Goal: Task Accomplishment & Management: Manage account settings

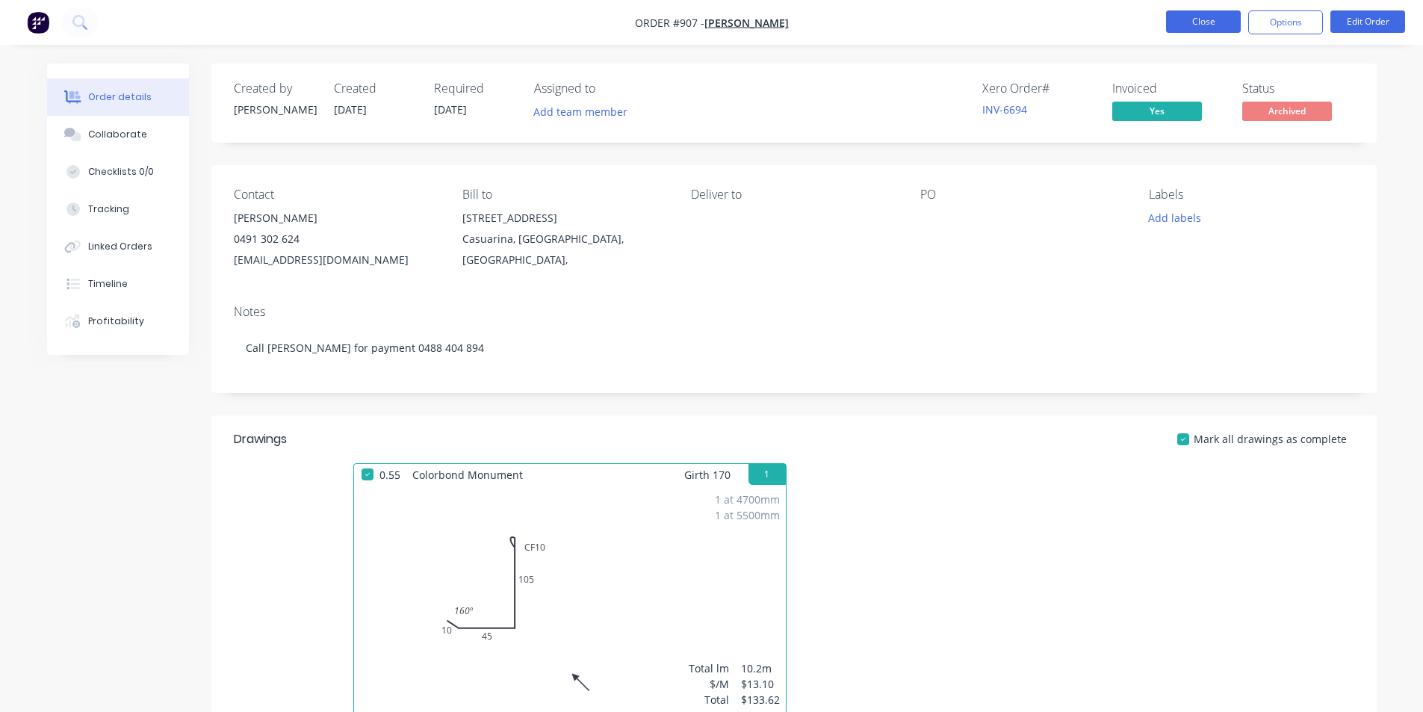
click at [1218, 27] on button "Close" at bounding box center [1203, 21] width 75 height 22
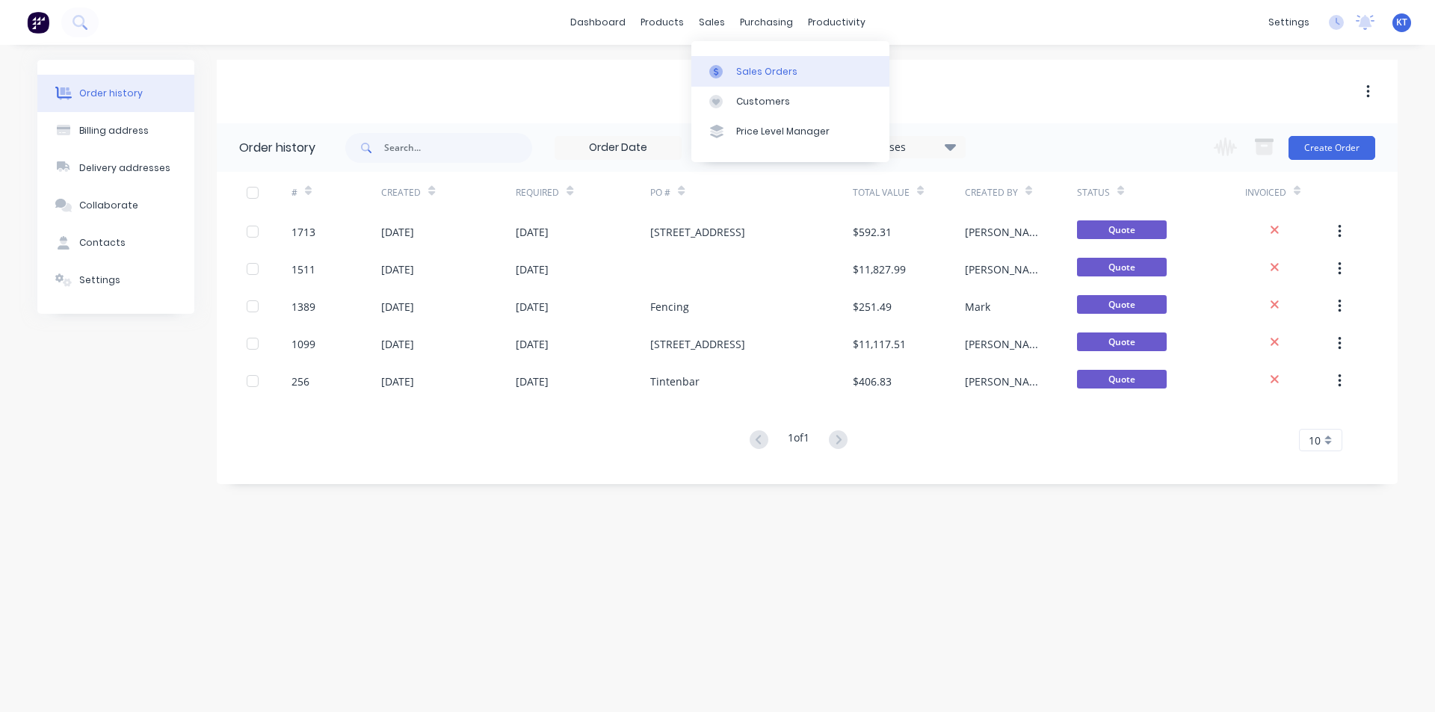
click at [720, 76] on icon at bounding box center [715, 71] width 13 height 13
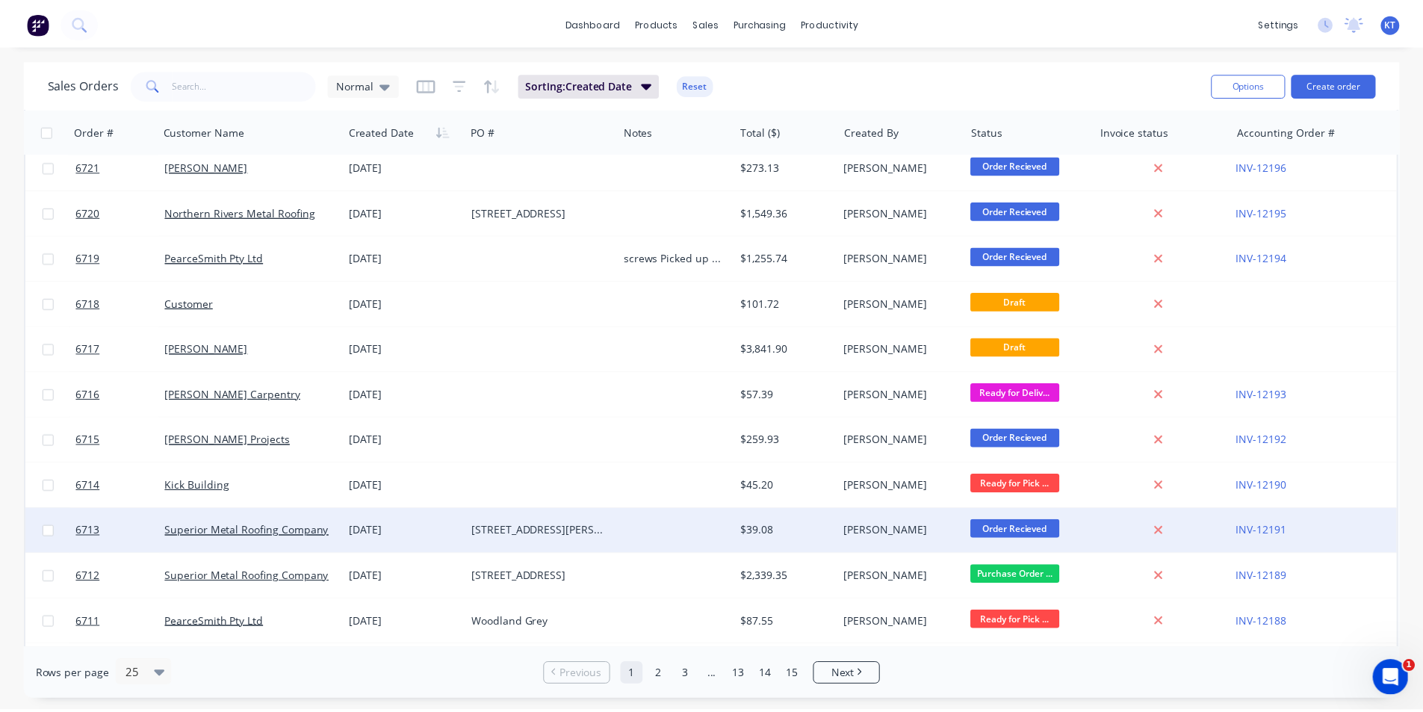
scroll to position [75, 0]
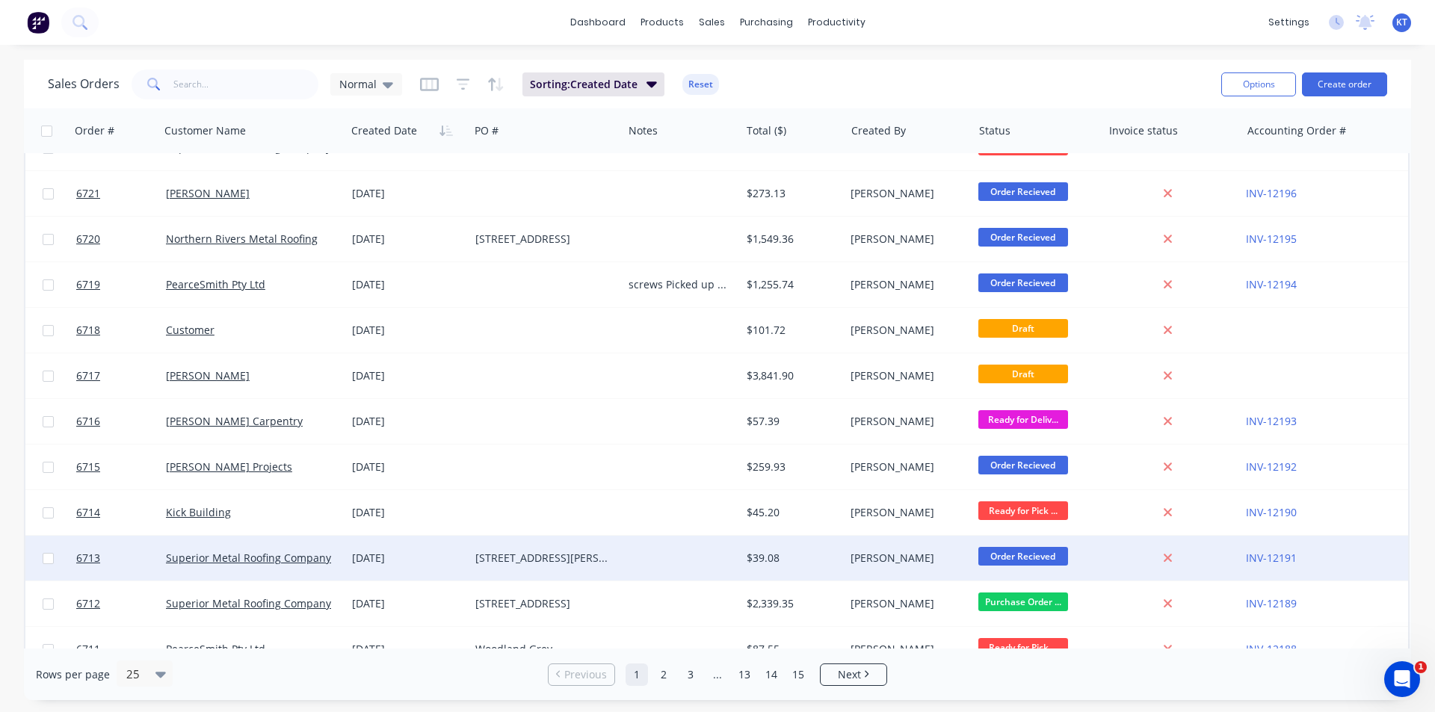
click at [822, 421] on div "$57.39" at bounding box center [789, 421] width 87 height 15
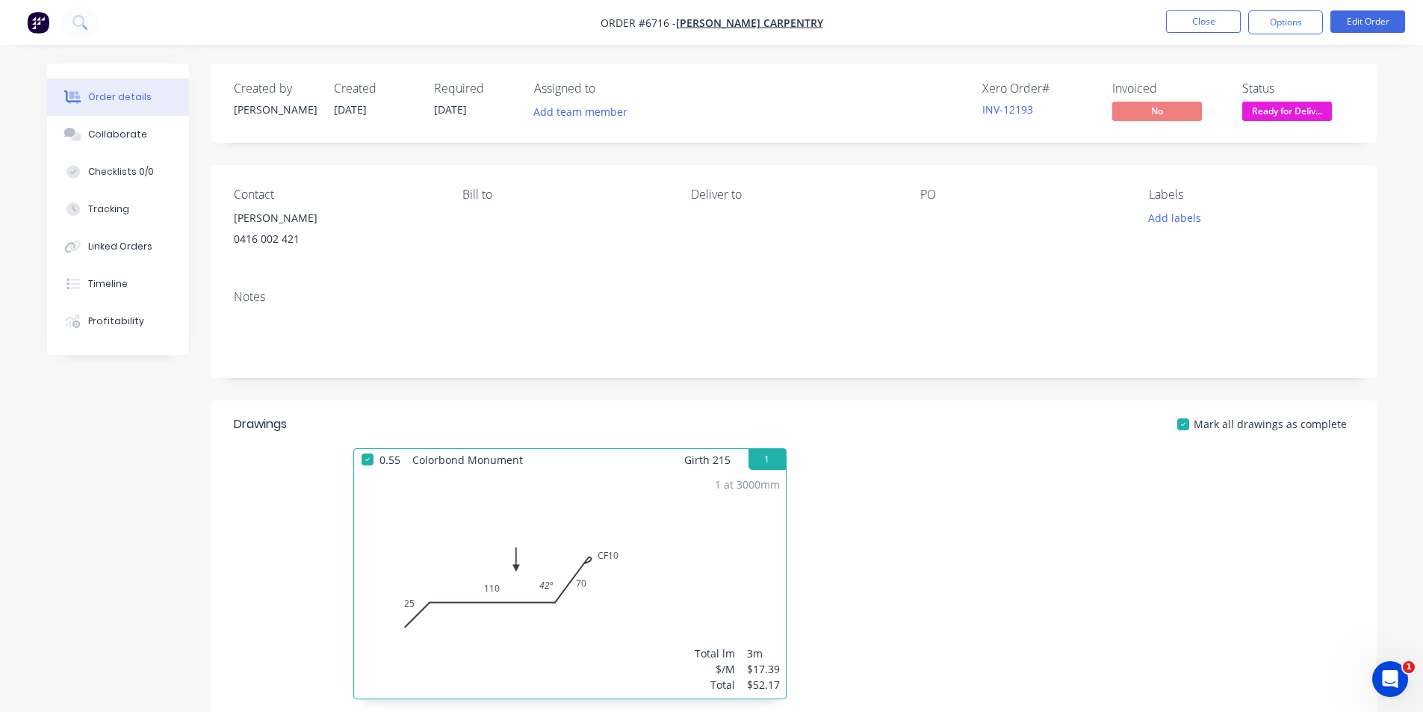
click at [1315, 119] on span "Ready for Deliv..." at bounding box center [1288, 111] width 90 height 19
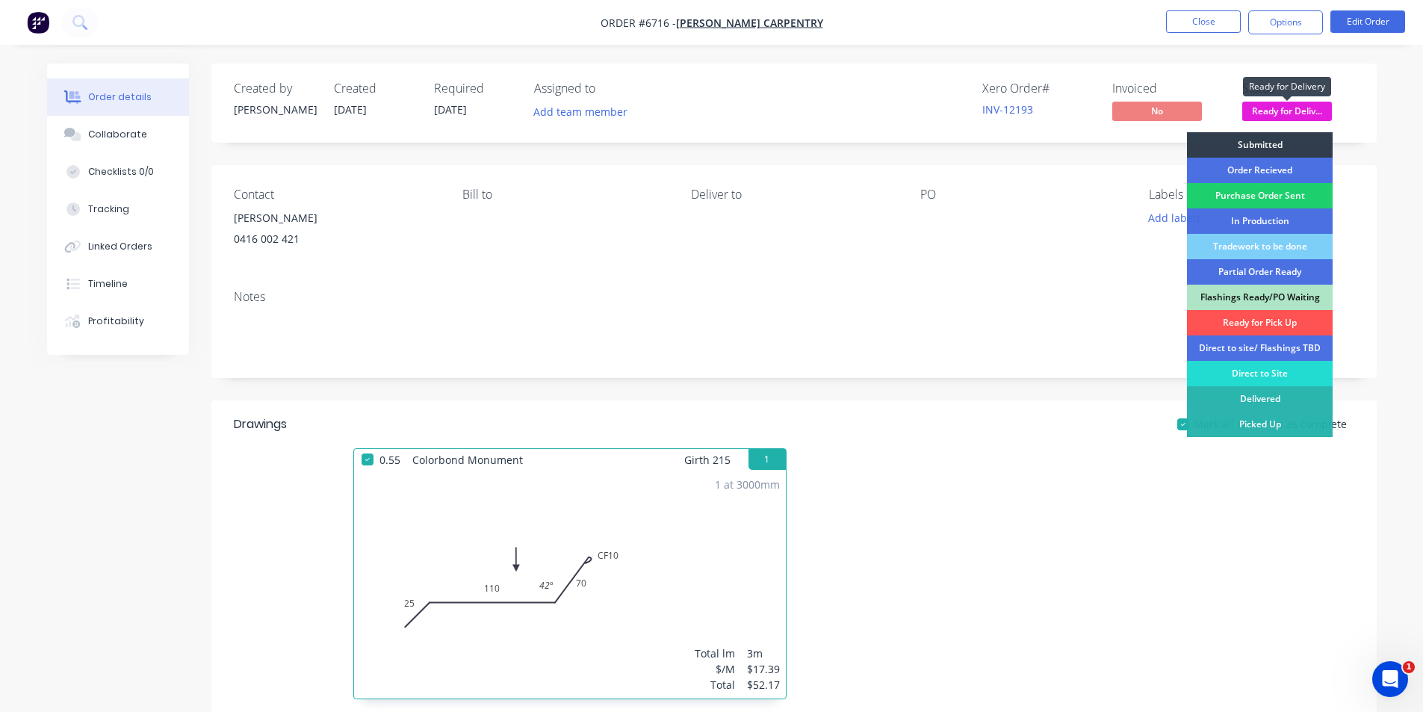
click at [1315, 119] on span "Ready for Deliv..." at bounding box center [1288, 111] width 90 height 19
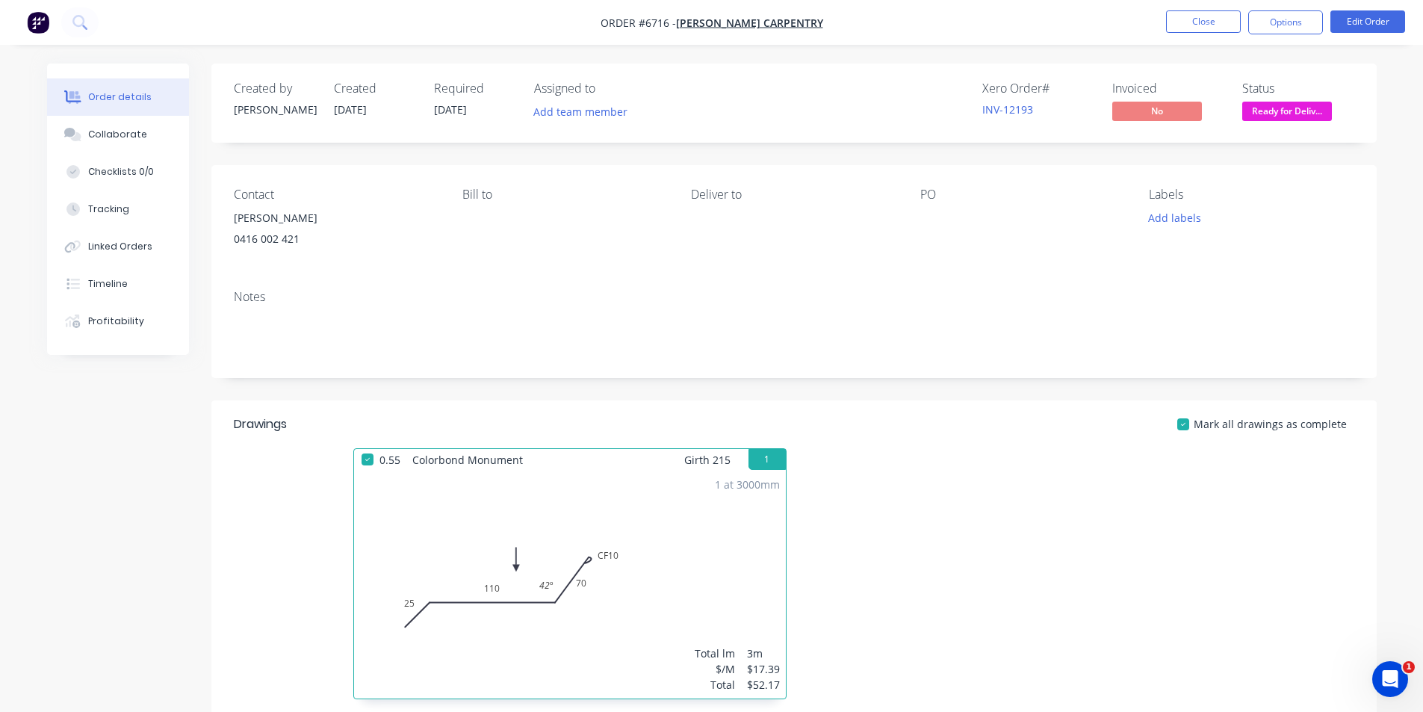
drag, startPoint x: 119, startPoint y: 137, endPoint x: 862, endPoint y: 403, distance: 789.9
click at [120, 137] on div "Collaborate" at bounding box center [117, 134] width 59 height 13
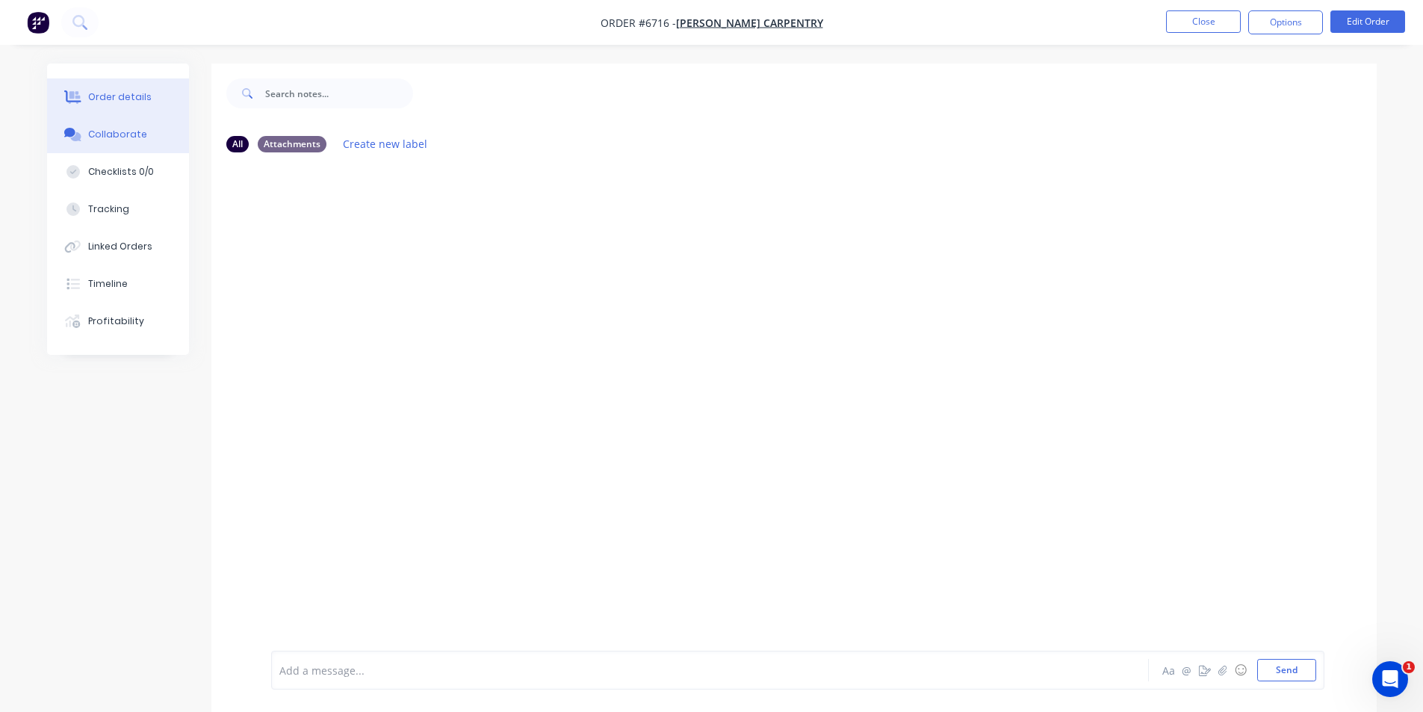
click at [173, 89] on button "Order details" at bounding box center [118, 96] width 142 height 37
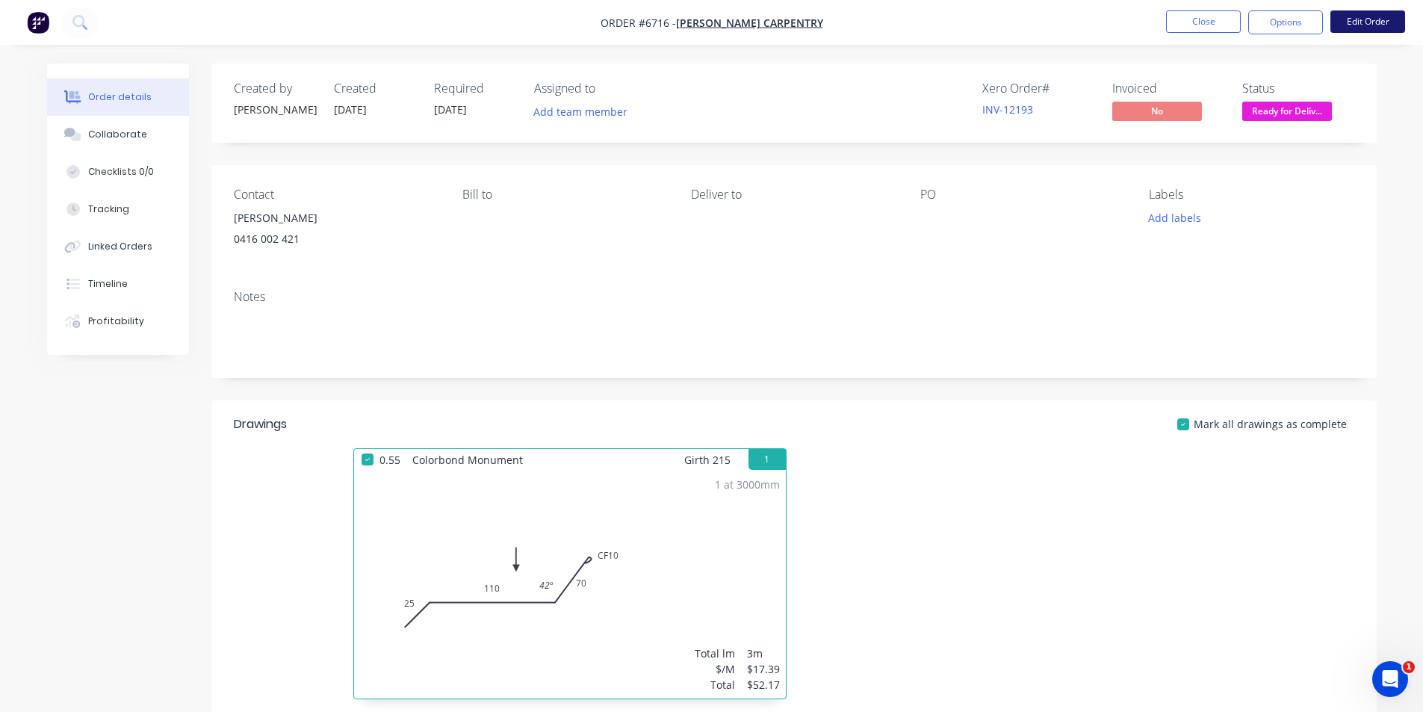
click at [1358, 16] on button "Edit Order" at bounding box center [1368, 21] width 75 height 22
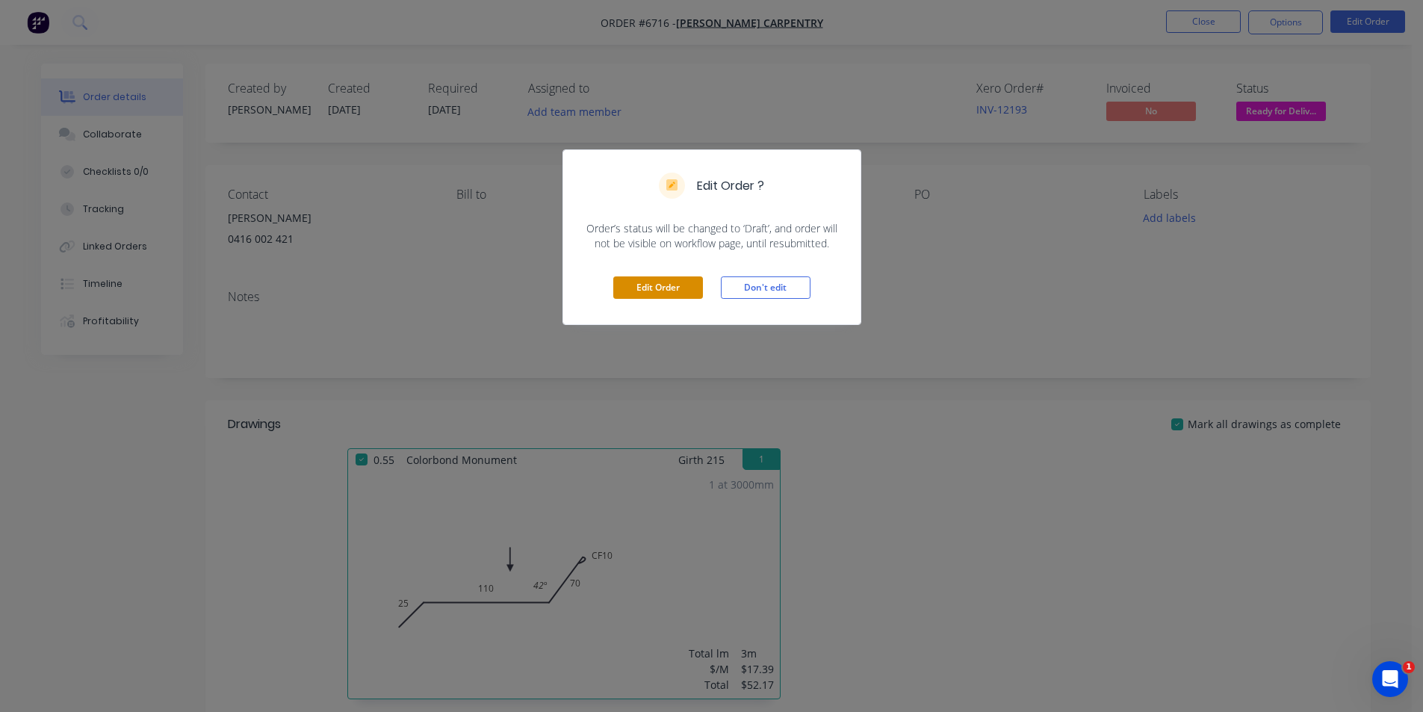
click at [625, 285] on button "Edit Order" at bounding box center [658, 287] width 90 height 22
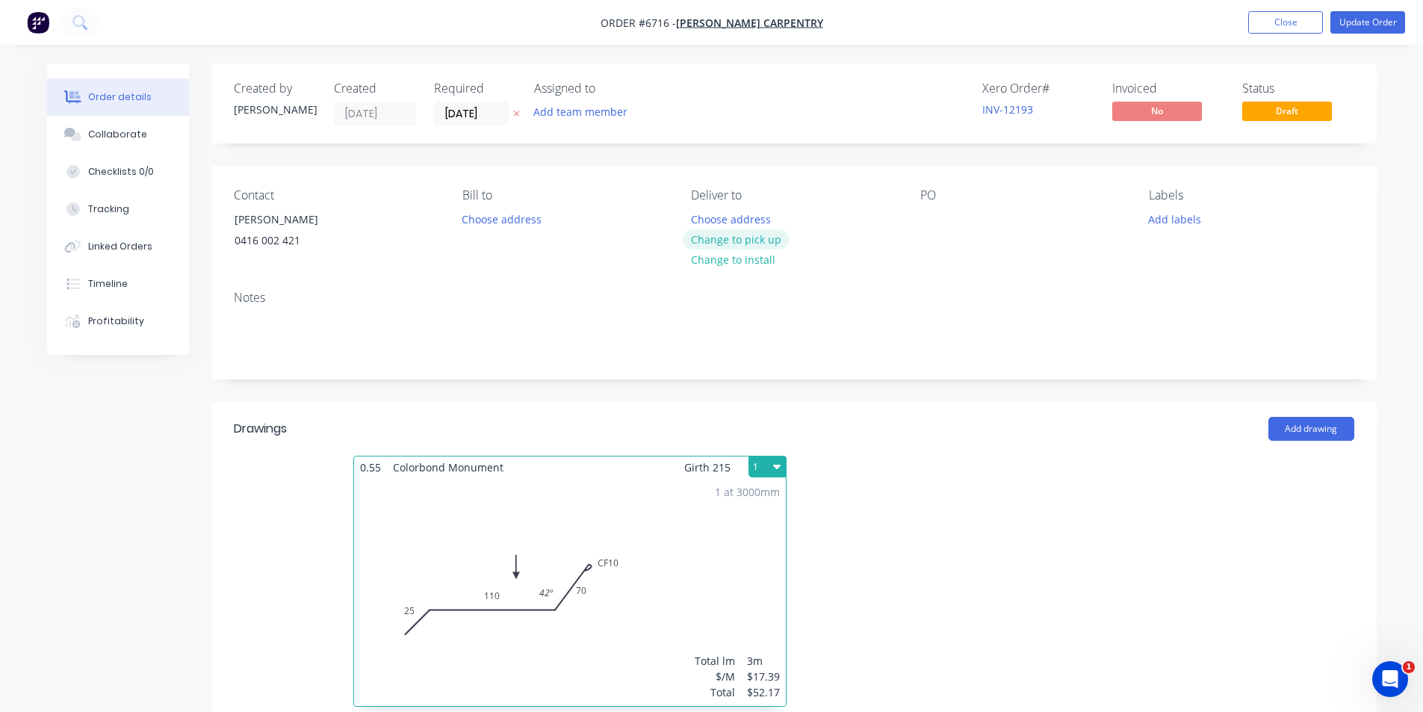
click at [740, 238] on button "Change to pick up" at bounding box center [736, 239] width 106 height 20
click at [127, 123] on button "Collaborate" at bounding box center [118, 134] width 142 height 37
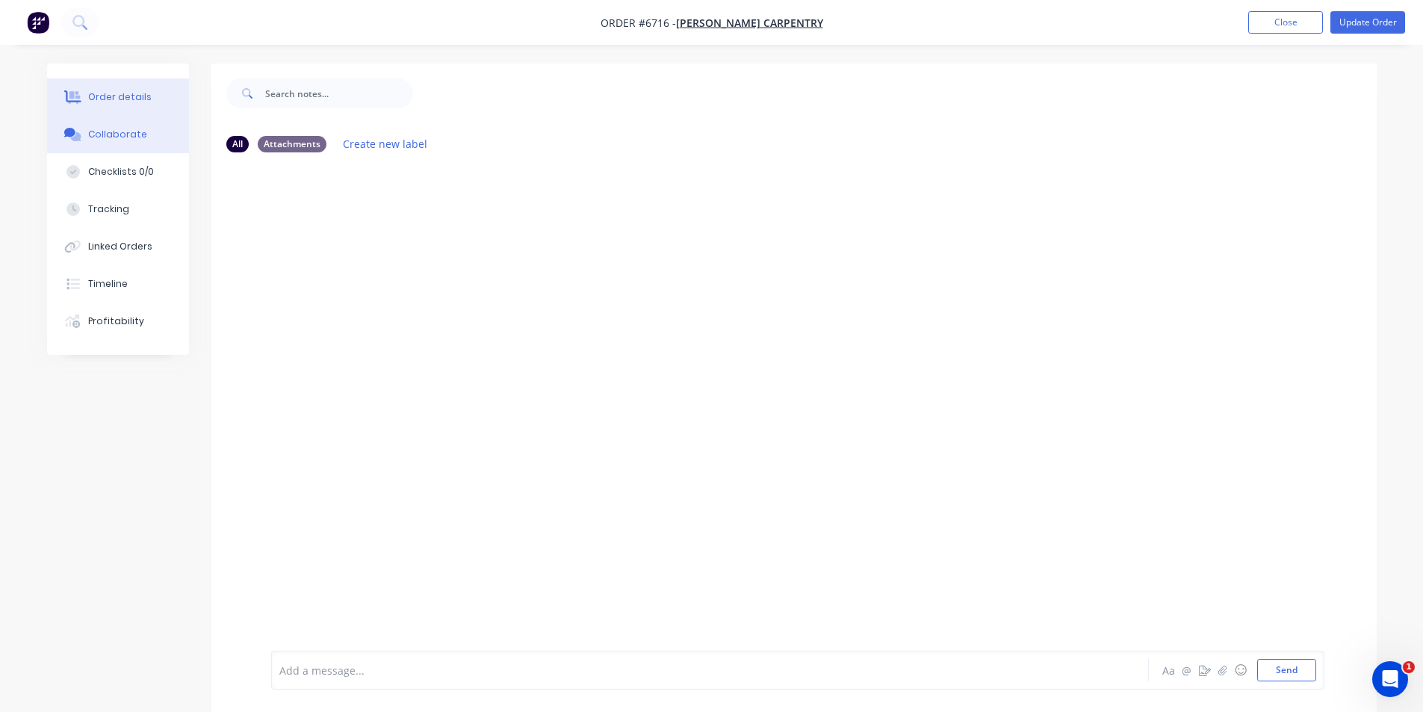
click at [180, 92] on button "Order details" at bounding box center [118, 96] width 142 height 37
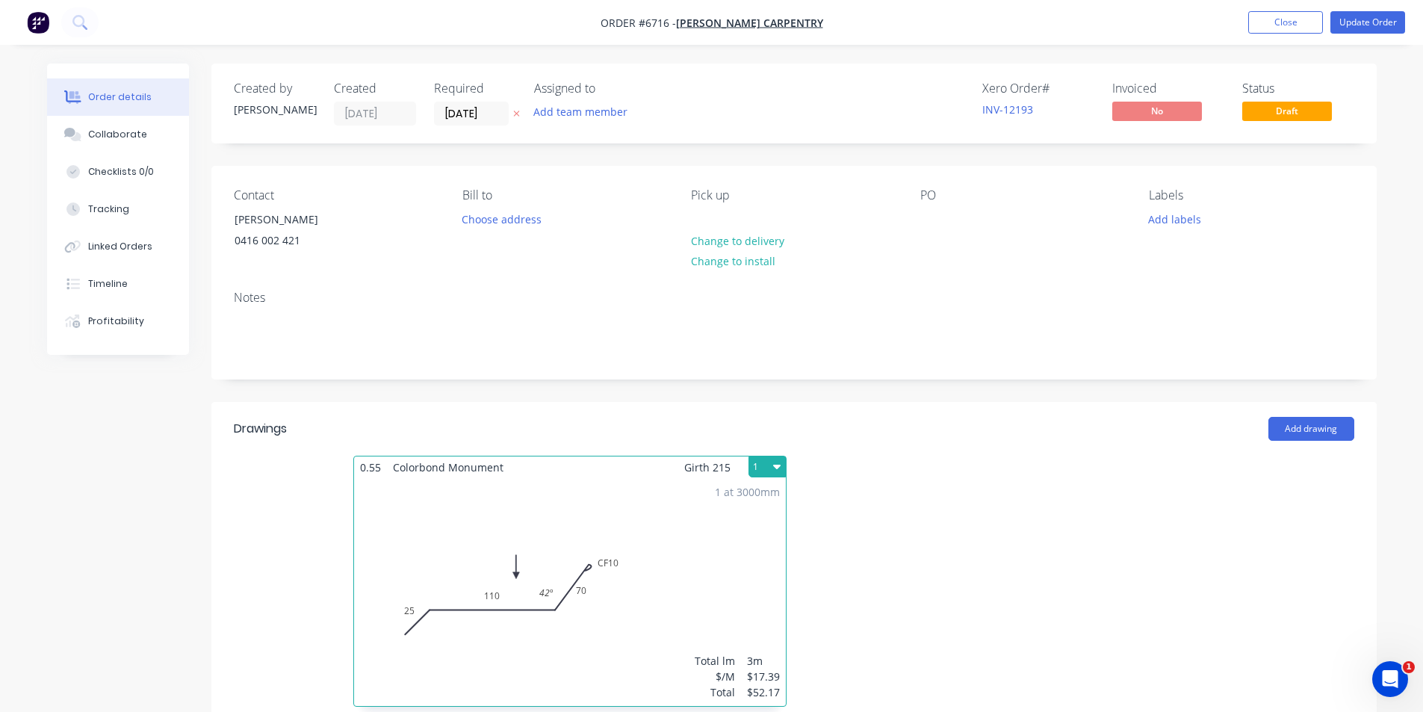
click at [1342, 10] on nav "Order #6716 - Ian Castel Carpentry Add product Close Update Order" at bounding box center [711, 22] width 1423 height 45
click at [1348, 18] on button "Update Order" at bounding box center [1368, 22] width 75 height 22
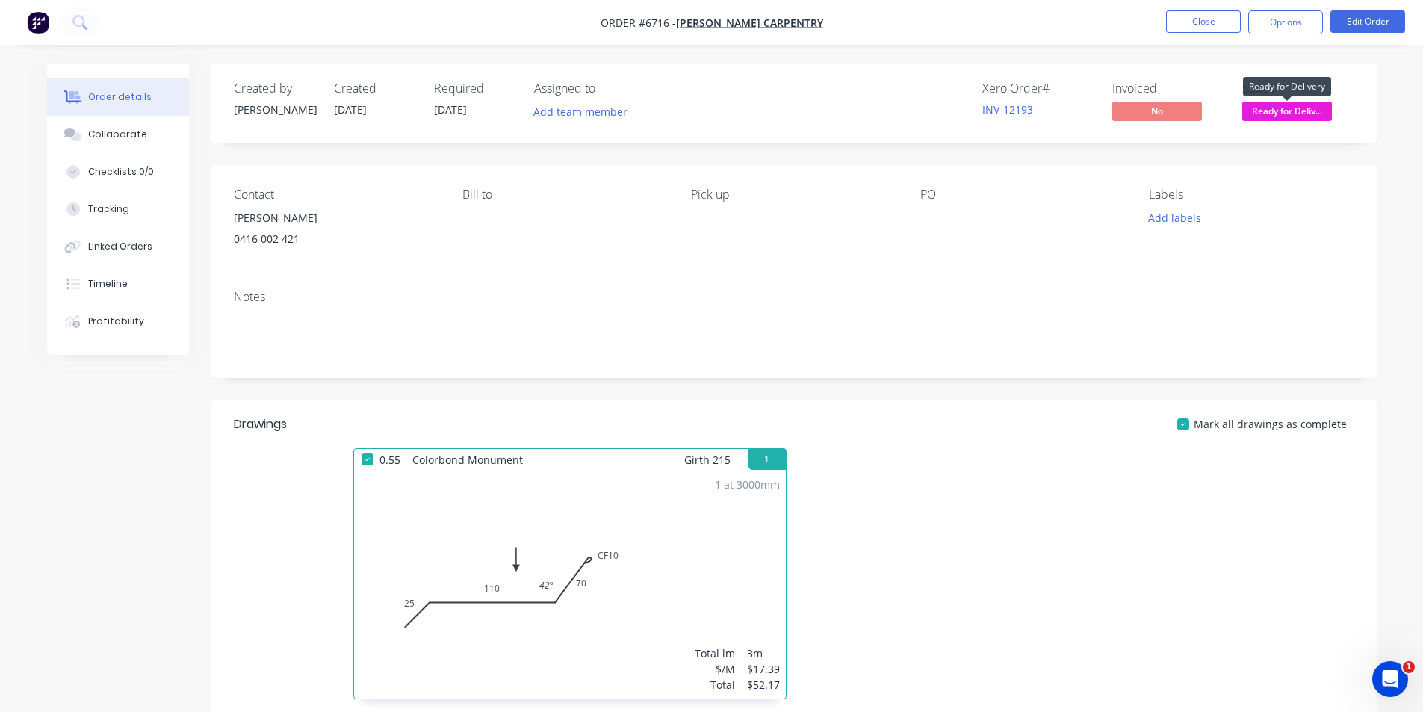
click at [1269, 114] on span "Ready for Deliv..." at bounding box center [1288, 111] width 90 height 19
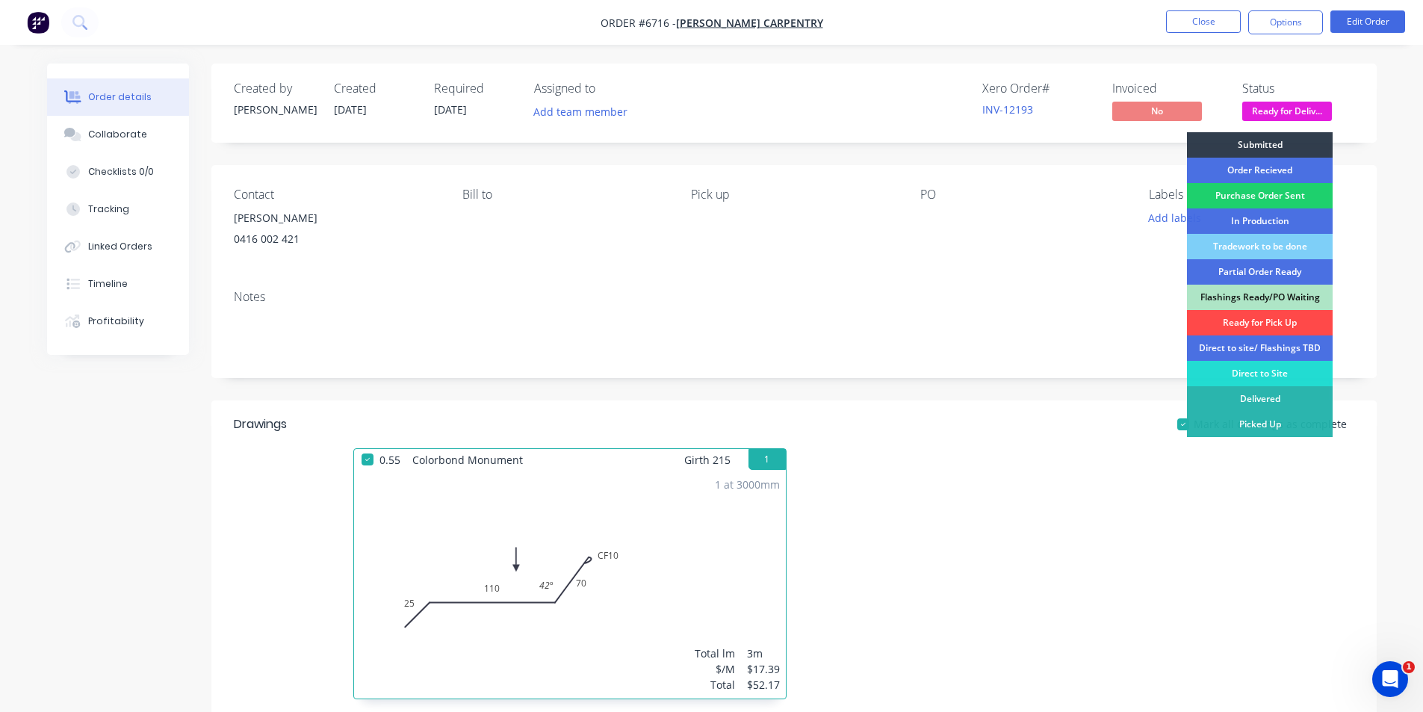
click at [1285, 320] on div "Ready for Pick Up" at bounding box center [1260, 322] width 146 height 25
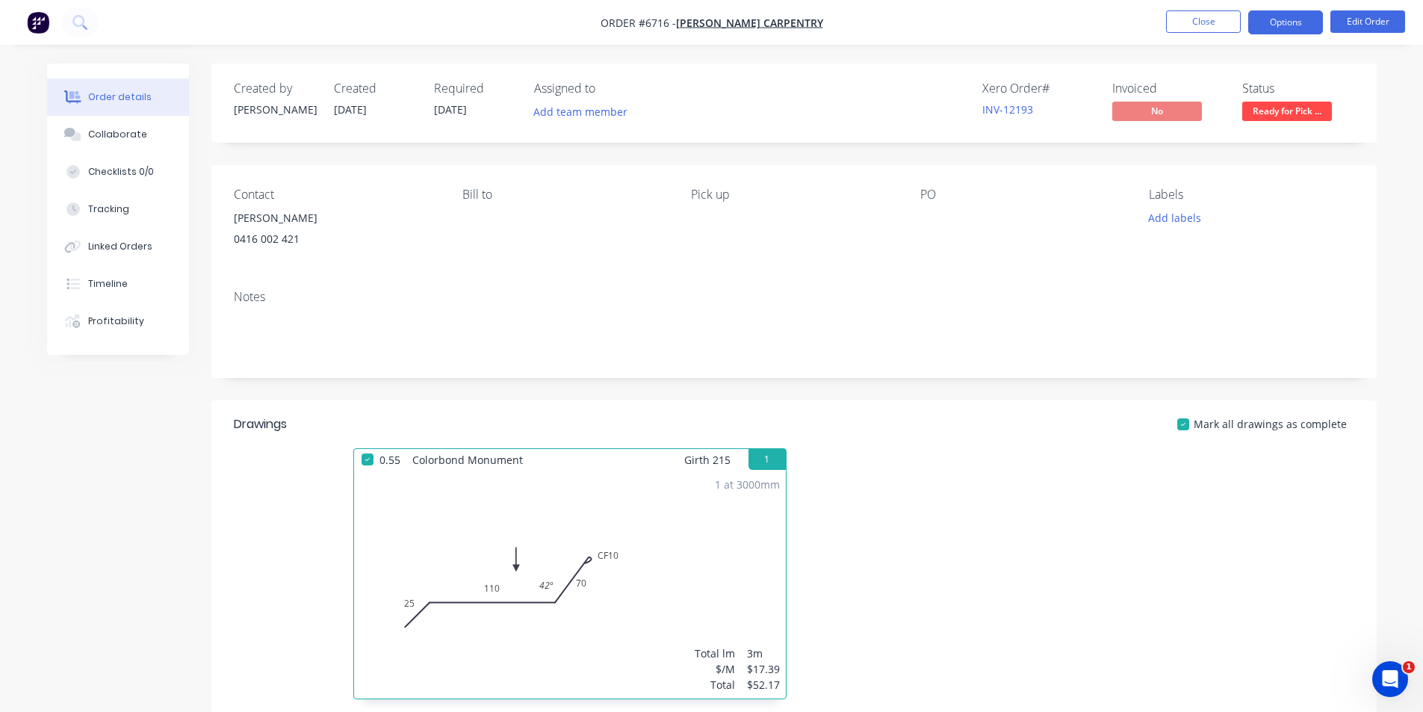
click at [1274, 19] on button "Options" at bounding box center [1286, 22] width 75 height 24
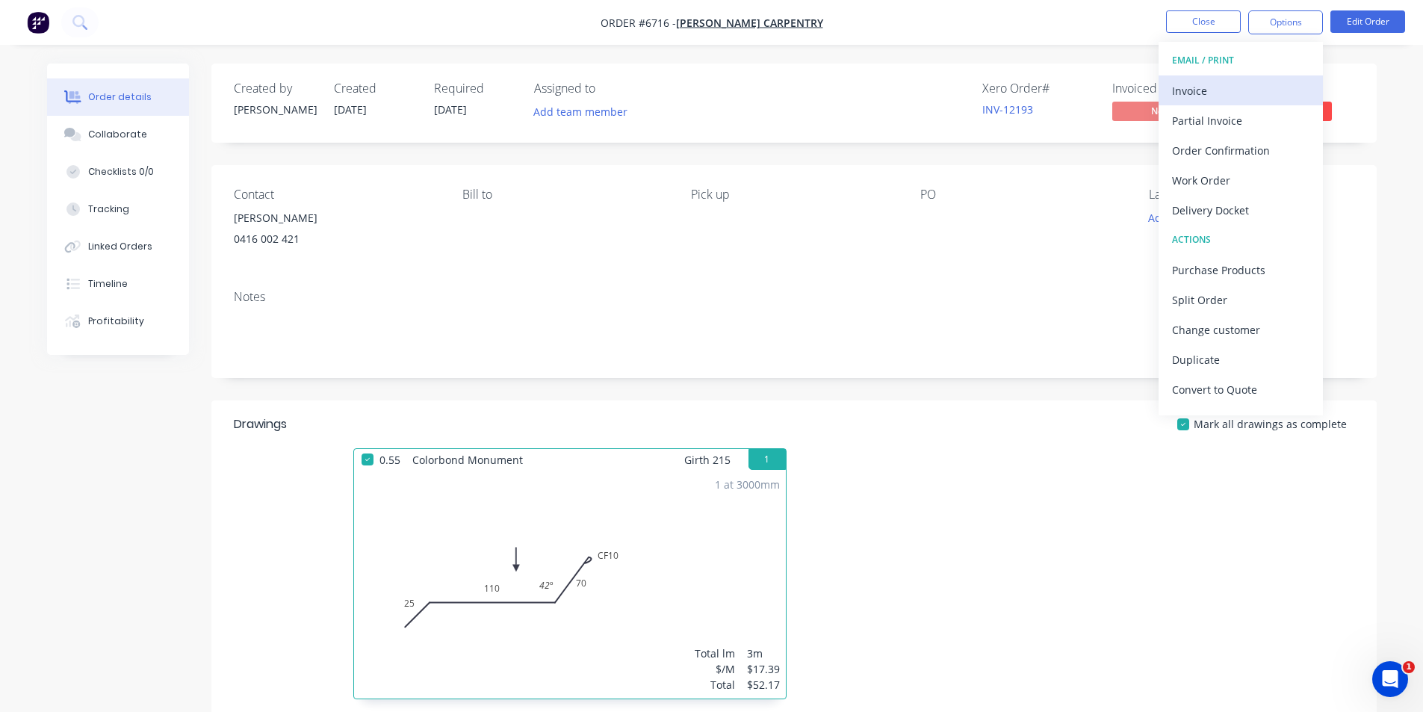
click at [1219, 96] on div "Invoice" at bounding box center [1240, 91] width 137 height 22
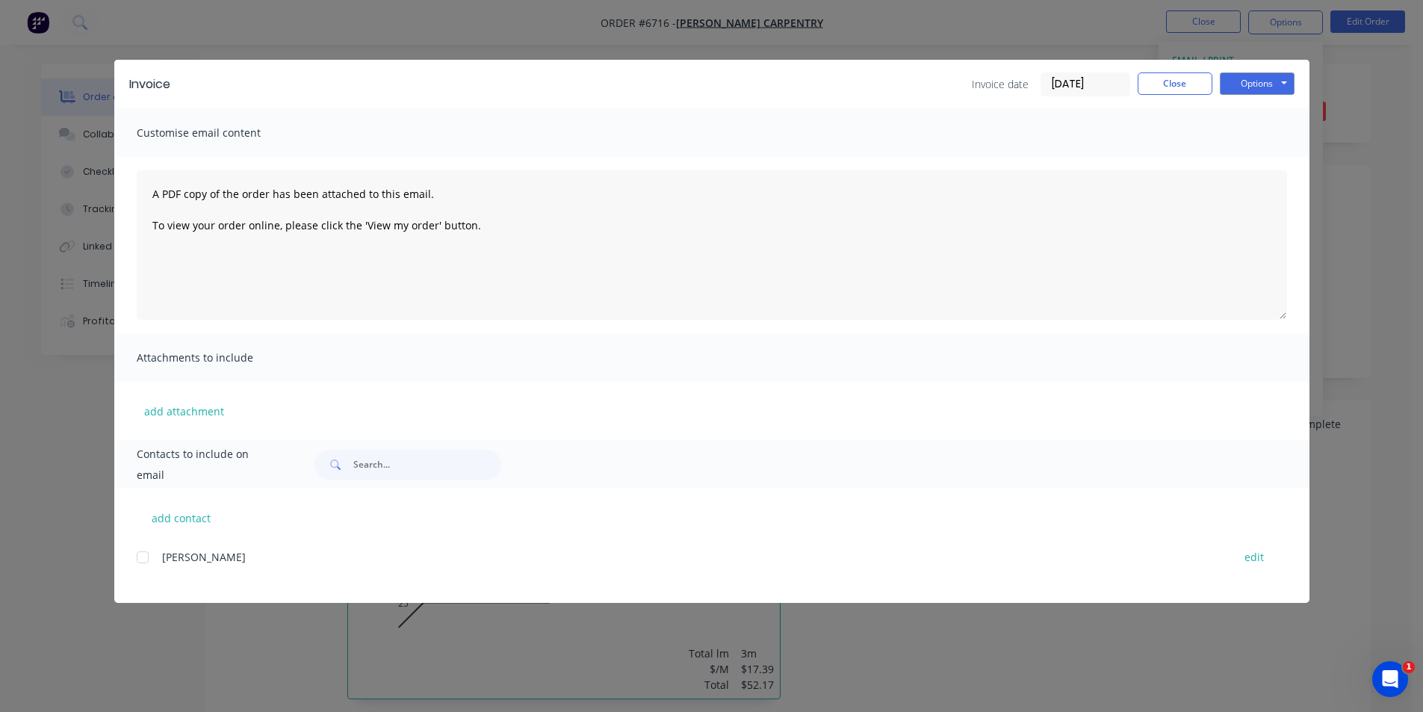
drag, startPoint x: 152, startPoint y: 563, endPoint x: 183, endPoint y: 560, distance: 31.5
click at [145, 560] on div at bounding box center [143, 557] width 30 height 30
click at [1227, 90] on button "Options" at bounding box center [1257, 83] width 75 height 22
click at [1227, 164] on button "Email" at bounding box center [1268, 159] width 96 height 25
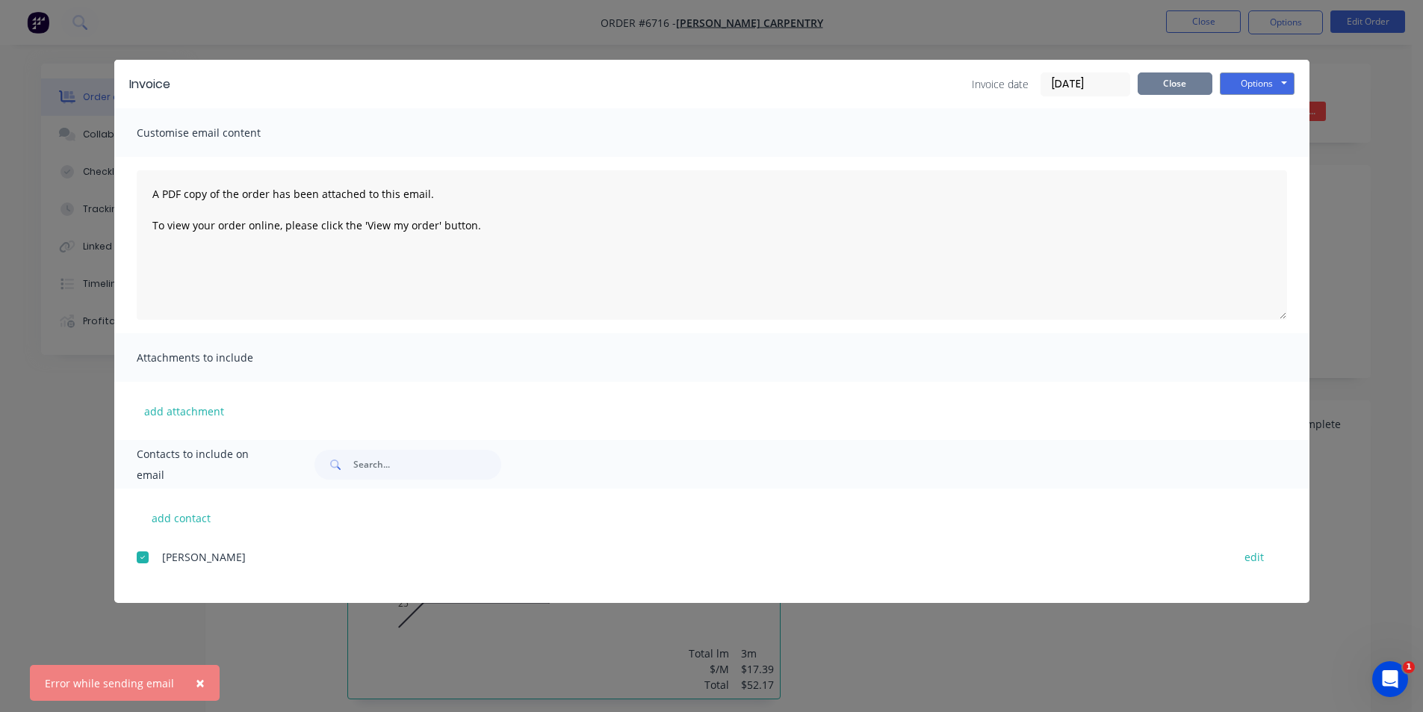
click at [1197, 88] on button "Close" at bounding box center [1175, 83] width 75 height 22
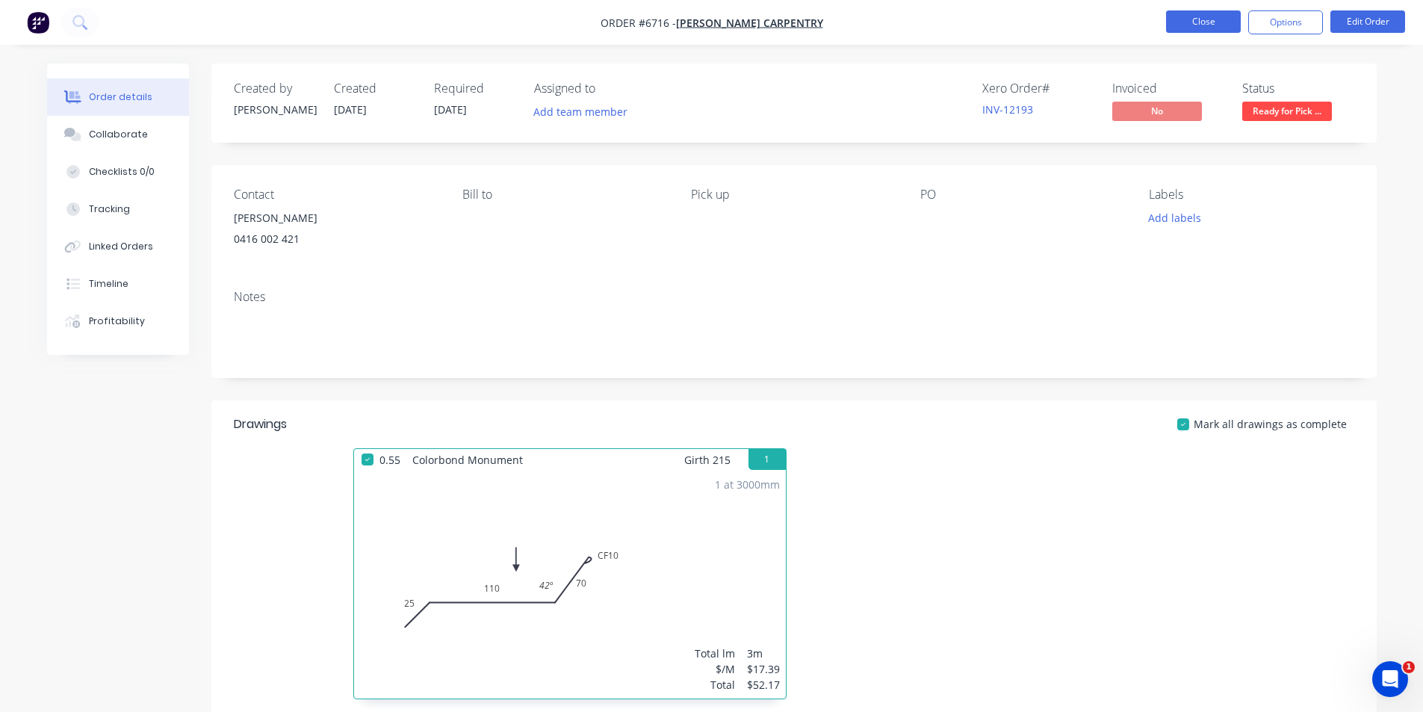
click at [1203, 27] on button "Close" at bounding box center [1203, 21] width 75 height 22
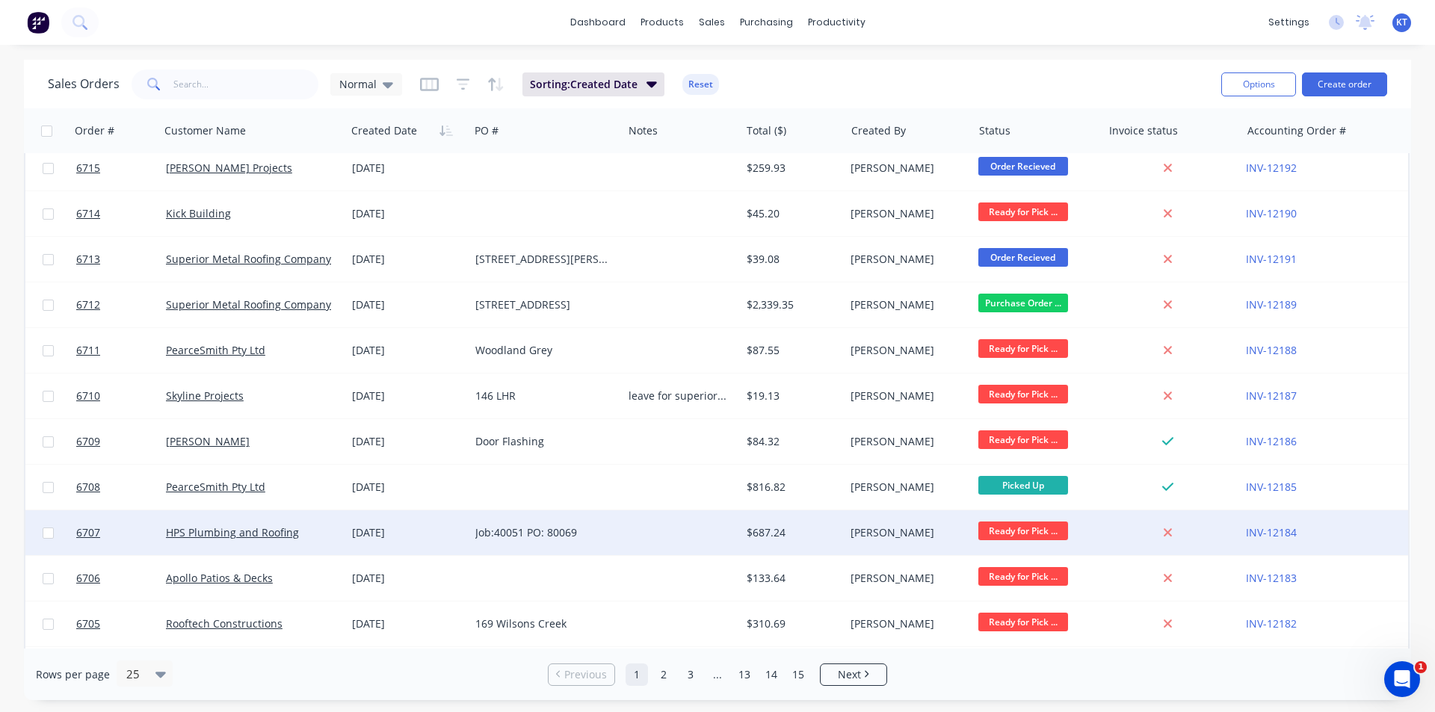
scroll to position [652, 0]
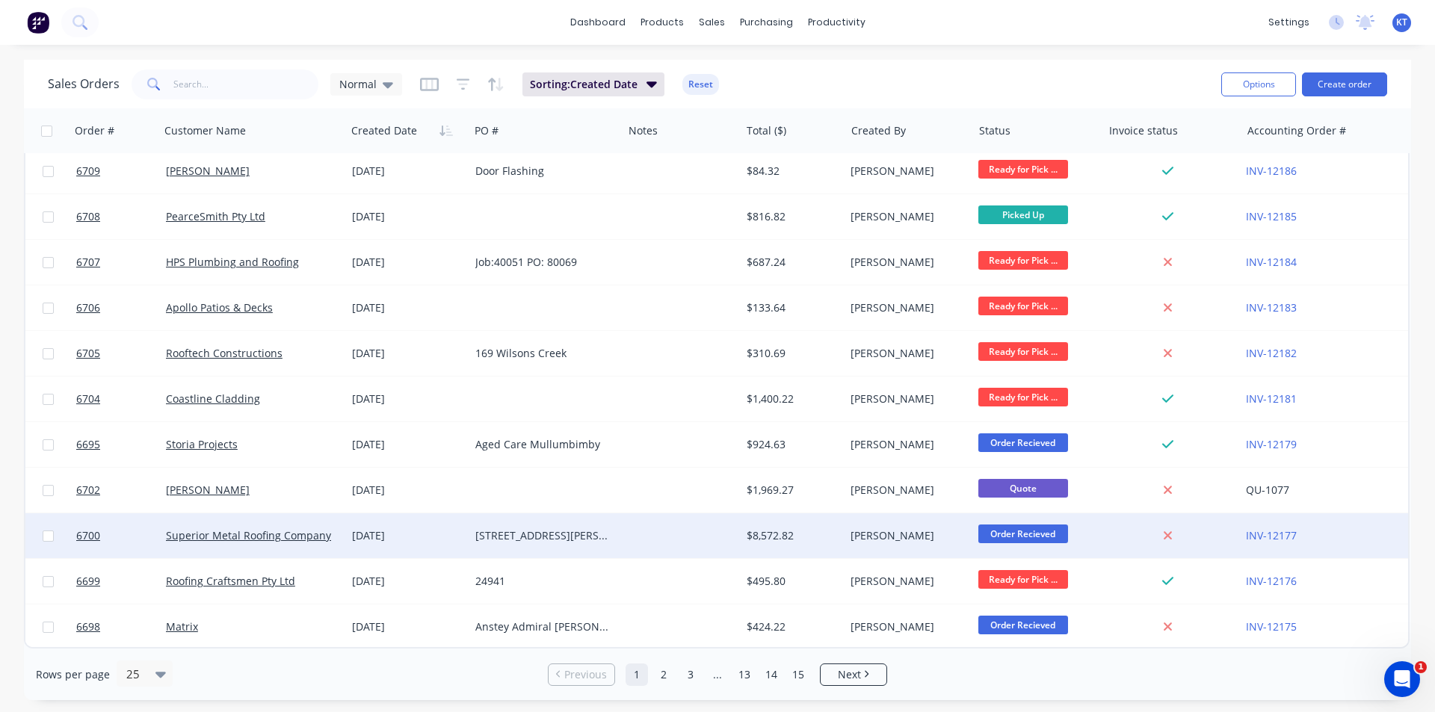
click at [613, 520] on div "17 Kendall ST" at bounding box center [545, 535] width 153 height 45
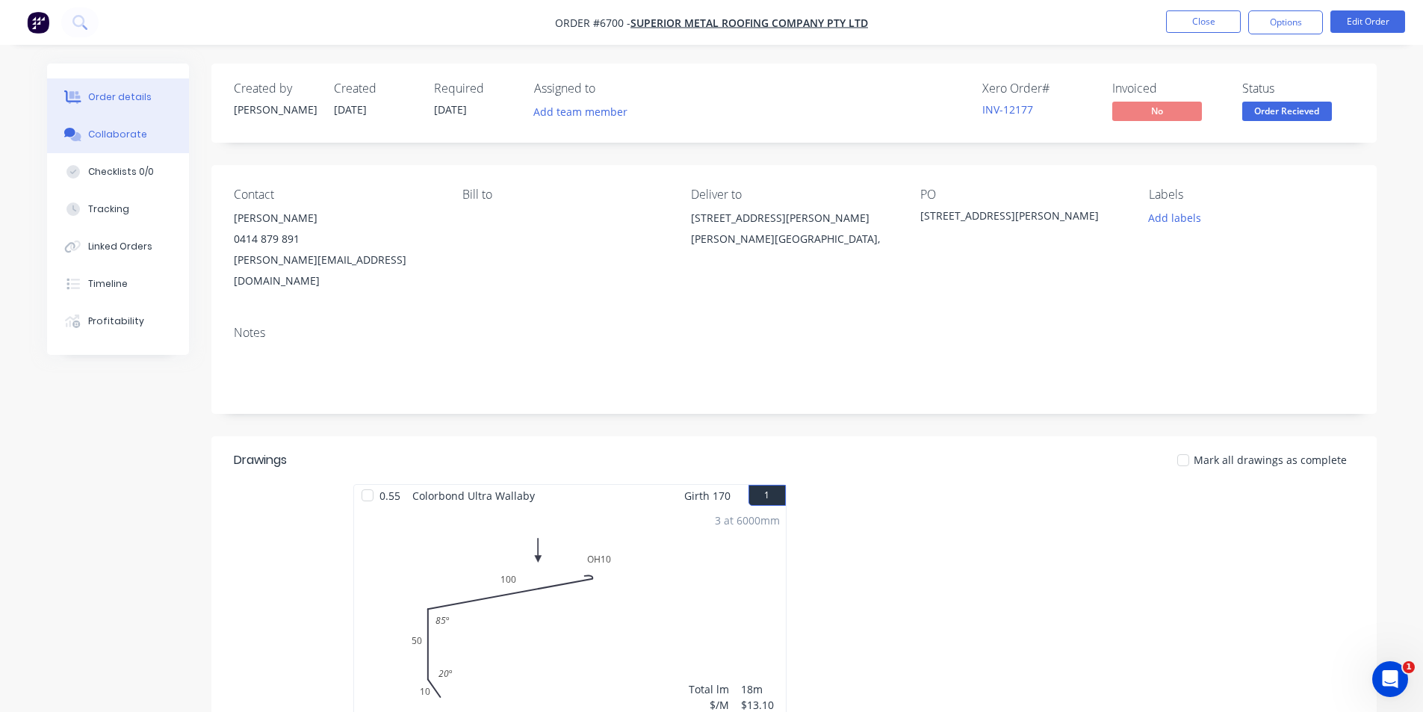
click at [141, 123] on button "Collaborate" at bounding box center [118, 134] width 142 height 37
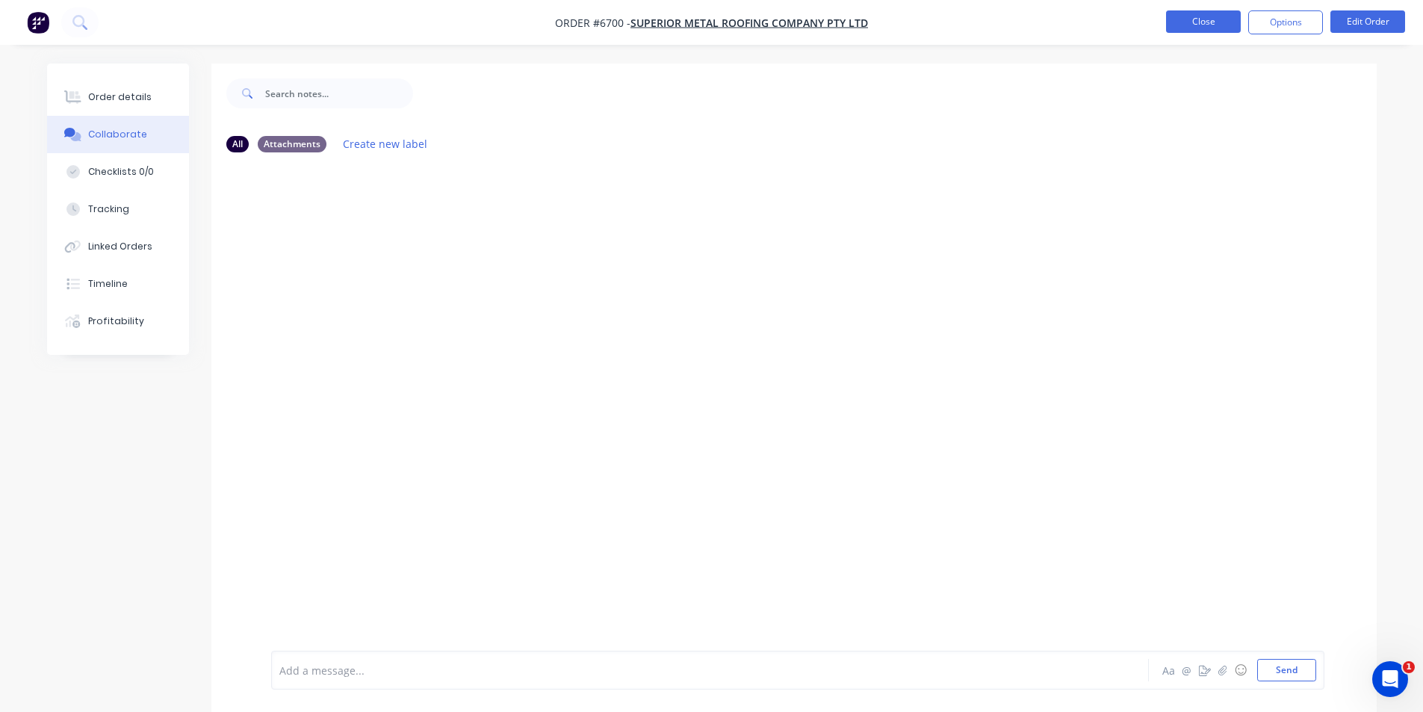
click at [1184, 23] on button "Close" at bounding box center [1203, 21] width 75 height 22
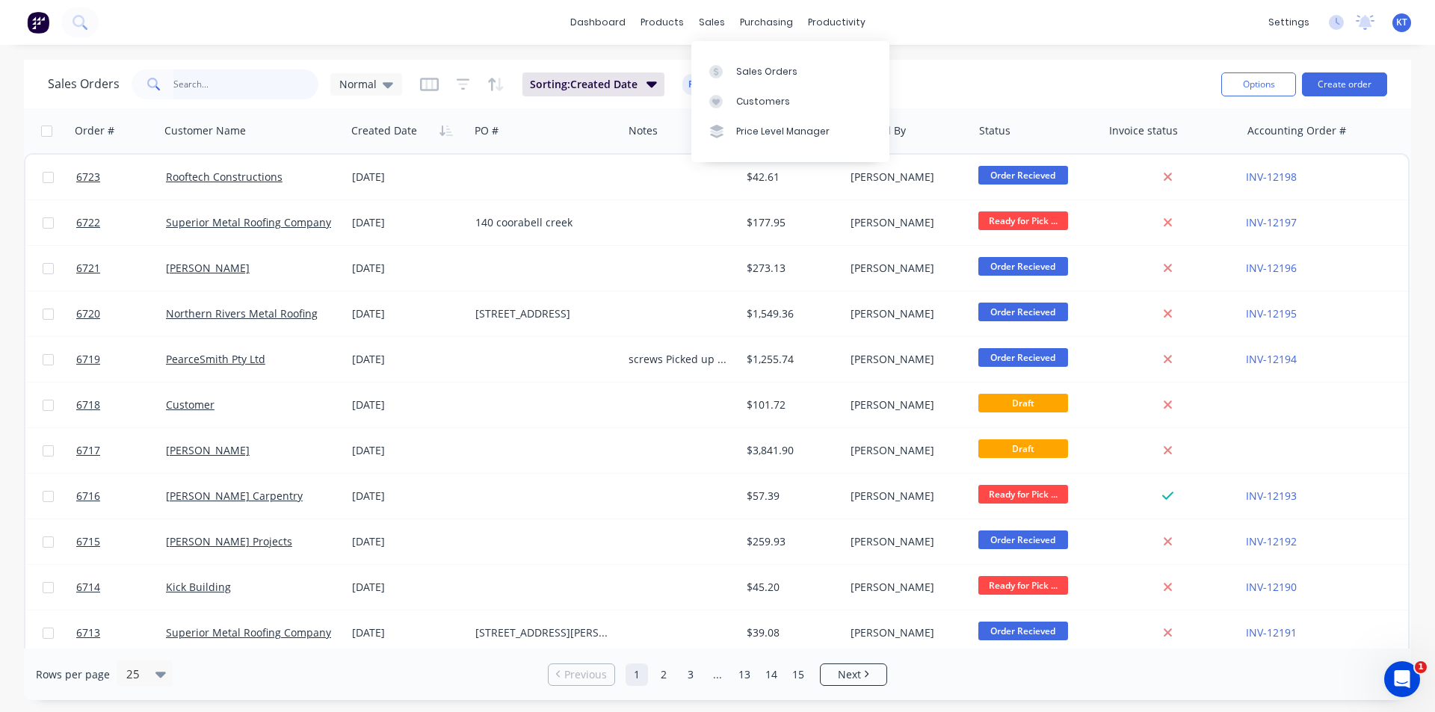
click at [241, 95] on input "text" at bounding box center [246, 84] width 146 height 30
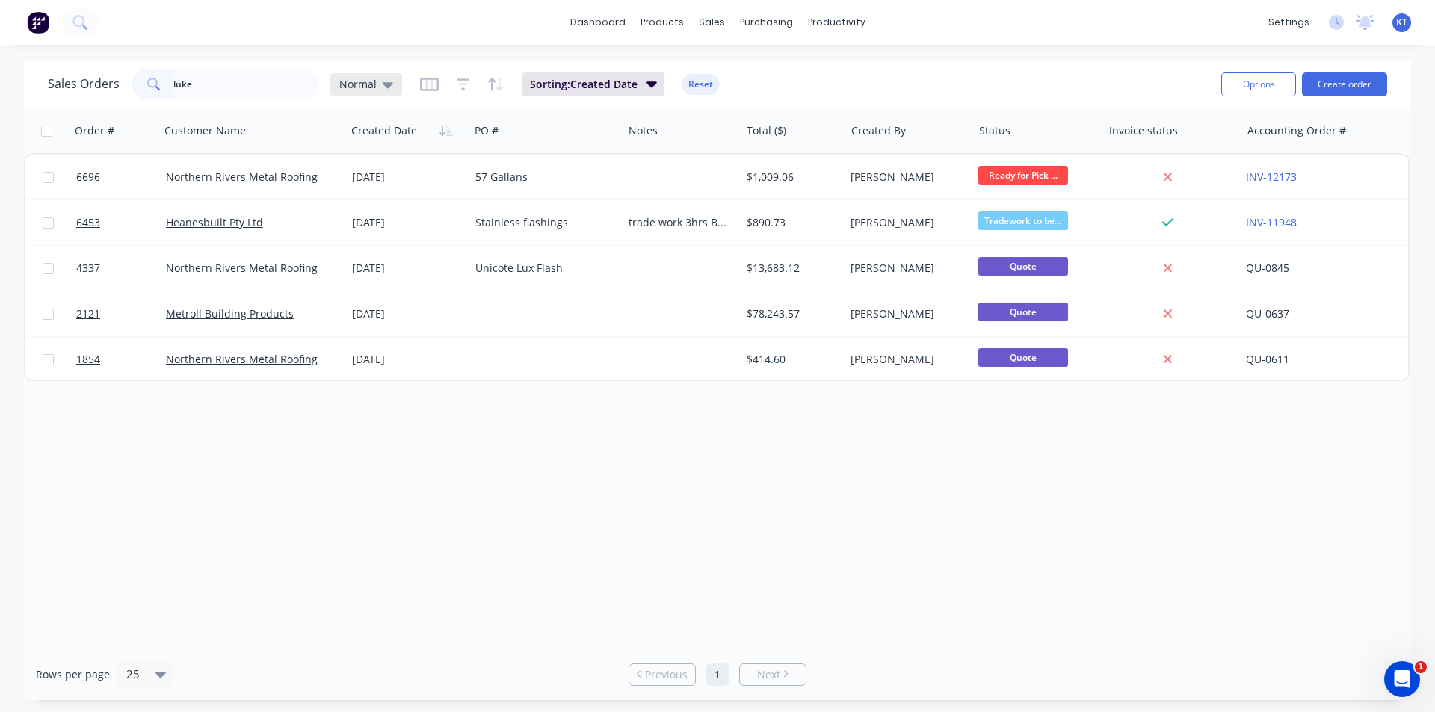
click at [390, 87] on icon at bounding box center [388, 84] width 10 height 16
click at [403, 267] on button "archived" at bounding box center [420, 271] width 170 height 17
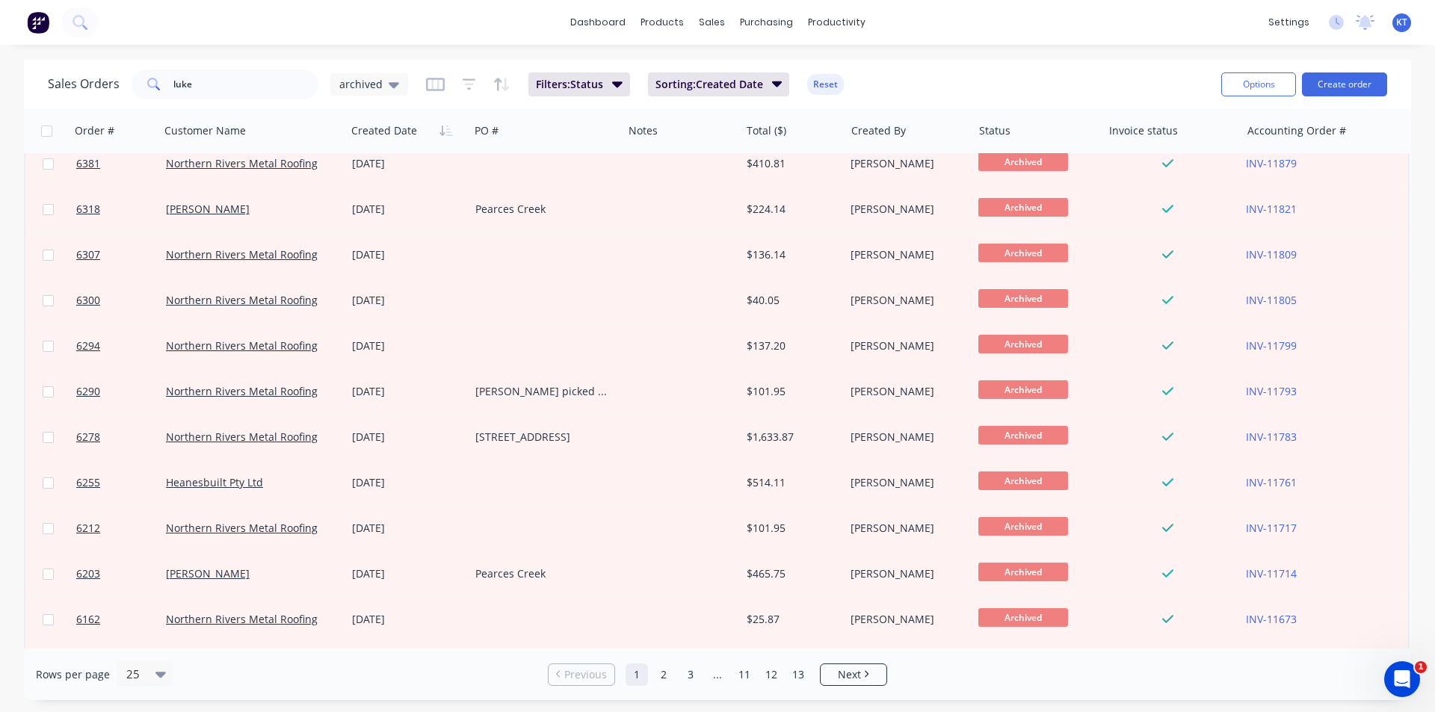
scroll to position [652, 0]
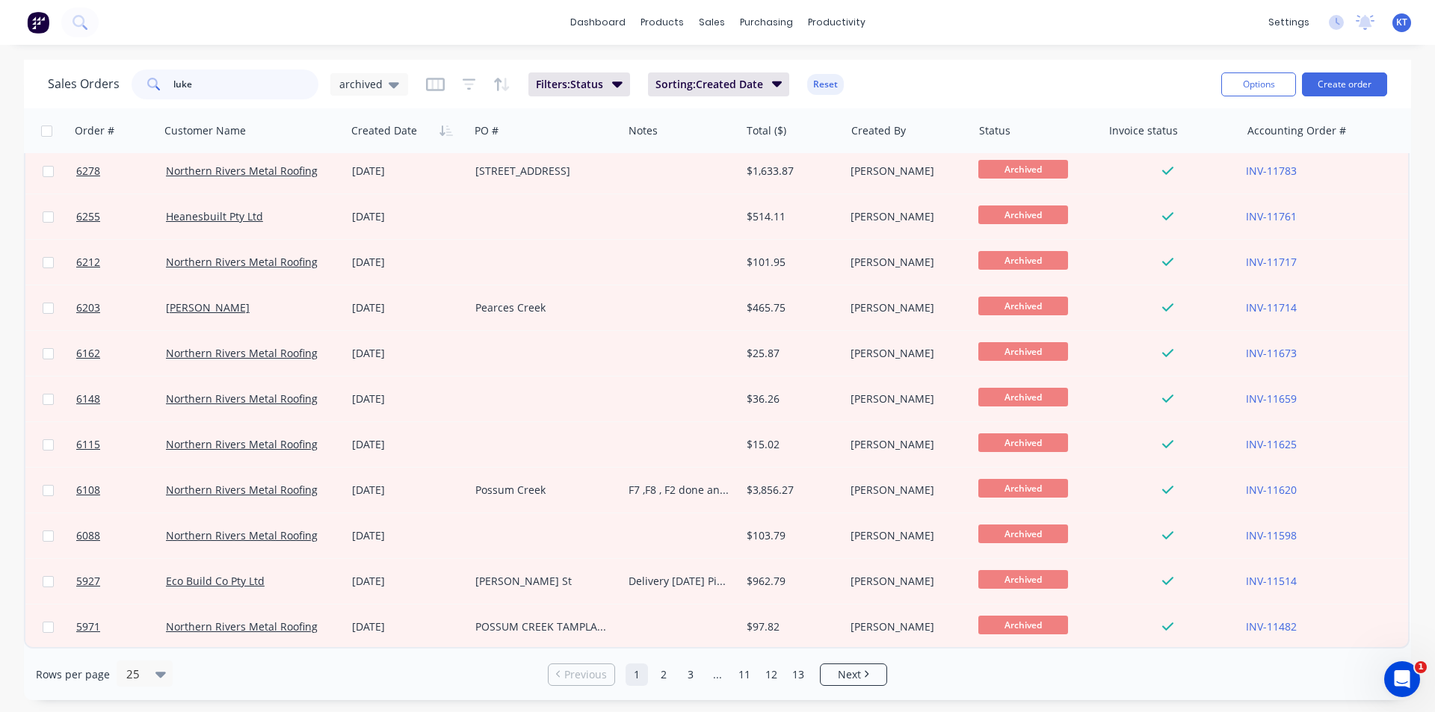
click at [224, 91] on input "luke" at bounding box center [246, 84] width 146 height 30
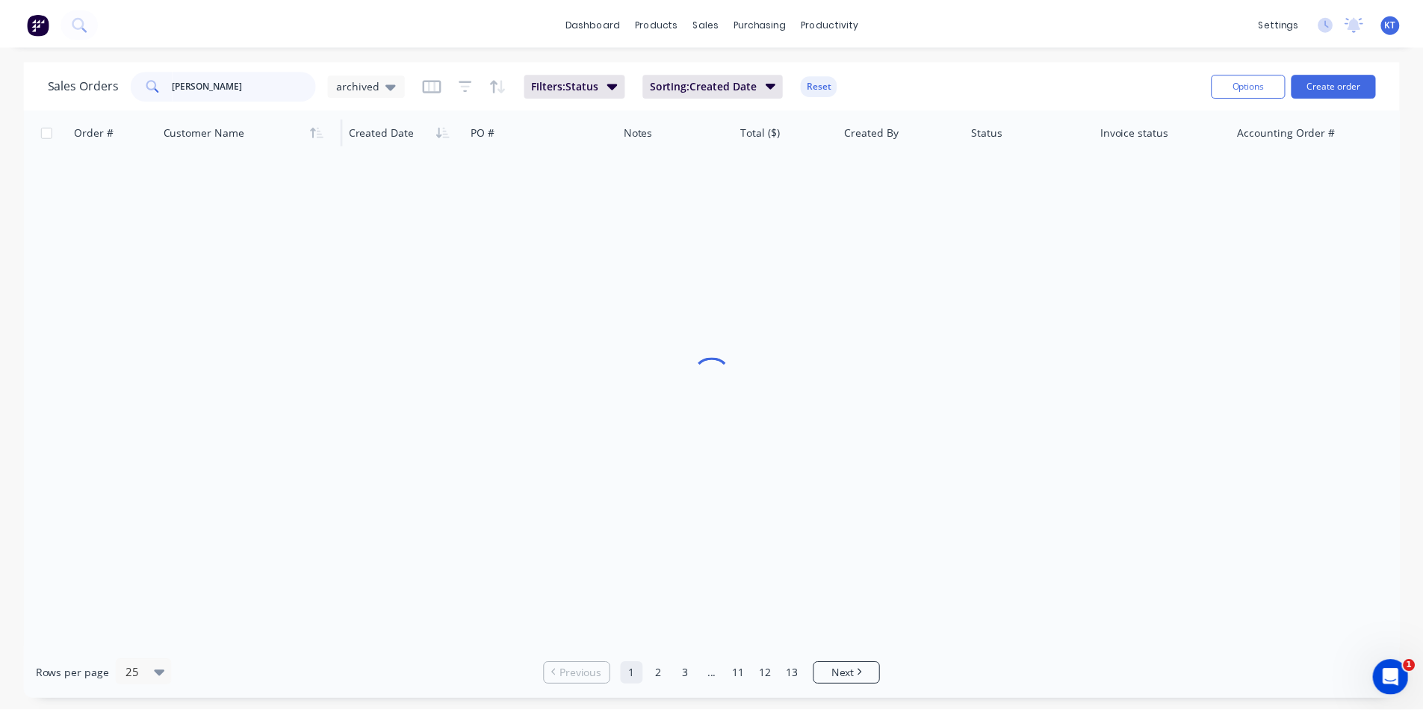
scroll to position [0, 0]
drag, startPoint x: 252, startPoint y: 91, endPoint x: 37, endPoint y: 88, distance: 214.5
click at [34, 99] on div "Sales Orders luke harris archived Filters: Status Sorting: Created Date Reset O…" at bounding box center [717, 84] width 1387 height 49
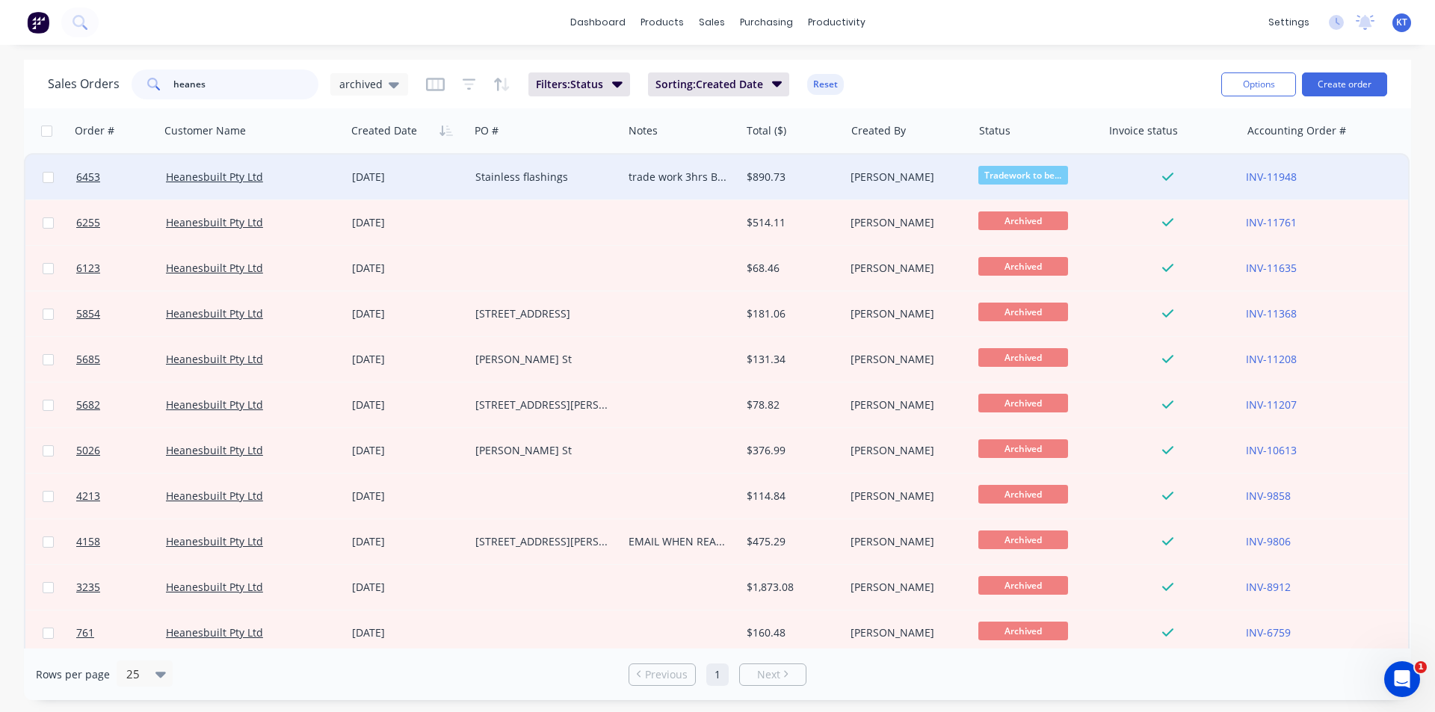
type input "heanes"
click at [635, 194] on div "trade work 3hrs Bf Soldering work needs to be added to order or separate invoic…" at bounding box center [680, 177] width 117 height 45
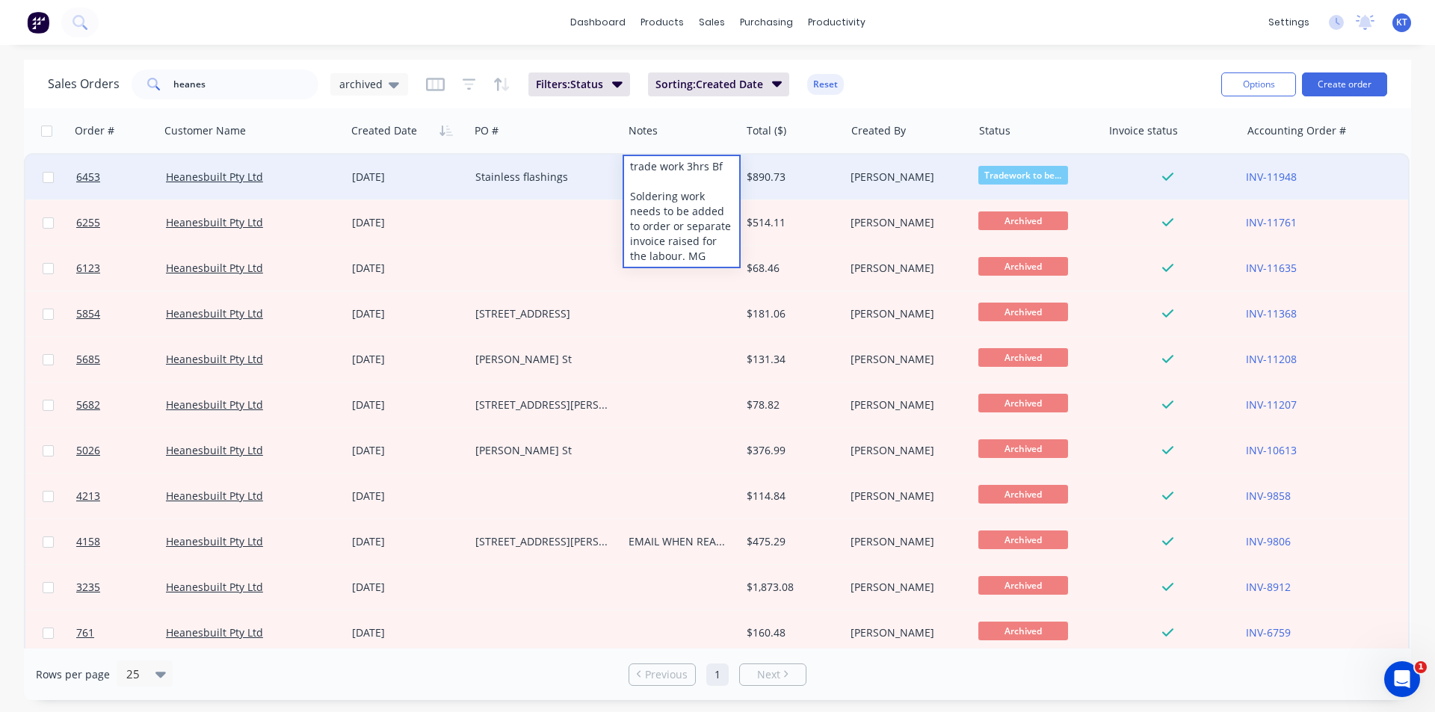
click at [498, 173] on div "Stainless flashings" at bounding box center [542, 177] width 134 height 15
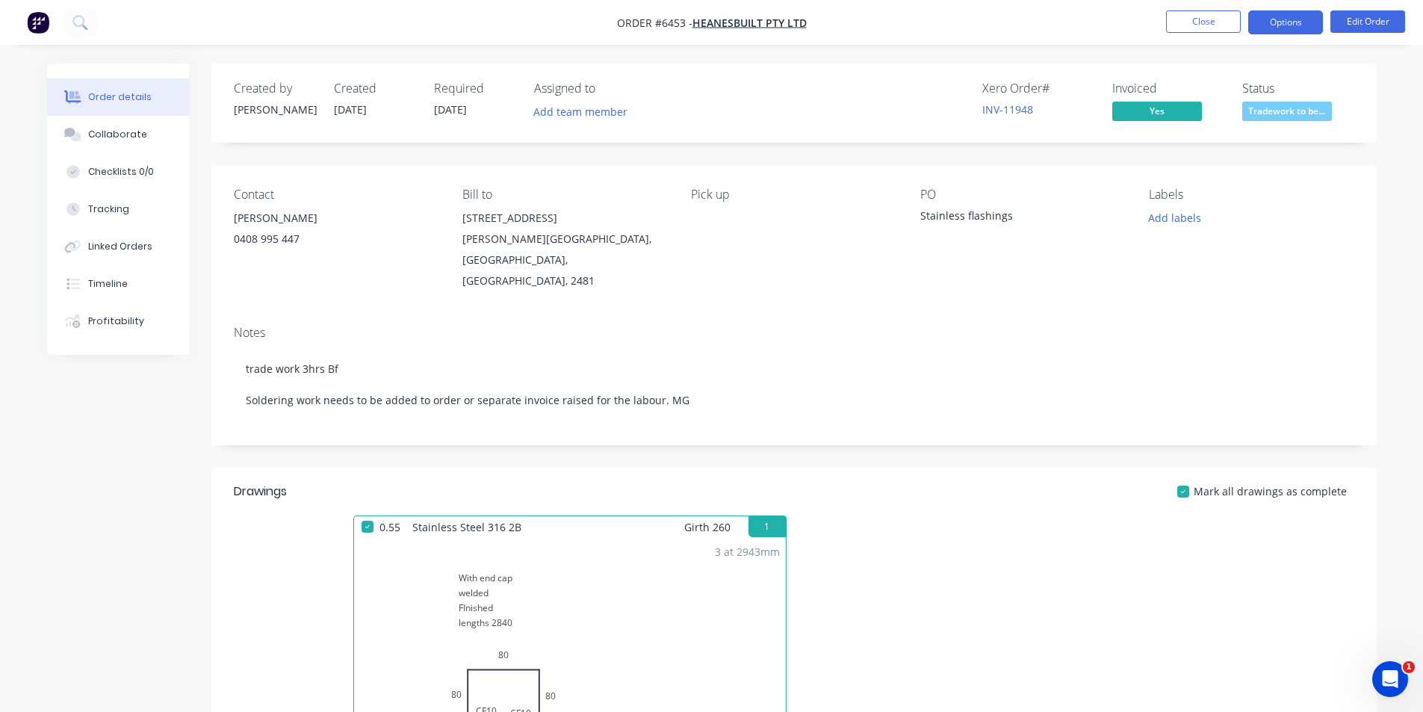
click at [1289, 33] on button "Options" at bounding box center [1286, 22] width 75 height 24
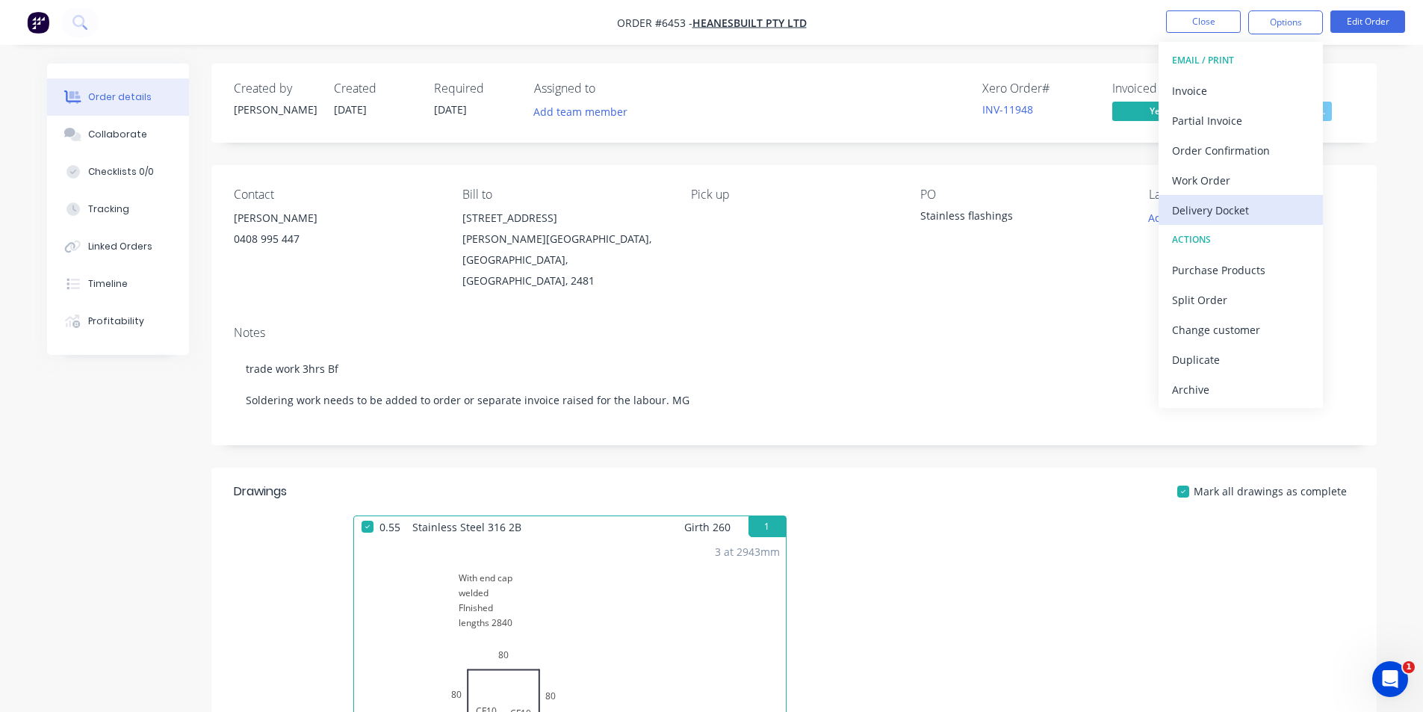
click at [1240, 196] on button "Delivery Docket" at bounding box center [1241, 210] width 164 height 30
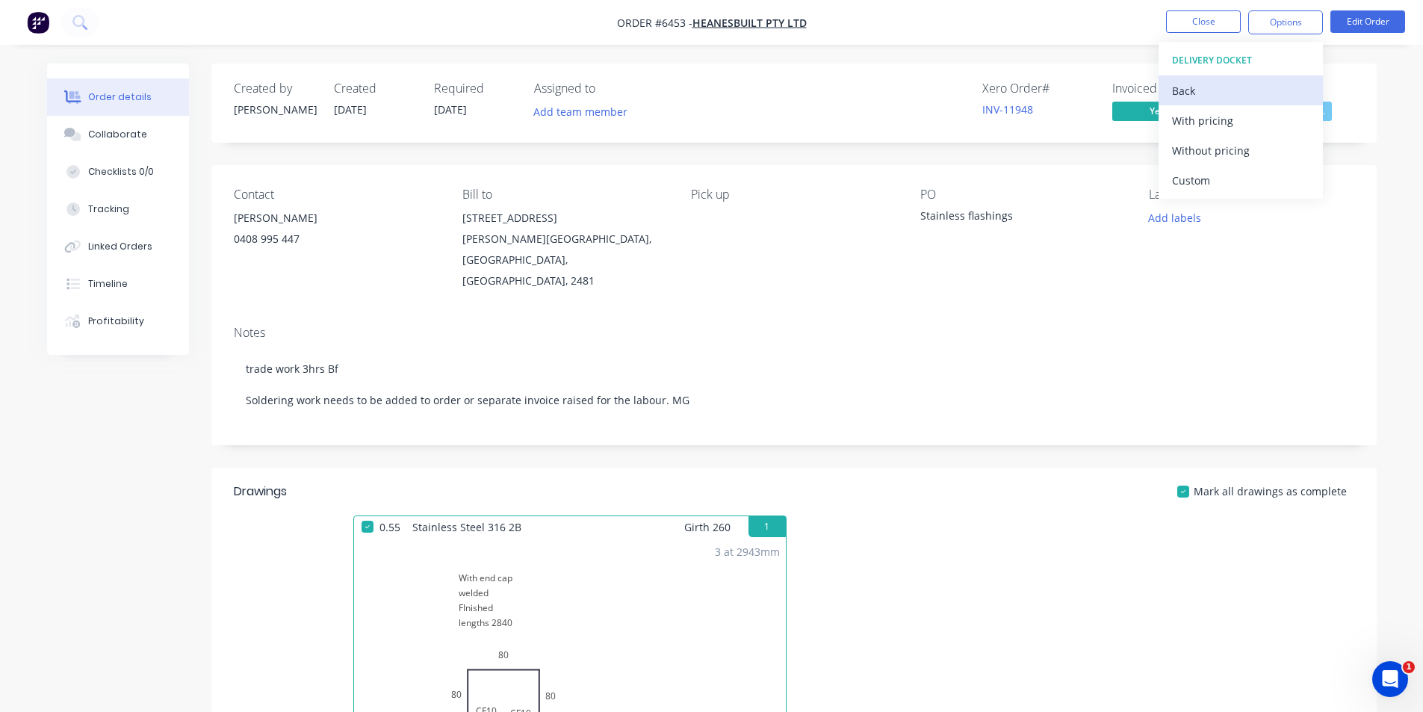
click at [1248, 96] on div "Back" at bounding box center [1240, 91] width 137 height 22
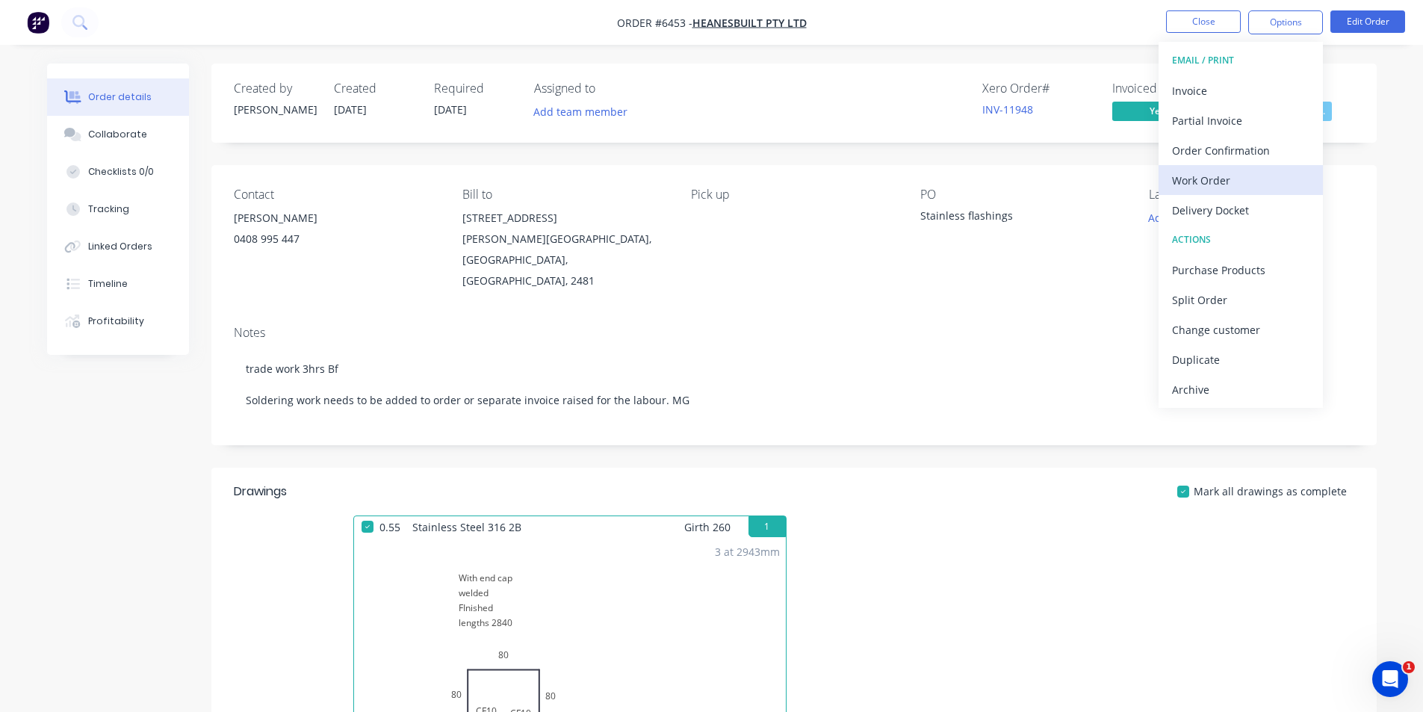
click at [1225, 175] on div "Work Order" at bounding box center [1240, 181] width 137 height 22
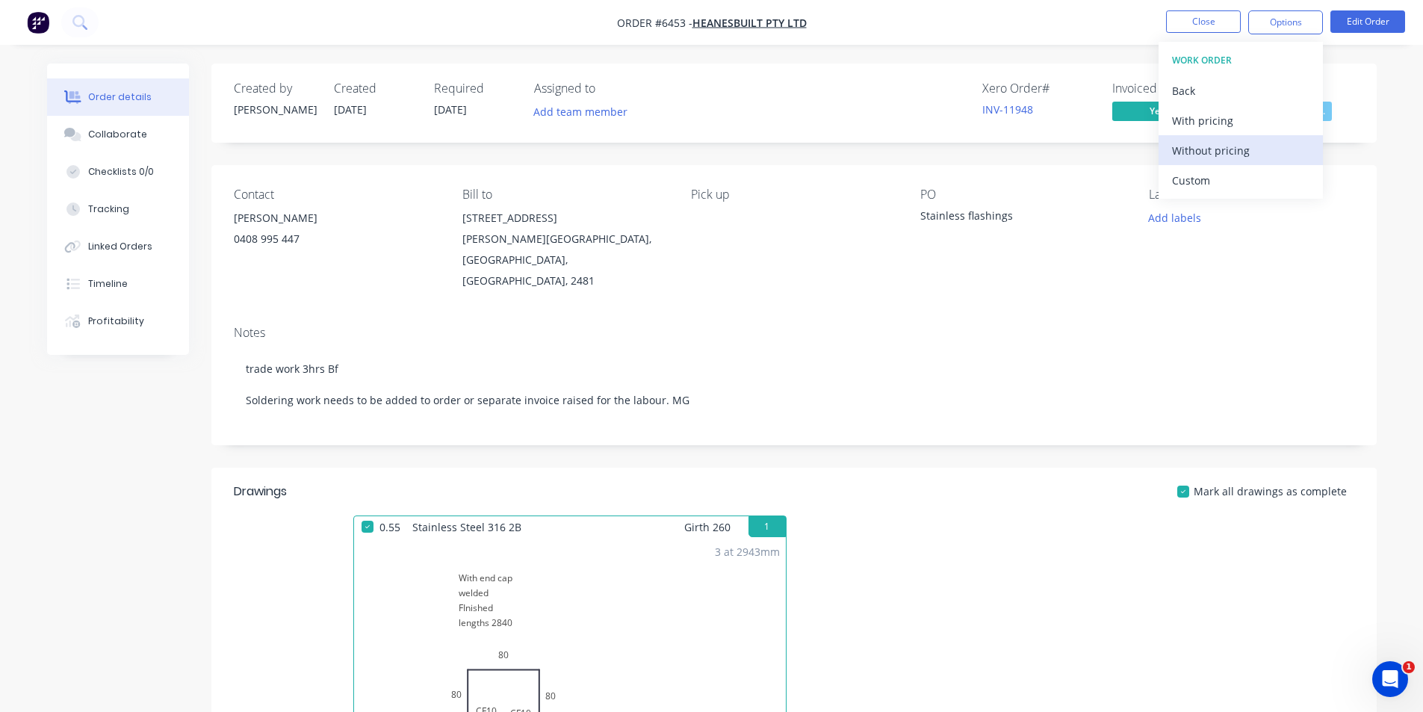
click at [1226, 161] on button "Without pricing" at bounding box center [1241, 150] width 164 height 30
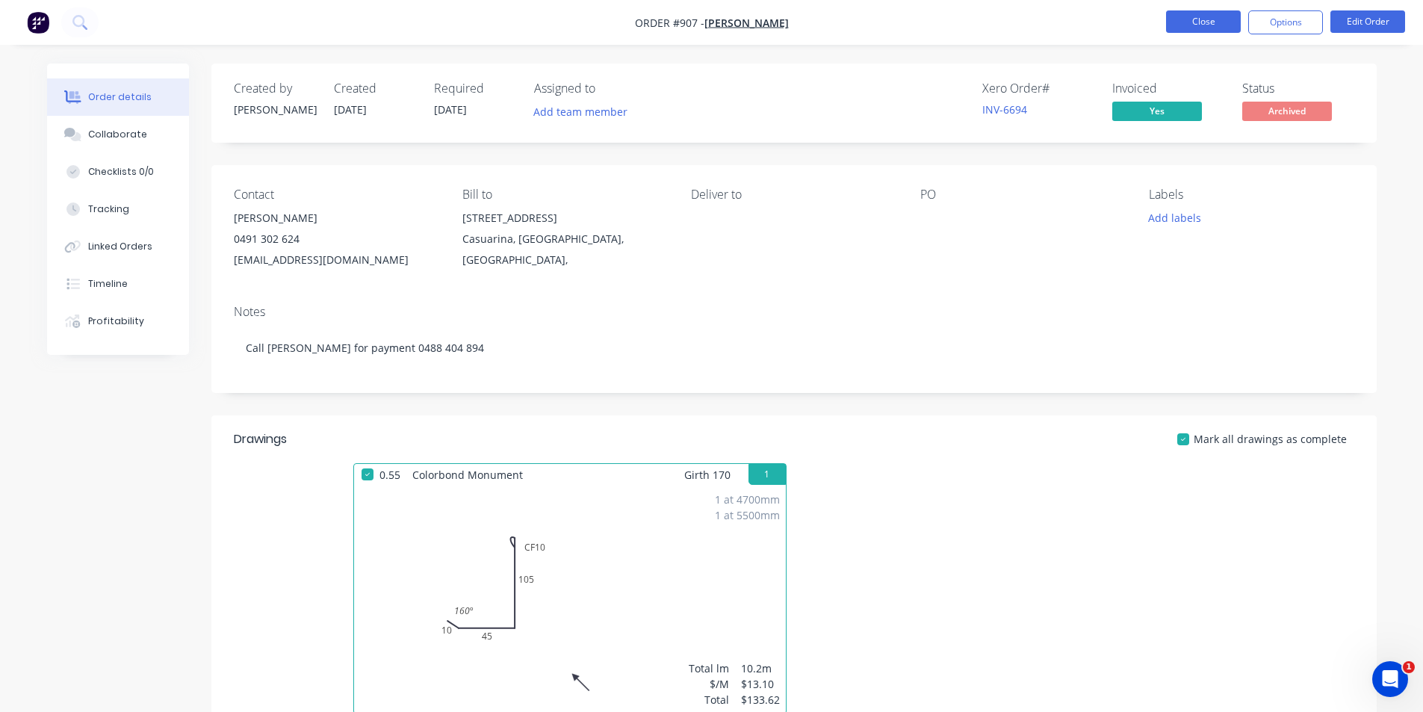
click at [1221, 20] on button "Close" at bounding box center [1203, 21] width 75 height 22
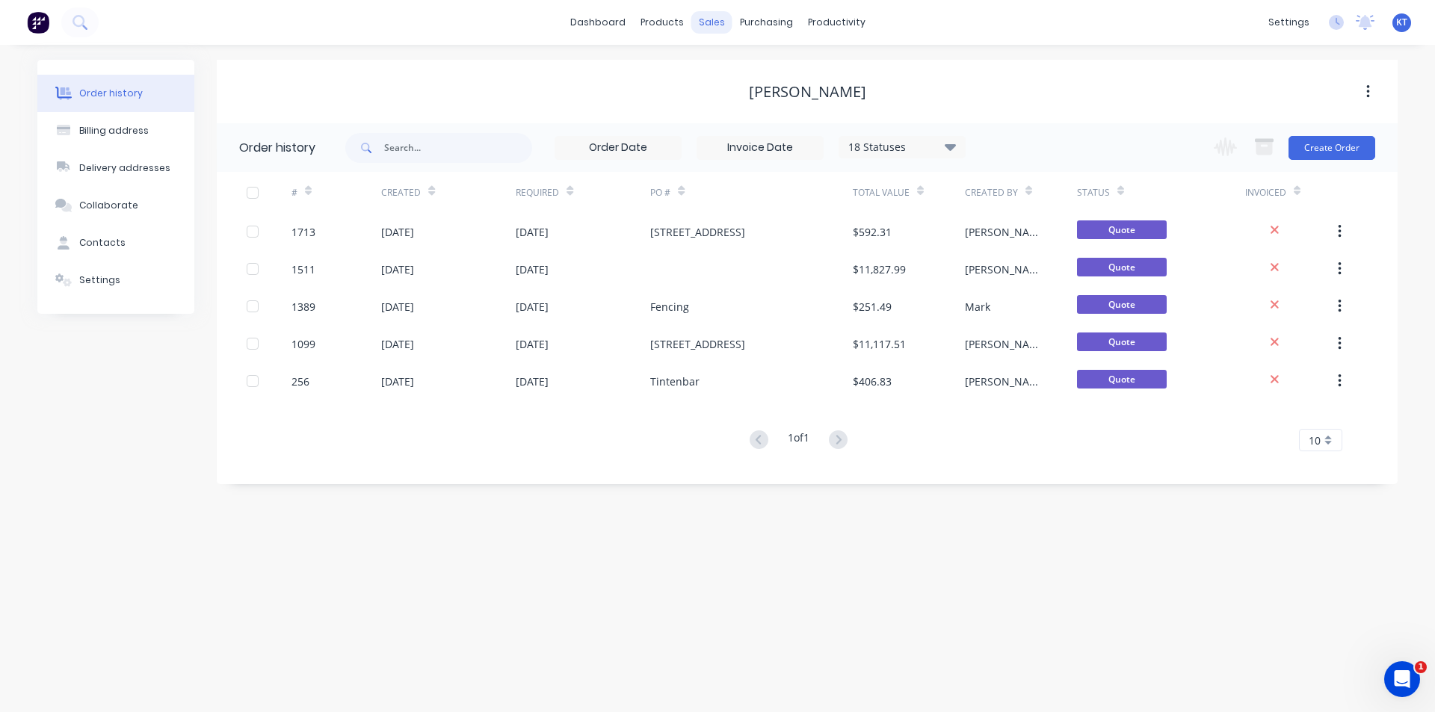
click at [704, 19] on div "sales" at bounding box center [711, 22] width 41 height 22
click at [714, 71] on icon at bounding box center [716, 71] width 4 height 8
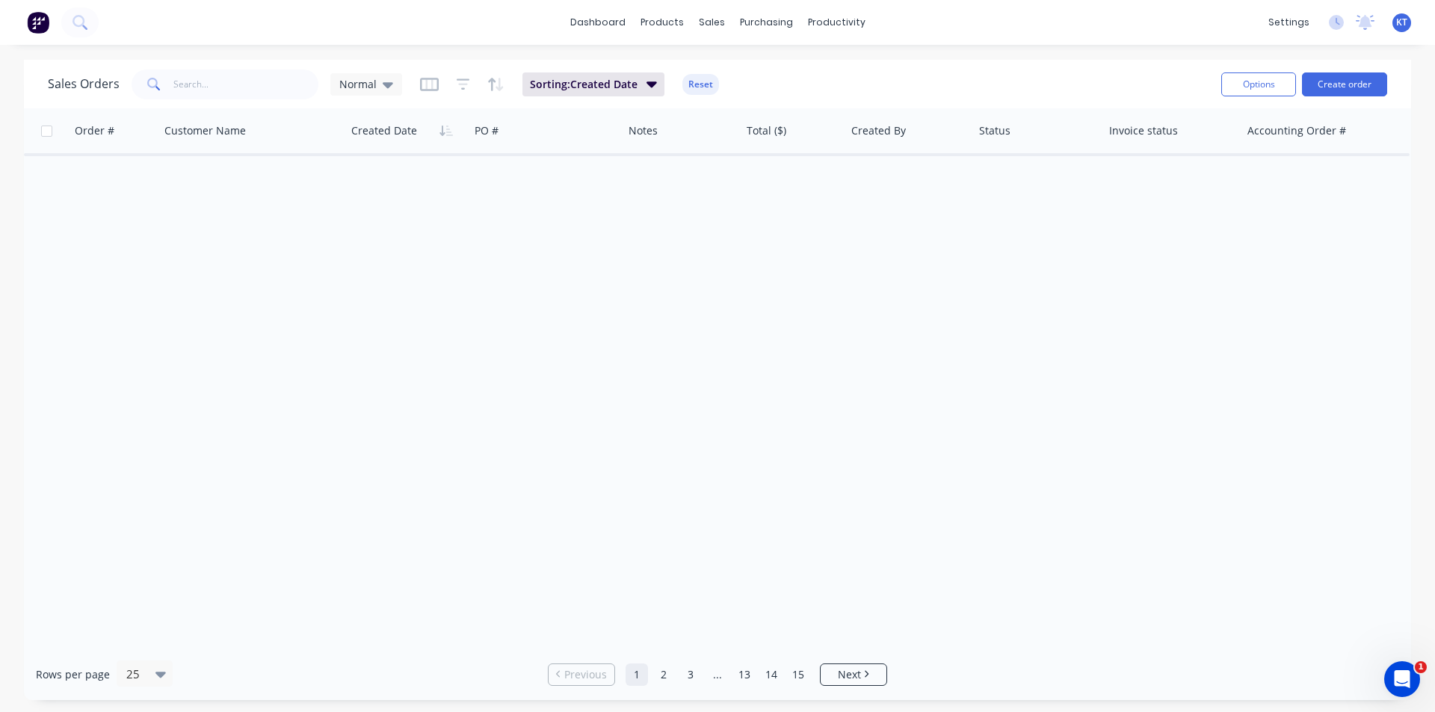
click at [213, 77] on div "Sales Orders Normal Sorting: Created Date Reset Options Create order" at bounding box center [717, 84] width 1387 height 49
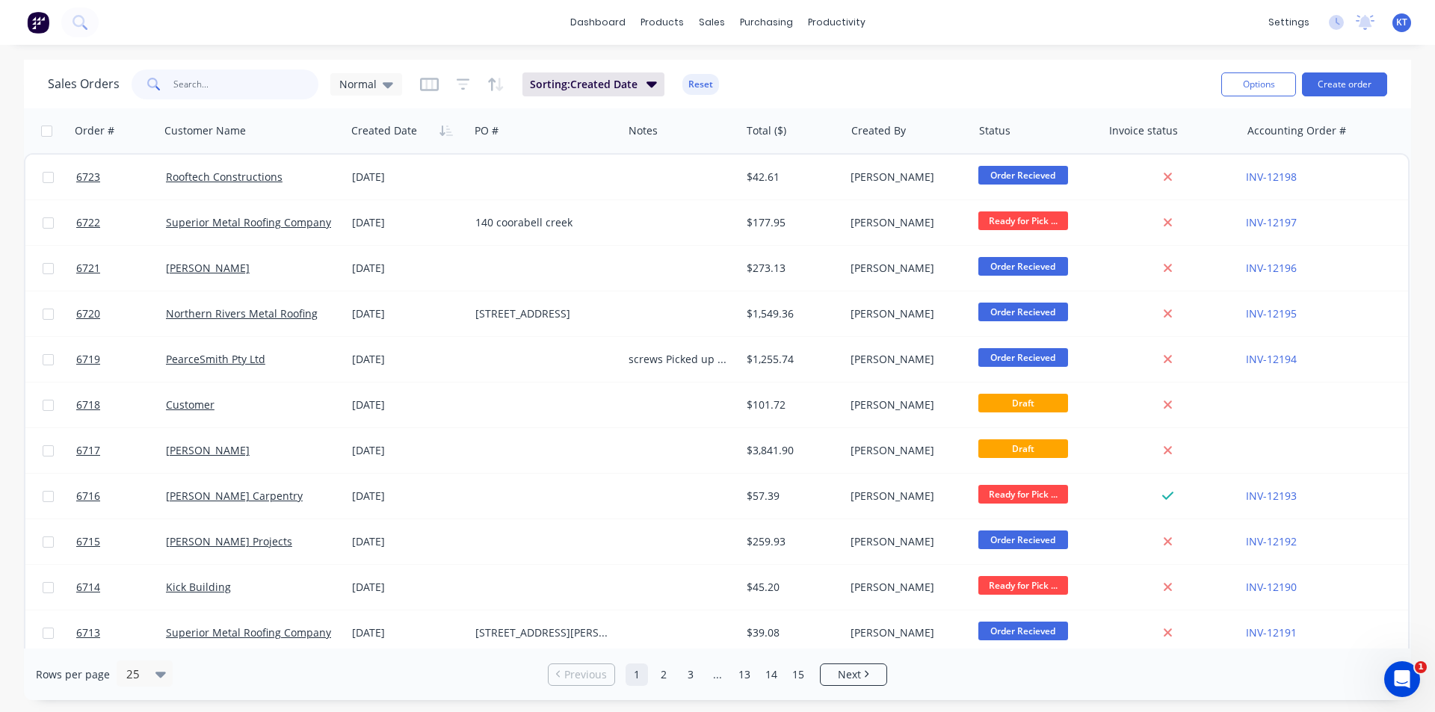
click at [213, 77] on input "text" at bounding box center [246, 84] width 146 height 30
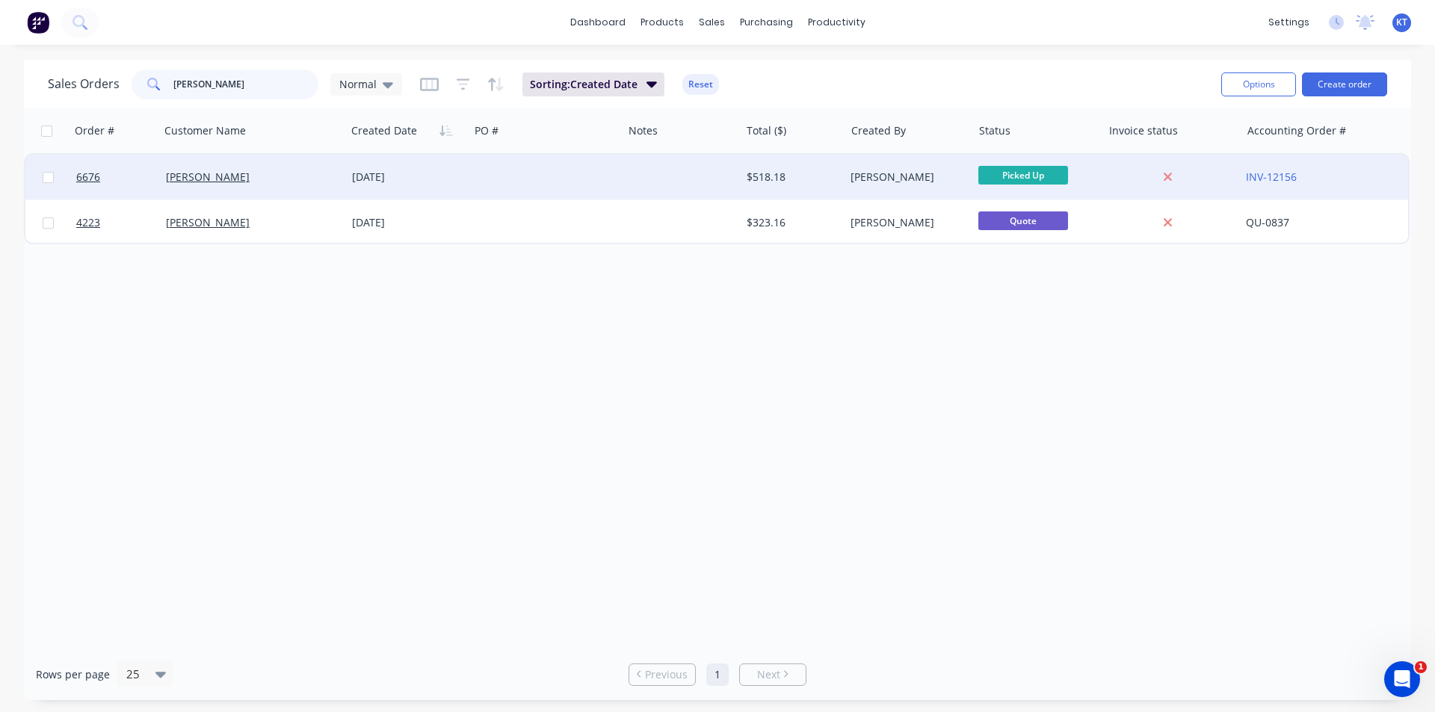
type input "kramer"
click at [249, 185] on div "Kramer Winchester" at bounding box center [253, 177] width 186 height 45
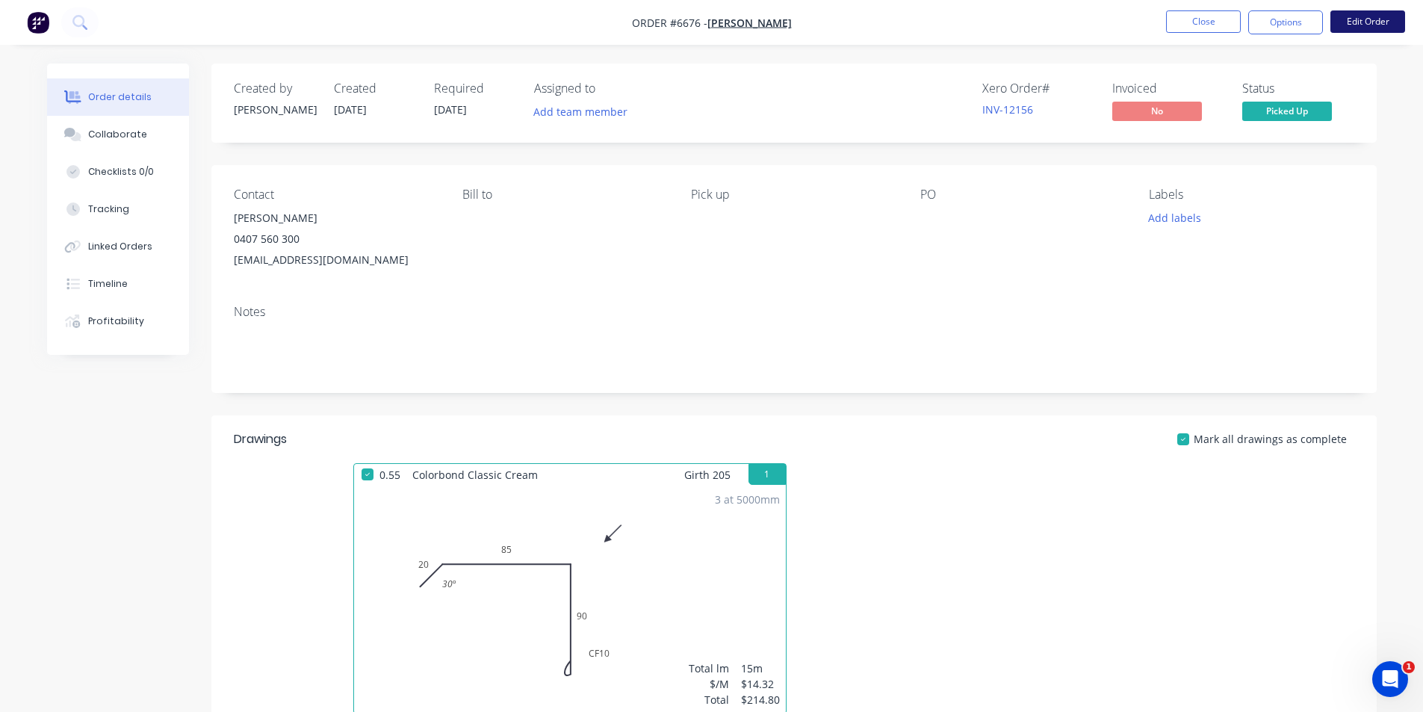
click at [1358, 28] on button "Edit Order" at bounding box center [1368, 21] width 75 height 22
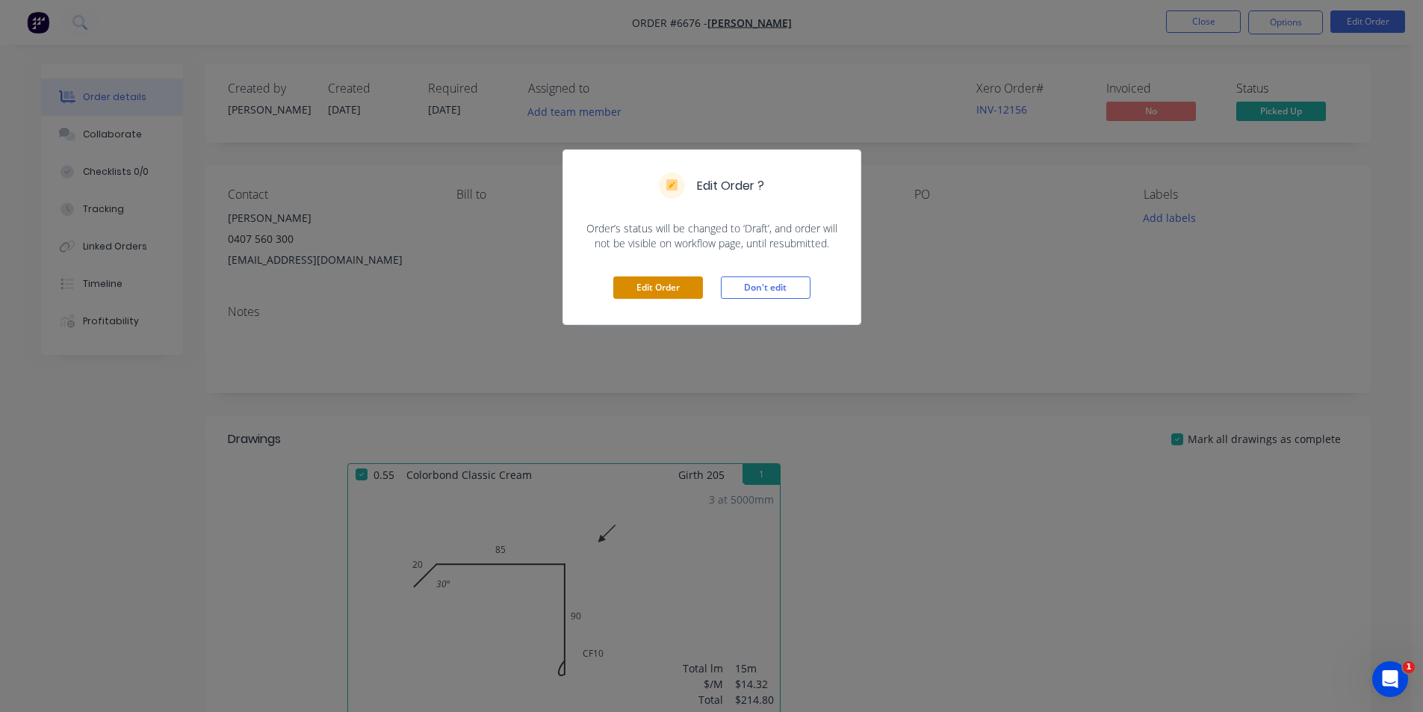
click at [658, 297] on button "Edit Order" at bounding box center [658, 287] width 90 height 22
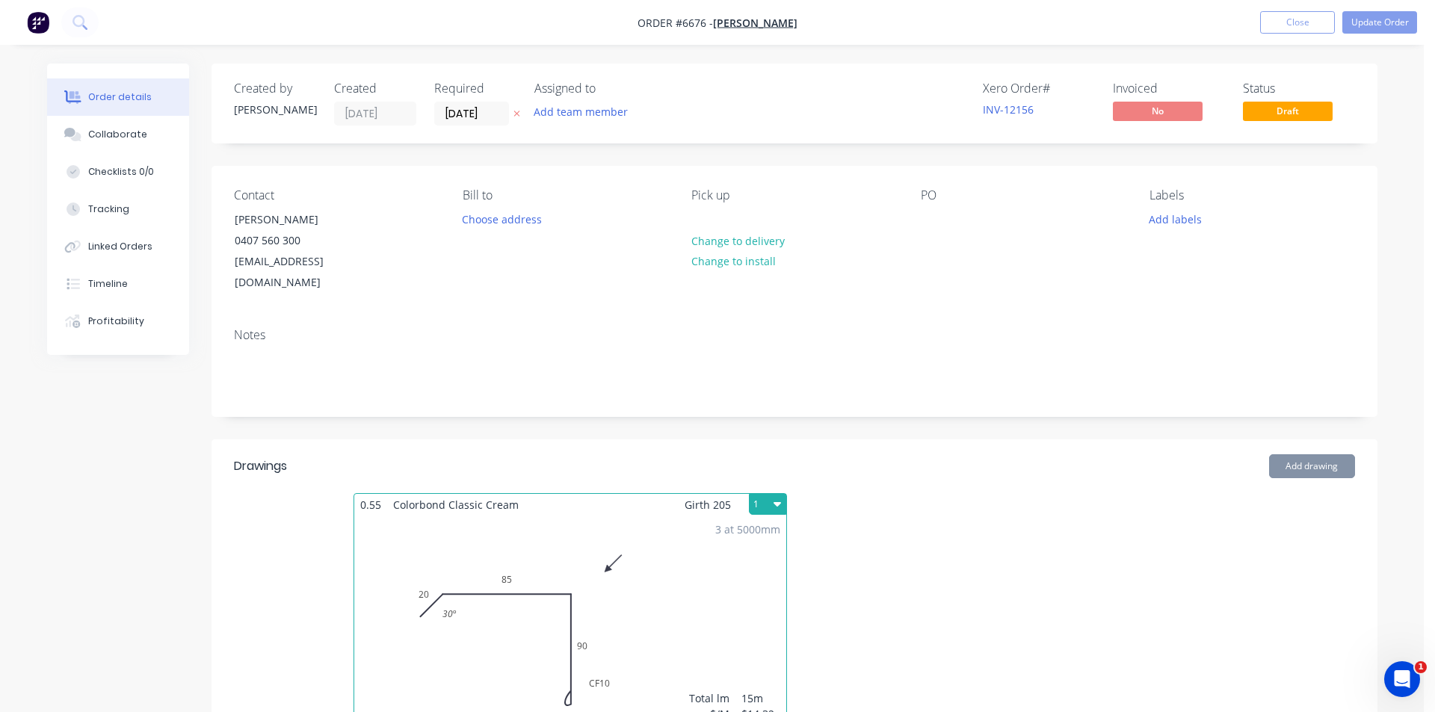
type input "$10.05"
type input "$150.75"
type input "$5.07"
type input "$10.14"
type input "$2.48"
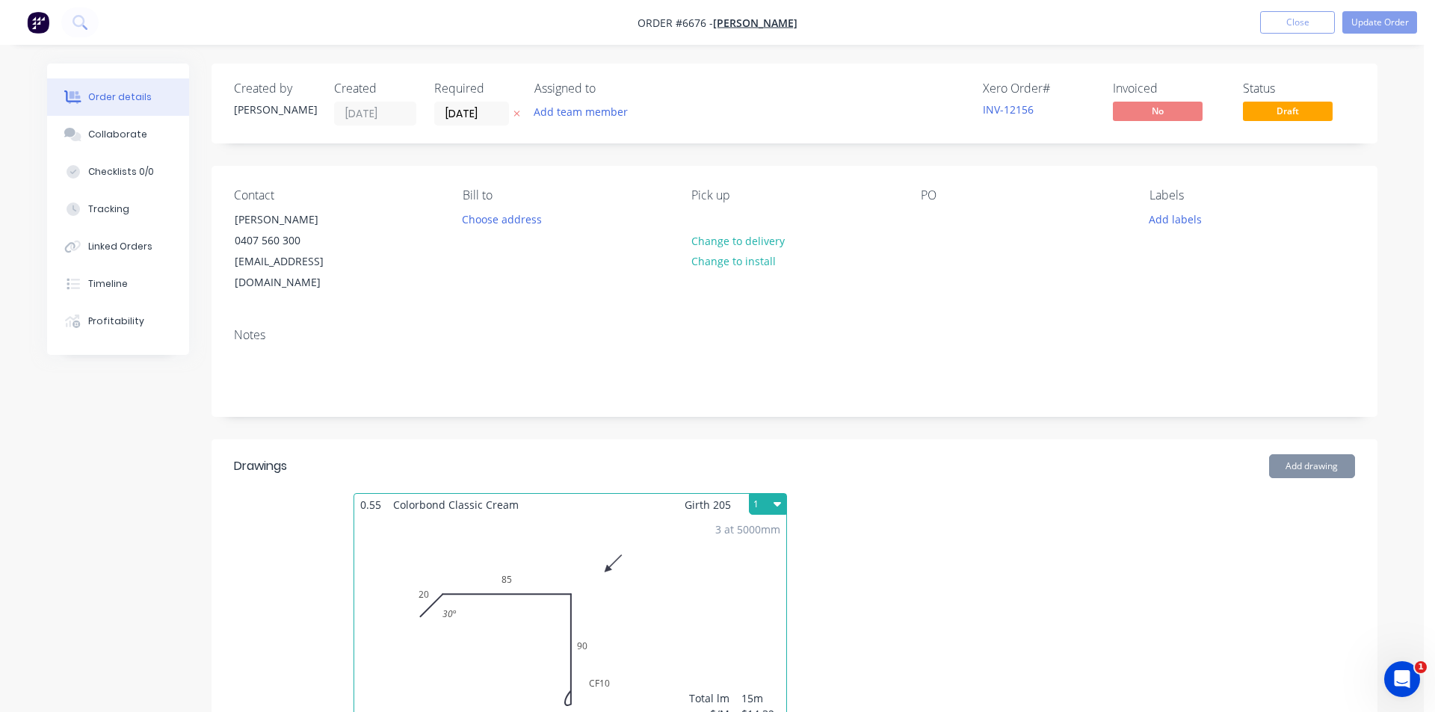
type input "$37.20"
type input "$6.01"
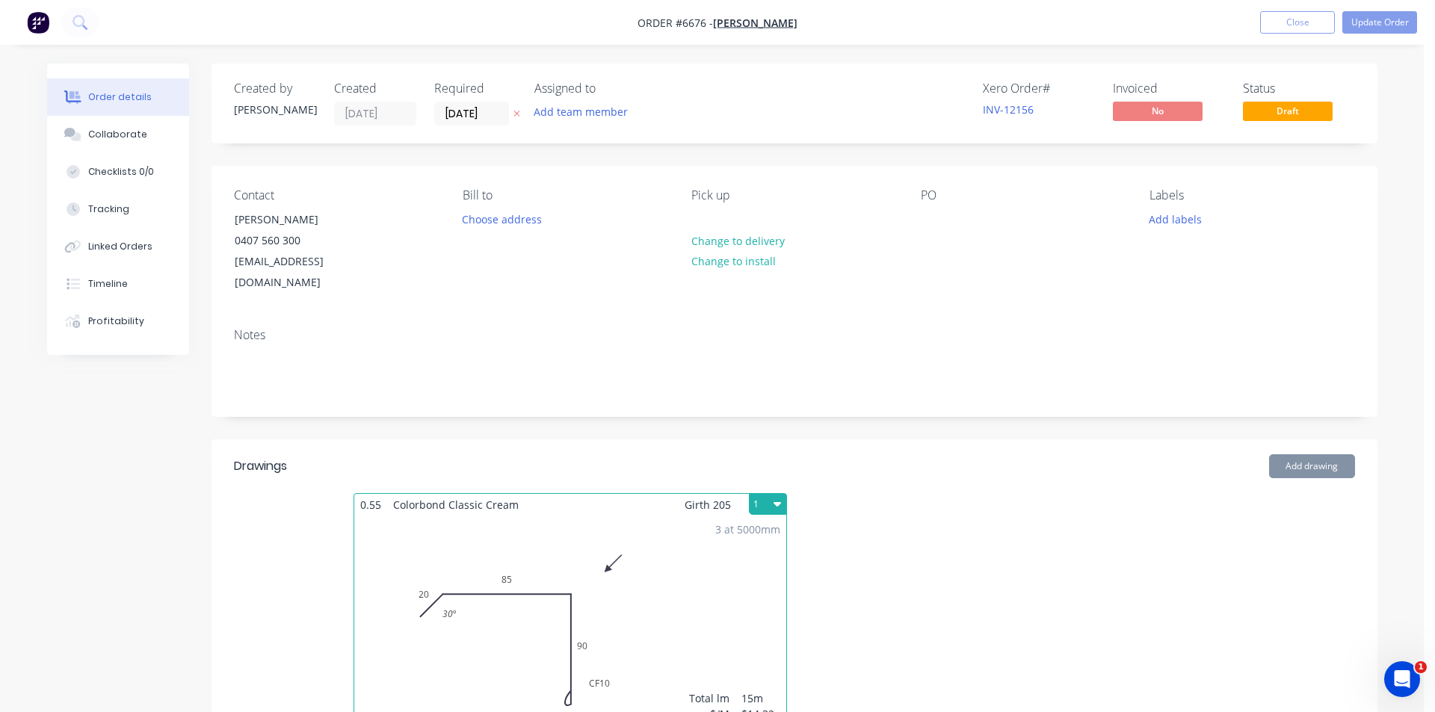
type input "$6.80"
type input "$30.00"
type input "$4.68"
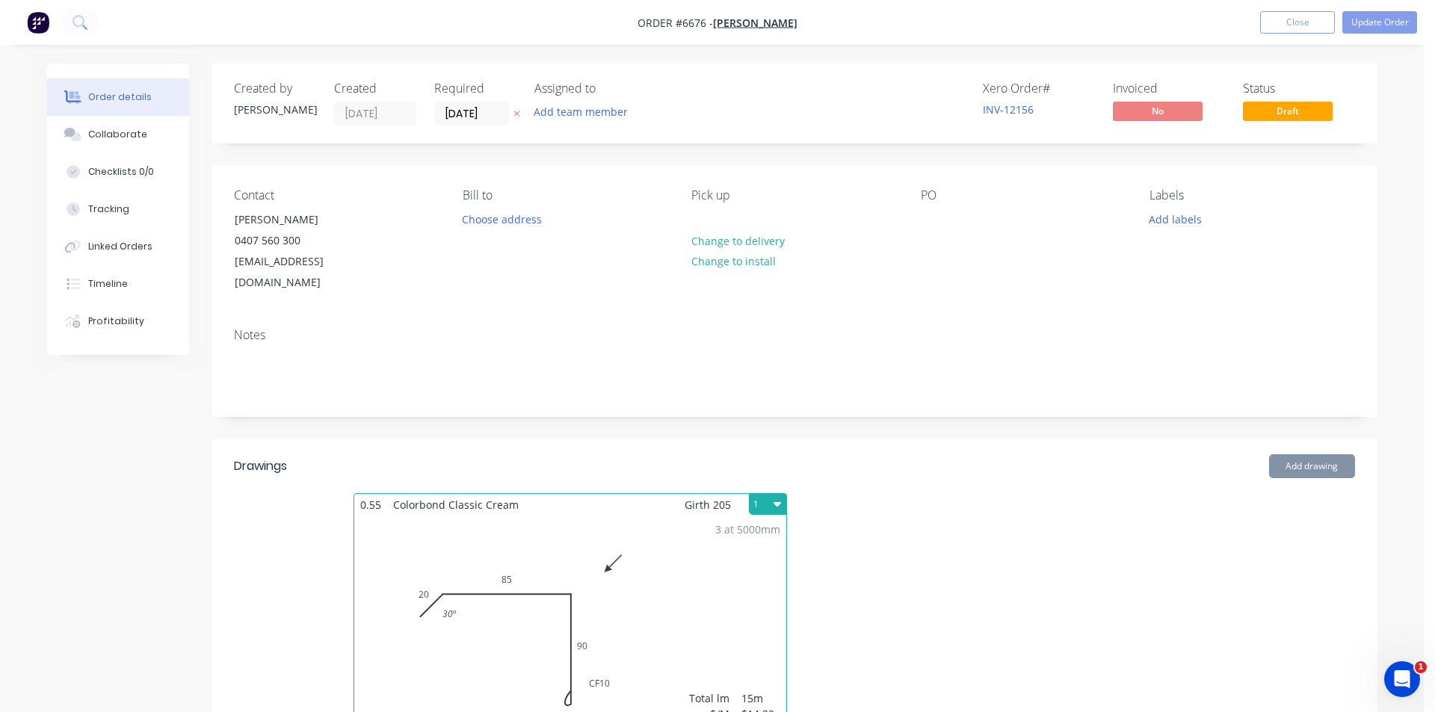
type input "$9.36"
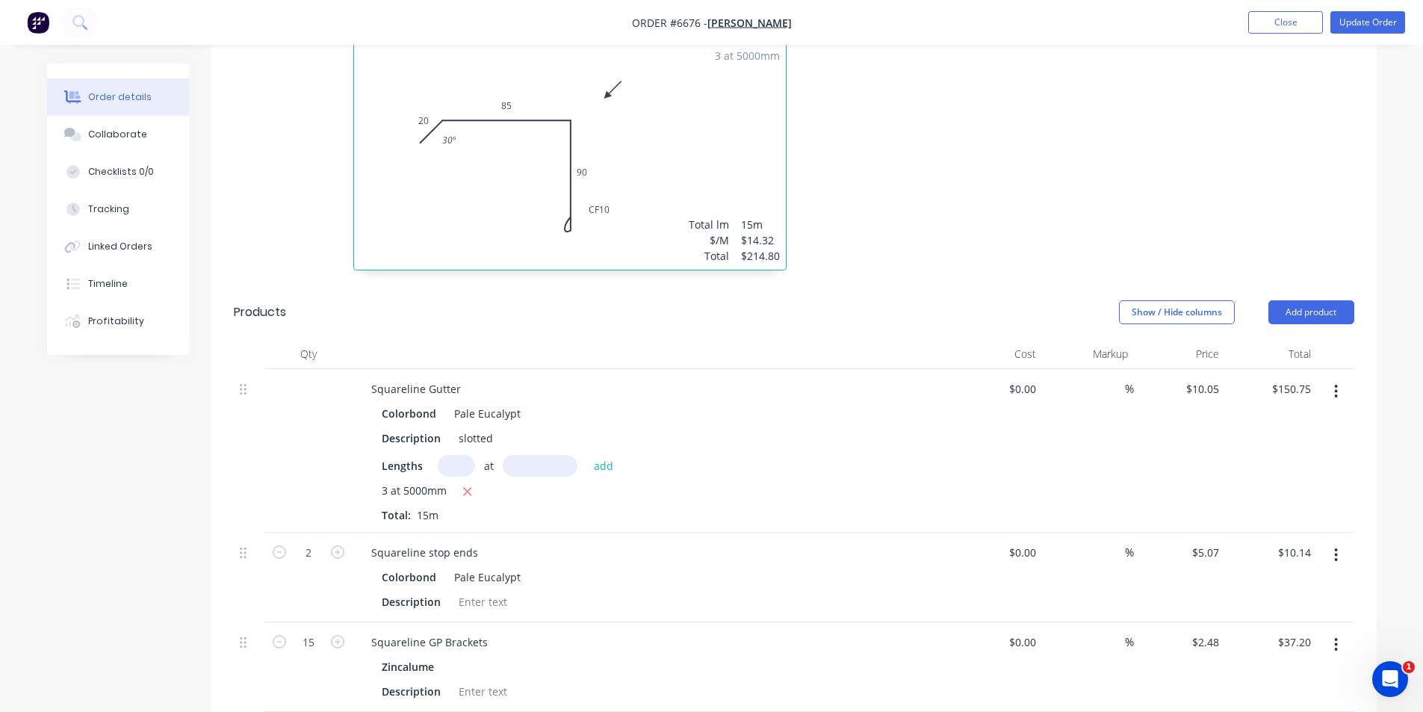
scroll to position [523, 0]
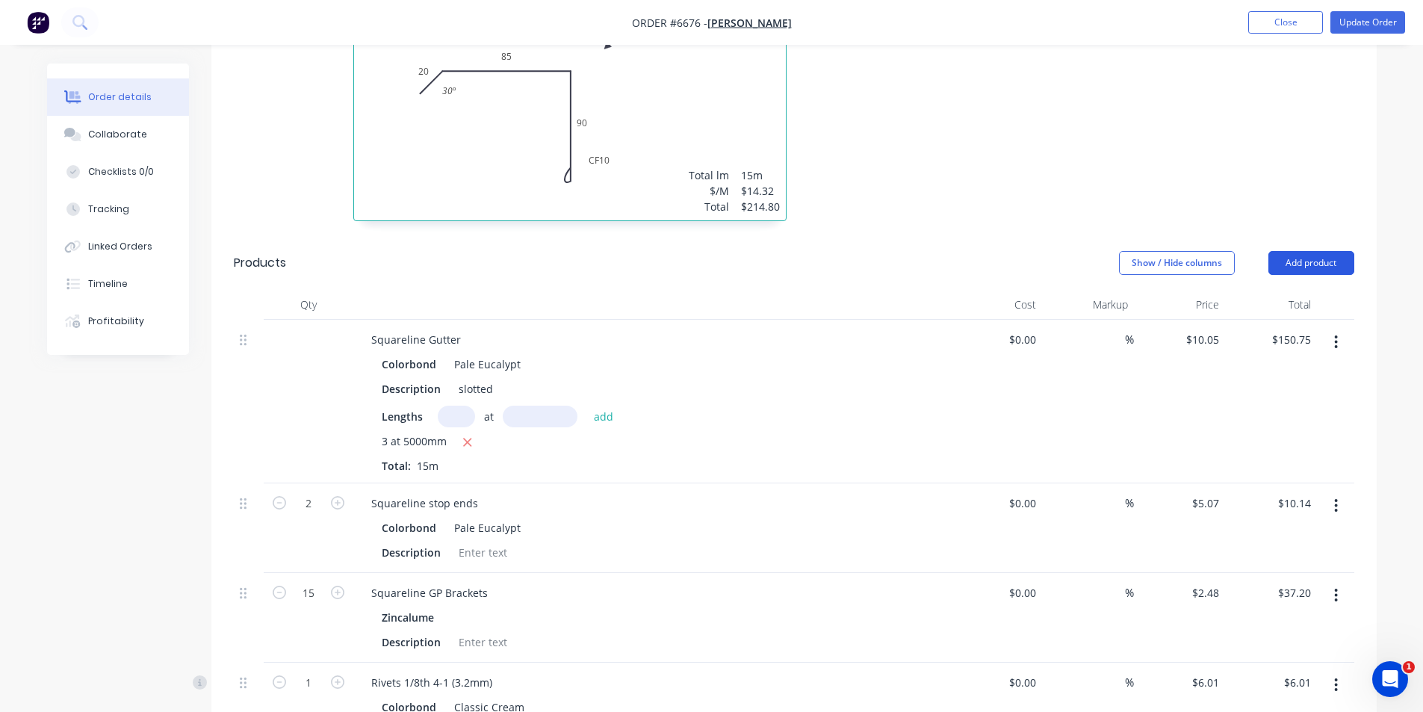
click at [1314, 251] on button "Add product" at bounding box center [1312, 263] width 86 height 24
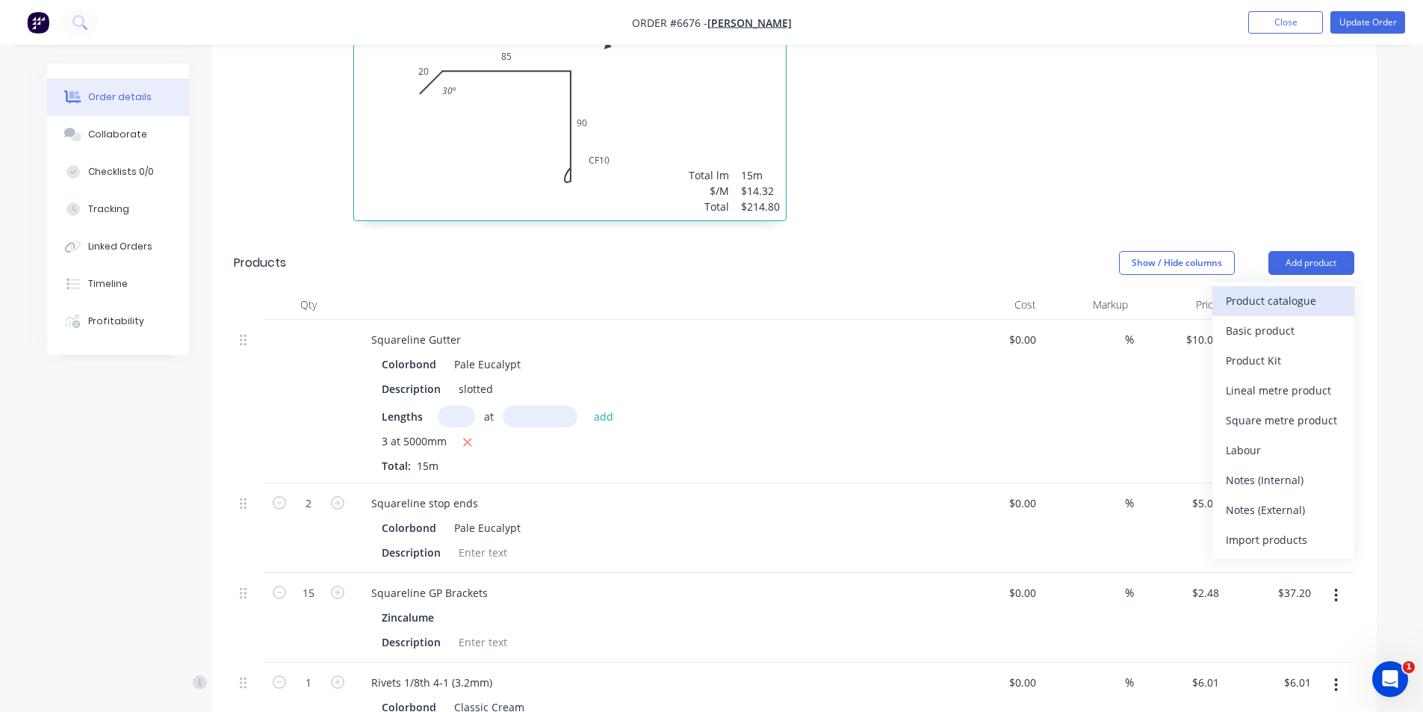
click at [1260, 290] on div "Product catalogue" at bounding box center [1283, 301] width 115 height 22
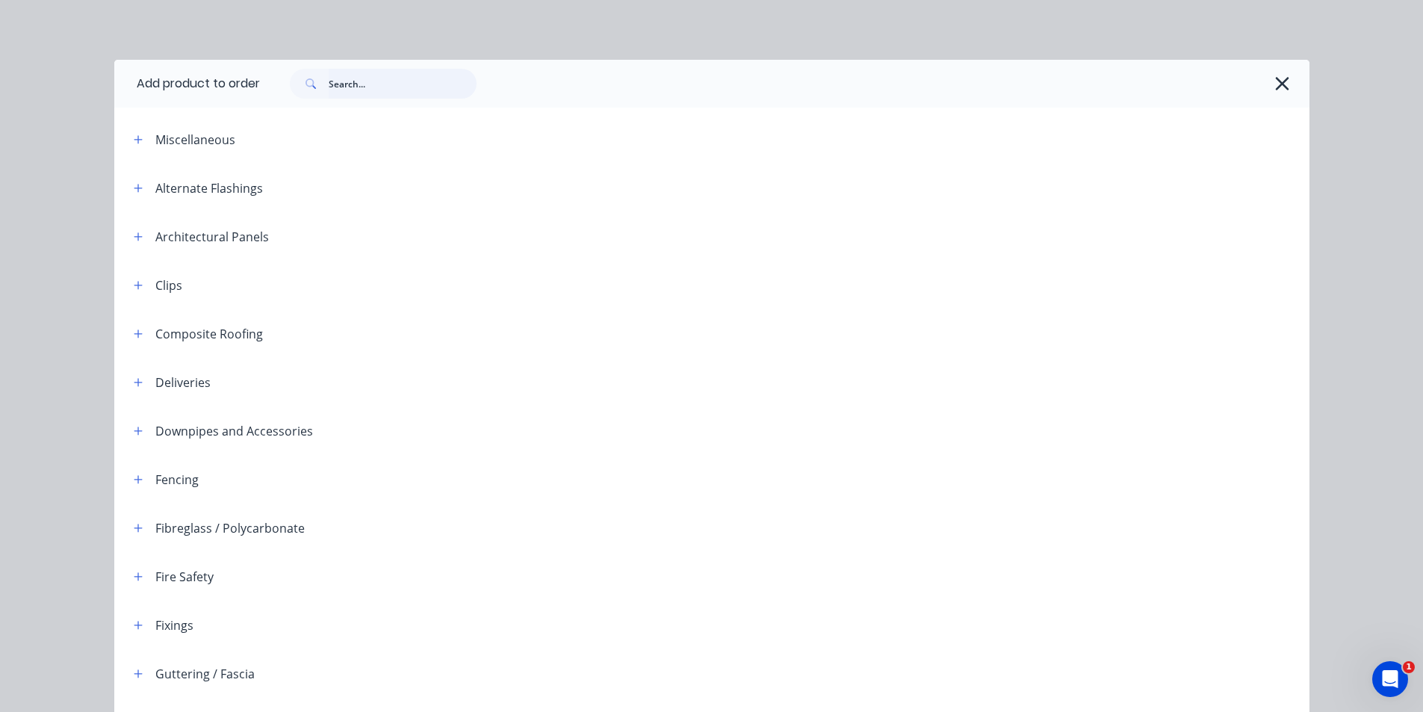
click at [401, 74] on input "text" at bounding box center [403, 84] width 148 height 30
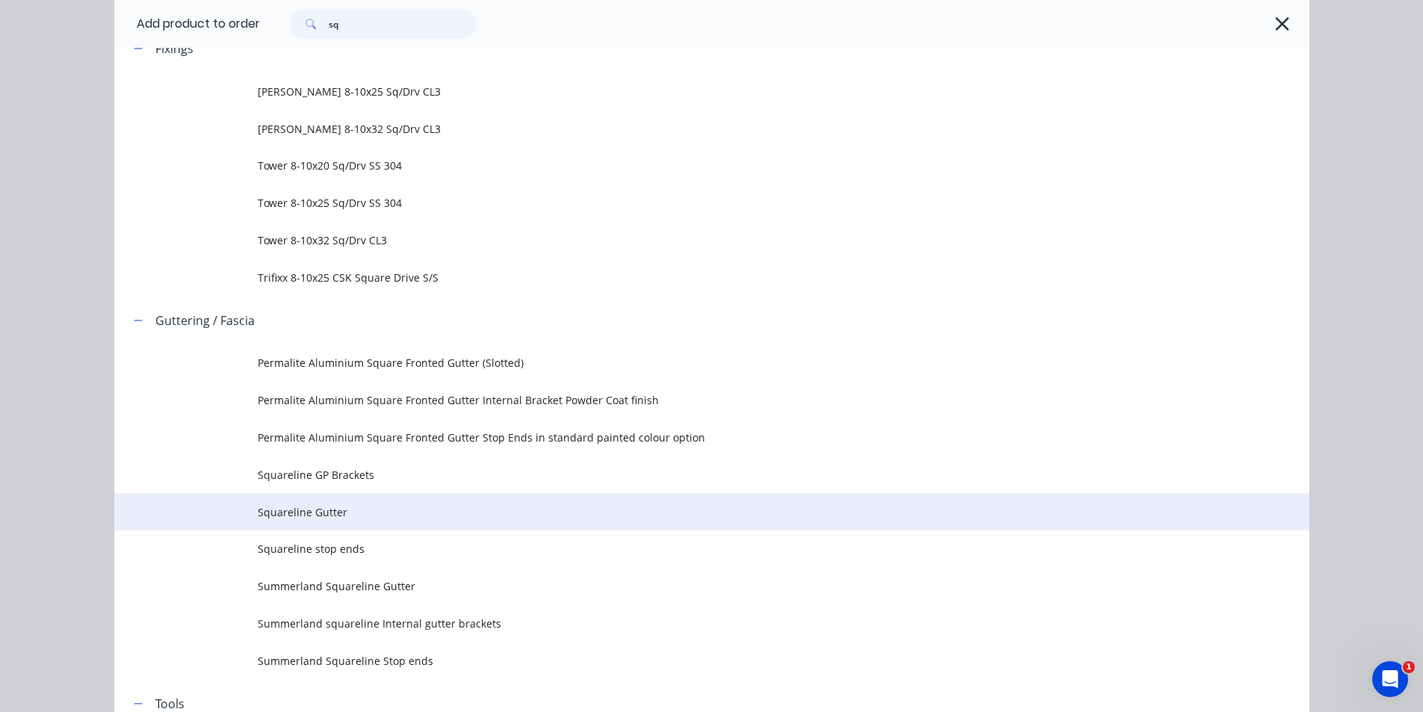
scroll to position [299, 0]
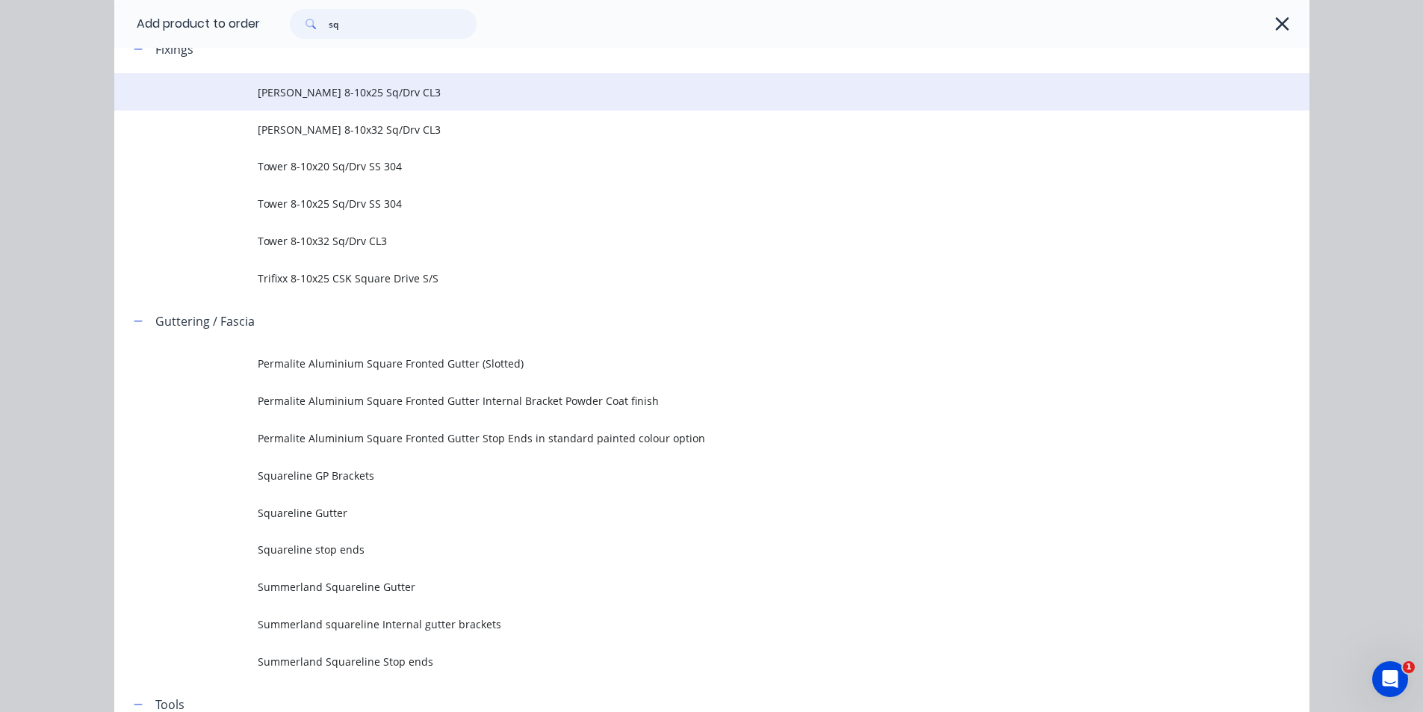
type input "sq"
click at [389, 92] on span "Hobson 8-10x25 Sq/Drv CL3" at bounding box center [678, 92] width 841 height 16
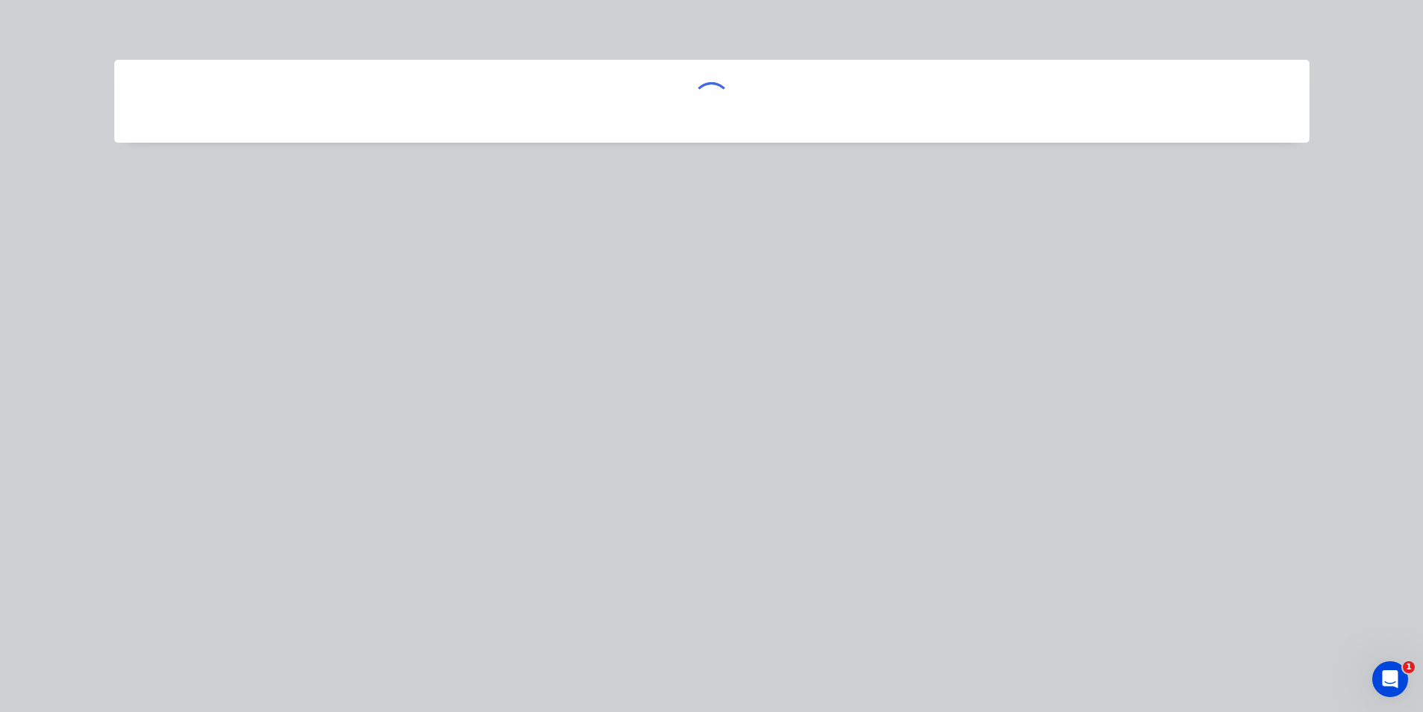
scroll to position [0, 0]
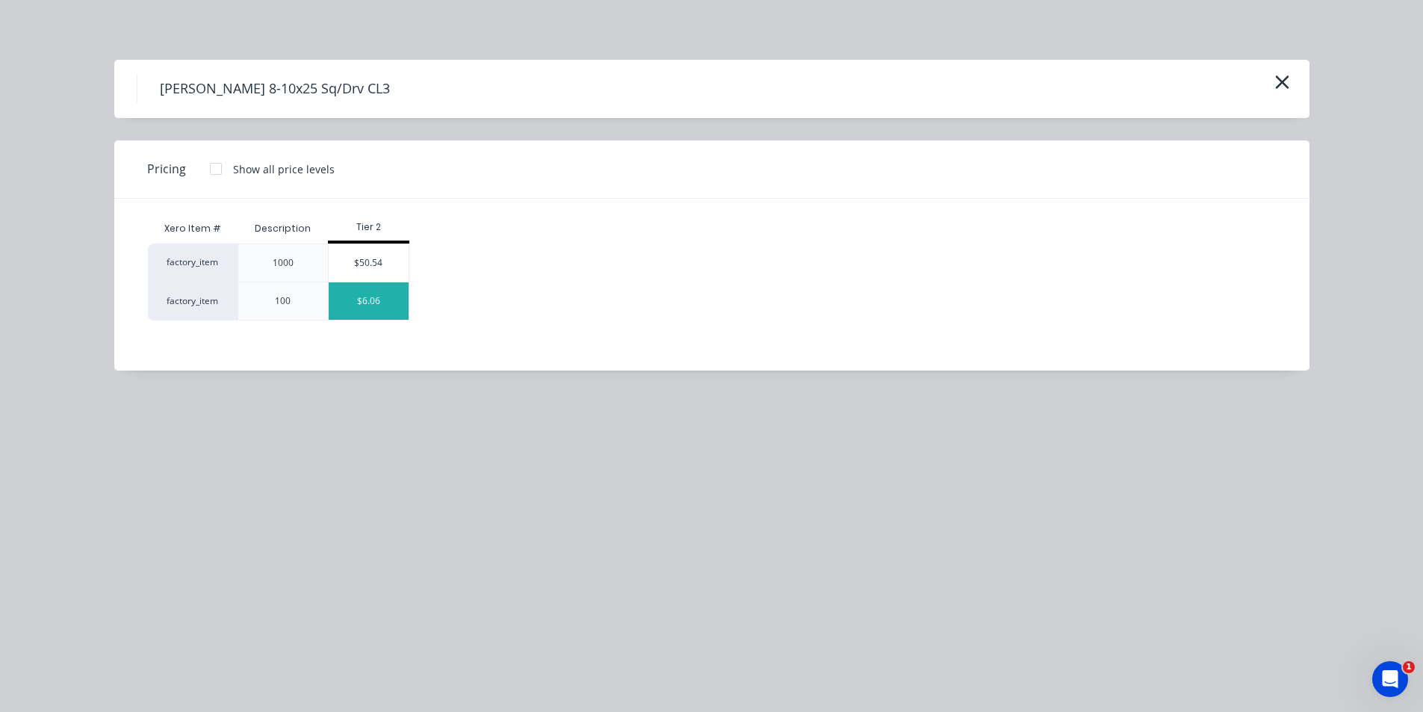
click at [344, 297] on div "$6.06" at bounding box center [369, 300] width 80 height 37
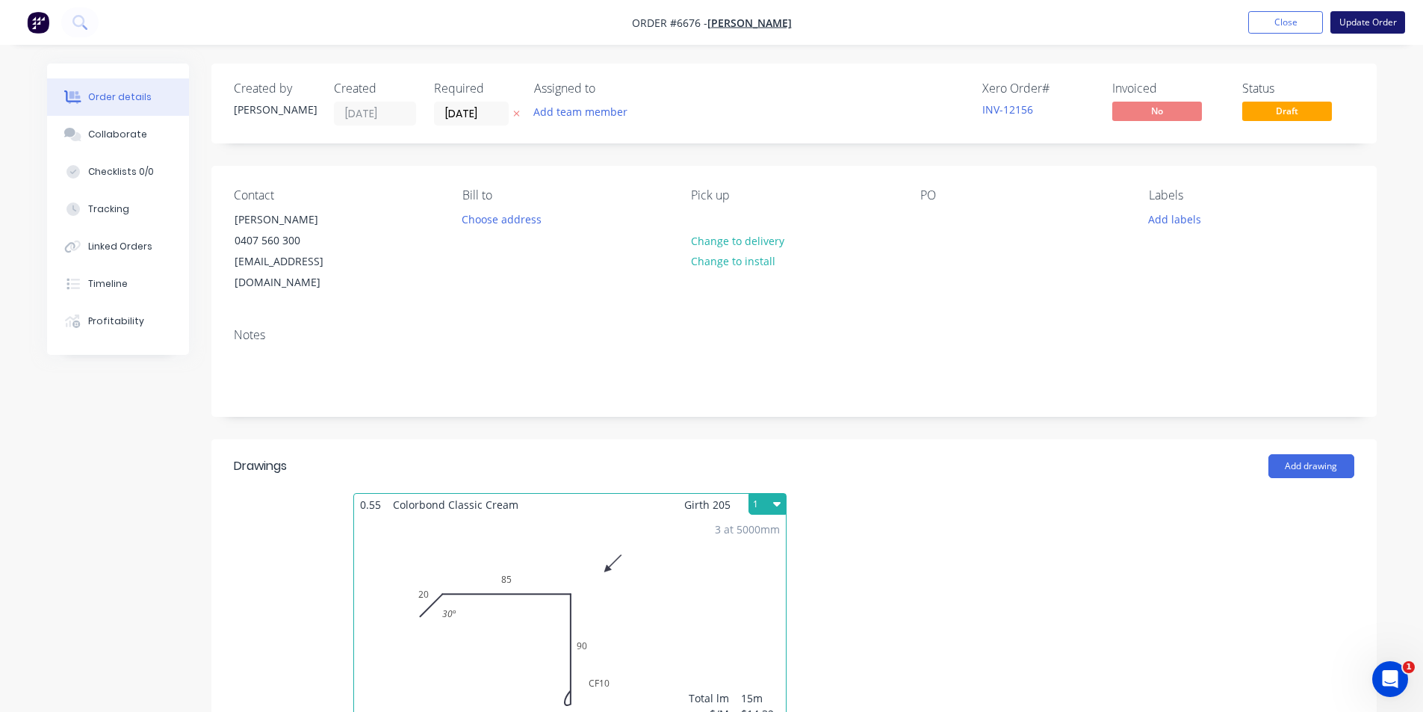
click at [1346, 23] on button "Update Order" at bounding box center [1368, 22] width 75 height 22
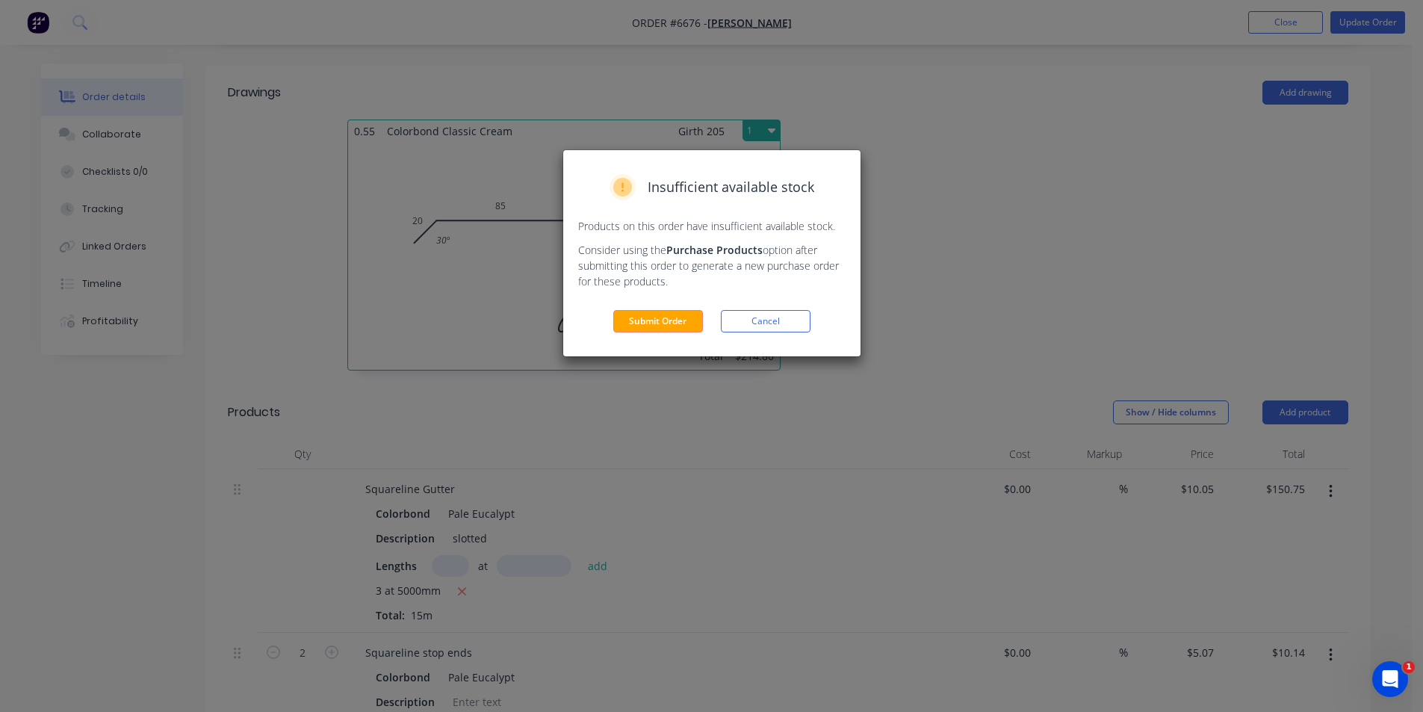
scroll to position [598, 0]
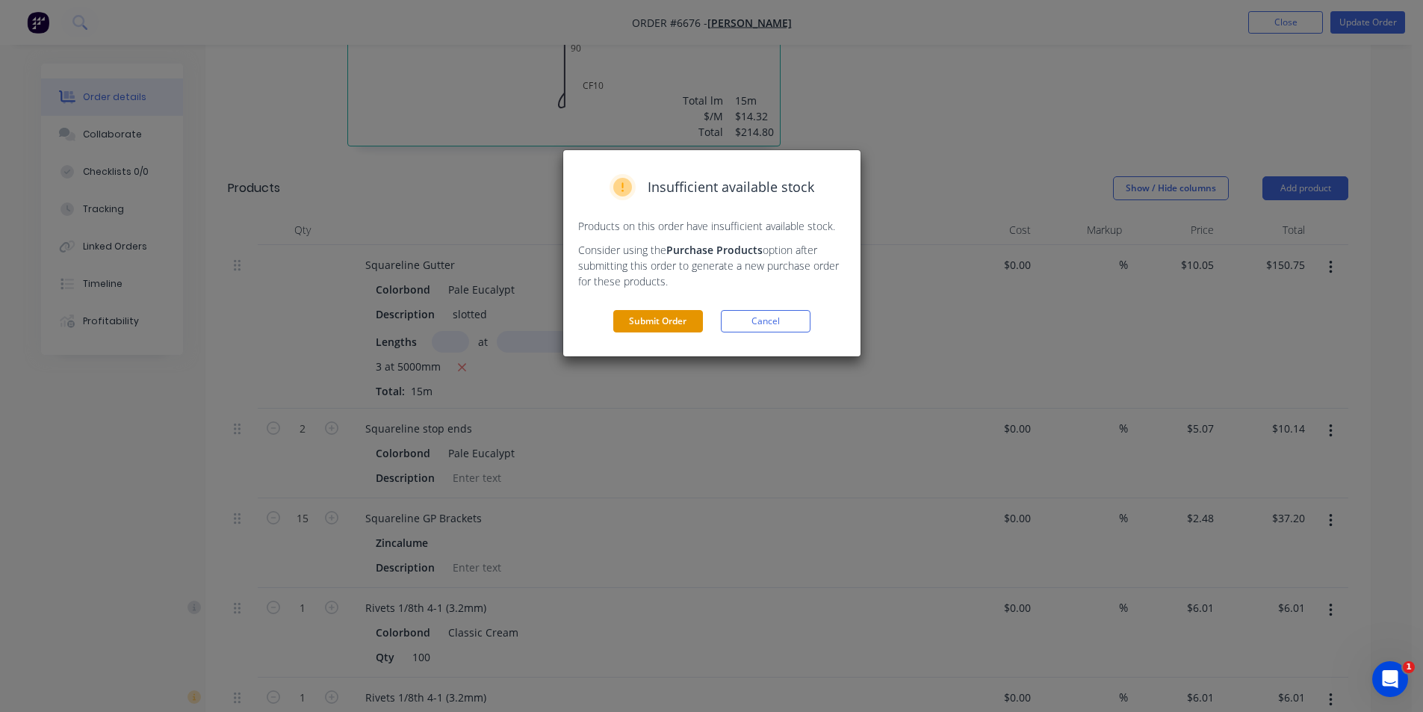
click at [646, 327] on button "Submit Order" at bounding box center [658, 321] width 90 height 22
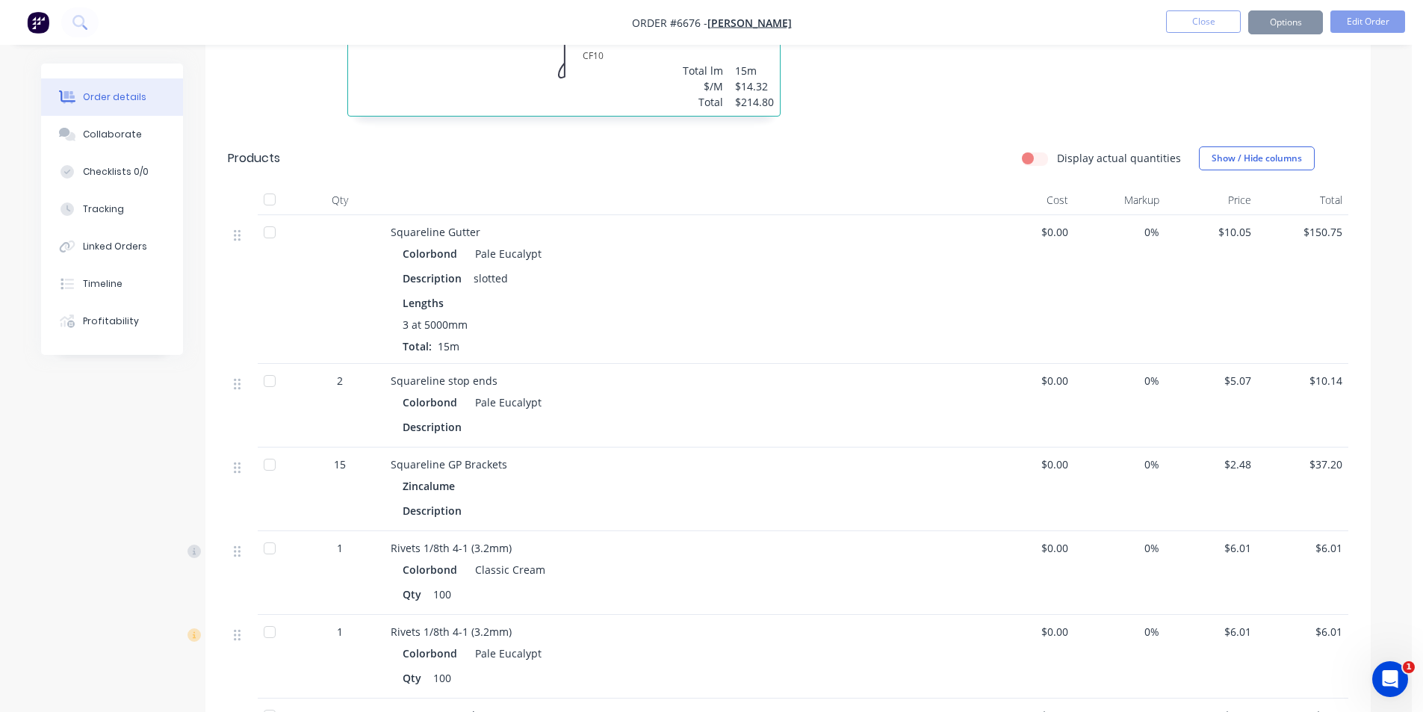
scroll to position [589, 0]
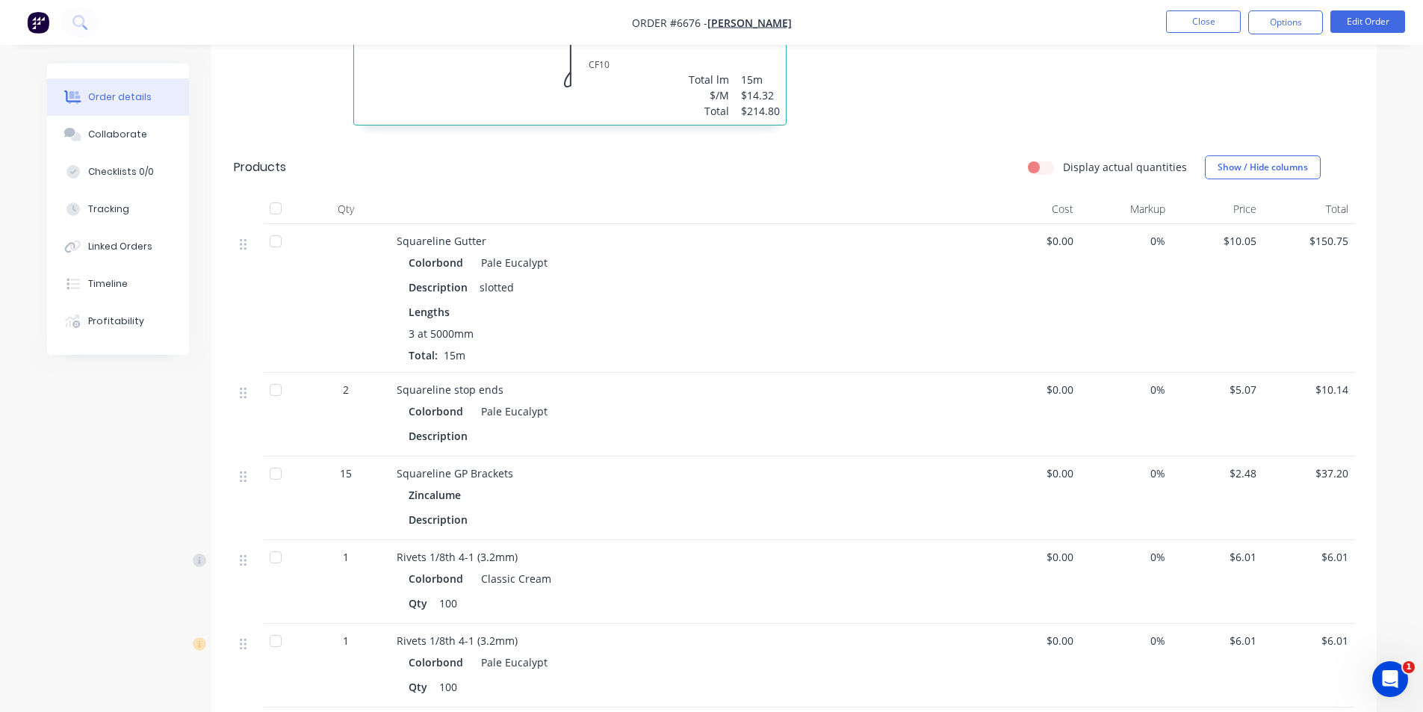
click at [278, 204] on div at bounding box center [276, 209] width 30 height 30
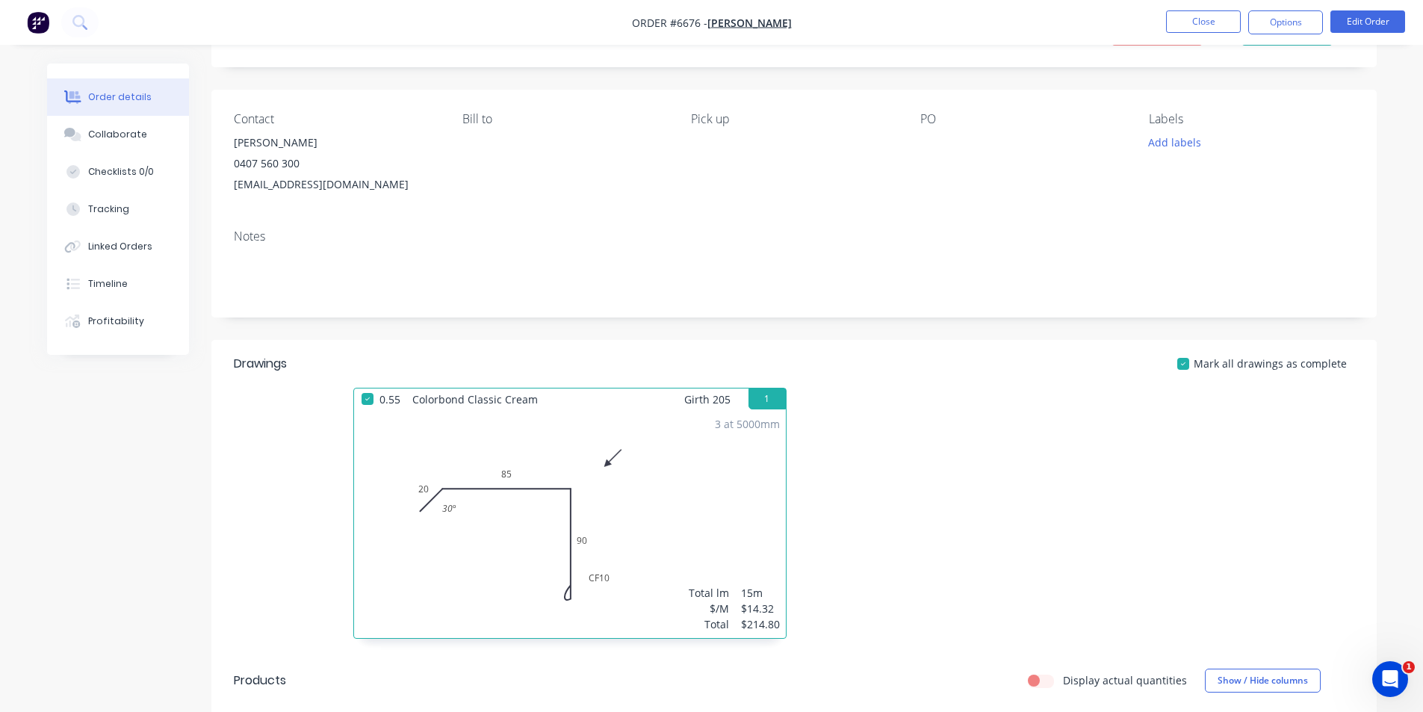
scroll to position [0, 0]
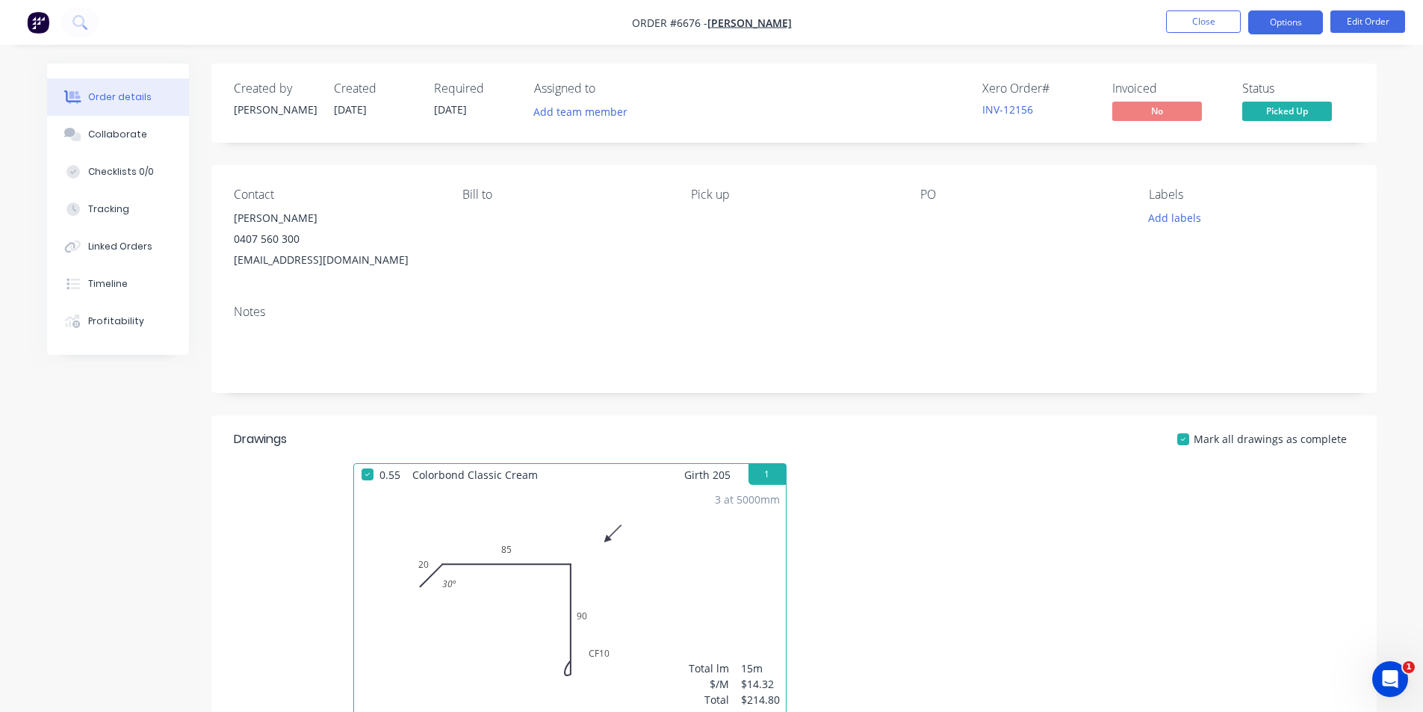
click at [1302, 25] on button "Options" at bounding box center [1286, 22] width 75 height 24
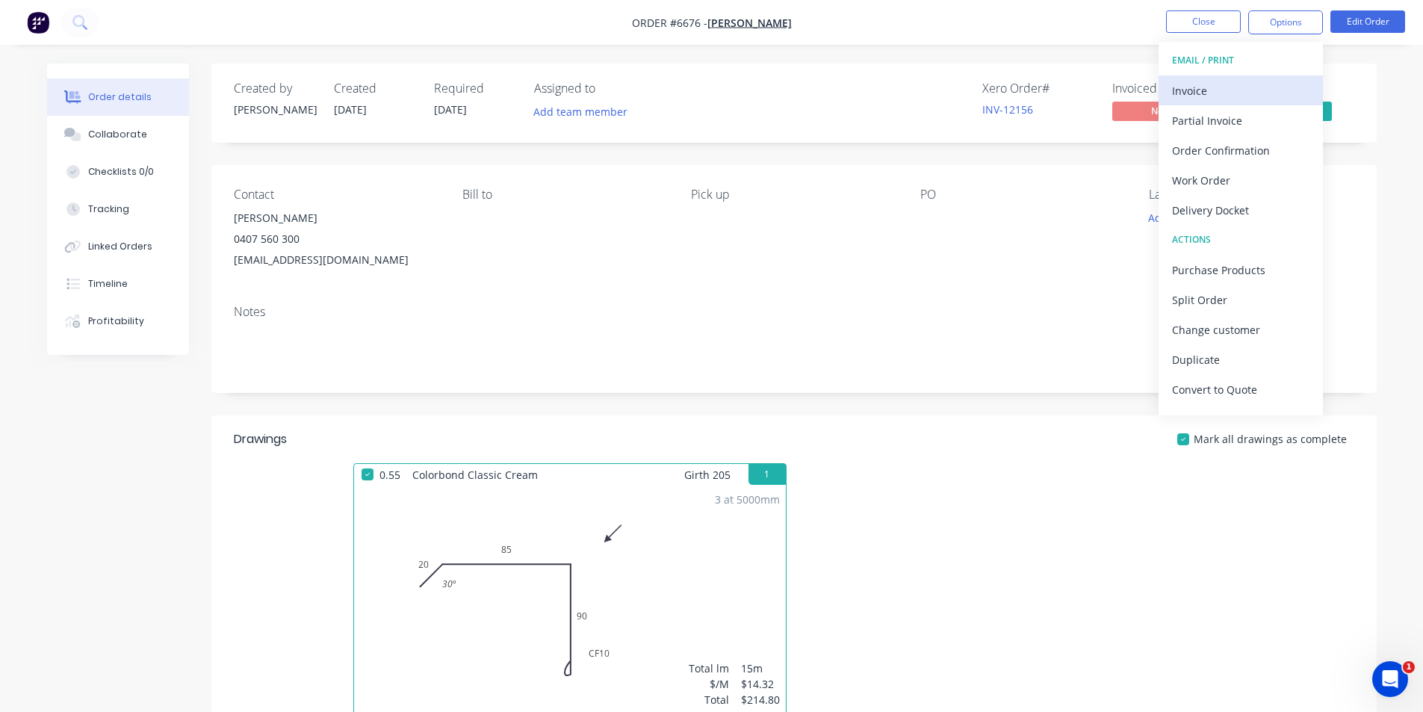
click at [1243, 91] on div "Invoice" at bounding box center [1240, 91] width 137 height 22
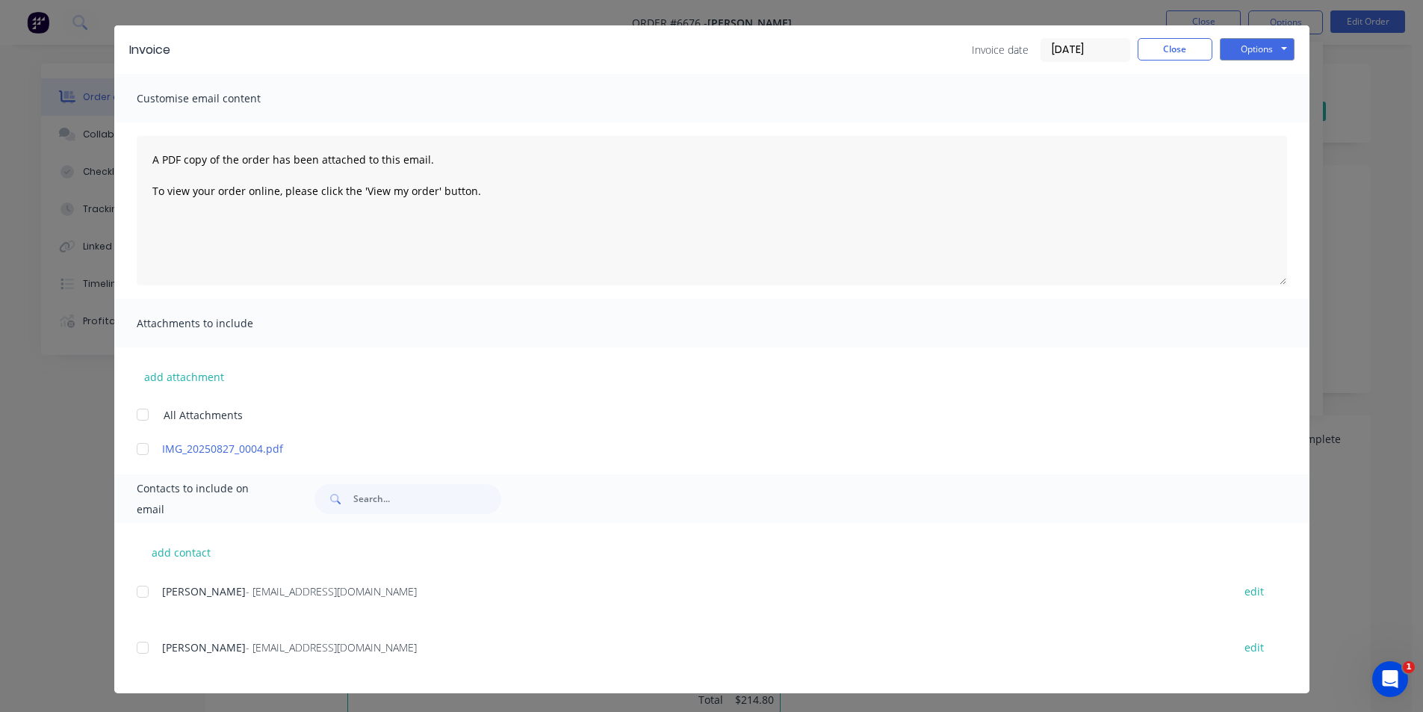
scroll to position [37, 0]
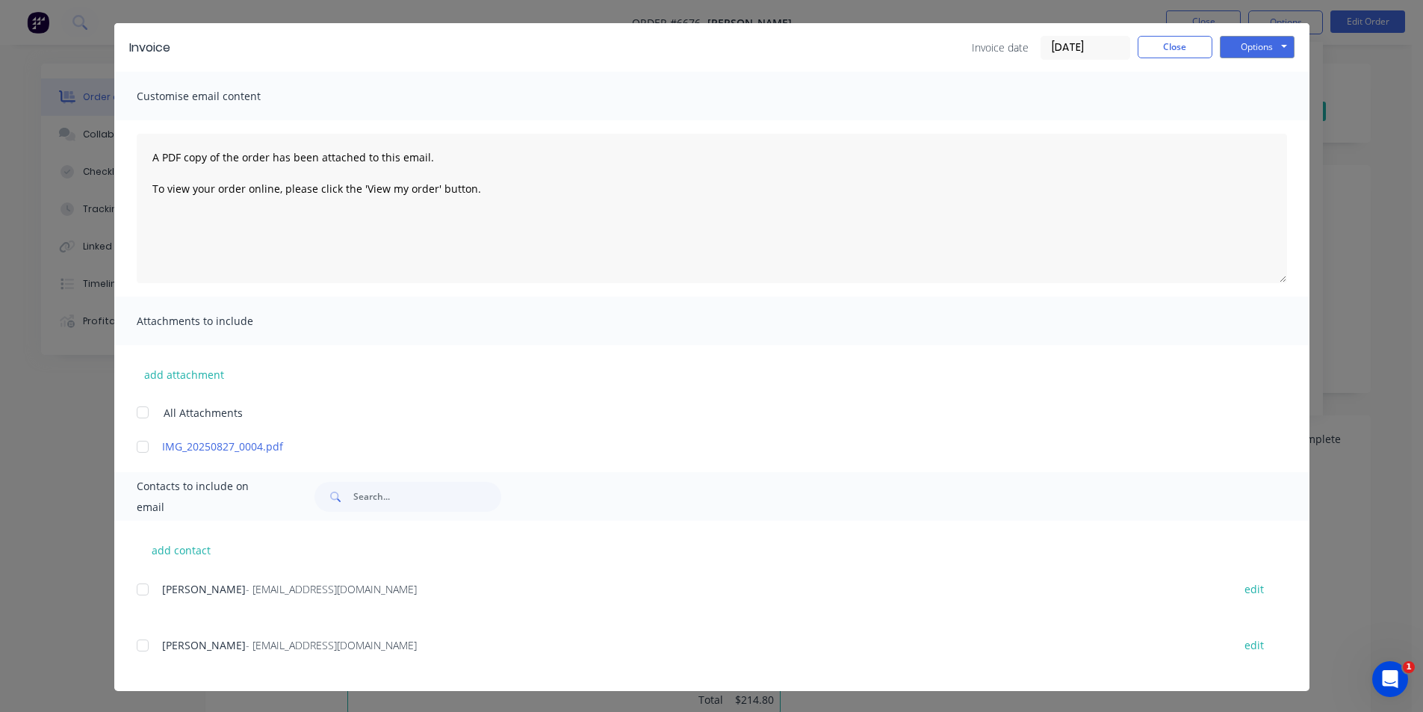
click at [134, 651] on div at bounding box center [143, 646] width 30 height 30
click at [1225, 49] on button "Options" at bounding box center [1257, 47] width 75 height 22
click at [1224, 127] on button "Email" at bounding box center [1268, 123] width 96 height 25
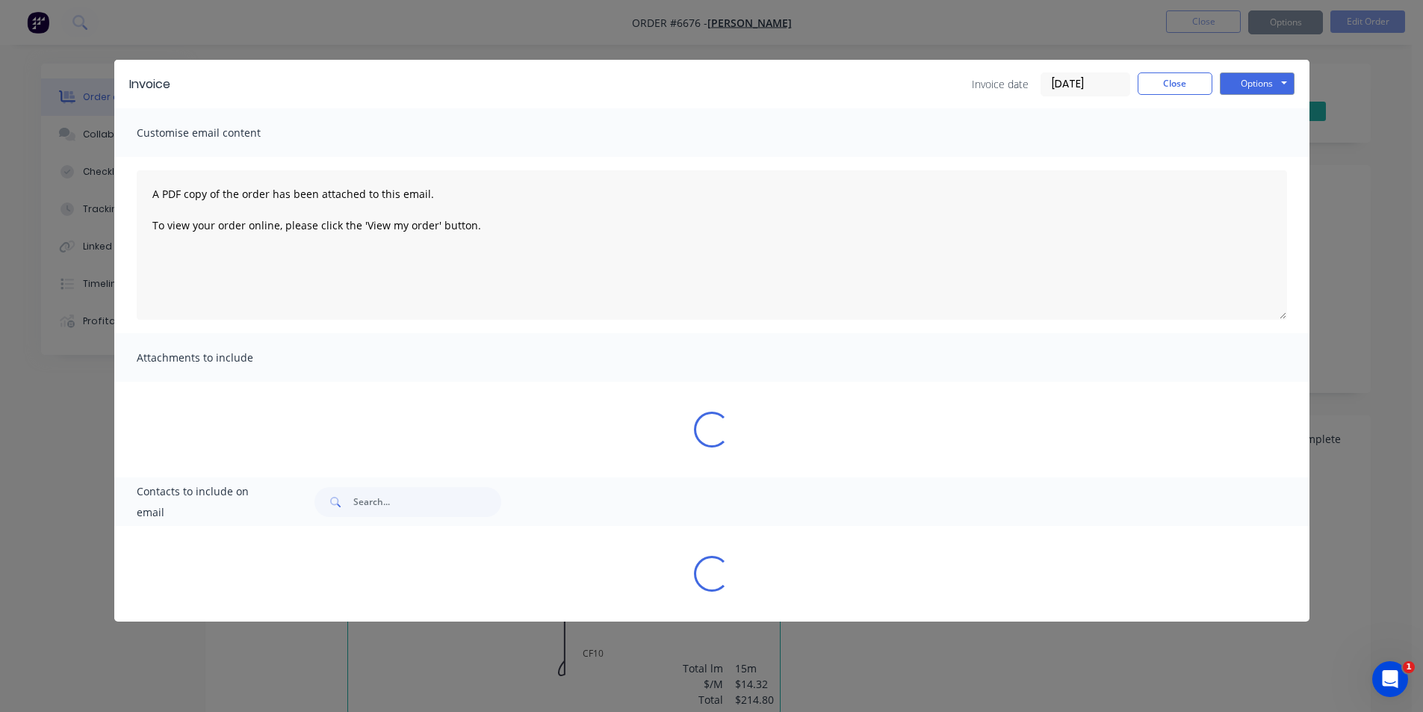
scroll to position [0, 0]
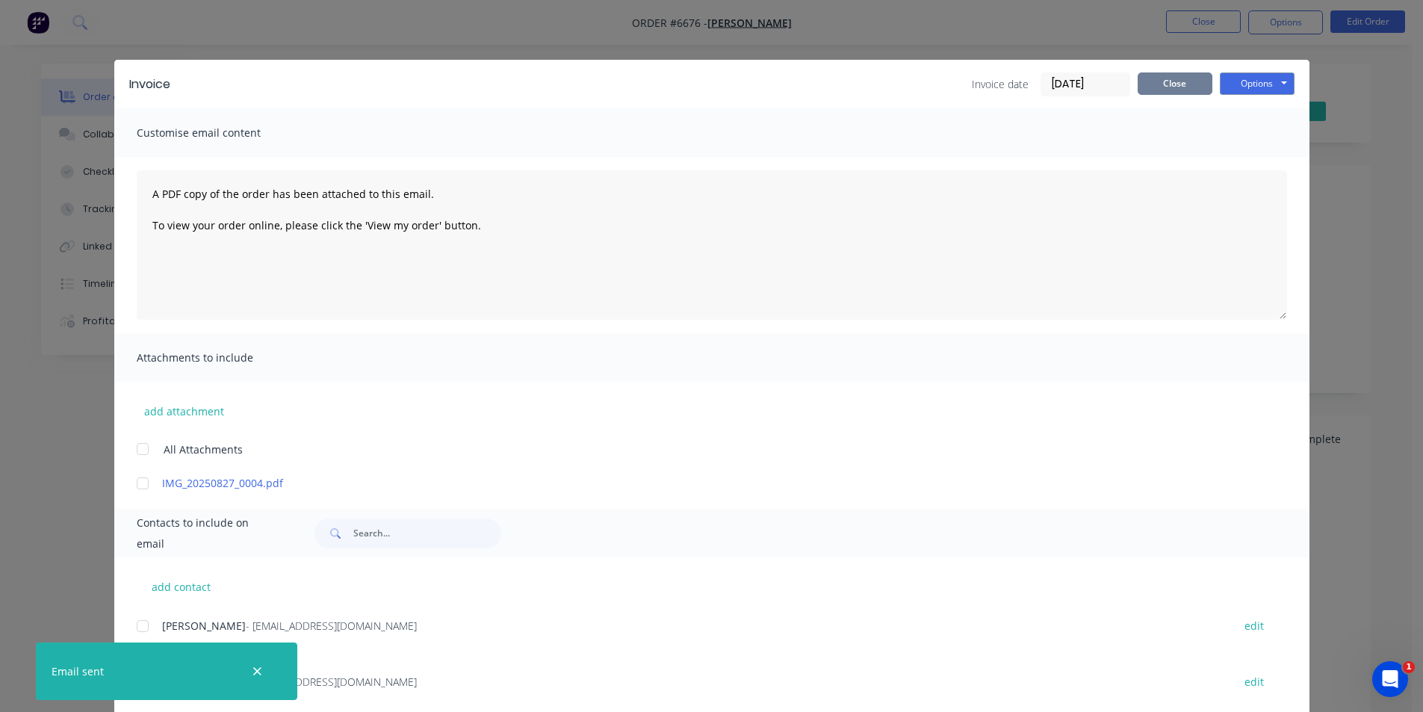
click at [1184, 84] on button "Close" at bounding box center [1175, 83] width 75 height 22
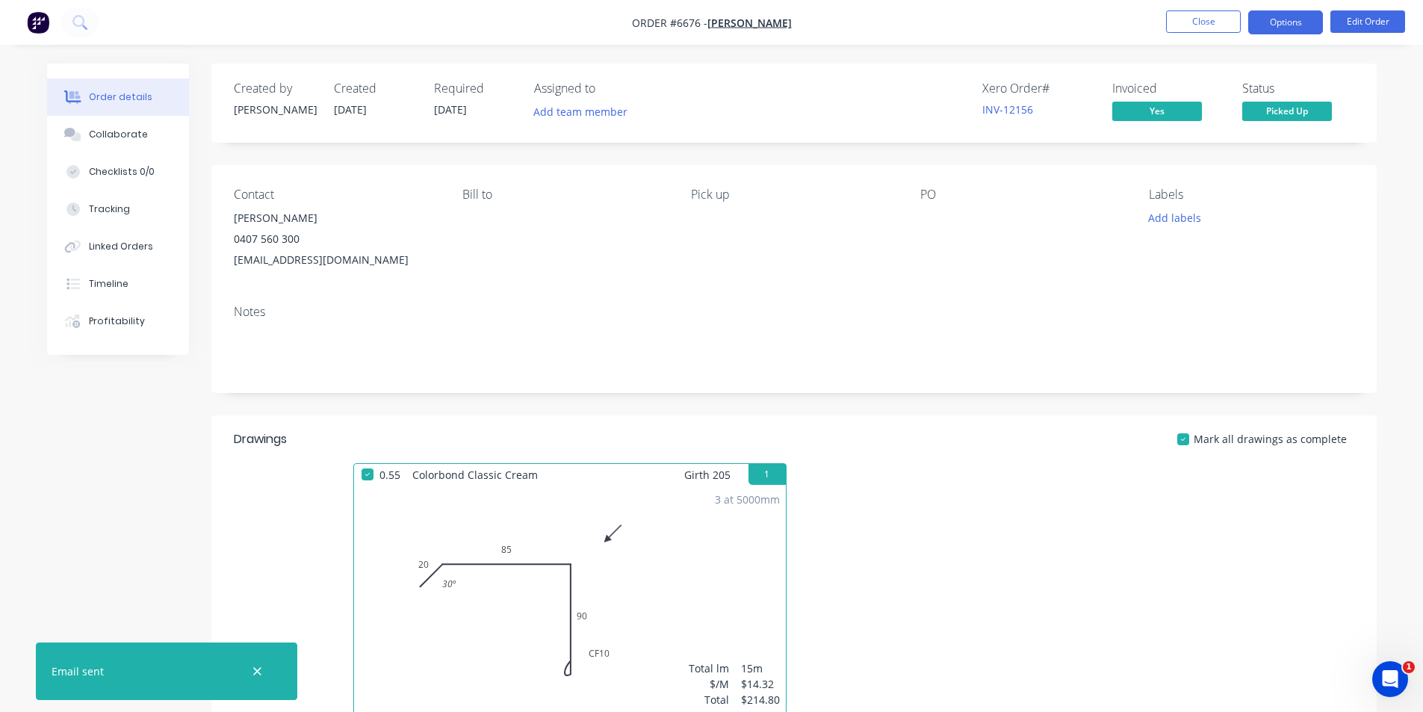
click at [1299, 10] on button "Options" at bounding box center [1286, 22] width 75 height 24
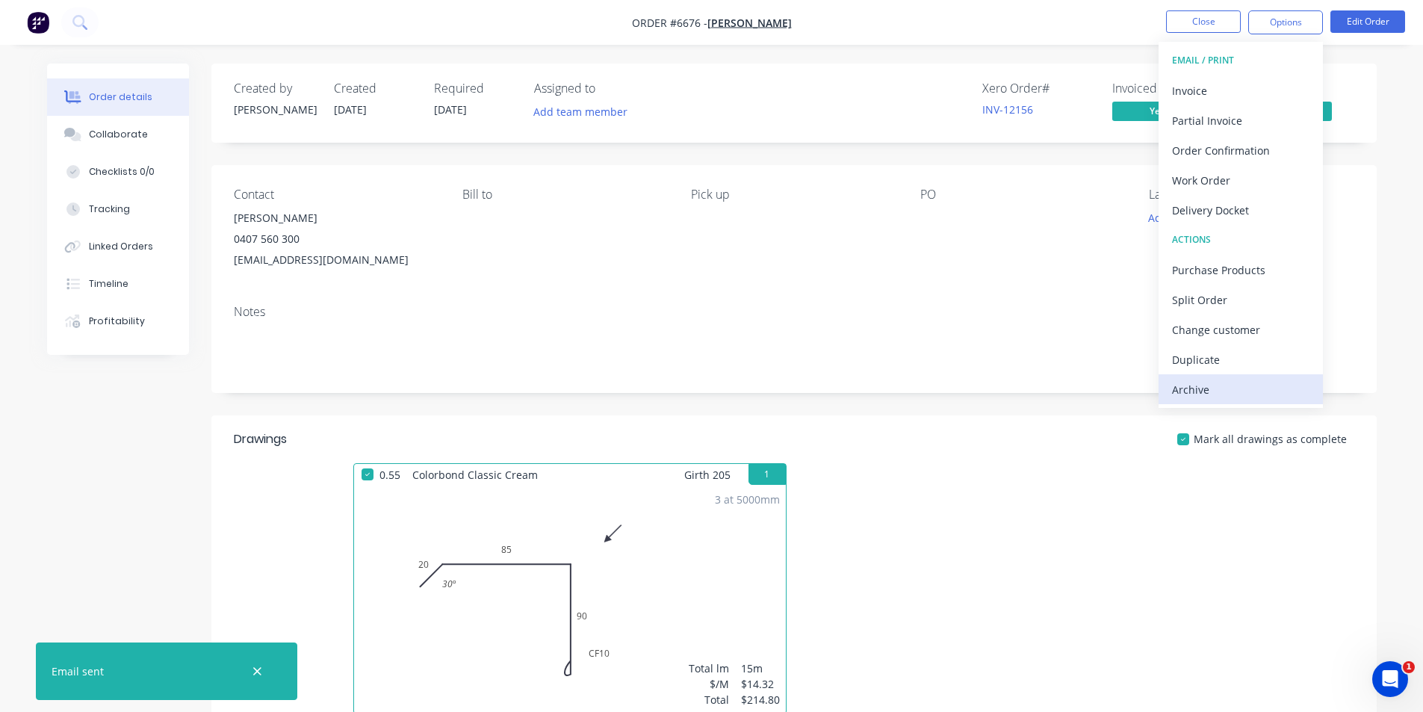
click at [1219, 387] on div "Archive" at bounding box center [1240, 390] width 137 height 22
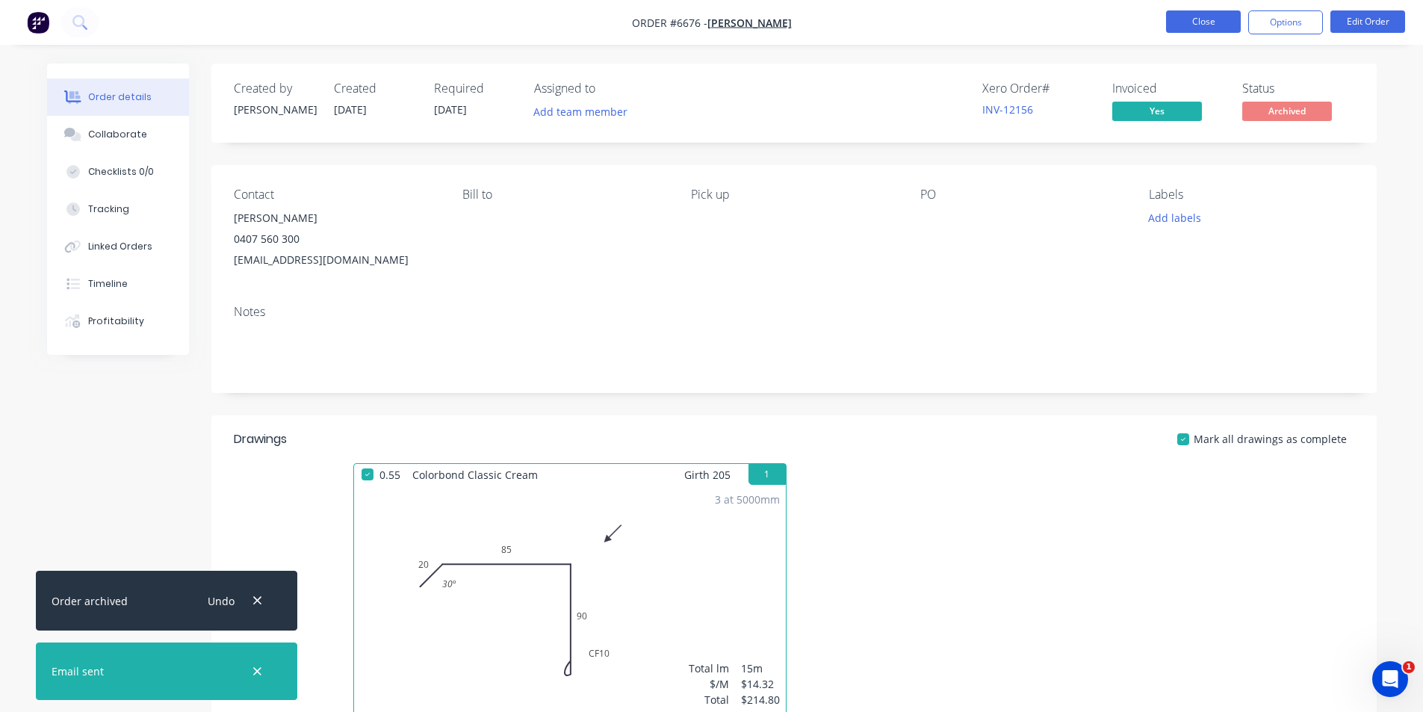
click at [1189, 26] on button "Close" at bounding box center [1203, 21] width 75 height 22
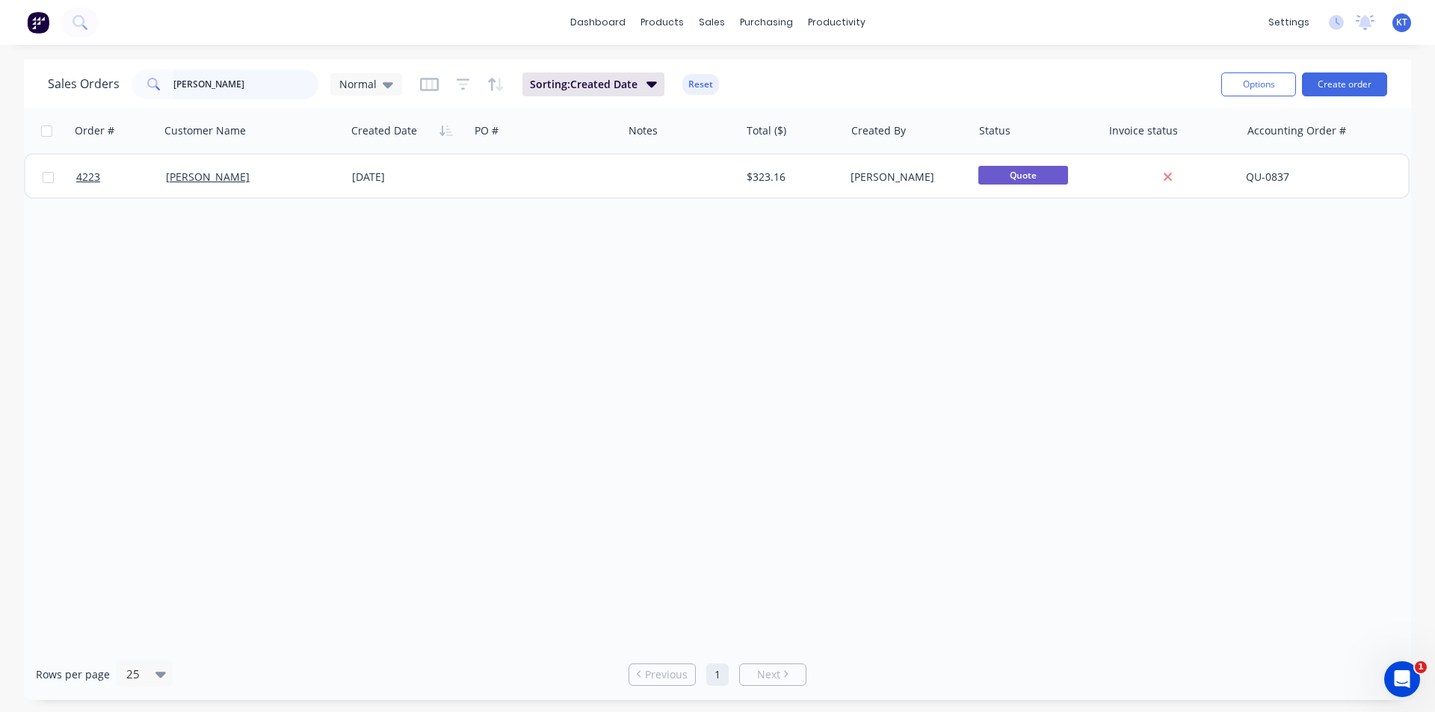
click at [239, 72] on input "kramer" at bounding box center [246, 84] width 146 height 30
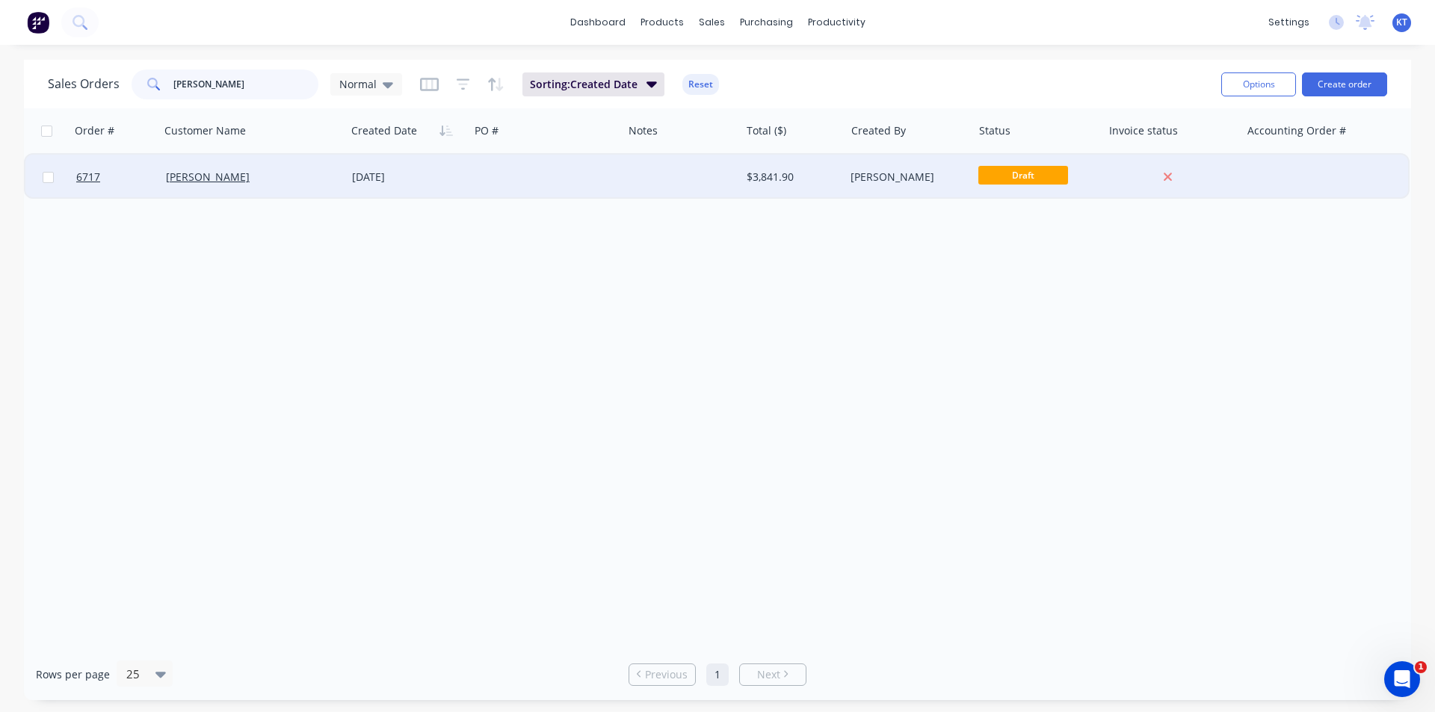
type input "karl"
click at [490, 186] on div at bounding box center [545, 177] width 153 height 45
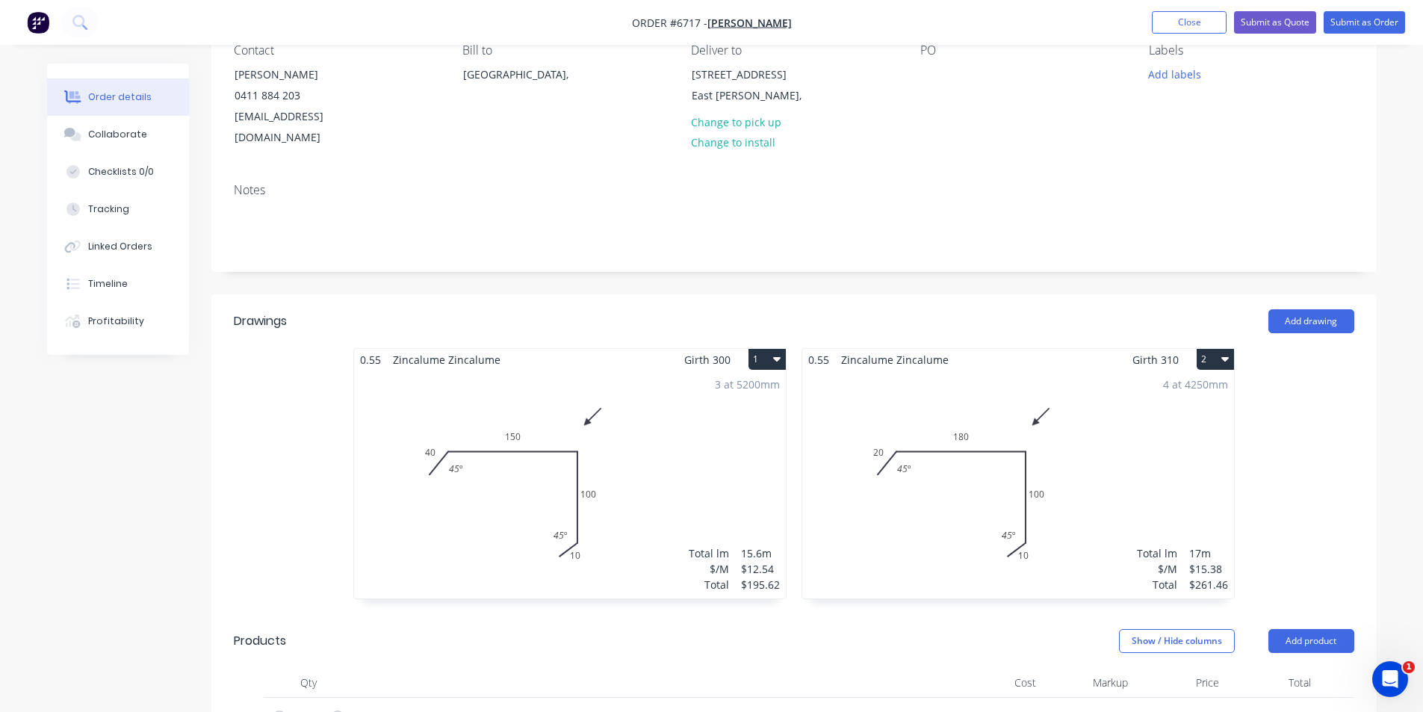
scroll to position [149, 0]
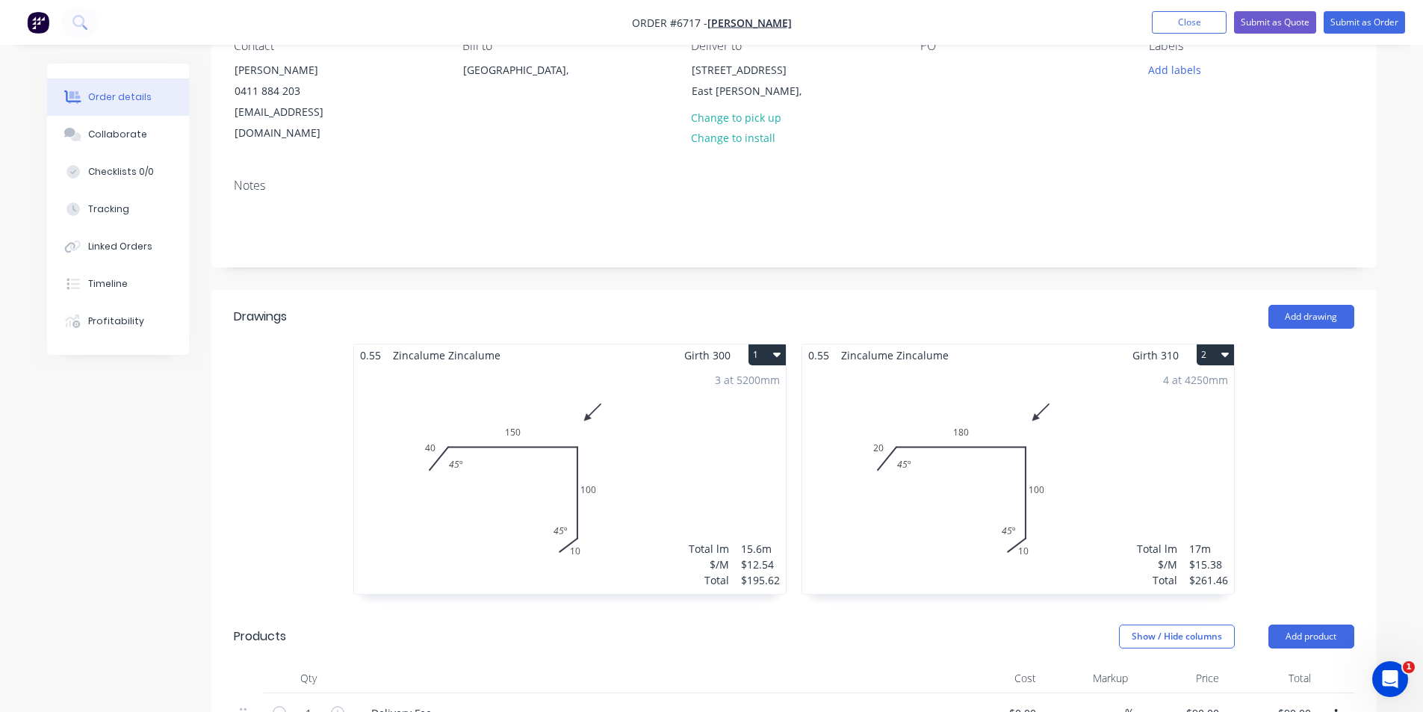
click at [605, 448] on div "3 at 5200mm Total lm $/M Total 15.6m $12.54 $195.62" at bounding box center [570, 480] width 432 height 228
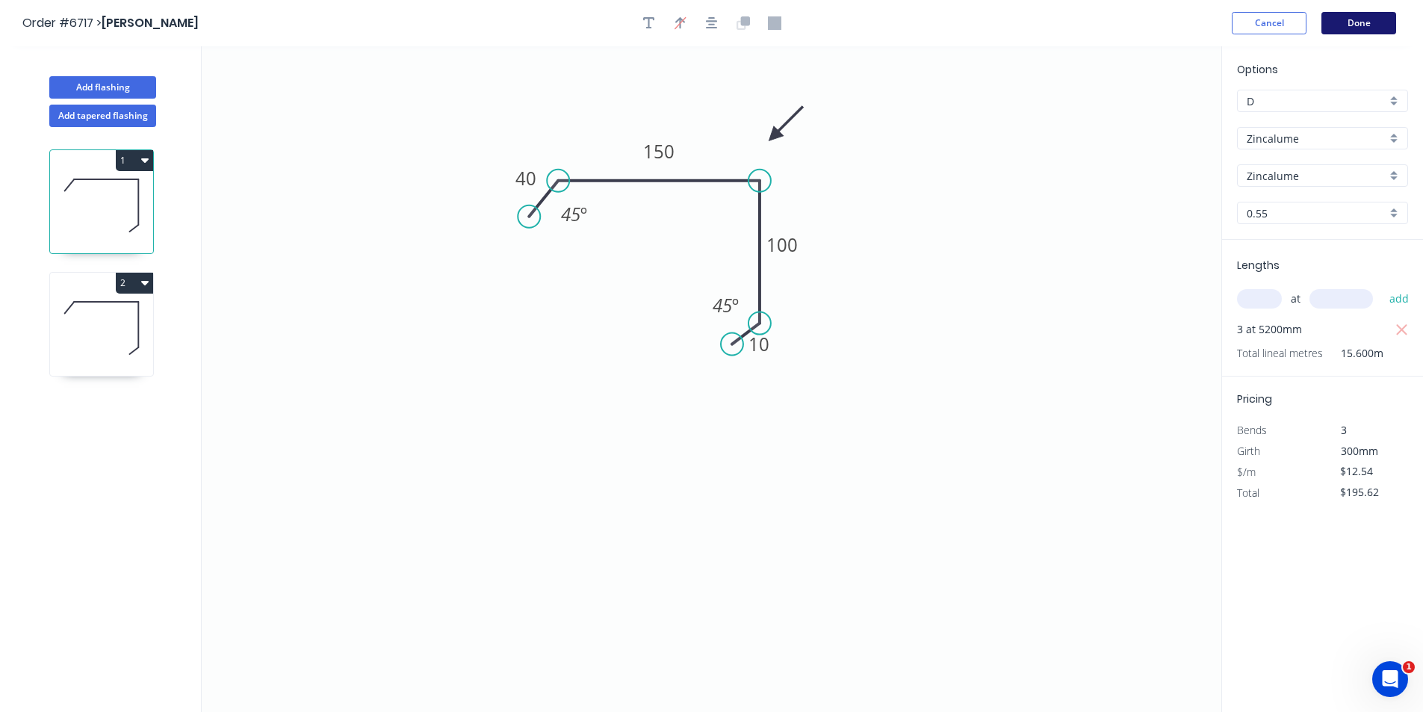
click at [1342, 23] on button "Done" at bounding box center [1359, 23] width 75 height 22
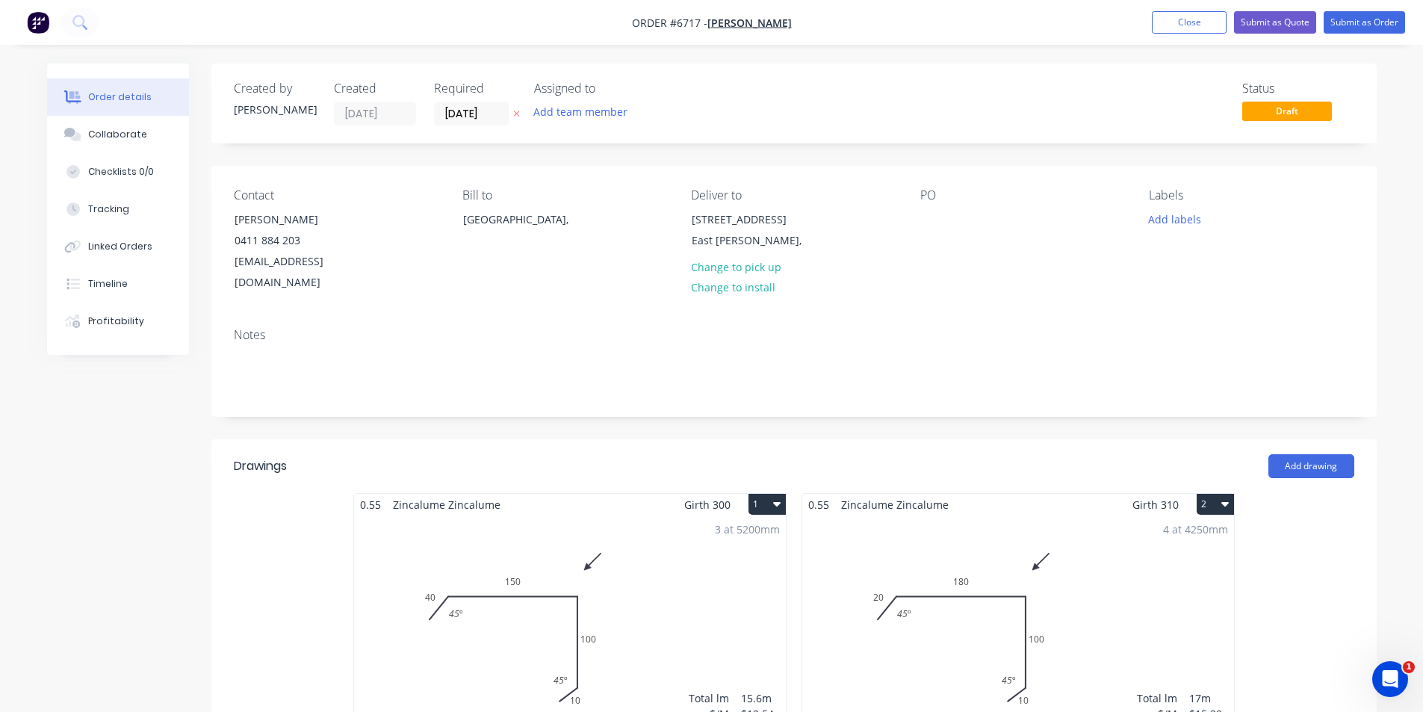
click at [951, 224] on div "PO" at bounding box center [1023, 240] width 205 height 105
drag, startPoint x: 908, startPoint y: 202, endPoint x: 911, endPoint y: 220, distance: 18.2
click at [911, 220] on div "Contact Karl 0411 884 203 decarlo12000@gmail.com Bill to Australia, Deliver to …" at bounding box center [794, 241] width 1166 height 150
click at [937, 219] on div at bounding box center [933, 219] width 24 height 22
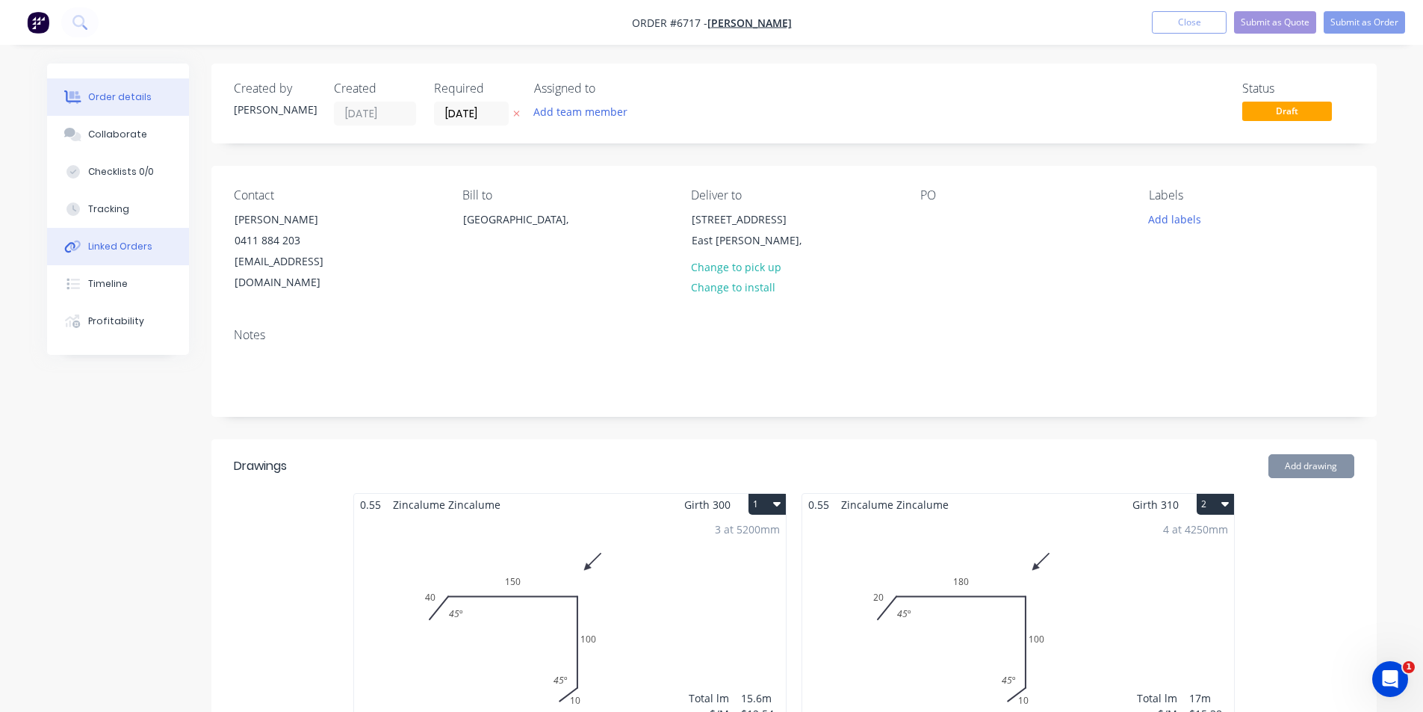
click at [123, 248] on div "Linked Orders" at bounding box center [120, 246] width 64 height 13
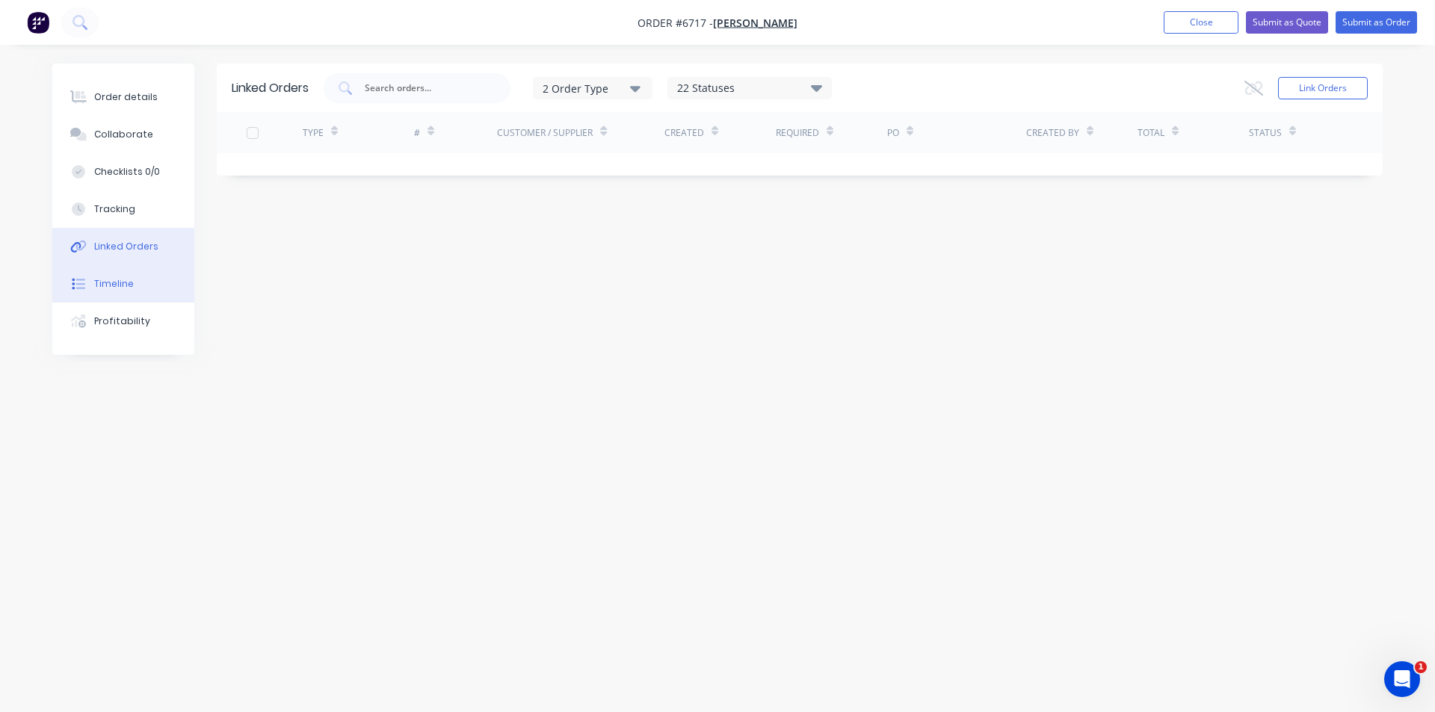
click at [155, 291] on button "Timeline" at bounding box center [123, 283] width 142 height 37
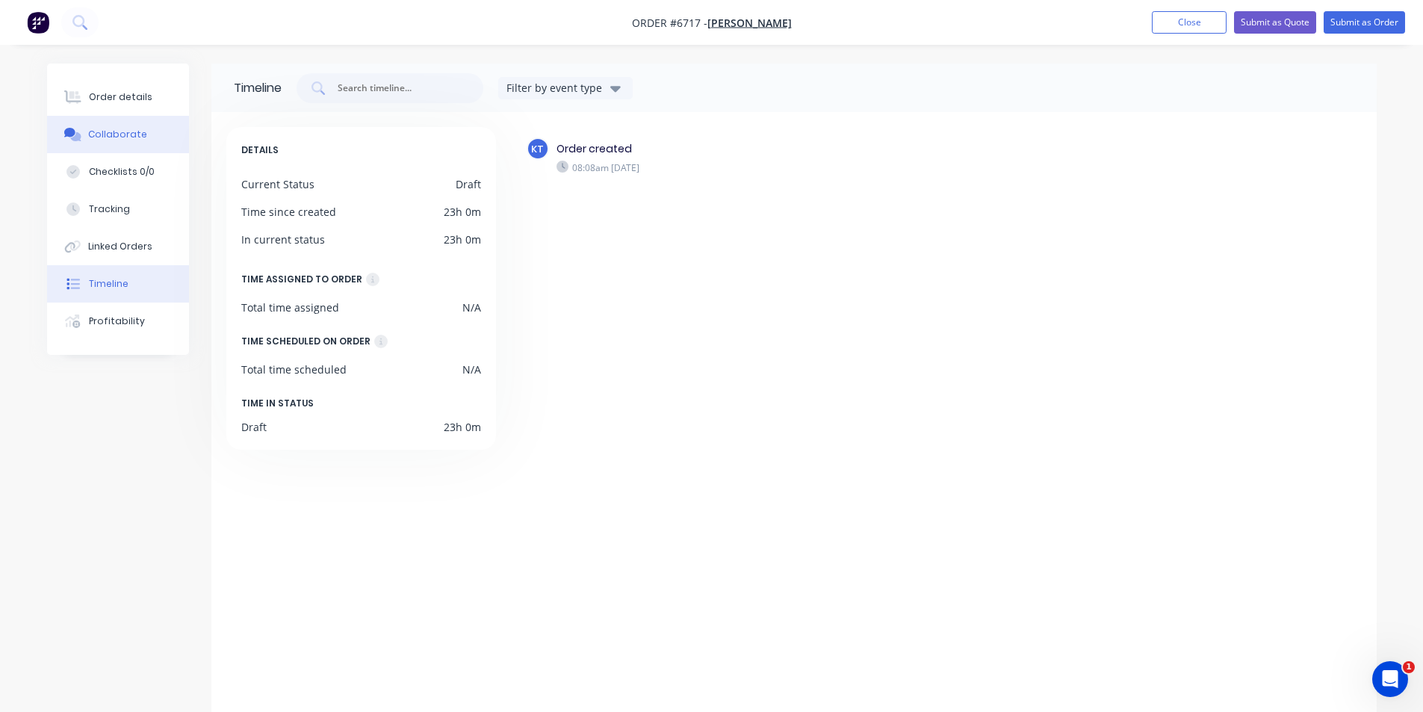
click at [124, 150] on button "Collaborate" at bounding box center [118, 134] width 142 height 37
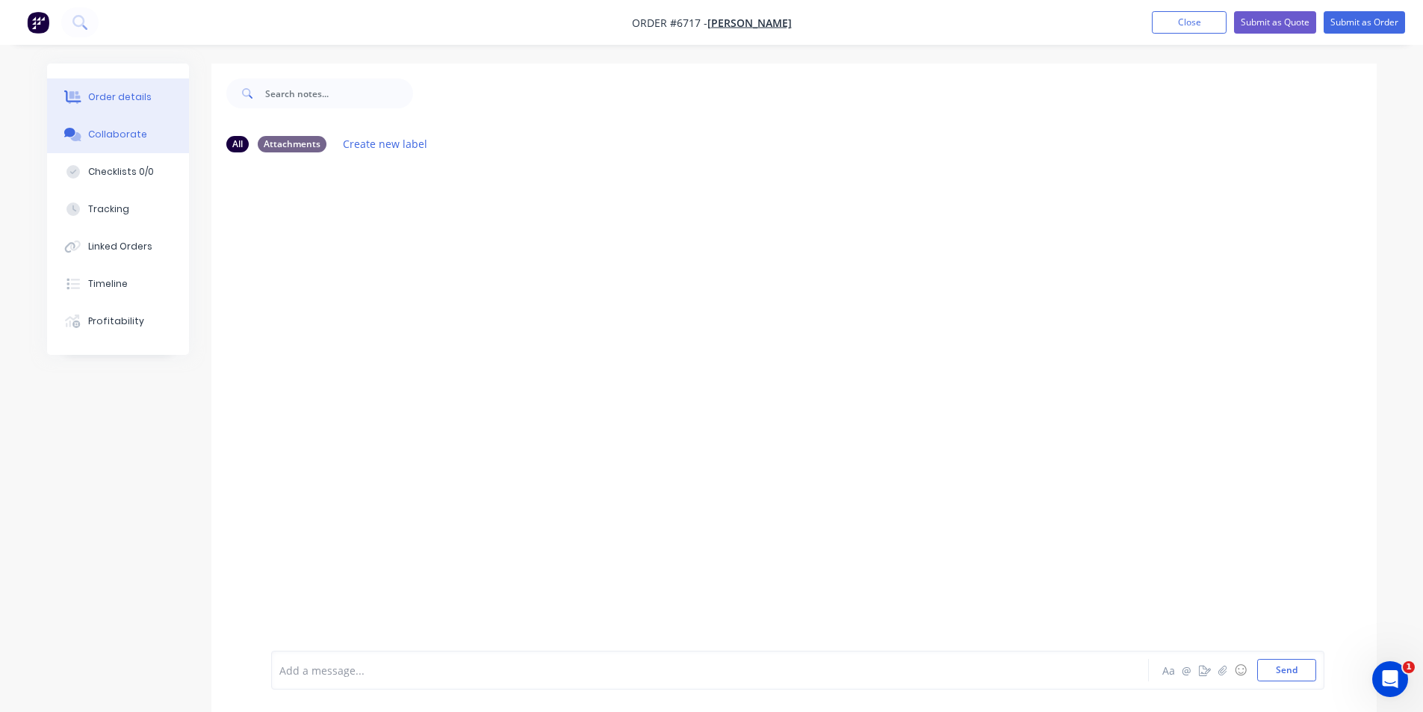
click at [133, 93] on div "Order details" at bounding box center [120, 96] width 64 height 13
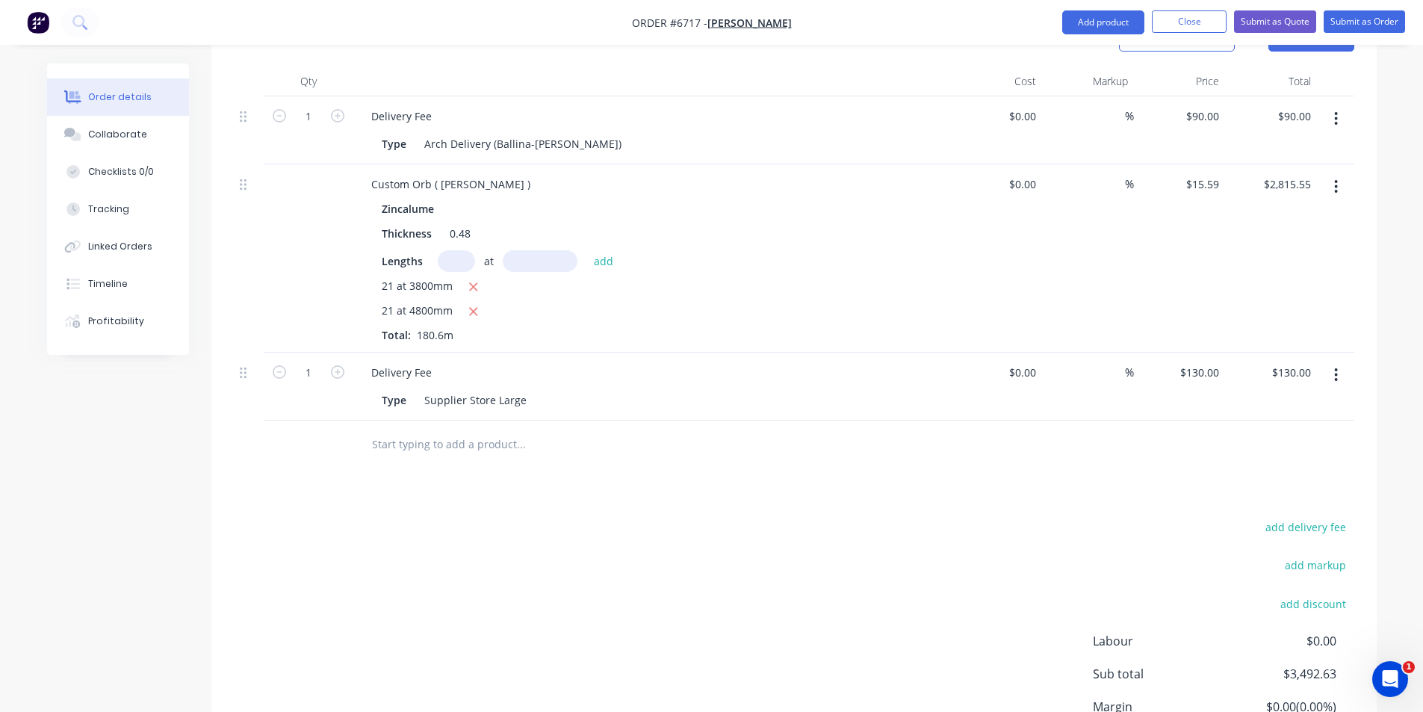
scroll to position [747, 0]
click at [1343, 361] on button "button" at bounding box center [1336, 374] width 35 height 27
click at [1328, 403] on div "Edit" at bounding box center [1283, 414] width 115 height 22
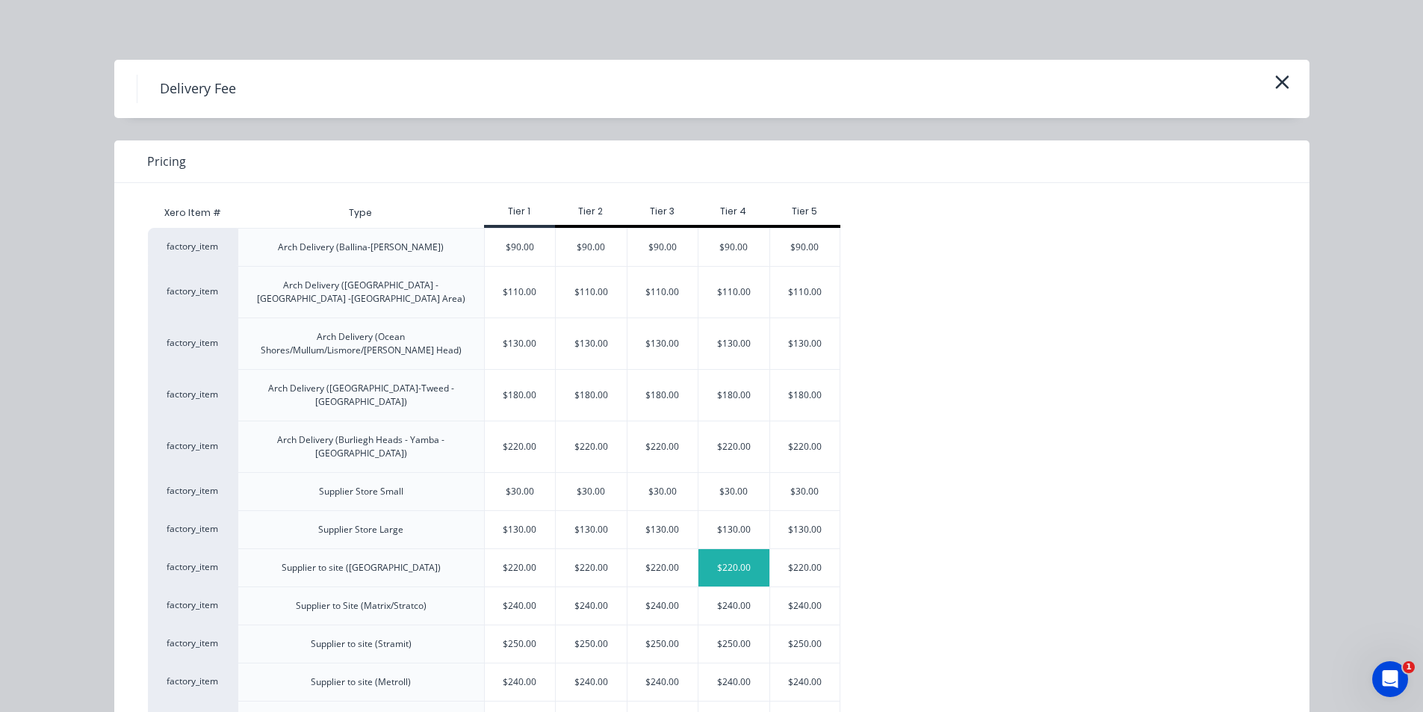
click at [739, 549] on div "$220.00" at bounding box center [734, 567] width 71 height 37
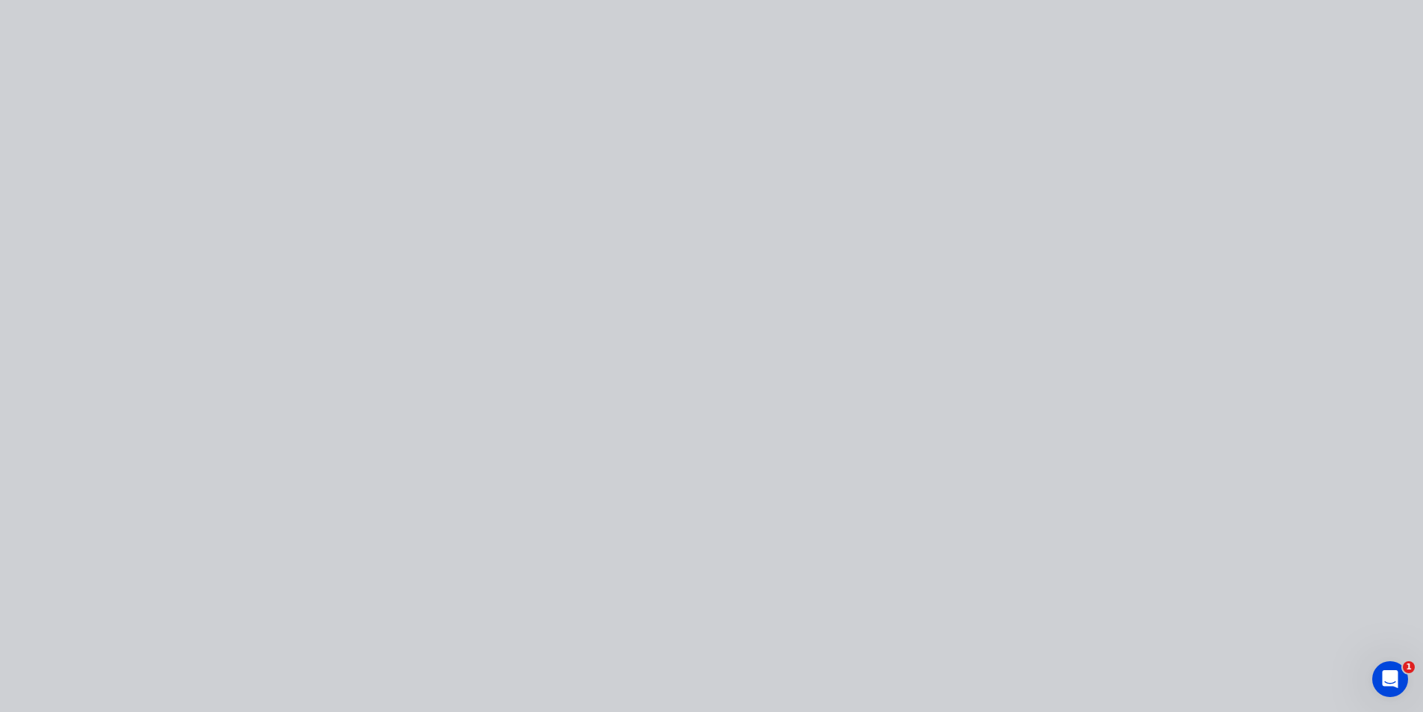
type input "$220.00"
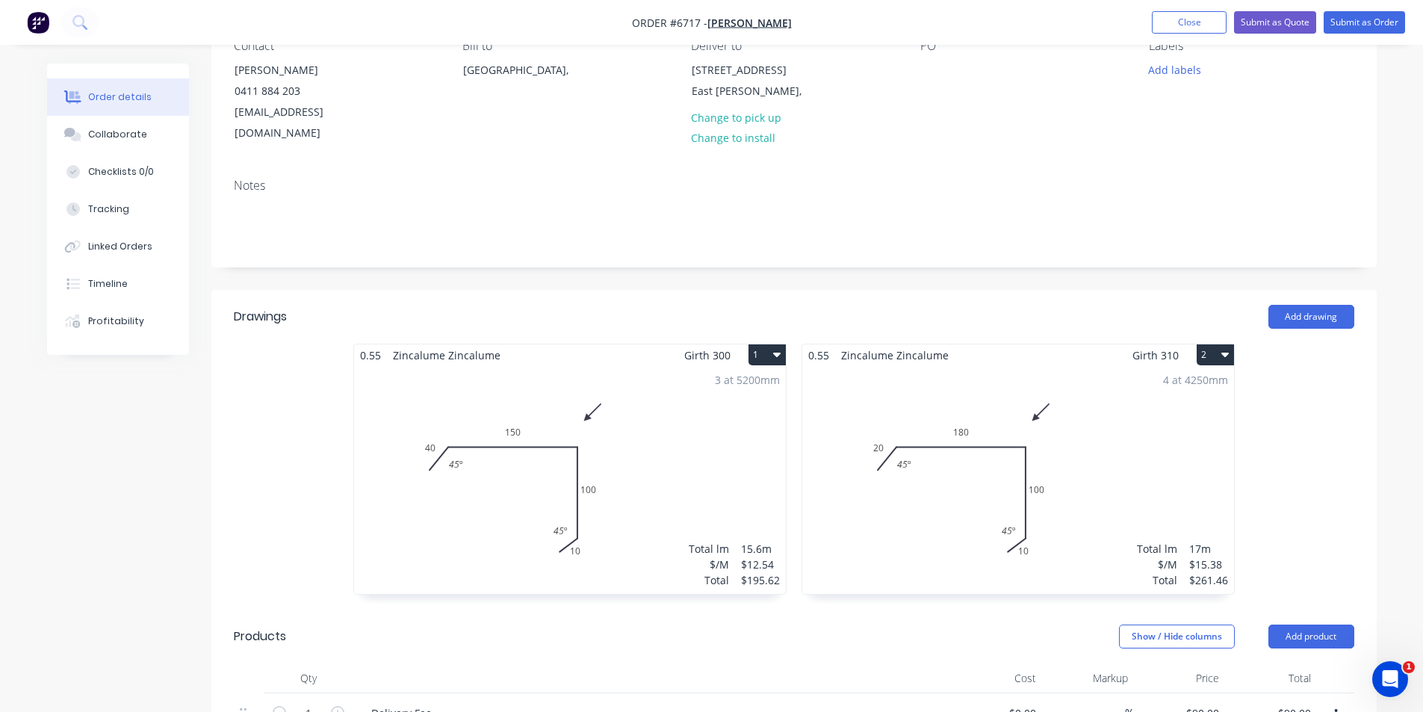
scroll to position [0, 0]
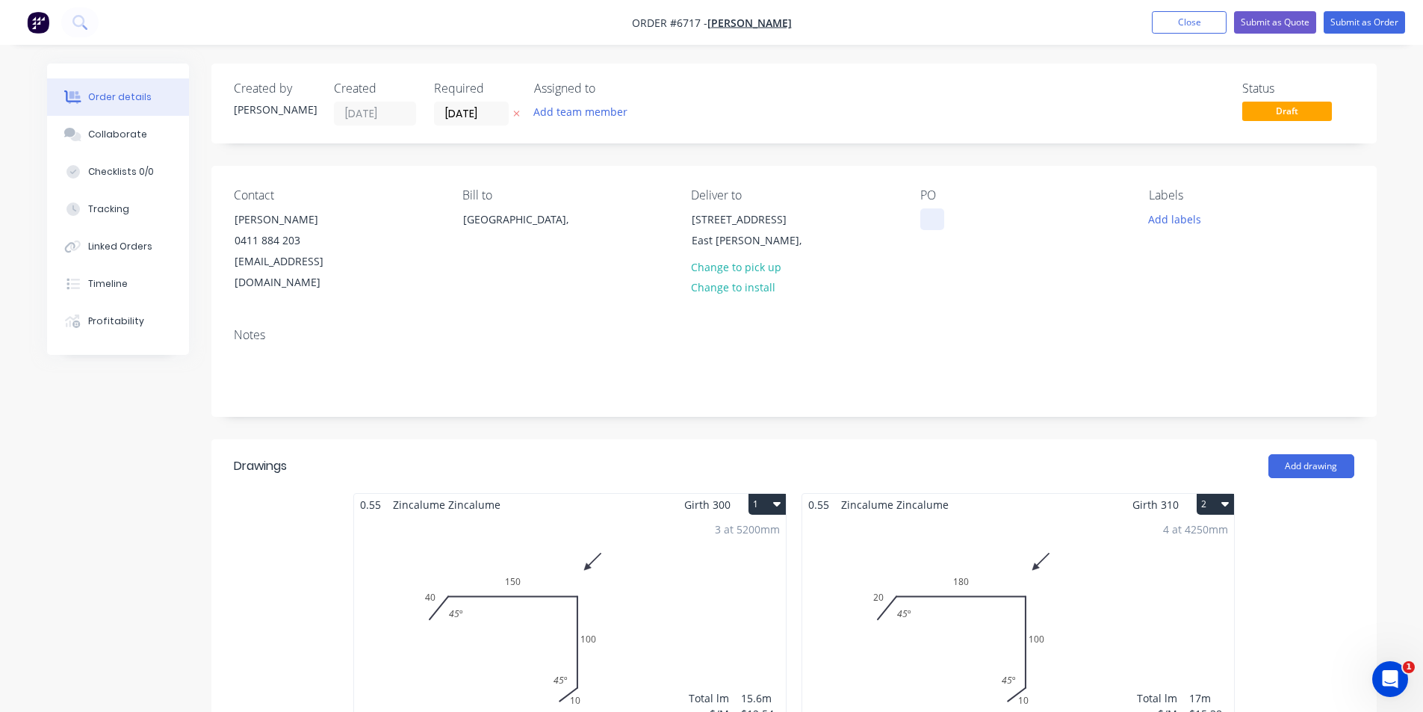
click at [931, 211] on div at bounding box center [933, 219] width 24 height 22
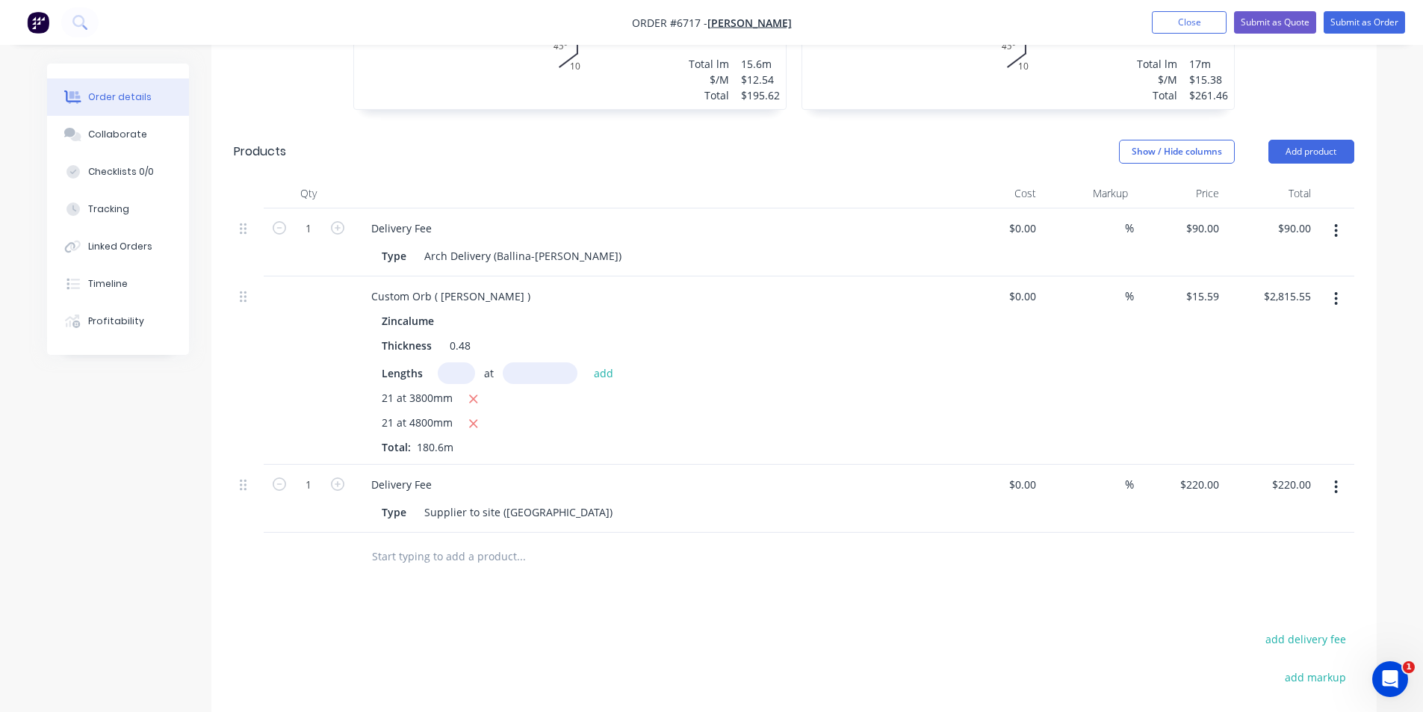
scroll to position [672, 0]
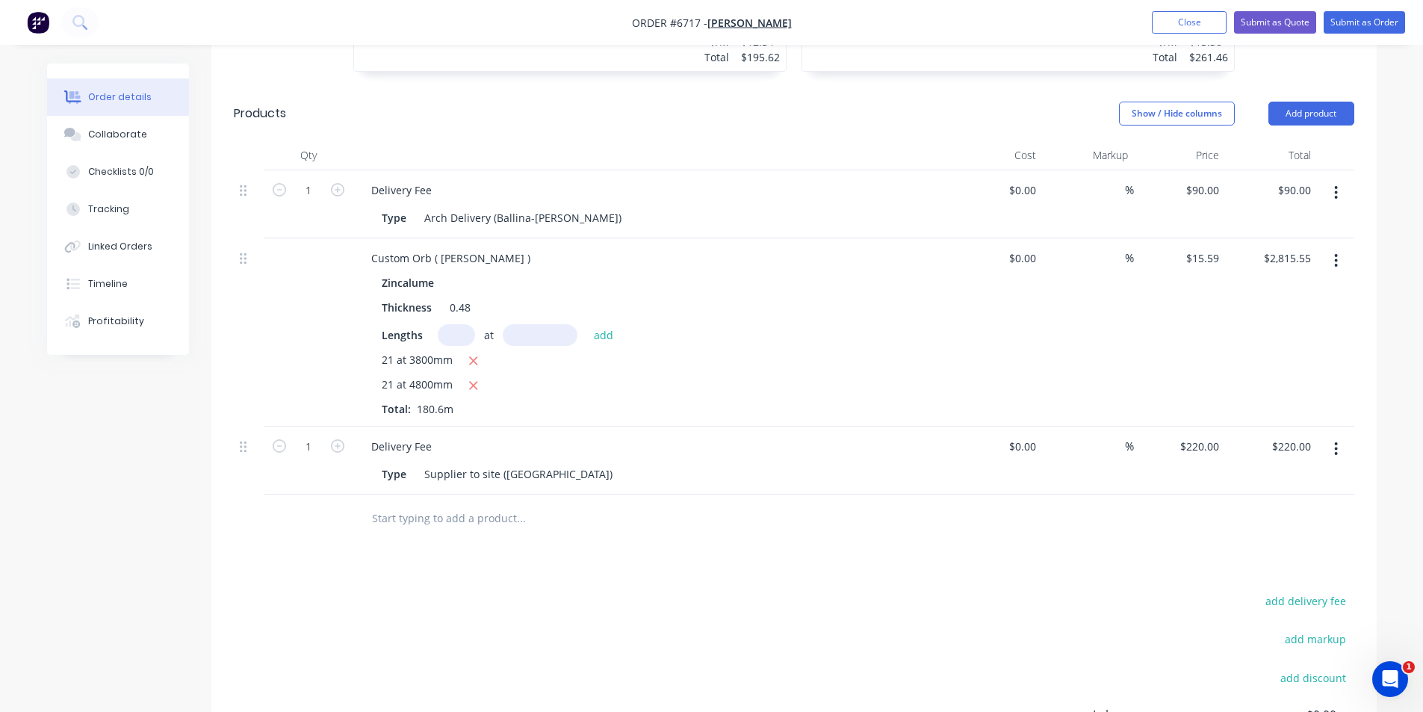
click at [1331, 247] on button "button" at bounding box center [1336, 260] width 35 height 27
click at [1301, 289] on div "Edit" at bounding box center [1283, 300] width 115 height 22
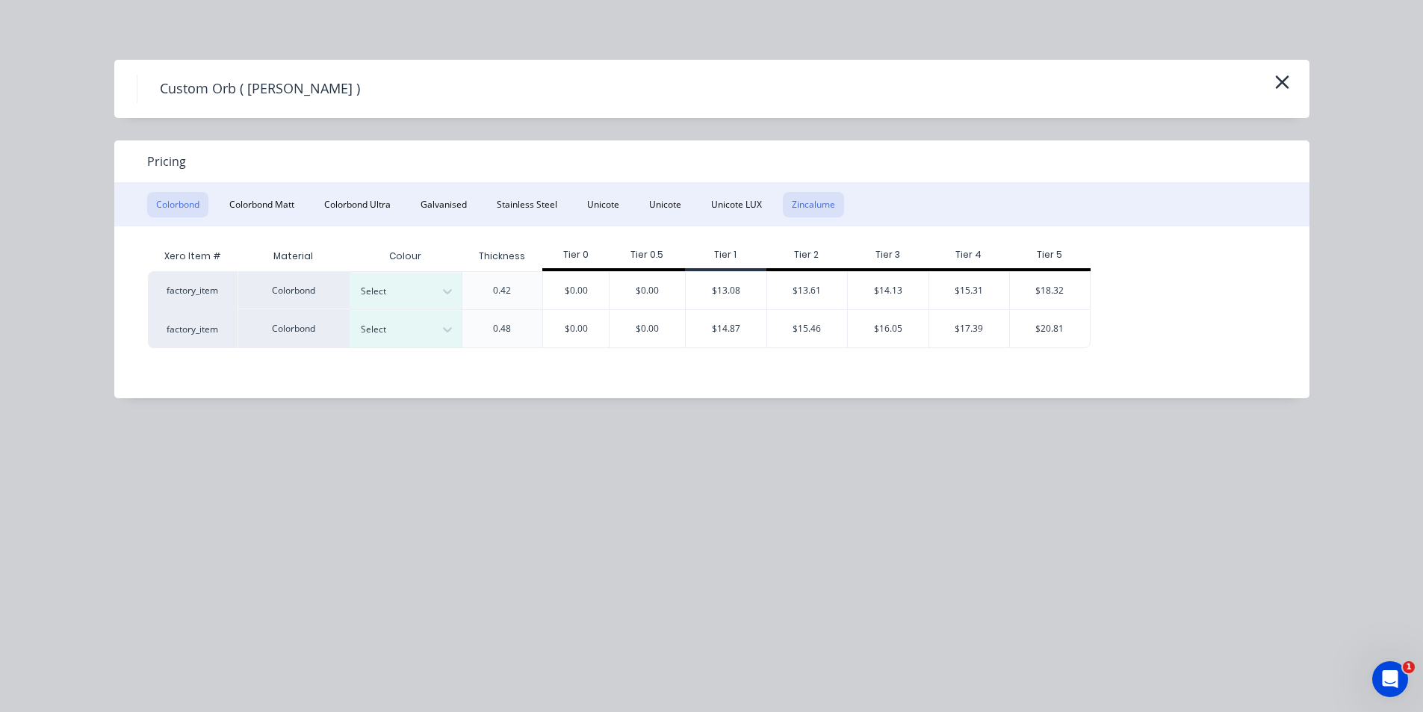
click at [807, 201] on button "Zincalume" at bounding box center [813, 204] width 61 height 25
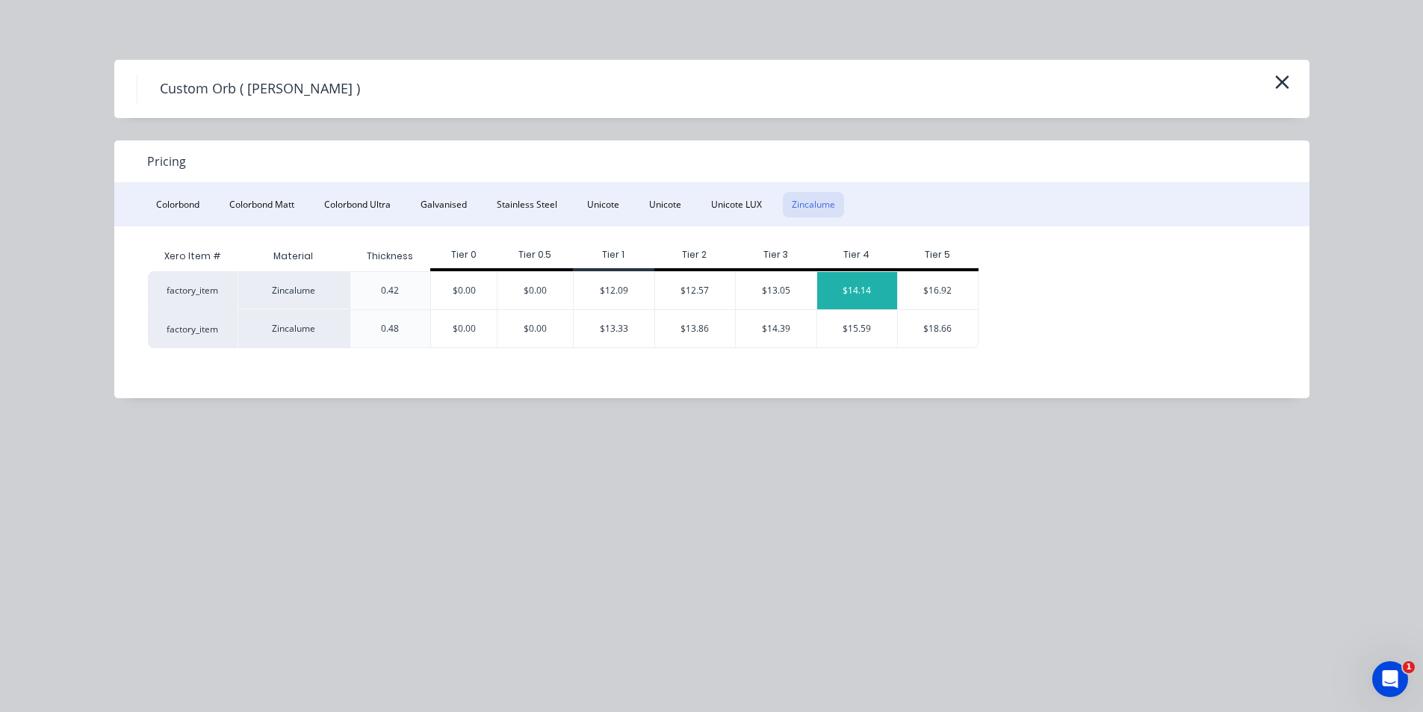
click at [861, 292] on div "$14.14" at bounding box center [857, 290] width 81 height 37
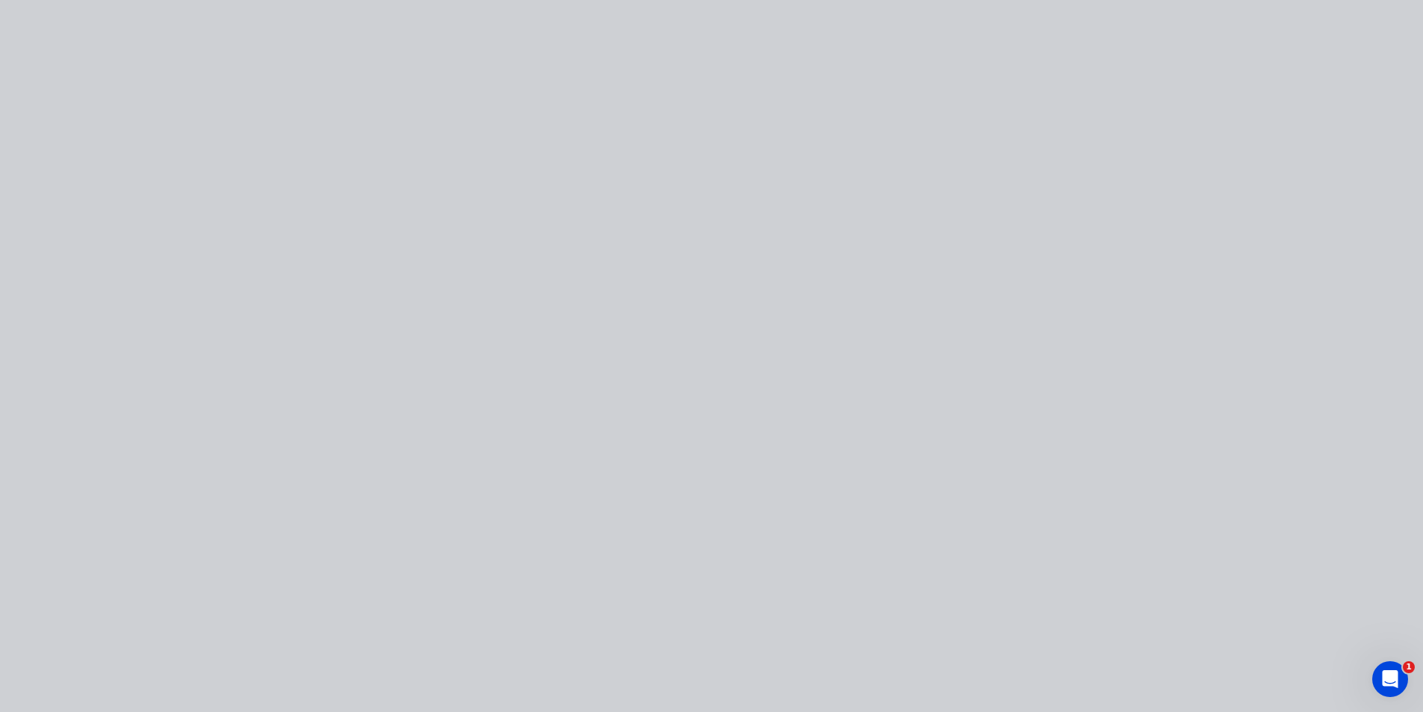
type input "$14.14"
type input "$2,553.68"
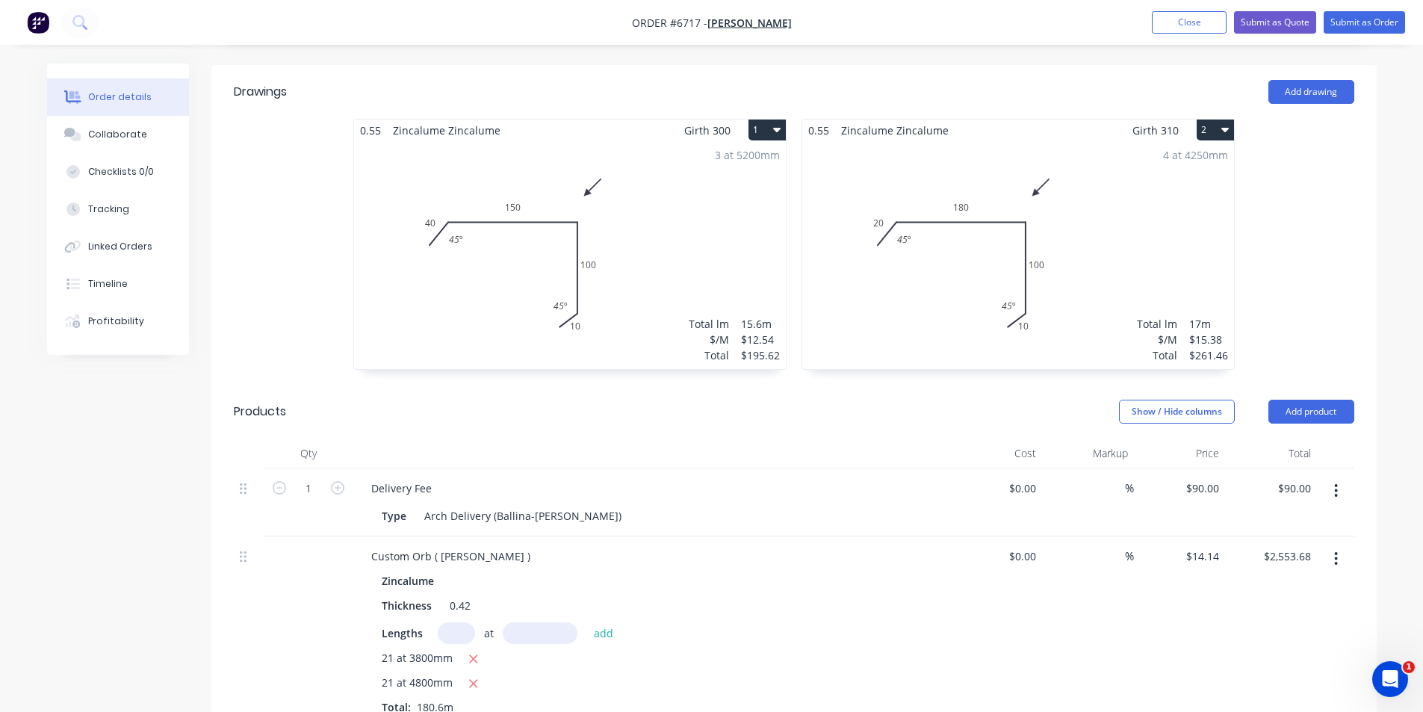
scroll to position [374, 0]
click at [1385, 18] on button "Submit as Order" at bounding box center [1364, 22] width 81 height 22
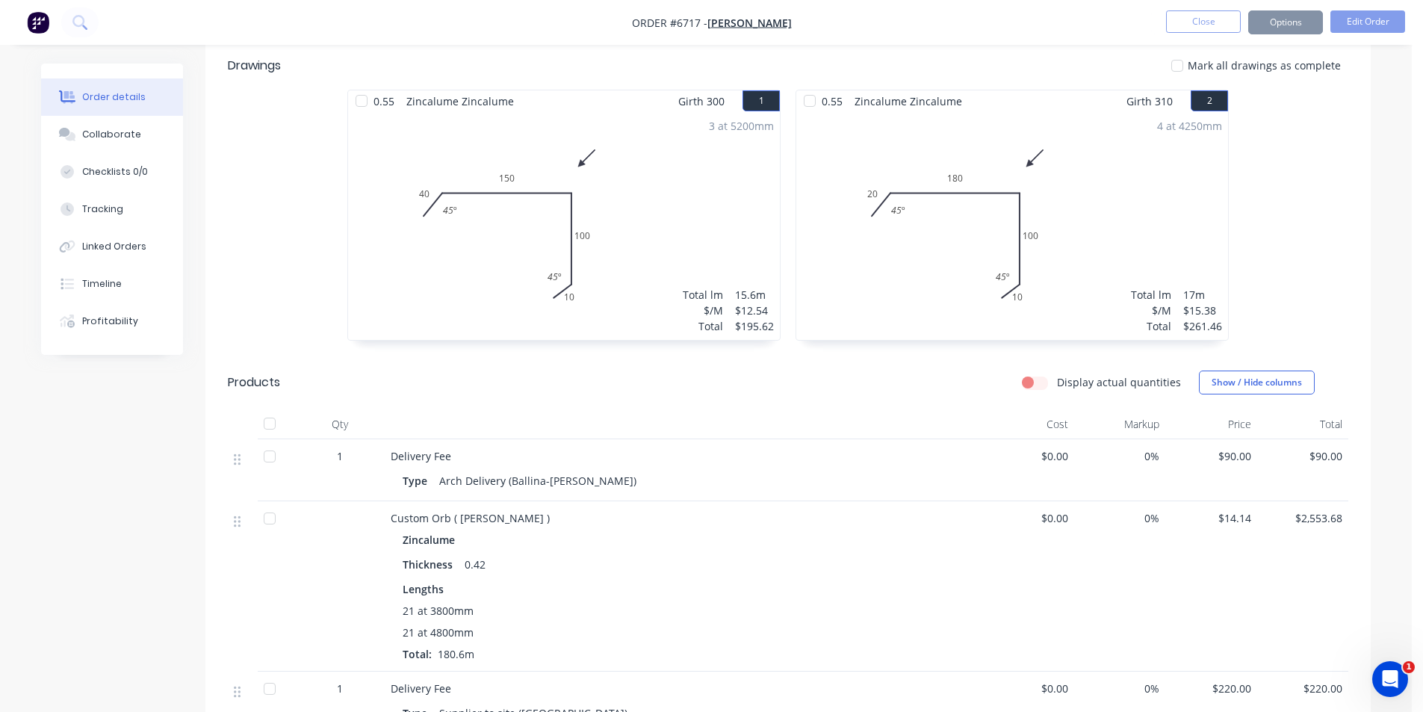
scroll to position [0, 0]
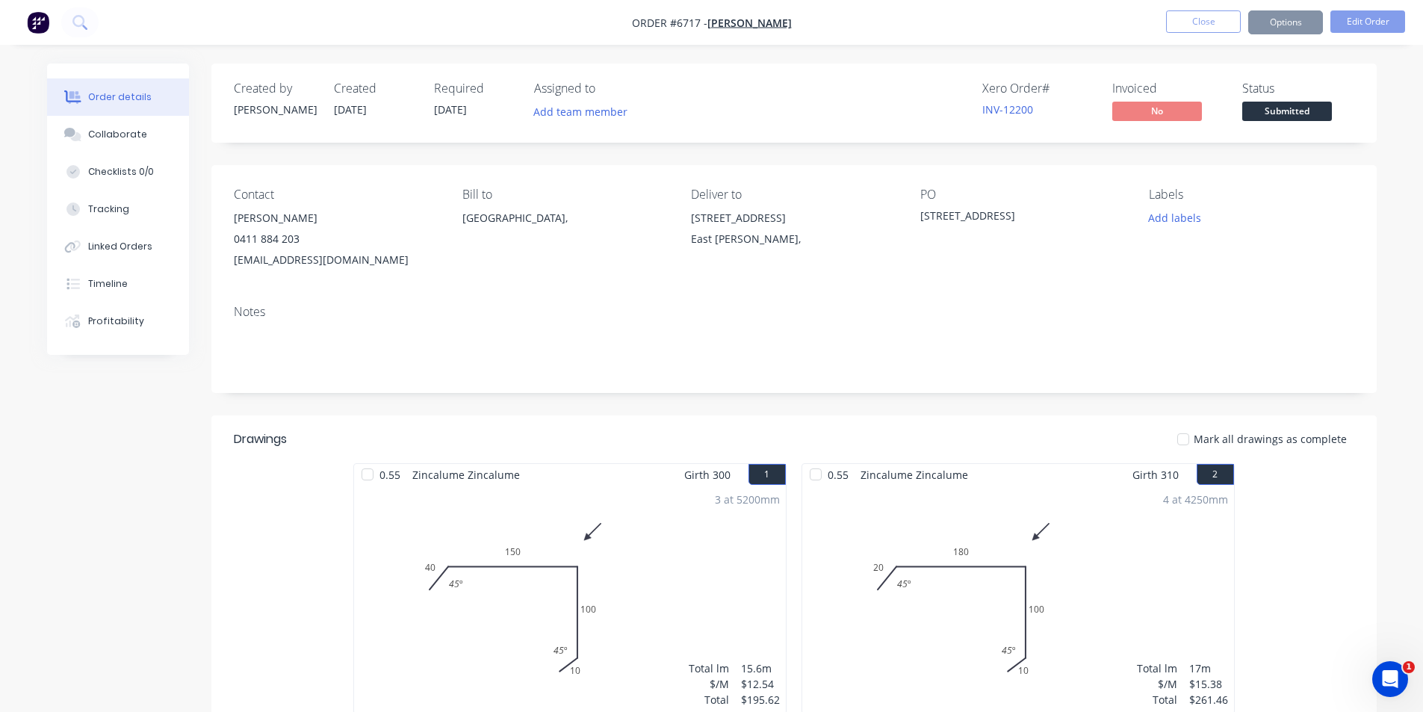
click at [1270, 119] on span "Submitted" at bounding box center [1288, 111] width 90 height 19
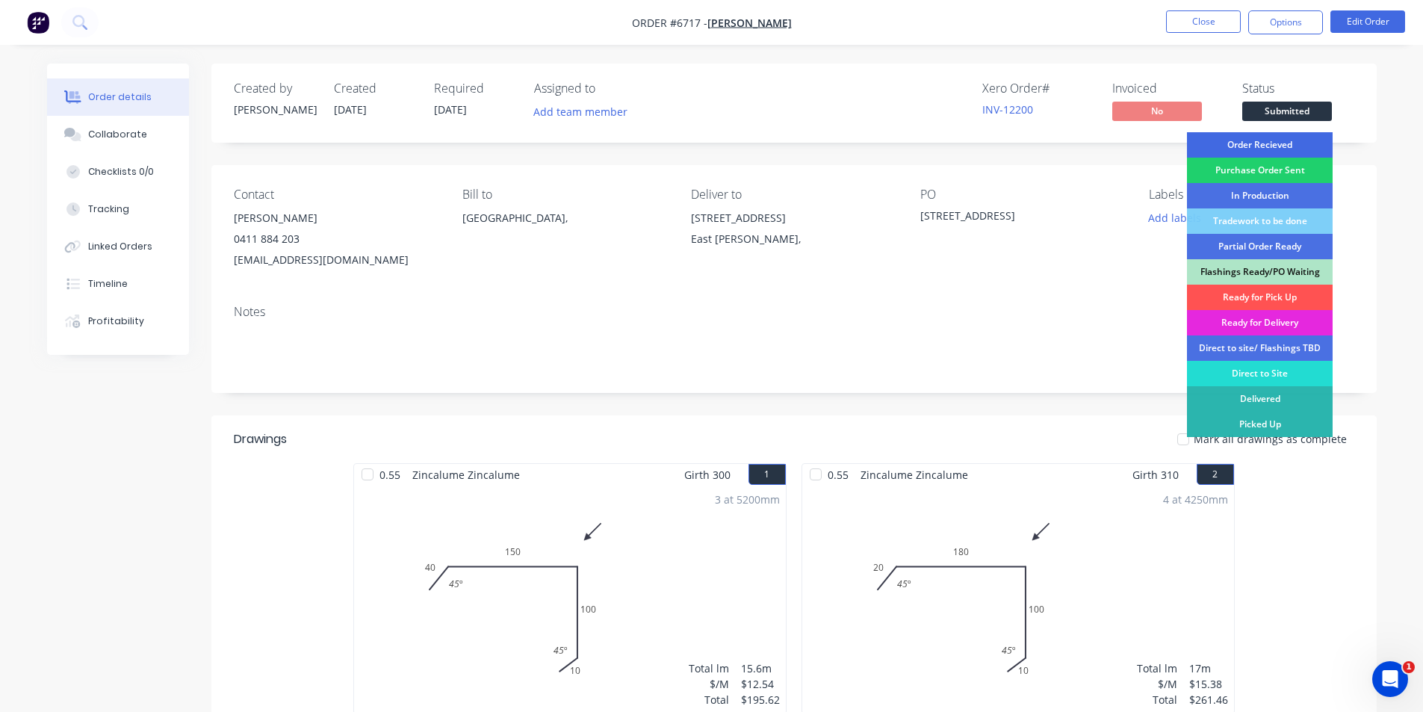
click at [1268, 147] on div "Order Recieved" at bounding box center [1260, 144] width 146 height 25
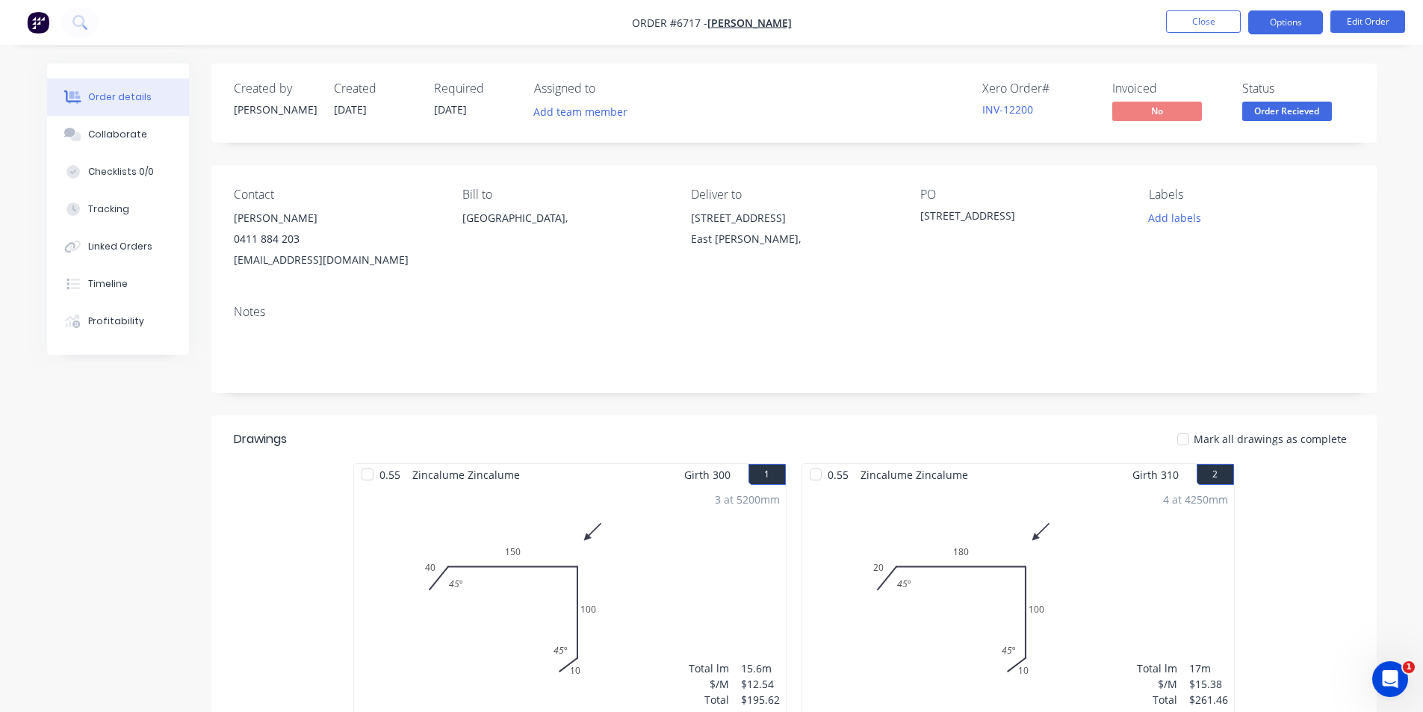
click at [1270, 28] on button "Options" at bounding box center [1286, 22] width 75 height 24
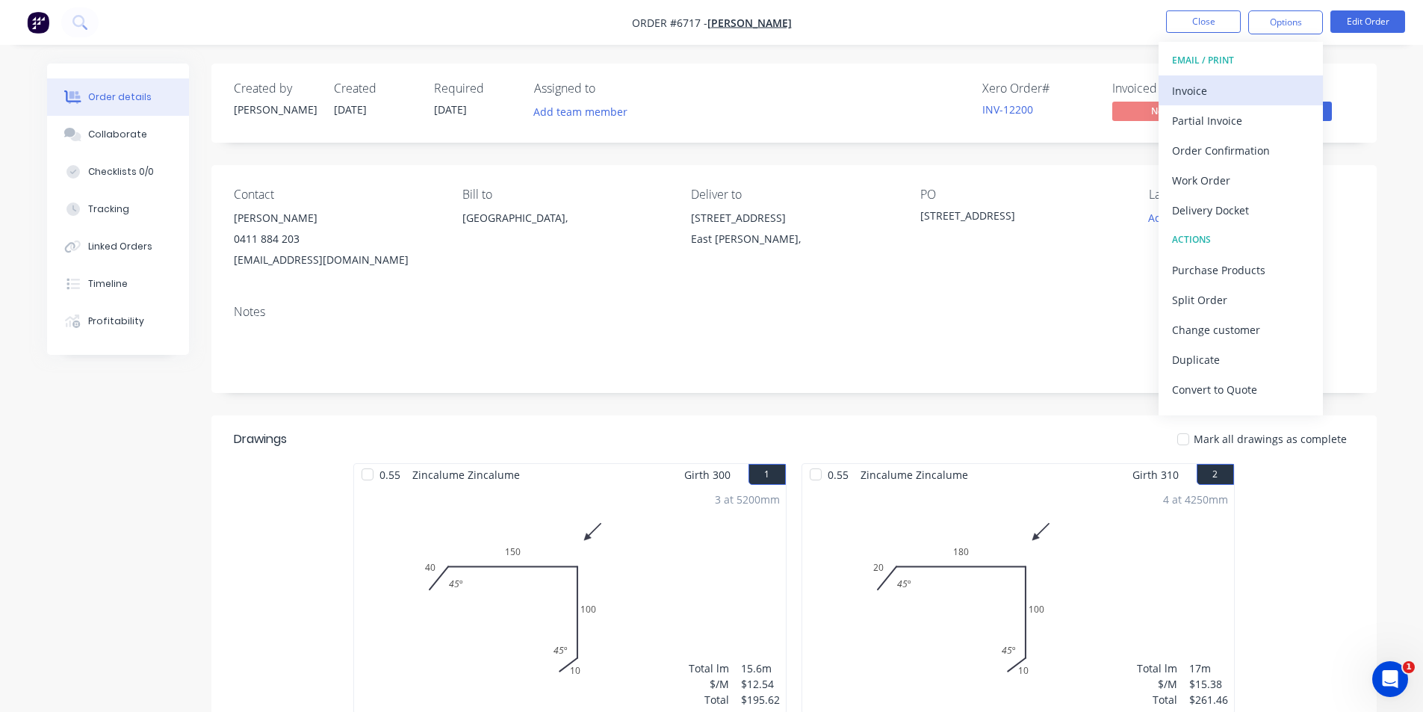
click at [1231, 82] on div "Invoice" at bounding box center [1240, 91] width 137 height 22
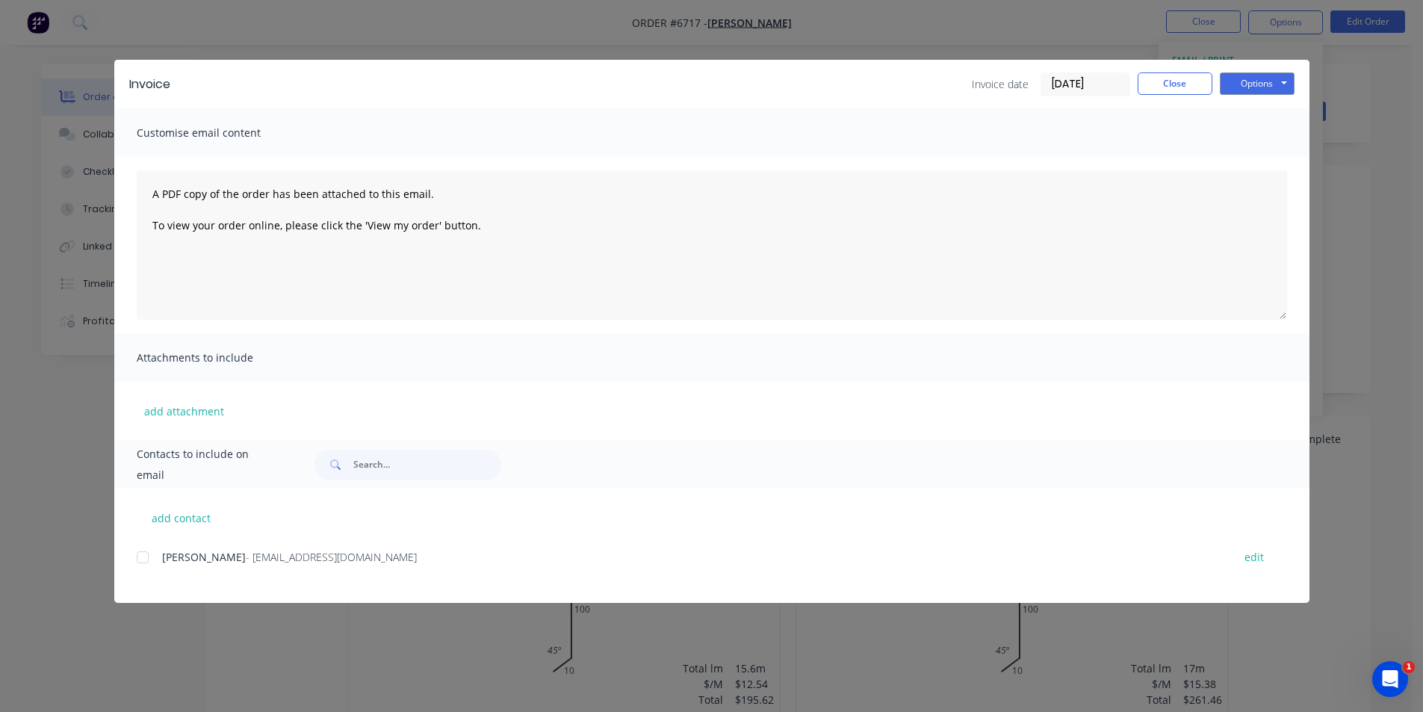
click at [144, 554] on div at bounding box center [143, 557] width 30 height 30
click at [1266, 87] on button "Options" at bounding box center [1257, 83] width 75 height 22
click at [1269, 163] on button "Email" at bounding box center [1268, 159] width 96 height 25
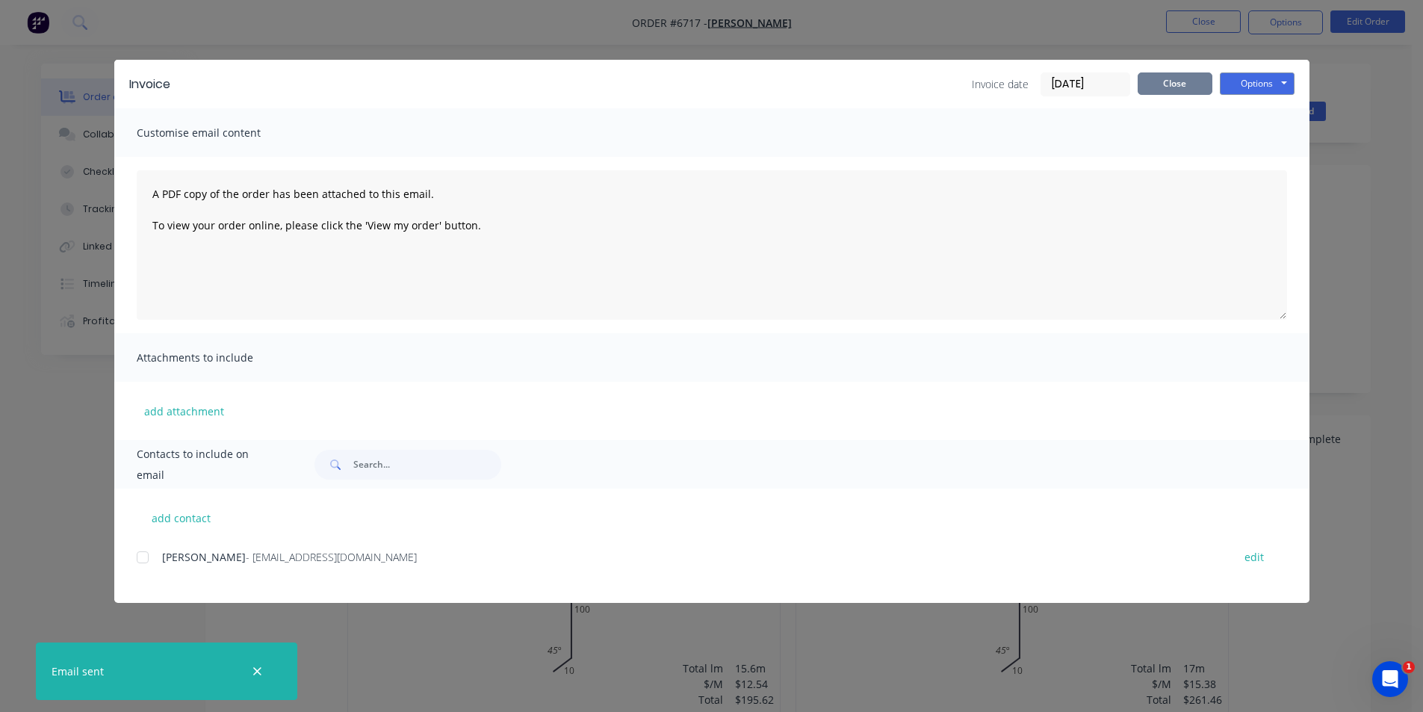
click at [1180, 85] on button "Close" at bounding box center [1175, 83] width 75 height 22
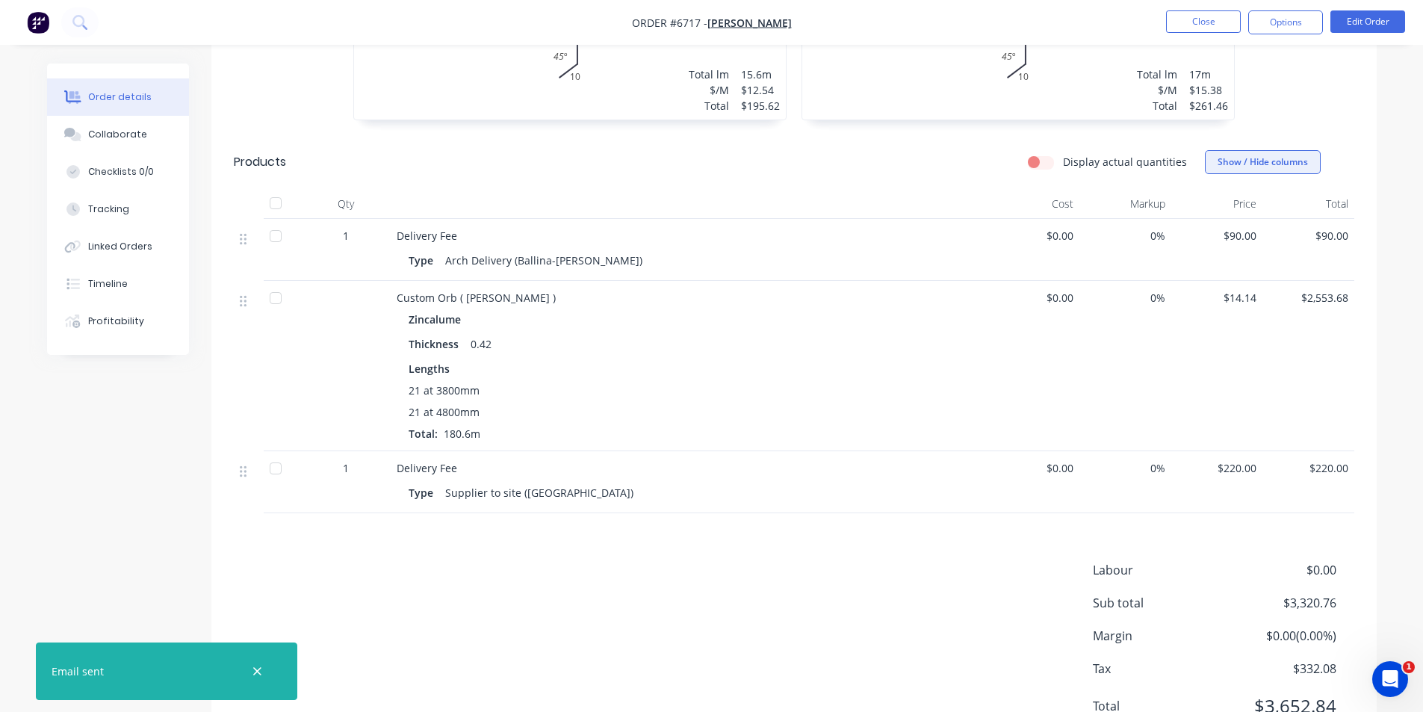
scroll to position [598, 0]
click at [1361, 25] on button "Edit Order" at bounding box center [1368, 21] width 75 height 22
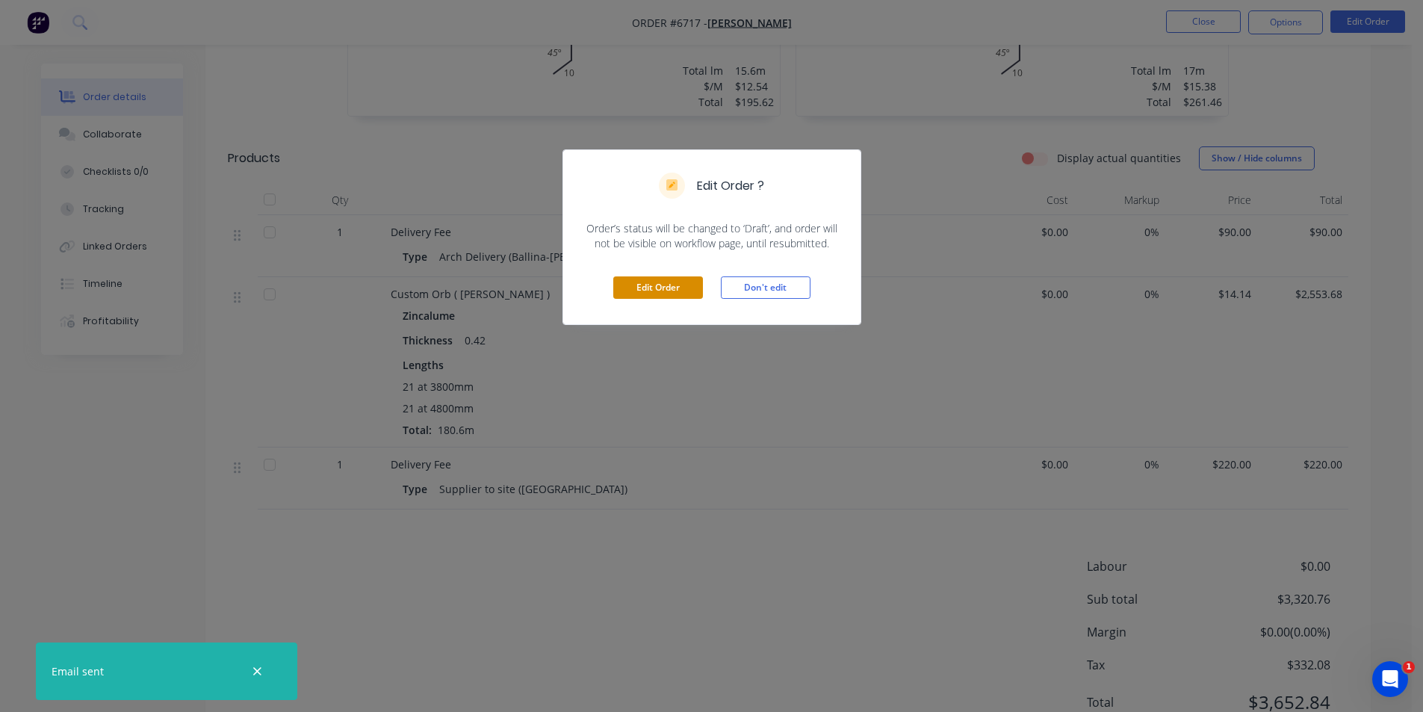
click at [665, 291] on button "Edit Order" at bounding box center [658, 287] width 90 height 22
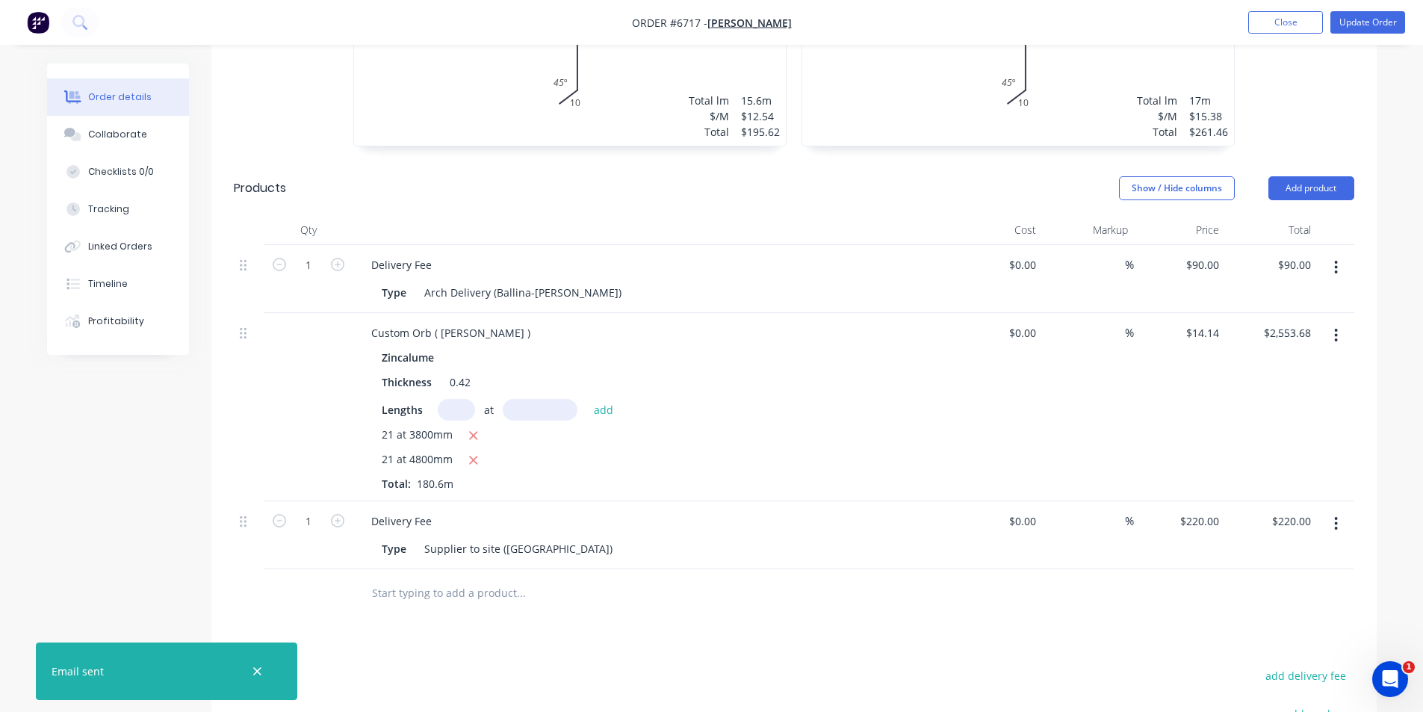
click at [1346, 322] on button "button" at bounding box center [1336, 335] width 35 height 27
click at [1333, 364] on div "Edit" at bounding box center [1283, 375] width 115 height 22
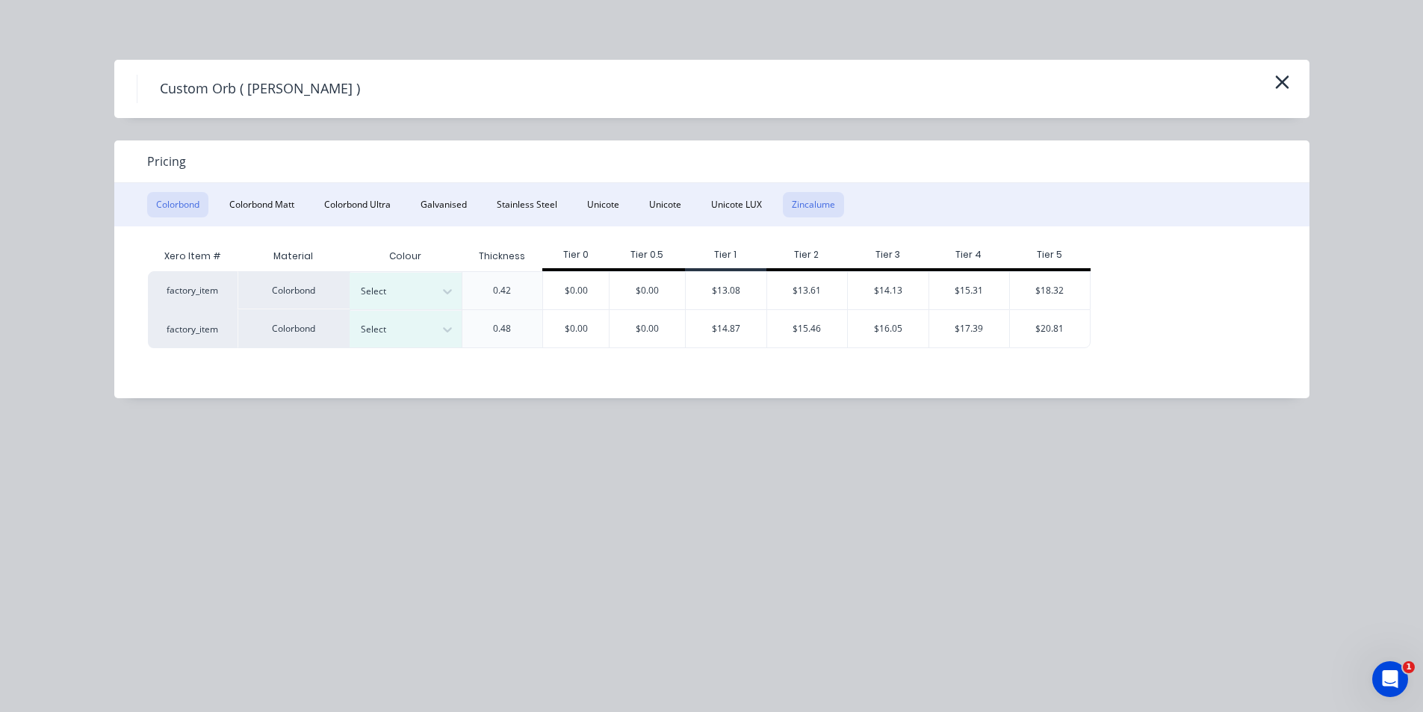
click at [826, 208] on button "Zincalume" at bounding box center [813, 204] width 61 height 25
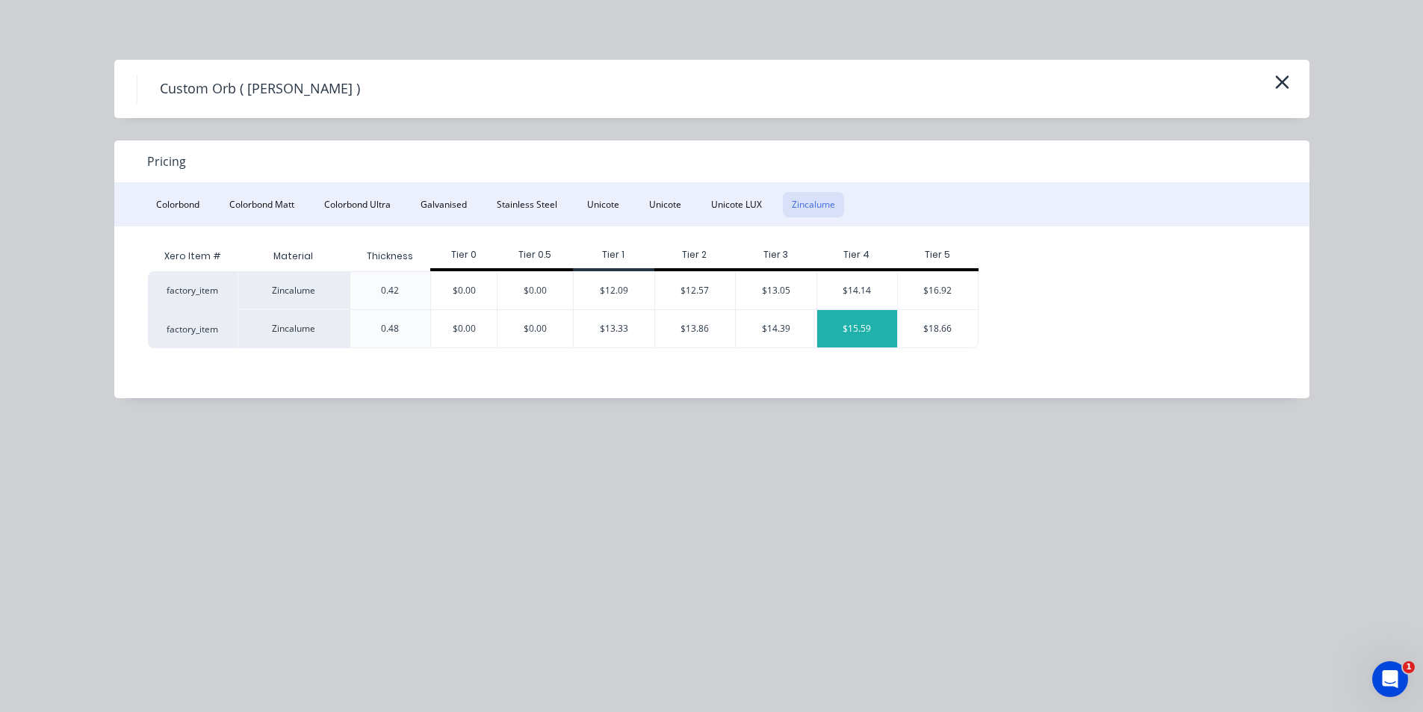
click at [879, 331] on div "$15.59" at bounding box center [857, 328] width 81 height 37
type input "$15.59"
type input "$2,815.55"
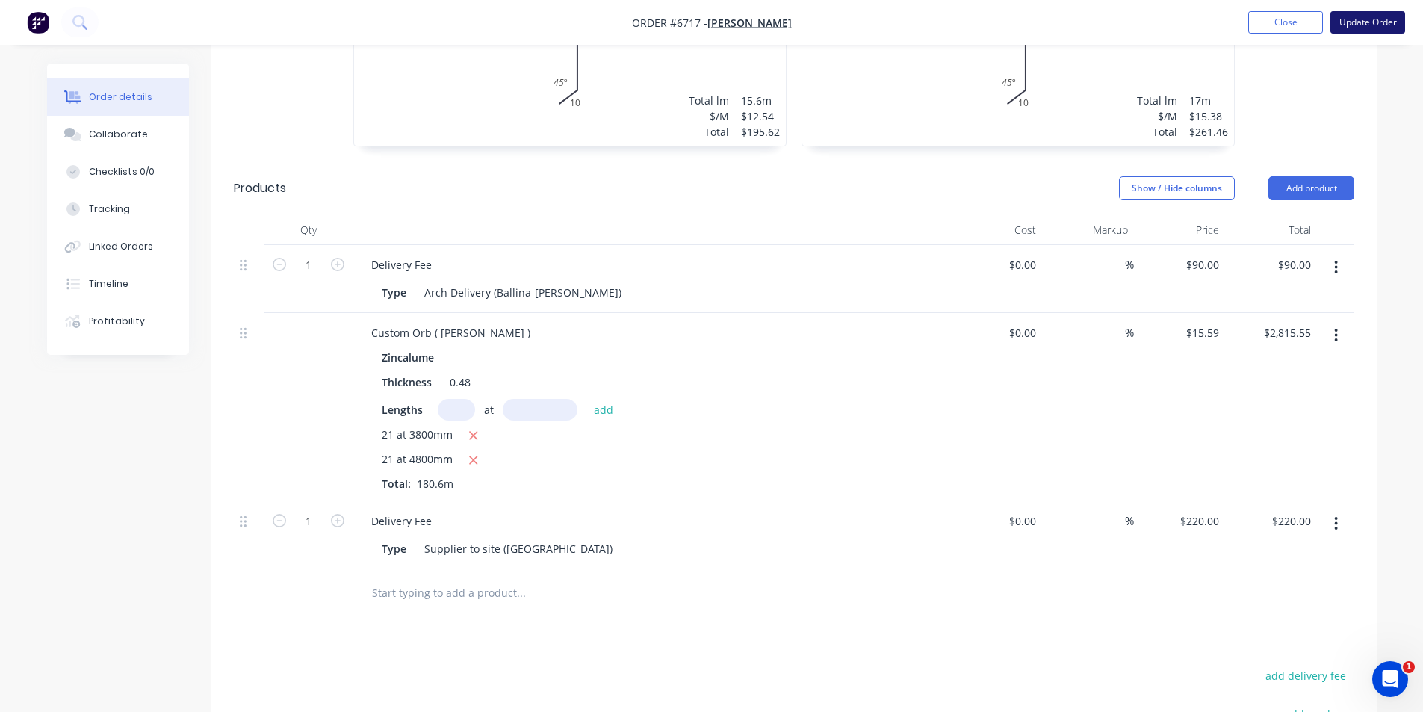
click at [1387, 11] on button "Update Order" at bounding box center [1368, 22] width 75 height 22
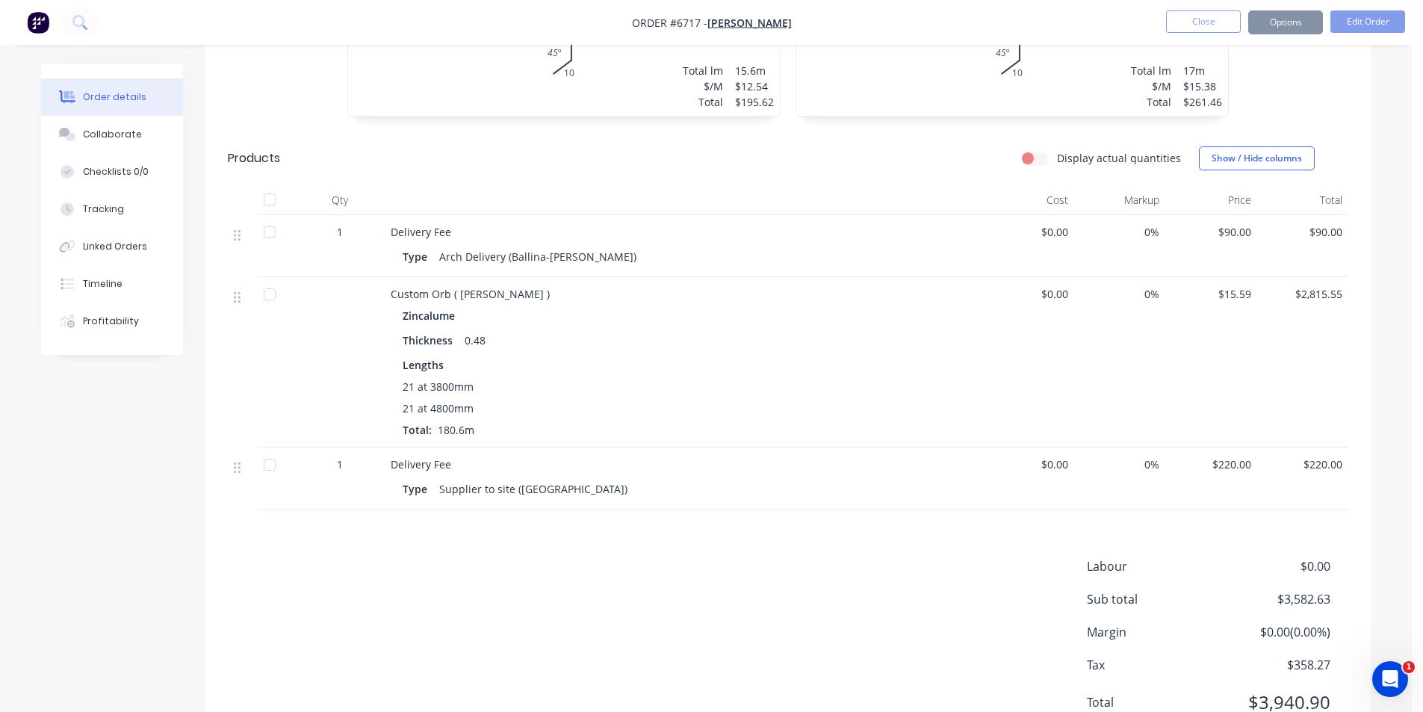
scroll to position [0, 0]
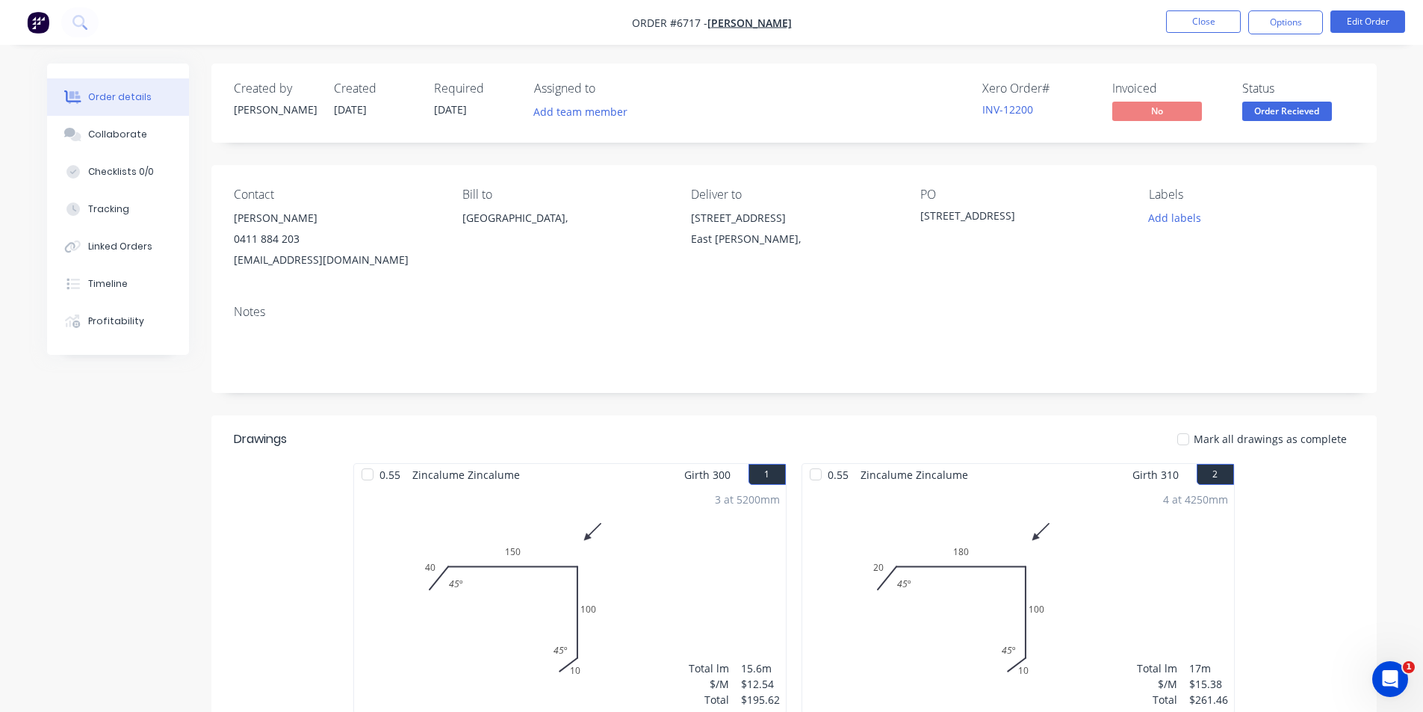
click at [1293, 31] on button "Options" at bounding box center [1286, 22] width 75 height 24
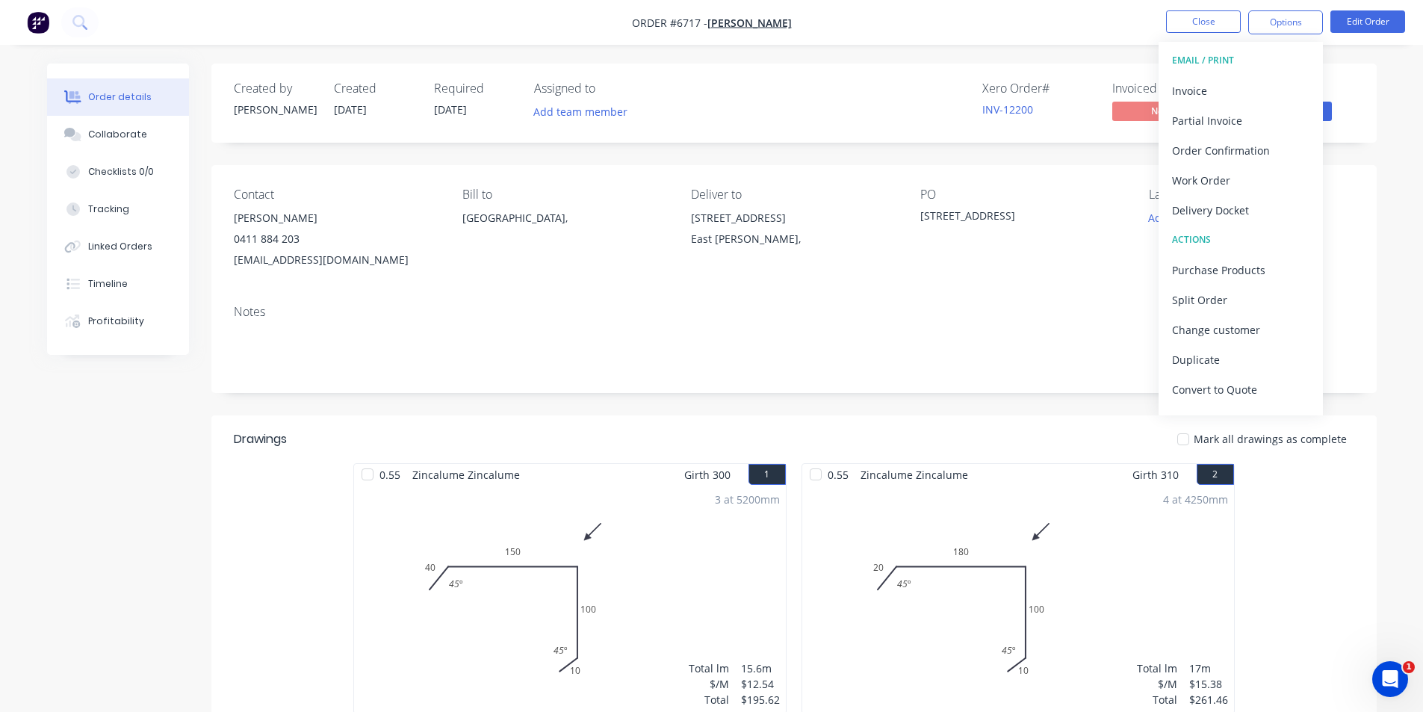
click at [1287, 74] on button "EMAIL / PRINT" at bounding box center [1241, 61] width 164 height 30
click at [1266, 94] on div "Invoice" at bounding box center [1240, 91] width 137 height 22
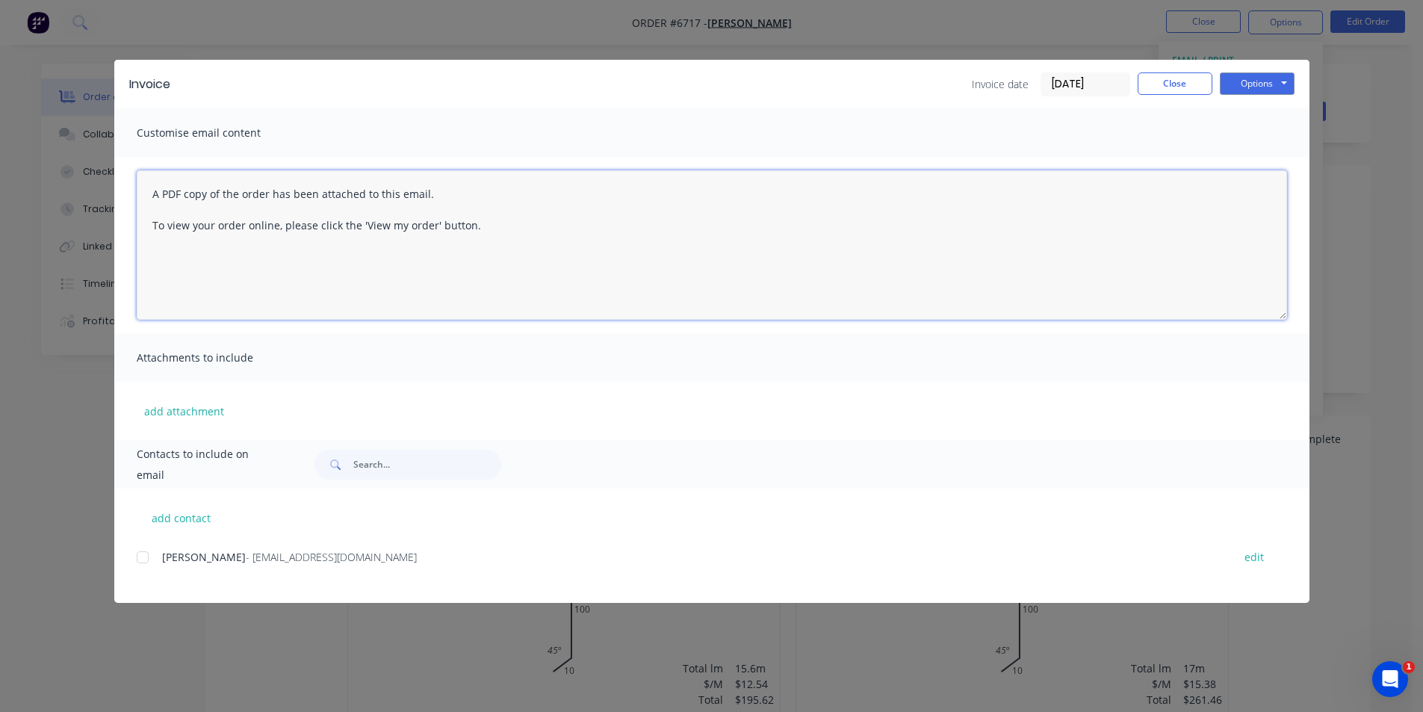
click at [145, 197] on textarea "A PDF copy of the order has been attached to this email. To view your order onl…" at bounding box center [712, 244] width 1151 height 149
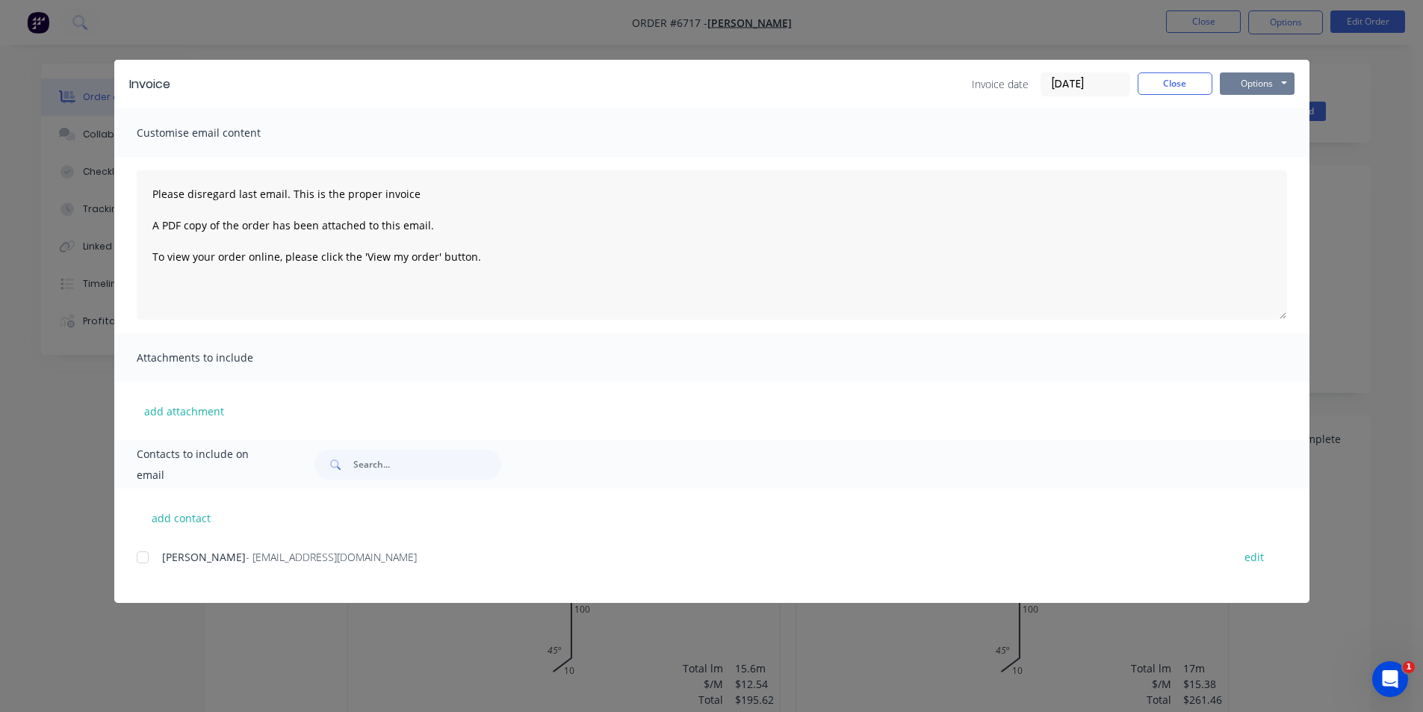
click at [1249, 77] on button "Options" at bounding box center [1257, 83] width 75 height 22
click at [1249, 159] on button "Email" at bounding box center [1268, 159] width 96 height 25
type textarea "A PDF copy of the order has been attached to this email. To view your order onl…"
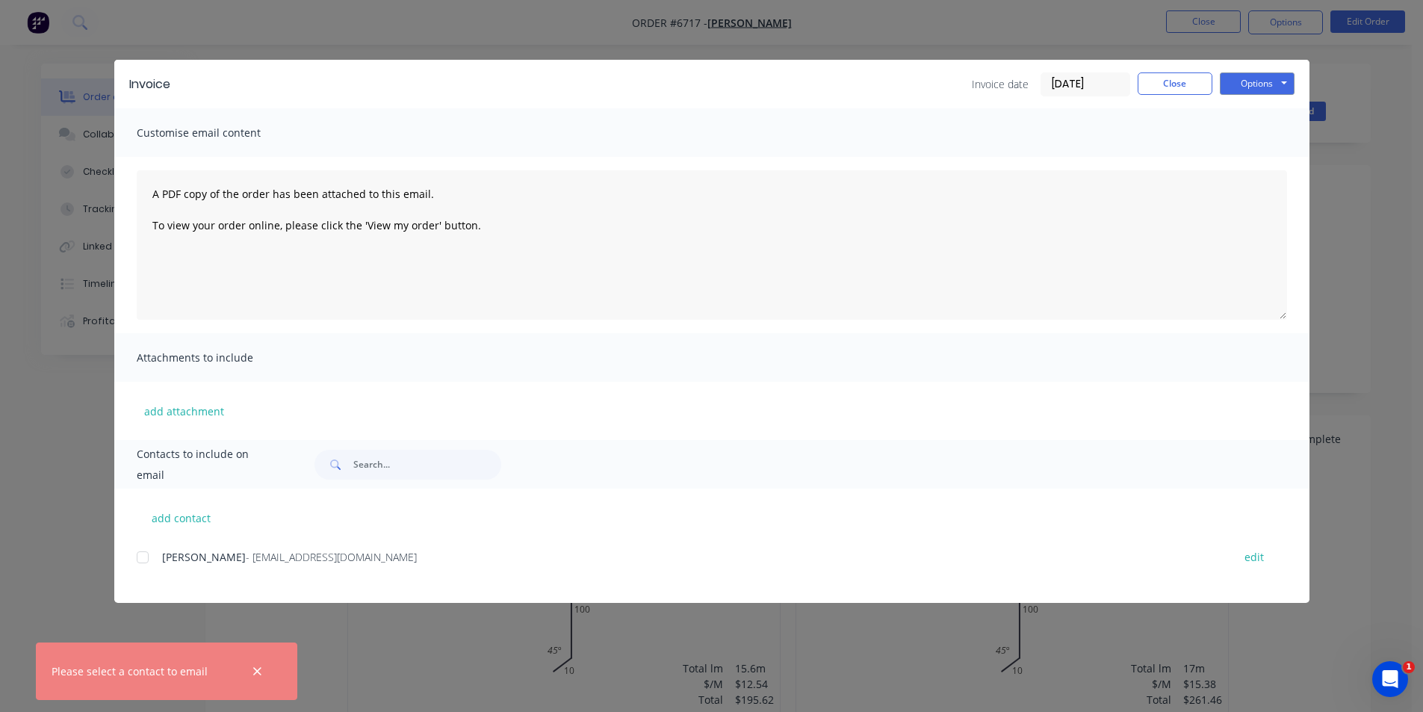
click at [143, 554] on div at bounding box center [143, 557] width 30 height 30
click at [1243, 101] on div "Invoice Invoice date 02/09/25 Close Options Preview Print Email" at bounding box center [711, 84] width 1195 height 49
click at [1252, 78] on button "Options" at bounding box center [1257, 83] width 75 height 22
click at [1299, 158] on button "Email" at bounding box center [1268, 159] width 96 height 25
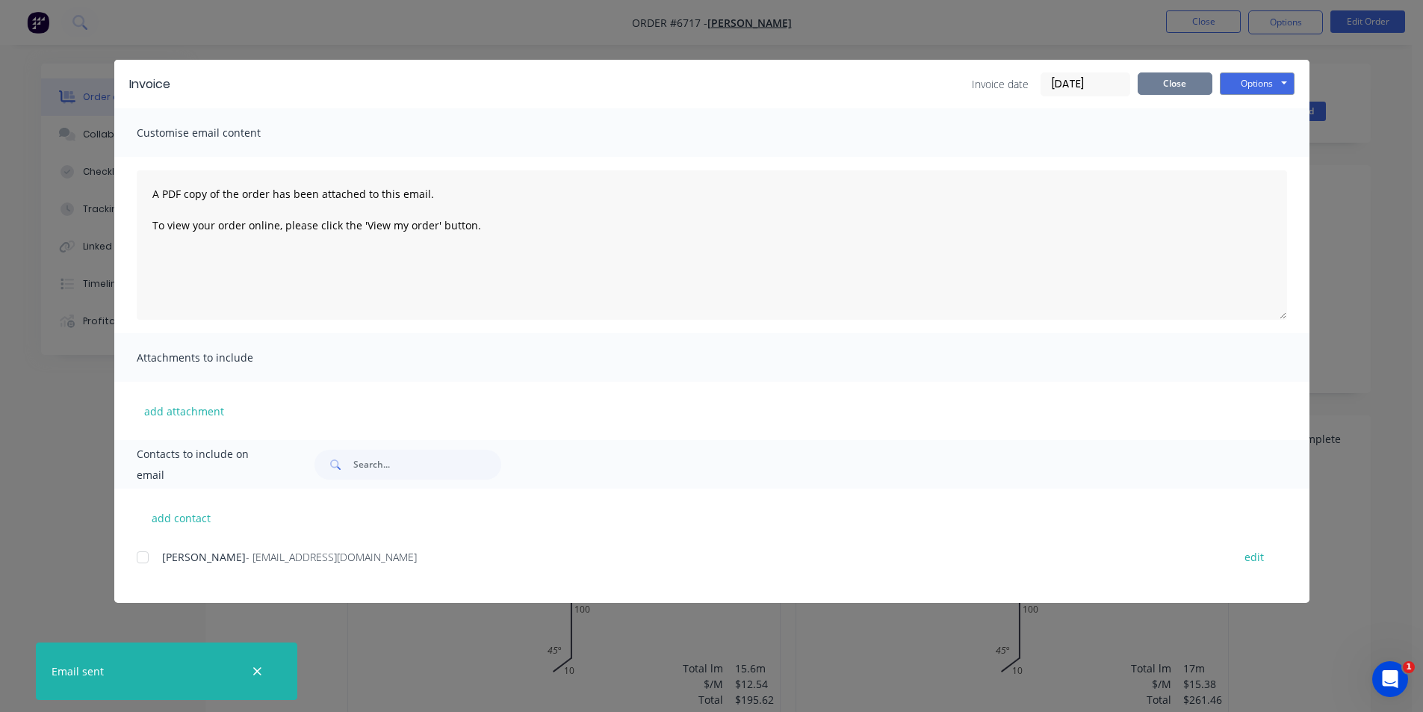
click at [1187, 82] on button "Close" at bounding box center [1175, 83] width 75 height 22
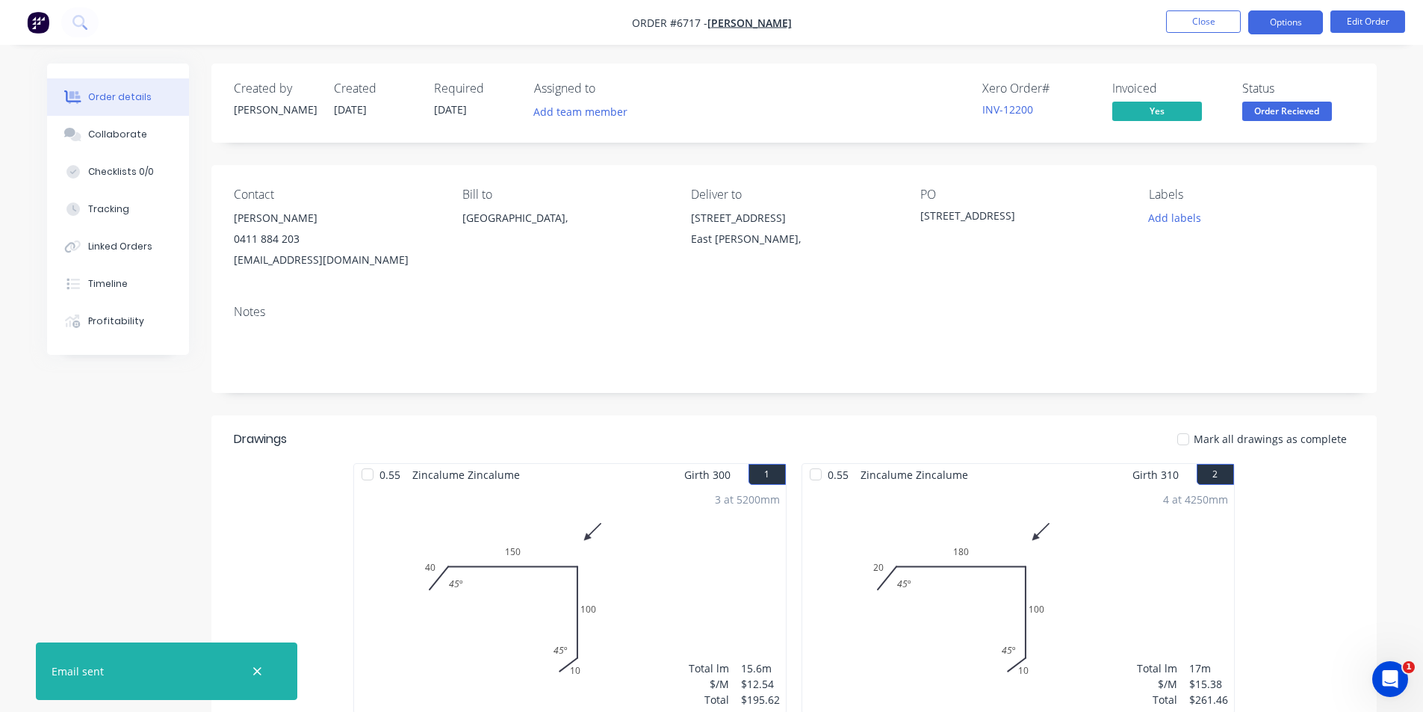
click at [1313, 10] on button "Options" at bounding box center [1286, 22] width 75 height 24
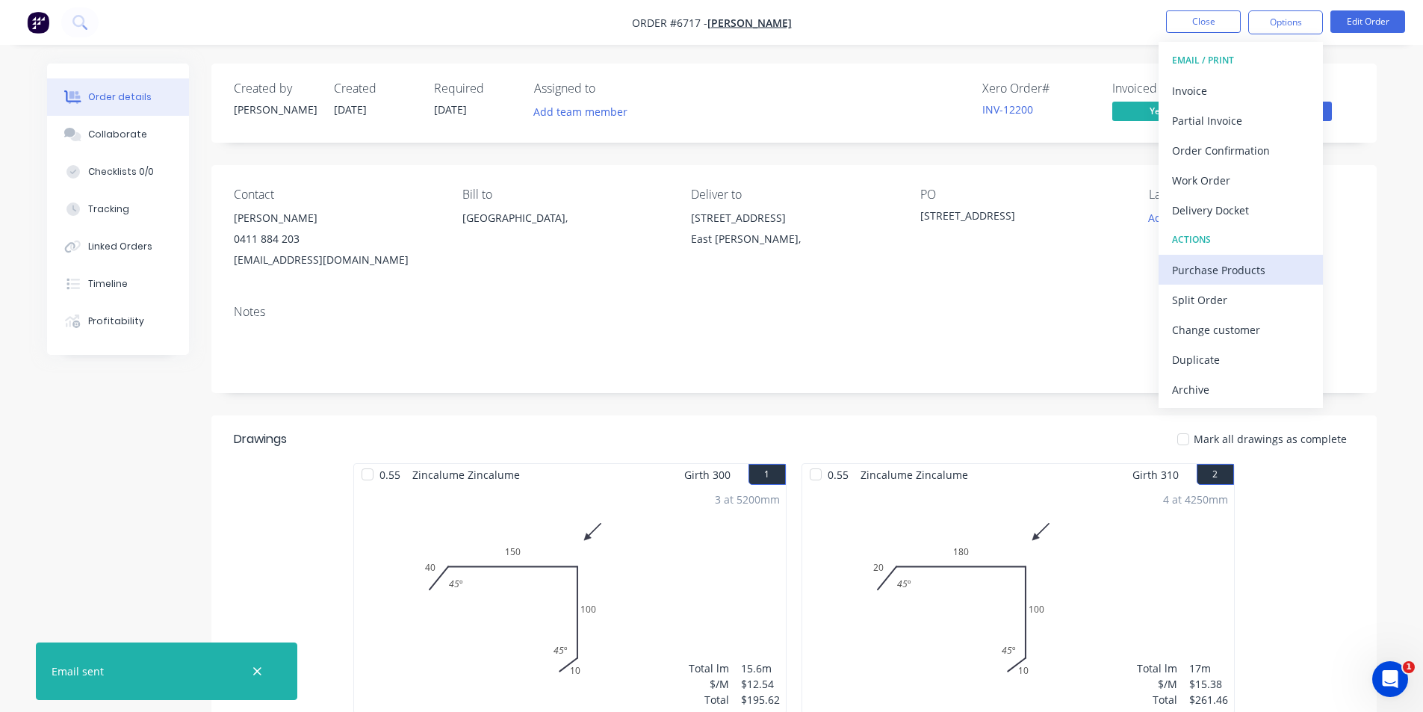
click at [1263, 258] on button "Purchase Products" at bounding box center [1241, 270] width 164 height 30
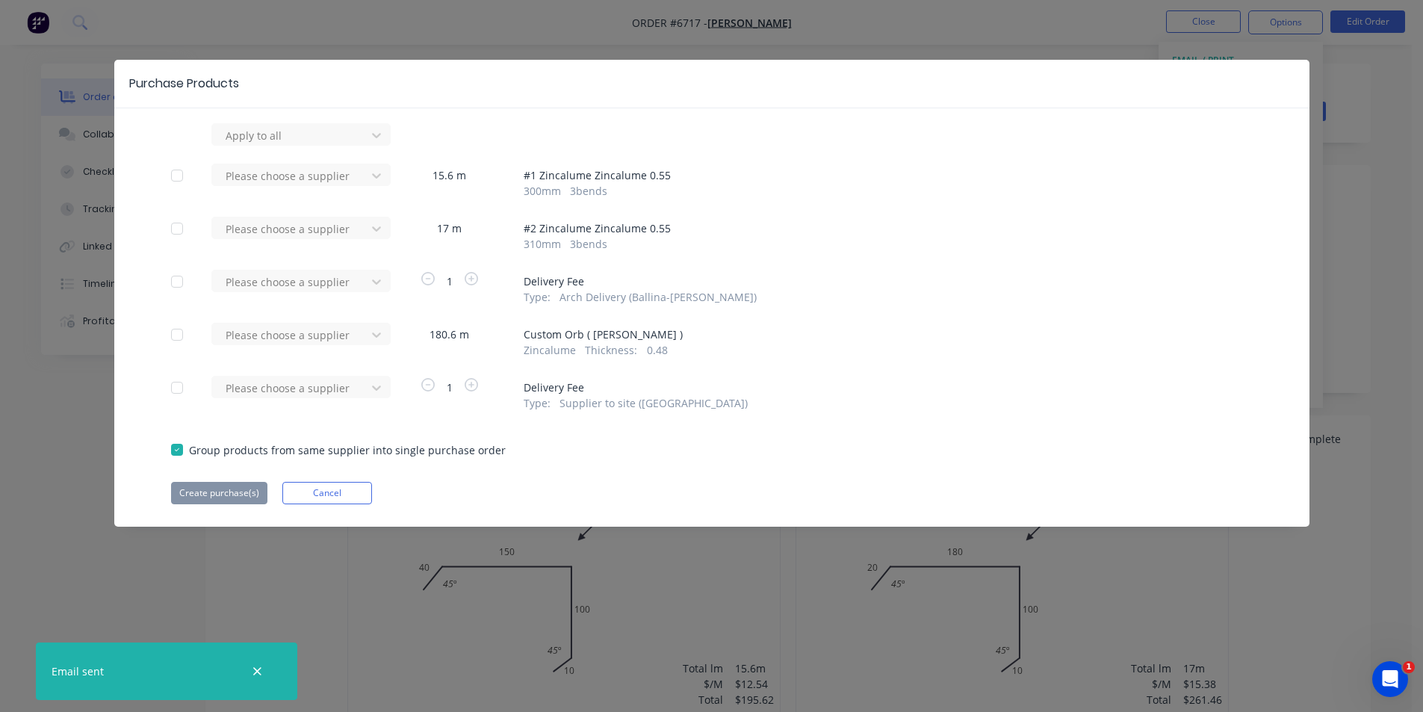
click at [341, 504] on button "Cancel" at bounding box center [327, 493] width 90 height 22
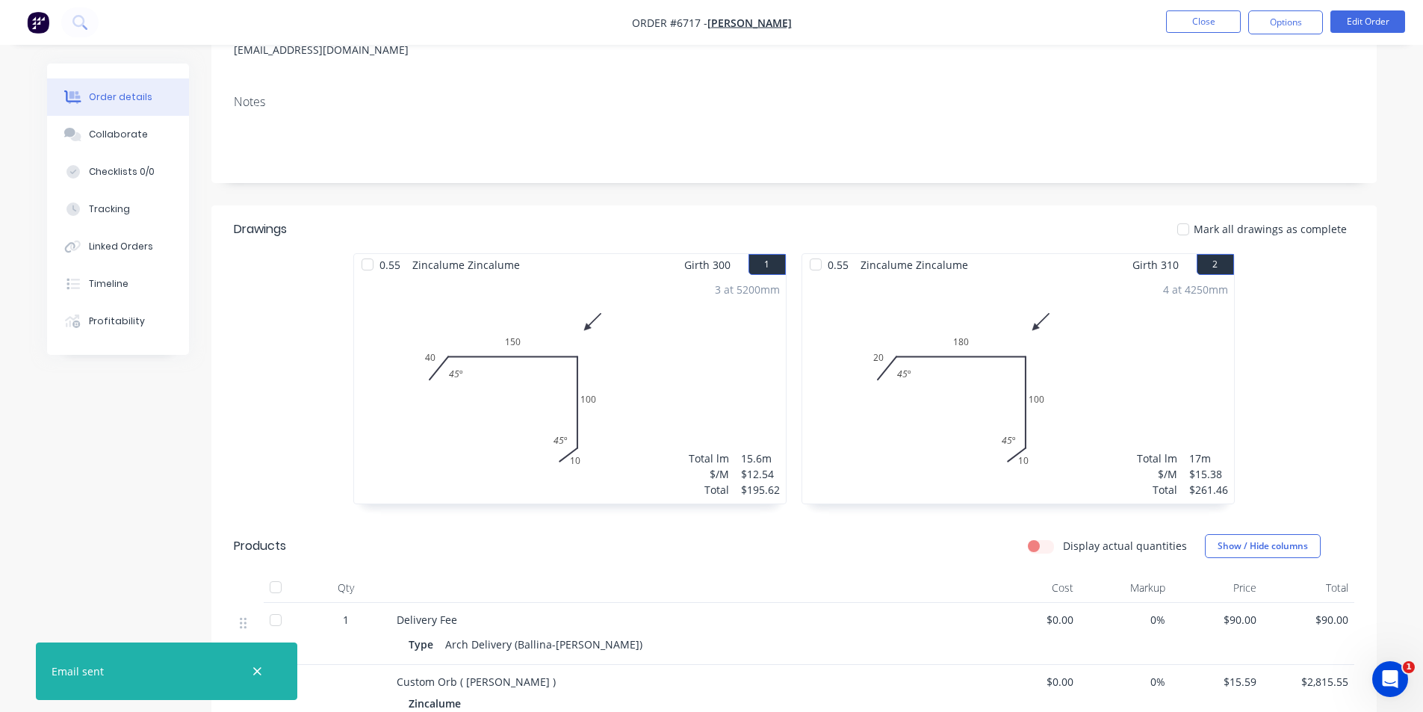
scroll to position [224, 0]
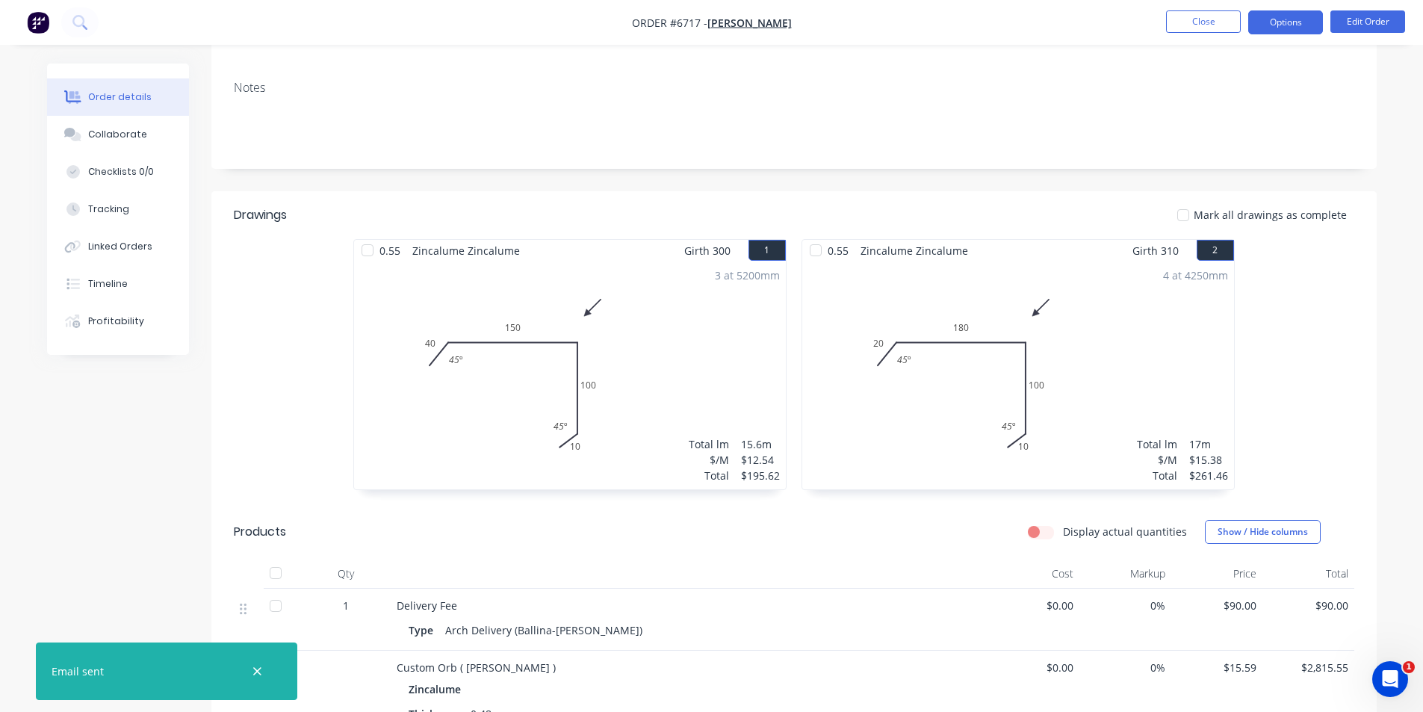
click at [1311, 19] on button "Options" at bounding box center [1286, 22] width 75 height 24
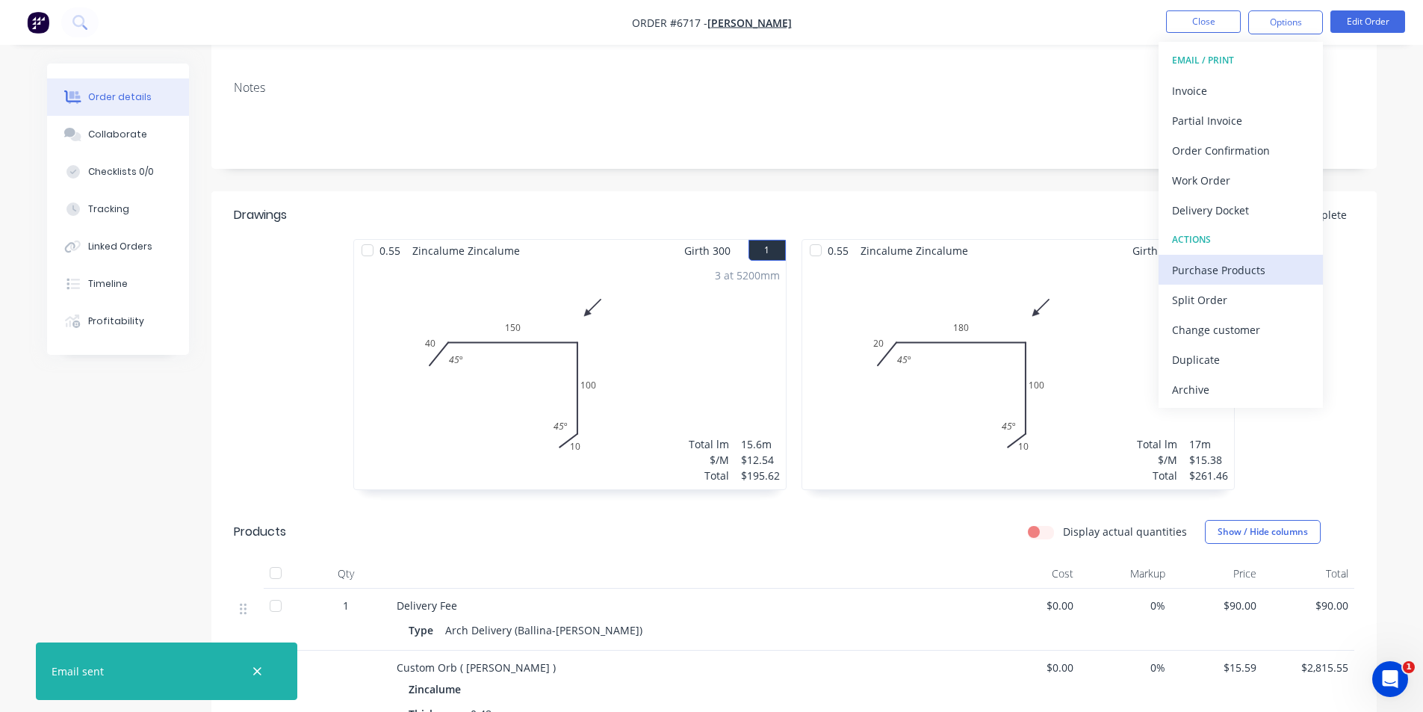
click at [1261, 265] on div "Purchase Products" at bounding box center [1240, 270] width 137 height 22
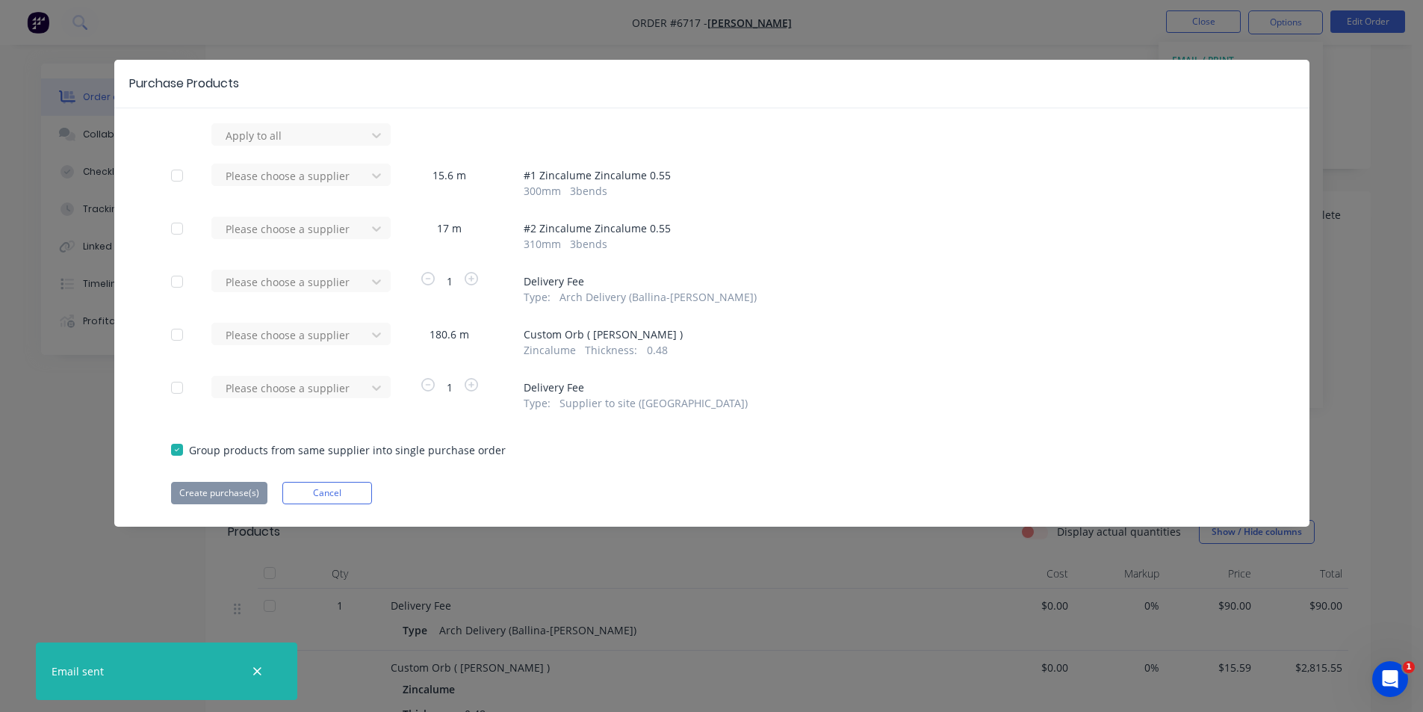
click at [338, 321] on div "Apply to all Please choose a supplier 15.6 m # 1 Zincalume Zincalume 0.55 300 m…" at bounding box center [711, 313] width 1195 height 381
click at [337, 145] on div at bounding box center [291, 135] width 134 height 19
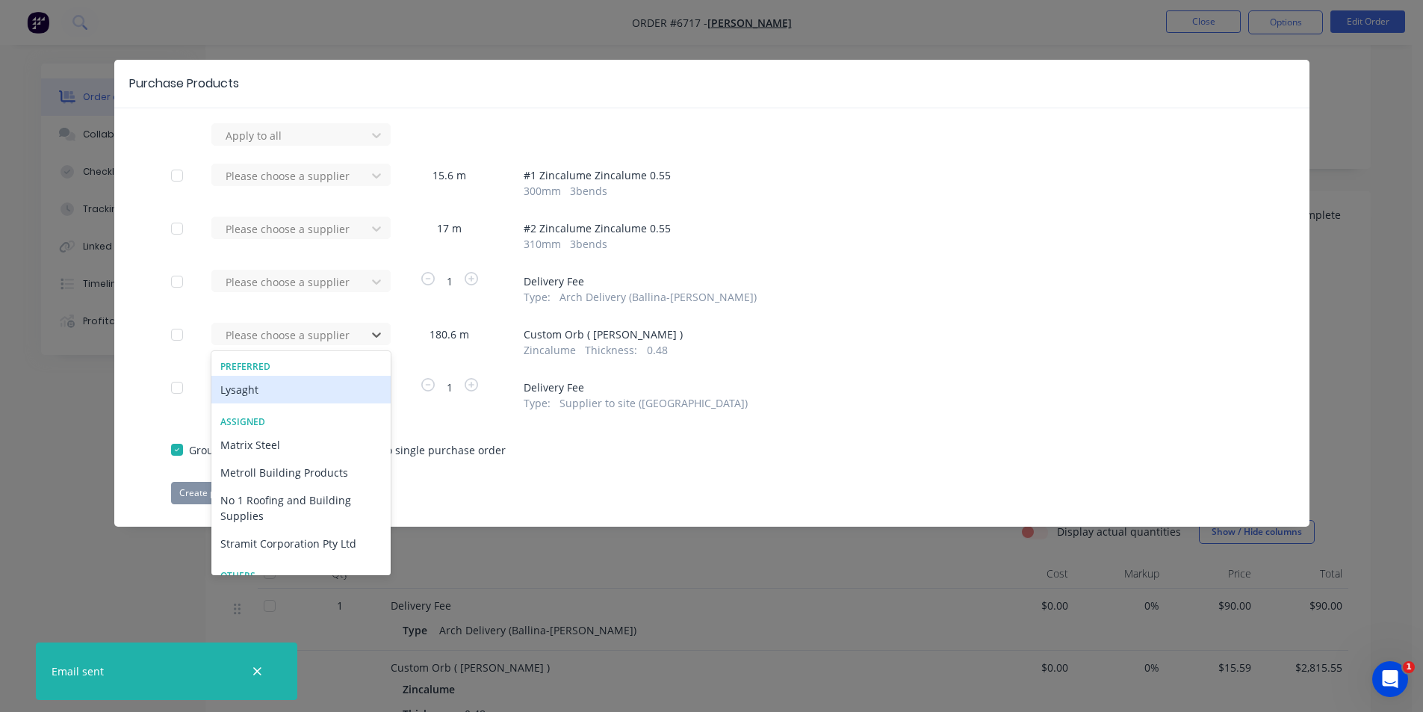
click at [293, 393] on div "Lysaght" at bounding box center [300, 390] width 179 height 28
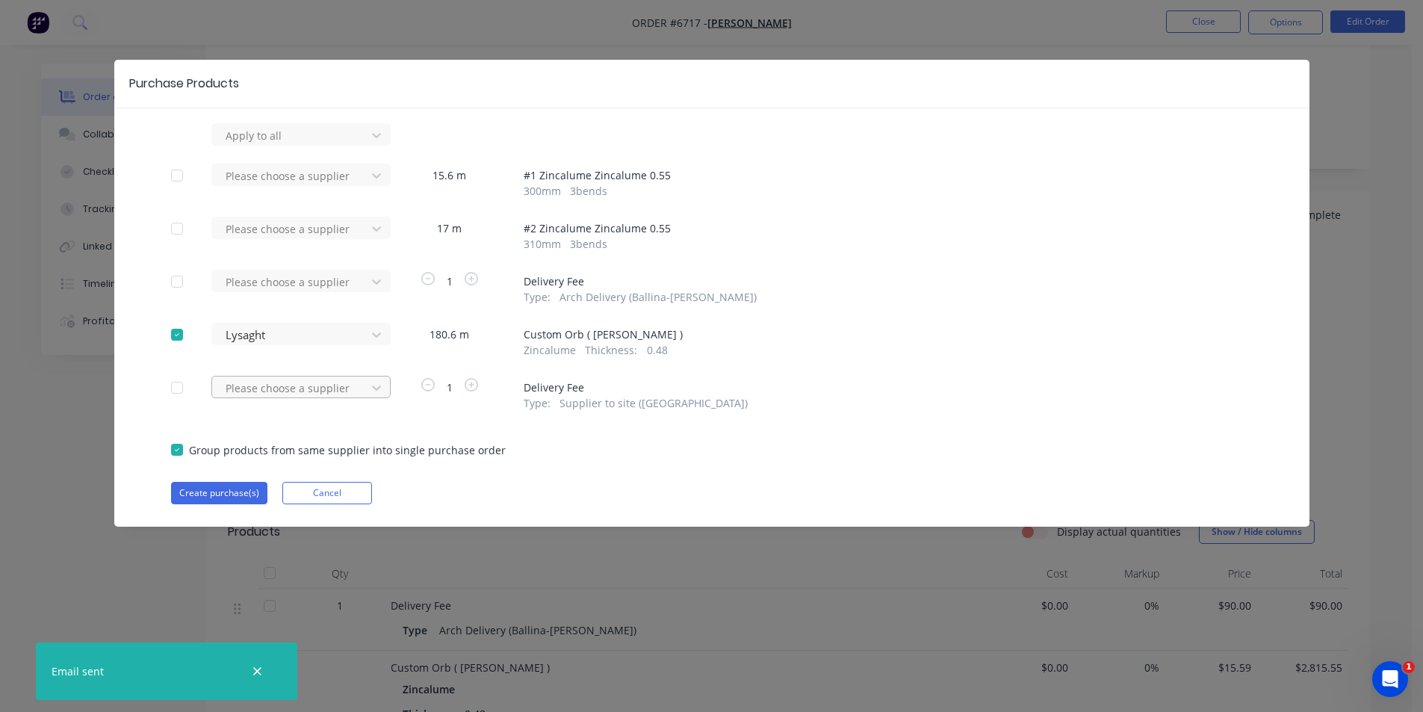
click at [312, 145] on div at bounding box center [291, 135] width 134 height 19
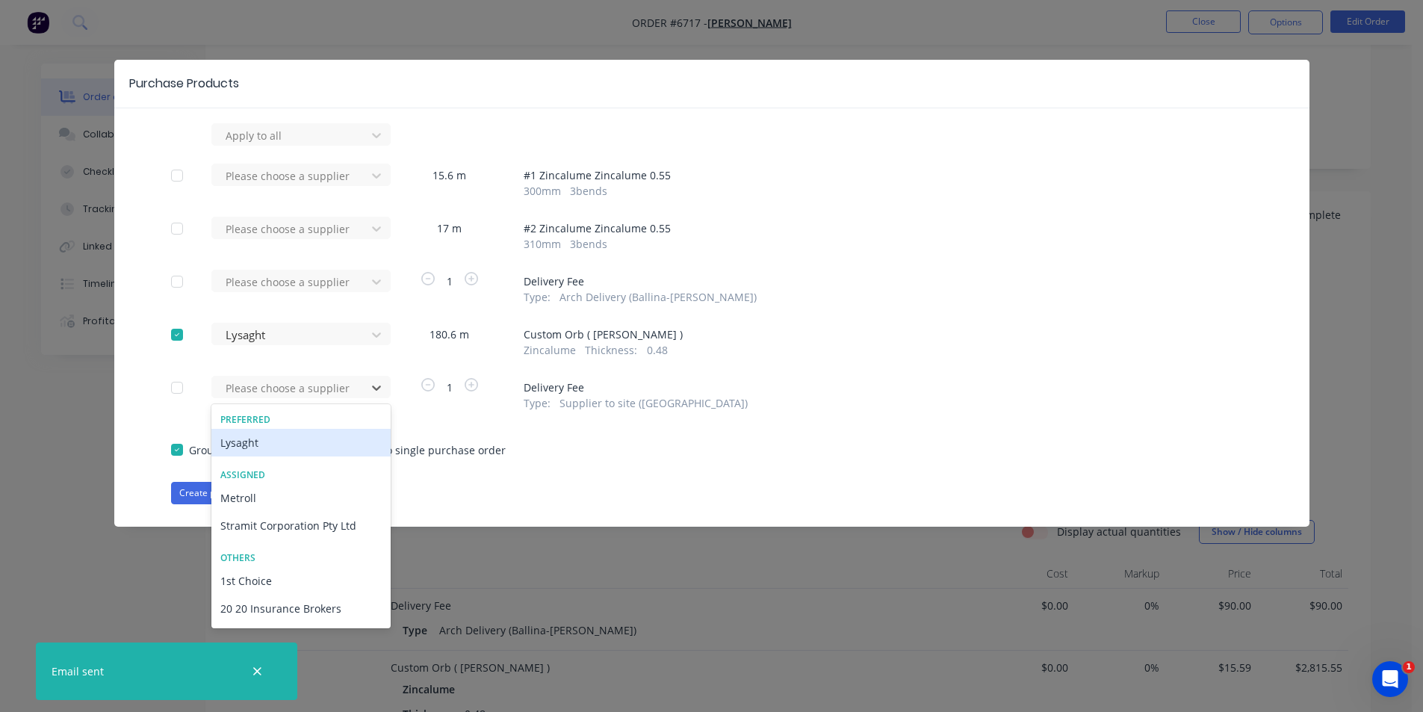
click at [280, 450] on div "Lysaght" at bounding box center [300, 443] width 179 height 28
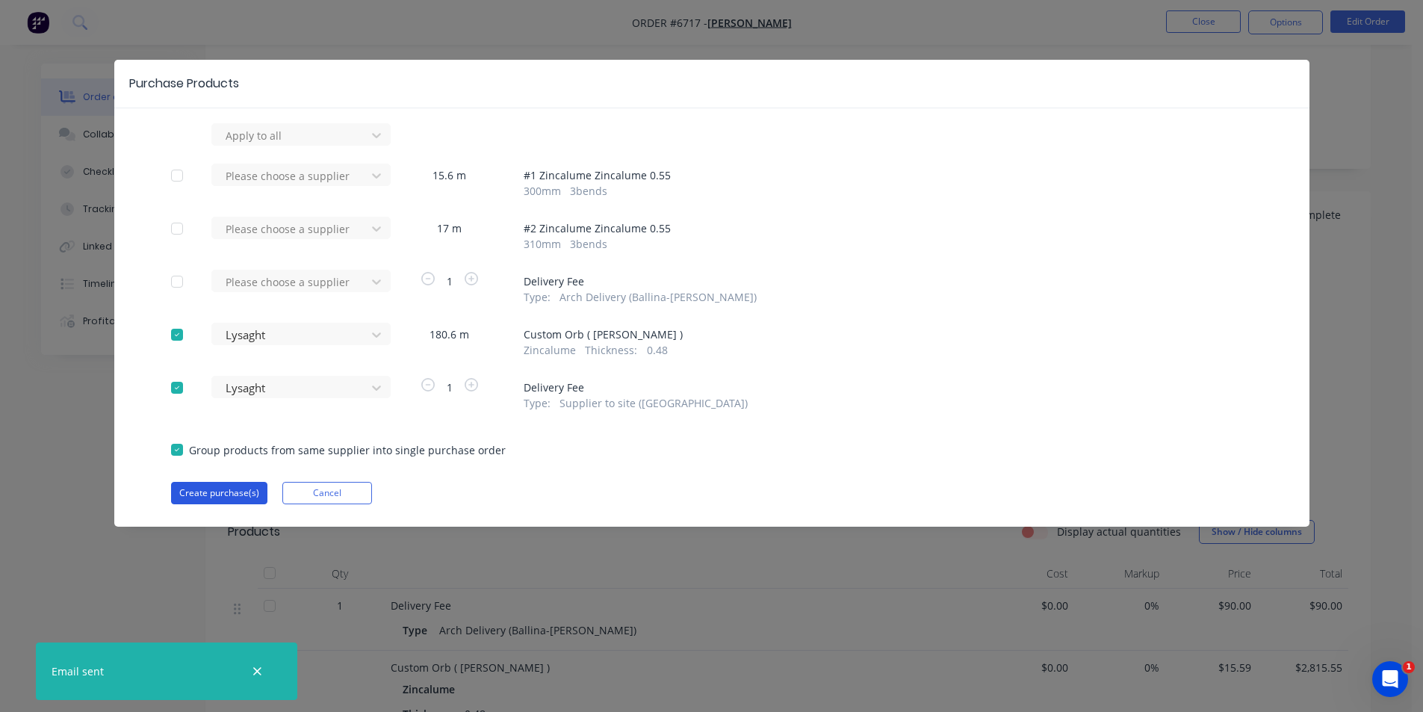
click at [251, 494] on button "Create purchase(s)" at bounding box center [219, 493] width 96 height 22
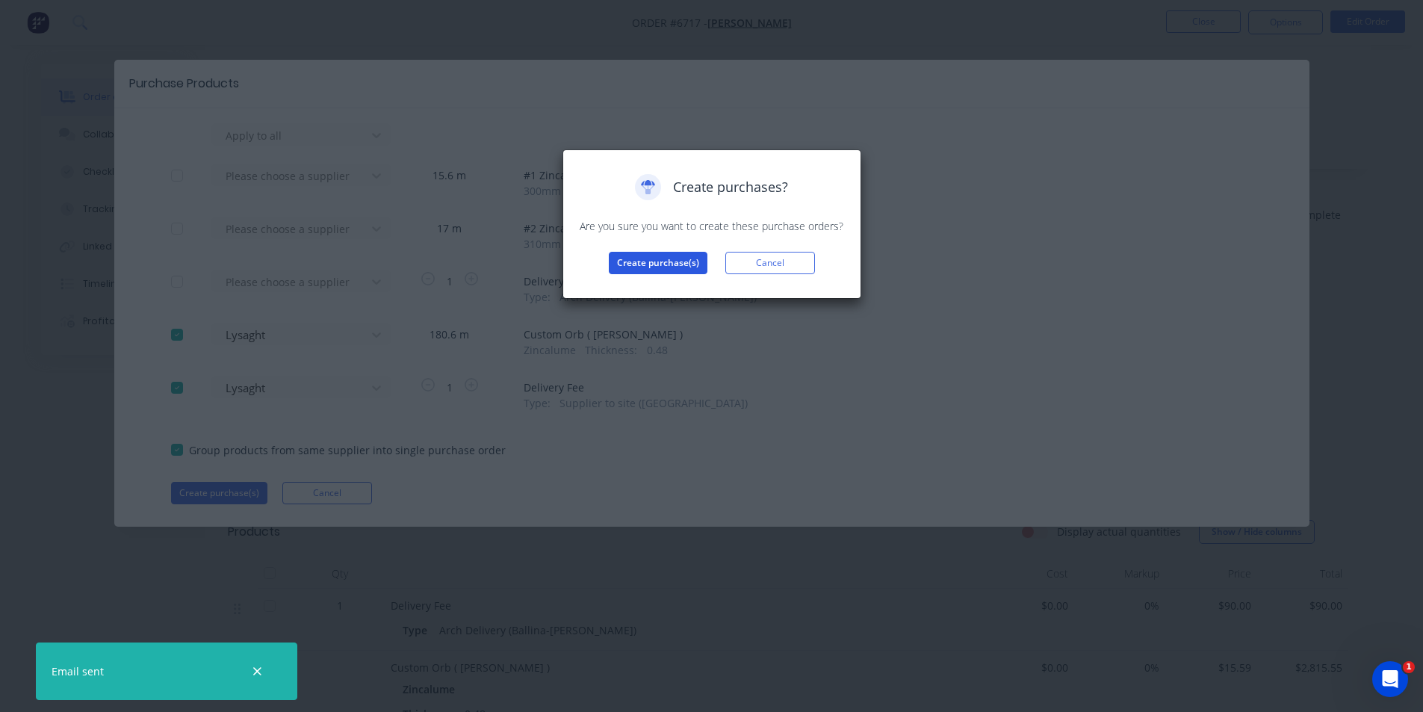
click at [641, 262] on button "Create purchase(s)" at bounding box center [658, 263] width 99 height 22
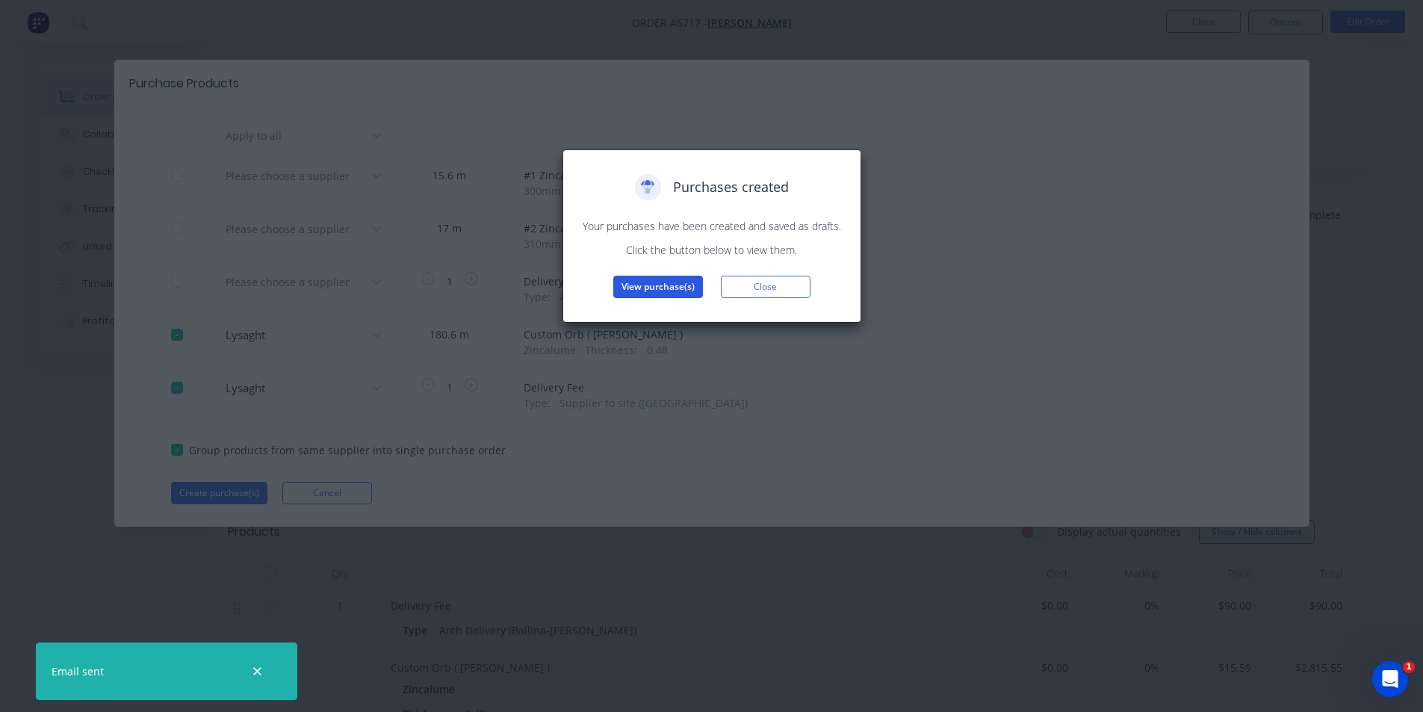
click at [620, 290] on button "View purchase(s)" at bounding box center [658, 287] width 90 height 22
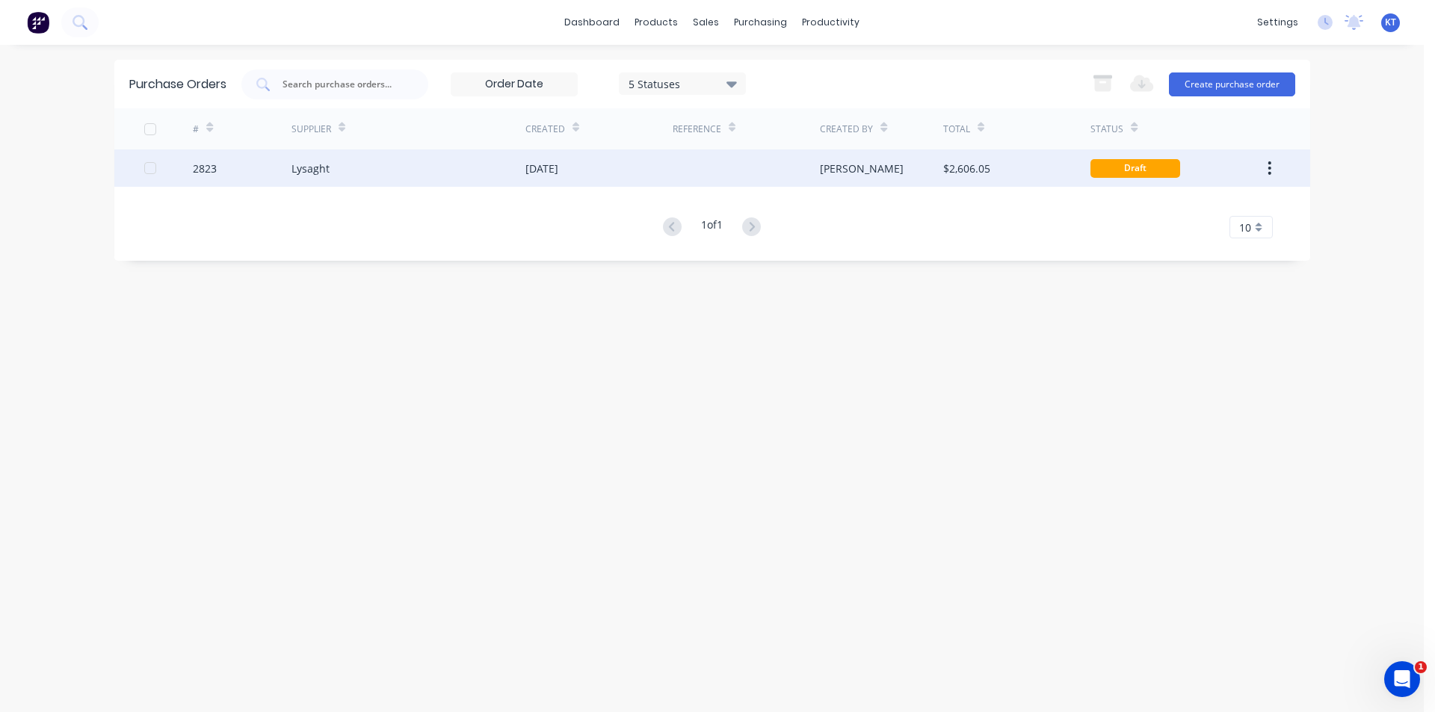
click at [666, 166] on div "02 Sep 2025" at bounding box center [598, 167] width 147 height 37
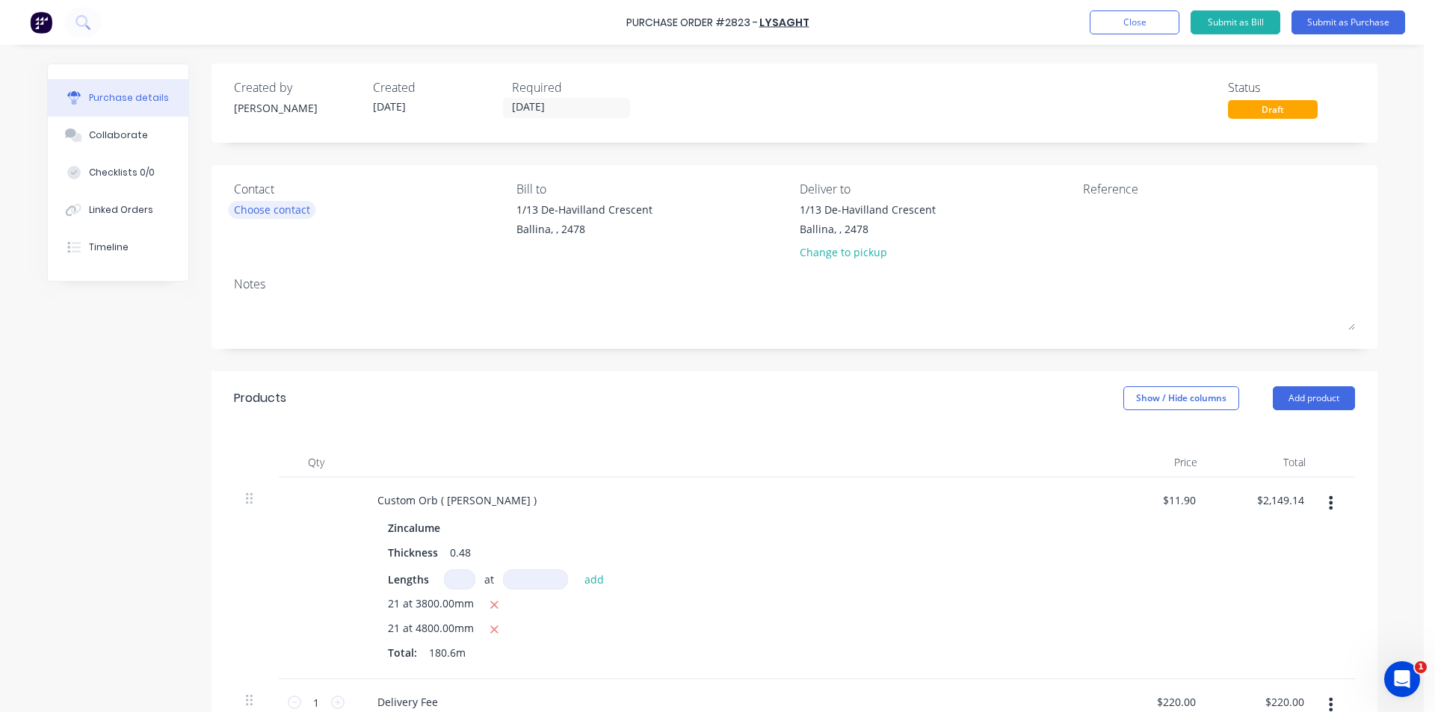
click at [262, 217] on div "Choose contact" at bounding box center [272, 210] width 76 height 16
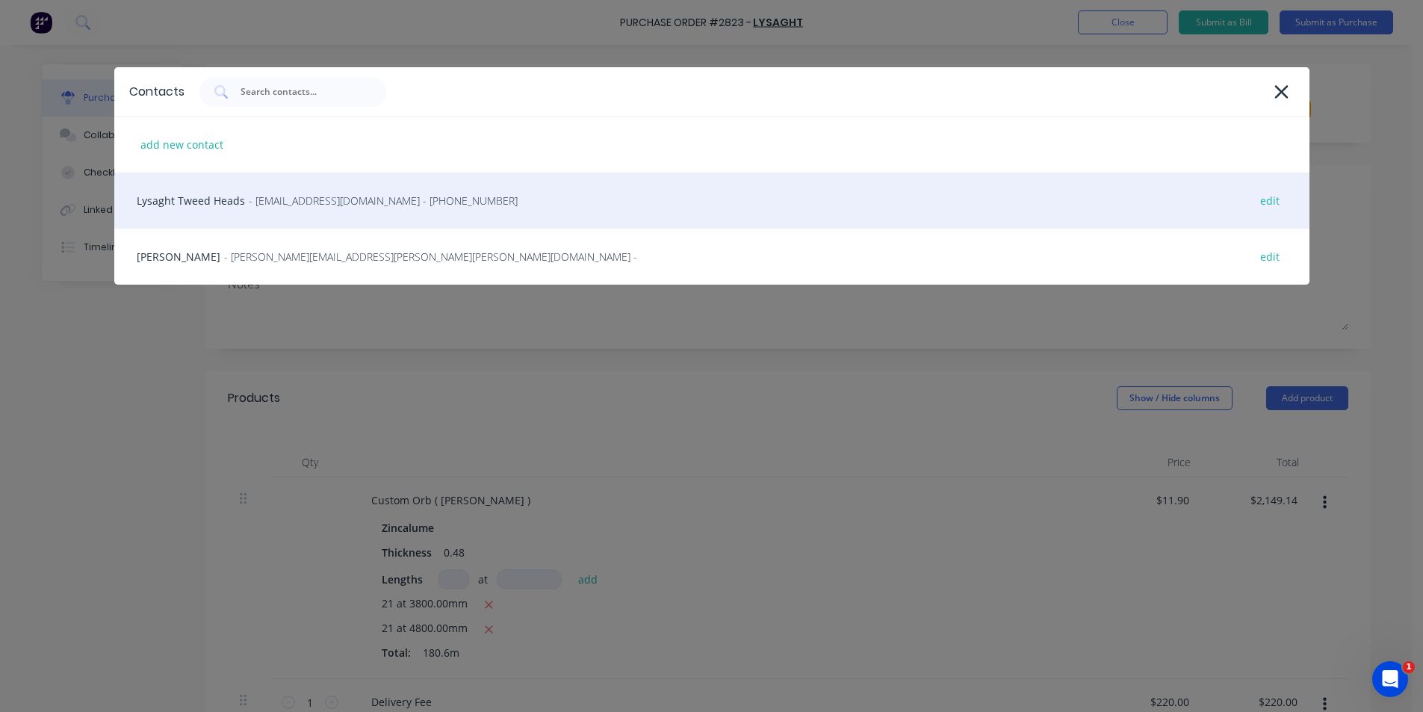
click at [290, 208] on div "Lysaght Tweed Heads - gcnsales@lysaght.com - (02) 6674 7100 edit" at bounding box center [711, 201] width 1195 height 56
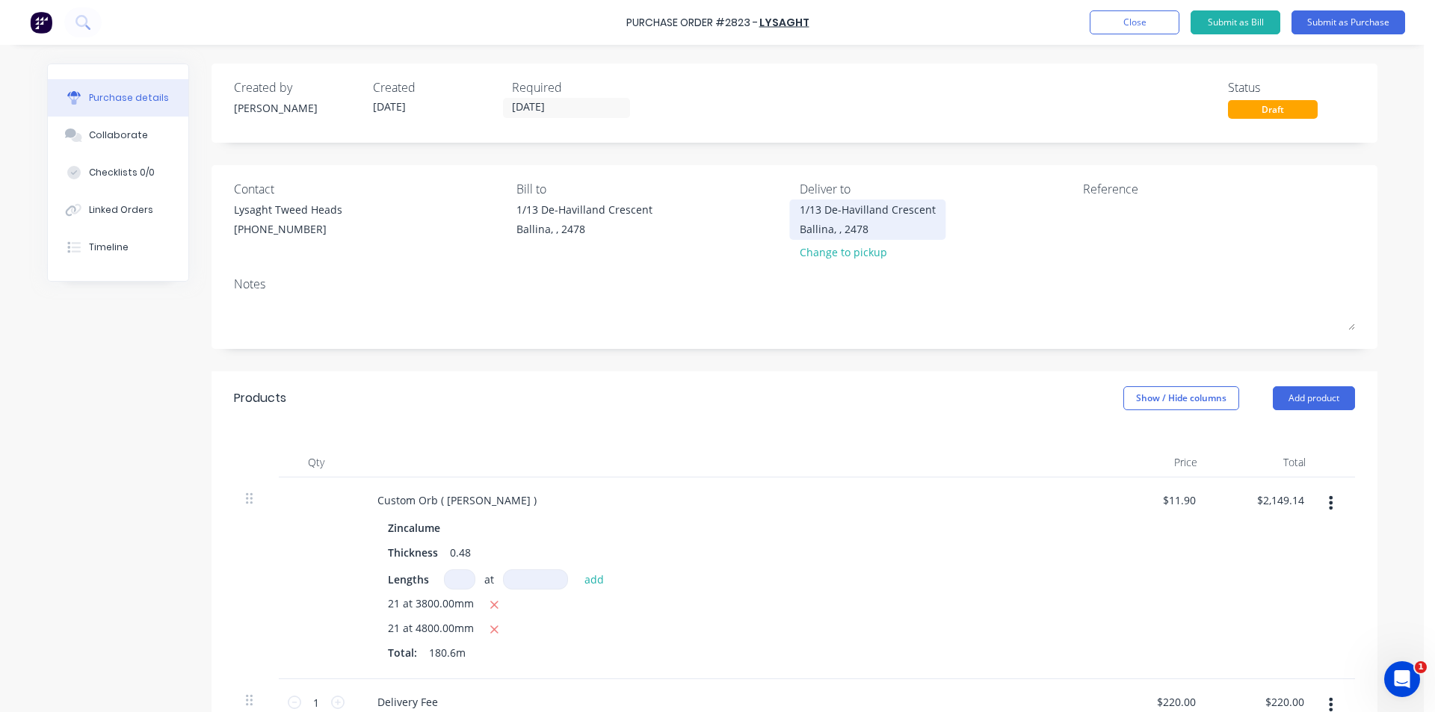
click at [888, 220] on div "1/13 De-Havilland Crescent Ballina, , 2478" at bounding box center [867, 219] width 136 height 35
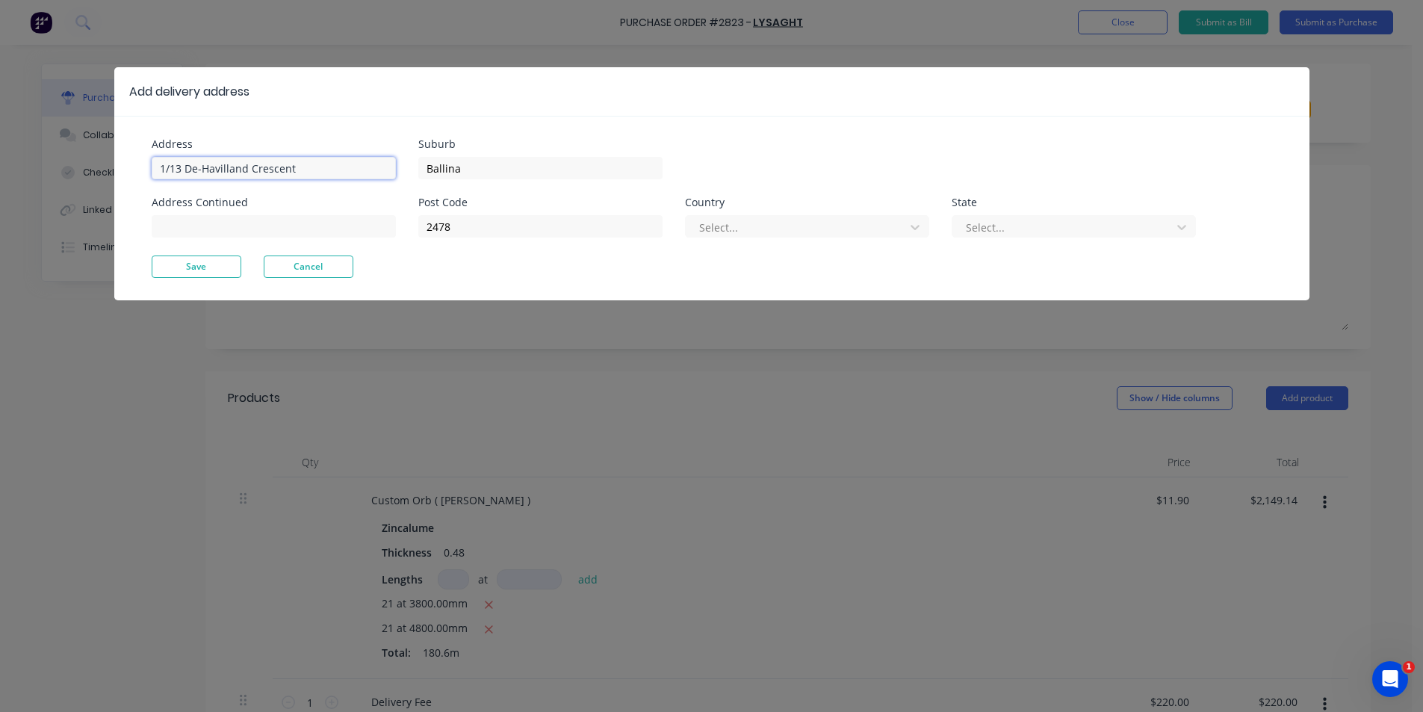
drag, startPoint x: 310, startPoint y: 158, endPoint x: 192, endPoint y: 185, distance: 120.9
click at [192, 185] on div "Address 1/13 De-Havilland Crescent Address Continued" at bounding box center [285, 197] width 267 height 117
drag, startPoint x: 123, startPoint y: 185, endPoint x: 51, endPoint y: 137, distance: 86.4
click at [56, 154] on div "Add delivery address Address 1/13 De-Havilland Crescent Address Continued Subur…" at bounding box center [711, 356] width 1423 height 712
click at [298, 172] on input "1/13 De-Havilland Crescent" at bounding box center [274, 168] width 244 height 22
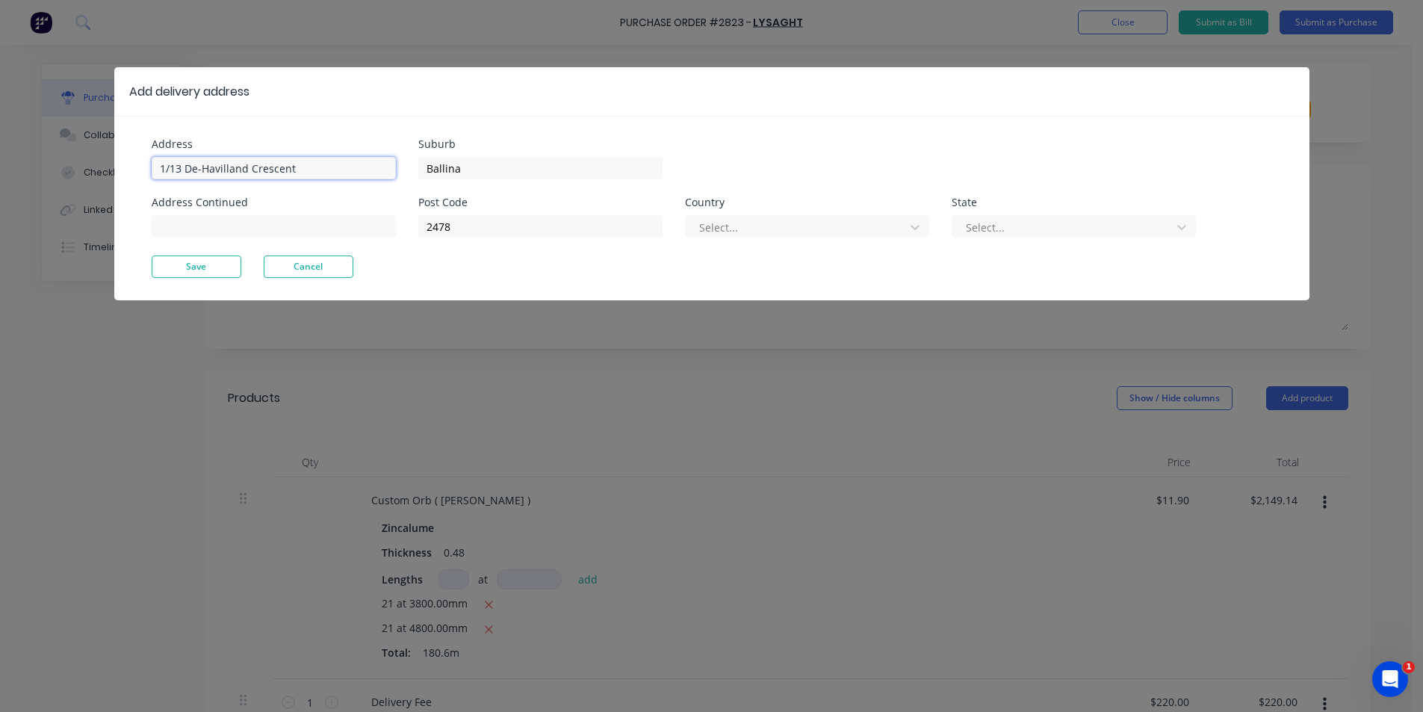
click at [298, 172] on input "1/13 De-Havilland Crescent" at bounding box center [274, 168] width 244 height 22
type input "1"
type input "84 Sneesby Lane"
drag, startPoint x: 549, startPoint y: 176, endPoint x: 406, endPoint y: 172, distance: 143.5
click at [395, 173] on div "Address 84 Sneesby Lane Address Continued Suburb Ballina Post Code 2478 Country…" at bounding box center [432, 197] width 560 height 117
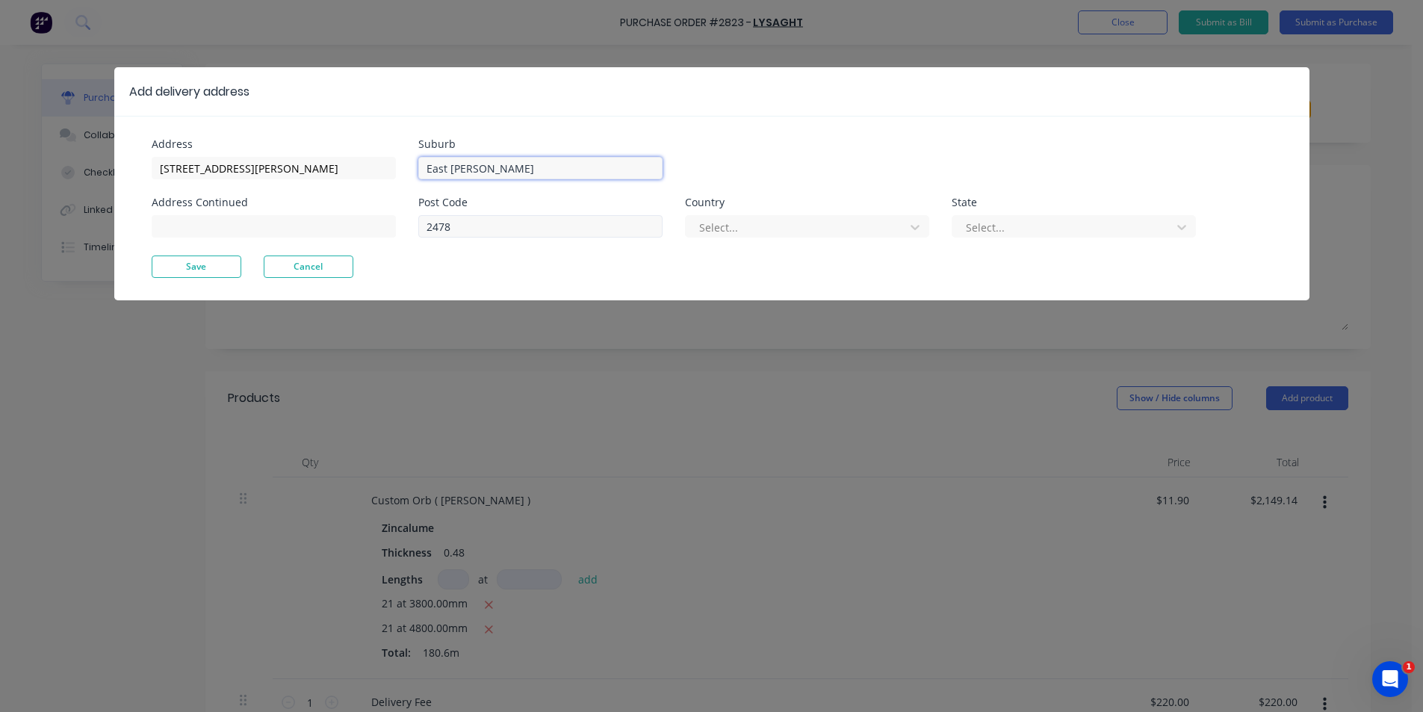
type input "East Wardell"
drag, startPoint x: 477, startPoint y: 232, endPoint x: 421, endPoint y: 229, distance: 56.9
click at [421, 229] on input "2478" at bounding box center [540, 226] width 244 height 22
type input "2477"
click at [214, 271] on button "Save" at bounding box center [197, 267] width 90 height 22
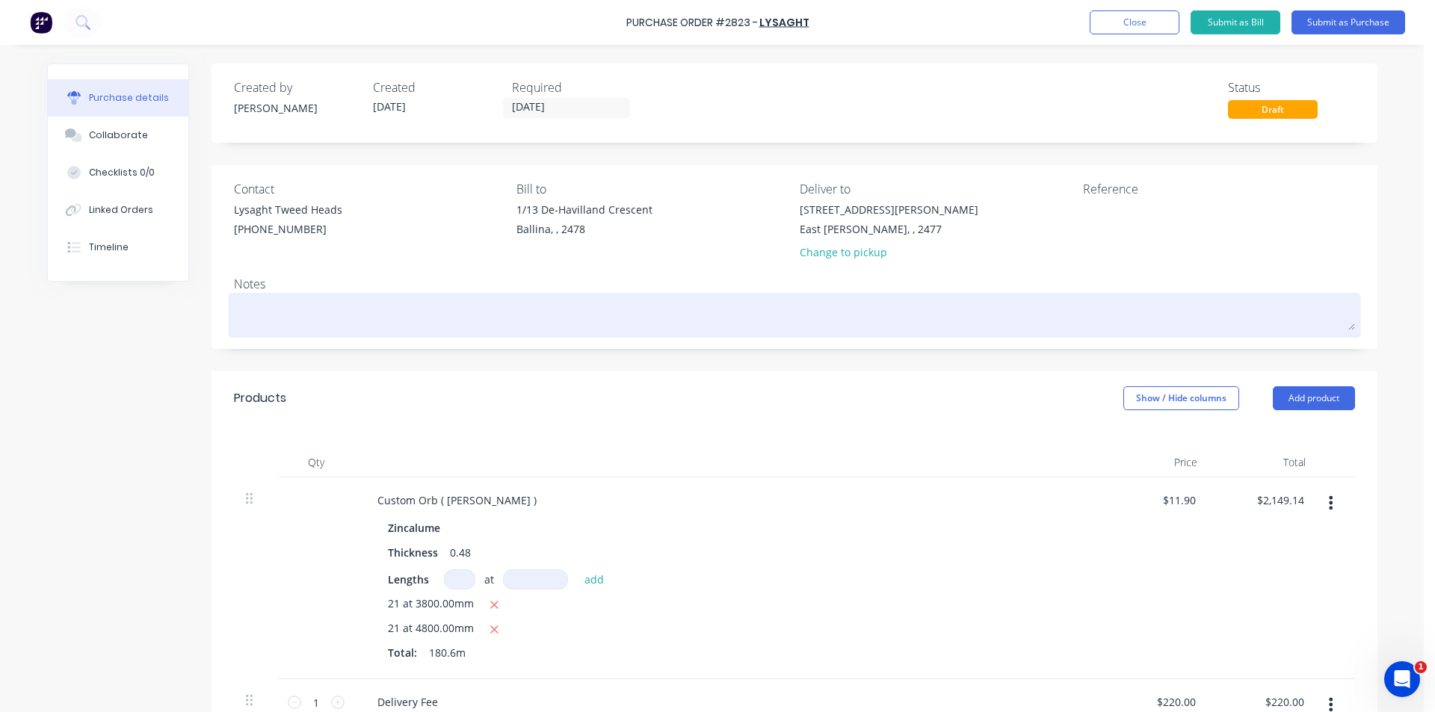
click at [264, 299] on textarea at bounding box center [794, 314] width 1121 height 34
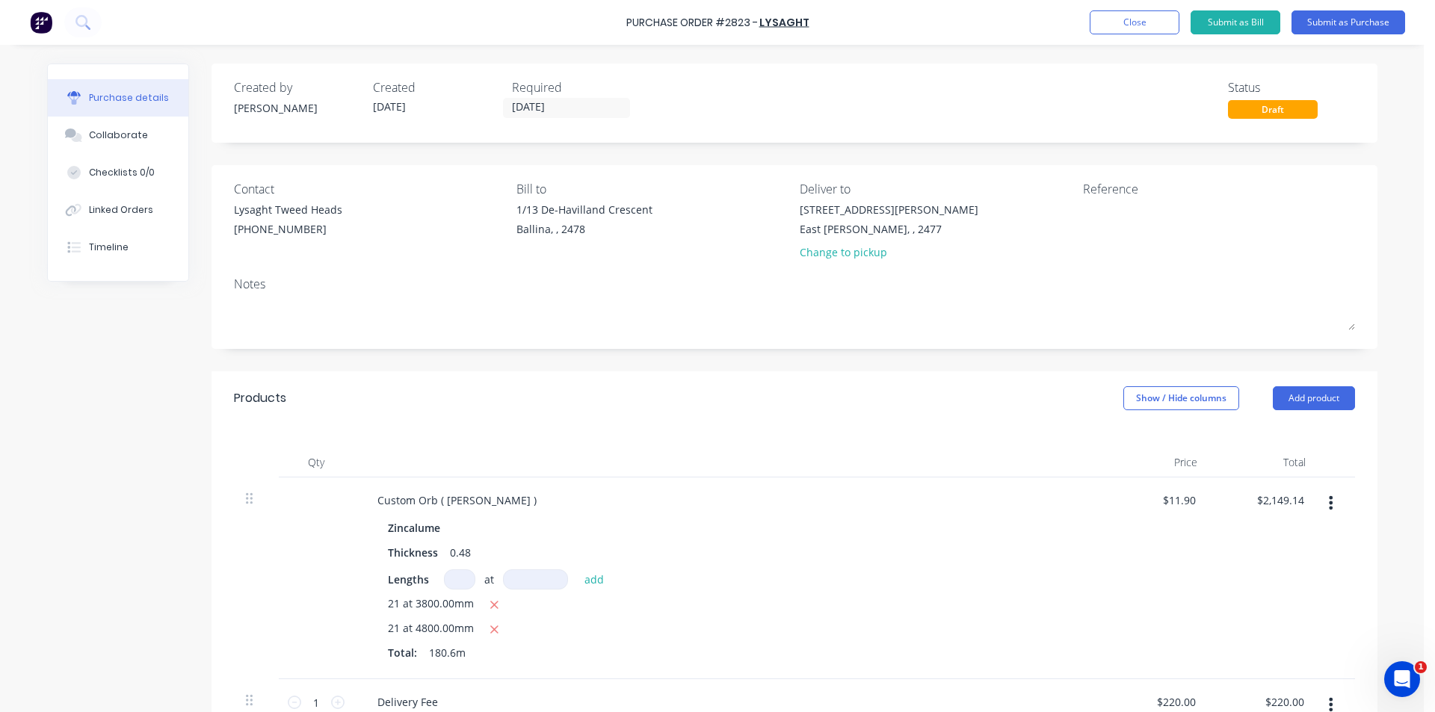
type textarea "x"
type textarea "Si"
type textarea "x"
type textarea "Sit"
type textarea "x"
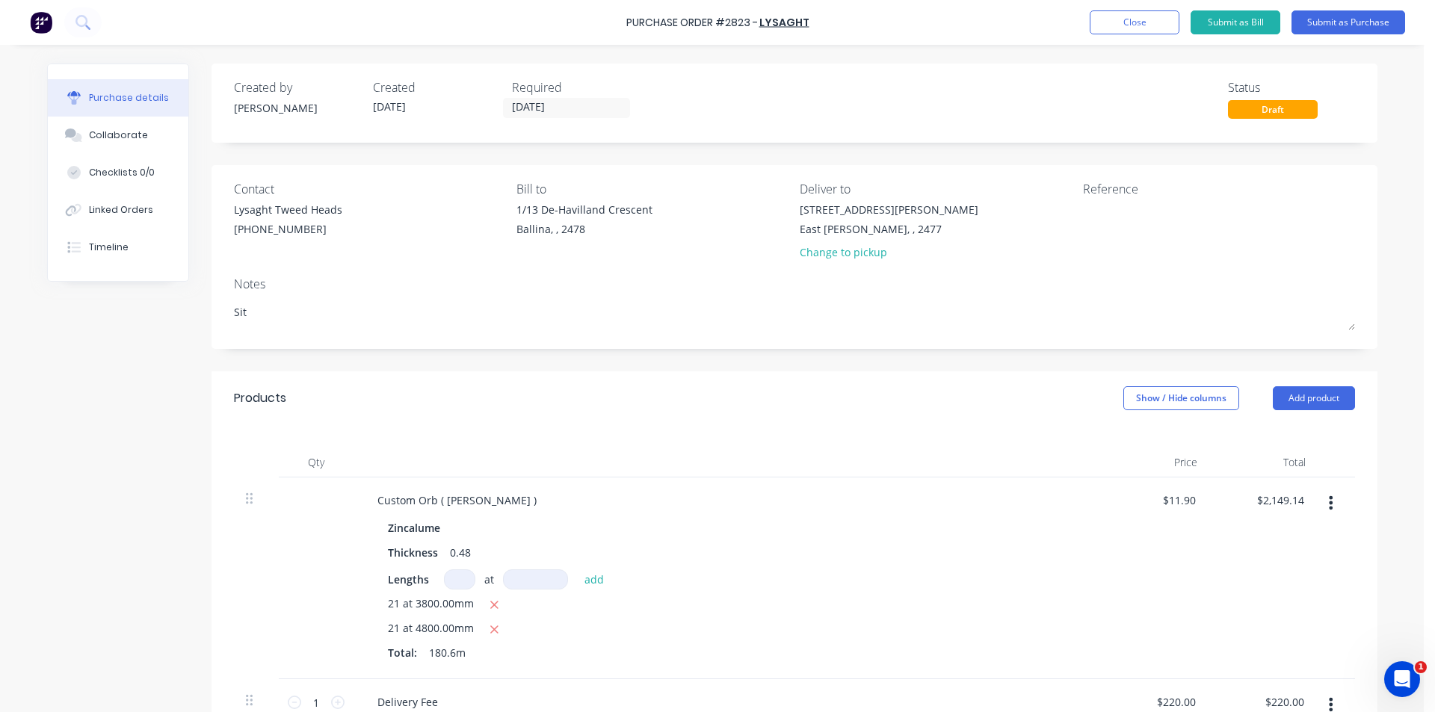
type textarea "Site"
type textarea "x"
type textarea "Site"
type textarea "x"
type textarea "Site C"
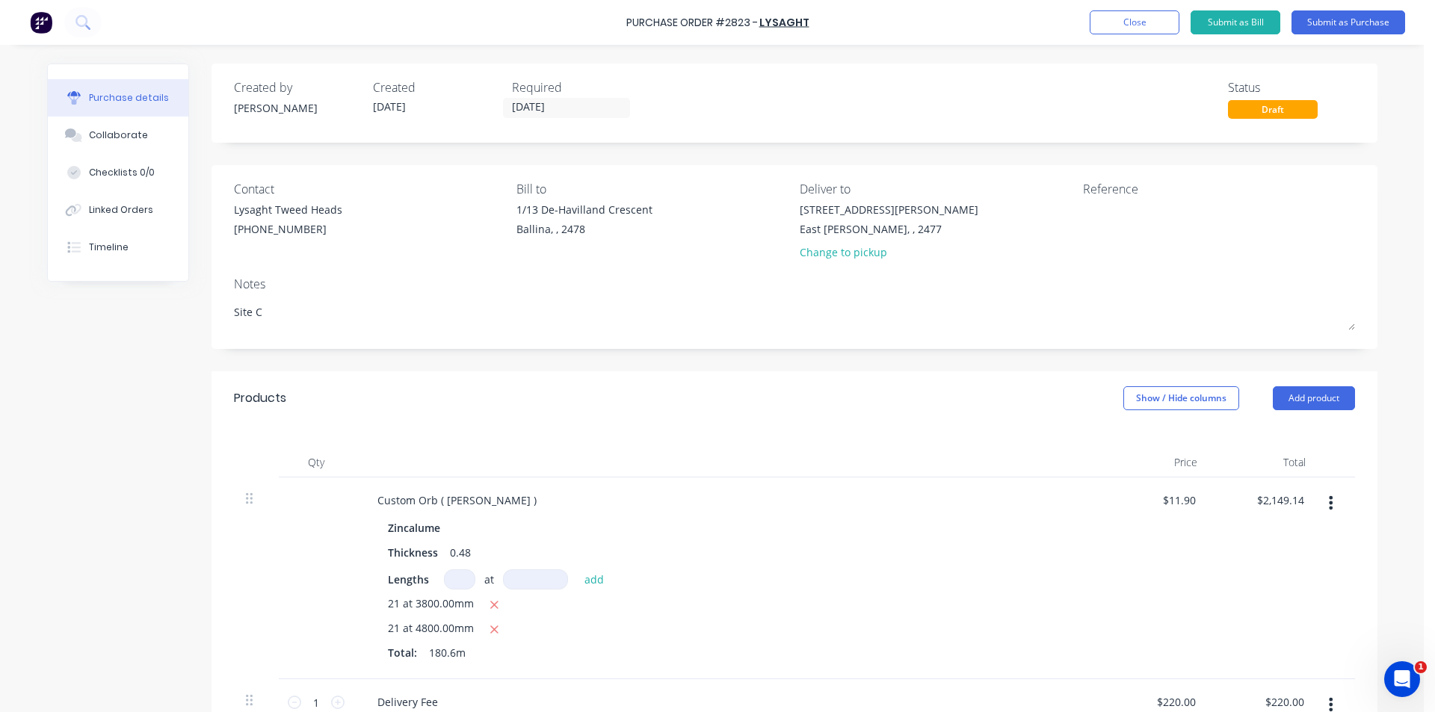
type textarea "x"
type textarea "Site Co"
type textarea "x"
type textarea "Site Con"
type textarea "x"
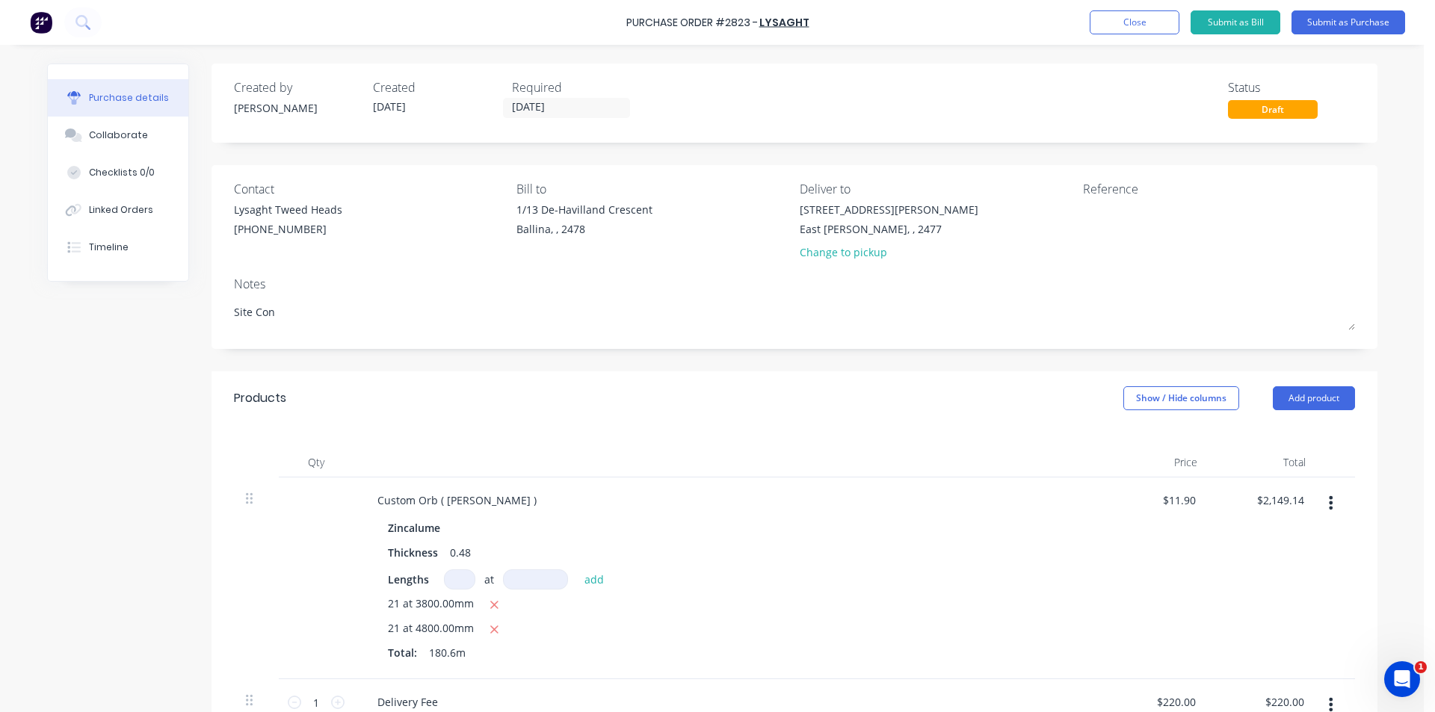
type textarea "Site Cont"
type textarea "x"
type textarea "Site Conta"
type textarea "x"
type textarea "Site Contac"
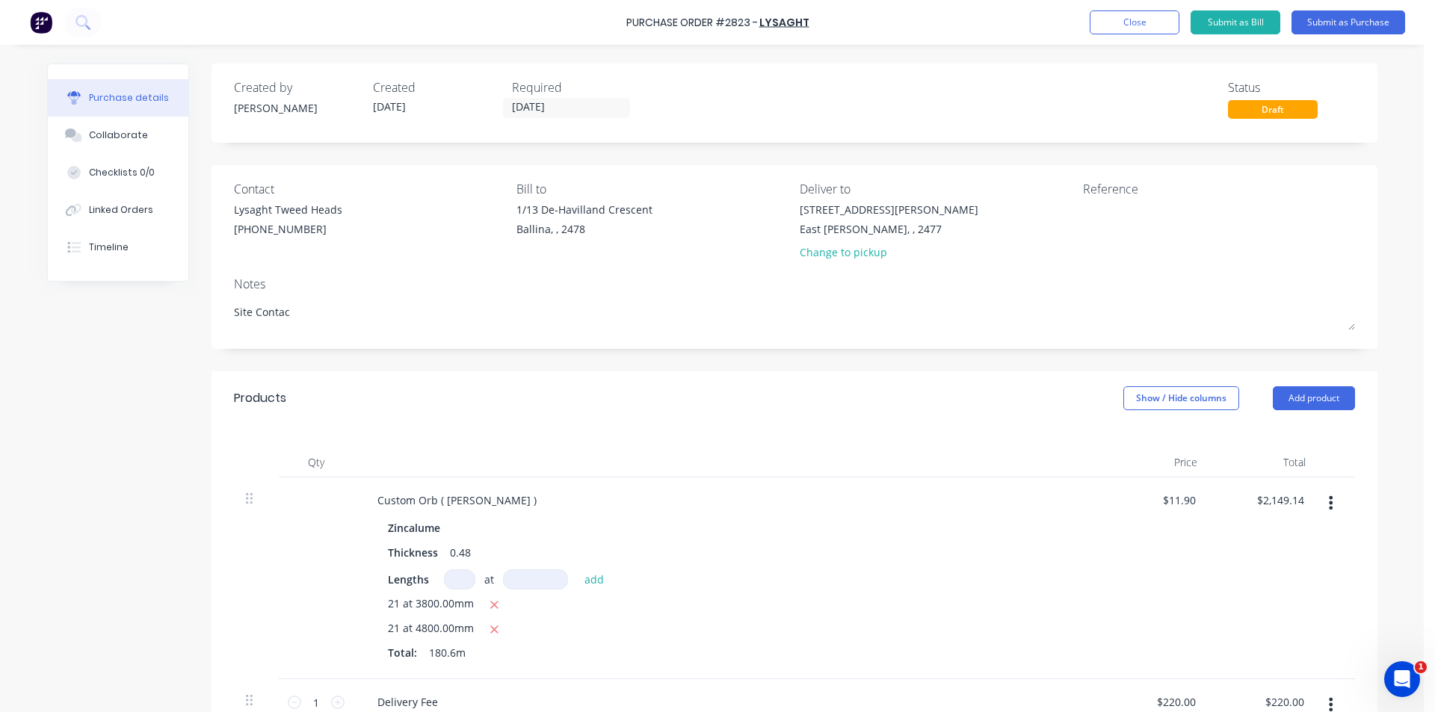
type textarea "x"
type textarea "Site Contact"
type textarea "x"
type textarea "Site Contact"
type textarea "x"
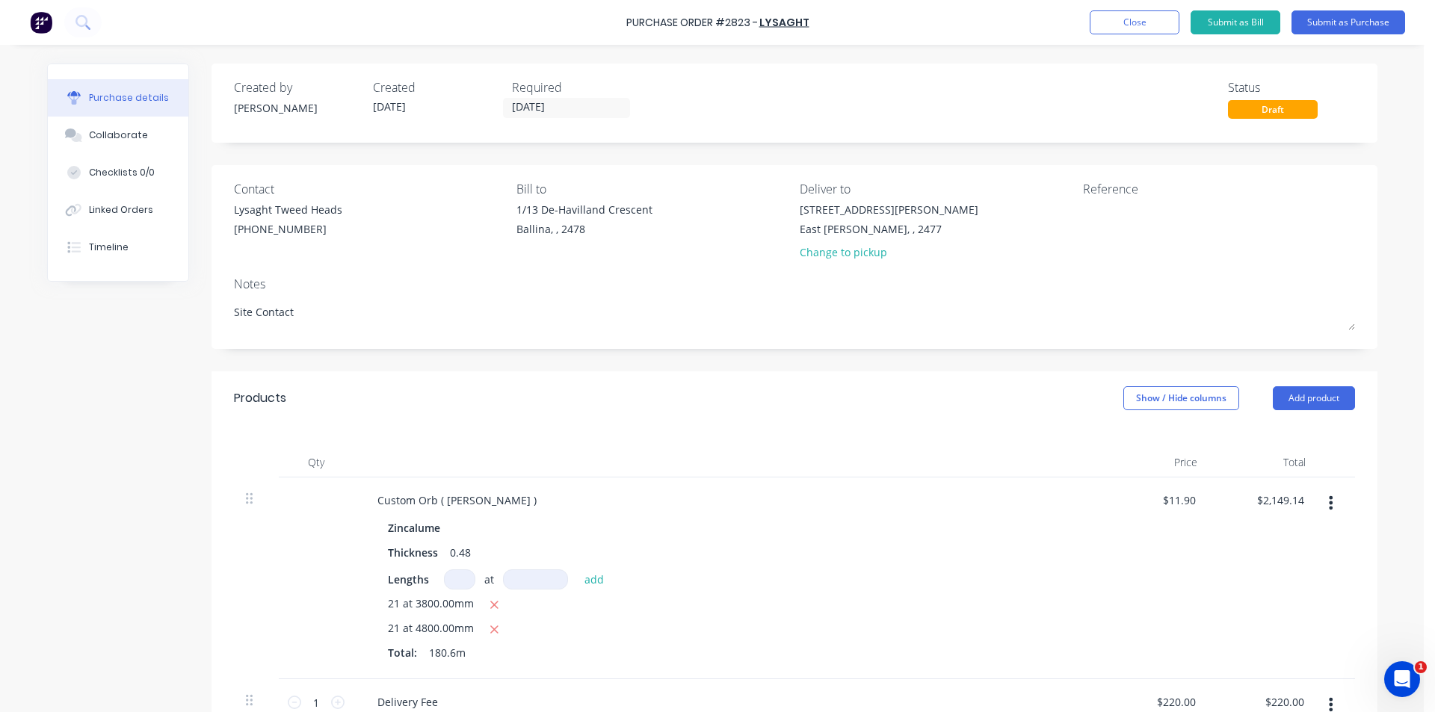
type textarea "Site Contact K"
type textarea "x"
type textarea "Site Contact Ka"
type textarea "x"
type textarea "Site Contact Kar"
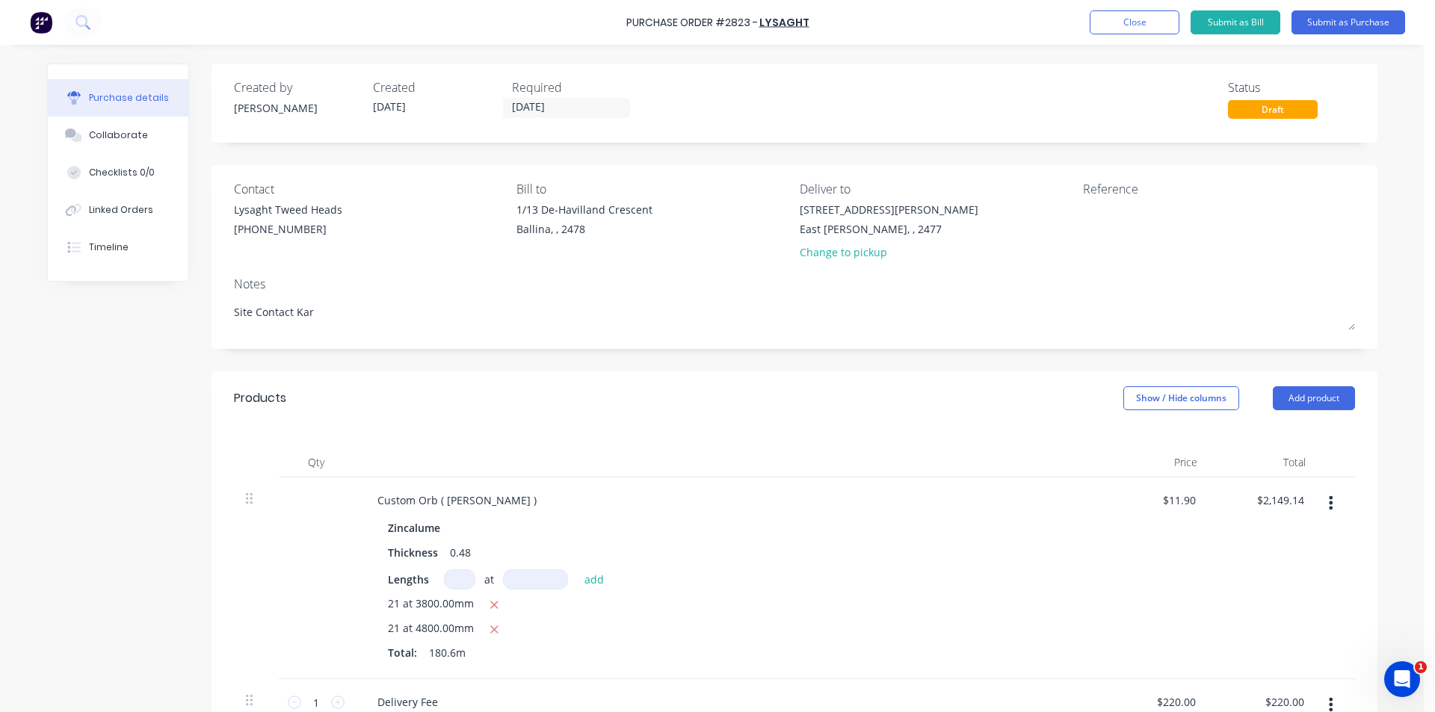
type textarea "x"
type textarea "Site Contact Karl"
type textarea "x"
type textarea "Site Contact Karl"
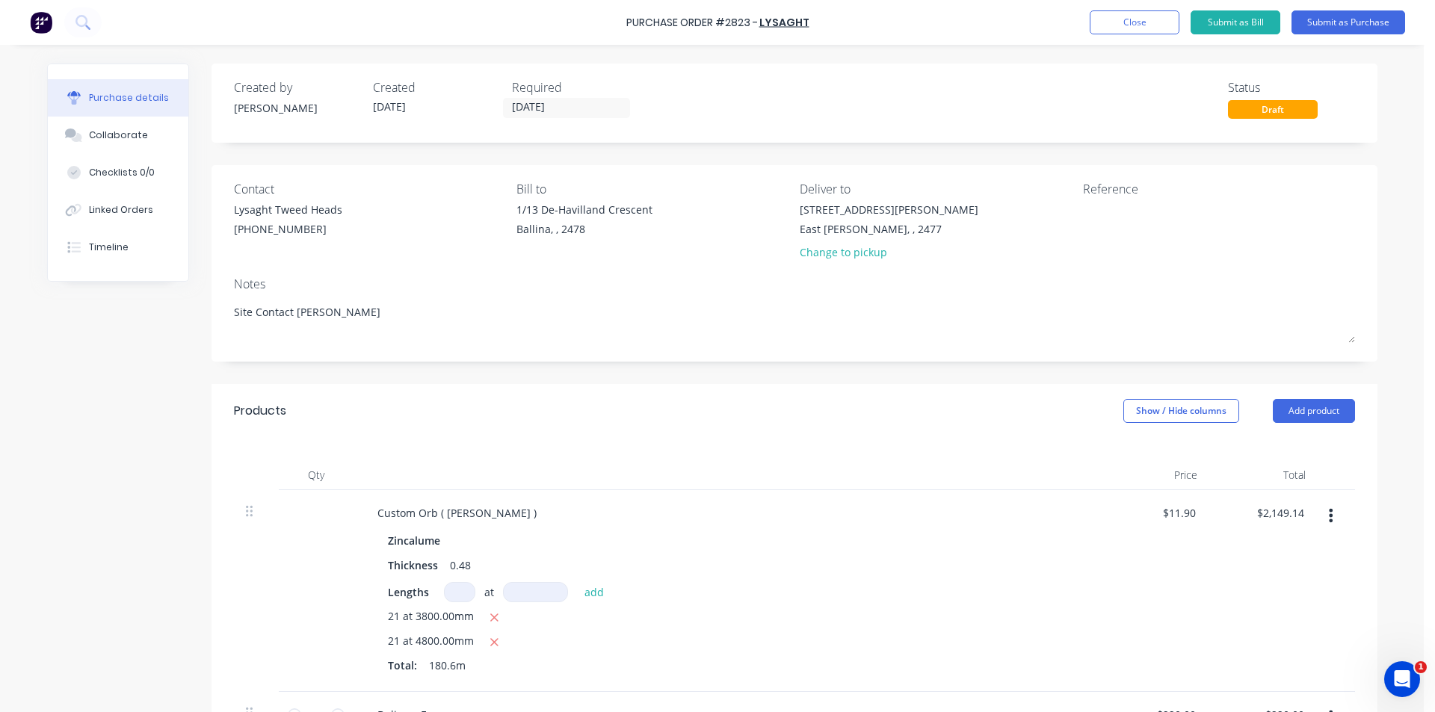
type textarea "x"
type textarea "Site Contact Karl 0"
type textarea "x"
type textarea "Site Contact Karl 04"
type textarea "x"
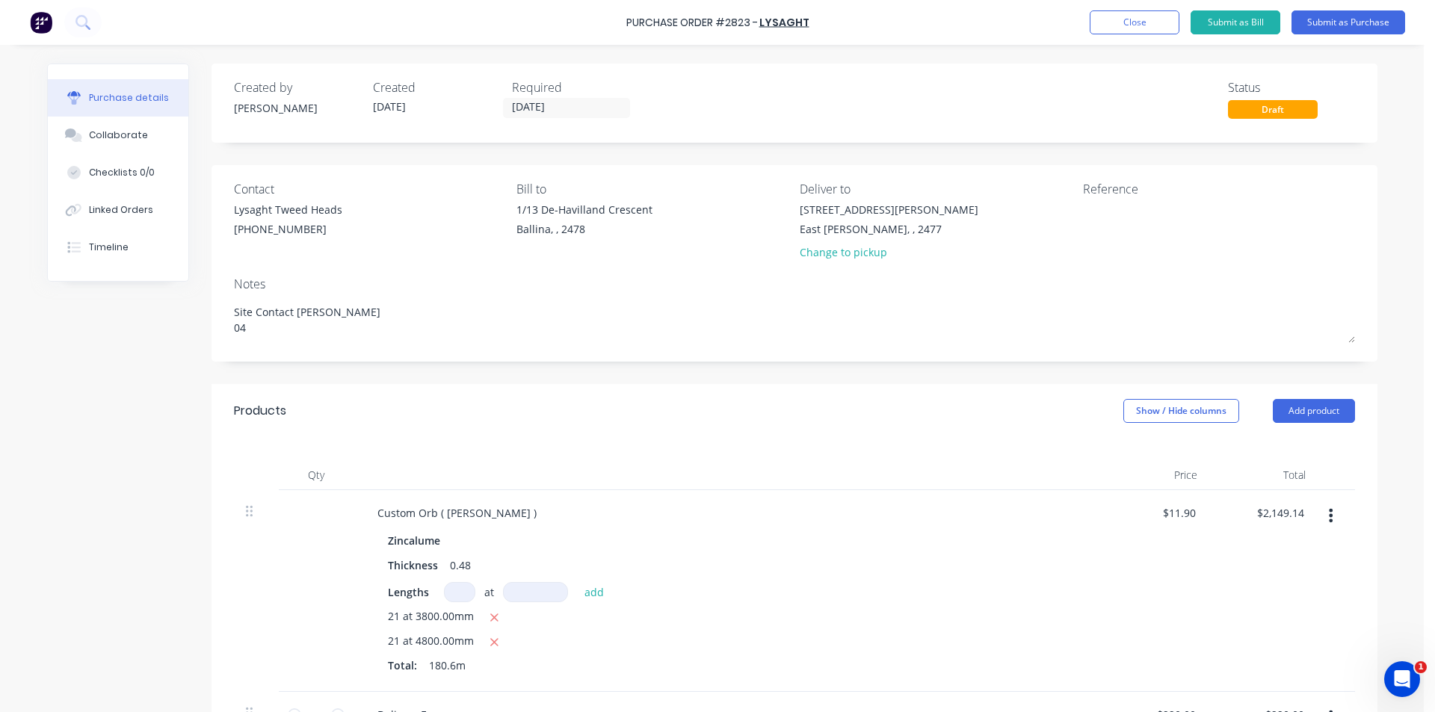
type textarea "Site Contact Karl 041"
type textarea "x"
type textarea "Site Contact Karl 0411"
type textarea "x"
type textarea "Site Contact Karl 0411"
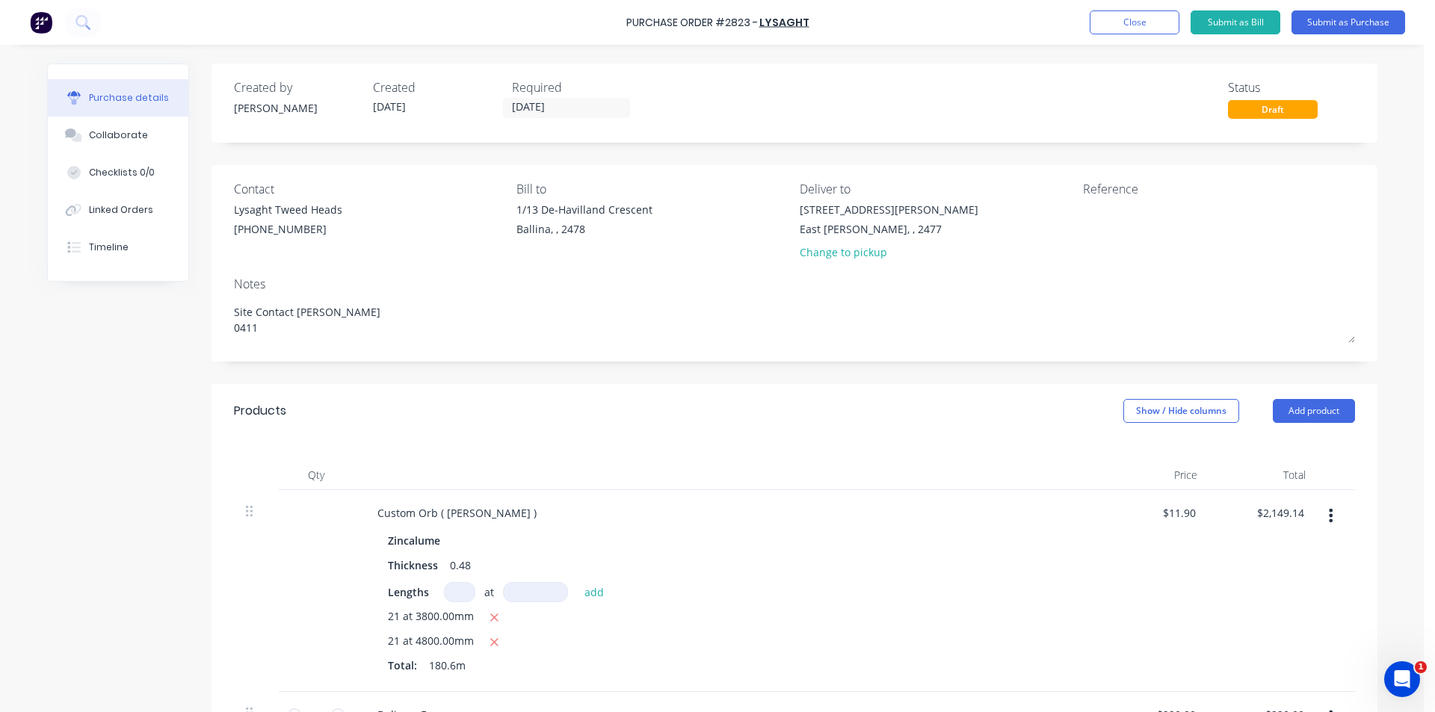
type textarea "x"
type textarea "Site Contact Karl 0411 8"
type textarea "x"
type textarea "Site Contact Karl 0411 88"
type textarea "x"
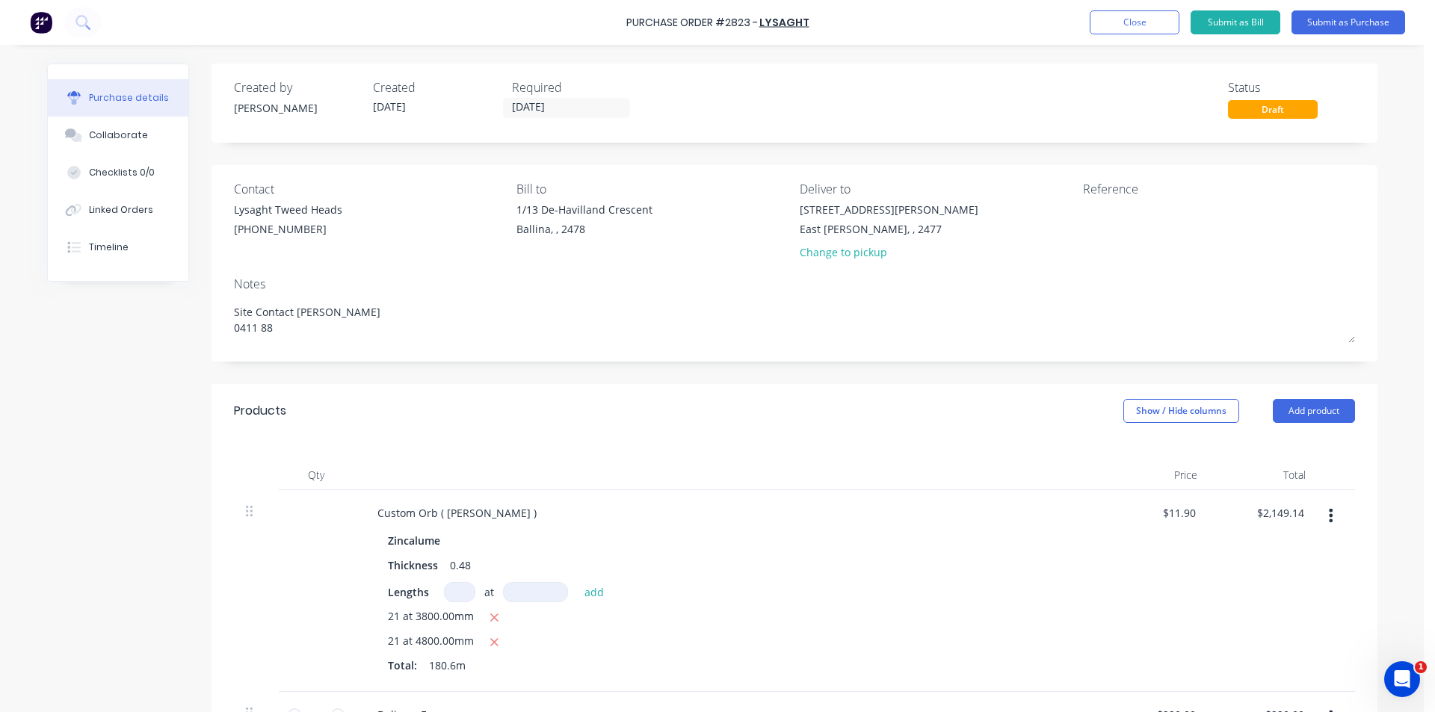
type textarea "Site Contact Karl 0411 884"
type textarea "x"
type textarea "Site Contact Karl 0411 884"
type textarea "x"
type textarea "Site Contact Karl 0411 884 2"
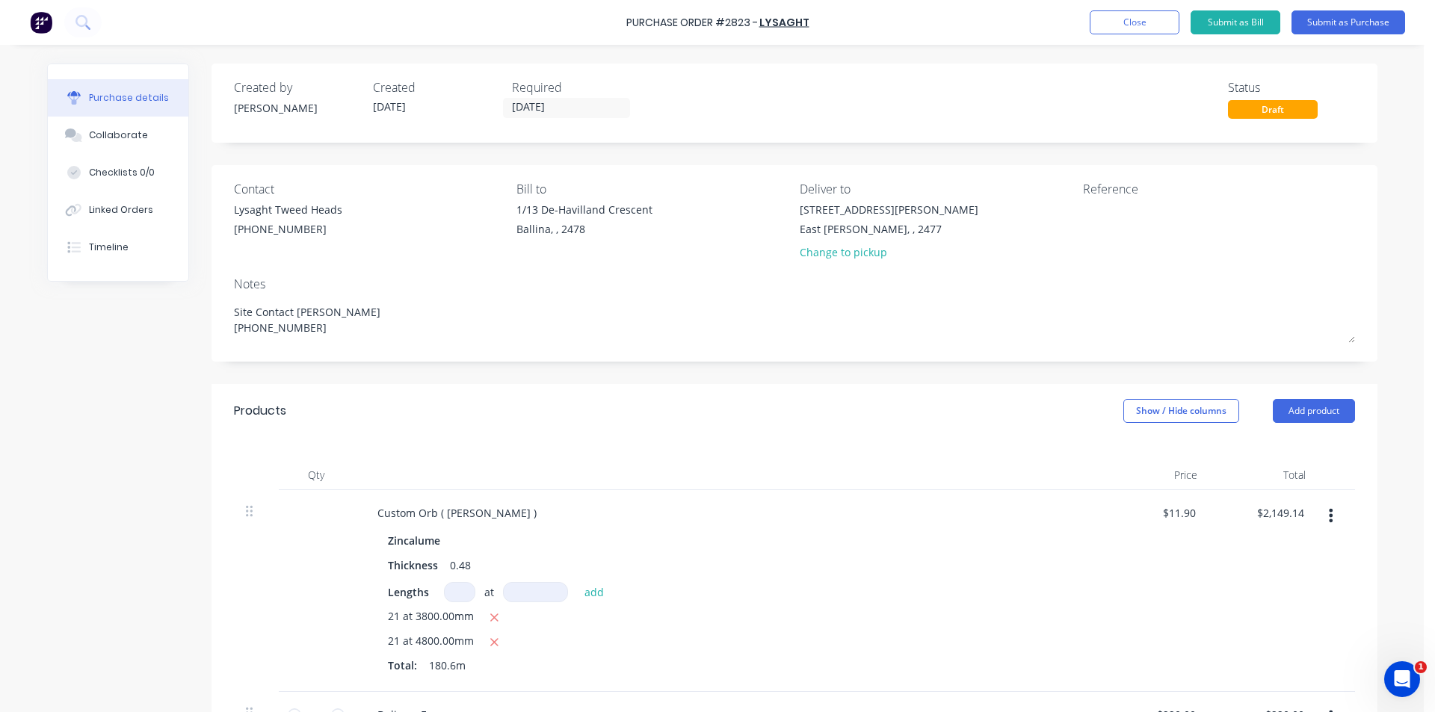
type textarea "x"
type textarea "Site Contact Karl 0411 884 20"
type textarea "x"
type textarea "Site Contact Karl 0411 884 203"
type textarea "x"
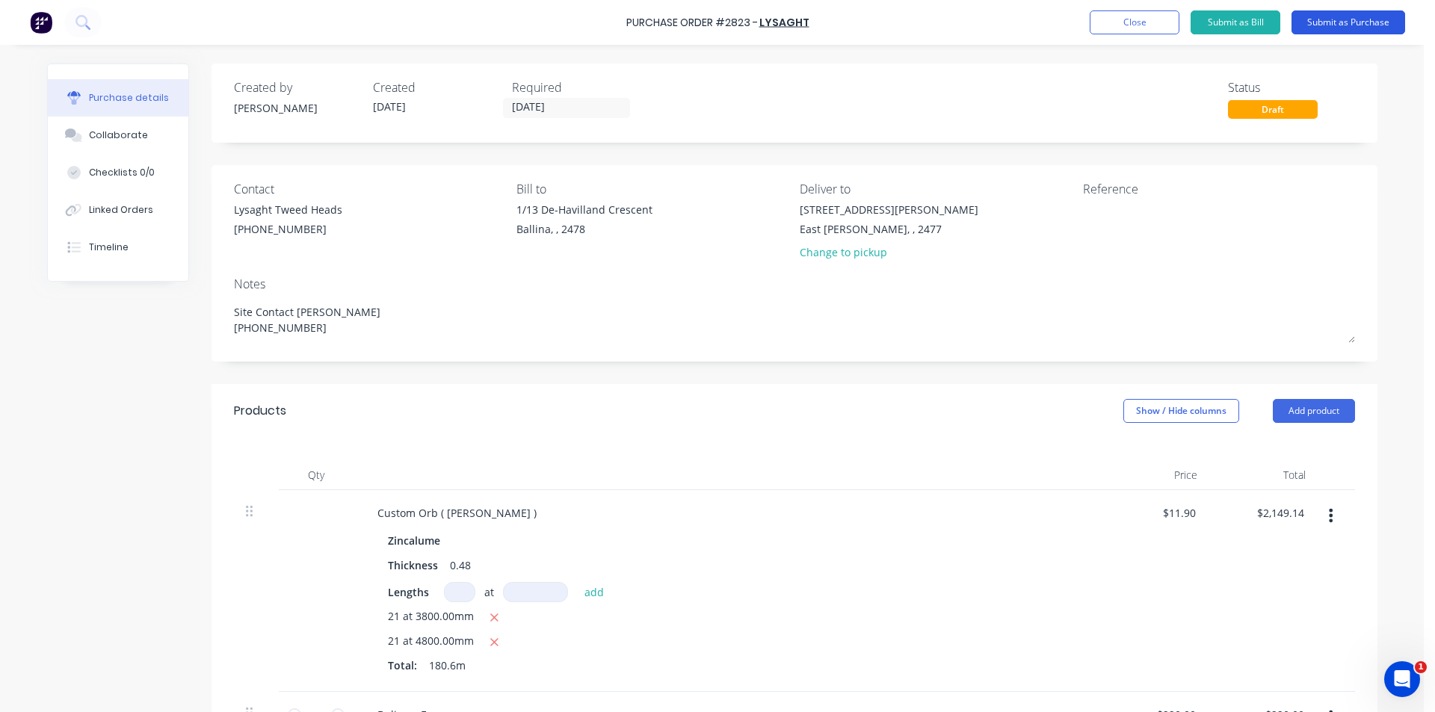
type textarea "Site Contact Karl 0411 884 203"
click at [1329, 22] on button "Submit as Purchase" at bounding box center [1348, 22] width 114 height 24
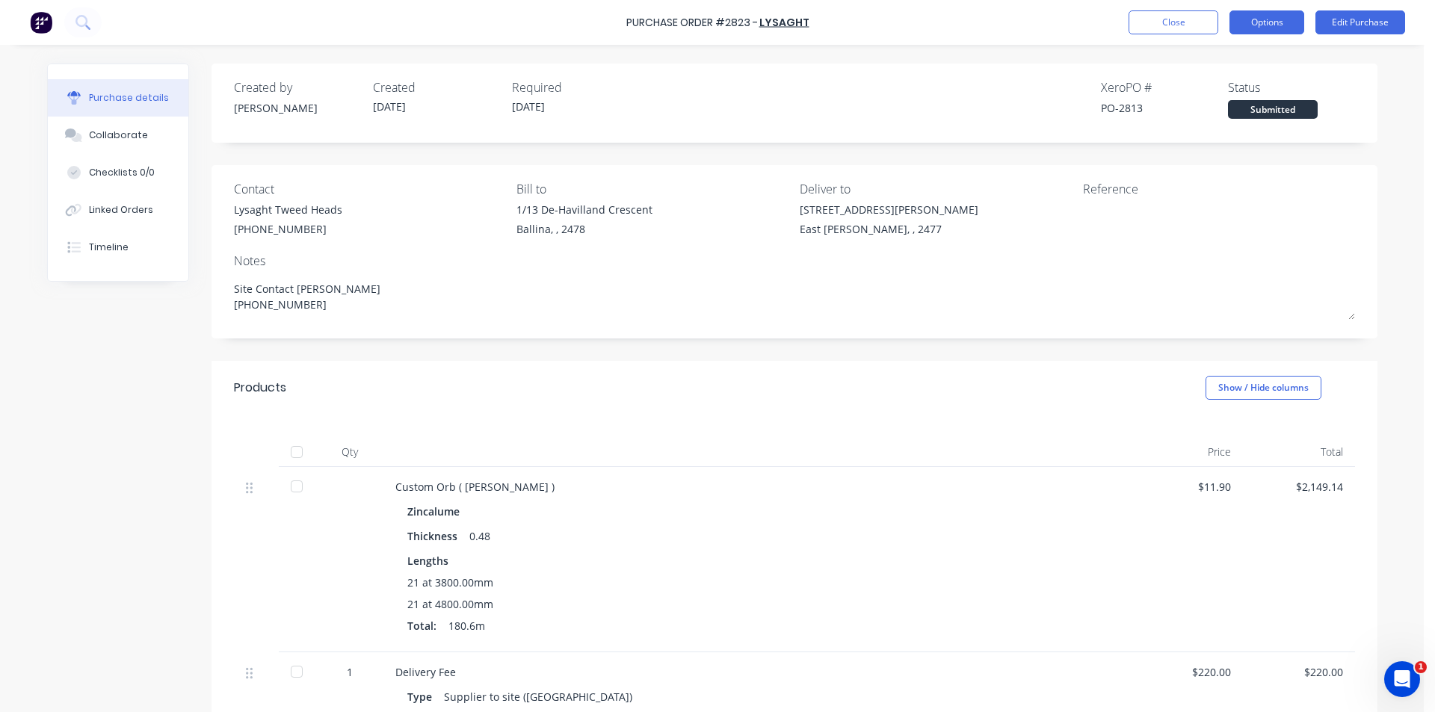
drag, startPoint x: 1261, startPoint y: 16, endPoint x: 1259, endPoint y: 25, distance: 9.2
click at [1261, 15] on button "Options" at bounding box center [1266, 22] width 75 height 24
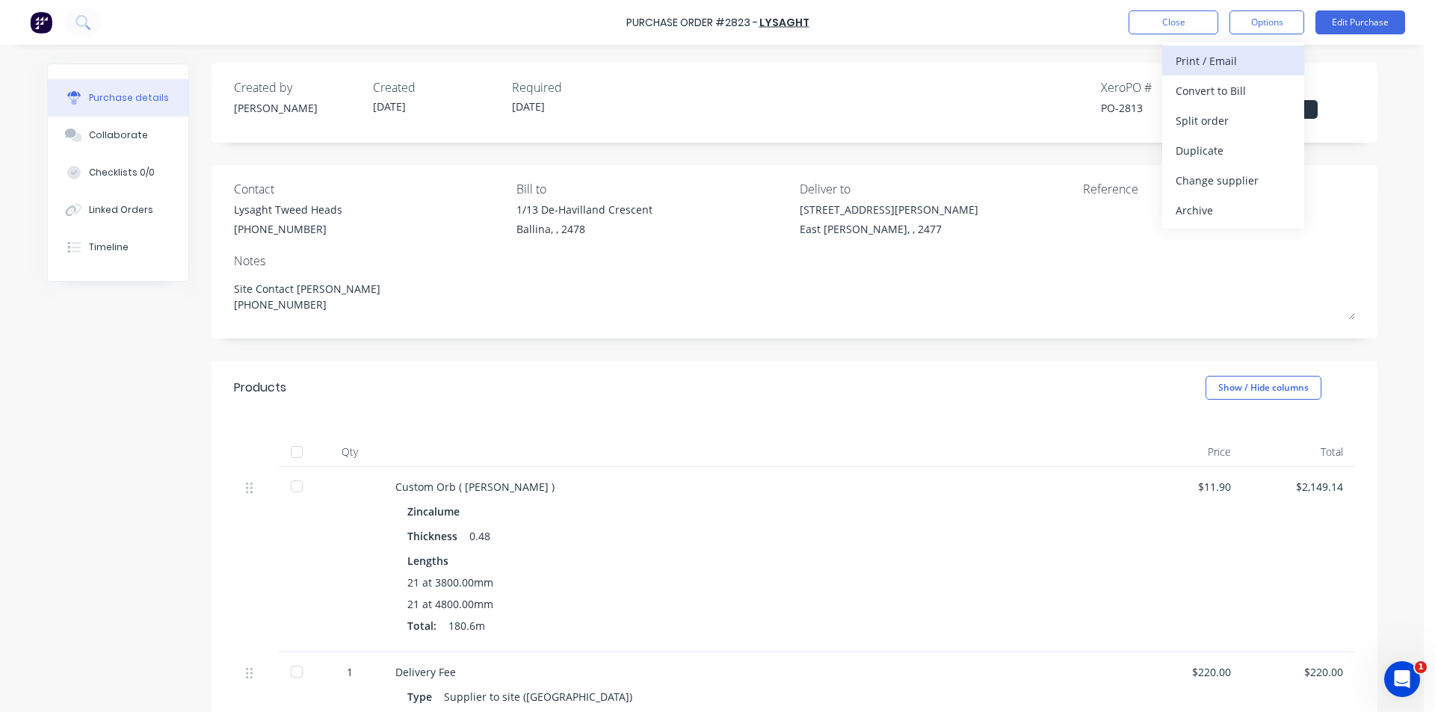
click at [1237, 68] on div "Print / Email" at bounding box center [1232, 61] width 115 height 22
click at [1237, 115] on div "Without pricing" at bounding box center [1232, 121] width 115 height 22
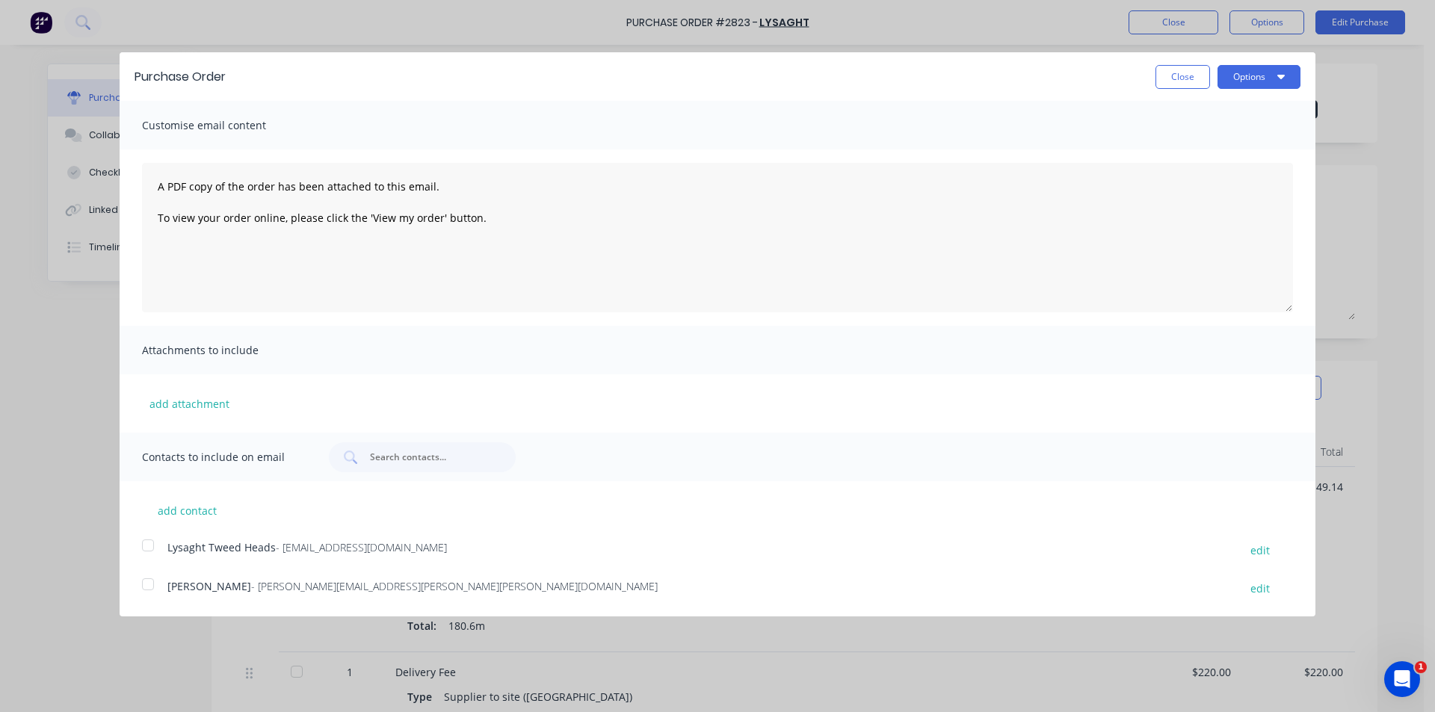
drag, startPoint x: 155, startPoint y: 529, endPoint x: 147, endPoint y: 542, distance: 15.1
click at [154, 530] on div "add contact Lysaght Tweed Heads - gcnsales@lysaght.com edit Steve - Stephen.mar…" at bounding box center [717, 539] width 1195 height 117
drag, startPoint x: 147, startPoint y: 542, endPoint x: 342, endPoint y: 498, distance: 199.8
click at [151, 543] on div at bounding box center [148, 546] width 30 height 30
click at [1271, 77] on button "Options" at bounding box center [1258, 77] width 83 height 24
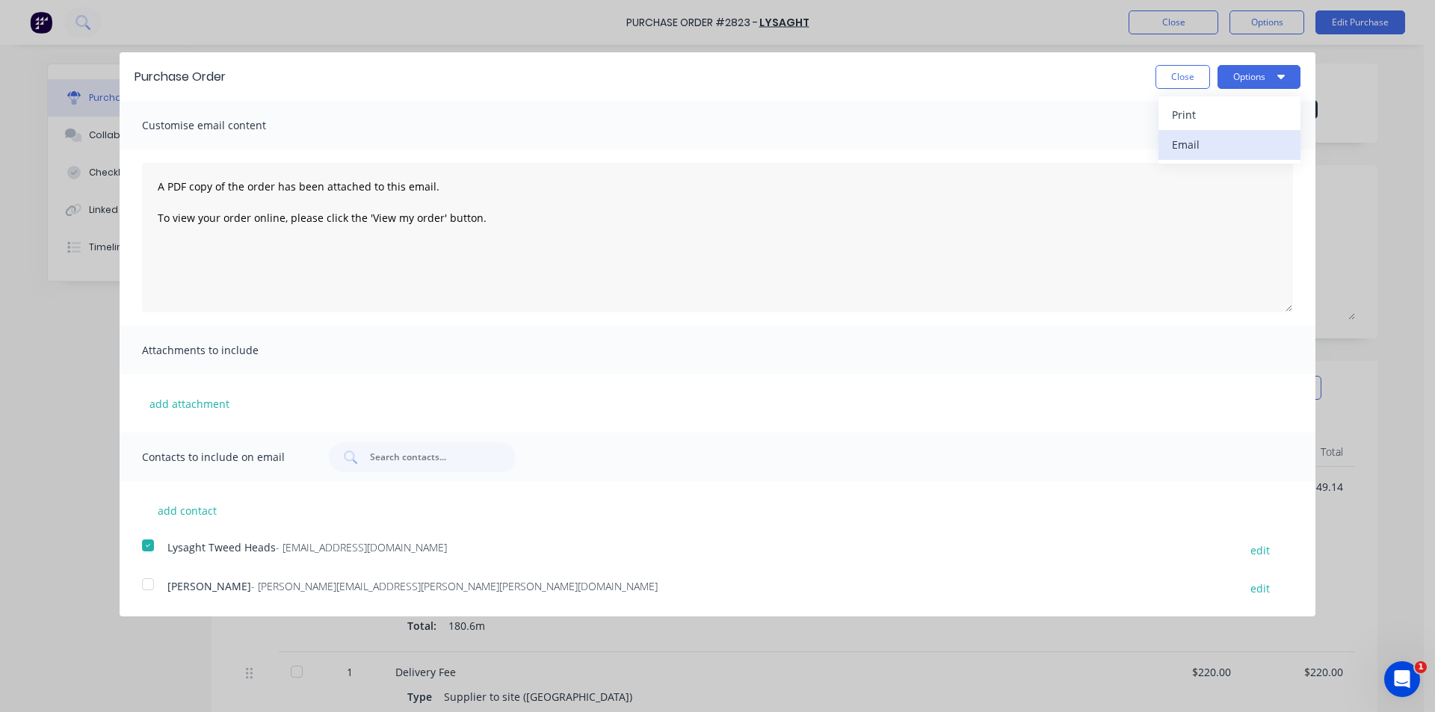
click at [1280, 151] on div "Email" at bounding box center [1229, 145] width 115 height 22
type textarea "x"
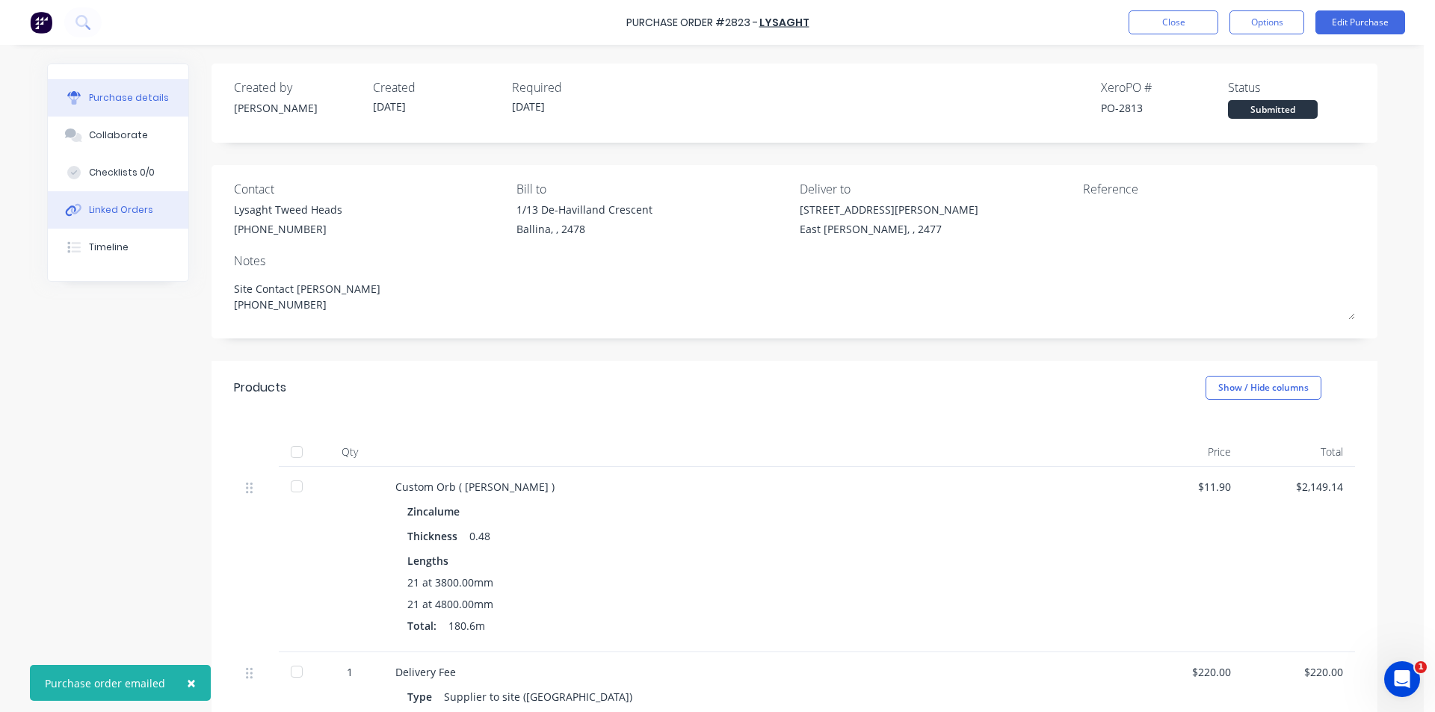
click at [148, 194] on button "Linked Orders" at bounding box center [118, 209] width 140 height 37
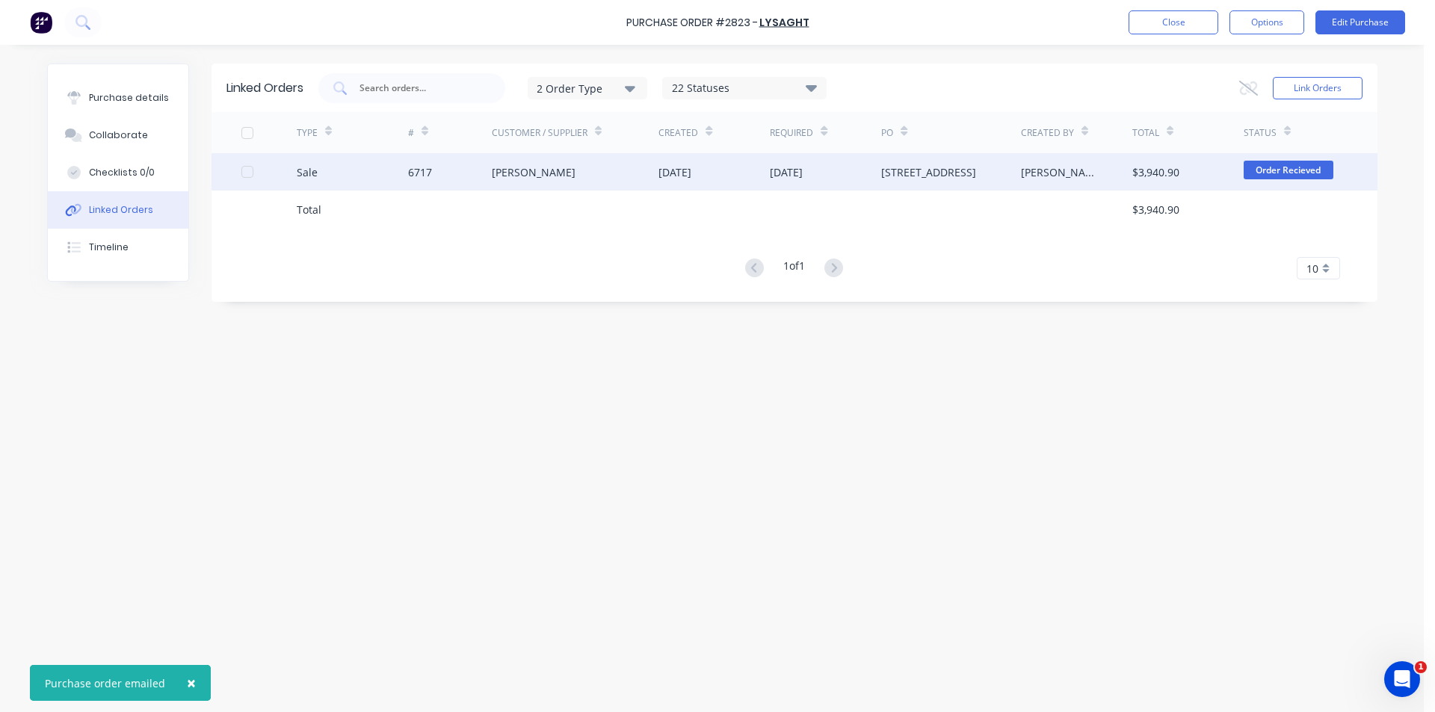
click at [912, 171] on div "[STREET_ADDRESS]" at bounding box center [928, 172] width 95 height 16
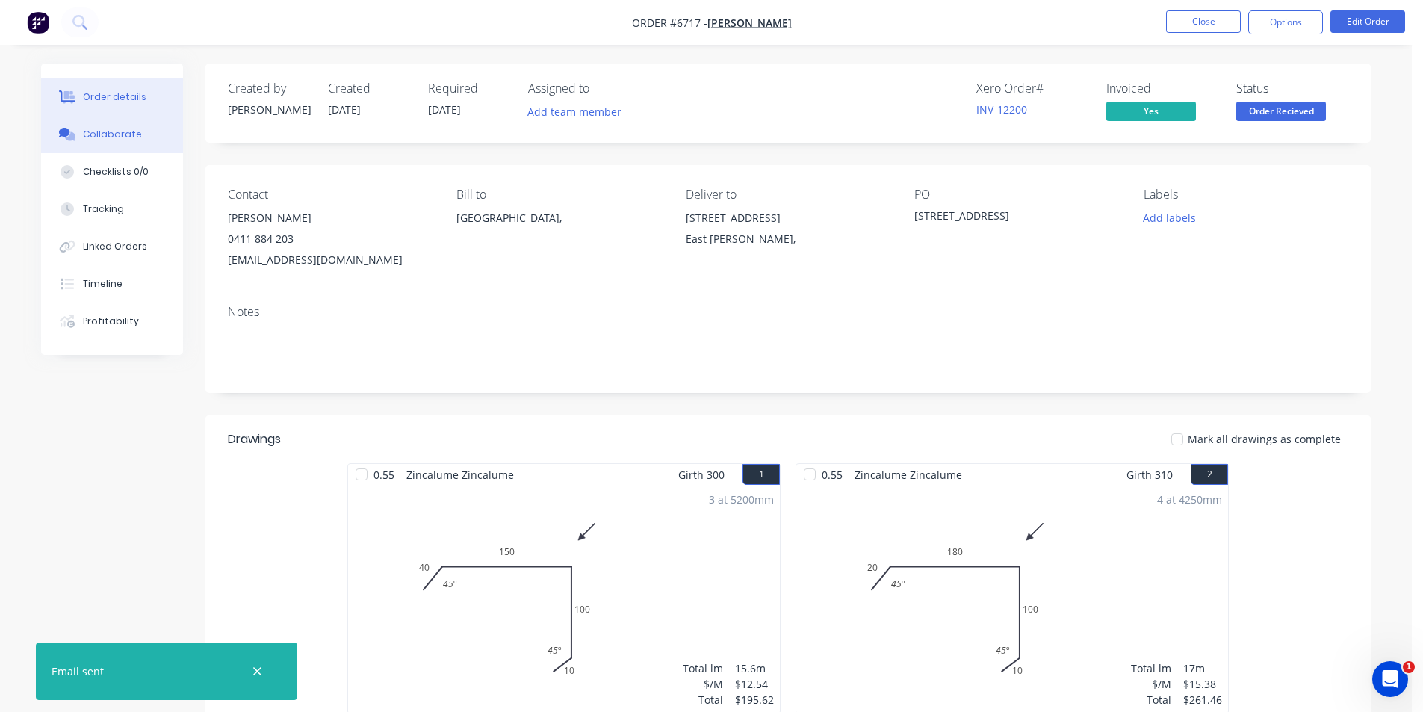
click at [129, 129] on div "Collaborate" at bounding box center [112, 134] width 59 height 13
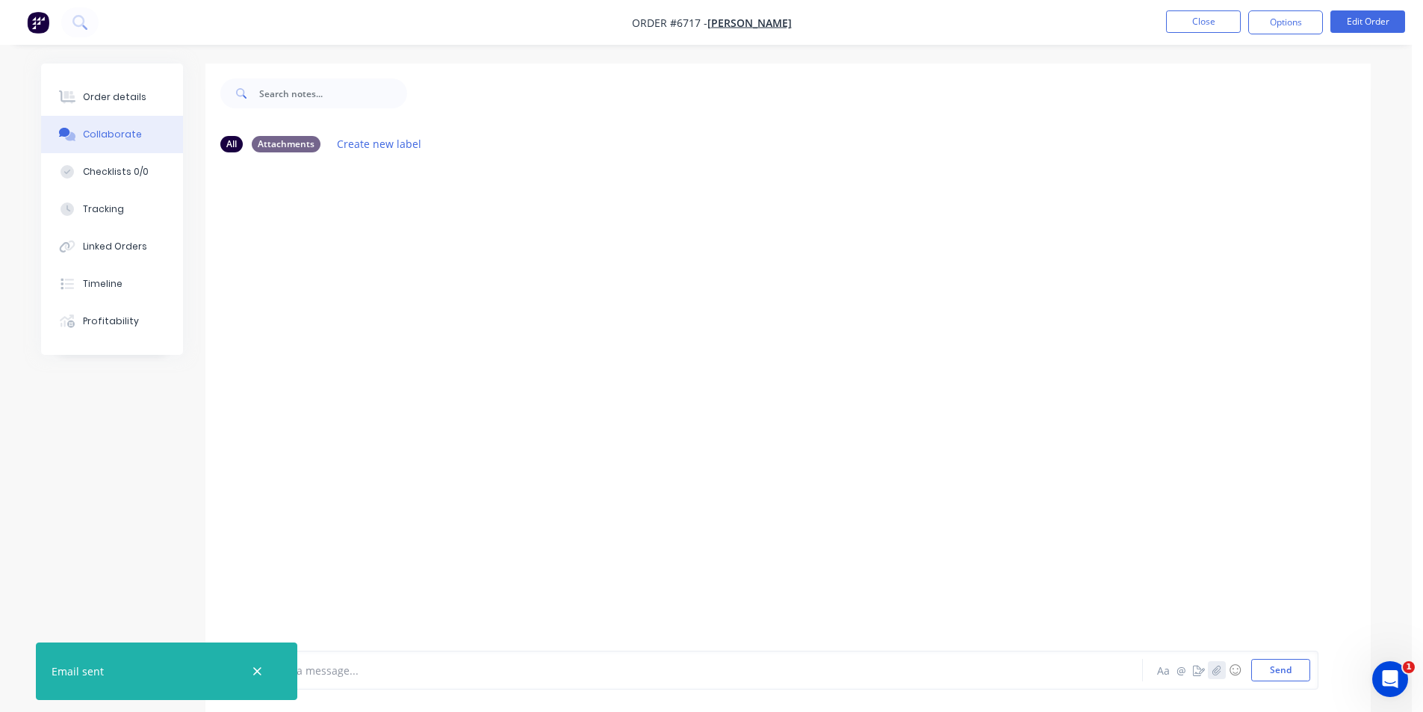
click at [1217, 670] on icon "button" at bounding box center [1217, 670] width 9 height 10
click at [1291, 666] on button "Send" at bounding box center [1281, 670] width 59 height 22
click at [154, 113] on button "Order details" at bounding box center [112, 96] width 142 height 37
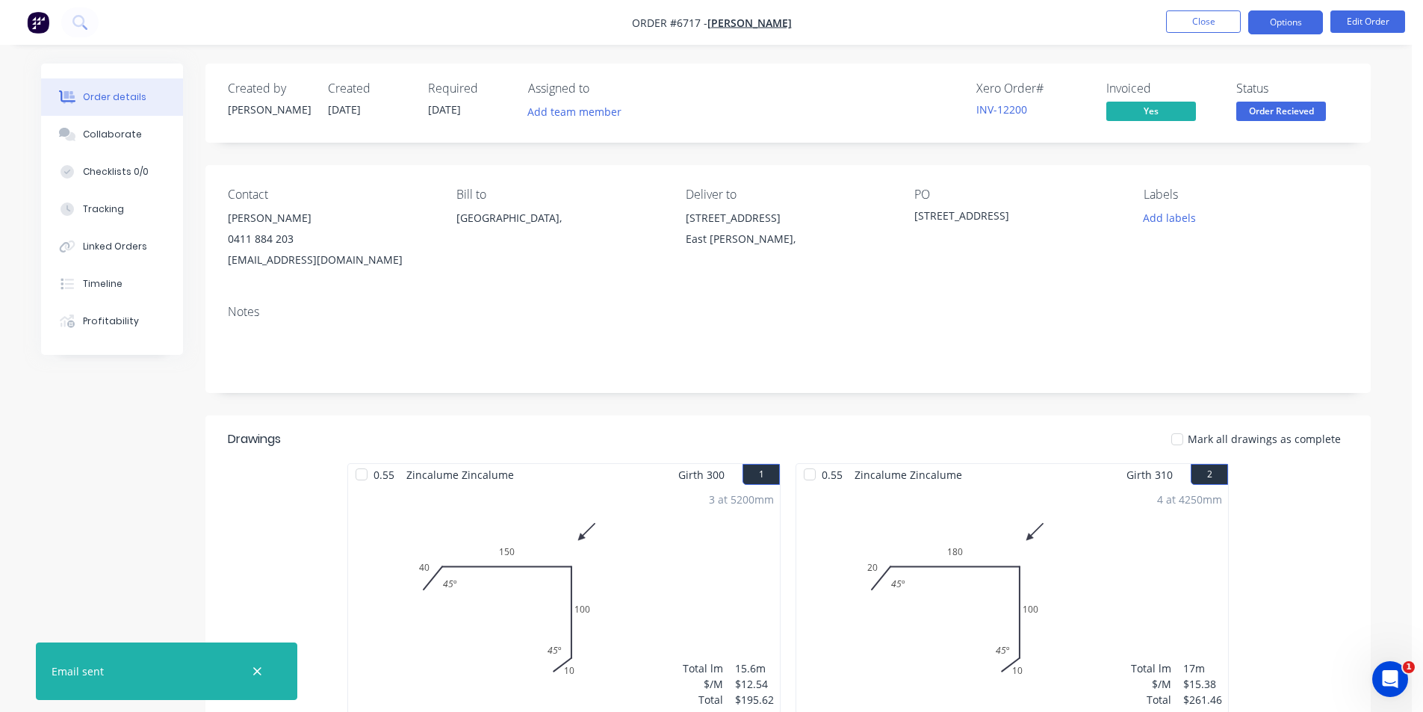
click at [1278, 25] on button "Options" at bounding box center [1286, 22] width 75 height 24
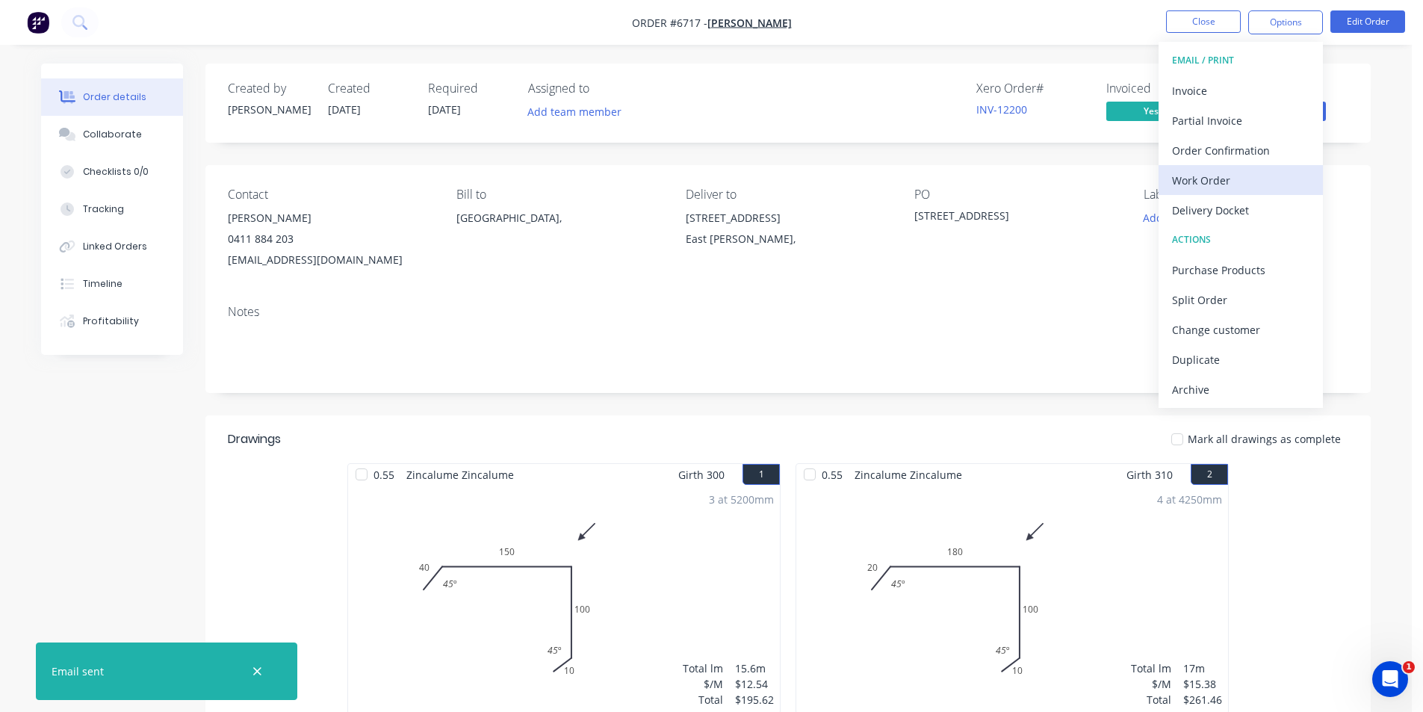
click at [1234, 173] on div "Work Order" at bounding box center [1240, 181] width 137 height 22
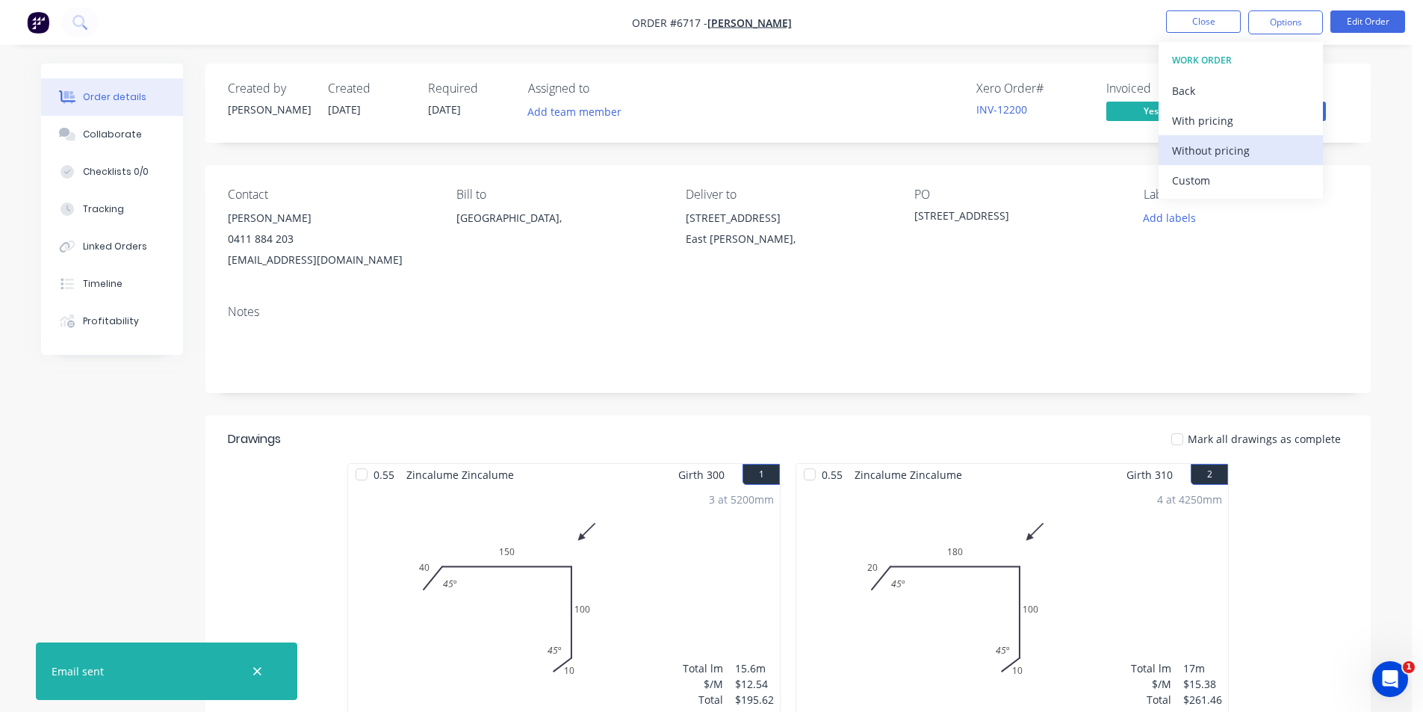
click at [1238, 155] on div "Without pricing" at bounding box center [1240, 151] width 137 height 22
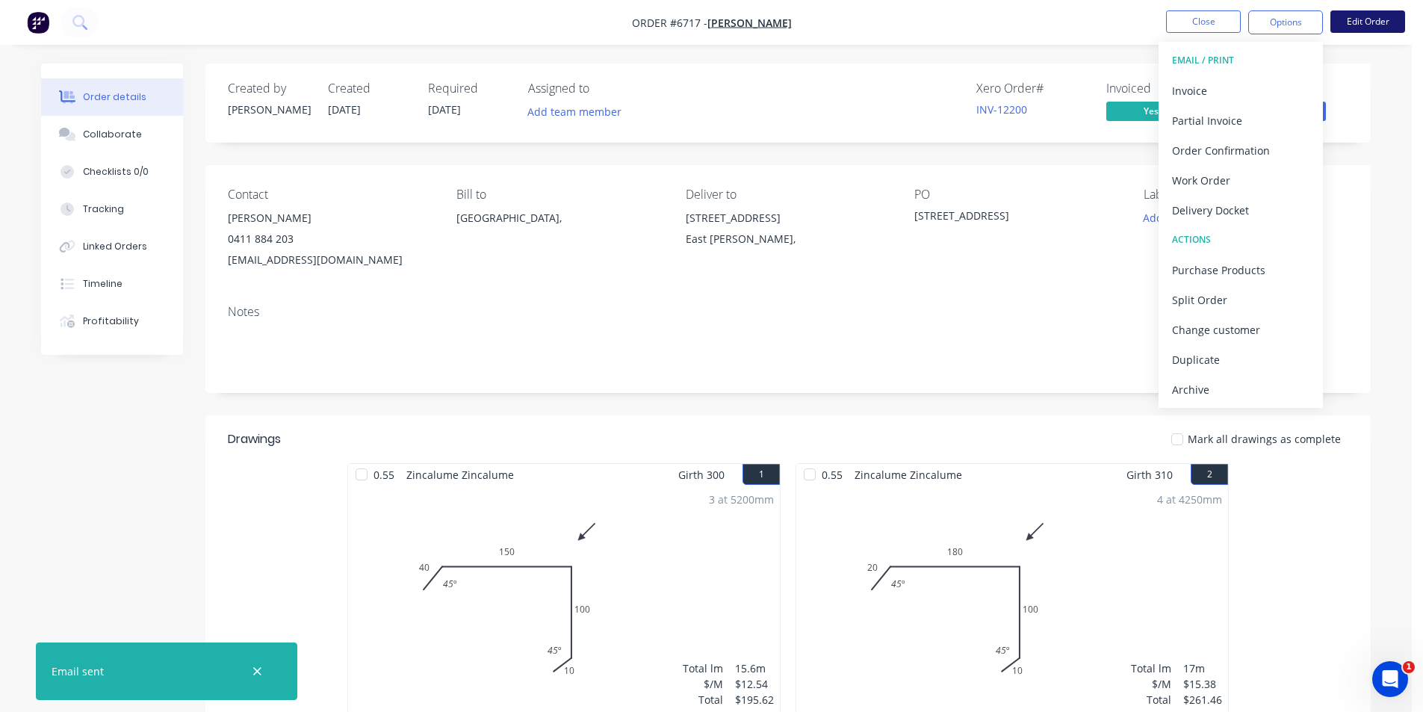
click at [1372, 27] on button "Edit Order" at bounding box center [1368, 21] width 75 height 22
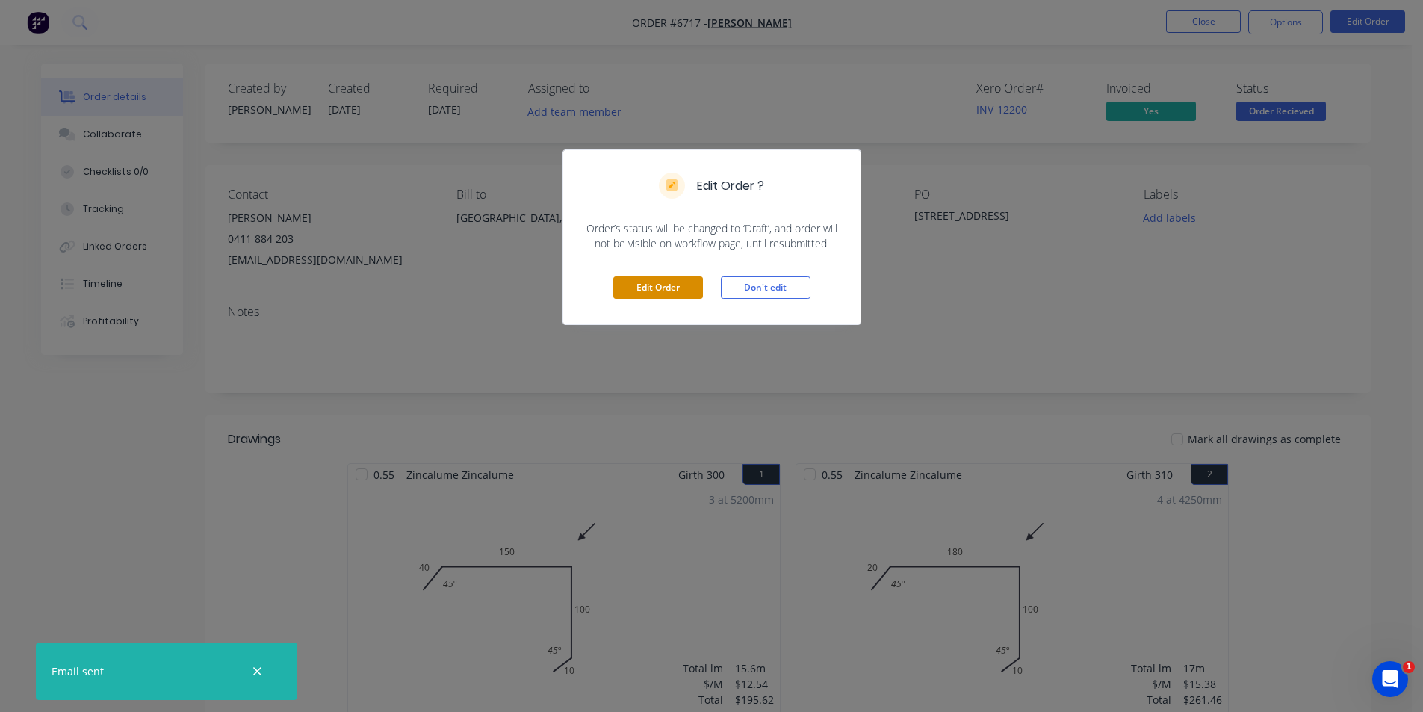
click at [664, 288] on button "Edit Order" at bounding box center [658, 287] width 90 height 22
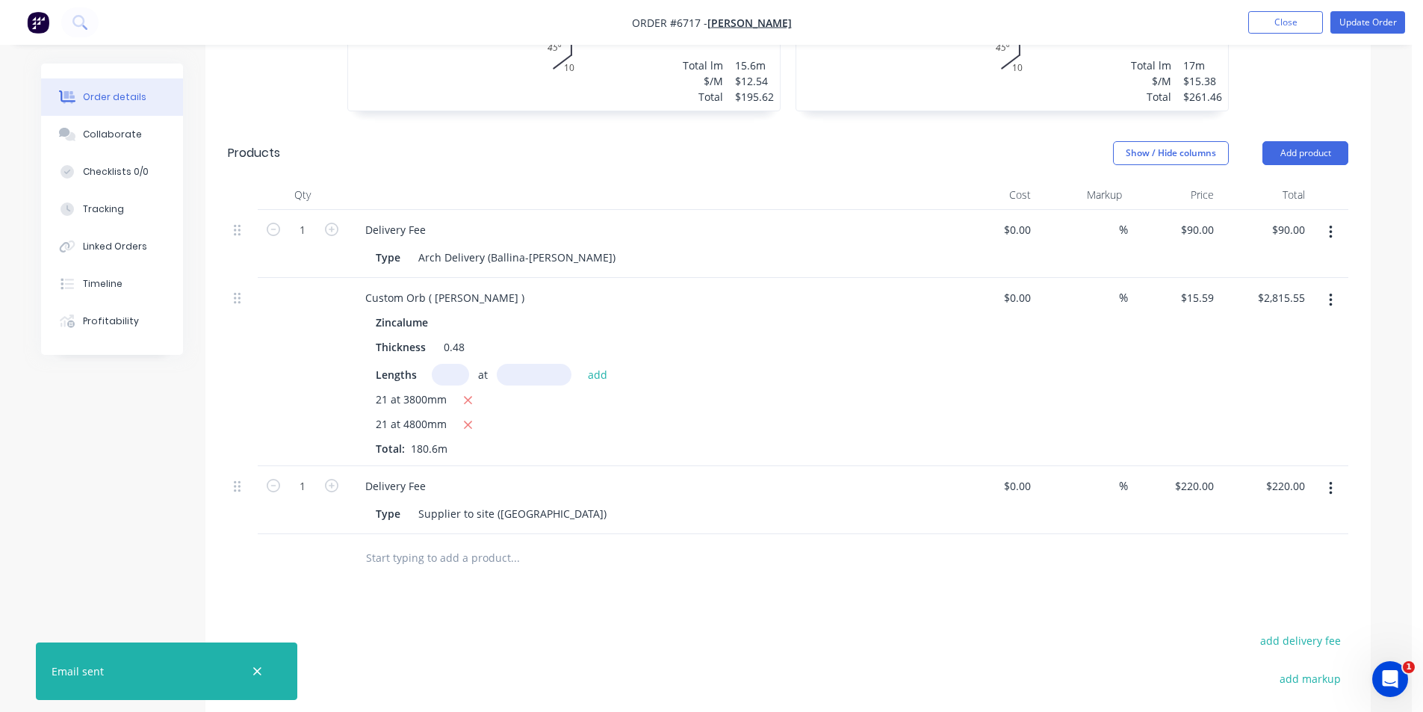
scroll to position [598, 0]
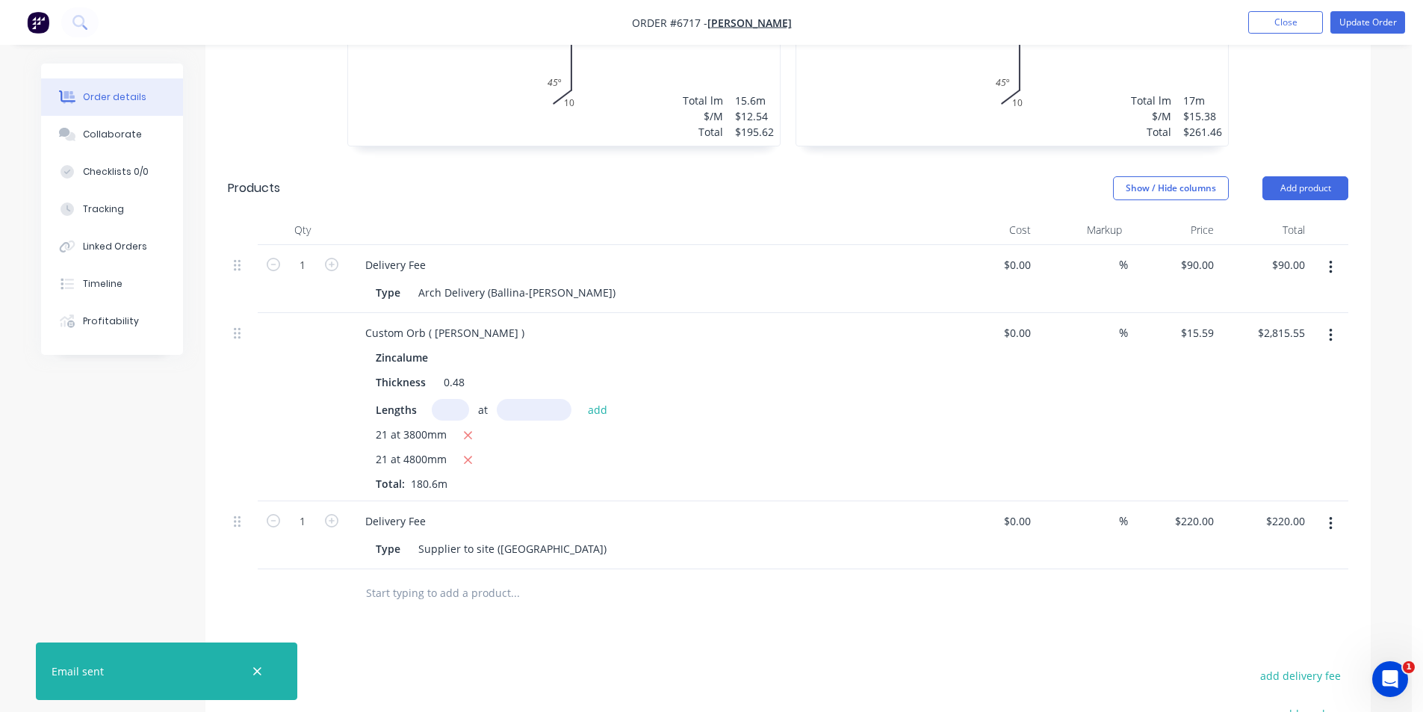
click at [1328, 254] on button "button" at bounding box center [1331, 267] width 35 height 27
click at [1298, 386] on div "Delete" at bounding box center [1277, 397] width 115 height 22
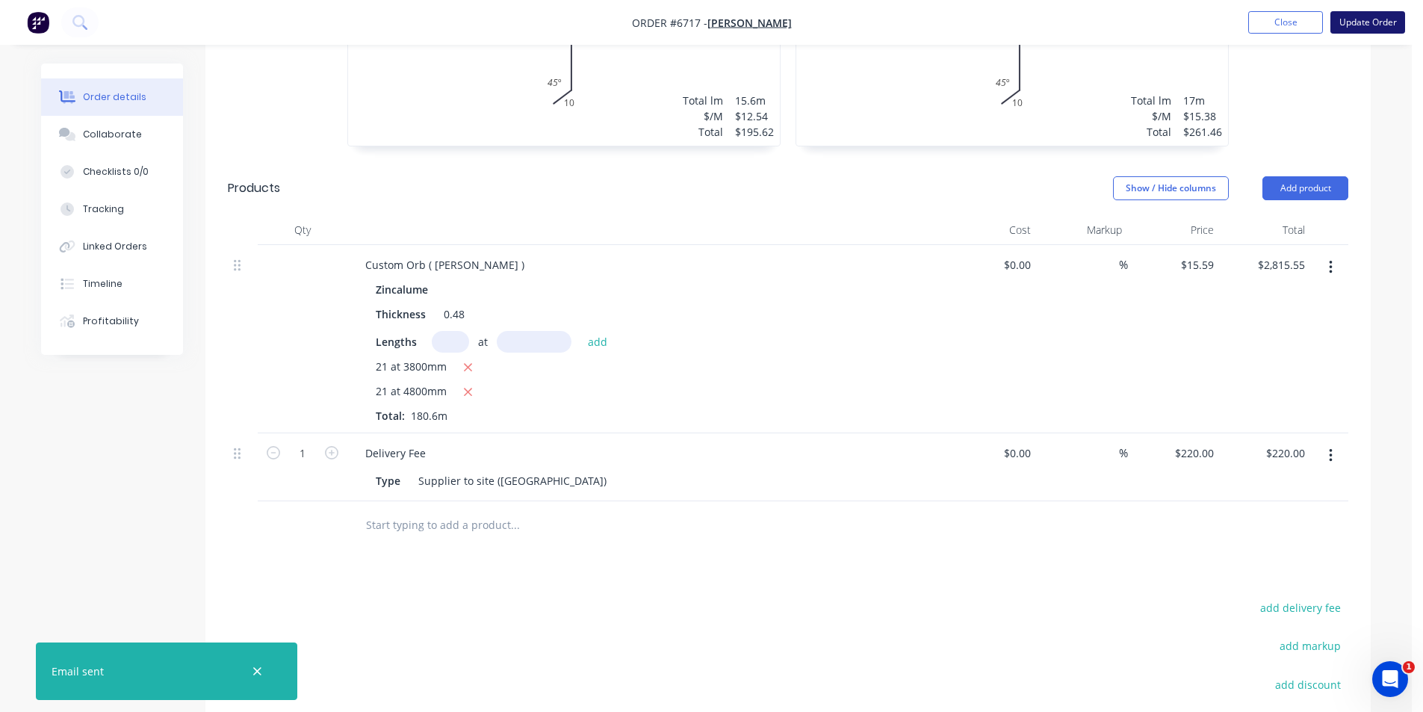
click at [1370, 28] on button "Update Order" at bounding box center [1368, 22] width 75 height 22
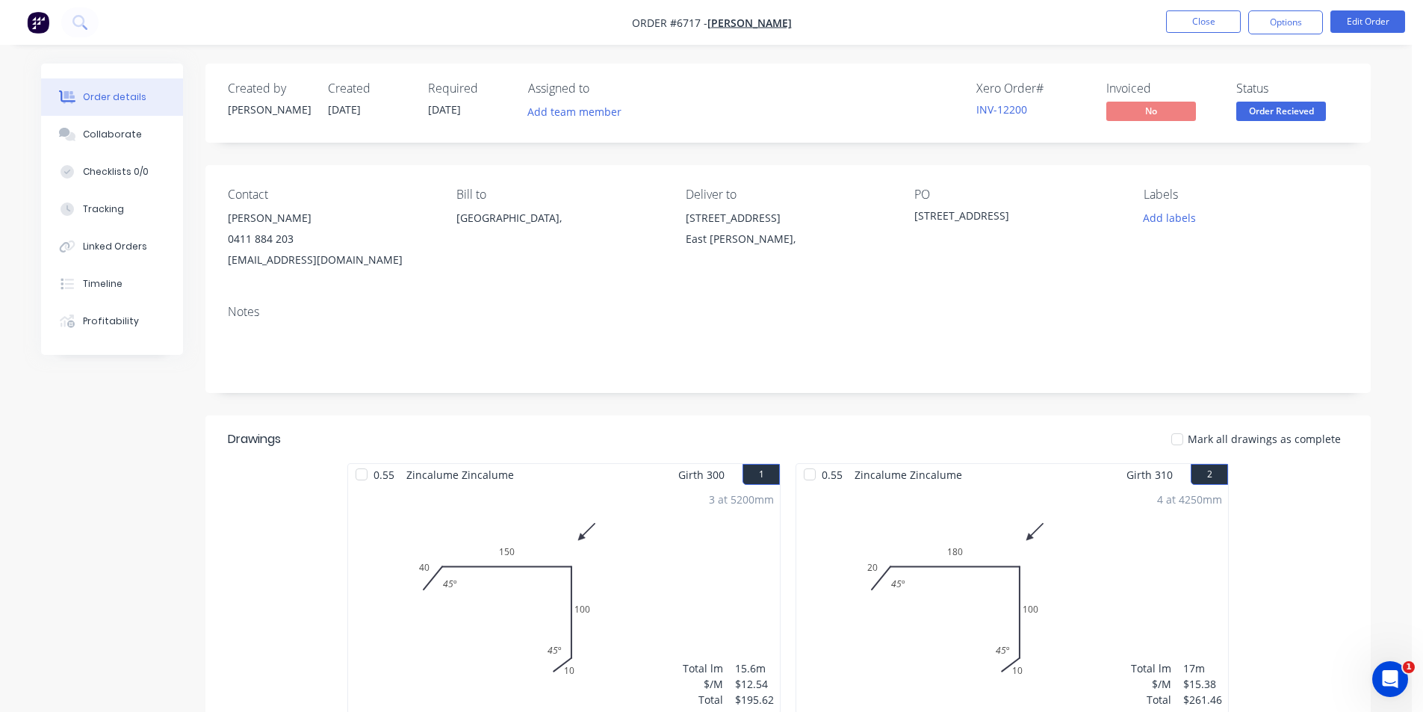
click at [1285, 28] on button "Options" at bounding box center [1286, 22] width 75 height 24
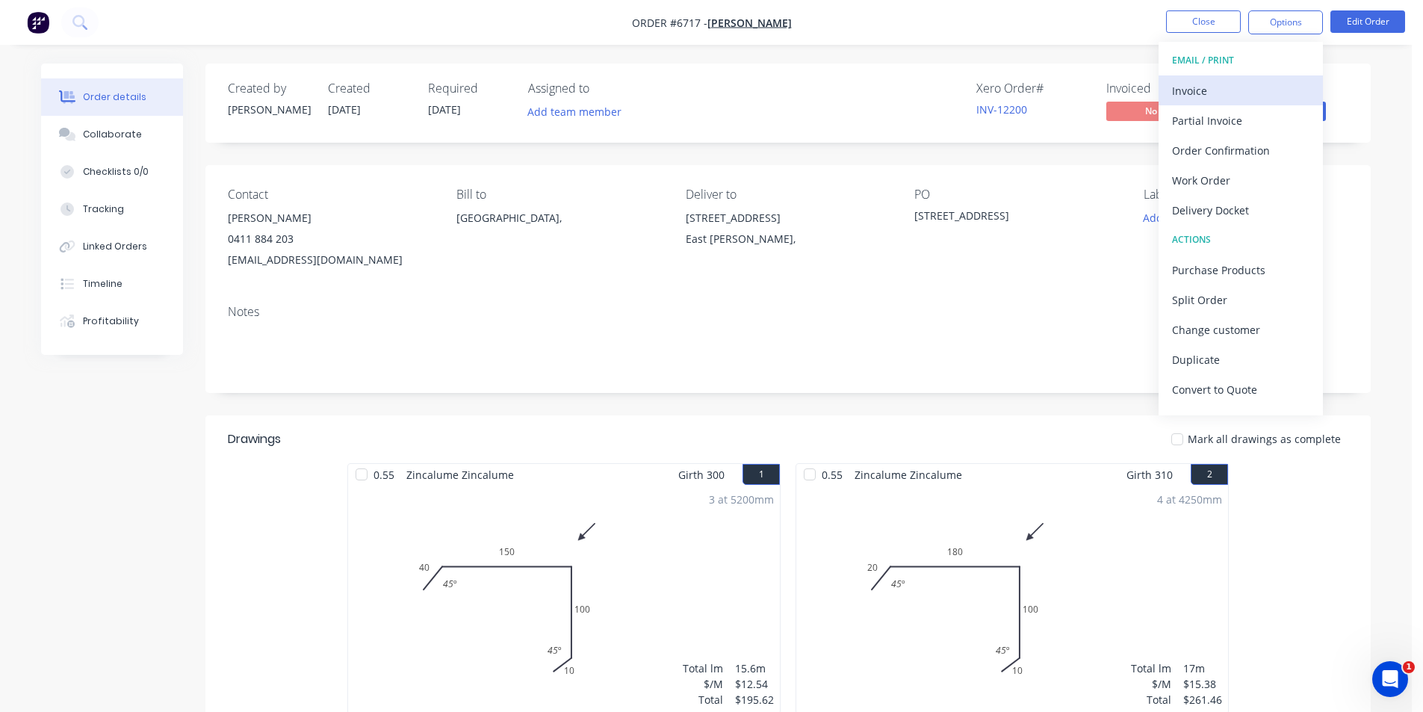
click at [1223, 81] on div "Invoice" at bounding box center [1240, 91] width 137 height 22
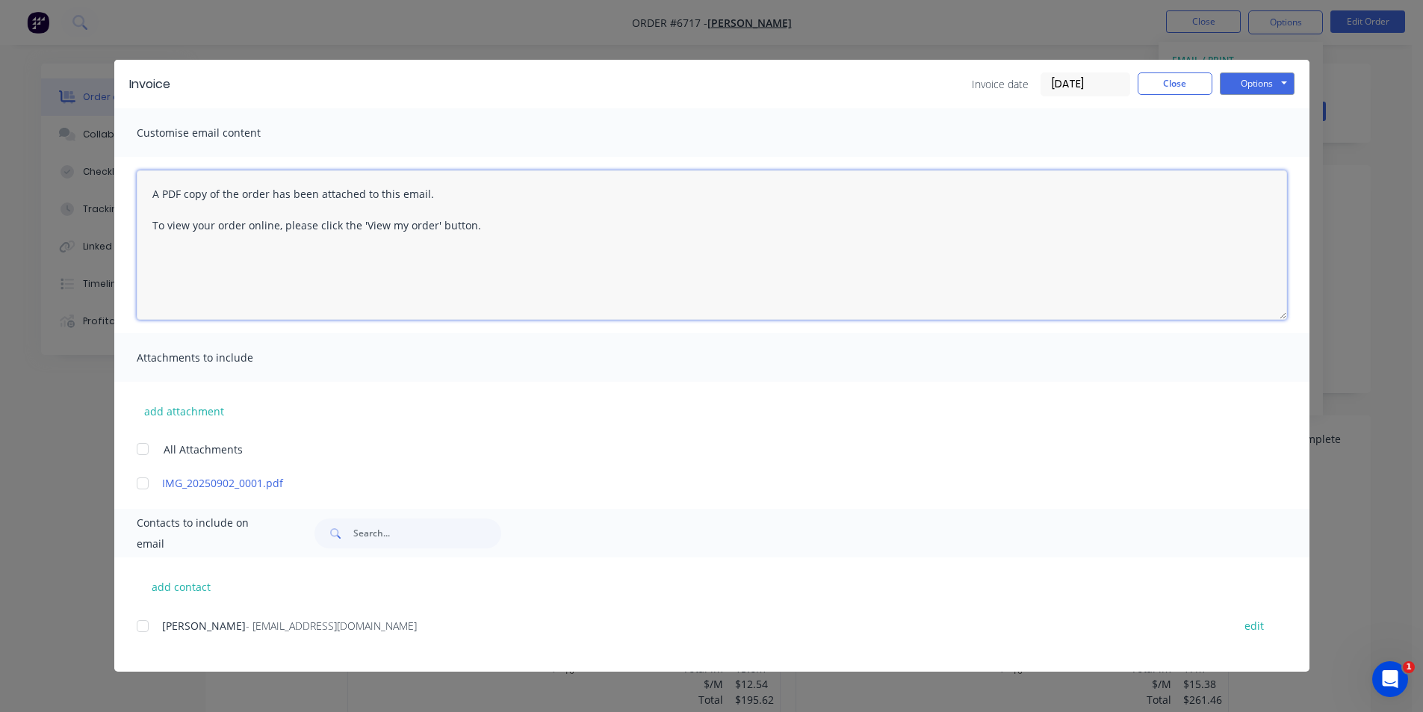
click at [140, 179] on textarea "A PDF copy of the order has been attached to this email. To view your order onl…" at bounding box center [712, 244] width 1151 height 149
click at [138, 632] on div at bounding box center [143, 626] width 30 height 30
type textarea "A PDF copy of the order has been attached to this email. To view your order onl…"
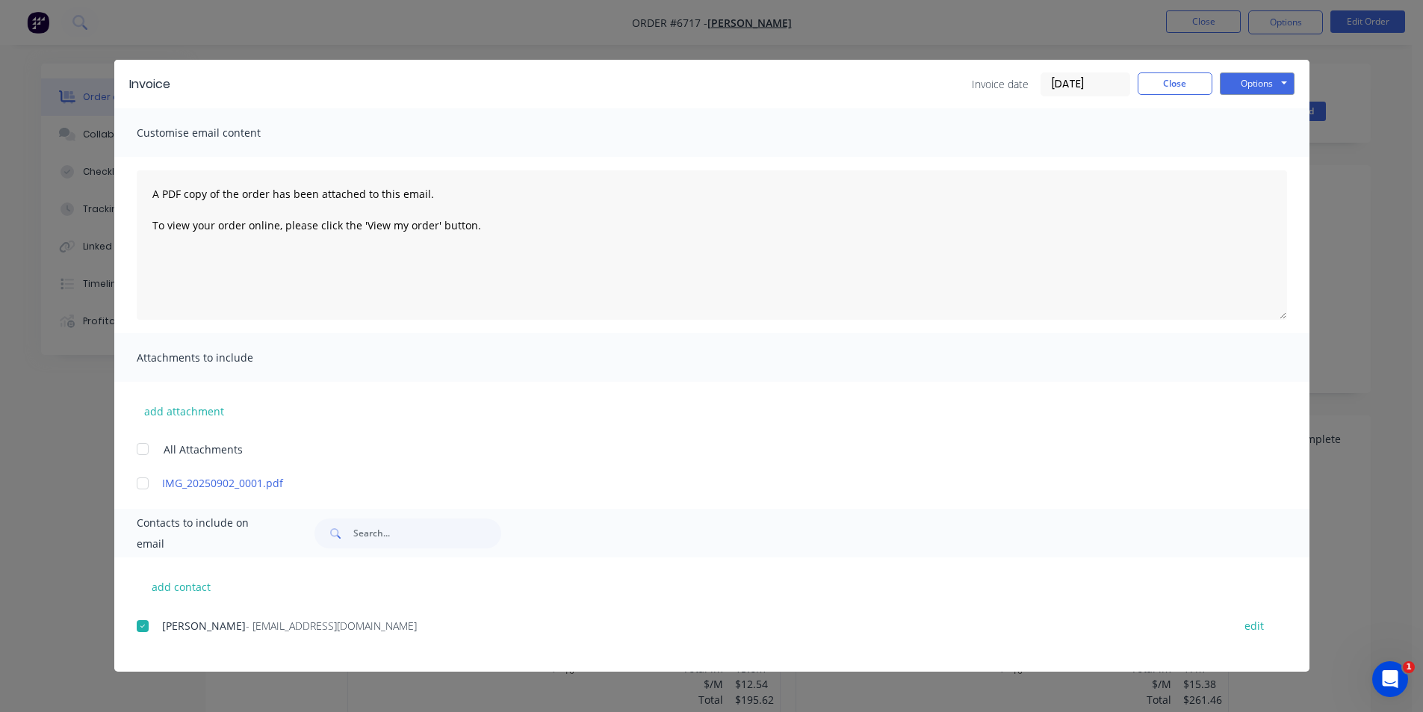
click at [1281, 63] on div "Invoice Invoice date 02/09/25 Close Options Preview Print Email" at bounding box center [711, 84] width 1195 height 49
click at [1278, 80] on button "Options" at bounding box center [1257, 83] width 75 height 22
click at [1263, 165] on button "Email" at bounding box center [1268, 159] width 96 height 25
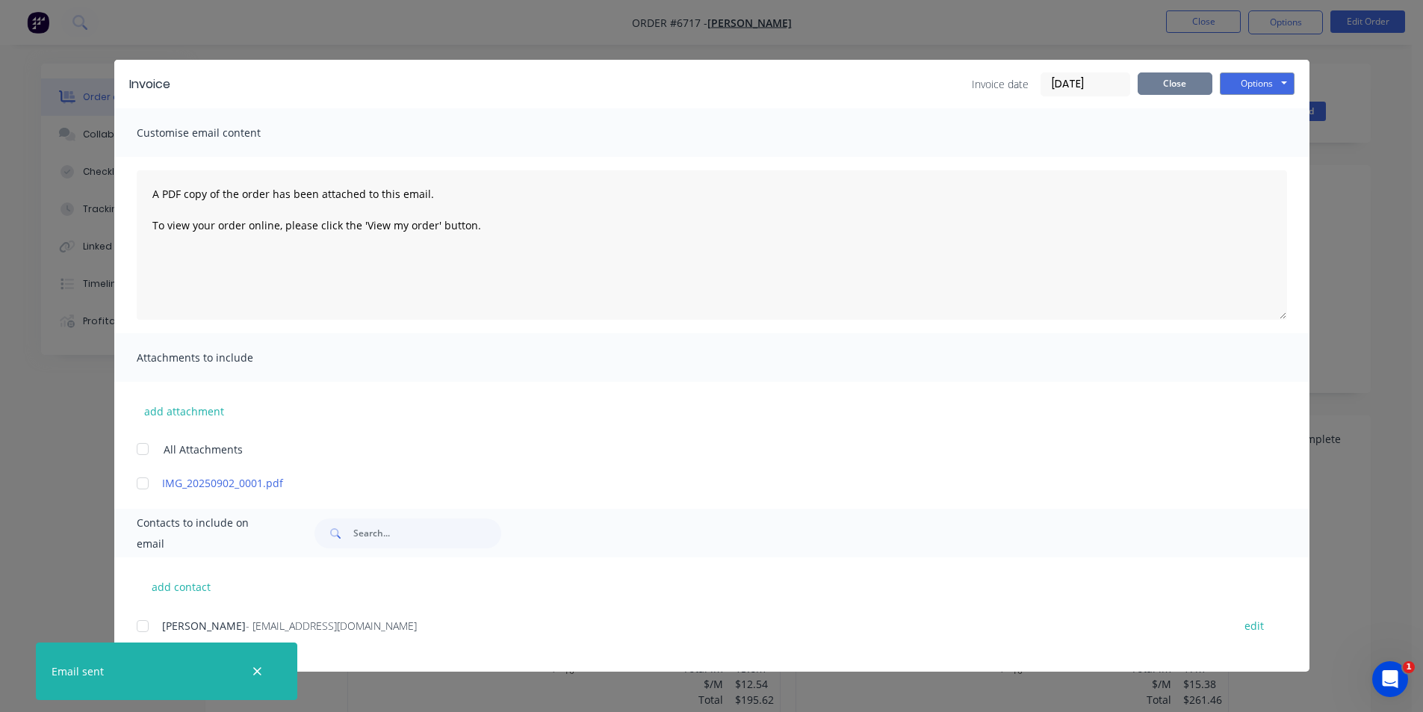
click at [1180, 88] on button "Close" at bounding box center [1175, 83] width 75 height 22
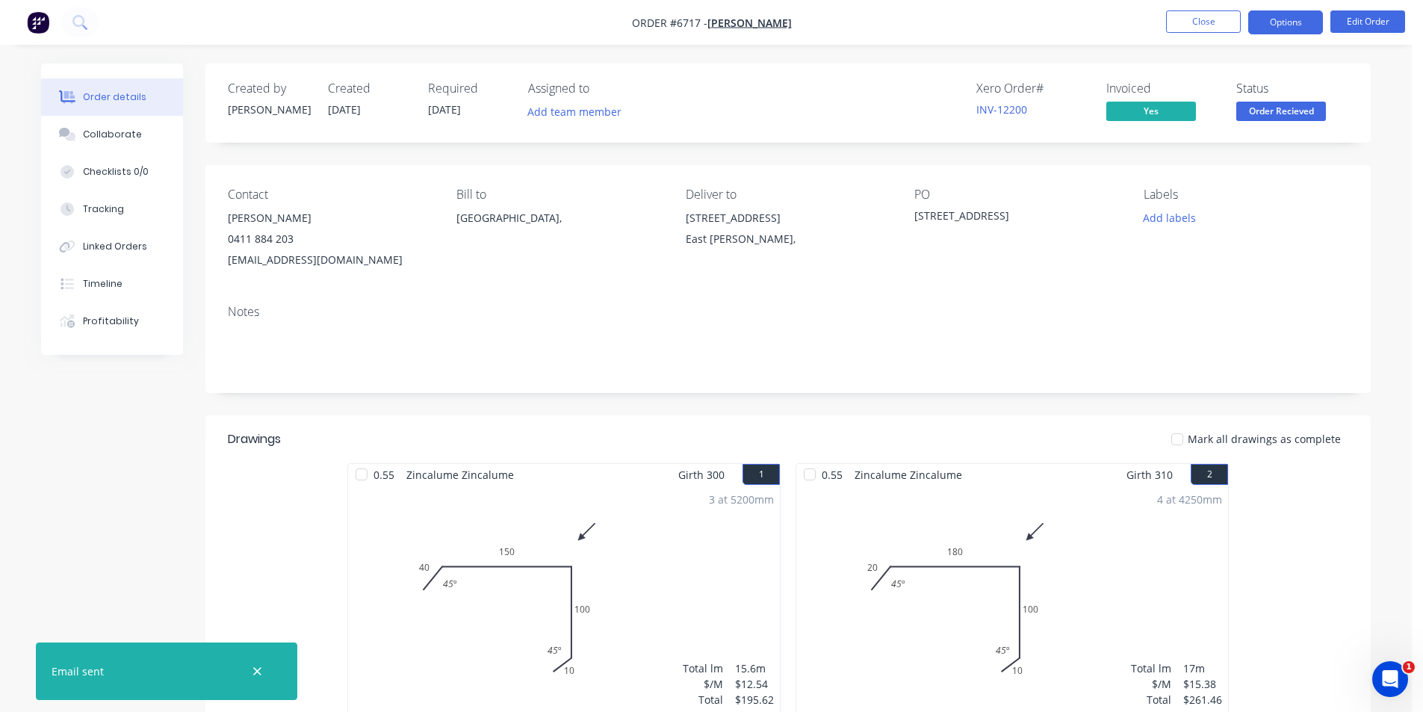
click at [1307, 19] on button "Options" at bounding box center [1286, 22] width 75 height 24
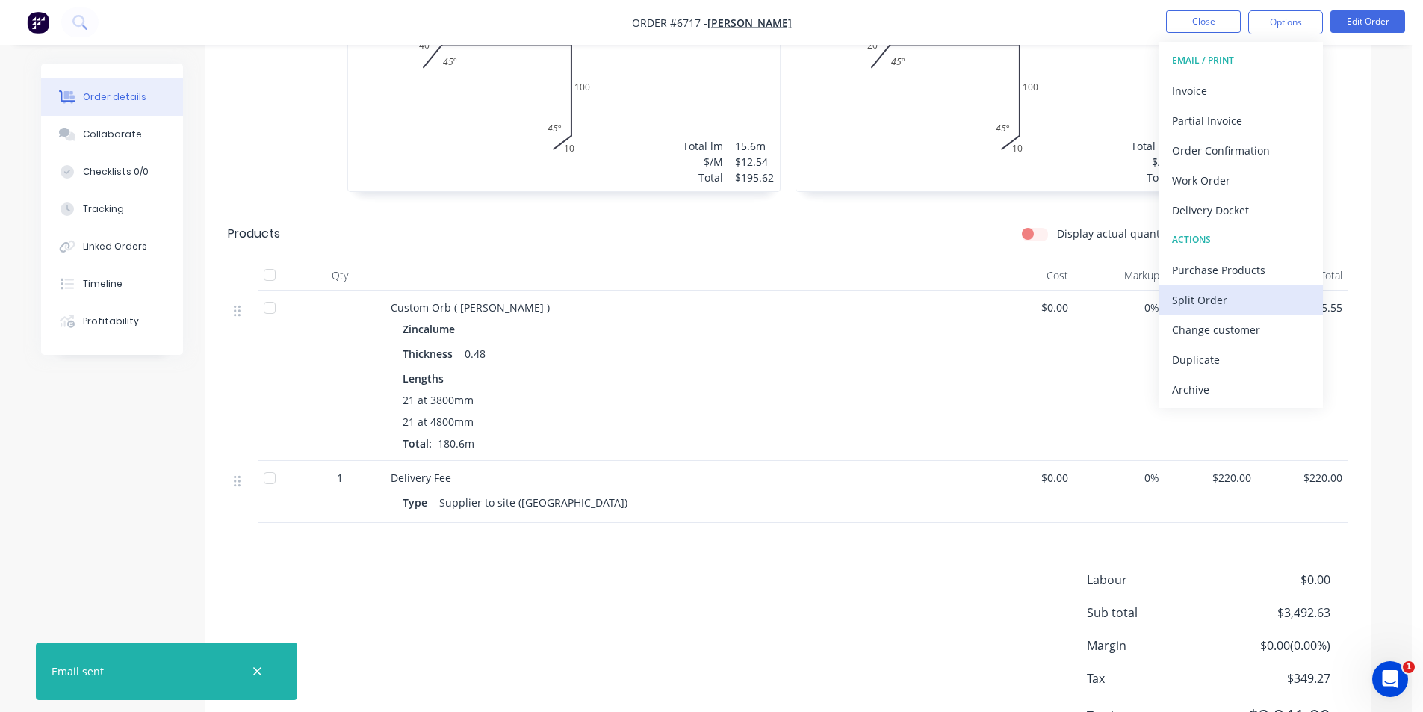
scroll to position [598, 0]
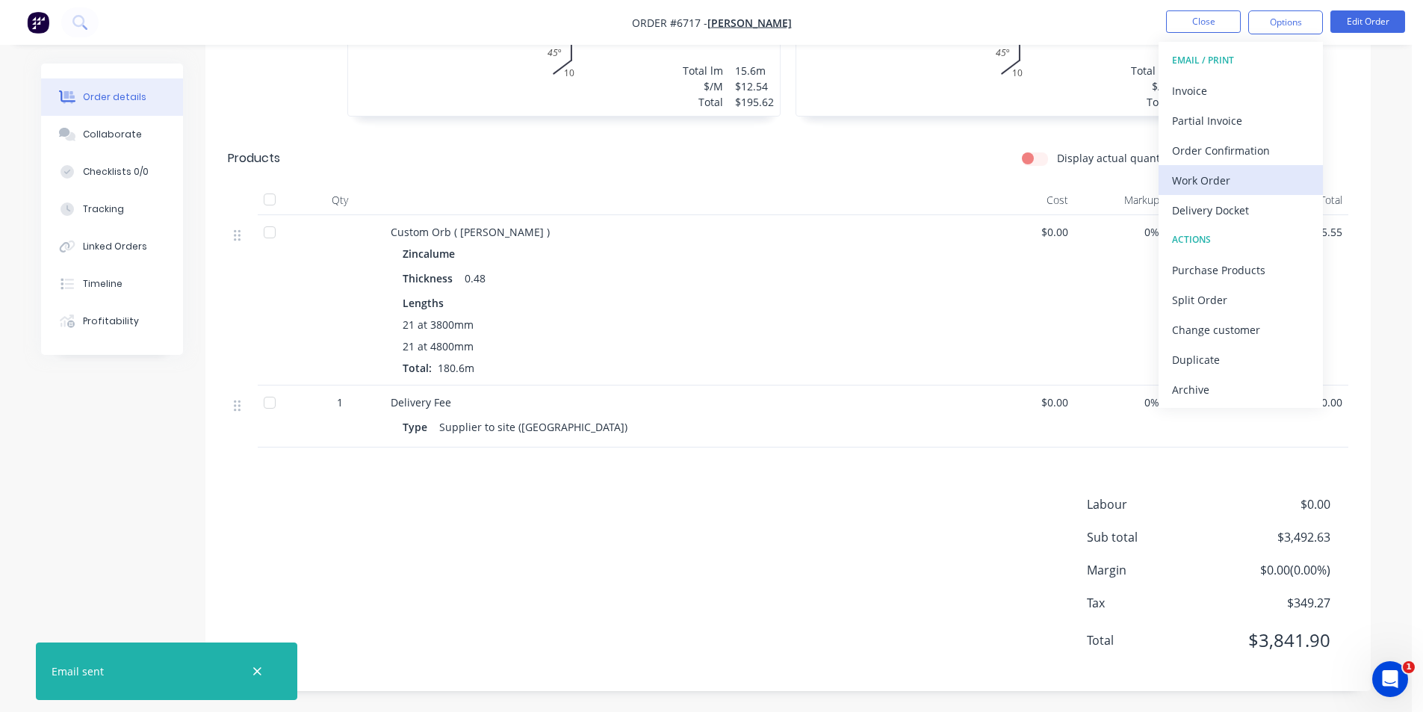
click at [1194, 186] on div "Work Order" at bounding box center [1240, 181] width 137 height 22
click at [1194, 175] on div "Custom" at bounding box center [1240, 181] width 137 height 22
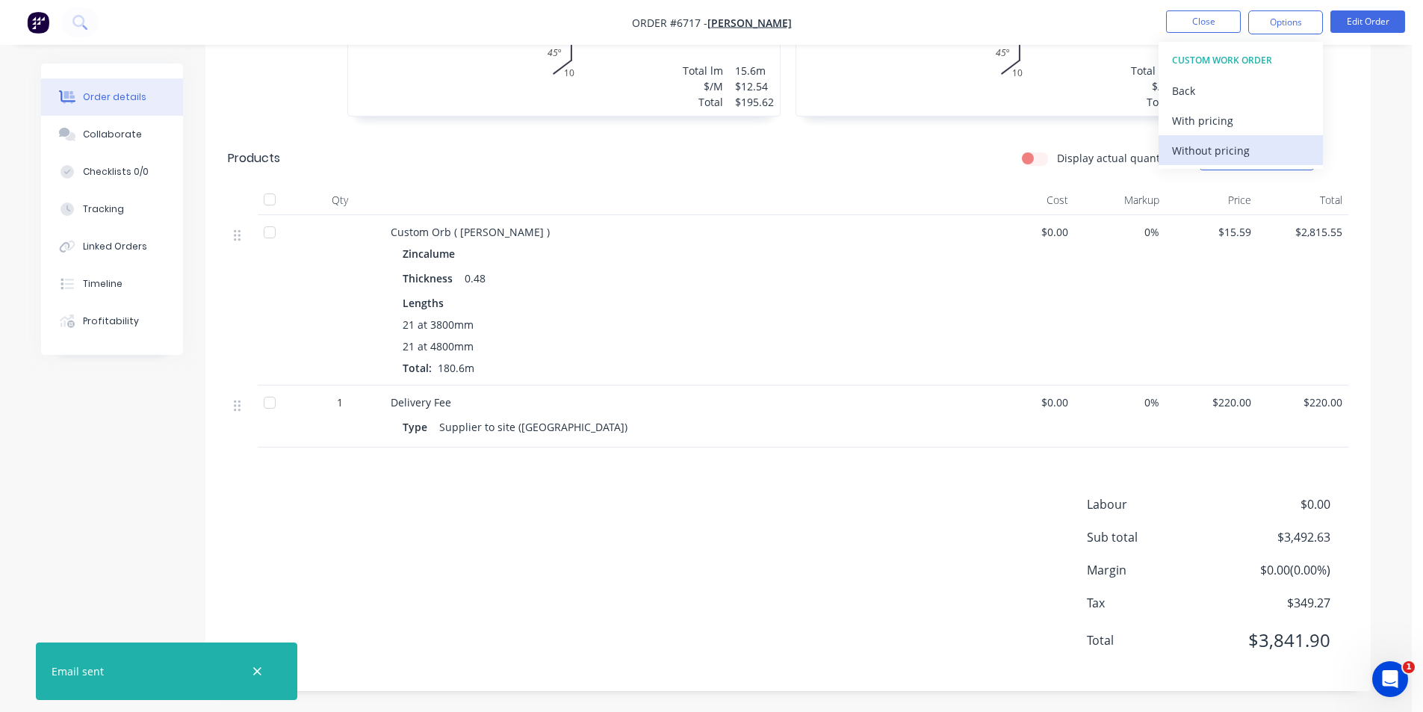
click at [1195, 146] on div "Without pricing" at bounding box center [1240, 151] width 137 height 22
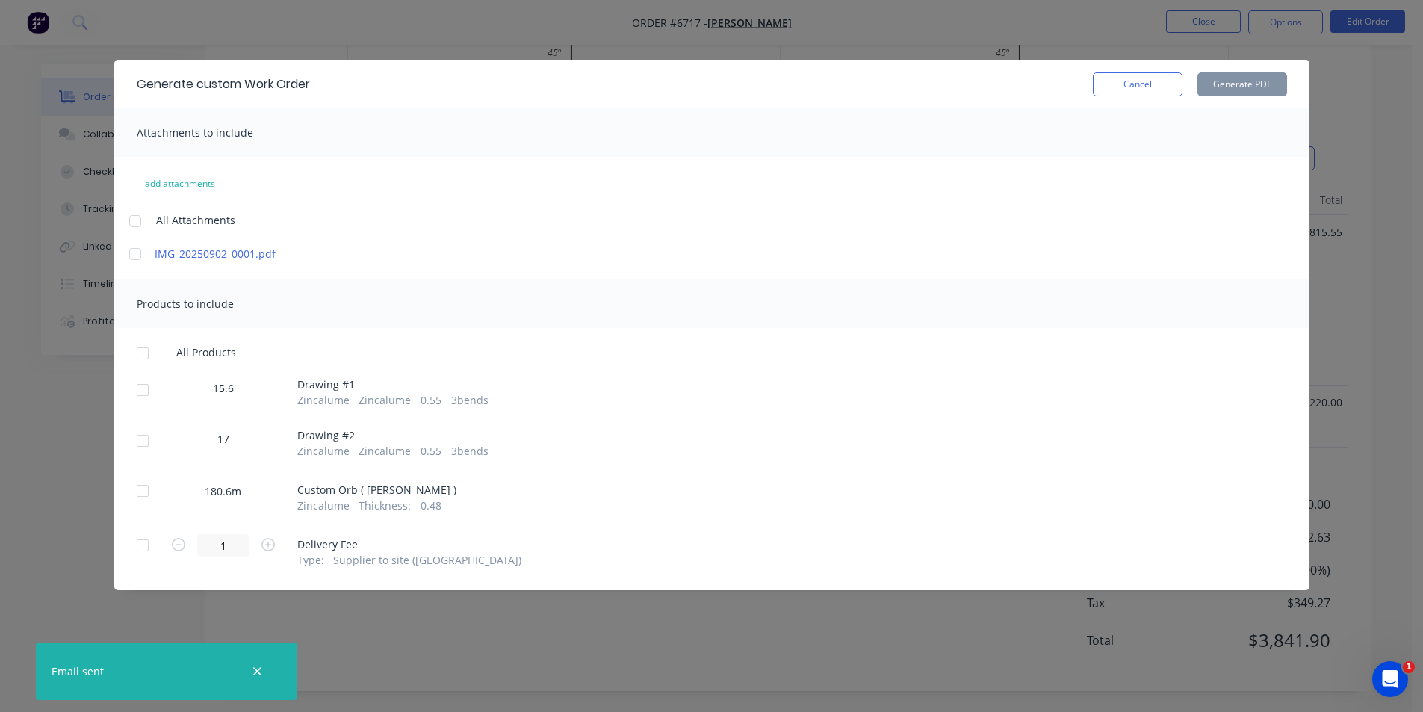
click at [151, 383] on div at bounding box center [143, 390] width 30 height 30
click at [147, 433] on div at bounding box center [143, 441] width 30 height 30
click at [1280, 85] on button "Generate PDF" at bounding box center [1243, 84] width 90 height 24
click at [1189, 86] on div "Cancel Generate PDF" at bounding box center [1190, 84] width 194 height 24
click at [1151, 84] on button "Cancel" at bounding box center [1138, 84] width 90 height 24
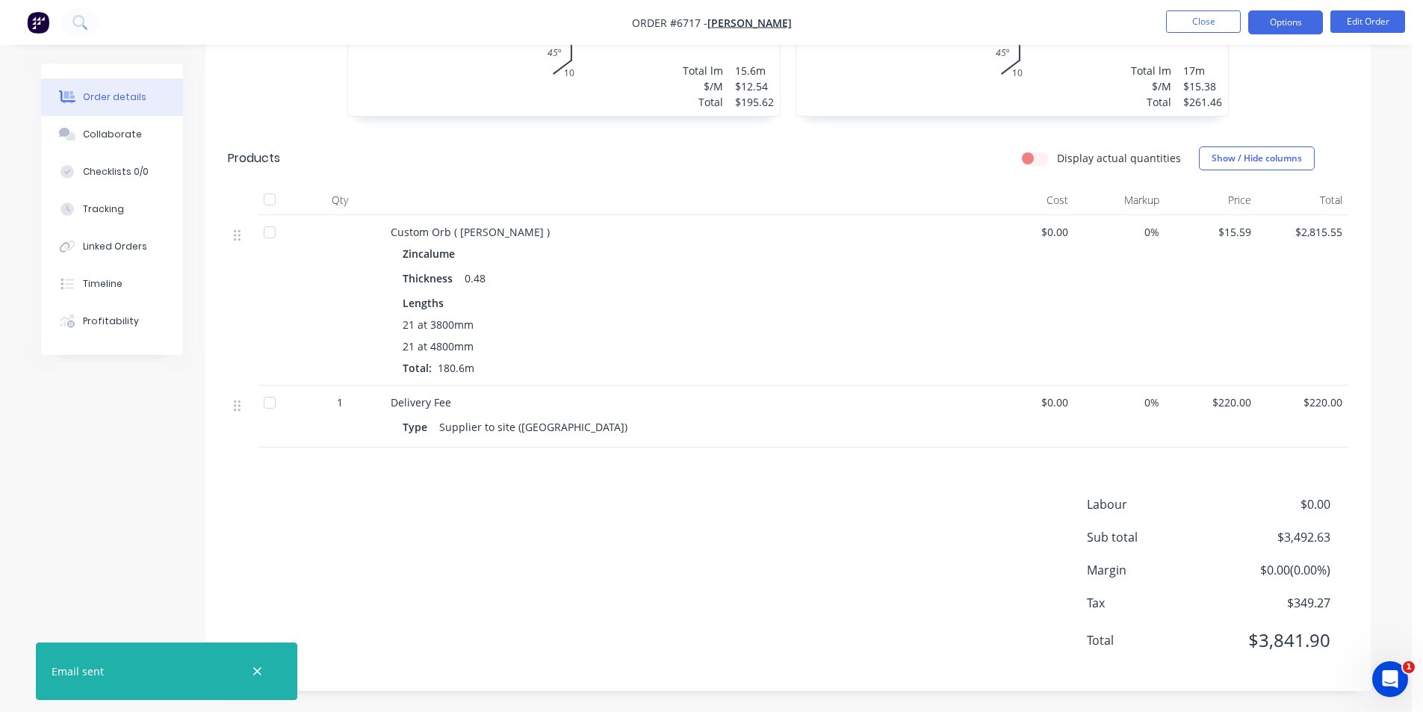
click at [1300, 34] on button "Options" at bounding box center [1286, 22] width 75 height 24
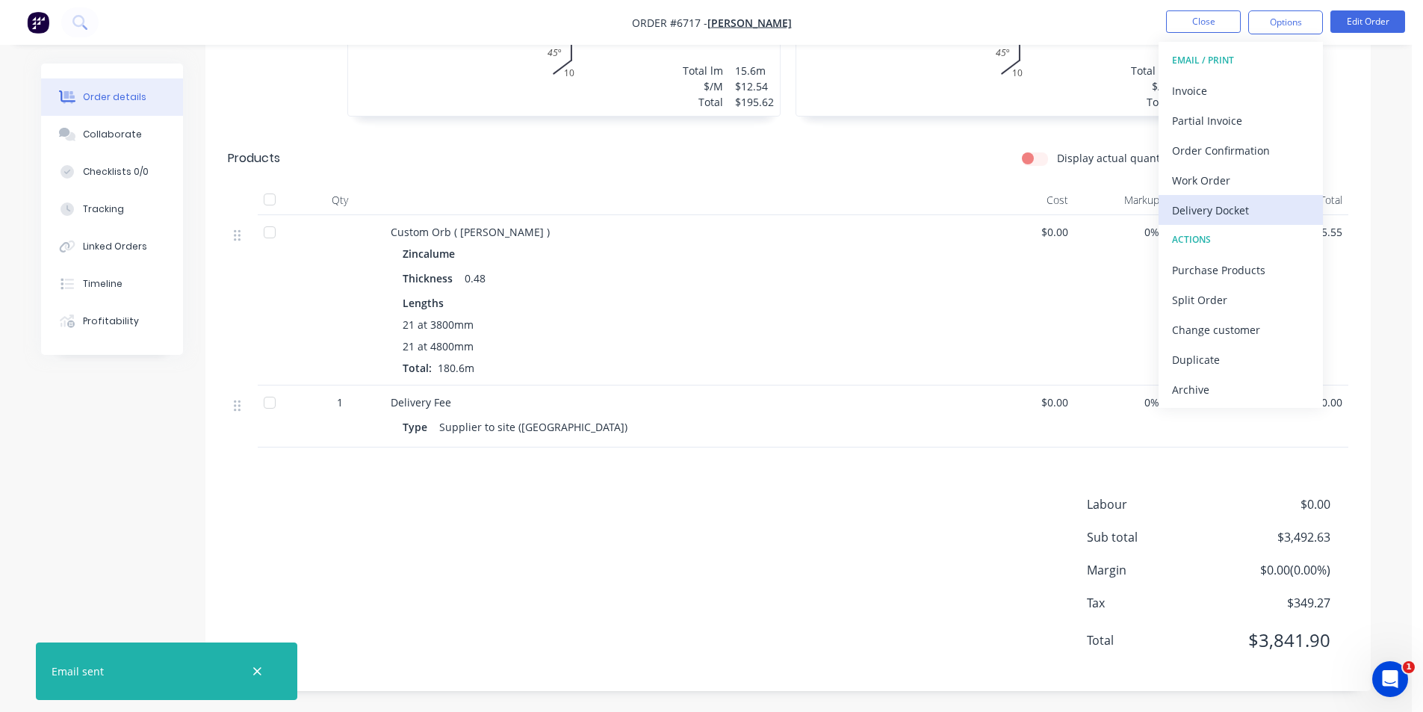
click at [1252, 207] on div "Delivery Docket" at bounding box center [1240, 210] width 137 height 22
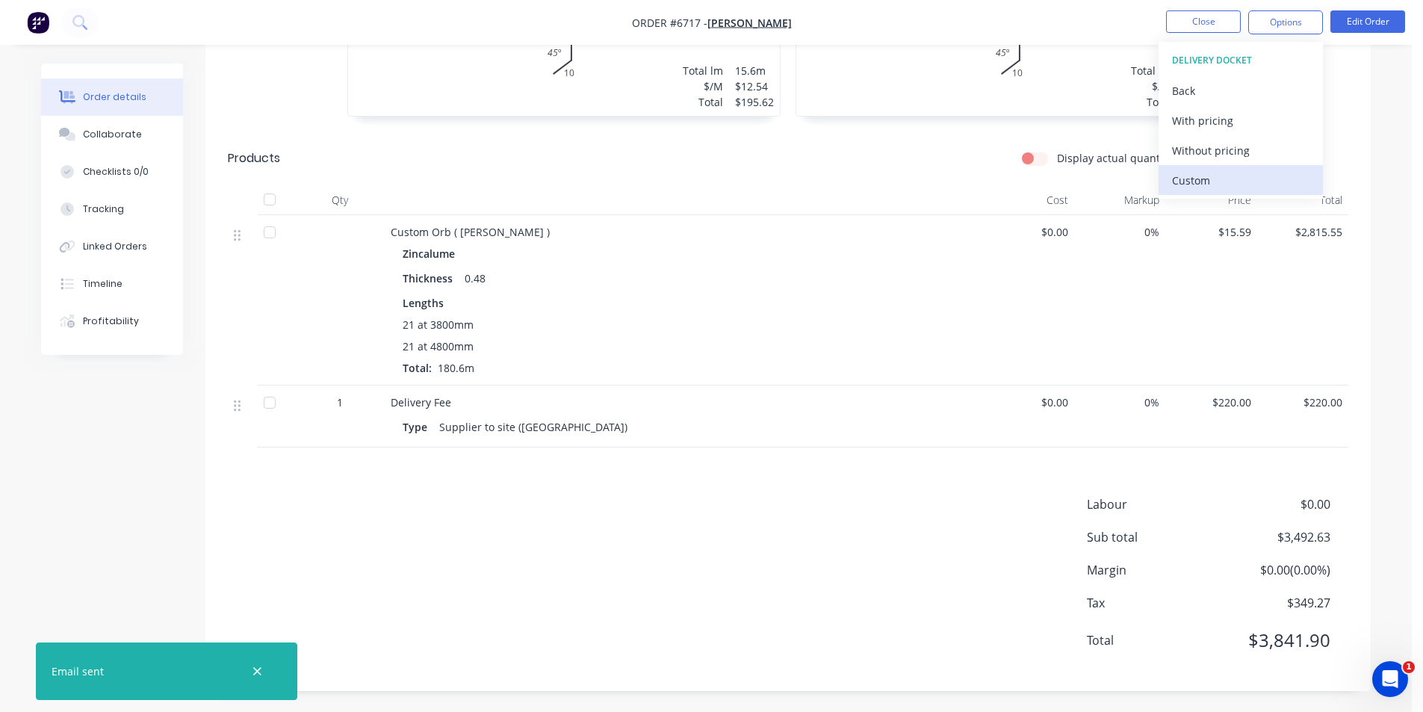
click at [1257, 181] on div "Custom" at bounding box center [1240, 181] width 137 height 22
click at [1250, 160] on div "Without pricing" at bounding box center [1240, 151] width 137 height 22
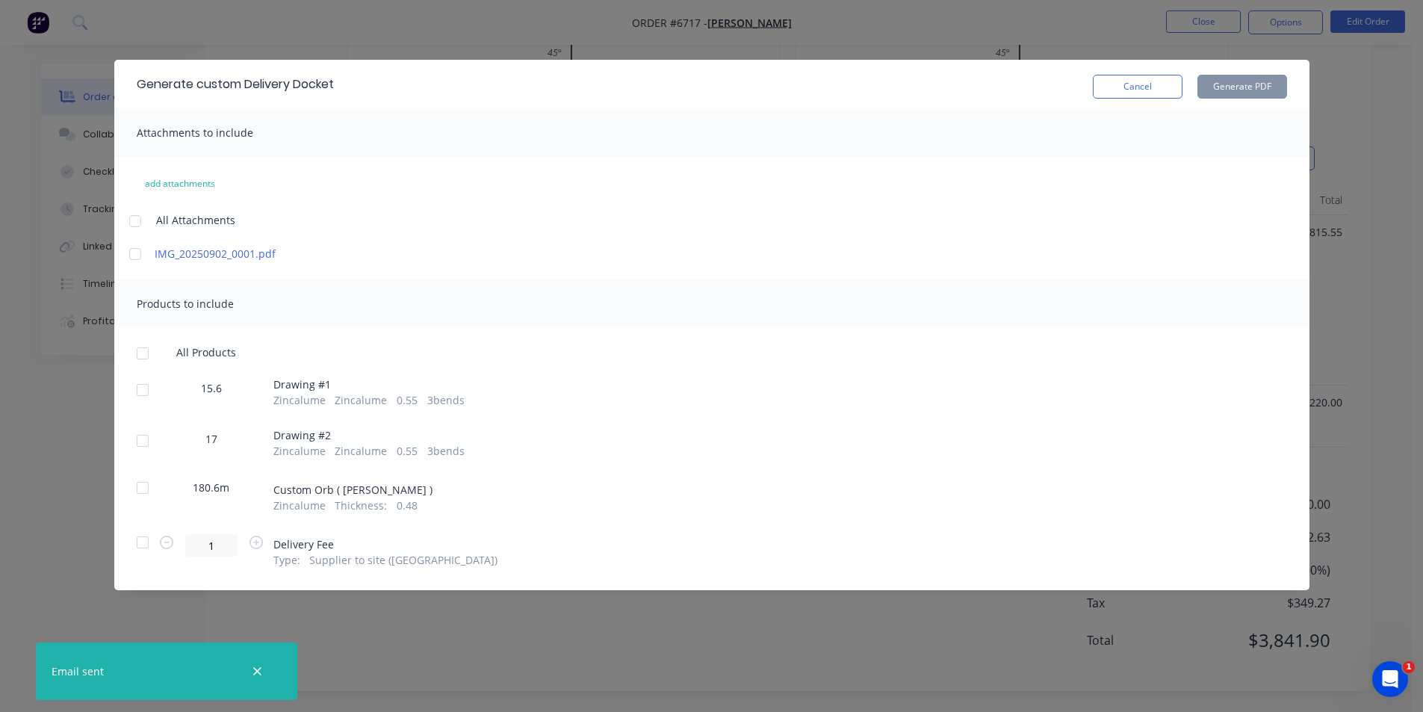
click at [152, 378] on div at bounding box center [143, 390] width 30 height 30
click at [146, 440] on div at bounding box center [143, 441] width 30 height 30
click at [1208, 84] on button "Generate PDF" at bounding box center [1243, 87] width 90 height 24
click at [141, 388] on div at bounding box center [143, 390] width 30 height 30
click at [150, 442] on div at bounding box center [143, 441] width 30 height 30
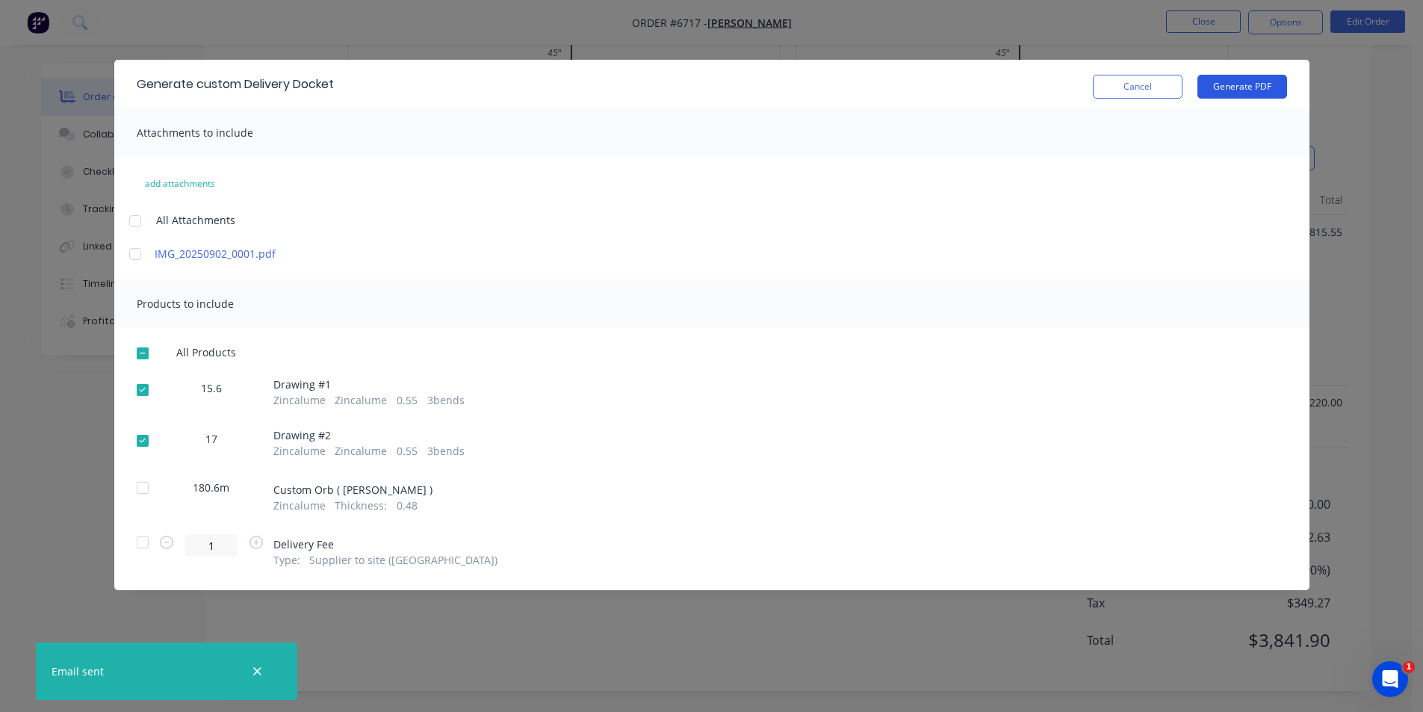
click at [1260, 83] on button "Generate PDF" at bounding box center [1243, 87] width 90 height 24
click at [1160, 91] on button "Cancel" at bounding box center [1138, 87] width 90 height 24
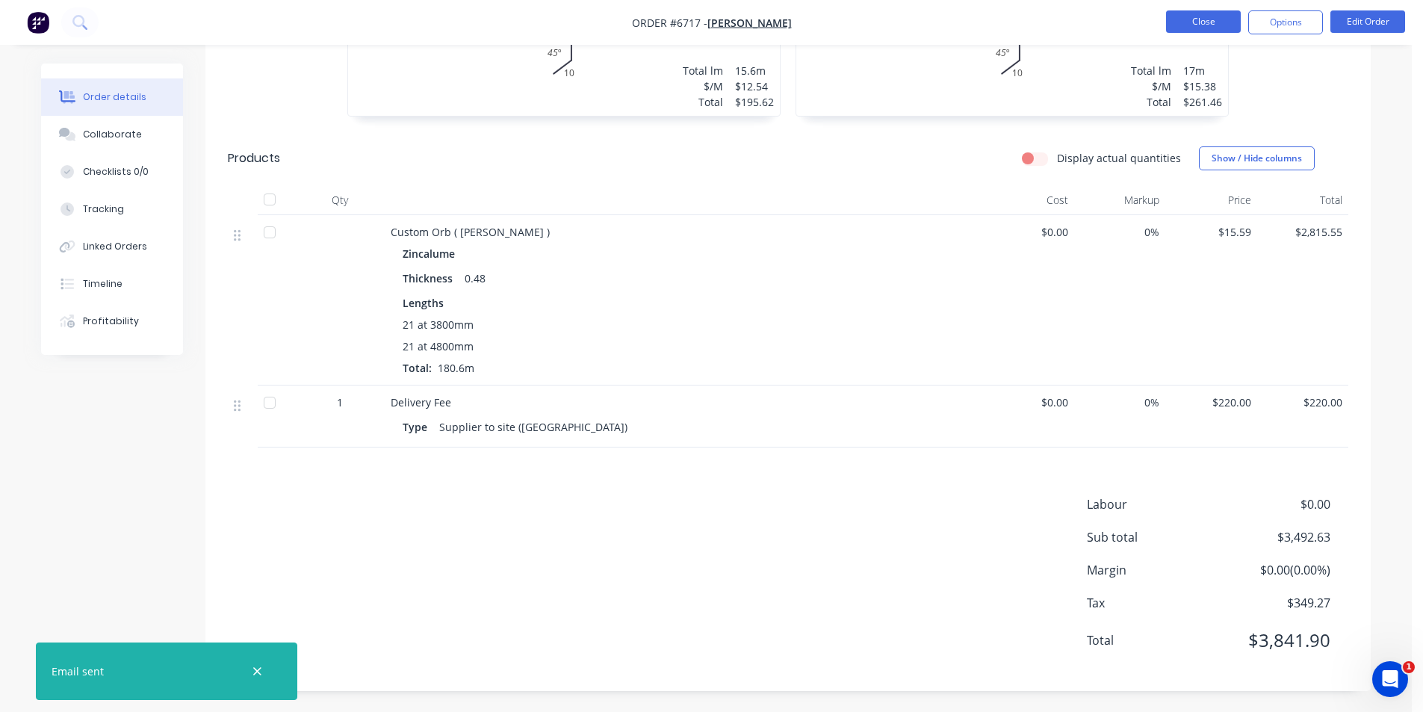
click at [1194, 15] on button "Close" at bounding box center [1203, 21] width 75 height 22
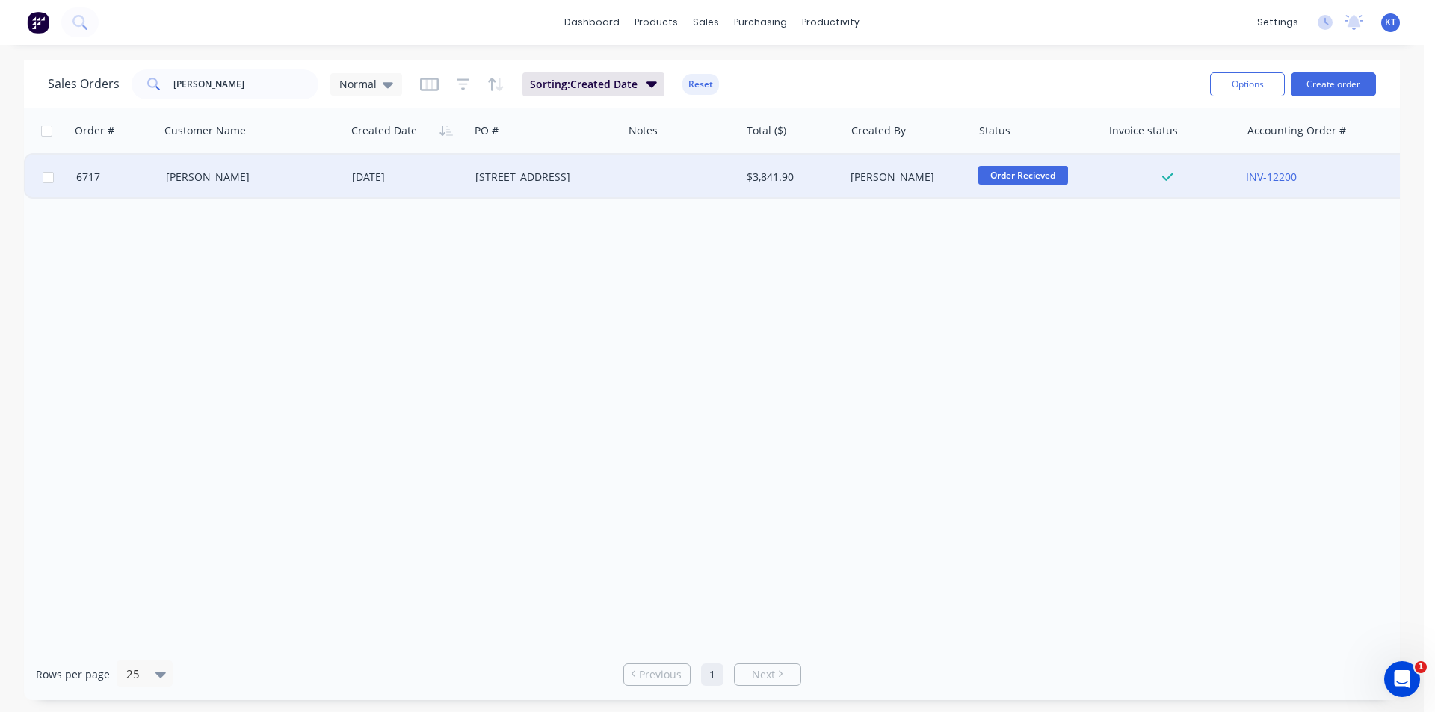
click at [344, 191] on div "[PERSON_NAME]" at bounding box center [253, 177] width 186 height 45
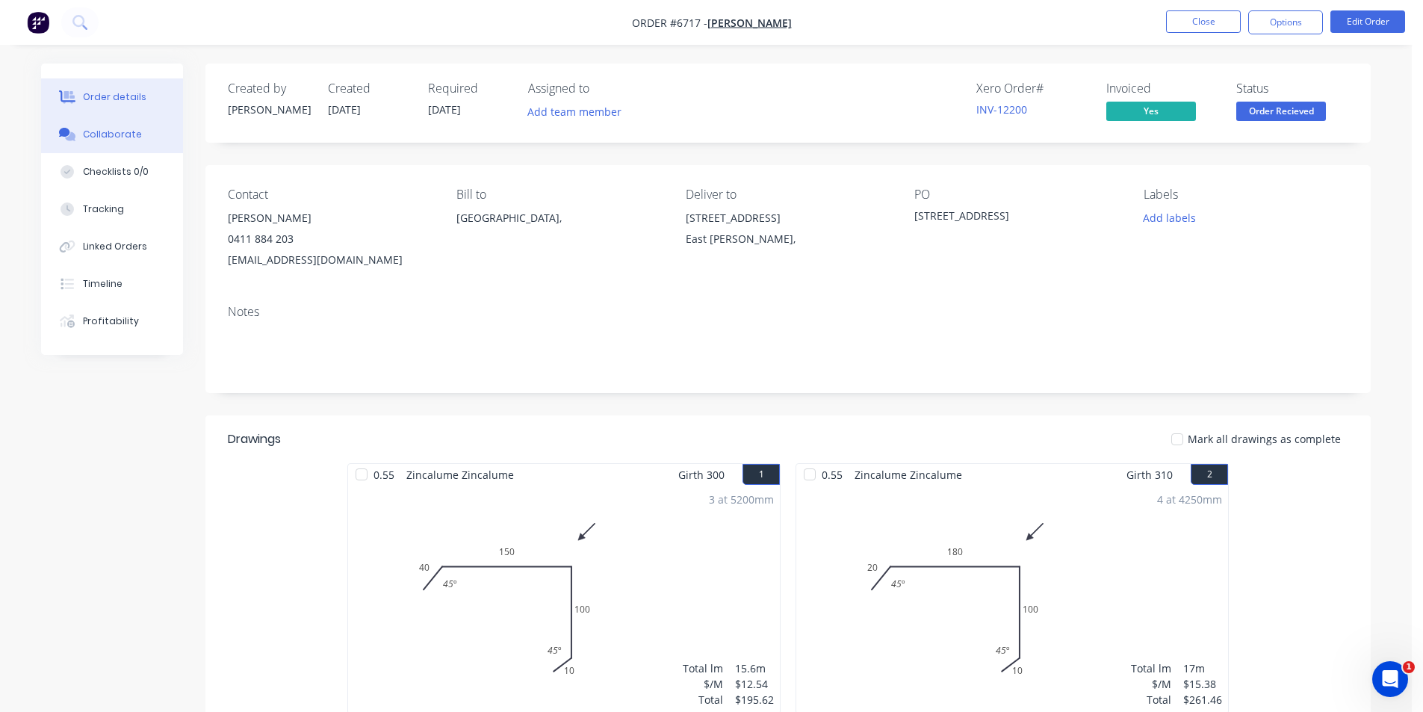
click at [149, 127] on button "Collaborate" at bounding box center [112, 134] width 142 height 37
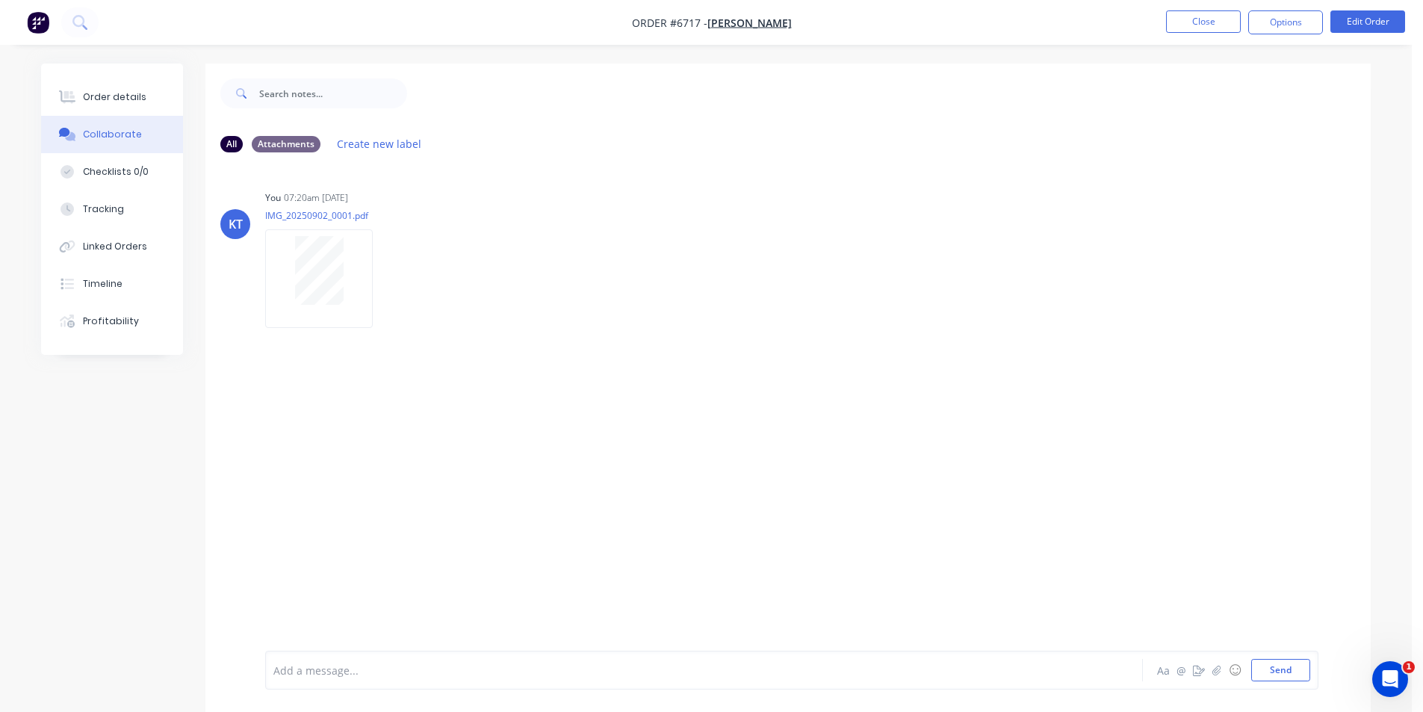
click at [1196, 34] on li "Close" at bounding box center [1203, 22] width 75 height 24
drag, startPoint x: 1235, startPoint y: 34, endPoint x: 1216, endPoint y: 25, distance: 21.1
click at [1230, 34] on li "Close" at bounding box center [1203, 22] width 75 height 24
click at [1216, 25] on button "Close" at bounding box center [1203, 21] width 75 height 22
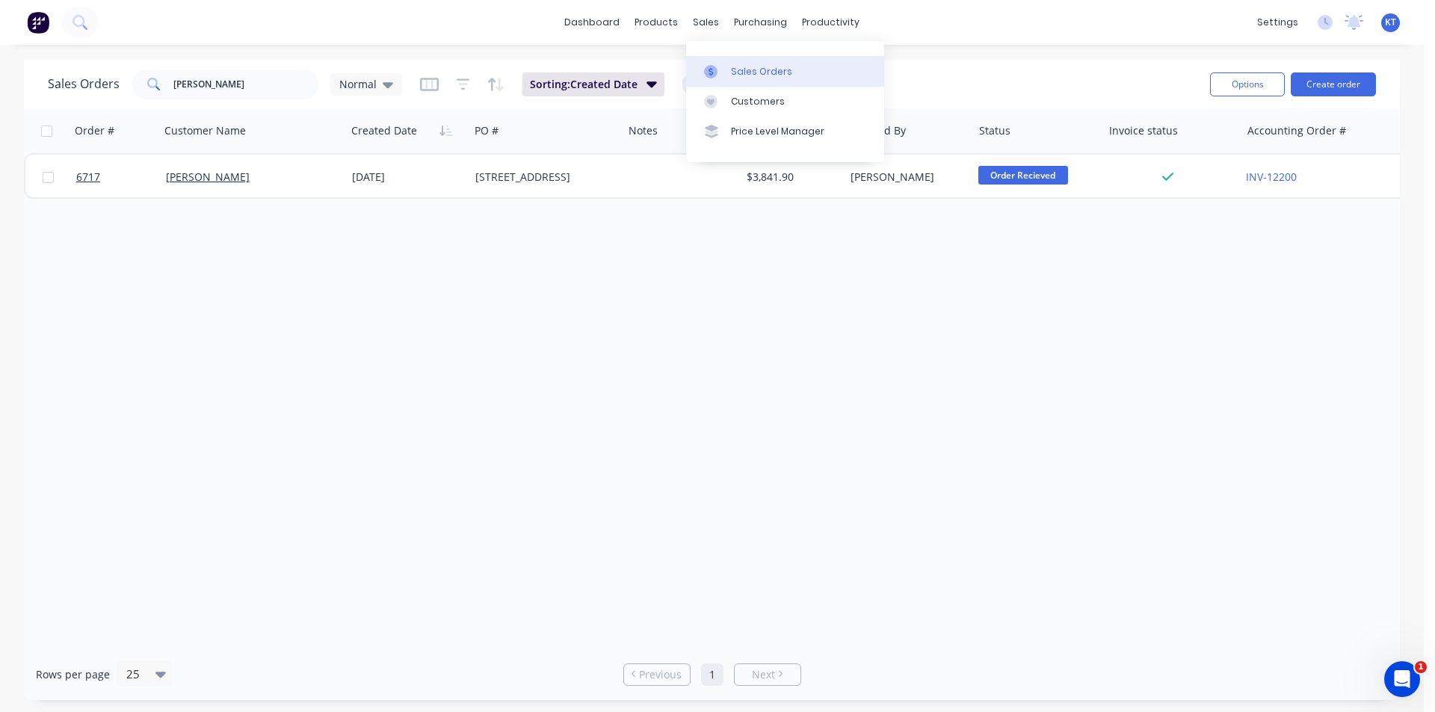
click at [742, 62] on link "Sales Orders" at bounding box center [785, 71] width 198 height 30
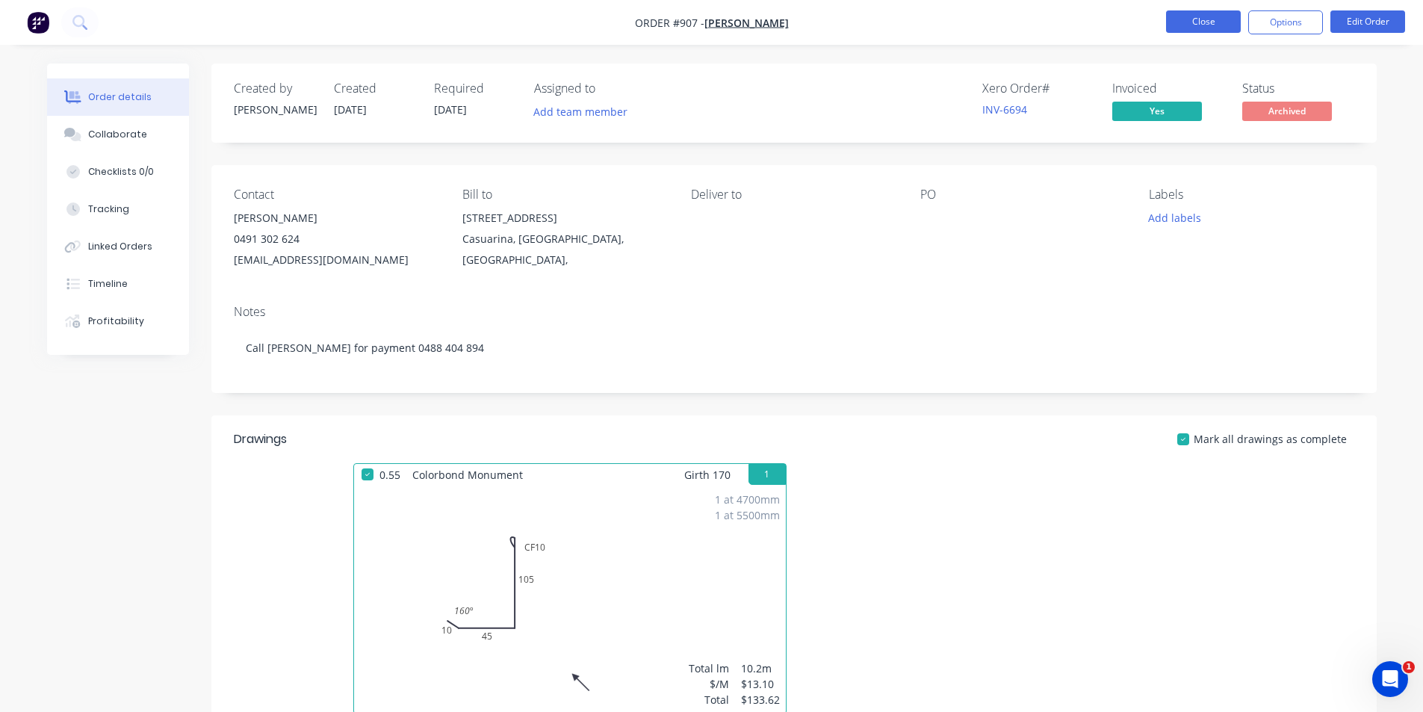
click at [1207, 22] on button "Close" at bounding box center [1203, 21] width 75 height 22
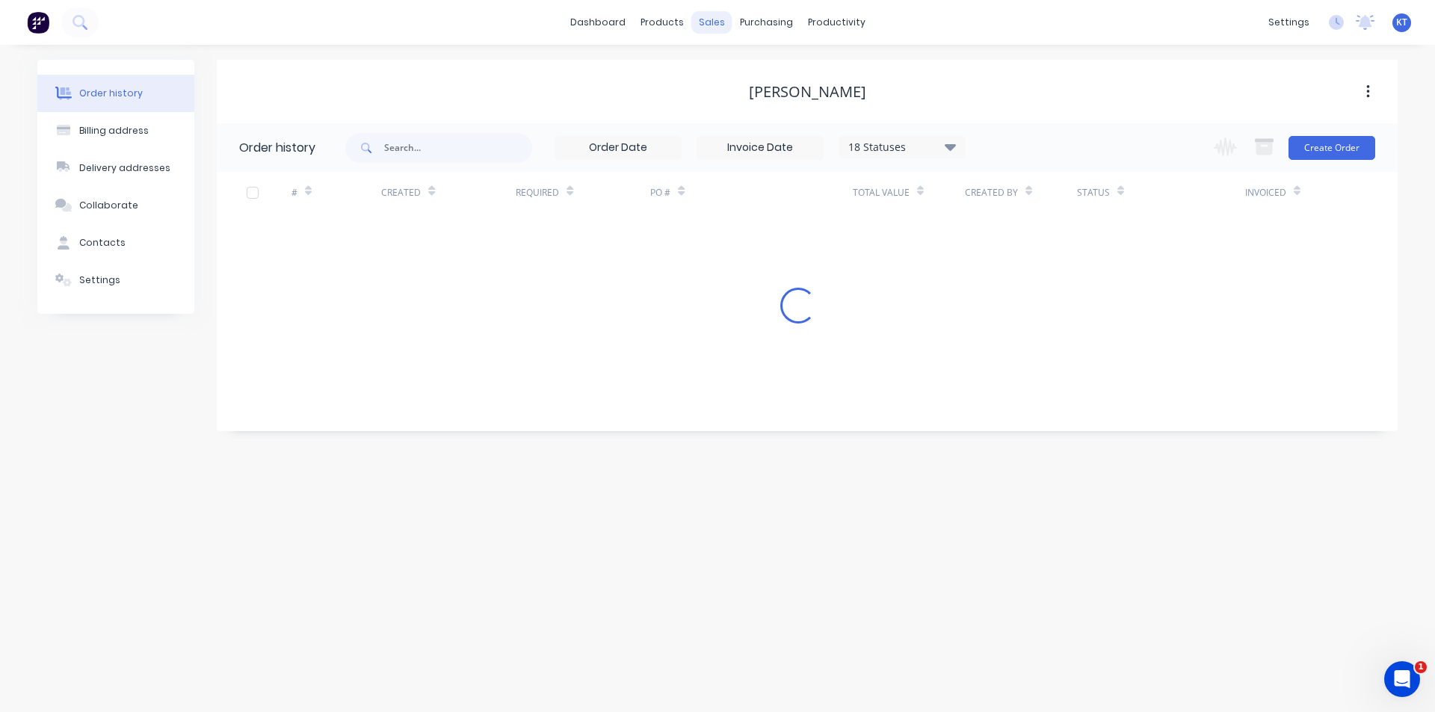
click at [721, 28] on div "sales" at bounding box center [711, 22] width 41 height 22
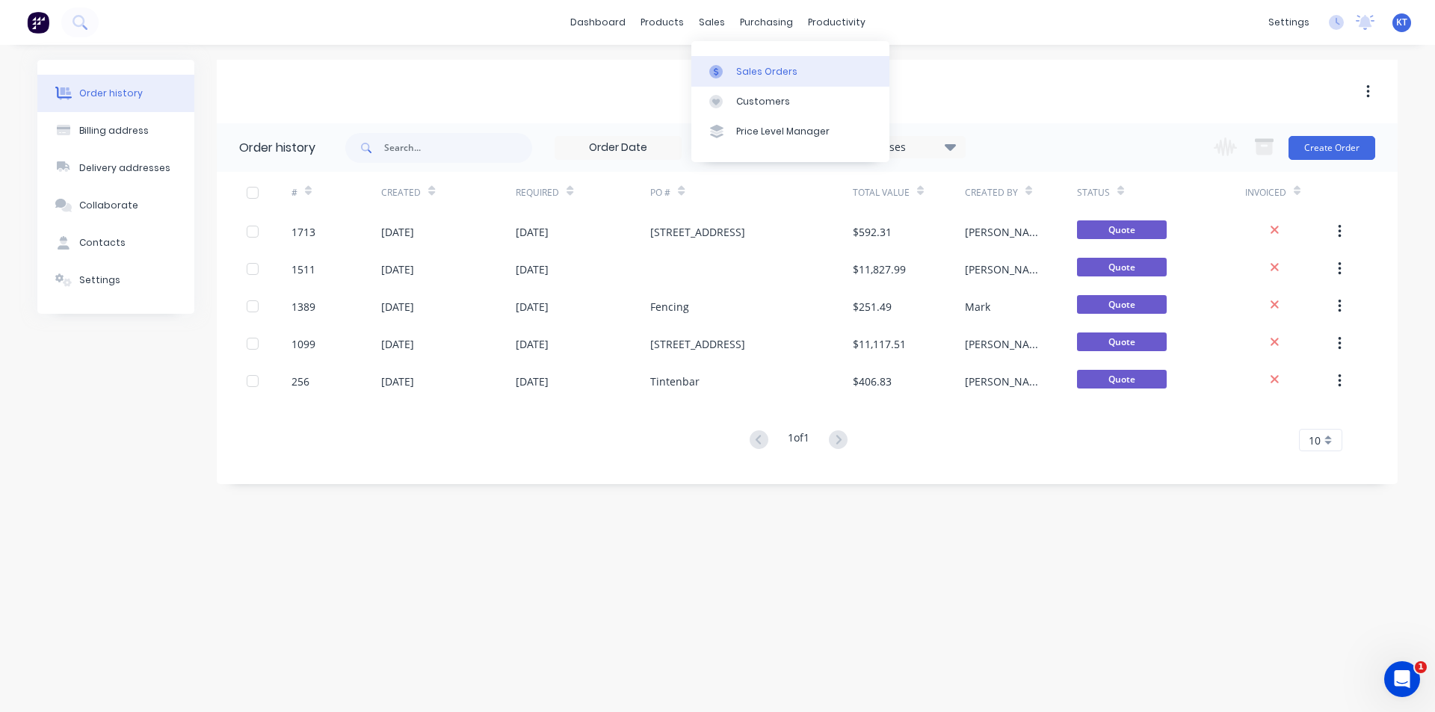
click at [778, 72] on div "Sales Orders" at bounding box center [766, 71] width 61 height 13
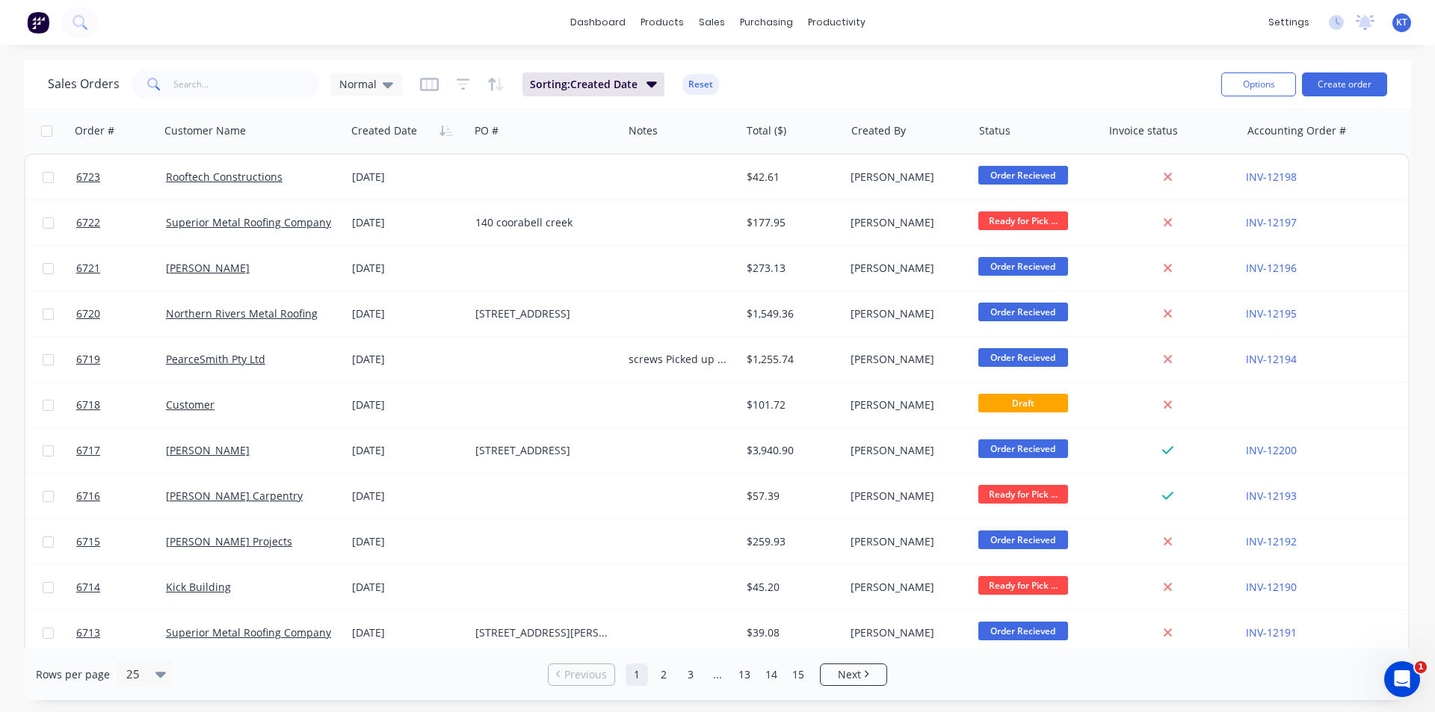
click at [188, 99] on div "Sales Orders Normal Sorting: Created Date Reset" at bounding box center [628, 84] width 1161 height 37
click at [194, 84] on input "text" at bounding box center [246, 84] width 146 height 30
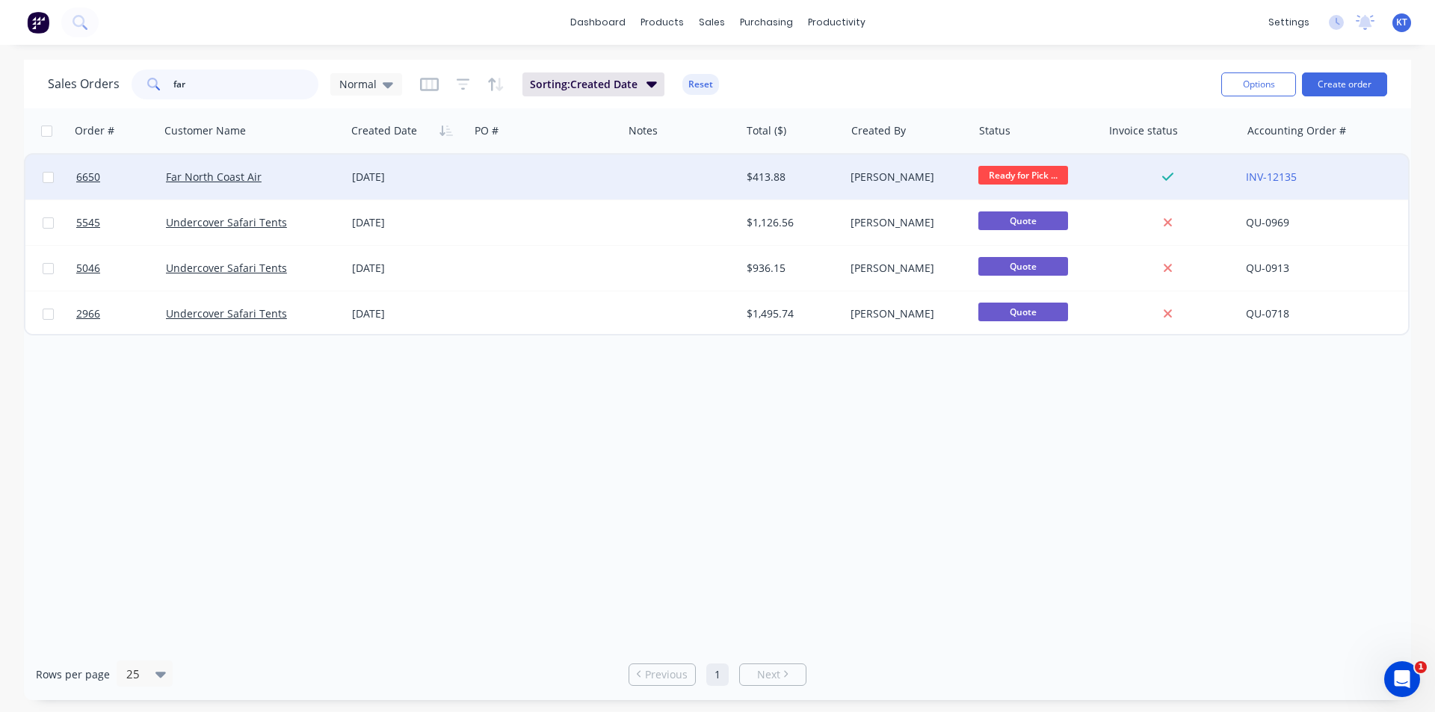
type input "far"
click at [410, 184] on div "26 Aug 2025" at bounding box center [407, 177] width 111 height 15
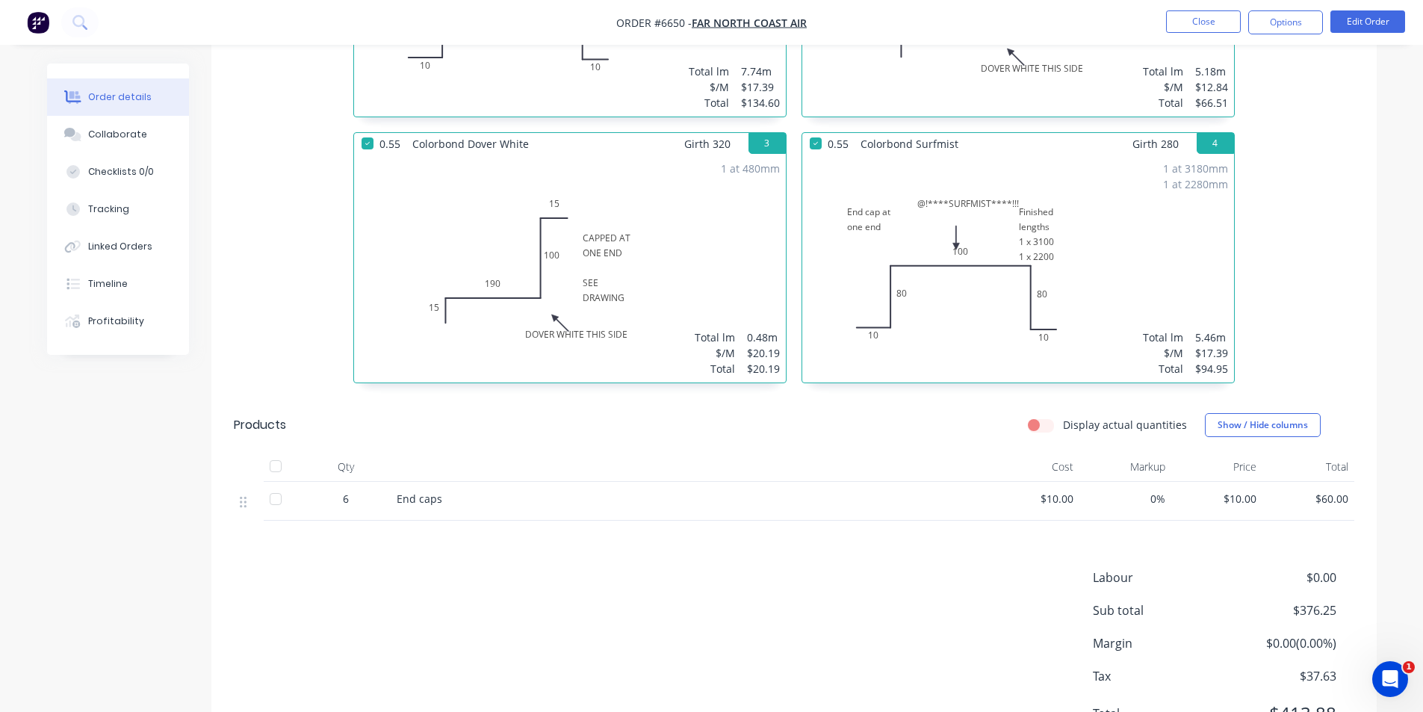
scroll to position [672, 0]
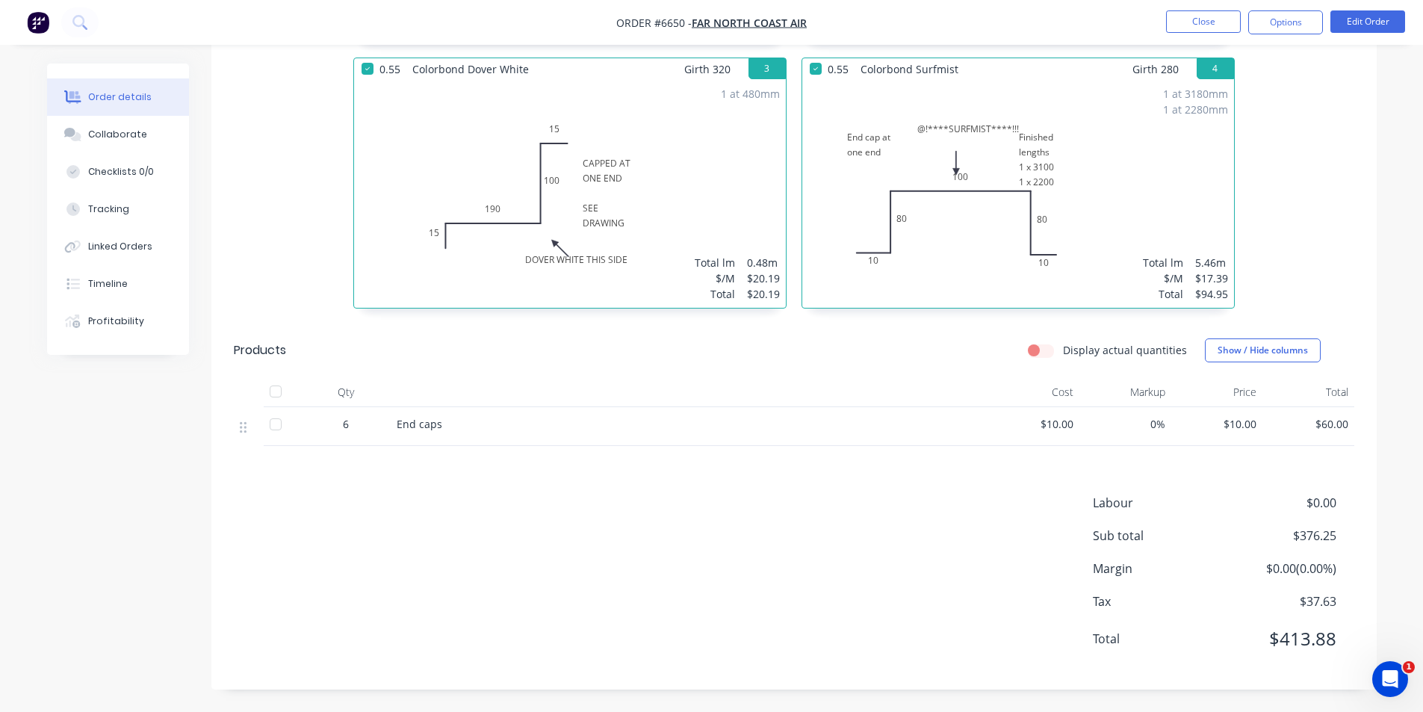
click at [272, 395] on div at bounding box center [276, 392] width 30 height 30
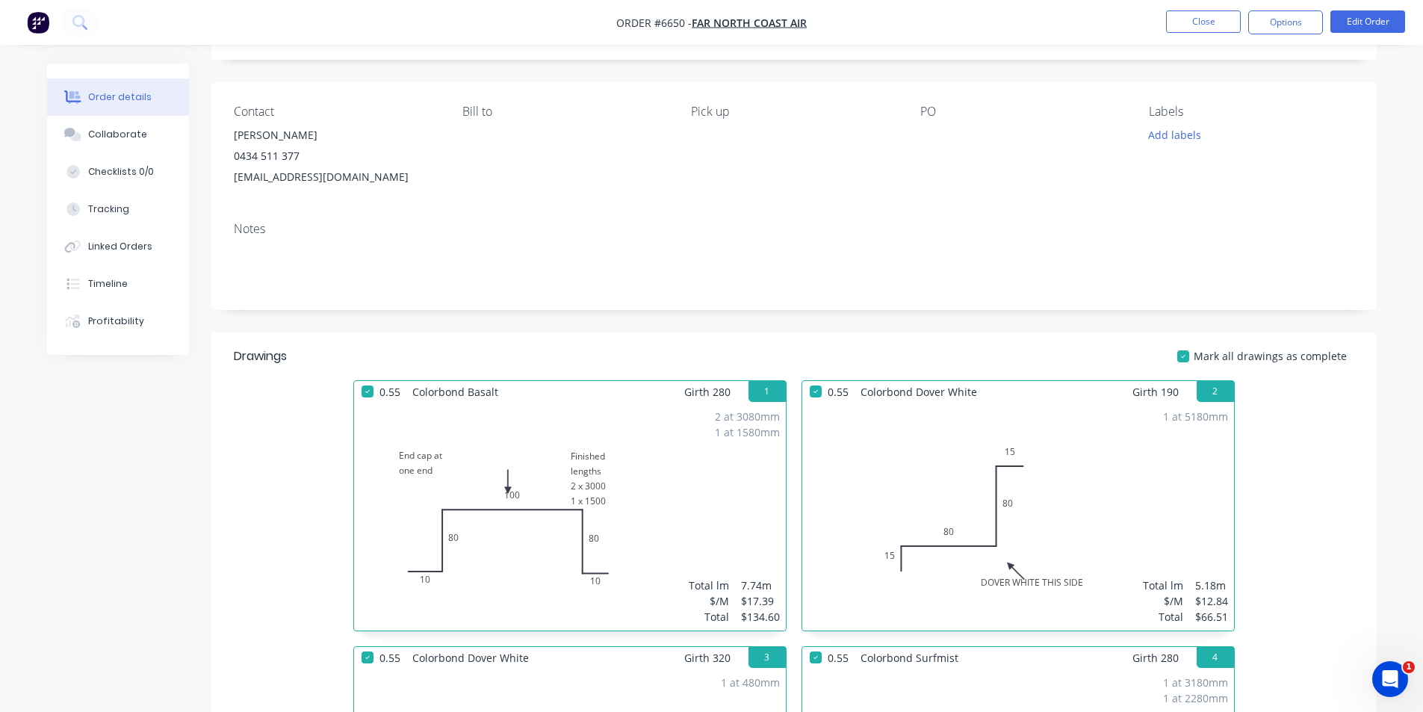
scroll to position [0, 0]
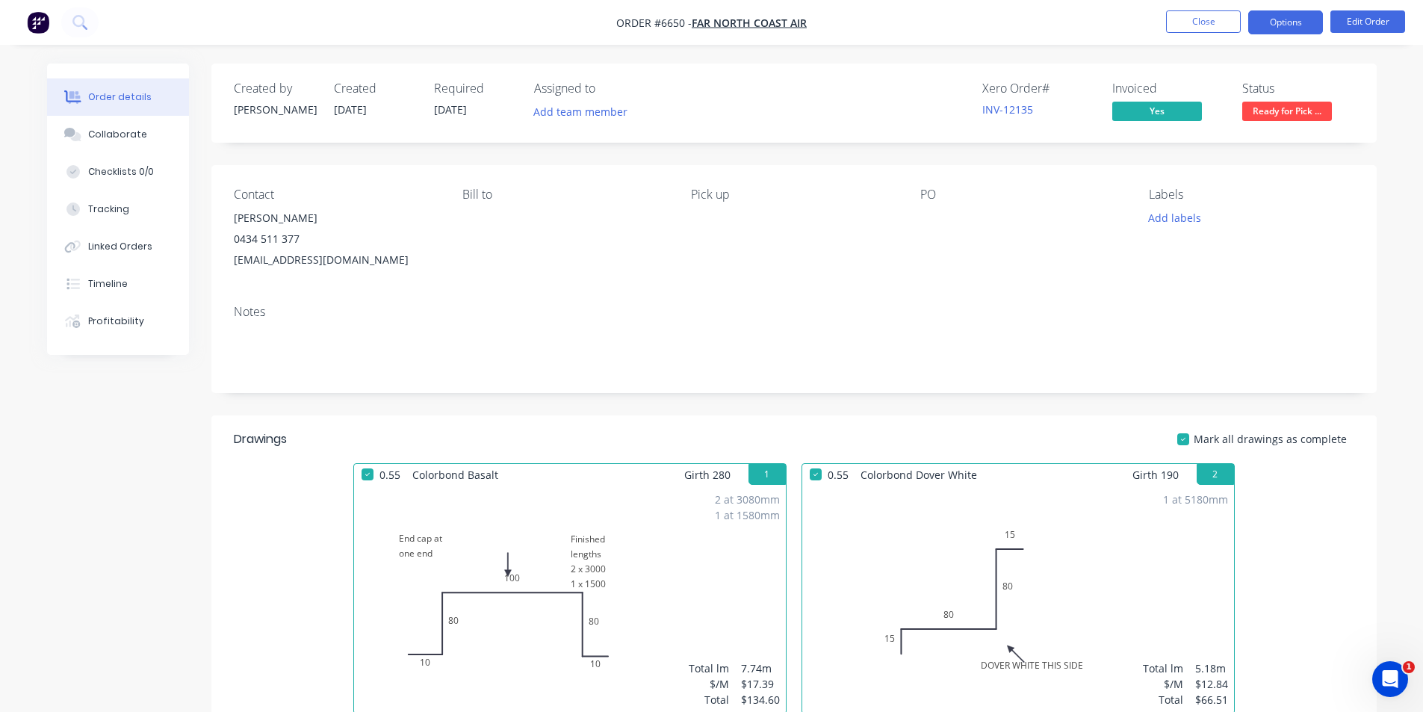
click at [1268, 19] on button "Options" at bounding box center [1286, 22] width 75 height 24
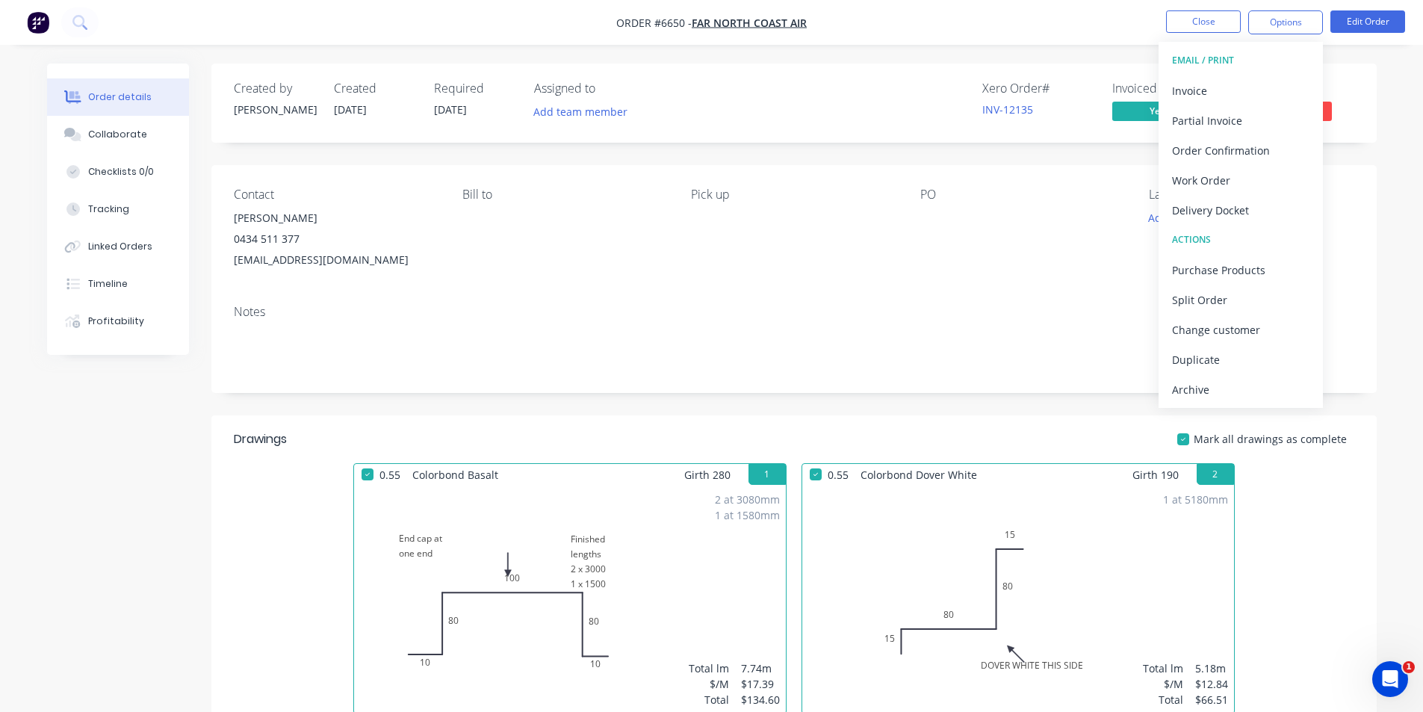
click at [1392, 147] on div "Order details Collaborate Checklists 0/0 Tracking Linked Orders Timeline Profit…" at bounding box center [711, 692] width 1423 height 1384
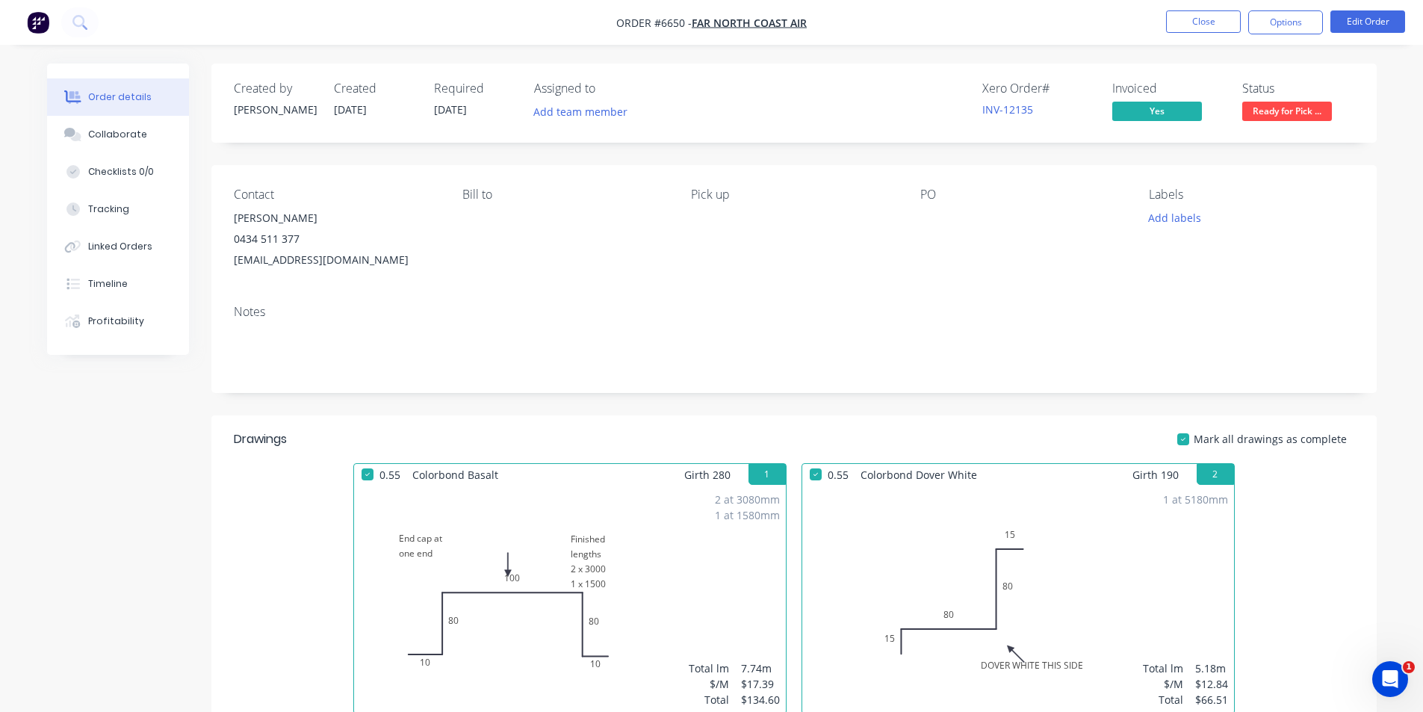
click at [1328, 111] on span "Ready for Pick ..." at bounding box center [1288, 111] width 90 height 19
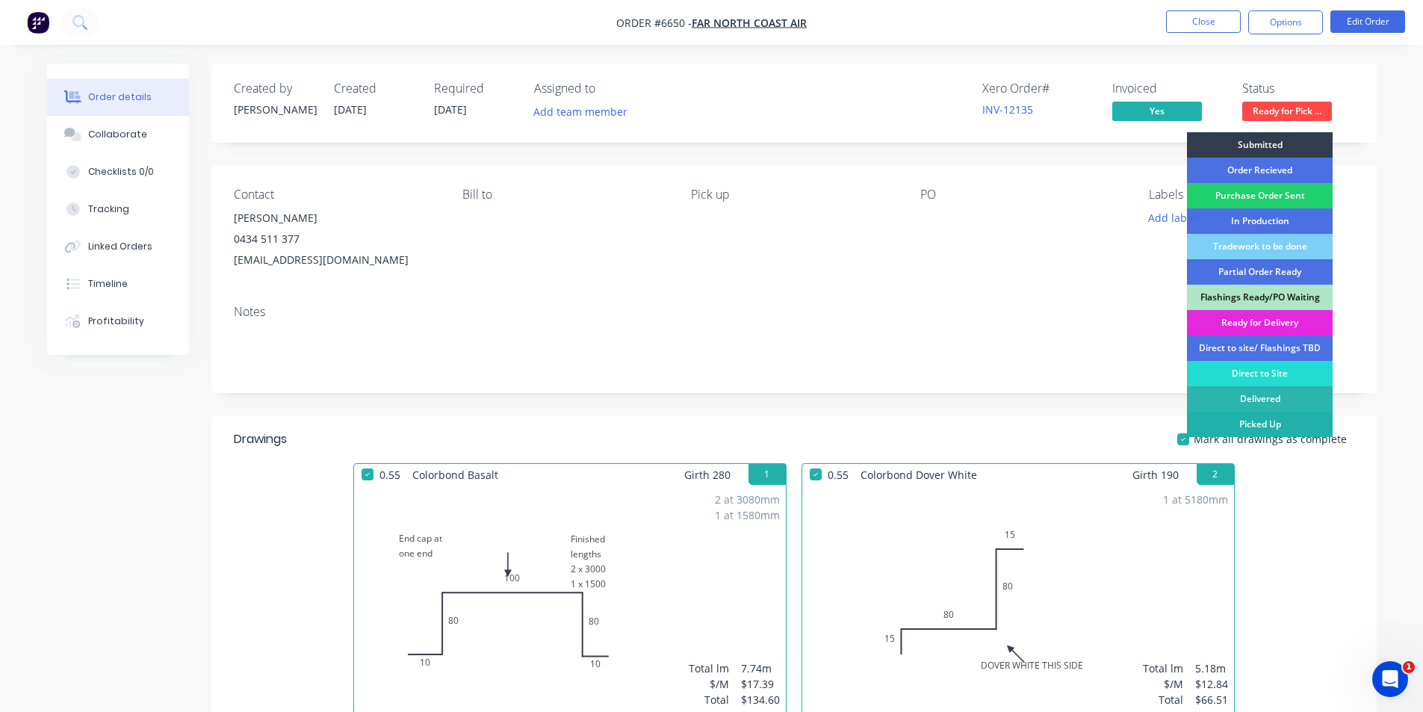
click at [1299, 421] on div "Picked Up" at bounding box center [1260, 424] width 146 height 25
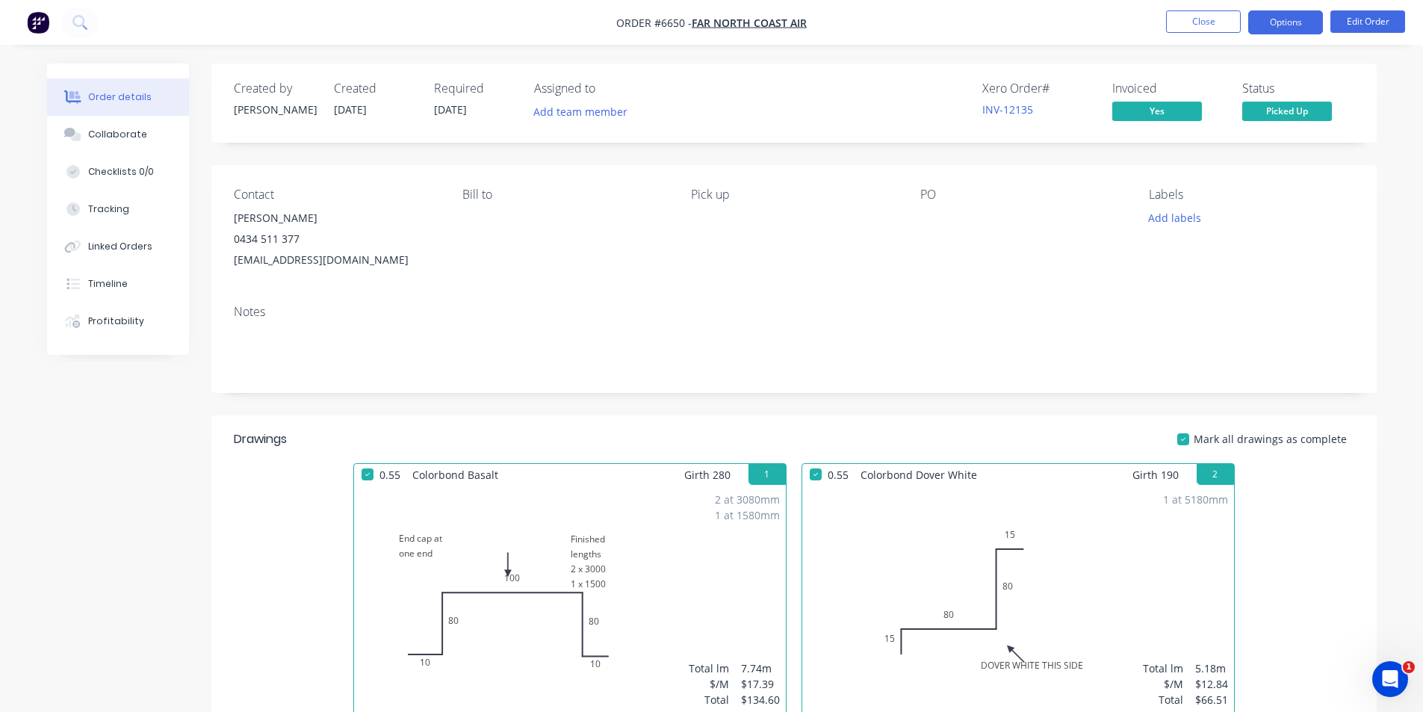
click at [1278, 33] on button "Options" at bounding box center [1286, 22] width 75 height 24
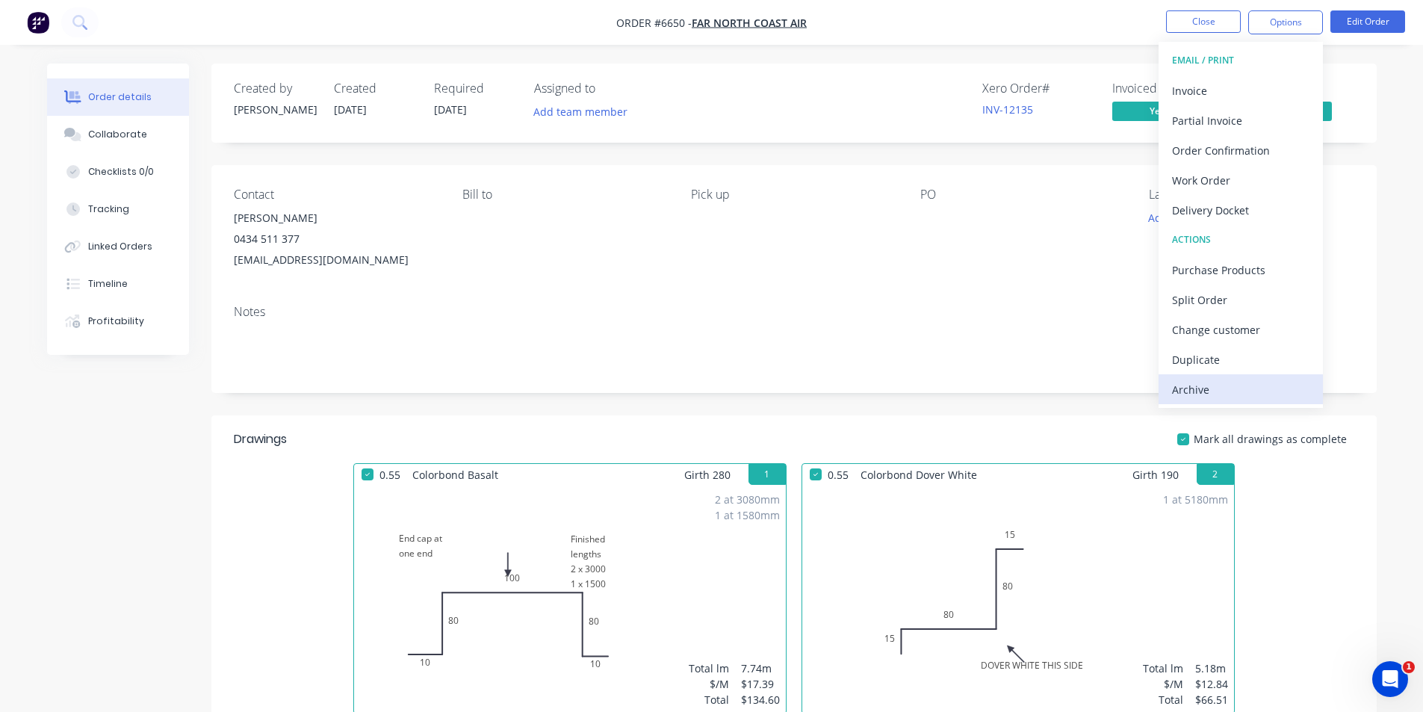
click at [1267, 392] on div "Archive" at bounding box center [1240, 390] width 137 height 22
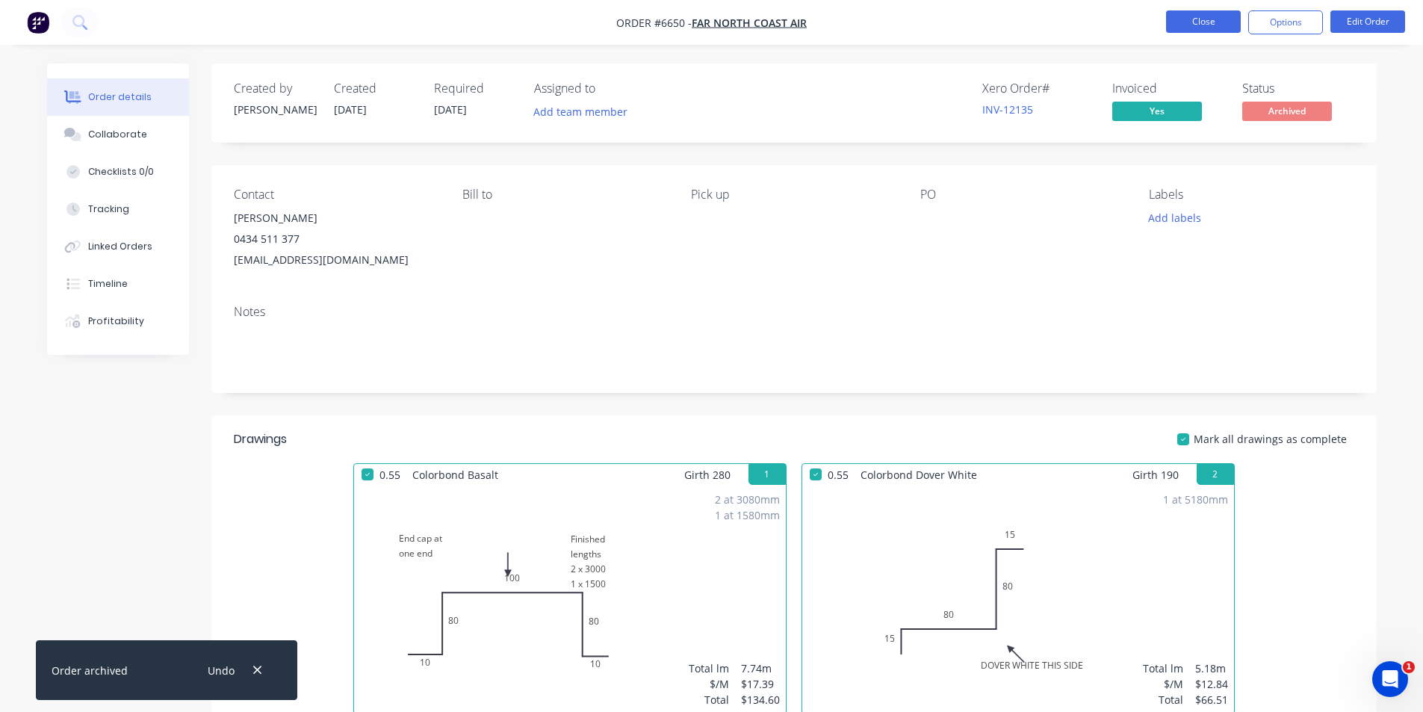
drag, startPoint x: 1251, startPoint y: 27, endPoint x: 1228, endPoint y: 25, distance: 22.5
click at [1243, 26] on ul "Close Options Edit Order" at bounding box center [1285, 22] width 275 height 24
click at [1227, 25] on button "Close" at bounding box center [1203, 21] width 75 height 22
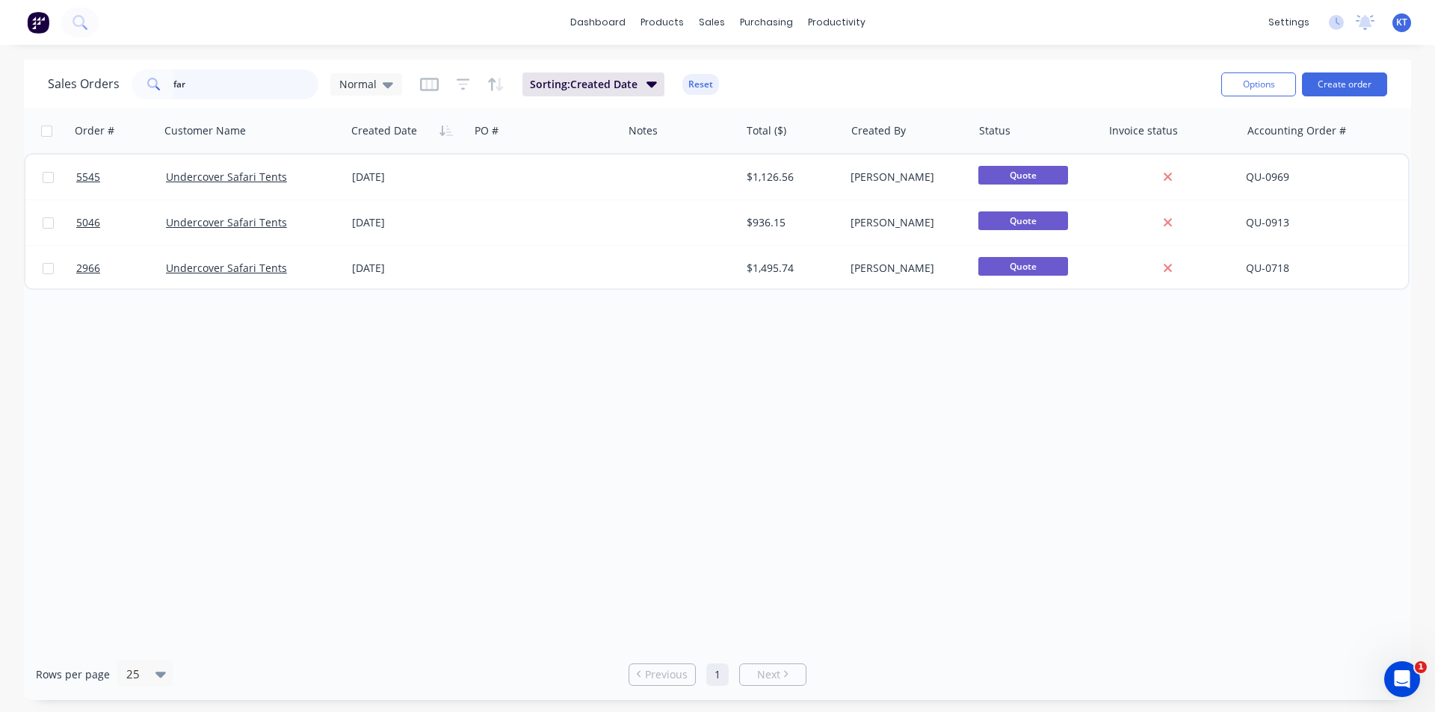
click at [187, 87] on input "far" at bounding box center [246, 84] width 146 height 30
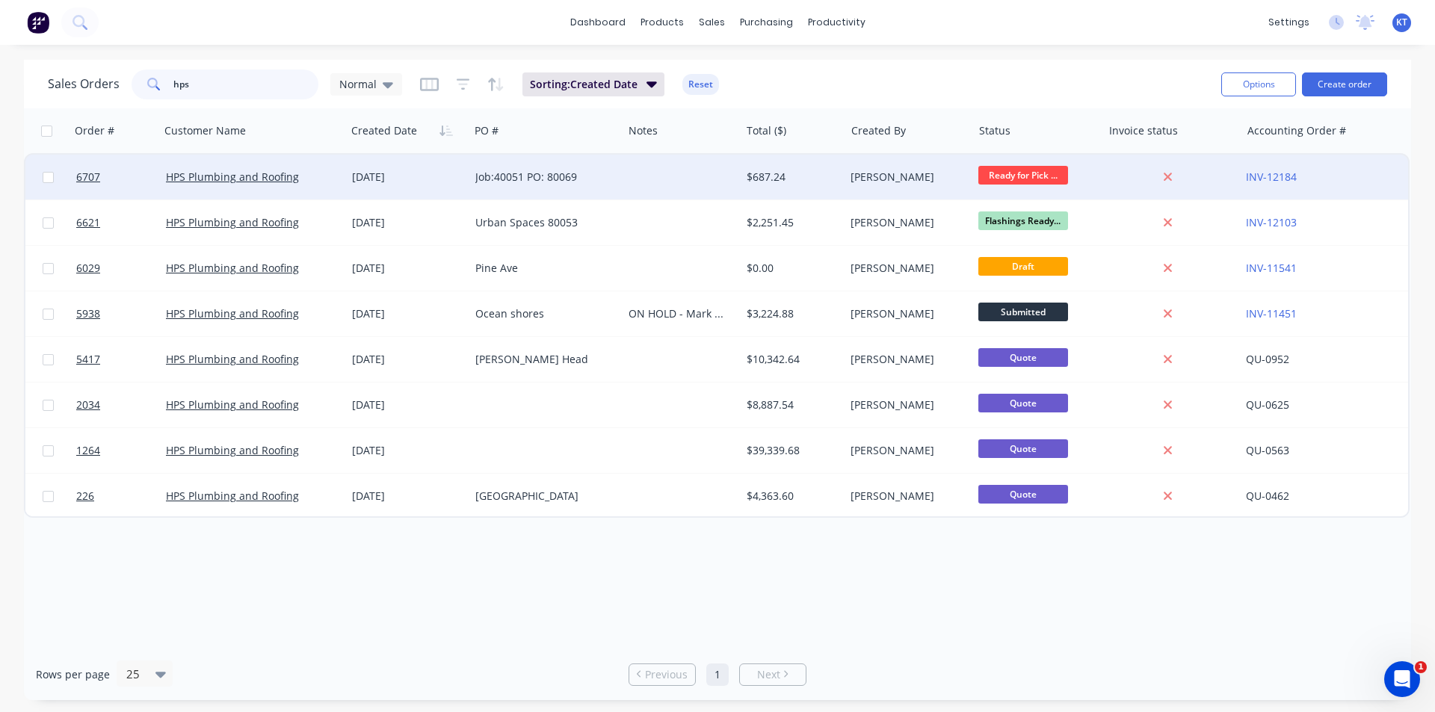
type input "hps"
click at [361, 190] on div "29 Aug 2025" at bounding box center [407, 177] width 123 height 45
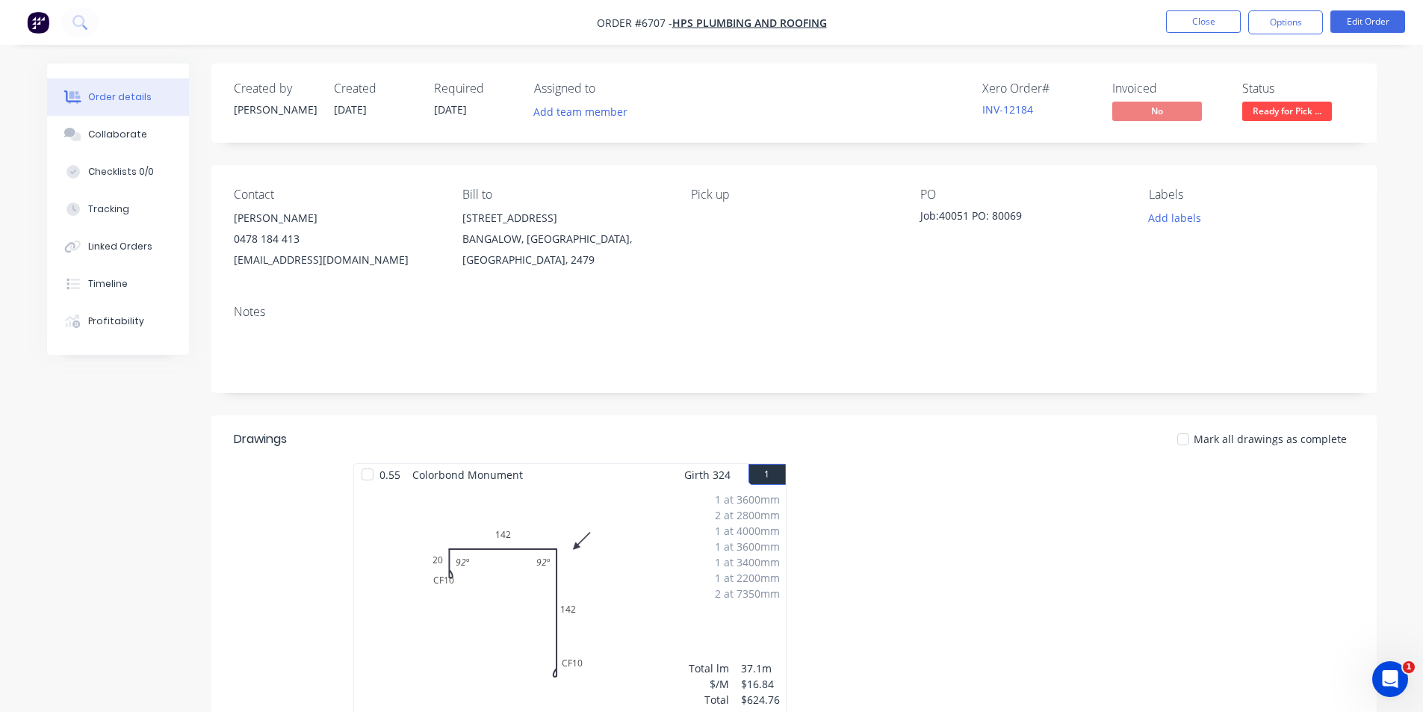
click at [369, 474] on div at bounding box center [368, 475] width 30 height 30
click at [1281, 114] on span "Ready for Pick ..." at bounding box center [1288, 111] width 90 height 19
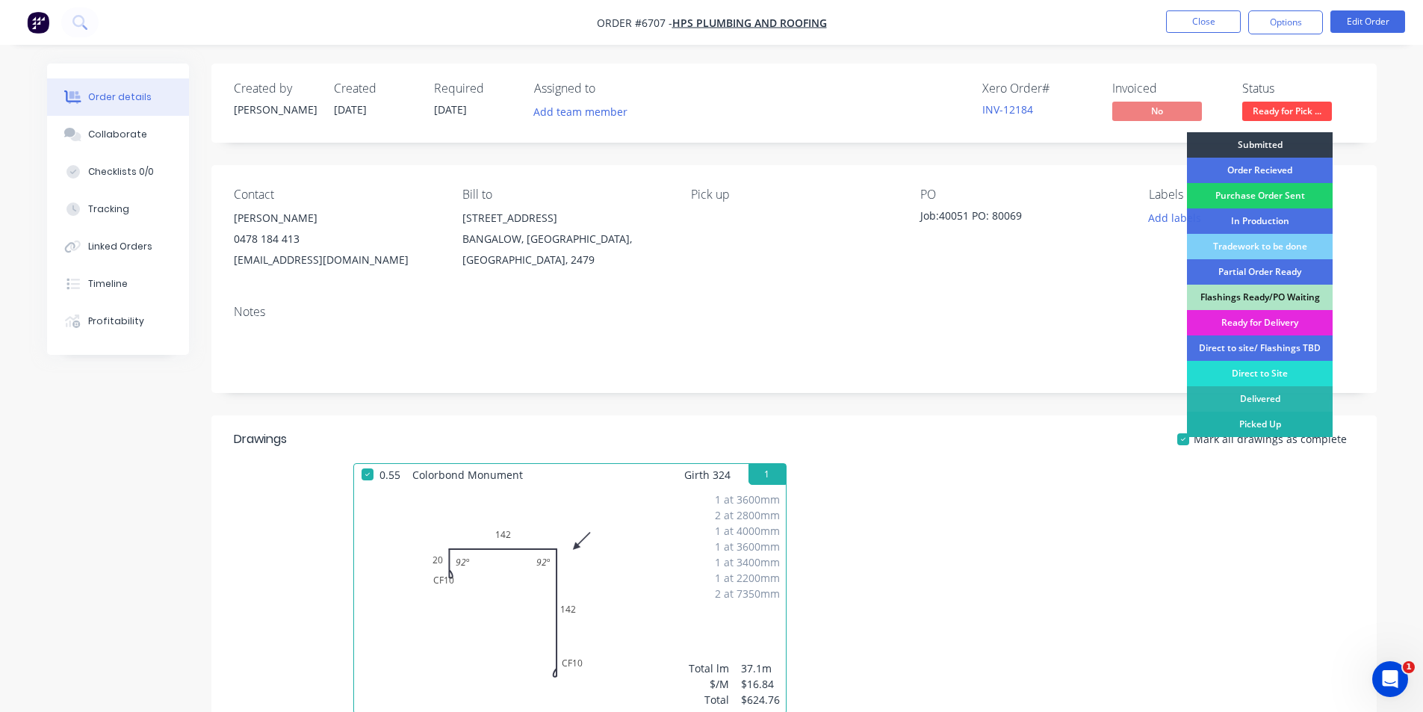
click at [1278, 427] on div "Picked Up" at bounding box center [1260, 424] width 146 height 25
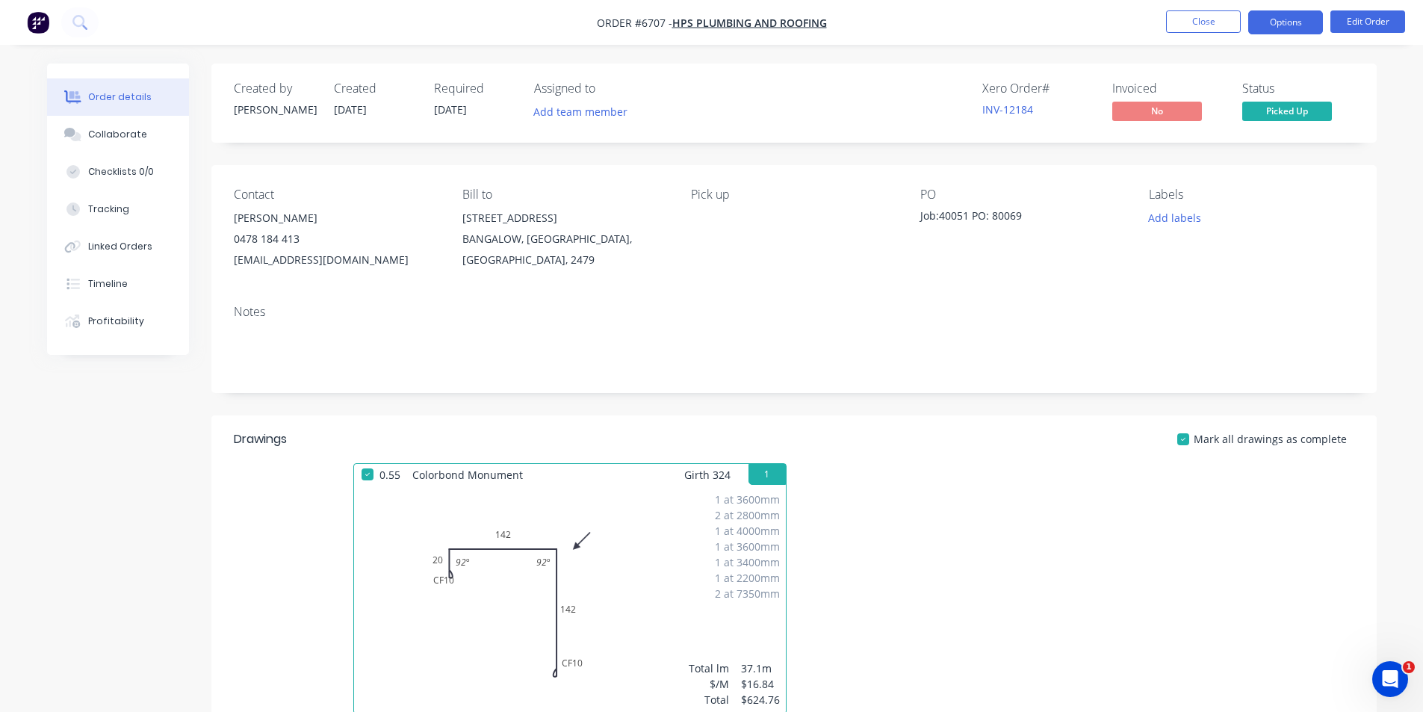
click at [1258, 11] on button "Options" at bounding box center [1286, 22] width 75 height 24
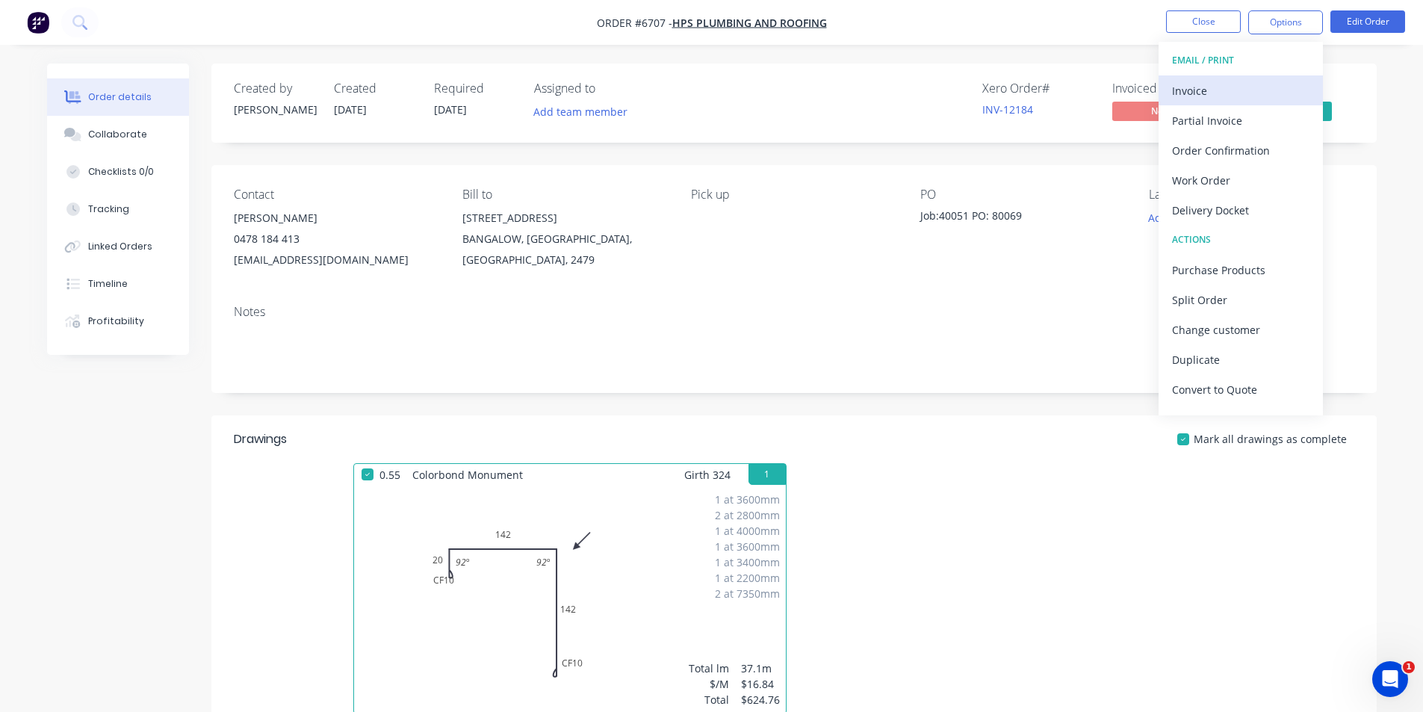
click at [1240, 93] on div "Invoice" at bounding box center [1240, 91] width 137 height 22
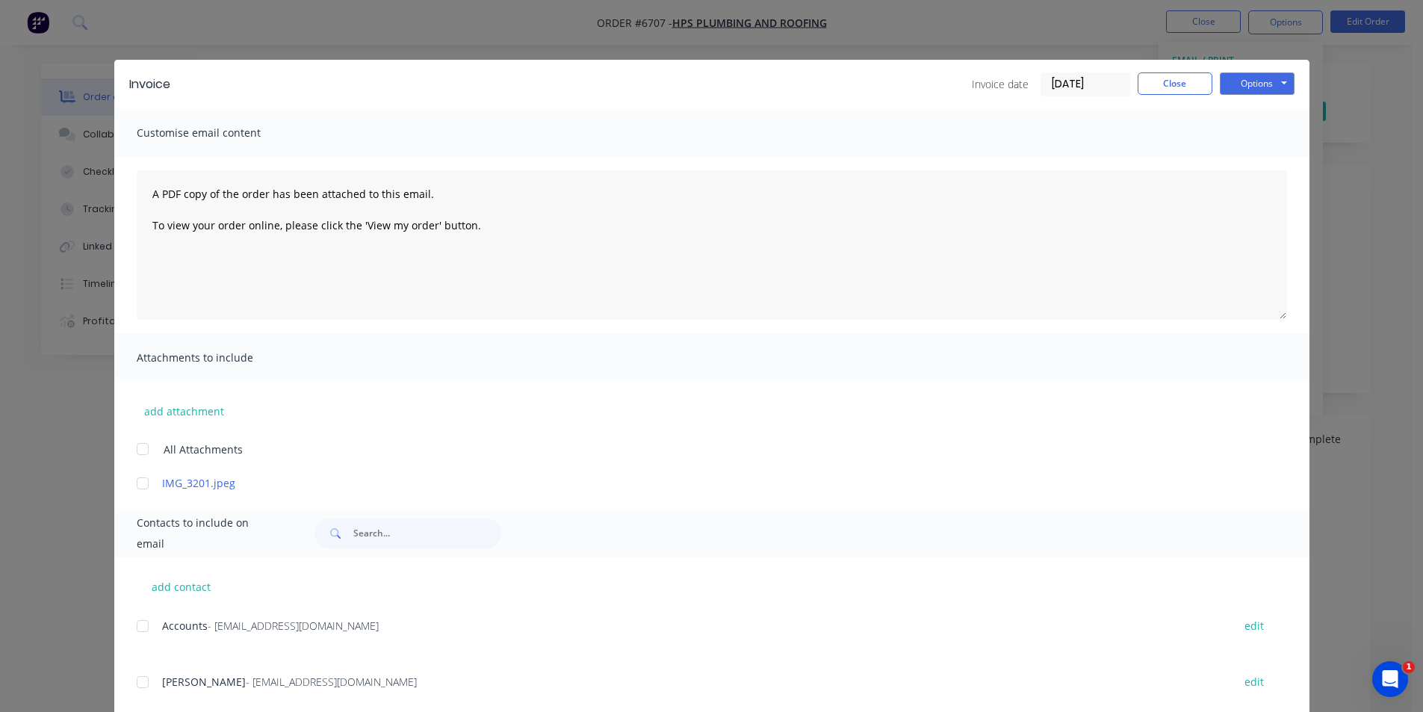
click at [129, 631] on div "add contact Accounts - accounts@hpsbyron.com.au edit Rowan Hanley - info@hpsbyr…" at bounding box center [711, 642] width 1195 height 170
click at [143, 619] on div at bounding box center [143, 626] width 30 height 30
click at [134, 690] on div at bounding box center [143, 682] width 30 height 30
click at [1252, 89] on button "Options" at bounding box center [1257, 83] width 75 height 22
click at [1255, 156] on button "Email" at bounding box center [1268, 159] width 96 height 25
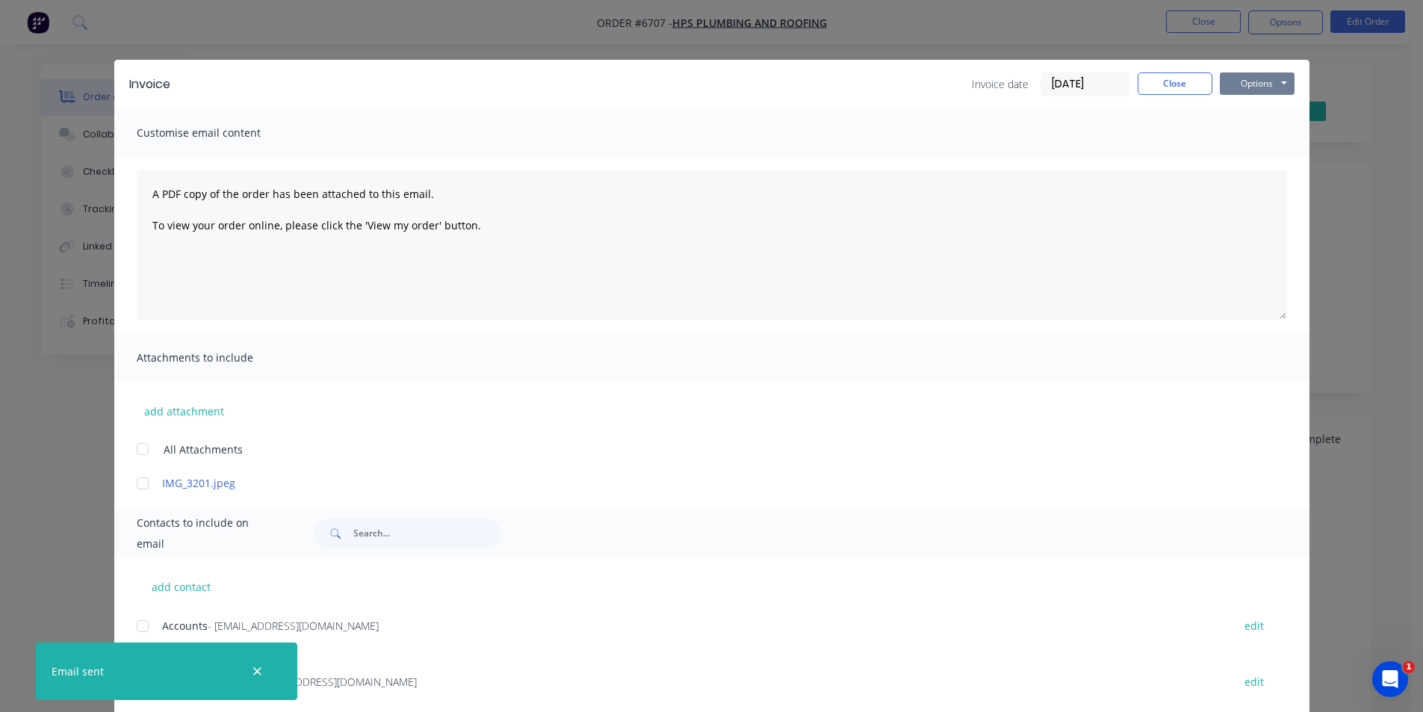
click at [1257, 72] on button "Options" at bounding box center [1257, 83] width 75 height 22
click at [1372, 158] on div "Invoice Invoice date 02/09/25 Close Options Preview Print Email Customise email…" at bounding box center [711, 356] width 1423 height 712
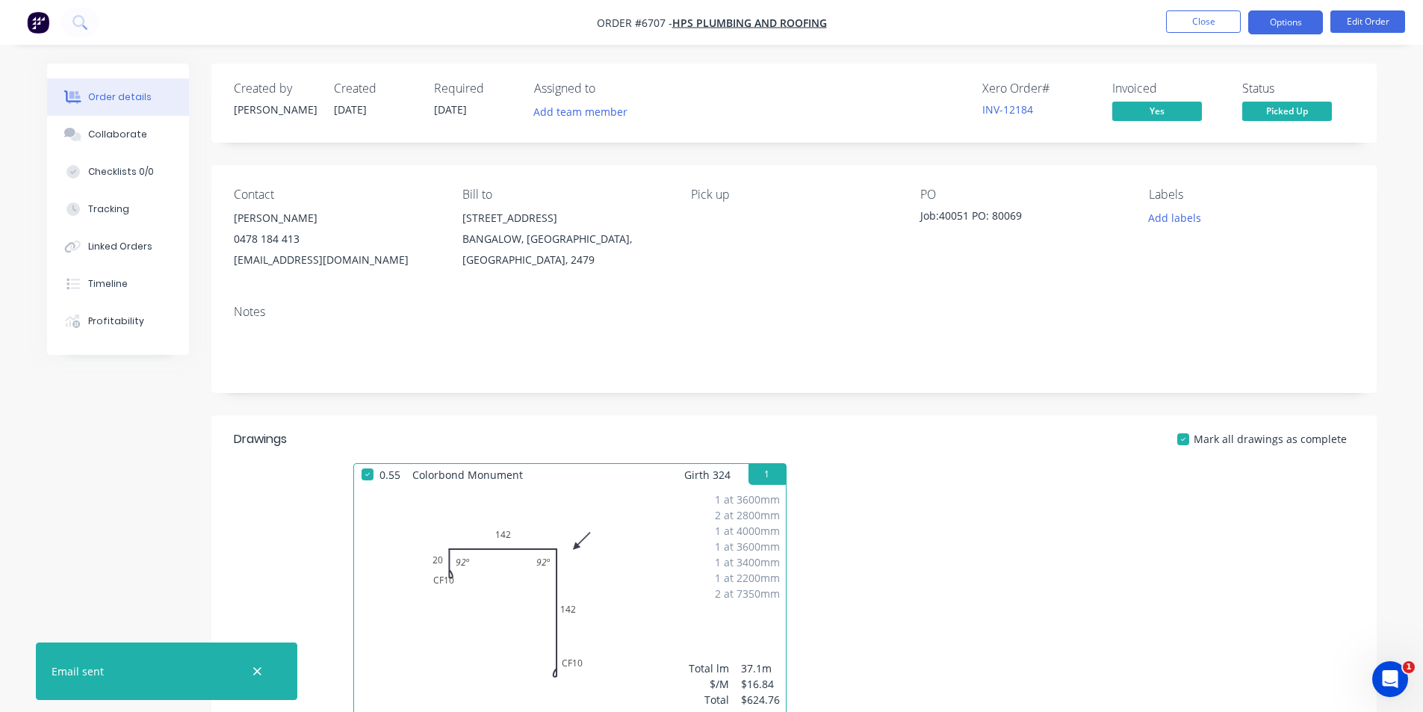
click at [1275, 16] on button "Options" at bounding box center [1286, 22] width 75 height 24
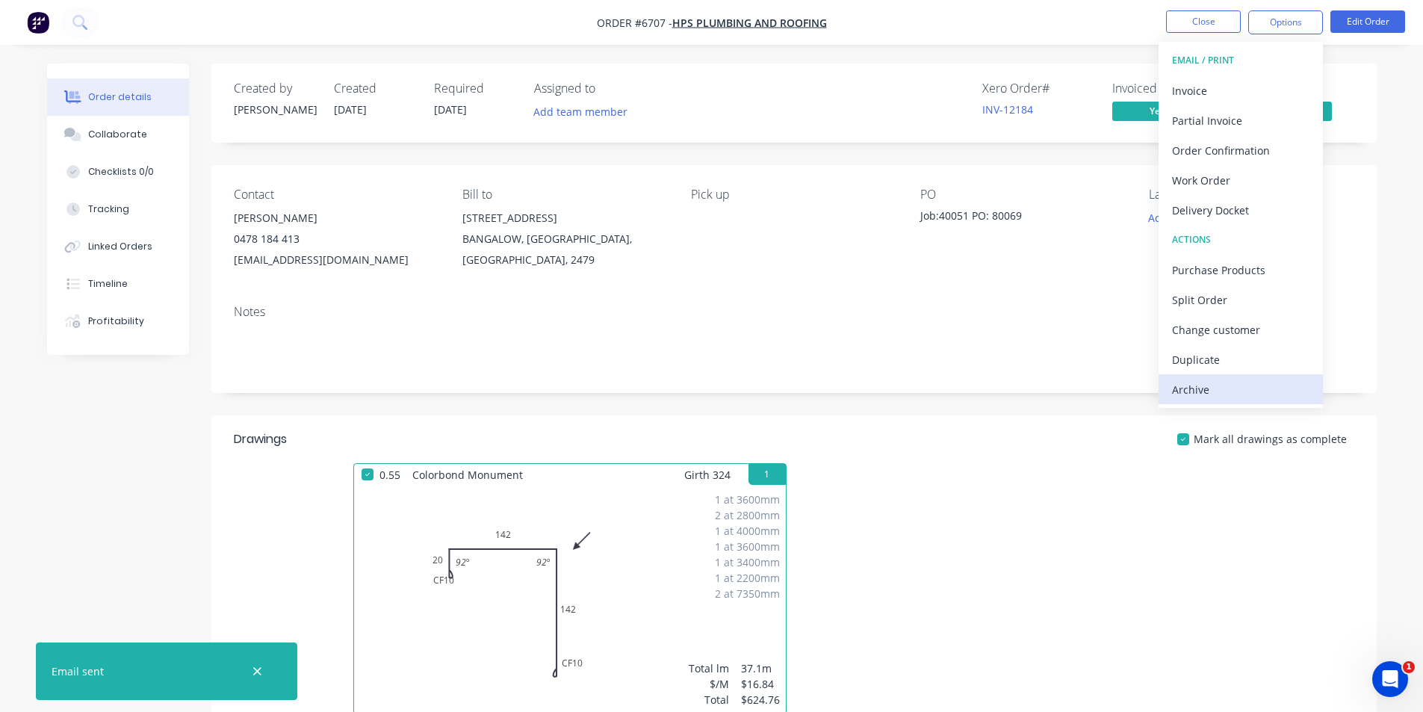
click at [1258, 389] on div "Archive" at bounding box center [1240, 390] width 137 height 22
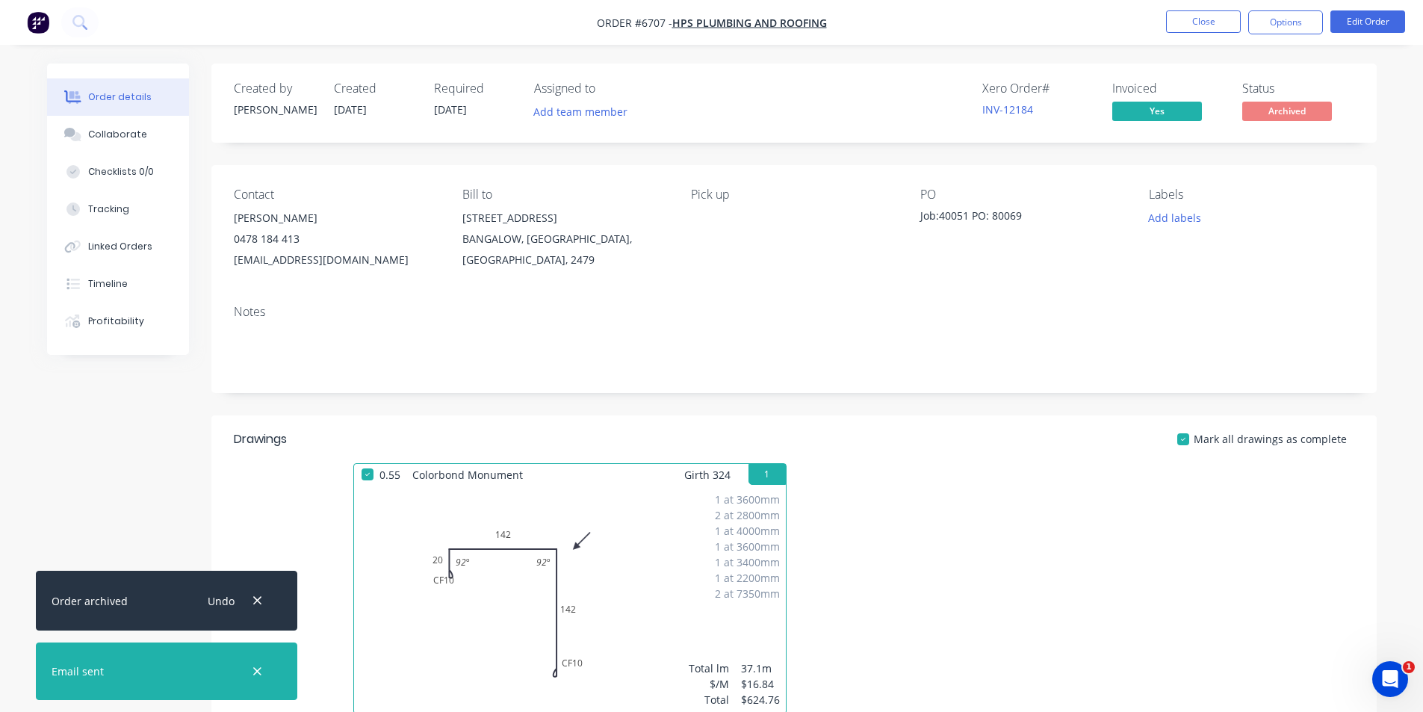
click at [1159, 12] on ul "Close Options Edit Order" at bounding box center [1285, 22] width 275 height 24
click at [1175, 20] on button "Close" at bounding box center [1203, 21] width 75 height 22
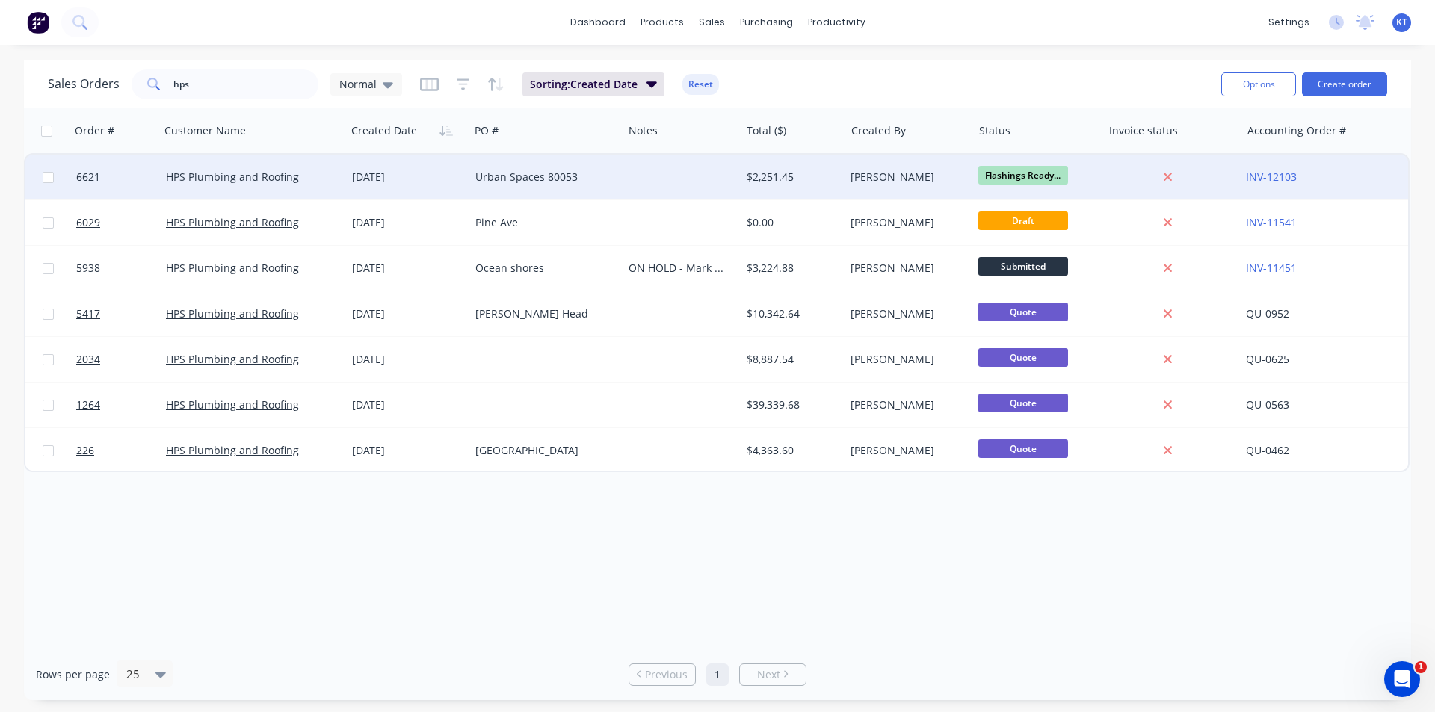
click at [558, 174] on div "Urban Spaces 80053" at bounding box center [542, 177] width 134 height 15
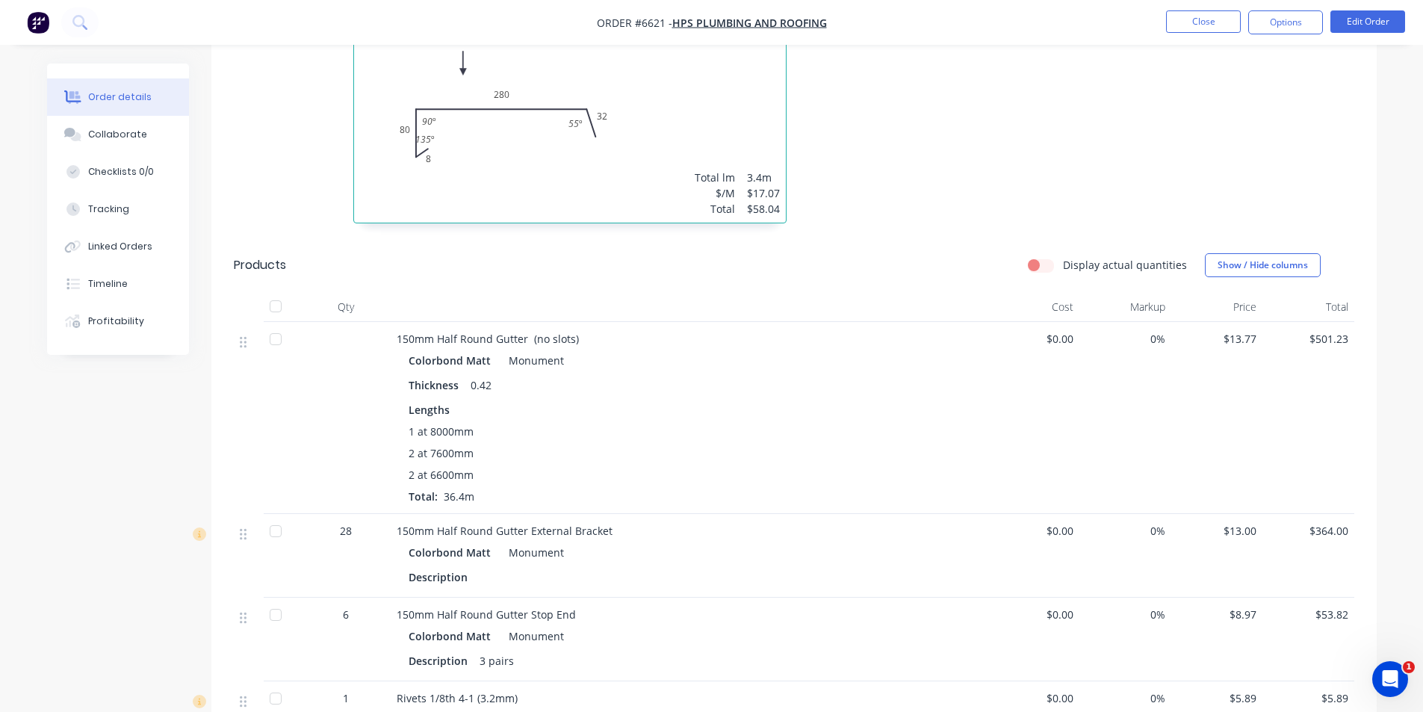
scroll to position [1644, 0]
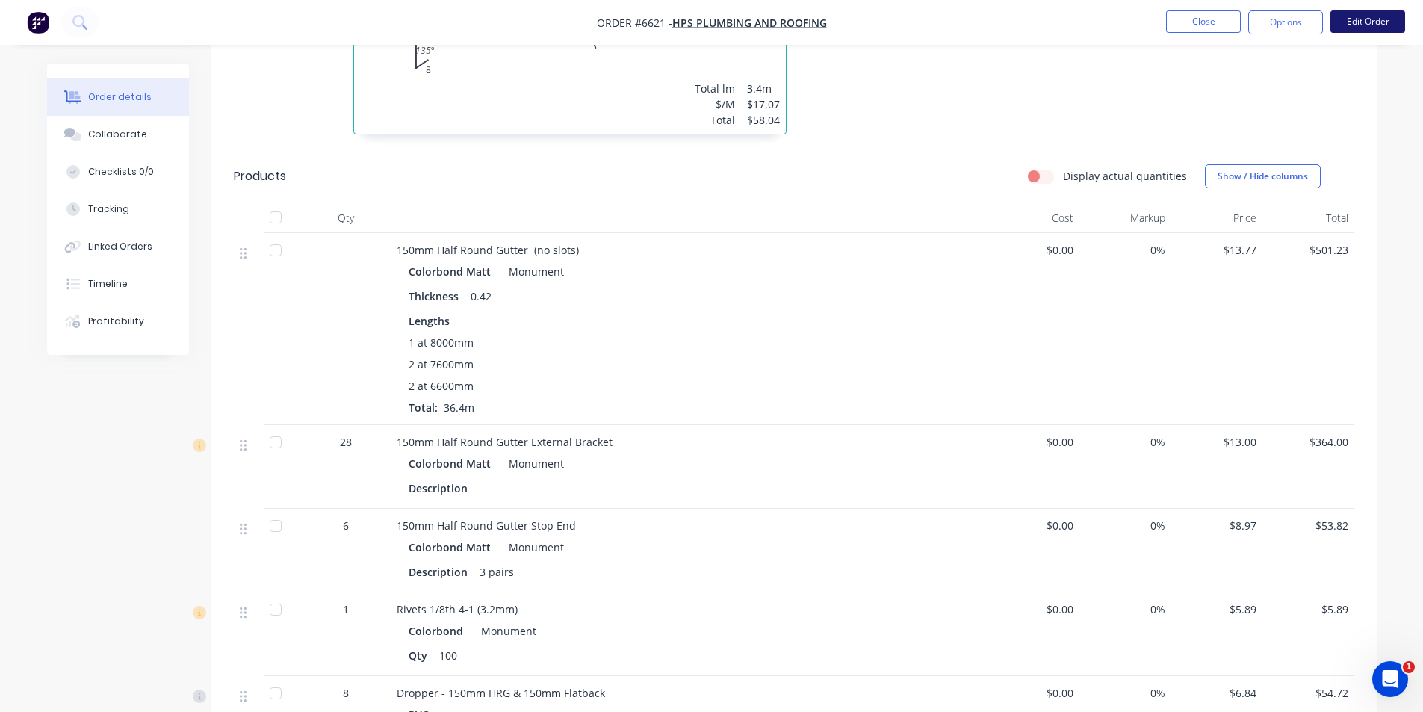
click at [1396, 27] on button "Edit Order" at bounding box center [1368, 21] width 75 height 22
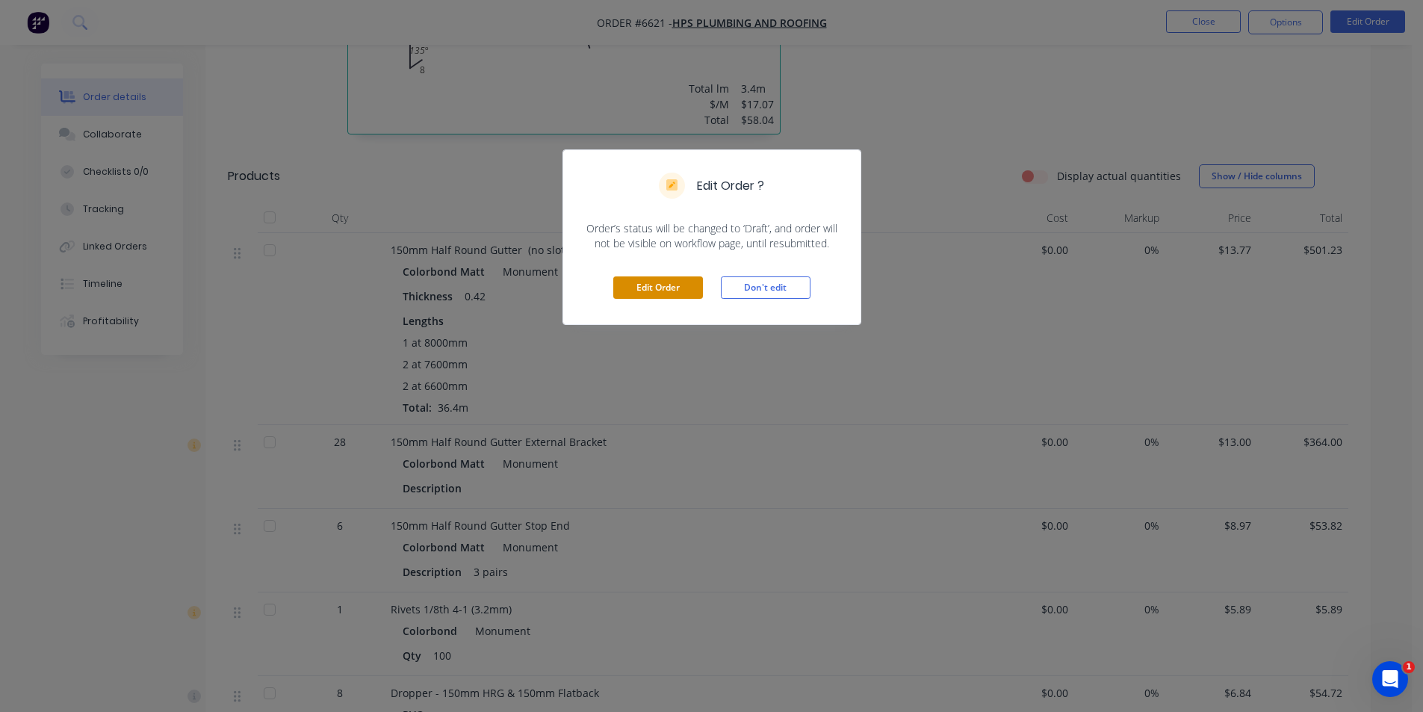
click at [648, 288] on button "Edit Order" at bounding box center [658, 287] width 90 height 22
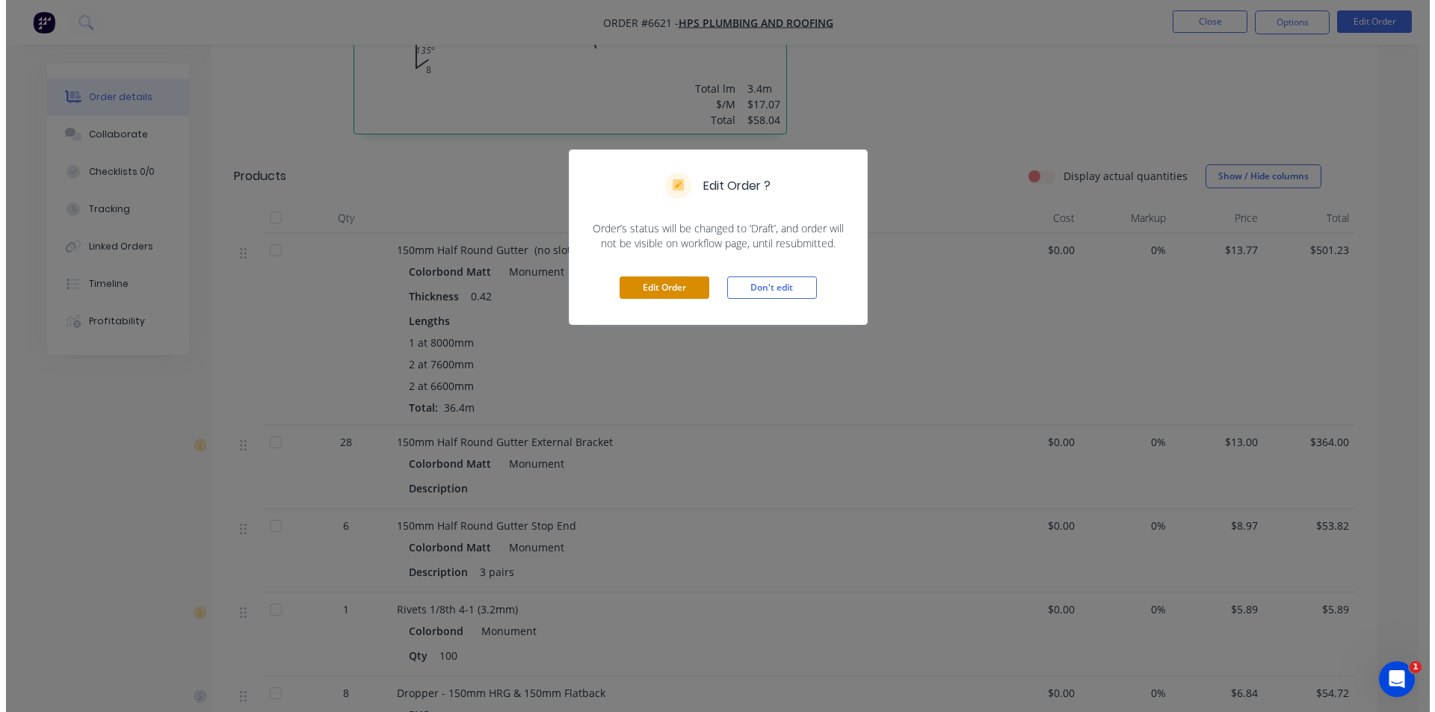
scroll to position [0, 0]
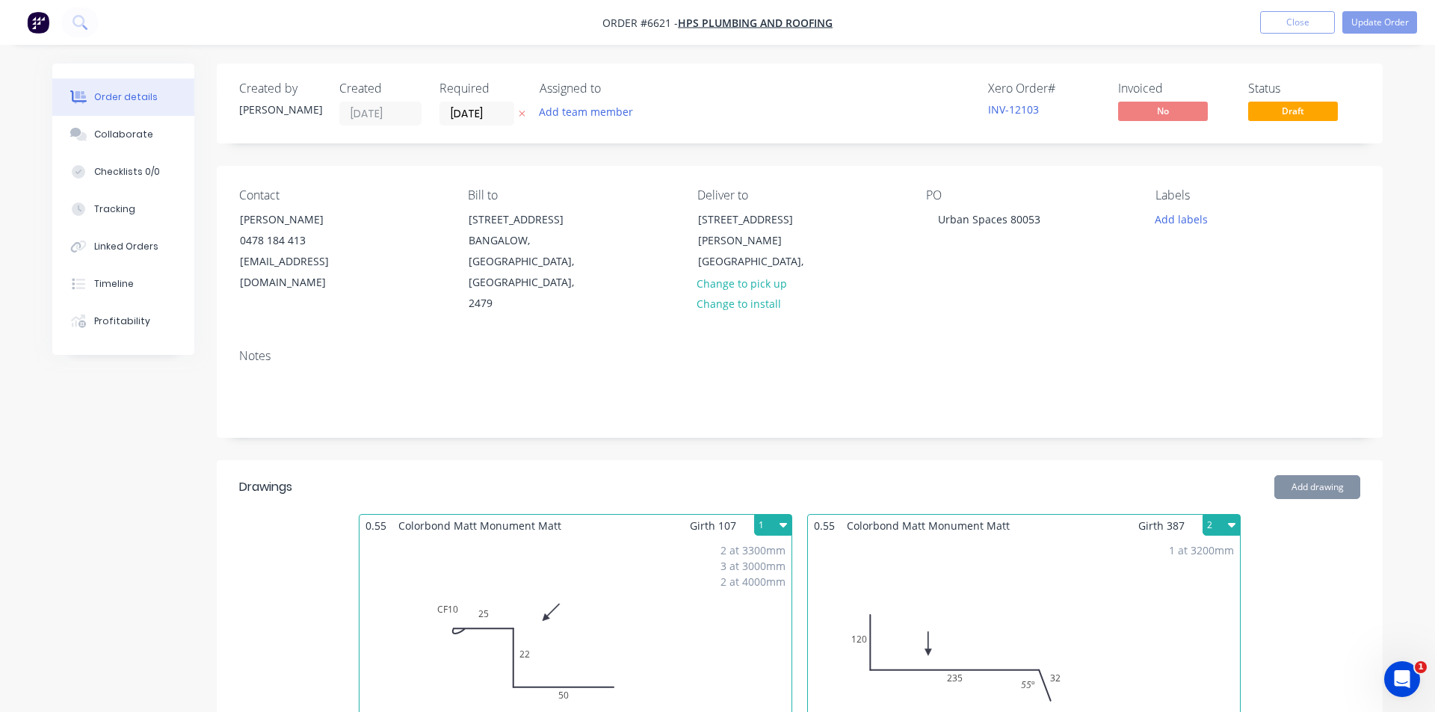
type input "$13.77"
type input "$501.23"
type input "$13.00"
type input "$364.00"
type input "$8.97"
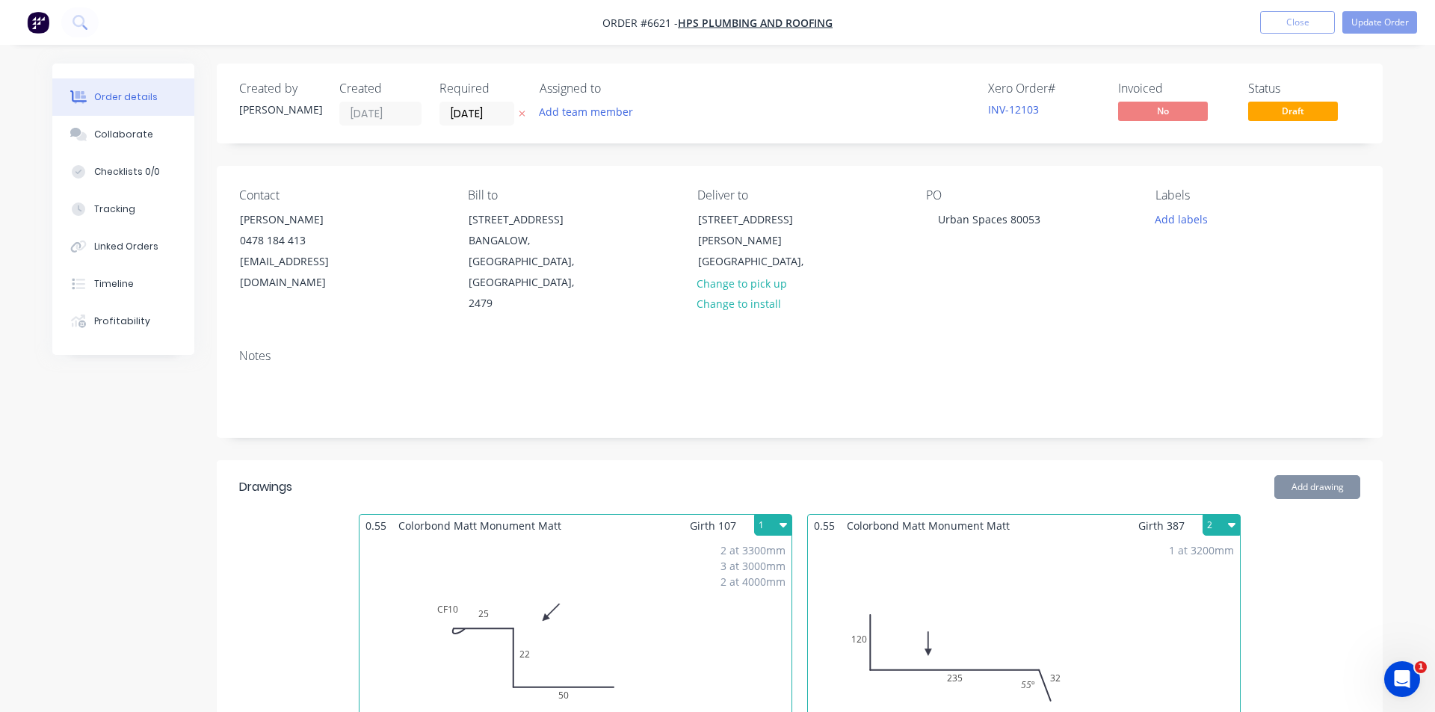
type input "$53.82"
type input "$5.89"
type input "$6.84"
type input "$54.72"
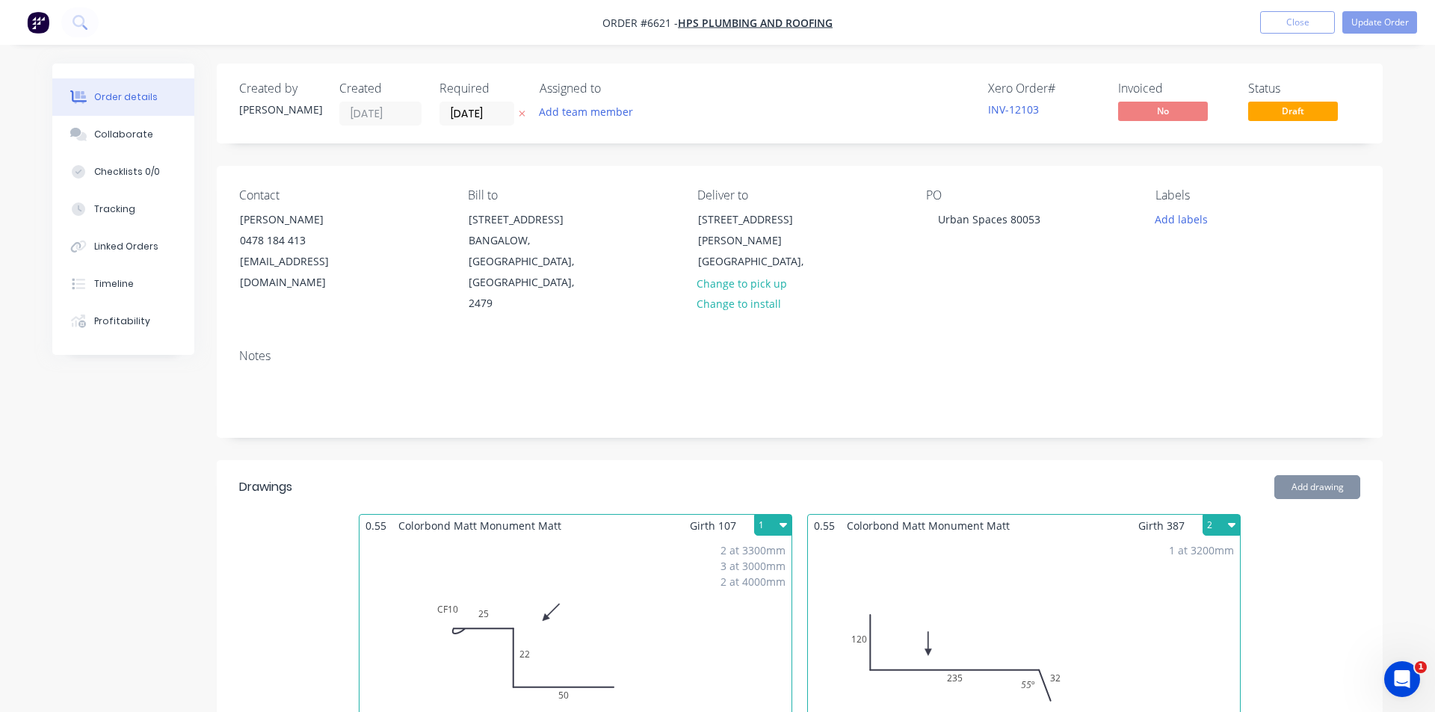
type input "$30.00"
type input "$110.00"
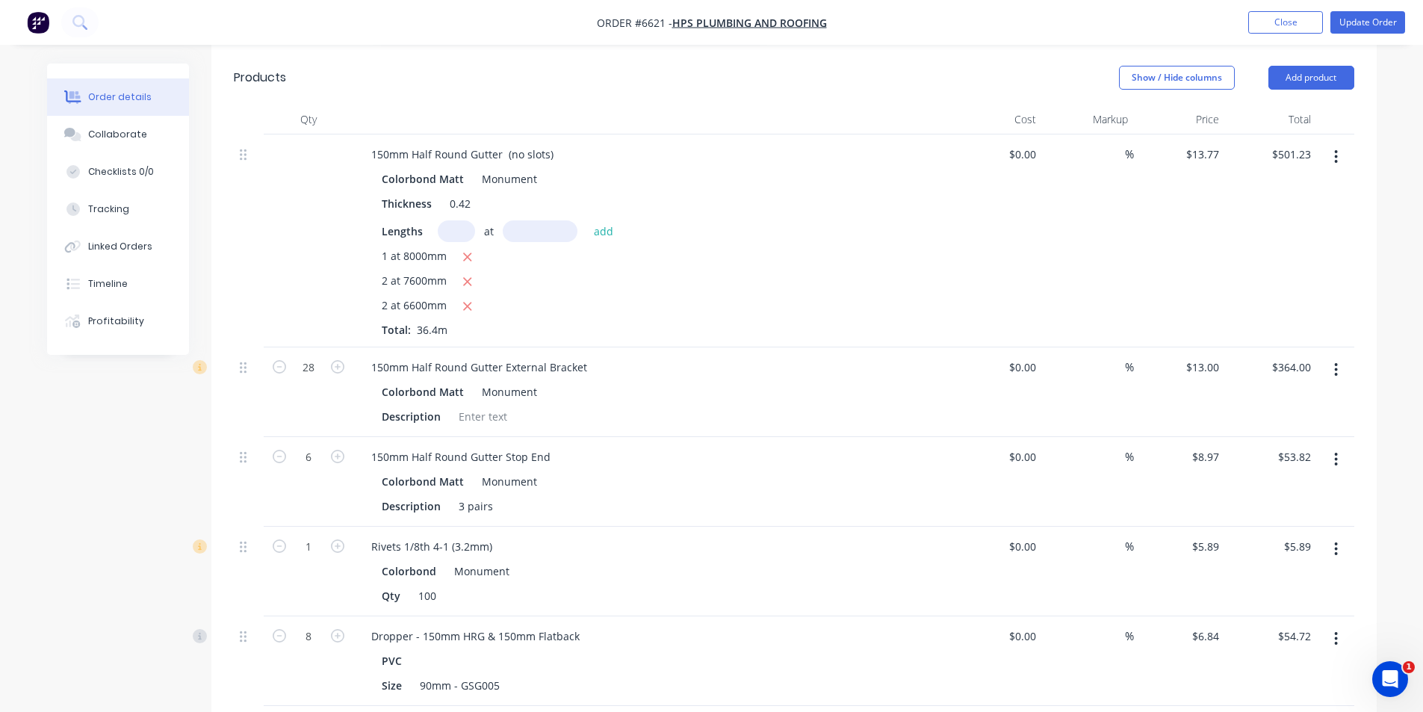
scroll to position [1569, 0]
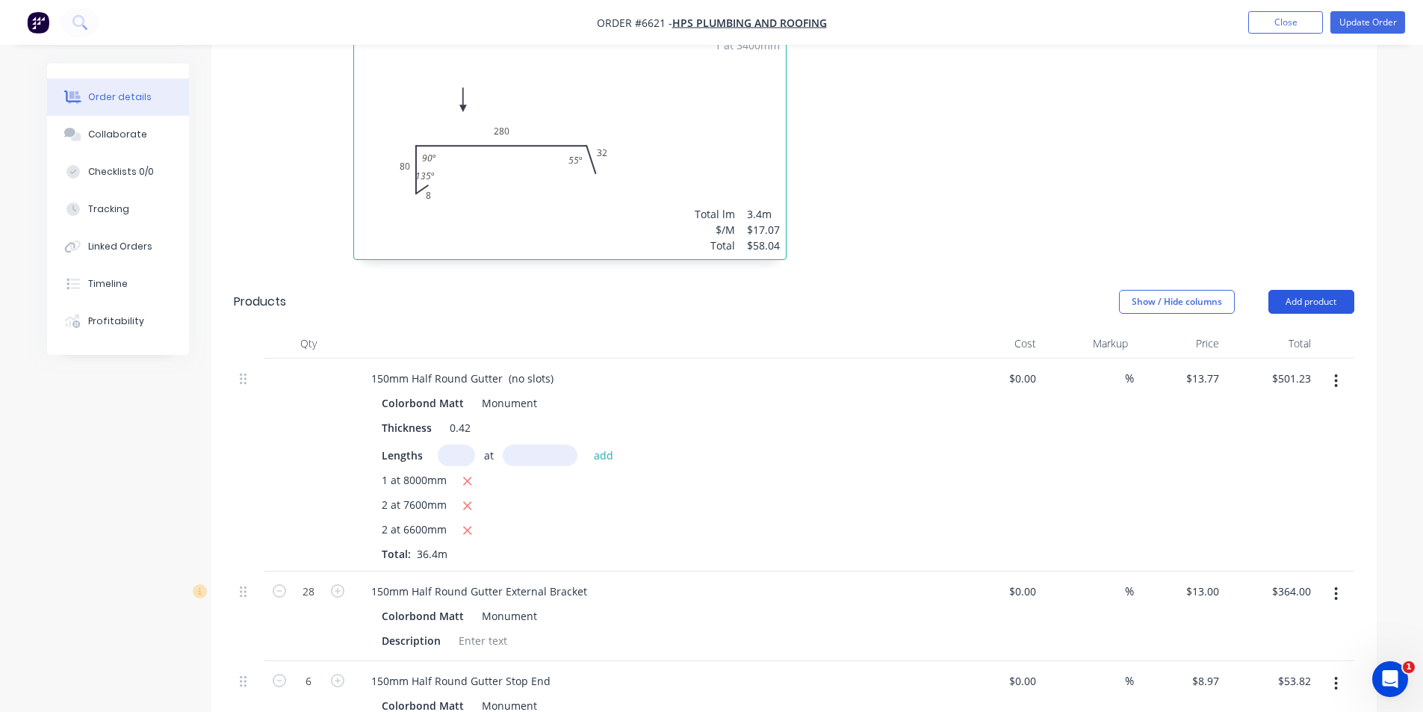
click at [1304, 290] on button "Add product" at bounding box center [1312, 302] width 86 height 24
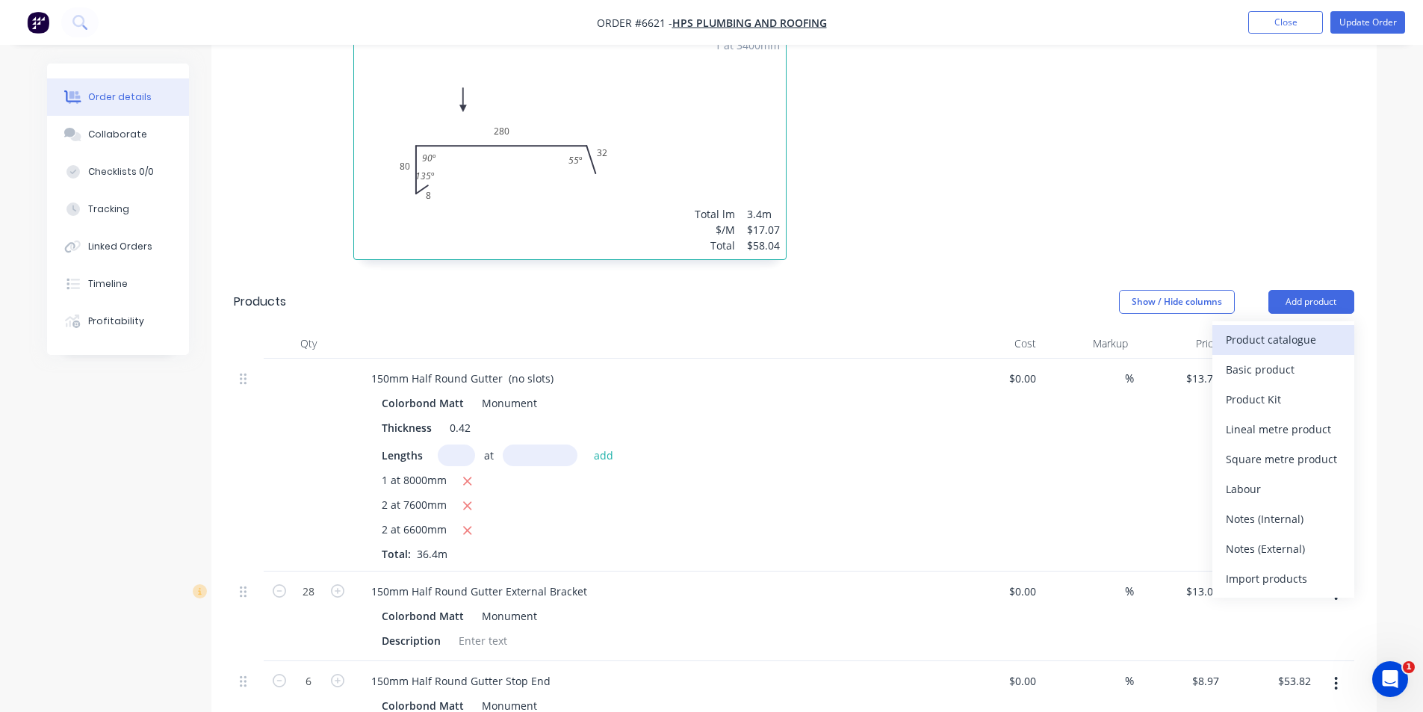
click at [1280, 329] on div "Product catalogue" at bounding box center [1283, 340] width 115 height 22
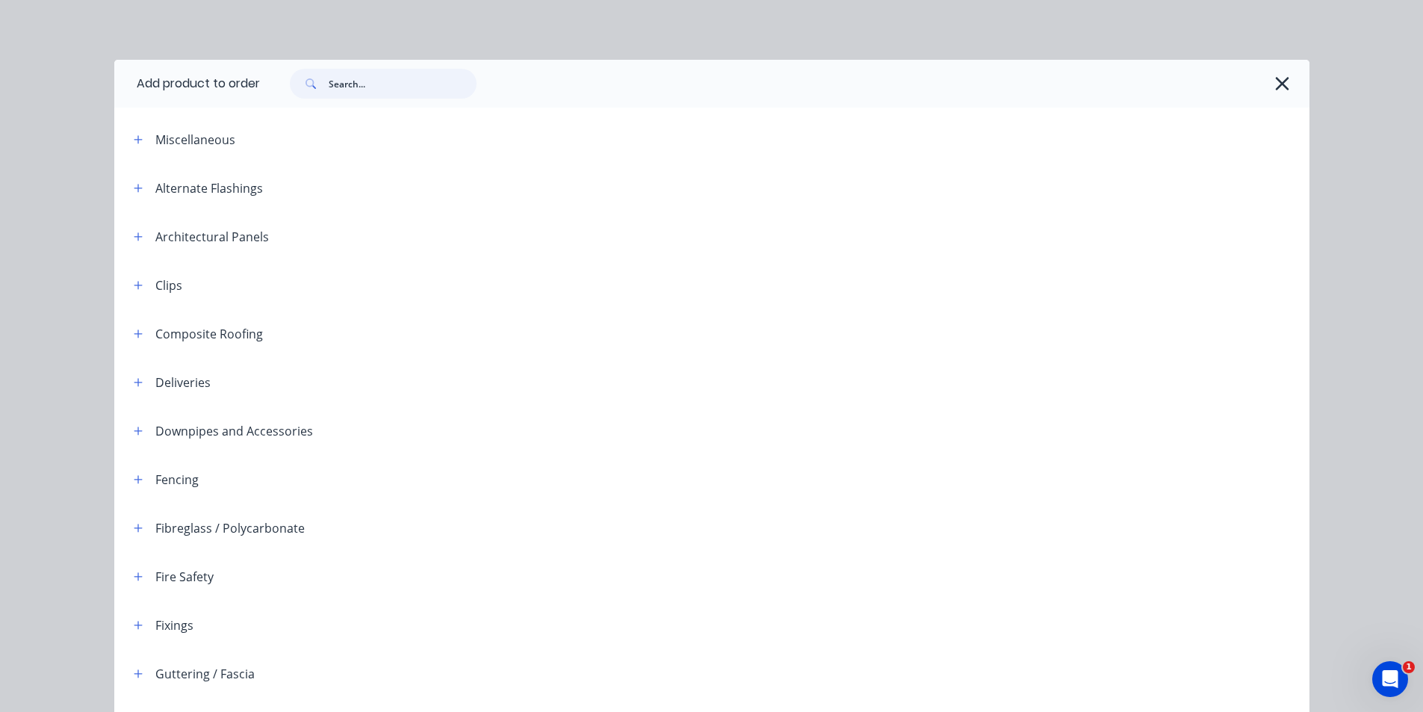
click at [366, 92] on input "text" at bounding box center [403, 84] width 148 height 30
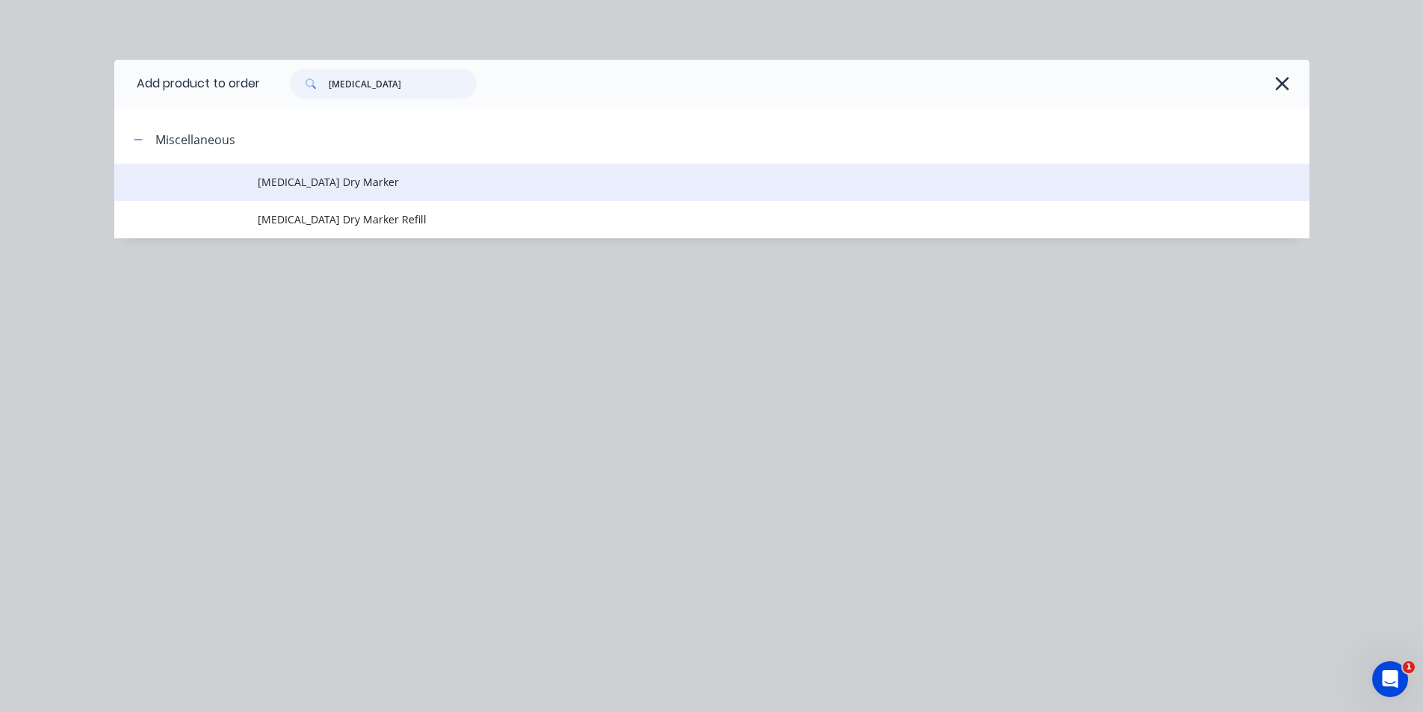
type input "pica"
click at [271, 195] on td "Pica Dry Marker" at bounding box center [784, 182] width 1052 height 37
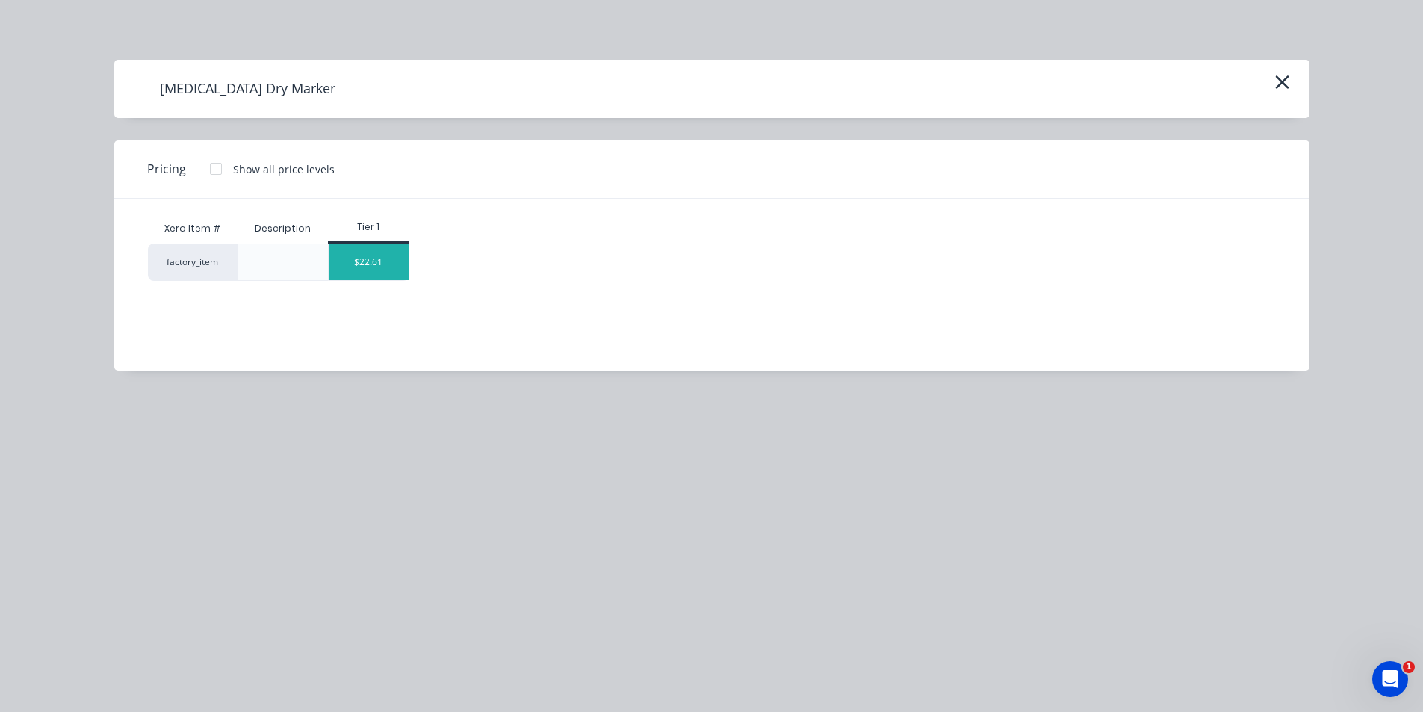
click at [385, 266] on div "$22.61" at bounding box center [369, 262] width 80 height 36
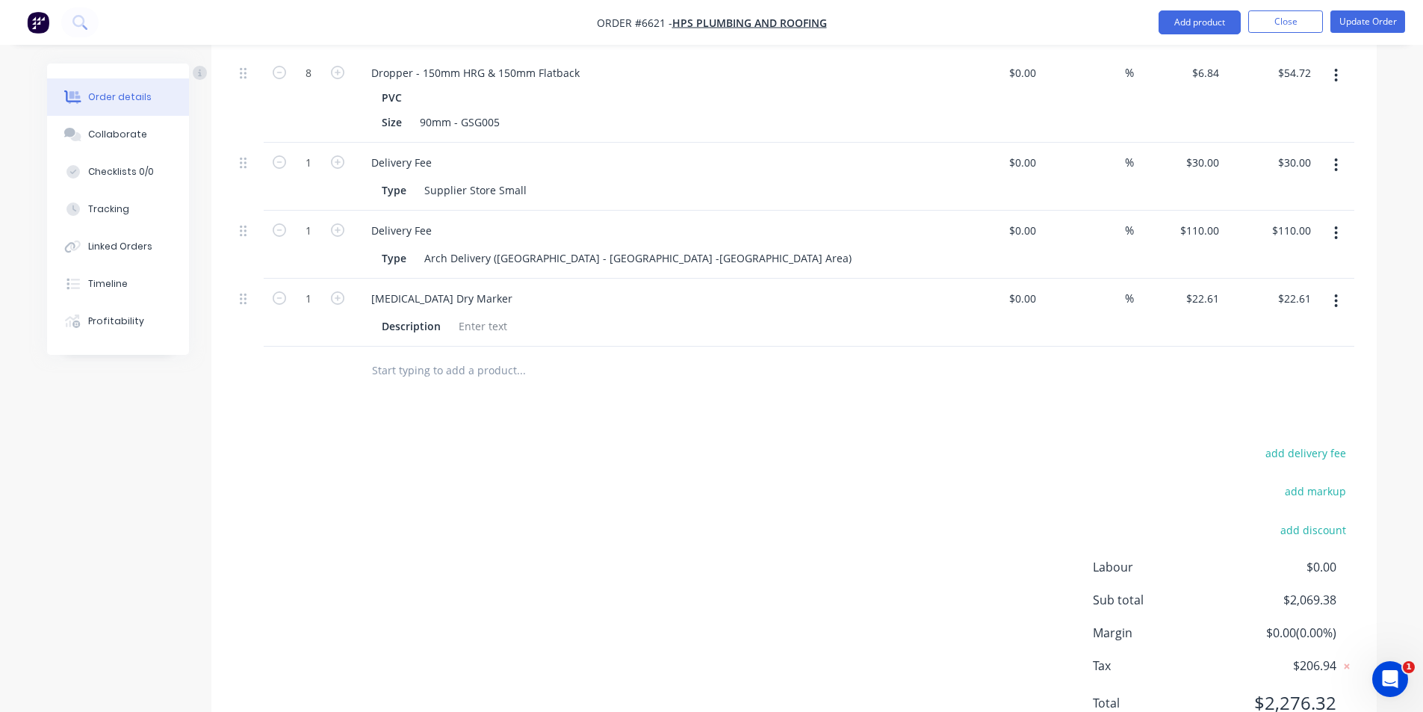
scroll to position [2379, 0]
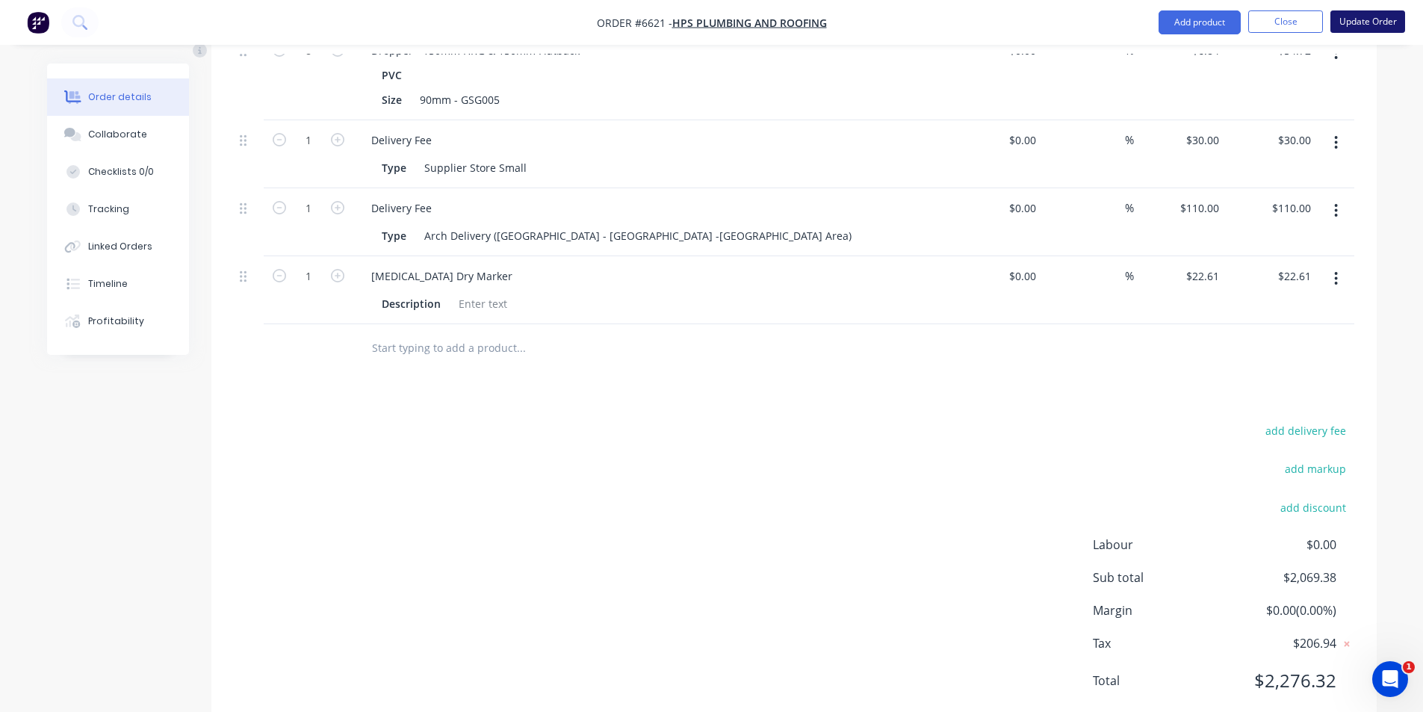
click at [1370, 24] on button "Update Order" at bounding box center [1368, 21] width 75 height 22
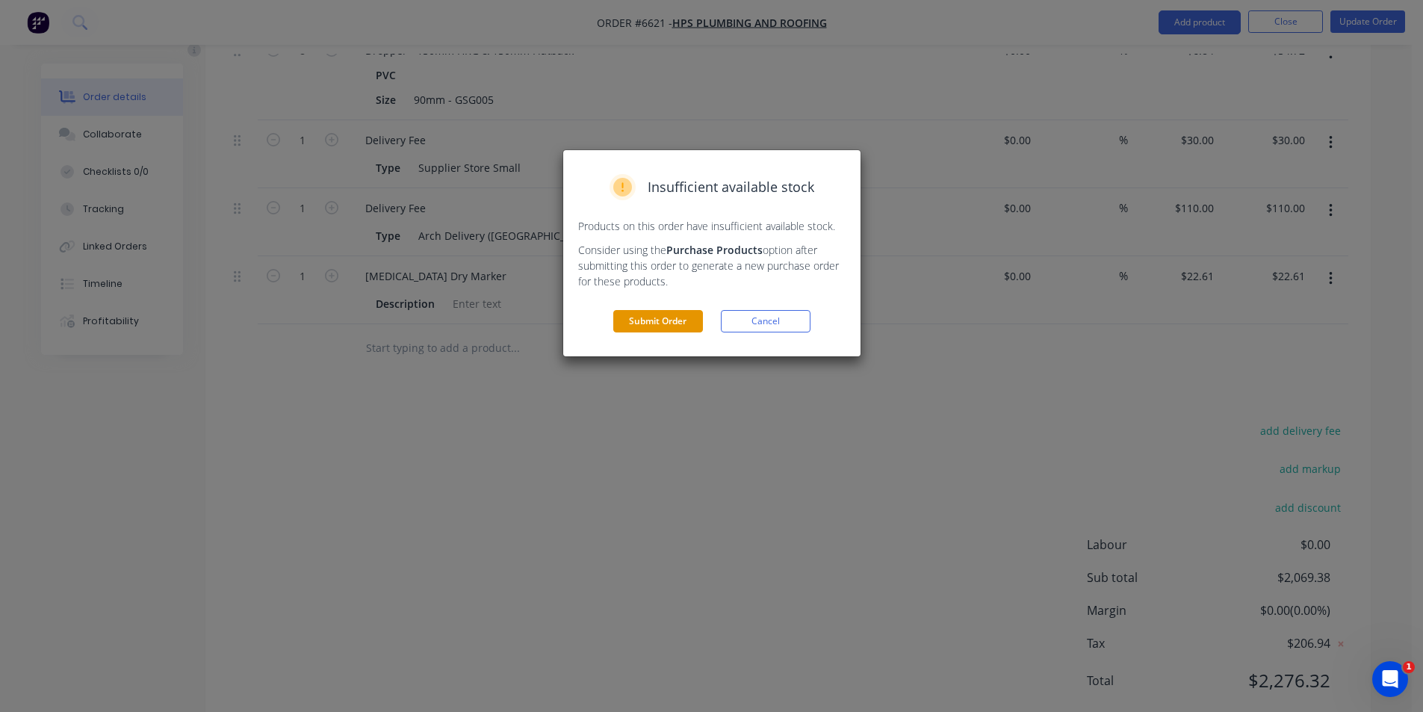
click at [650, 329] on button "Submit Order" at bounding box center [658, 321] width 90 height 22
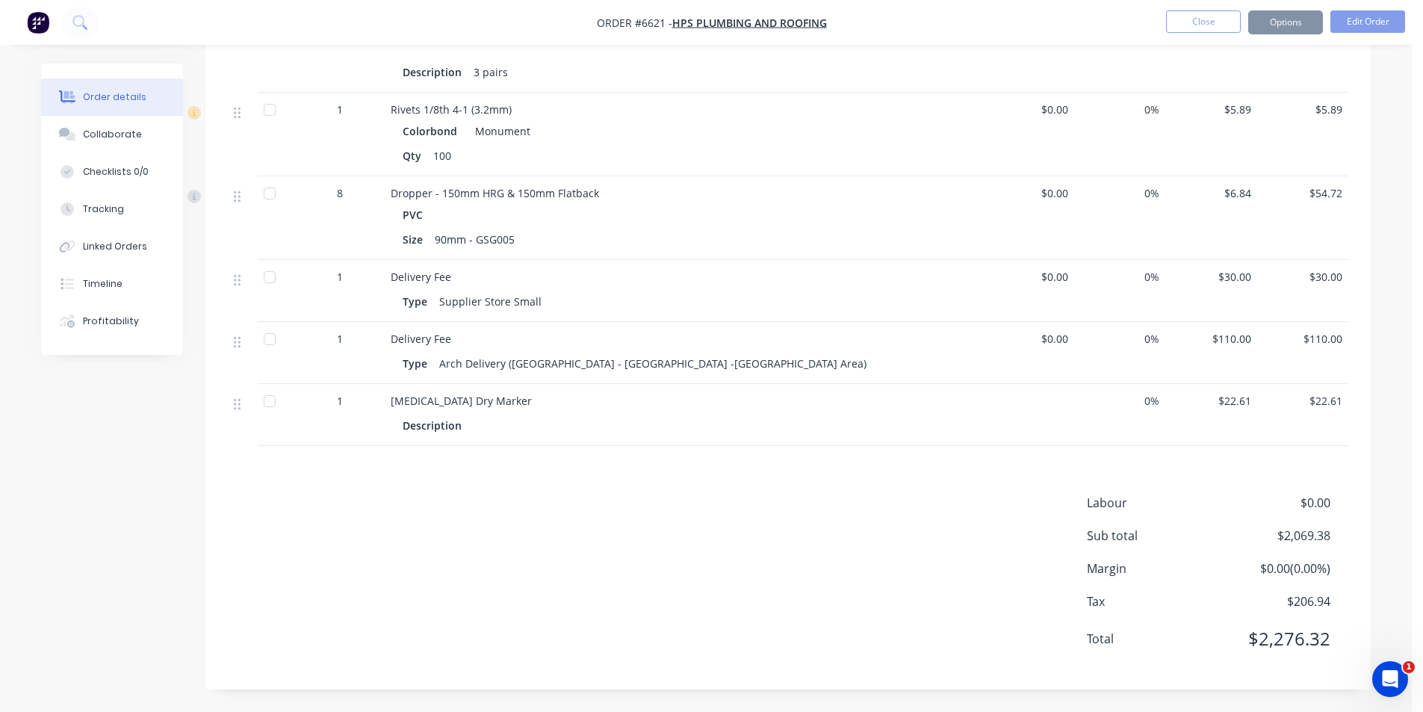
scroll to position [2144, 0]
click at [272, 399] on div at bounding box center [276, 401] width 30 height 30
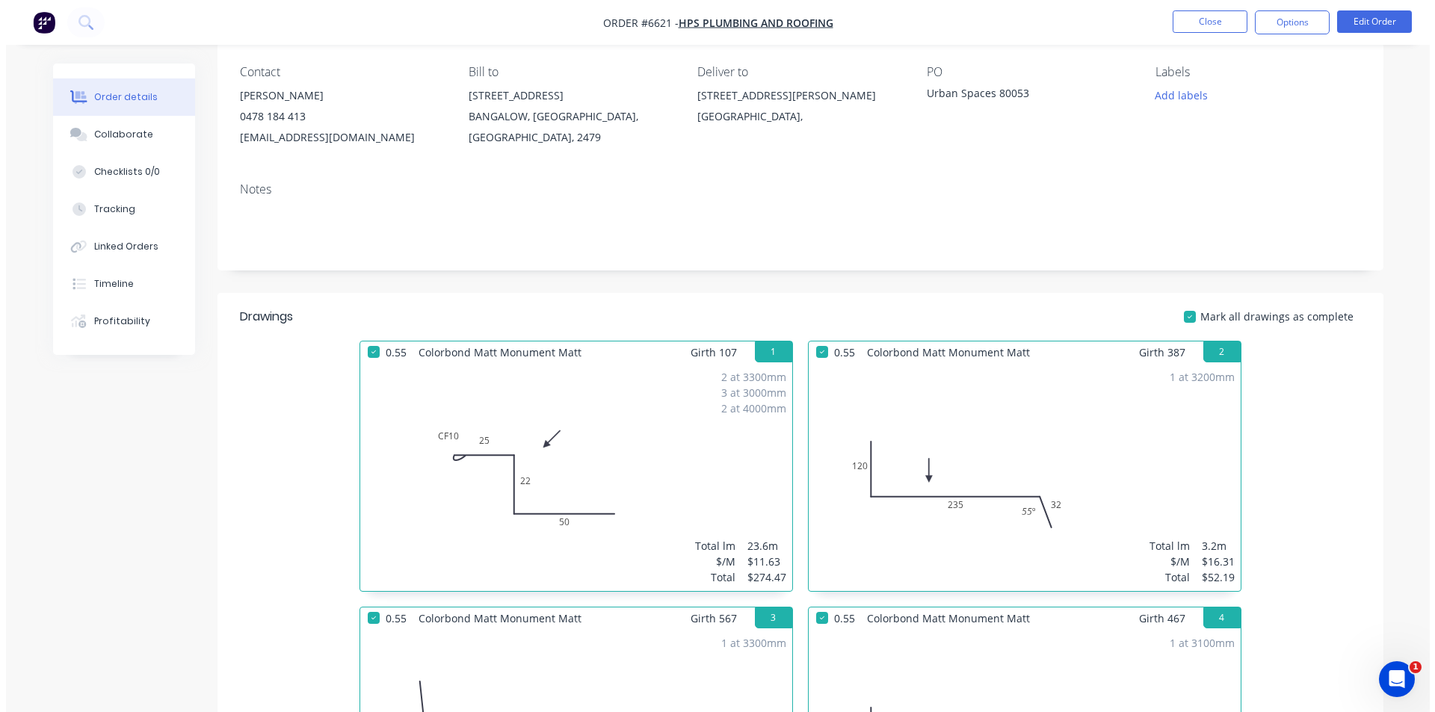
scroll to position [0, 0]
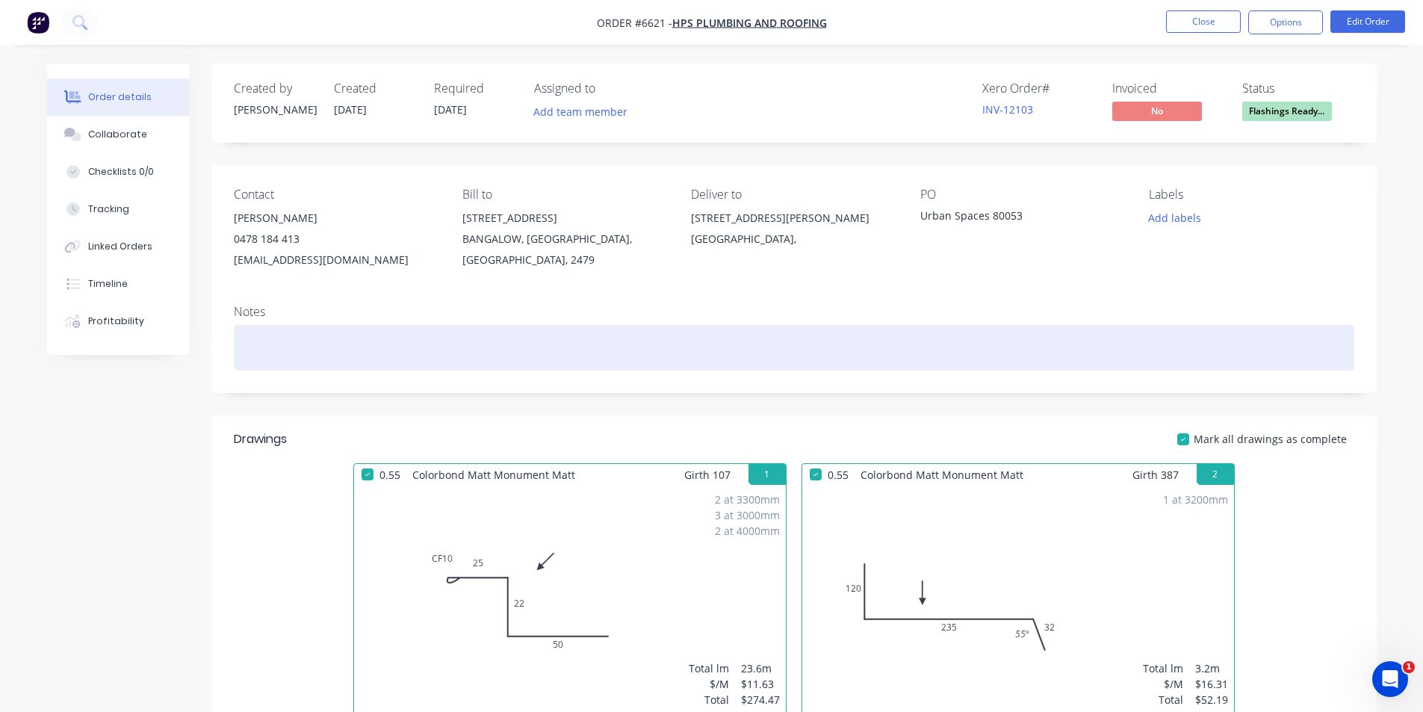
click at [272, 336] on div at bounding box center [794, 348] width 1121 height 46
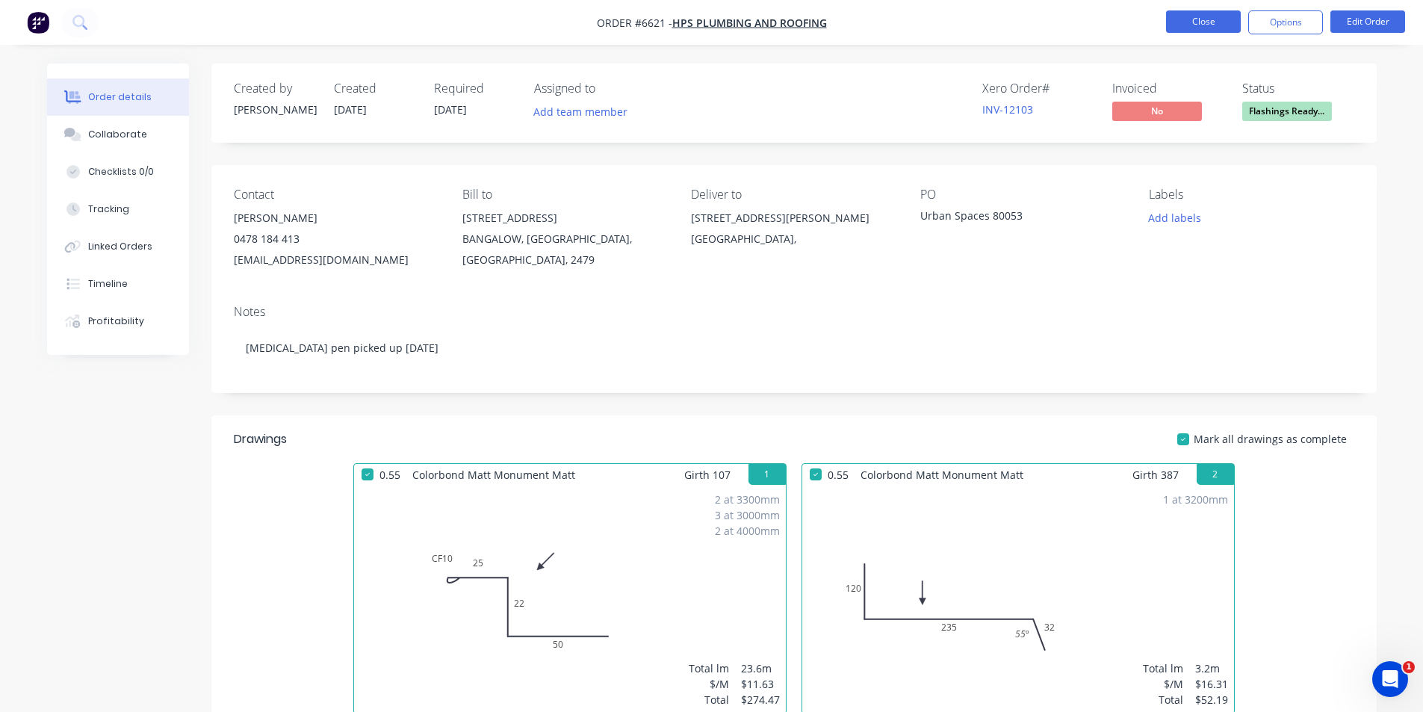
click at [1195, 32] on button "Close" at bounding box center [1203, 21] width 75 height 22
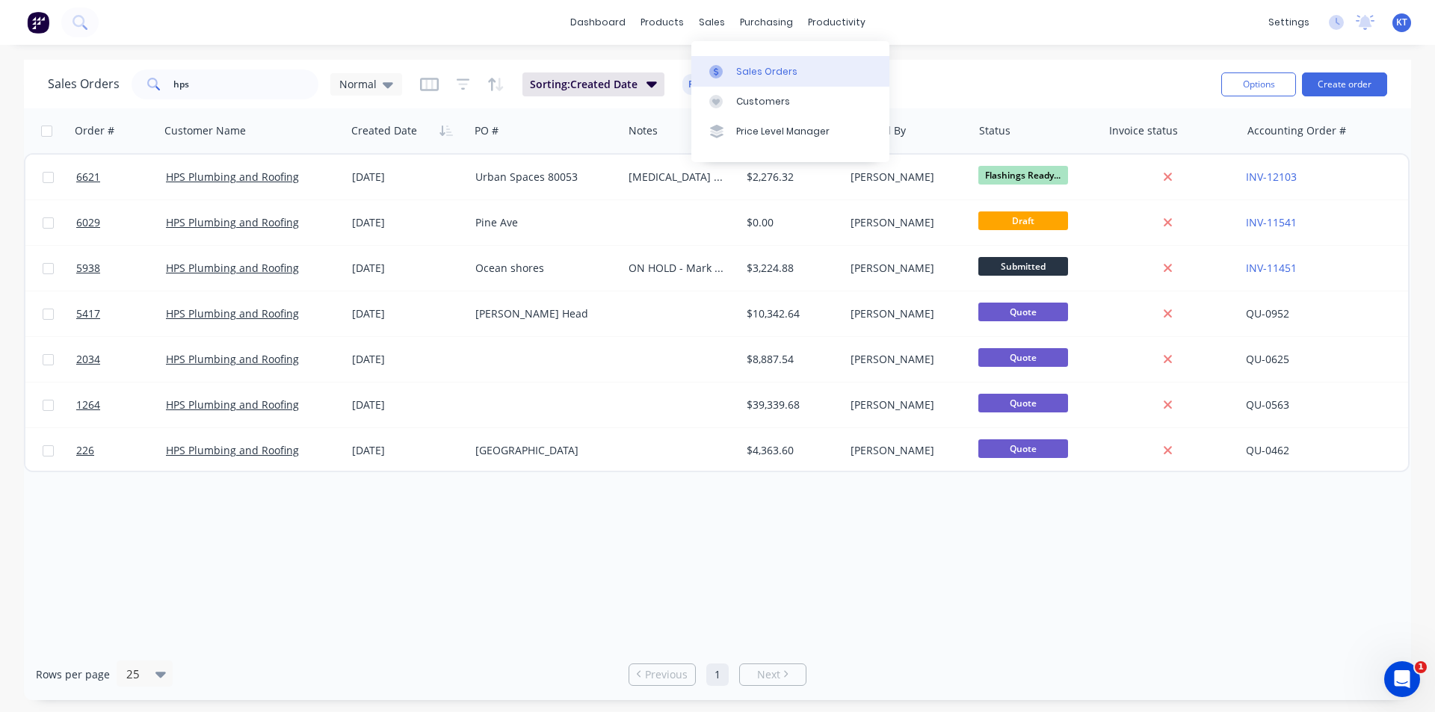
click at [731, 71] on div at bounding box center [720, 71] width 22 height 13
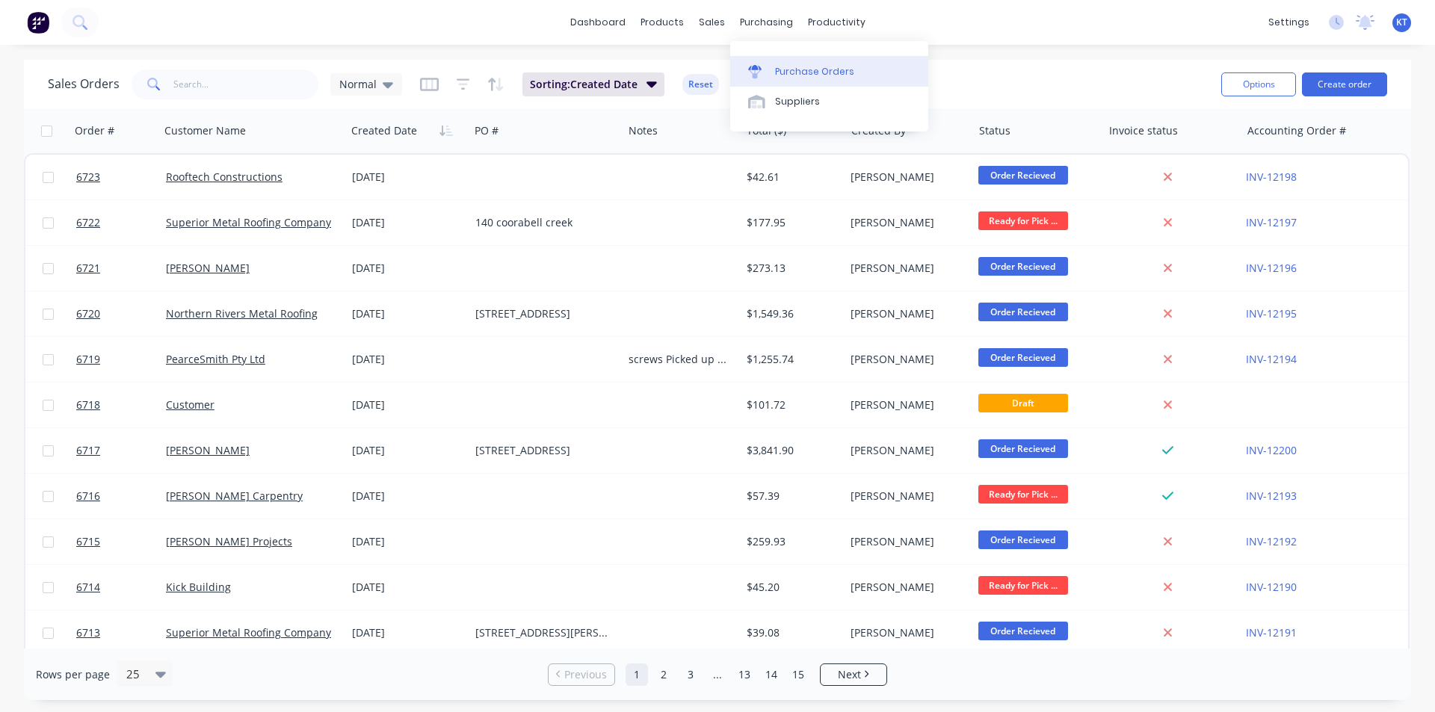
click at [775, 63] on link "Purchase Orders" at bounding box center [829, 71] width 198 height 30
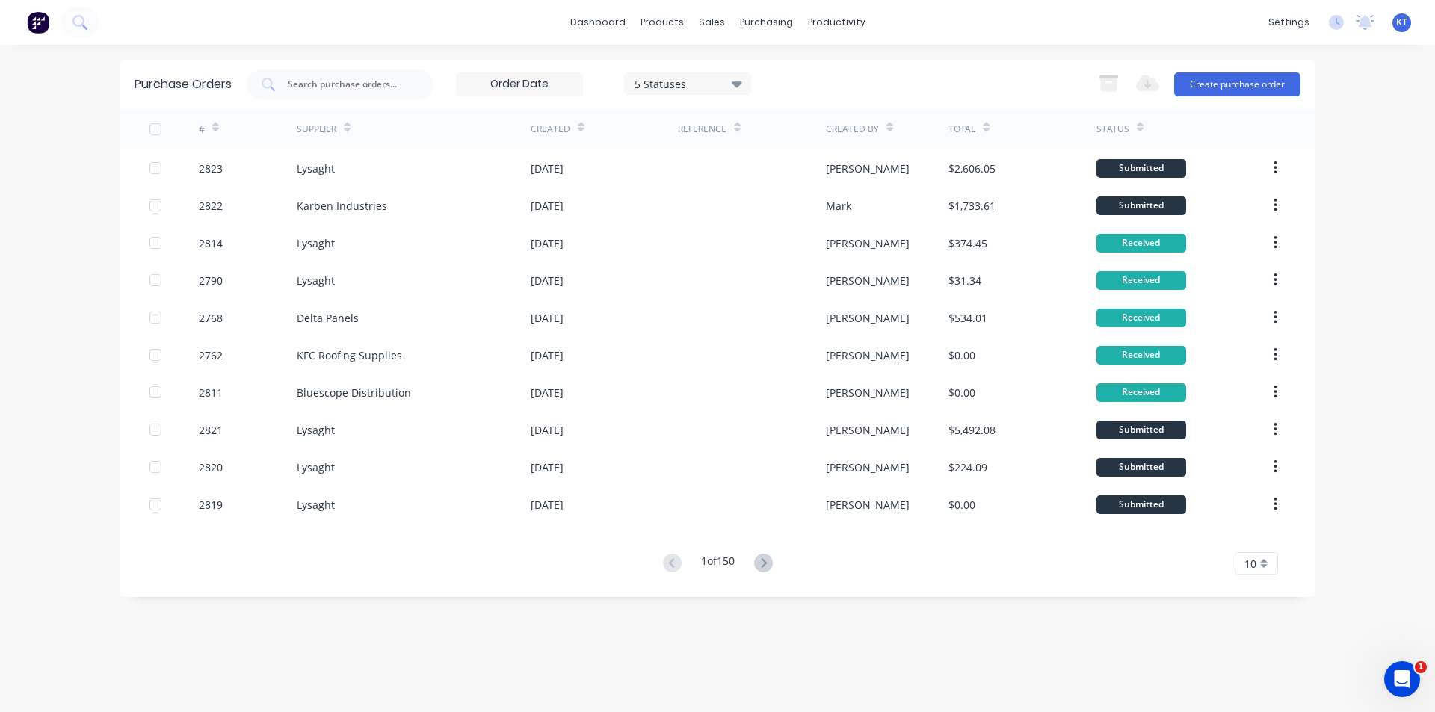
drag, startPoint x: 365, startPoint y: 85, endPoint x: 379, endPoint y: 65, distance: 24.2
click at [365, 86] on input "text" at bounding box center [348, 84] width 124 height 15
type input "2820"
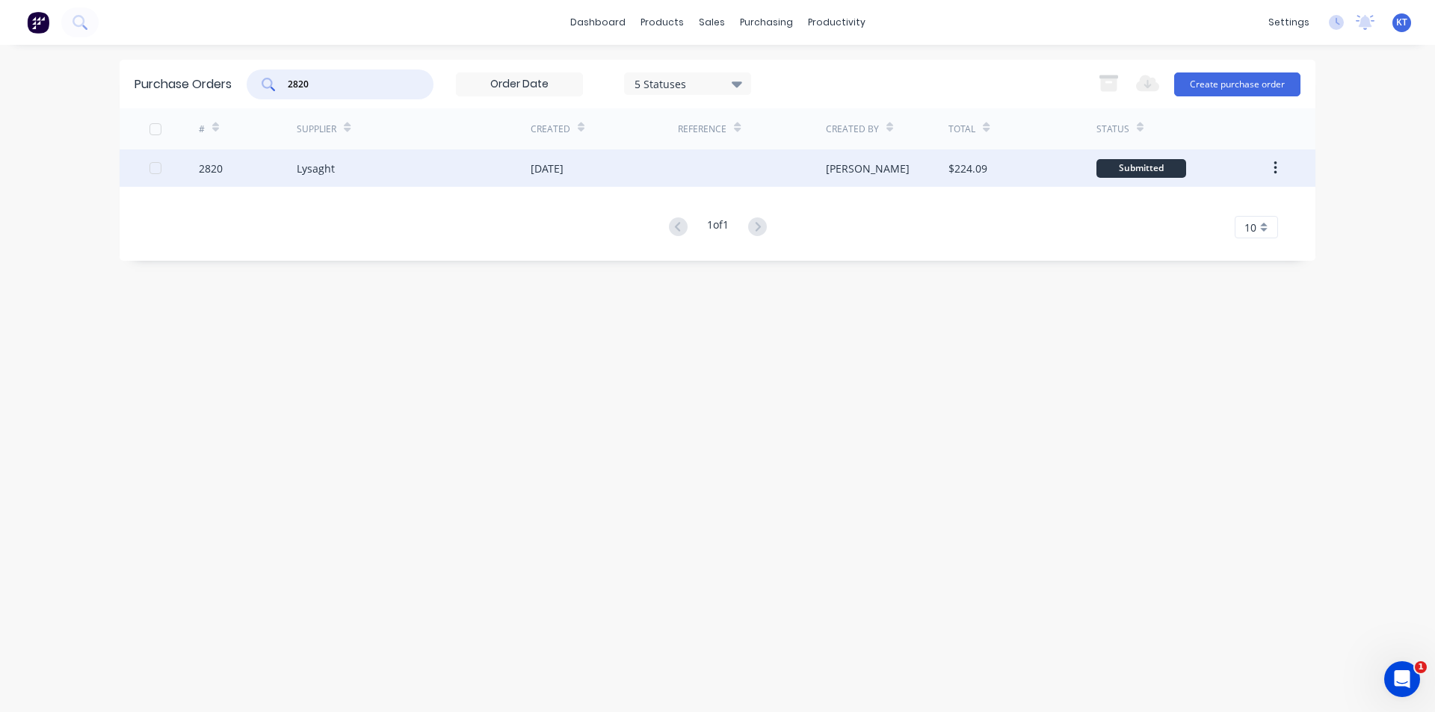
click at [606, 176] on div "[DATE]" at bounding box center [604, 167] width 147 height 37
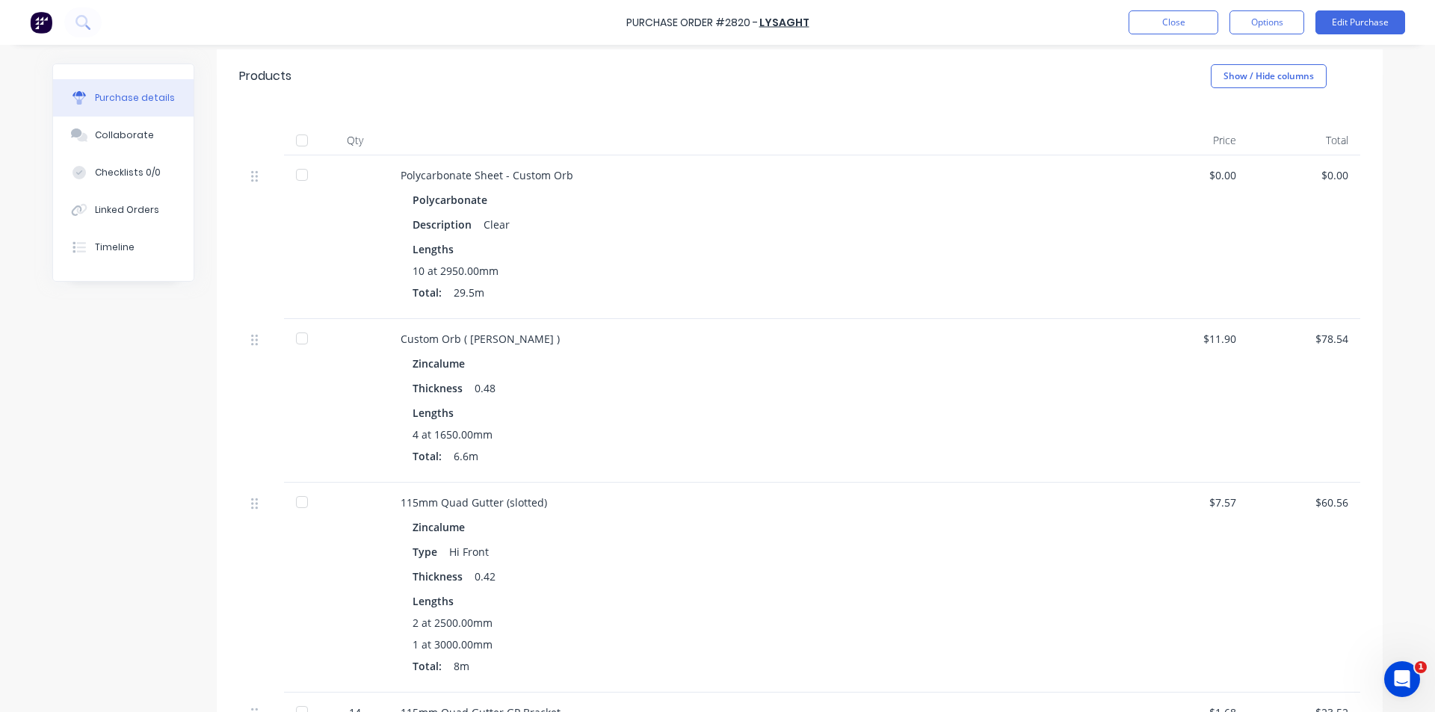
scroll to position [448, 0]
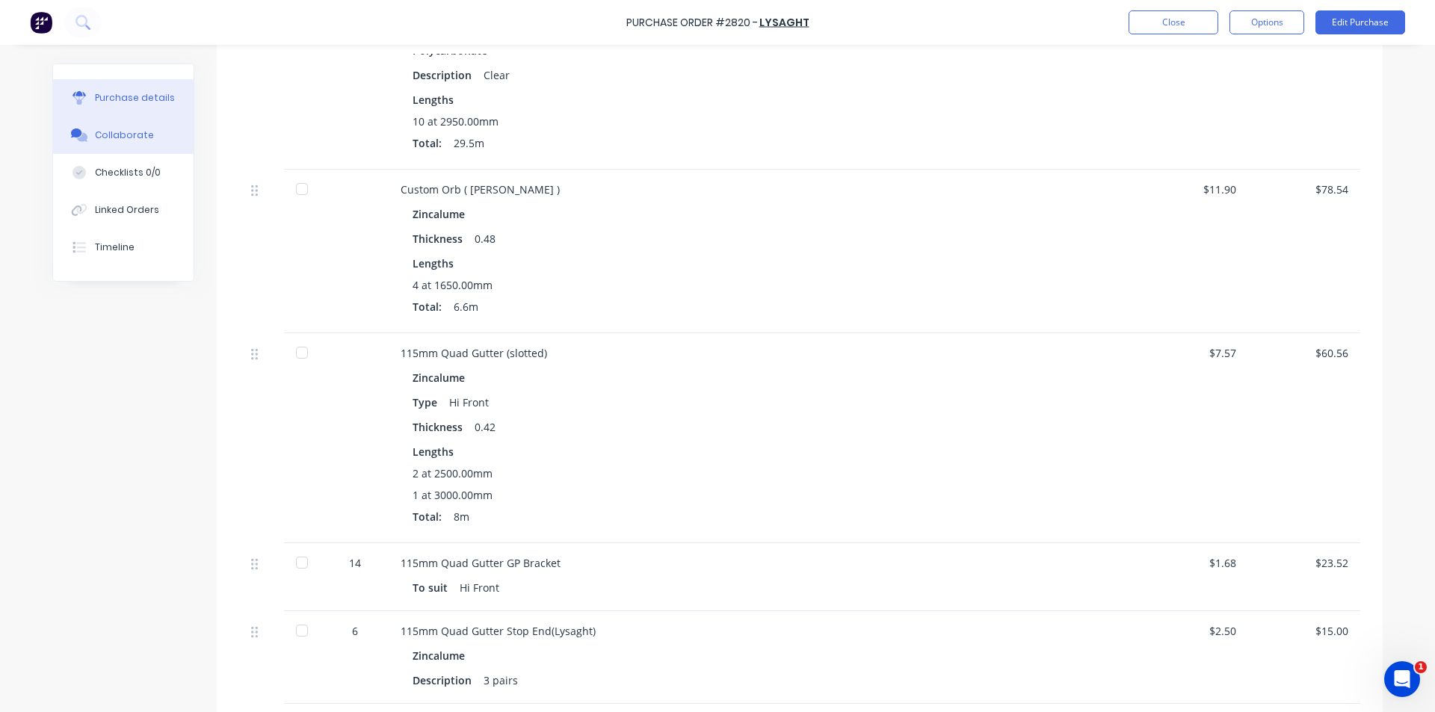
click at [133, 152] on button "Collaborate" at bounding box center [123, 135] width 140 height 37
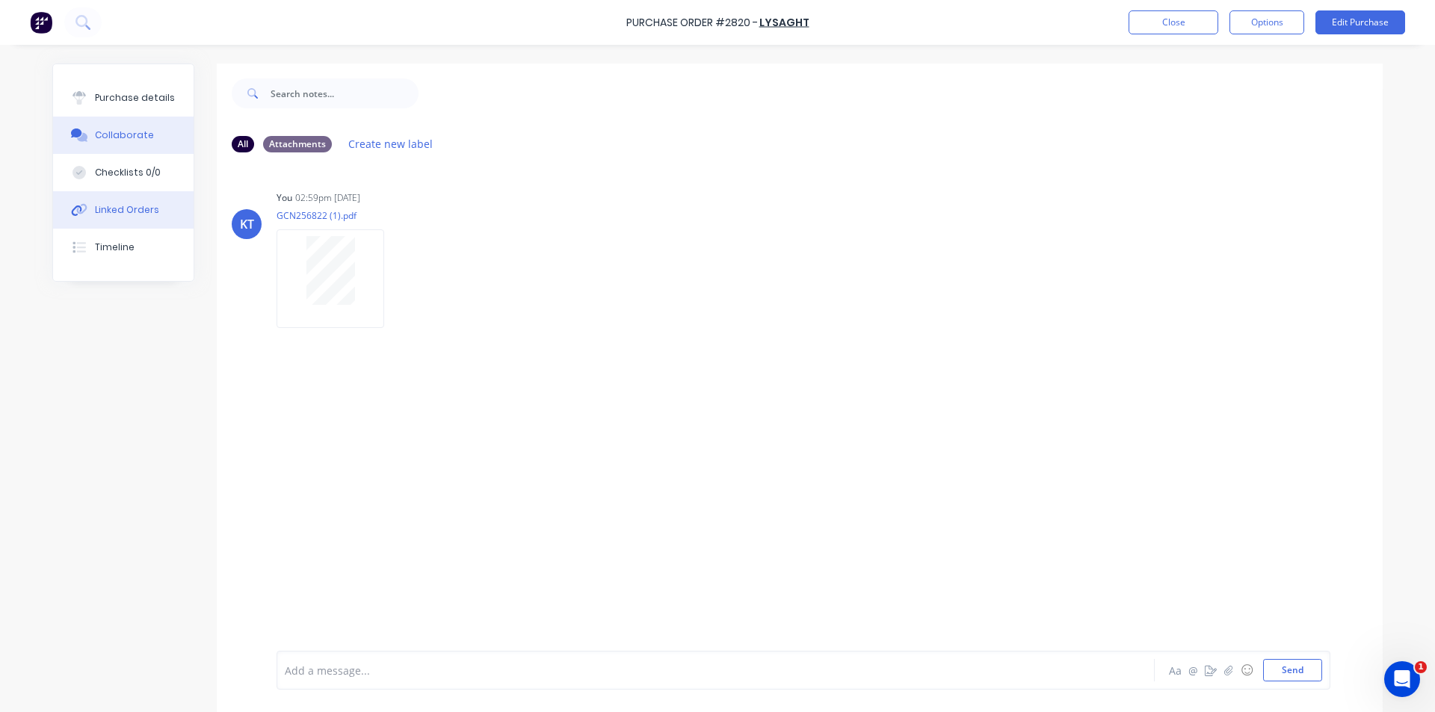
click at [84, 205] on div at bounding box center [79, 209] width 22 height 13
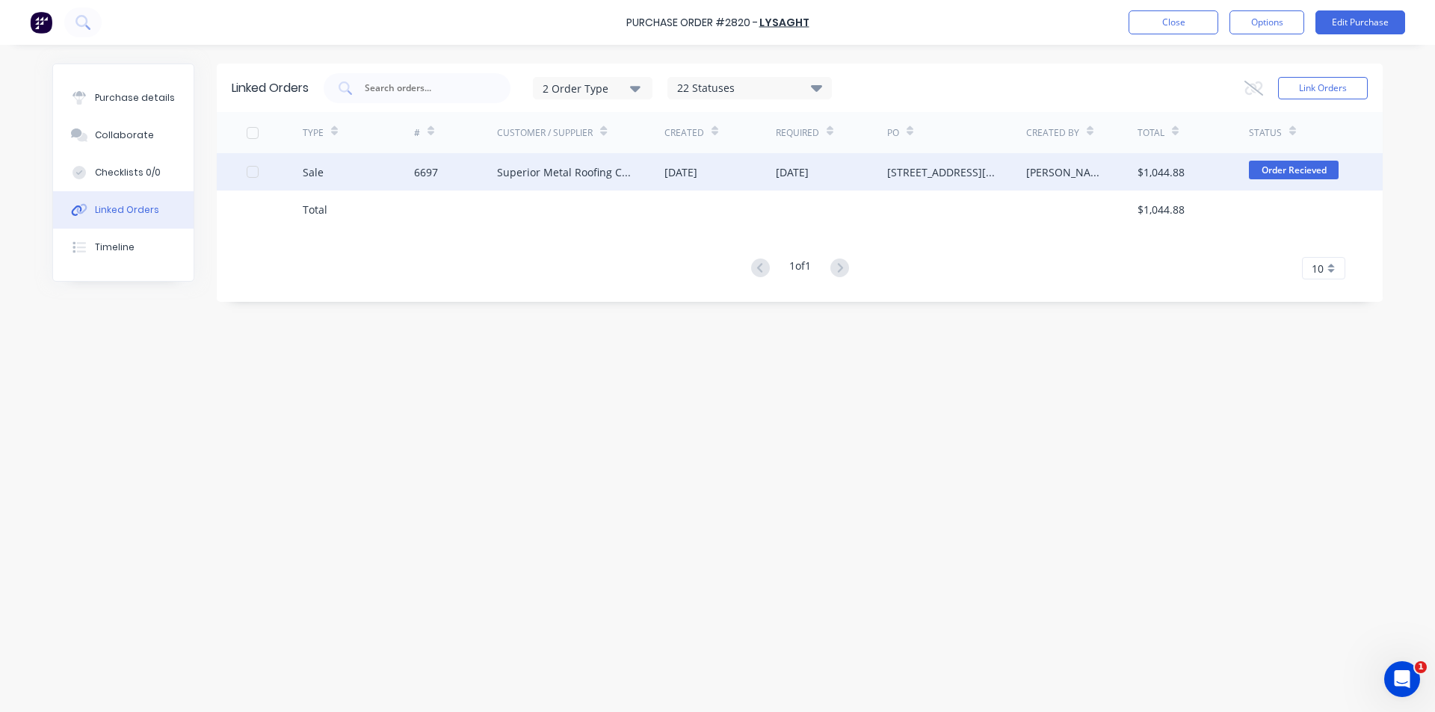
click at [639, 183] on div "Superior Metal Roofing Company Pty Ltd" at bounding box center [580, 171] width 167 height 37
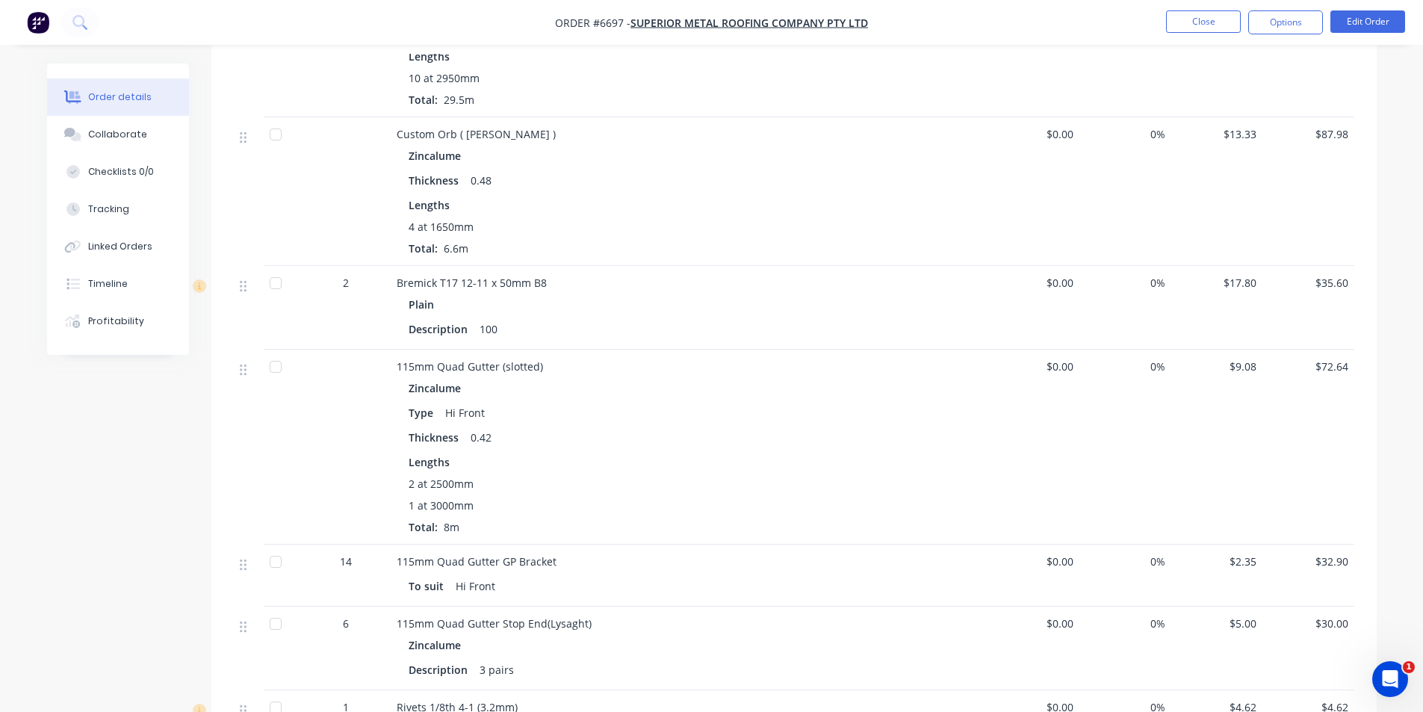
scroll to position [672, 0]
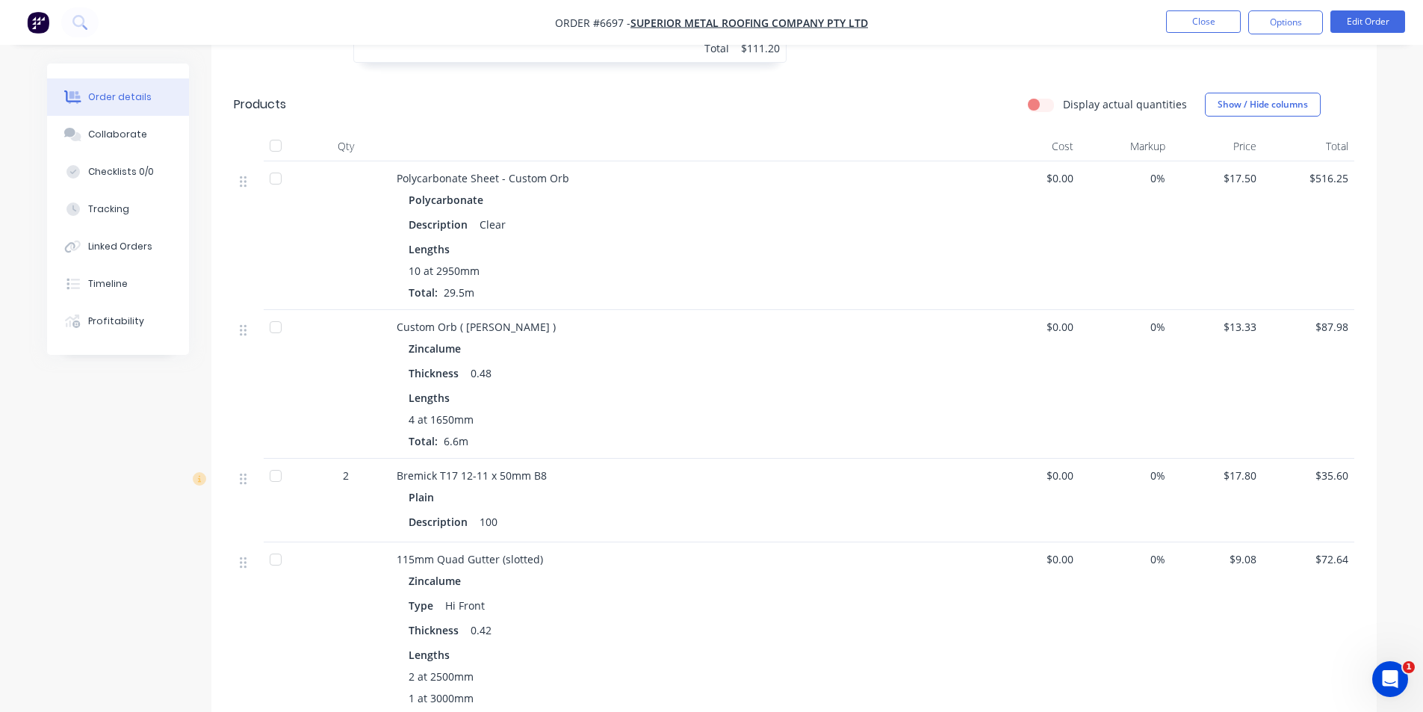
click at [282, 312] on div at bounding box center [276, 327] width 30 height 30
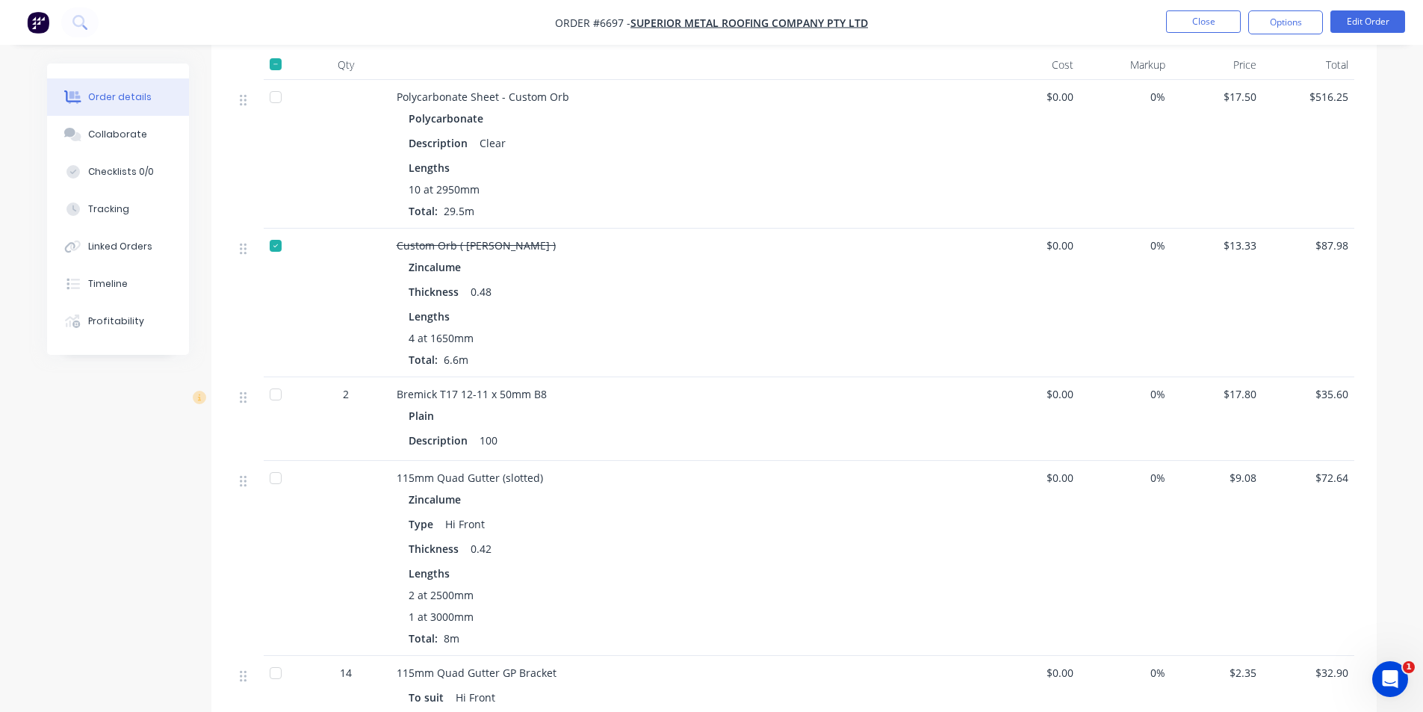
scroll to position [897, 0]
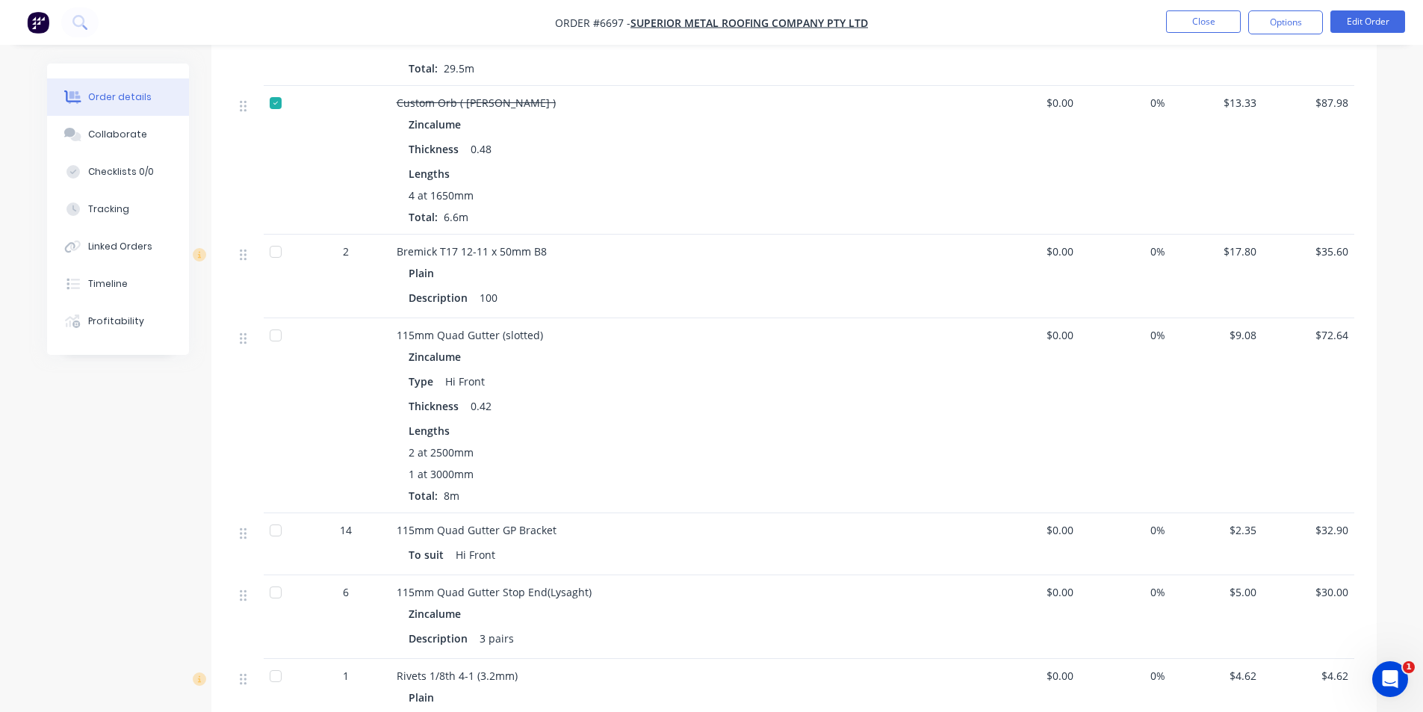
click at [272, 321] on div at bounding box center [276, 336] width 30 height 30
drag, startPoint x: 275, startPoint y: 507, endPoint x: 270, endPoint y: 540, distance: 33.2
click at [274, 516] on div at bounding box center [276, 531] width 30 height 30
click at [271, 578] on div at bounding box center [276, 593] width 30 height 30
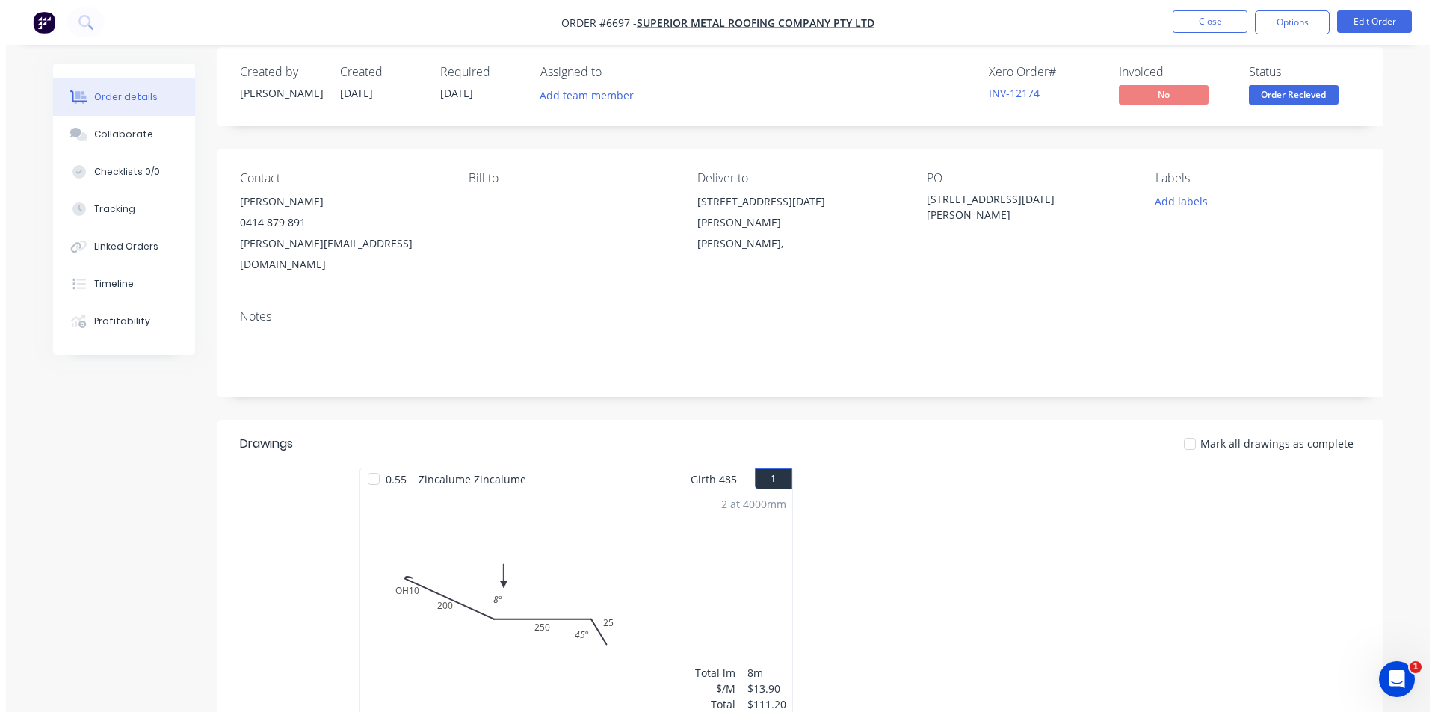
scroll to position [0, 0]
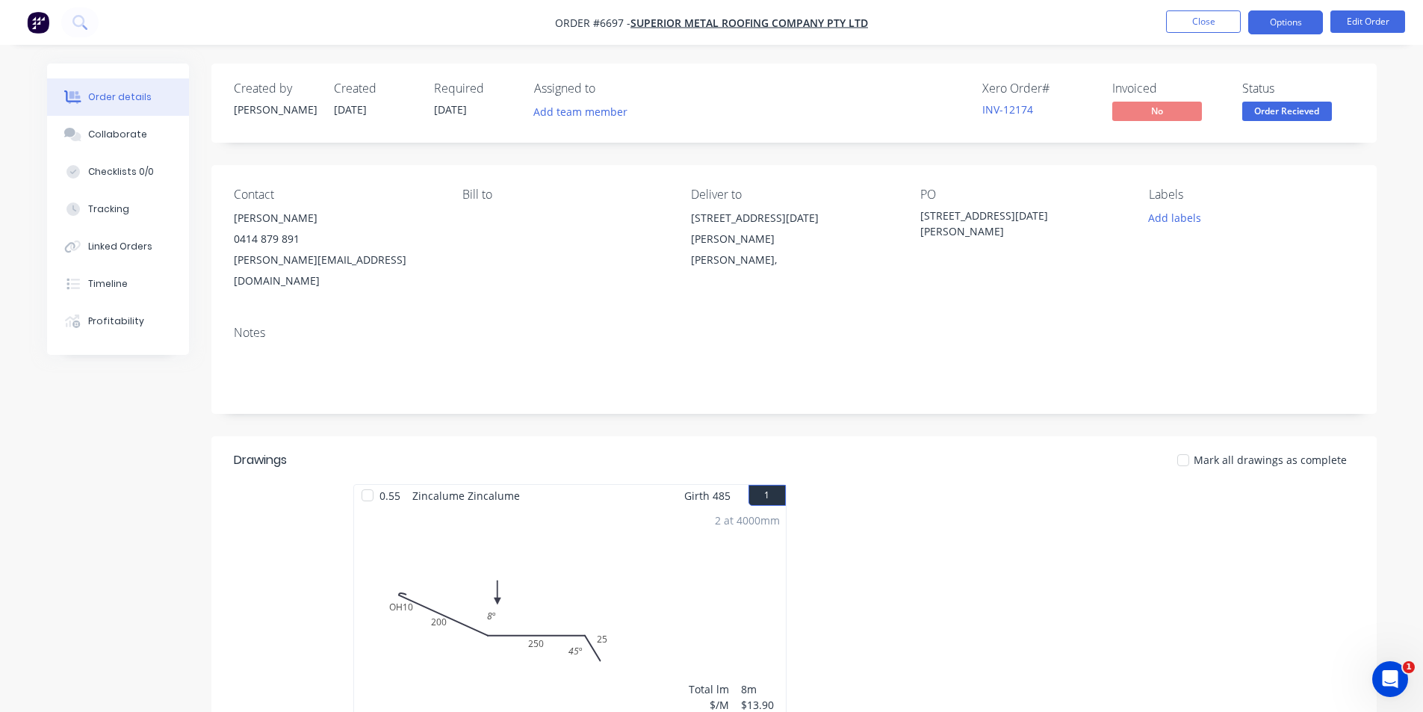
click at [1275, 25] on button "Options" at bounding box center [1286, 22] width 75 height 24
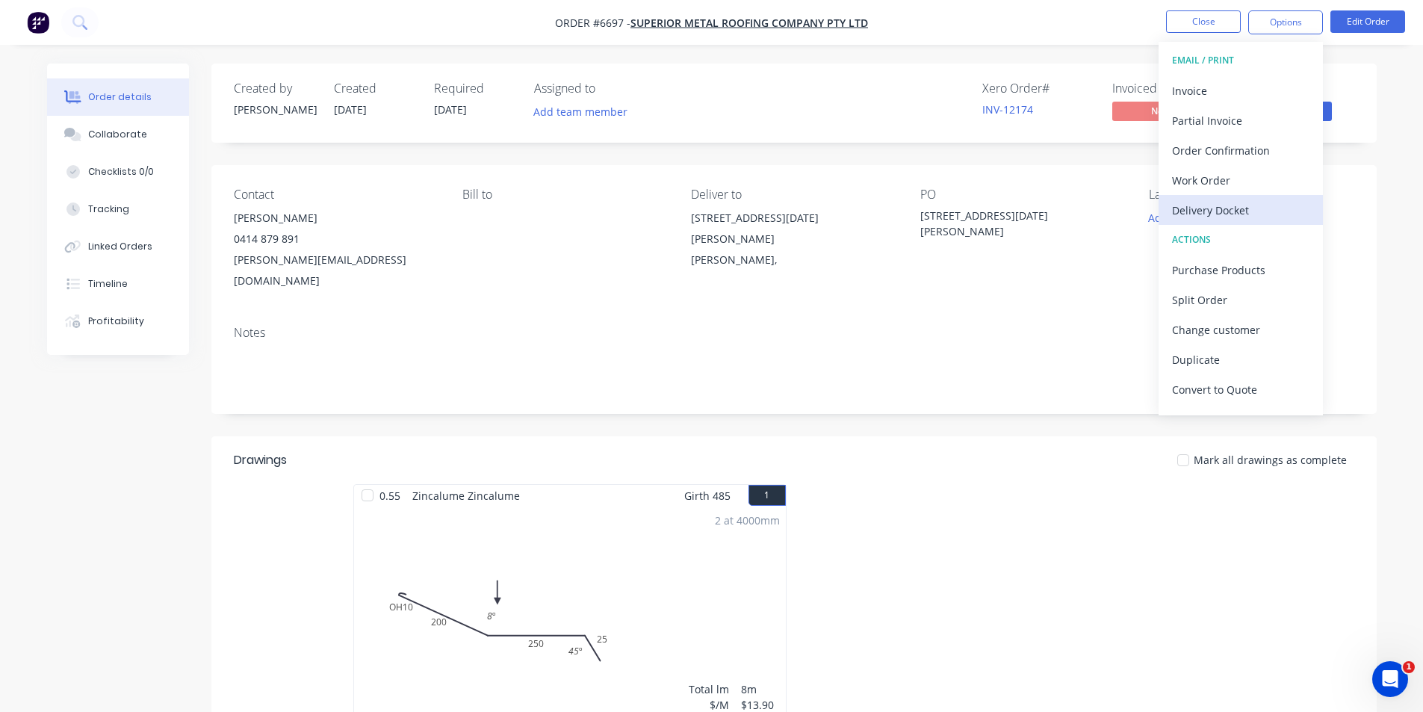
click at [1231, 224] on button "Delivery Docket" at bounding box center [1241, 210] width 164 height 30
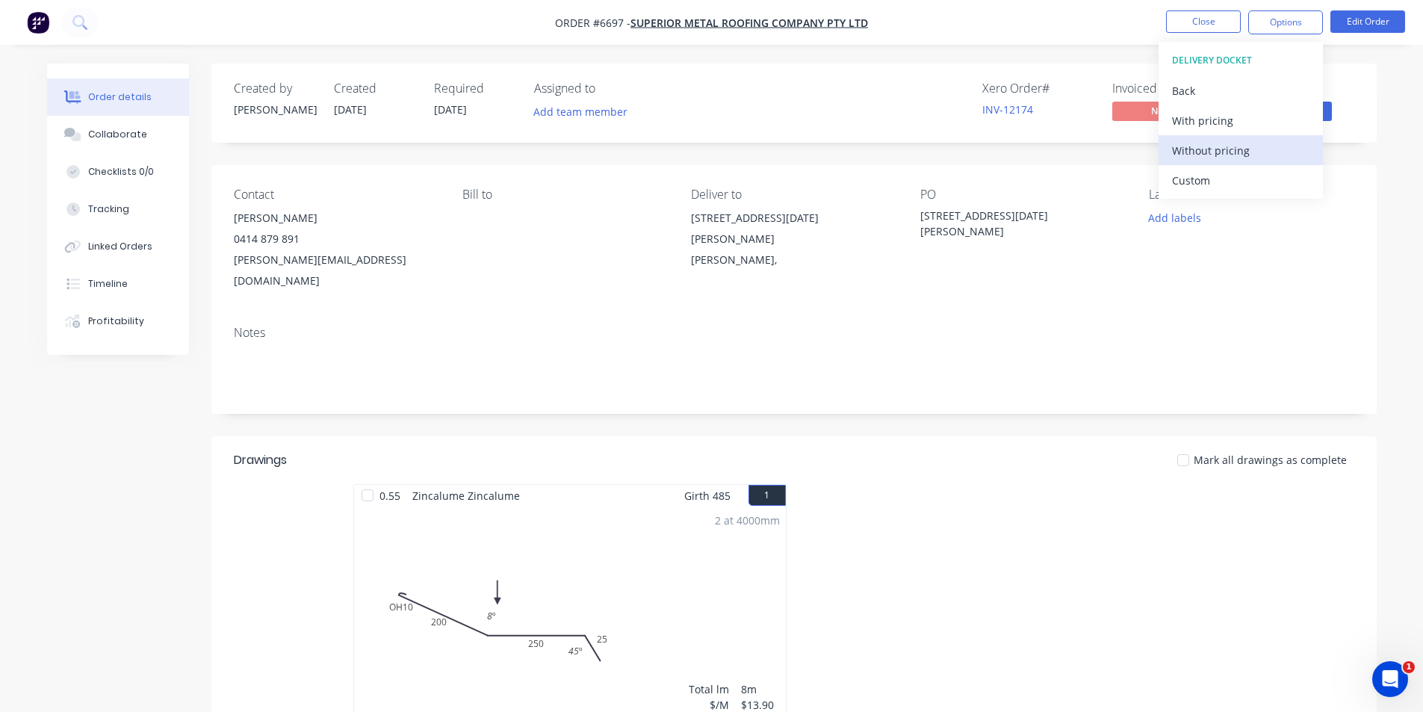
click at [1252, 151] on div "Without pricing" at bounding box center [1240, 151] width 137 height 22
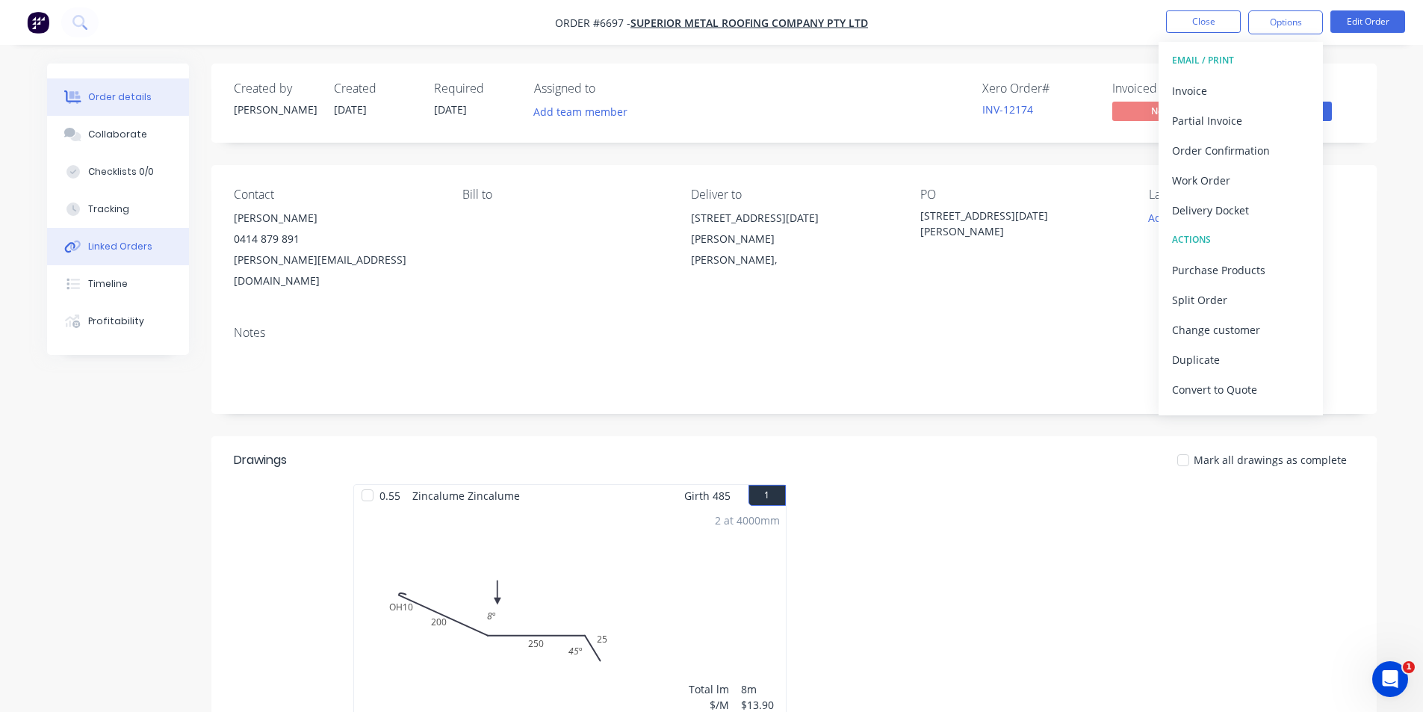
click at [122, 232] on button "Linked Orders" at bounding box center [118, 246] width 142 height 37
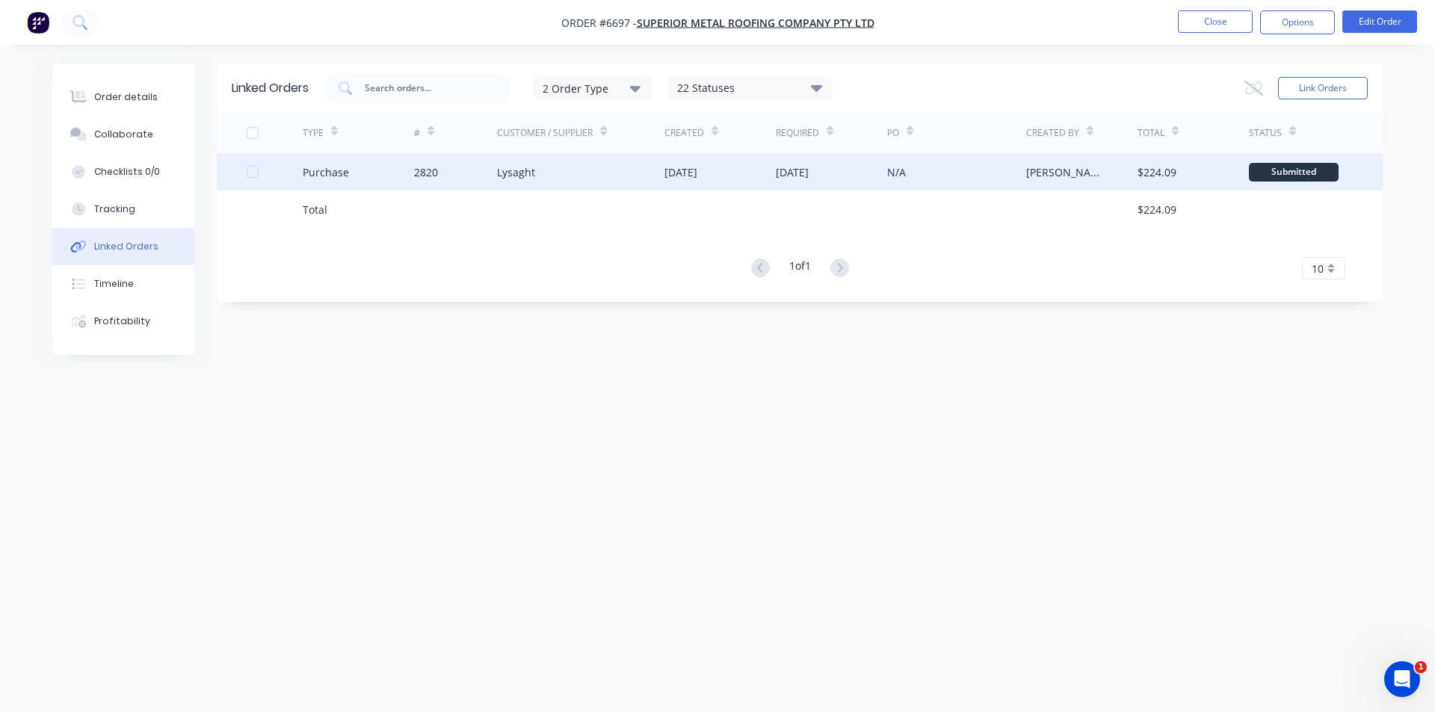
click at [573, 162] on div "Lysaght" at bounding box center [580, 171] width 167 height 37
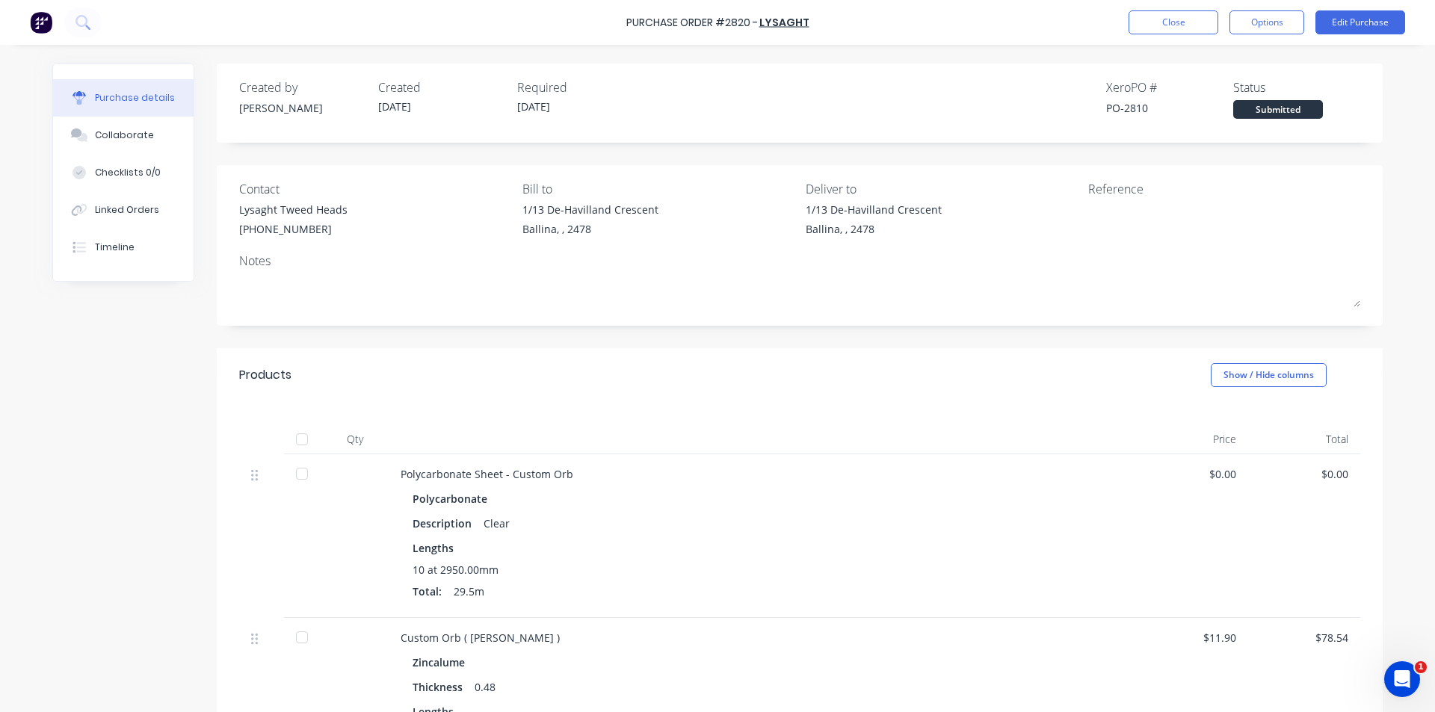
scroll to position [374, 0]
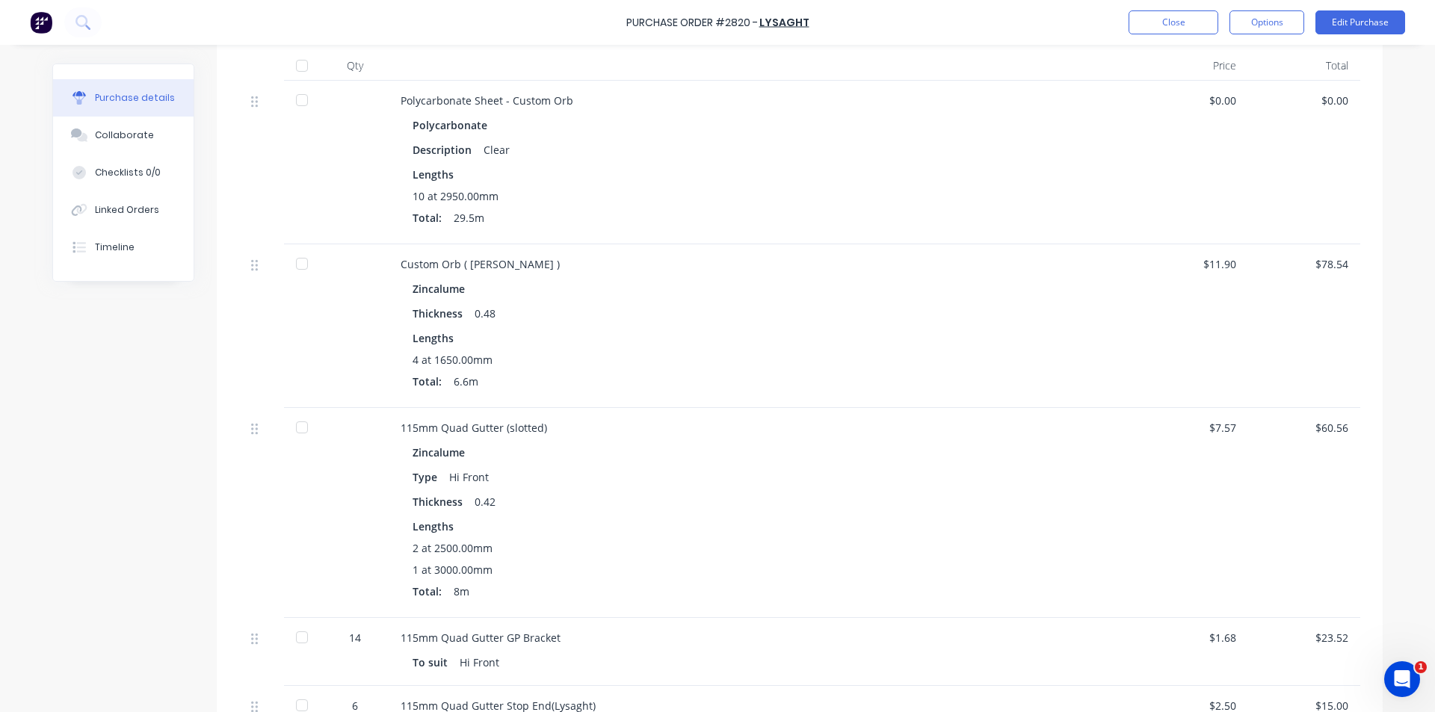
click at [287, 263] on div at bounding box center [302, 264] width 30 height 30
click at [293, 429] on div at bounding box center [302, 427] width 30 height 30
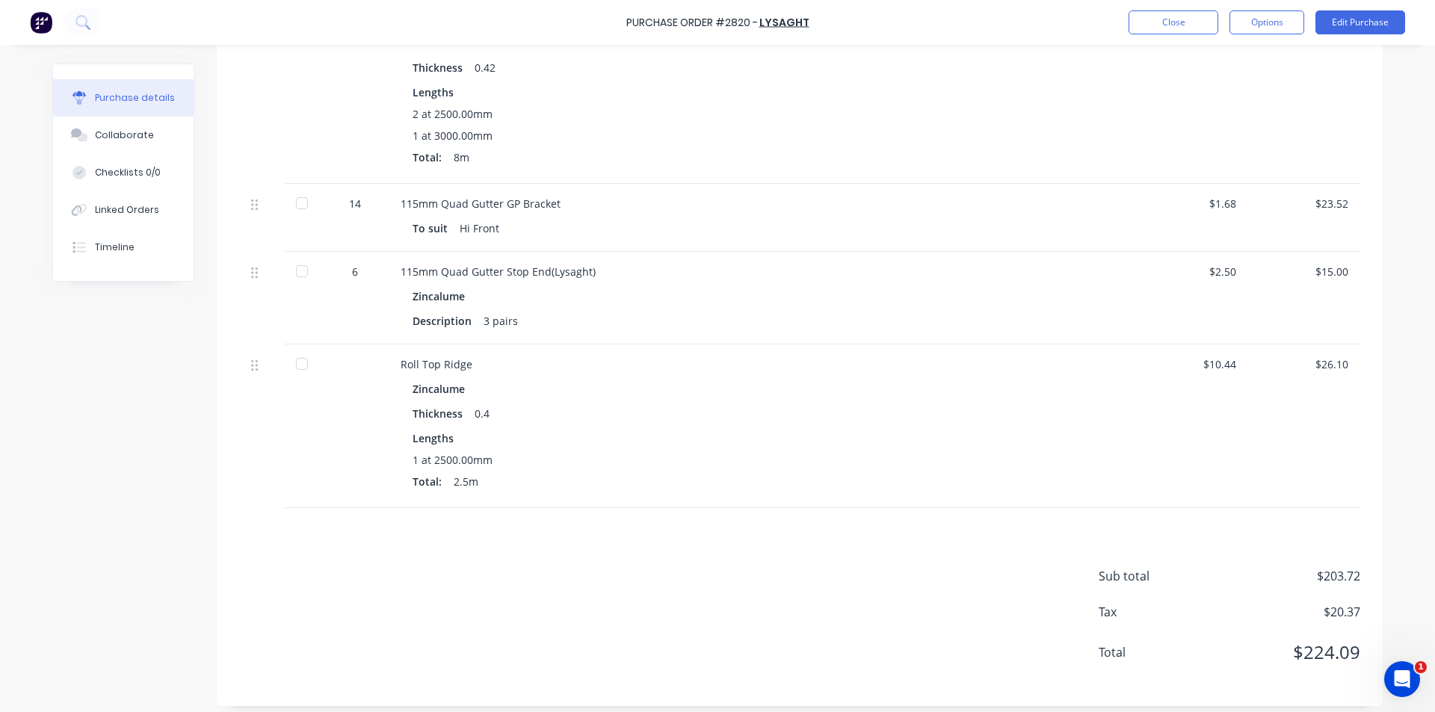
scroll to position [817, 0]
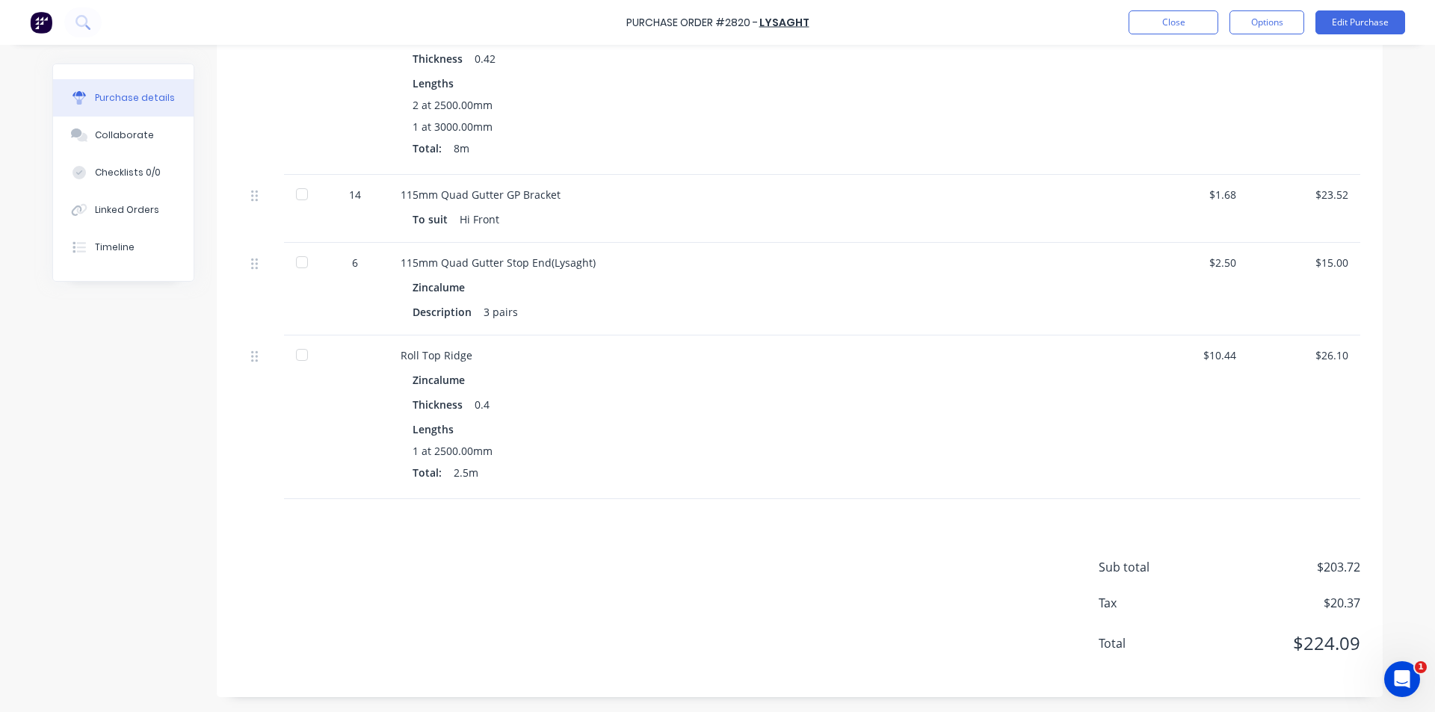
click at [300, 200] on div at bounding box center [302, 194] width 30 height 30
click at [292, 264] on div at bounding box center [302, 262] width 30 height 30
click at [291, 359] on div at bounding box center [302, 355] width 30 height 30
click at [110, 129] on div "Collaborate" at bounding box center [124, 135] width 59 height 13
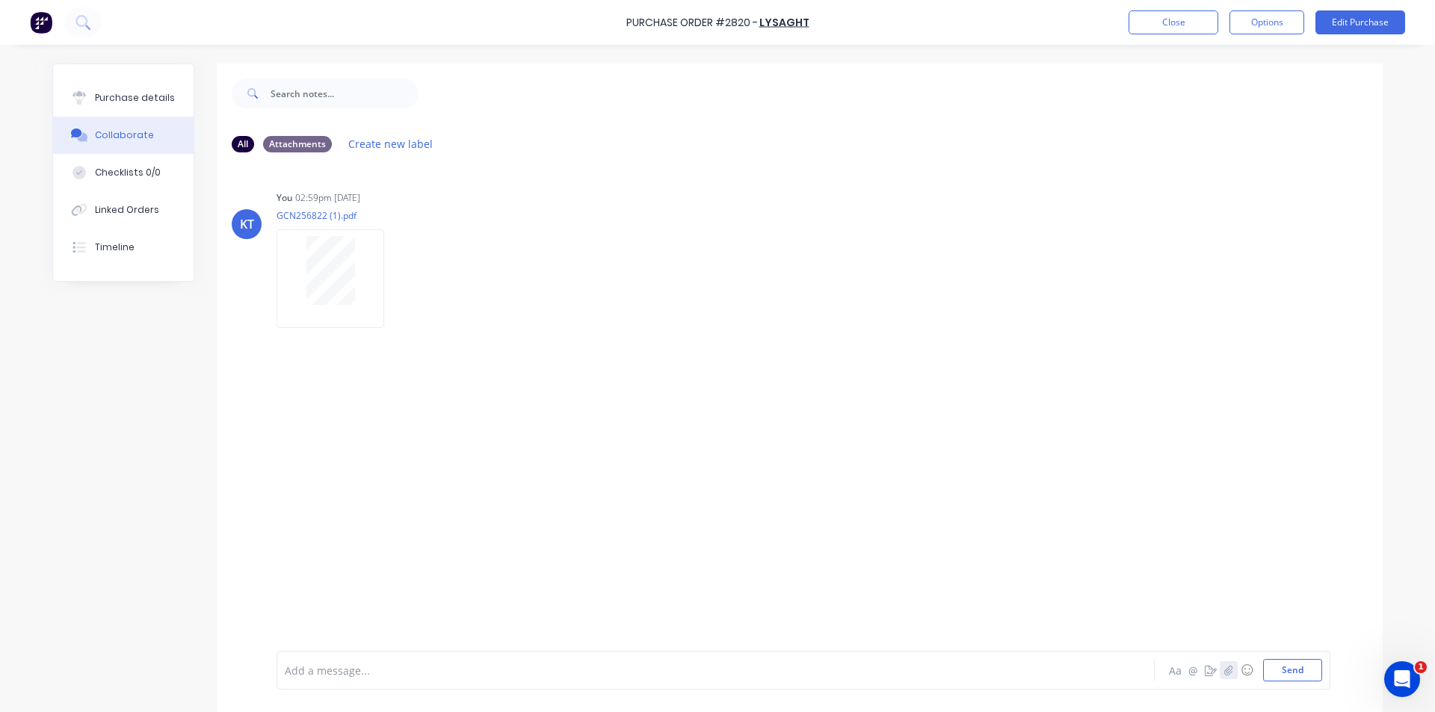
click at [1225, 673] on icon "button" at bounding box center [1228, 670] width 9 height 10
click at [1285, 667] on button "Send" at bounding box center [1292, 670] width 59 height 22
click at [1151, 26] on button "Close" at bounding box center [1173, 22] width 90 height 24
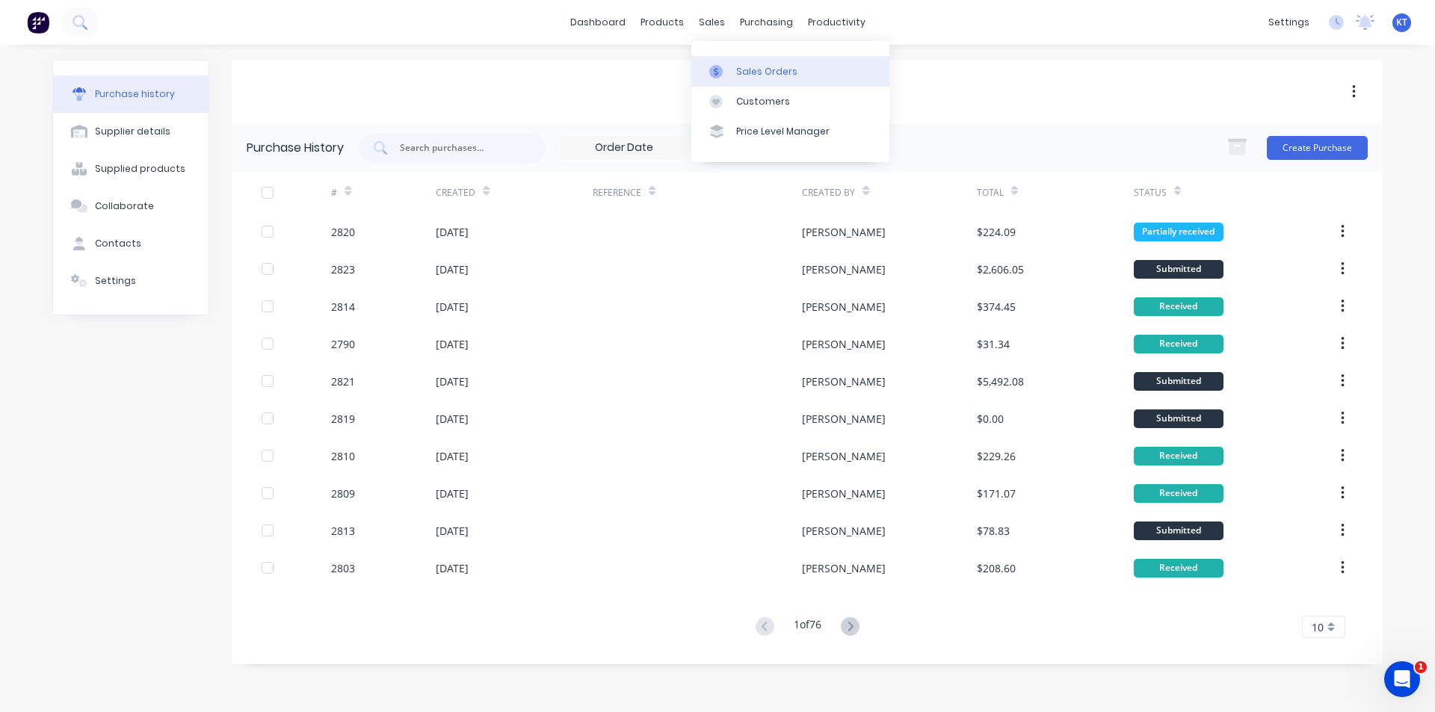
click at [699, 71] on link "Sales Orders" at bounding box center [790, 71] width 198 height 30
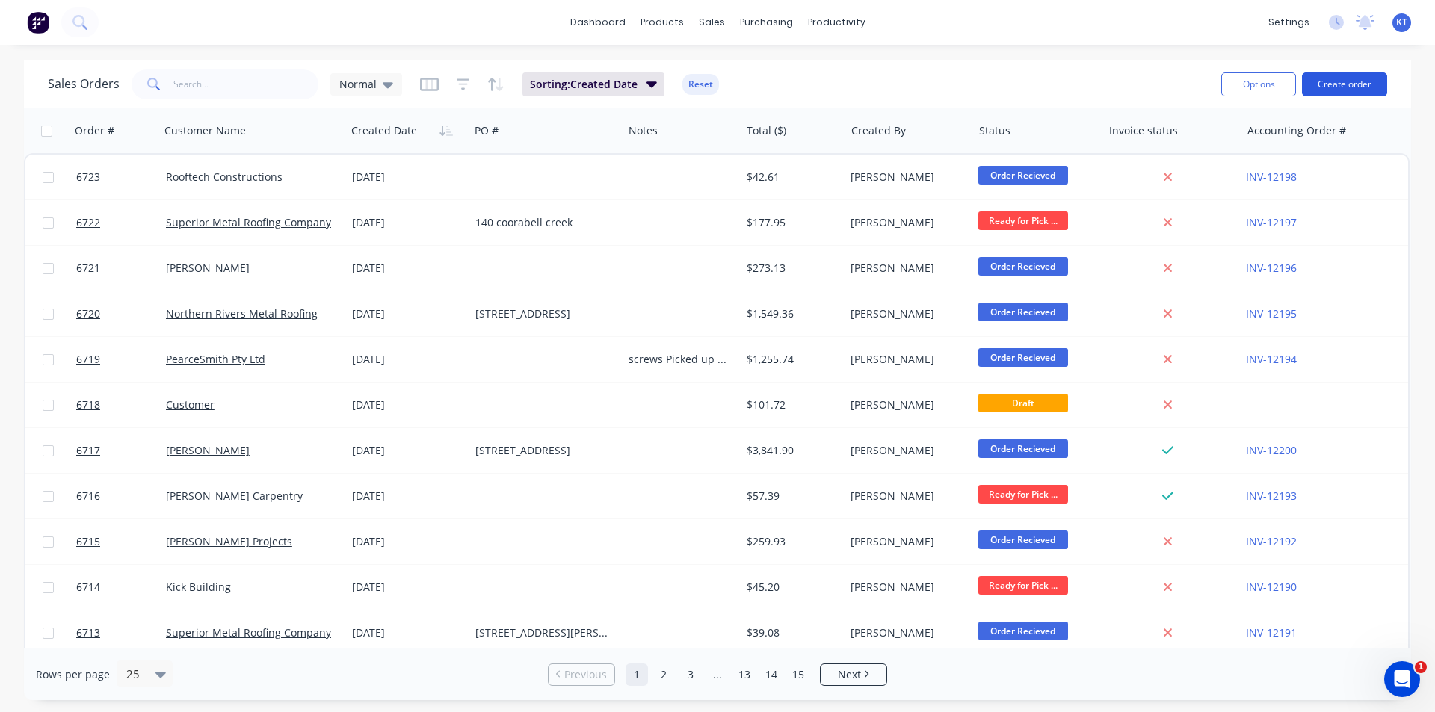
click at [1328, 86] on button "Create order" at bounding box center [1344, 84] width 85 height 24
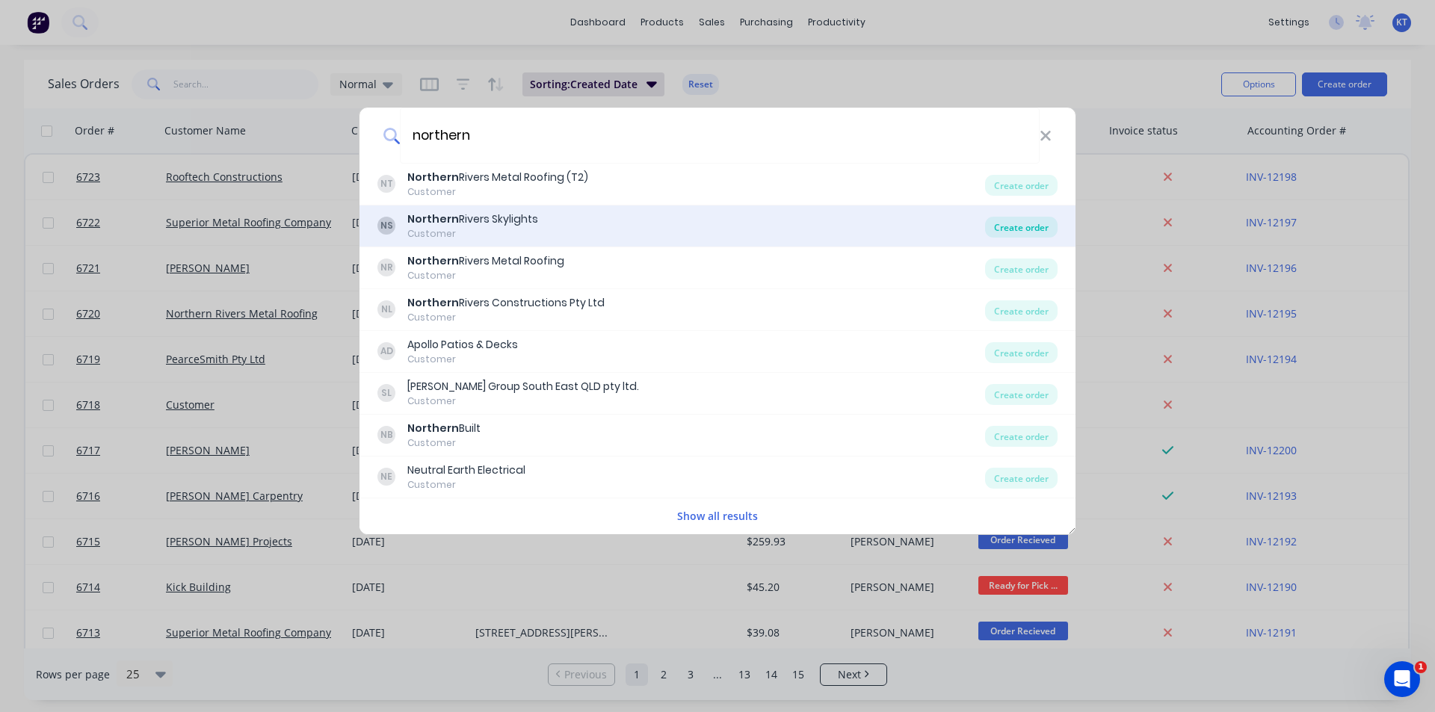
type input "northern"
click at [997, 231] on div "Create order" at bounding box center [1021, 227] width 72 height 21
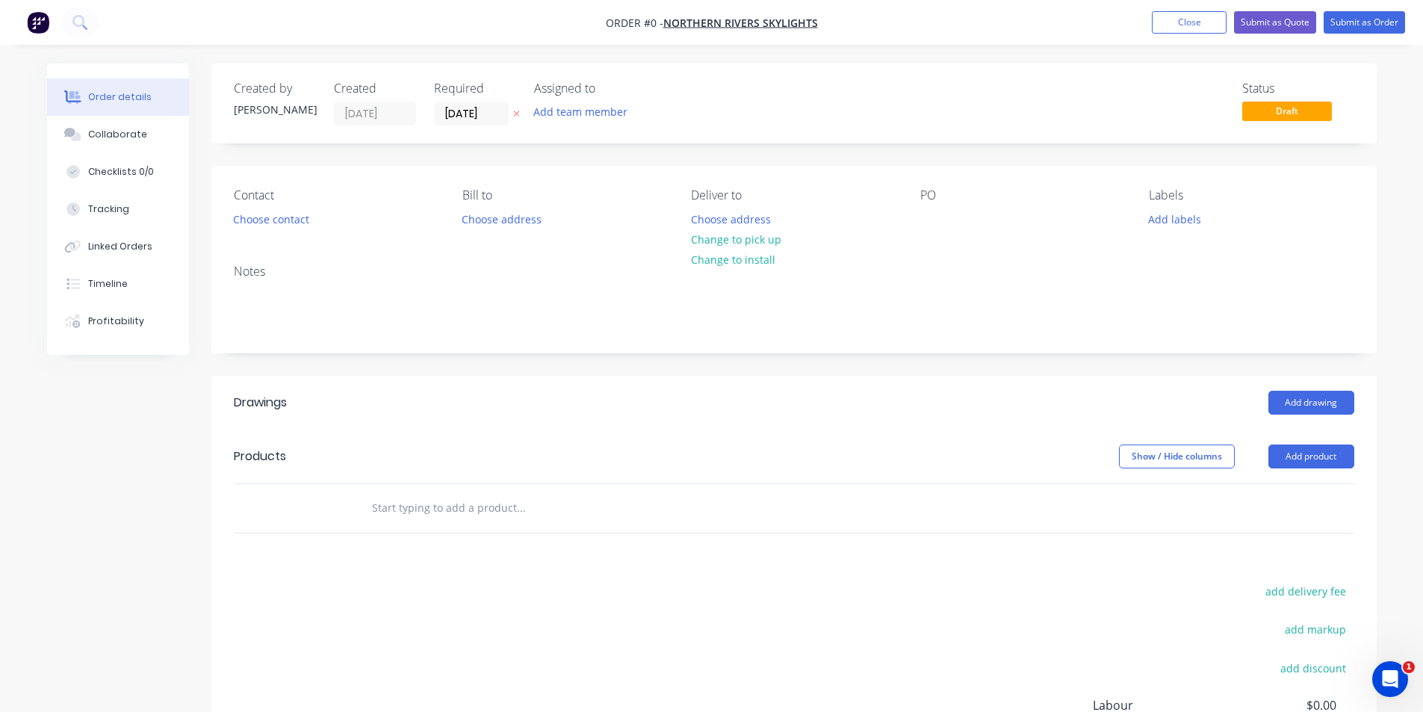
click at [281, 229] on div "Contact Choose contact" at bounding box center [336, 209] width 205 height 42
click at [281, 223] on button "Choose contact" at bounding box center [271, 218] width 92 height 20
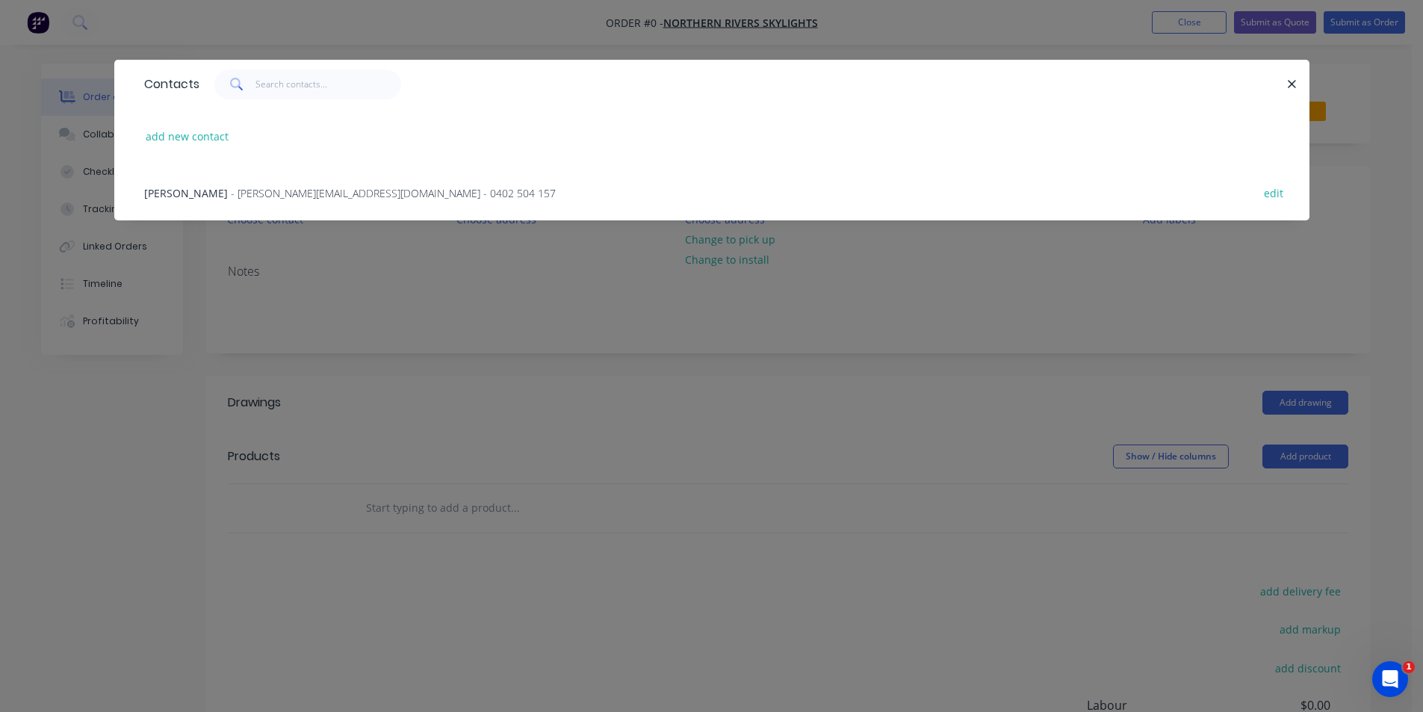
click at [240, 187] on span "- chad@northernriversskylights.com.au - 0402 504 157" at bounding box center [393, 193] width 325 height 14
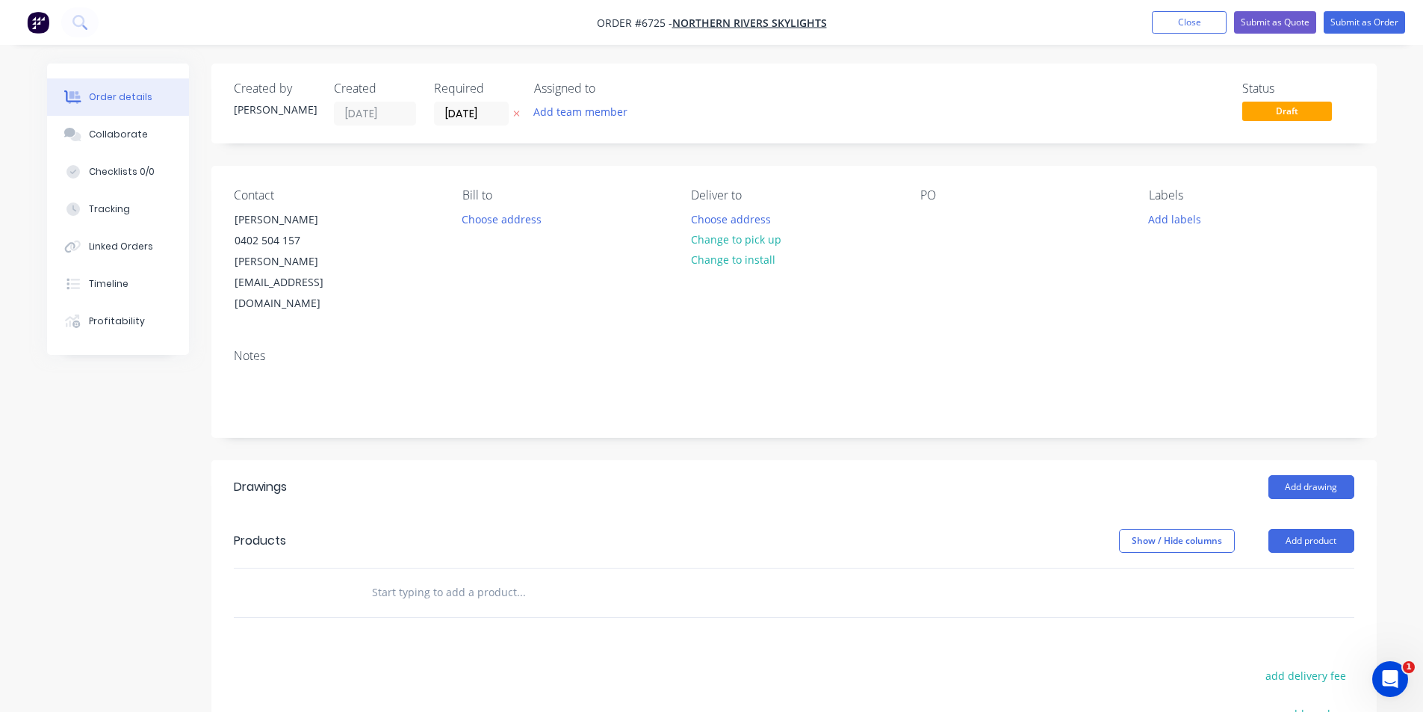
drag, startPoint x: 758, startPoint y: 238, endPoint x: 1417, endPoint y: 474, distance: 699.3
click at [756, 238] on button "Change to pick up" at bounding box center [736, 239] width 106 height 20
click at [1304, 529] on button "Add product" at bounding box center [1312, 541] width 86 height 24
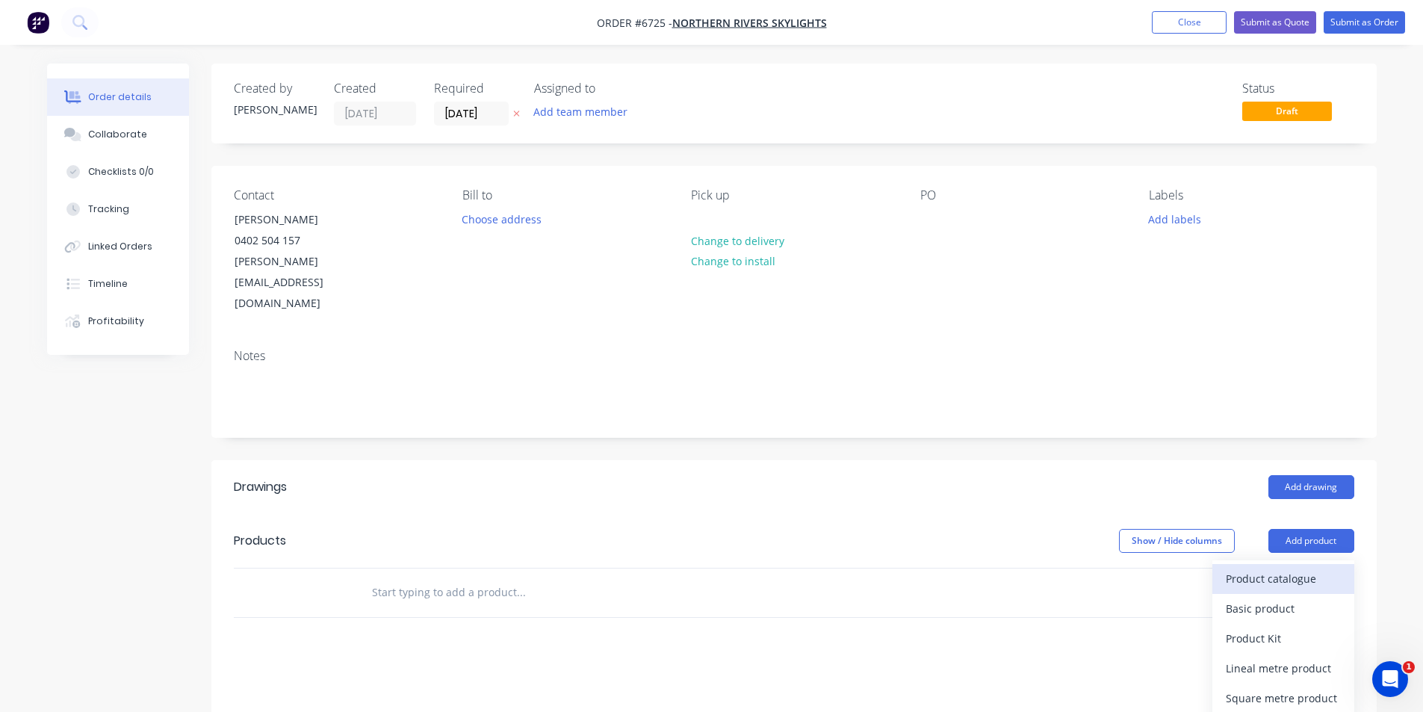
click at [1292, 568] on div "Product catalogue" at bounding box center [1283, 579] width 115 height 22
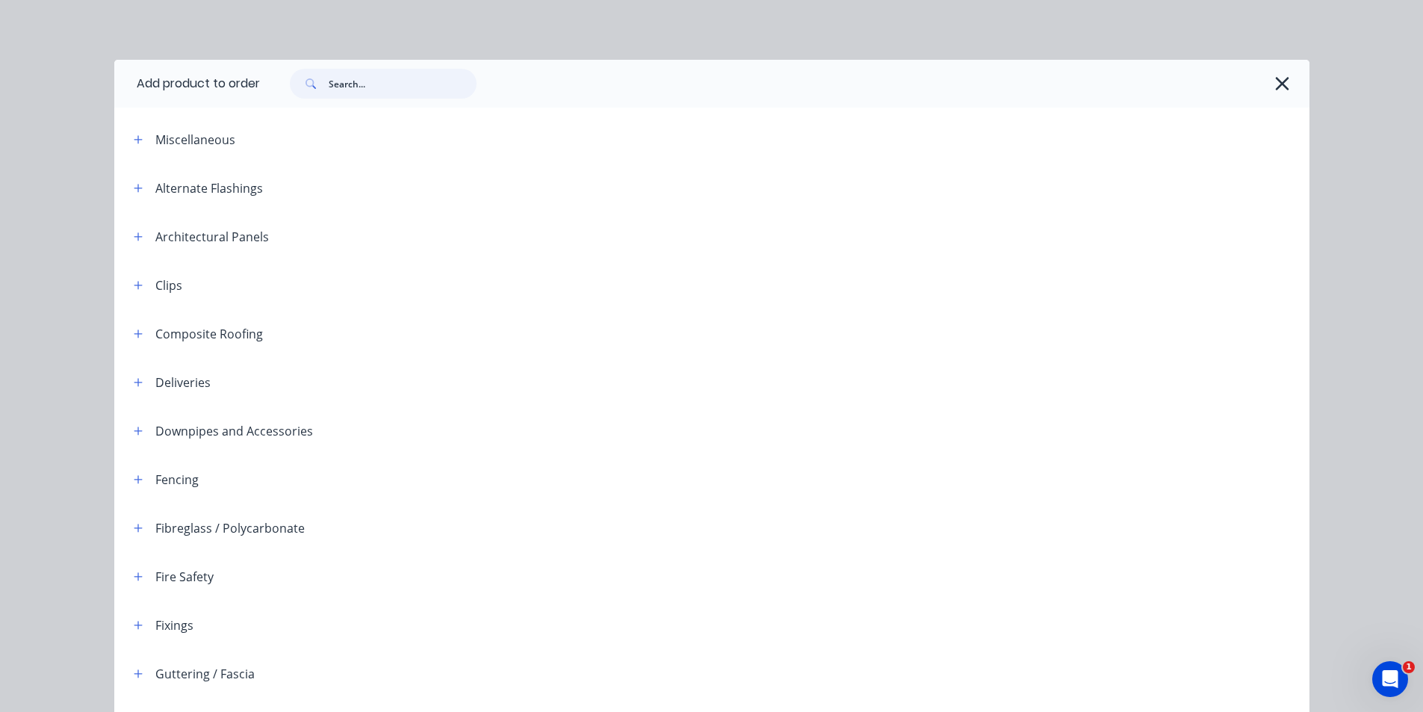
click at [364, 81] on input "text" at bounding box center [403, 84] width 148 height 30
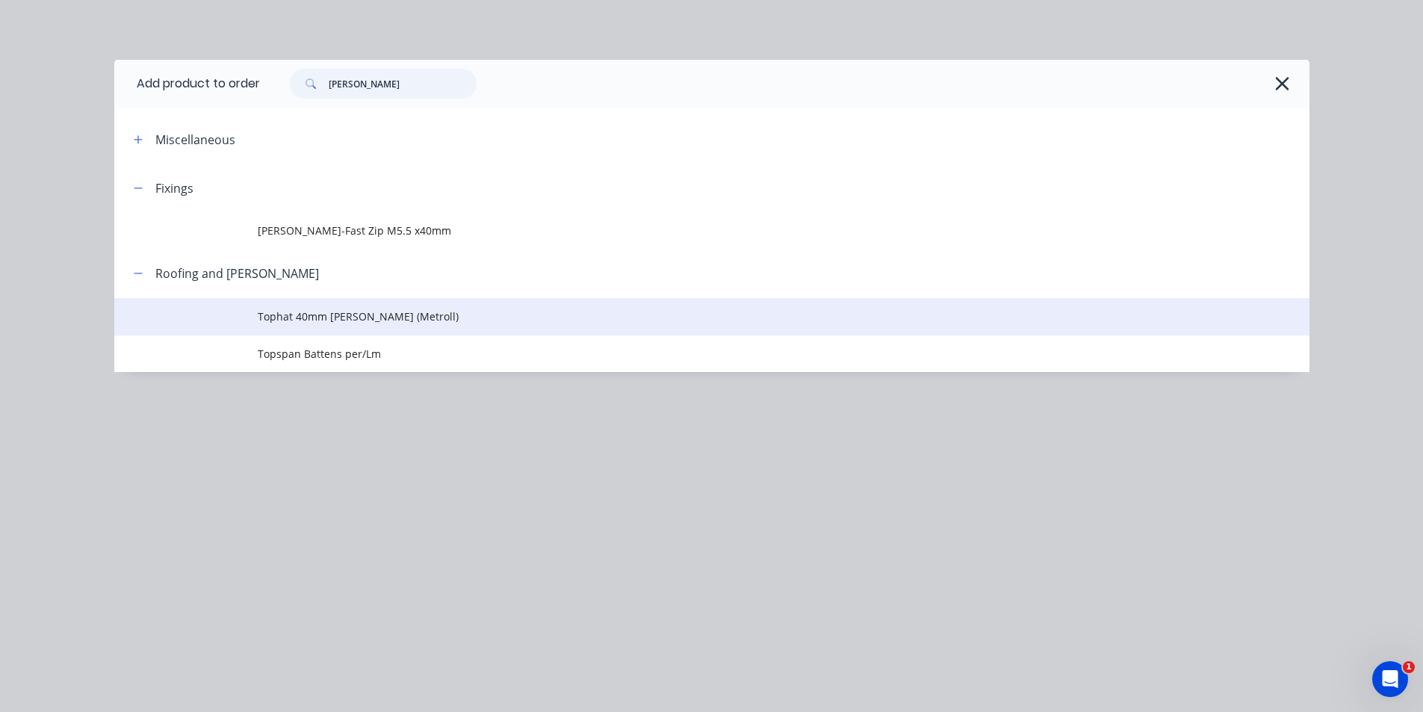
type input "batten"
click at [387, 321] on span "Tophat 40mm Batten (Metroll)" at bounding box center [678, 317] width 841 height 16
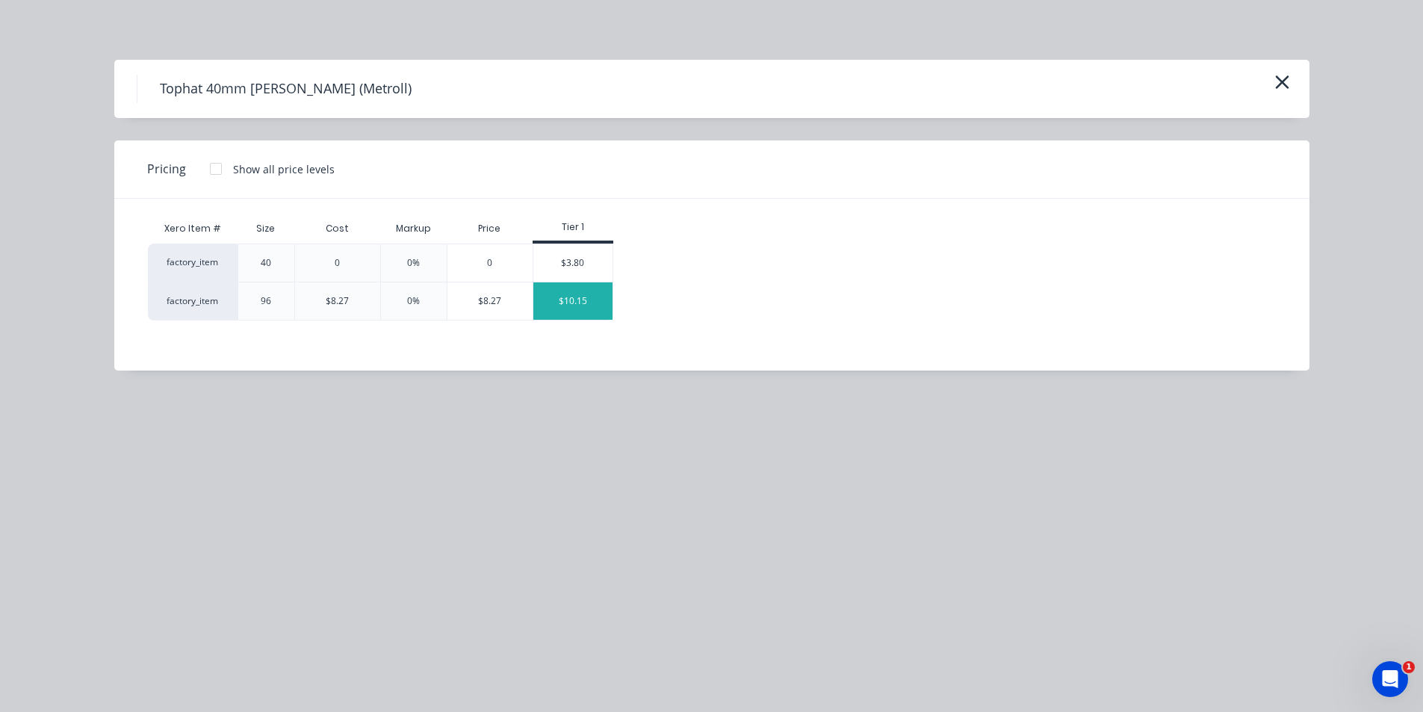
click at [576, 309] on div "$10.15" at bounding box center [573, 300] width 80 height 37
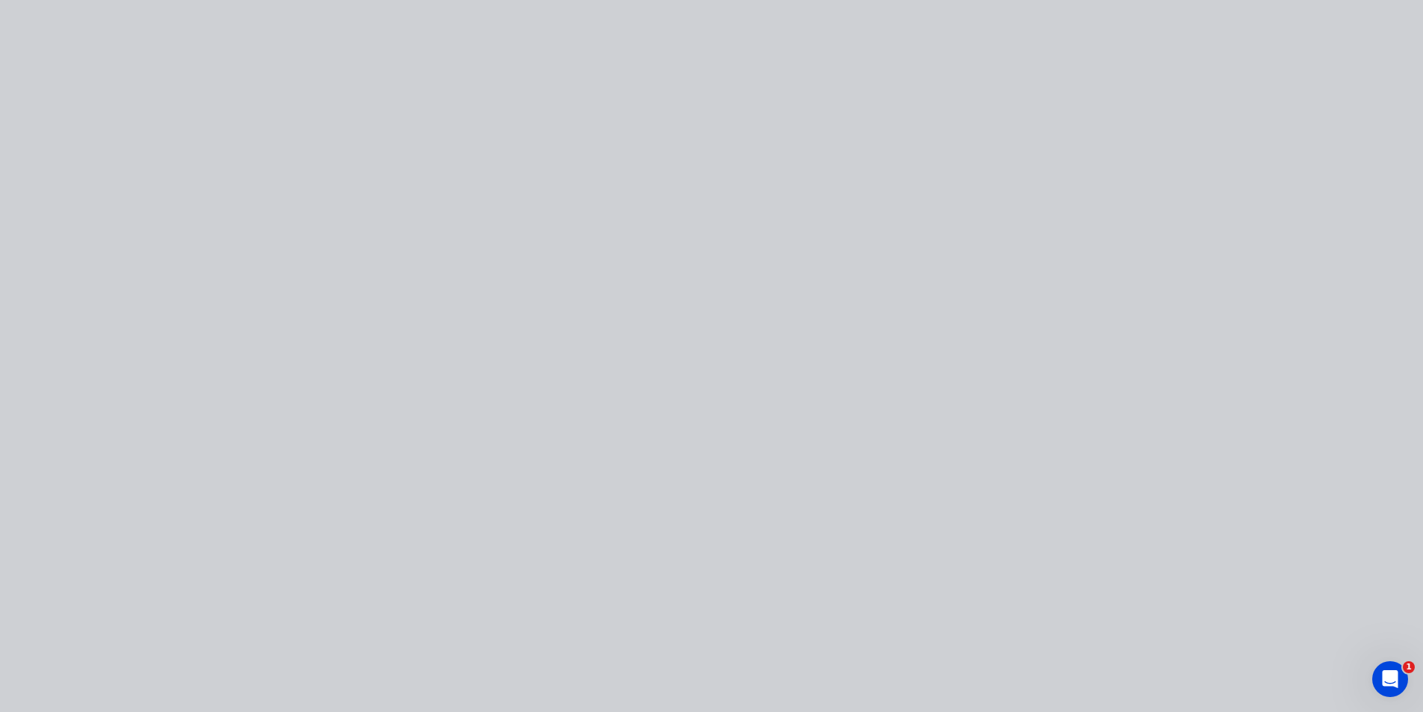
type input "$8.27"
type input "22.73"
type input "$10.15"
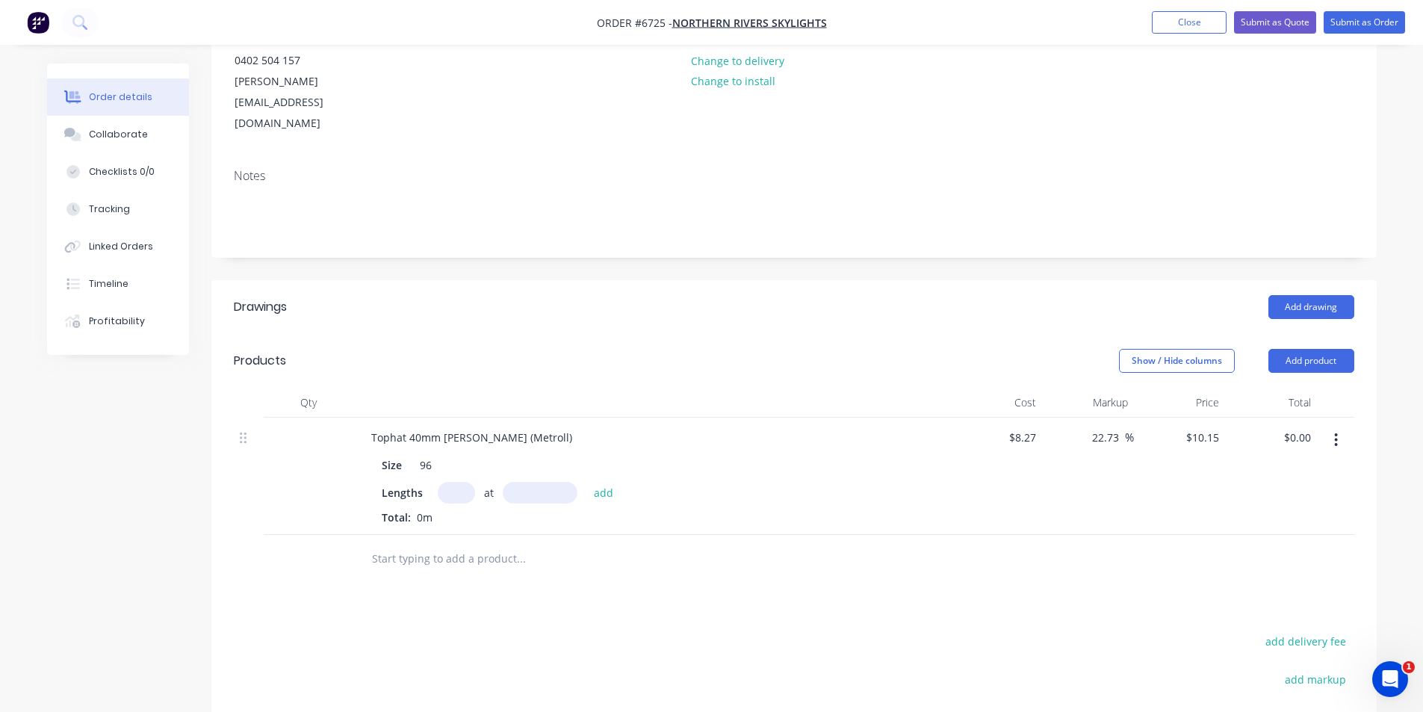
scroll to position [299, 0]
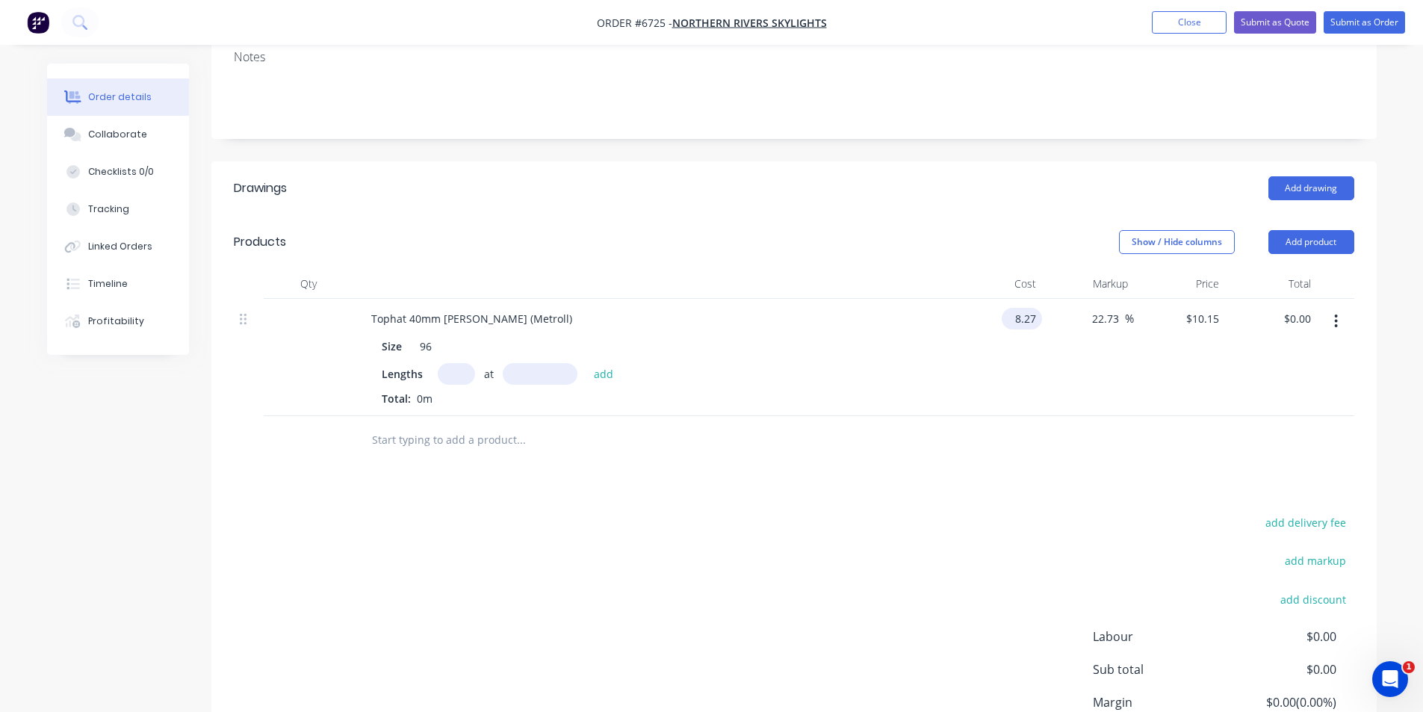
click at [1026, 308] on input "8.27" at bounding box center [1025, 319] width 34 height 22
type input "$12.00"
type input "$14.7279"
drag, startPoint x: 436, startPoint y: 302, endPoint x: 407, endPoint y: 329, distance: 39.7
click at [362, 332] on div "Size 96 Lengths at add Total: 0m" at bounding box center [652, 369] width 586 height 74
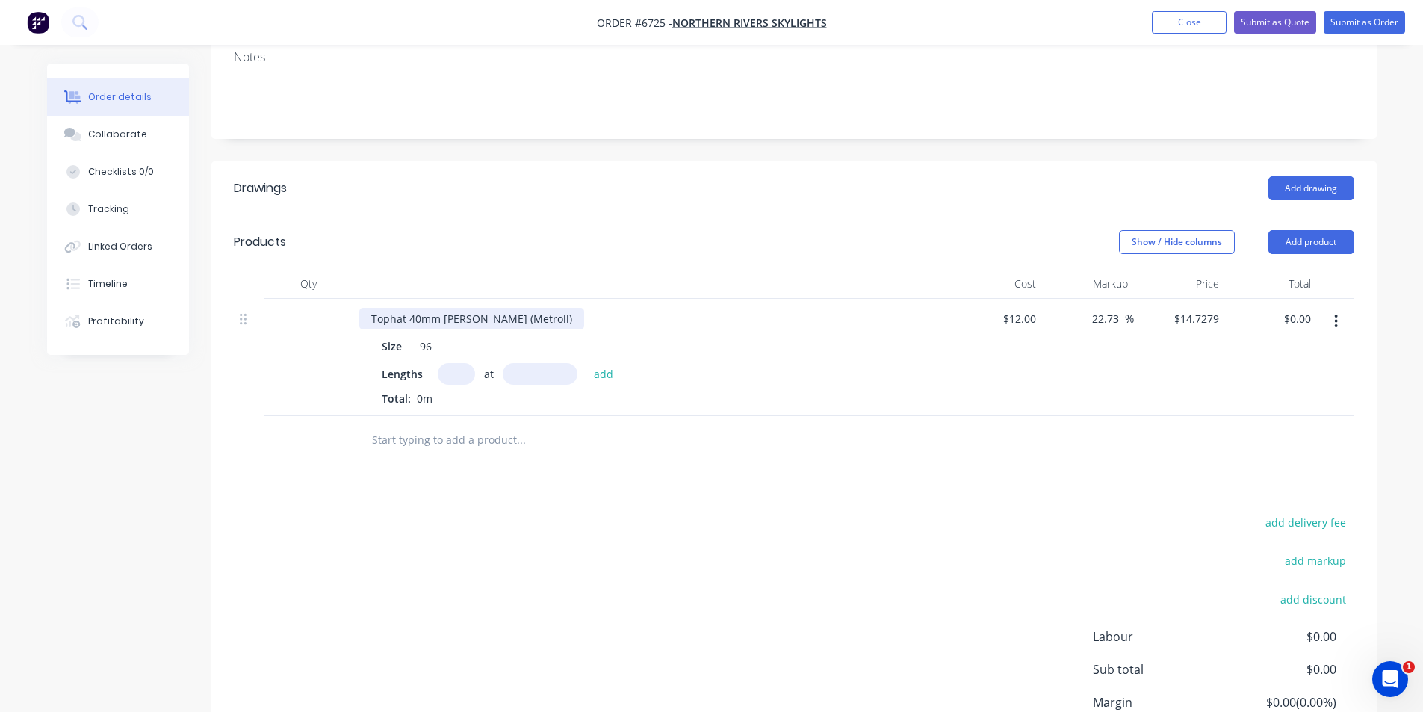
drag, startPoint x: 451, startPoint y: 282, endPoint x: 439, endPoint y: 303, distance: 24.1
click at [451, 308] on div "Tophat 40mm Batten (Metroll)" at bounding box center [471, 319] width 225 height 22
click at [439, 335] on div "Size 96" at bounding box center [649, 346] width 547 height 22
click at [440, 332] on div "Size 96 Lengths at add Total: 0m" at bounding box center [652, 369] width 586 height 74
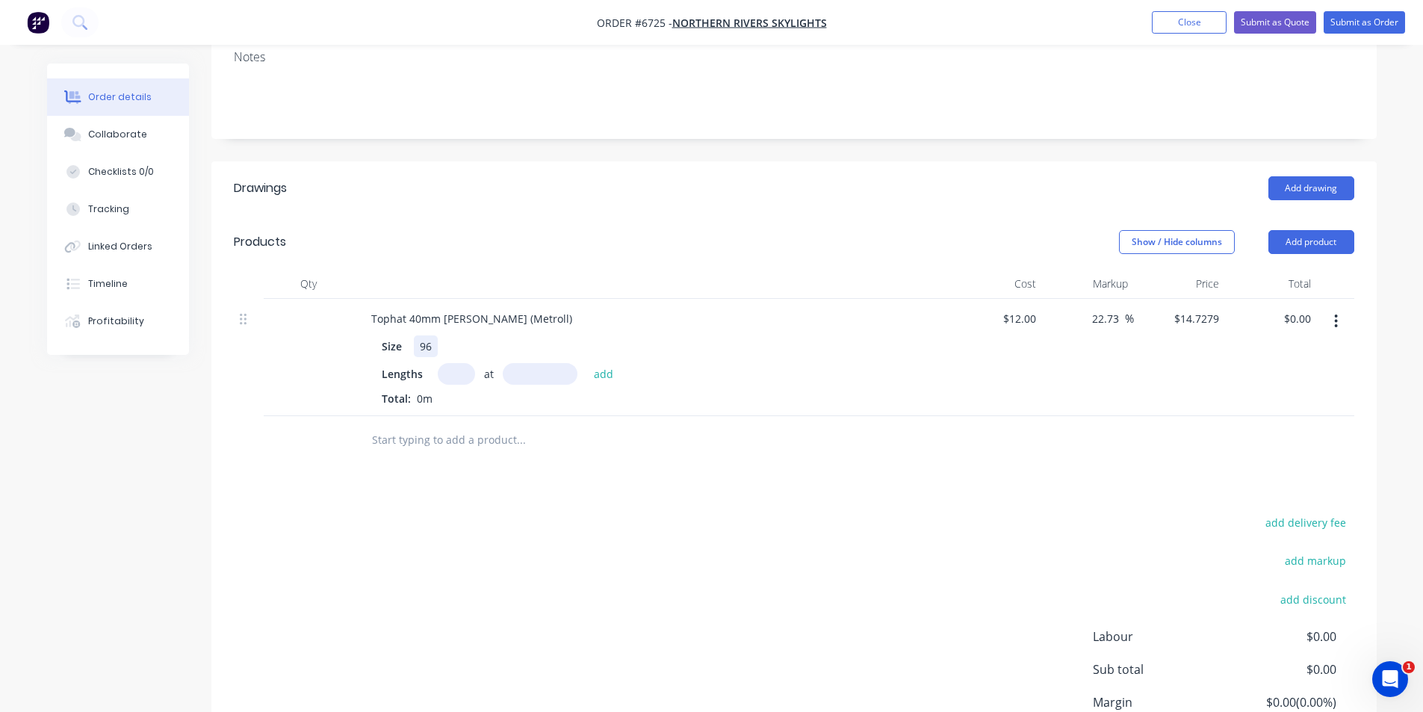
click at [440, 335] on div "Size 96" at bounding box center [649, 346] width 547 height 22
click at [1028, 308] on input "12" at bounding box center [1032, 319] width 19 height 22
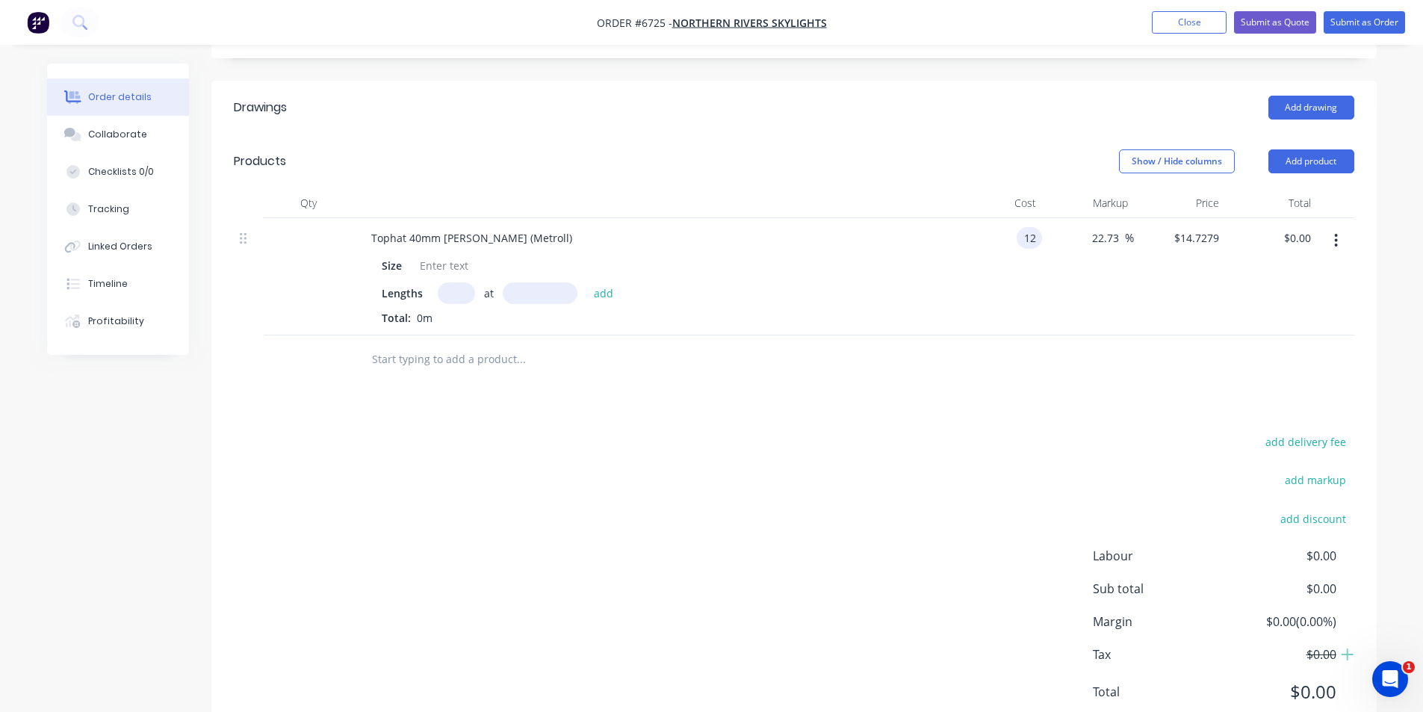
scroll to position [391, 0]
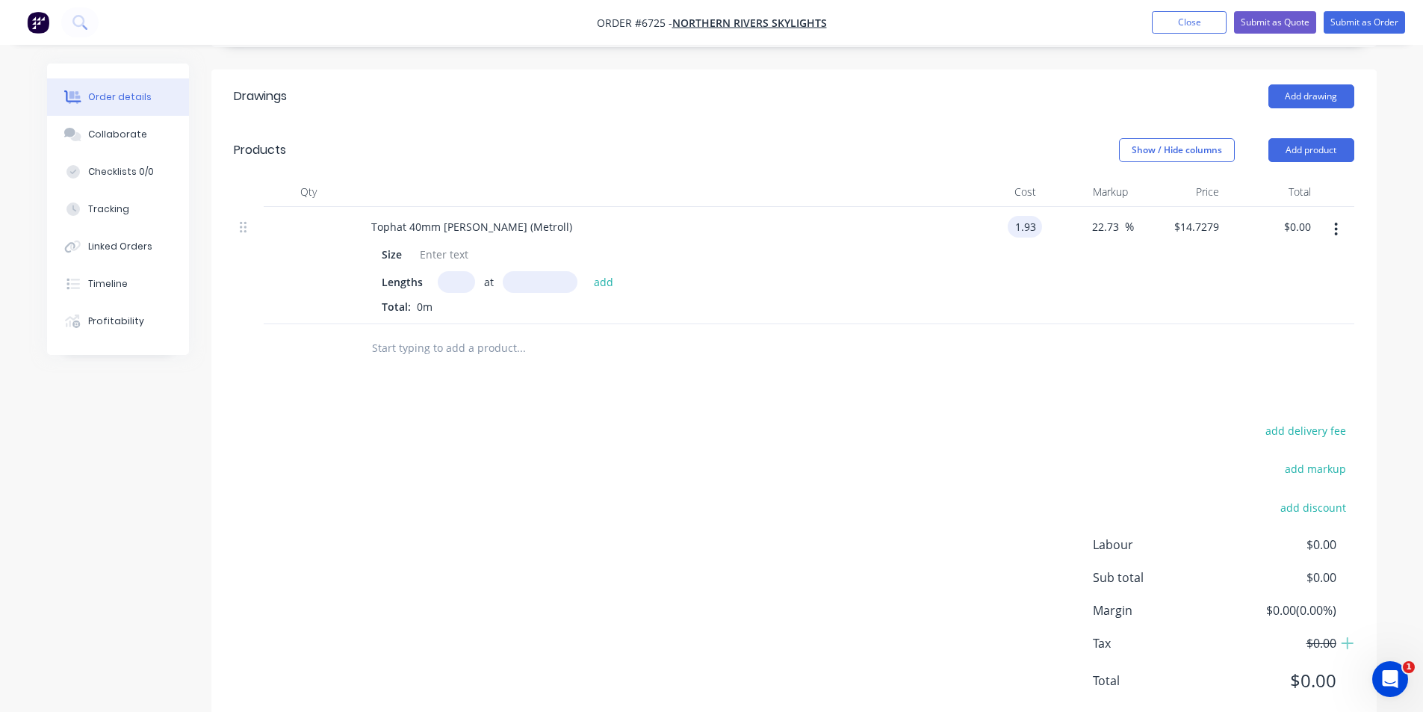
type input "$1.93"
type input "$2.3687"
click at [1187, 421] on div "add delivery fee" at bounding box center [1261, 440] width 187 height 38
click at [1113, 216] on input "22.73" at bounding box center [1108, 227] width 34 height 22
drag, startPoint x: 1122, startPoint y: 185, endPoint x: 1057, endPoint y: 187, distance: 65.0
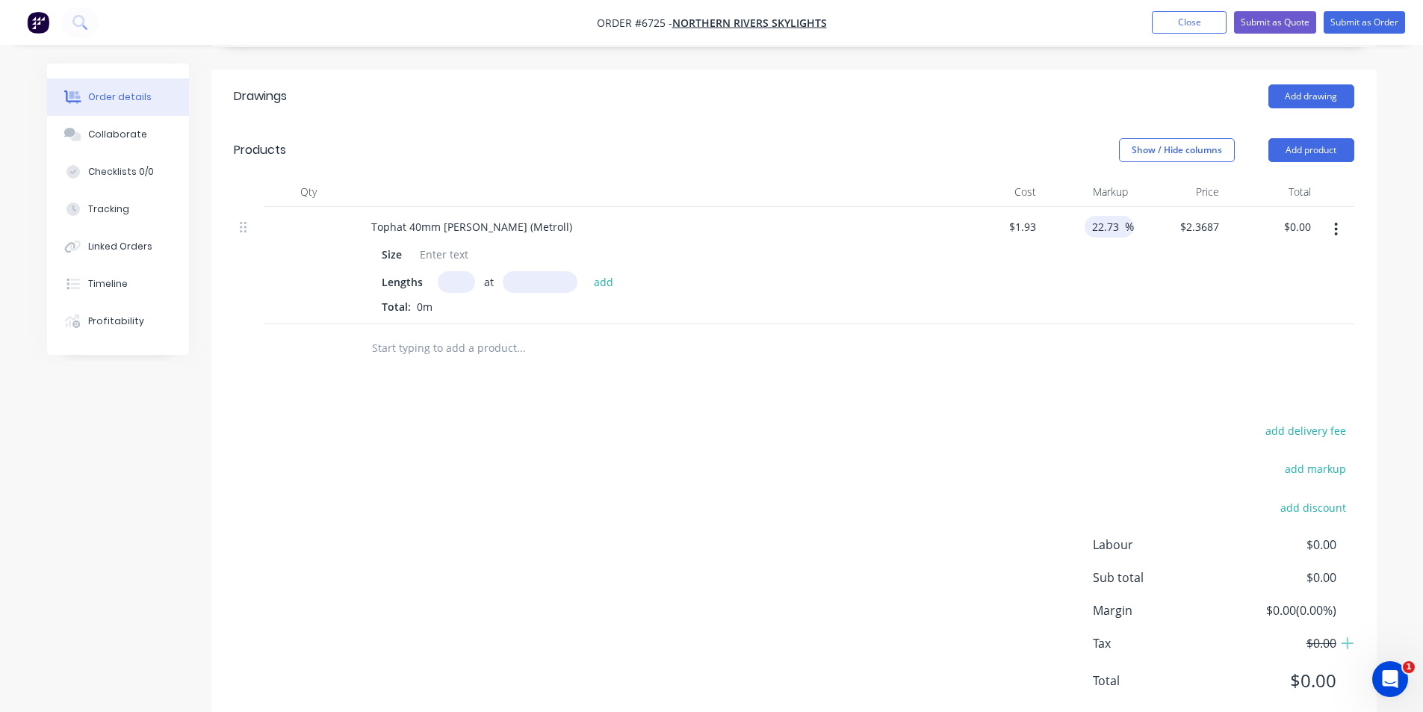
click at [1057, 207] on div "22.73 22.73 %" at bounding box center [1088, 265] width 92 height 117
type input "10"
type input "$2.123"
click at [1146, 330] on div at bounding box center [794, 348] width 1121 height 49
click at [463, 271] on input "text" at bounding box center [456, 282] width 37 height 22
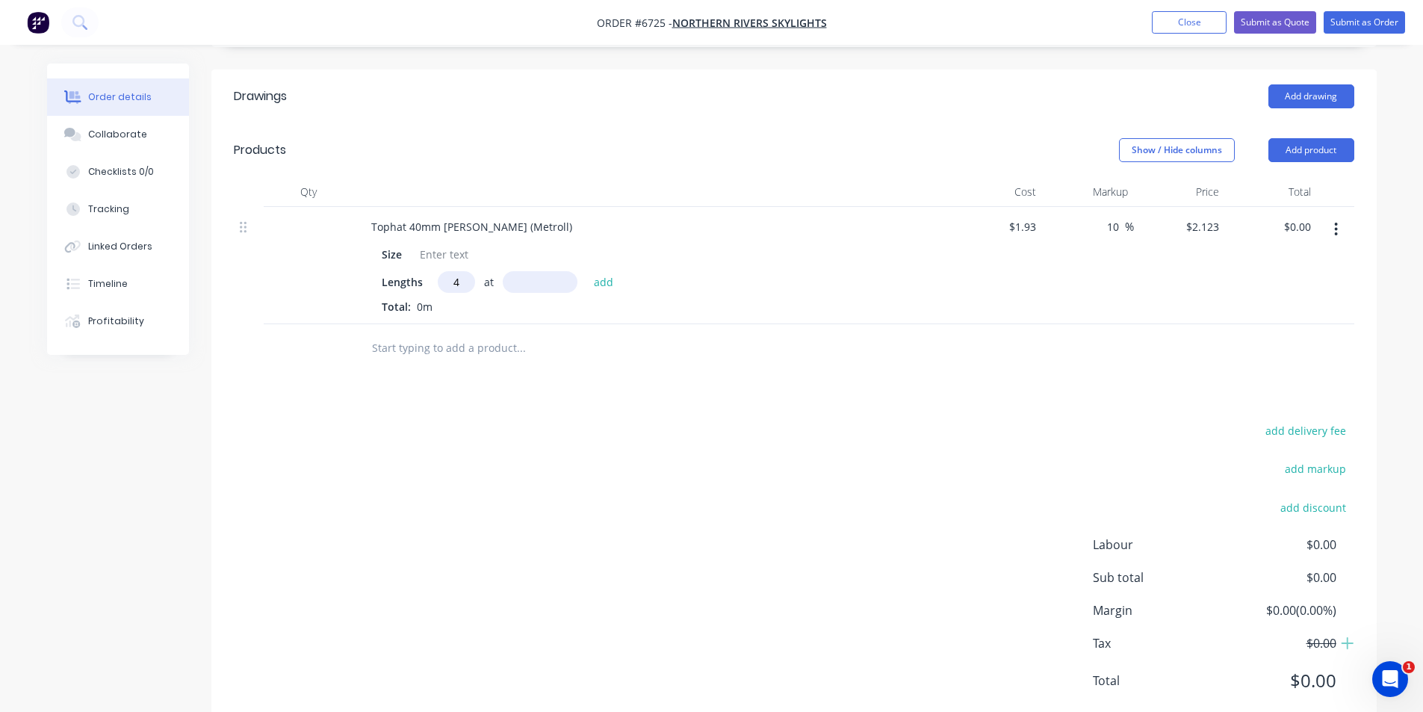
type input "4"
type input "6500"
click at [587, 271] on button "add" at bounding box center [604, 281] width 35 height 20
type input "$55.20"
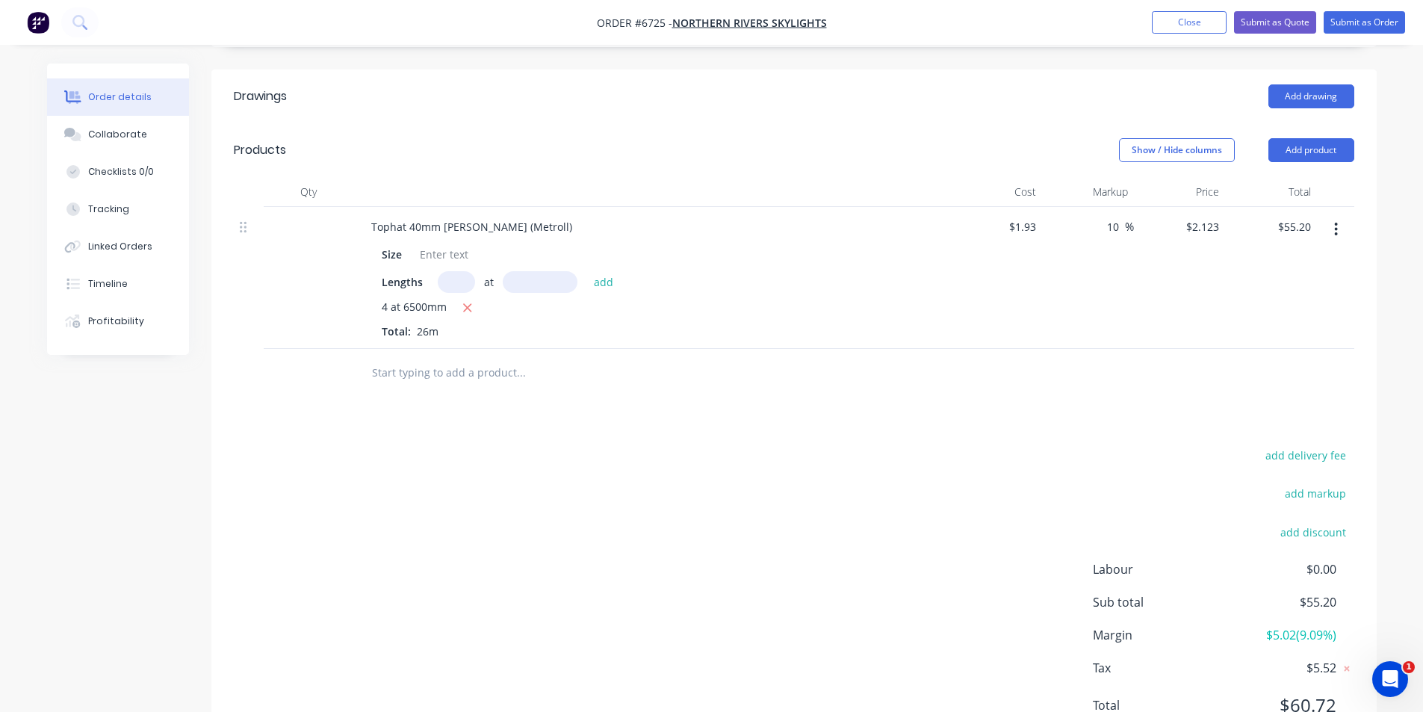
click at [911, 358] on div "Drawings Add drawing Products Show / Hide columns Add product Qty Cost Markup P…" at bounding box center [794, 412] width 1166 height 687
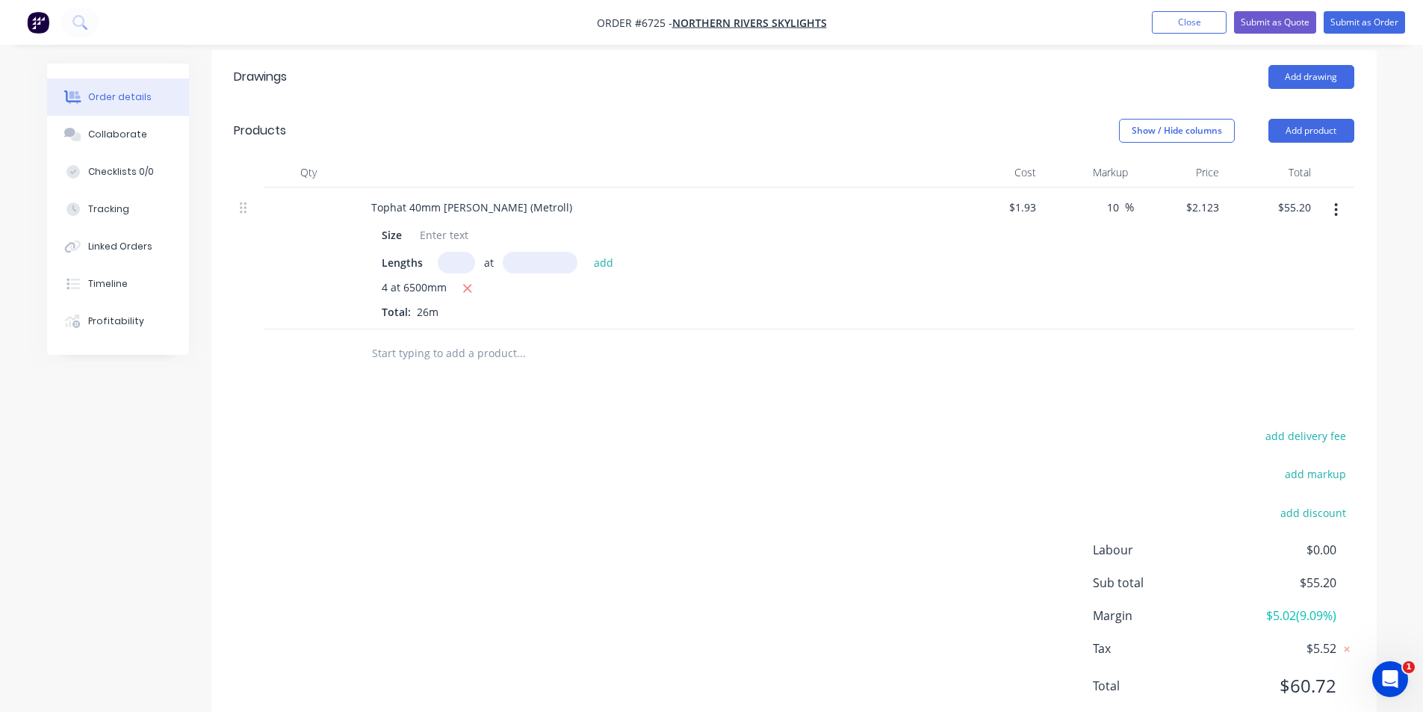
scroll to position [415, 0]
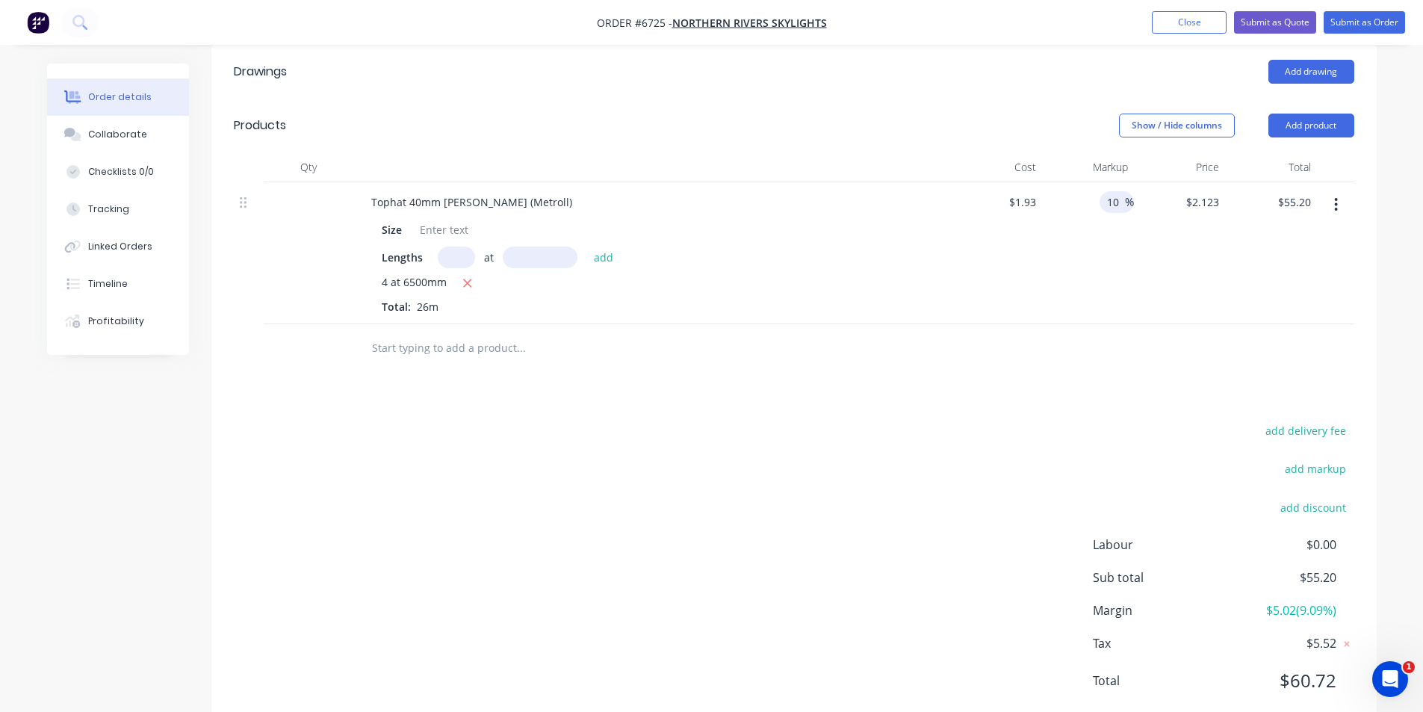
click at [1116, 191] on input "10" at bounding box center [1115, 202] width 19 height 22
type input "12"
type input "$2.1616"
type input "$56.20"
click at [1037, 324] on div at bounding box center [794, 348] width 1121 height 49
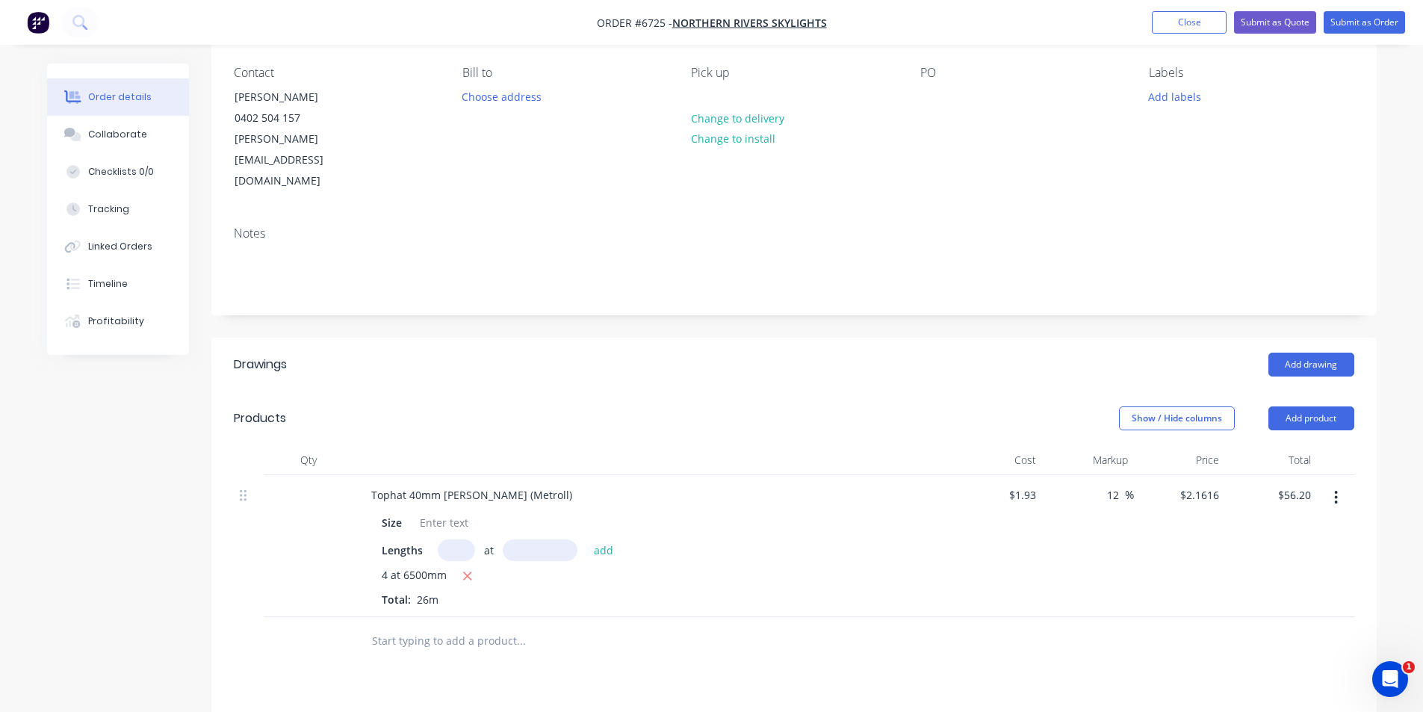
scroll to position [42, 0]
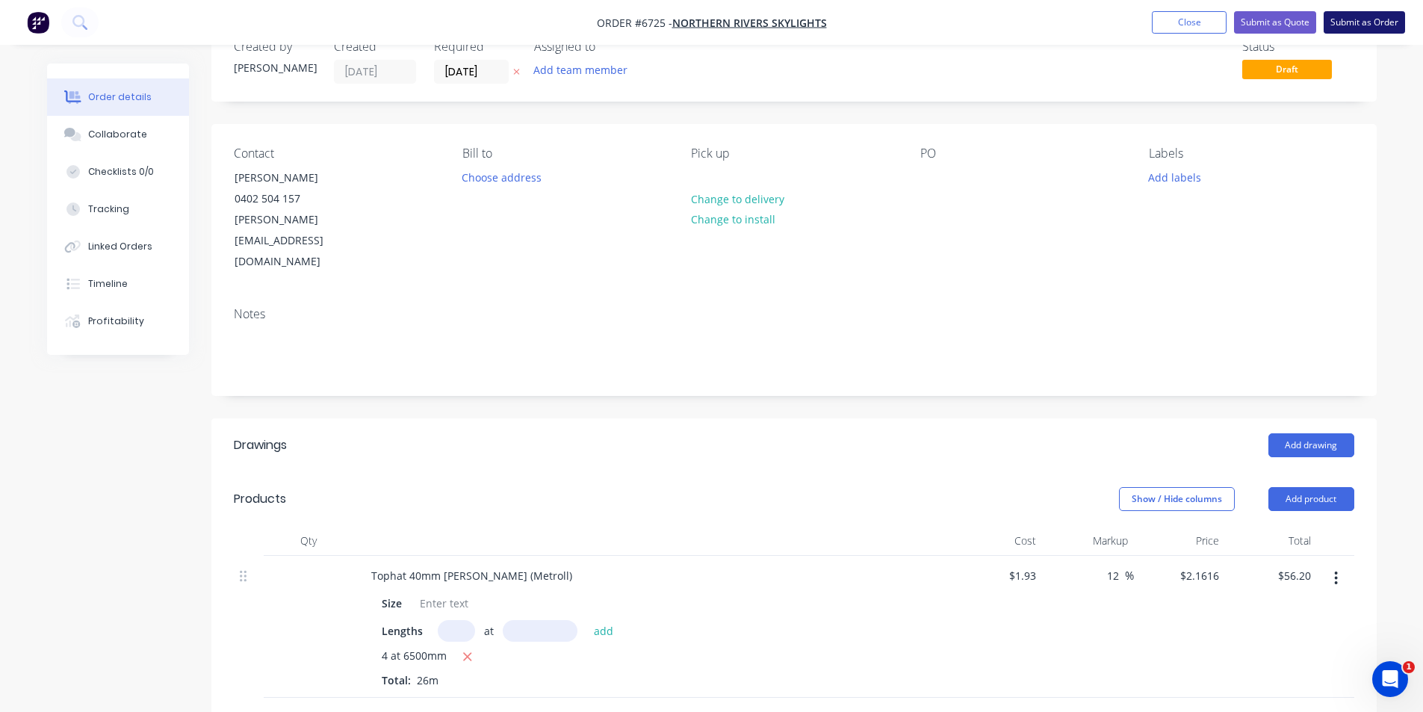
click at [1361, 24] on button "Submit as Order" at bounding box center [1364, 22] width 81 height 22
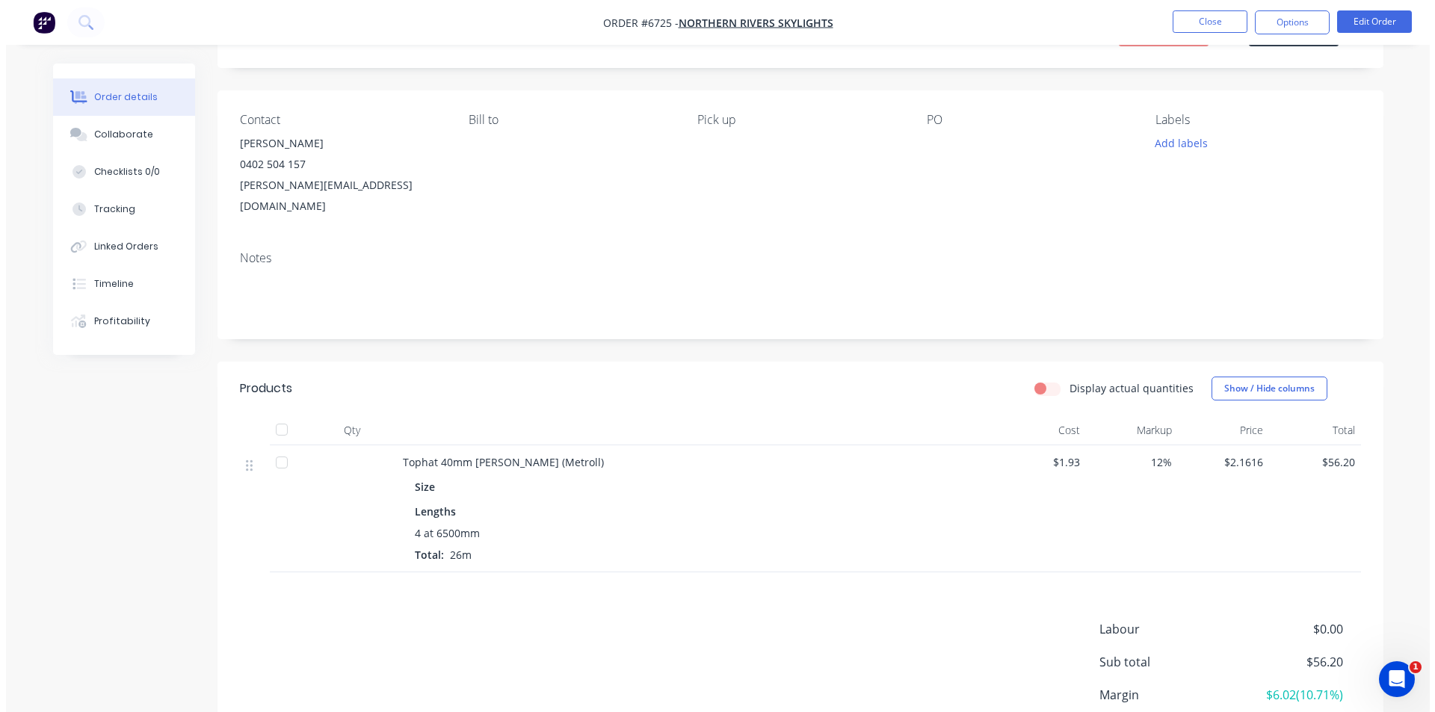
scroll to position [0, 0]
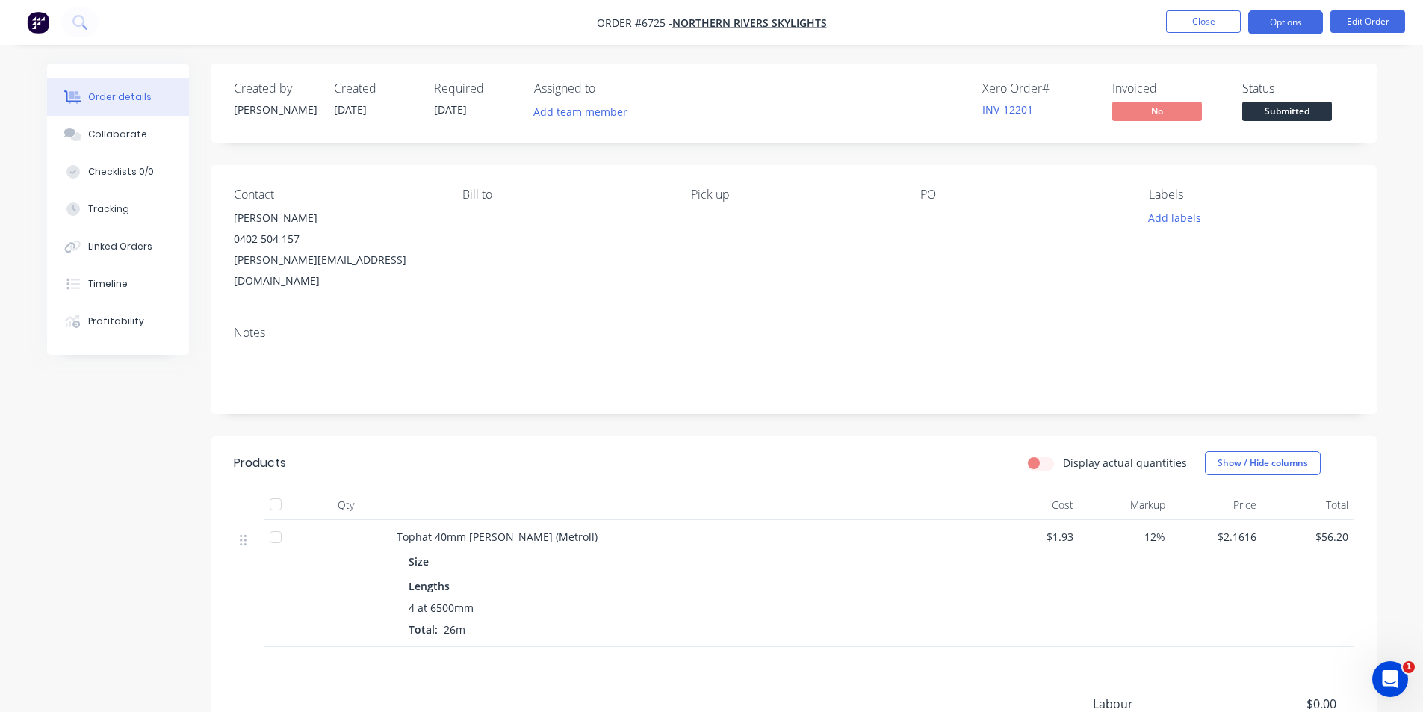
click at [1287, 20] on button "Options" at bounding box center [1286, 22] width 75 height 24
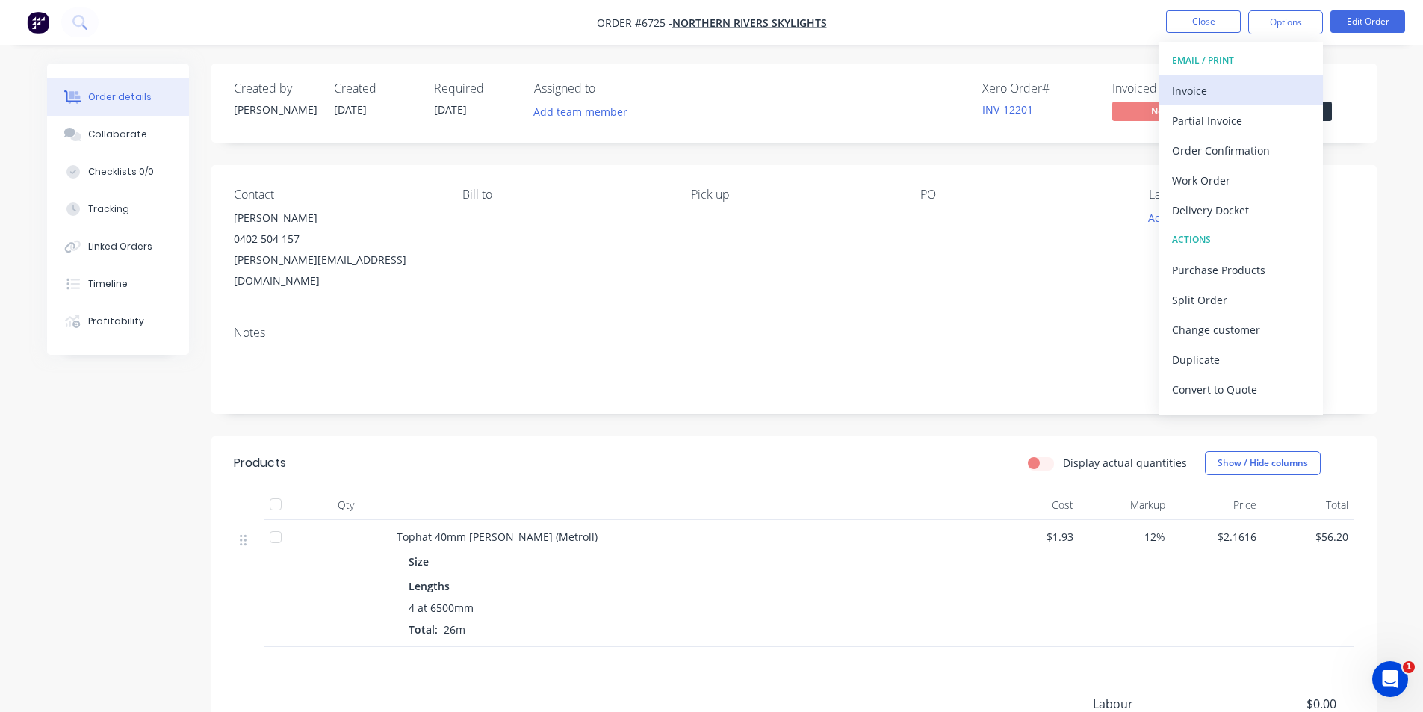
click at [1180, 89] on div "Invoice" at bounding box center [1240, 91] width 137 height 22
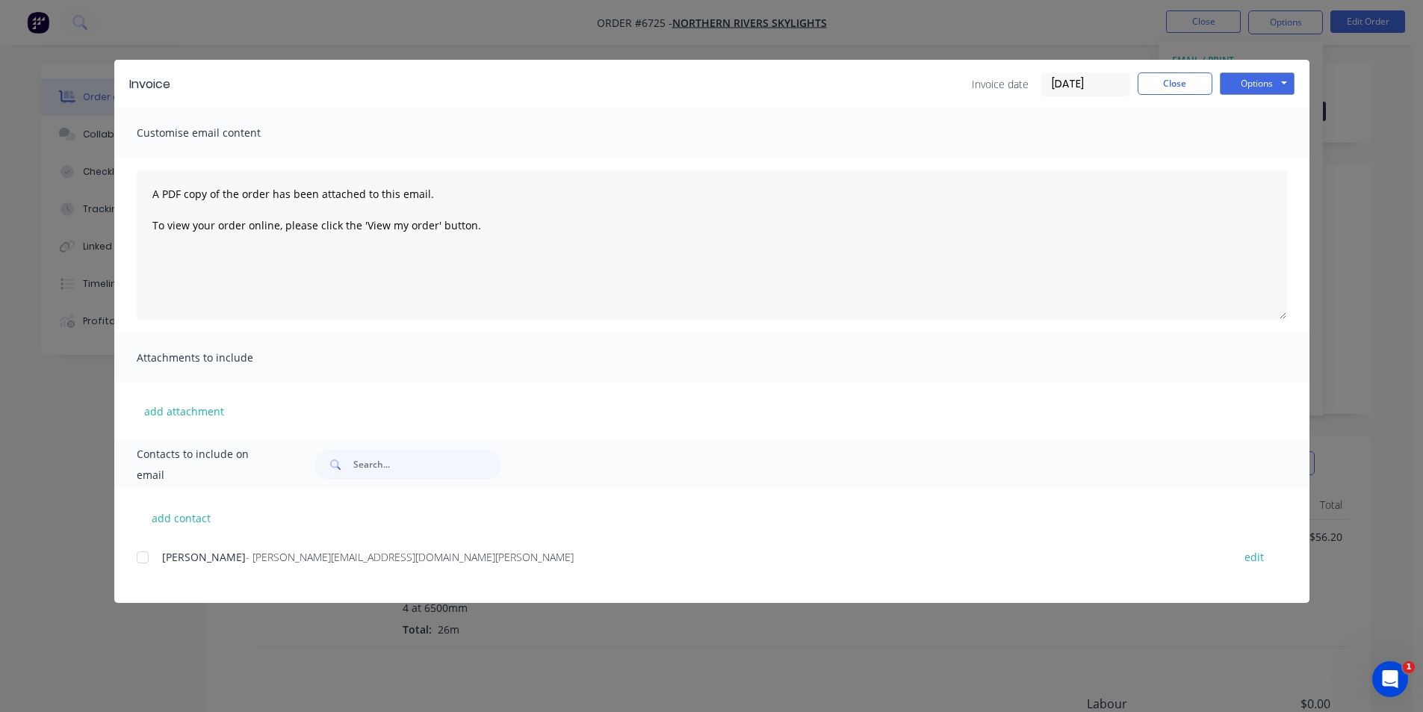
click at [148, 556] on div at bounding box center [143, 557] width 30 height 30
click at [1286, 73] on button "Options" at bounding box center [1257, 83] width 75 height 22
click at [1275, 161] on button "Email" at bounding box center [1268, 159] width 96 height 25
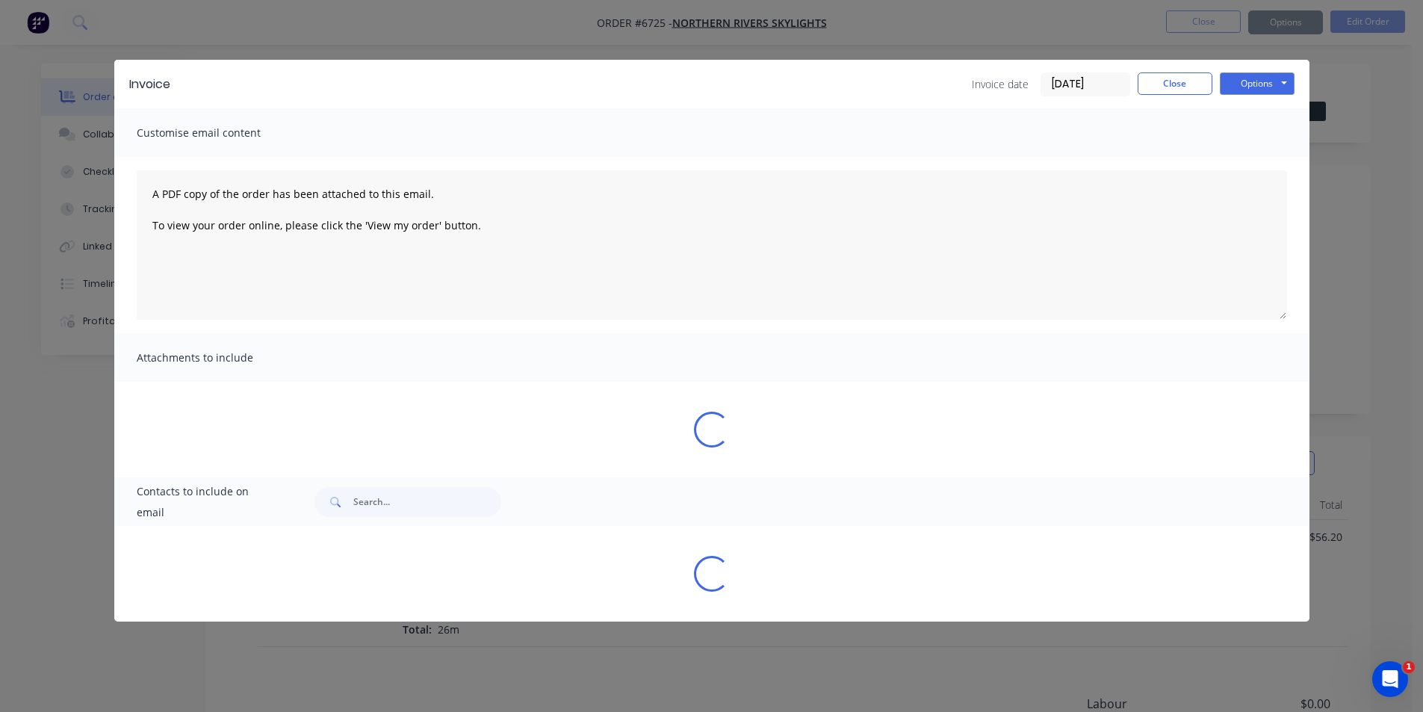
click at [1187, 87] on div "Sending to your accounting package... Loading... This may take a few moments. P…" at bounding box center [711, 356] width 1423 height 712
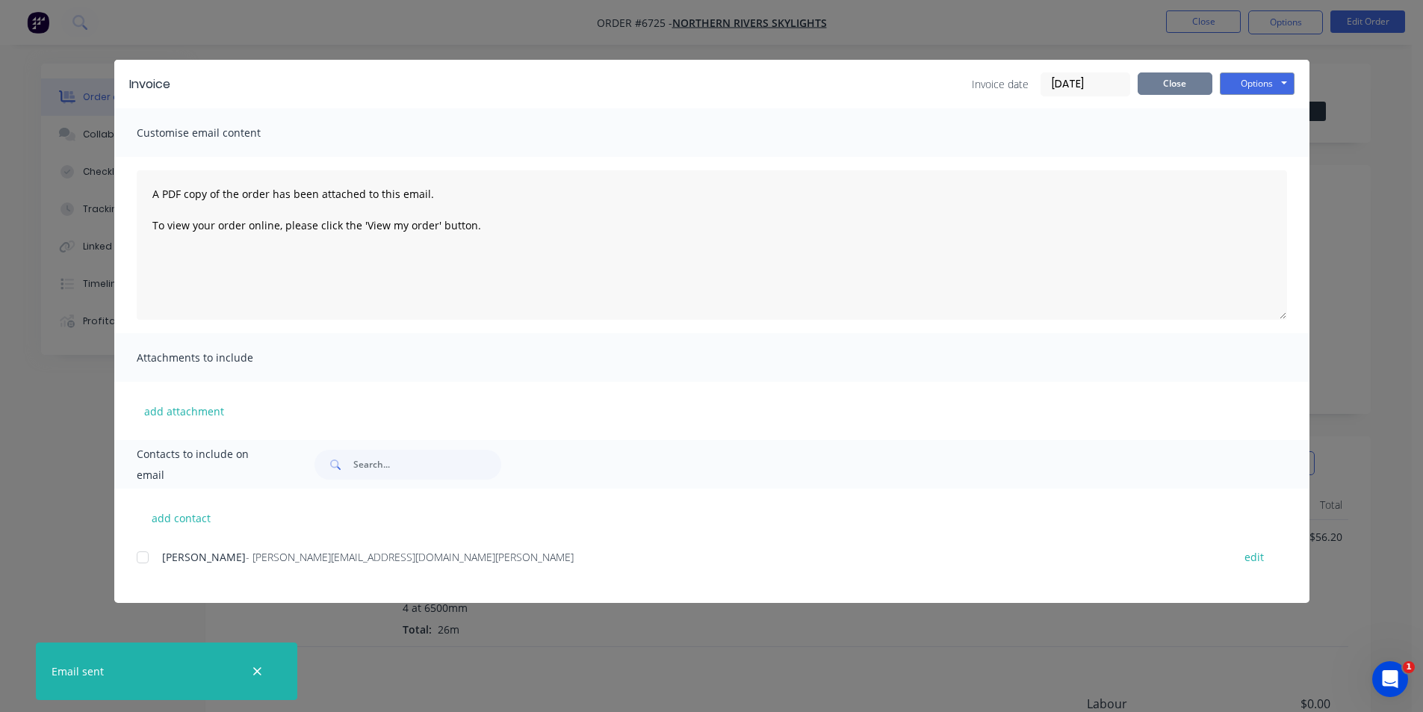
click at [1210, 84] on button "Close" at bounding box center [1175, 83] width 75 height 22
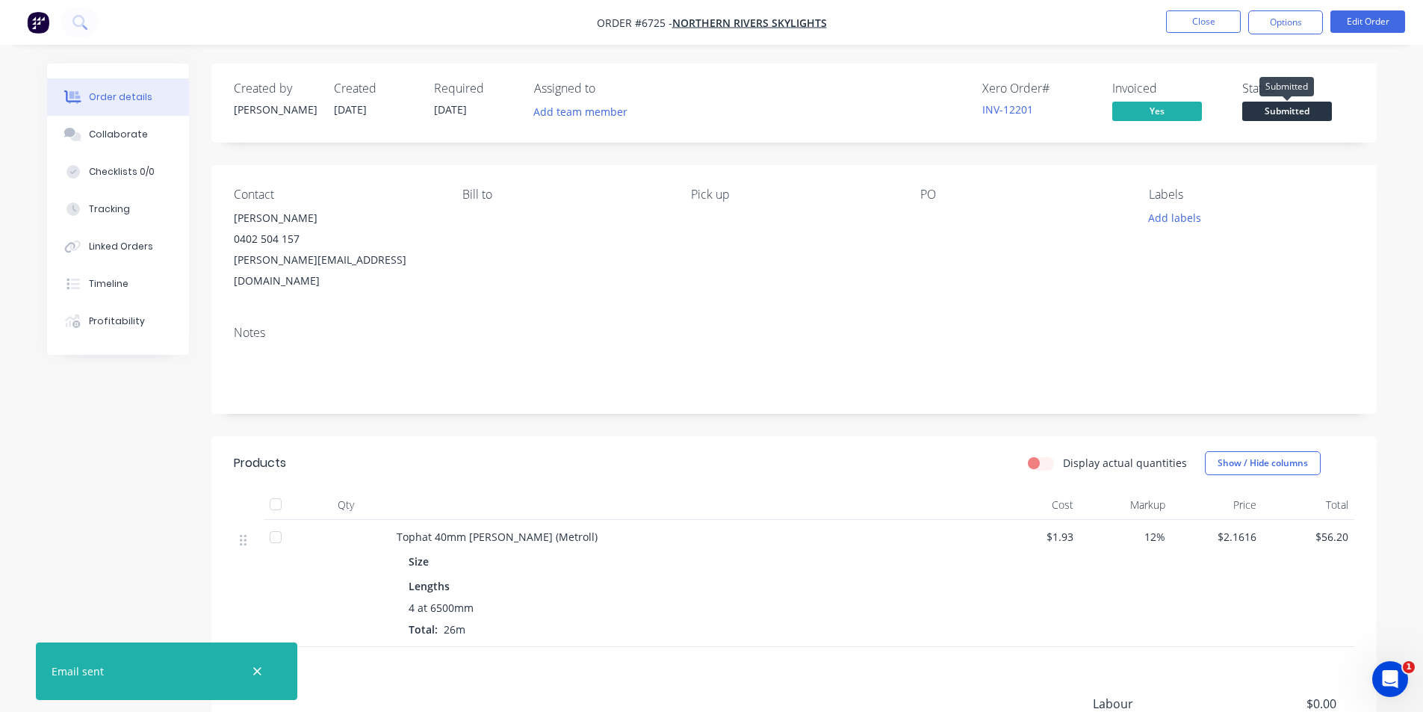
click at [1308, 114] on span "Submitted" at bounding box center [1288, 111] width 90 height 19
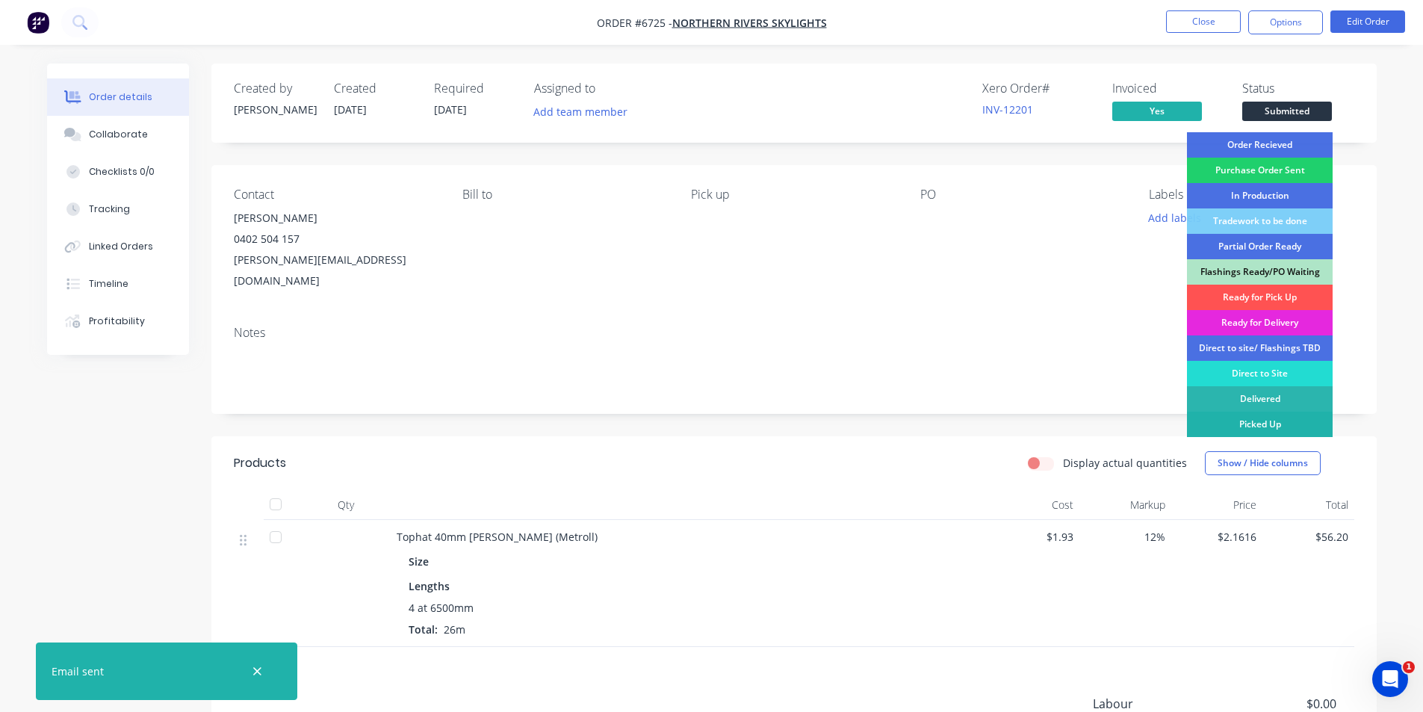
click at [1292, 419] on div "Picked Up" at bounding box center [1260, 424] width 146 height 25
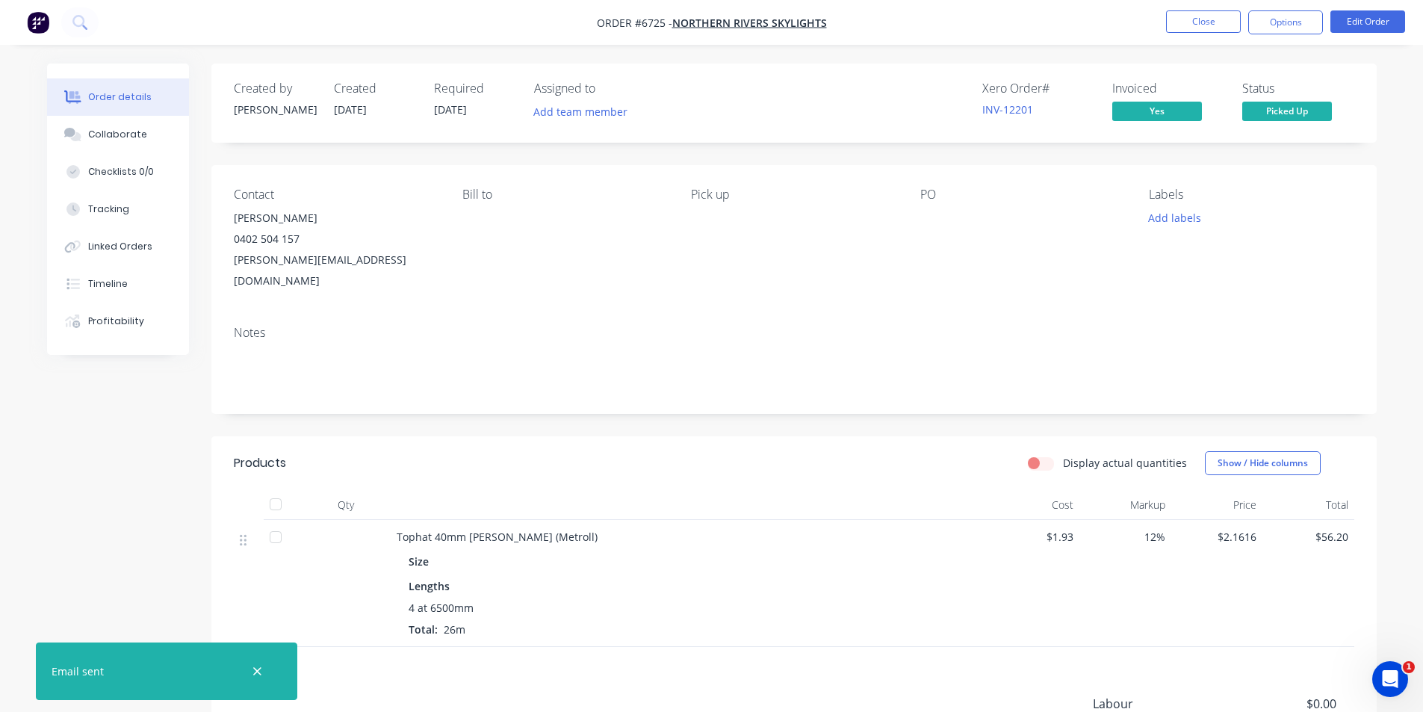
click at [270, 489] on div at bounding box center [276, 504] width 30 height 30
click at [1302, 21] on button "Options" at bounding box center [1286, 22] width 75 height 24
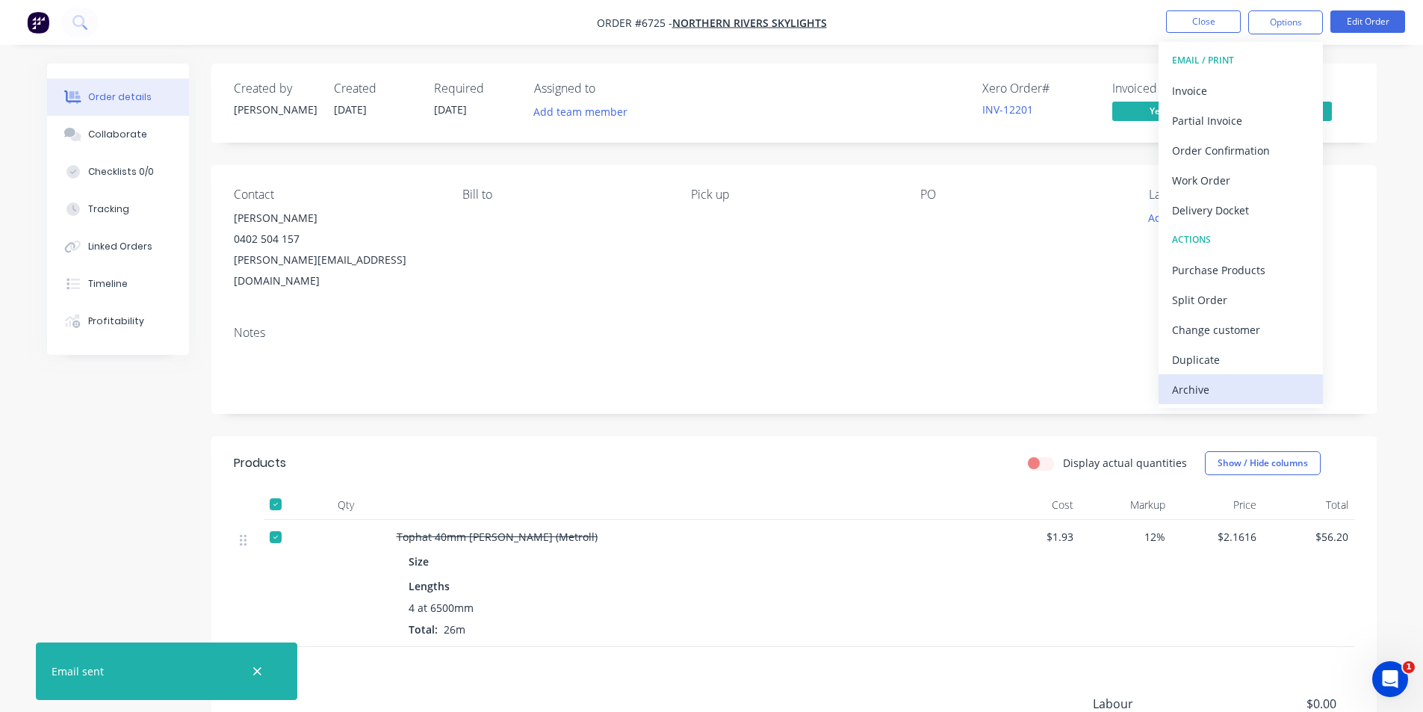
click at [1292, 396] on div "Archive" at bounding box center [1240, 390] width 137 height 22
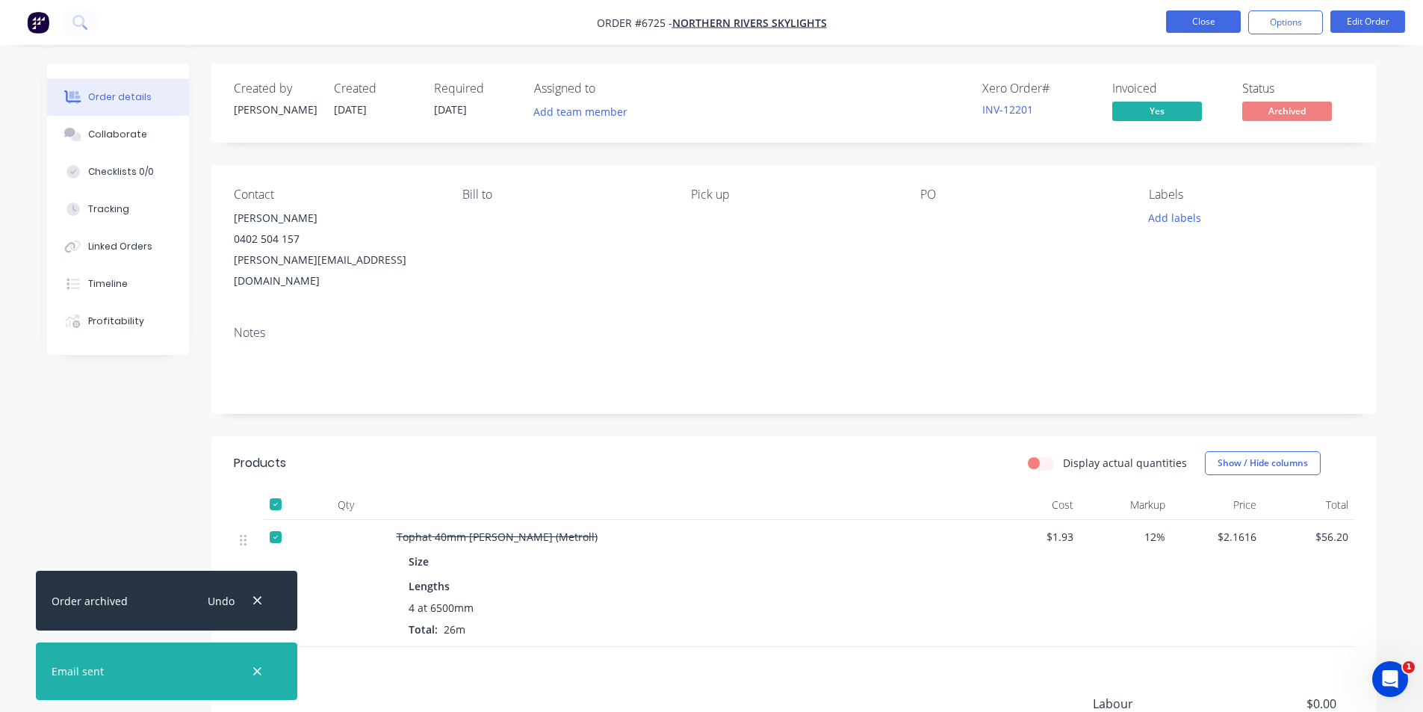
click at [1201, 20] on button "Close" at bounding box center [1203, 21] width 75 height 22
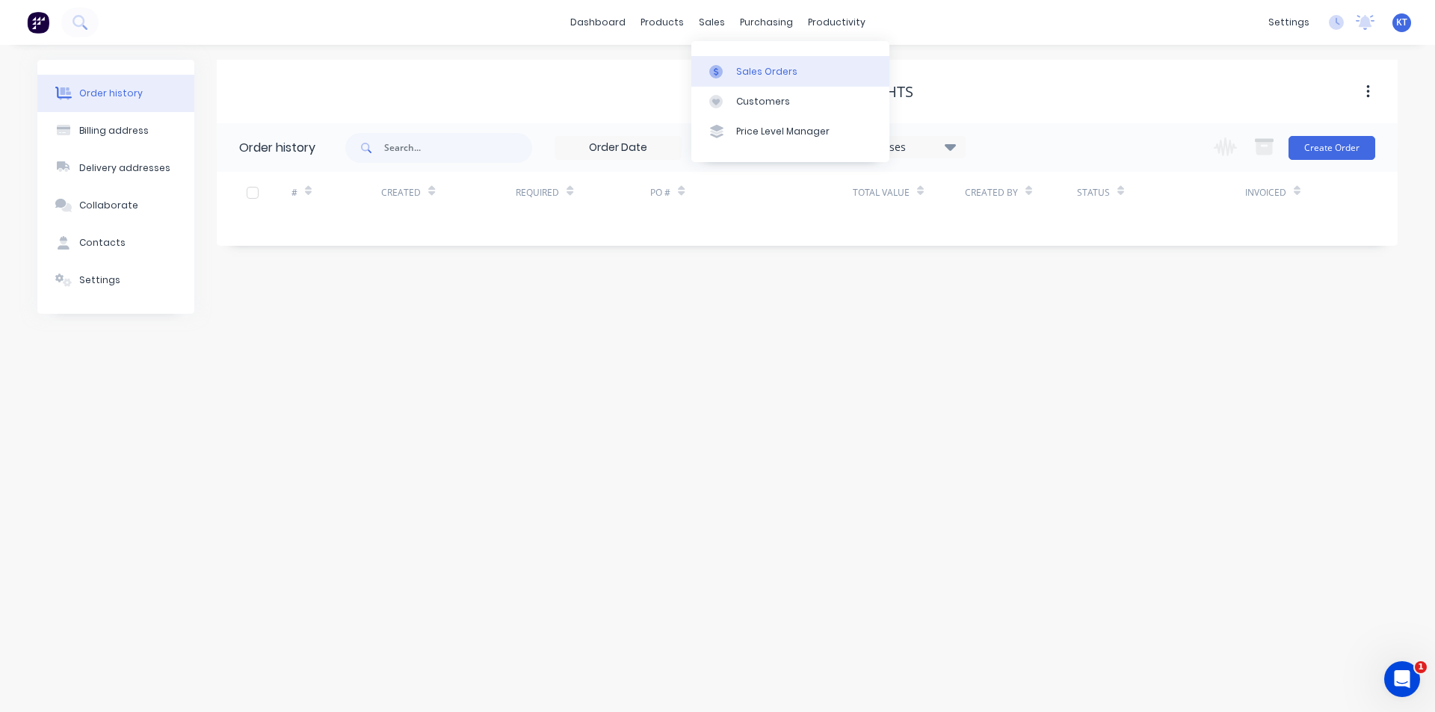
click at [738, 72] on div "Sales Orders" at bounding box center [766, 71] width 61 height 13
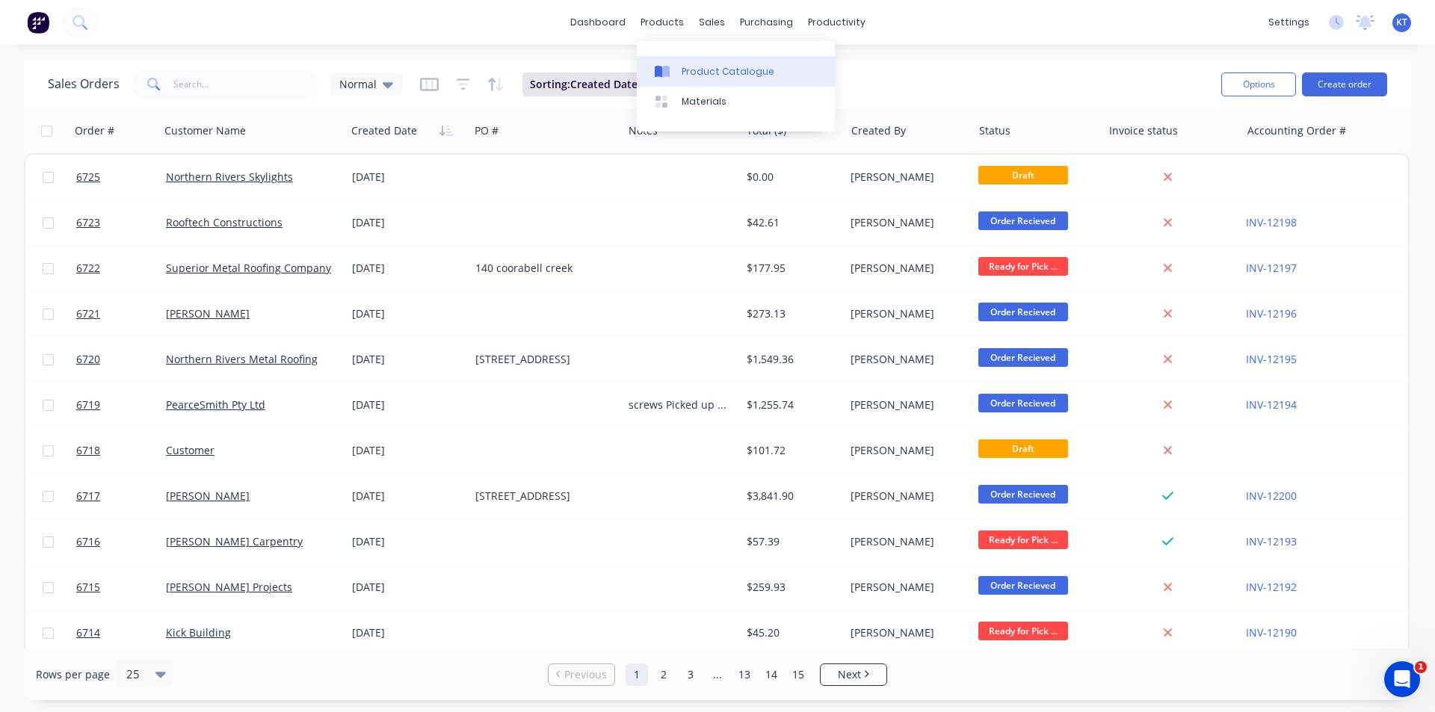
click at [714, 71] on div "Product Catalogue" at bounding box center [727, 71] width 93 height 13
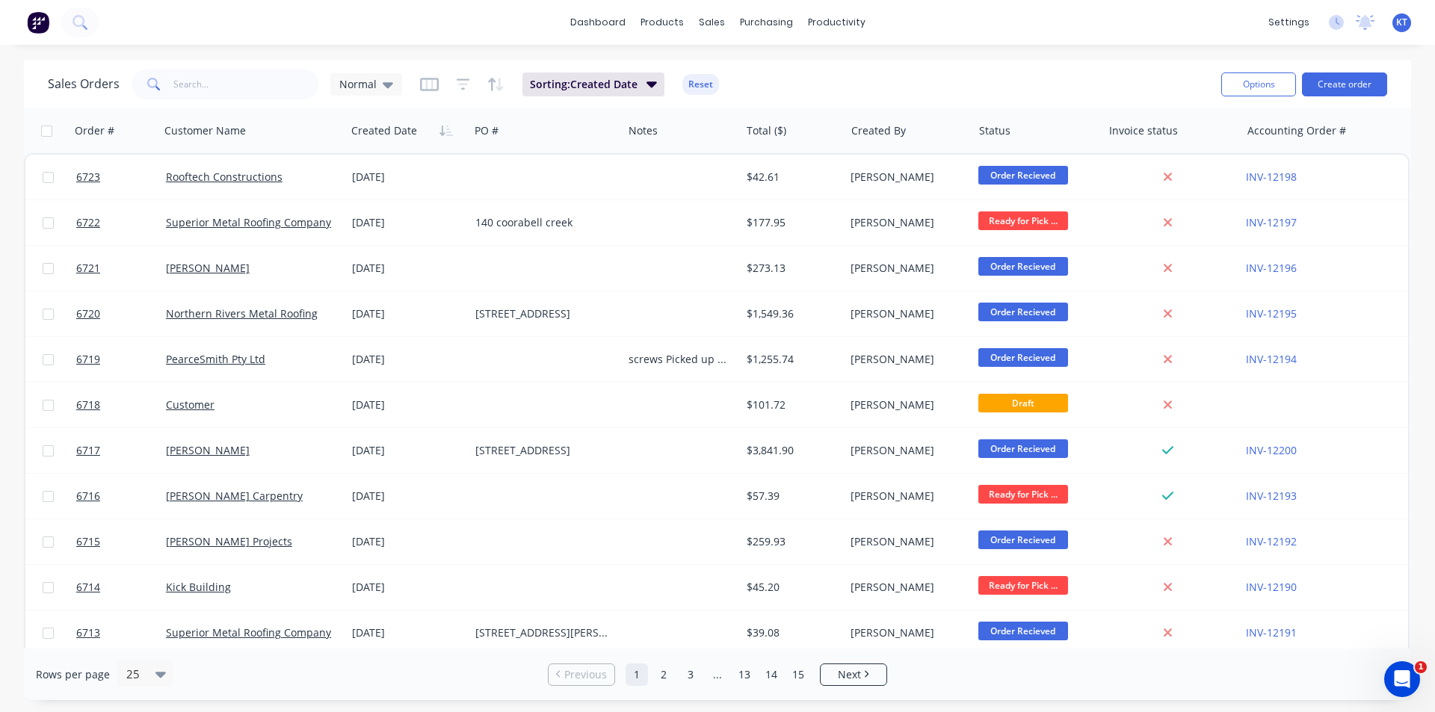
click at [987, 82] on div "Sales Orders Normal Sorting: Created Date Reset" at bounding box center [628, 84] width 1161 height 37
click at [777, 70] on div "Purchase Orders" at bounding box center [814, 71] width 79 height 13
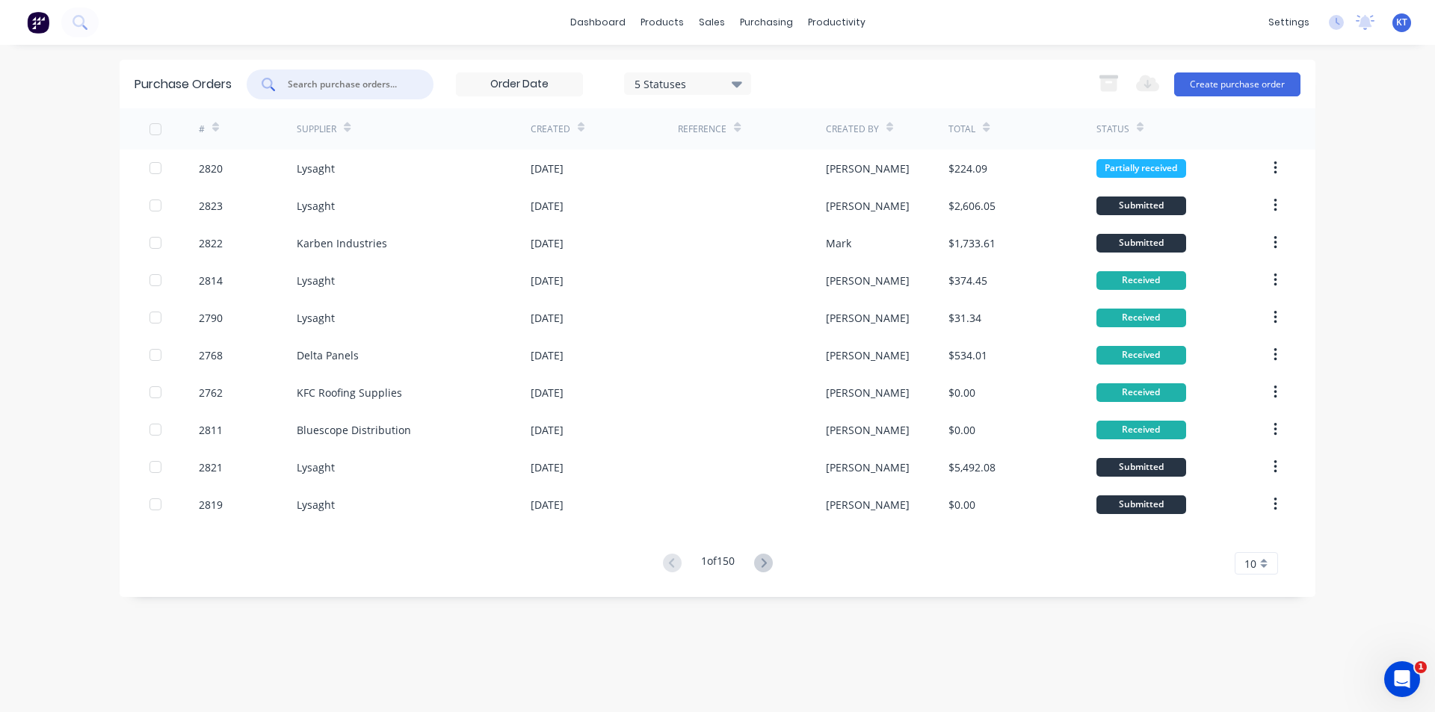
click at [397, 81] on input "text" at bounding box center [348, 84] width 124 height 15
type input "2820"
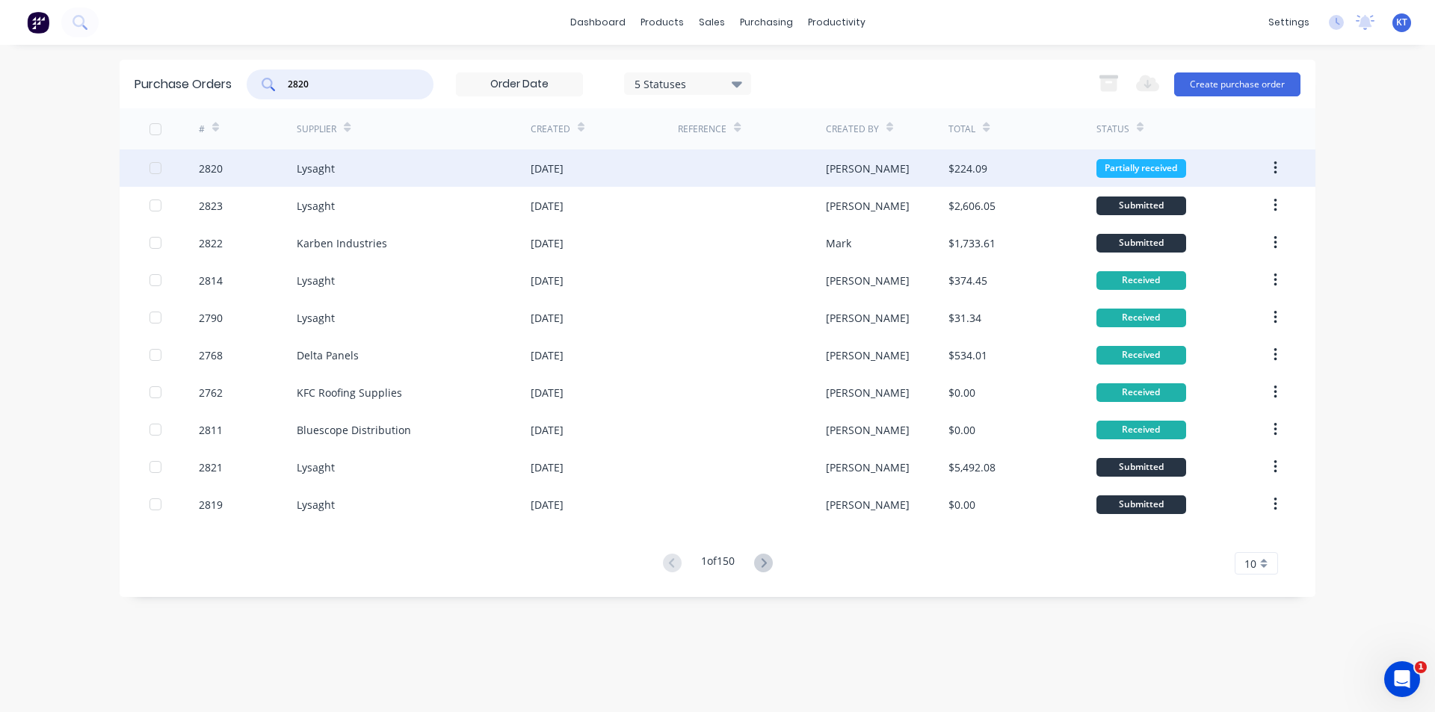
click at [233, 176] on div "2820" at bounding box center [248, 167] width 99 height 37
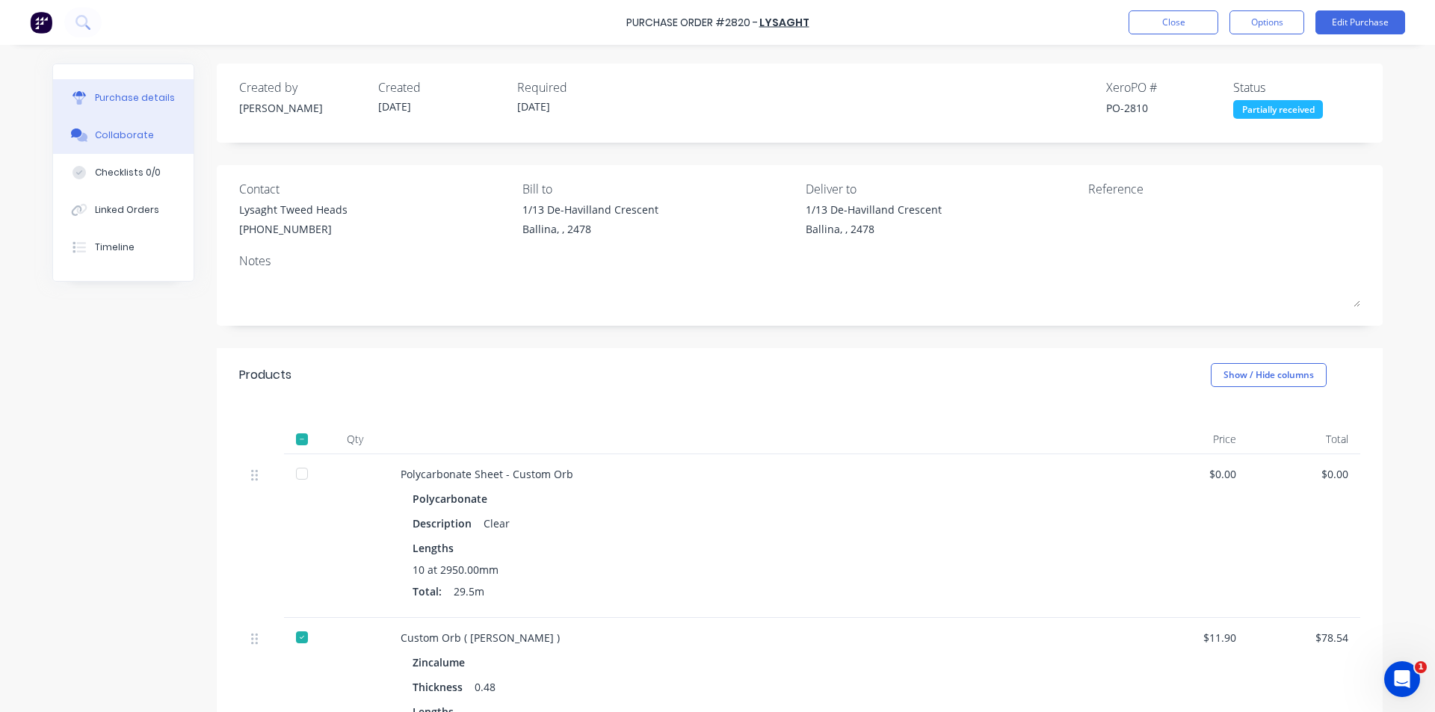
click at [134, 134] on div "Collaborate" at bounding box center [124, 135] width 59 height 13
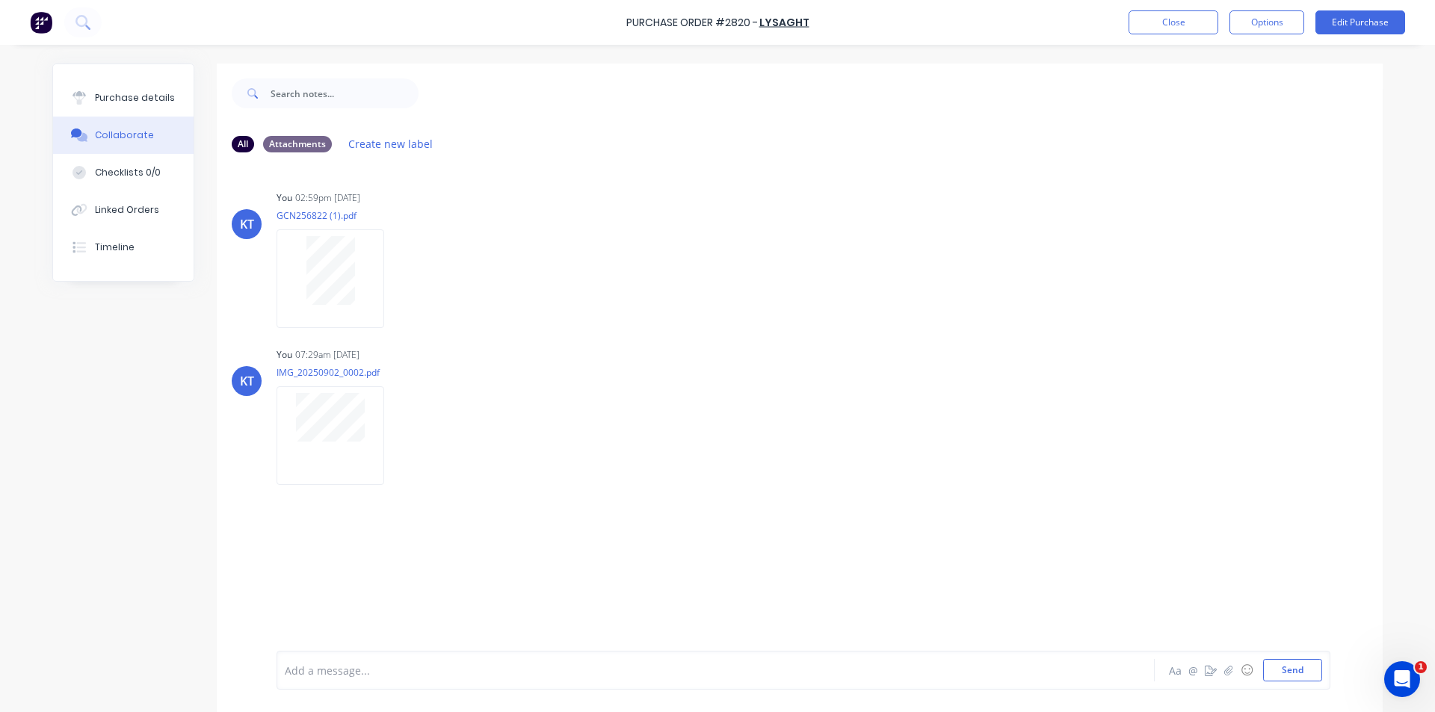
click at [1043, 164] on div "All Attachments Create new label" at bounding box center [800, 143] width 1166 height 41
click at [1169, 31] on button "Close" at bounding box center [1173, 22] width 90 height 24
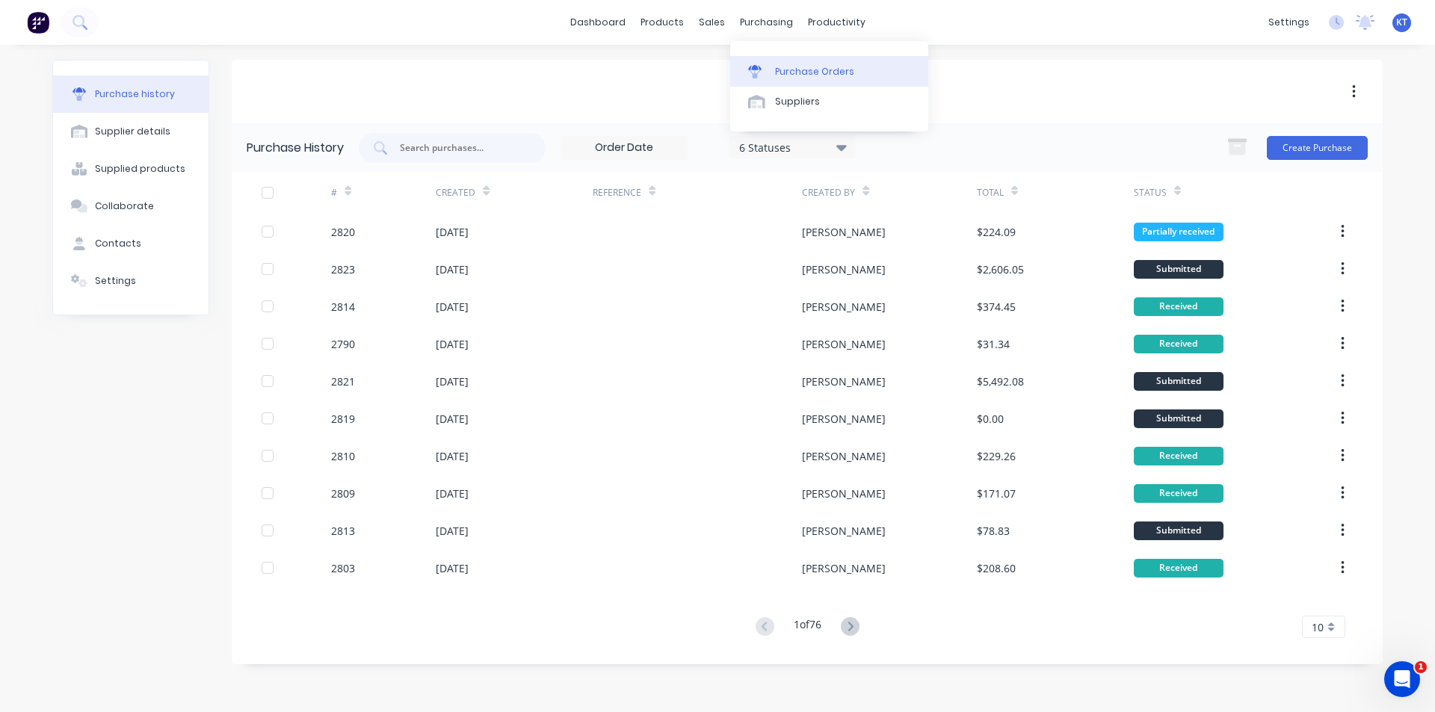
click at [786, 65] on div "Purchase Orders" at bounding box center [814, 71] width 79 height 13
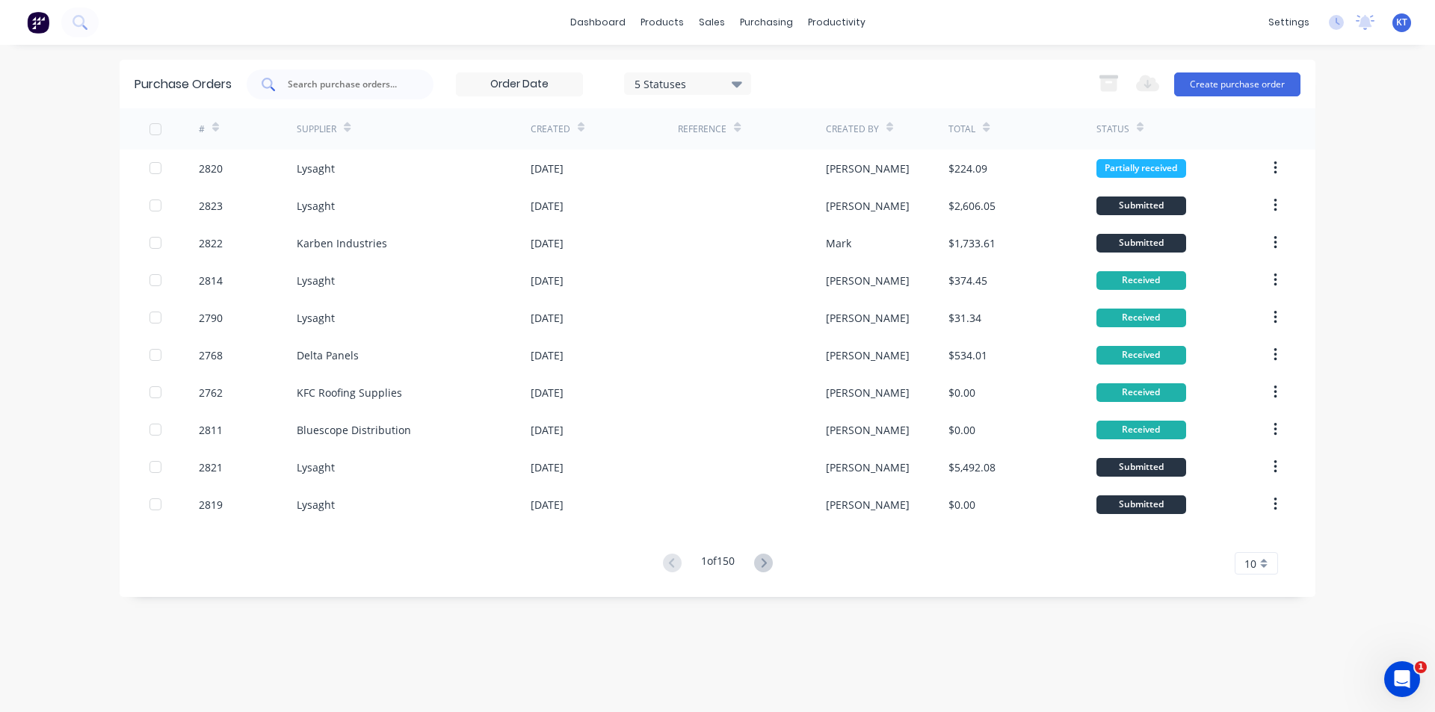
click at [361, 77] on input "text" at bounding box center [348, 84] width 124 height 15
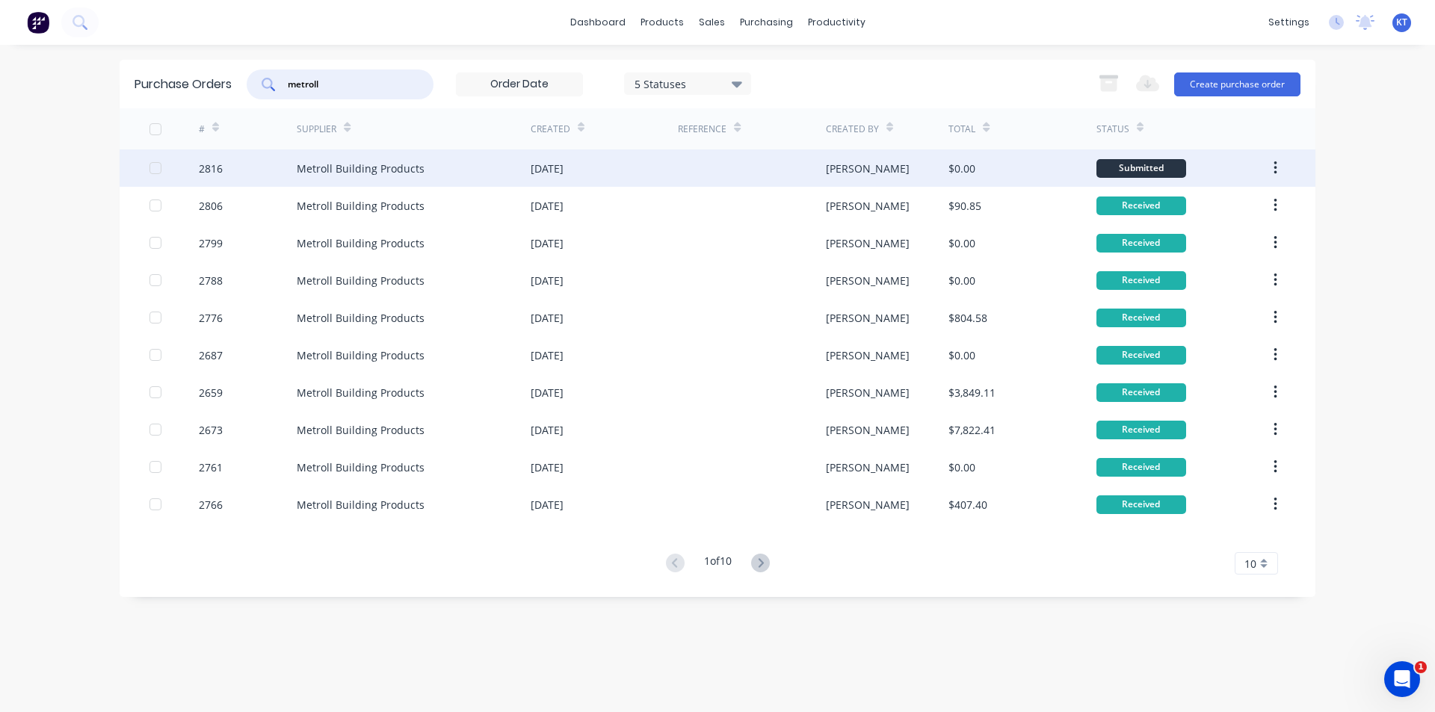
type input "metroll"
click at [782, 179] on div at bounding box center [751, 167] width 147 height 37
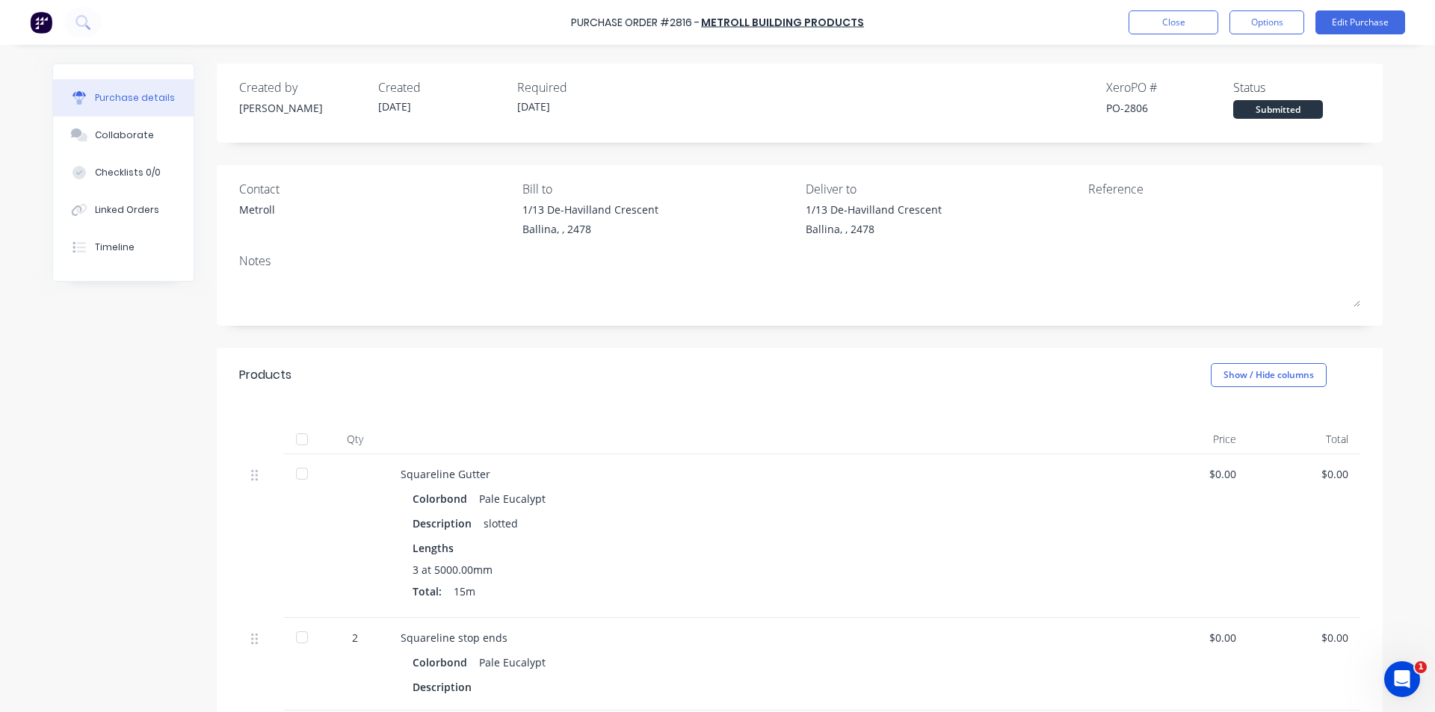
click at [296, 441] on div at bounding box center [302, 439] width 30 height 30
click at [137, 133] on div "Collaborate" at bounding box center [124, 135] width 59 height 13
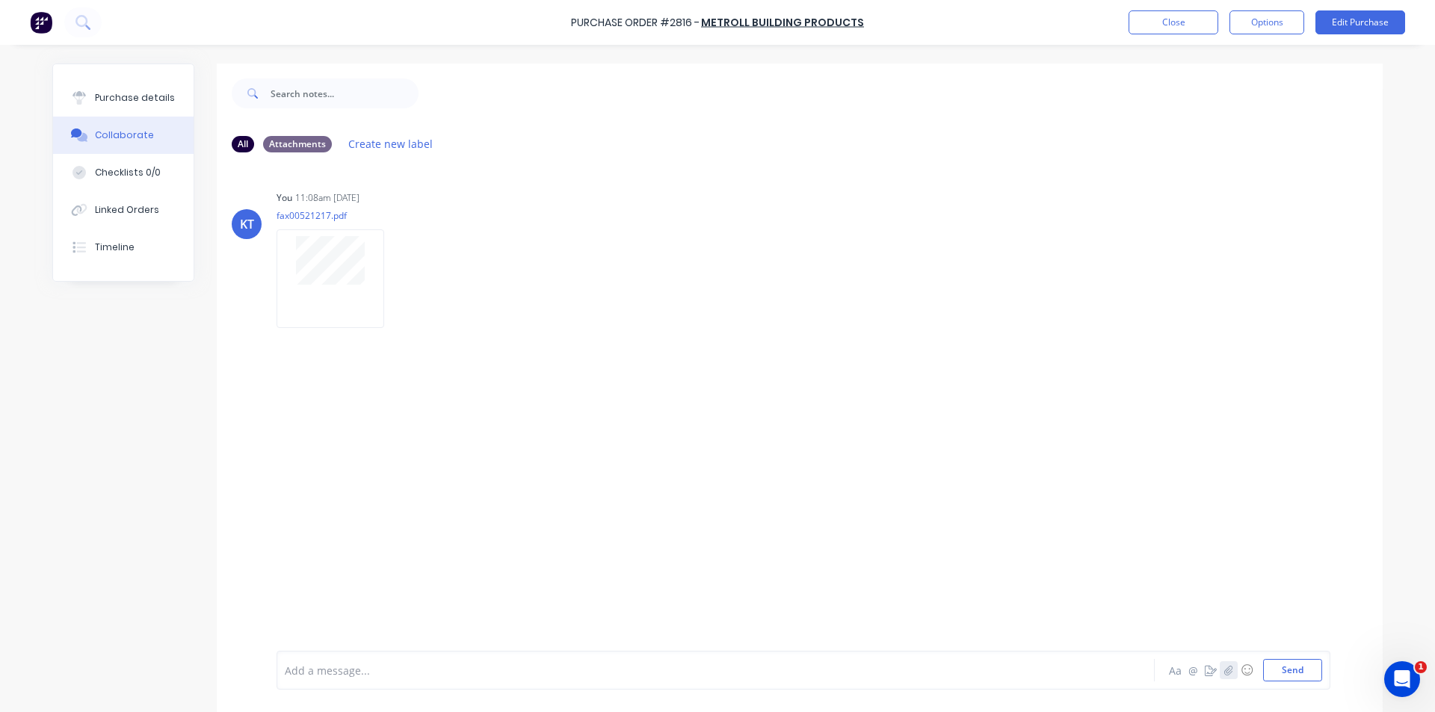
click at [1219, 675] on button "button" at bounding box center [1228, 670] width 18 height 18
click at [1281, 675] on button "Send" at bounding box center [1292, 670] width 59 height 22
click at [120, 94] on div "Purchase details" at bounding box center [135, 97] width 80 height 13
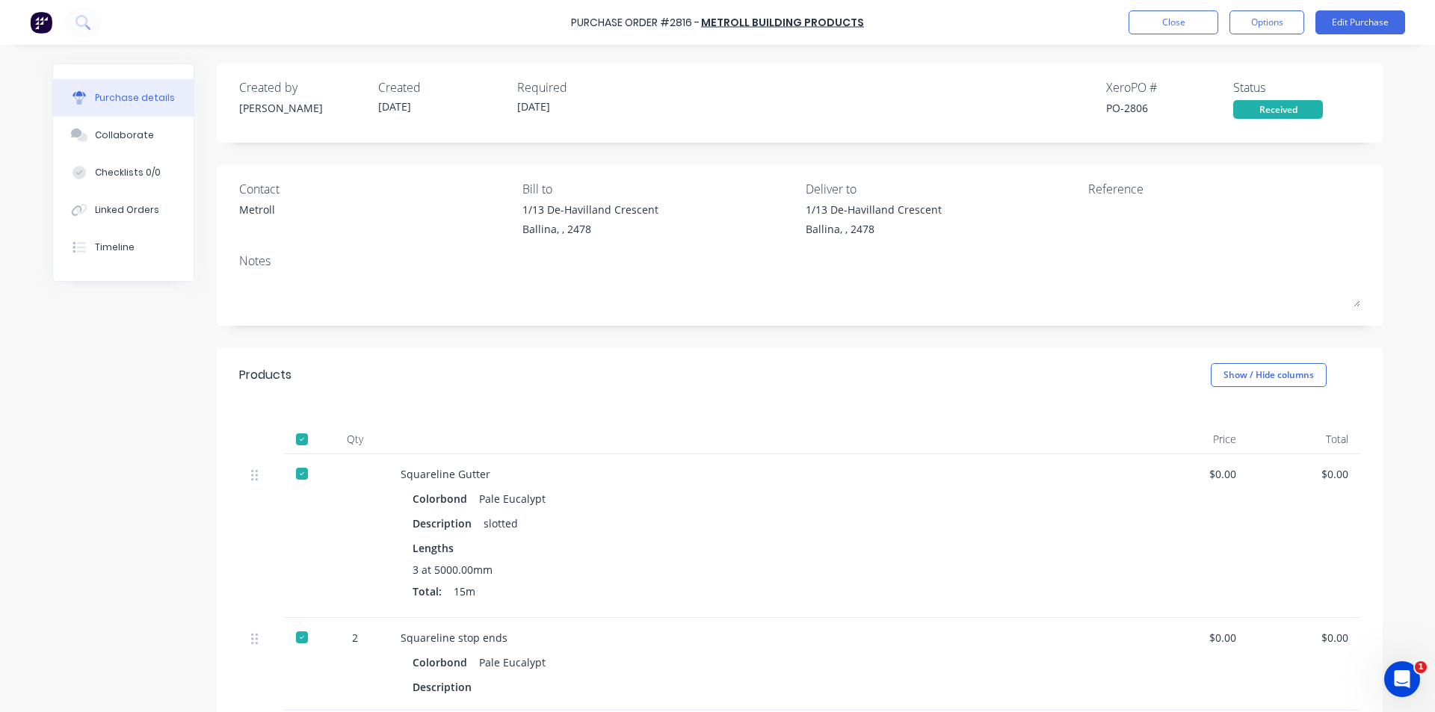
click at [1163, 6] on div "Purchase Order #2816 - Metroll Building Products Close Options Edit Purchase" at bounding box center [717, 22] width 1435 height 45
click at [1163, 14] on button "Close" at bounding box center [1173, 22] width 90 height 24
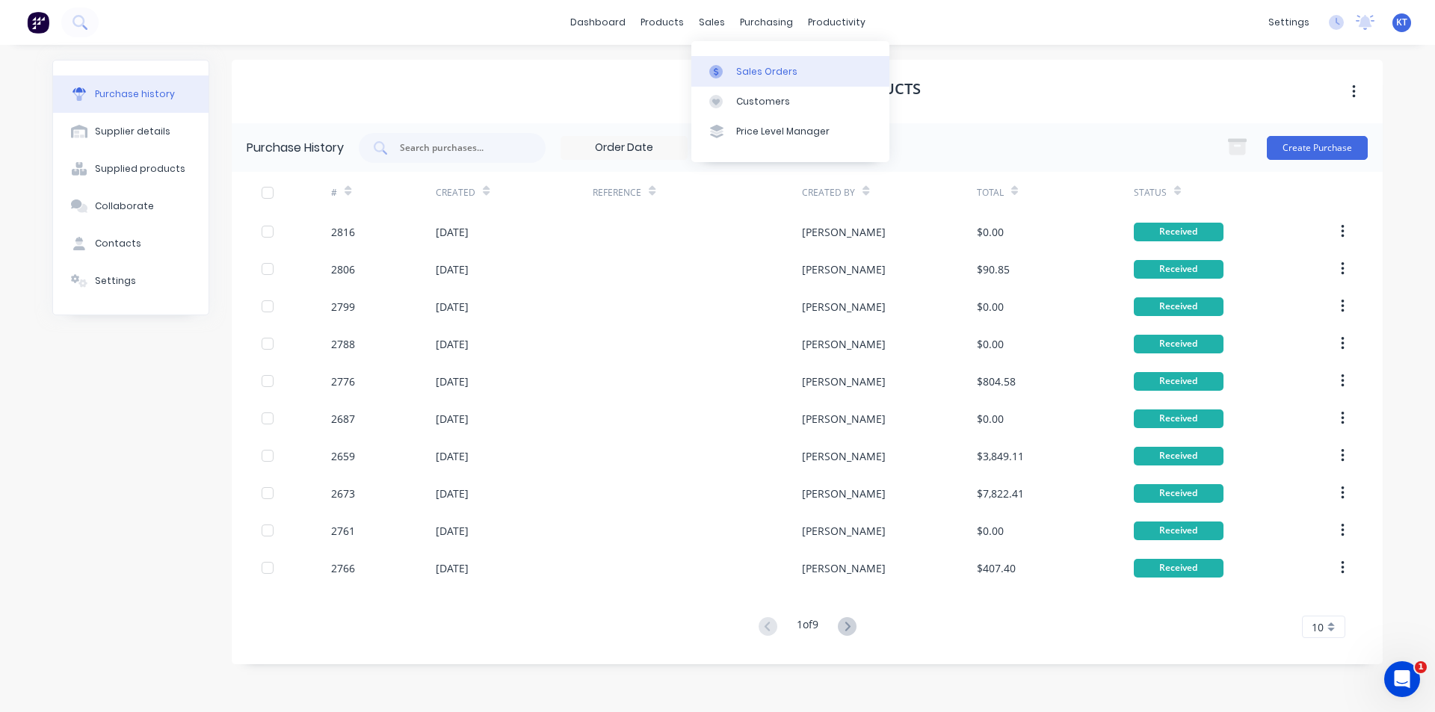
click at [734, 72] on link "Sales Orders" at bounding box center [790, 71] width 198 height 30
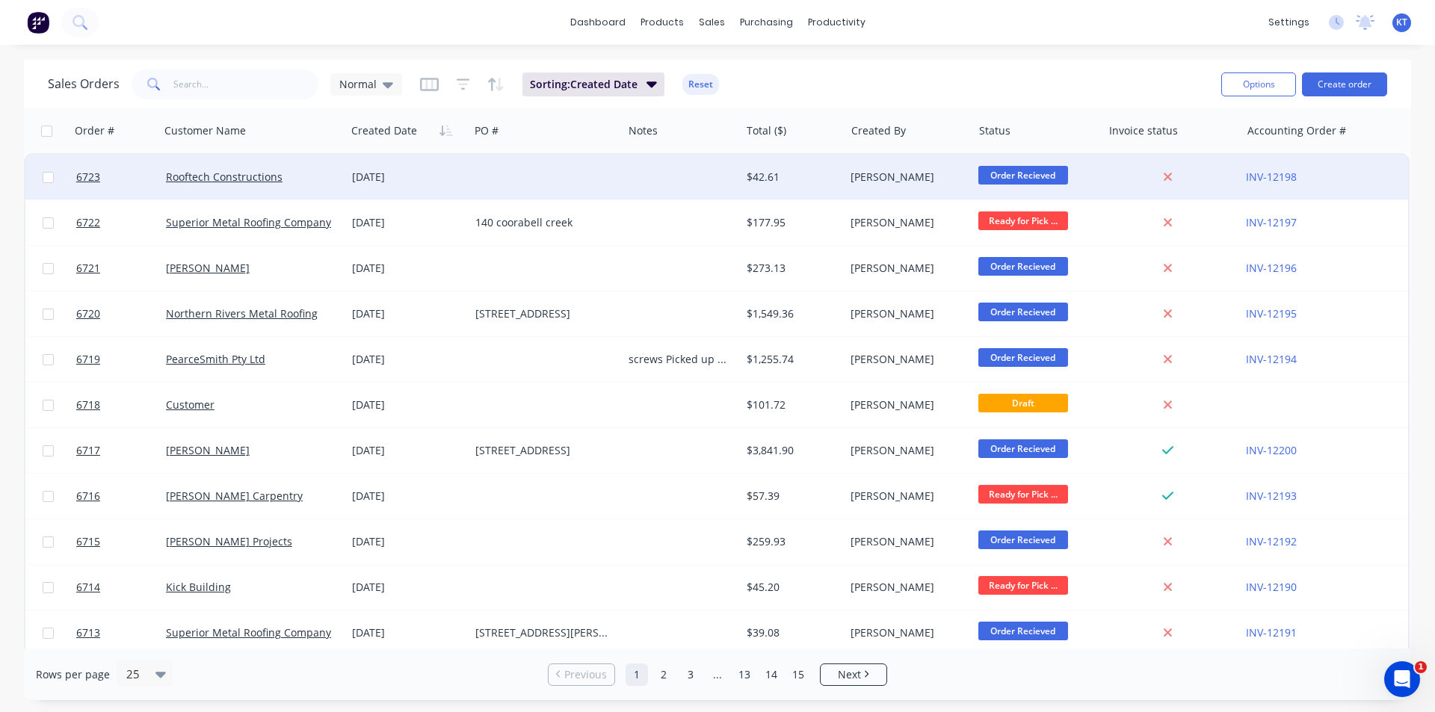
click at [407, 170] on div "[DATE]" at bounding box center [407, 177] width 111 height 15
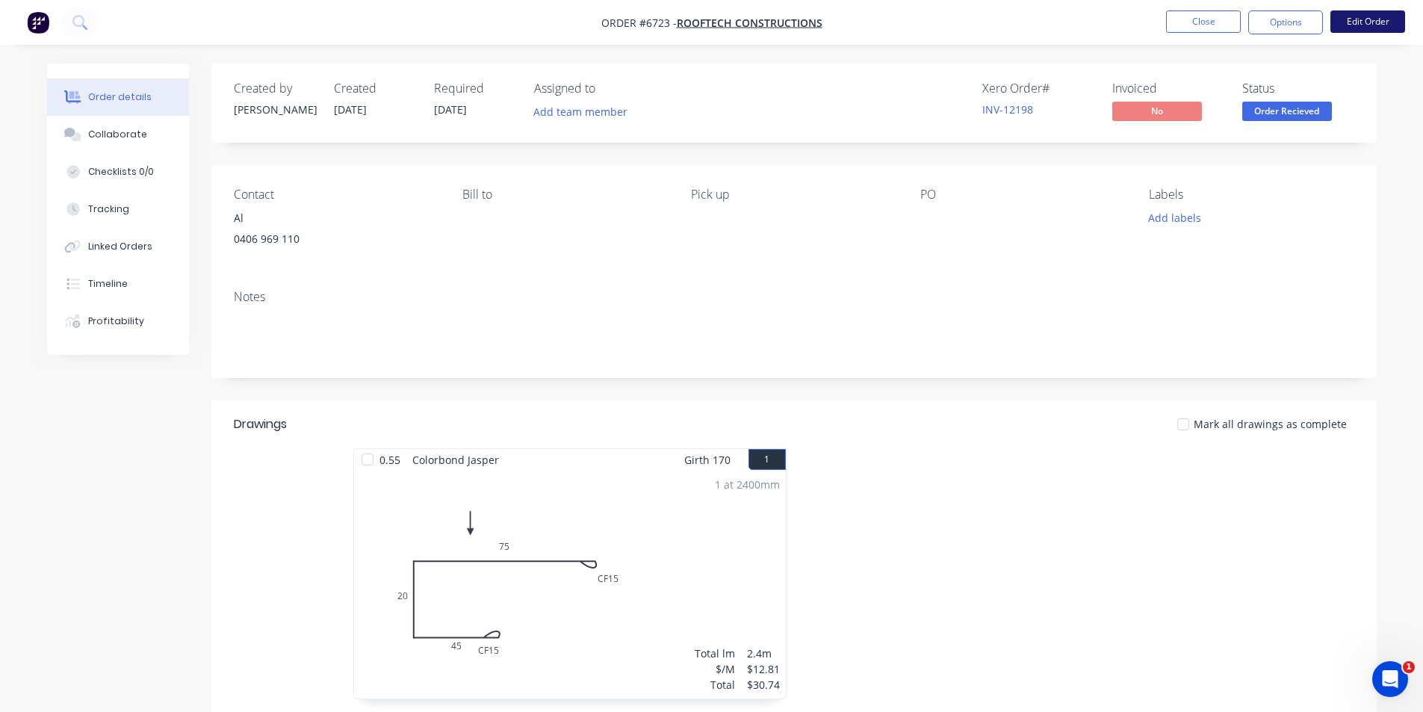
click at [1363, 19] on button "Edit Order" at bounding box center [1368, 21] width 75 height 22
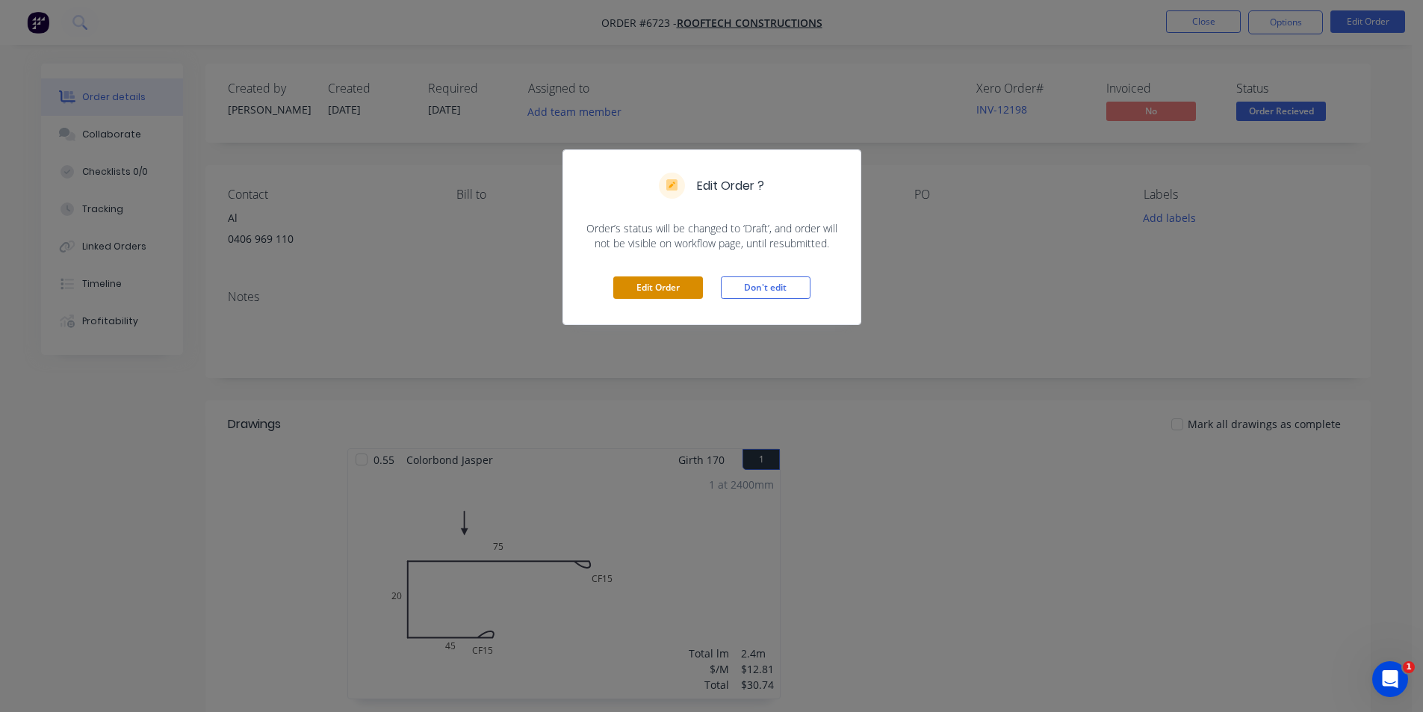
click at [645, 286] on button "Edit Order" at bounding box center [658, 287] width 90 height 22
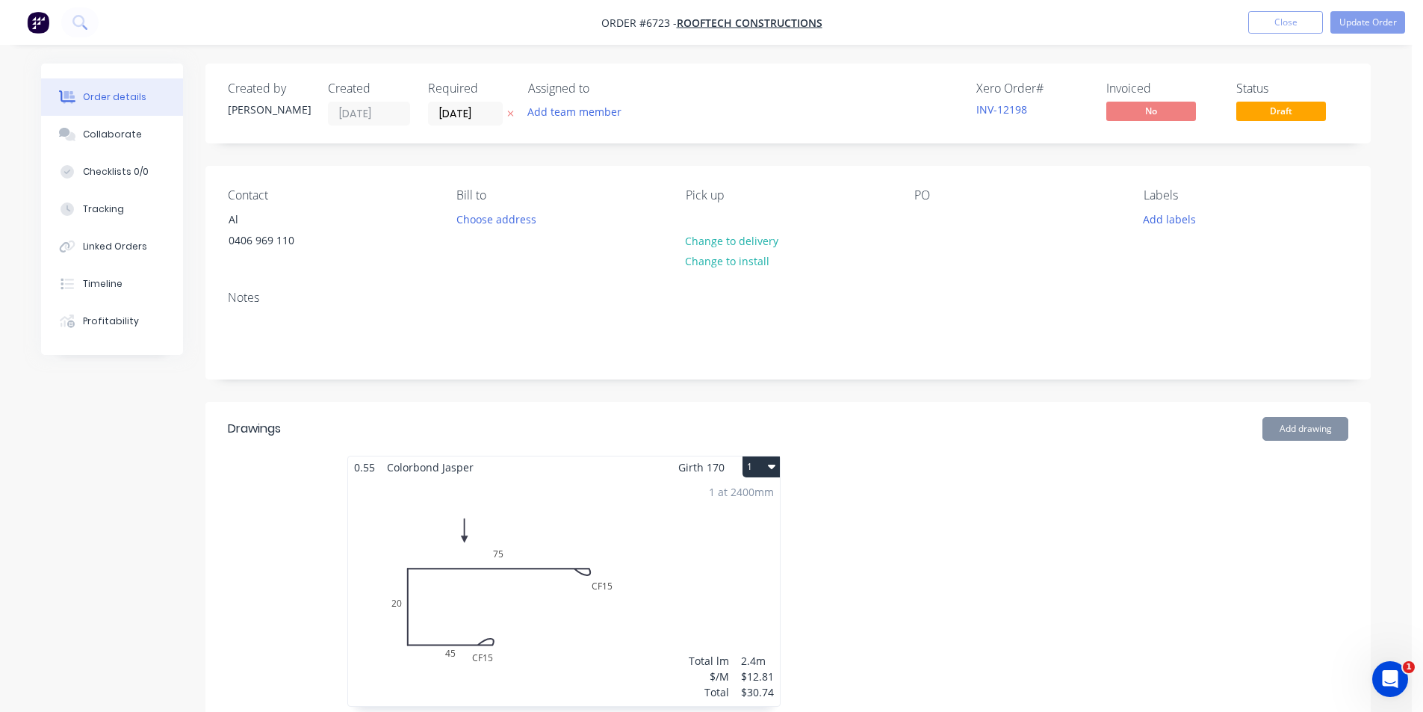
type input "$1.00"
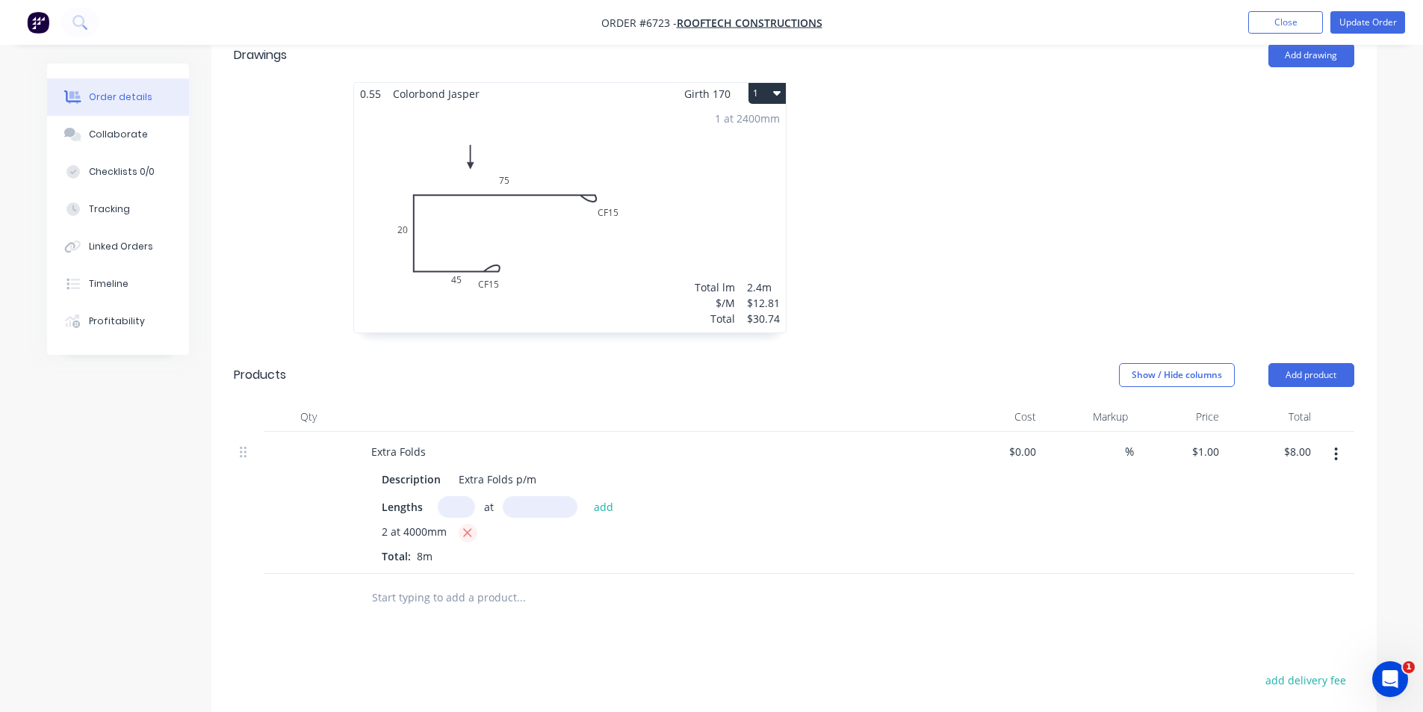
scroll to position [598, 0]
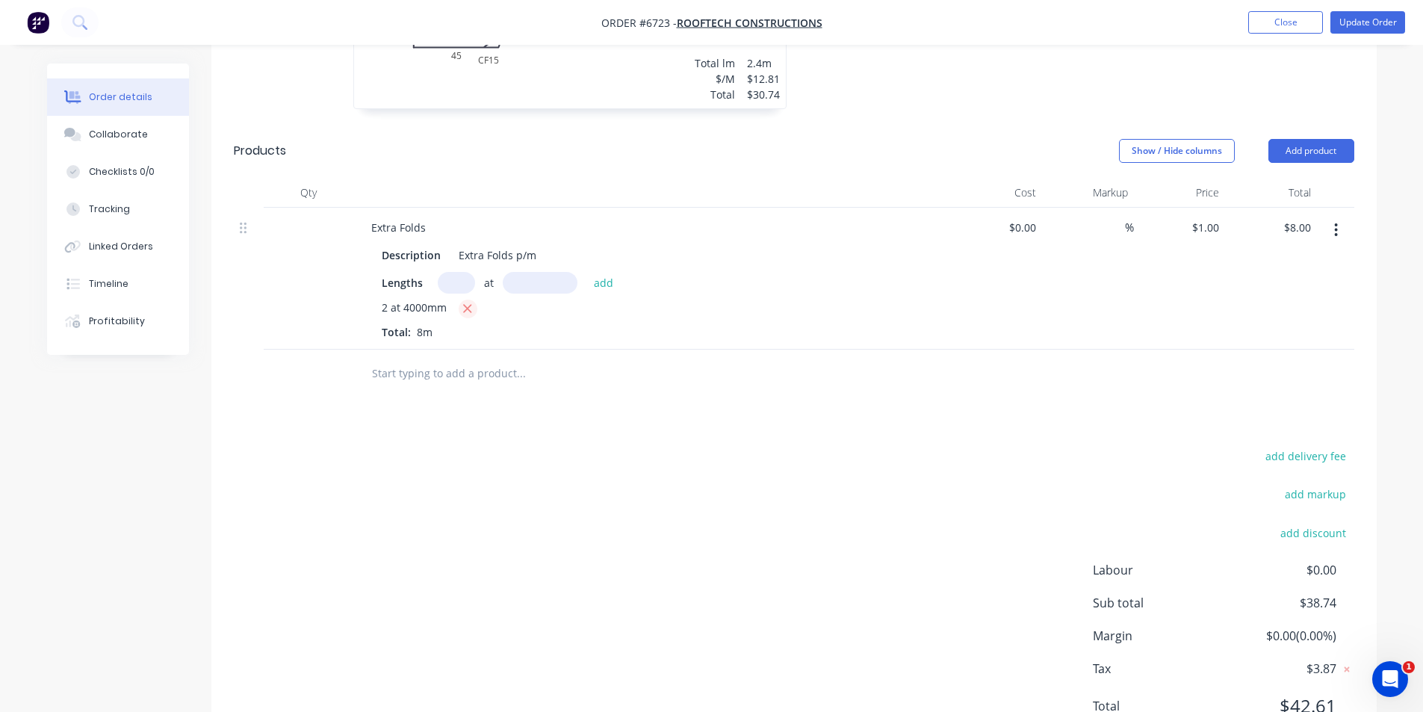
click at [463, 306] on icon "button" at bounding box center [468, 308] width 10 height 13
click at [461, 289] on input "text" at bounding box center [456, 283] width 37 height 22
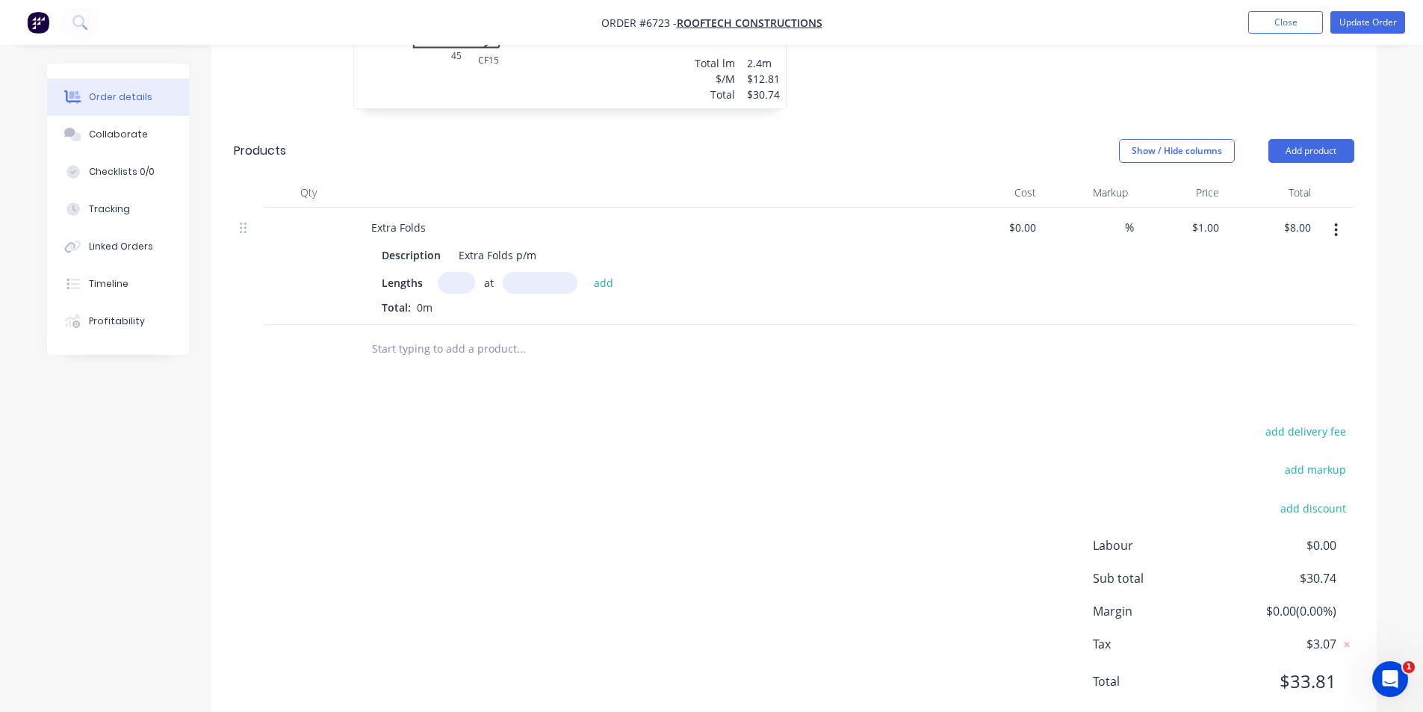
click at [465, 286] on input "text" at bounding box center [456, 283] width 37 height 22
type input "$0.00"
type input "4"
type input "4000"
click at [587, 272] on button "add" at bounding box center [604, 282] width 35 height 20
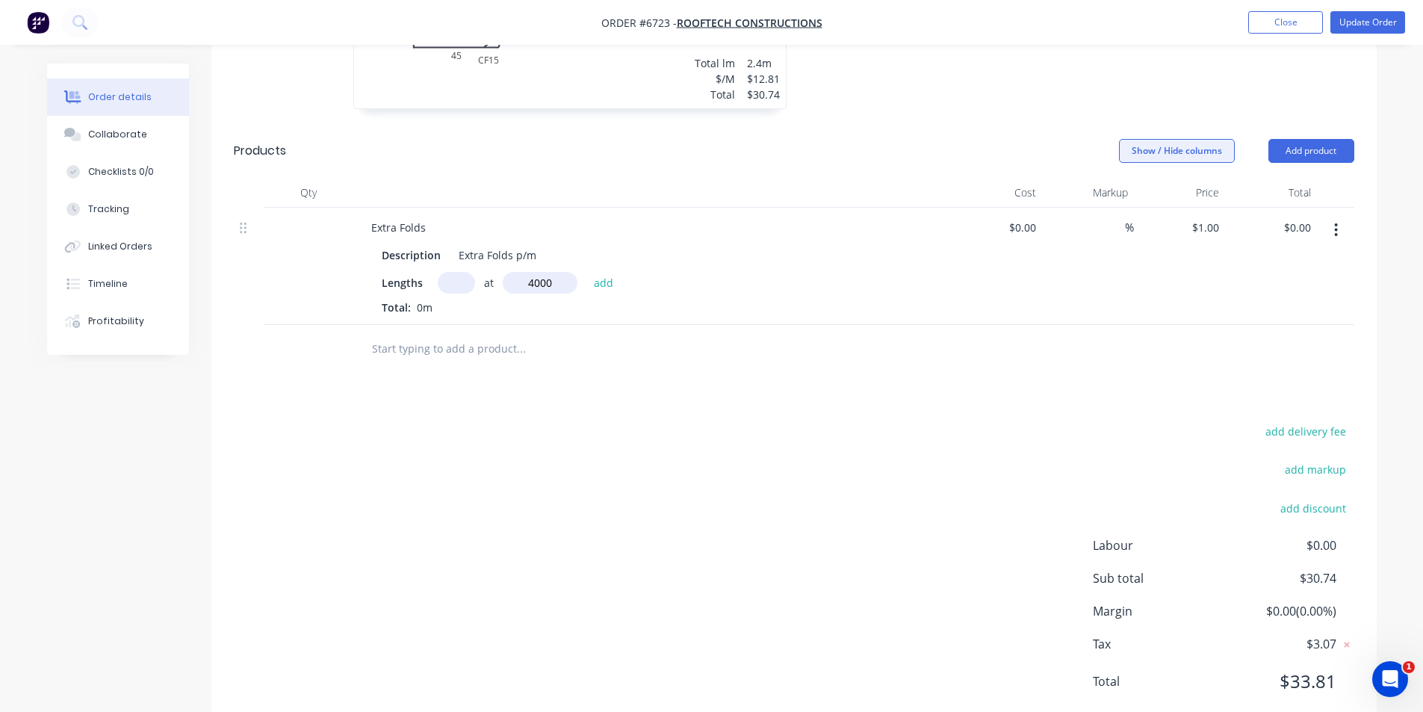
type input "$16.00"
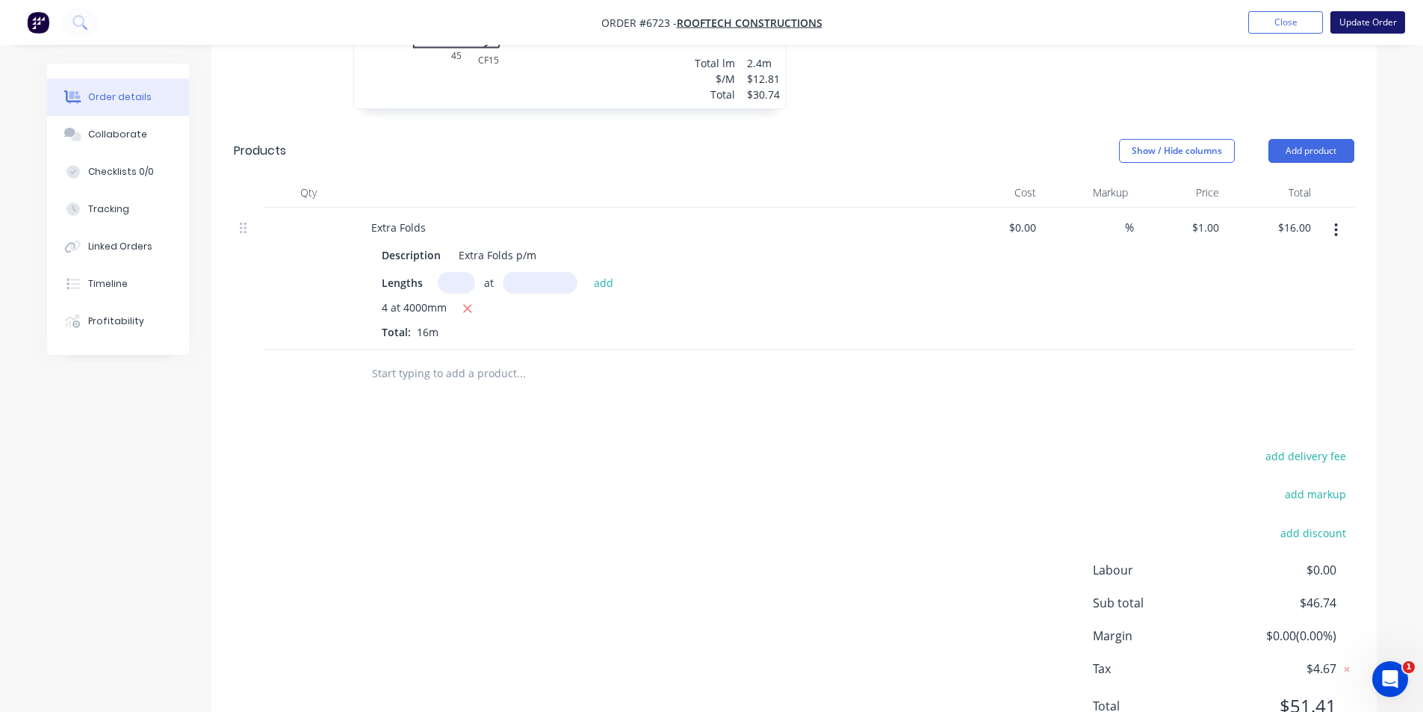
click at [1350, 28] on button "Update Order" at bounding box center [1368, 22] width 75 height 22
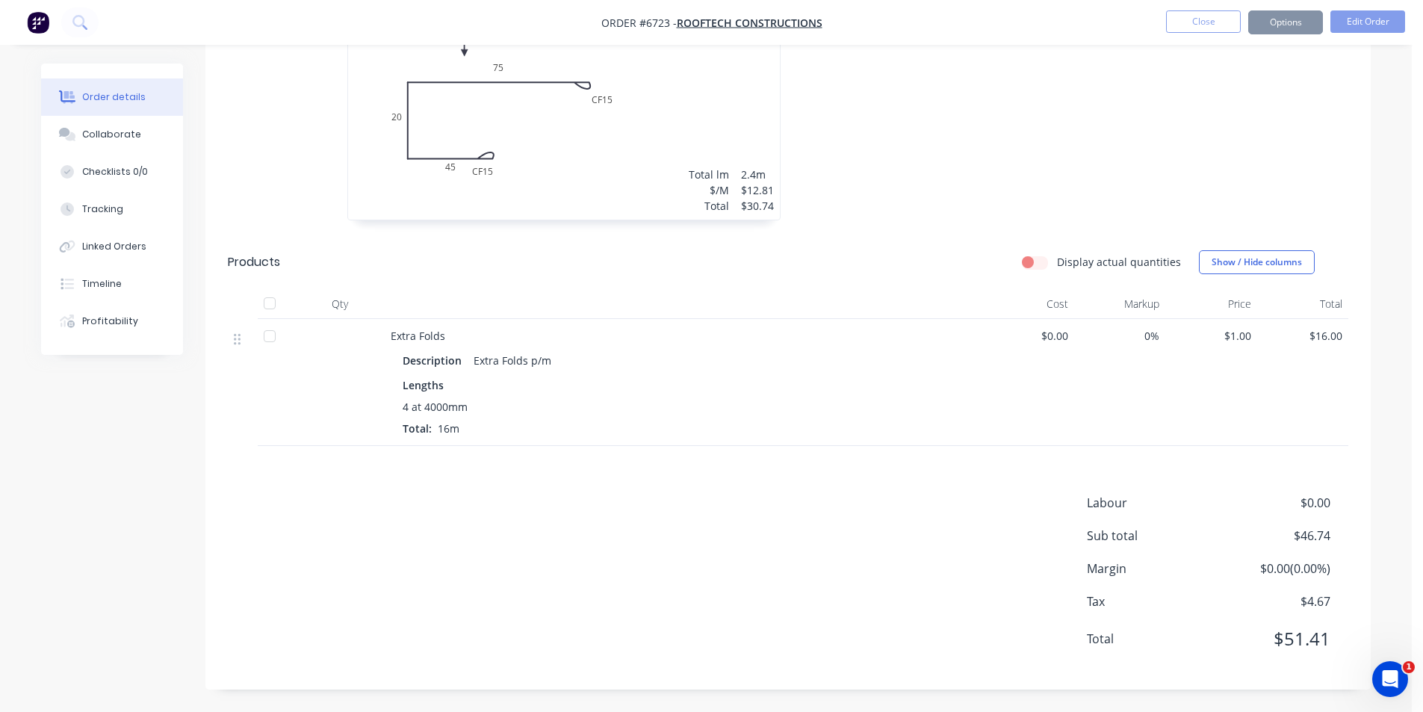
scroll to position [0, 0]
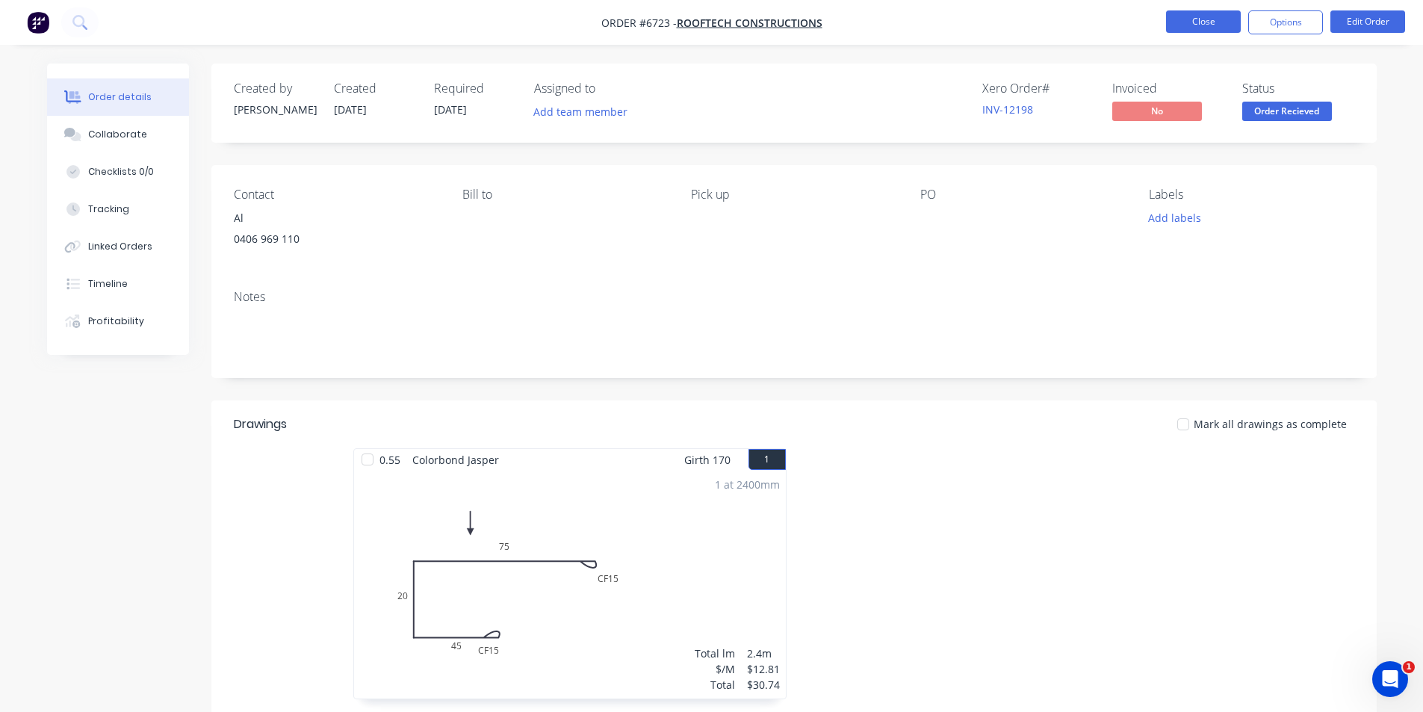
click at [1218, 12] on button "Close" at bounding box center [1203, 21] width 75 height 22
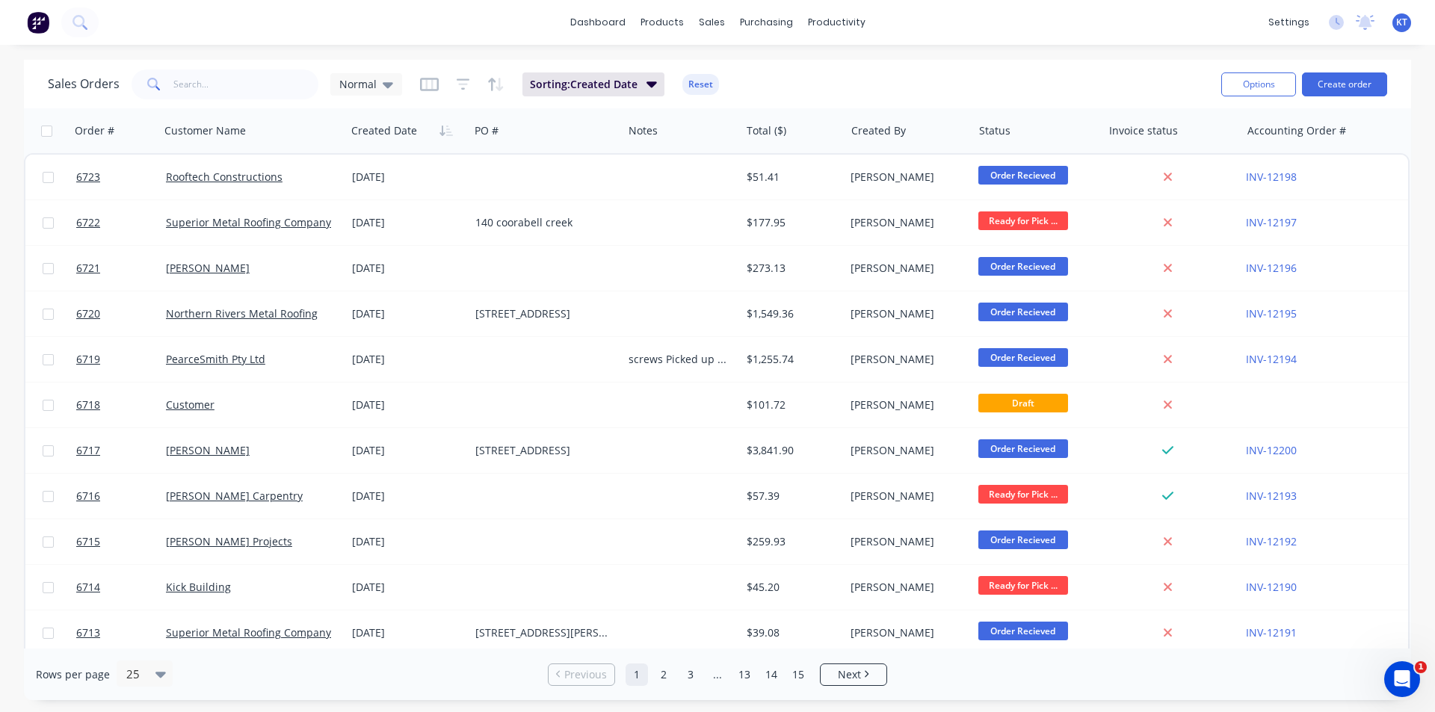
click at [220, 72] on div "Sales Orders Normal Sorting: Created Date Reset" at bounding box center [628, 84] width 1161 height 37
click at [223, 78] on input "text" at bounding box center [246, 84] width 146 height 30
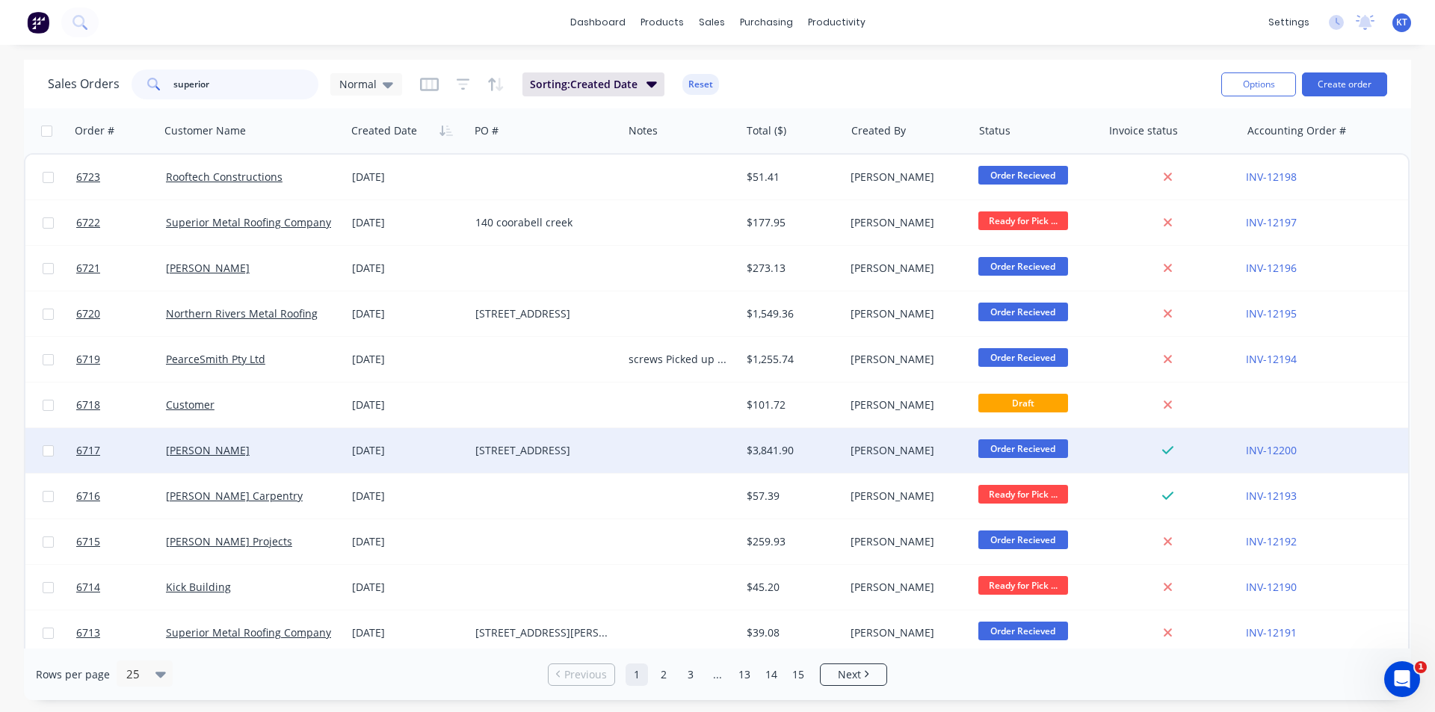
type input "superior"
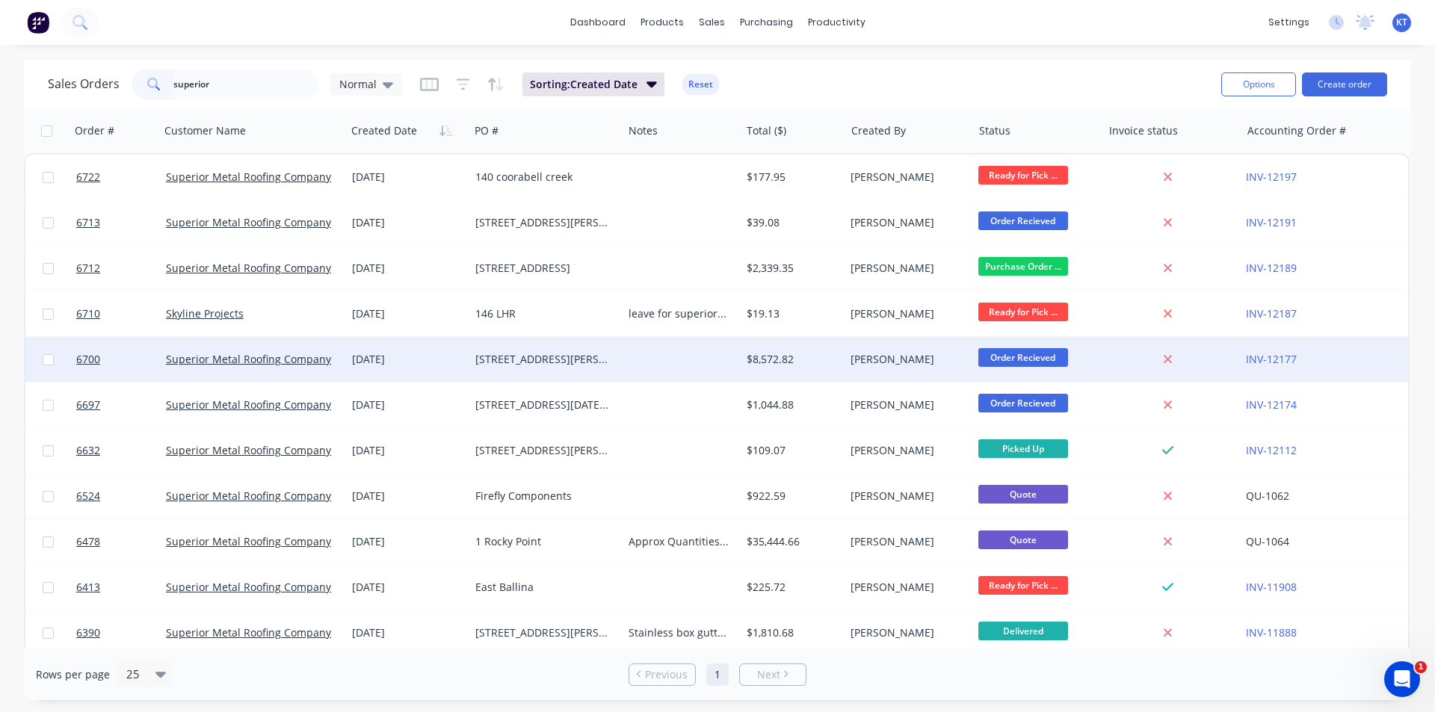
click at [554, 368] on div "17 Kendall ST" at bounding box center [545, 359] width 153 height 45
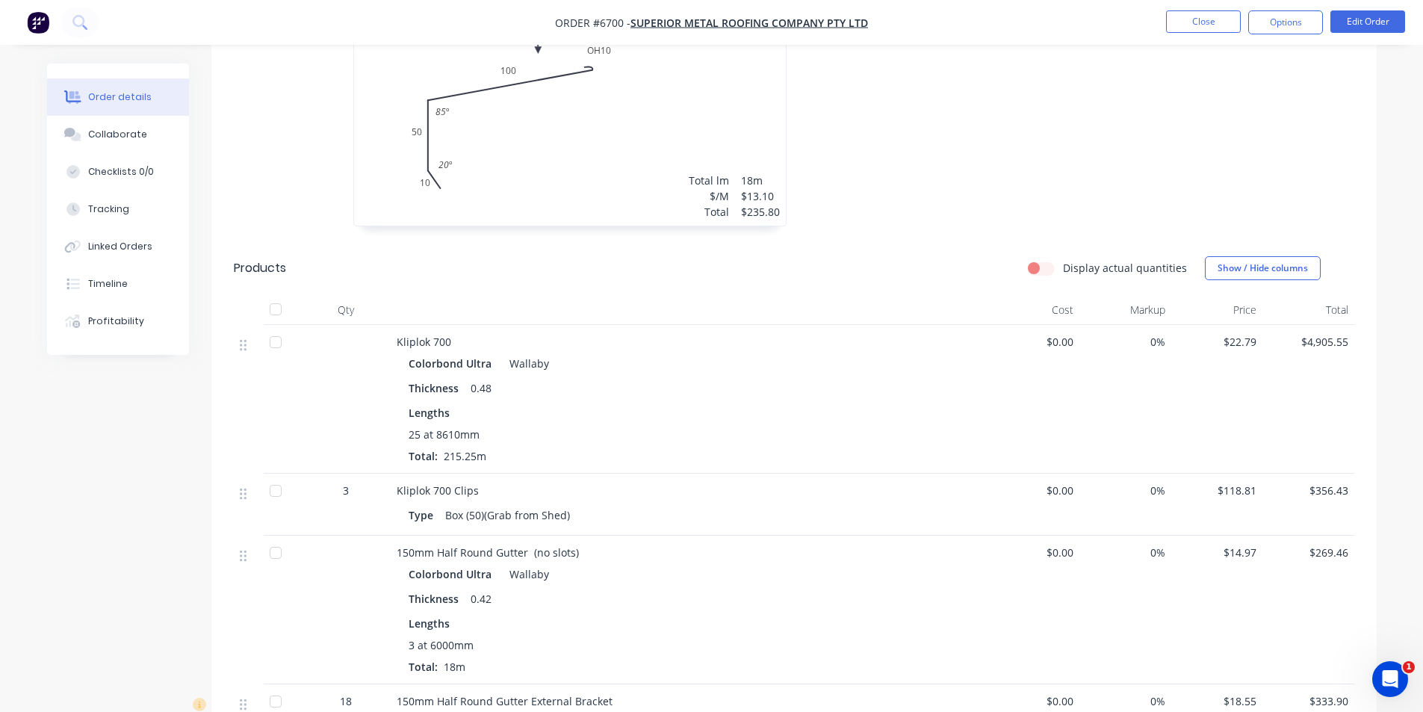
scroll to position [672, 0]
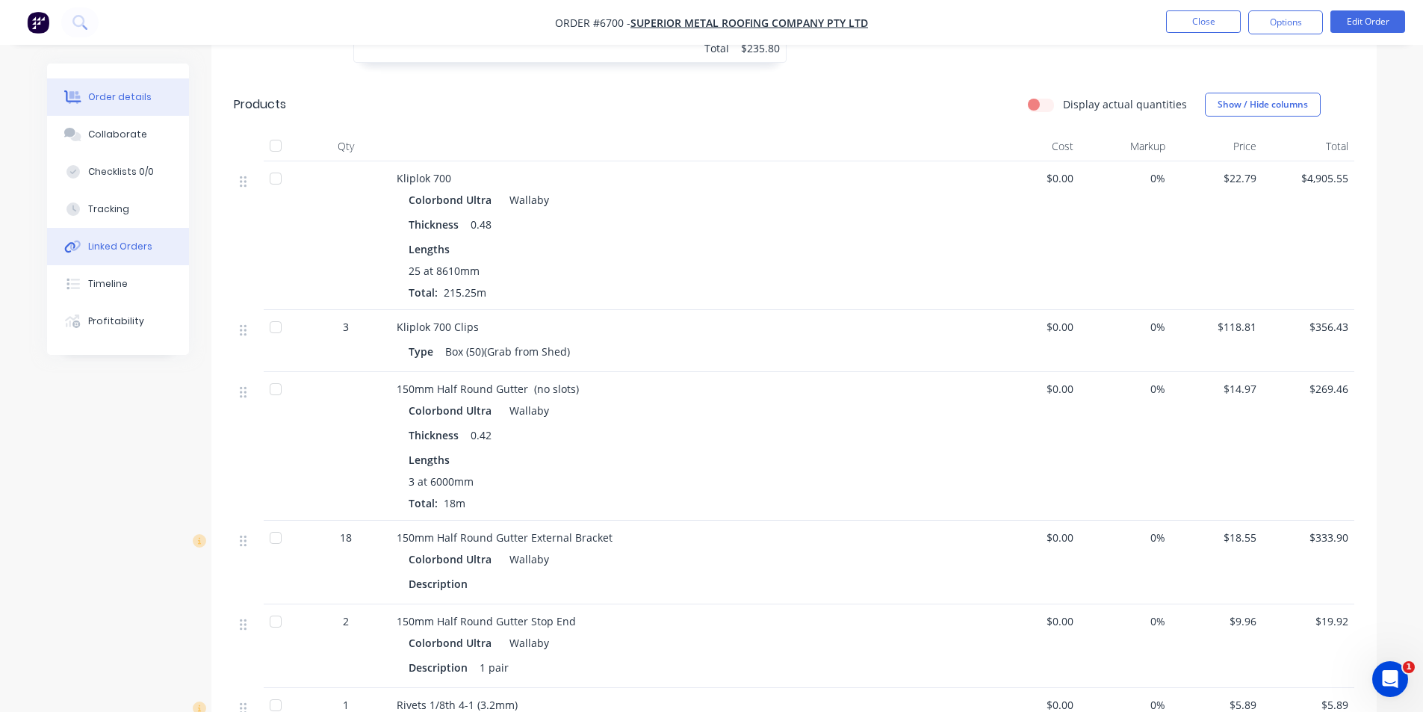
click at [146, 246] on div "Linked Orders" at bounding box center [120, 246] width 64 height 13
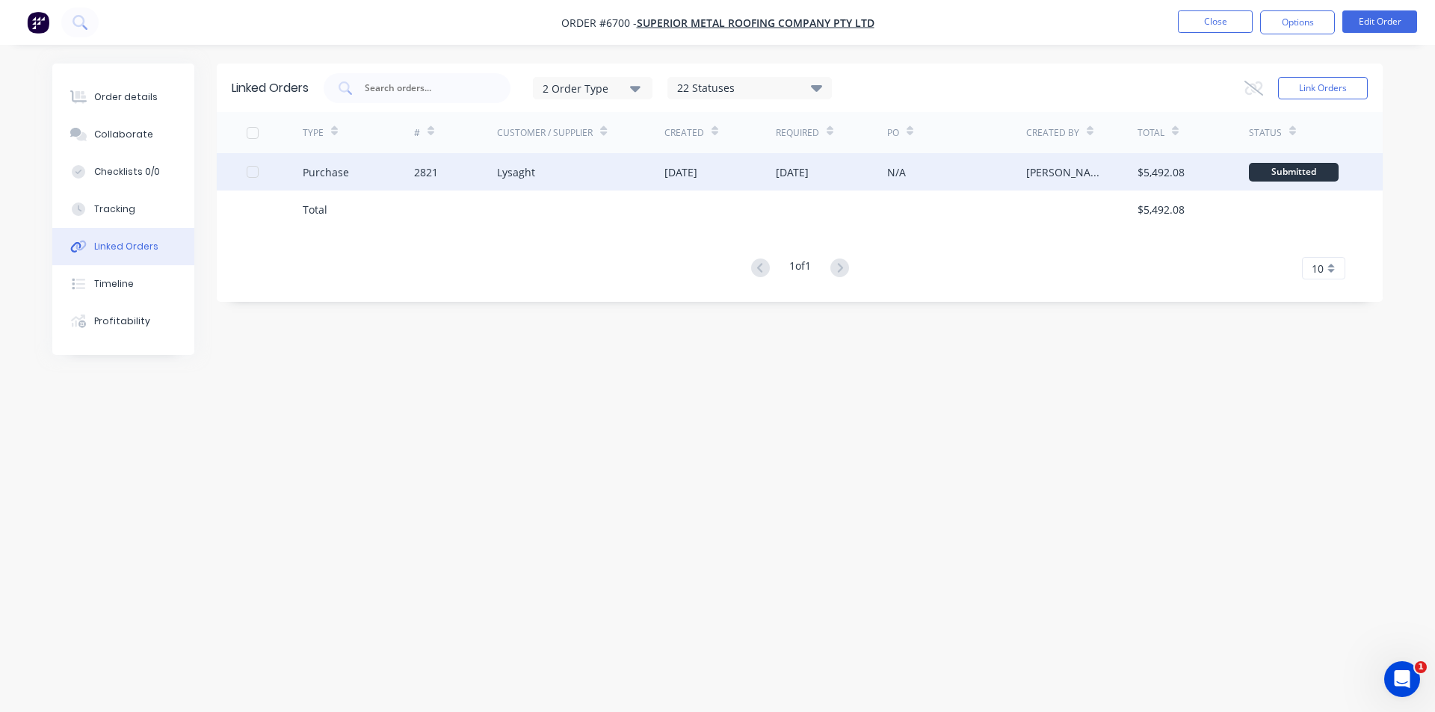
click at [688, 167] on div "28 Aug 2025" at bounding box center [680, 172] width 33 height 16
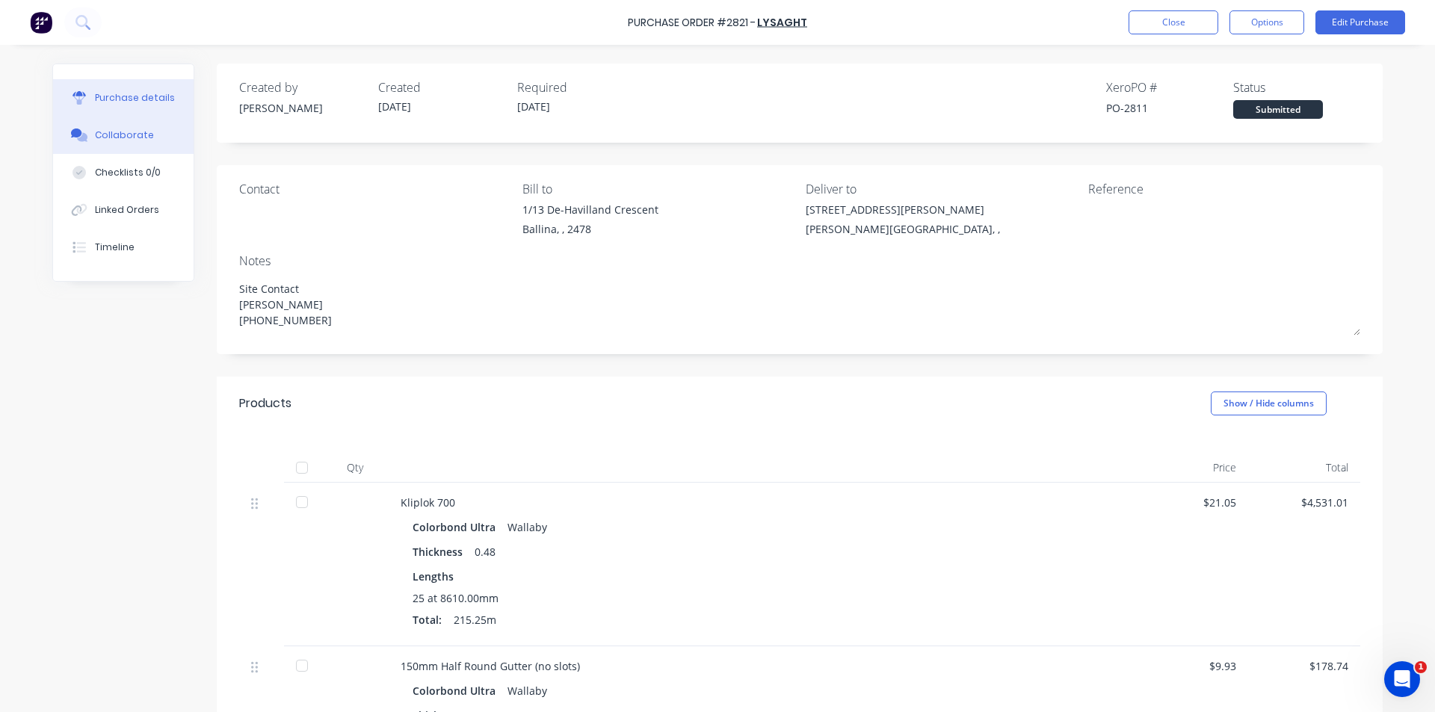
click at [156, 132] on button "Collaborate" at bounding box center [123, 135] width 140 height 37
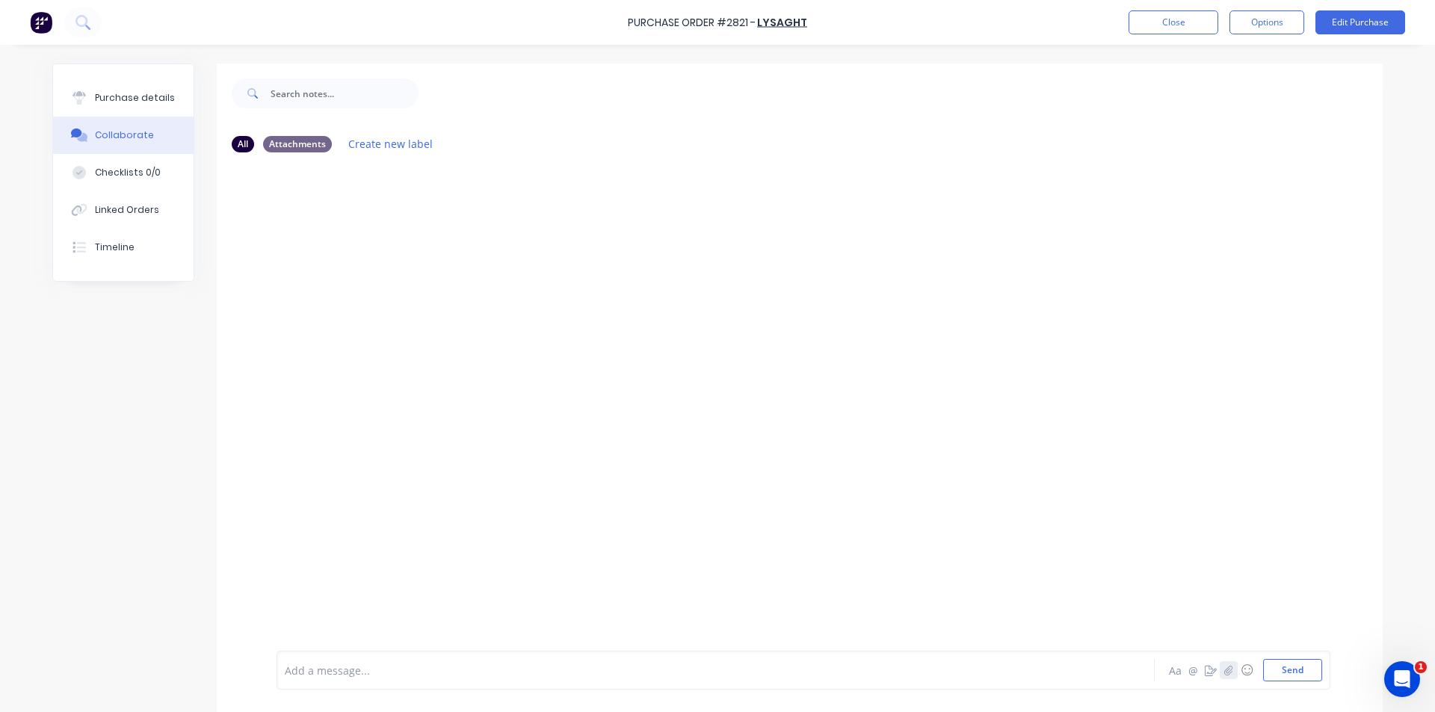
click at [1220, 663] on button "button" at bounding box center [1228, 670] width 18 height 18
click at [1281, 674] on button "Send" at bounding box center [1292, 670] width 59 height 22
click at [137, 98] on div "Purchase details" at bounding box center [135, 97] width 80 height 13
type textarea "x"
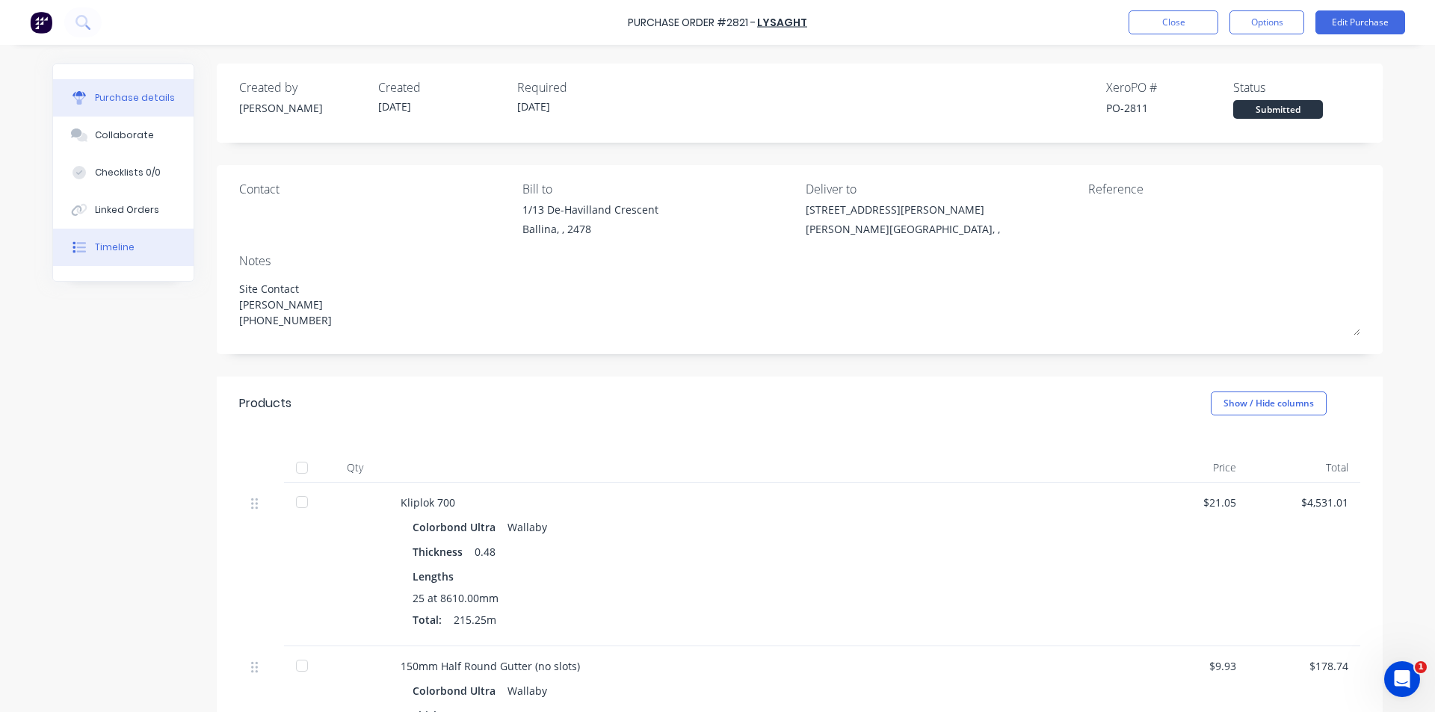
click at [130, 247] on button "Timeline" at bounding box center [123, 247] width 140 height 37
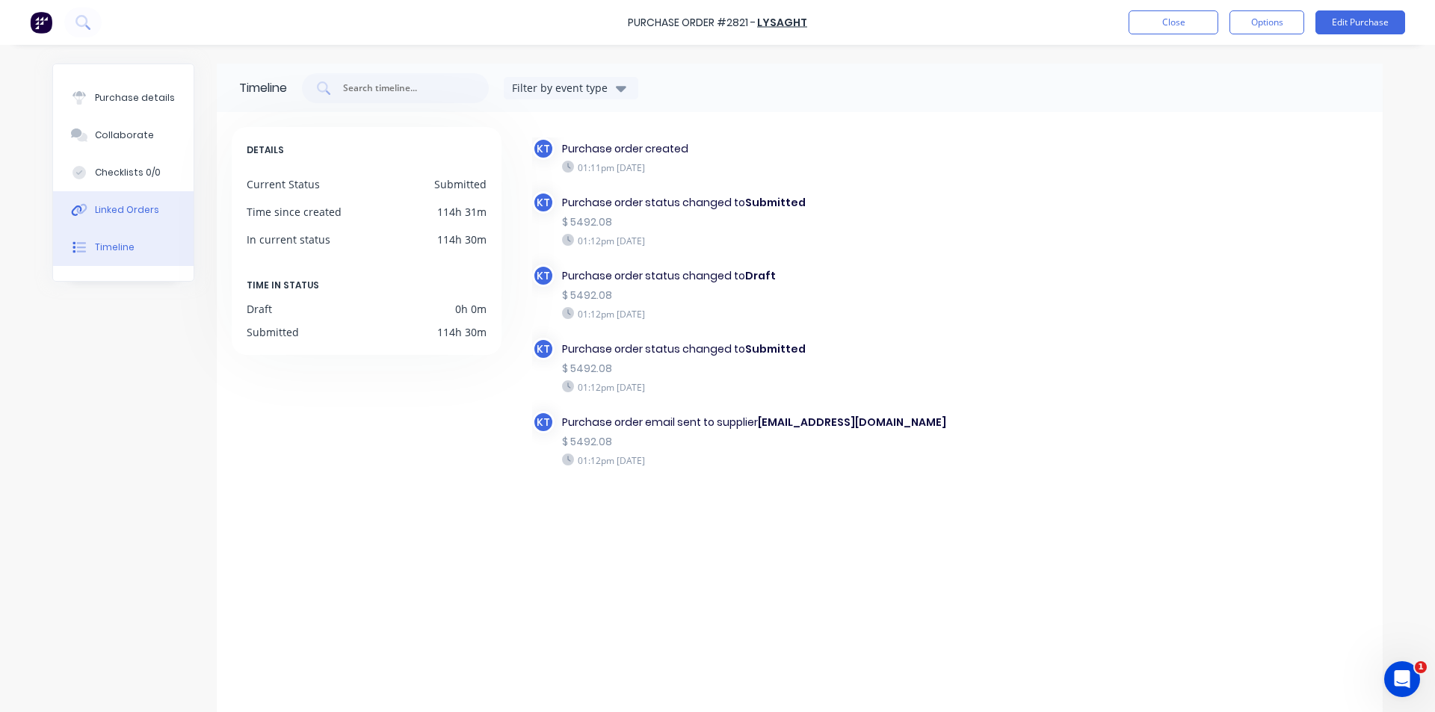
click at [137, 206] on div "Linked Orders" at bounding box center [127, 209] width 64 height 13
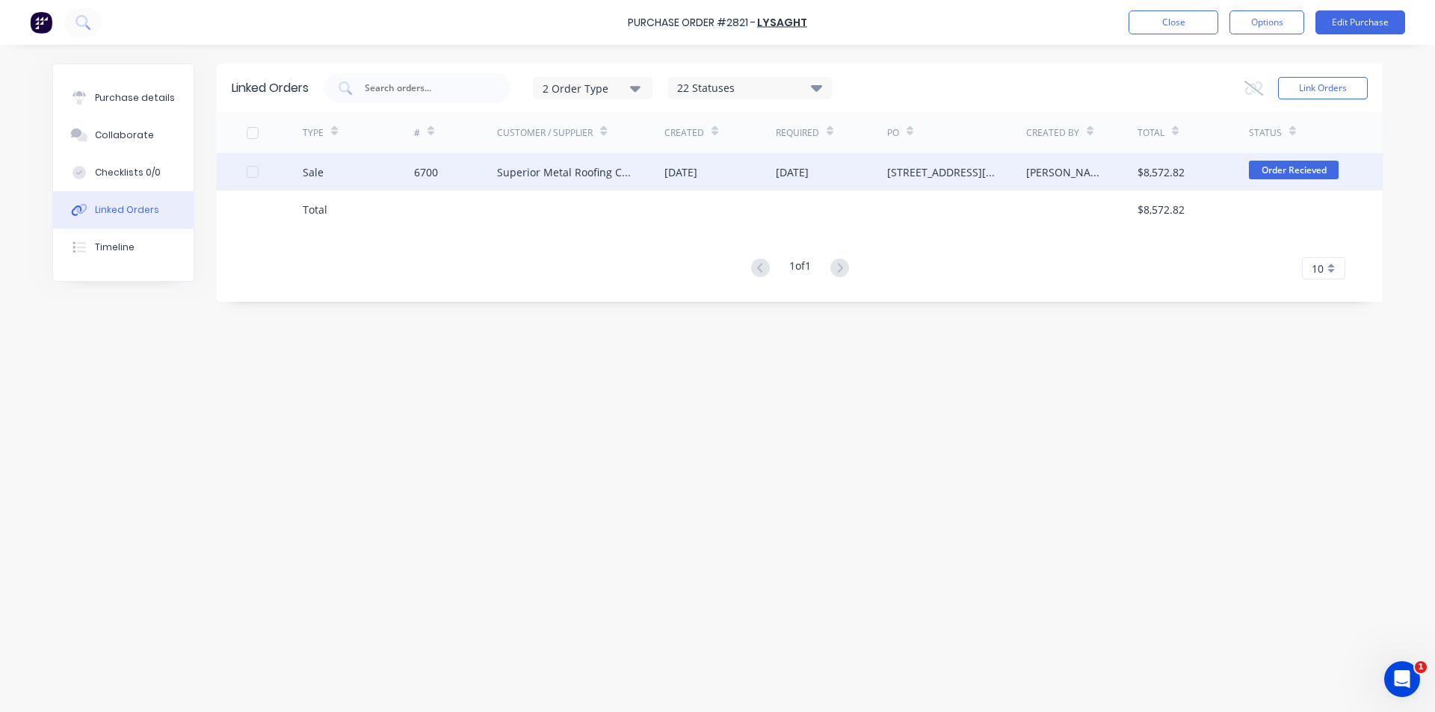
click at [649, 170] on div "Superior Metal Roofing Company Pty Ltd" at bounding box center [580, 171] width 167 height 37
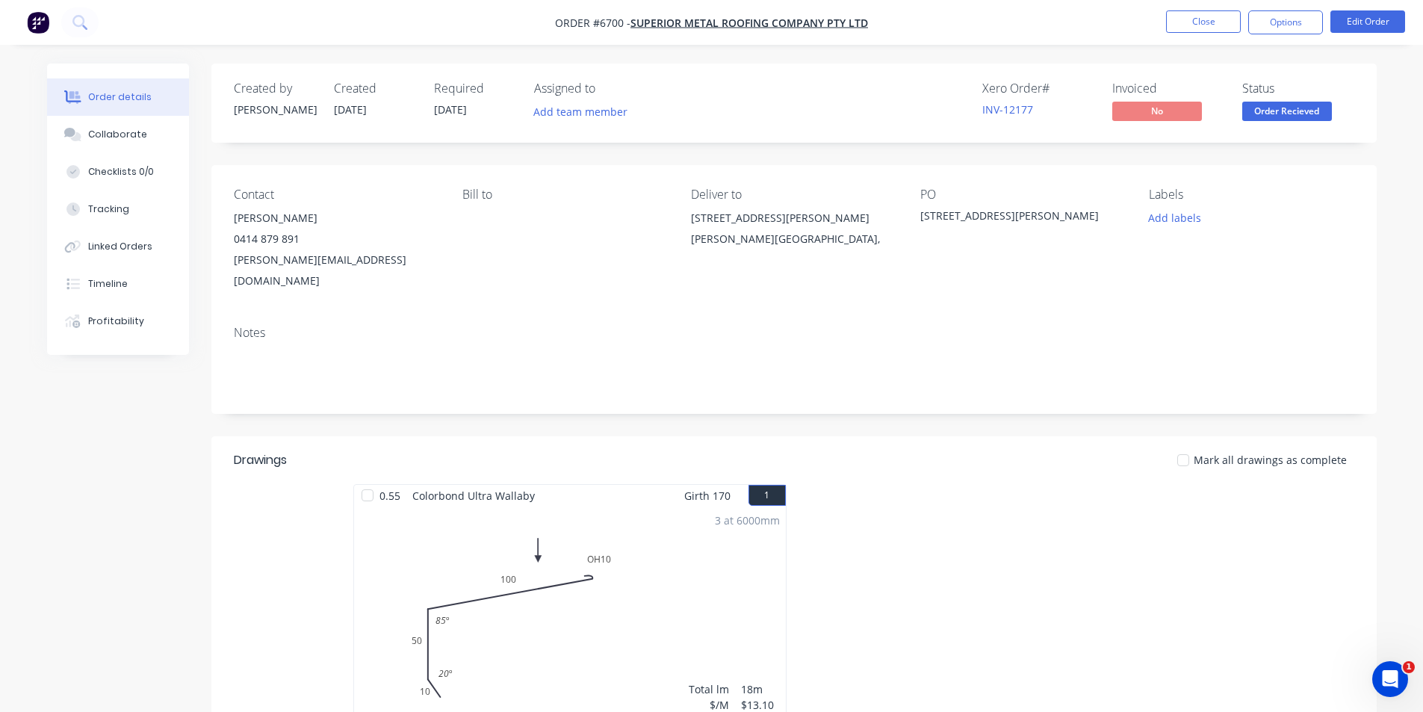
click at [273, 346] on div at bounding box center [794, 369] width 1121 height 46
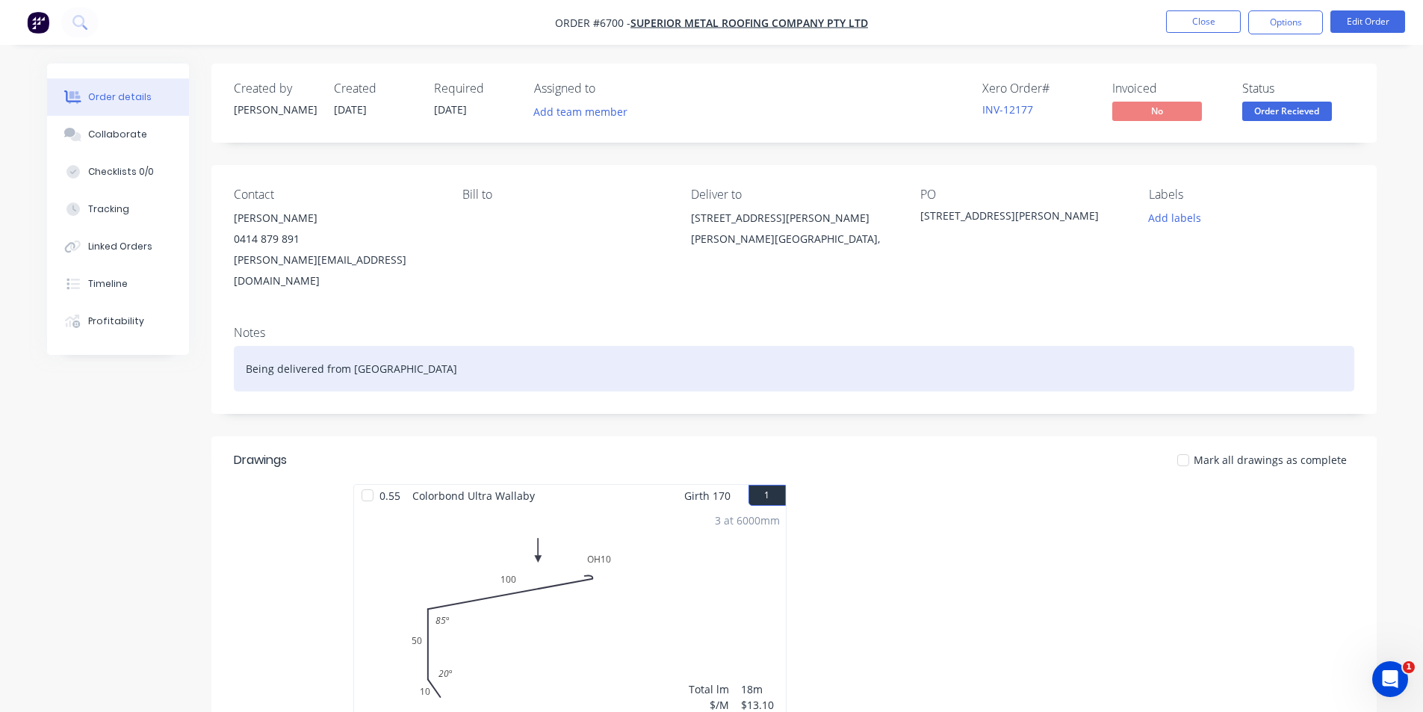
drag, startPoint x: 396, startPoint y: 351, endPoint x: 427, endPoint y: 352, distance: 30.6
click at [396, 351] on div "Being delivered from Lysaght" at bounding box center [794, 369] width 1121 height 46
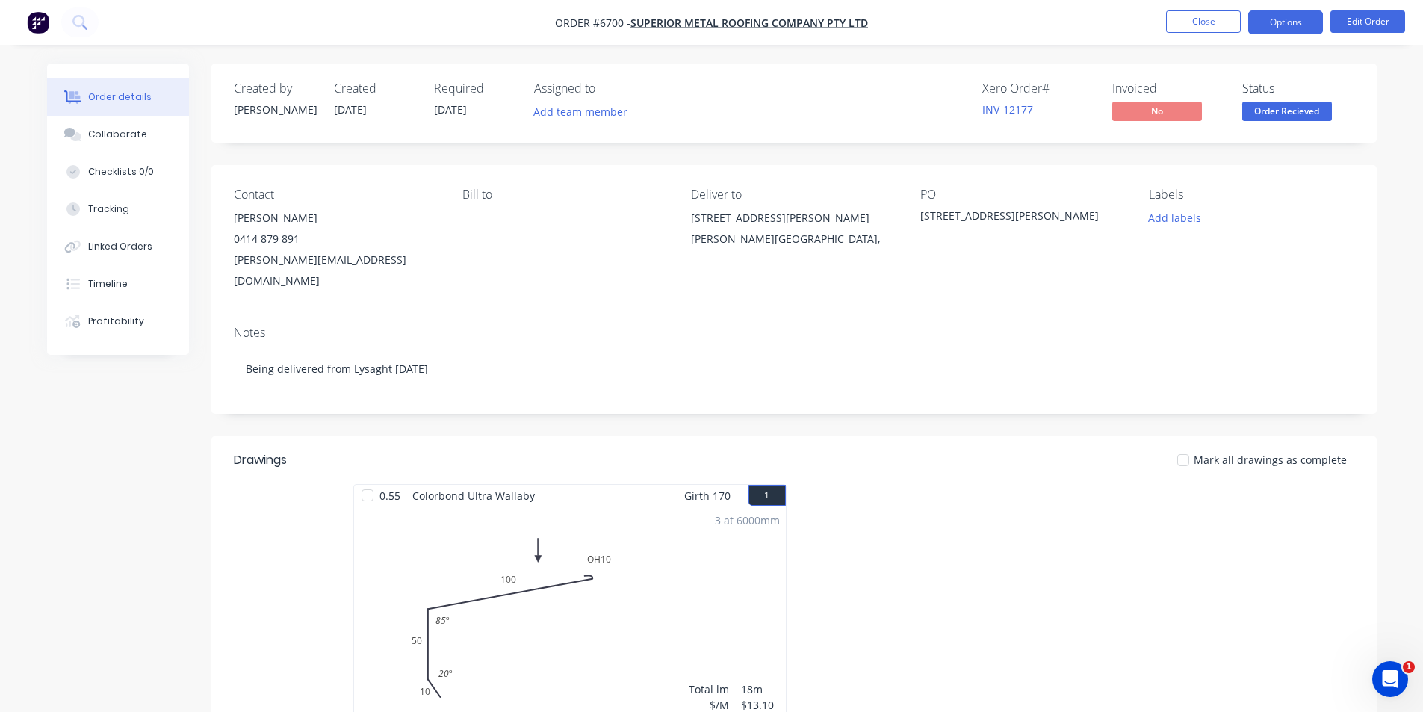
click at [1266, 21] on button "Options" at bounding box center [1286, 22] width 75 height 24
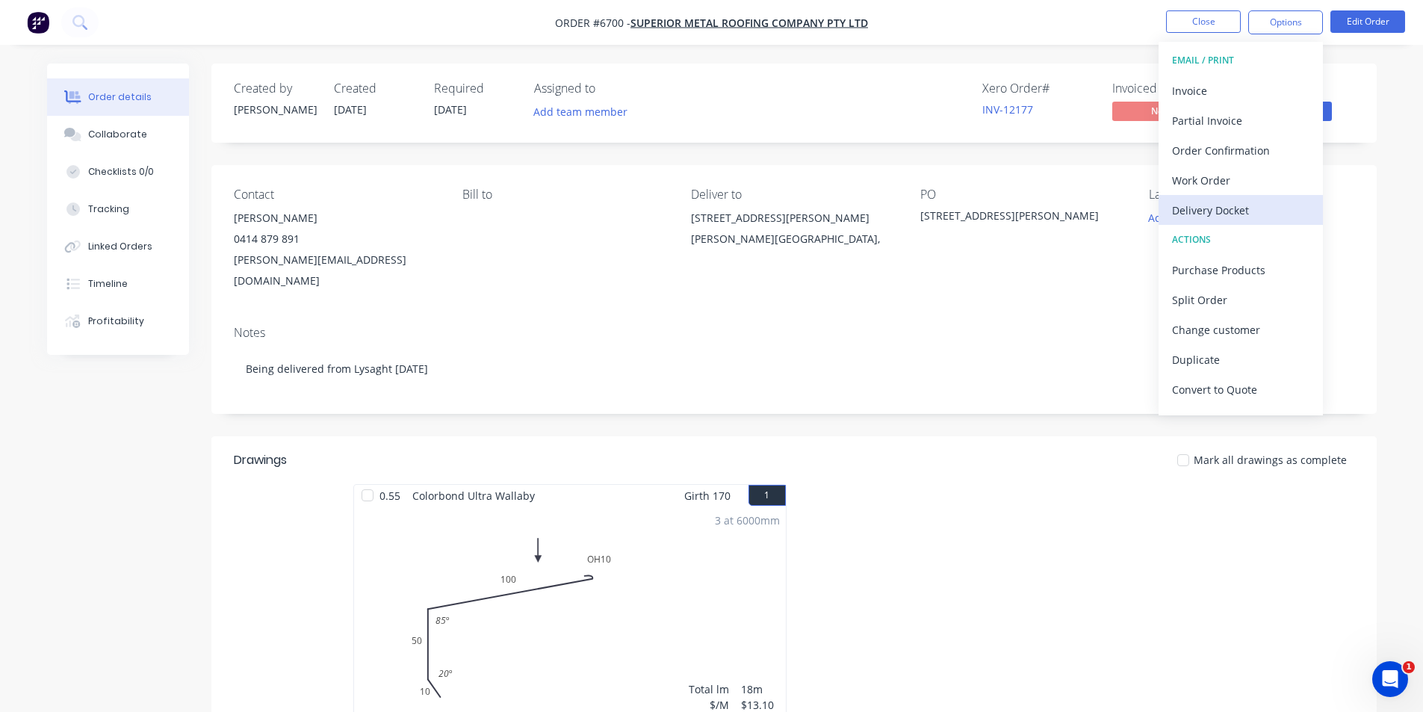
click at [1219, 220] on div "Delivery Docket" at bounding box center [1240, 210] width 137 height 22
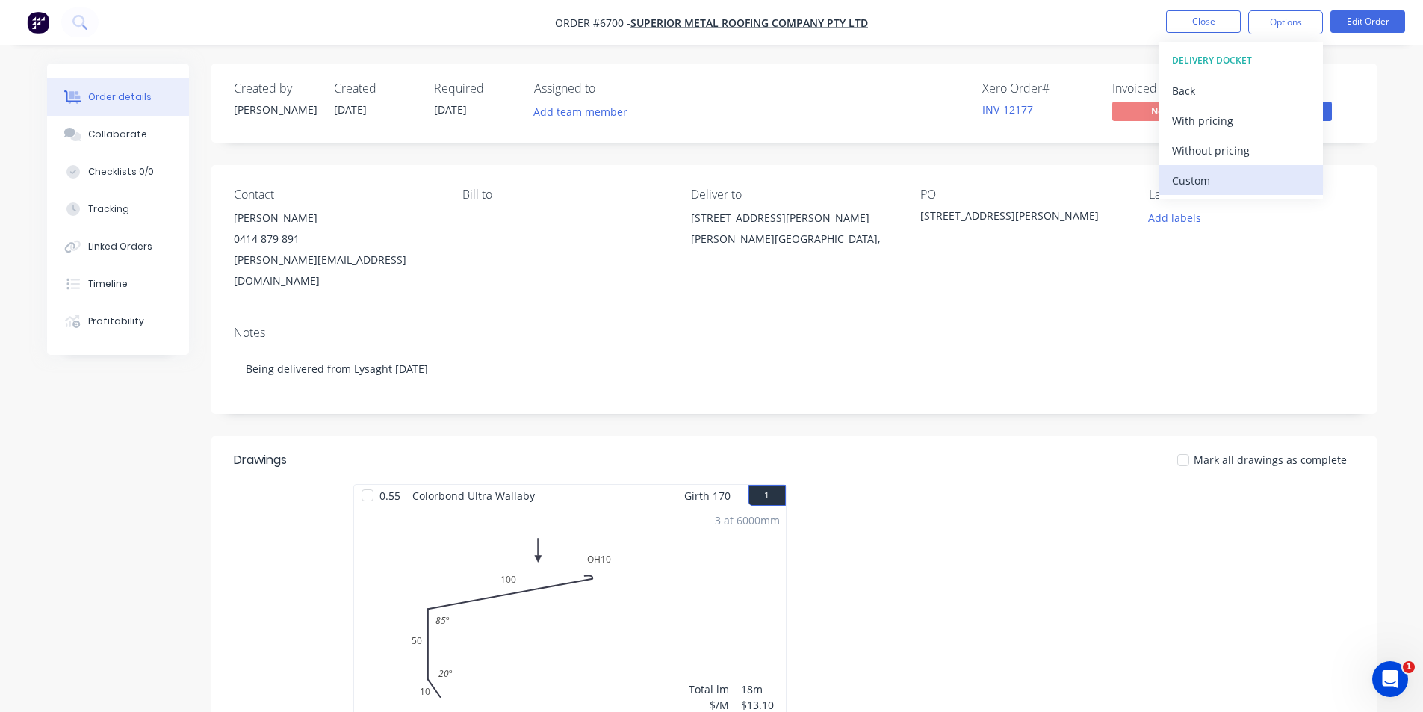
click at [1222, 184] on div "Custom" at bounding box center [1240, 181] width 137 height 22
click at [1221, 146] on div "Without pricing" at bounding box center [1240, 151] width 137 height 22
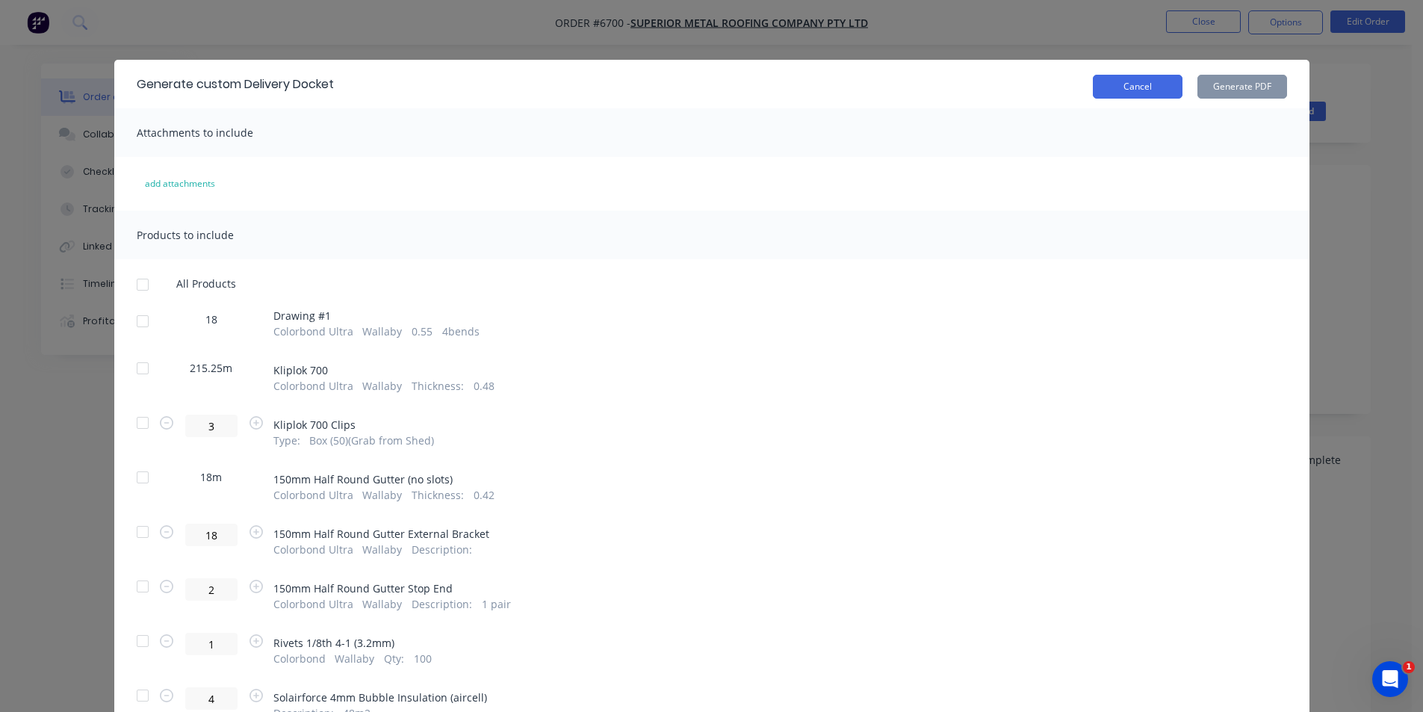
click at [1138, 91] on button "Cancel" at bounding box center [1138, 87] width 90 height 24
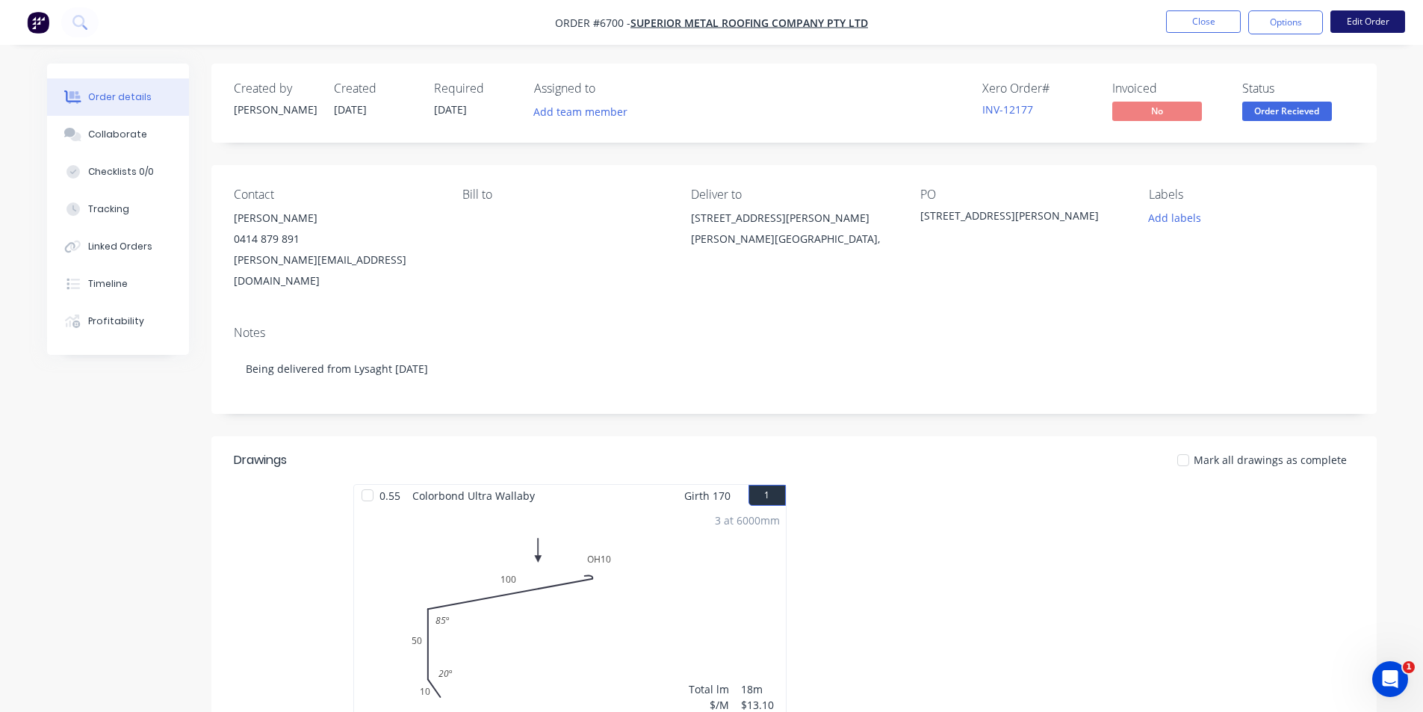
click at [1361, 30] on button "Edit Order" at bounding box center [1368, 21] width 75 height 22
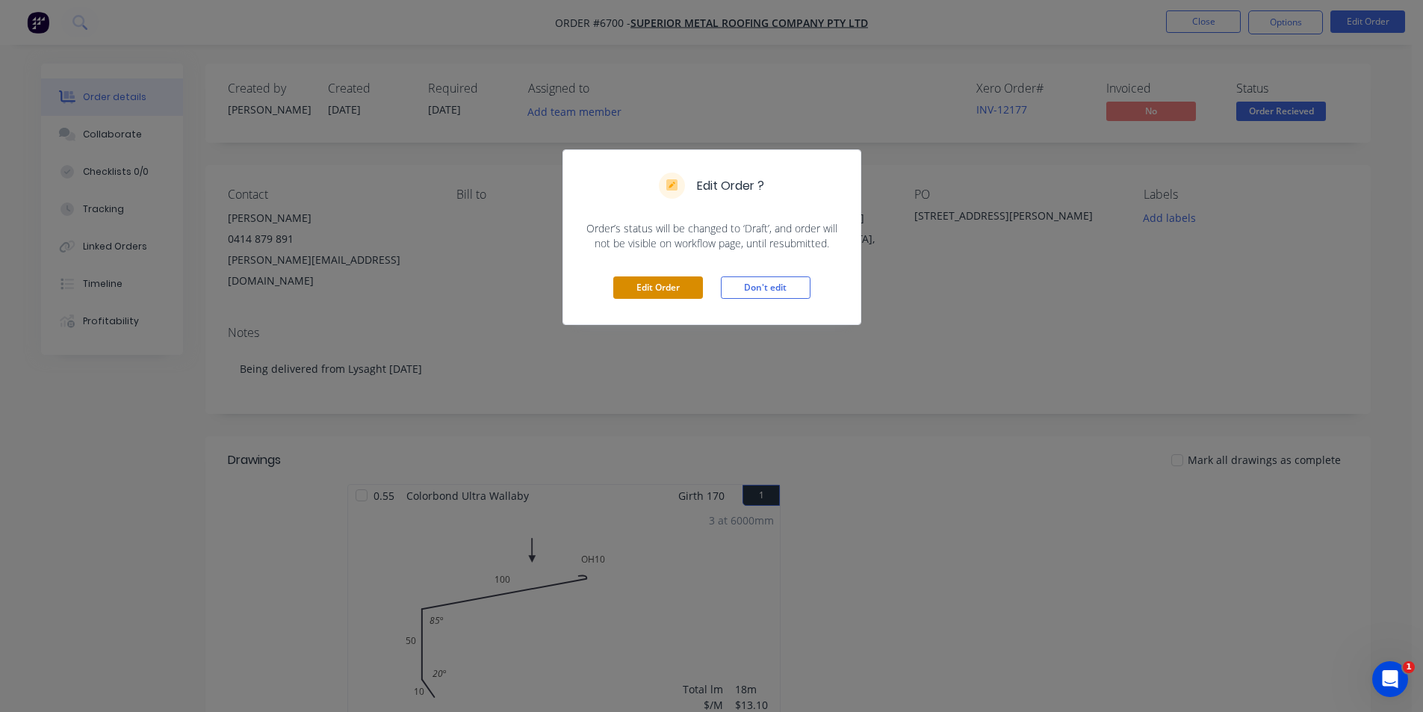
click at [634, 296] on button "Edit Order" at bounding box center [658, 287] width 90 height 22
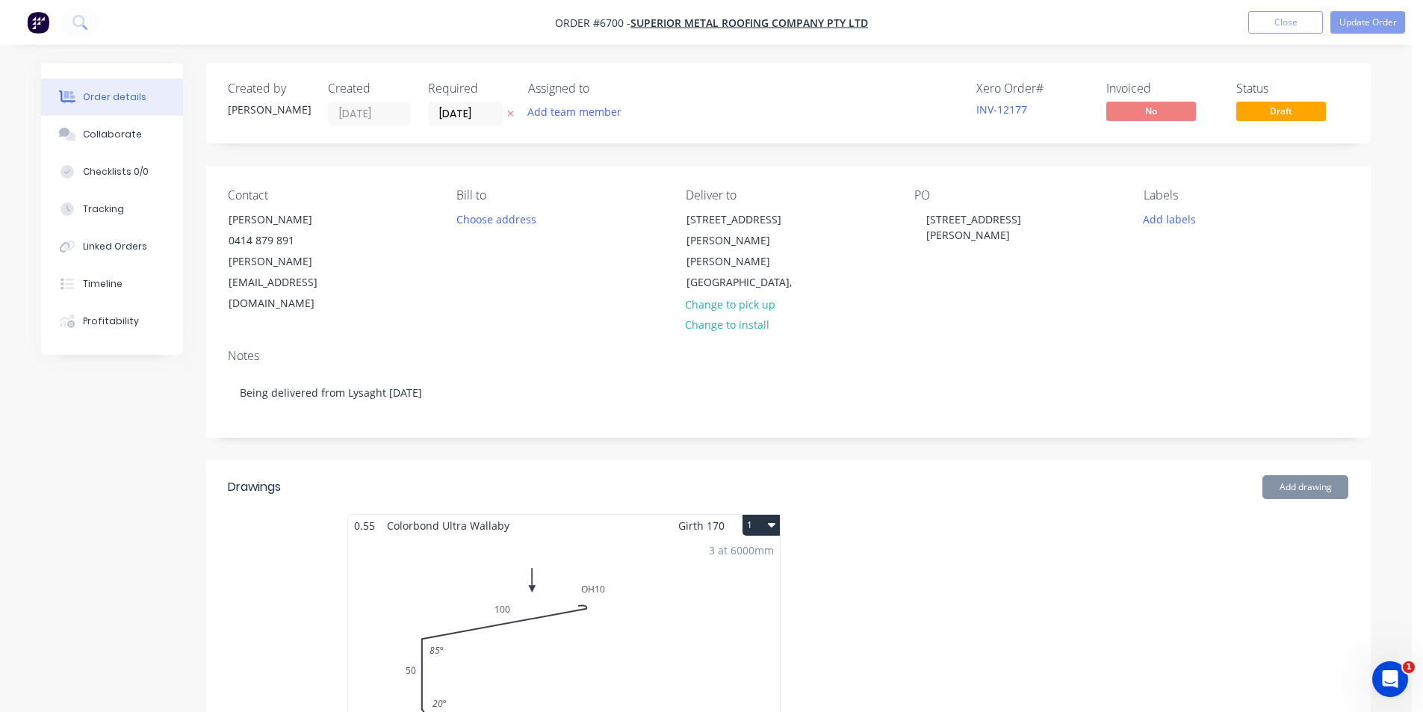
type input "$22.79"
type input "$4,905.55"
type input "$118.81"
type input "$356.43"
type input "$14.97"
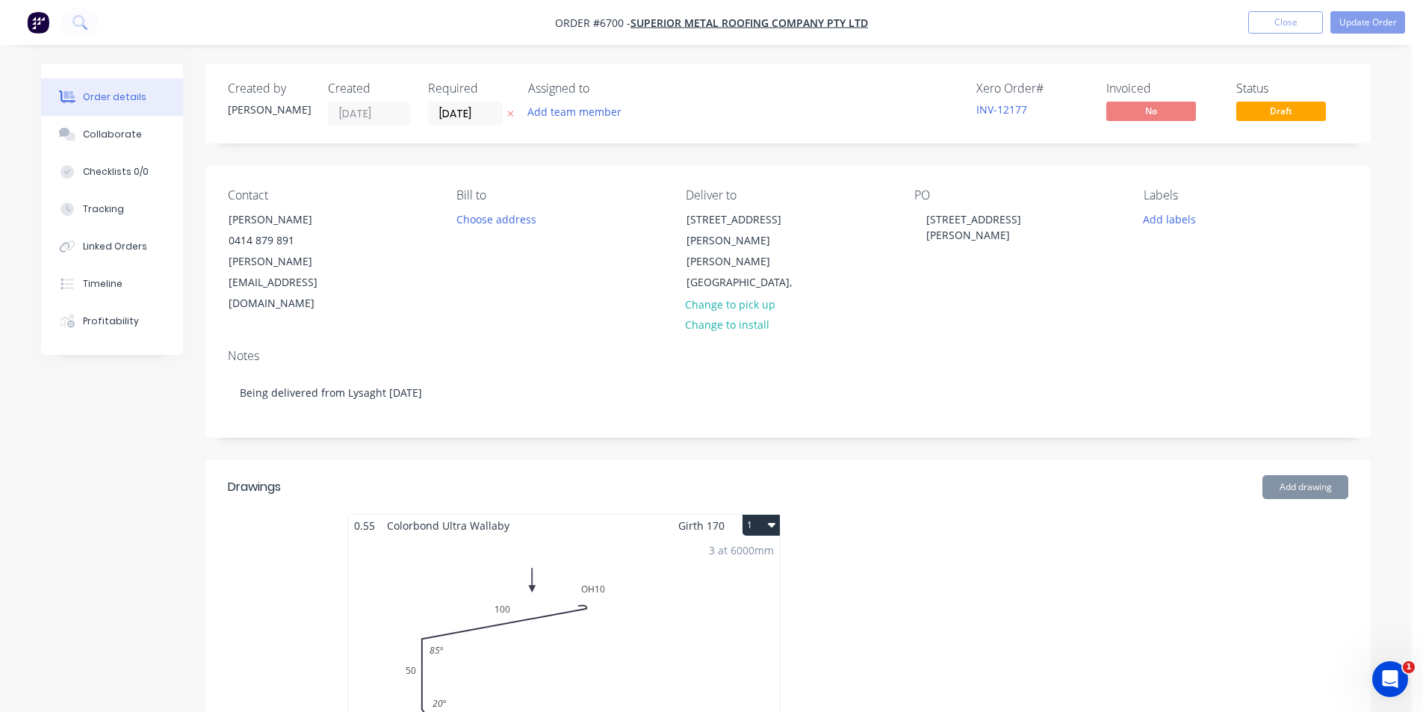
type input "$269.46"
type input "$18.55"
type input "$333.90"
type input "$9.96"
type input "$19.92"
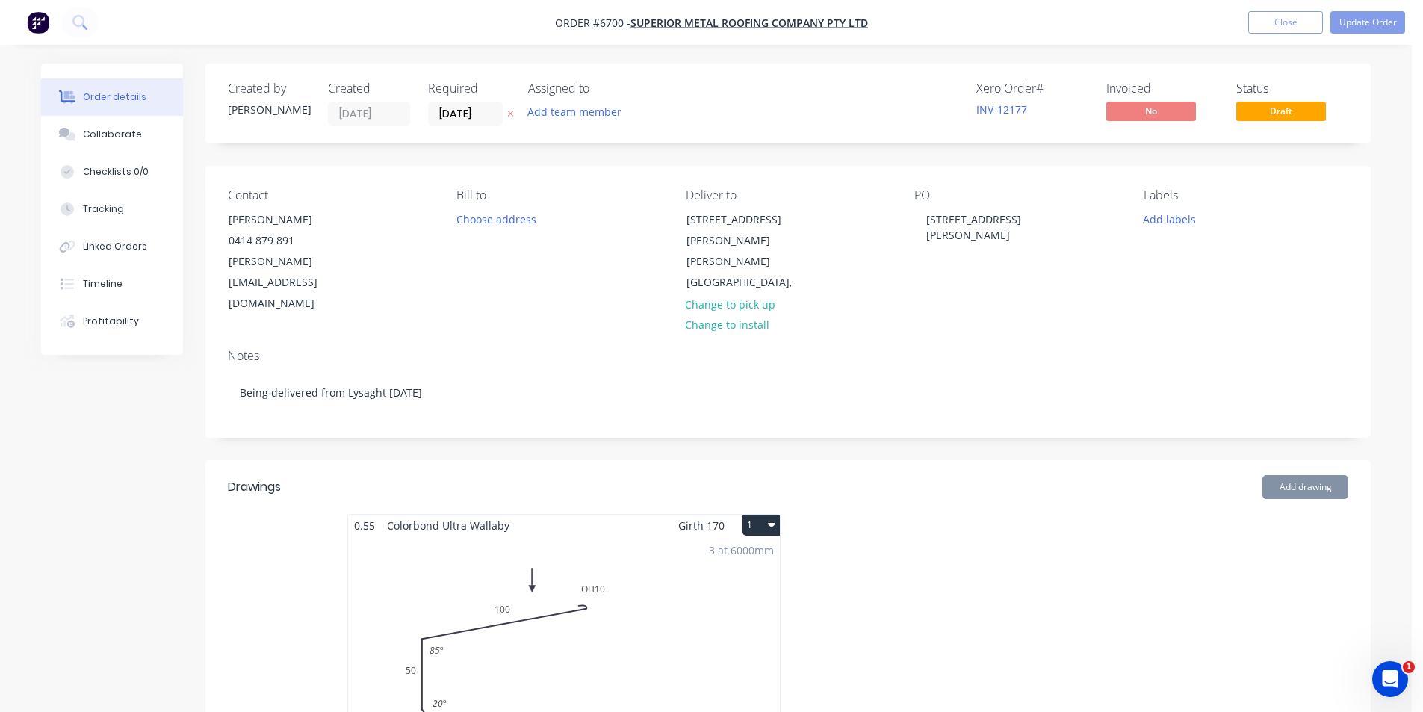
type input "$5.89"
type input "$356.50"
type input "$1,426.00"
type input "$220.00"
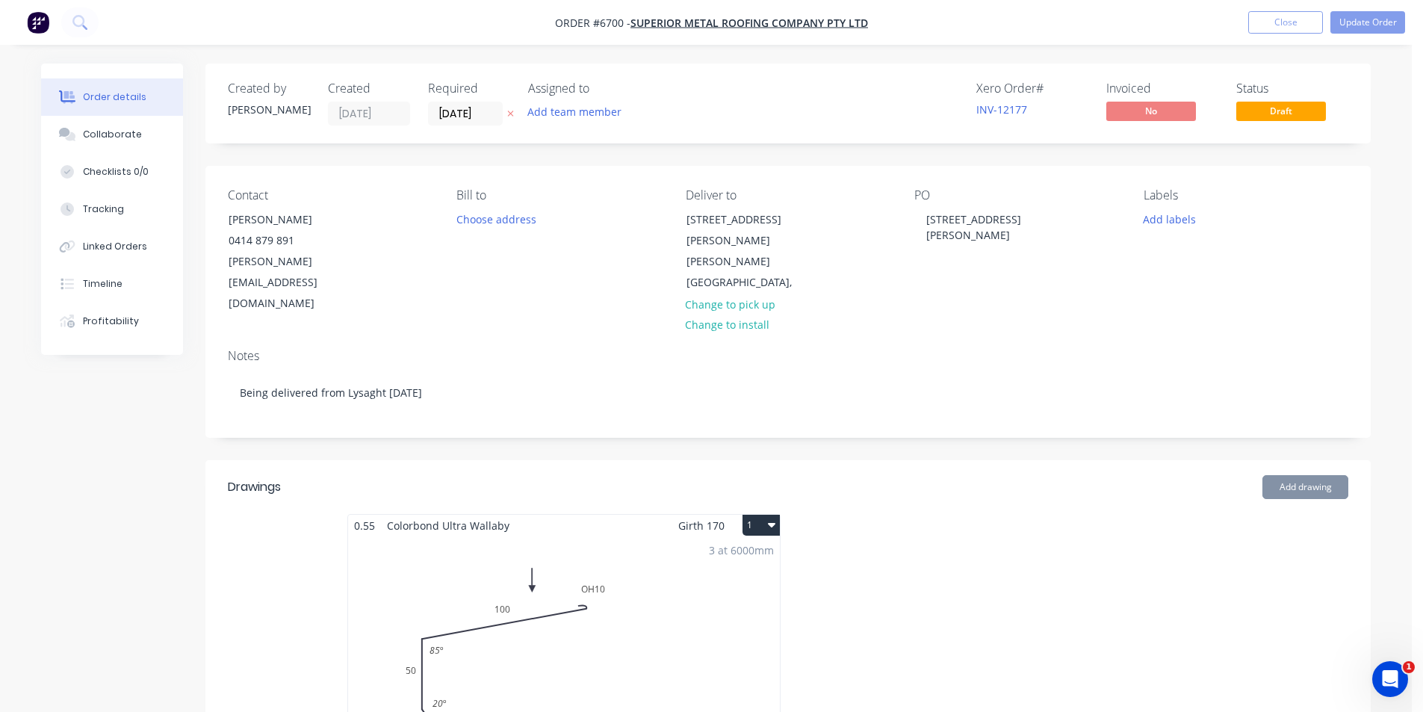
type input "$220.00"
type input "$6.84"
type input "$20.52"
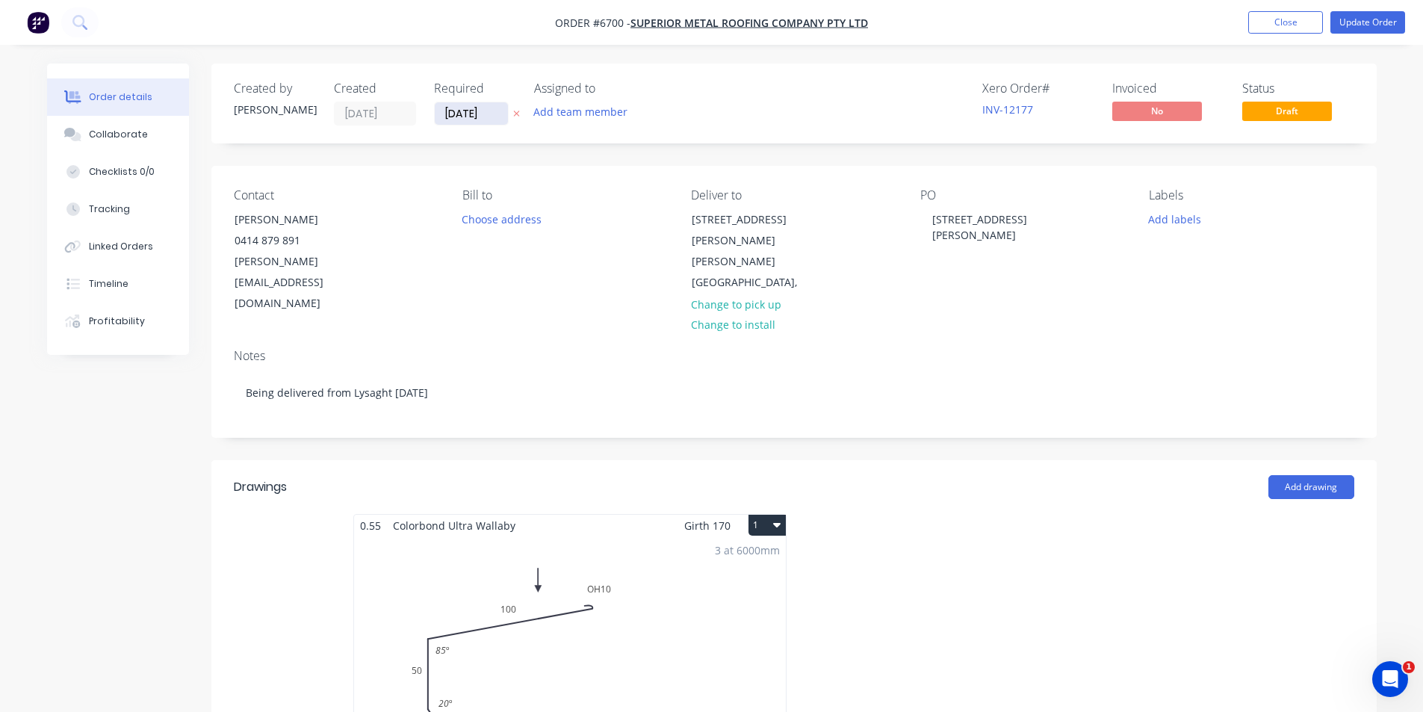
click at [463, 120] on input "28/08/25" at bounding box center [471, 113] width 73 height 22
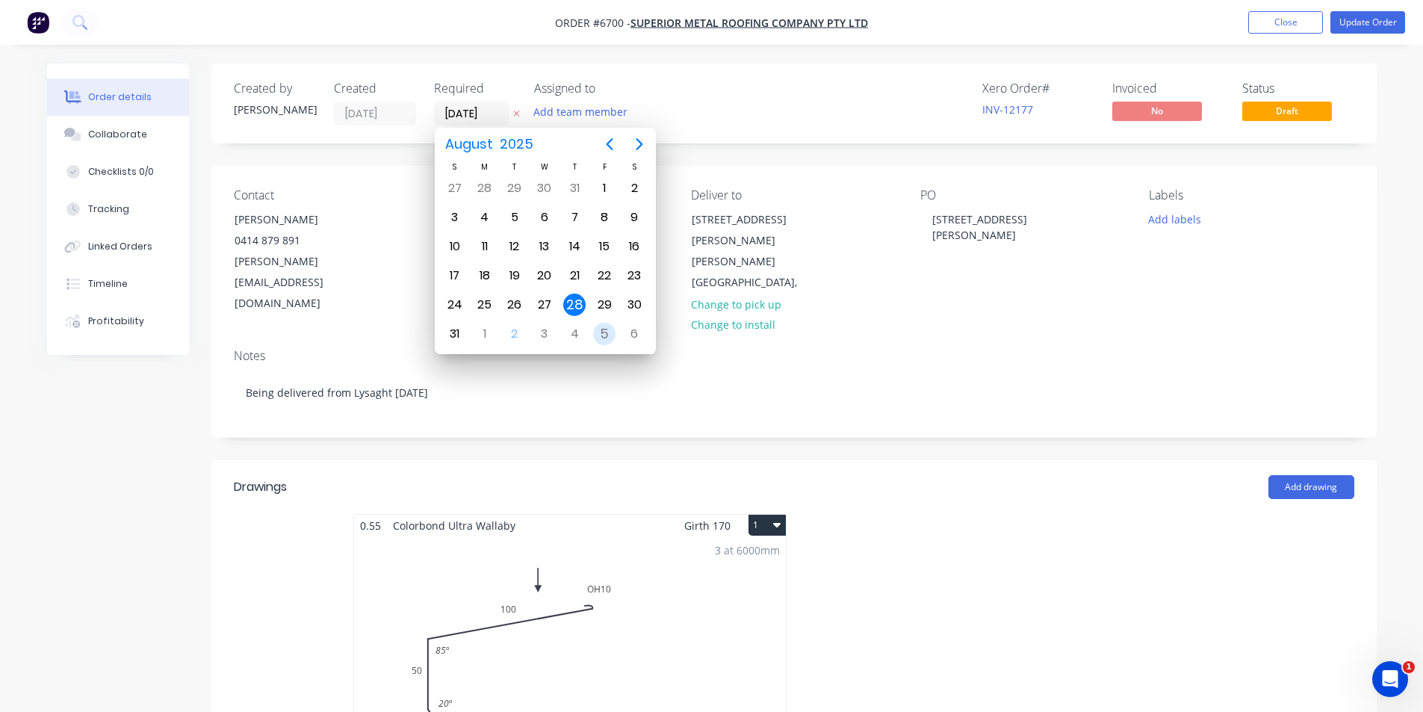
drag, startPoint x: 601, startPoint y: 334, endPoint x: 608, endPoint y: 328, distance: 9.0
click at [602, 334] on div "5" at bounding box center [604, 334] width 22 height 22
type input "05/09/25"
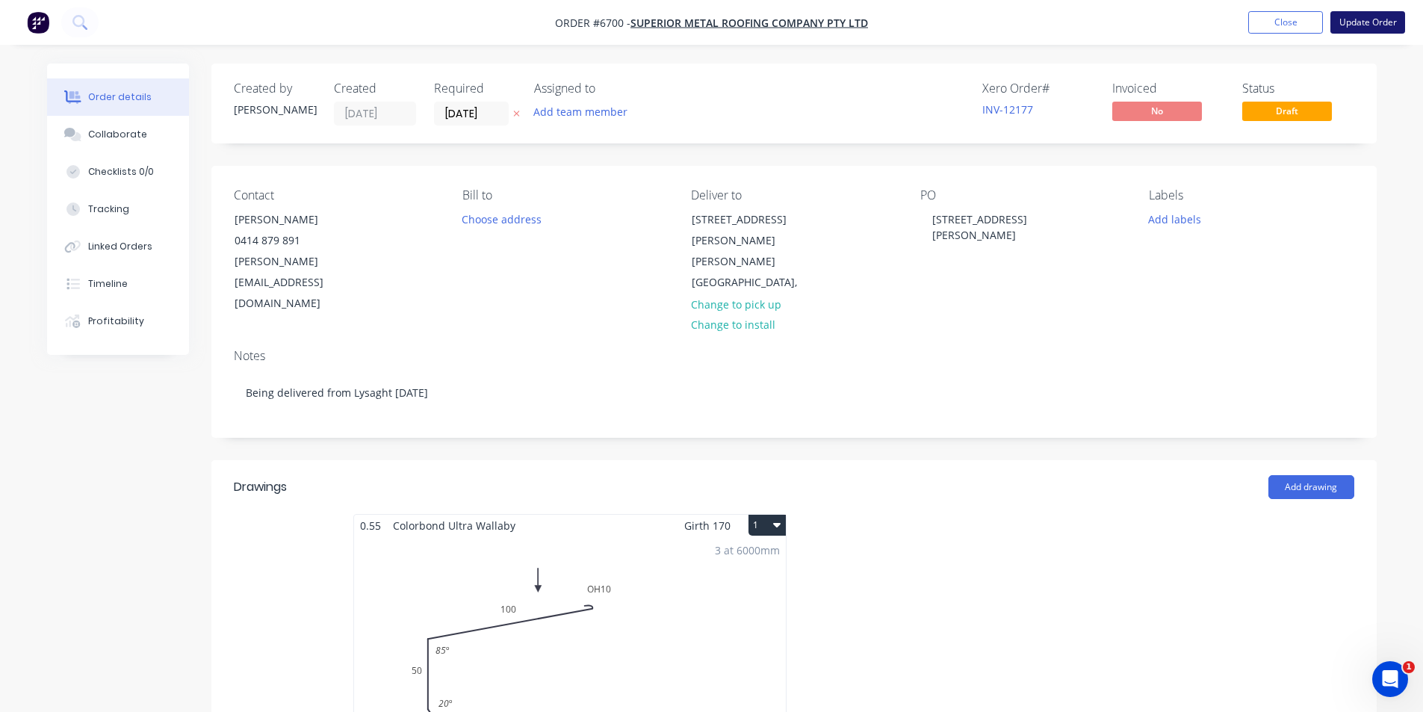
click at [1405, 20] on button "Update Order" at bounding box center [1368, 22] width 75 height 22
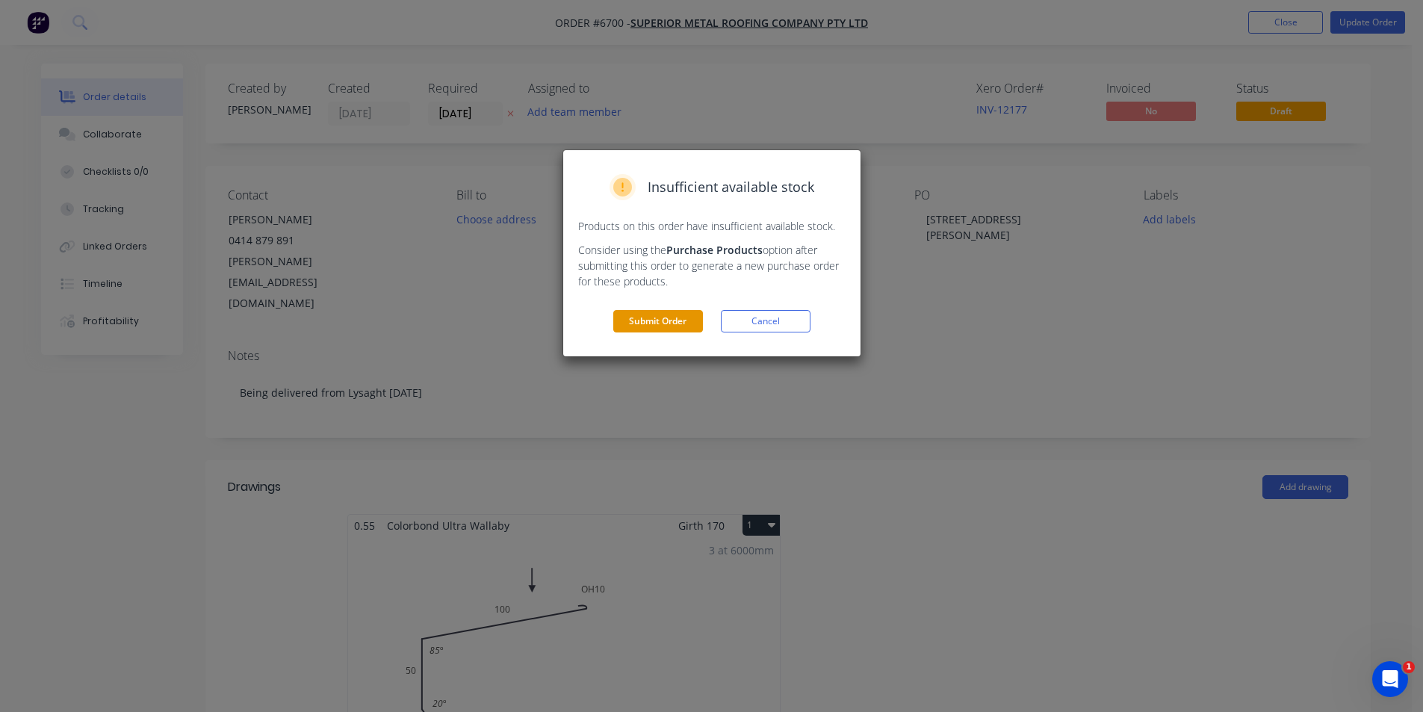
click at [682, 332] on button "Submit Order" at bounding box center [658, 321] width 90 height 22
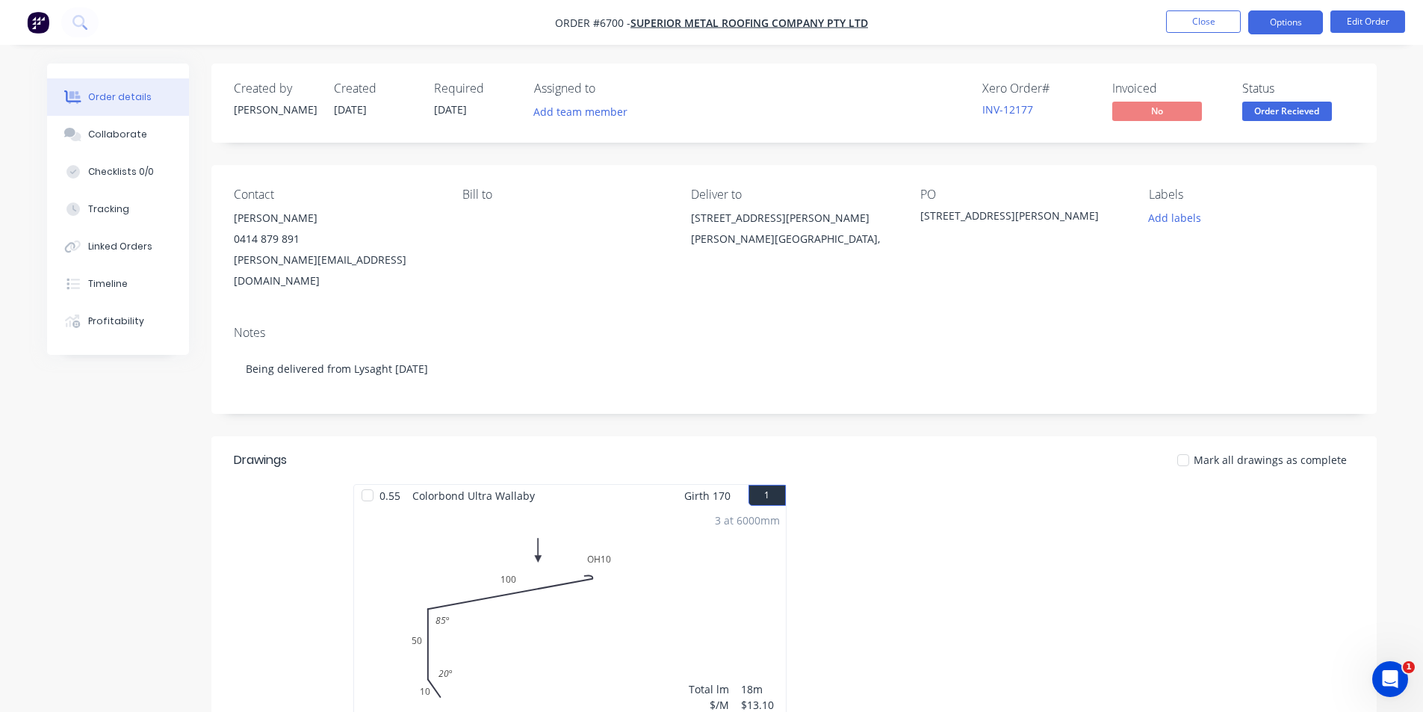
click at [1301, 34] on nav "Order #6700 - Superior Metal Roofing Company Pty Ltd Close Options Edit Order" at bounding box center [711, 22] width 1423 height 45
click at [1300, 31] on button "Options" at bounding box center [1286, 22] width 75 height 24
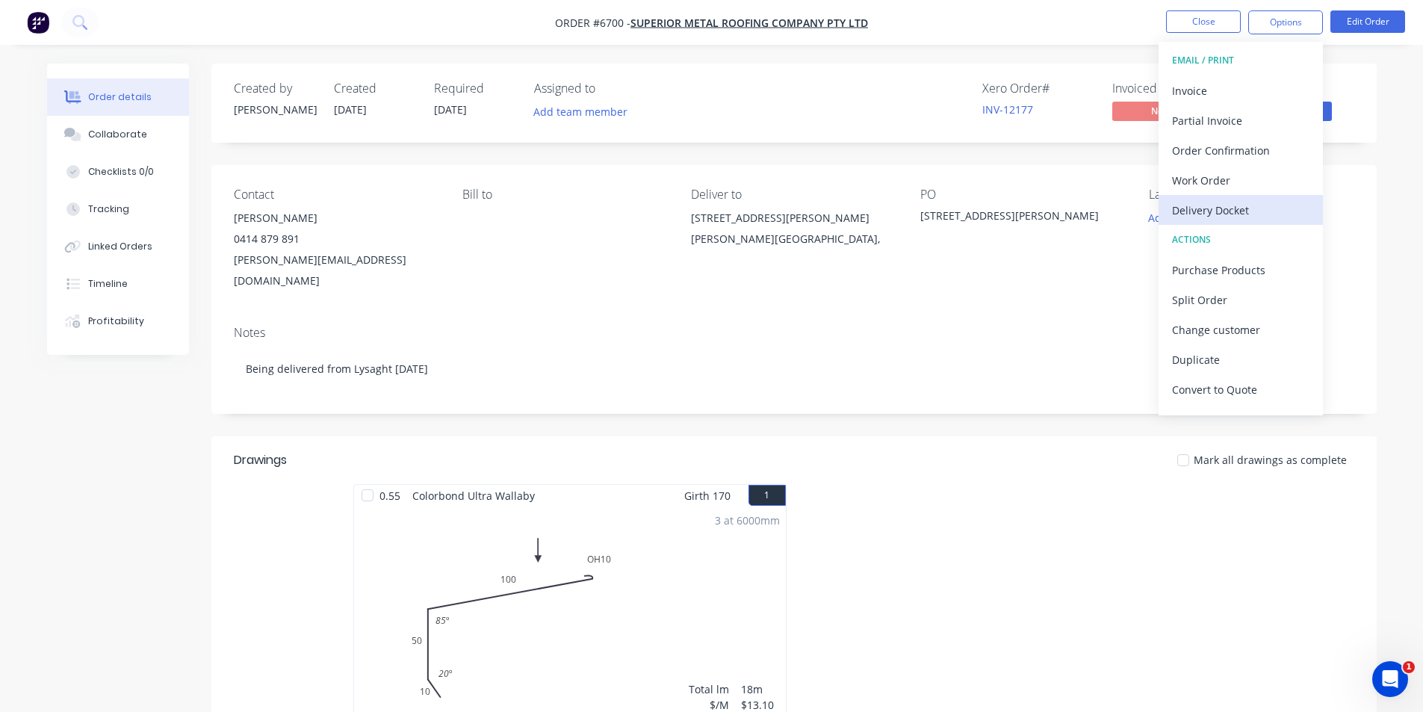
click at [1211, 205] on div "Delivery Docket" at bounding box center [1240, 210] width 137 height 22
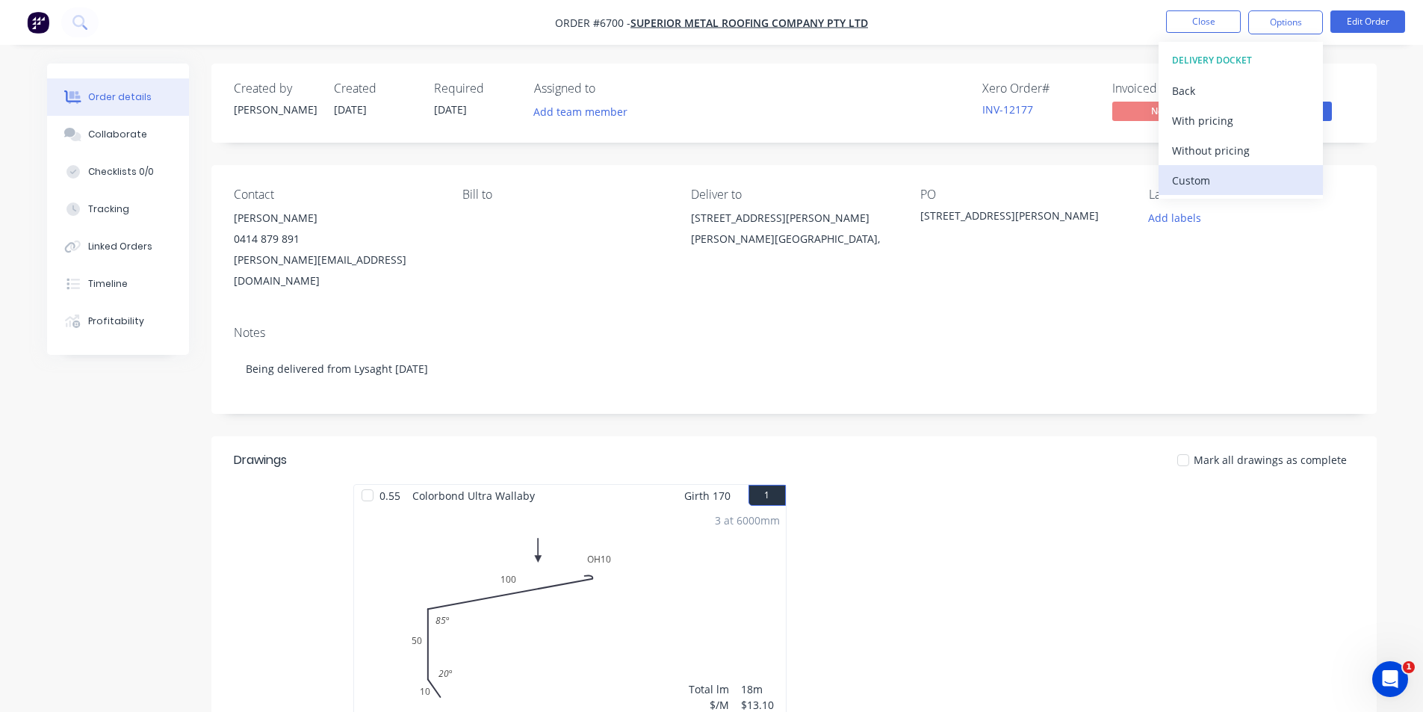
click at [1208, 183] on div "Custom" at bounding box center [1240, 181] width 137 height 22
click at [1205, 152] on div "Without pricing" at bounding box center [1240, 151] width 137 height 22
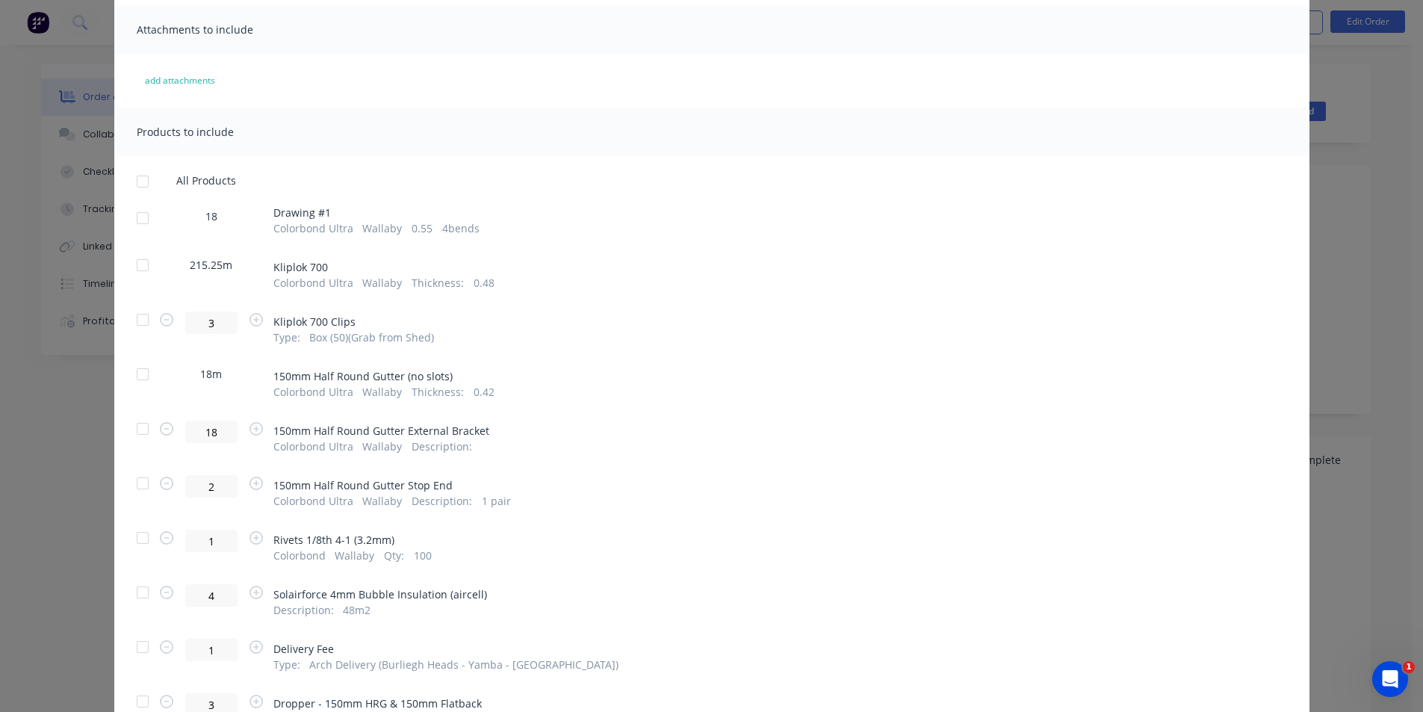
scroll to position [149, 0]
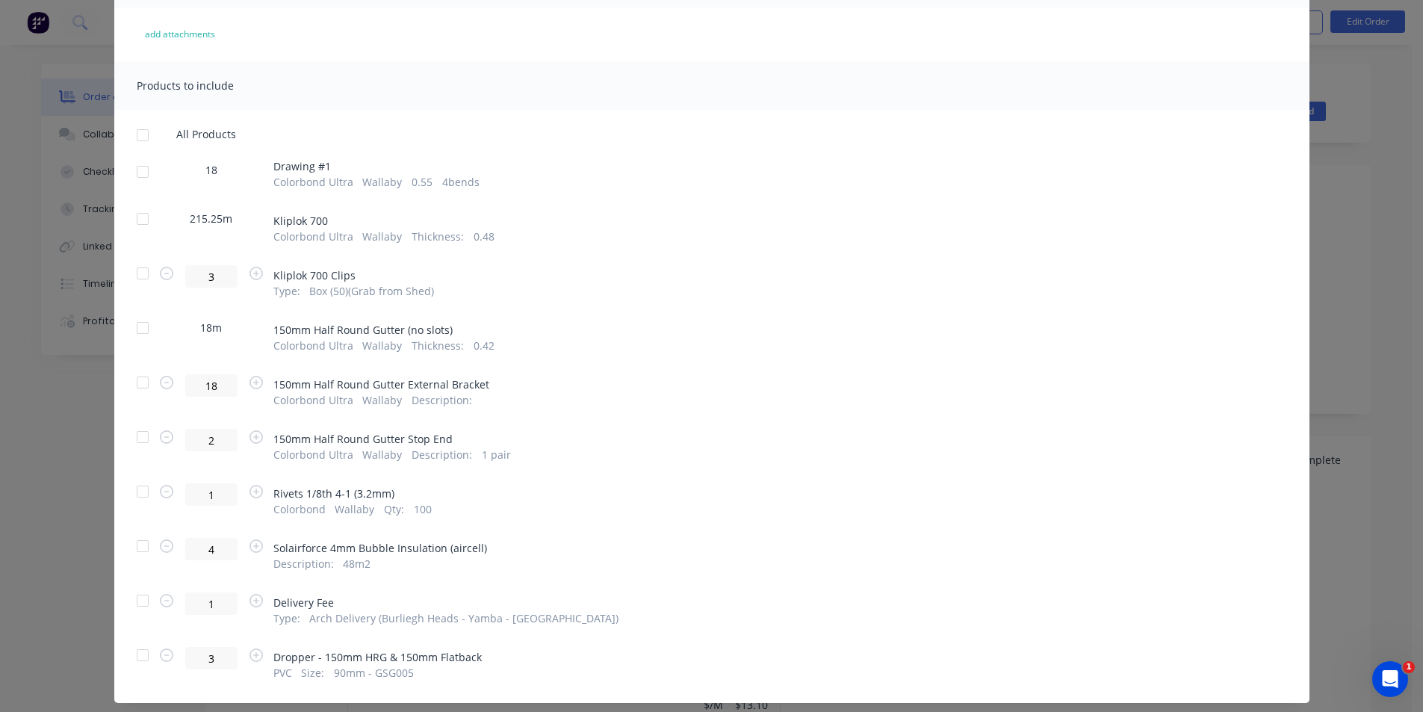
click at [135, 170] on div at bounding box center [143, 172] width 30 height 30
click at [140, 269] on div at bounding box center [143, 274] width 30 height 30
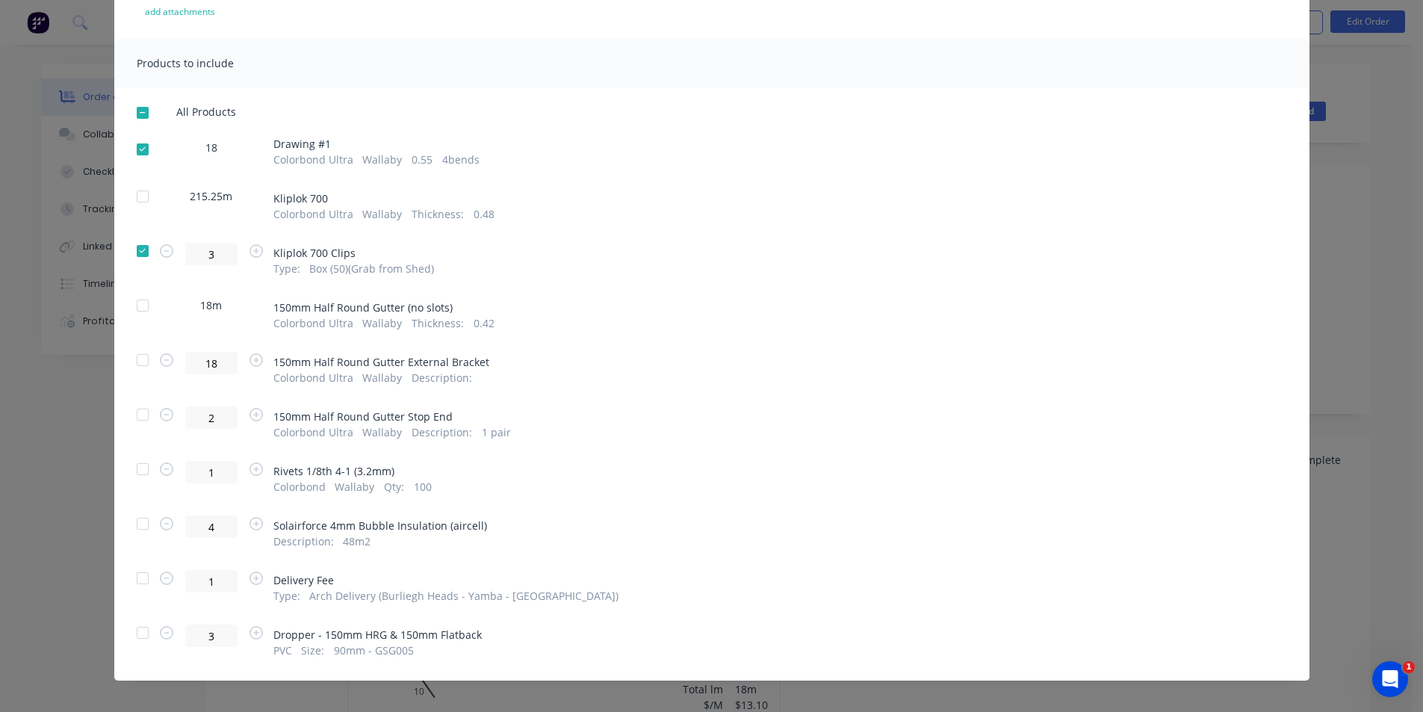
scroll to position [184, 0]
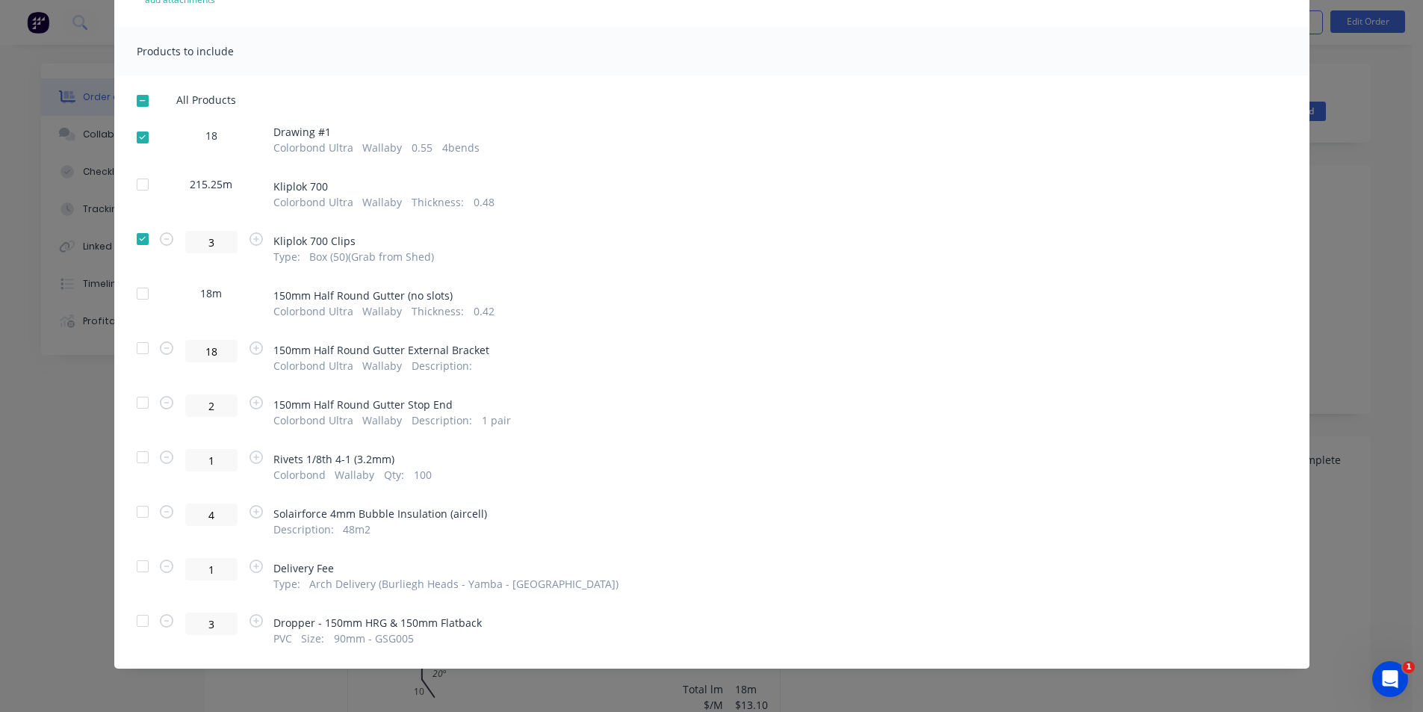
click at [137, 459] on div at bounding box center [143, 457] width 30 height 30
click at [141, 507] on div at bounding box center [143, 512] width 30 height 30
click at [128, 555] on div at bounding box center [143, 566] width 30 height 30
click at [133, 620] on div at bounding box center [143, 621] width 30 height 30
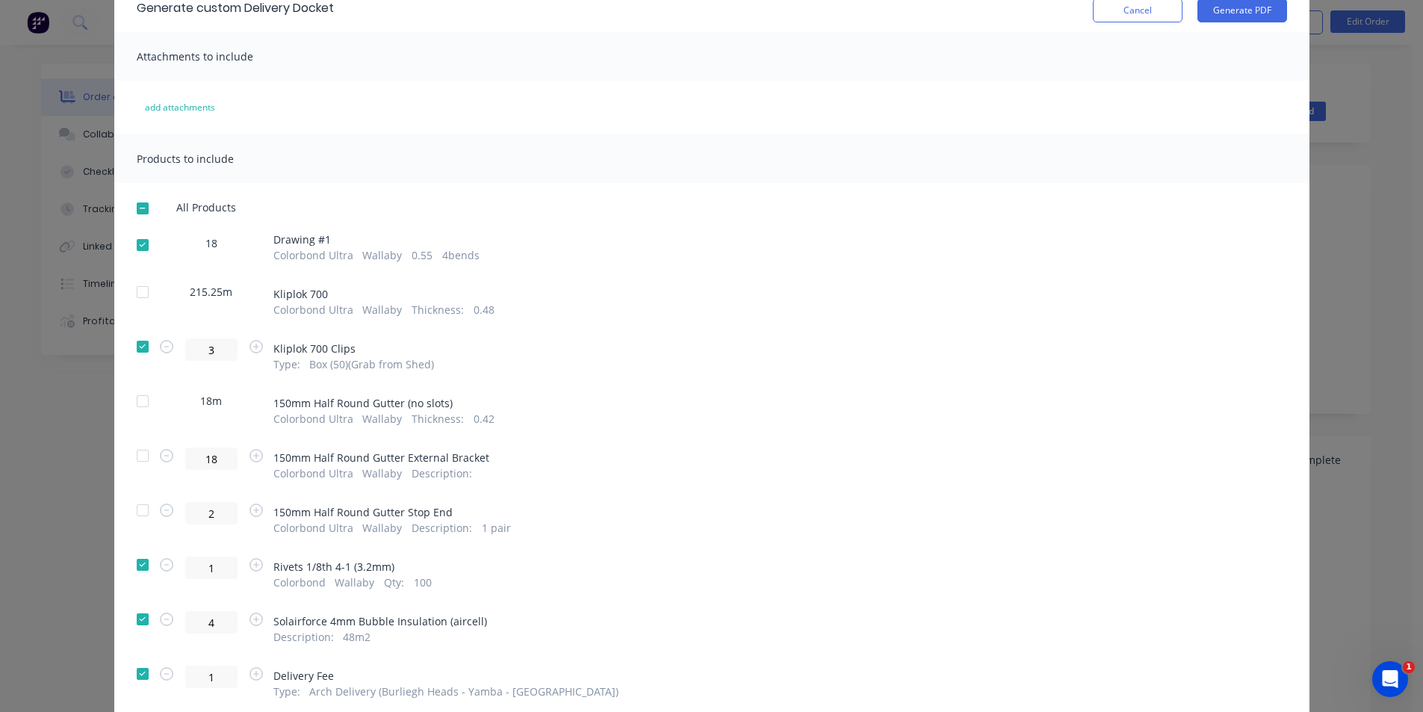
scroll to position [0, 0]
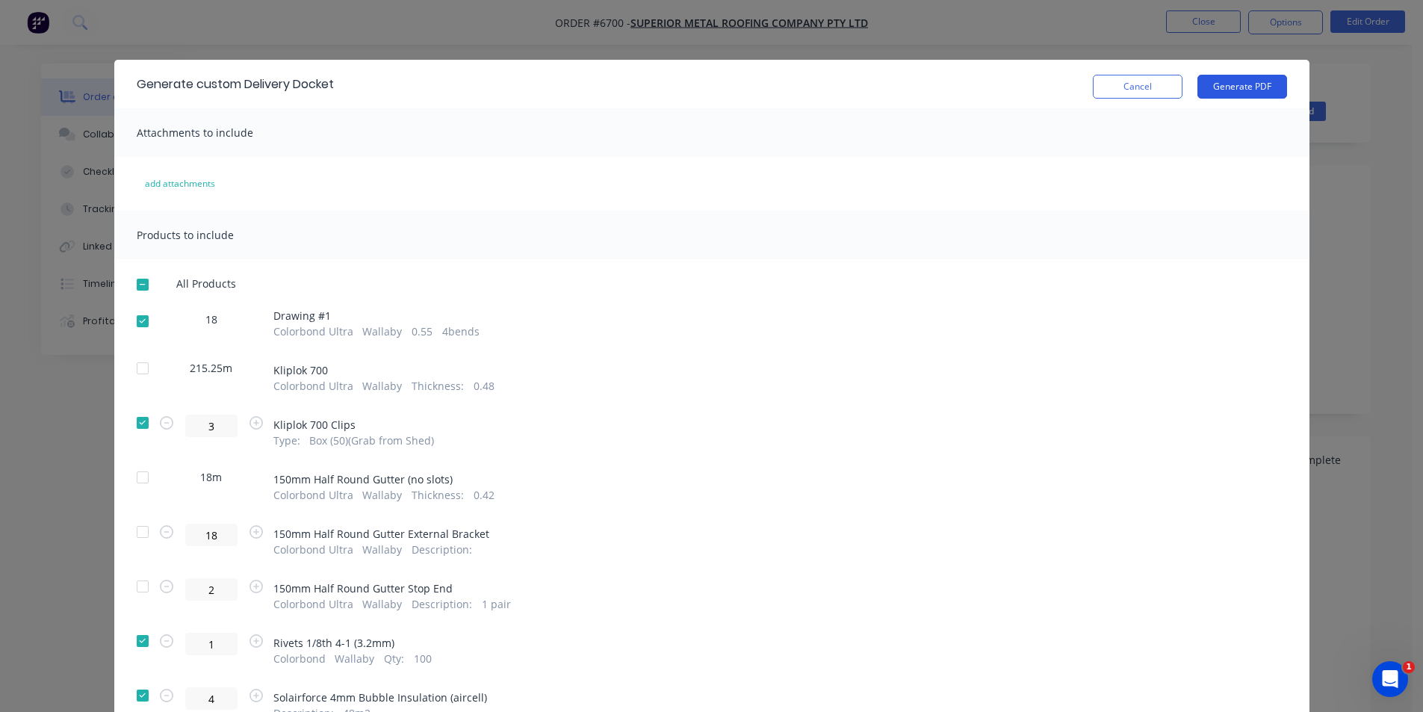
click at [1243, 83] on button "Generate PDF" at bounding box center [1243, 87] width 90 height 24
click at [1142, 84] on button "Cancel" at bounding box center [1138, 87] width 90 height 24
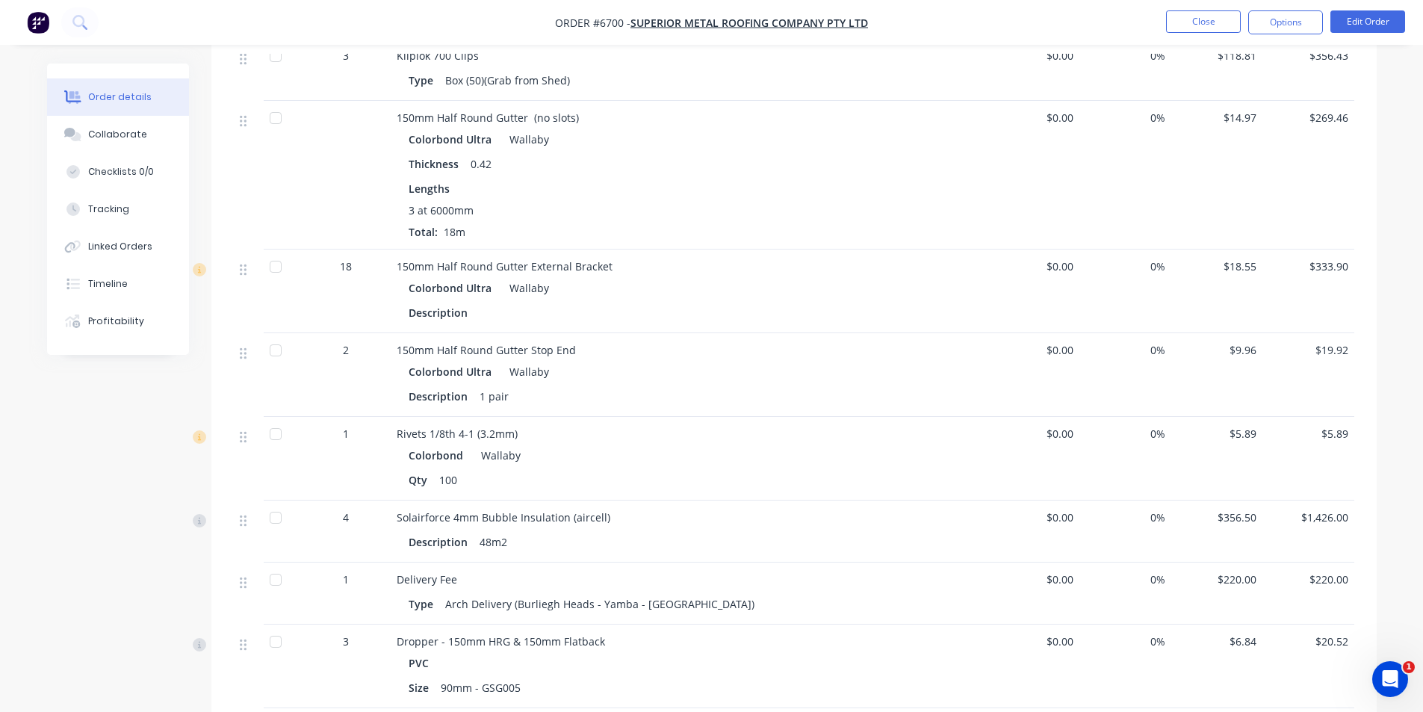
scroll to position [897, 0]
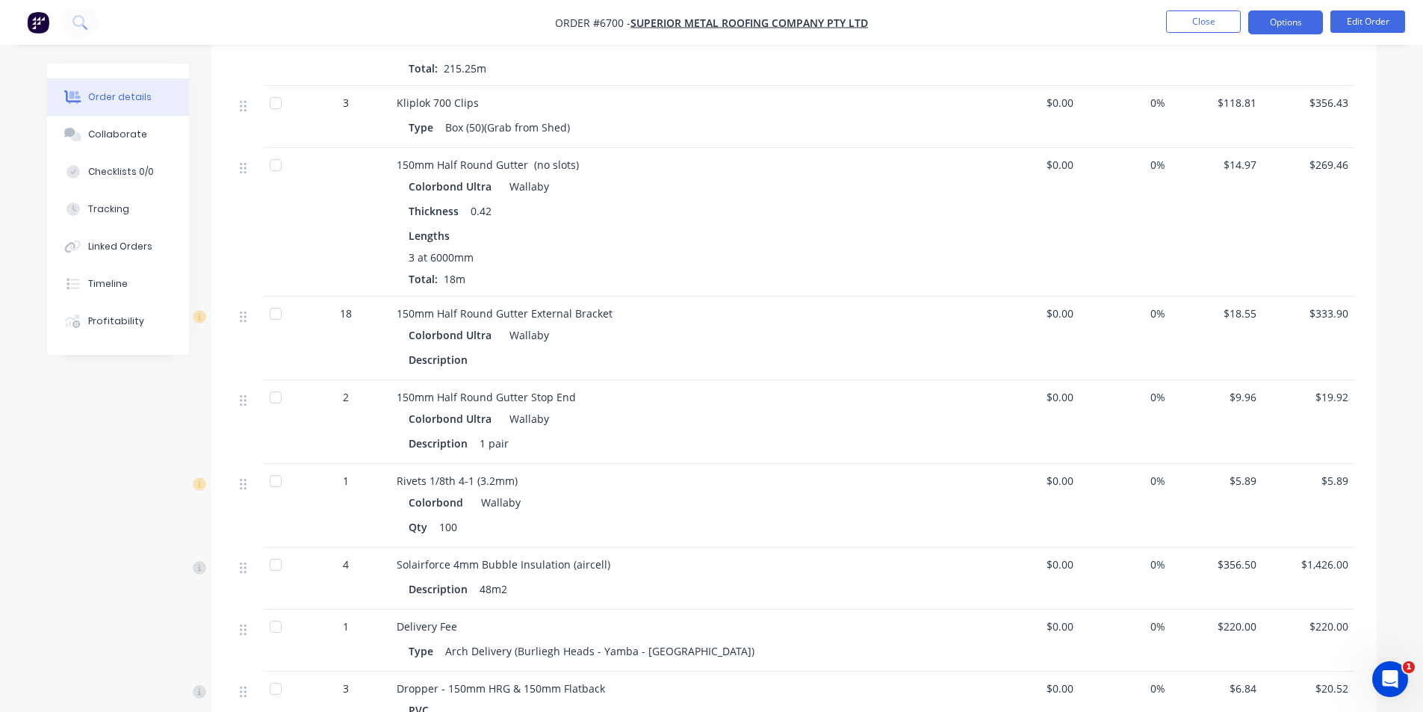
click at [1290, 22] on button "Options" at bounding box center [1286, 22] width 75 height 24
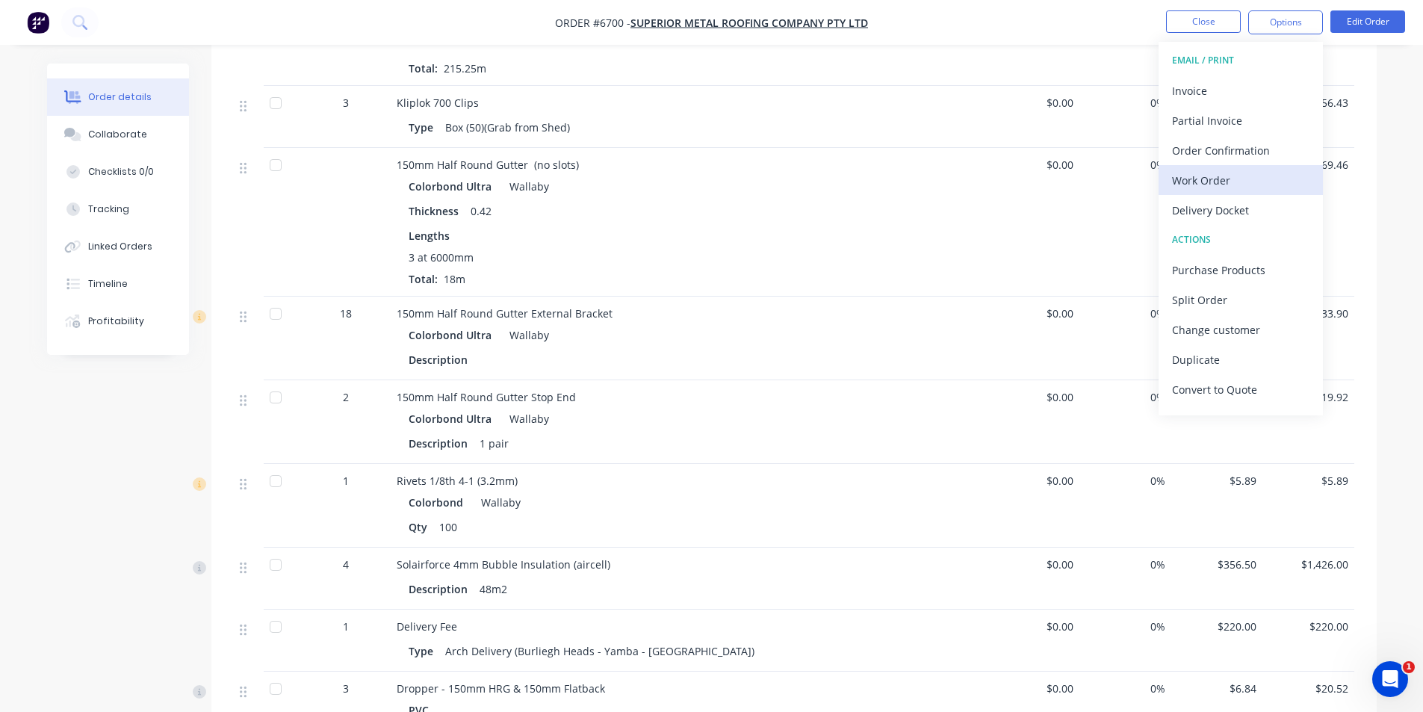
click at [1209, 167] on button "Work Order" at bounding box center [1241, 180] width 164 height 30
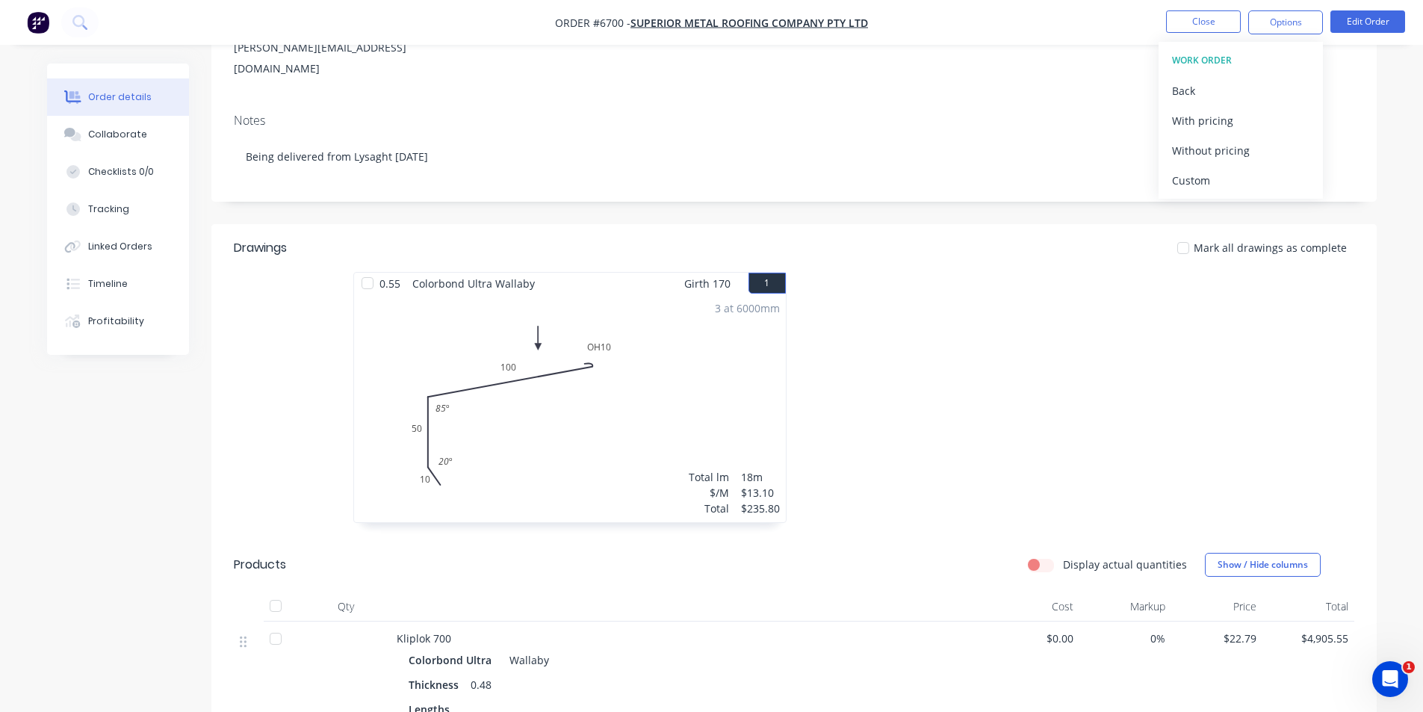
scroll to position [374, 0]
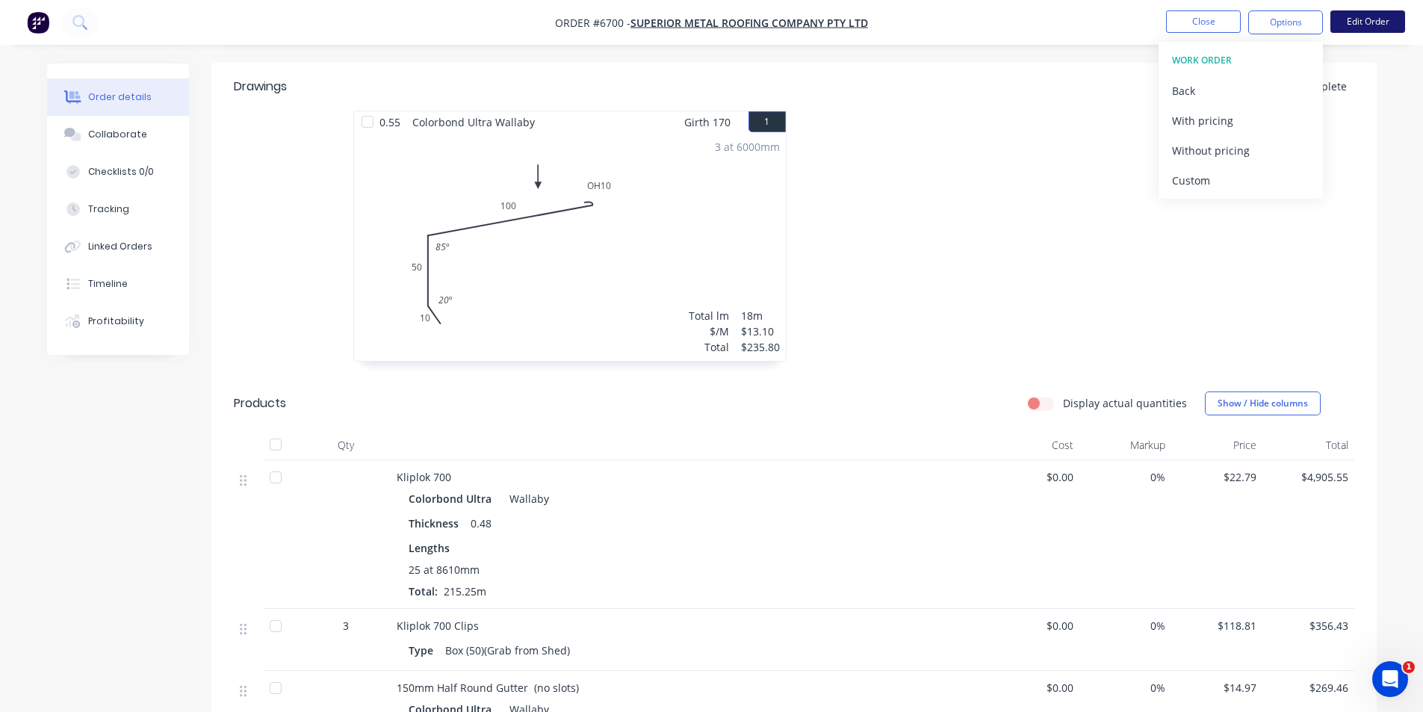
click at [1355, 29] on button "Edit Order" at bounding box center [1368, 21] width 75 height 22
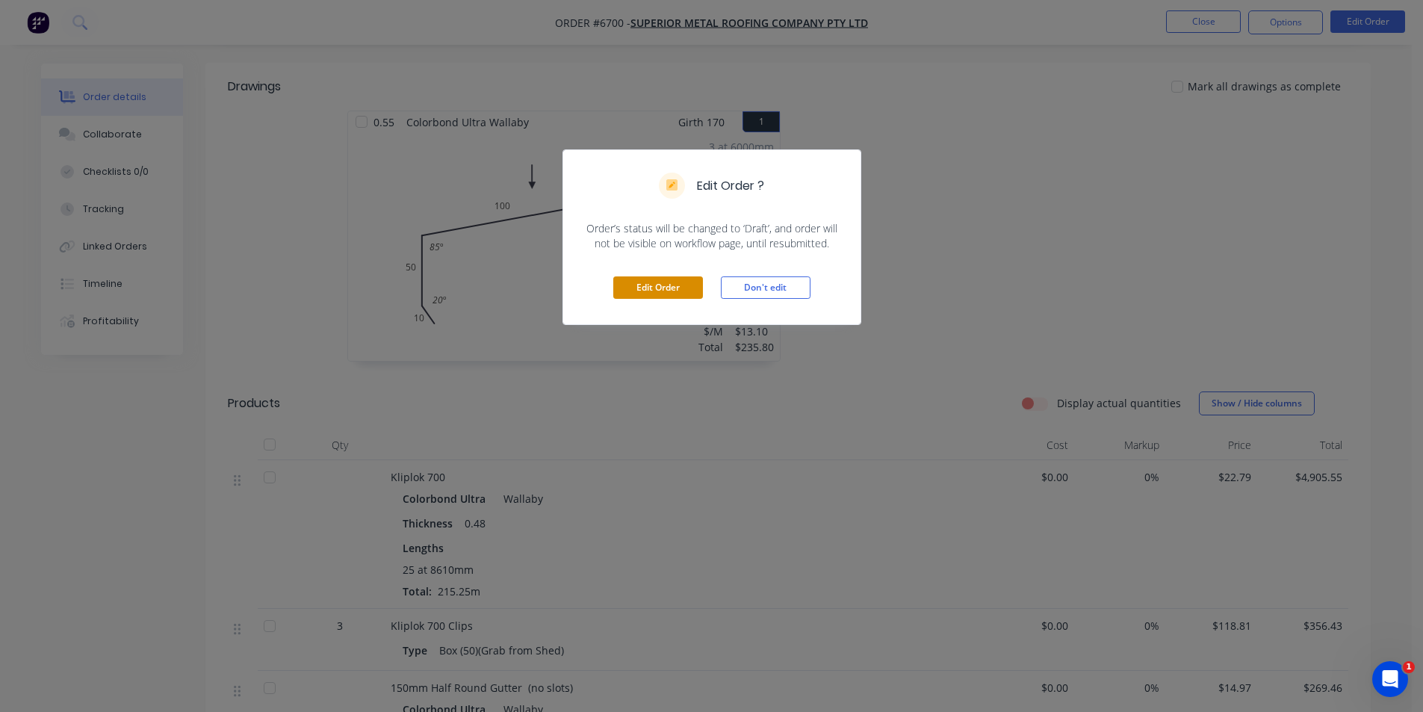
click at [670, 294] on button "Edit Order" at bounding box center [658, 287] width 90 height 22
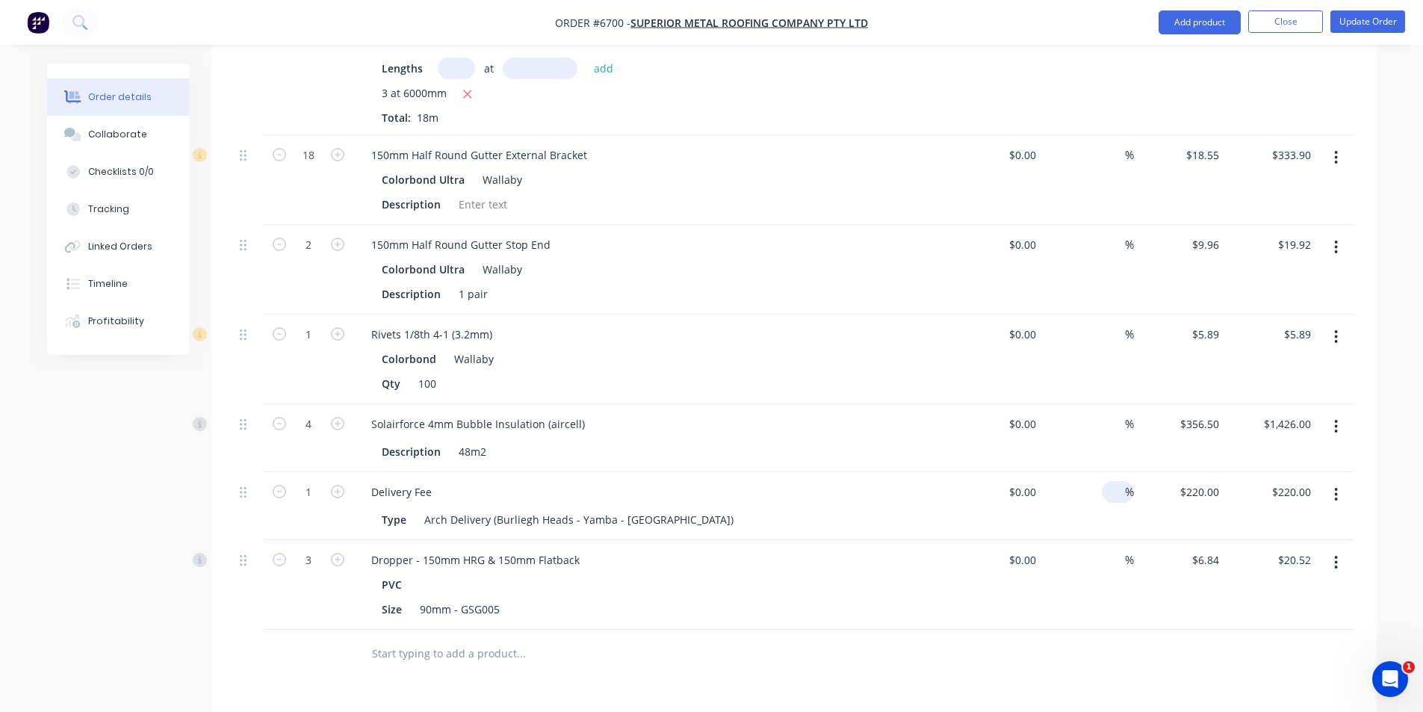
scroll to position [1195, 0]
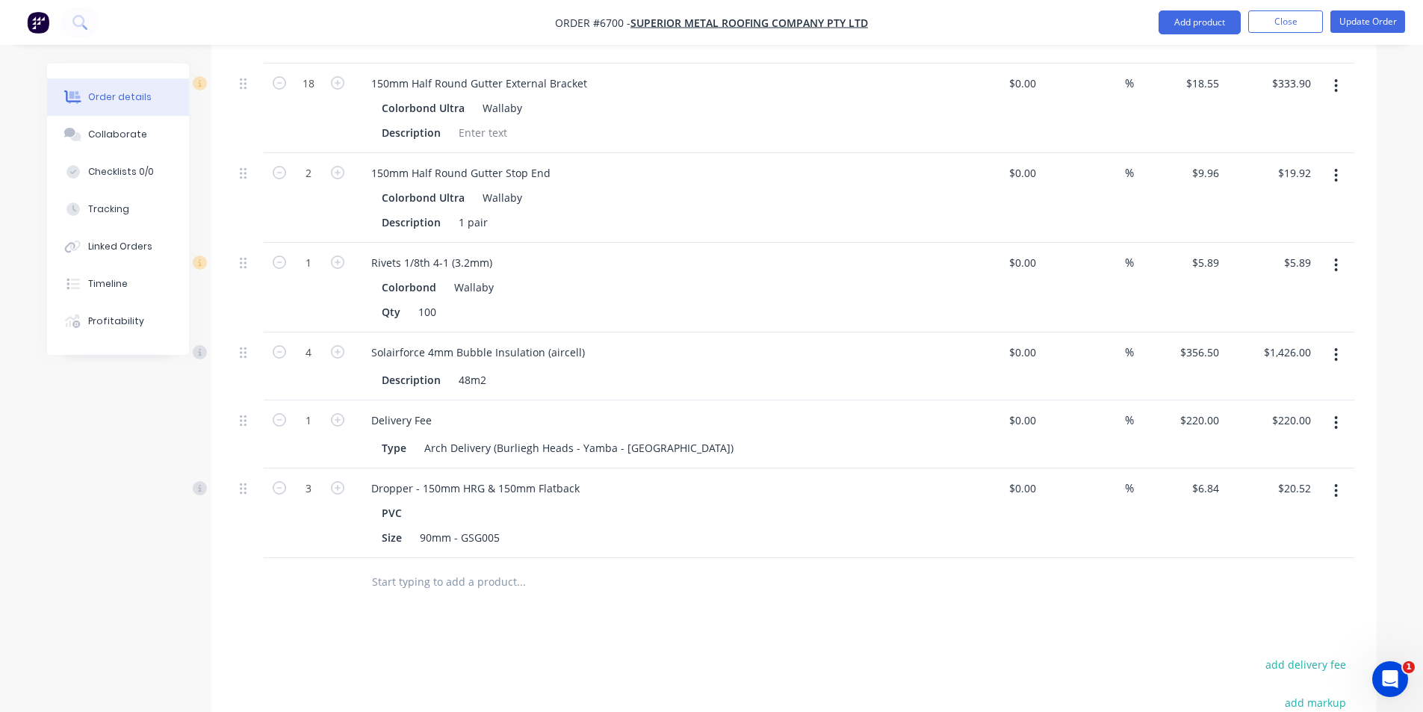
click at [1340, 409] on button "button" at bounding box center [1336, 422] width 35 height 27
click at [1275, 451] on div "Edit" at bounding box center [1283, 462] width 115 height 22
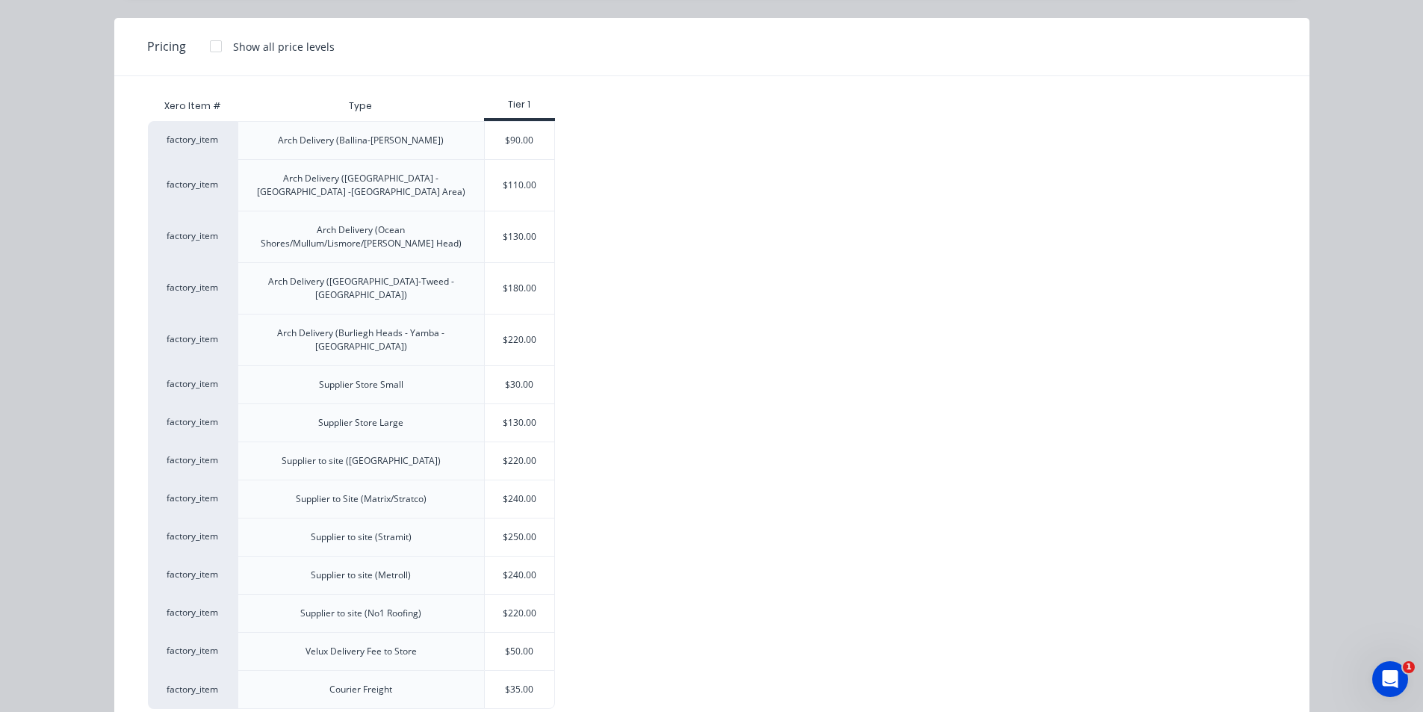
scroll to position [1345, 0]
click at [545, 442] on div "$220.00" at bounding box center [520, 460] width 70 height 37
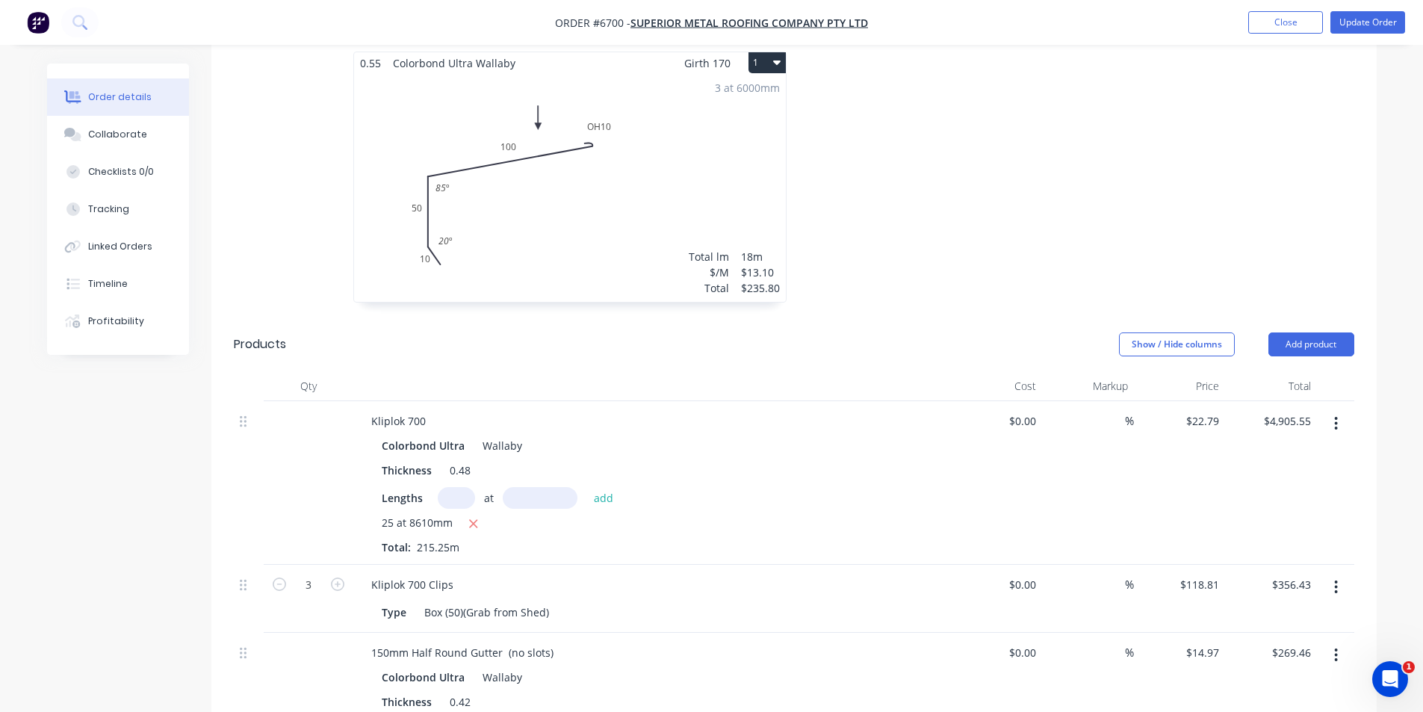
scroll to position [299, 0]
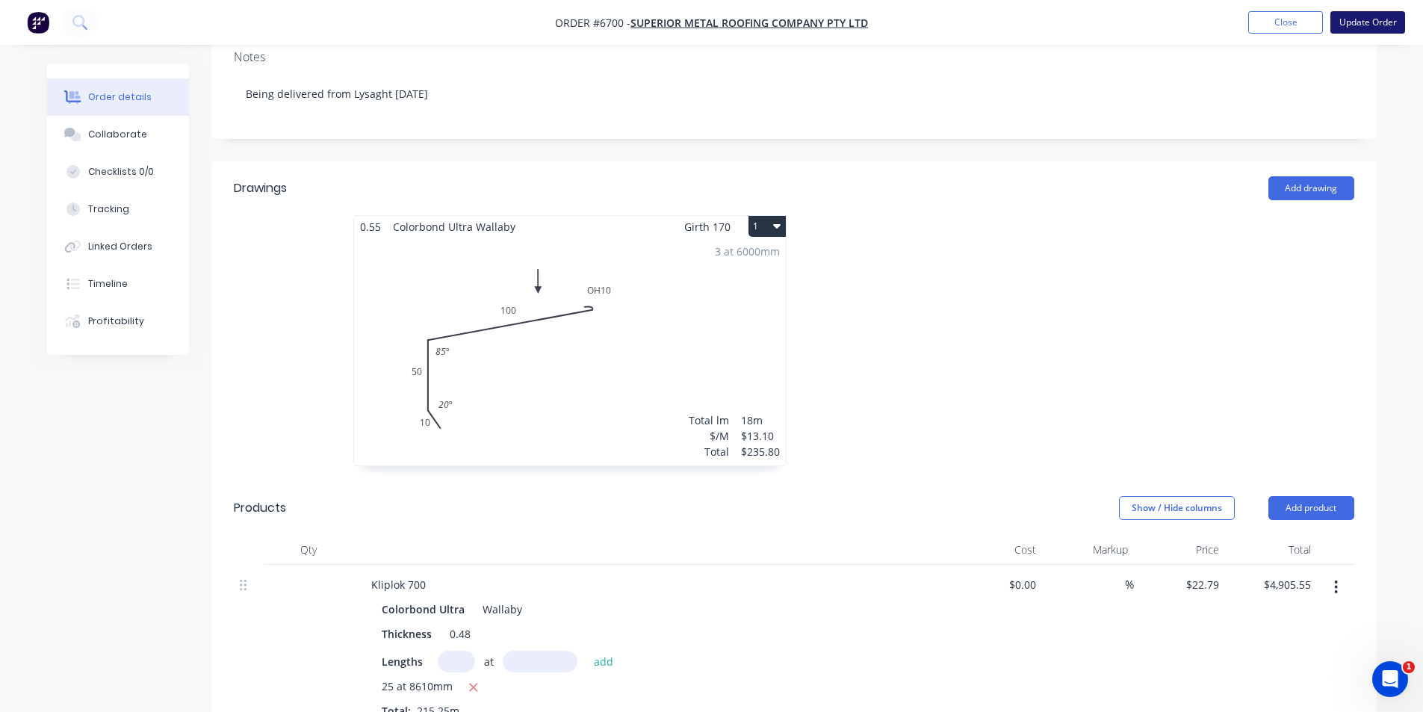
click at [1361, 22] on button "Update Order" at bounding box center [1368, 22] width 75 height 22
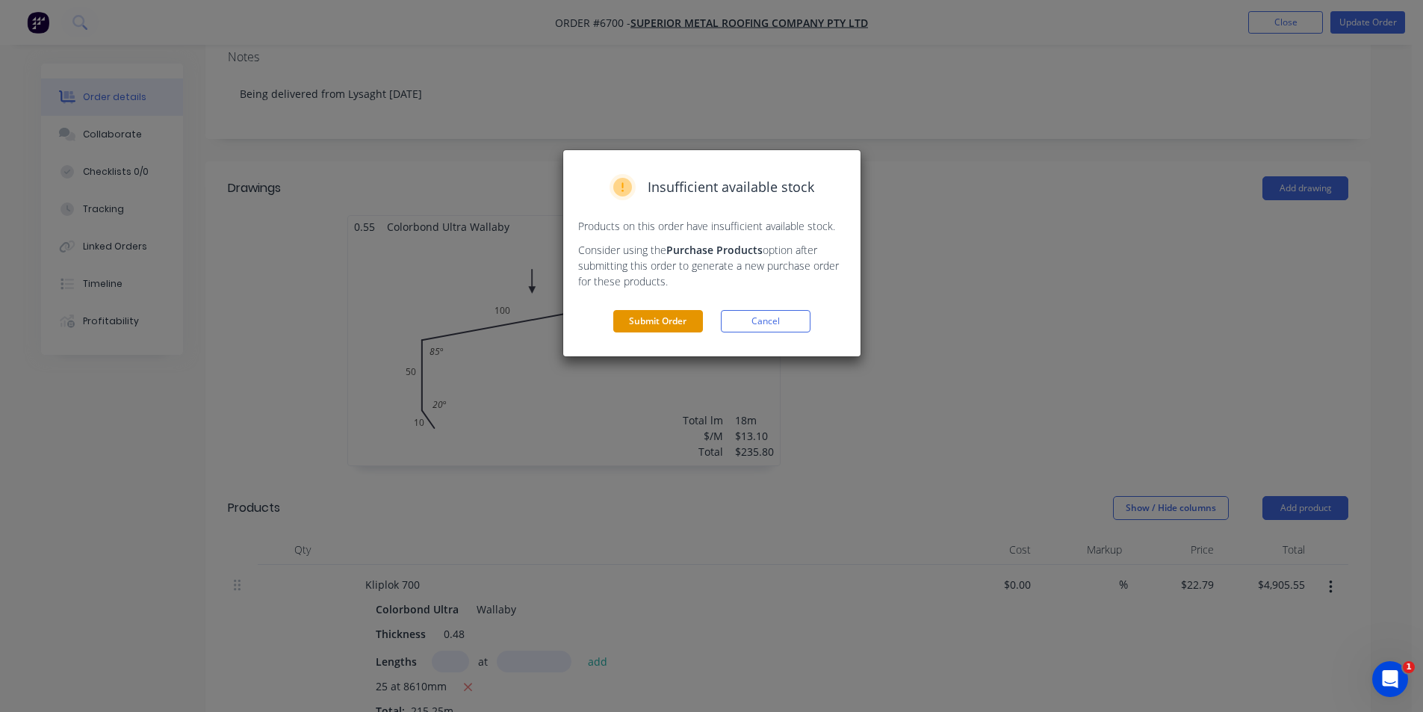
click at [655, 318] on button "Submit Order" at bounding box center [658, 321] width 90 height 22
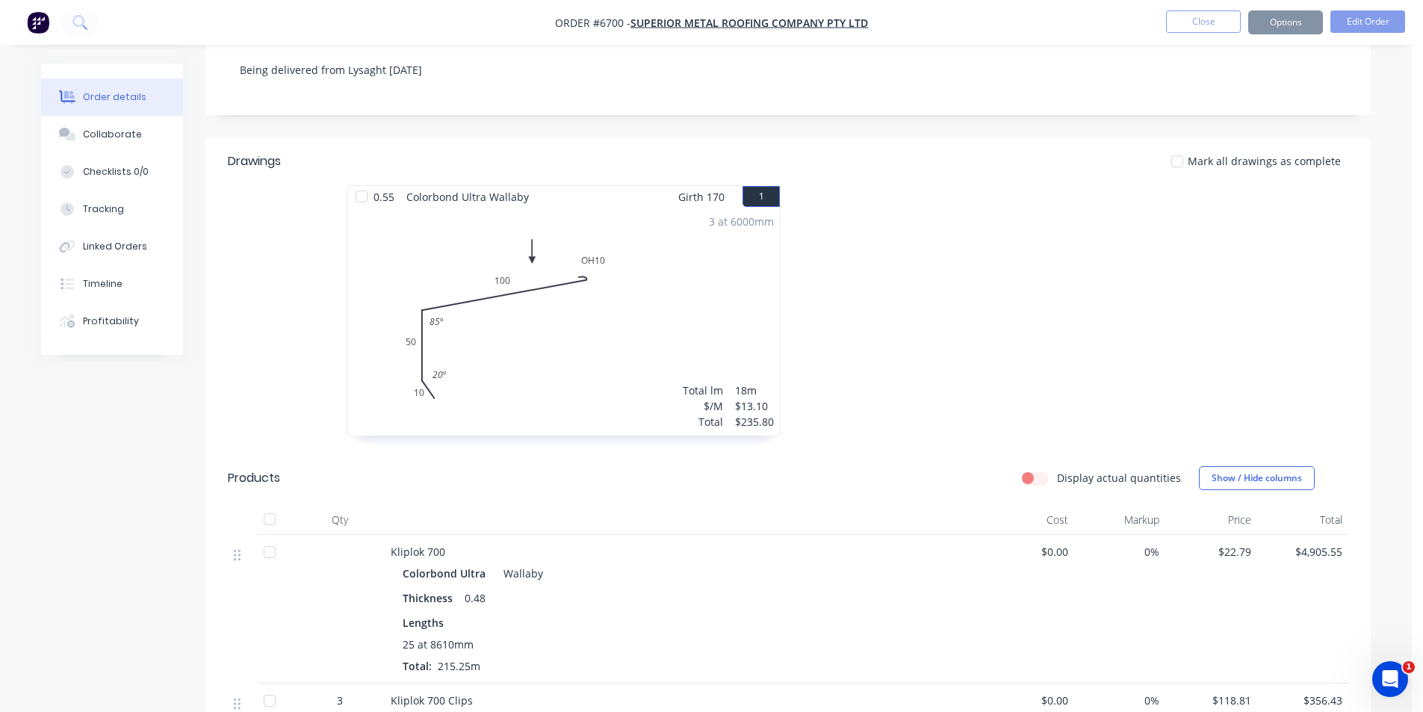
scroll to position [297, 0]
click at [93, 142] on div "Sending to your accounting package... Loading... This may take a few moments. P…" at bounding box center [711, 356] width 1423 height 712
click at [98, 142] on button "Collaborate" at bounding box center [118, 134] width 142 height 37
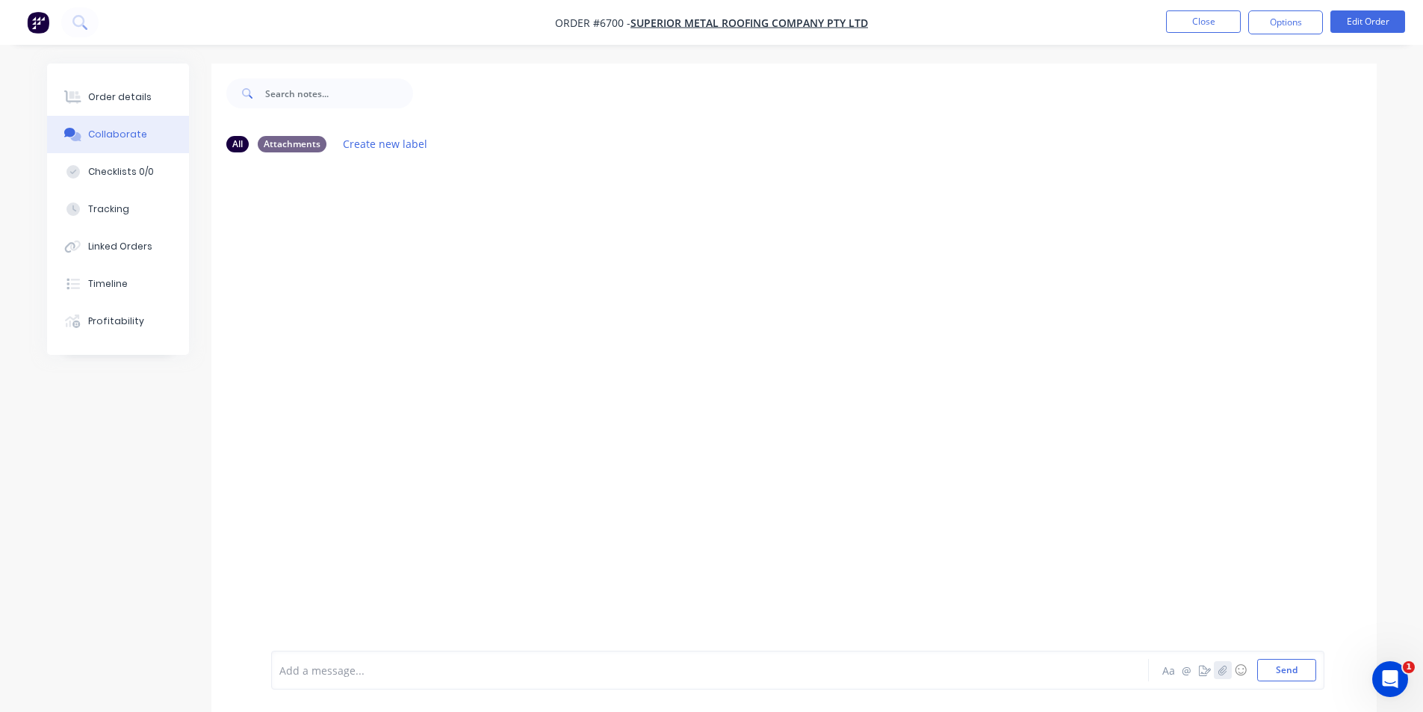
click at [1225, 669] on icon "button" at bounding box center [1222, 670] width 9 height 10
click at [1278, 671] on button "Send" at bounding box center [1287, 670] width 59 height 22
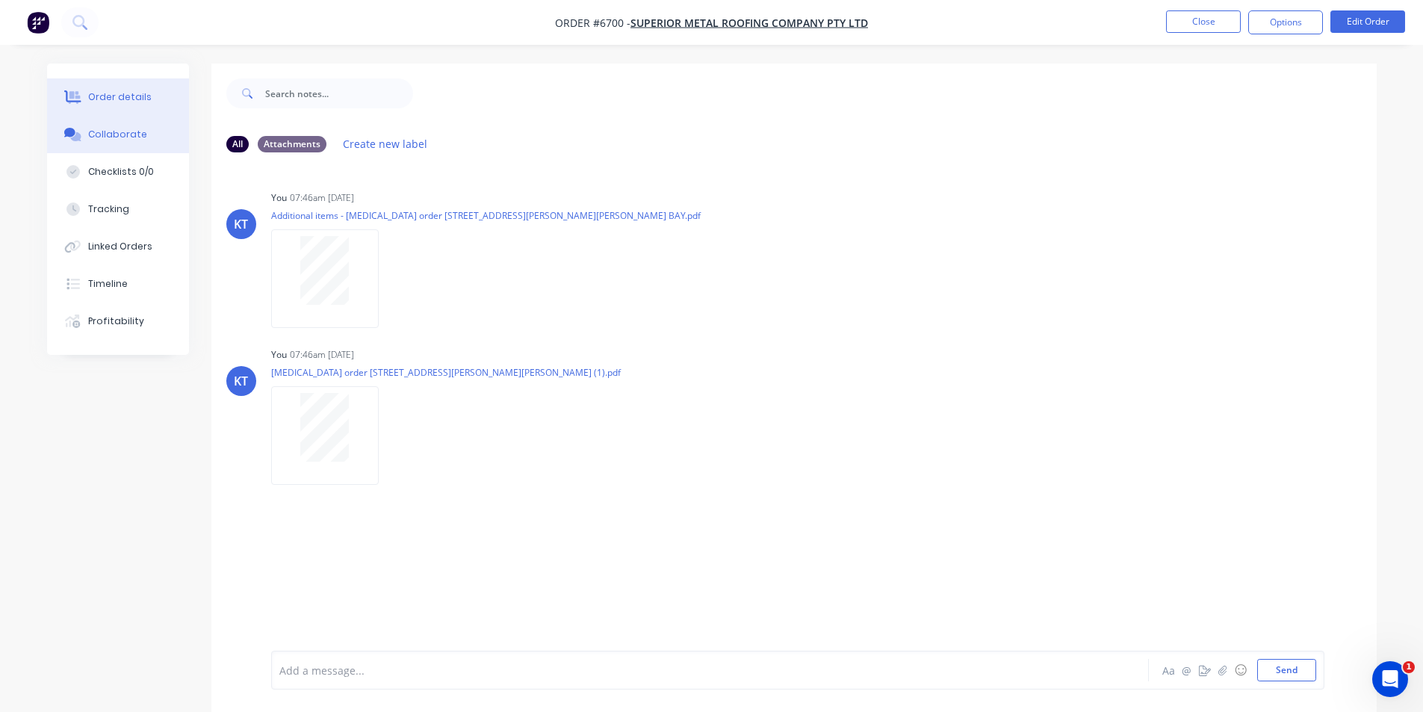
click at [106, 102] on div "Order details" at bounding box center [120, 96] width 64 height 13
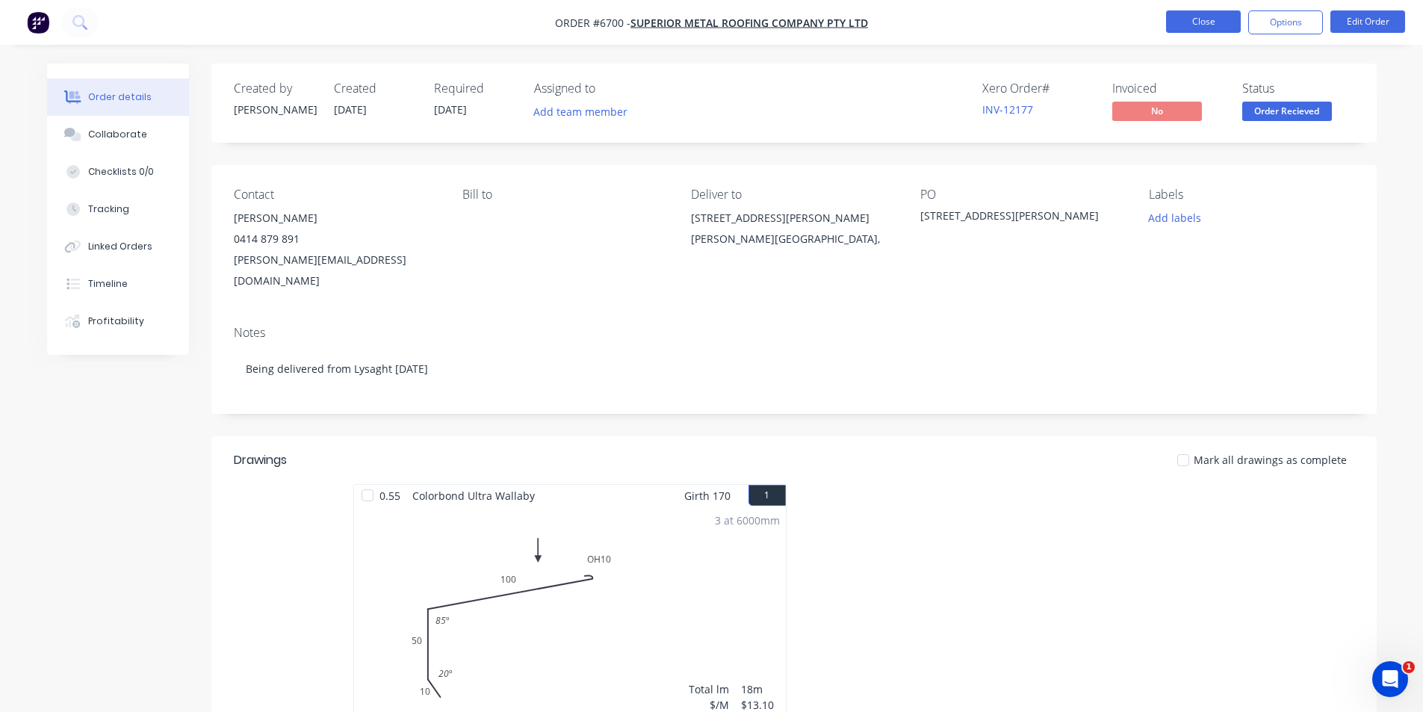
click at [1217, 19] on button "Close" at bounding box center [1203, 21] width 75 height 22
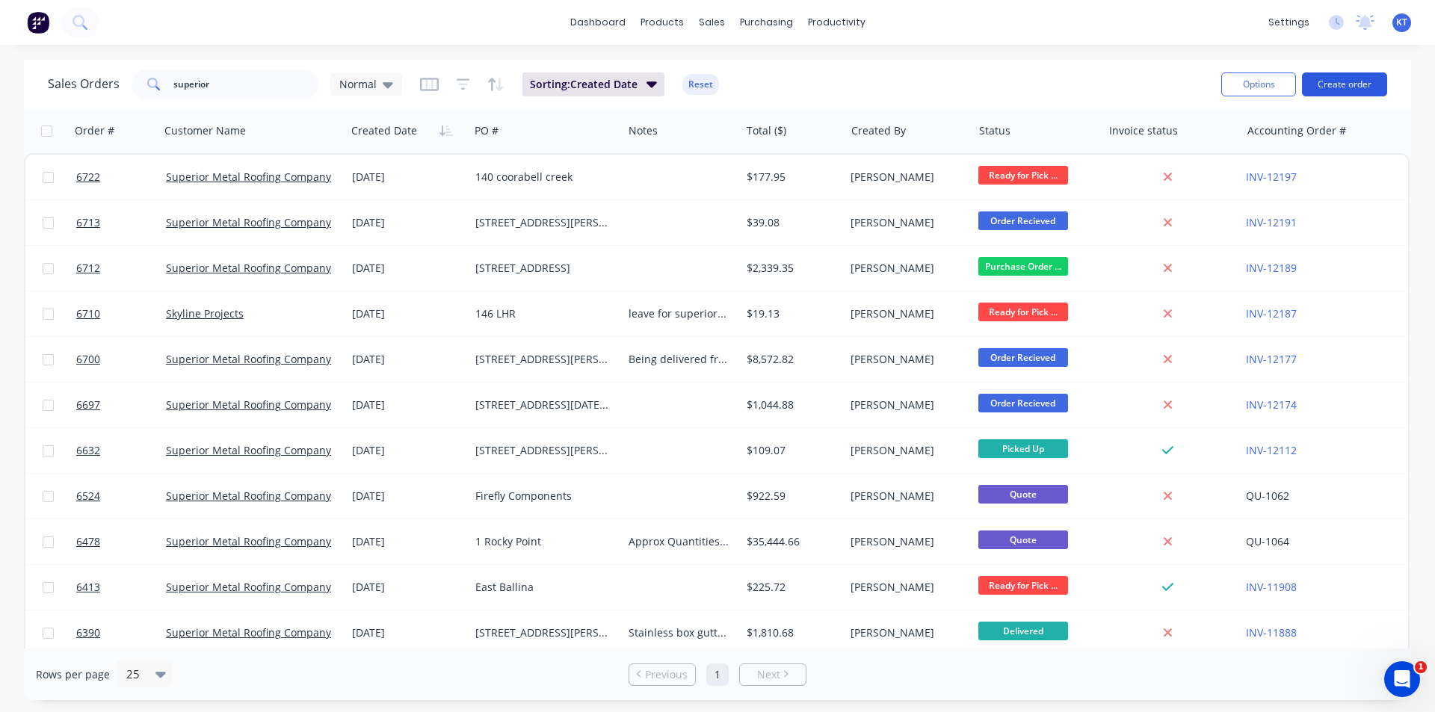
click at [1369, 84] on button "Create order" at bounding box center [1344, 84] width 85 height 24
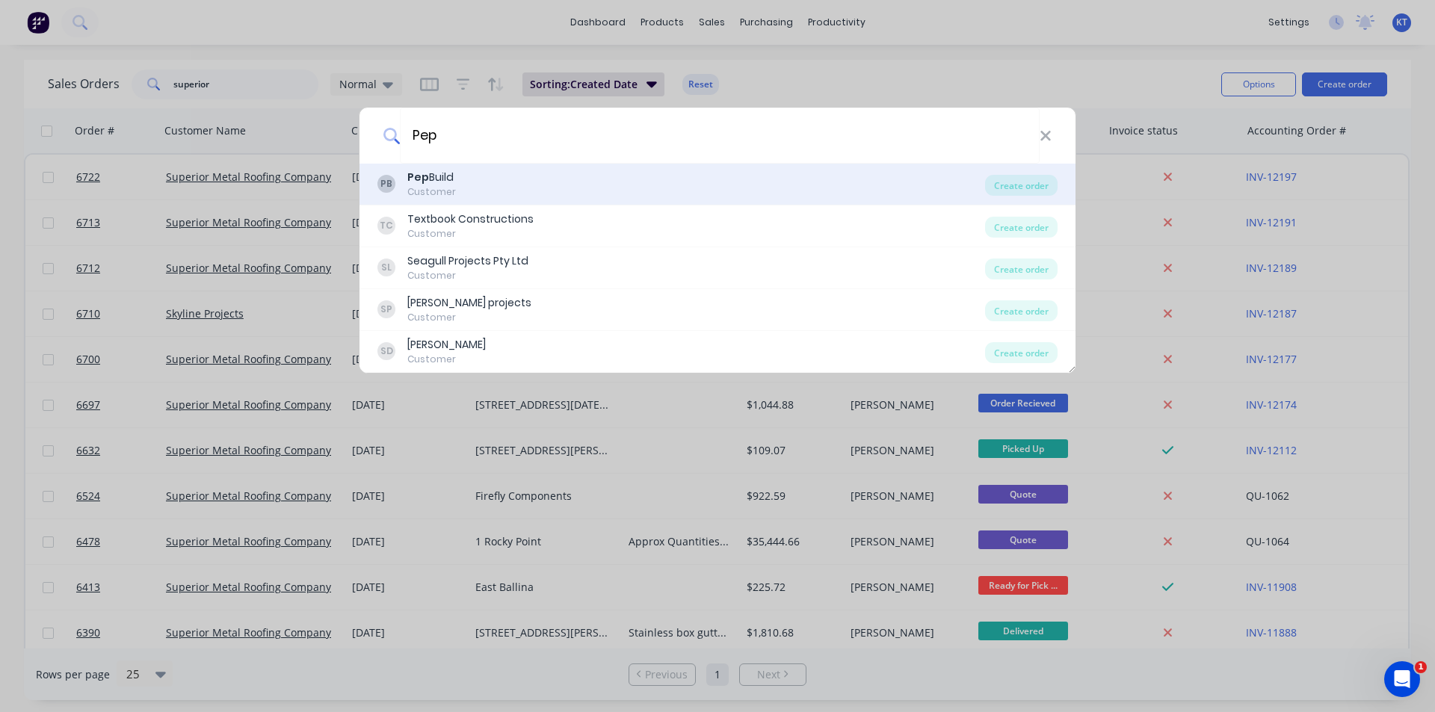
type input "Pep"
click at [1057, 188] on div "PB Pep Build Customer Create order" at bounding box center [717, 185] width 716 height 42
click at [996, 183] on div "Create order" at bounding box center [1021, 185] width 72 height 21
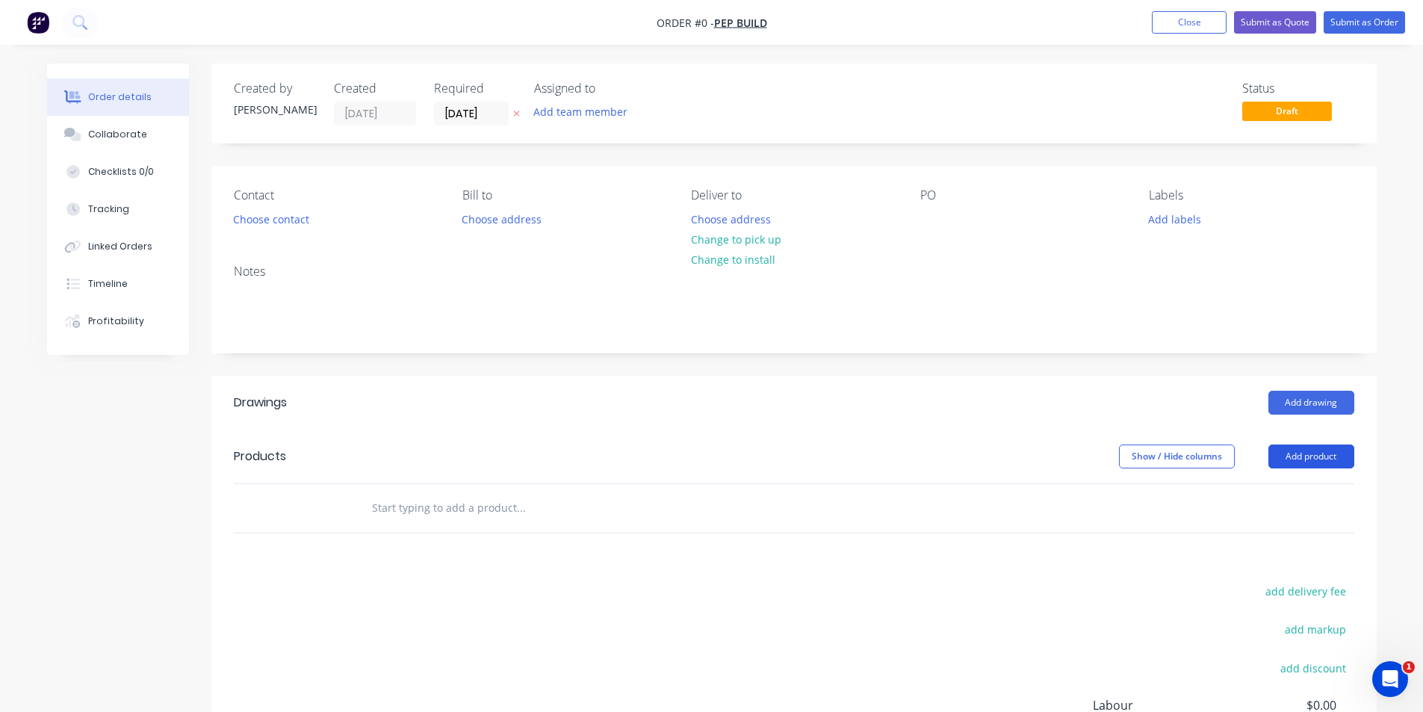
click at [1320, 464] on button "Add product" at bounding box center [1312, 457] width 86 height 24
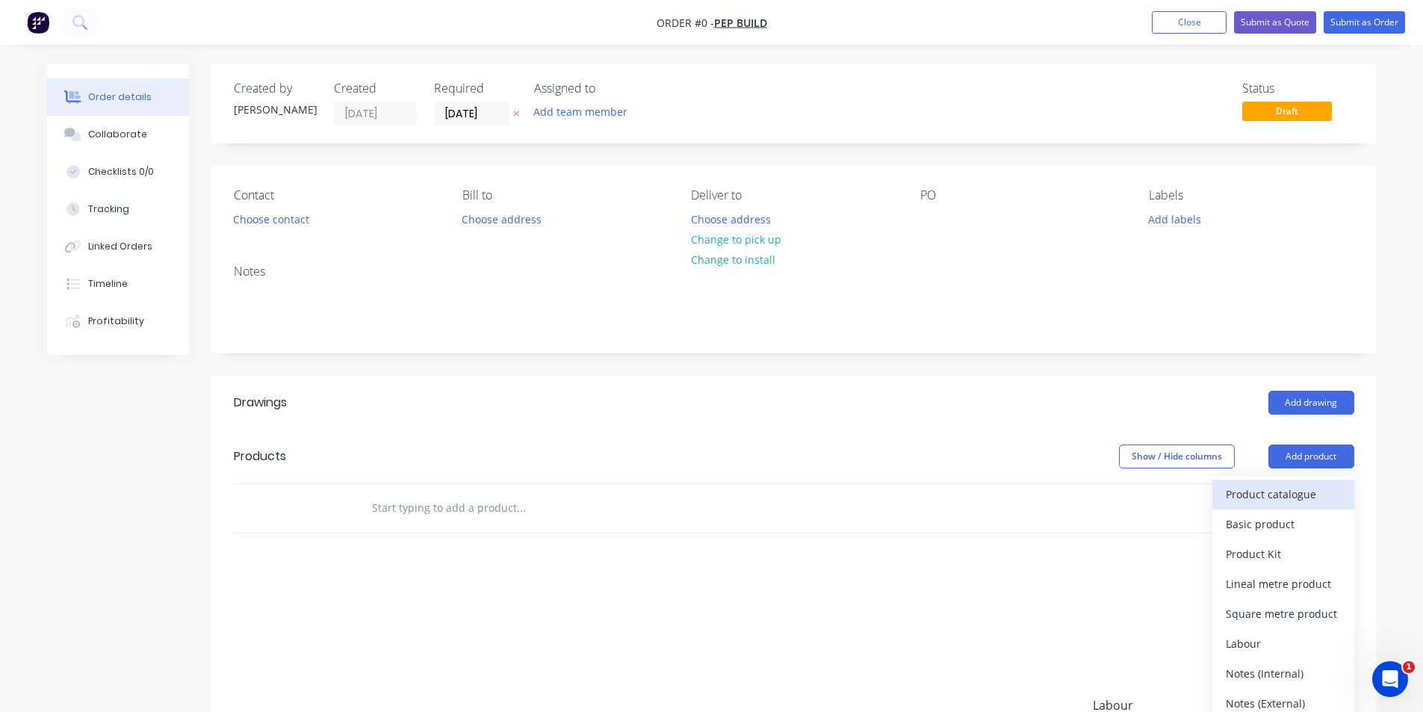
click at [1309, 507] on button "Product catalogue" at bounding box center [1284, 495] width 142 height 30
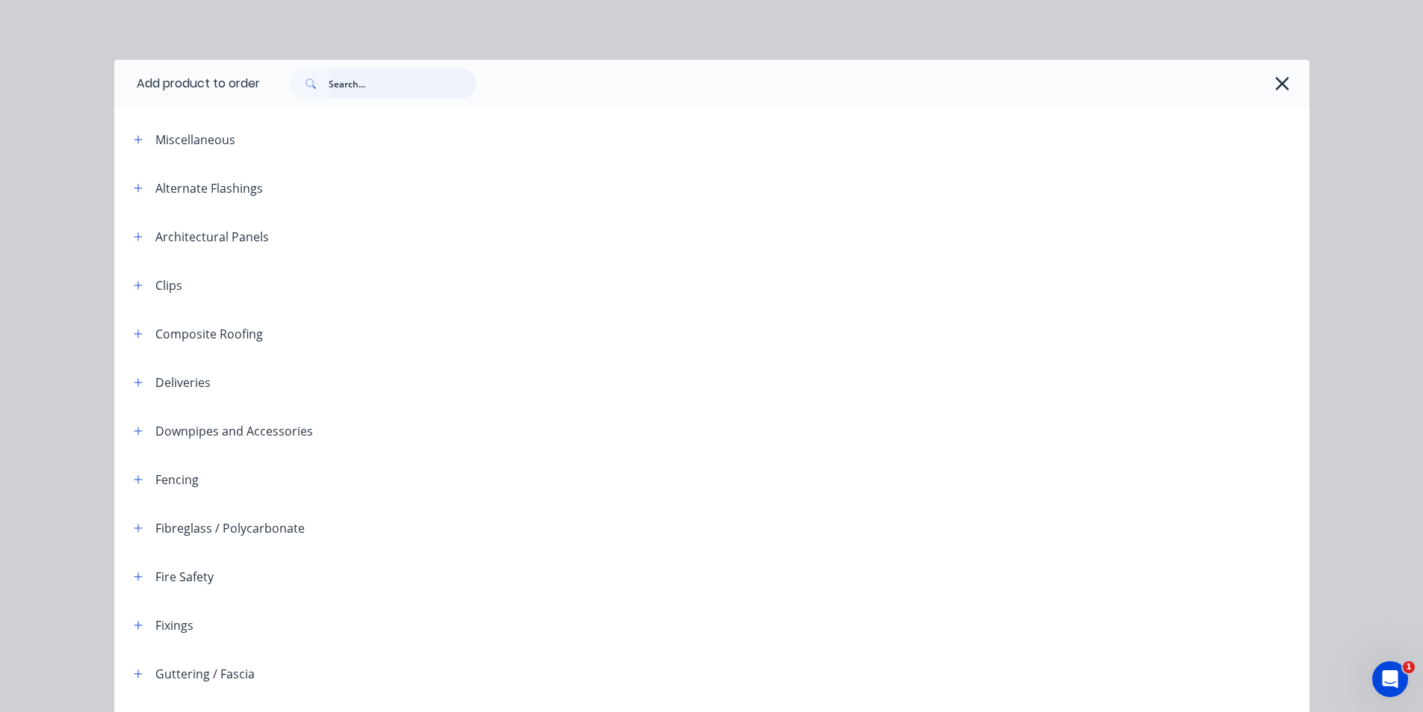
click at [374, 84] on input "text" at bounding box center [403, 84] width 148 height 30
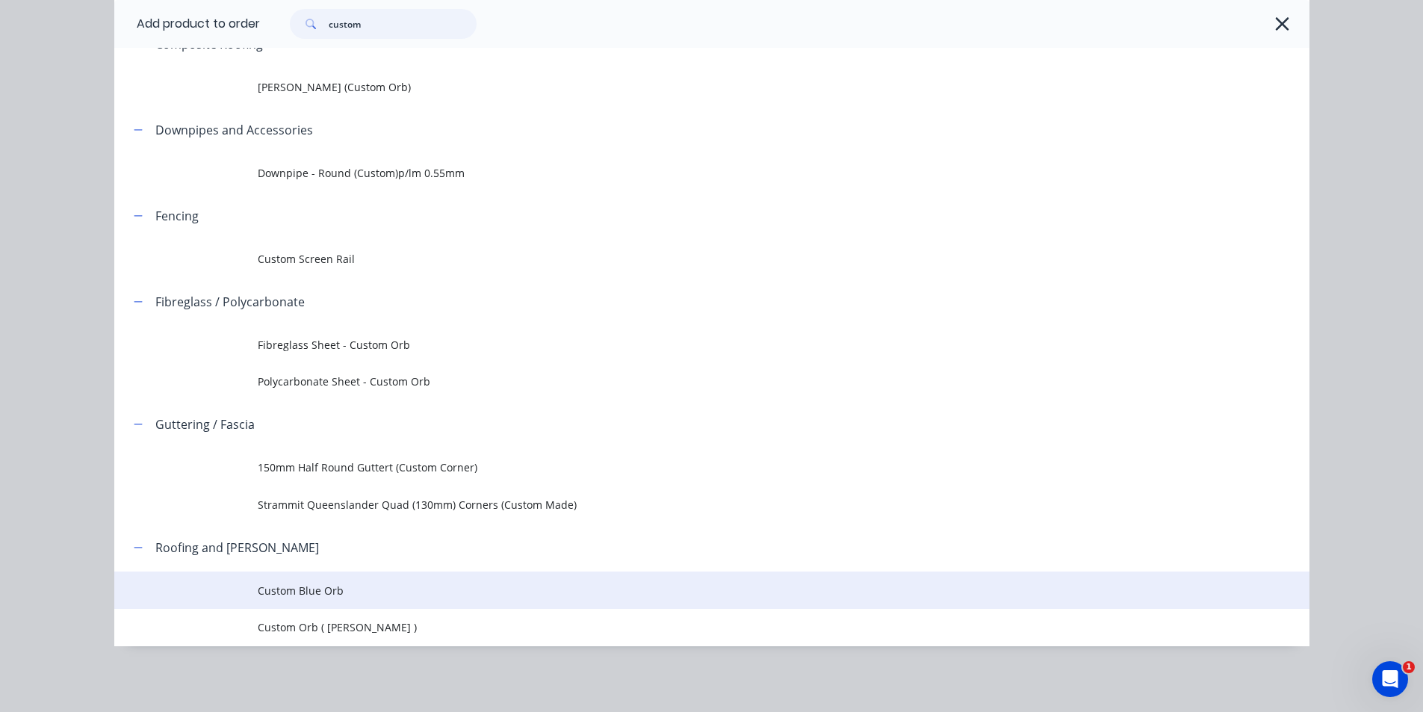
scroll to position [223, 0]
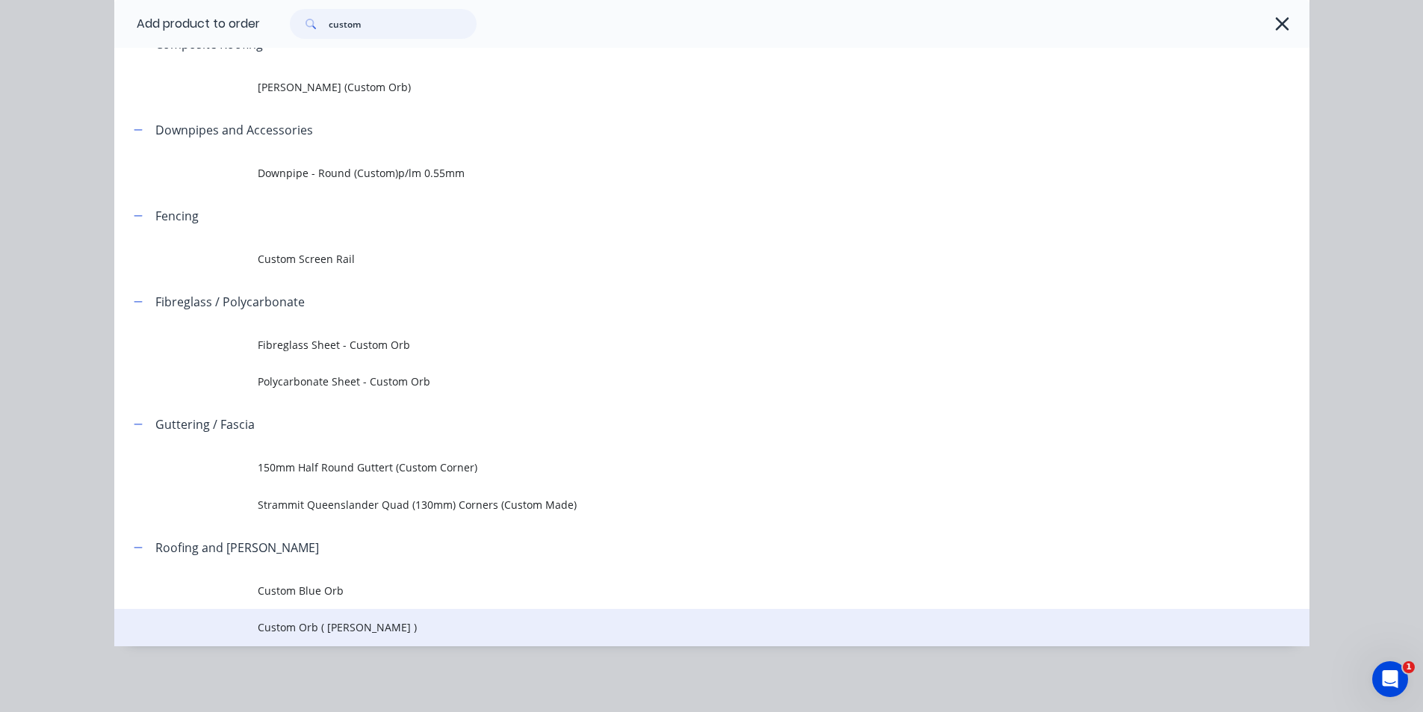
type input "custom"
click at [402, 628] on span "Custom Orb ( Corro )" at bounding box center [678, 627] width 841 height 16
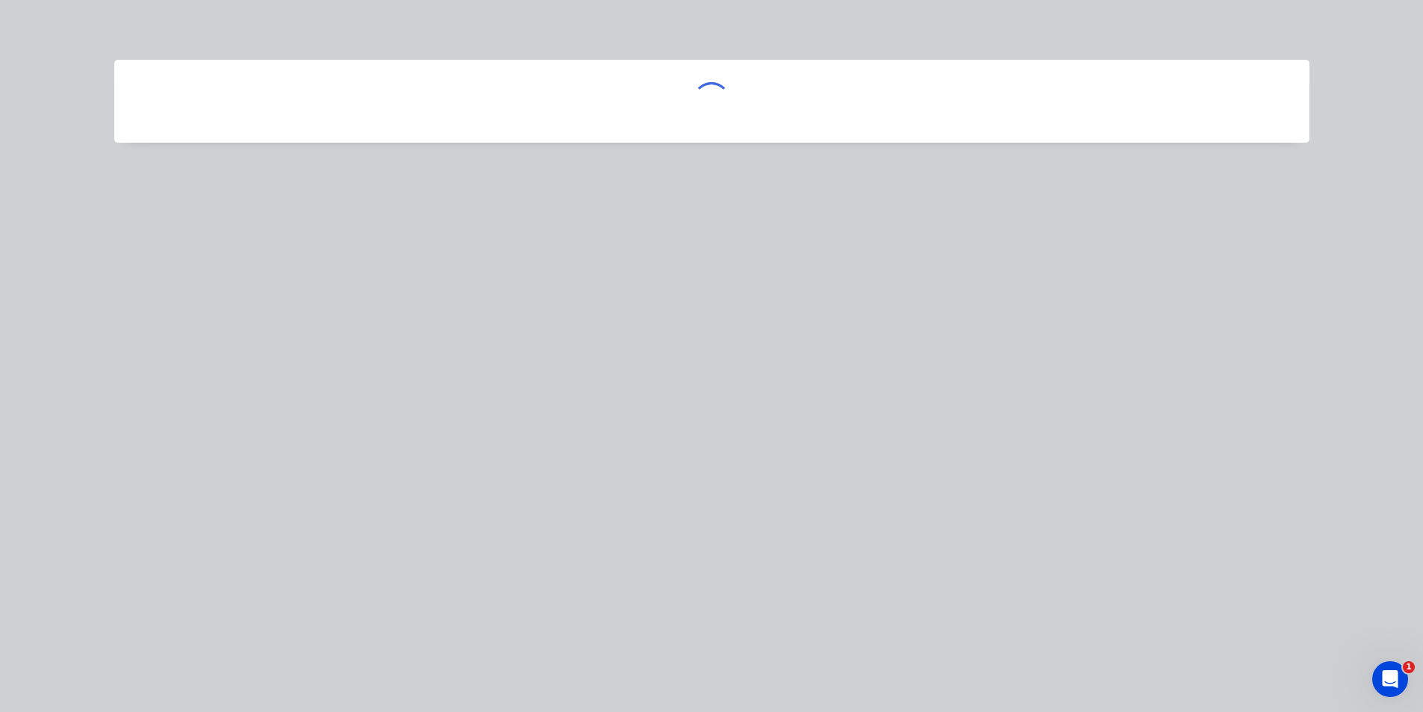
scroll to position [0, 0]
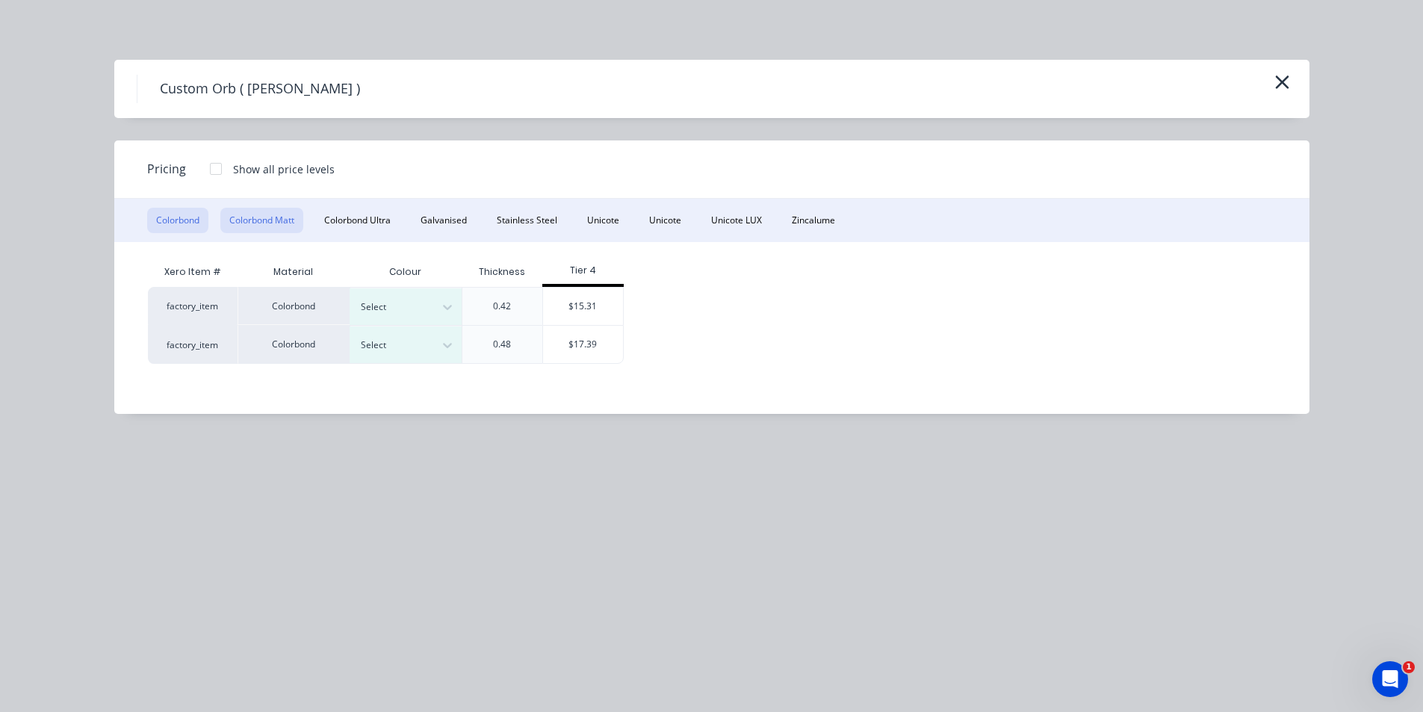
click at [278, 231] on button "Colorbond Matt" at bounding box center [261, 220] width 83 height 25
click at [438, 299] on div at bounding box center [447, 307] width 27 height 24
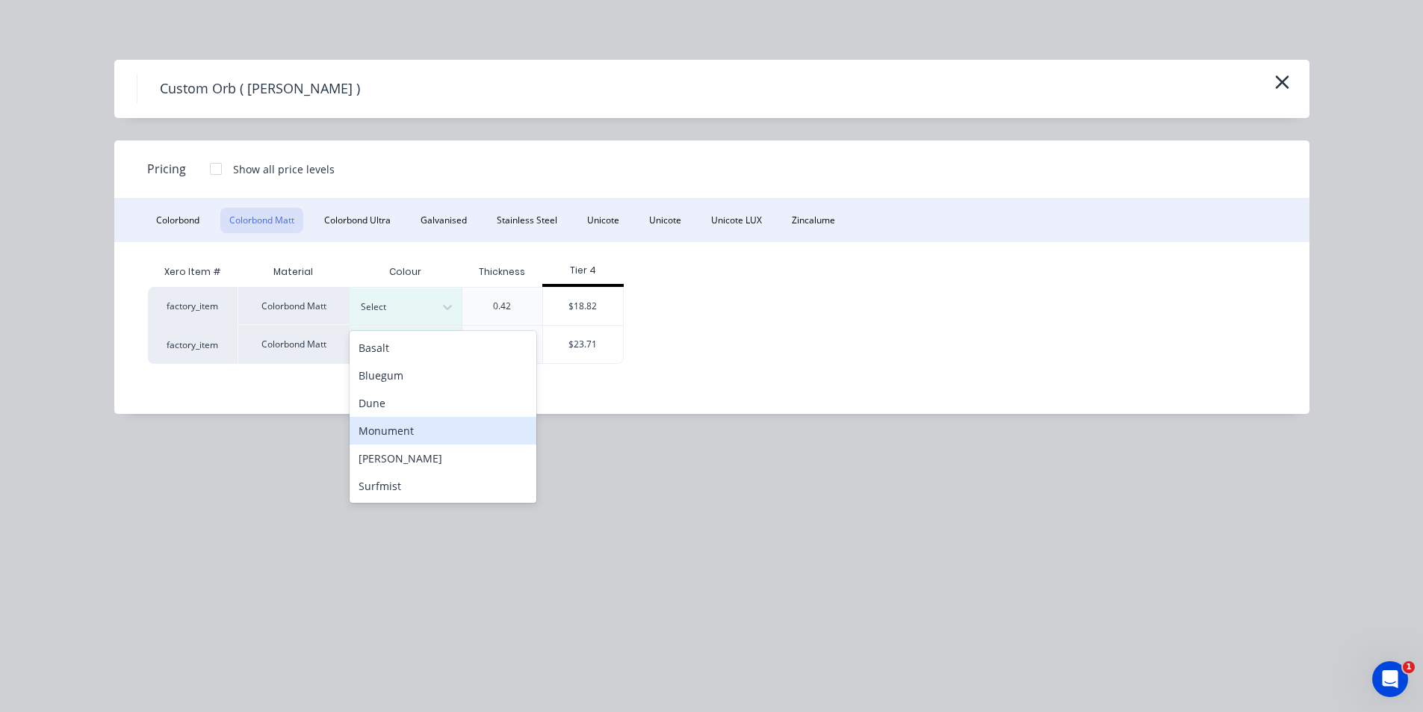
click at [448, 436] on div "Monument" at bounding box center [443, 431] width 187 height 28
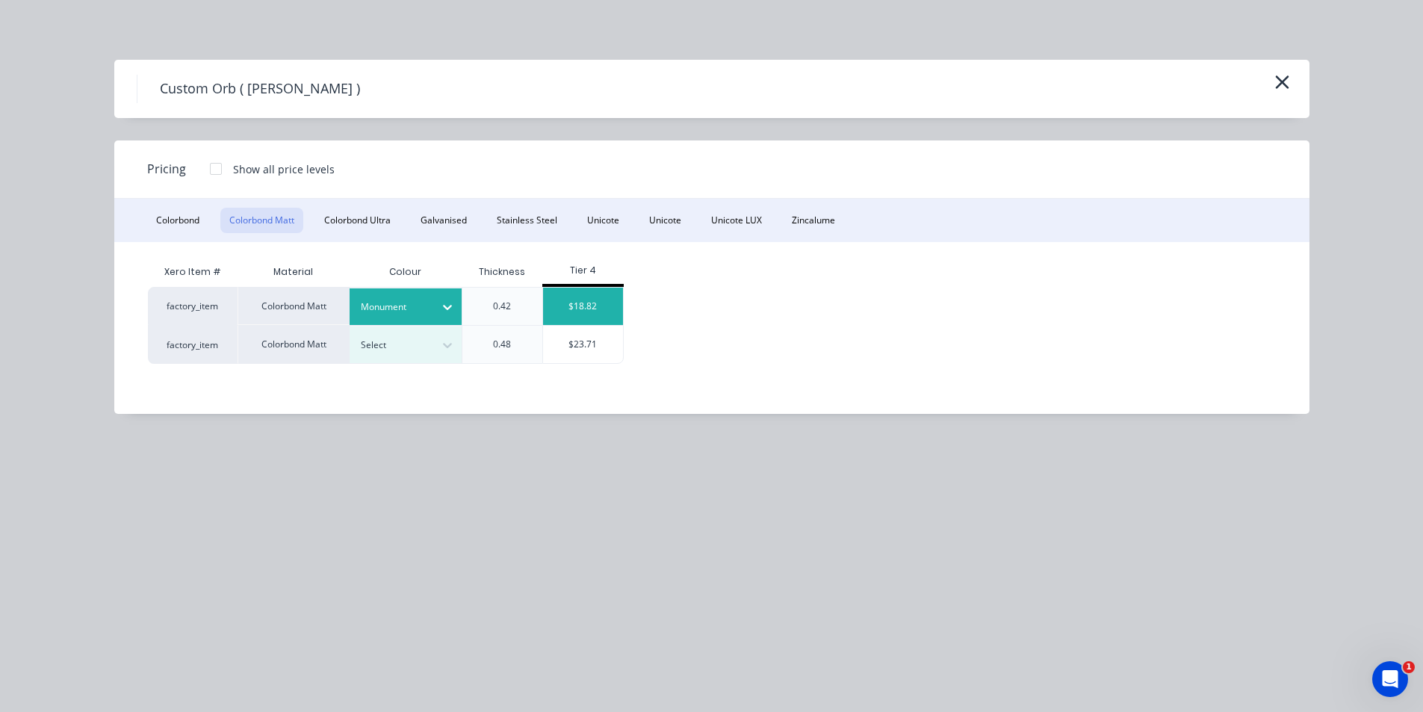
click at [601, 312] on div "$18.82" at bounding box center [583, 306] width 80 height 37
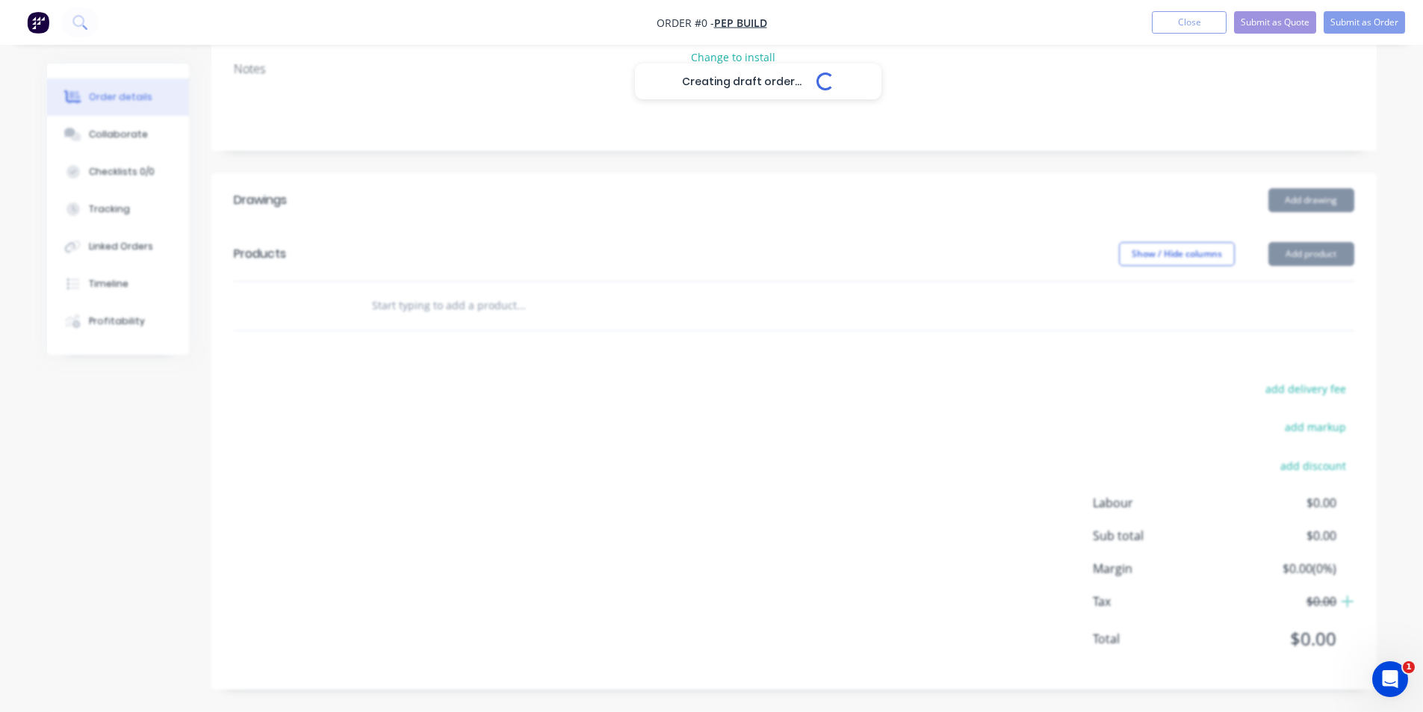
scroll to position [202, 0]
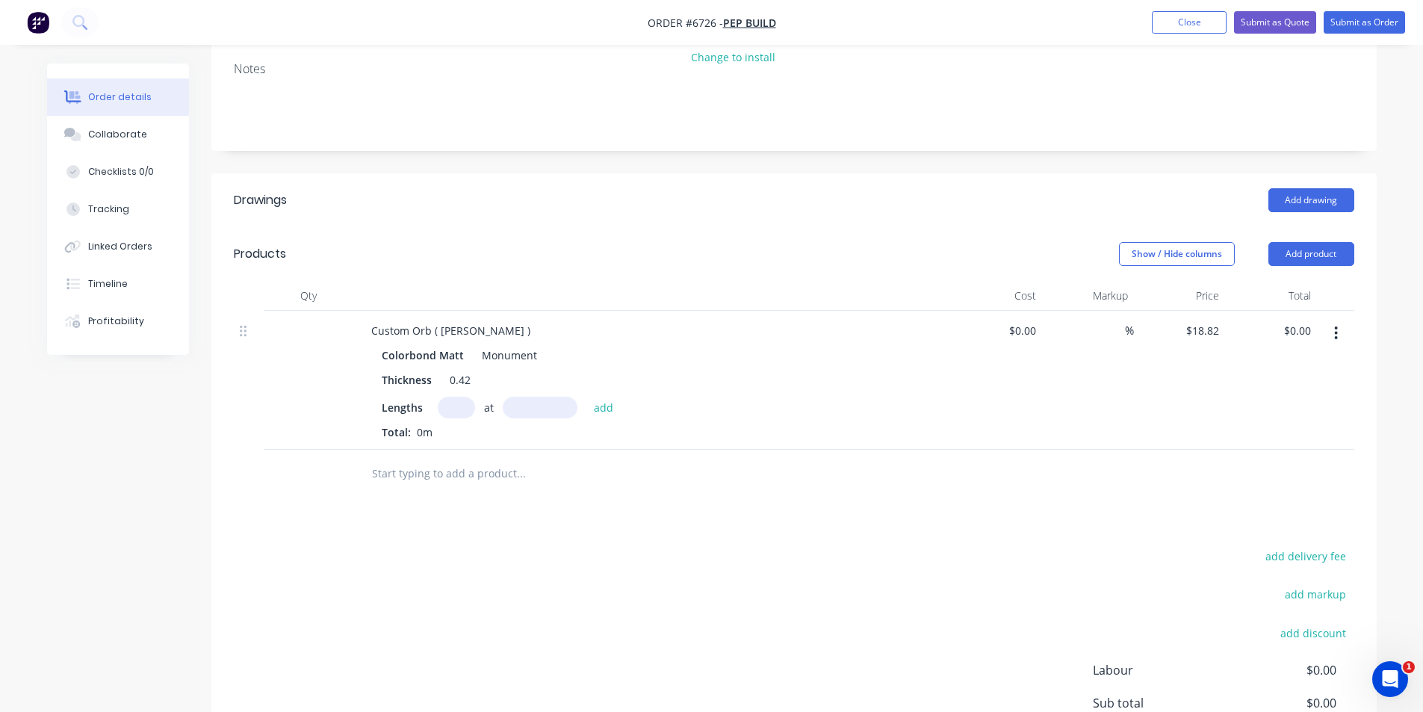
click at [467, 406] on input "text" at bounding box center [456, 408] width 37 height 22
type input "9"
type input "4050"
click at [587, 397] on button "add" at bounding box center [604, 407] width 35 height 20
type input "$685.99"
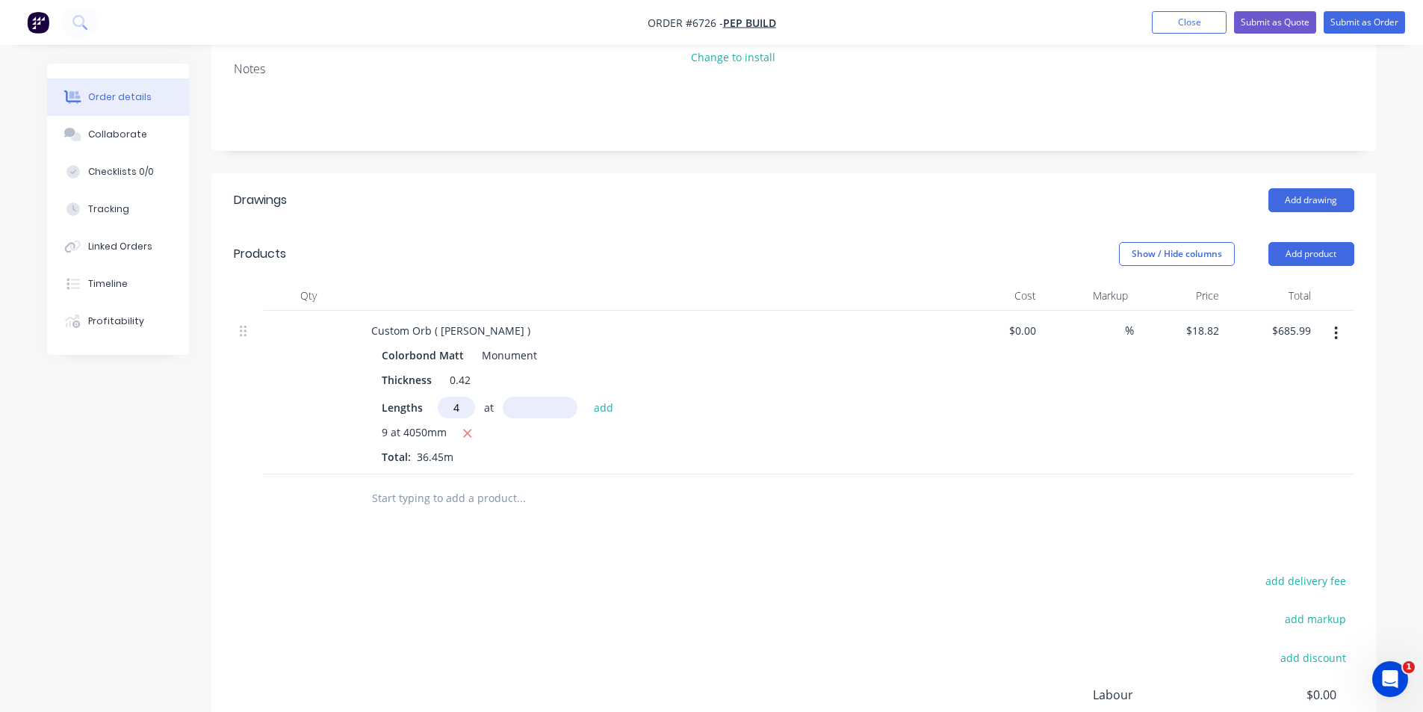
type input "4"
type input "1340"
click at [587, 397] on button "add" at bounding box center [604, 407] width 35 height 20
type input "$786.86"
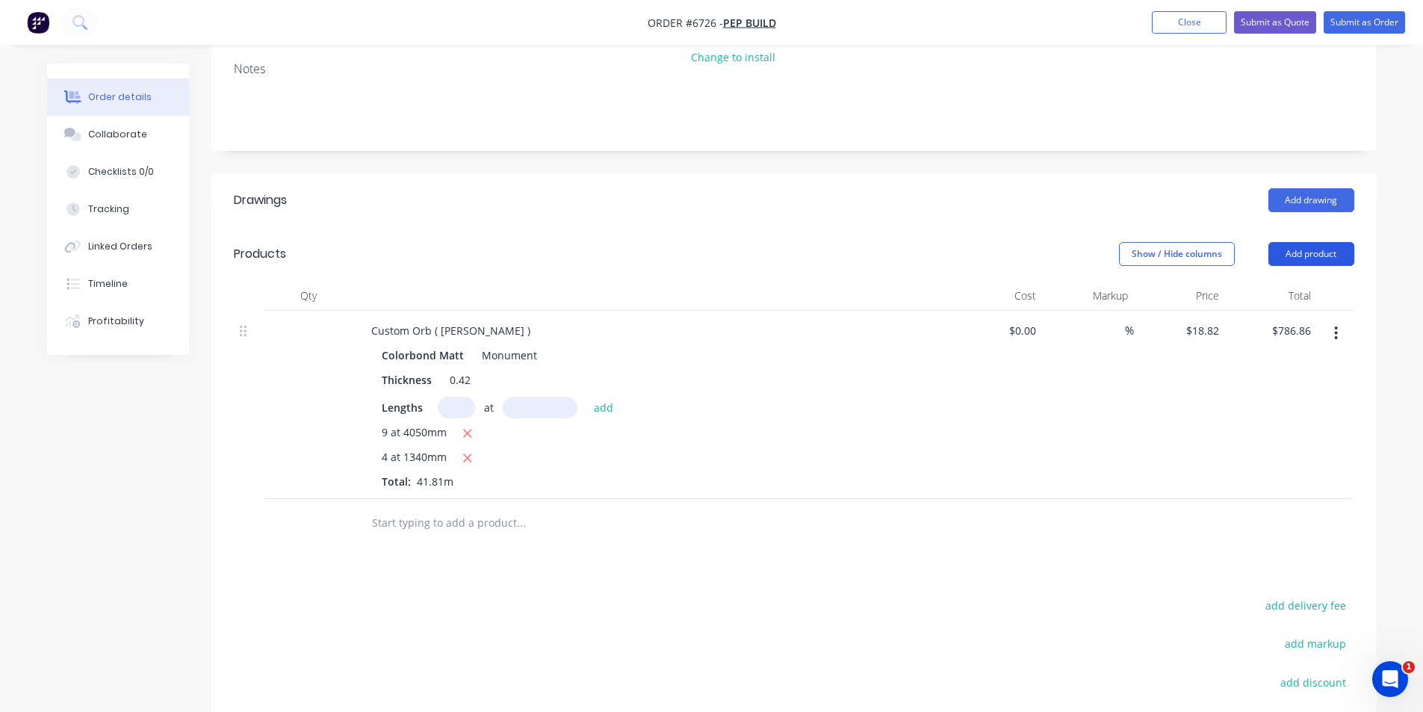
click at [1318, 252] on button "Add product" at bounding box center [1312, 254] width 86 height 24
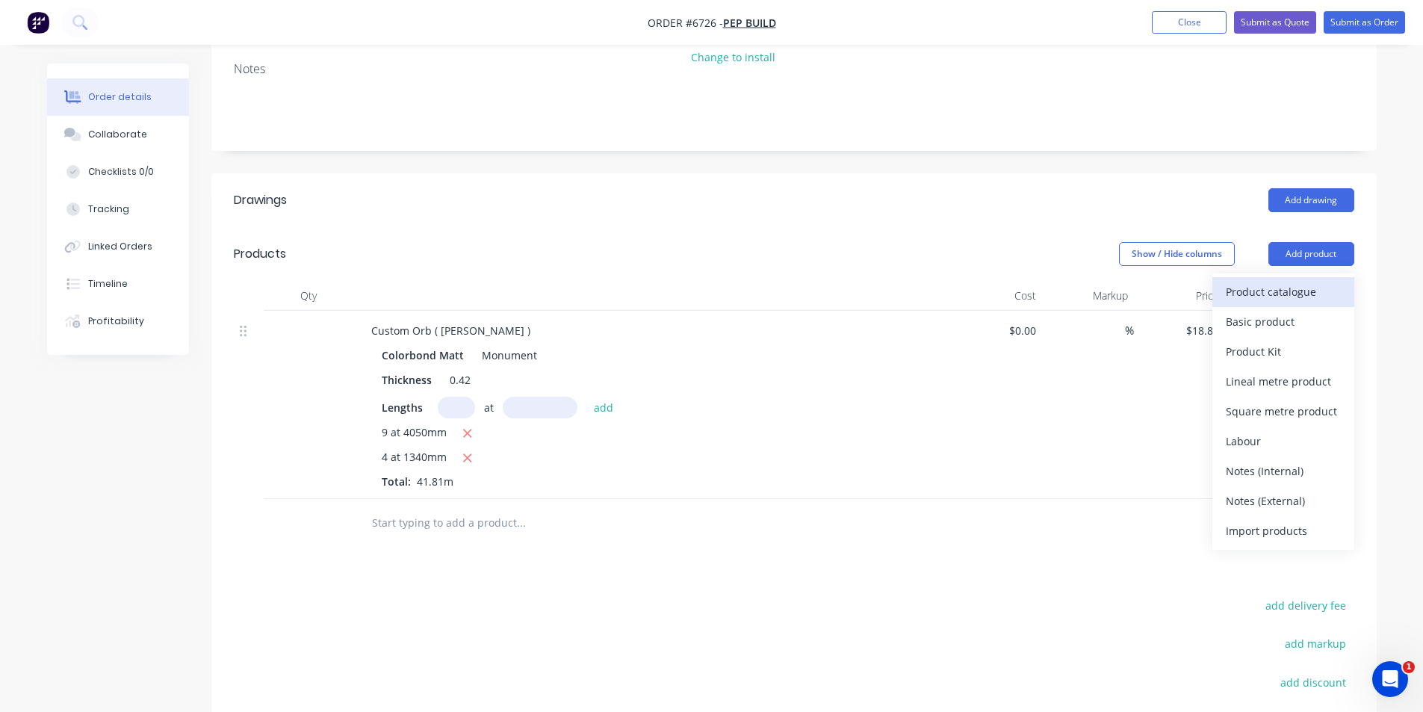
click at [1313, 289] on div "Product catalogue" at bounding box center [1283, 292] width 115 height 22
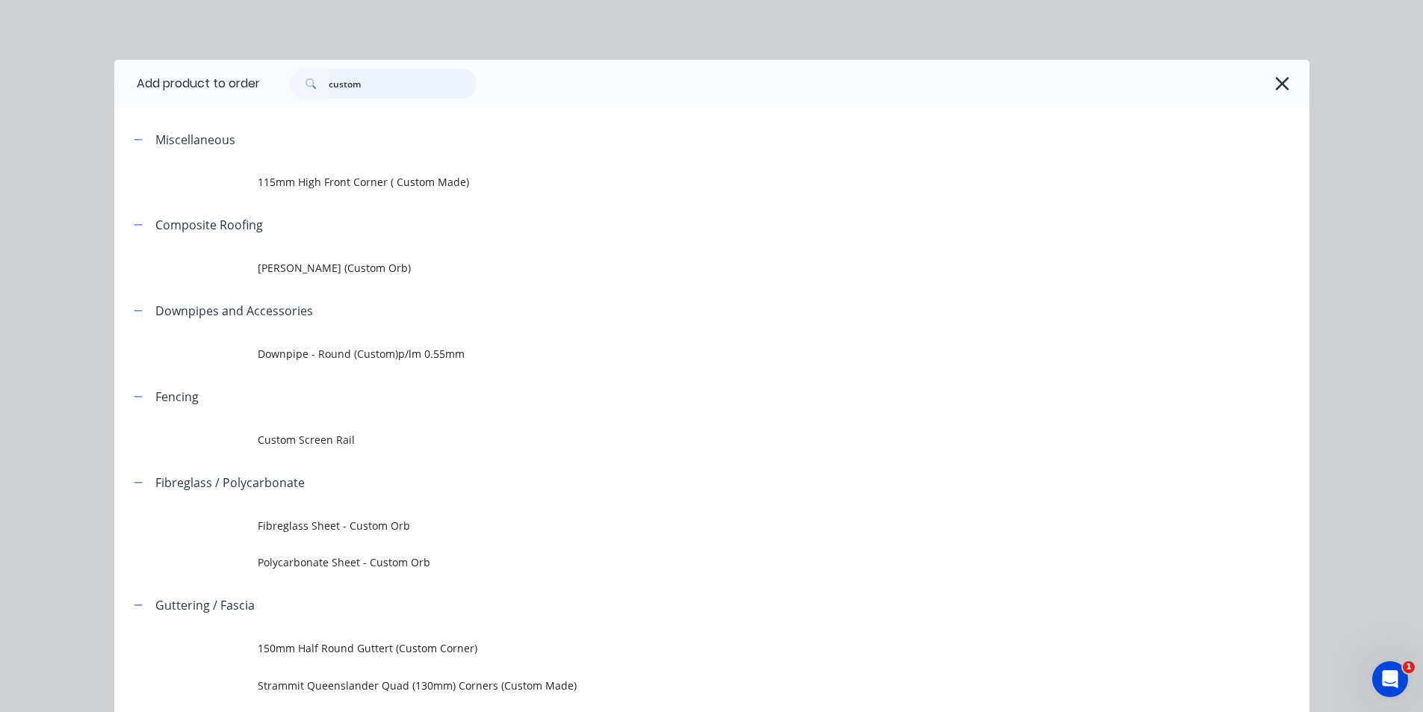
click at [377, 69] on input "custom" at bounding box center [403, 84] width 148 height 30
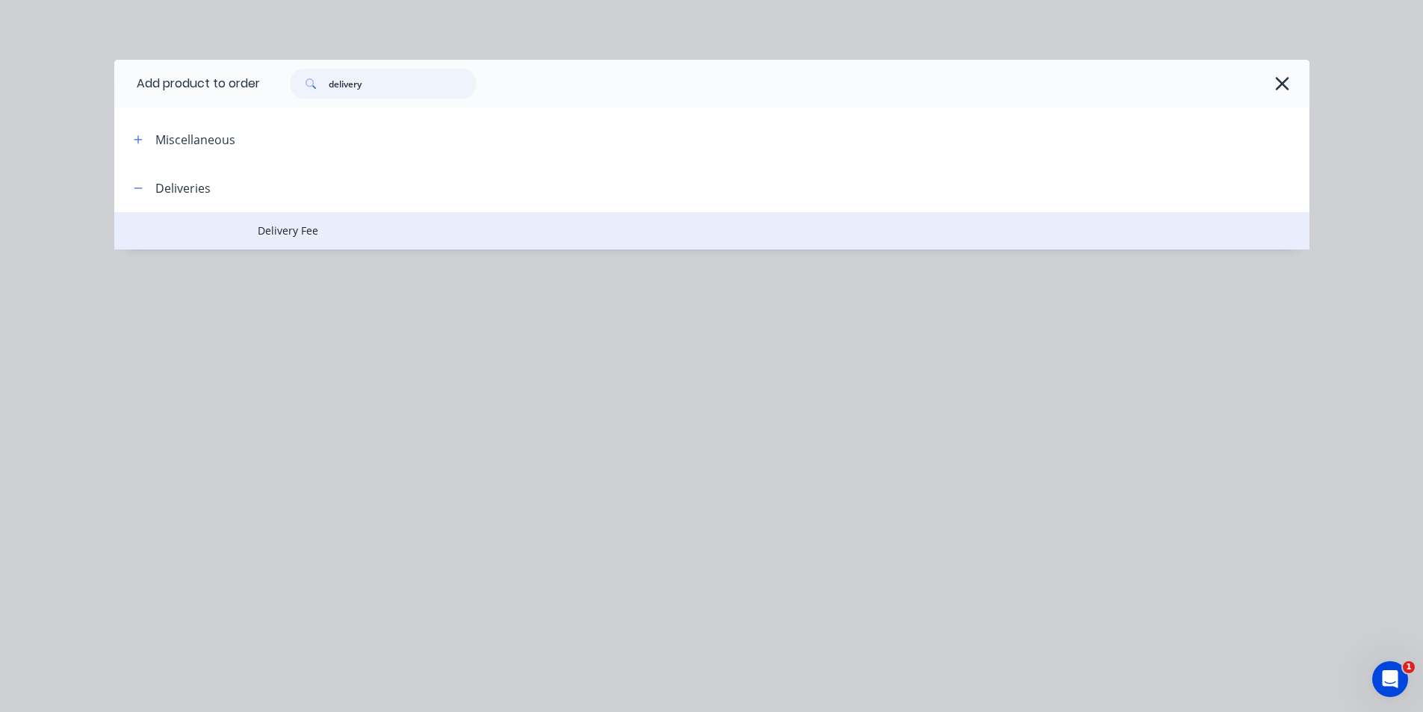
type input "delivery"
click at [337, 234] on span "Delivery Fee" at bounding box center [678, 231] width 841 height 16
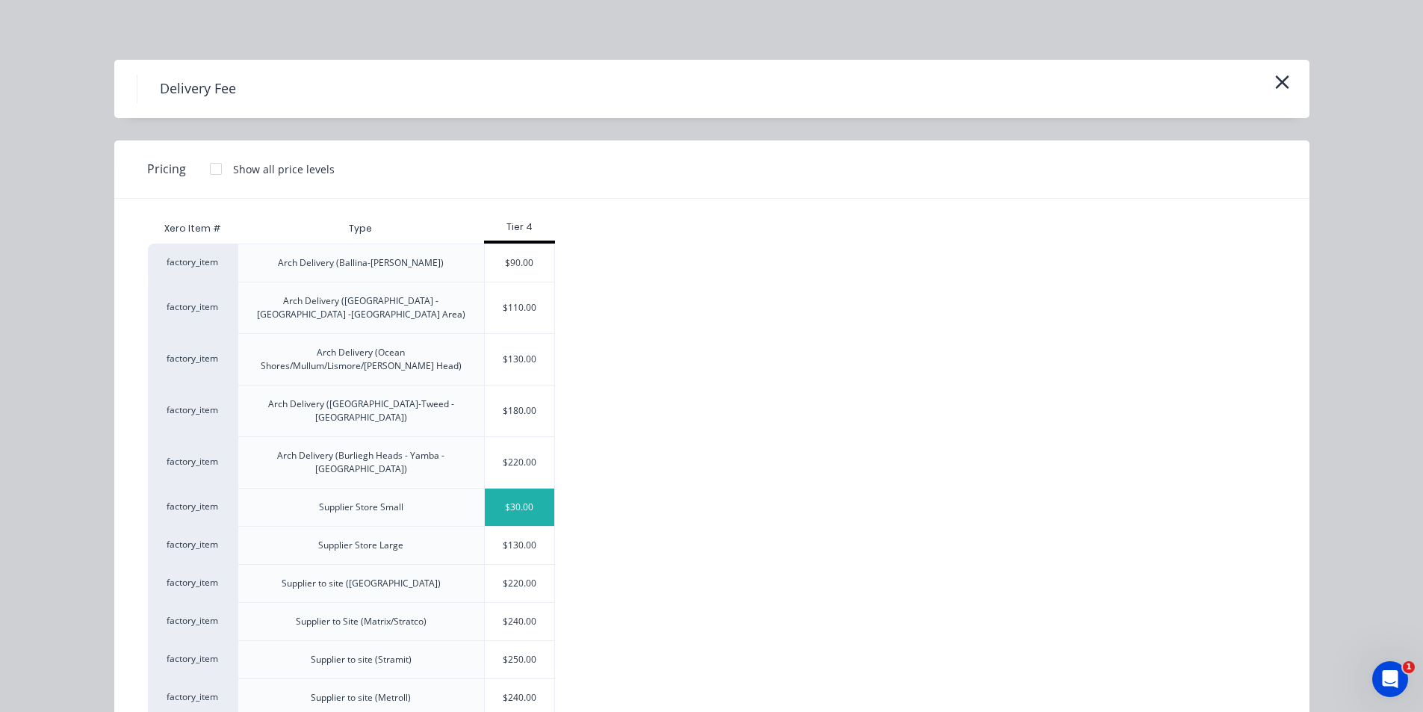
click at [495, 489] on div "$30.00" at bounding box center [520, 507] width 70 height 37
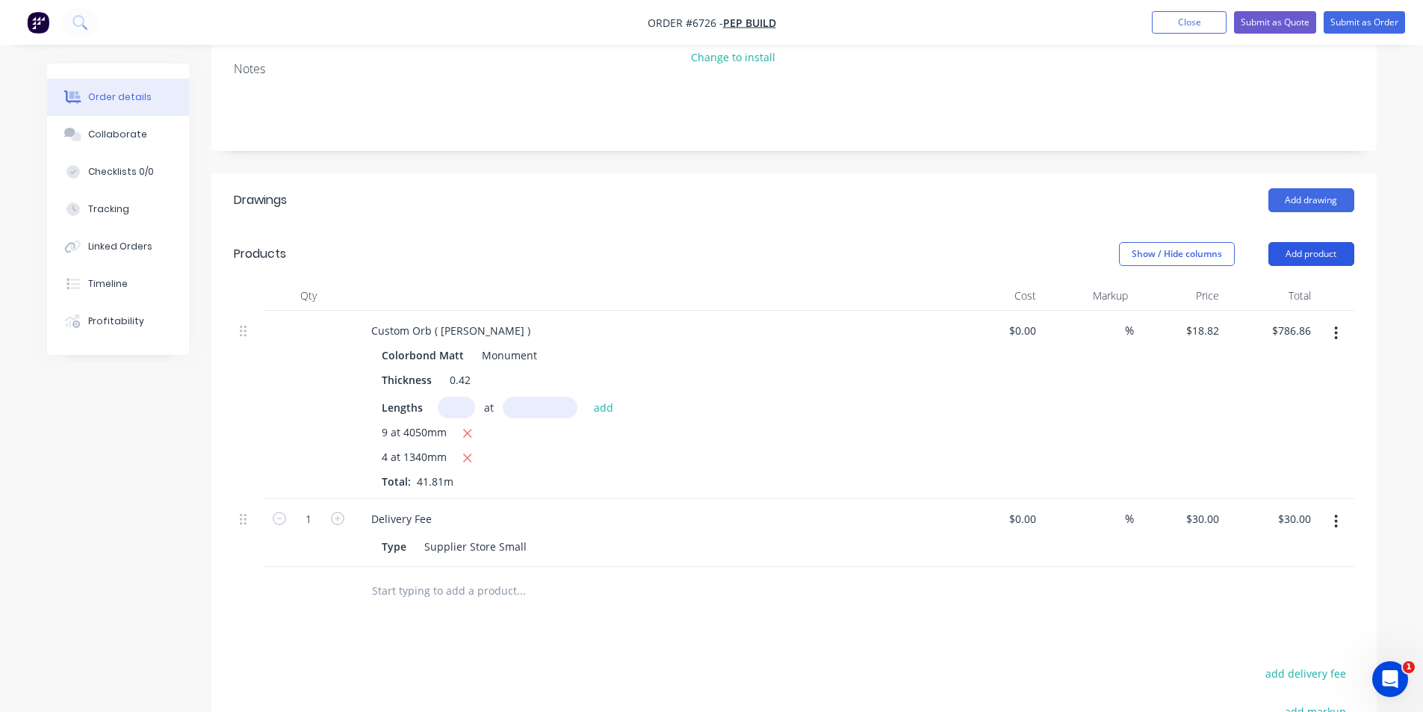
click at [1343, 253] on button "Add product" at bounding box center [1312, 254] width 86 height 24
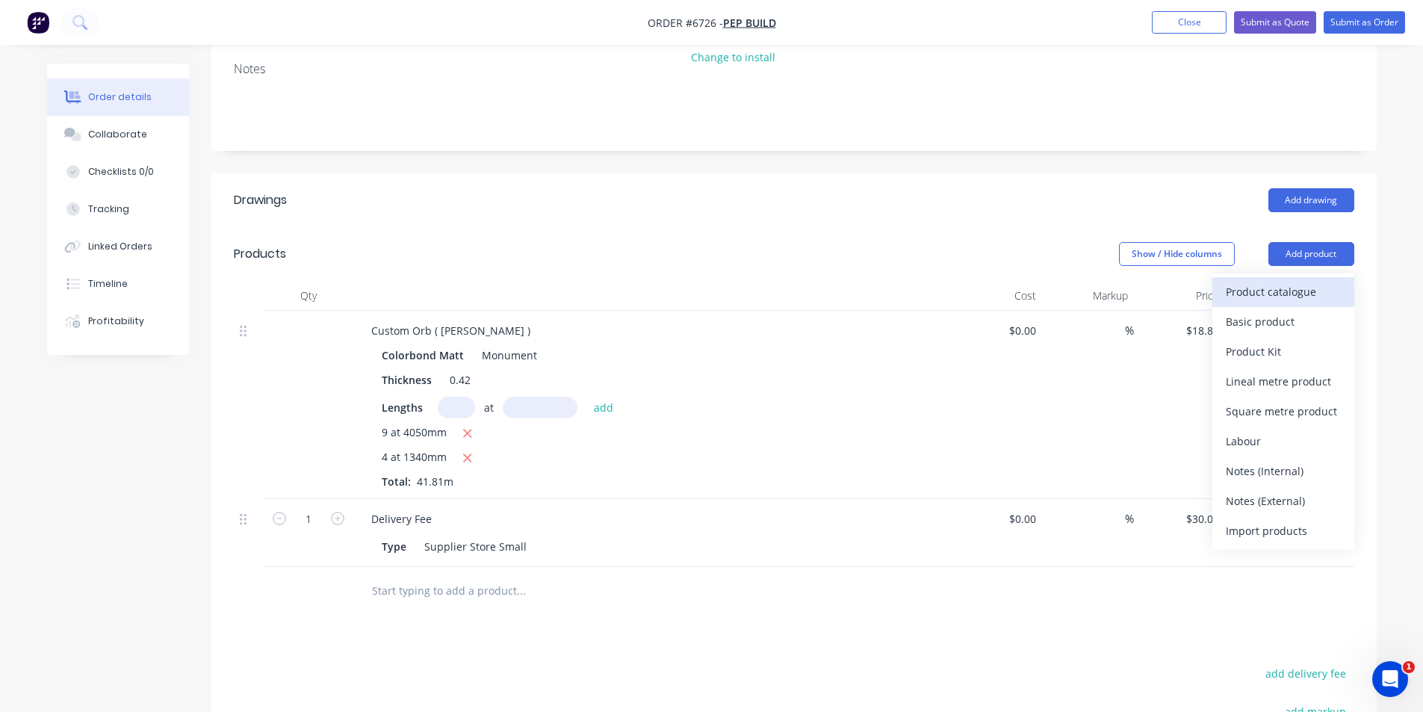
click at [1331, 278] on button "Product catalogue" at bounding box center [1284, 292] width 142 height 30
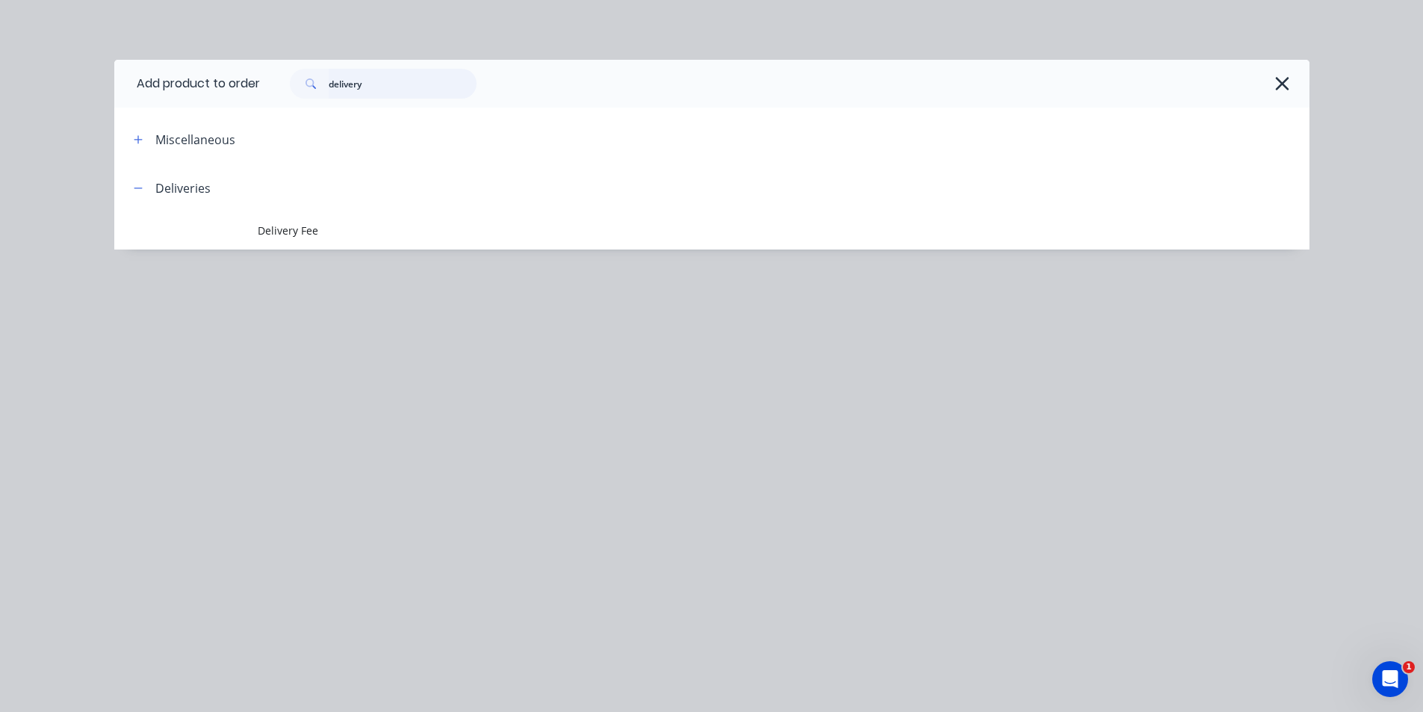
click at [433, 87] on input "delivery" at bounding box center [403, 84] width 148 height 30
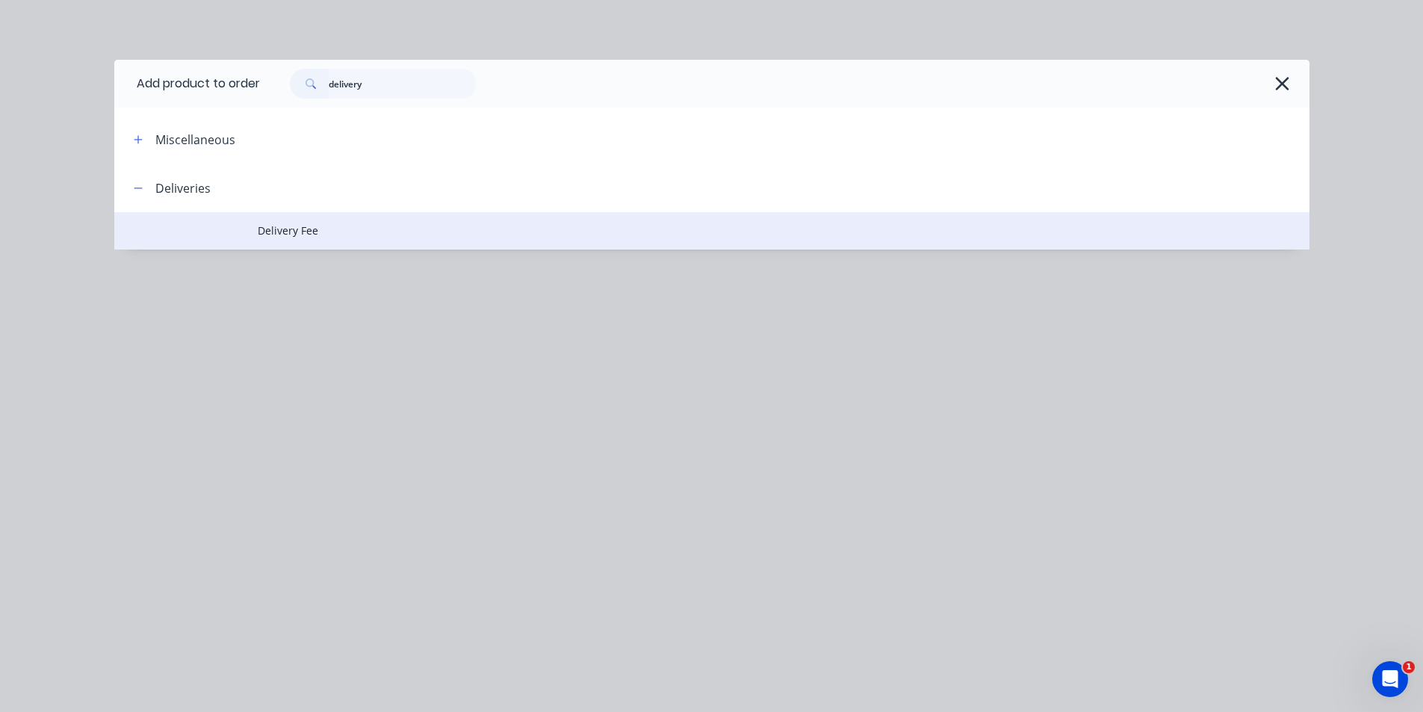
click at [314, 234] on span "Delivery Fee" at bounding box center [678, 231] width 841 height 16
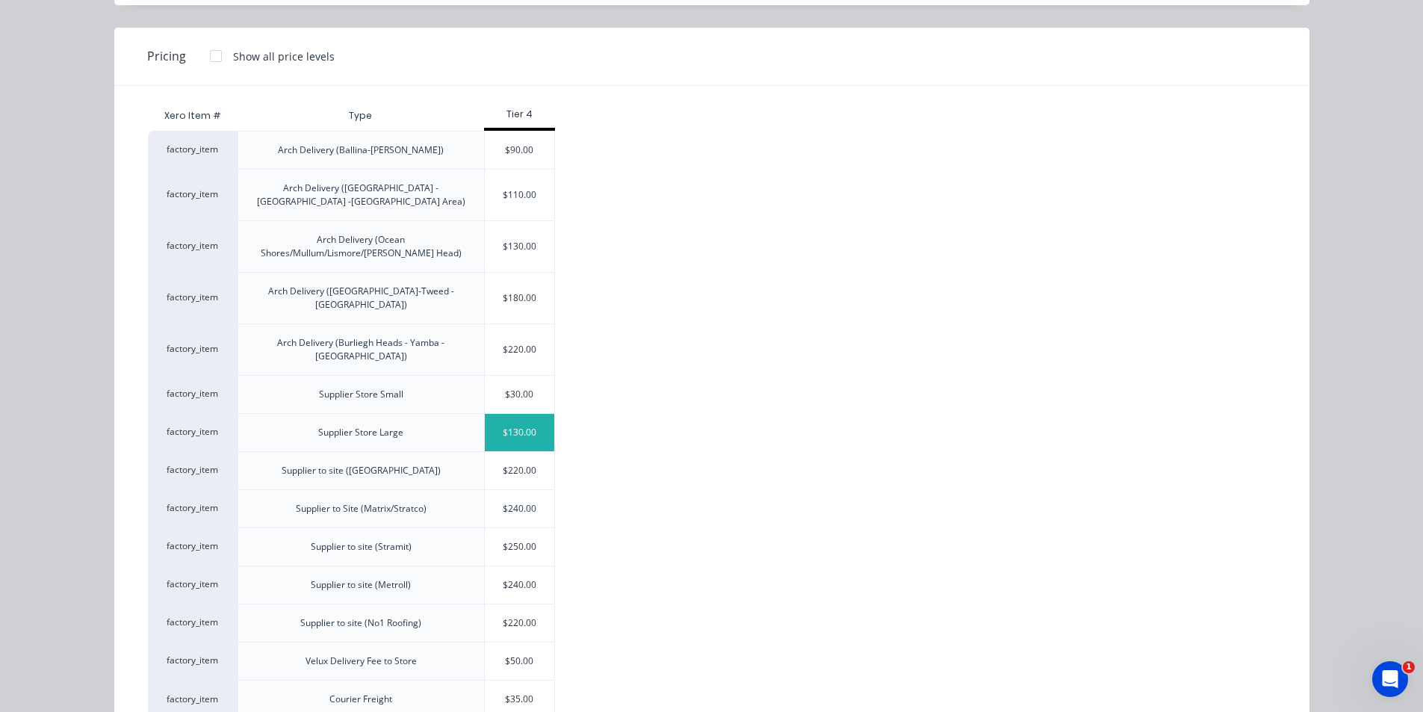
scroll to position [123, 0]
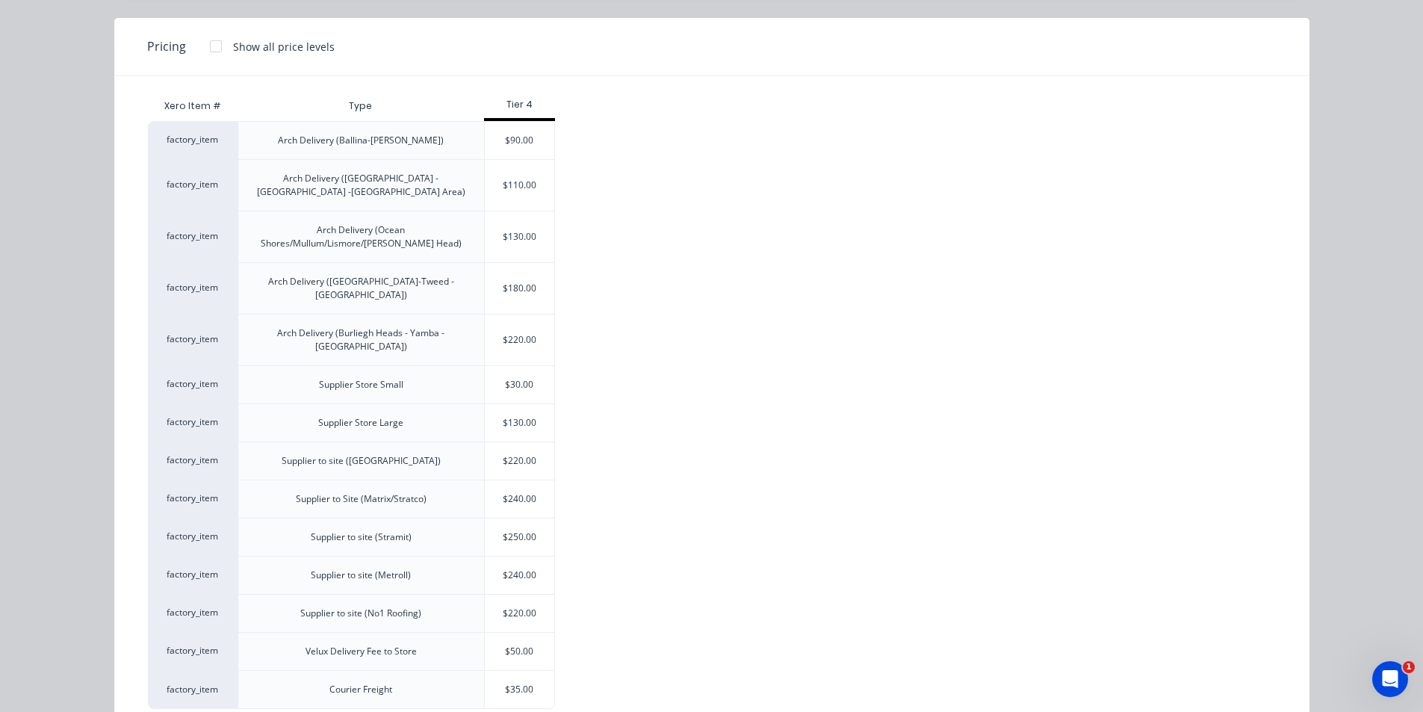
click at [544, 225] on div "$130.00" at bounding box center [520, 236] width 70 height 51
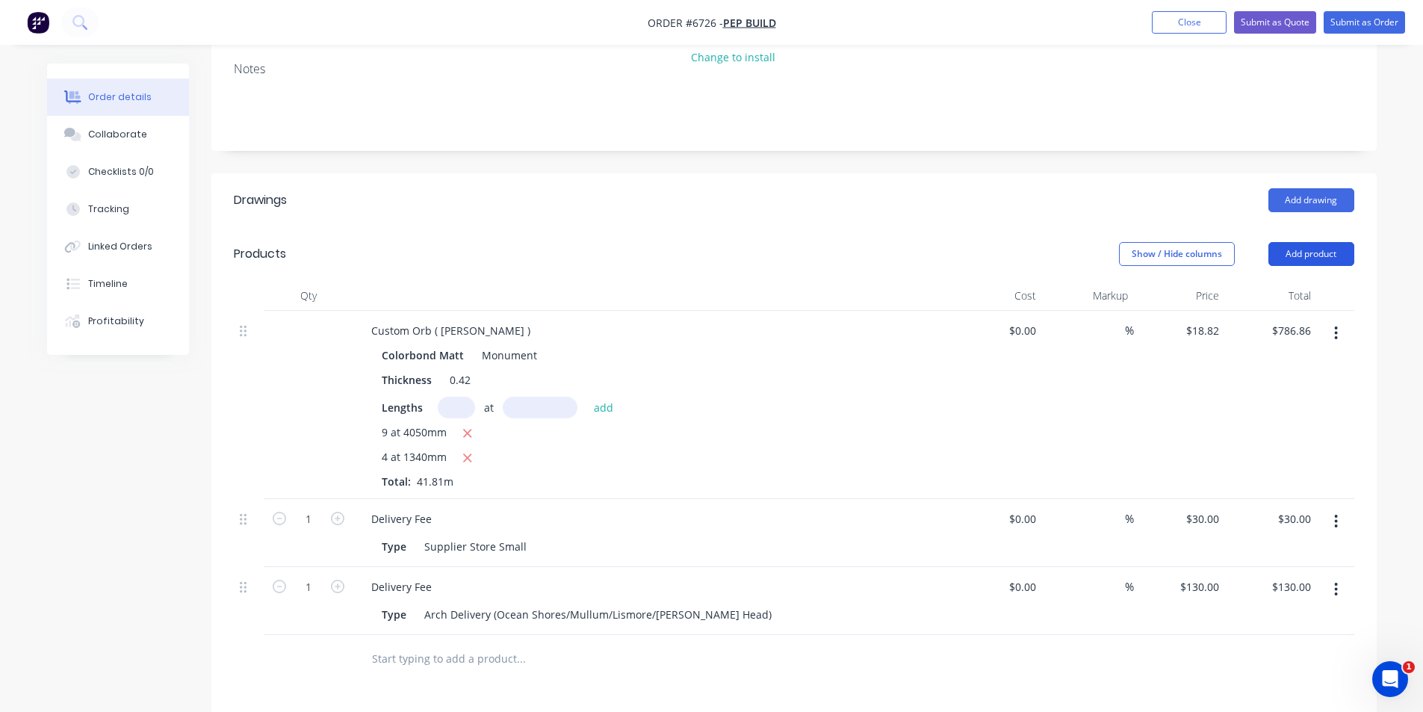
click at [1341, 261] on button "Add product" at bounding box center [1312, 254] width 86 height 24
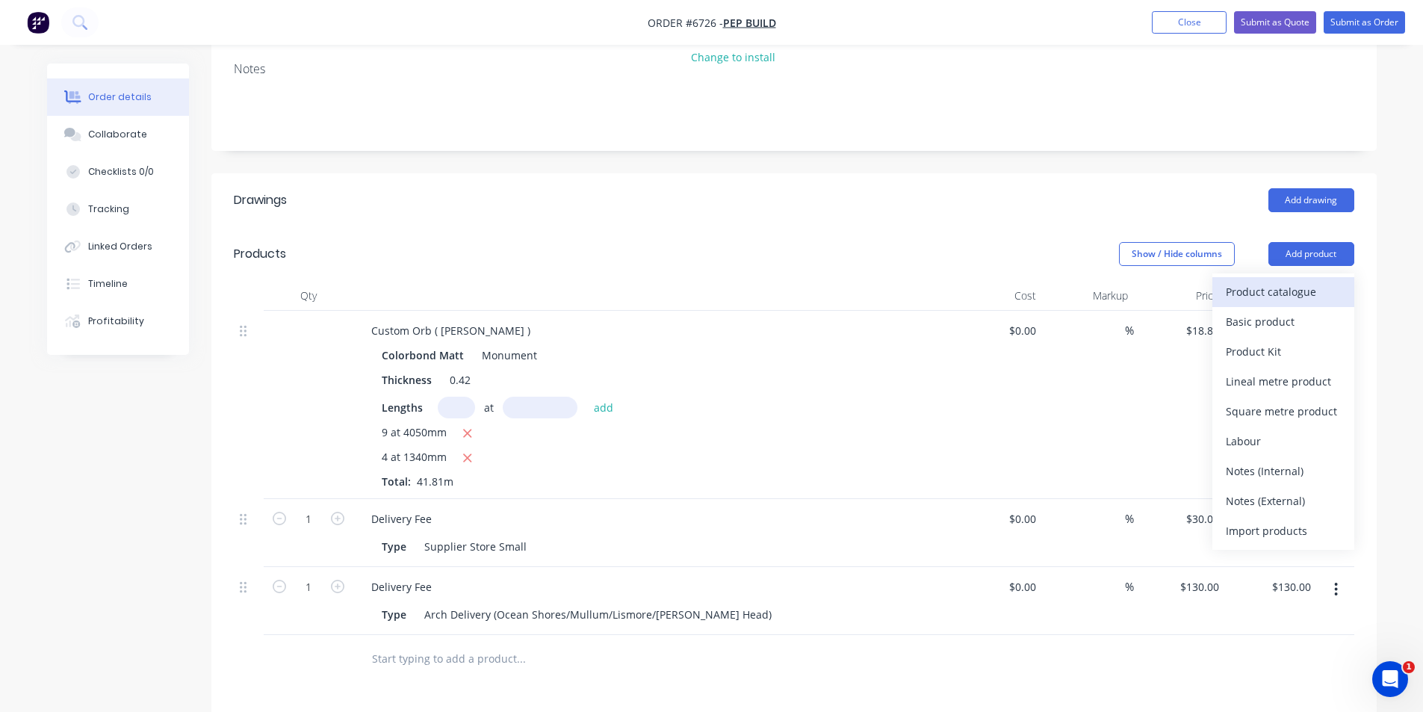
click at [1313, 293] on div "Product catalogue" at bounding box center [1283, 292] width 115 height 22
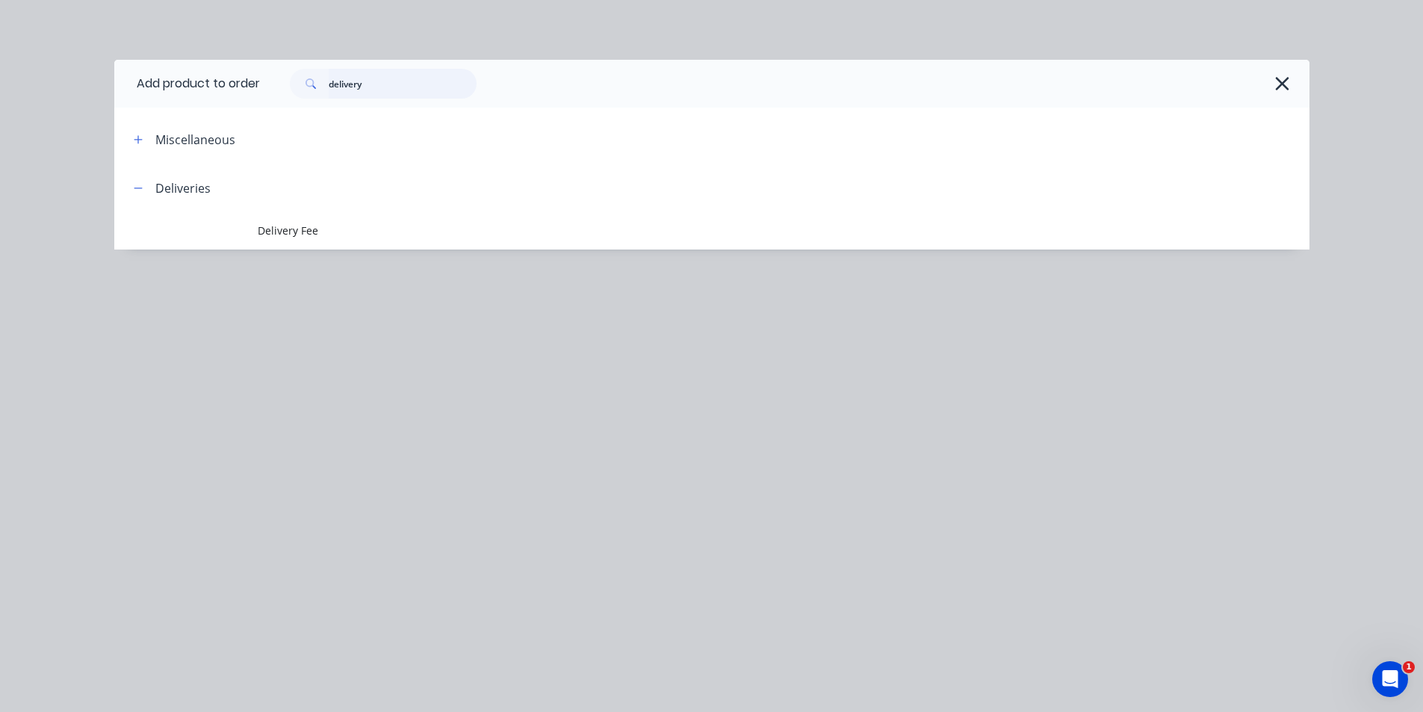
click at [362, 80] on input "delivery" at bounding box center [403, 84] width 148 height 30
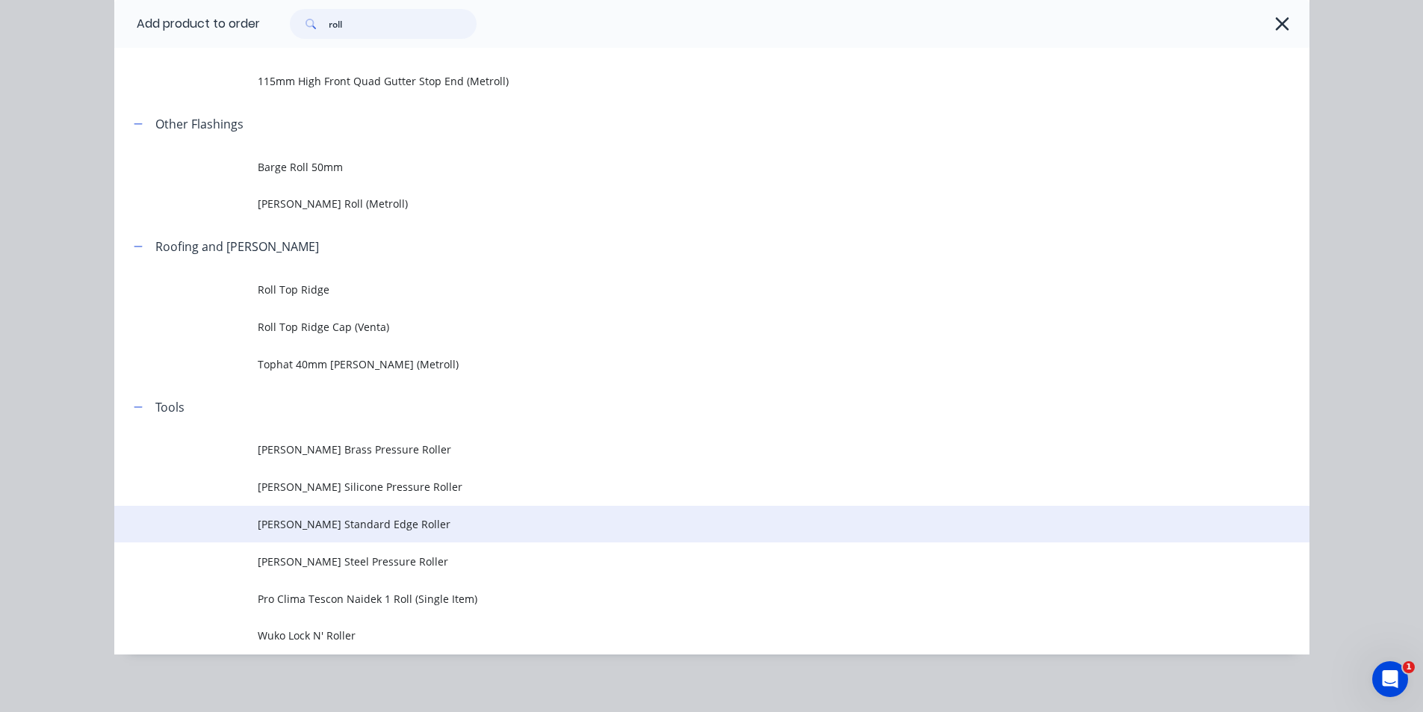
scroll to position [318, 0]
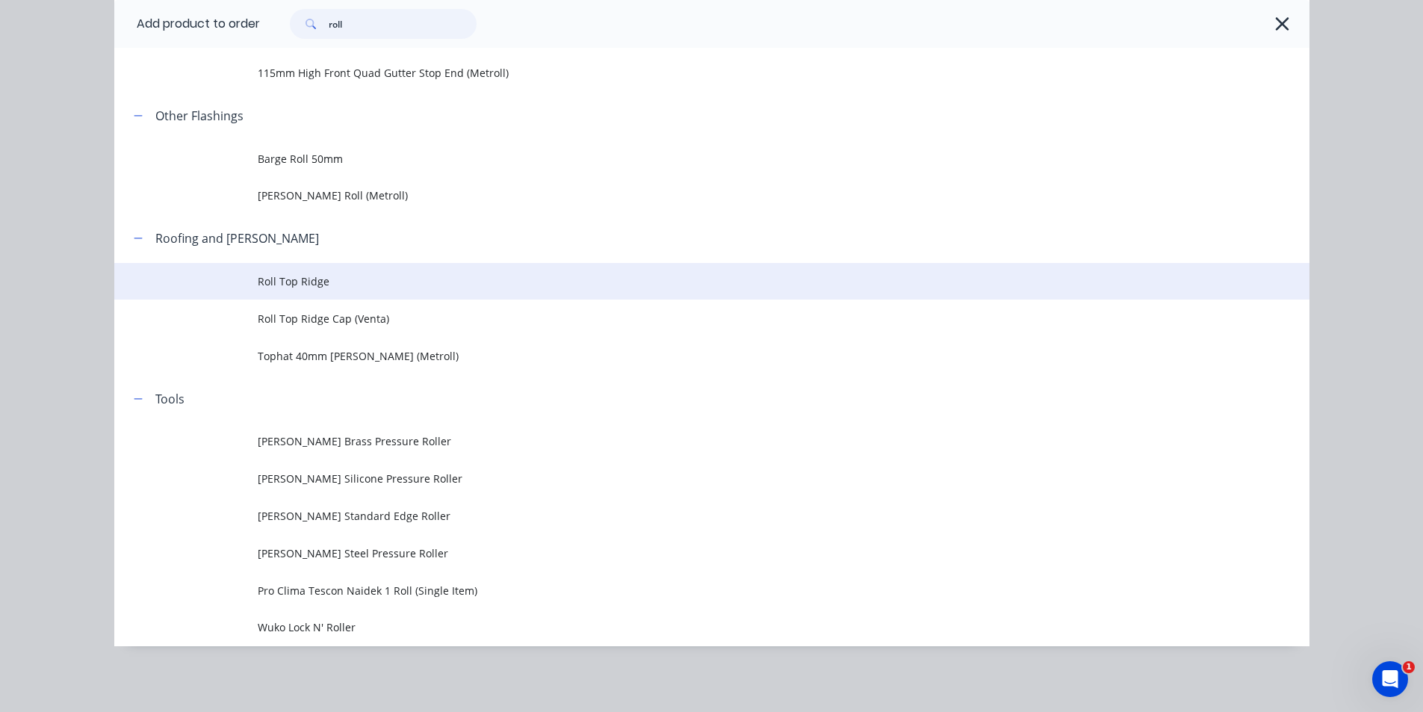
type input "roll"
click at [343, 282] on span "Roll Top Ridge" at bounding box center [678, 281] width 841 height 16
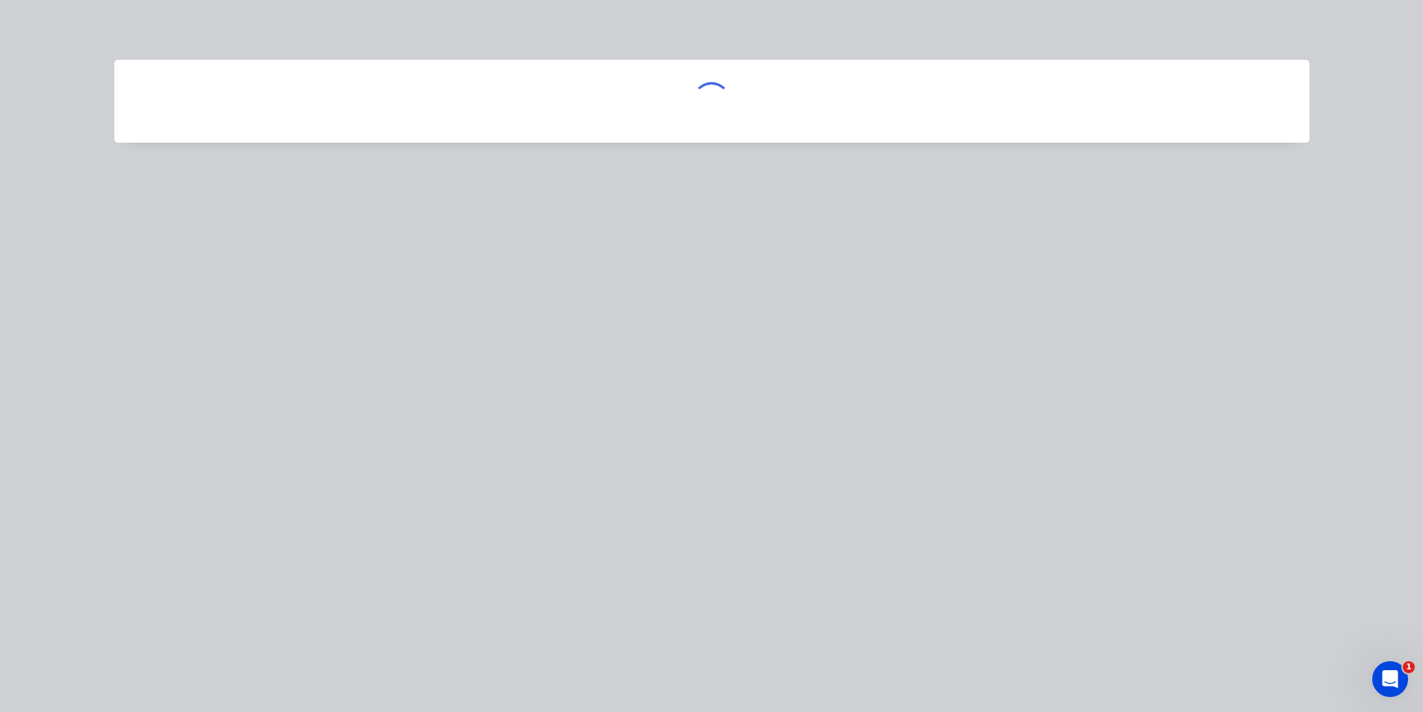
scroll to position [0, 0]
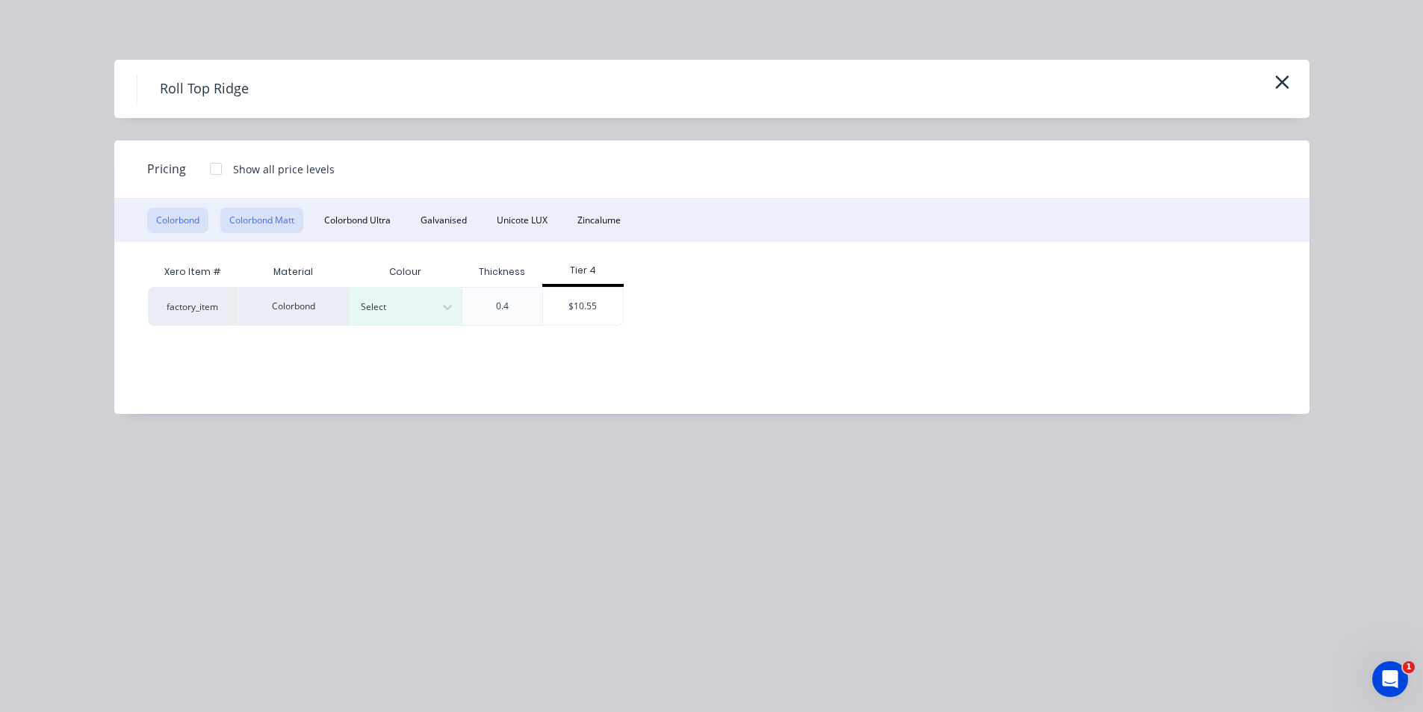
drag, startPoint x: 222, startPoint y: 215, endPoint x: 241, endPoint y: 216, distance: 19.4
click at [228, 216] on button "Colorbond Matt" at bounding box center [261, 220] width 83 height 25
click at [437, 319] on div at bounding box center [447, 306] width 27 height 37
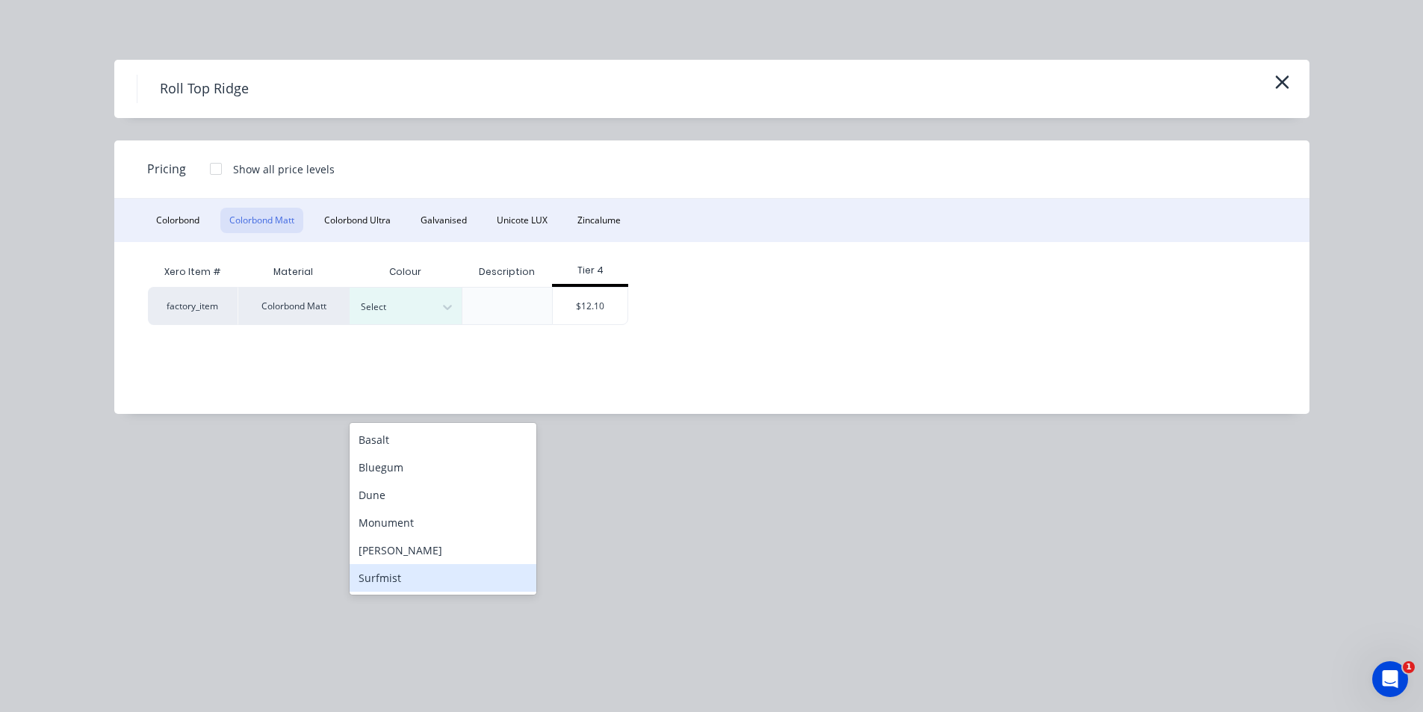
scroll to position [352, 0]
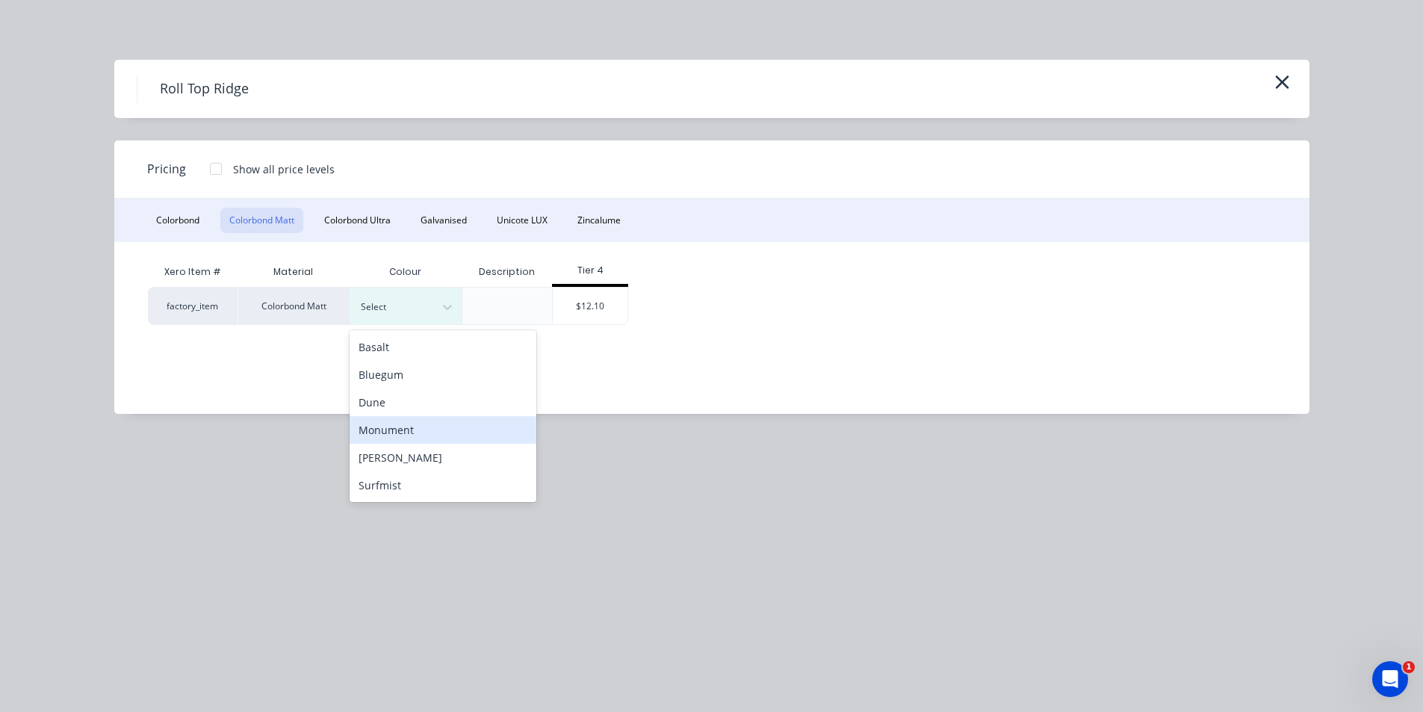
click at [424, 433] on div "Monument" at bounding box center [443, 430] width 187 height 28
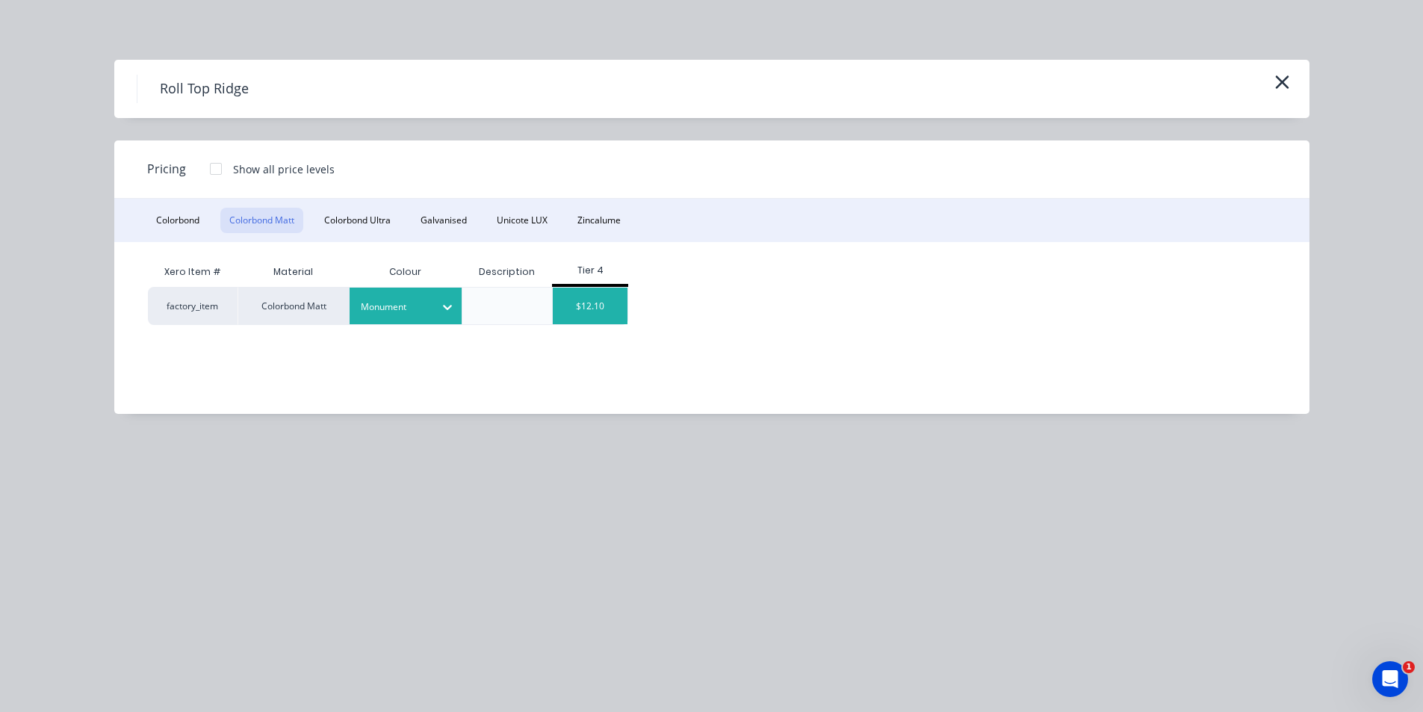
click at [603, 306] on div "$12.10" at bounding box center [590, 306] width 75 height 37
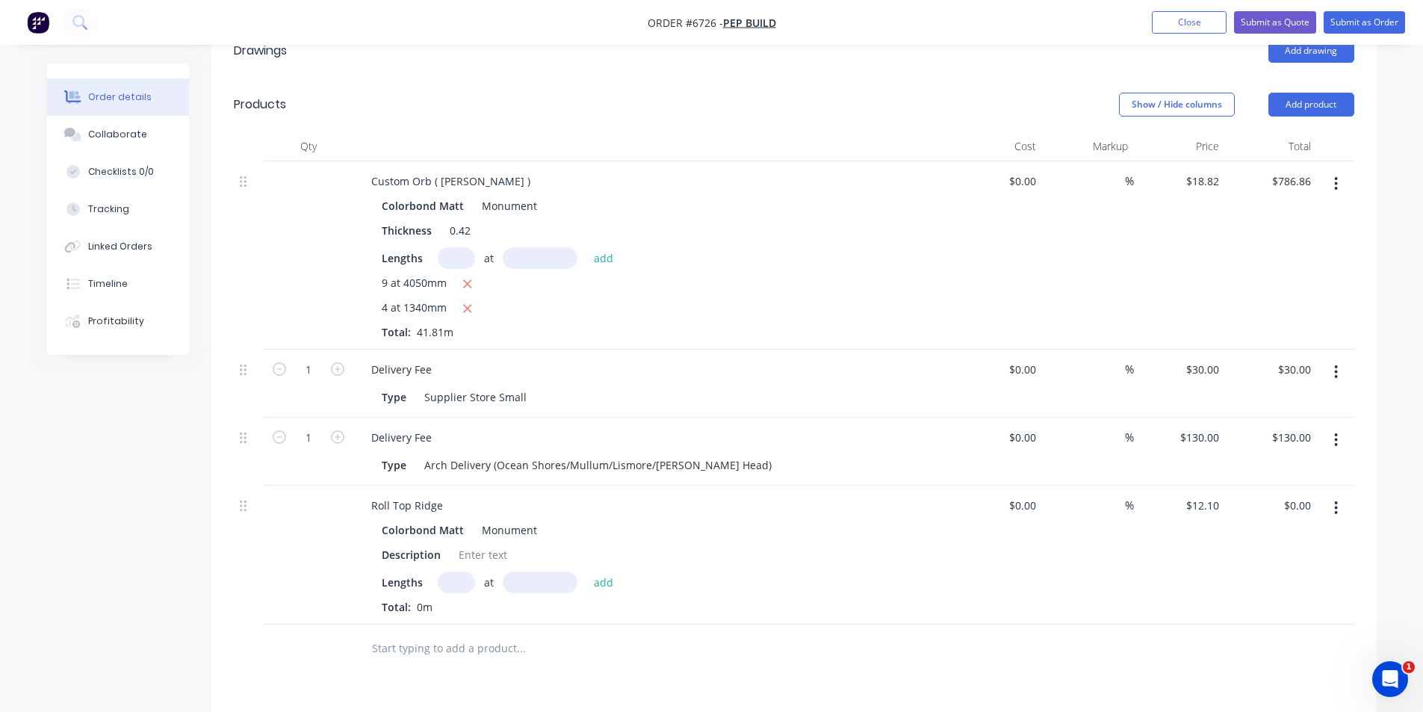
click at [463, 581] on input "text" at bounding box center [456, 583] width 37 height 22
type input "1"
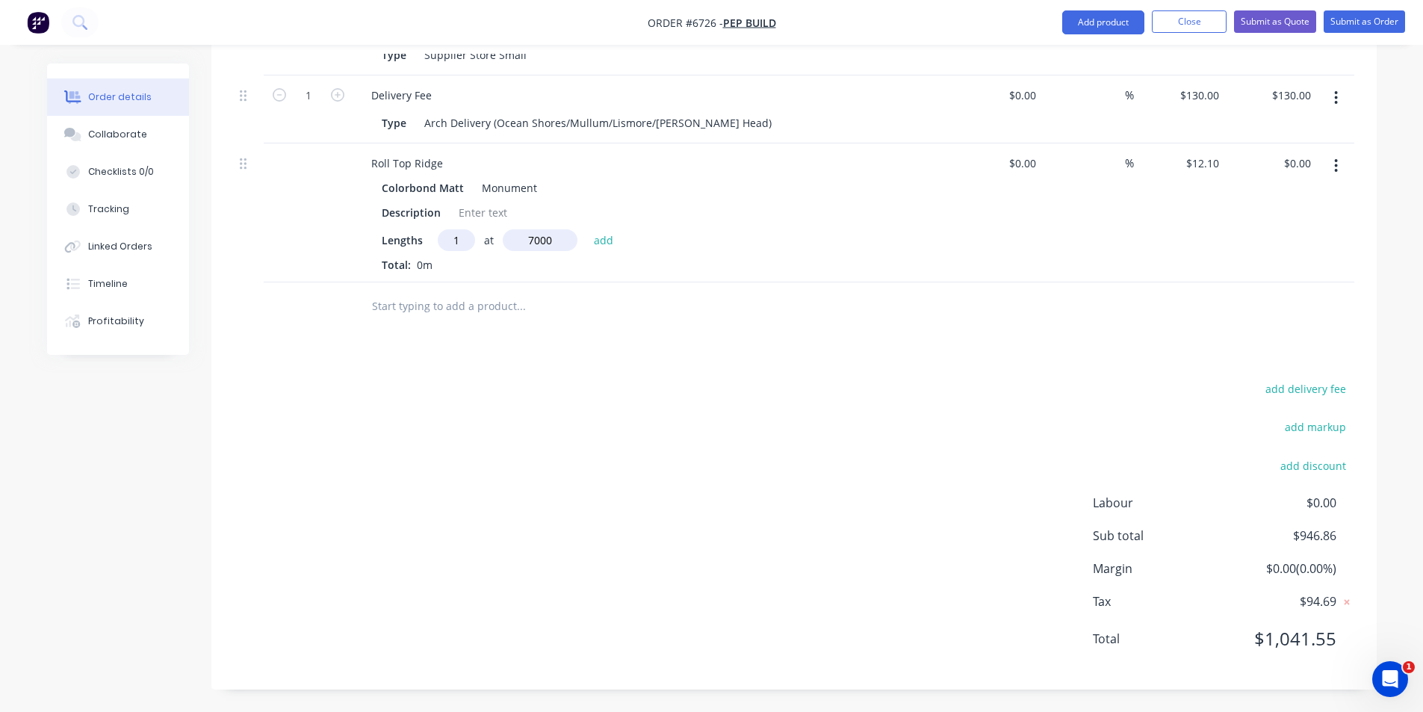
type input "7000"
click at [587, 229] on button "add" at bounding box center [604, 239] width 35 height 20
type input "$84.70"
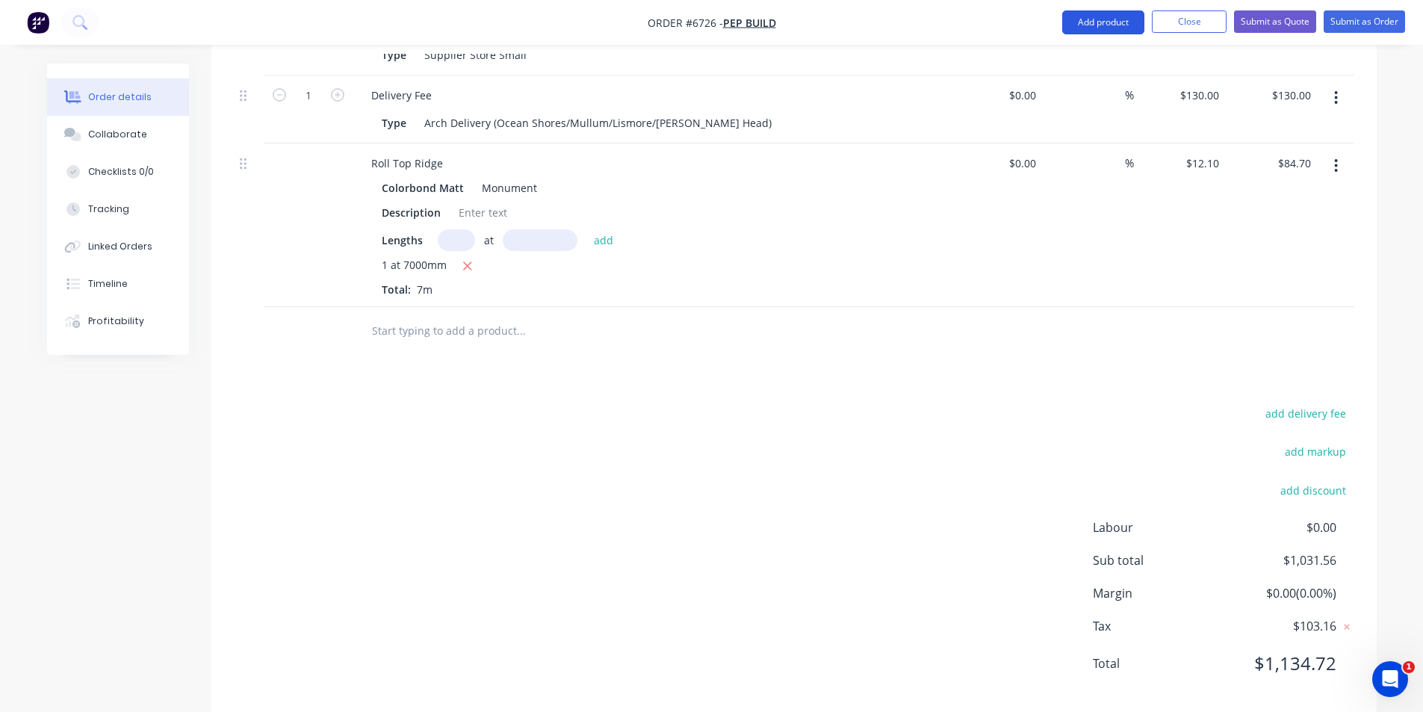
click at [1089, 11] on button "Add product" at bounding box center [1103, 22] width 82 height 24
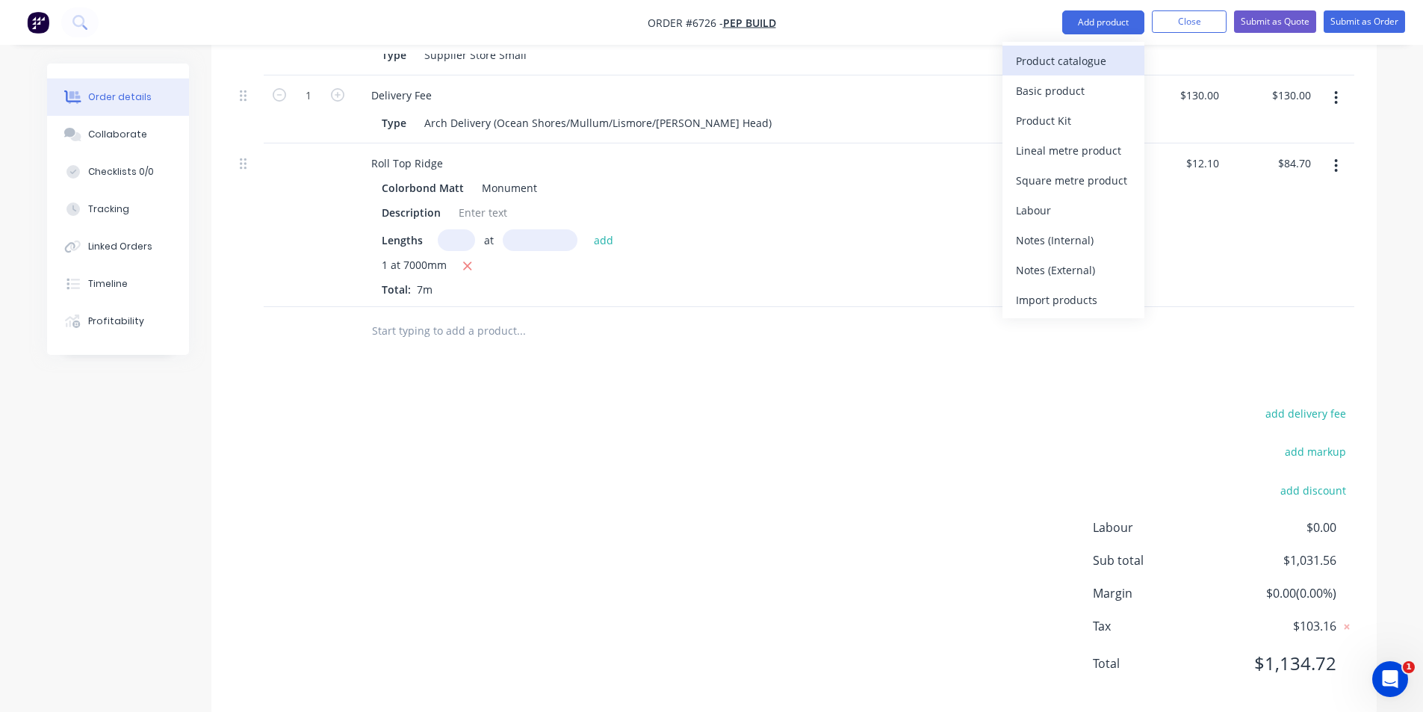
click at [1095, 64] on div "Product catalogue" at bounding box center [1073, 61] width 115 height 22
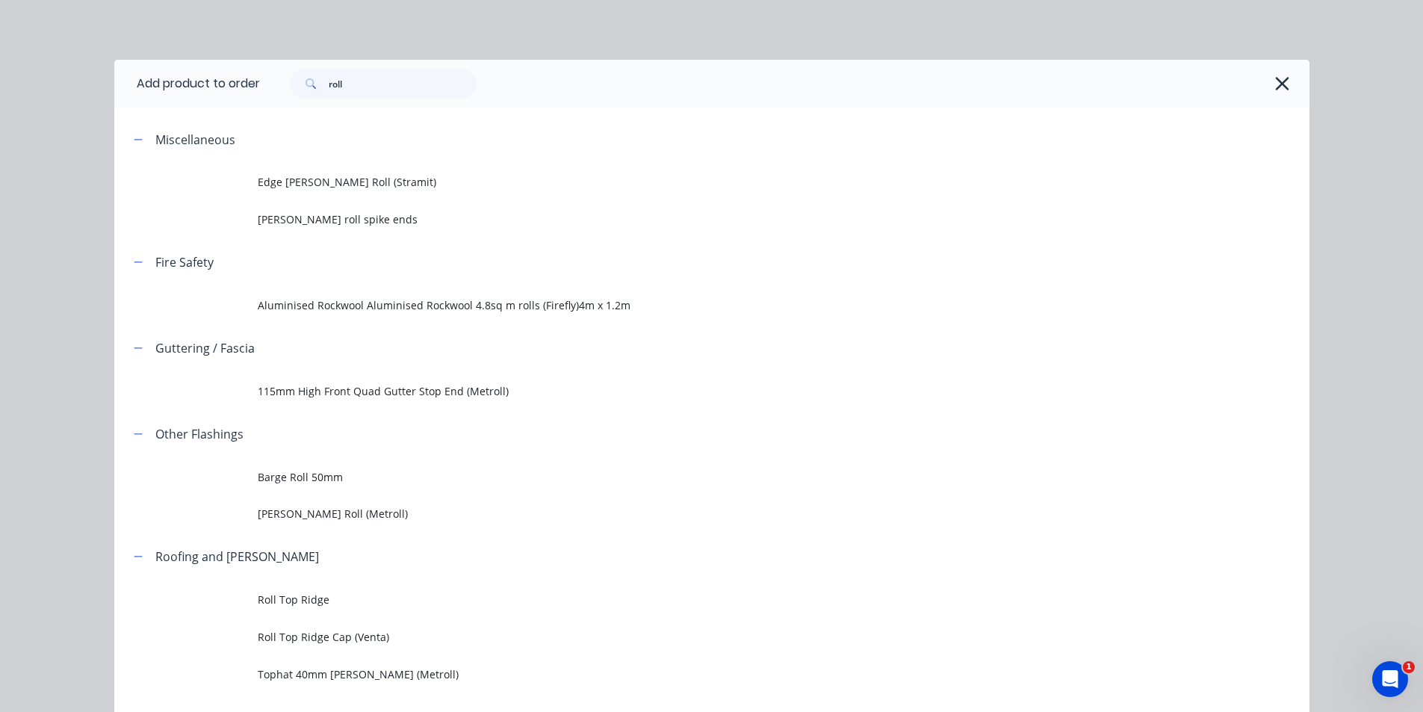
click at [401, 99] on div "roll" at bounding box center [785, 84] width 1050 height 48
click at [400, 90] on input "roll" at bounding box center [403, 84] width 148 height 30
click at [399, 90] on input "roll" at bounding box center [403, 84] width 148 height 30
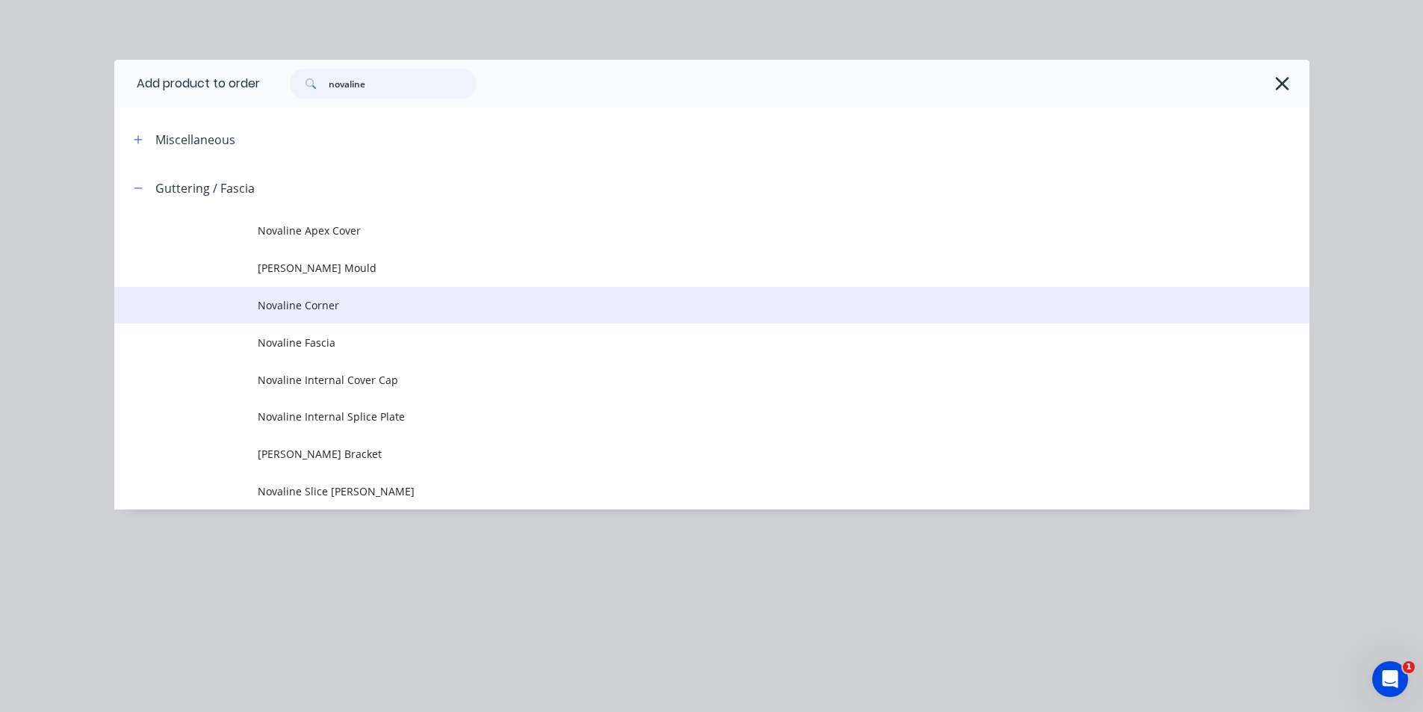
type input "novaline"
click at [399, 318] on td "Novaline Corner" at bounding box center [784, 305] width 1052 height 37
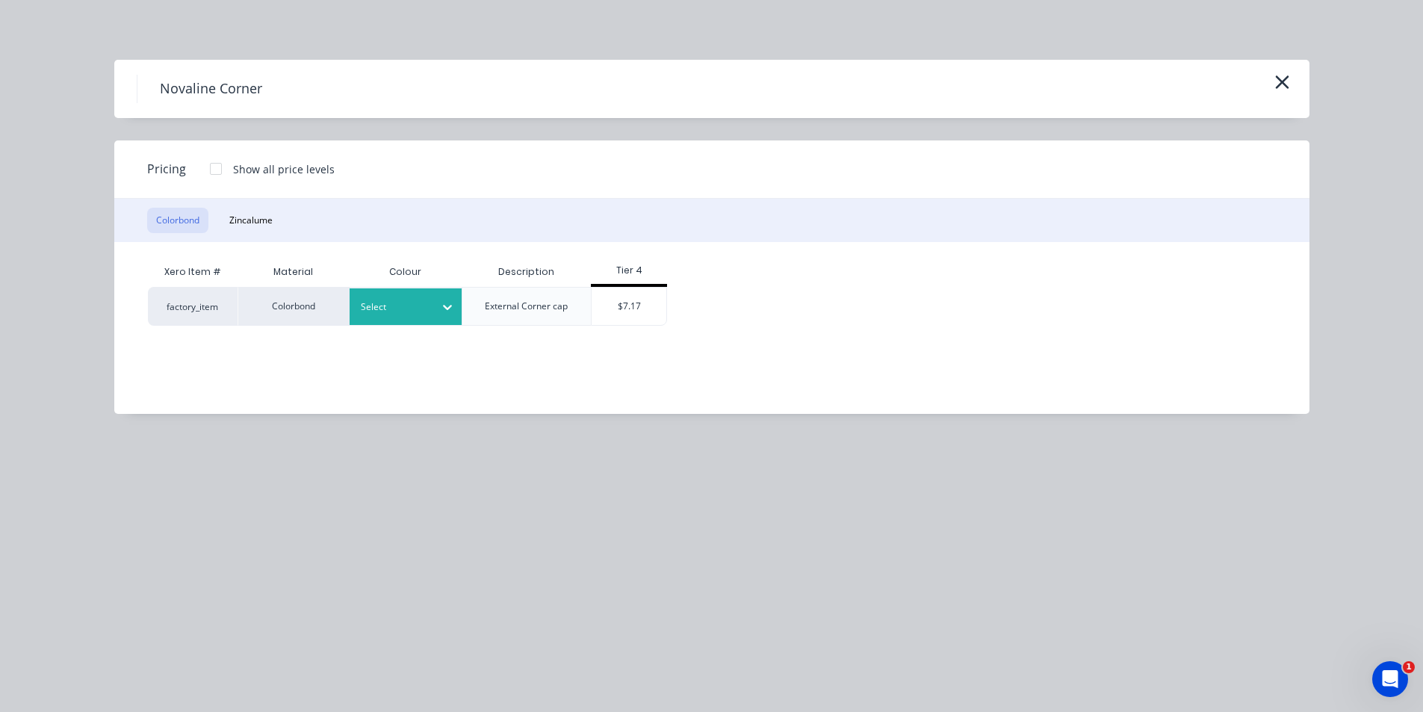
click at [418, 313] on div at bounding box center [394, 307] width 67 height 16
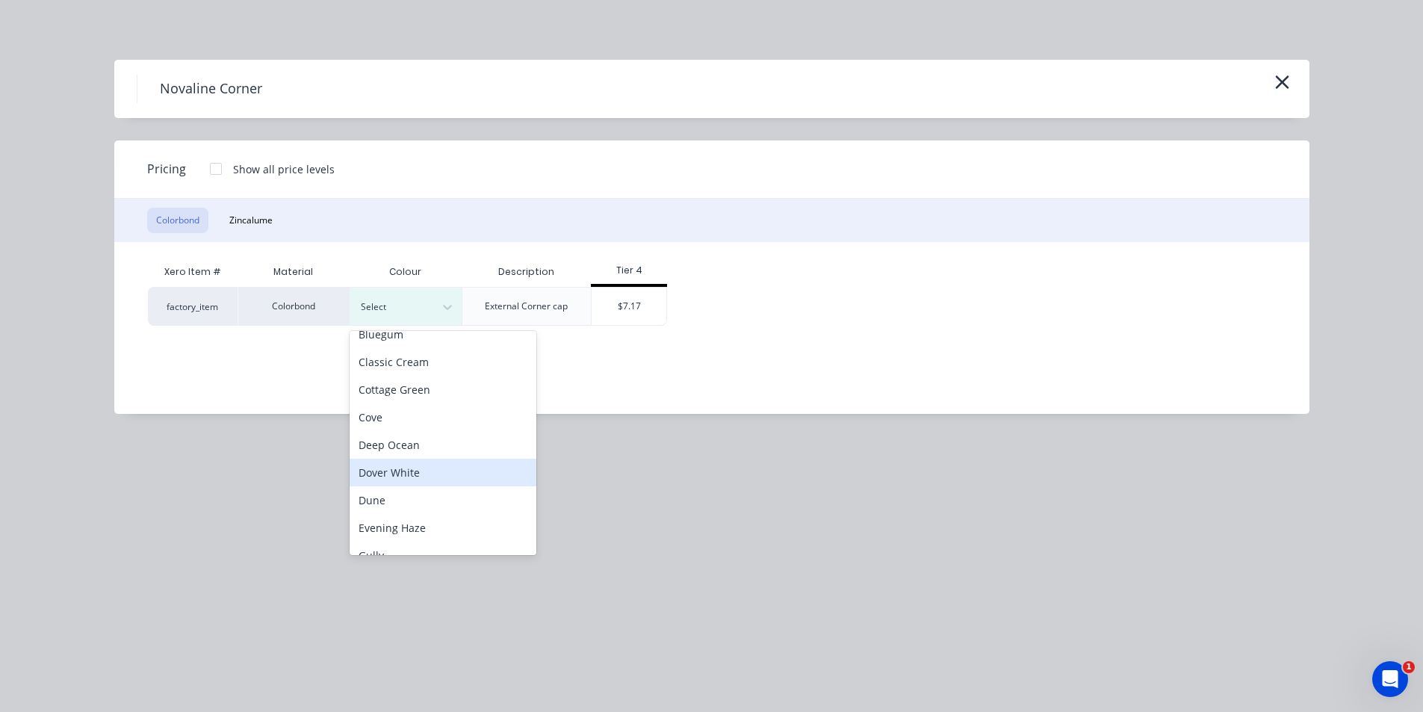
scroll to position [75, 0]
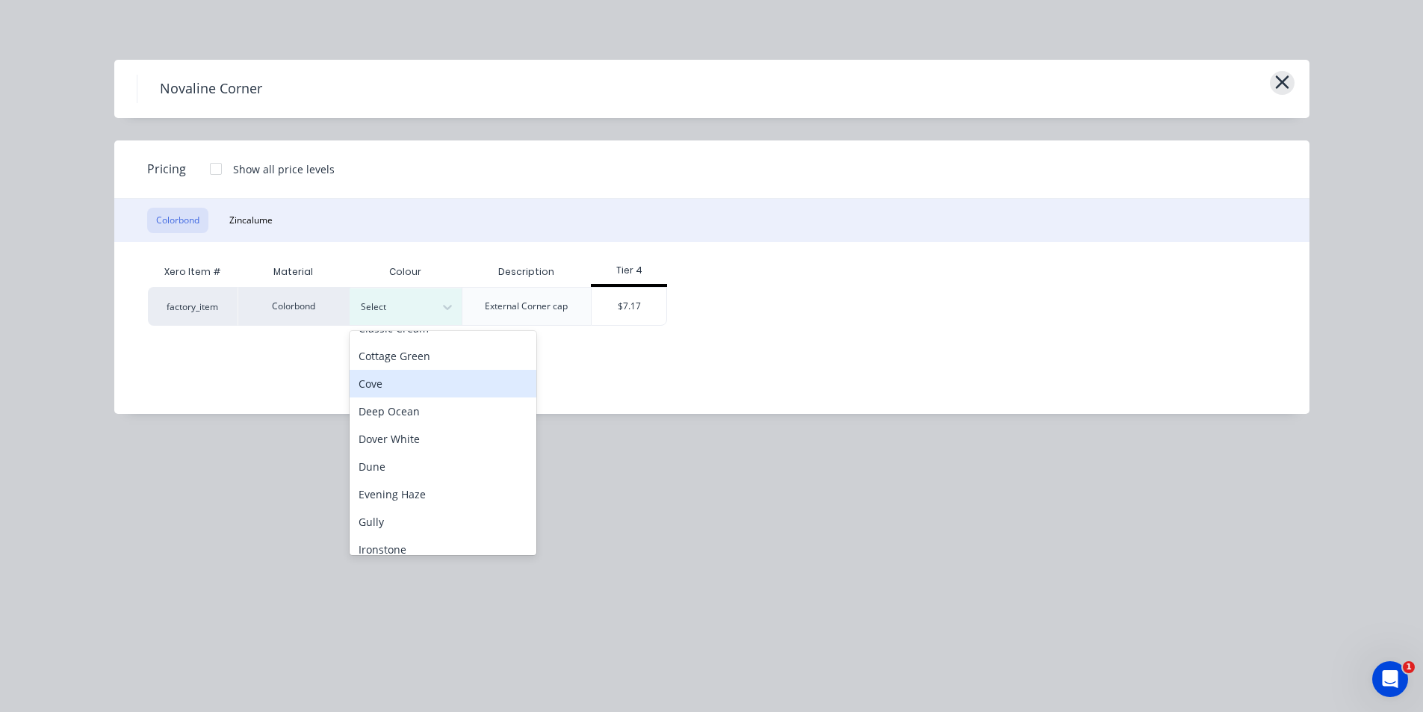
click at [1284, 87] on icon "button" at bounding box center [1283, 82] width 16 height 21
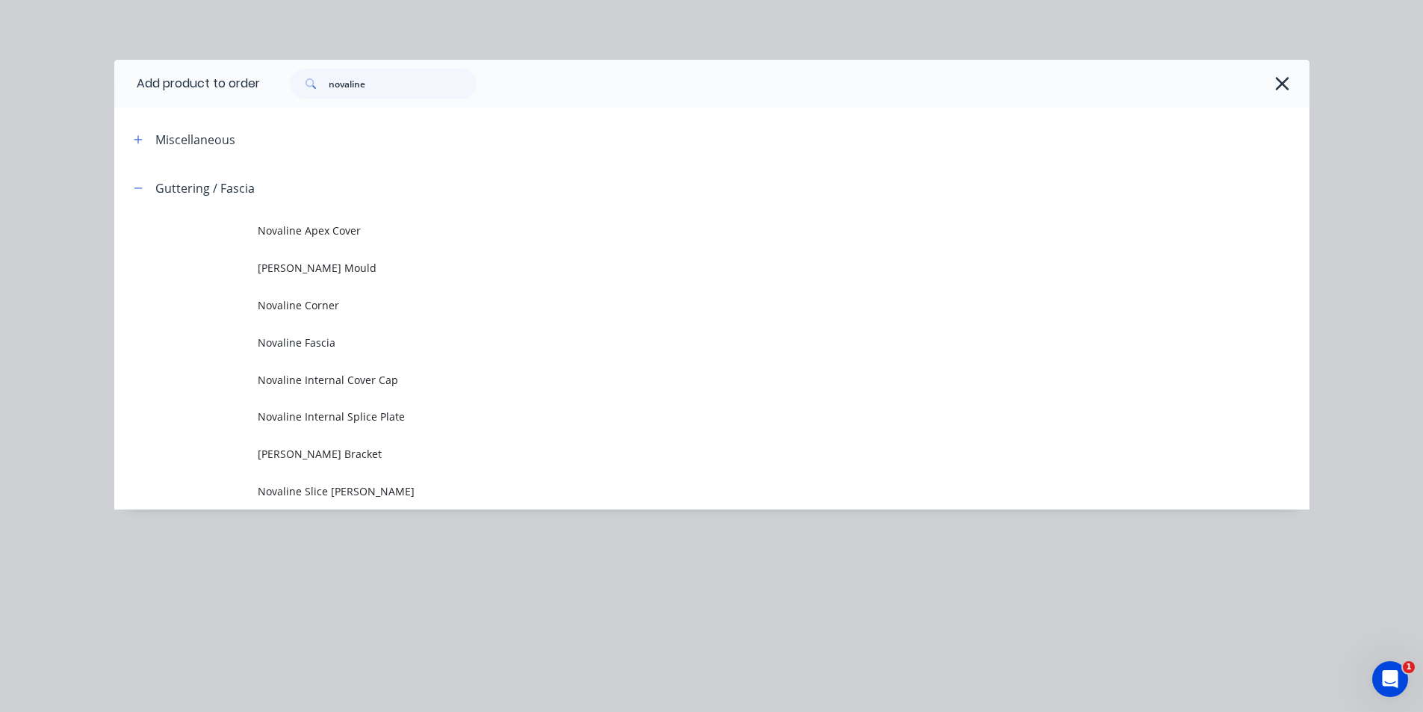
drag, startPoint x: 1296, startPoint y: 84, endPoint x: 1266, endPoint y: 75, distance: 32.1
click at [1296, 84] on div "novaline" at bounding box center [785, 84] width 1050 height 48
click at [1281, 85] on icon "button" at bounding box center [1282, 83] width 13 height 13
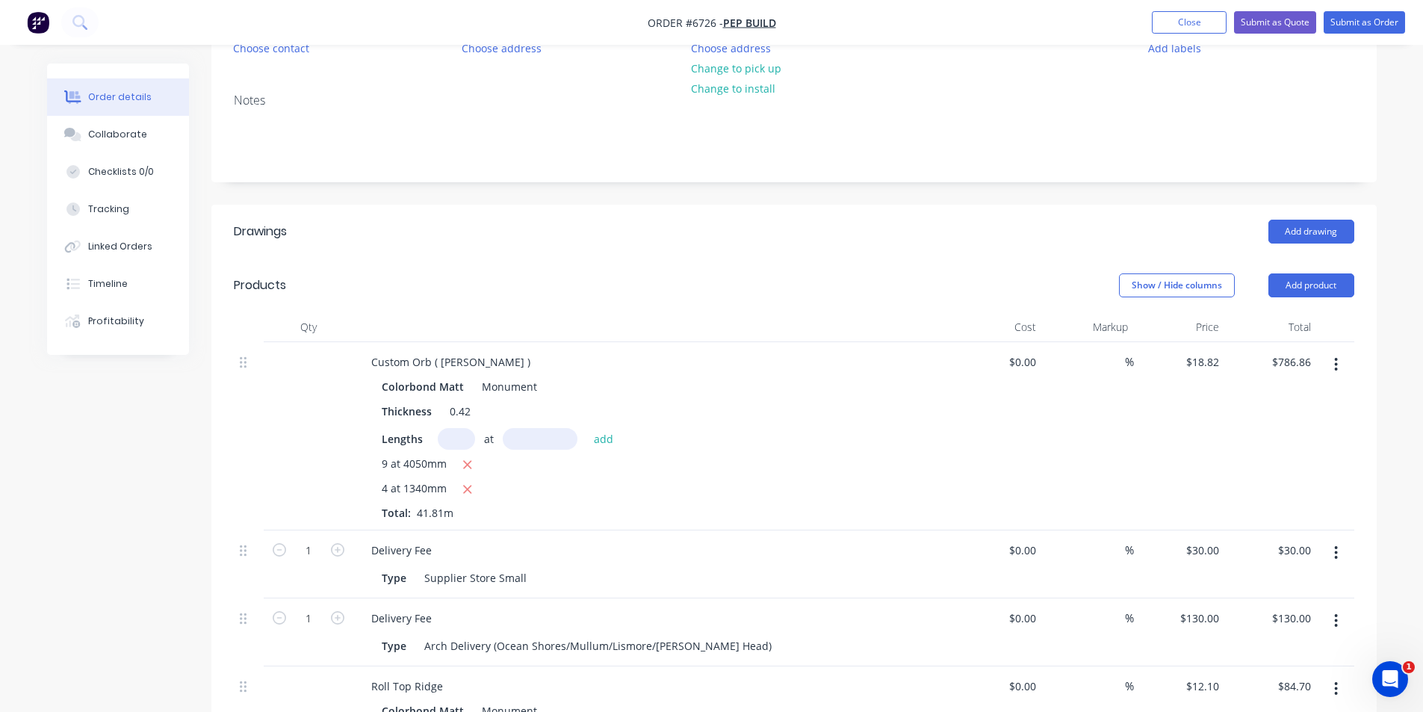
scroll to position [0, 0]
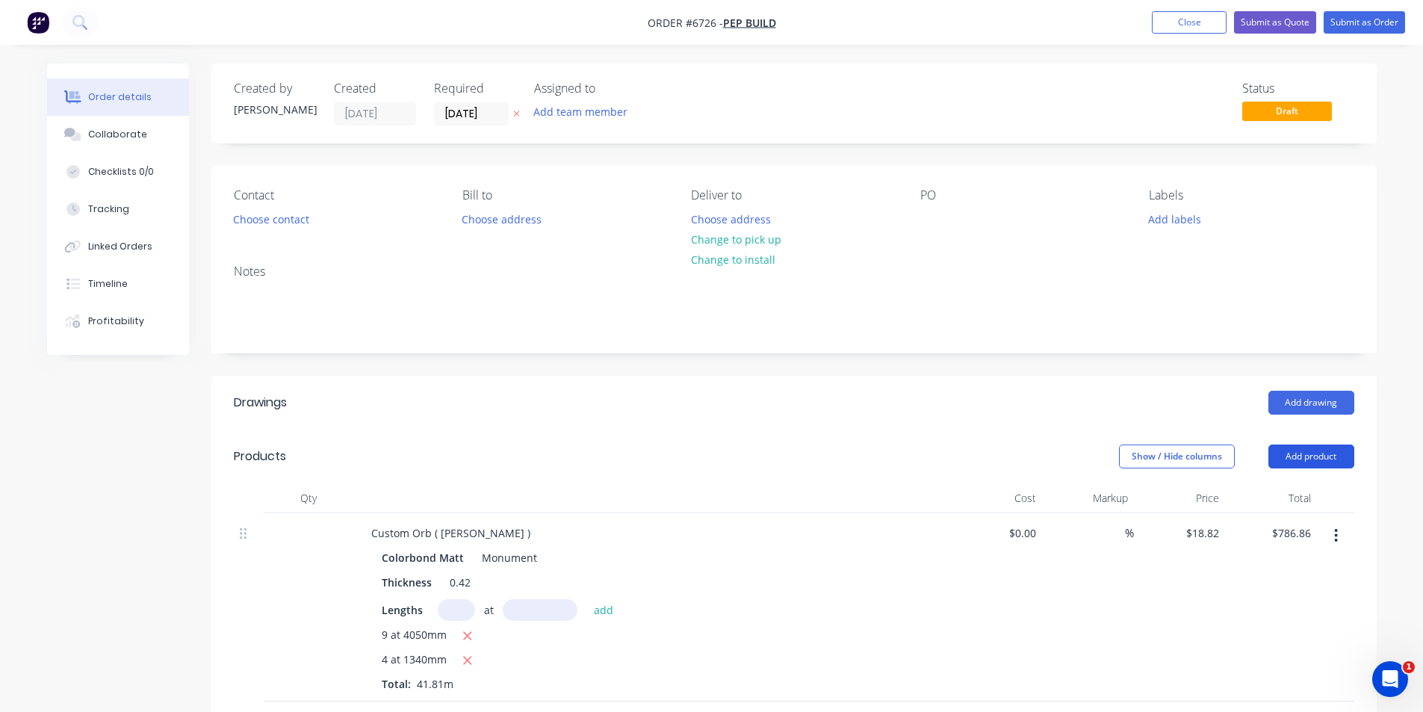
click at [1298, 465] on button "Add product" at bounding box center [1312, 457] width 86 height 24
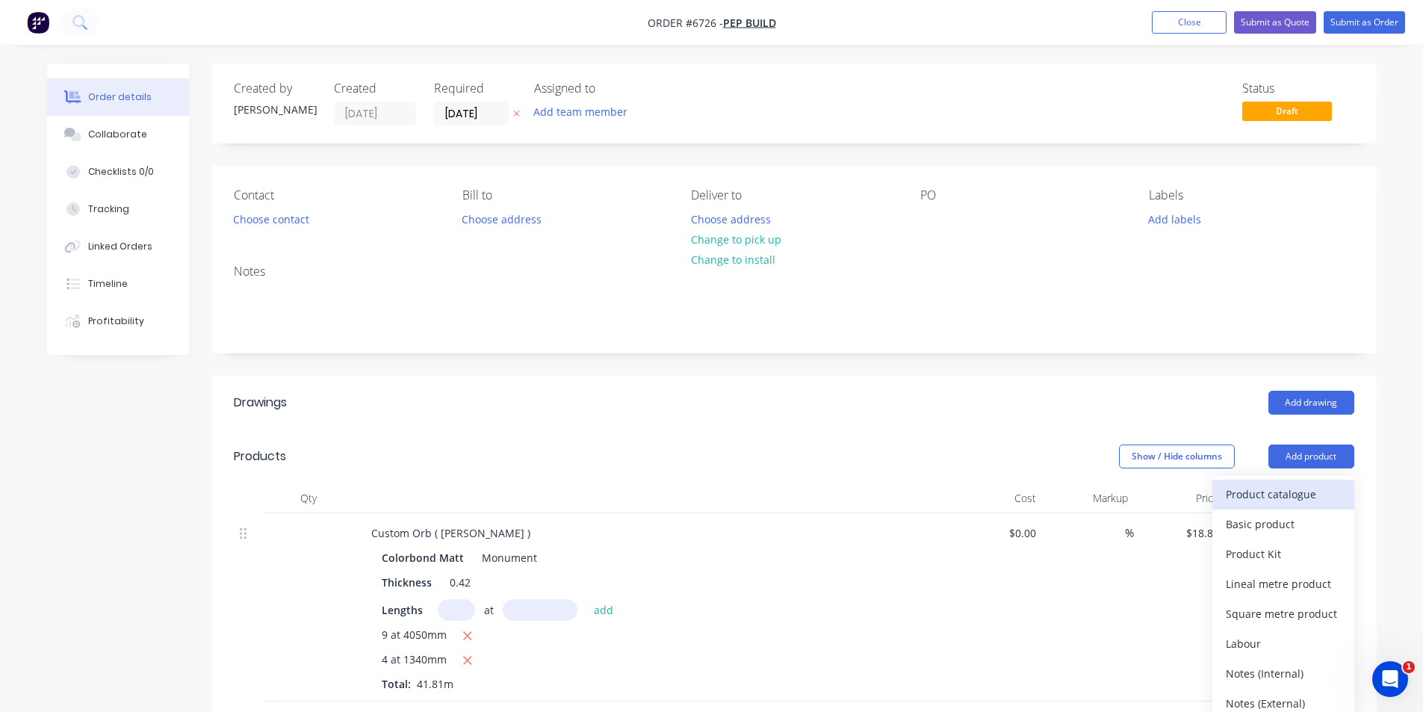
click at [1290, 501] on div "Product catalogue" at bounding box center [1283, 494] width 115 height 22
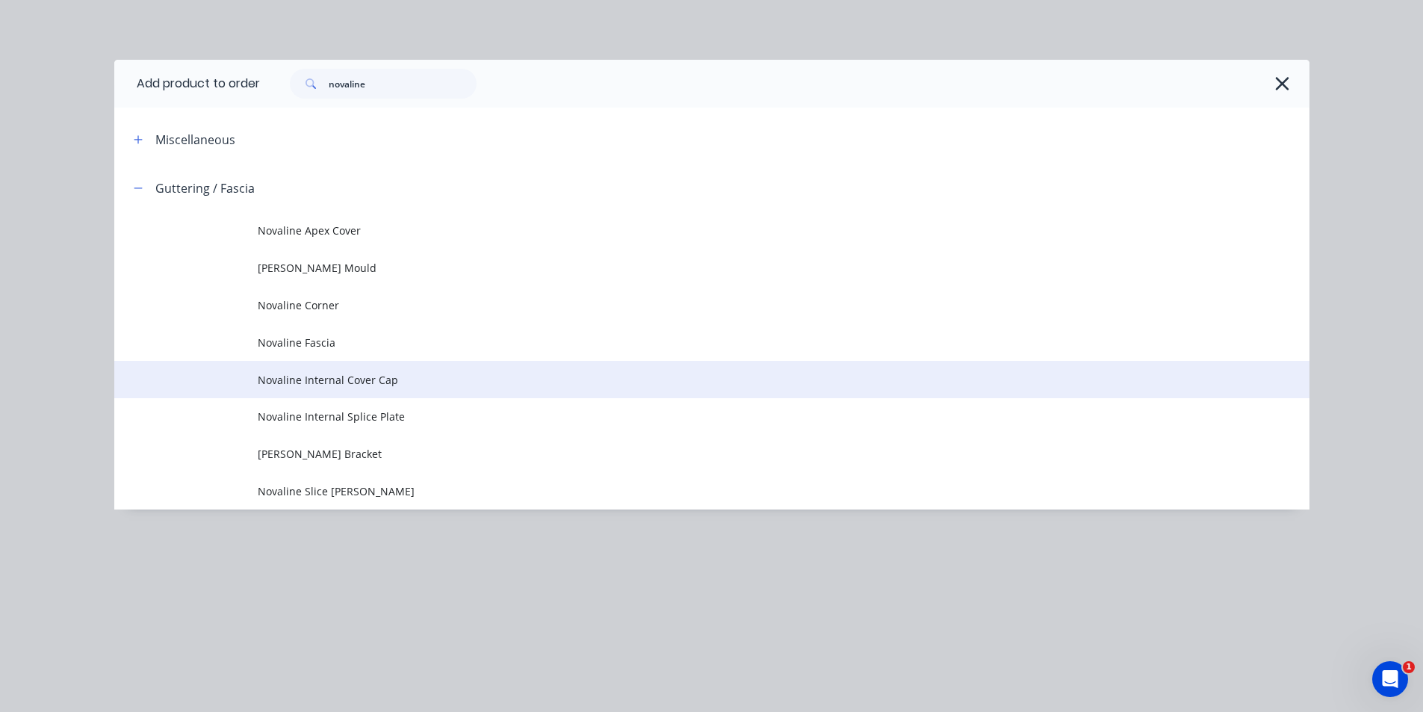
click at [405, 380] on span "Novaline Internal Cover Cap" at bounding box center [678, 380] width 841 height 16
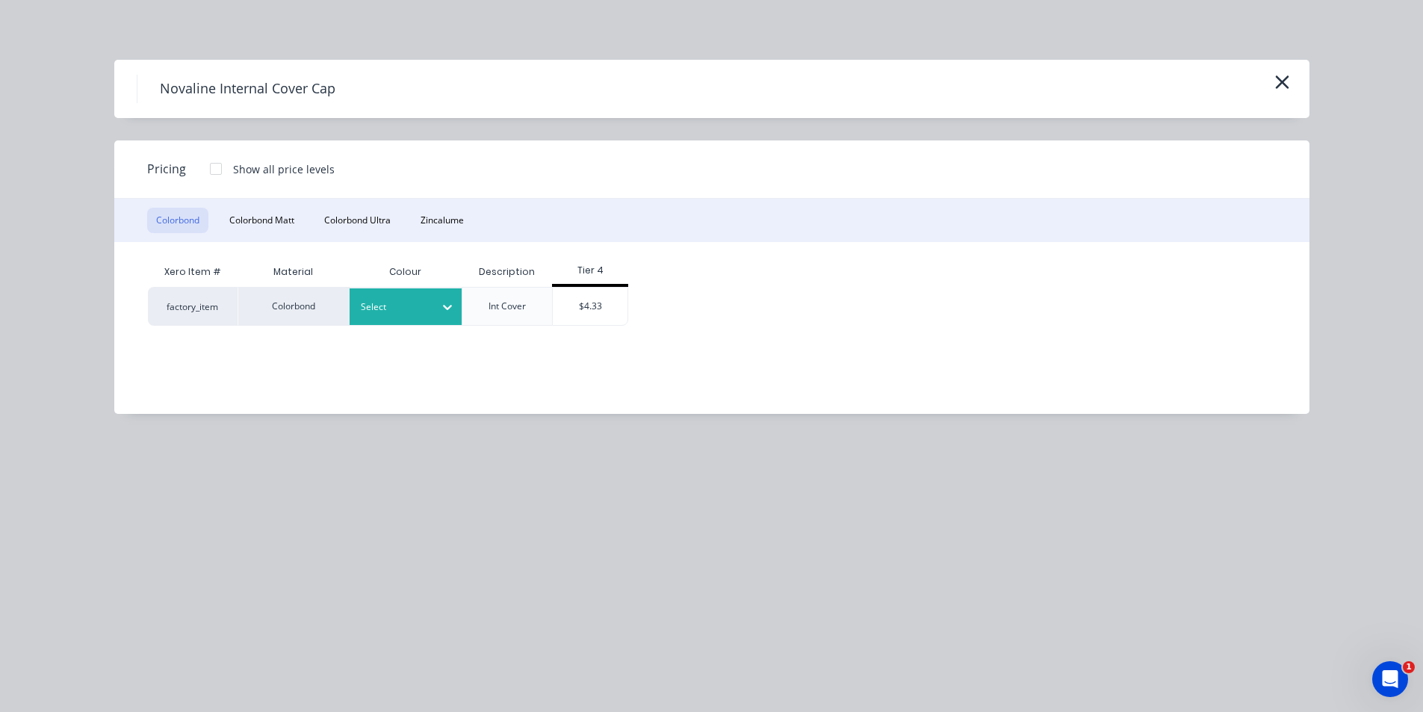
click at [443, 315] on div at bounding box center [447, 307] width 27 height 24
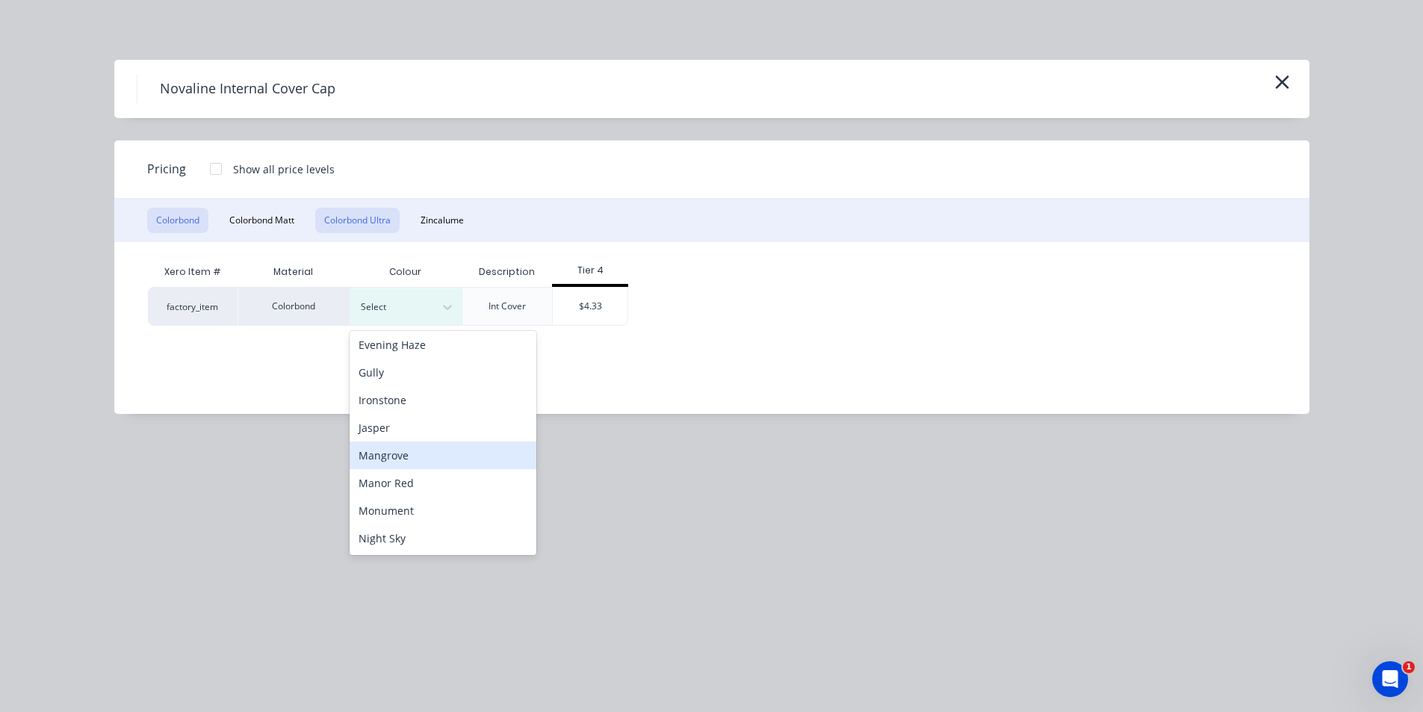
scroll to position [149, 0]
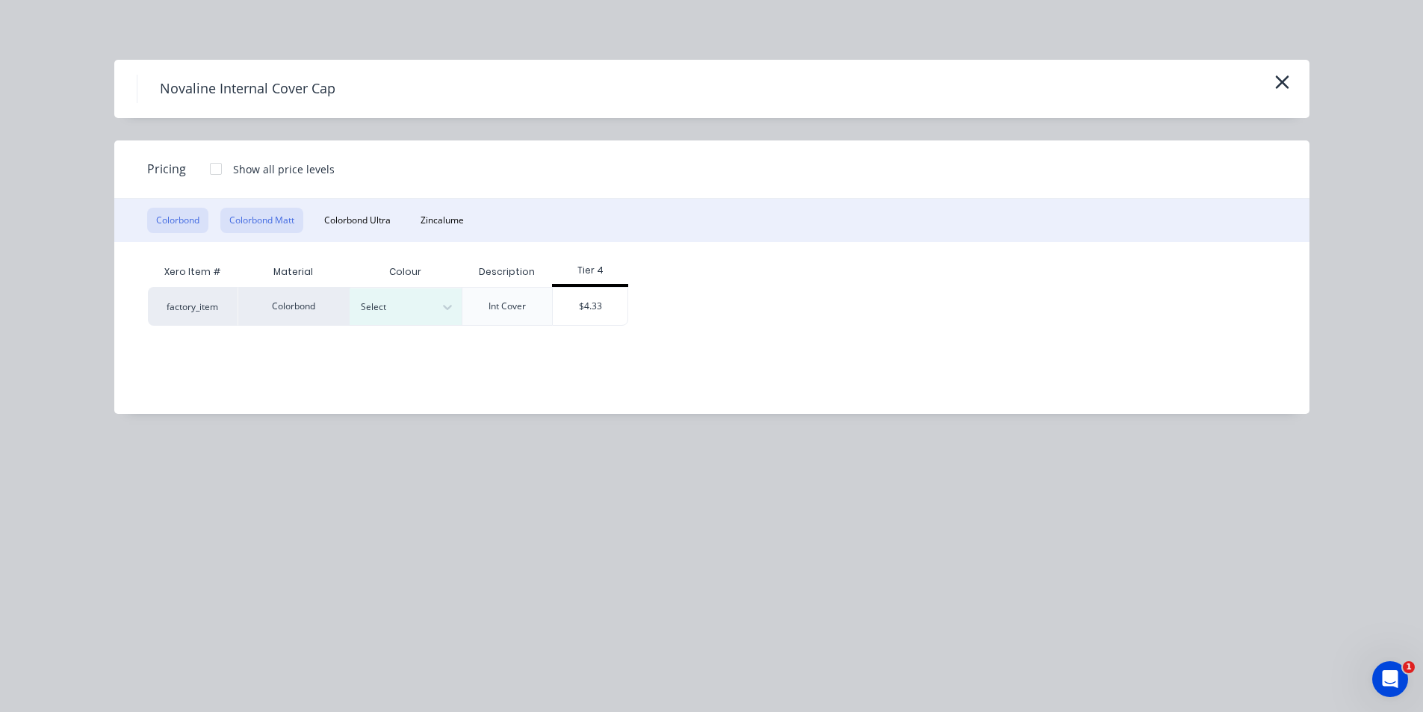
click at [270, 224] on button "Colorbond Matt" at bounding box center [261, 220] width 83 height 25
drag, startPoint x: 446, startPoint y: 312, endPoint x: 451, endPoint y: 326, distance: 15.1
click at [445, 312] on icon at bounding box center [447, 307] width 15 height 15
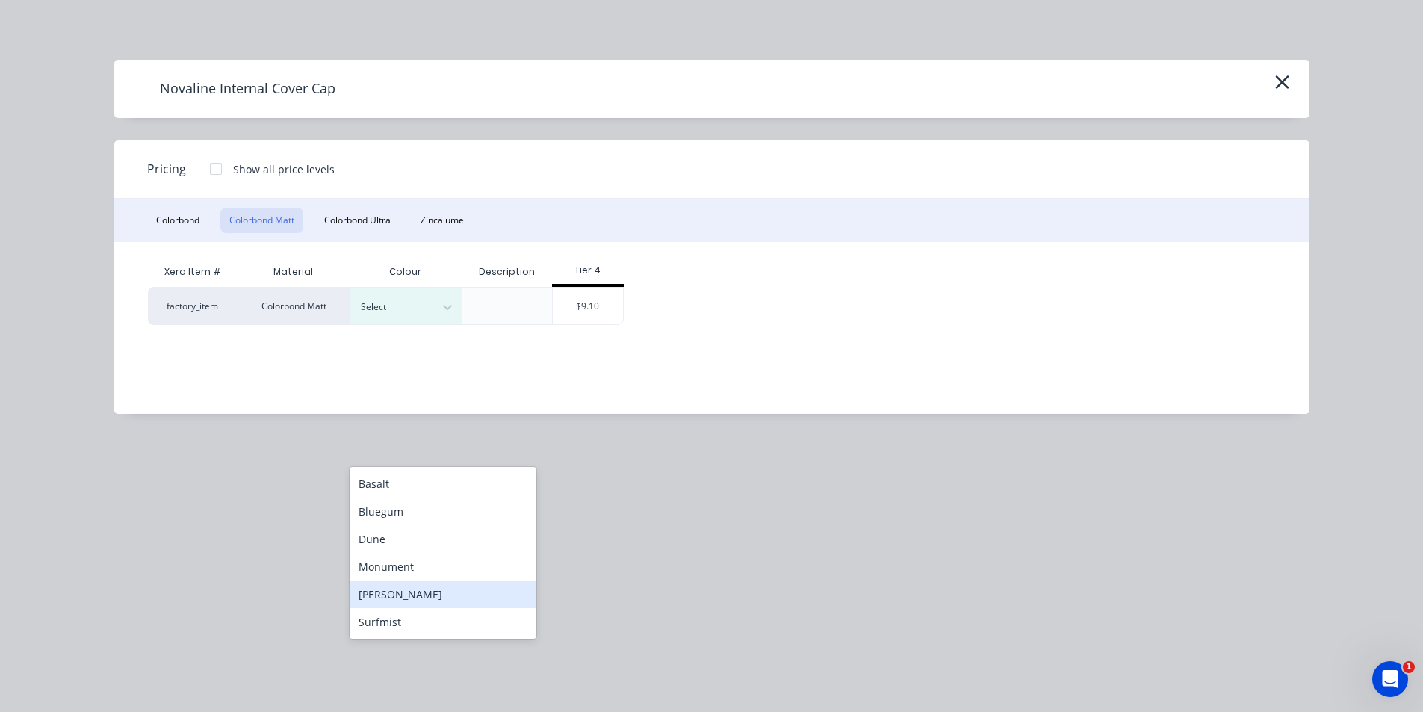
scroll to position [224, 0]
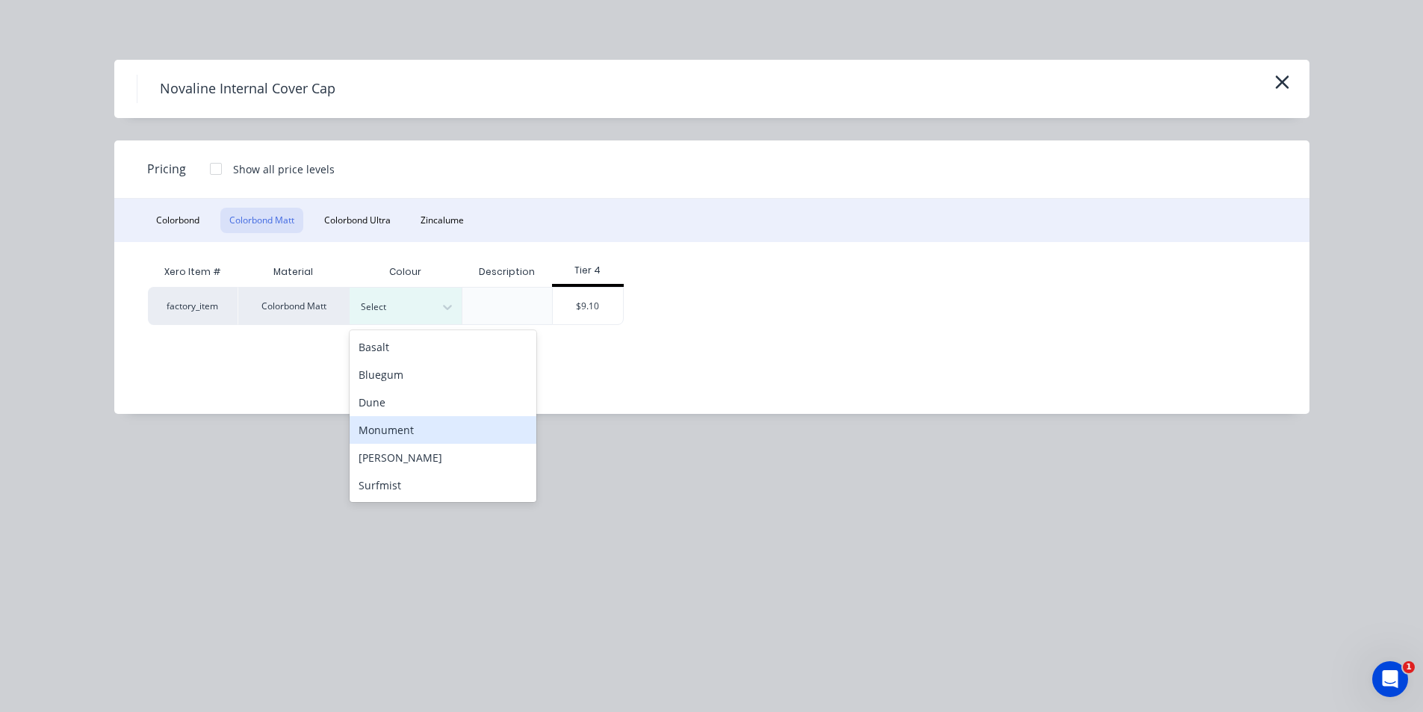
click at [406, 432] on div "Monument" at bounding box center [443, 430] width 187 height 28
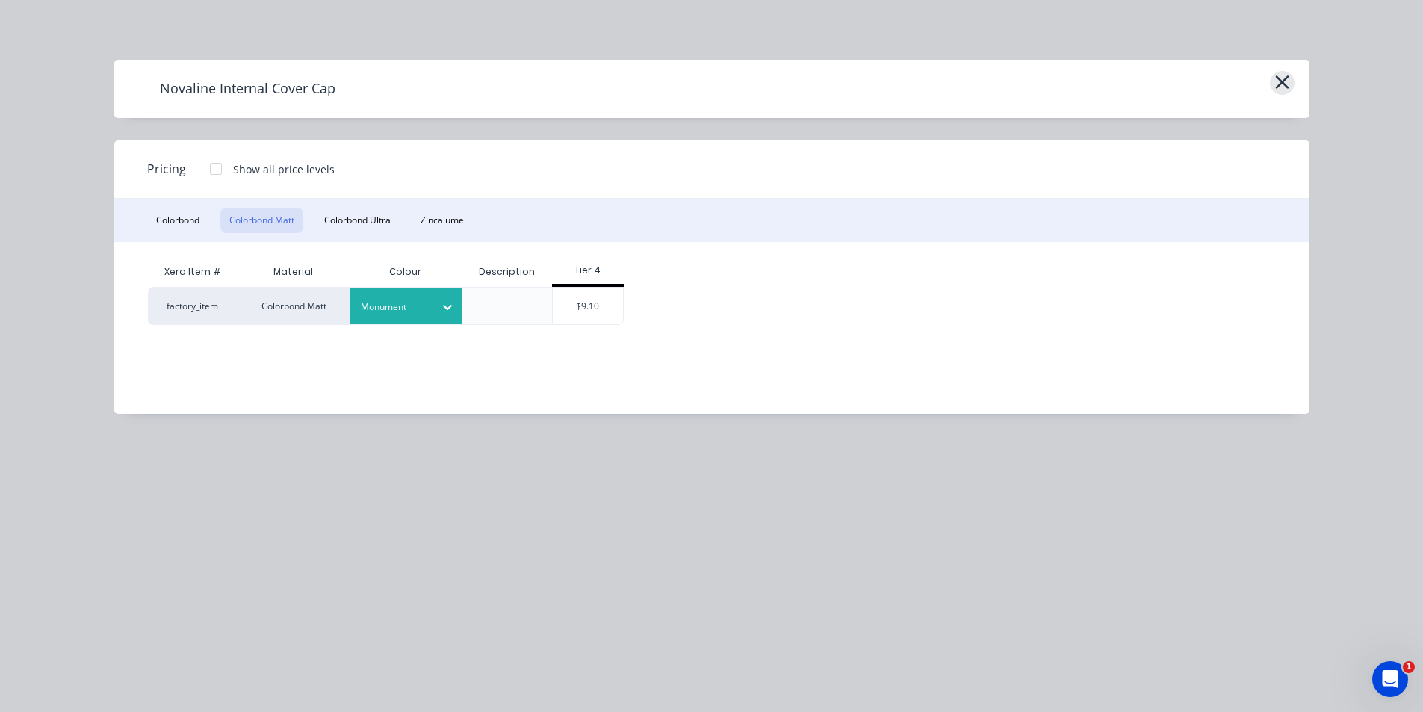
click at [1286, 87] on icon "button" at bounding box center [1281, 81] width 13 height 13
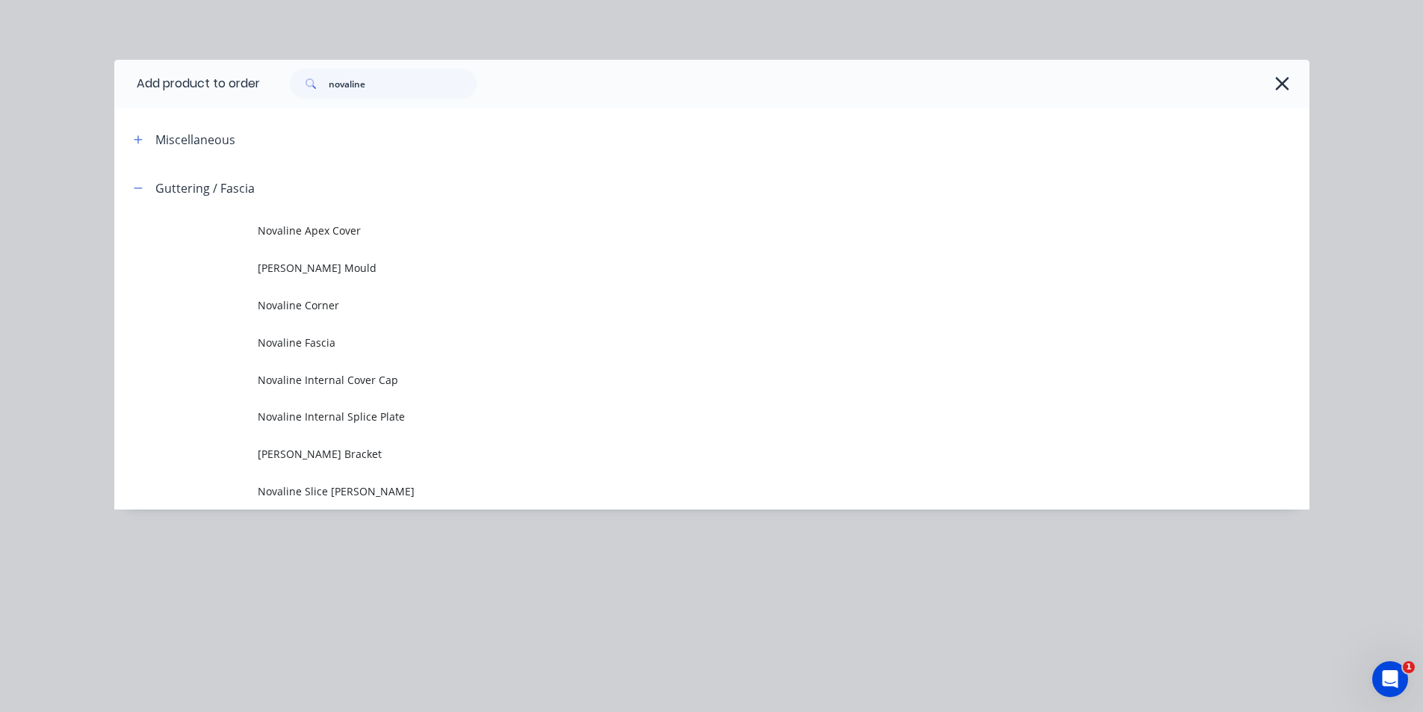
click at [1286, 69] on div "novaline" at bounding box center [777, 84] width 1035 height 30
click at [1281, 85] on icon "button" at bounding box center [1282, 83] width 13 height 13
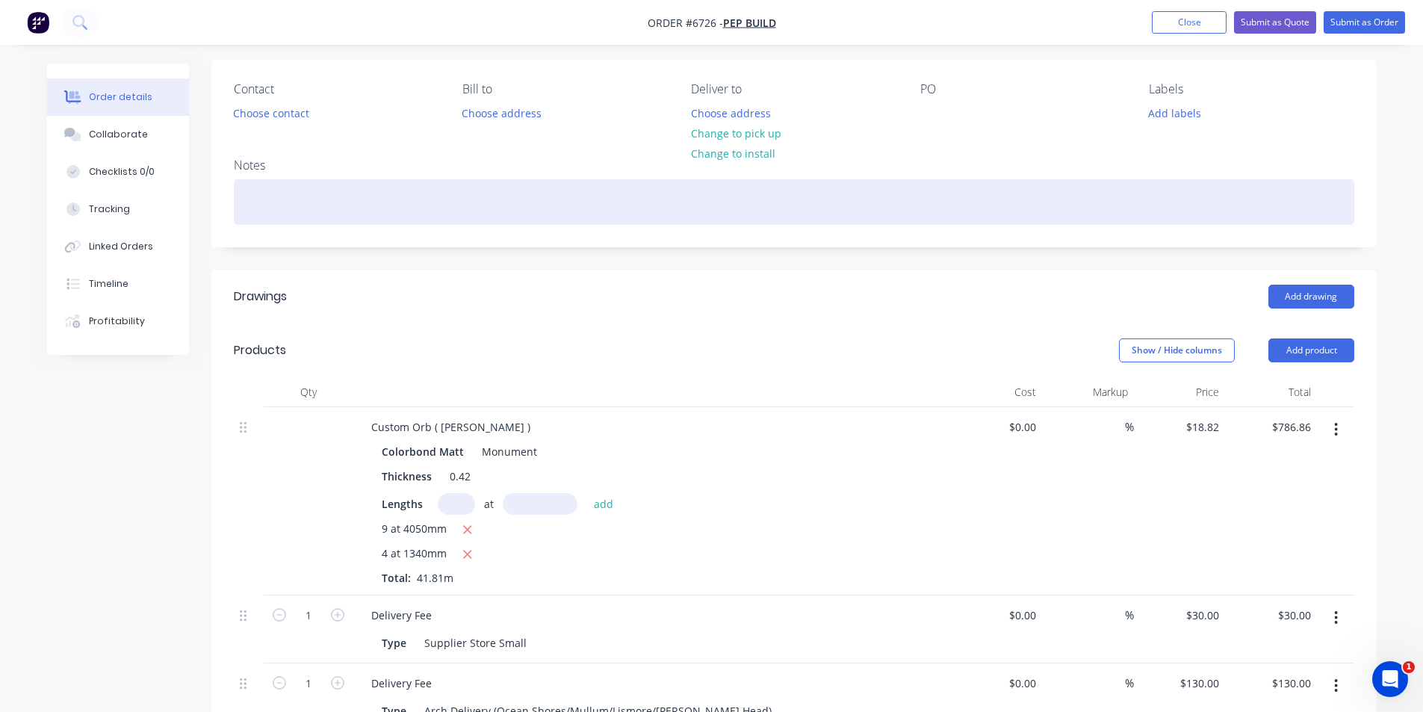
scroll to position [0, 0]
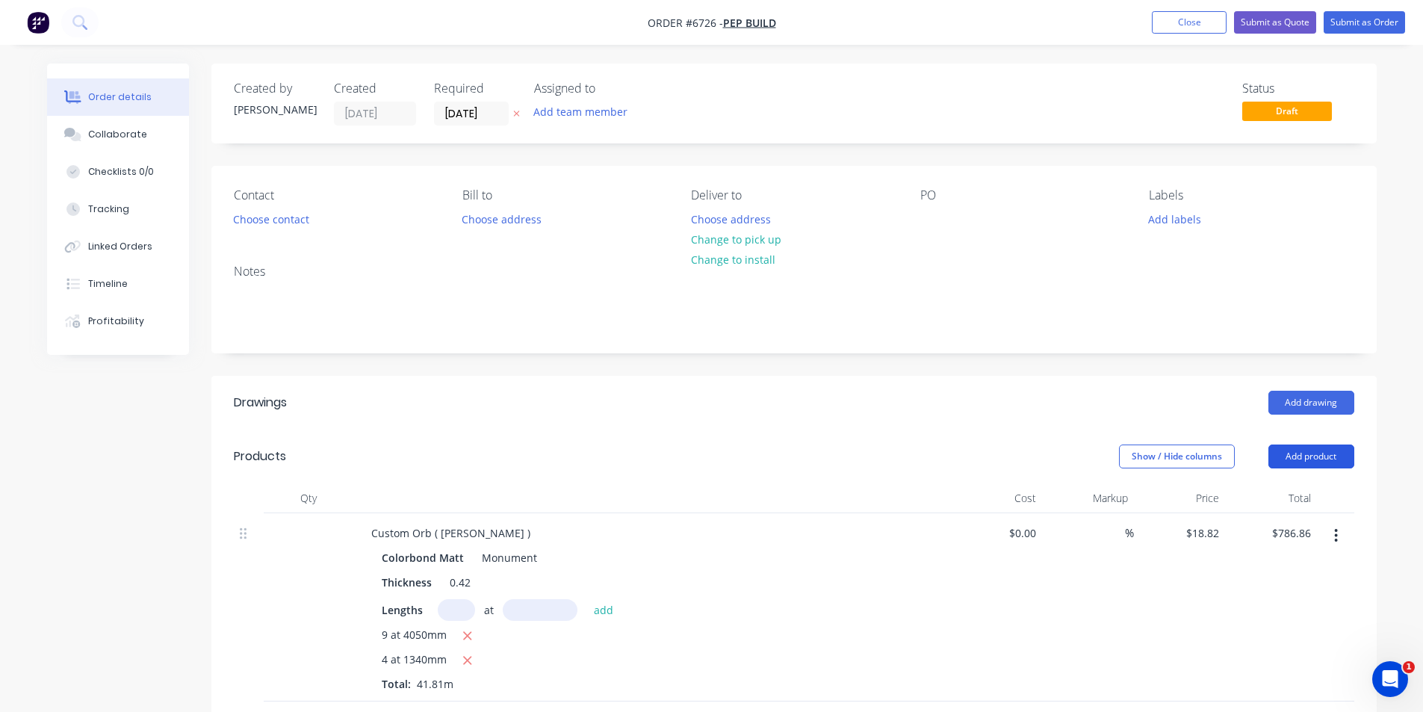
click at [1305, 454] on button "Add product" at bounding box center [1312, 457] width 86 height 24
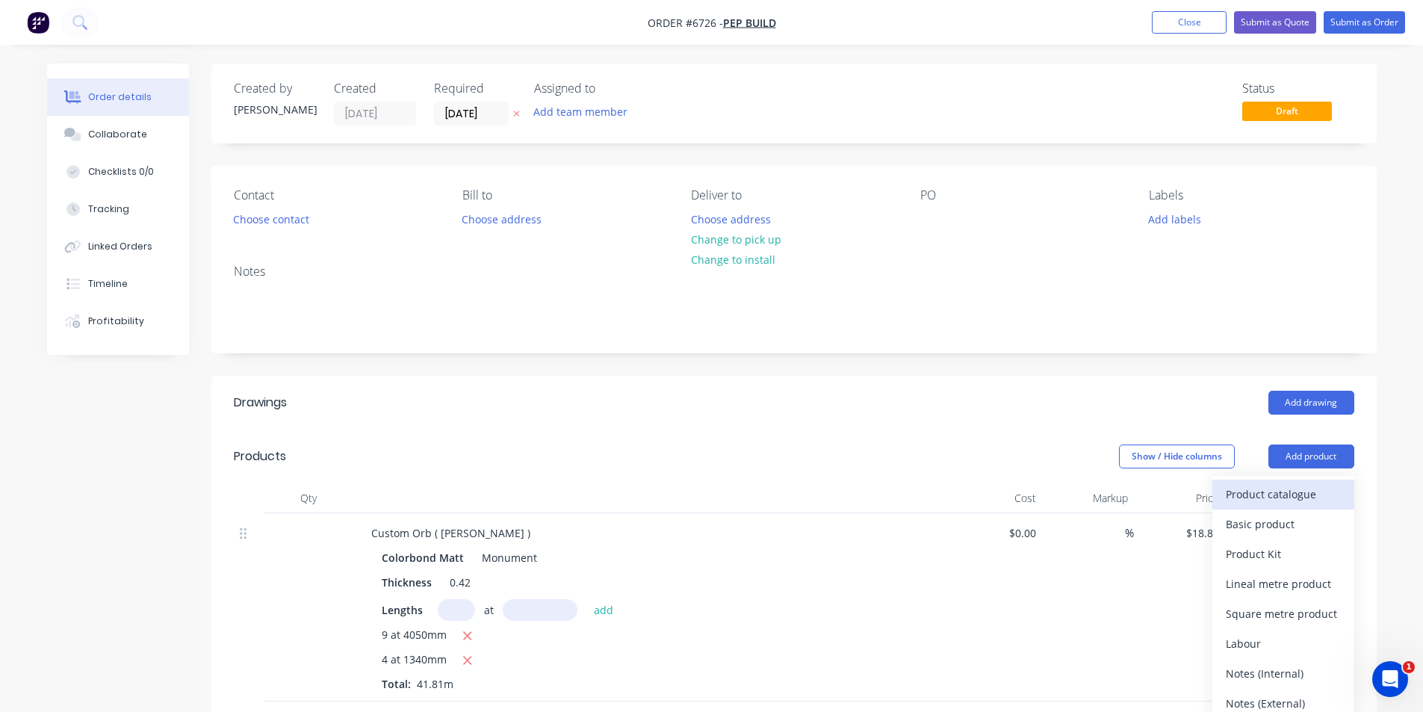
click at [1306, 490] on div "Product catalogue" at bounding box center [1283, 494] width 115 height 22
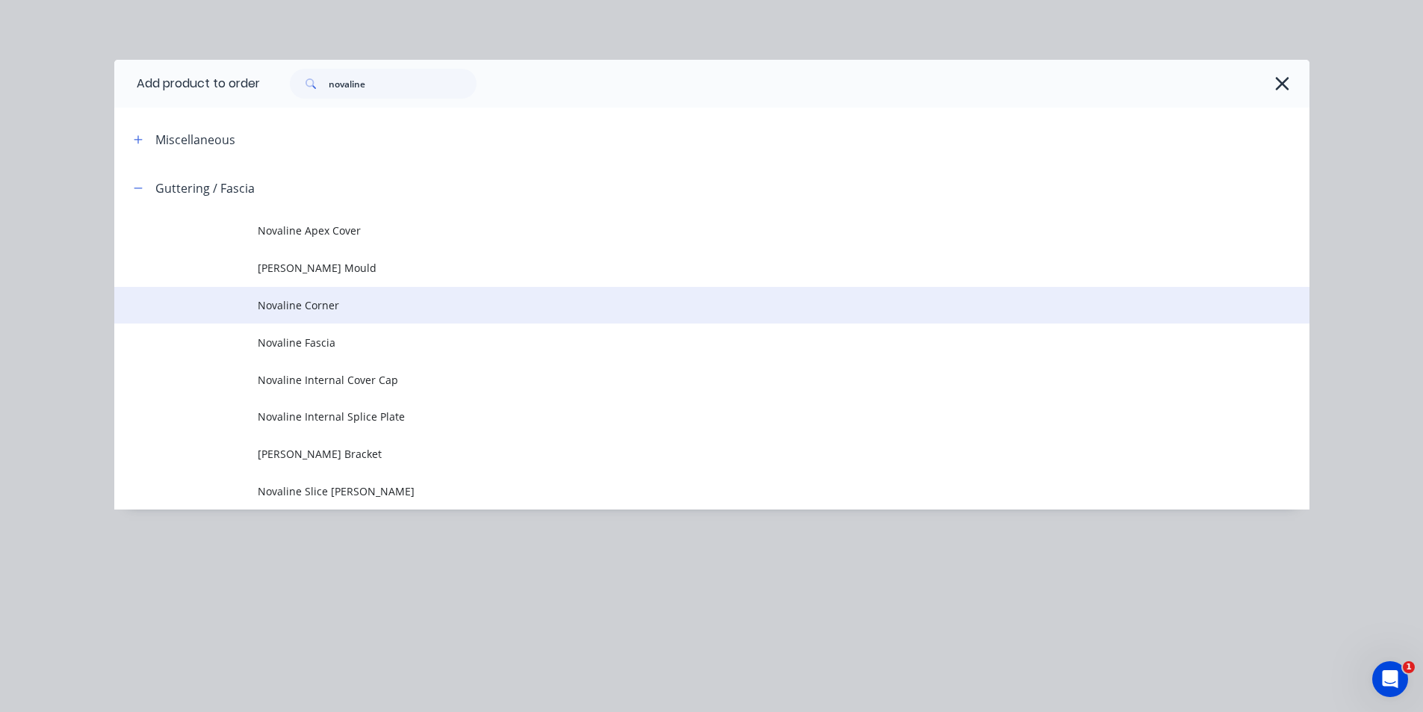
click at [309, 315] on td "Novaline Corner" at bounding box center [784, 305] width 1052 height 37
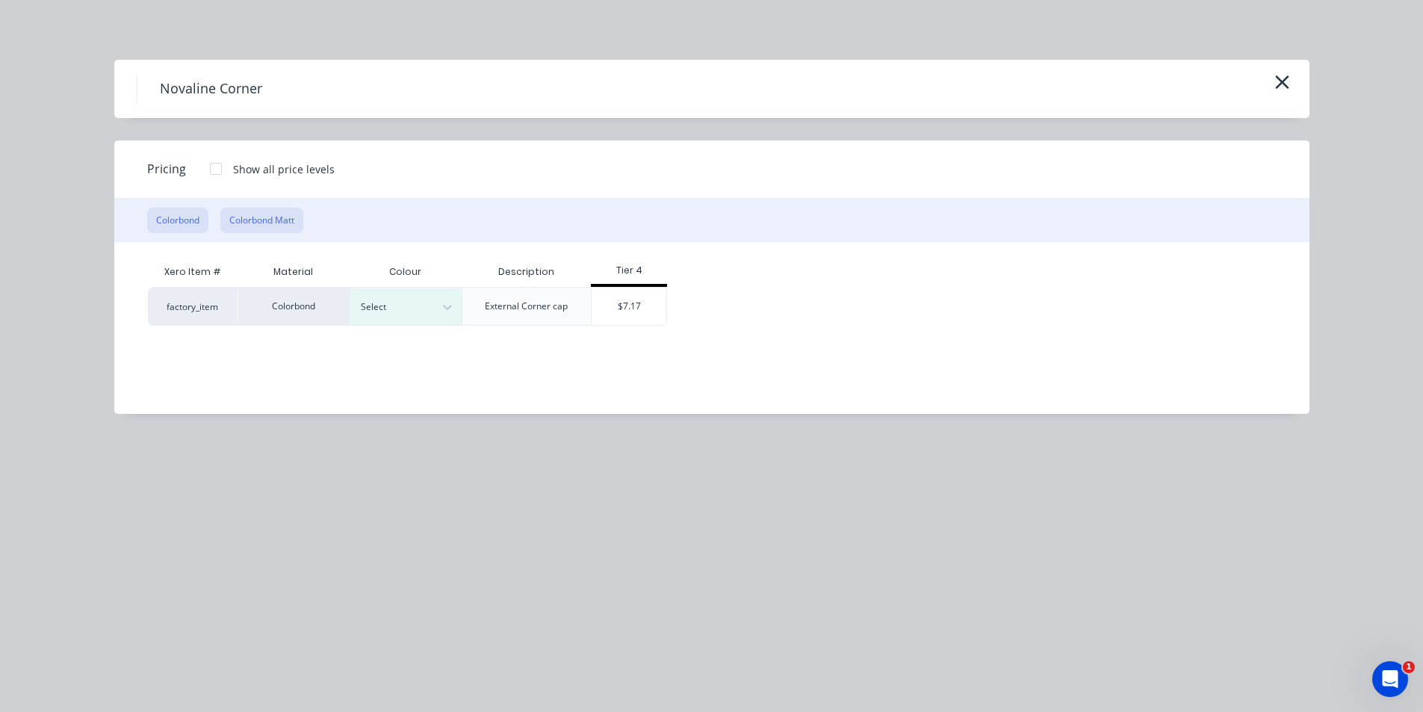
click at [265, 217] on button "Colorbond Matt" at bounding box center [261, 220] width 83 height 25
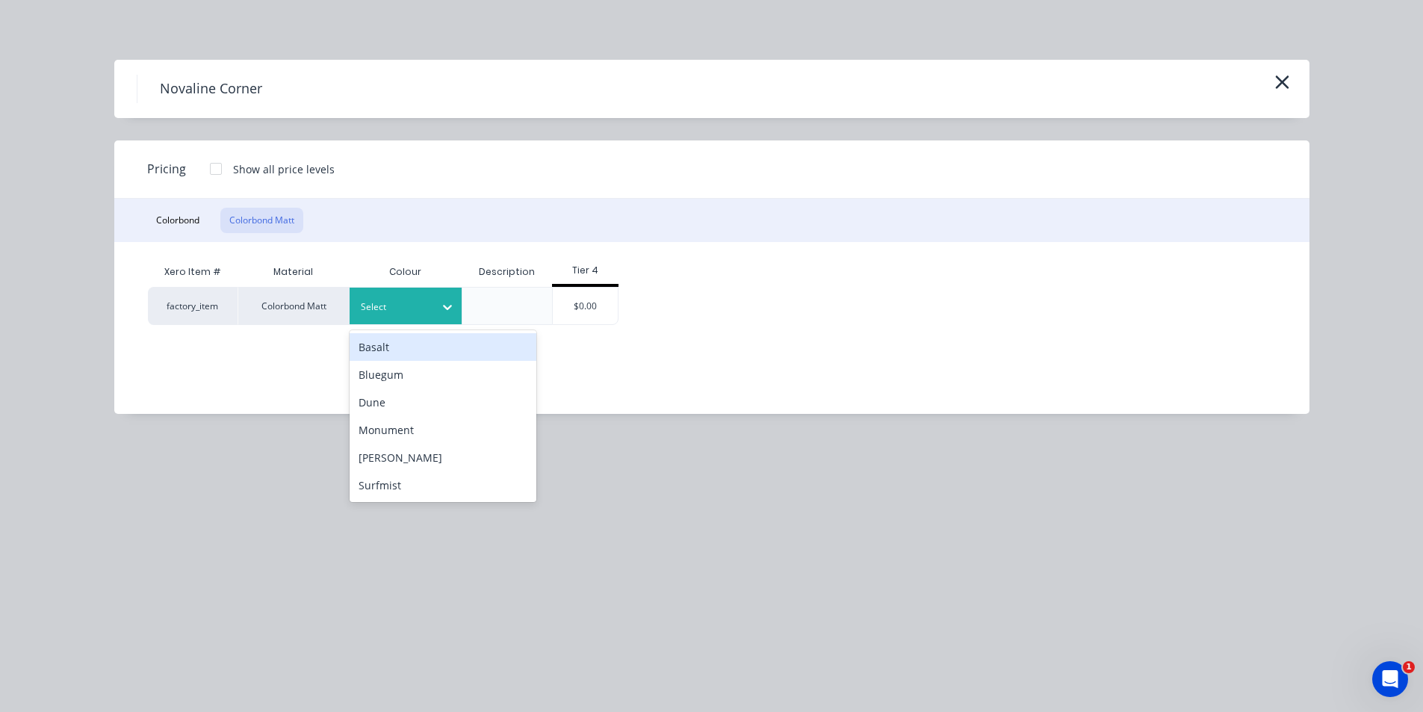
click at [359, 300] on div "Select" at bounding box center [392, 306] width 84 height 19
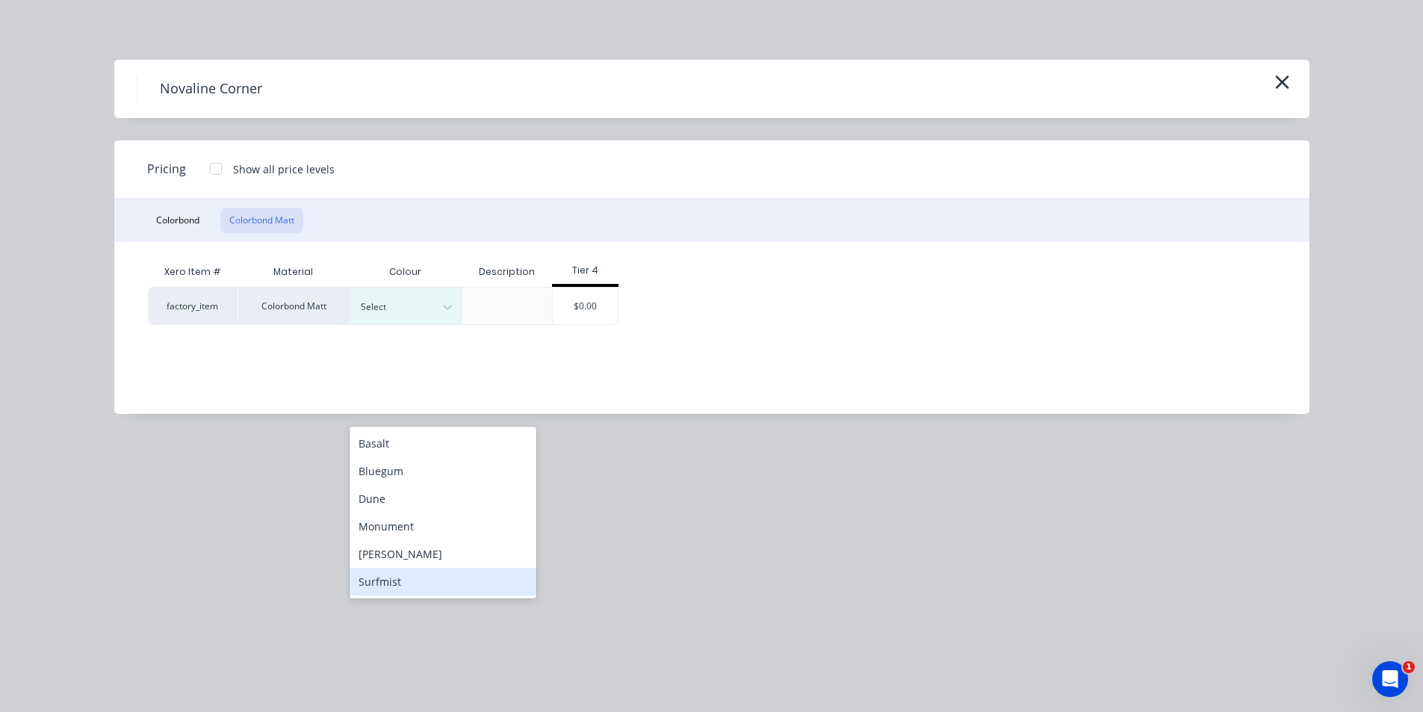
scroll to position [299, 0]
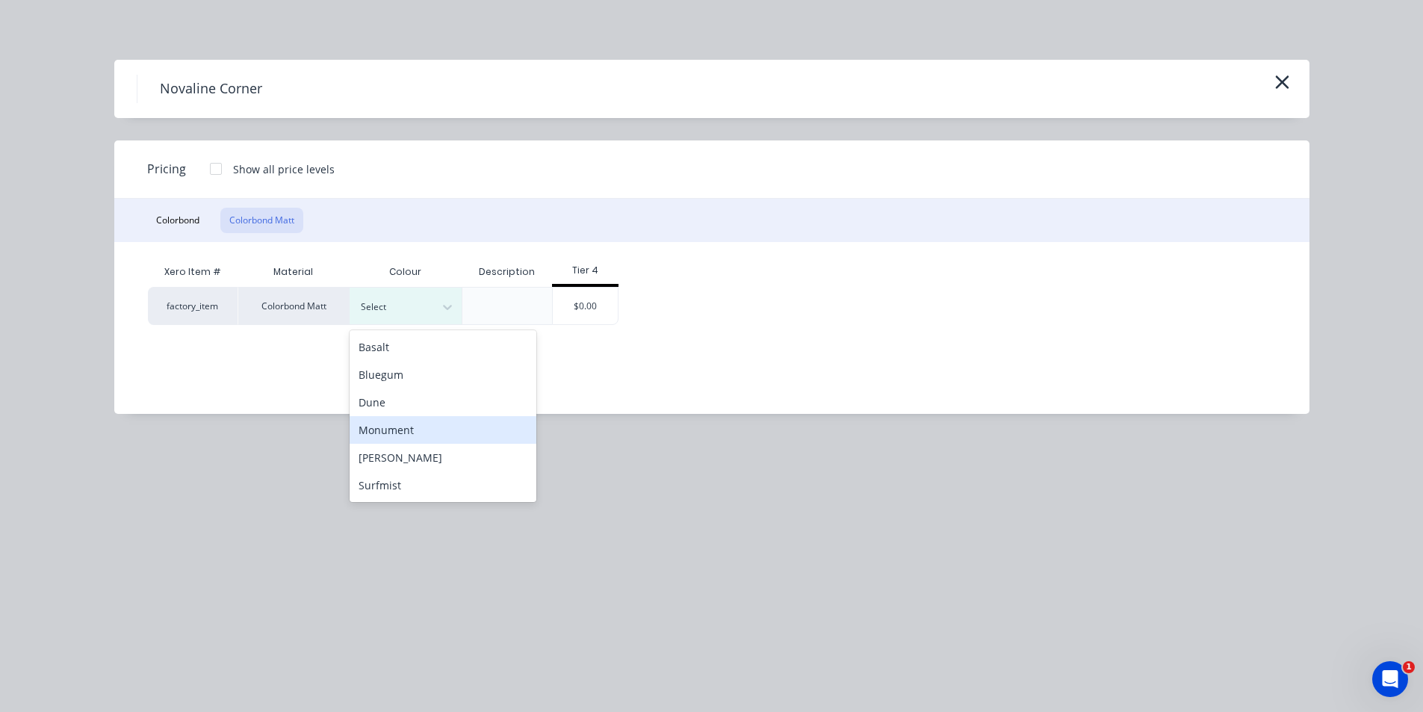
click at [375, 428] on div "Monument" at bounding box center [443, 430] width 187 height 28
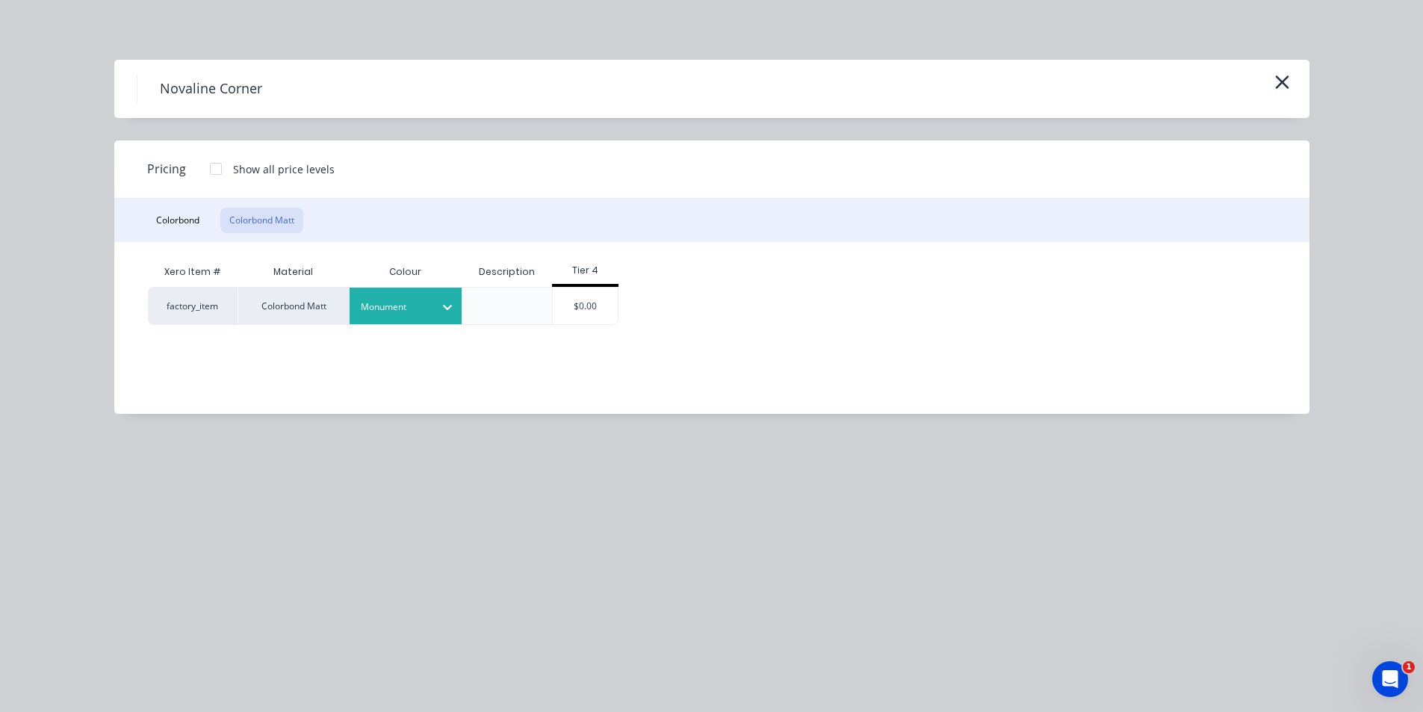
click at [593, 283] on div "Tier 4" at bounding box center [585, 272] width 66 height 30
click at [594, 301] on div "$0.00" at bounding box center [585, 306] width 65 height 37
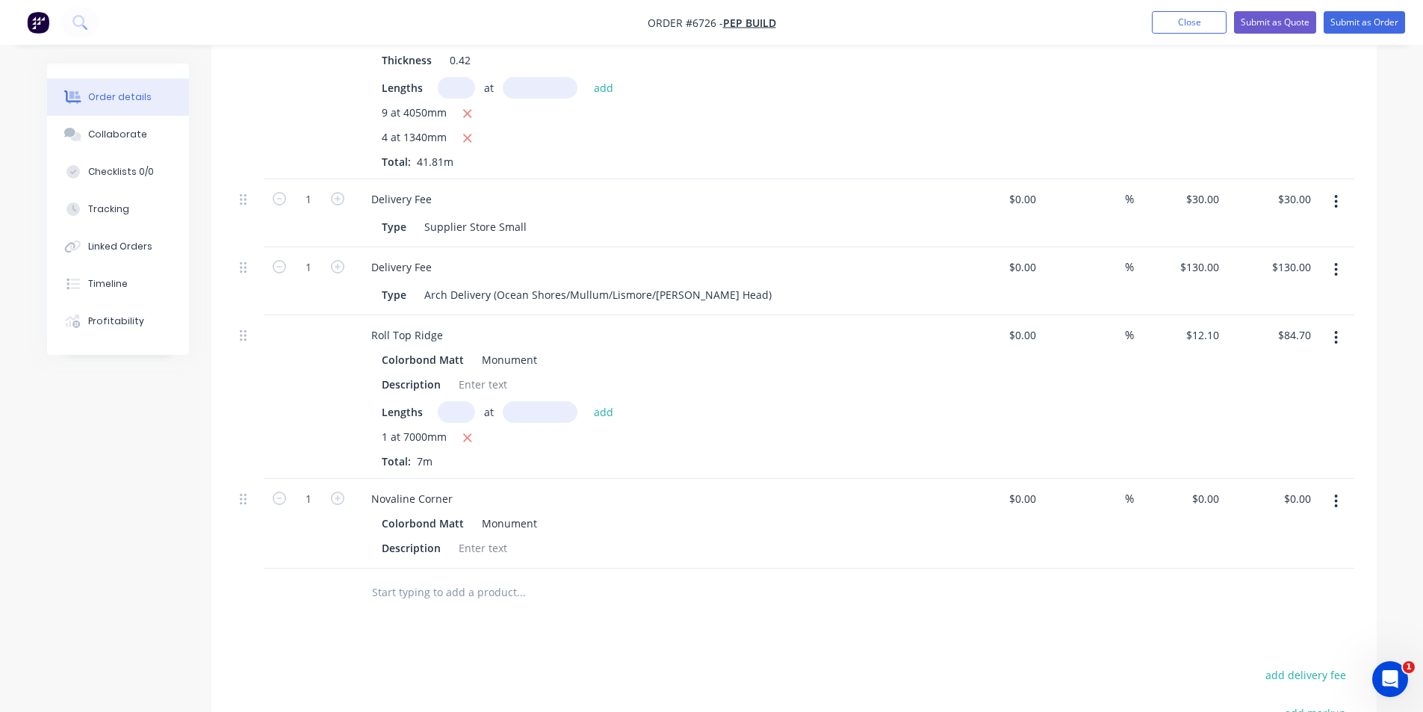
scroll to position [523, 0]
click at [344, 497] on button "button" at bounding box center [337, 497] width 19 height 16
click at [338, 497] on icon "button" at bounding box center [337, 497] width 13 height 13
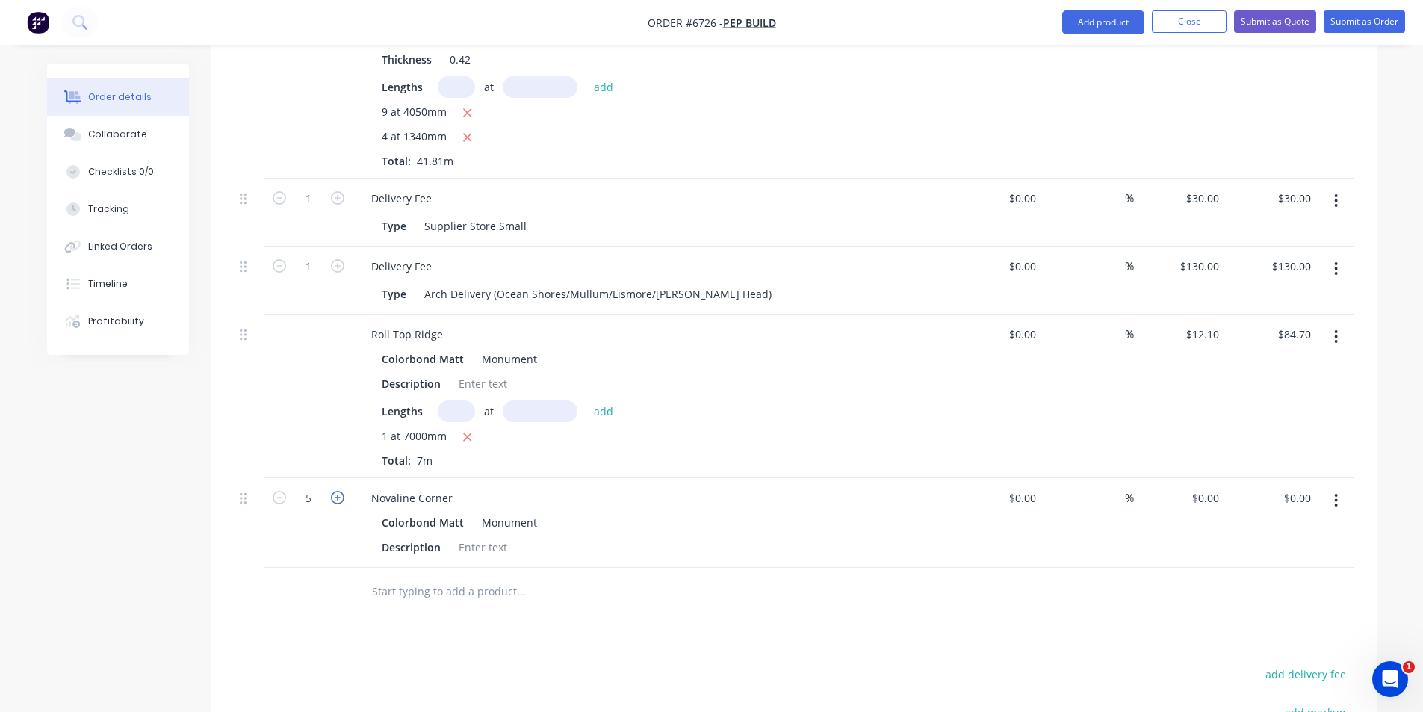
click at [340, 498] on icon "button" at bounding box center [337, 497] width 13 height 13
type input "6"
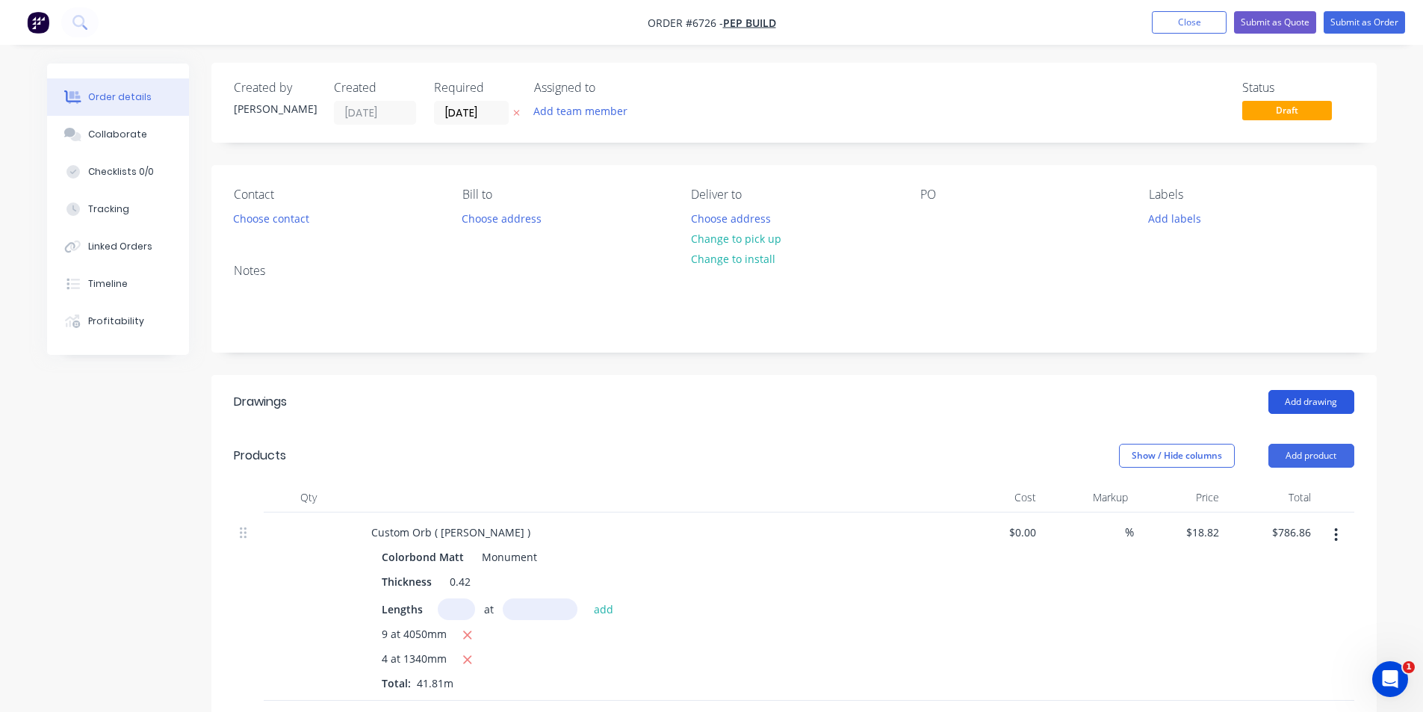
scroll to position [0, 0]
click at [1287, 399] on button "Add drawing" at bounding box center [1312, 403] width 86 height 24
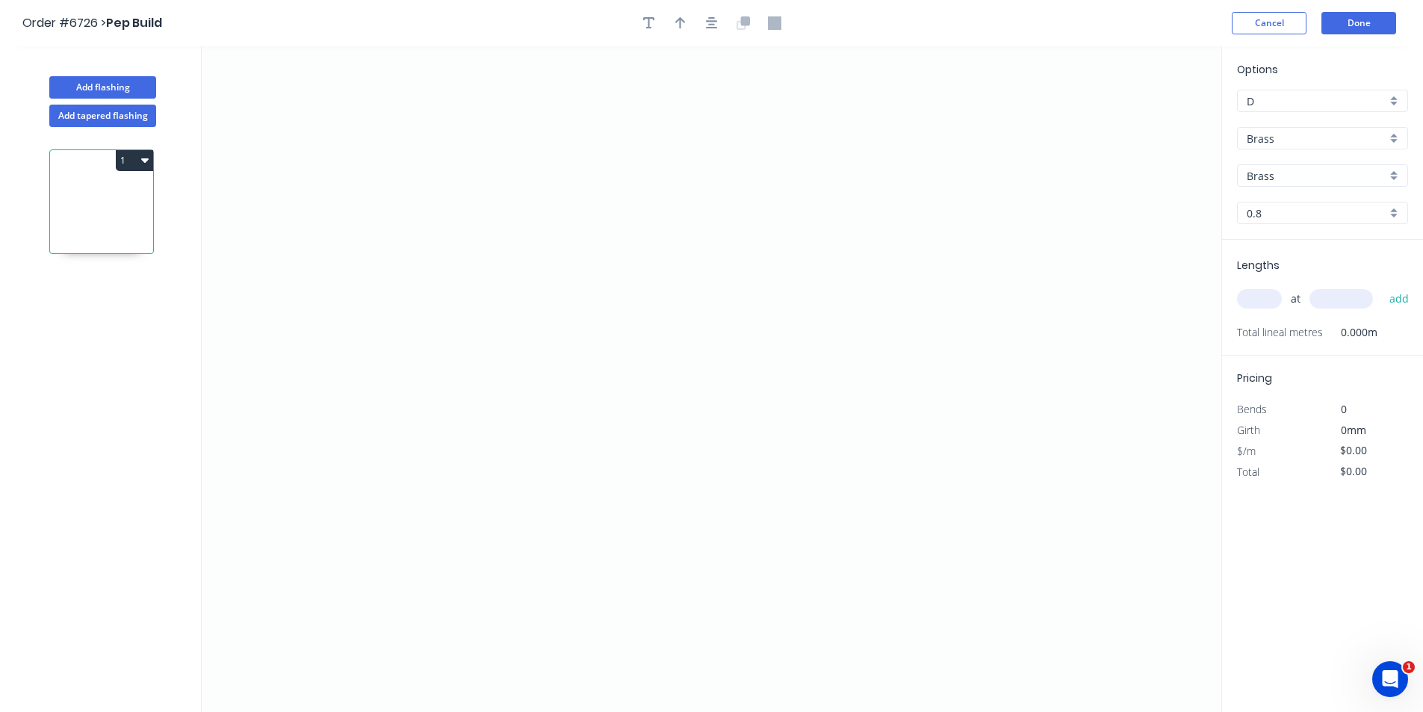
click at [1305, 146] on input "Brass" at bounding box center [1317, 139] width 140 height 16
click at [1282, 197] on div "Colorbond" at bounding box center [1323, 193] width 170 height 26
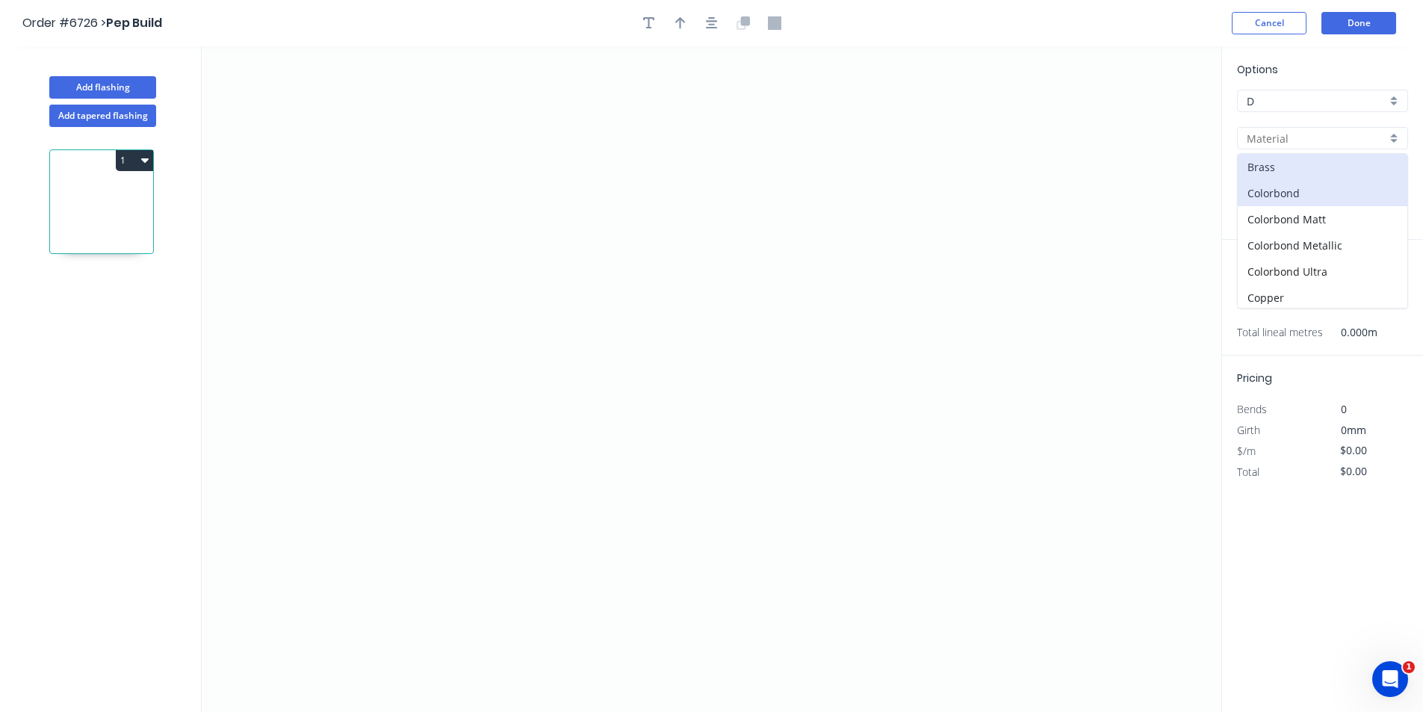
type input "Colorbond"
type input "Basalt"
type input "0.55"
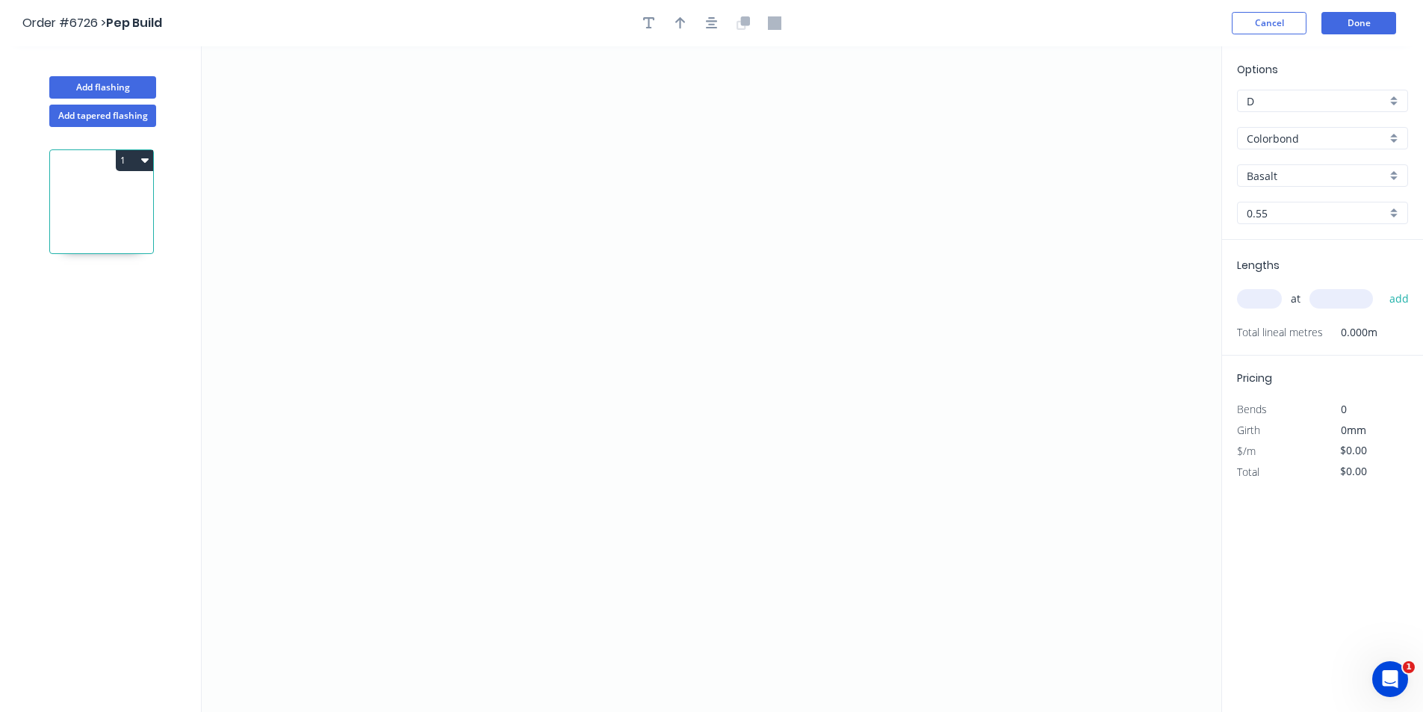
click at [1326, 181] on input "Basalt" at bounding box center [1317, 176] width 140 height 16
click at [1325, 137] on input "Colorbond" at bounding box center [1317, 139] width 140 height 16
click at [1320, 214] on div "Colorbond Matt" at bounding box center [1323, 219] width 170 height 26
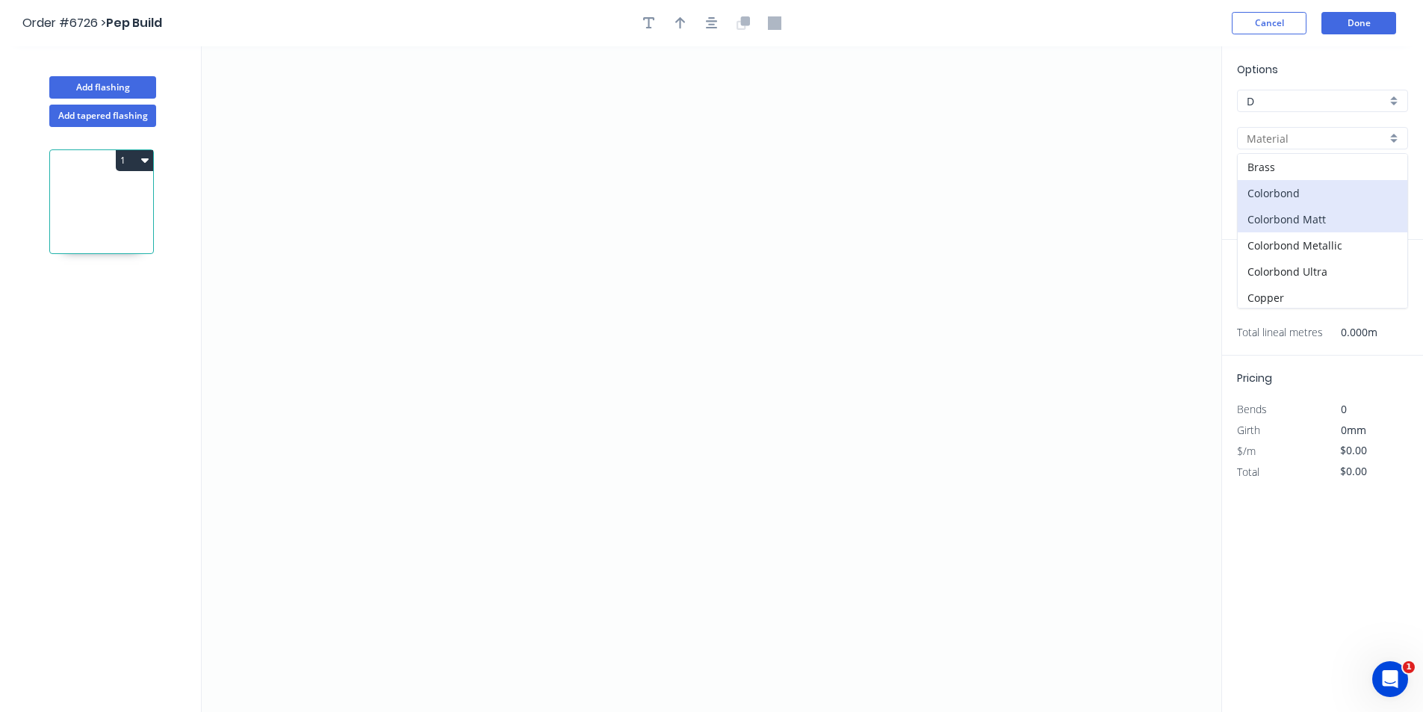
type input "Colorbond Matt"
type input "Bluegum Matt"
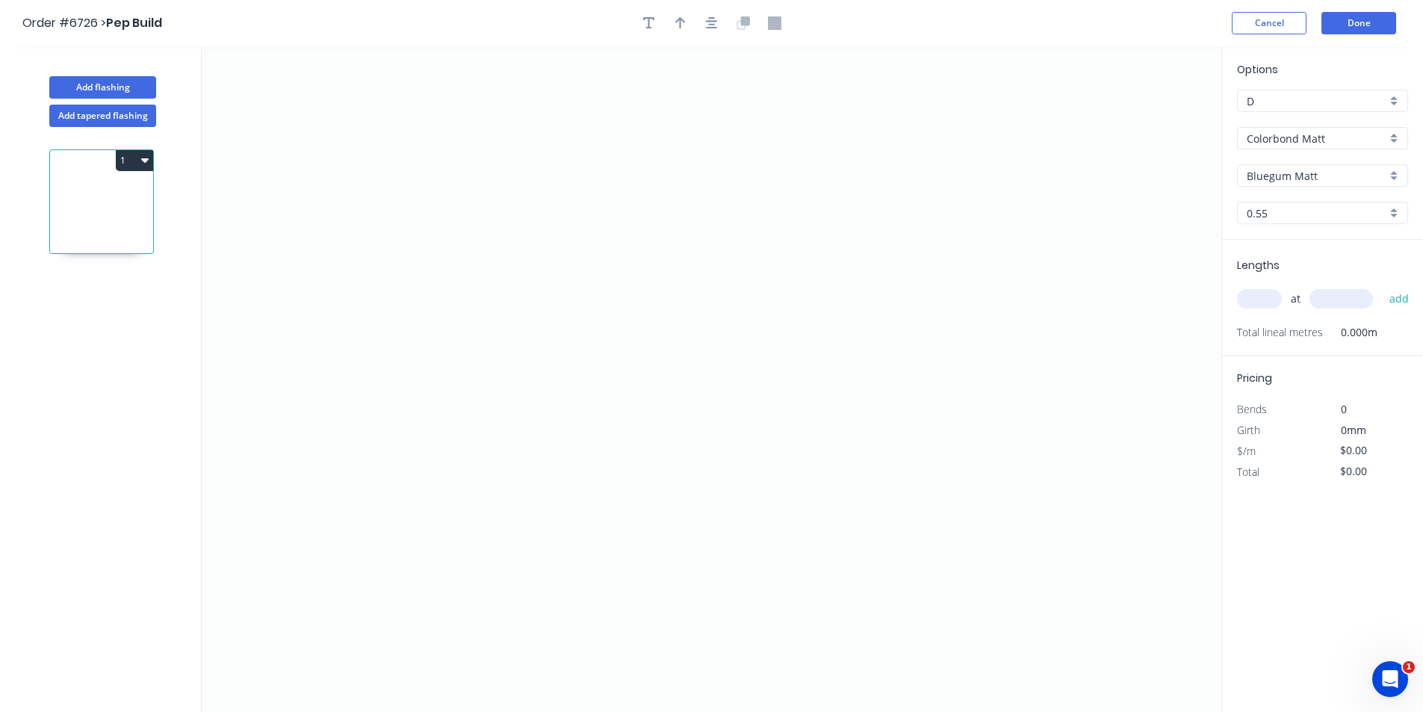
click at [1308, 179] on input "Bluegum Matt" at bounding box center [1317, 176] width 140 height 16
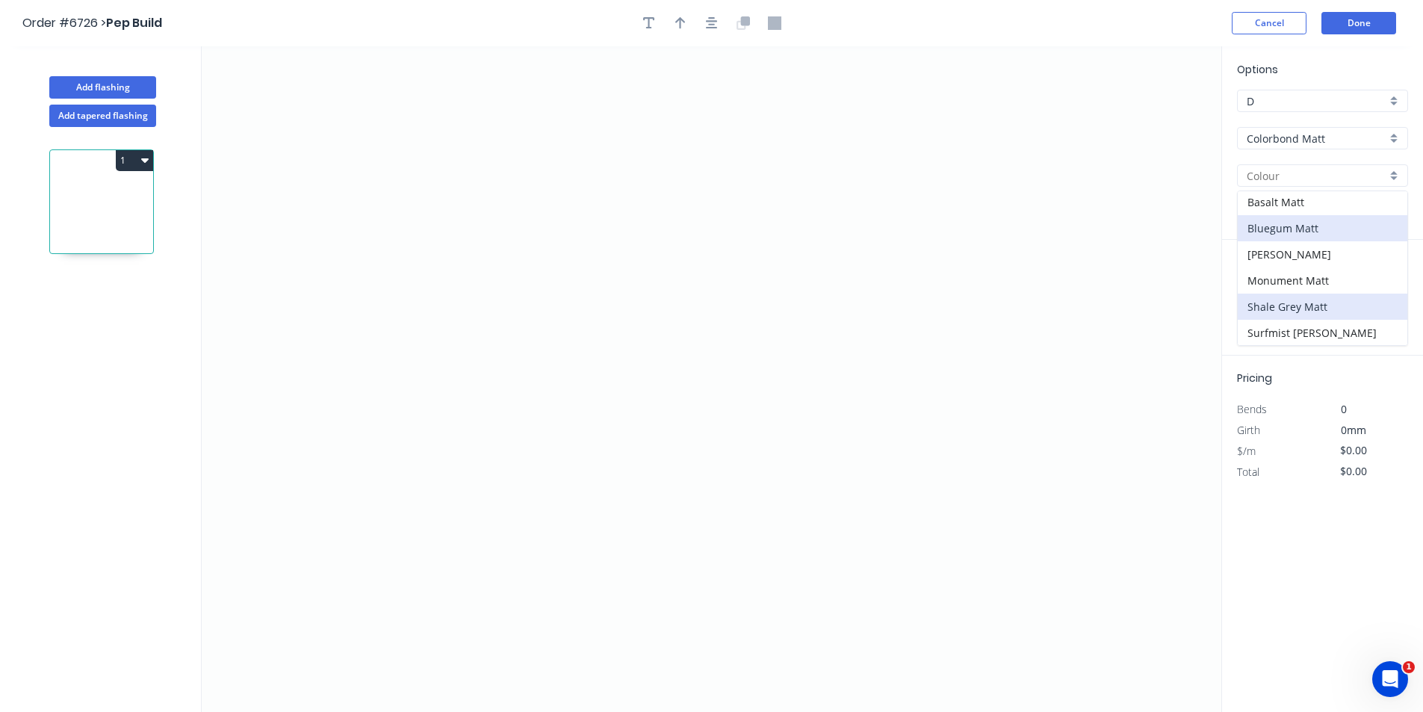
scroll to position [3, 0]
click at [1320, 275] on div "Monument Matt" at bounding box center [1323, 280] width 170 height 26
type input "Monument Matt"
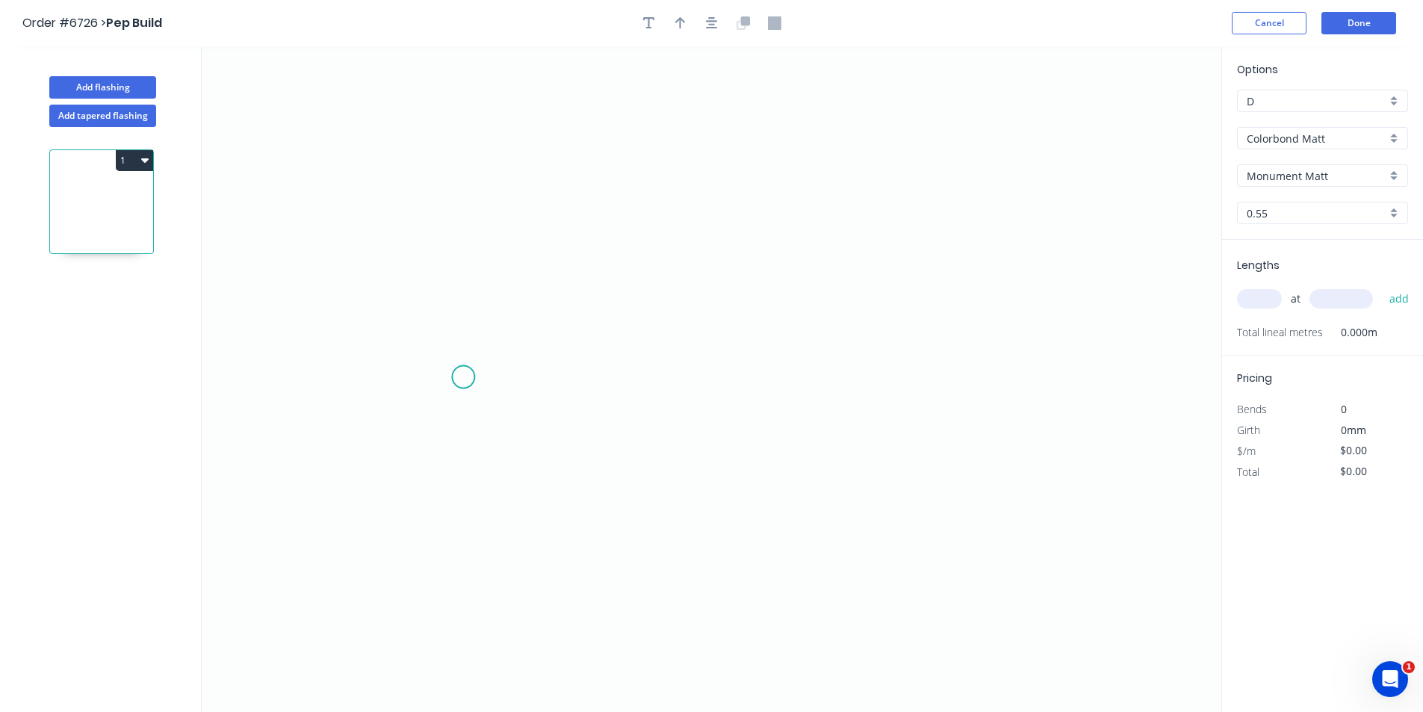
click at [463, 377] on icon "0" at bounding box center [712, 379] width 1020 height 666
click at [506, 319] on icon "0" at bounding box center [712, 379] width 1020 height 666
drag, startPoint x: 908, startPoint y: 324, endPoint x: 924, endPoint y: 362, distance: 42.2
click at [909, 324] on icon "0 ?" at bounding box center [712, 379] width 1020 height 666
click at [939, 388] on icon "0 ? ? ? º" at bounding box center [712, 379] width 1020 height 666
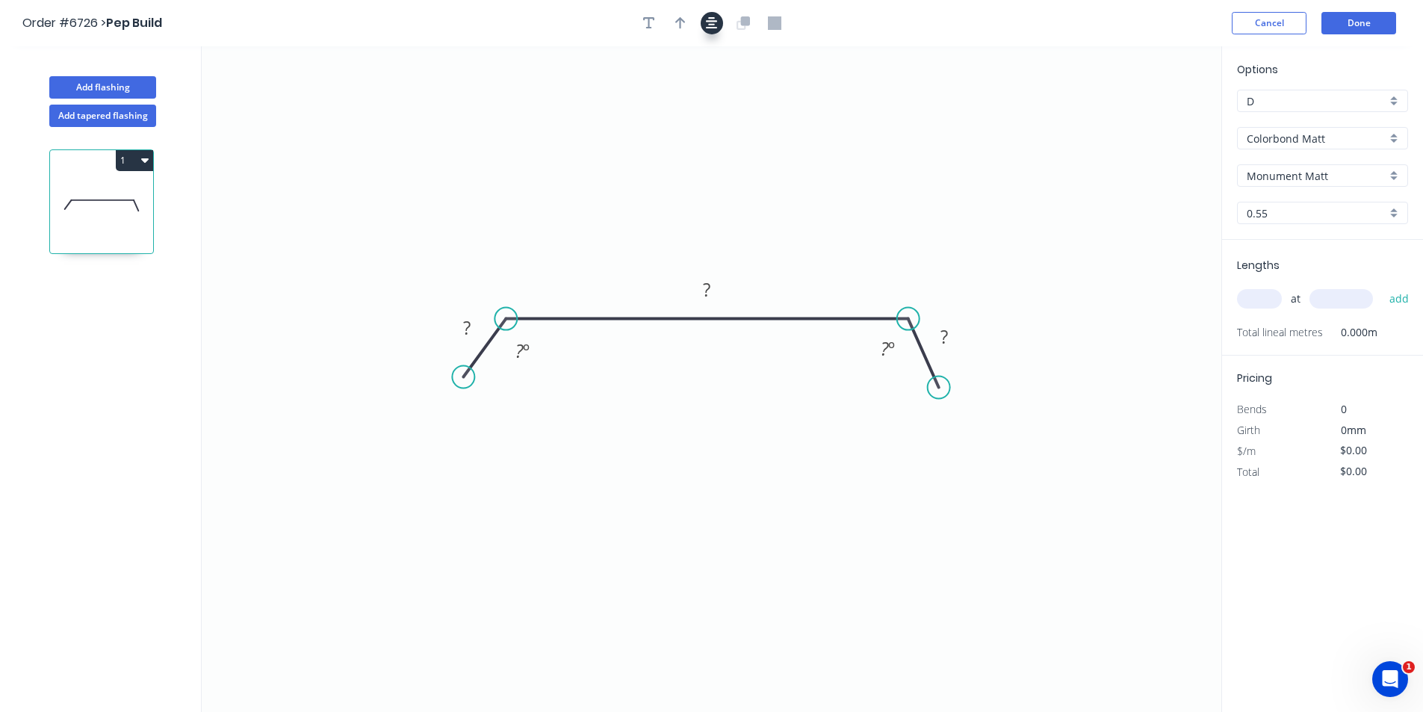
click at [702, 25] on button "button" at bounding box center [712, 23] width 22 height 22
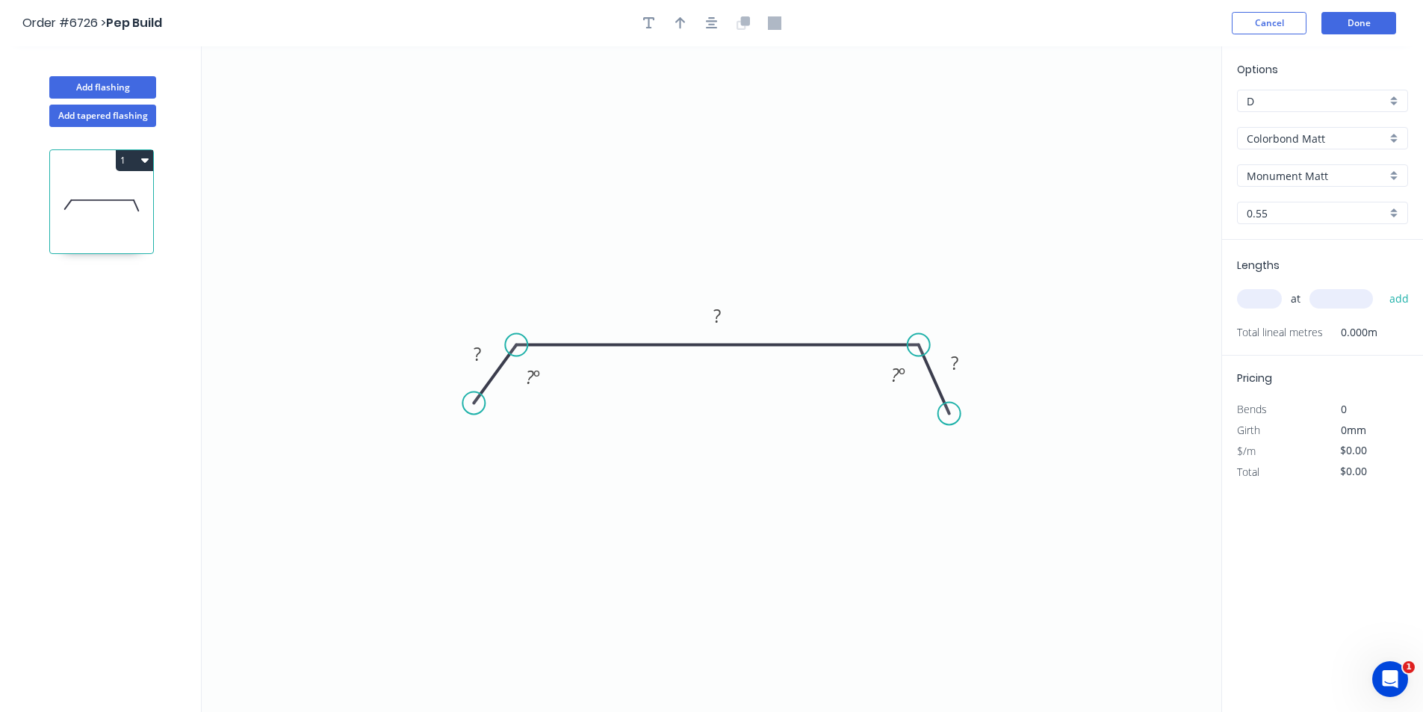
click at [693, 19] on div at bounding box center [712, 23] width 157 height 22
click at [686, 21] on button "button" at bounding box center [680, 23] width 22 height 22
drag, startPoint x: 1121, startPoint y: 129, endPoint x: 652, endPoint y: 275, distance: 491.3
click at [652, 275] on icon at bounding box center [651, 258] width 13 height 48
click at [474, 353] on tspan "?" at bounding box center [477, 353] width 7 height 25
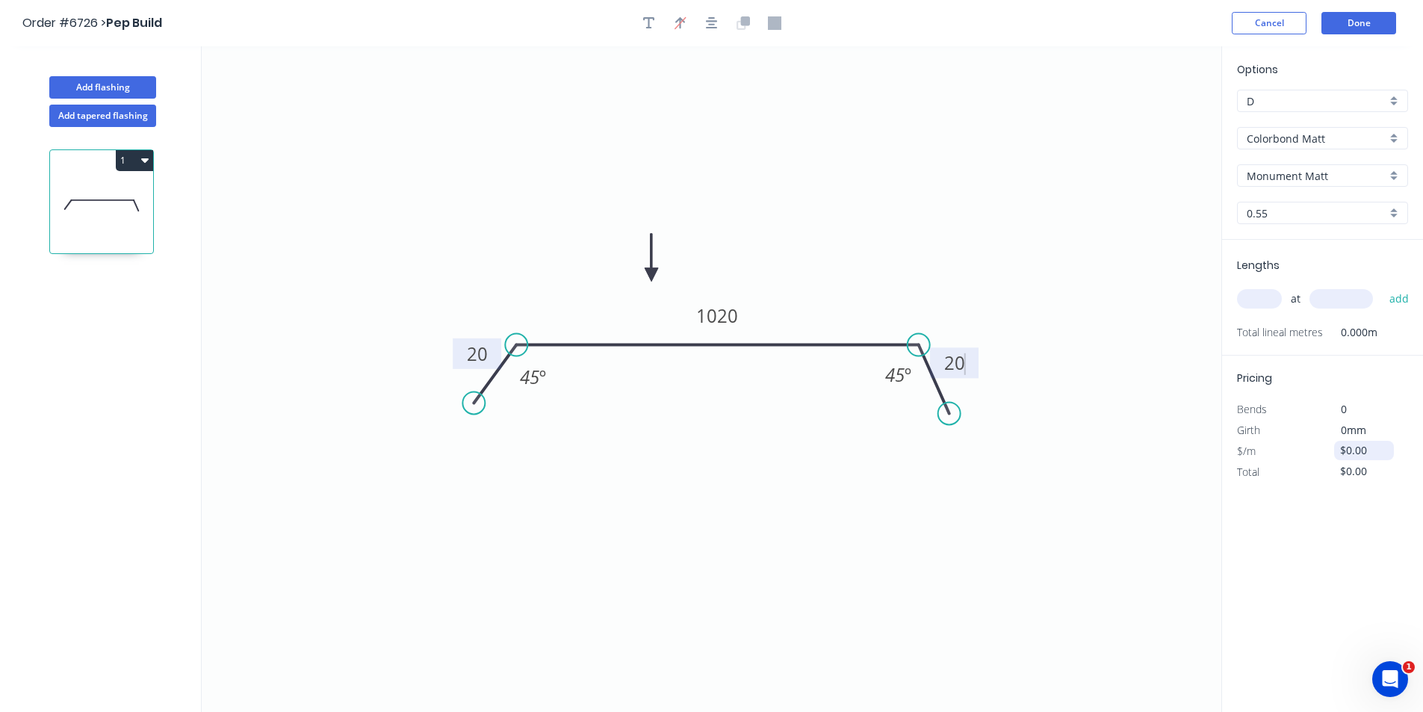
type input "$56.61"
click at [1272, 301] on input "text" at bounding box center [1259, 298] width 45 height 19
type input "2"
type input "2000"
click at [1382, 286] on button "add" at bounding box center [1399, 298] width 35 height 25
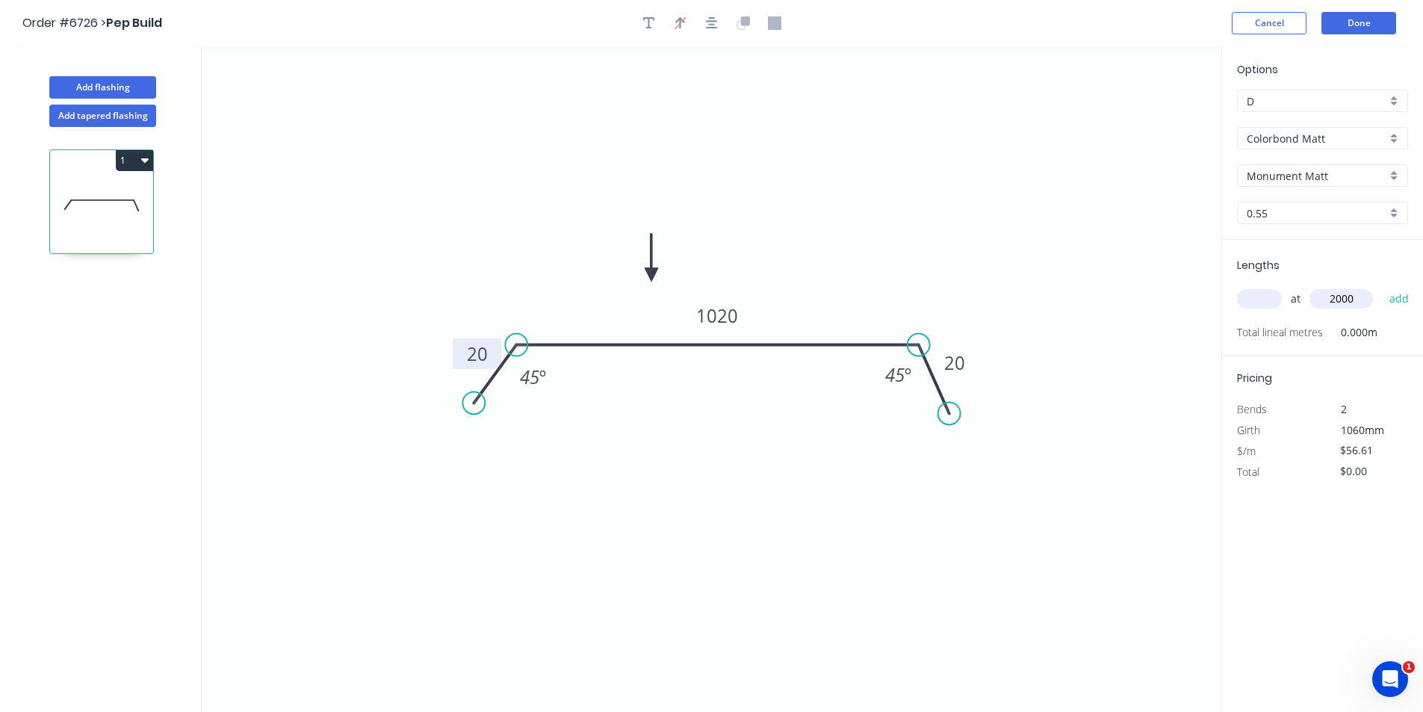
type input "."
type input "$226.44"
type input "."
click at [123, 84] on button "Add flashing" at bounding box center [102, 87] width 107 height 22
type input "$0.00"
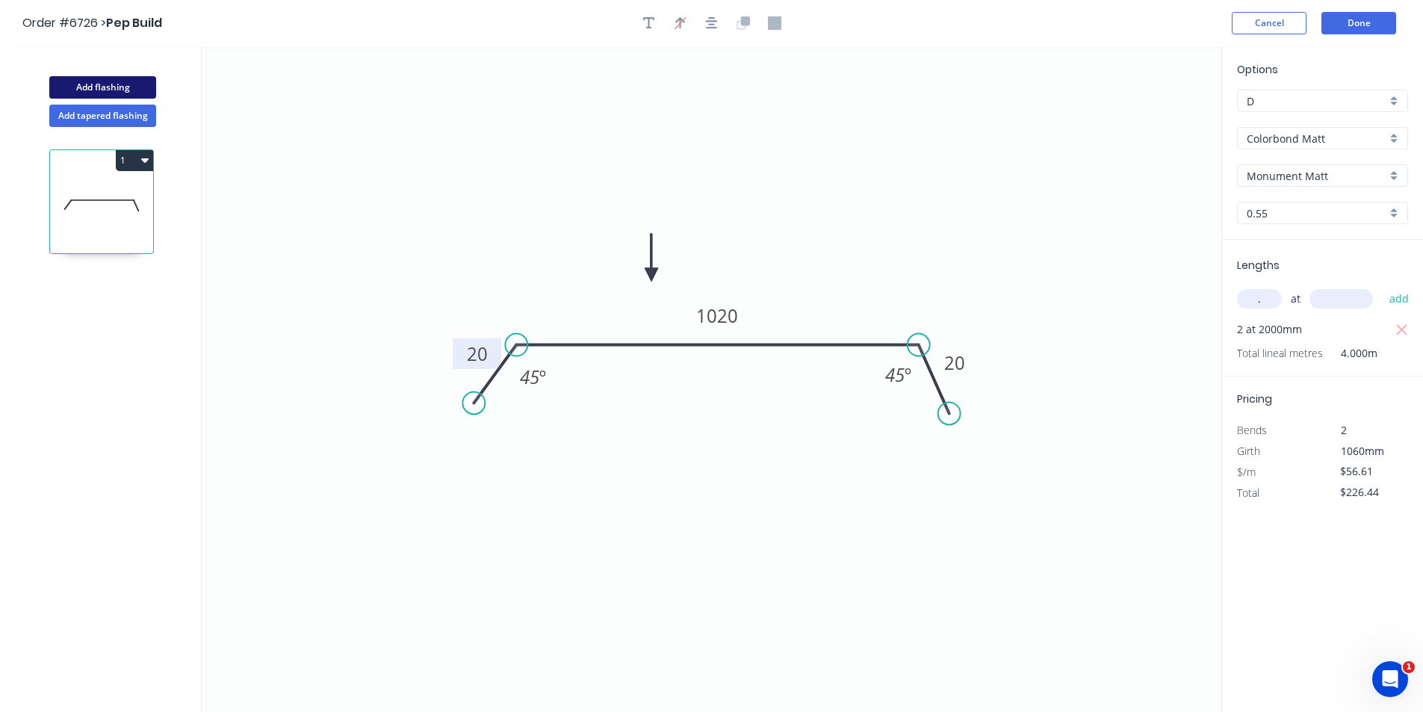
type input "$0.00"
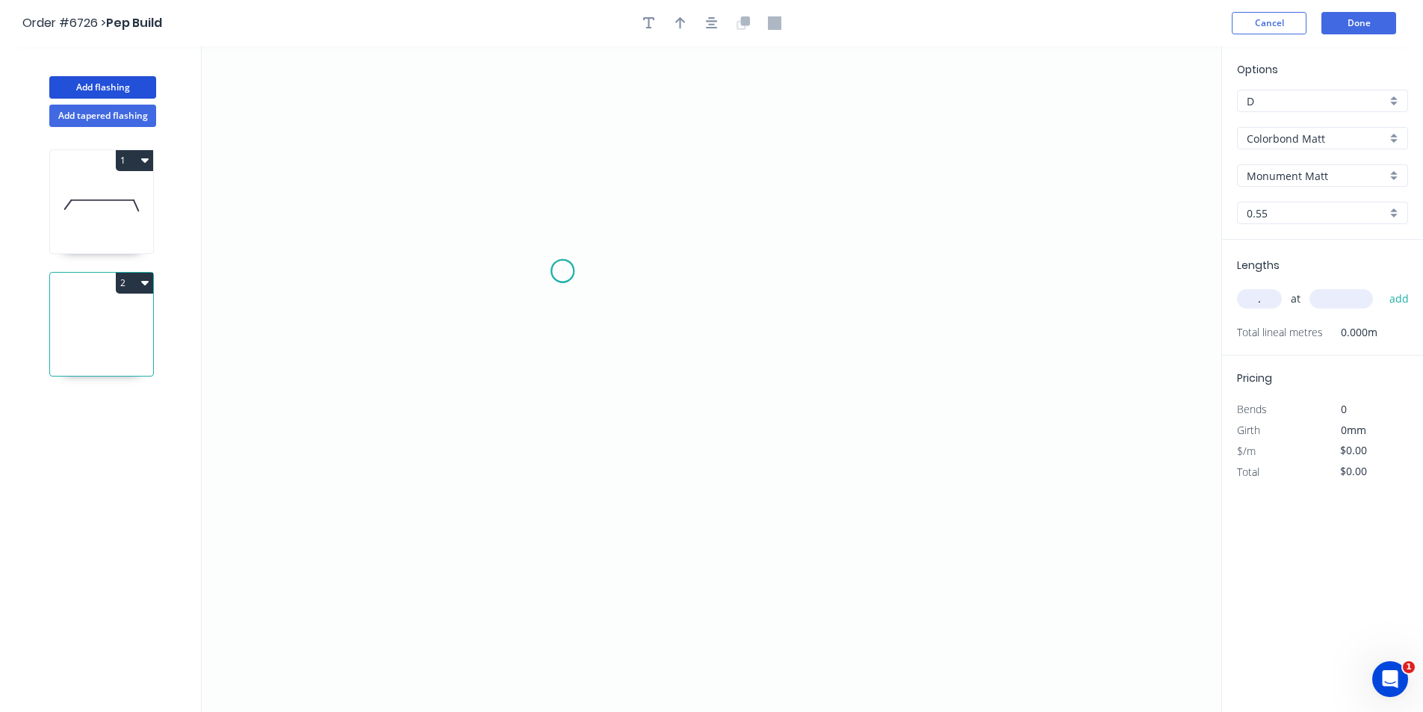
click at [563, 271] on icon "0" at bounding box center [712, 379] width 1020 height 666
click at [563, 318] on icon "0" at bounding box center [712, 379] width 1020 height 666
click at [894, 331] on icon "0 ?" at bounding box center [712, 379] width 1020 height 666
click at [939, 364] on icon "0 ? ?" at bounding box center [712, 379] width 1020 height 666
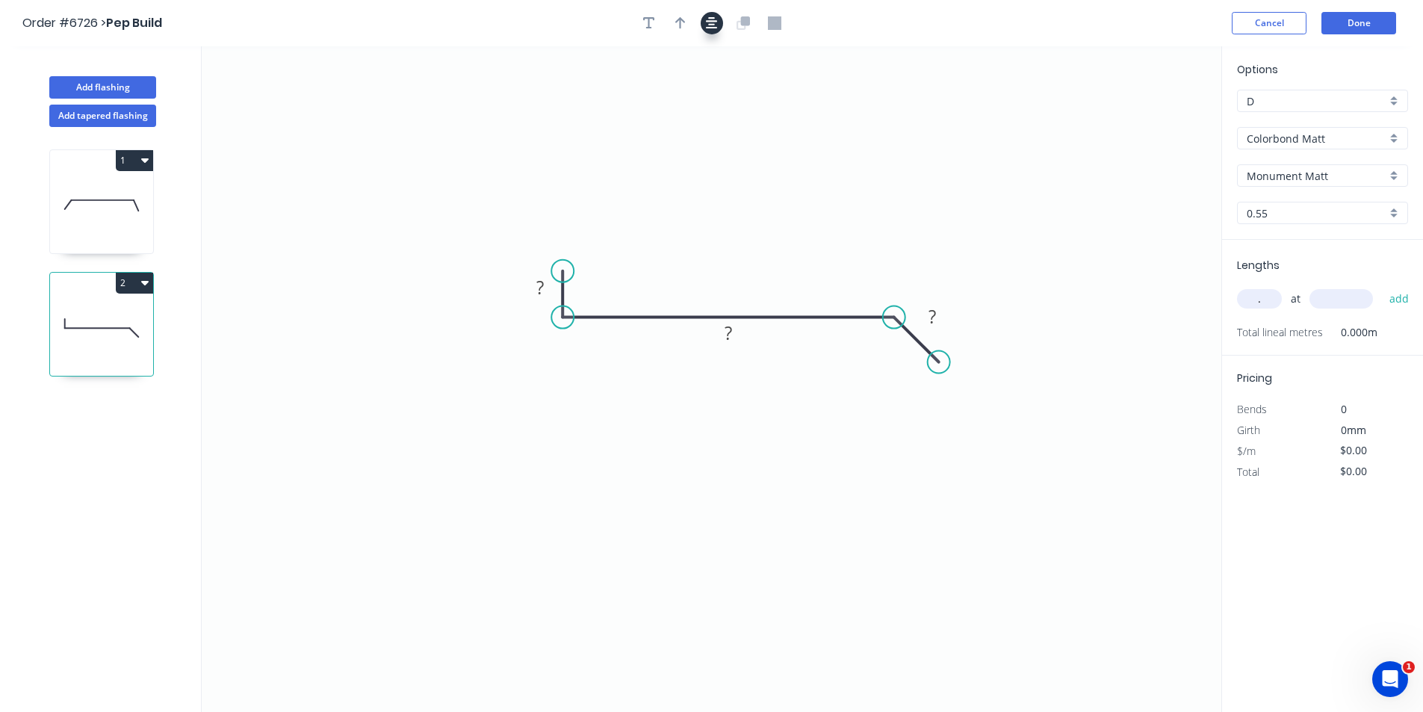
click at [708, 23] on icon "button" at bounding box center [712, 22] width 12 height 13
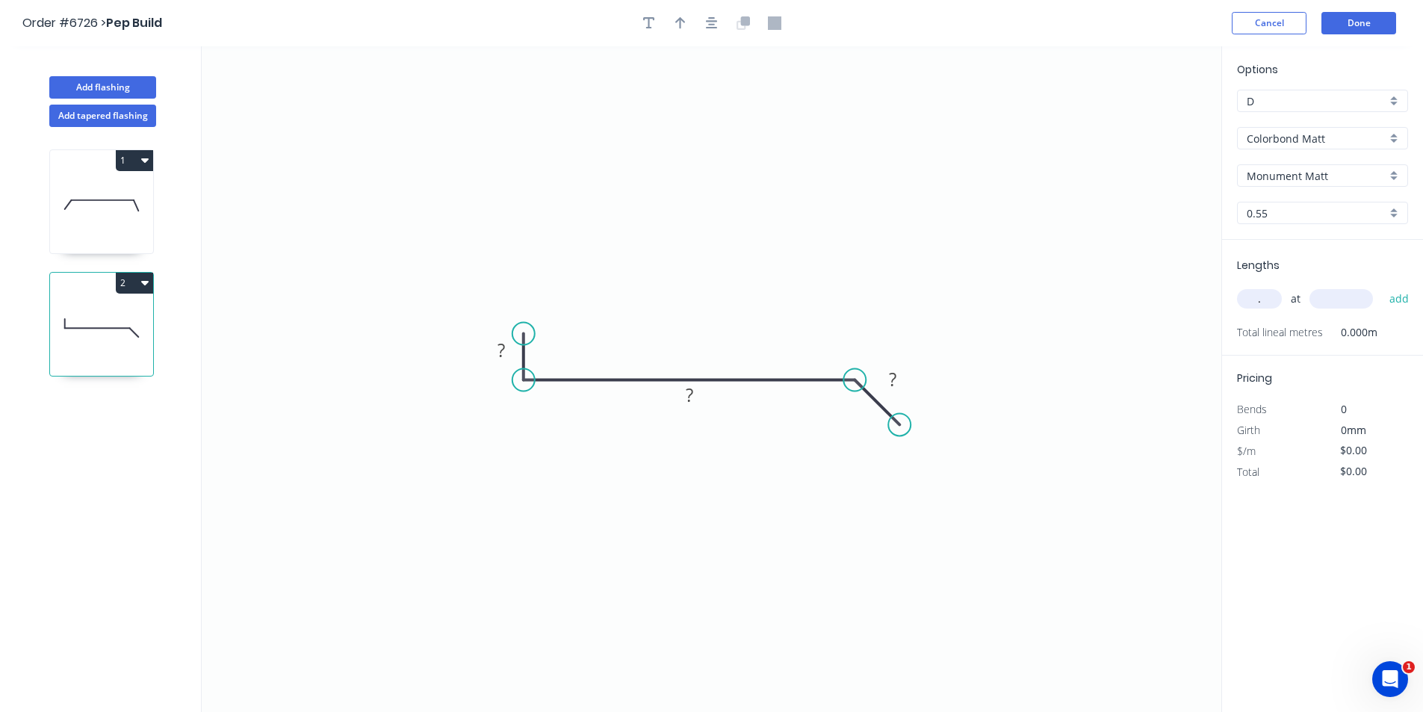
click at [98, 178] on icon at bounding box center [101, 206] width 103 height 96
type input "$56.61"
type input "$226.44"
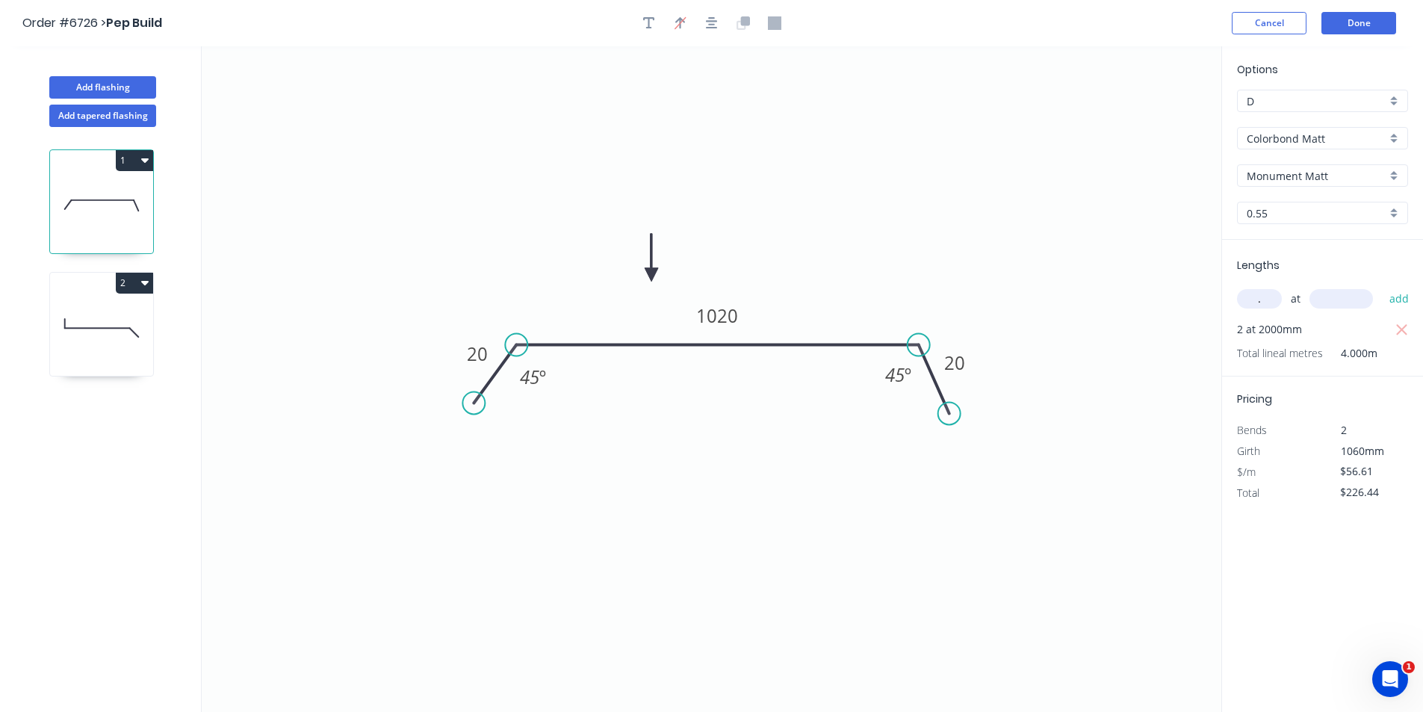
click at [99, 303] on icon at bounding box center [101, 328] width 103 height 96
type input "$0.00"
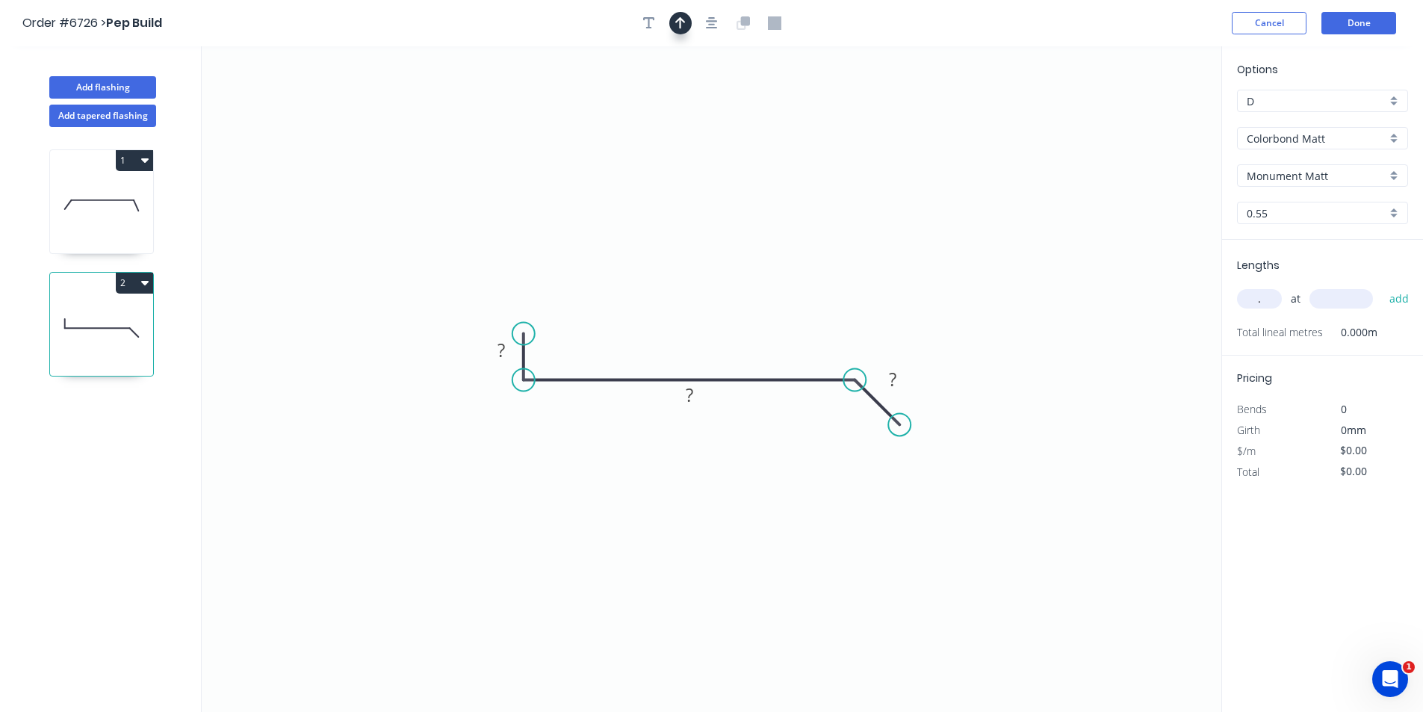
click at [679, 24] on icon "button" at bounding box center [680, 22] width 10 height 13
drag, startPoint x: 1143, startPoint y: 122, endPoint x: 628, endPoint y: 319, distance: 551.3
click at [628, 319] on icon at bounding box center [628, 302] width 13 height 48
click at [587, 396] on div "Open Hook" at bounding box center [599, 411] width 150 height 31
click at [553, 405] on div "Delete bend" at bounding box center [594, 411] width 150 height 31
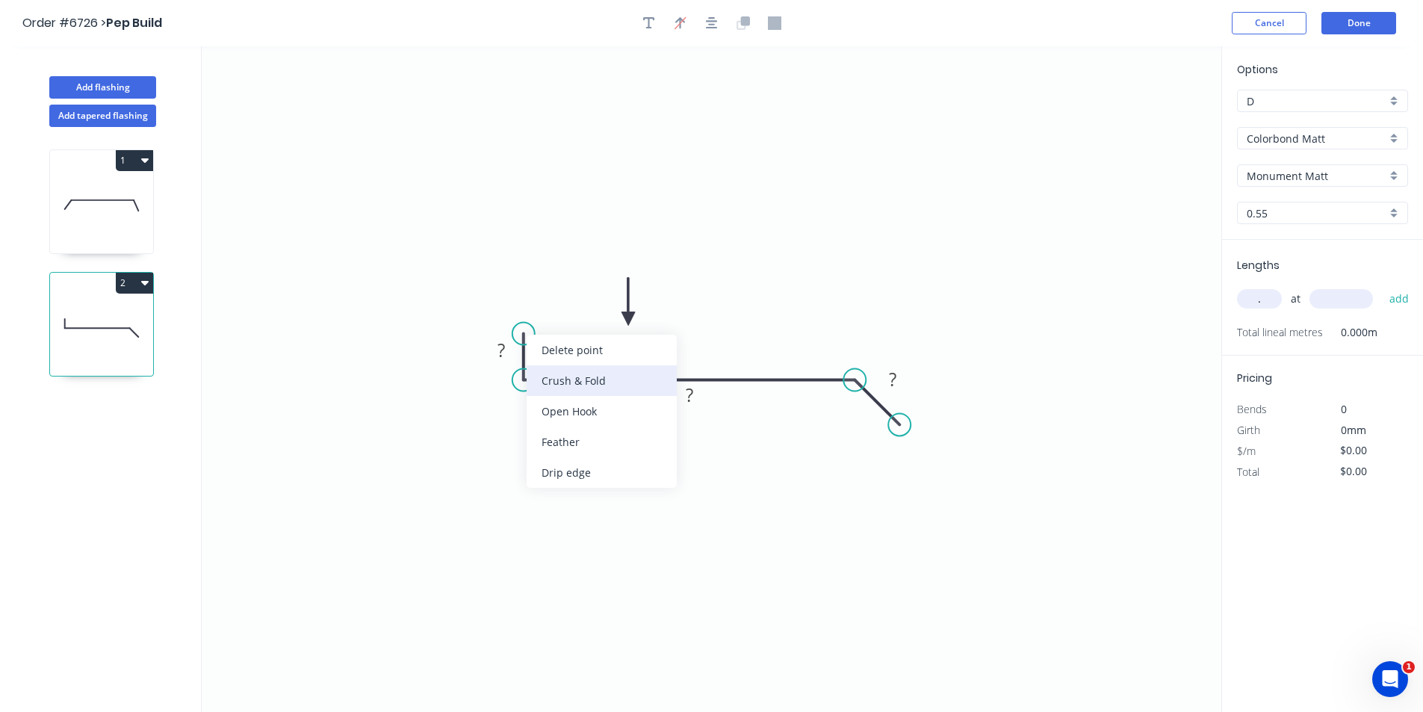
click at [635, 382] on div "Crush & Fold" at bounding box center [602, 380] width 150 height 31
click at [504, 358] on tspan "?" at bounding box center [501, 350] width 7 height 25
type input "$20.00"
click at [872, 432] on div "Show angle" at bounding box center [920, 435] width 150 height 31
click at [835, 412] on tspan "?" at bounding box center [838, 413] width 8 height 25
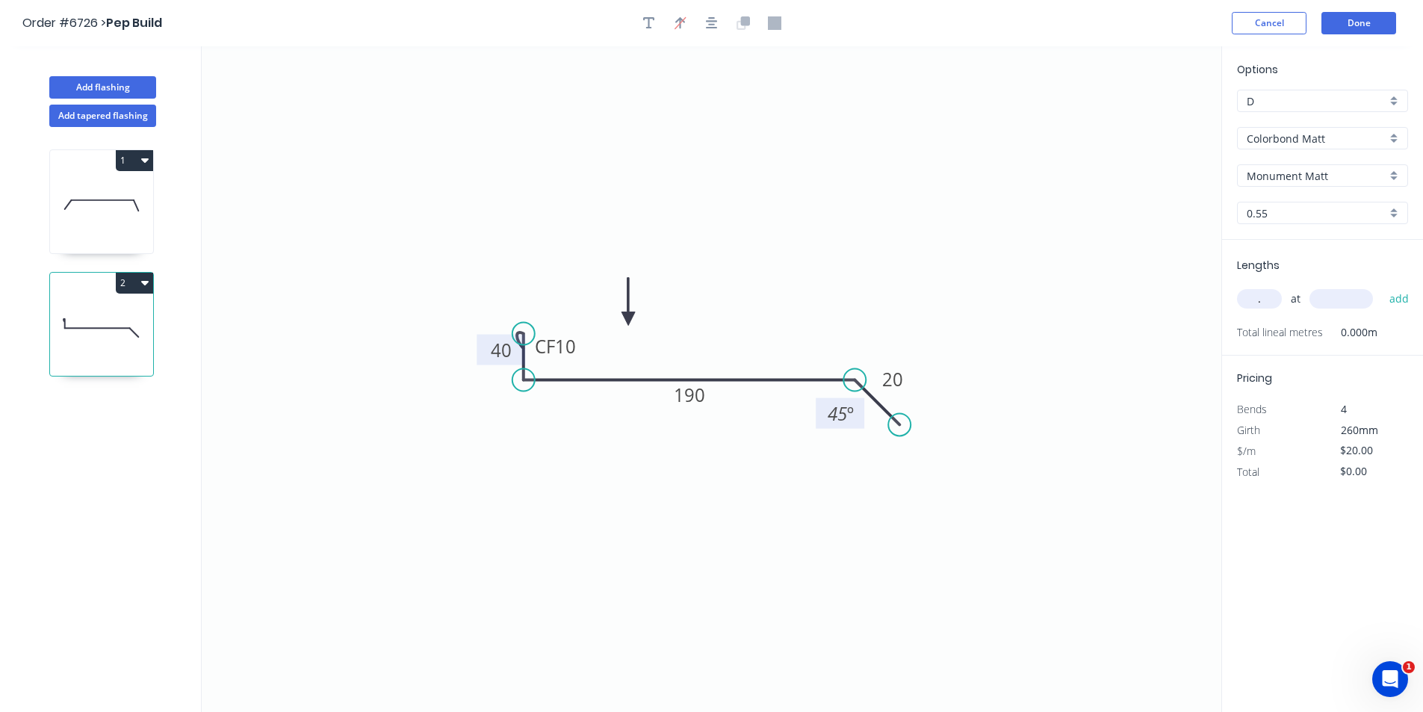
click at [1257, 313] on div ". at add" at bounding box center [1324, 299] width 174 height 40
click at [1266, 307] on input "." at bounding box center [1259, 298] width 45 height 19
type input "2"
type input "1300"
click at [1382, 286] on button "add" at bounding box center [1399, 298] width 35 height 25
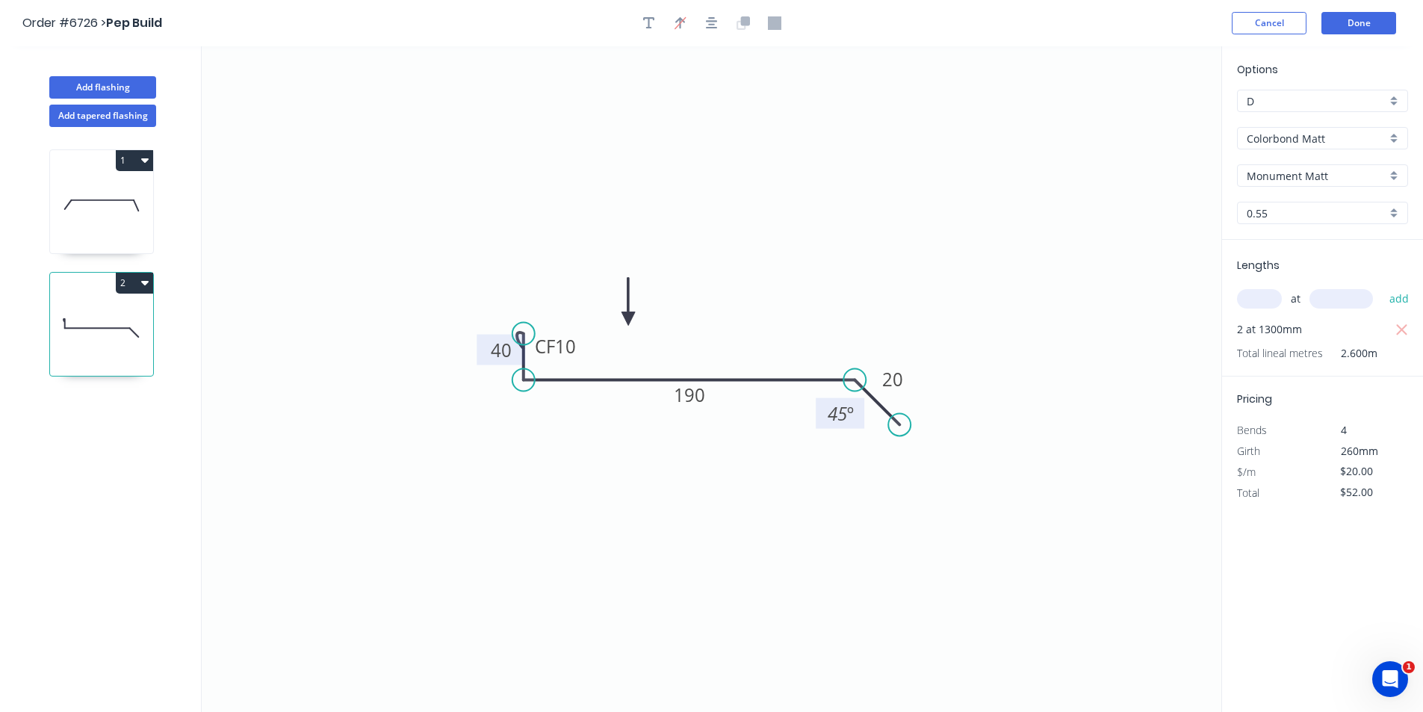
click at [139, 291] on button "2" at bounding box center [134, 283] width 37 height 21
click at [137, 329] on div "Duplicate" at bounding box center [82, 320] width 115 height 22
type input "$0.00"
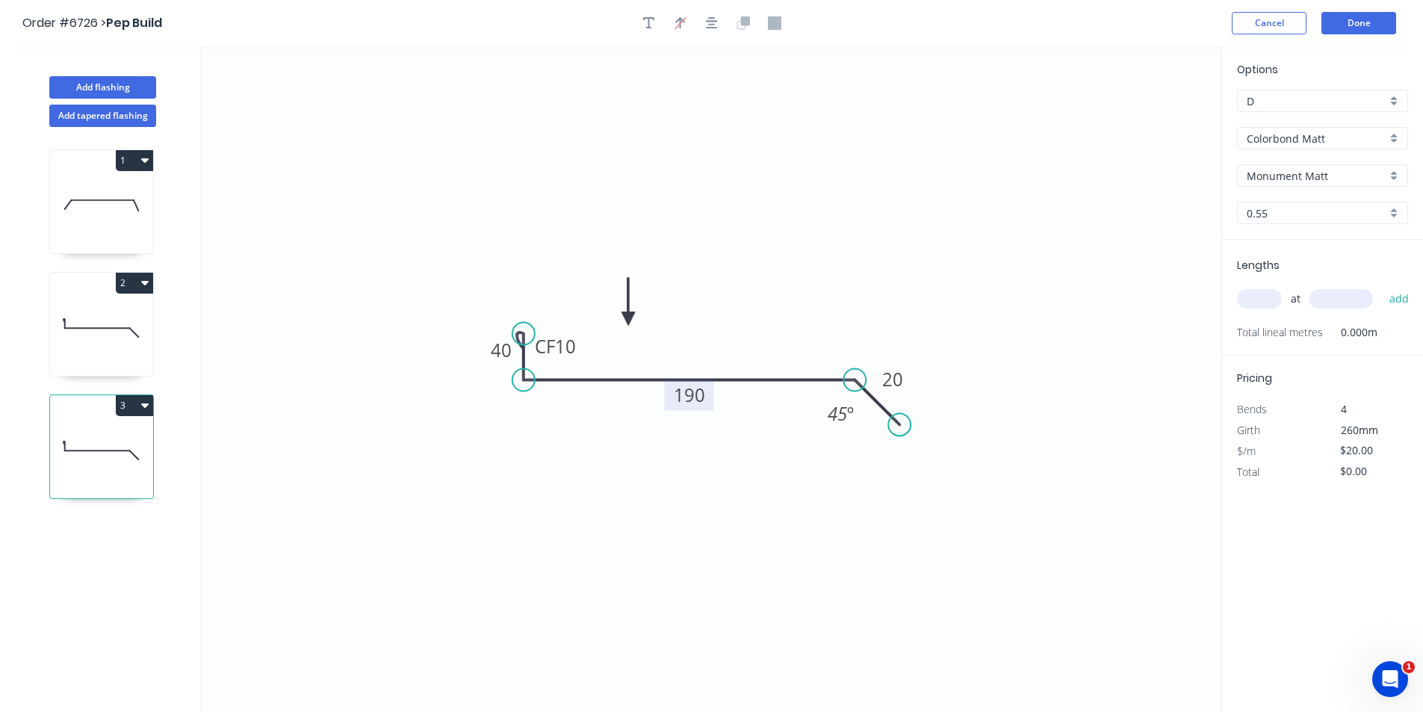
click at [678, 400] on tspan "190" at bounding box center [689, 395] width 31 height 25
click at [1249, 291] on input "text" at bounding box center [1259, 298] width 45 height 19
type input "4"
type input "1300"
click at [1382, 286] on button "add" at bounding box center [1399, 298] width 35 height 25
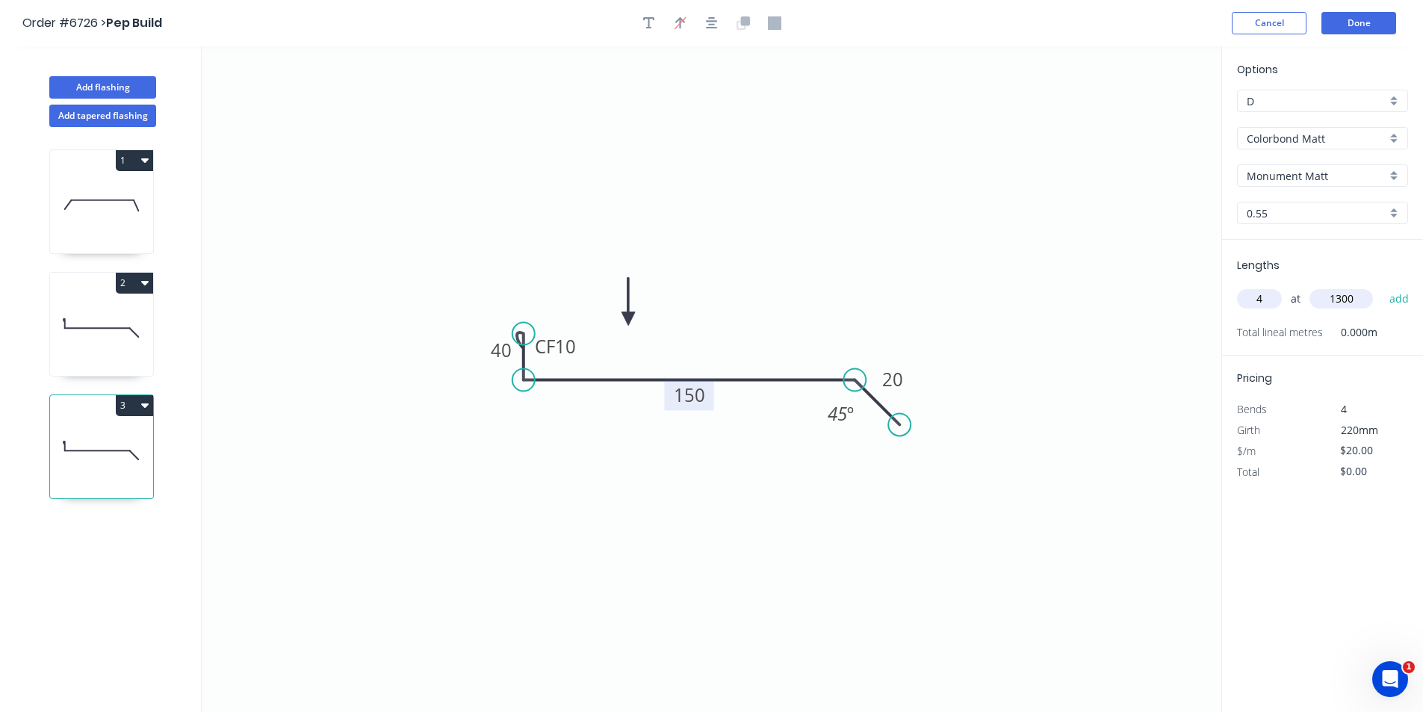
type input "$104.00"
click at [133, 85] on button "Add flashing" at bounding box center [102, 87] width 107 height 22
type input "$0.00"
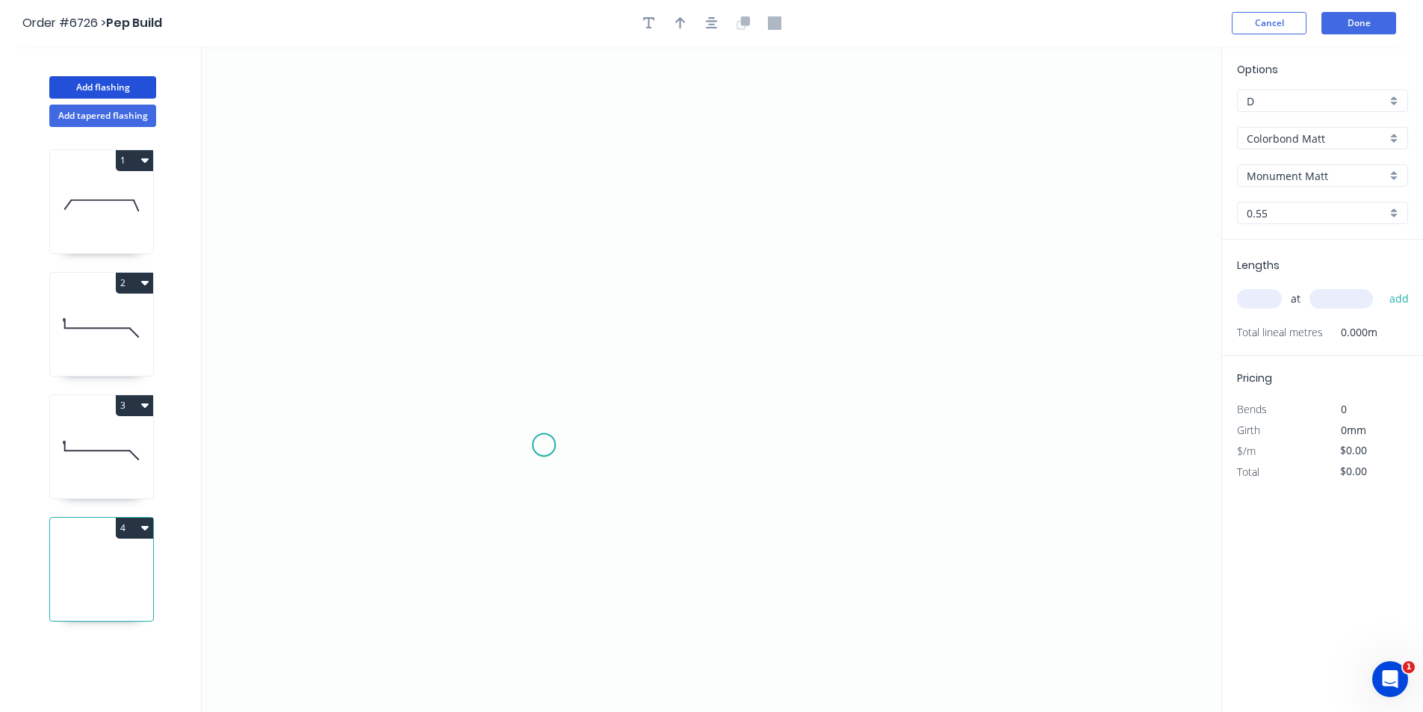
click at [544, 445] on icon "0" at bounding box center [712, 379] width 1020 height 666
click at [518, 477] on icon "0" at bounding box center [712, 379] width 1020 height 666
click at [514, 315] on icon "0 ?" at bounding box center [712, 379] width 1020 height 666
click at [850, 303] on icon "0 ? ? ? º" at bounding box center [712, 379] width 1020 height 666
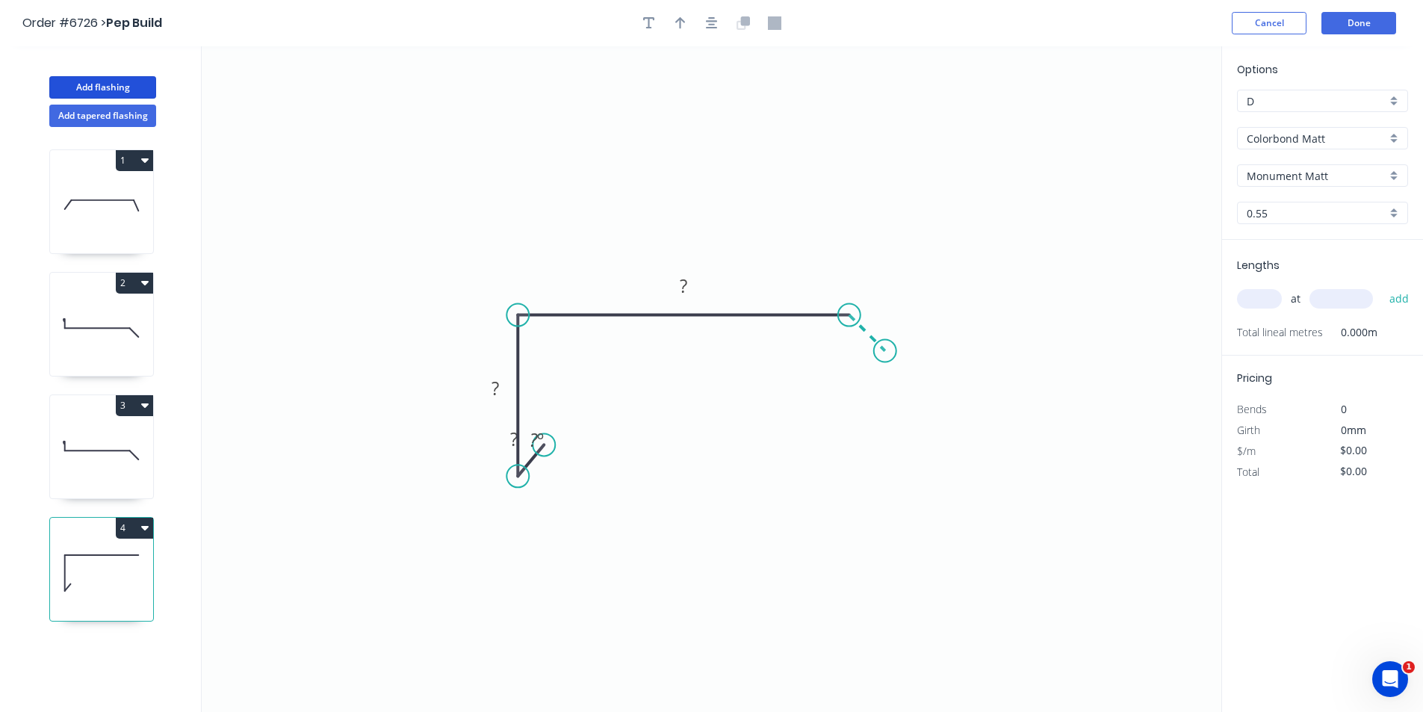
click at [887, 356] on icon "0 ? ? ? ? º" at bounding box center [712, 379] width 1020 height 666
click at [717, 23] on icon "button" at bounding box center [712, 22] width 12 height 13
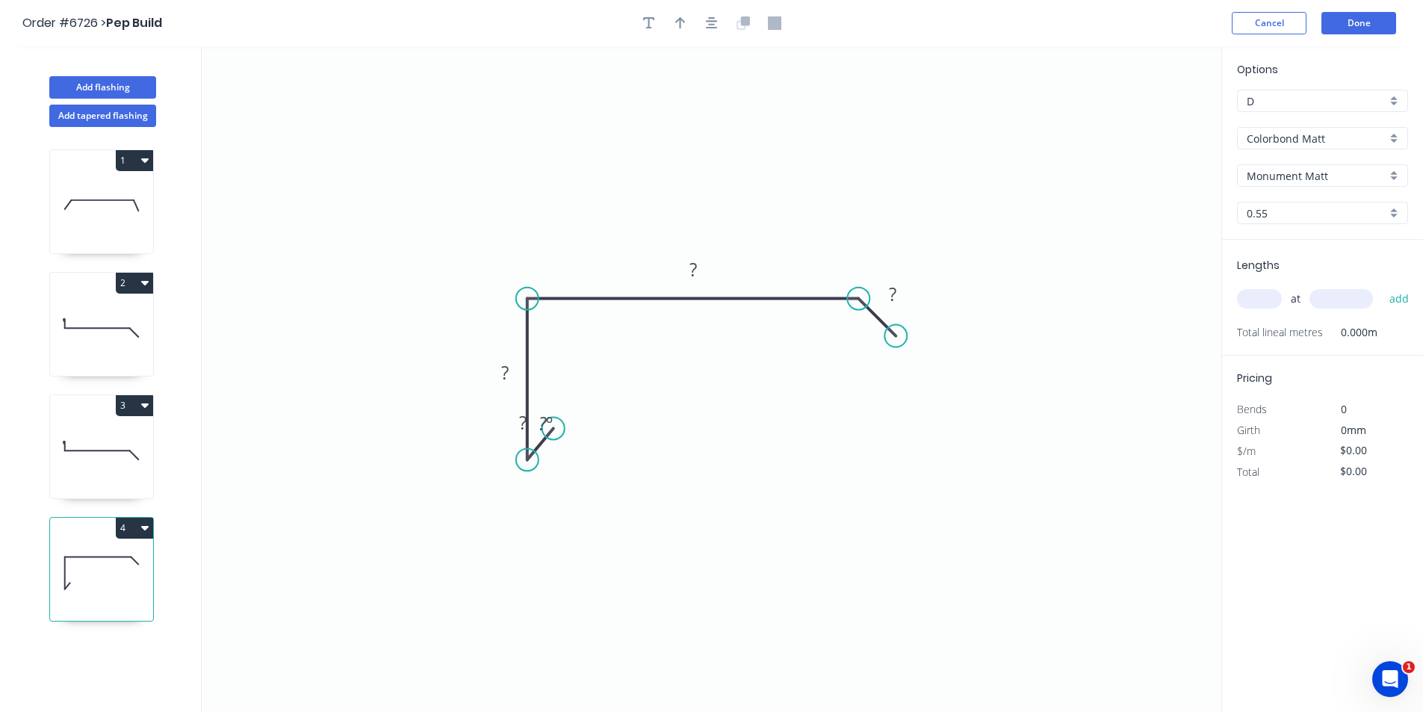
drag, startPoint x: 681, startPoint y: 16, endPoint x: 692, endPoint y: 28, distance: 15.9
click at [683, 22] on icon "button" at bounding box center [680, 22] width 10 height 13
drag, startPoint x: 961, startPoint y: 174, endPoint x: 776, endPoint y: 234, distance: 194.7
click at [776, 234] on icon at bounding box center [775, 217] width 13 height 48
click at [519, 426] on rect at bounding box center [523, 423] width 30 height 21
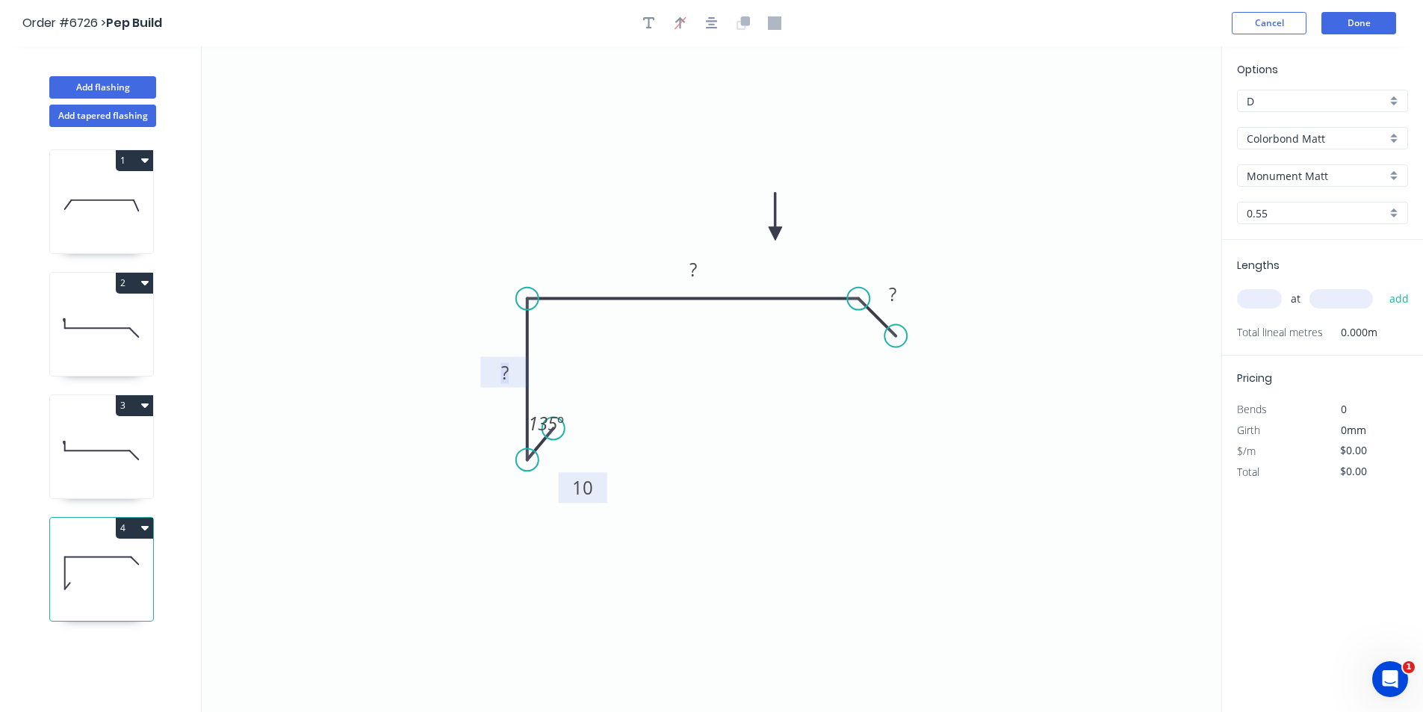
drag, startPoint x: 503, startPoint y: 433, endPoint x: 565, endPoint y: 490, distance: 84.6
click at [565, 490] on rect at bounding box center [583, 487] width 49 height 31
click at [591, 477] on tspan "10" at bounding box center [585, 480] width 21 height 25
type input "$18.95"
click at [1260, 300] on input "text" at bounding box center [1259, 298] width 45 height 19
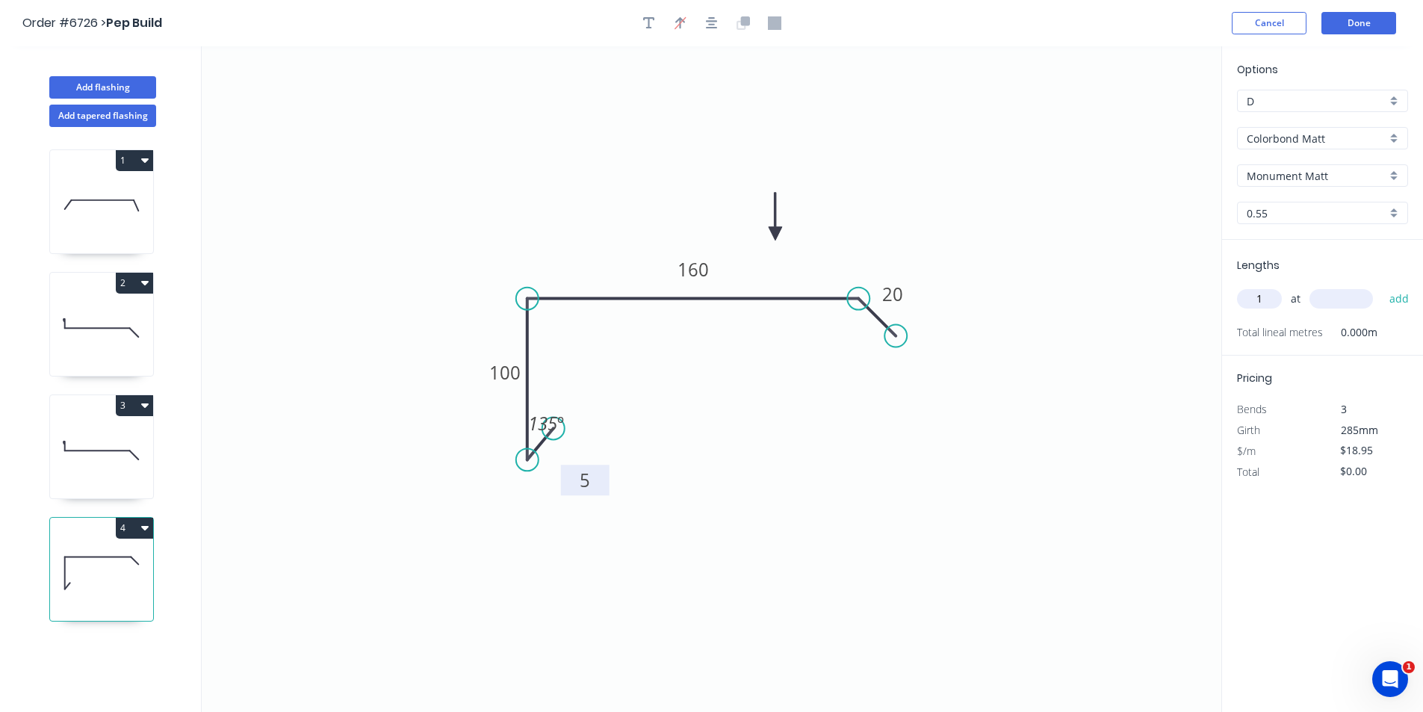
type input "1"
type input "5800"
click at [1382, 286] on button "add" at bounding box center [1399, 298] width 35 height 25
type input "$109.91"
type input "1"
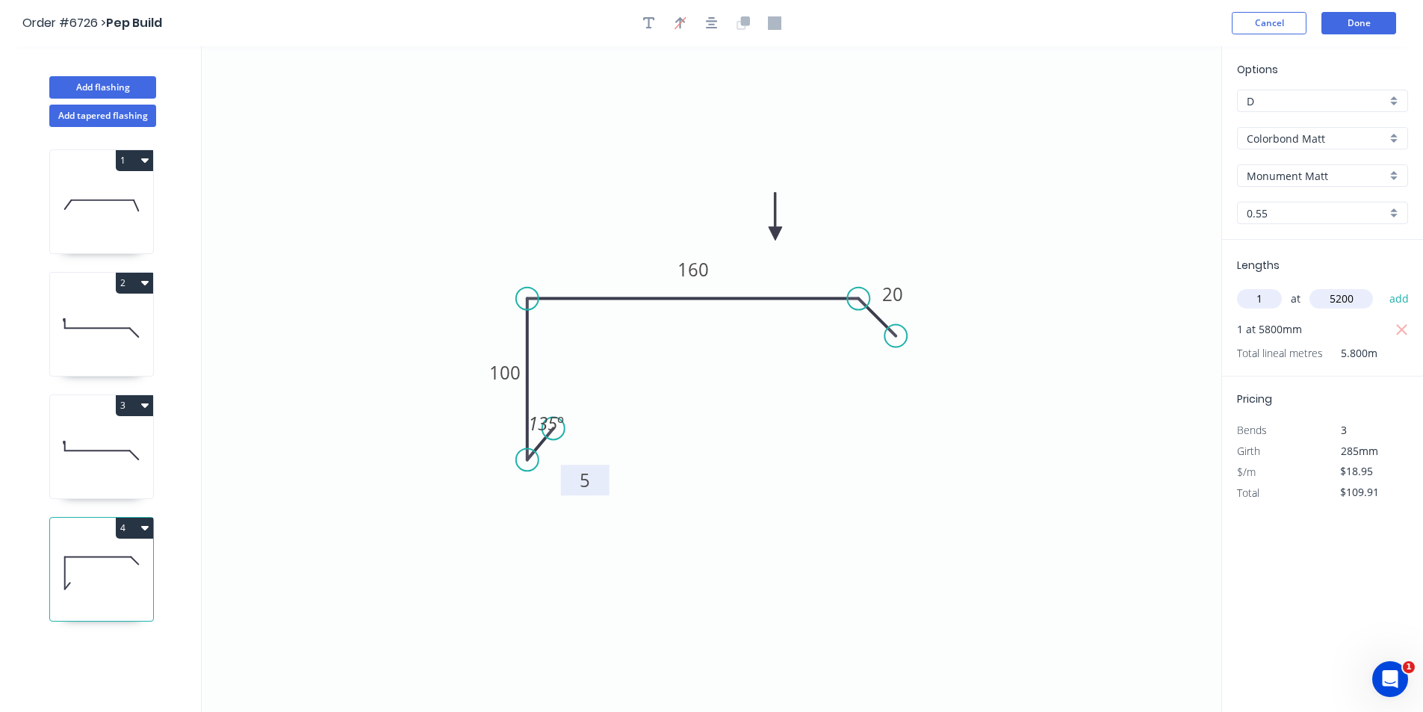
type input "5200"
click at [1382, 286] on button "add" at bounding box center [1399, 298] width 35 height 25
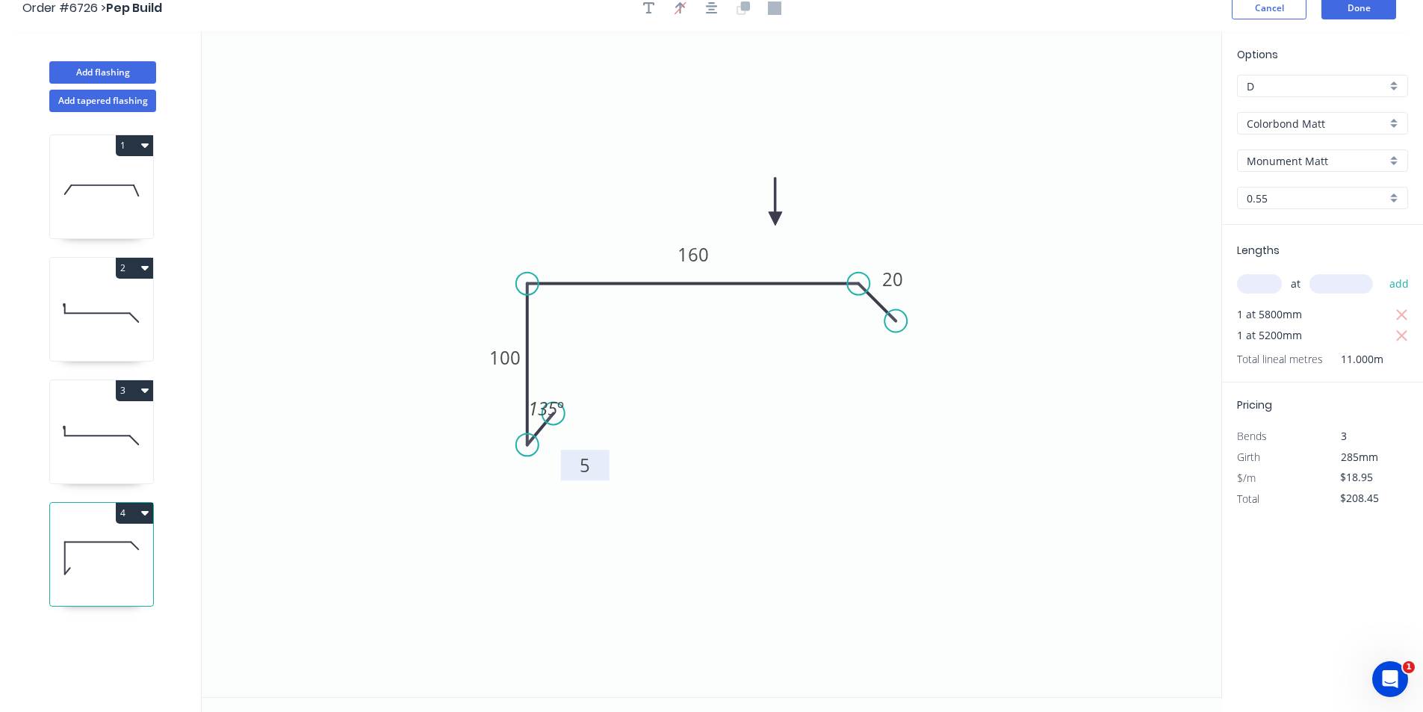
scroll to position [28, 0]
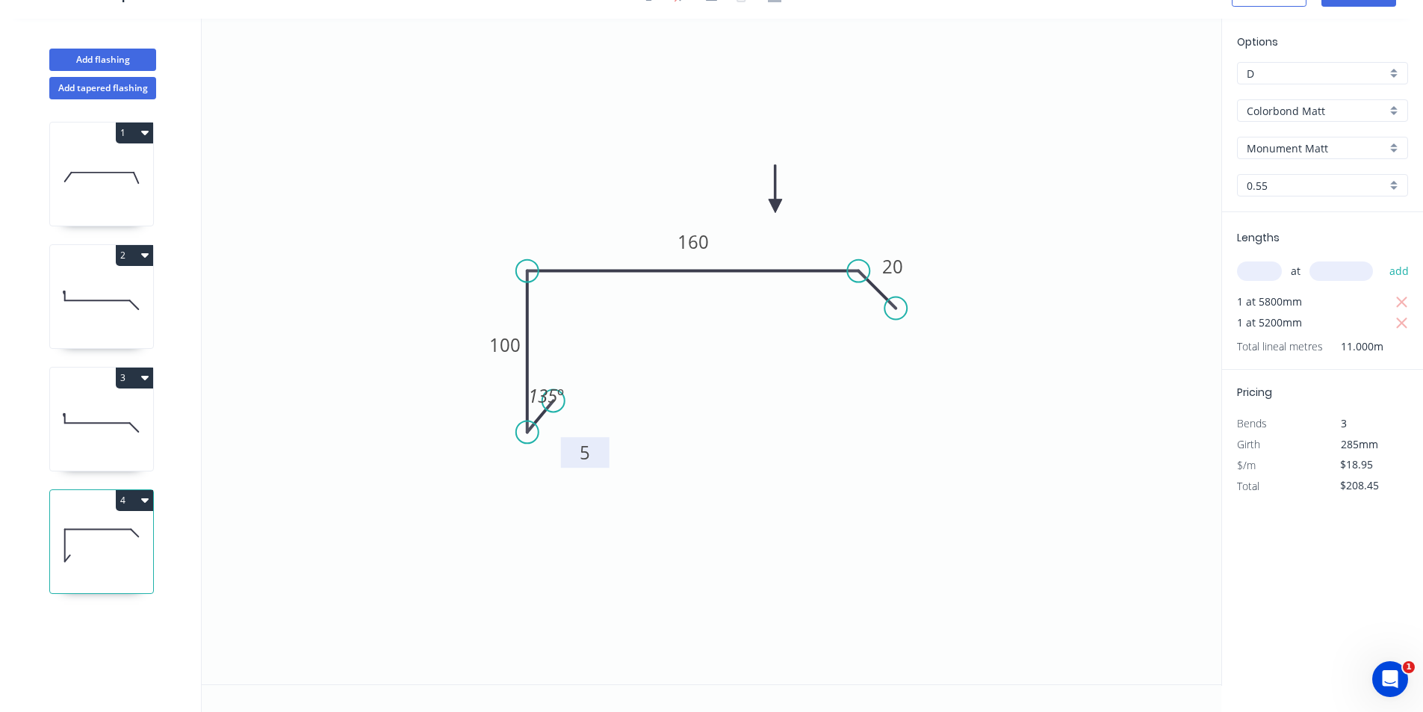
click at [134, 493] on button "4" at bounding box center [134, 500] width 37 height 21
click at [135, 529] on div "Duplicate" at bounding box center [82, 538] width 115 height 22
type input "$0.00"
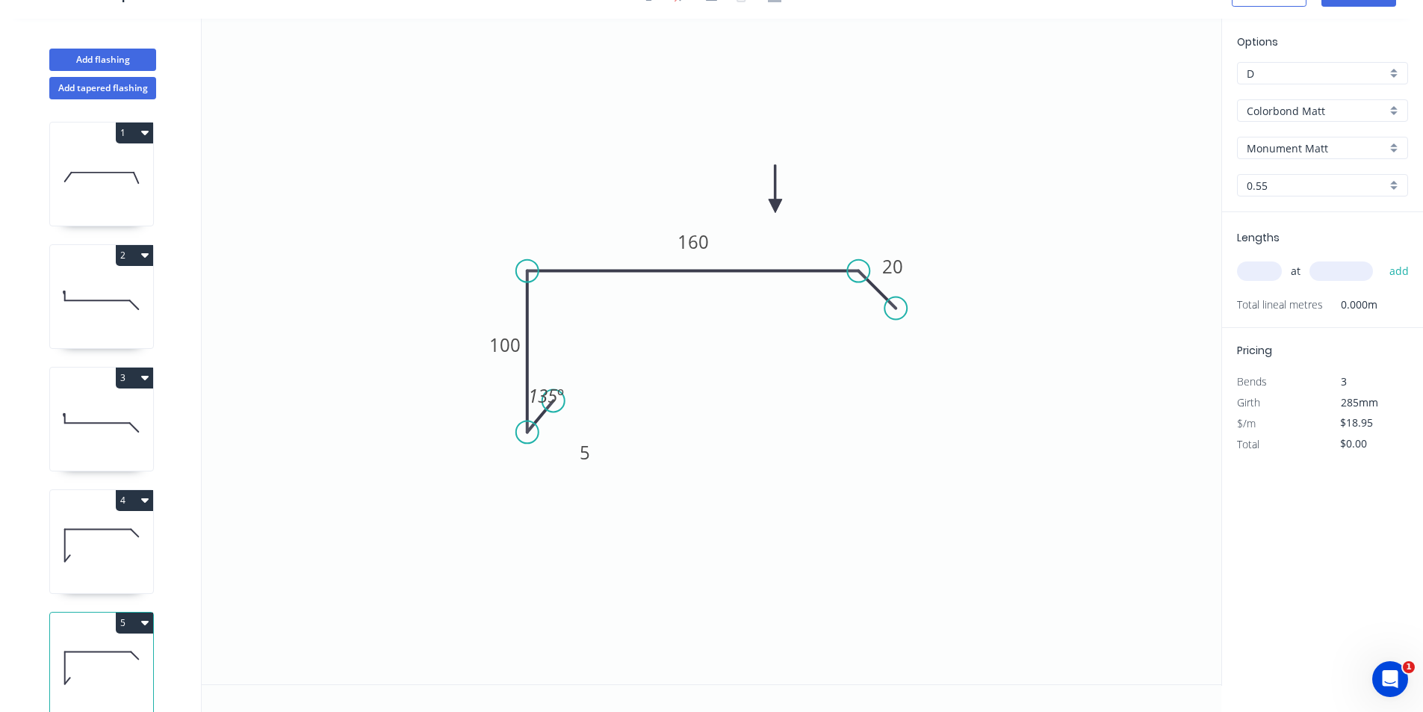
click at [700, 217] on icon "0 5 100 160 20 135 º" at bounding box center [712, 352] width 1020 height 666
click at [700, 245] on tspan "160" at bounding box center [693, 241] width 31 height 25
type input "$23.22"
click at [1269, 277] on input "text" at bounding box center [1259, 271] width 45 height 19
type input "1"
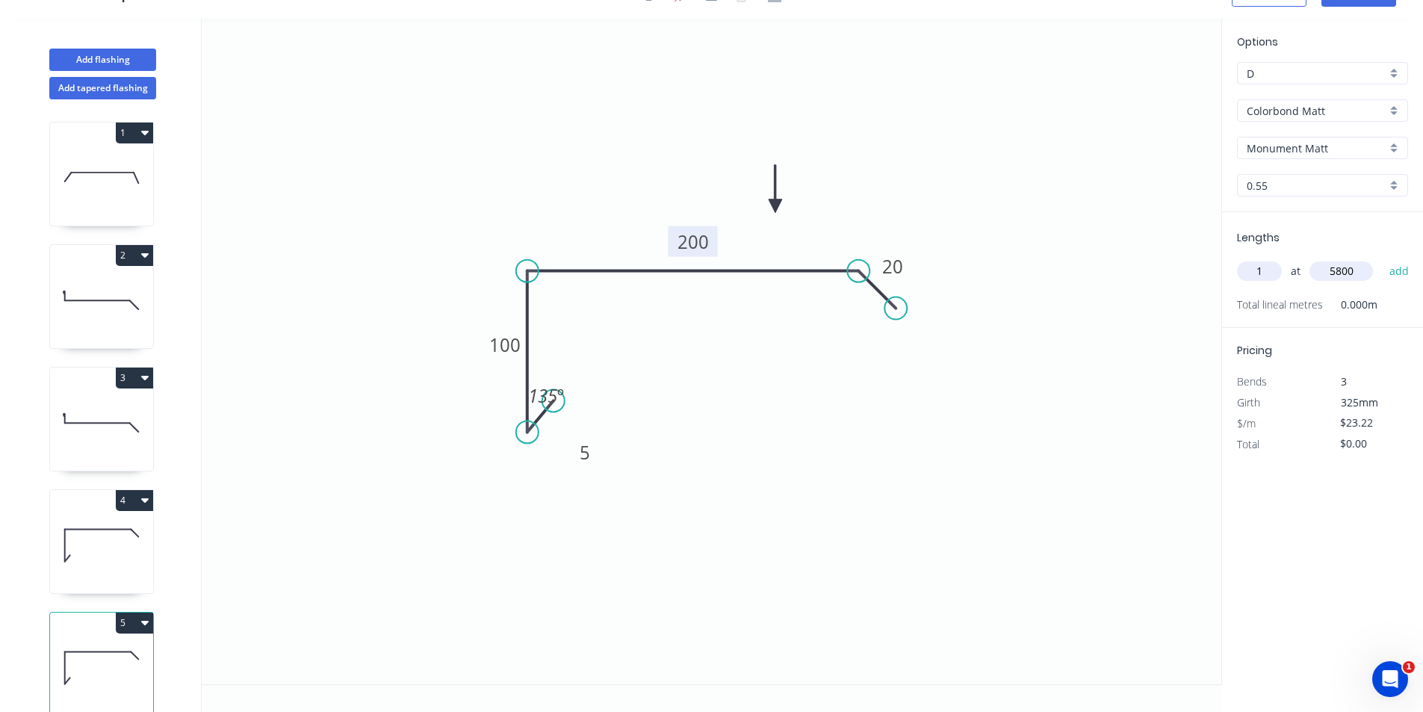
type input "5800"
click at [1382, 259] on button "add" at bounding box center [1399, 271] width 35 height 25
type input "$134.68"
type input "1"
type input "5200"
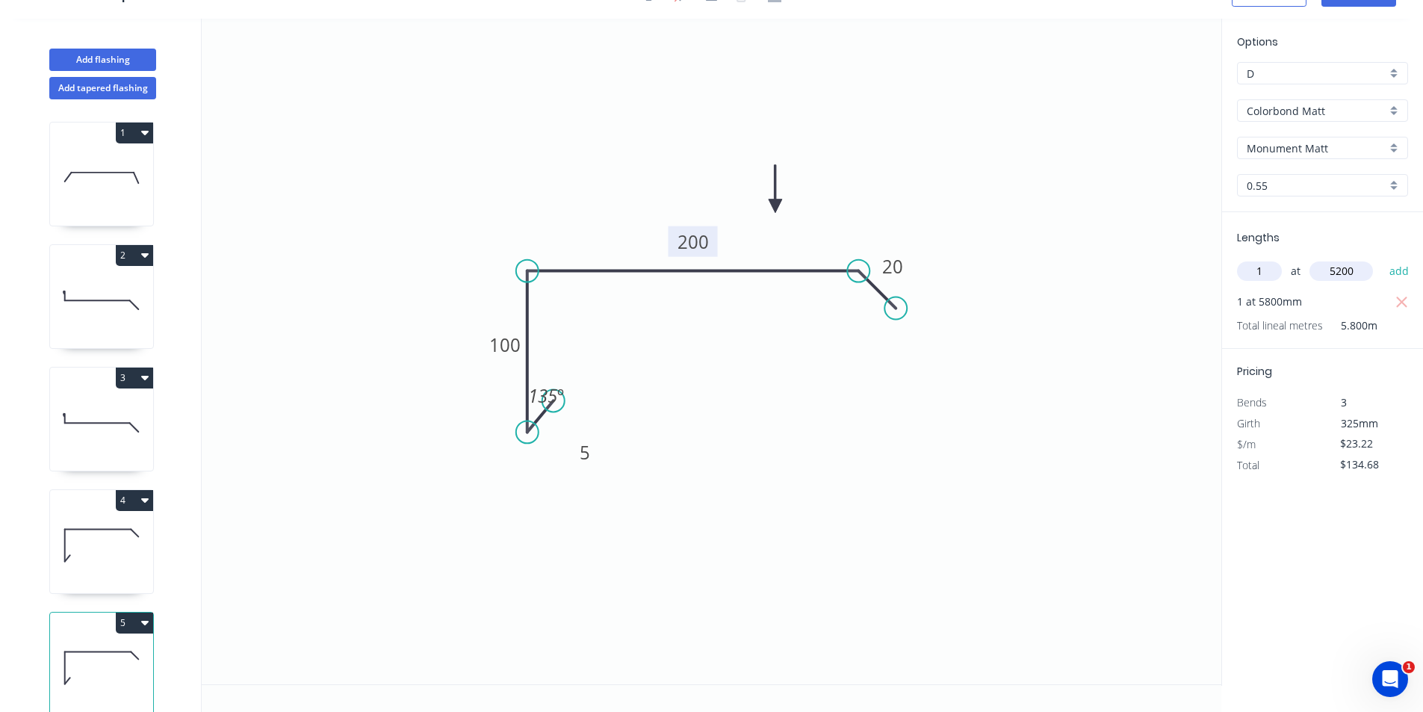
click at [1382, 259] on button "add" at bounding box center [1399, 271] width 35 height 25
type input "$255.42"
click at [126, 49] on button "Add flashing" at bounding box center [102, 60] width 107 height 22
type input "$0.00"
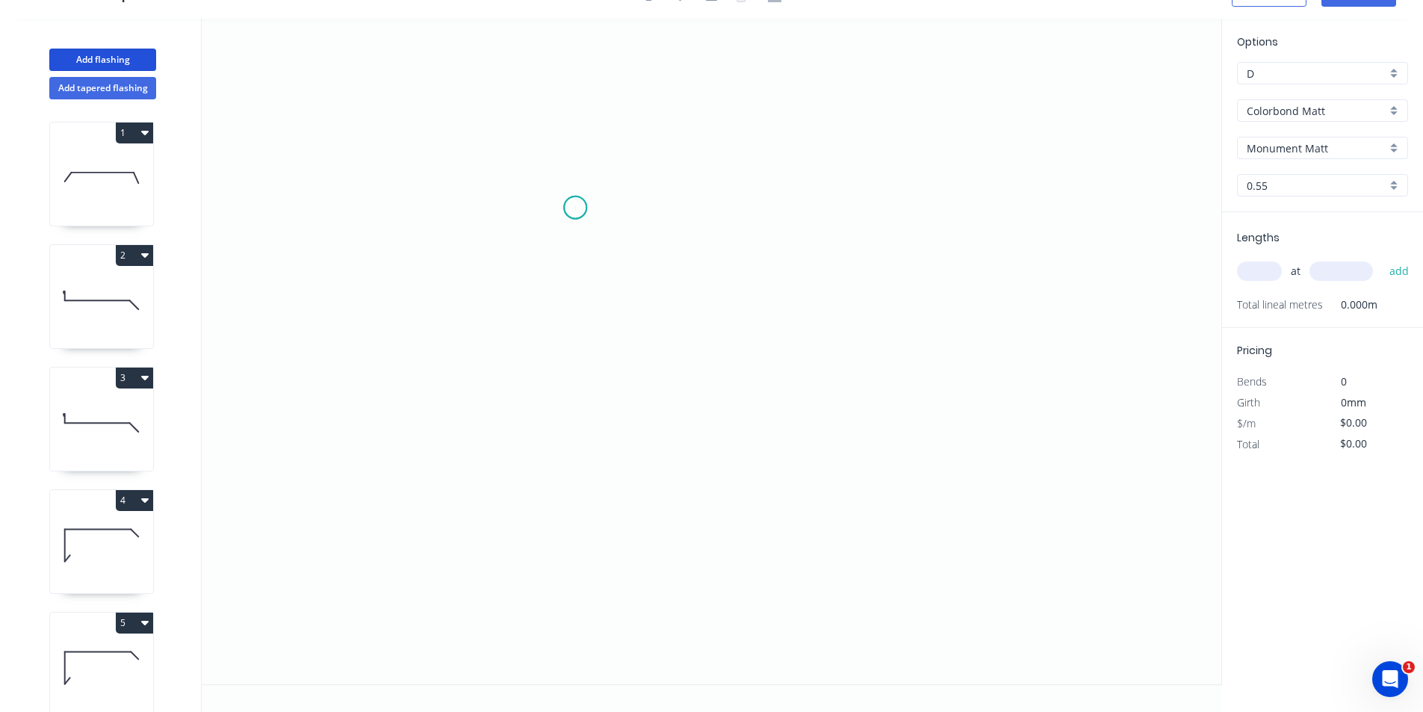
click at [576, 208] on icon "0" at bounding box center [712, 352] width 1020 height 666
click at [572, 311] on icon "0" at bounding box center [712, 352] width 1020 height 666
click at [838, 338] on icon "0 ?" at bounding box center [712, 352] width 1020 height 666
click at [887, 406] on icon "0 ? ? ? º" at bounding box center [712, 352] width 1020 height 666
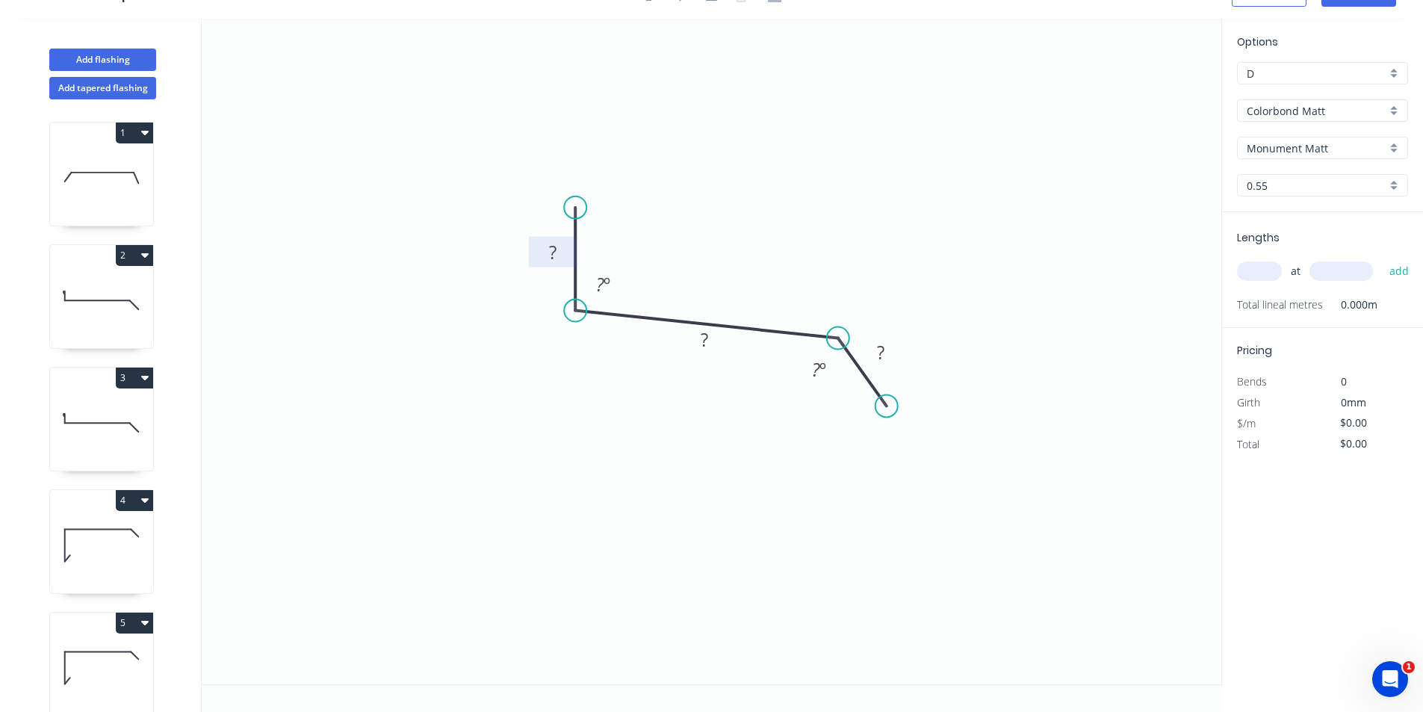
click at [548, 251] on rect at bounding box center [553, 253] width 30 height 21
type input "$17.90"
click at [1260, 278] on input "text" at bounding box center [1259, 271] width 45 height 19
type input "1"
type input "3000"
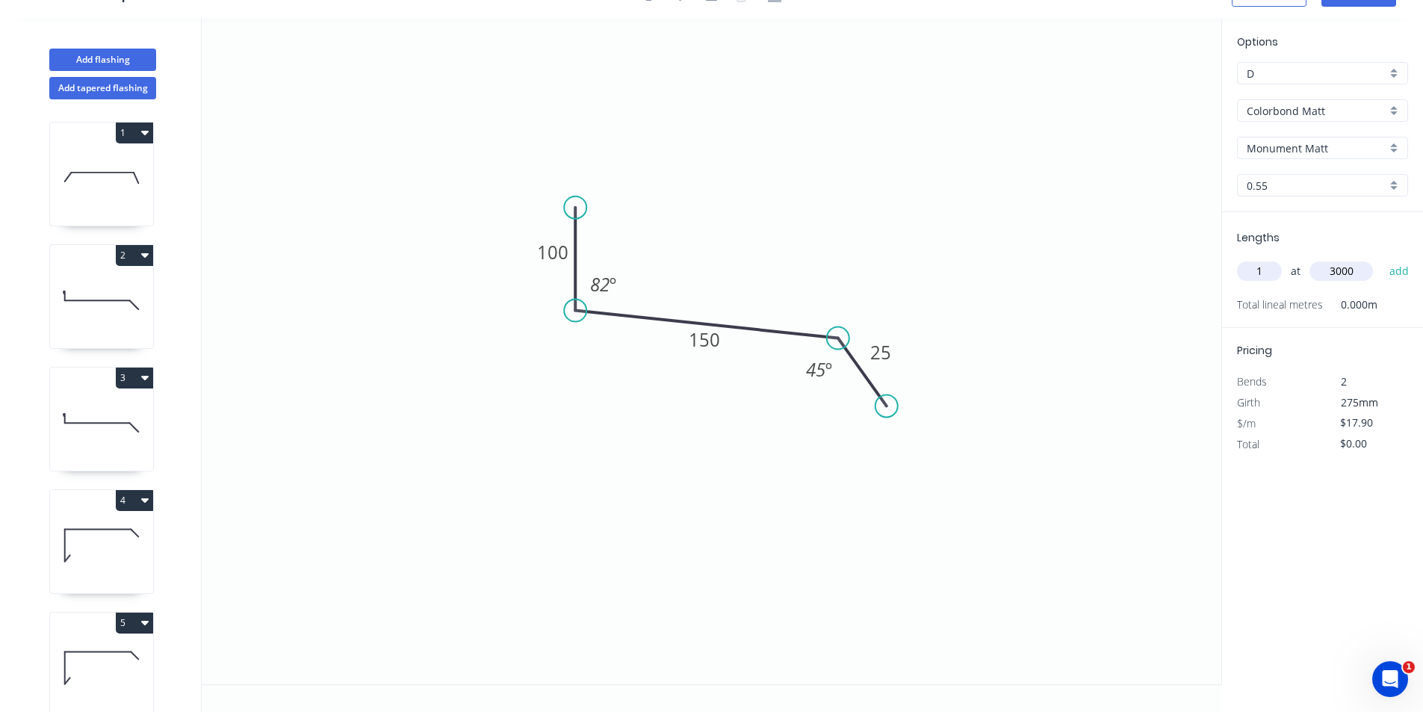
click at [1382, 259] on button "add" at bounding box center [1399, 271] width 35 height 25
type input "$53.70"
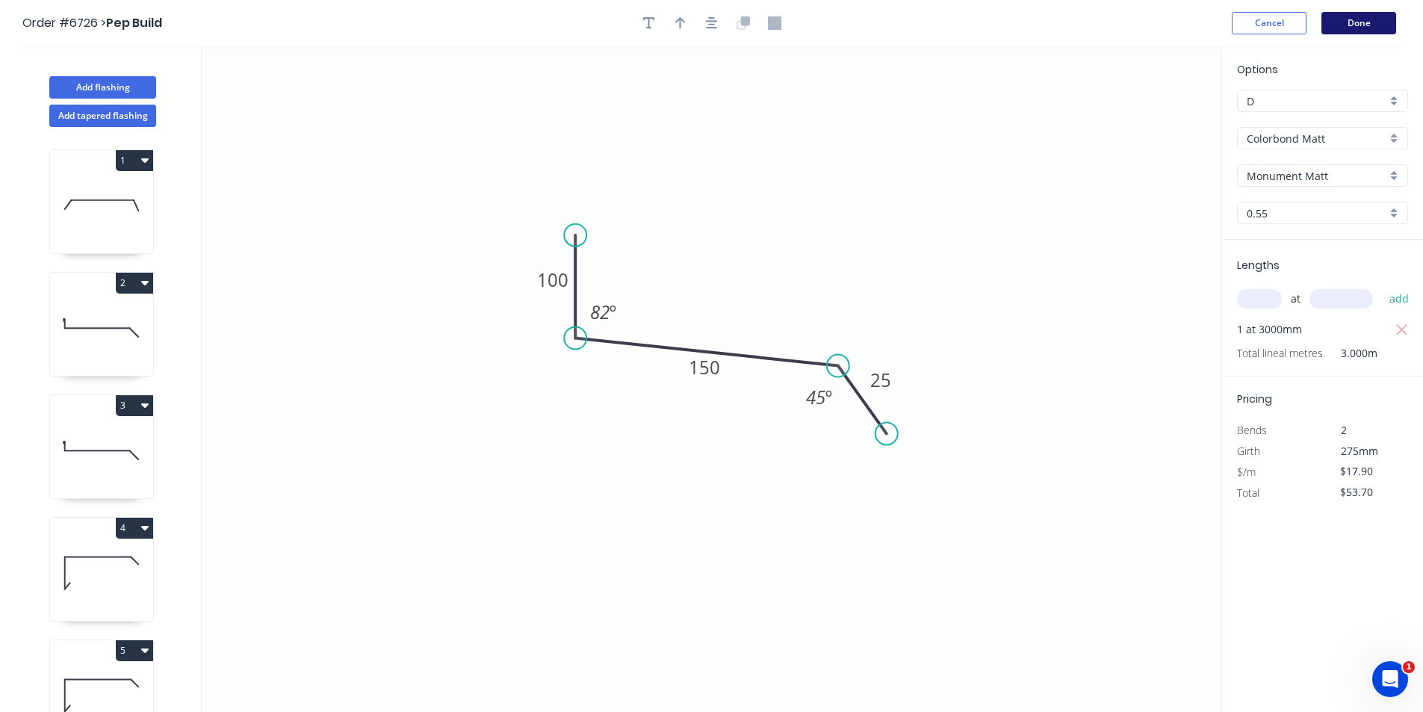
click at [1371, 23] on button "Done" at bounding box center [1359, 23] width 75 height 22
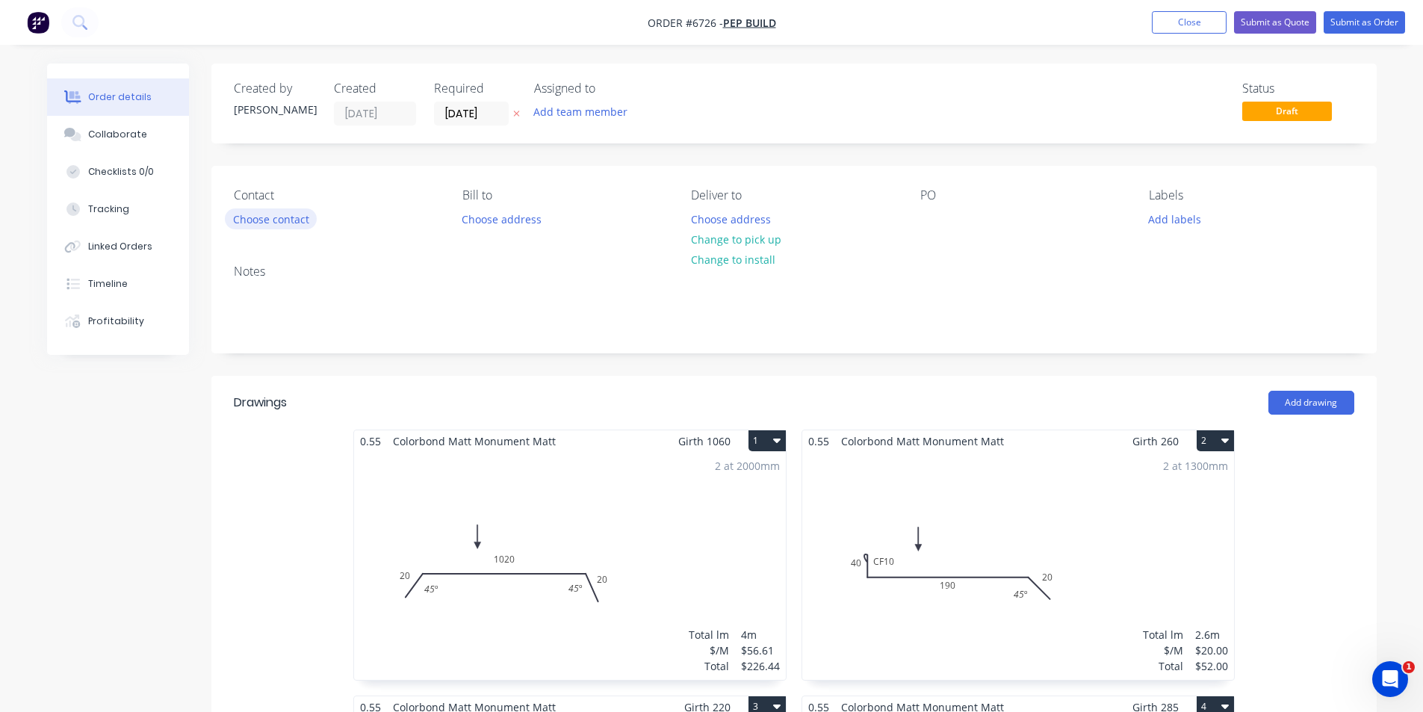
click at [255, 223] on button "Choose contact" at bounding box center [271, 218] width 92 height 20
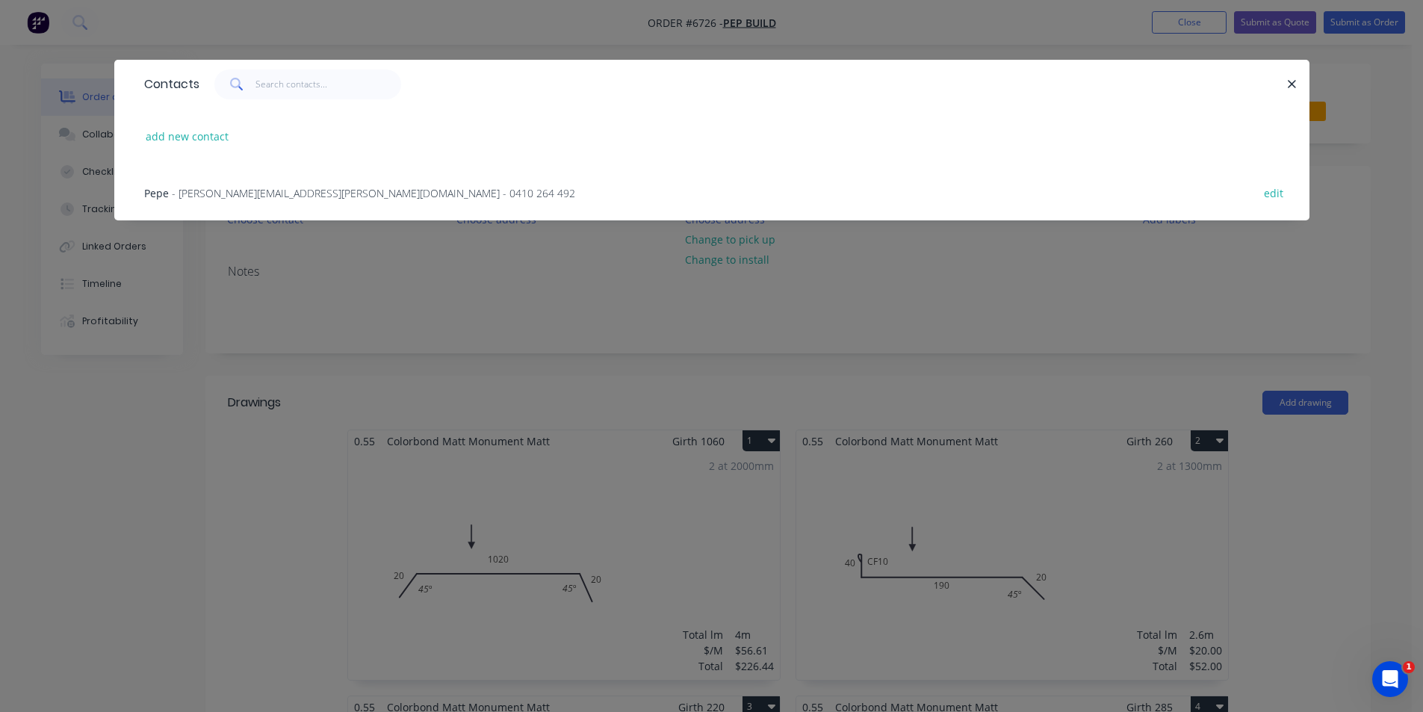
click at [263, 202] on div "Pepe - pepe.munir@hotmail.com - 0410 264 492 edit" at bounding box center [712, 192] width 1151 height 56
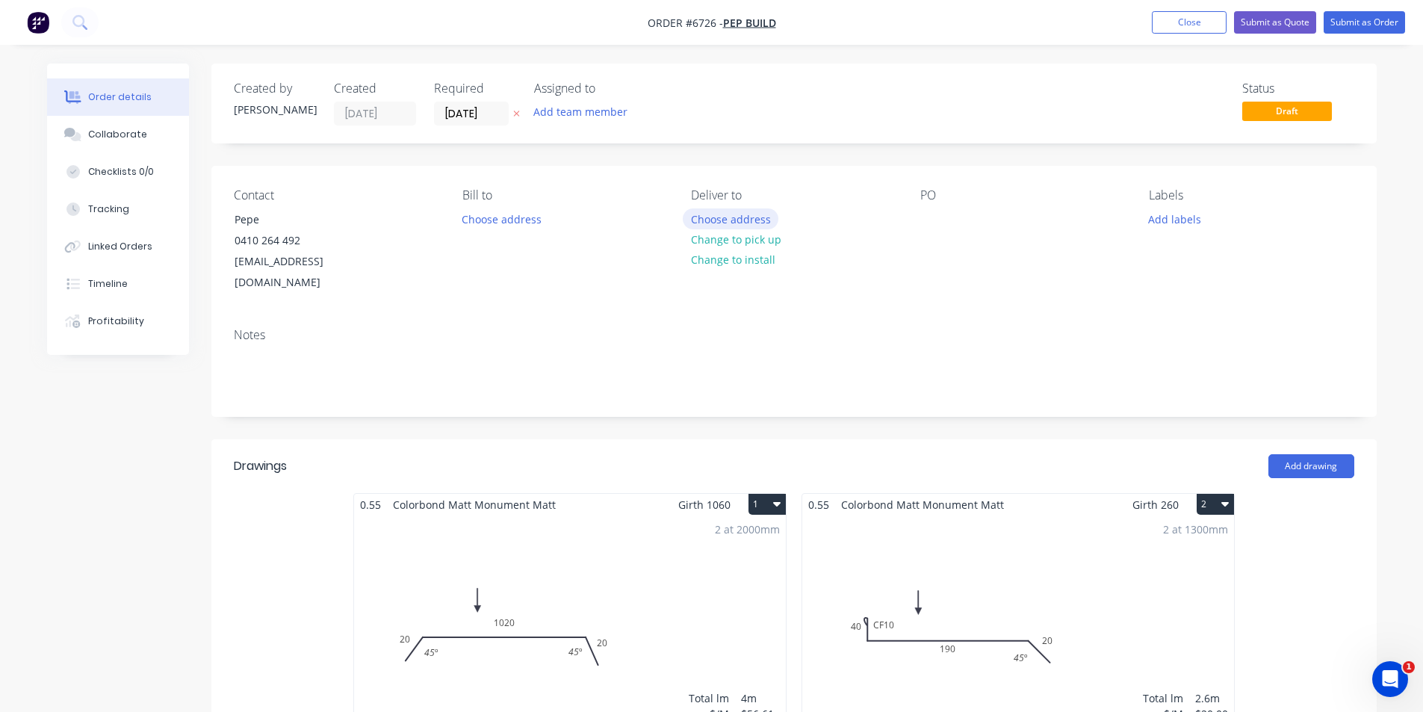
click at [729, 212] on button "Choose address" at bounding box center [731, 218] width 96 height 20
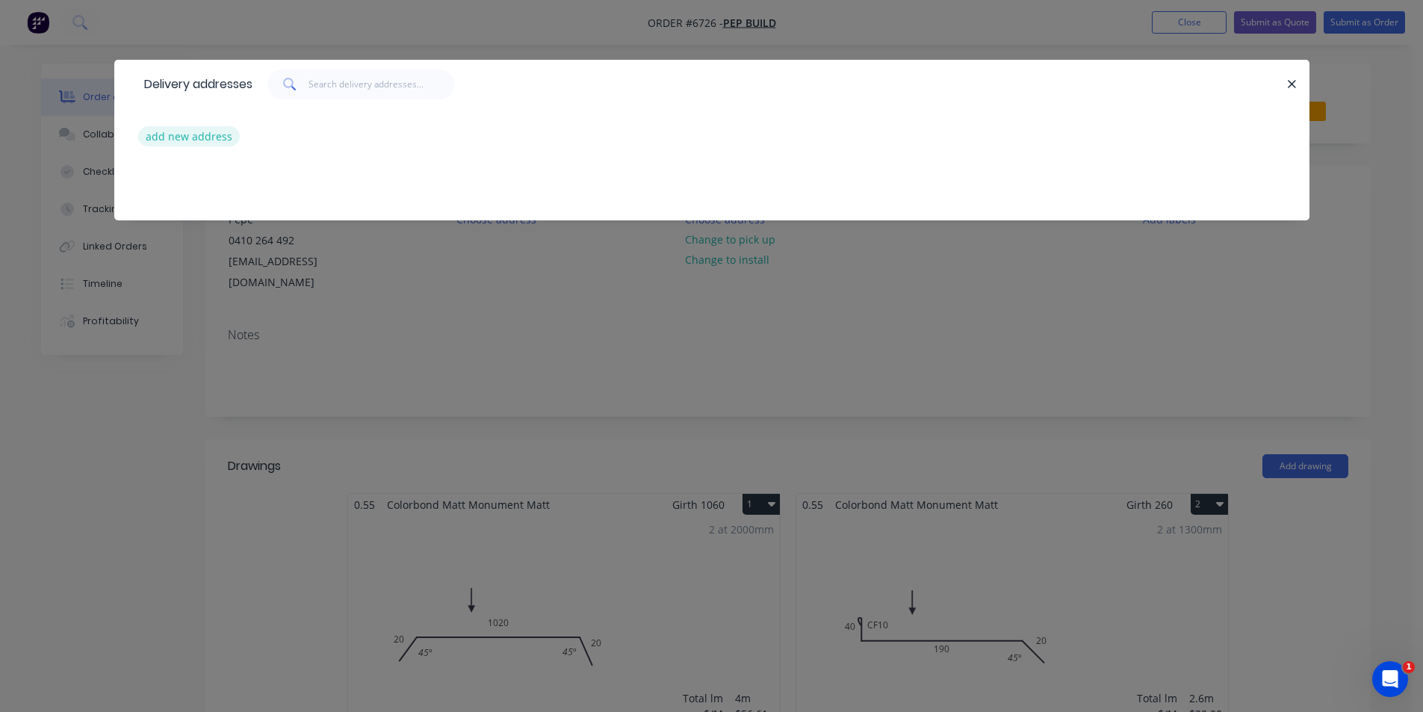
drag, startPoint x: 167, startPoint y: 125, endPoint x: 167, endPoint y: 134, distance: 9.0
click at [167, 134] on div "add new address" at bounding box center [712, 136] width 1151 height 56
click at [167, 134] on button "add new address" at bounding box center [189, 136] width 102 height 20
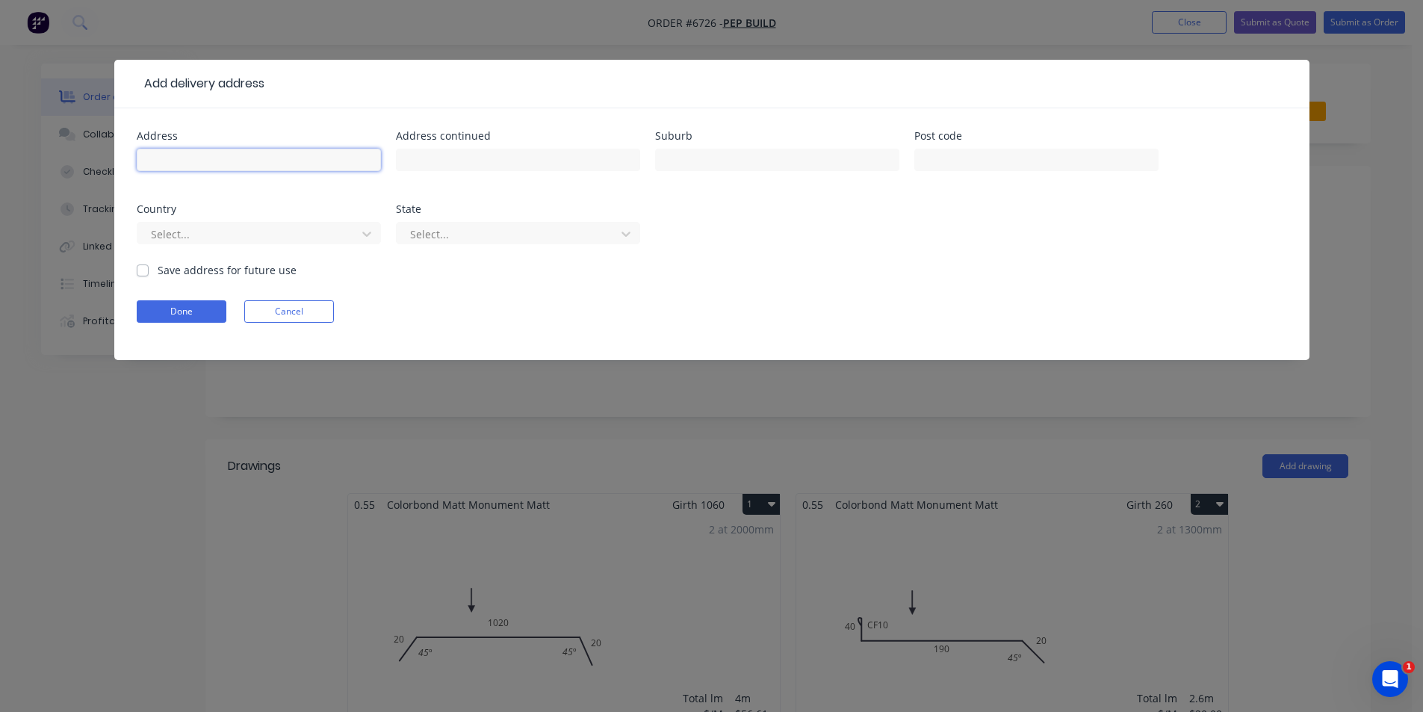
click at [273, 160] on input "text" at bounding box center [259, 160] width 244 height 22
type input "10 Yankee Creek Rd"
click at [746, 174] on div at bounding box center [777, 167] width 244 height 44
click at [746, 164] on input "text" at bounding box center [777, 160] width 244 height 22
type input "Mullumbimby"
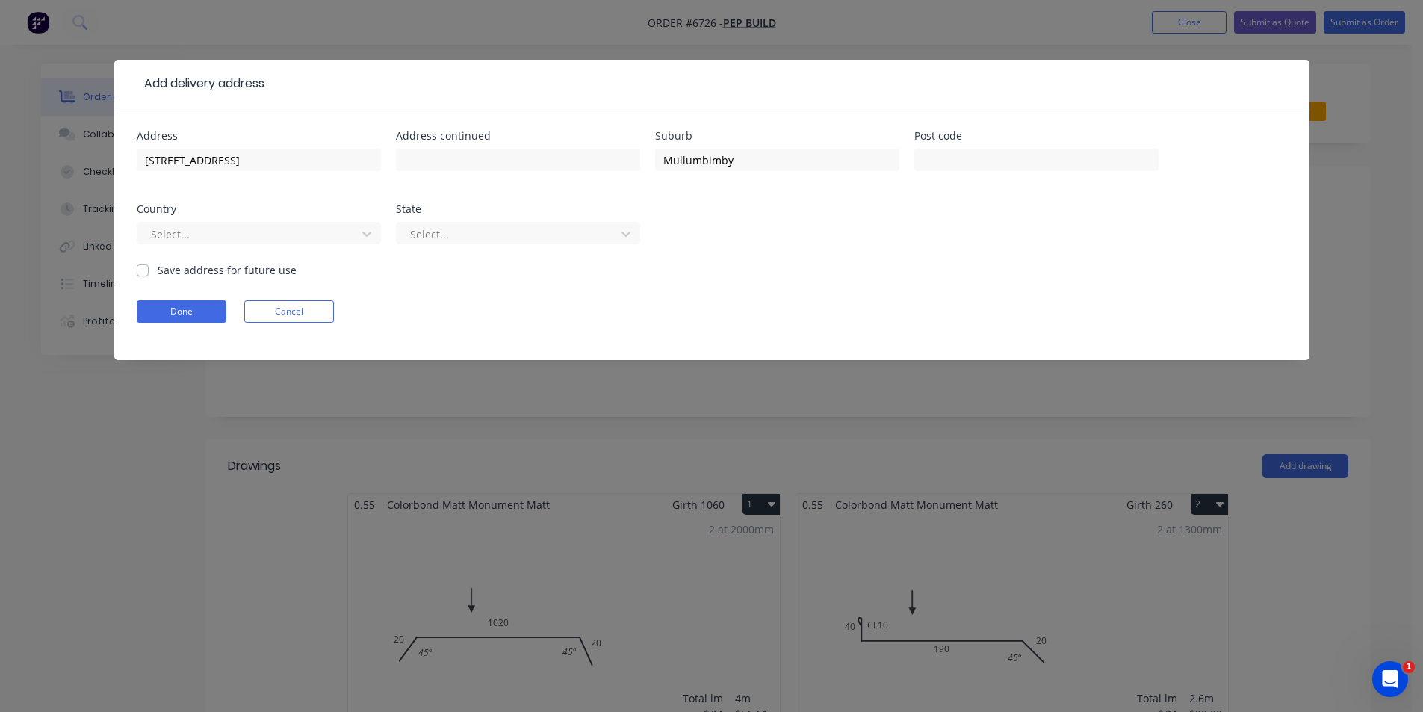
click at [158, 270] on label "Save address for future use" at bounding box center [227, 270] width 139 height 16
click at [139, 270] on input "Save address for future use" at bounding box center [143, 269] width 12 height 14
checkbox input "true"
click at [172, 315] on button "Done" at bounding box center [182, 311] width 90 height 22
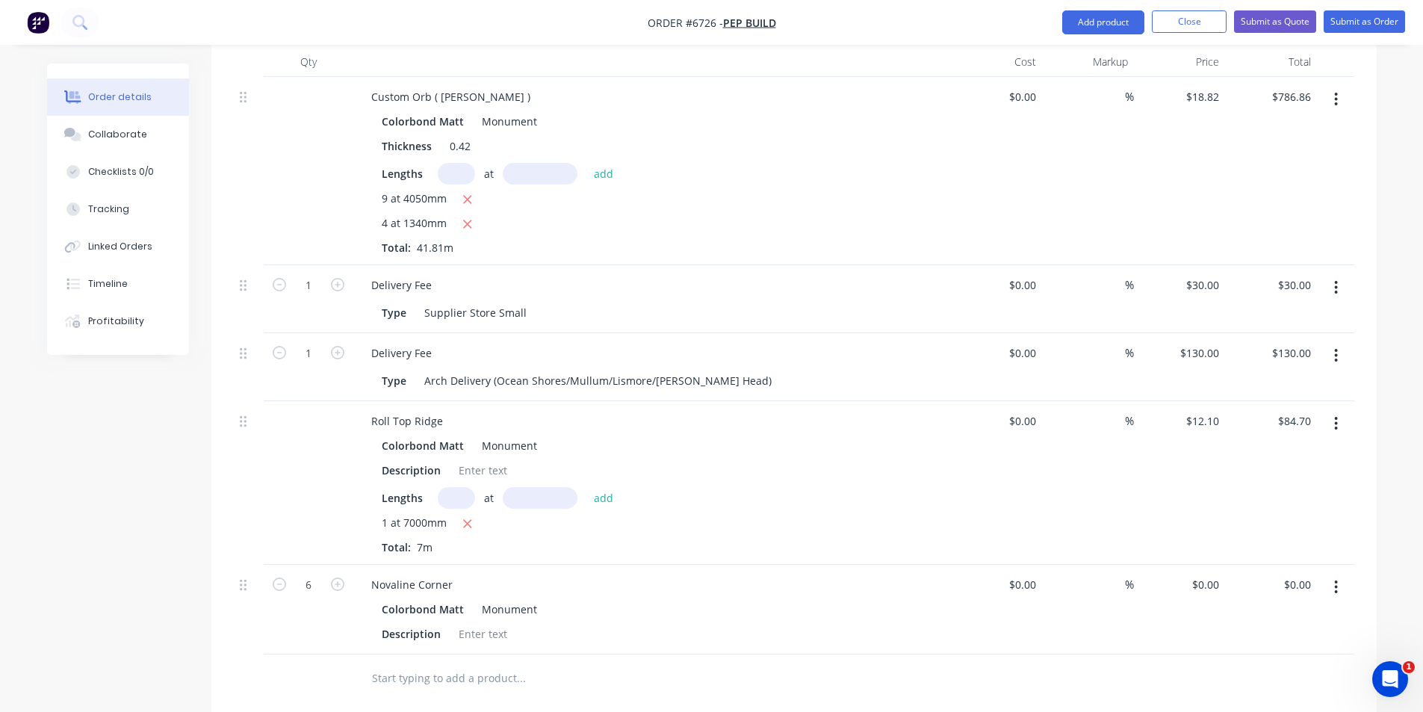
scroll to position [1270, 0]
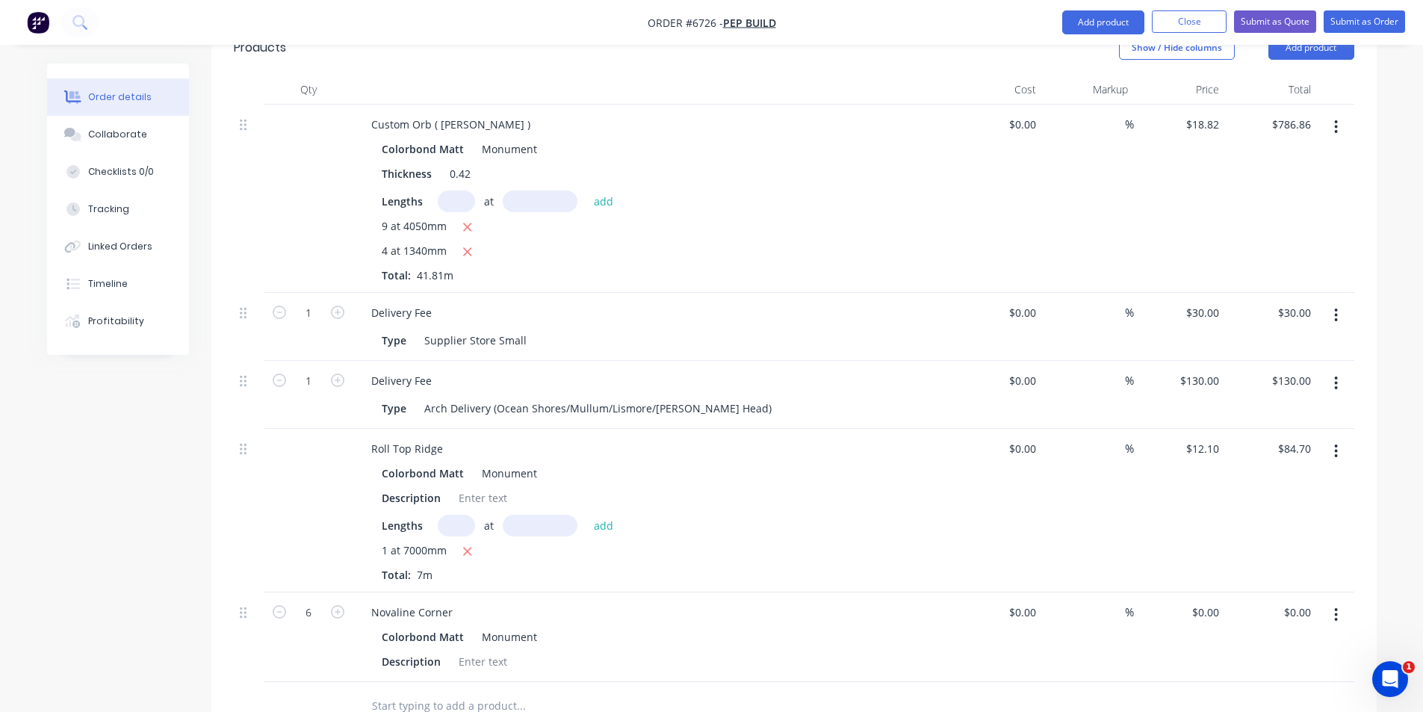
click at [1337, 375] on icon "button" at bounding box center [1336, 383] width 4 height 16
click at [1320, 412] on div "Edit" at bounding box center [1283, 423] width 115 height 22
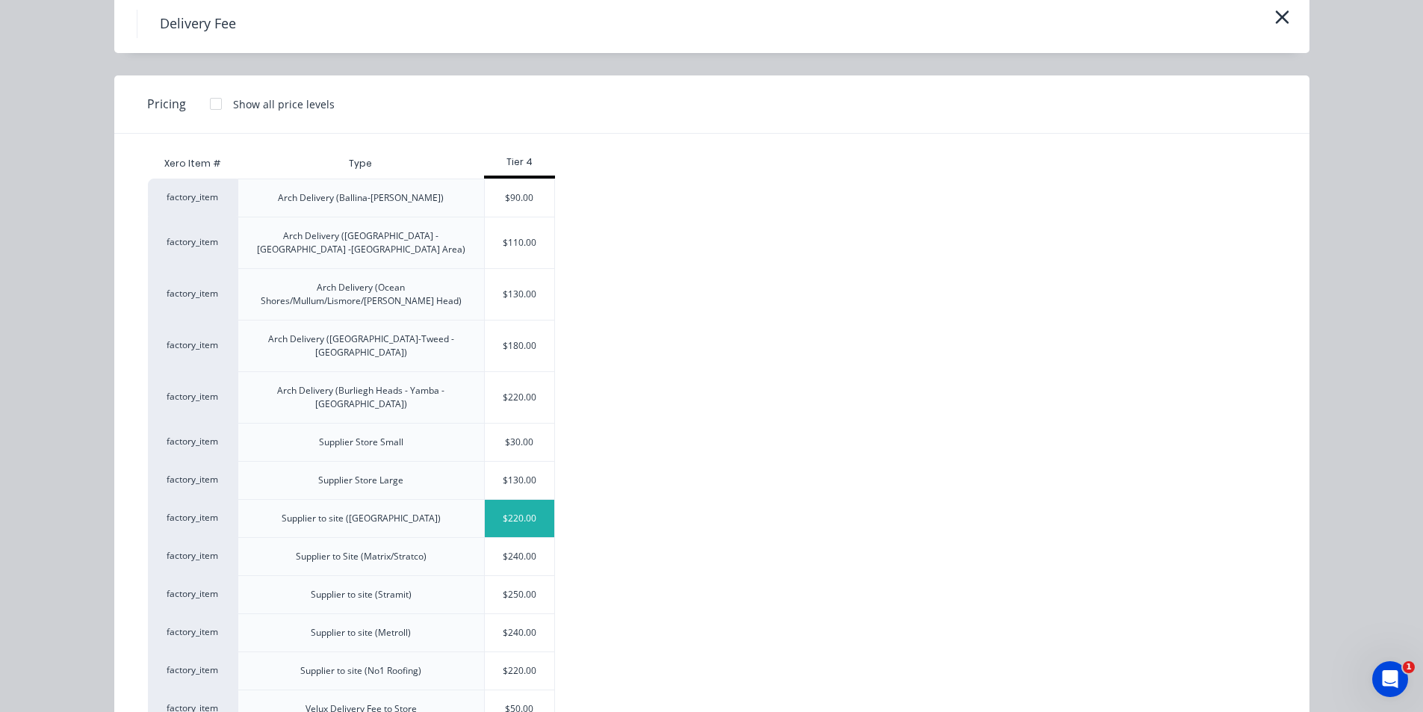
scroll to position [123, 0]
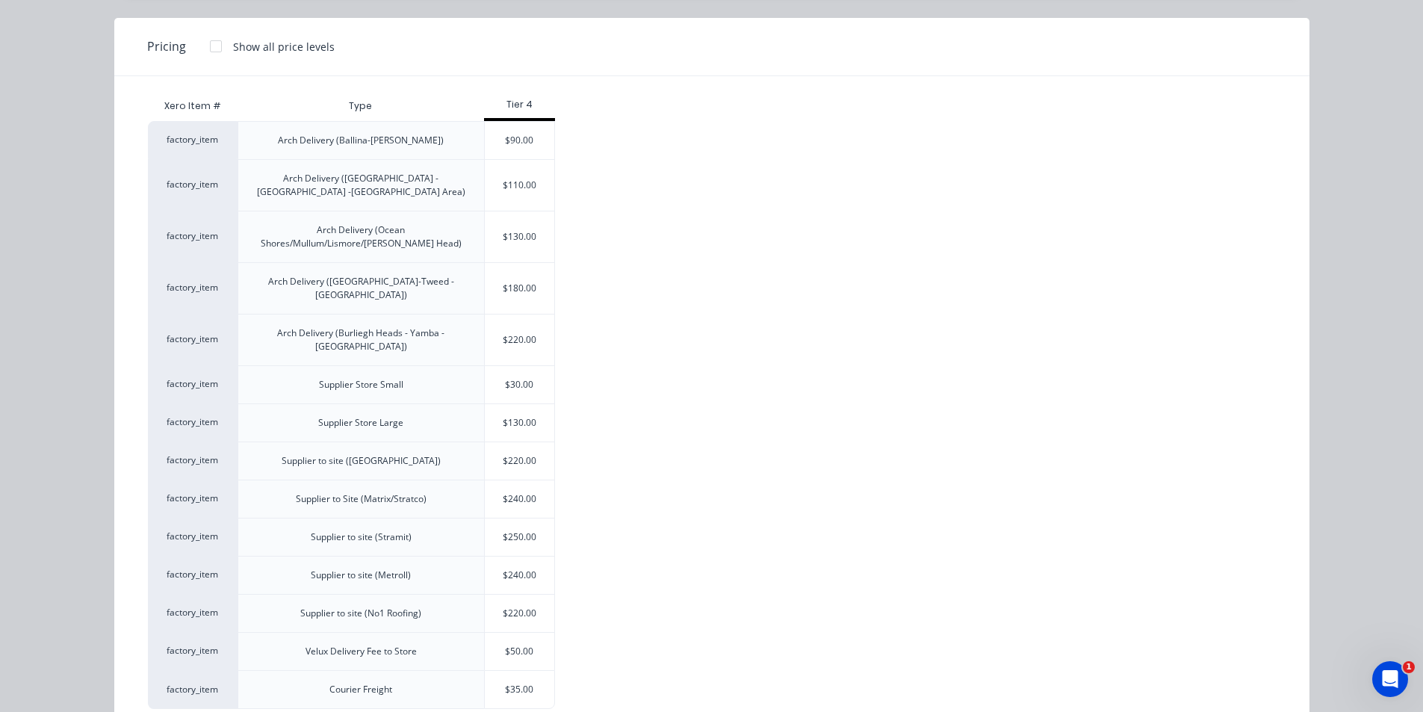
click at [516, 230] on div "$130.00" at bounding box center [520, 236] width 70 height 51
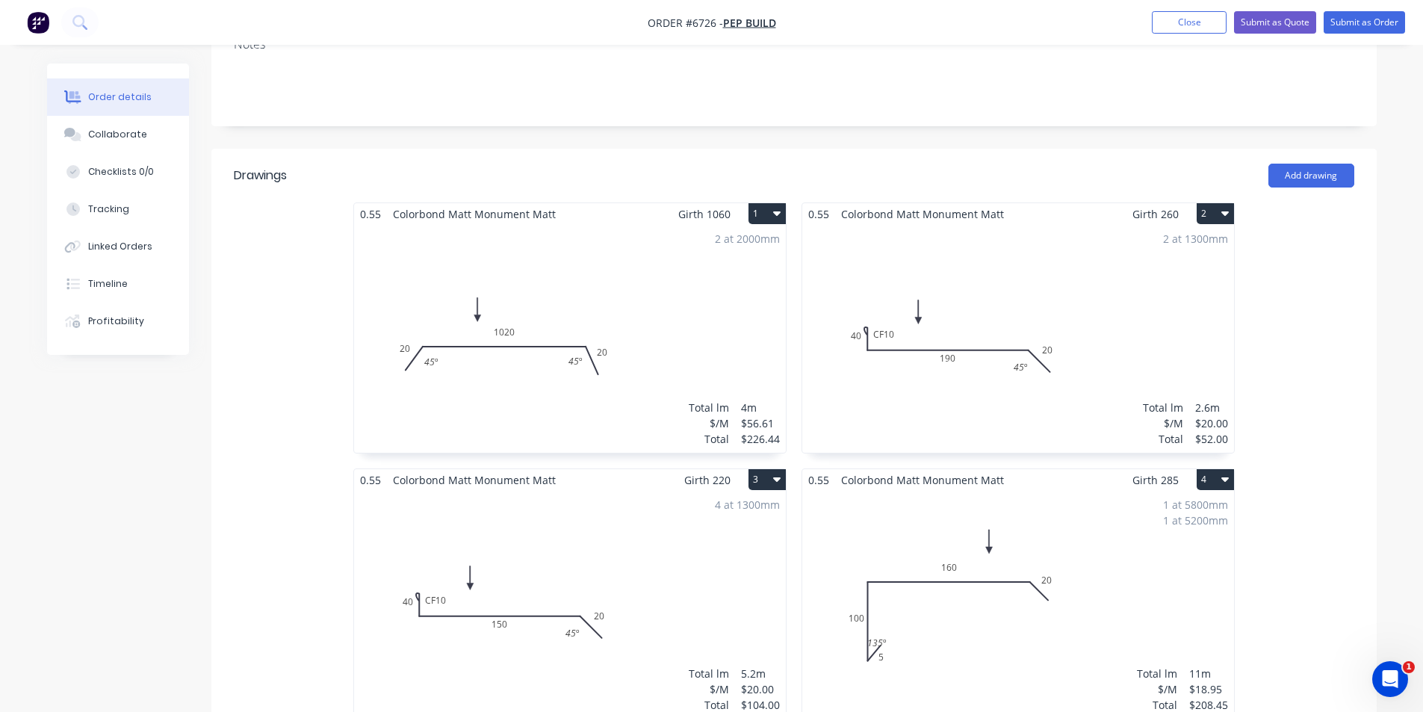
scroll to position [75, 0]
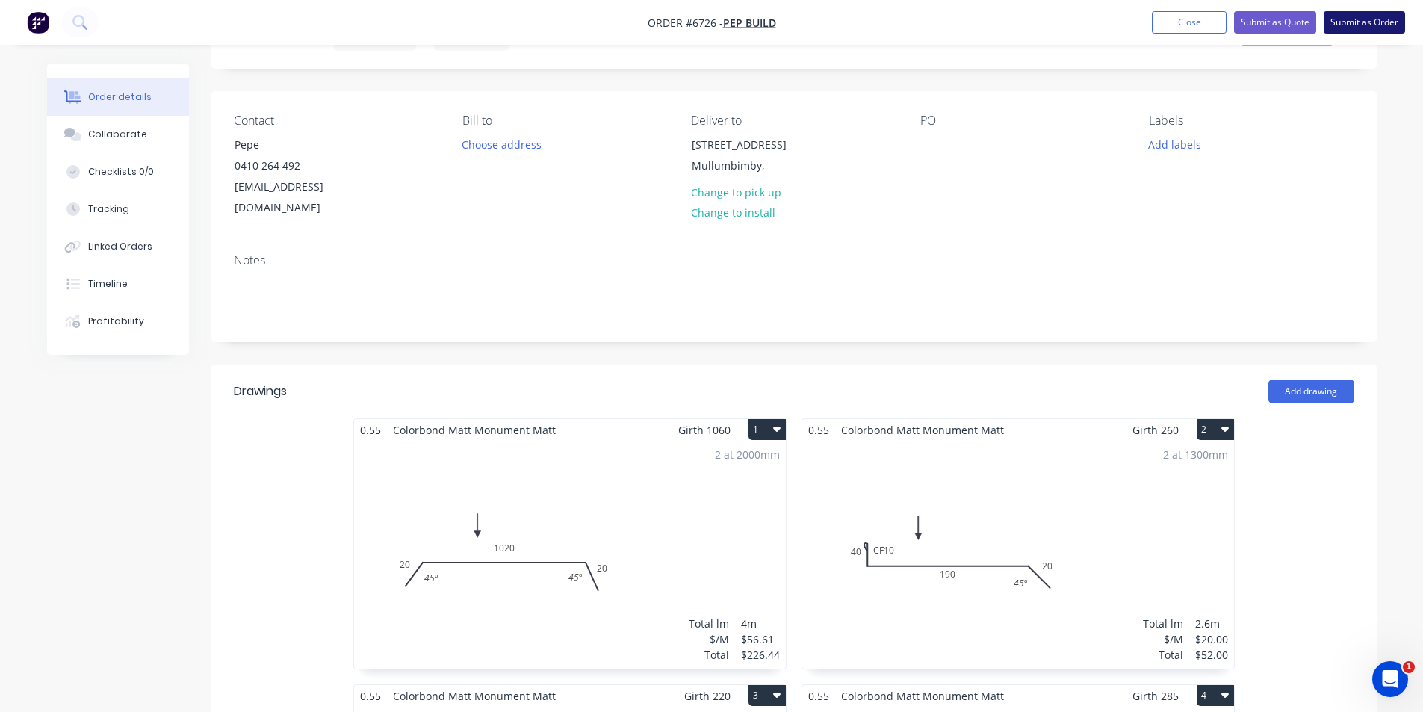
click at [1350, 22] on button "Submit as Order" at bounding box center [1364, 22] width 81 height 22
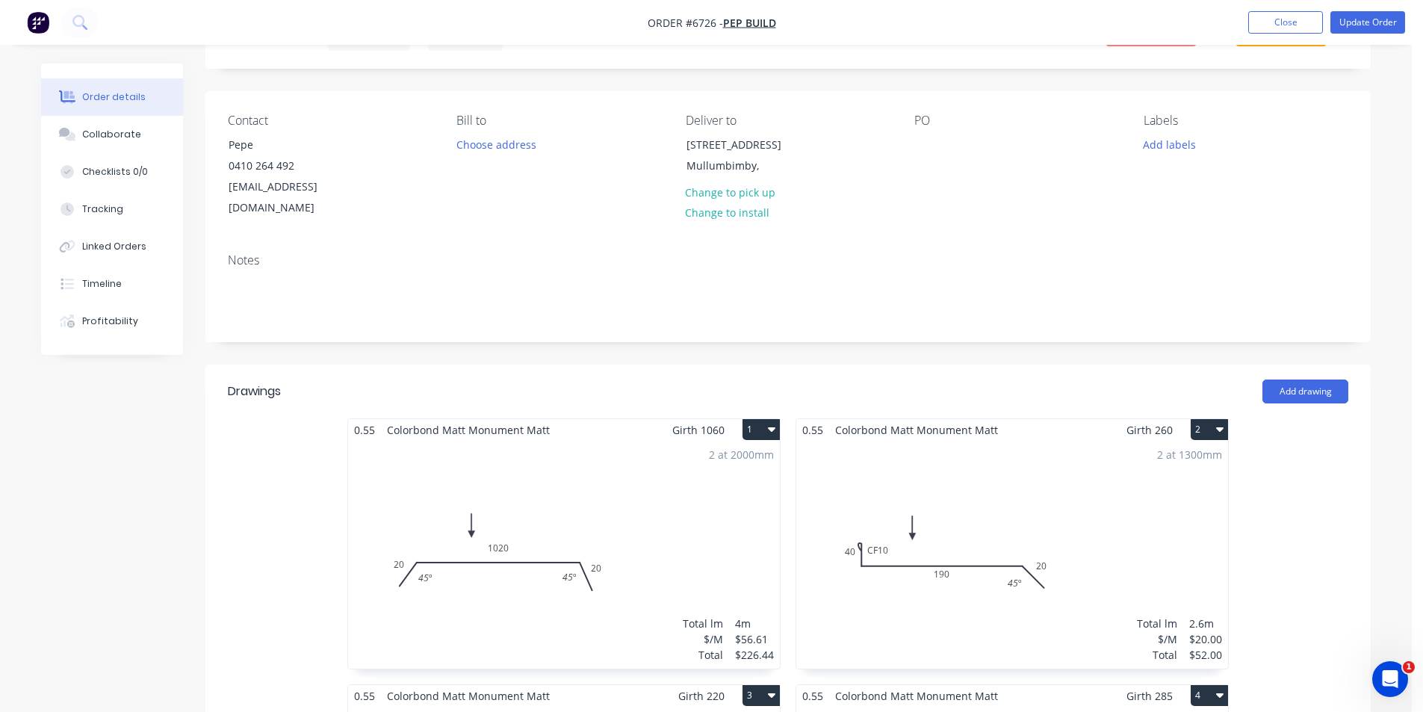
scroll to position [0, 0]
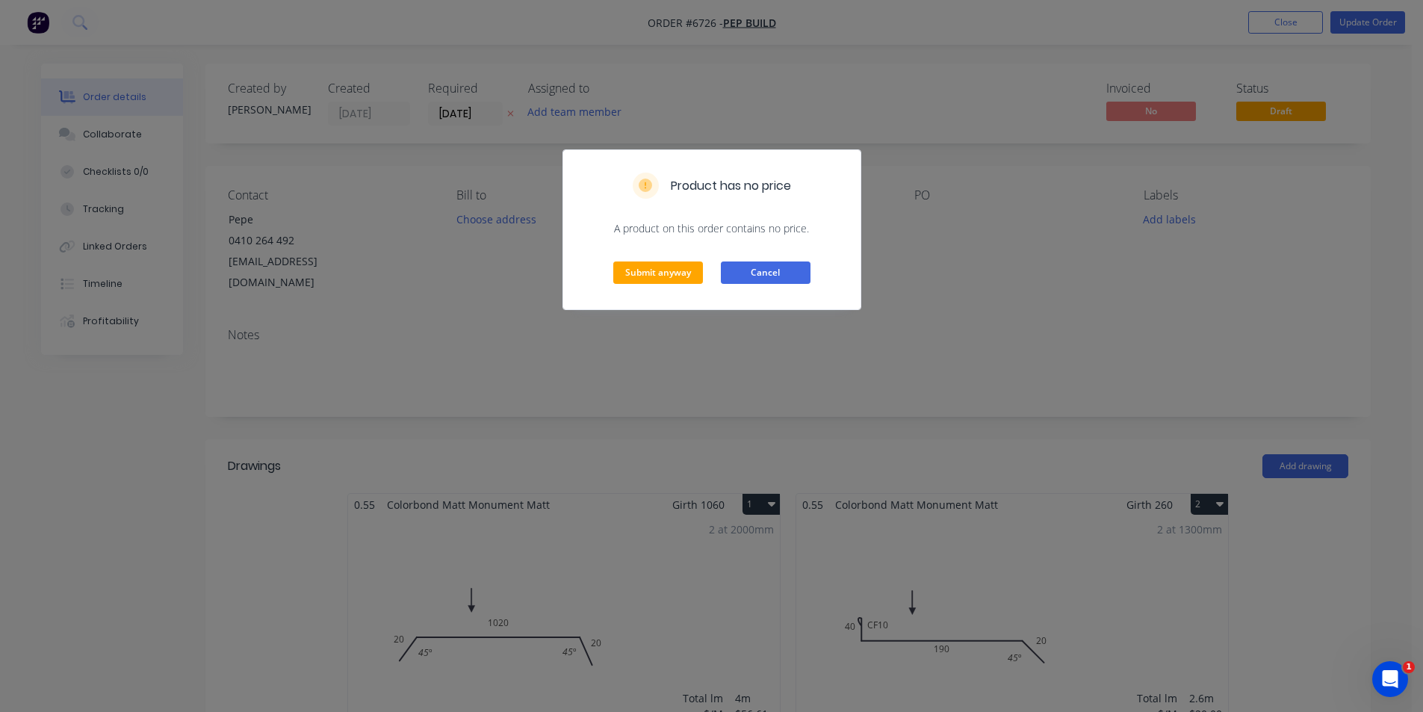
click at [724, 268] on button "Cancel" at bounding box center [766, 273] width 90 height 22
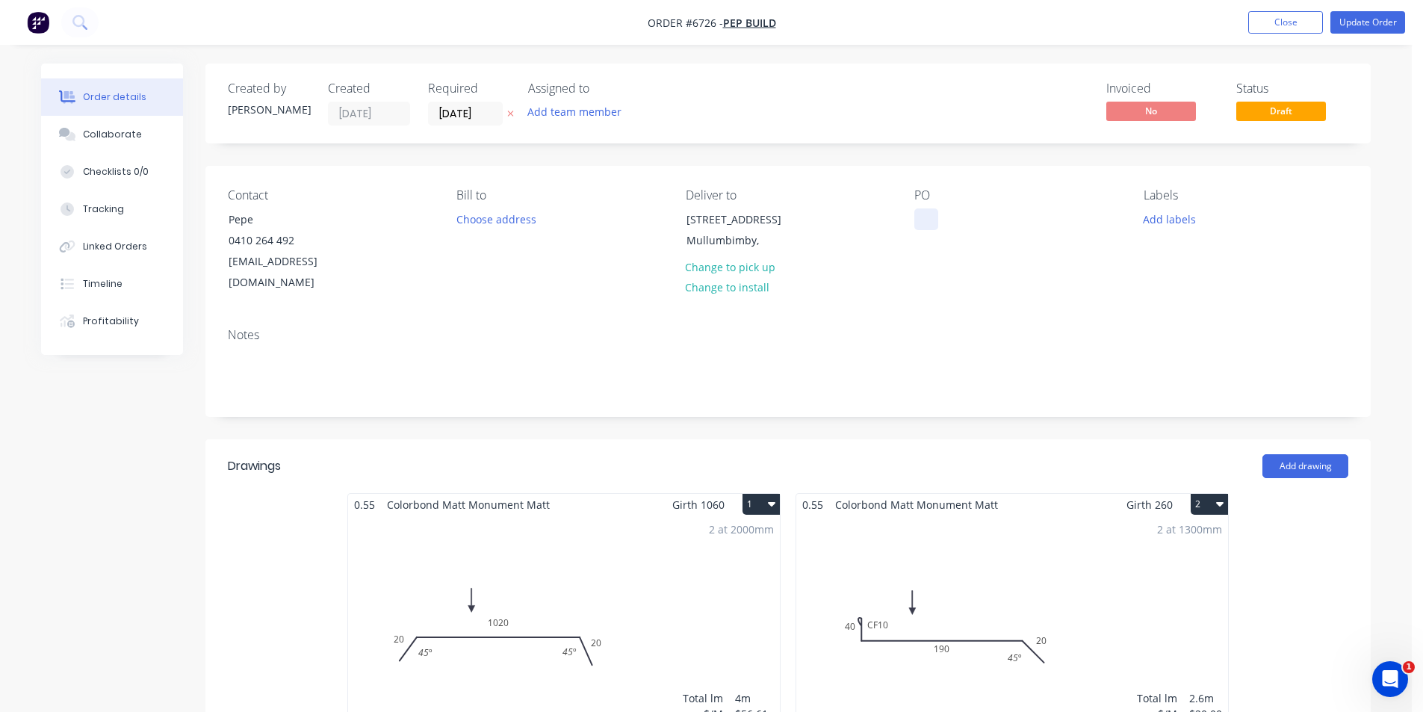
click at [921, 215] on div at bounding box center [927, 219] width 24 height 22
click at [1366, 34] on nav "Order #6726 - Pep Build Add product Close Update Order" at bounding box center [711, 22] width 1423 height 45
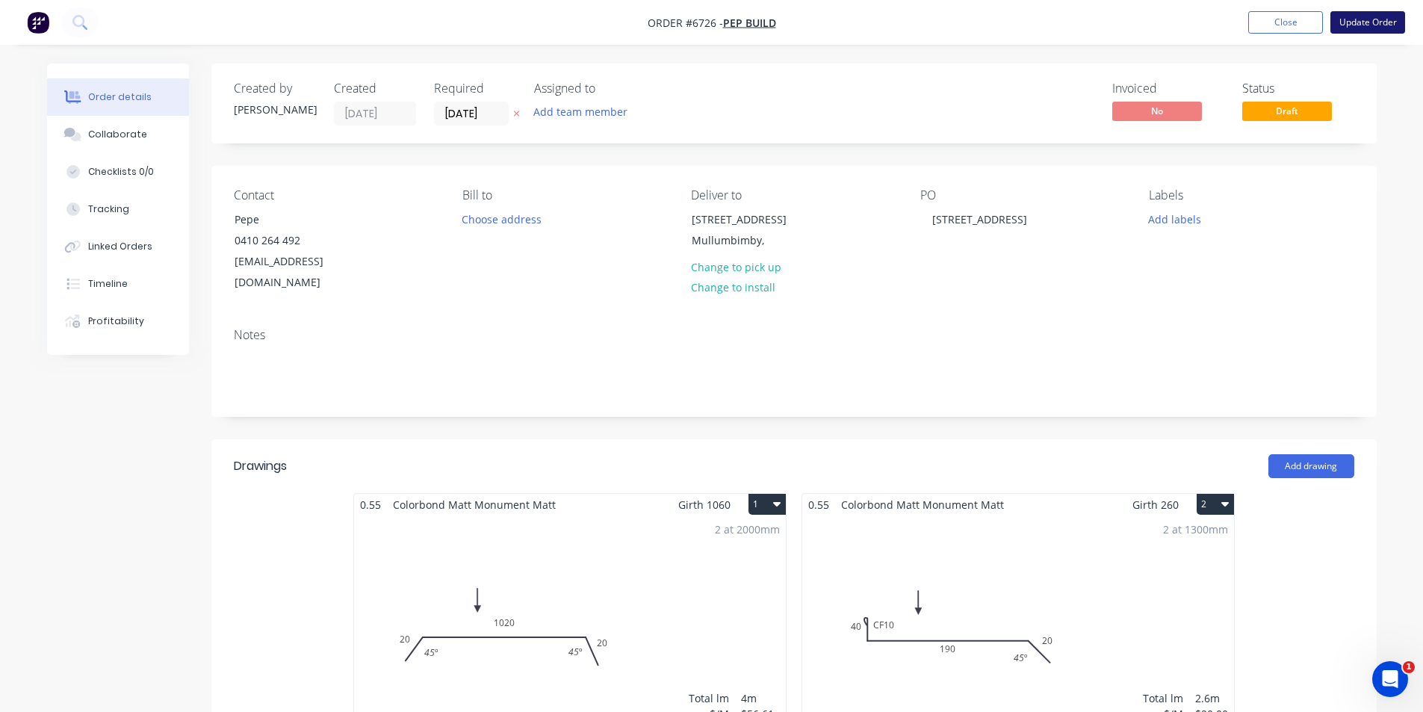
click at [1367, 30] on button "Update Order" at bounding box center [1368, 22] width 75 height 22
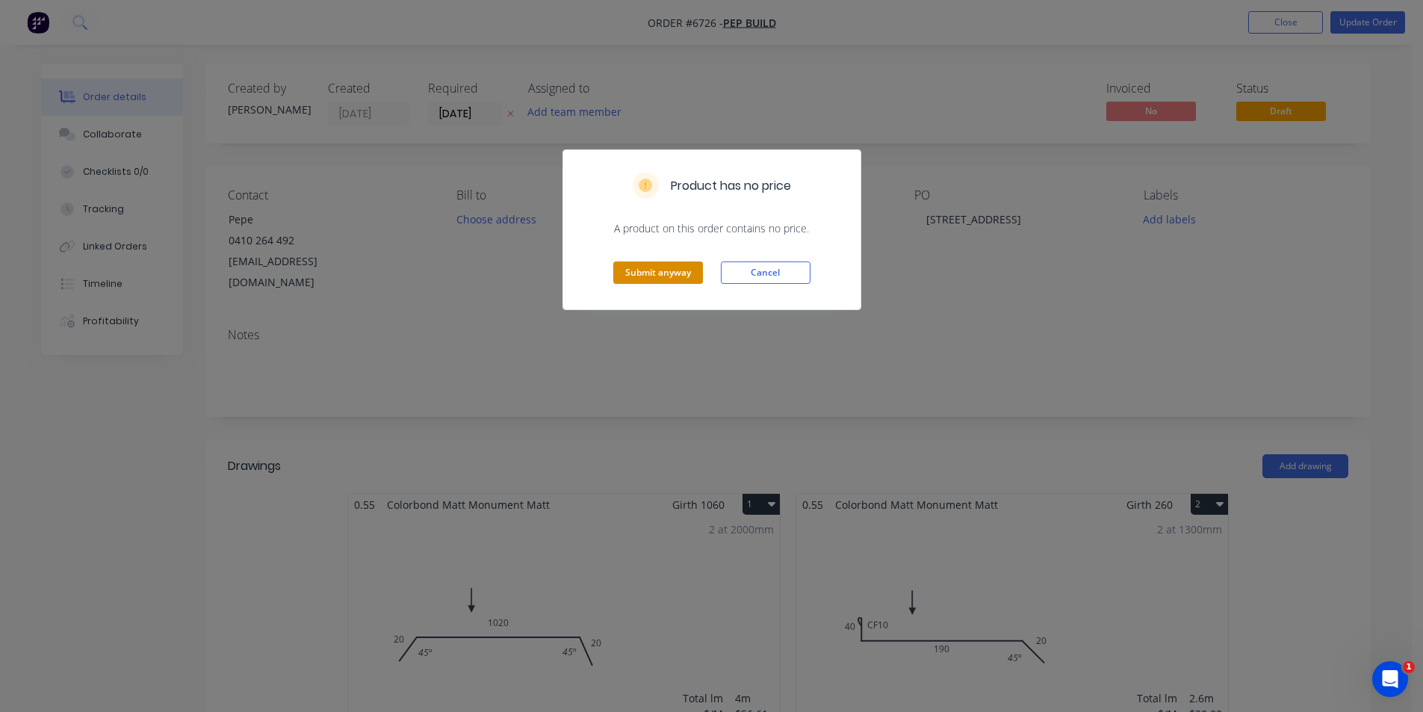
click at [630, 276] on button "Submit anyway" at bounding box center [658, 273] width 90 height 22
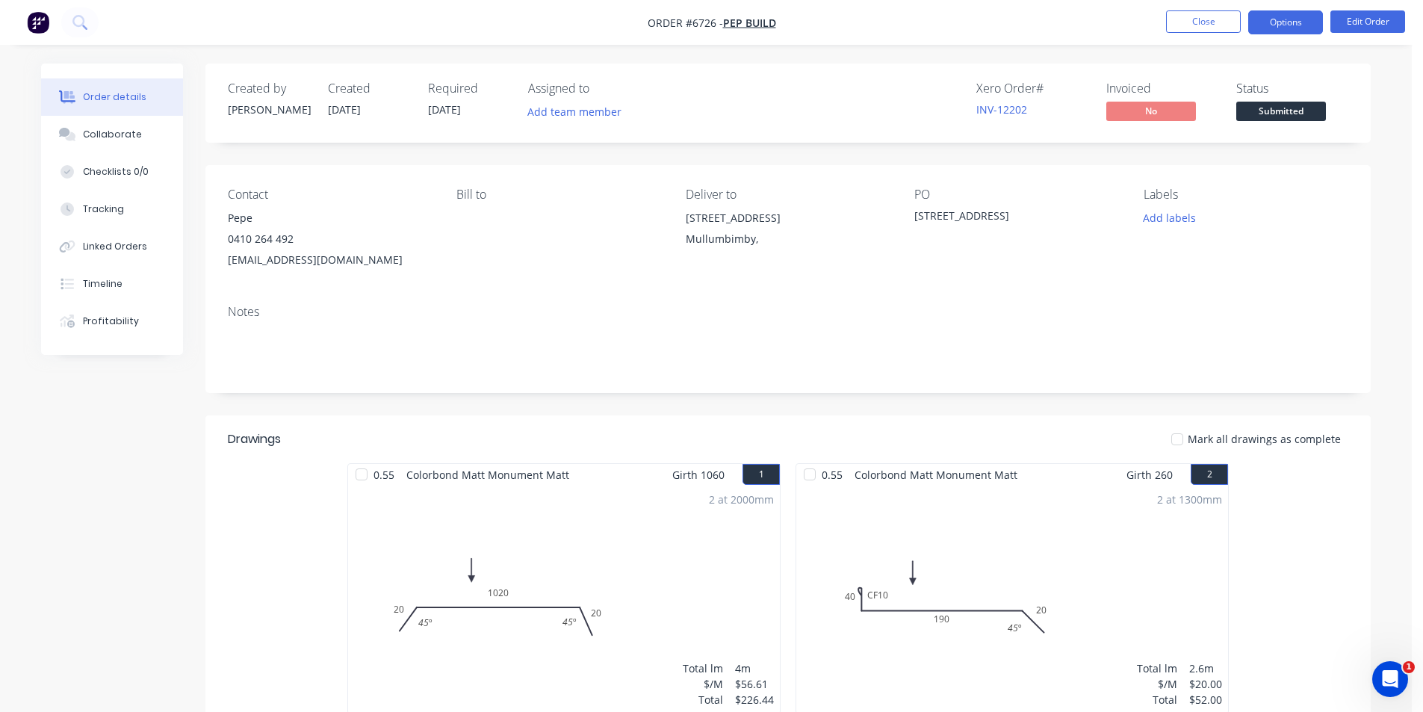
click at [1278, 27] on button "Options" at bounding box center [1286, 22] width 75 height 24
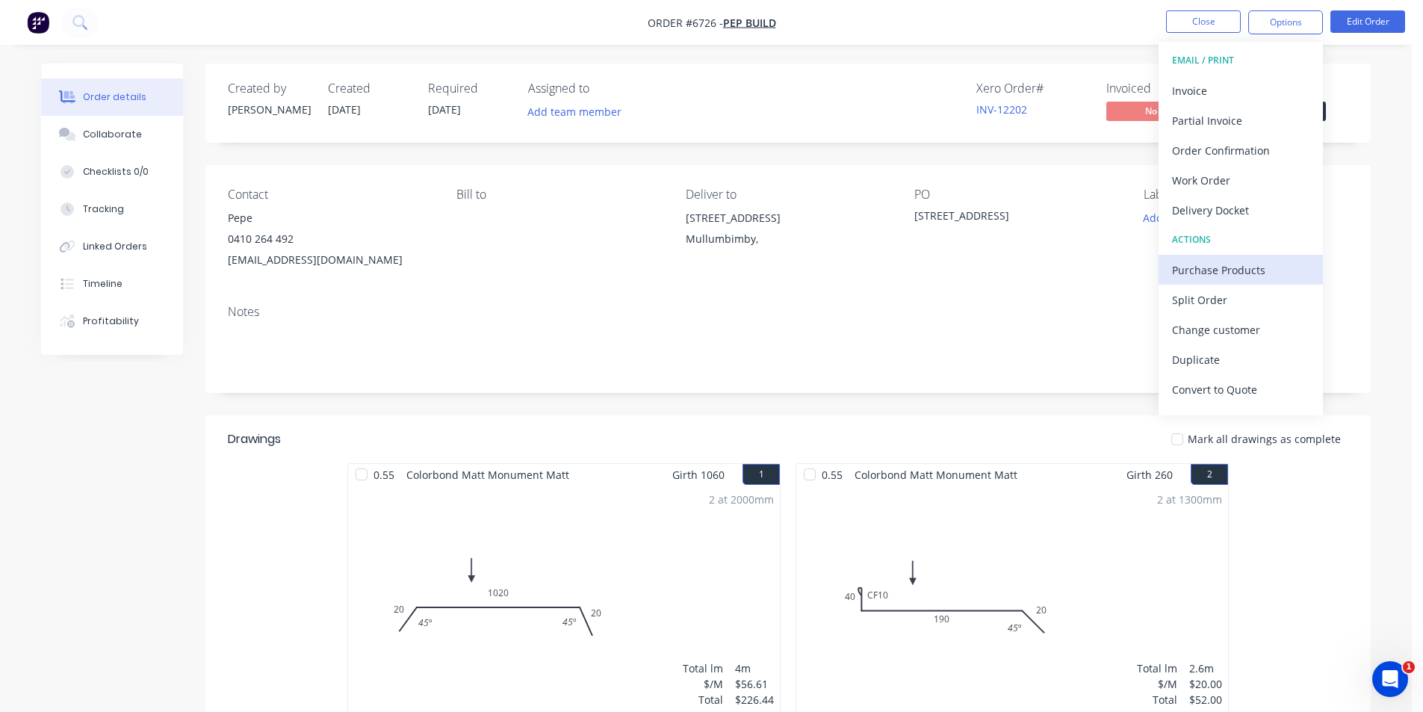
click at [1195, 280] on div "Purchase Products" at bounding box center [1240, 270] width 137 height 22
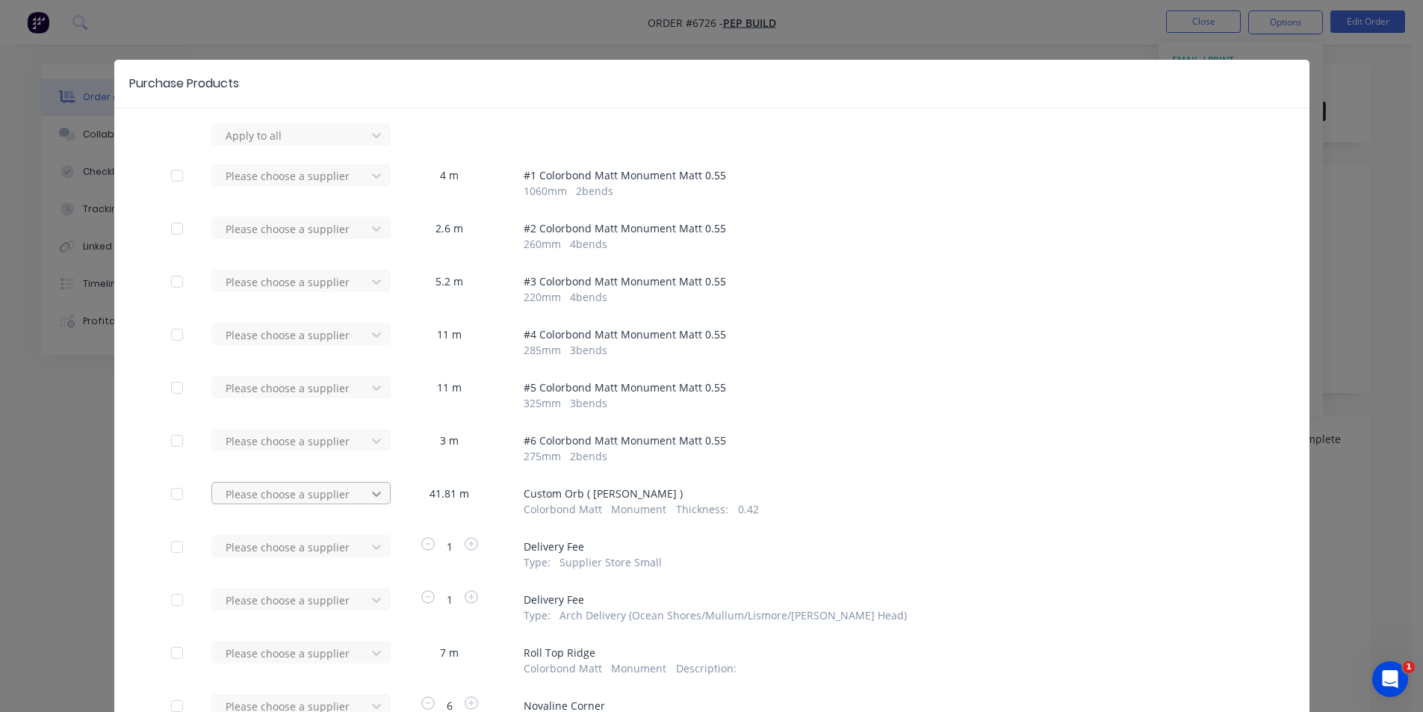
click at [363, 147] on div at bounding box center [376, 135] width 27 height 24
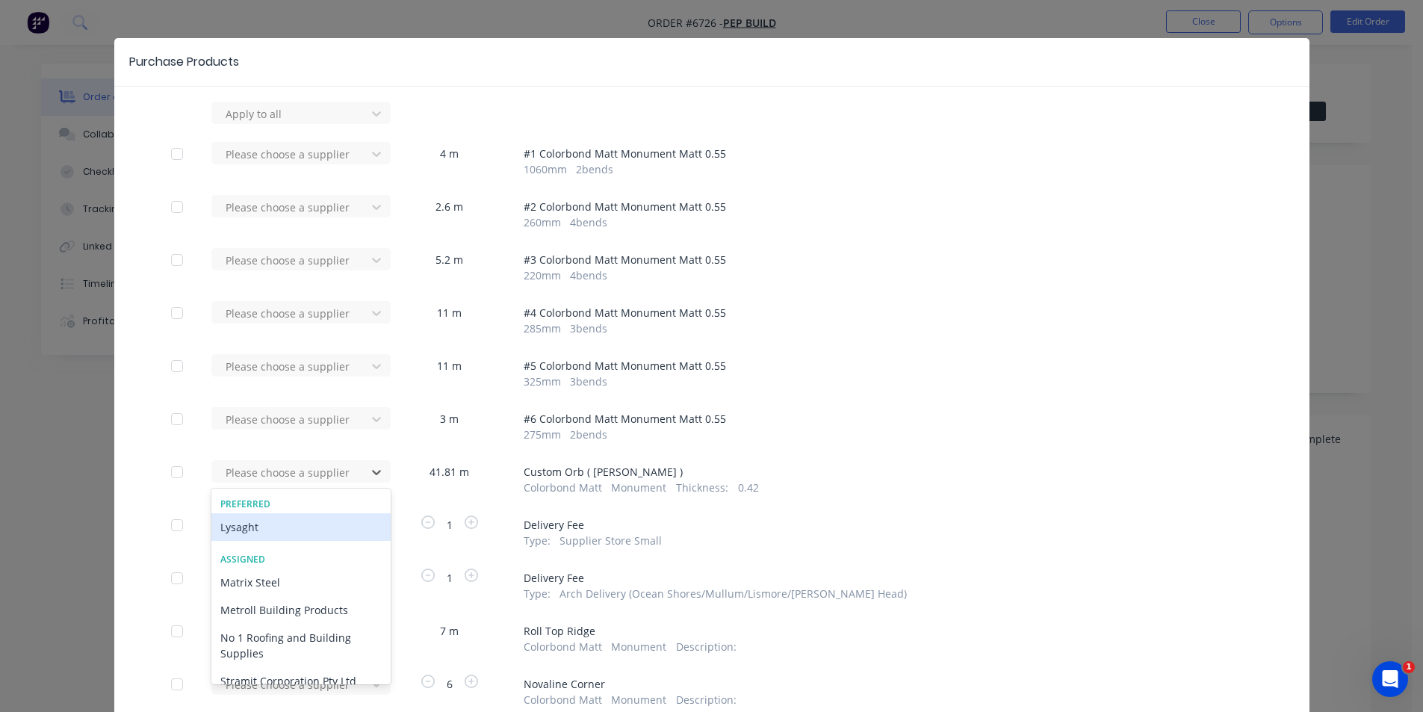
scroll to position [28, 0]
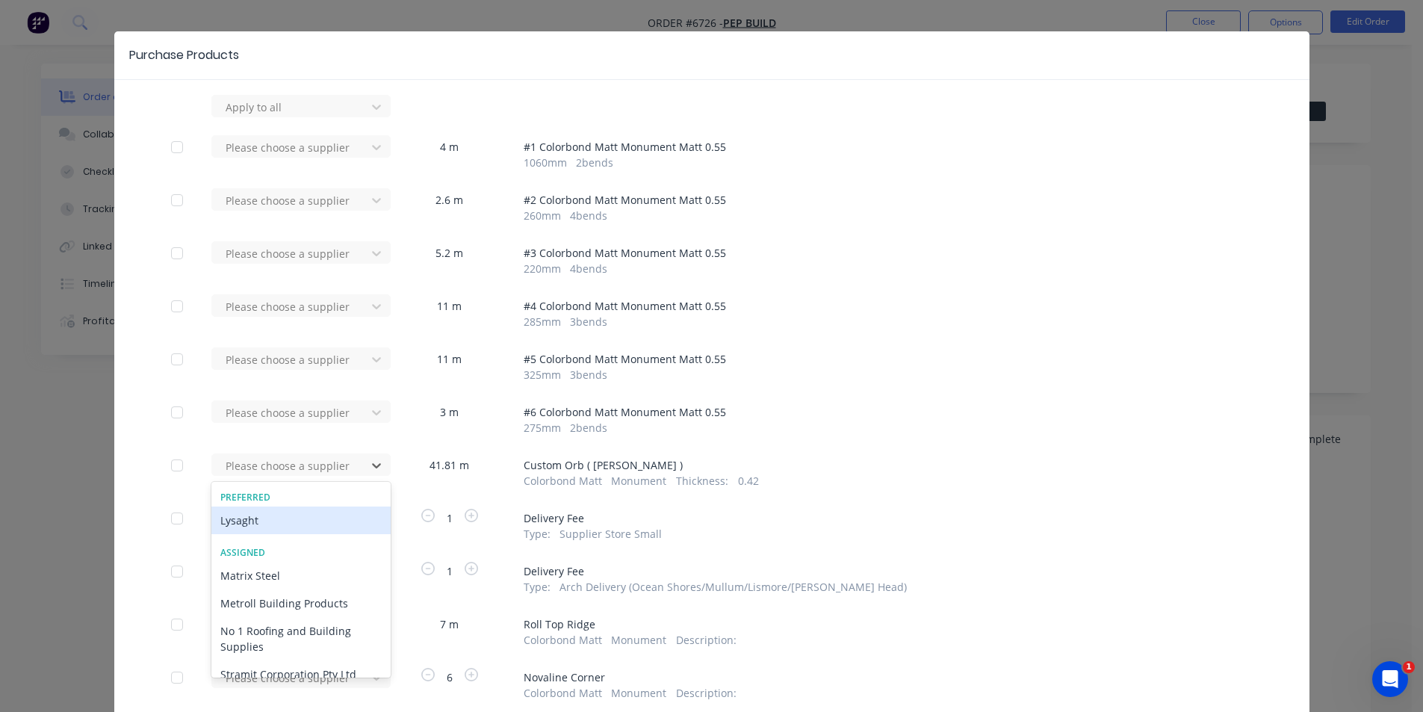
click at [289, 529] on div "Lysaght" at bounding box center [300, 521] width 179 height 28
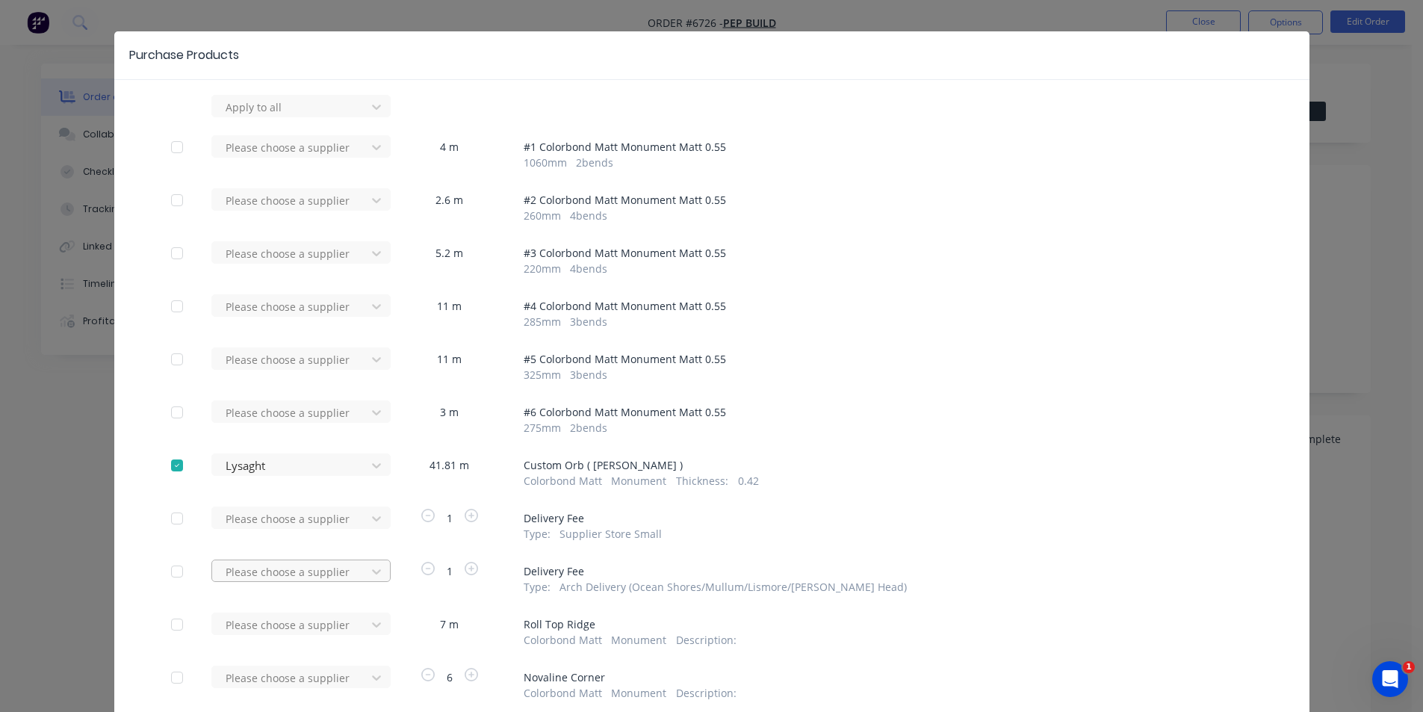
click at [332, 117] on div "Please choose a supplier" at bounding box center [293, 106] width 164 height 22
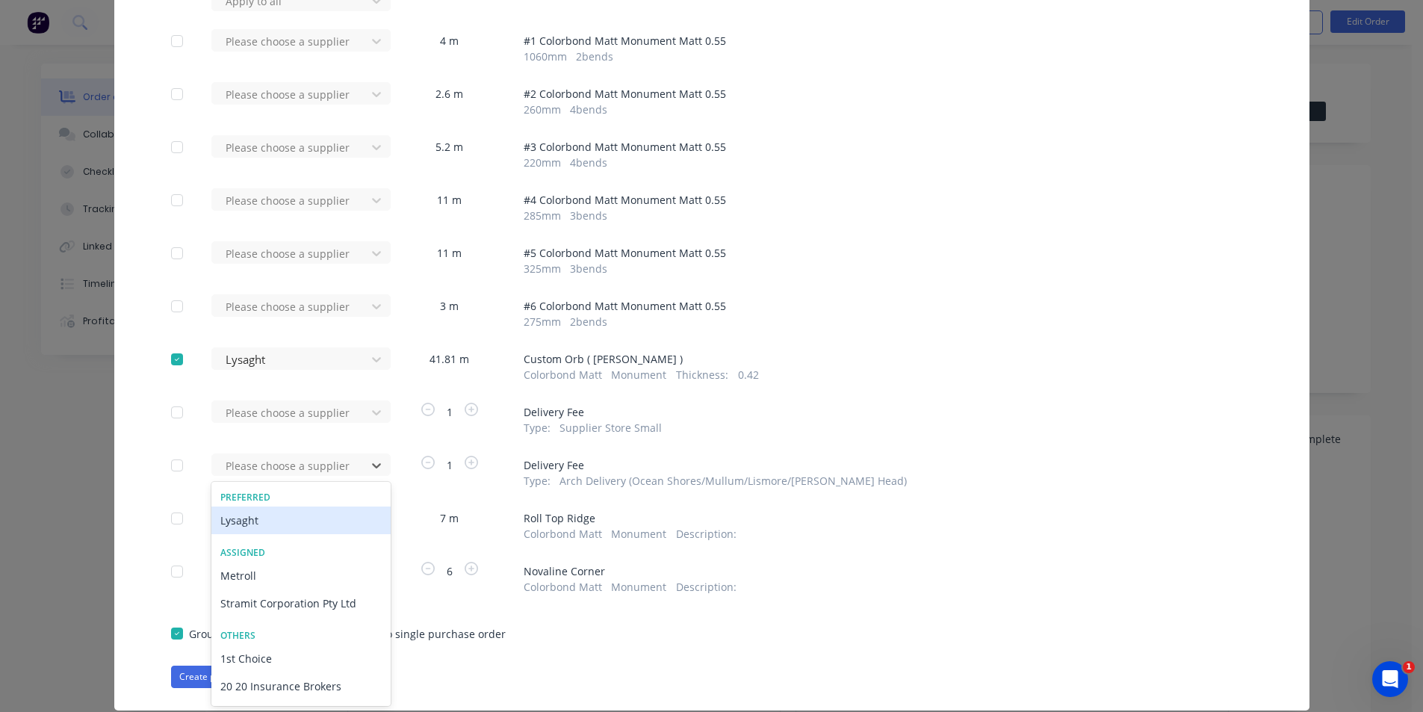
click at [285, 522] on div "Lysaght" at bounding box center [300, 521] width 179 height 28
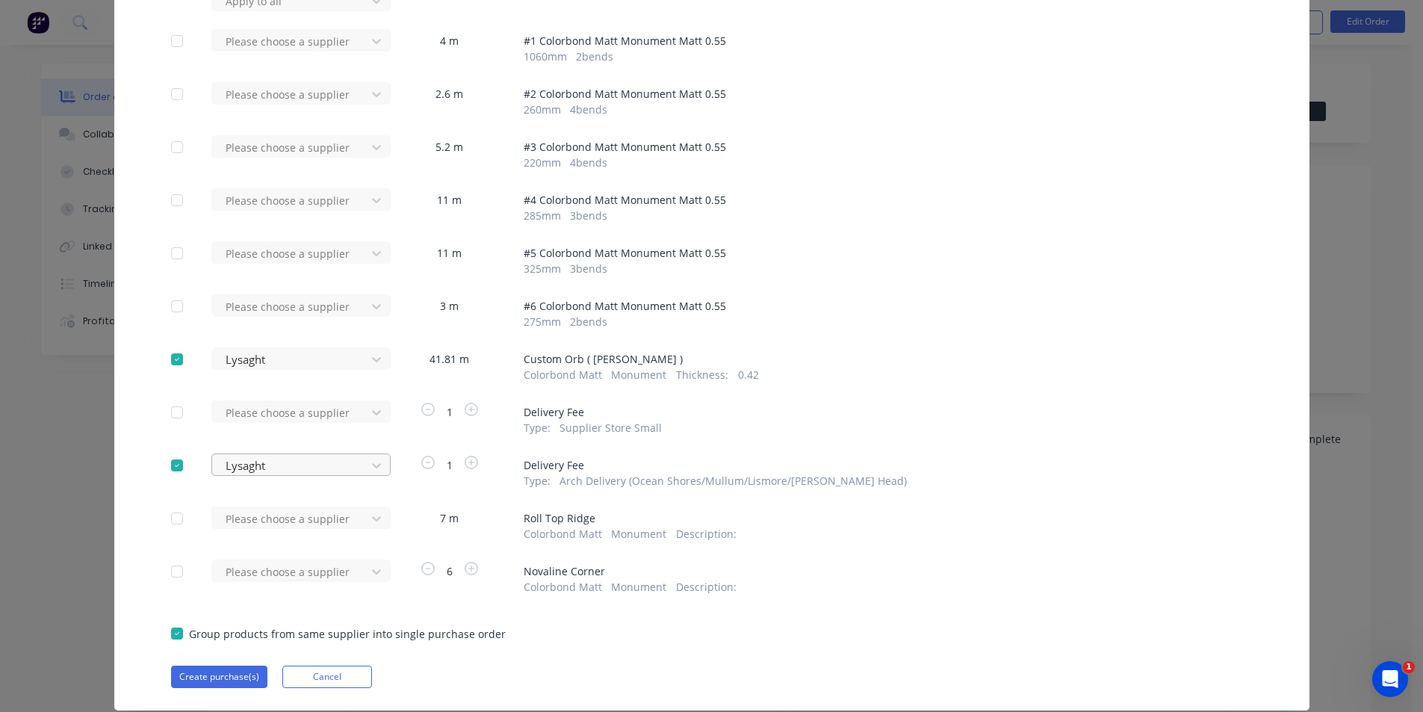
click at [319, 10] on div at bounding box center [291, 1] width 134 height 19
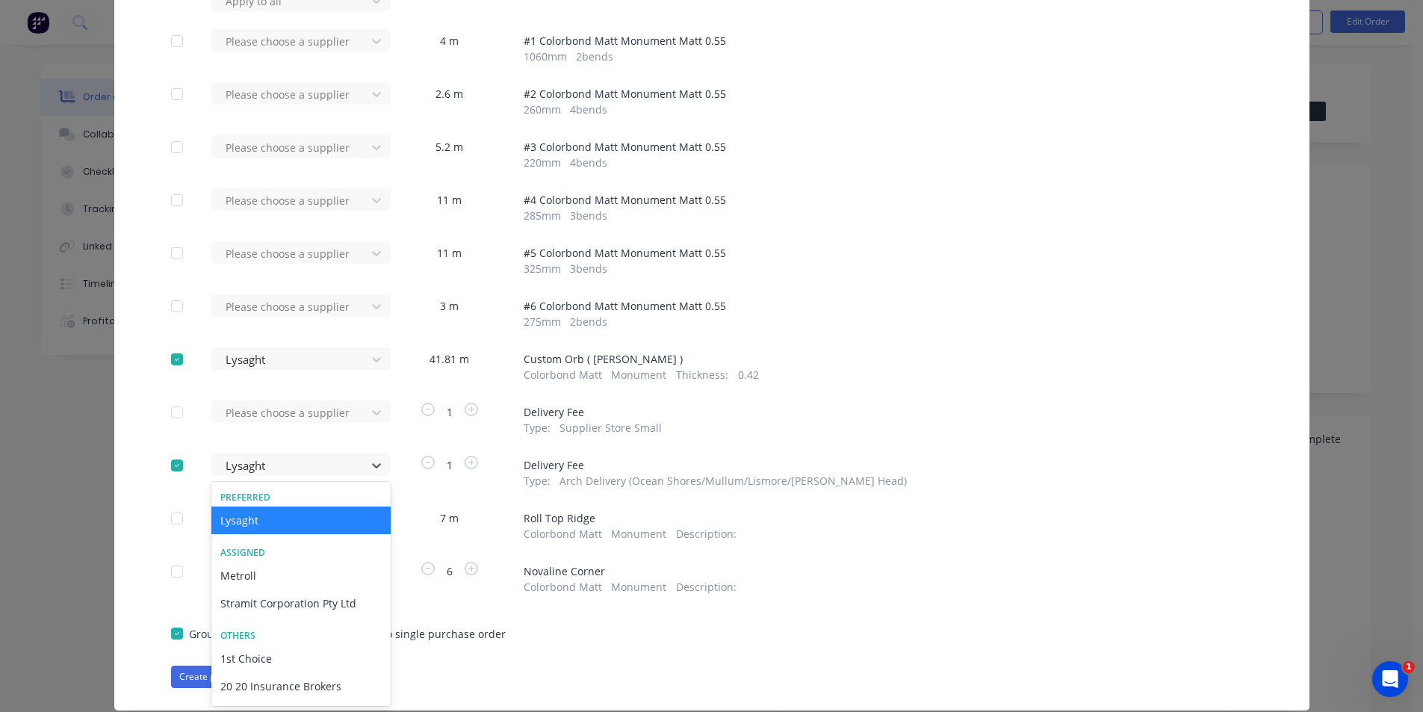
click at [167, 461] on div at bounding box center [177, 466] width 30 height 30
click at [905, 536] on div "Colorbond Matt Monument Description :" at bounding box center [888, 534] width 729 height 16
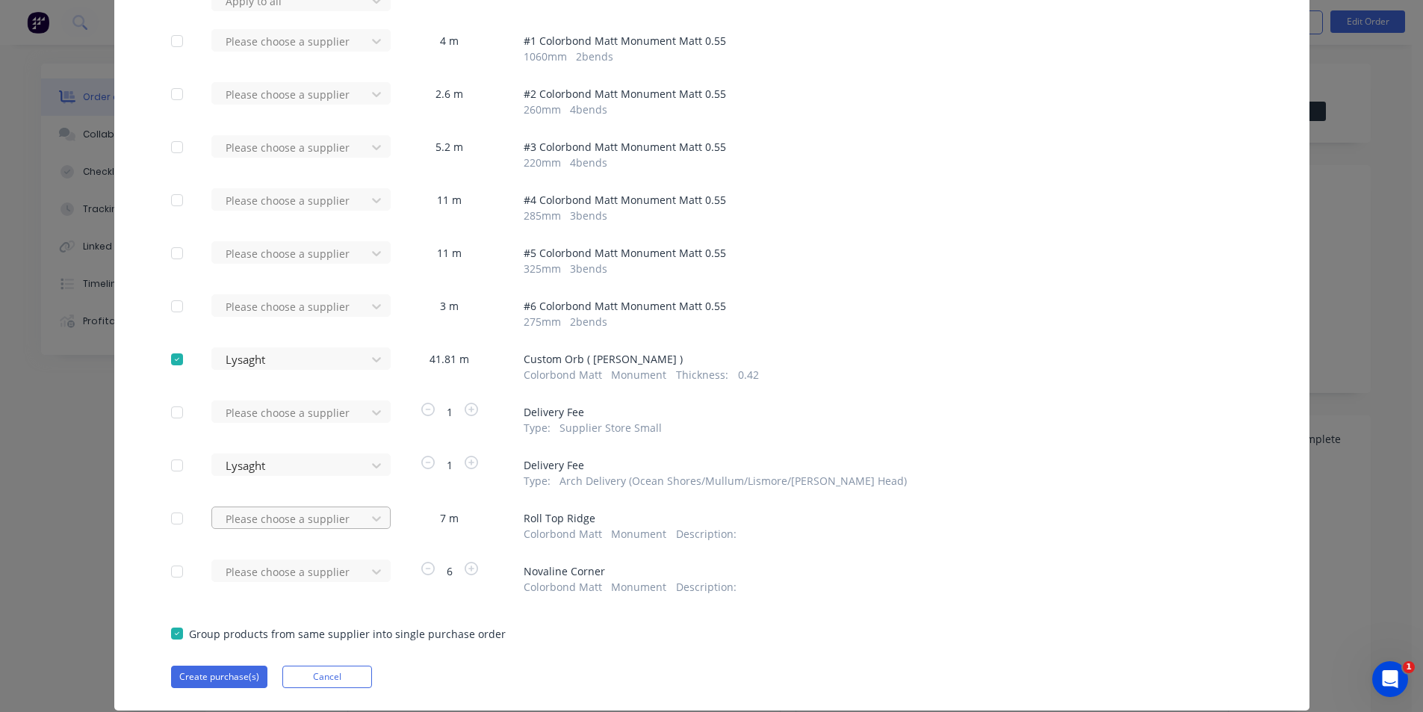
click at [318, 11] on div "Please choose a supplier" at bounding box center [293, 0] width 164 height 22
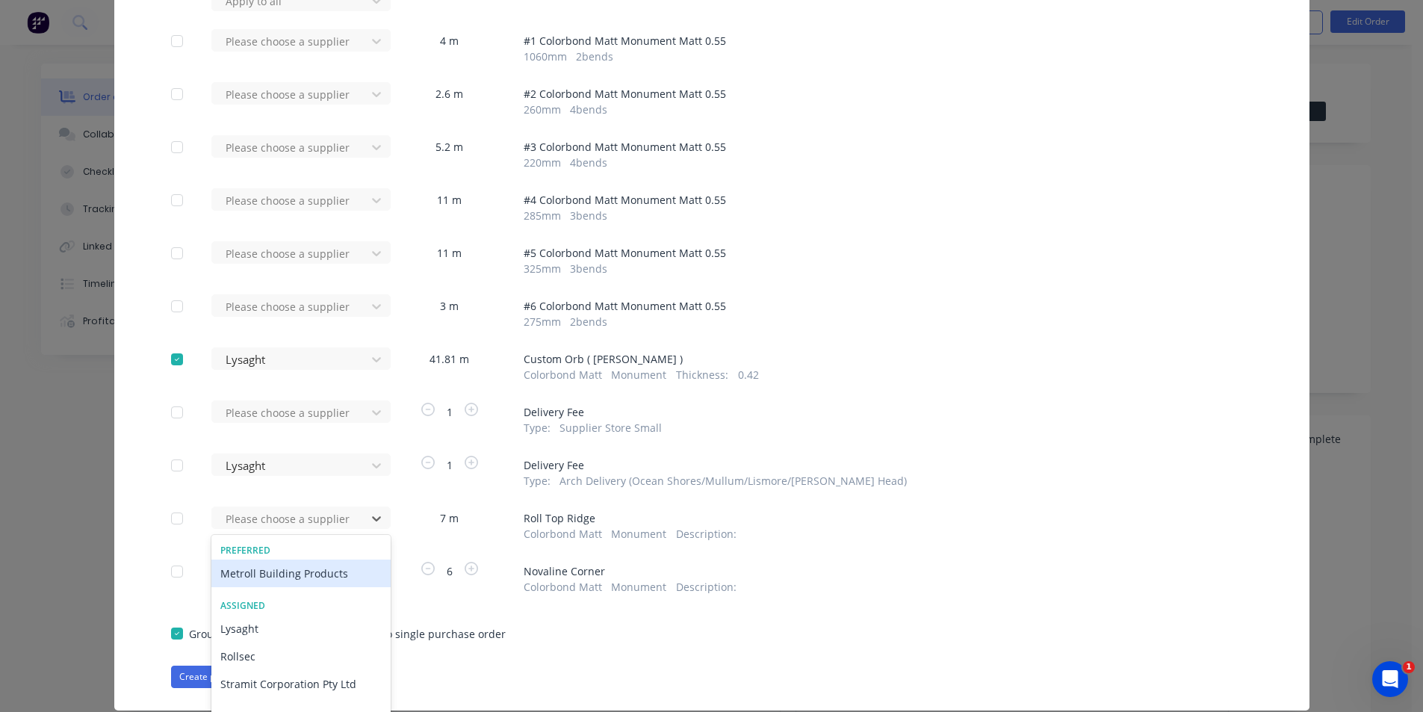
scroll to position [182, 0]
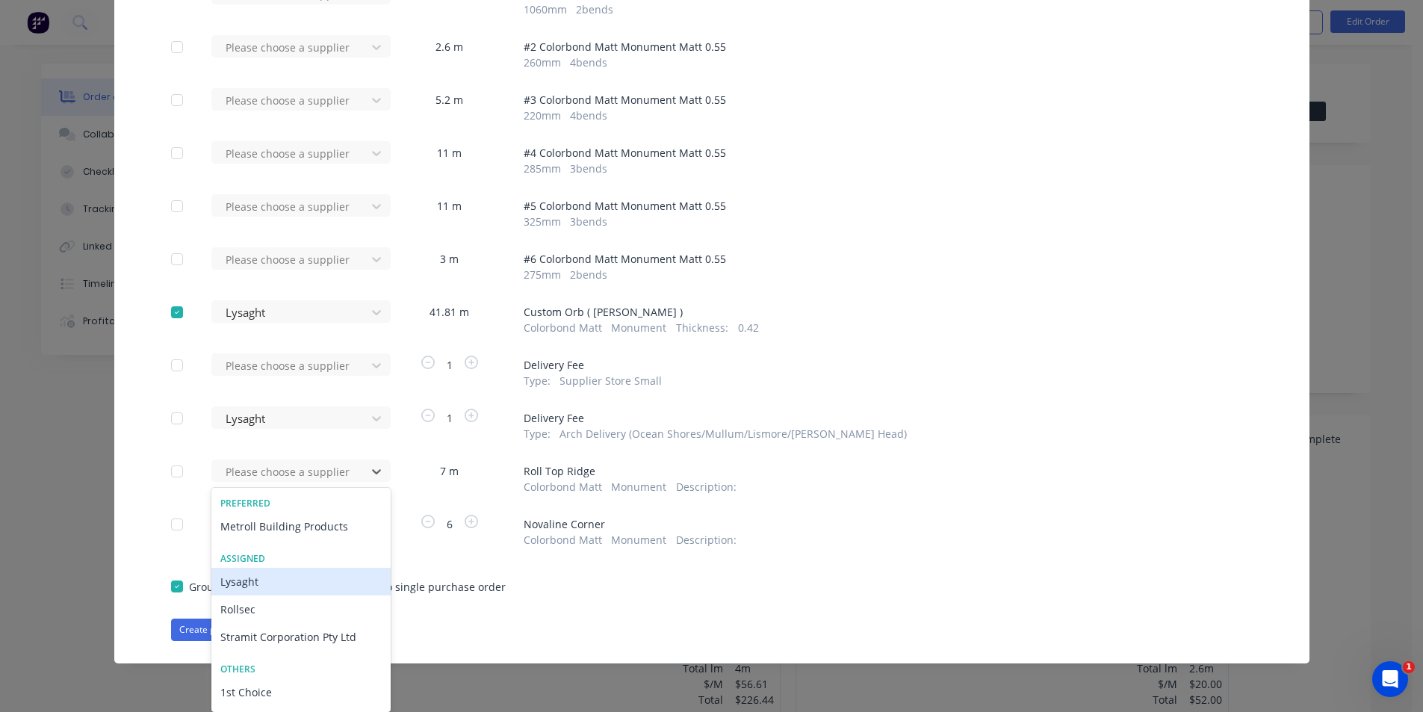
click at [262, 577] on div "Lysaght" at bounding box center [300, 582] width 179 height 28
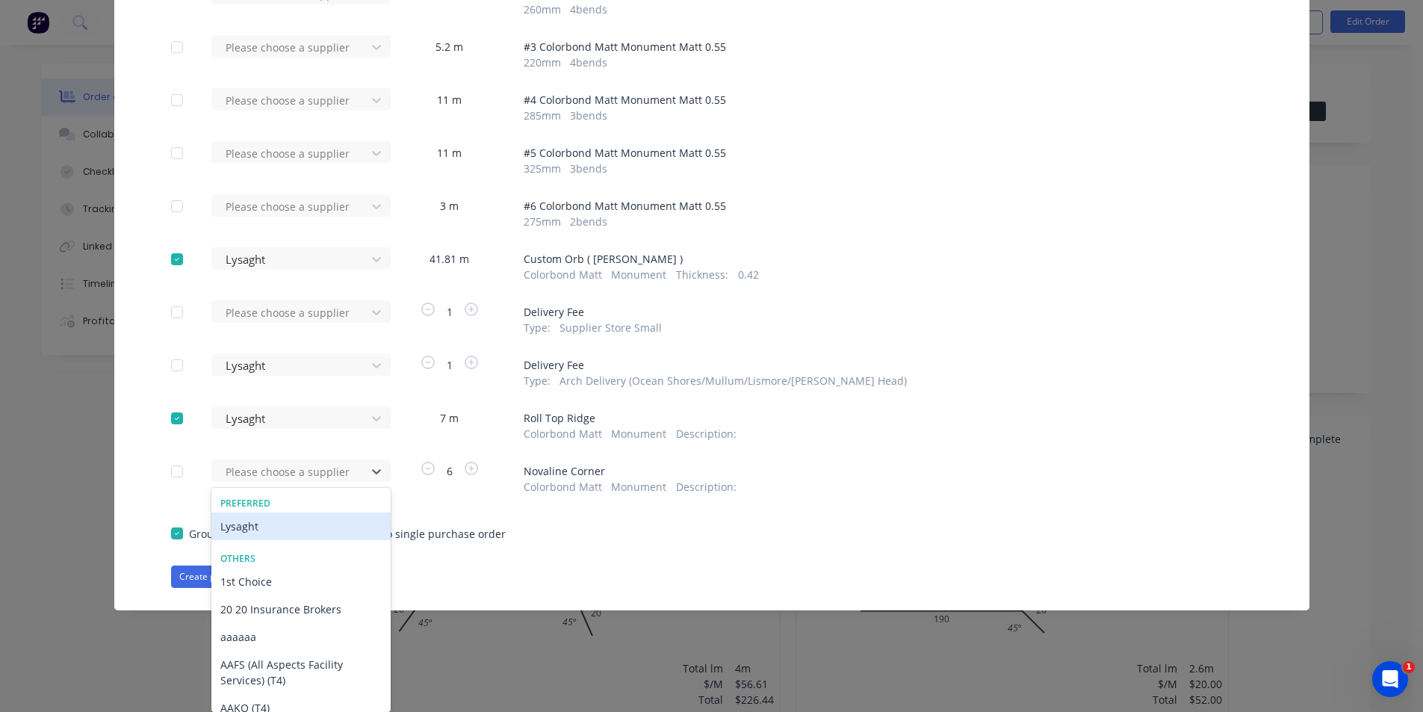
click at [270, 533] on div "Lysaght" at bounding box center [300, 527] width 179 height 28
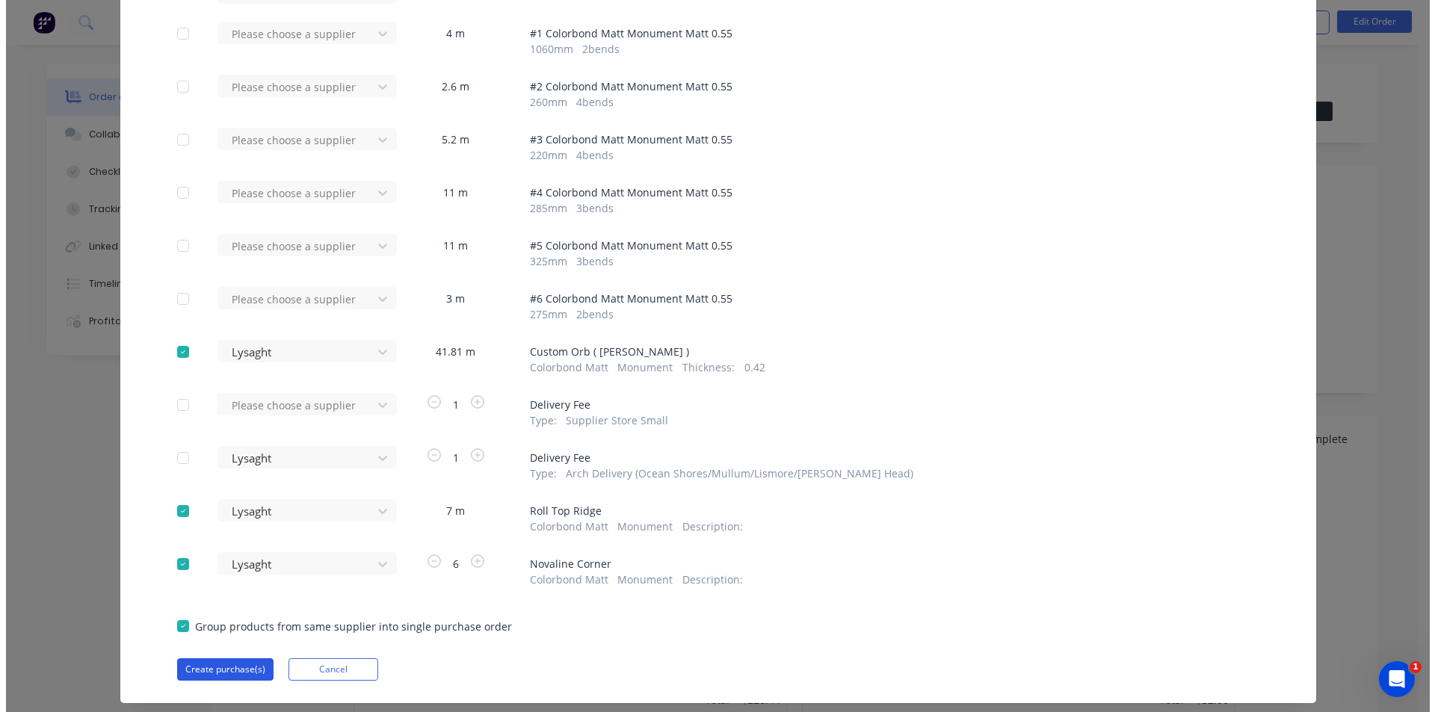
scroll to position [176, 0]
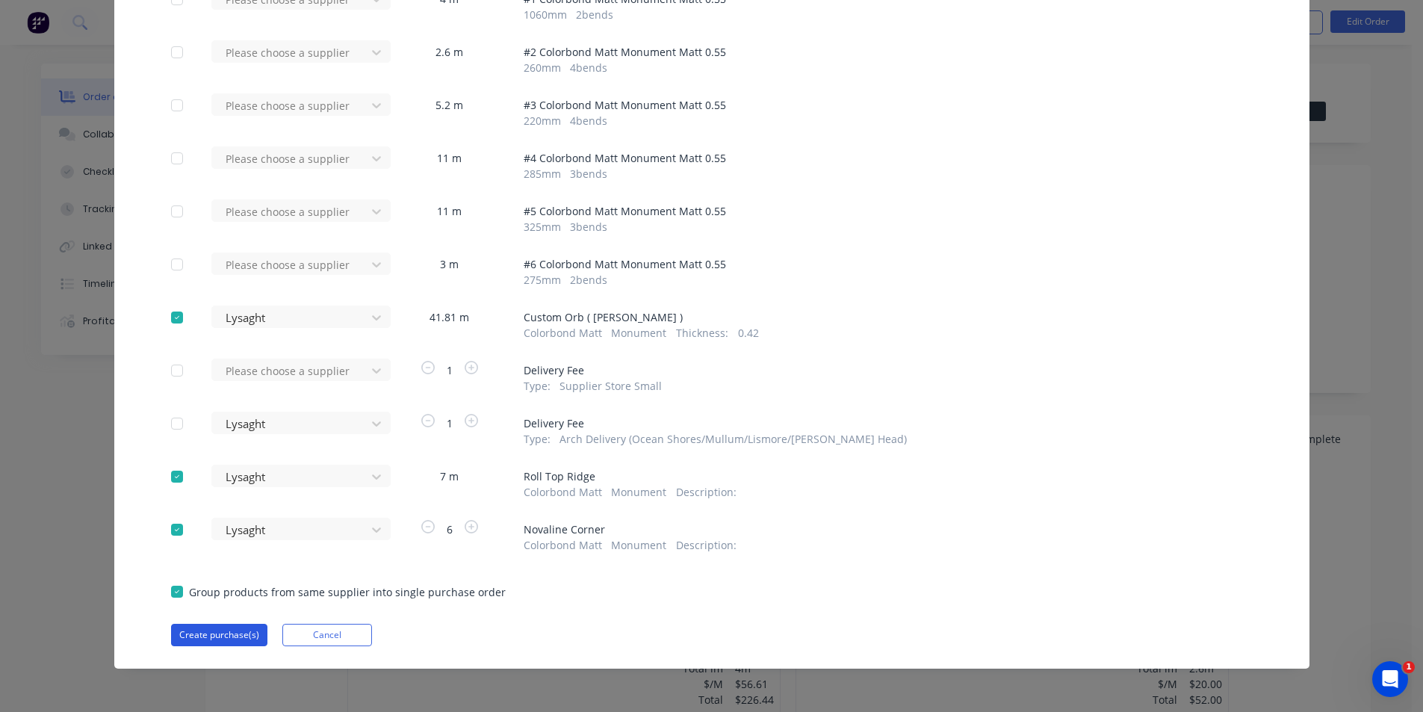
click at [228, 642] on button "Create purchase(s)" at bounding box center [219, 635] width 96 height 22
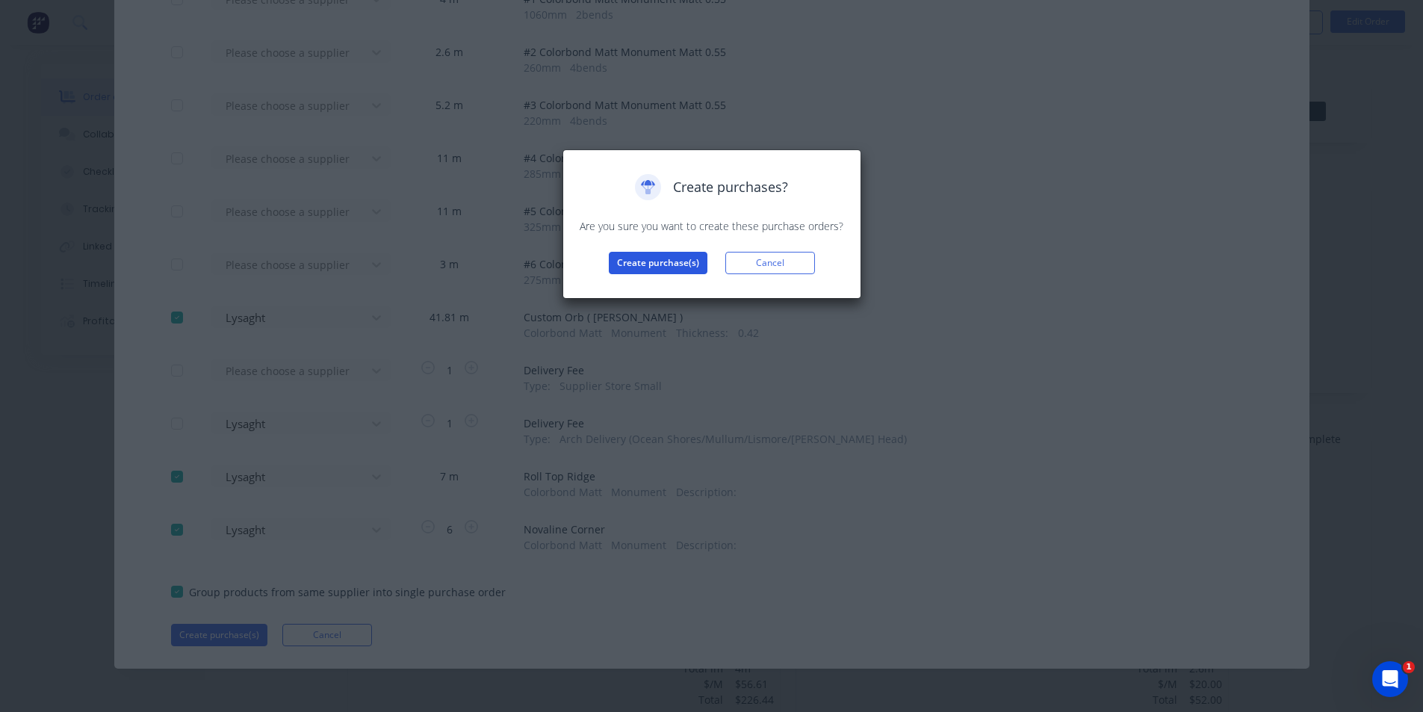
click at [640, 263] on button "Create purchase(s)" at bounding box center [658, 263] width 99 height 22
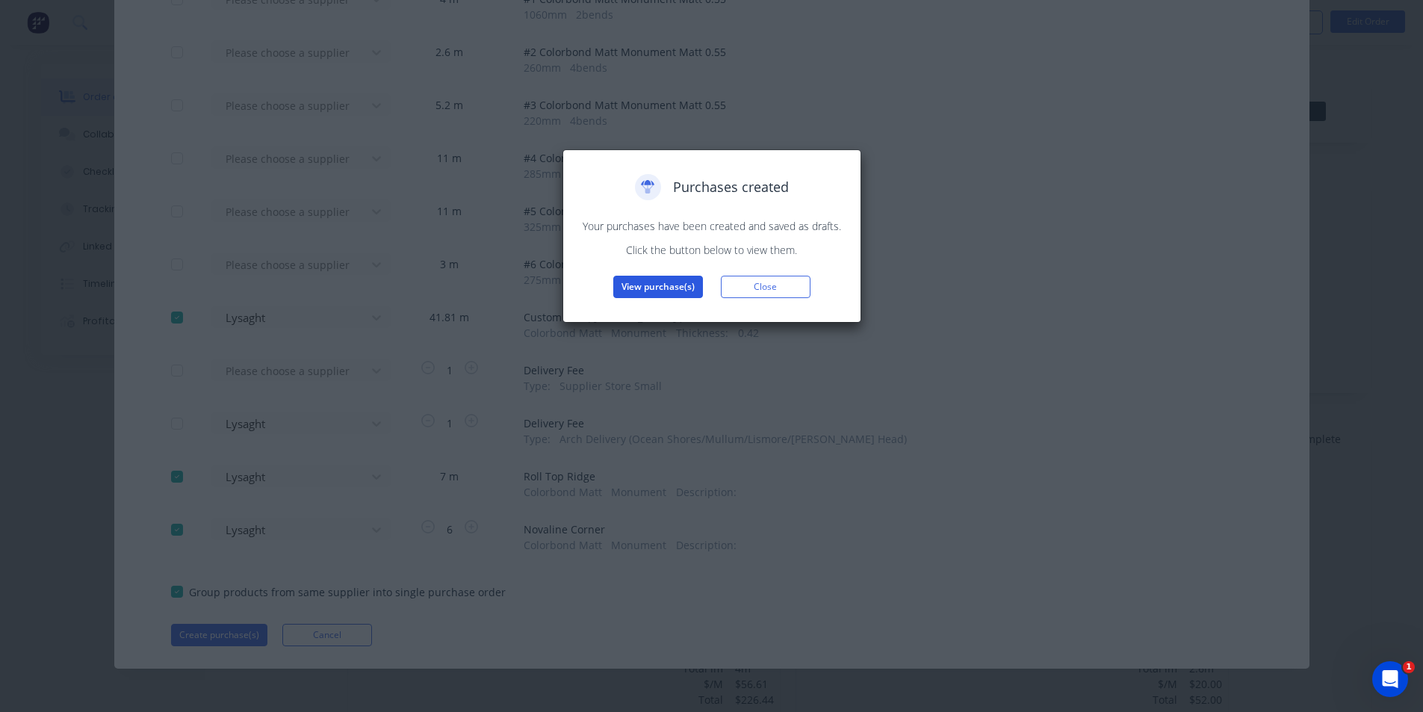
click at [677, 286] on button "View purchase(s)" at bounding box center [658, 287] width 90 height 22
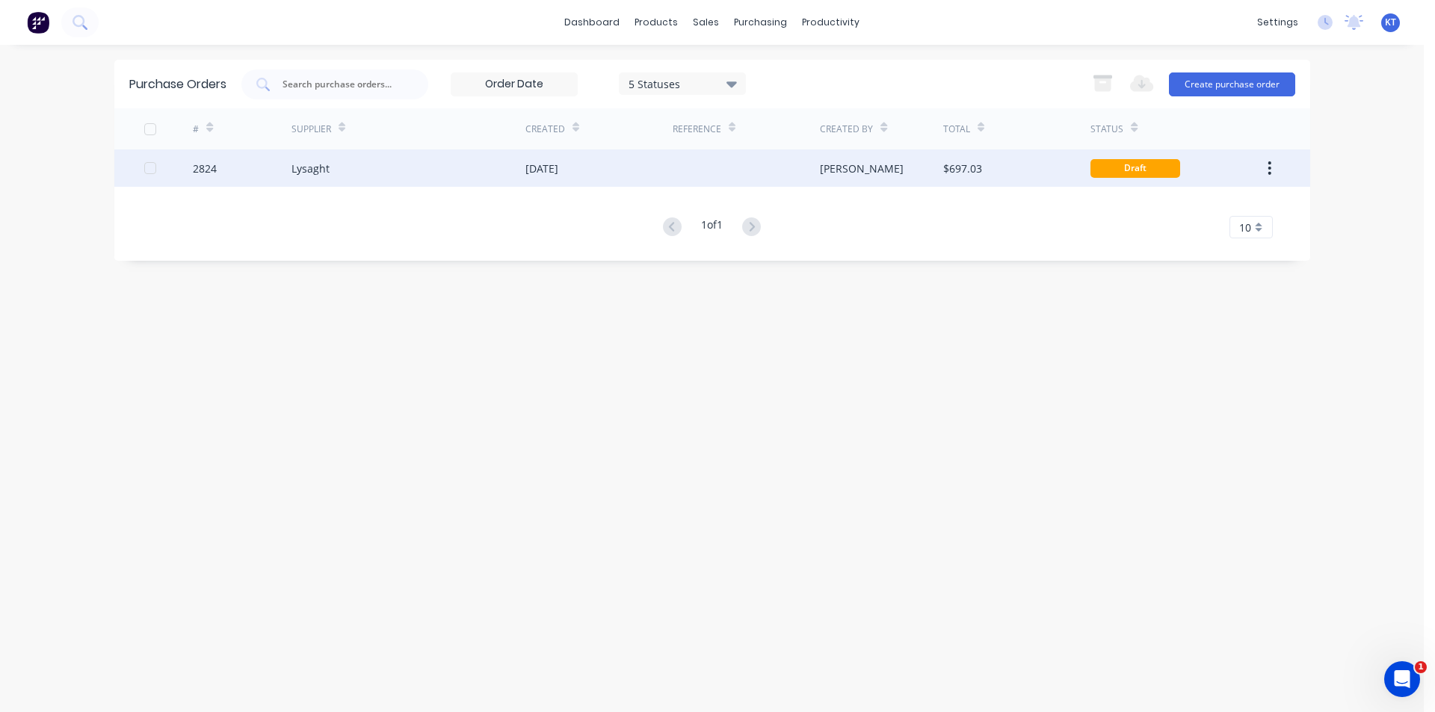
click at [875, 176] on div "[PERSON_NAME]" at bounding box center [881, 167] width 123 height 37
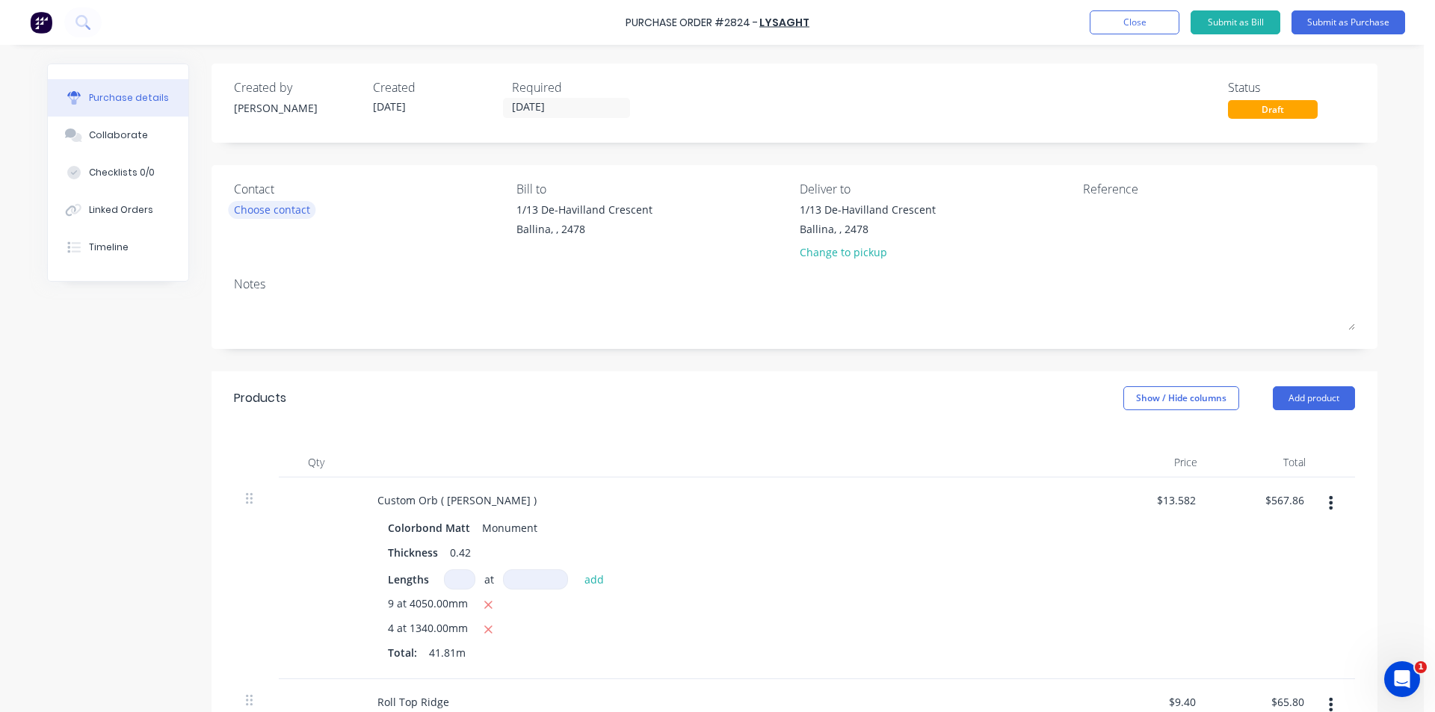
click at [234, 207] on div "Choose contact" at bounding box center [272, 210] width 76 height 16
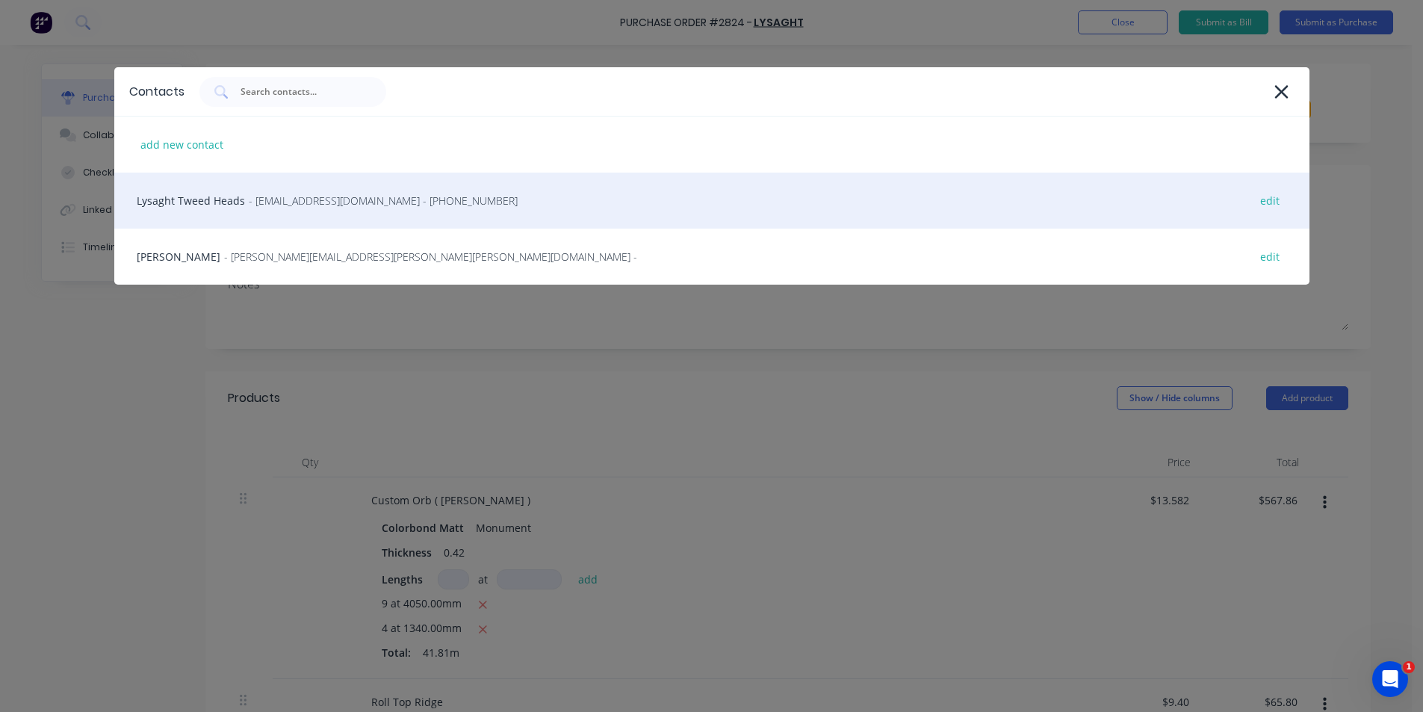
click at [250, 205] on span "- gcnsales@lysaght.com - (02) 6674 7100" at bounding box center [383, 201] width 269 height 16
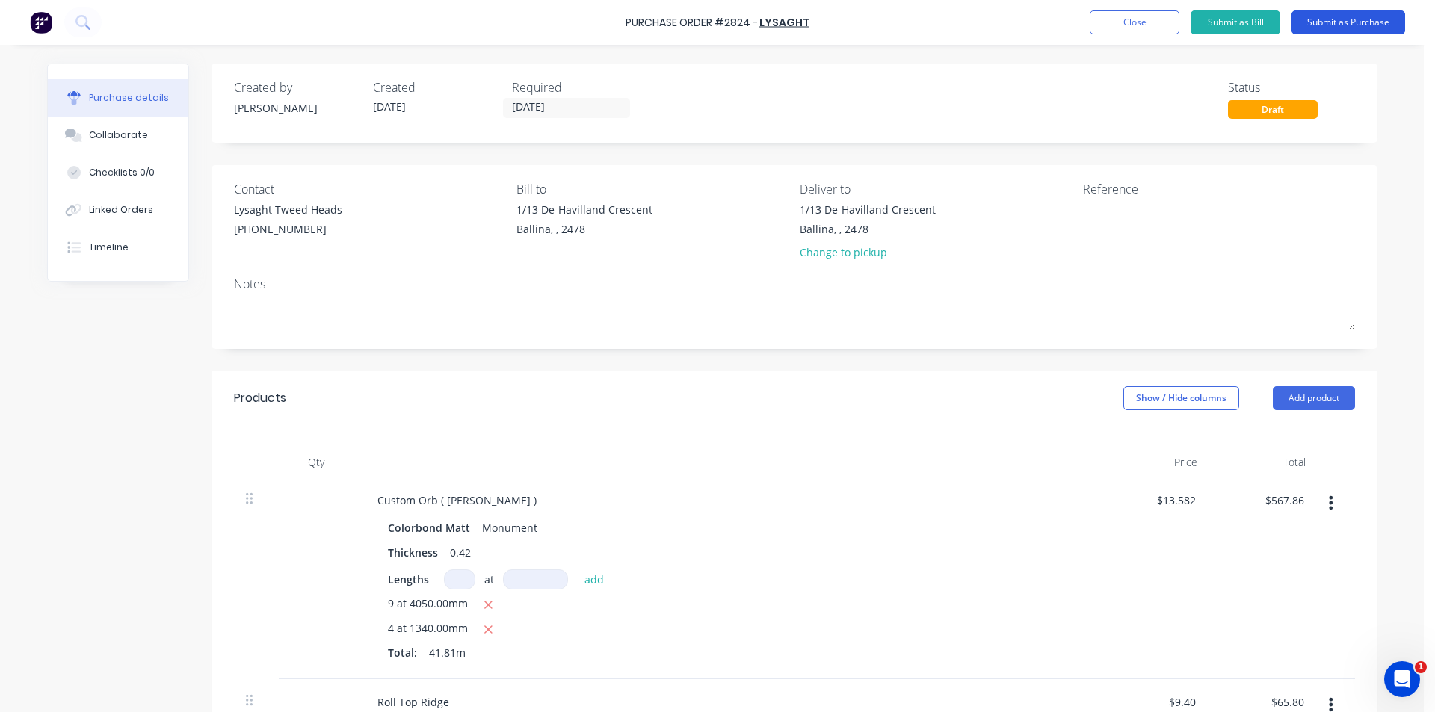
click at [1383, 25] on button "Submit as Purchase" at bounding box center [1348, 22] width 114 height 24
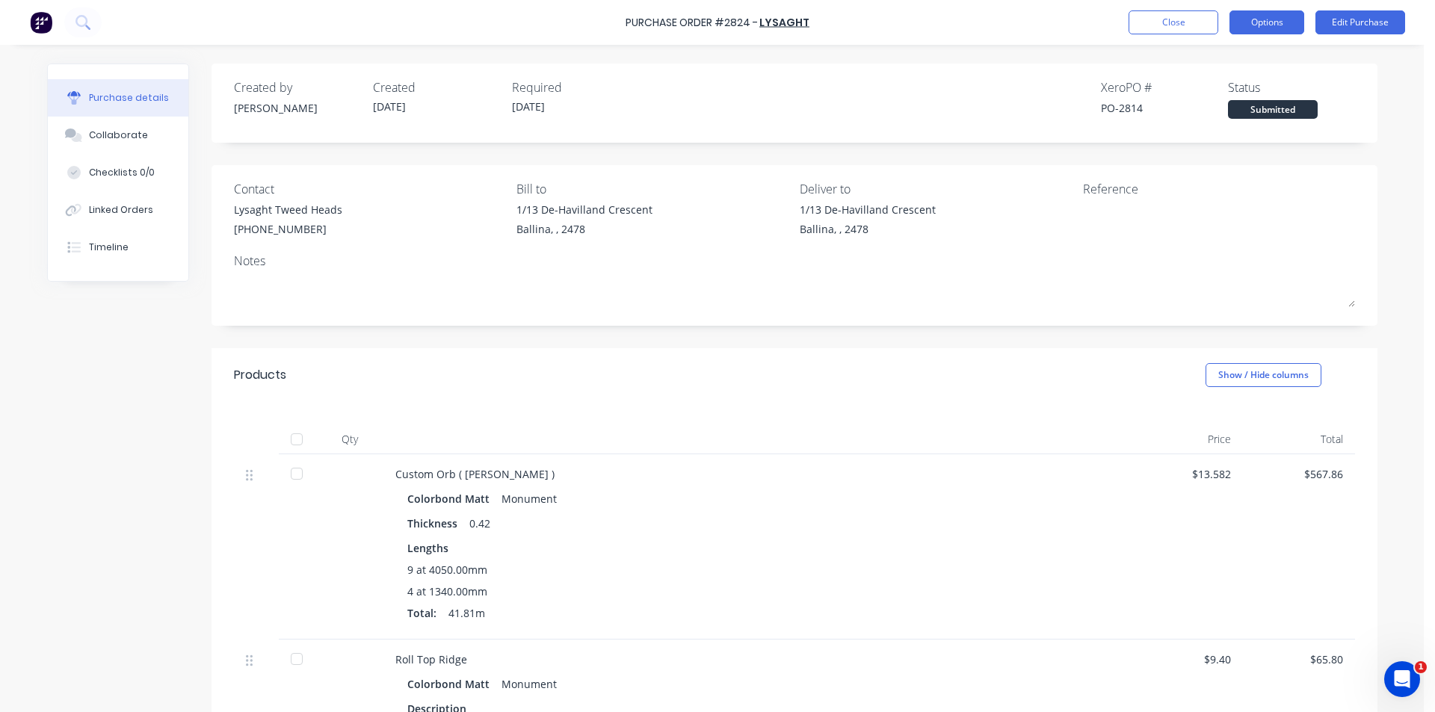
click at [1273, 22] on button "Options" at bounding box center [1266, 22] width 75 height 24
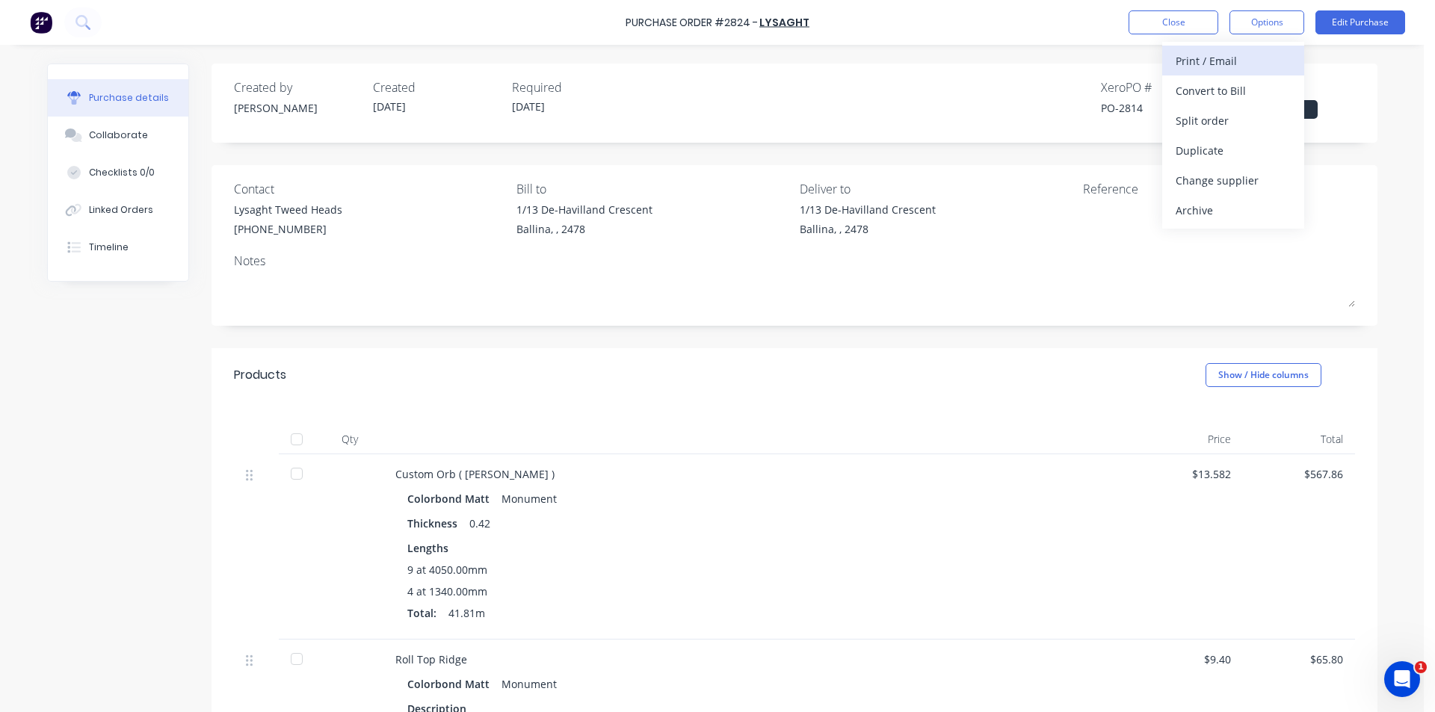
click at [1269, 52] on div "Print / Email" at bounding box center [1232, 61] width 115 height 22
click at [1237, 128] on div "Without pricing" at bounding box center [1232, 121] width 115 height 22
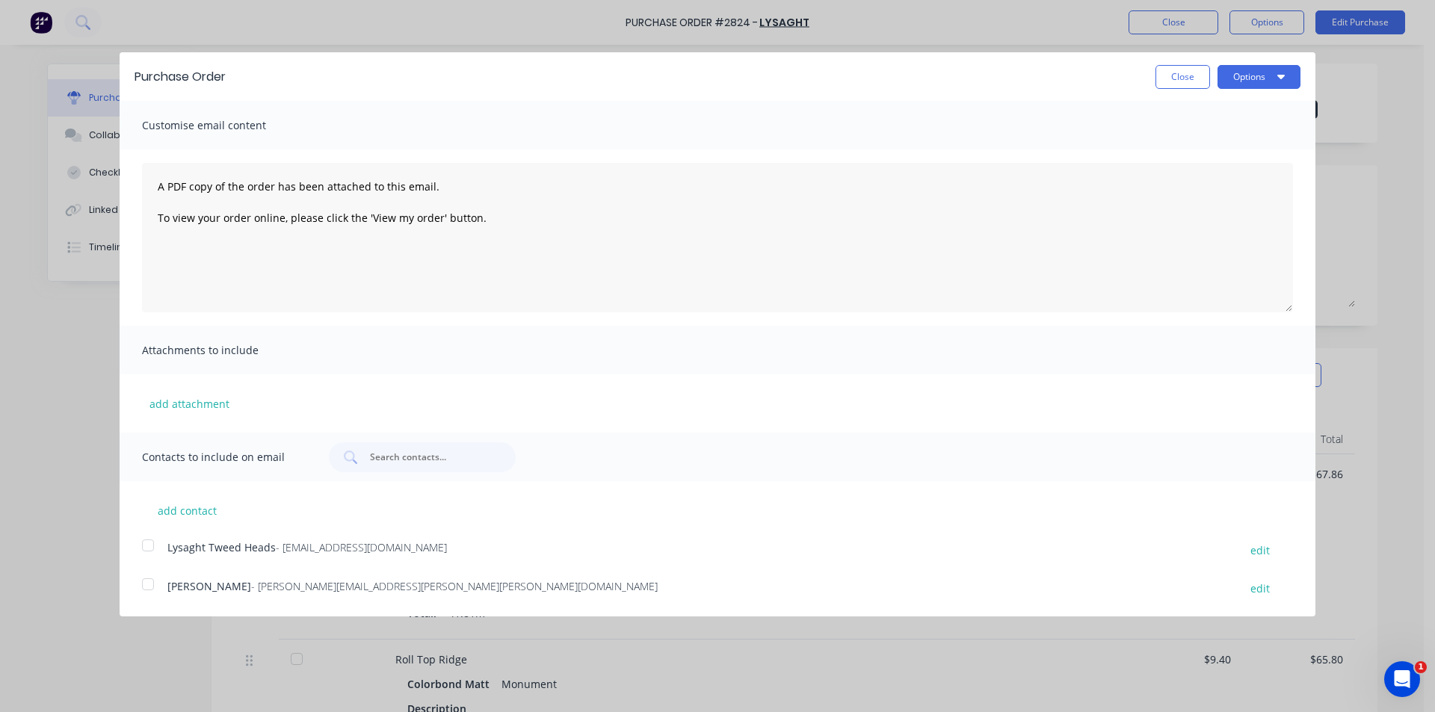
drag, startPoint x: 154, startPoint y: 544, endPoint x: 582, endPoint y: 447, distance: 439.0
click at [152, 544] on div at bounding box center [148, 546] width 30 height 30
click at [1287, 78] on button "Options" at bounding box center [1258, 77] width 83 height 24
click at [1265, 144] on div "Email" at bounding box center [1229, 145] width 115 height 22
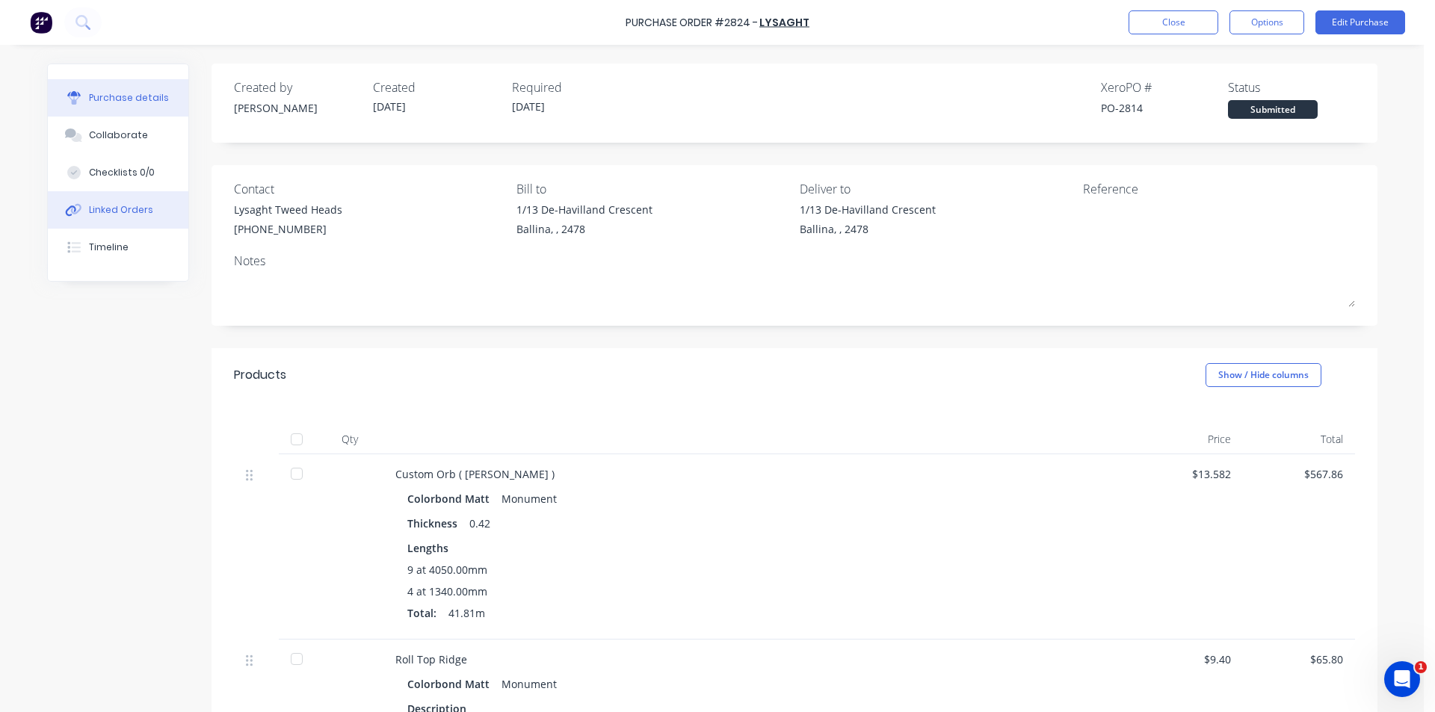
click at [81, 203] on button "Linked Orders" at bounding box center [118, 209] width 140 height 37
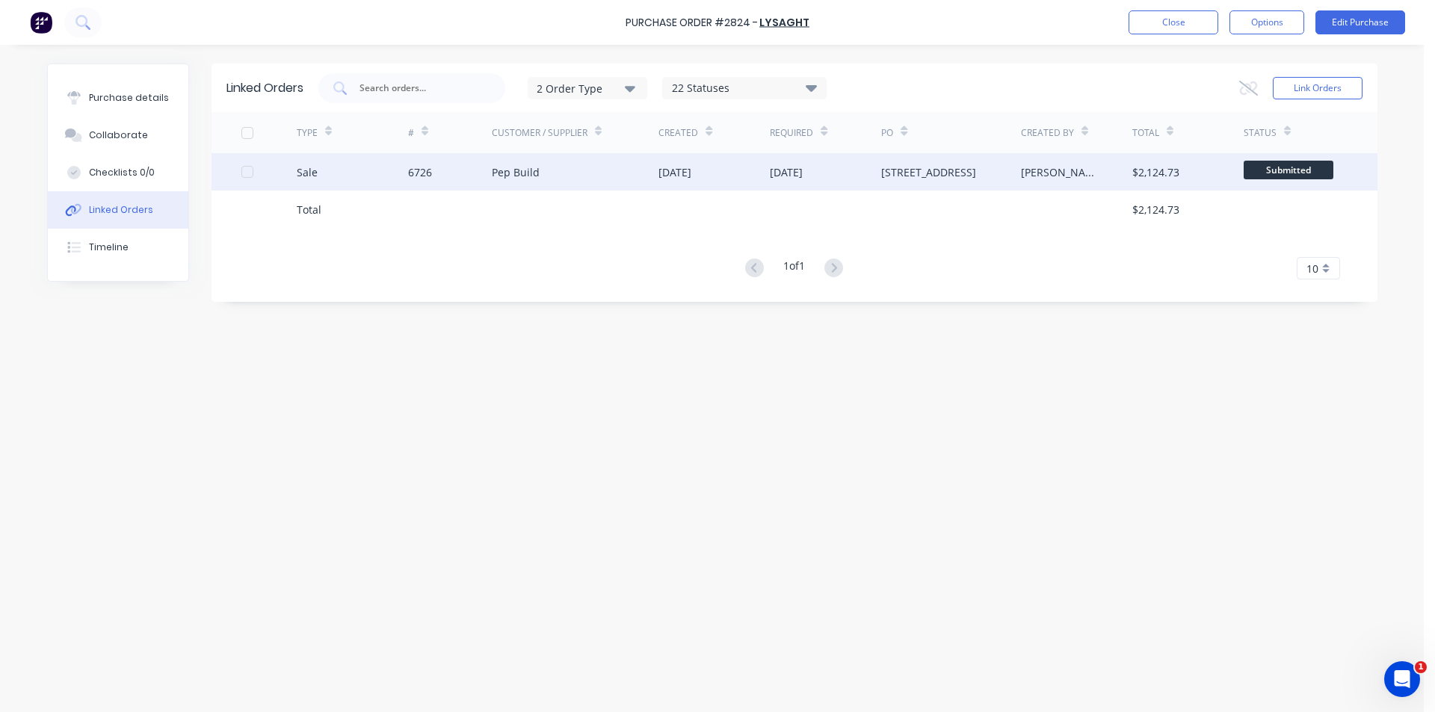
click at [741, 156] on div "02 Sep 2025" at bounding box center [713, 171] width 111 height 37
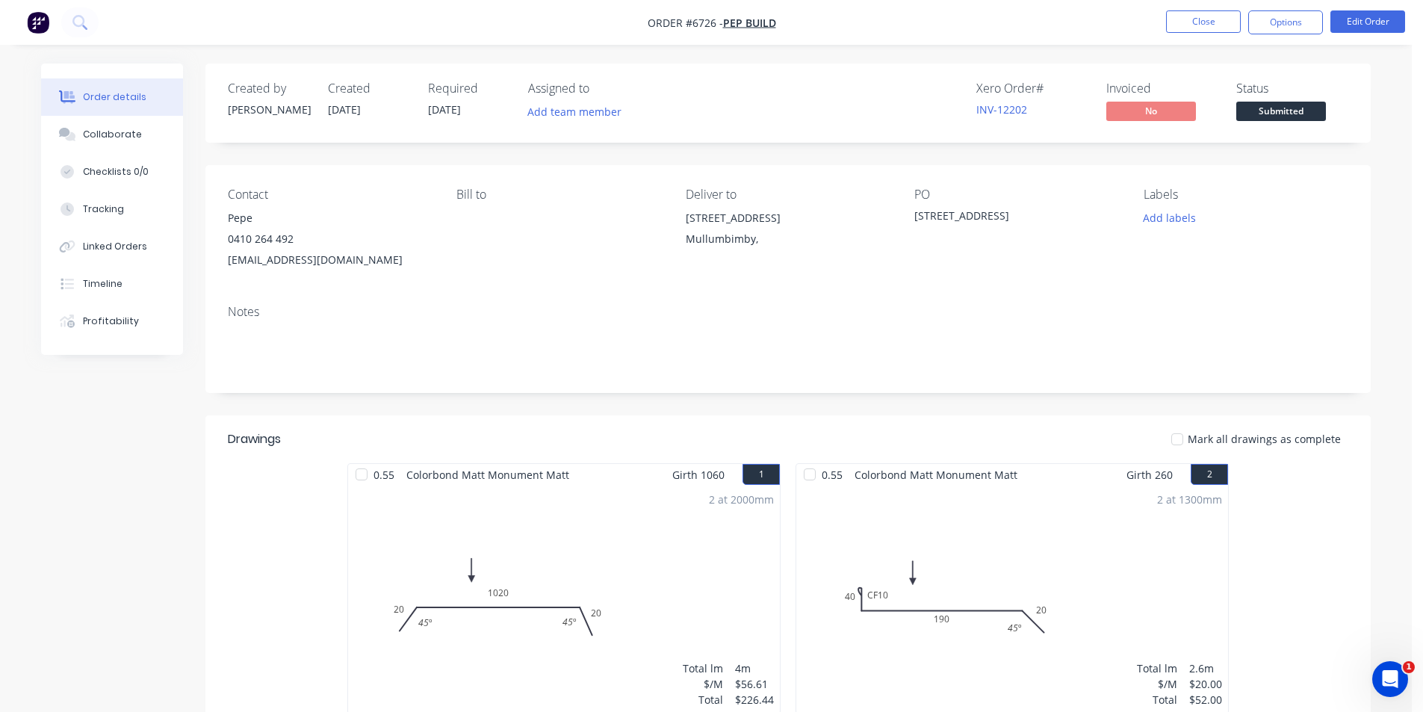
click at [1291, 113] on span "Submitted" at bounding box center [1282, 111] width 90 height 19
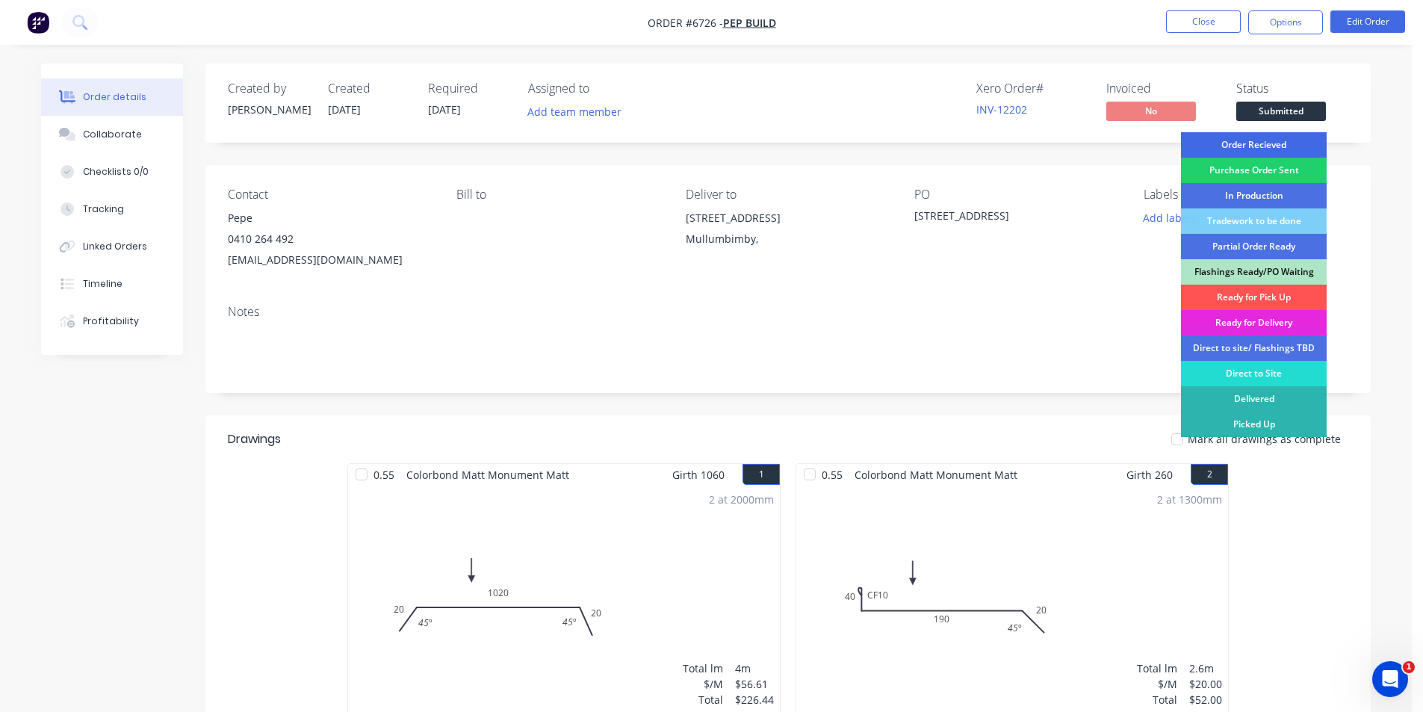
click at [1286, 139] on div "Order Recieved" at bounding box center [1254, 144] width 146 height 25
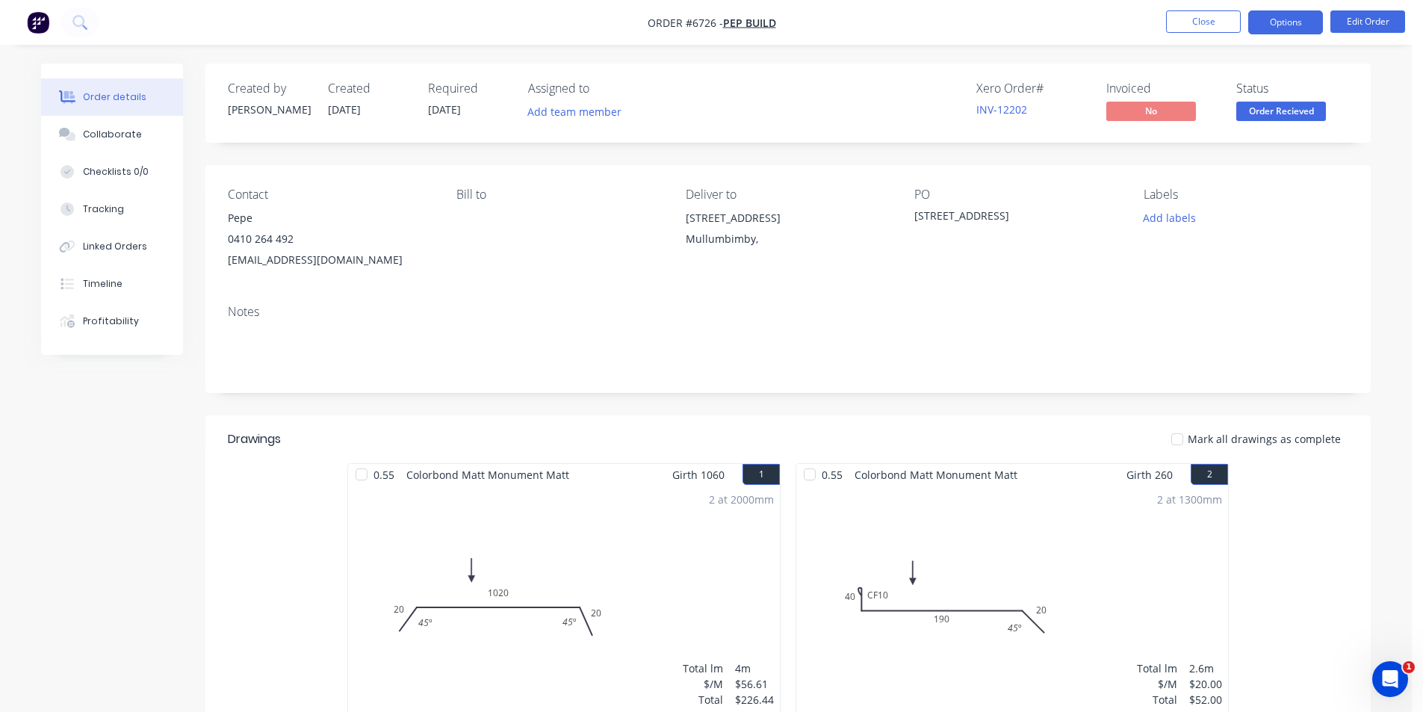
click at [1290, 17] on button "Options" at bounding box center [1286, 22] width 75 height 24
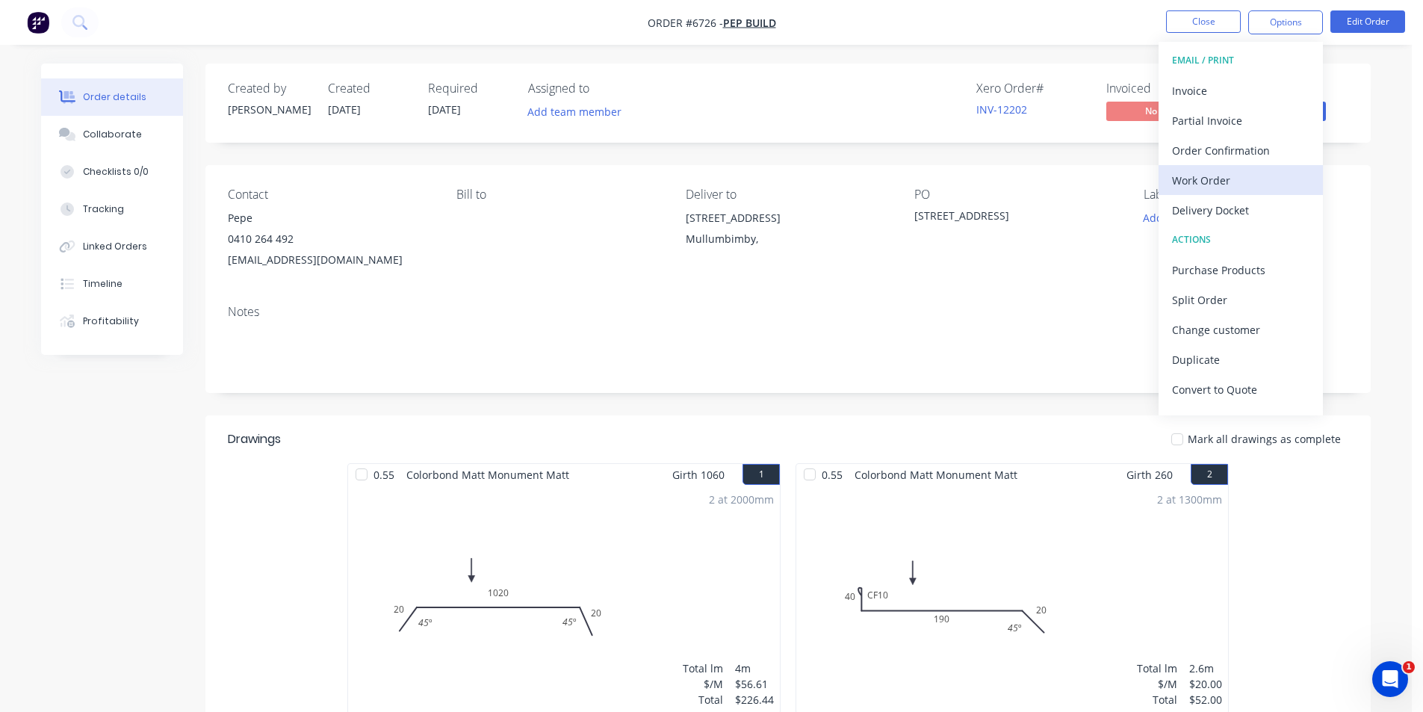
click at [1258, 188] on div "Work Order" at bounding box center [1240, 181] width 137 height 22
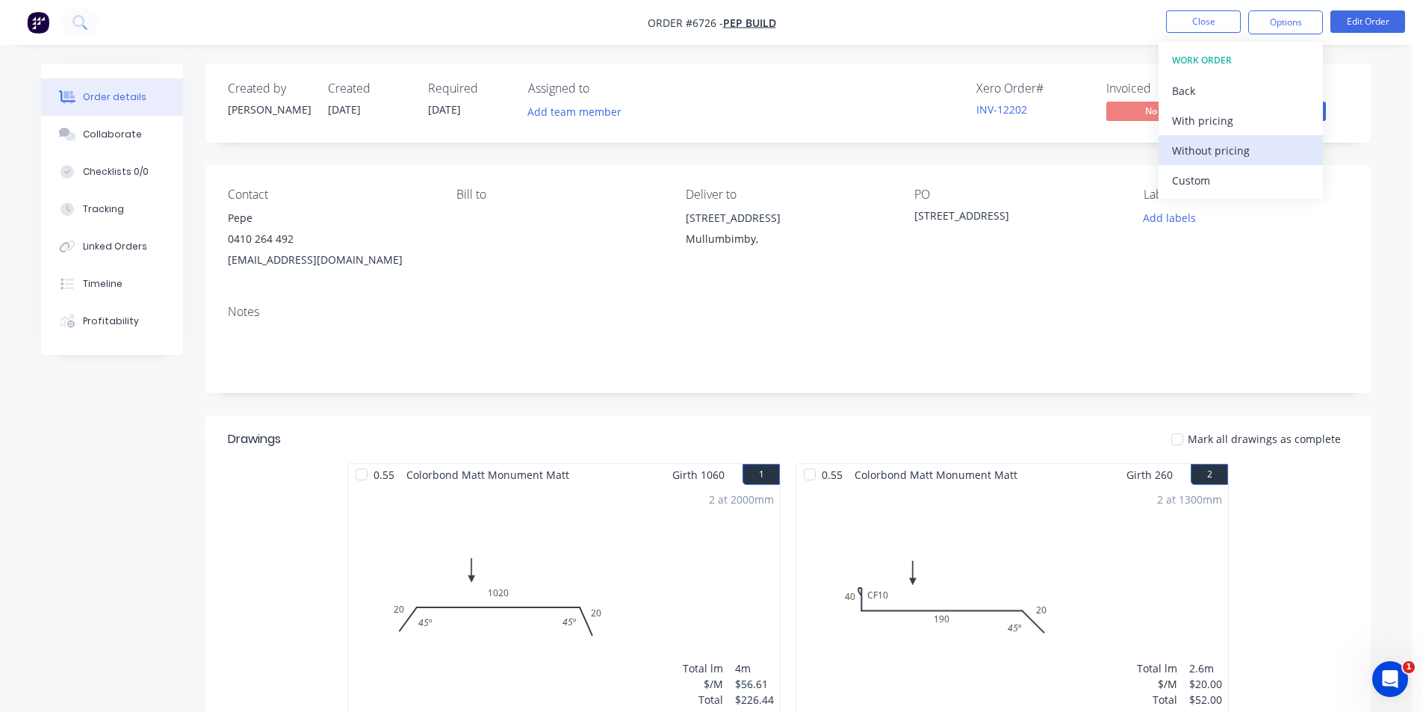
click at [1259, 159] on div "Without pricing" at bounding box center [1240, 151] width 137 height 22
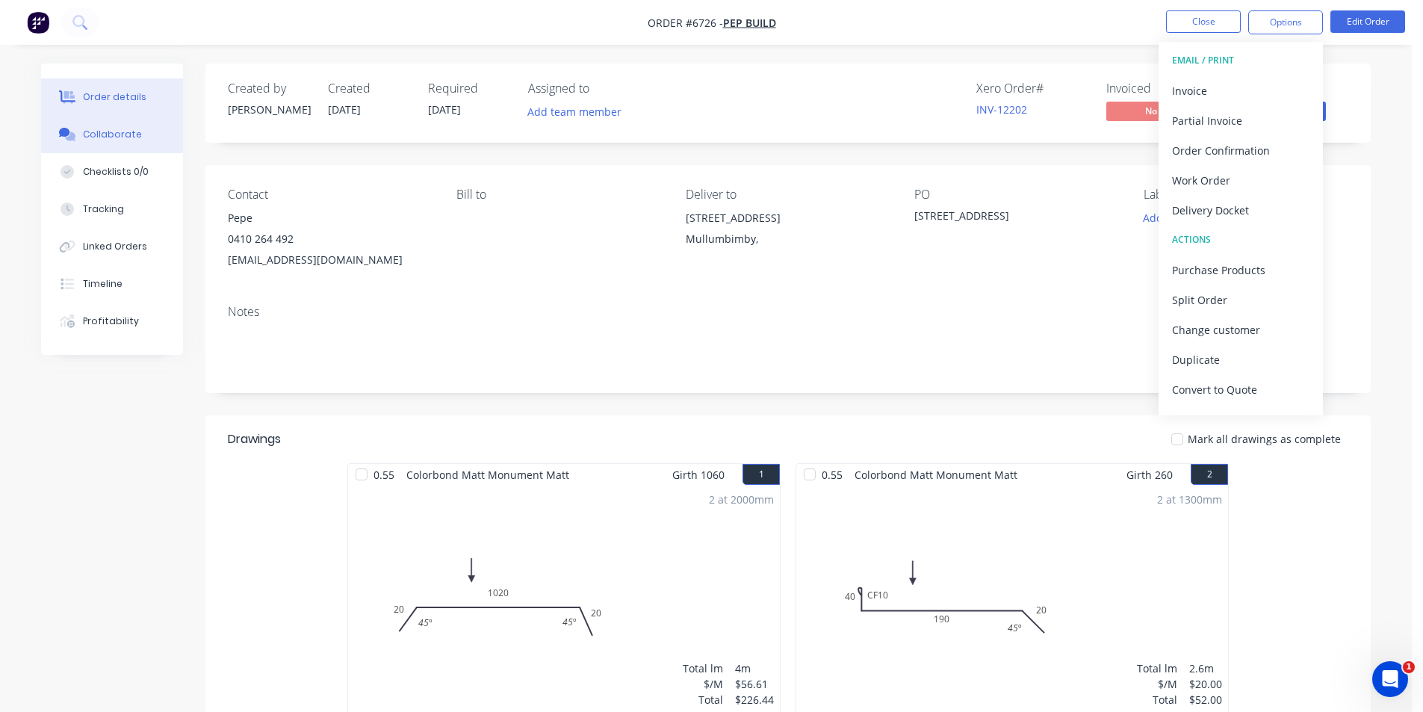
drag, startPoint x: 114, startPoint y: 143, endPoint x: 126, endPoint y: 146, distance: 12.3
click at [114, 143] on button "Collaborate" at bounding box center [112, 134] width 142 height 37
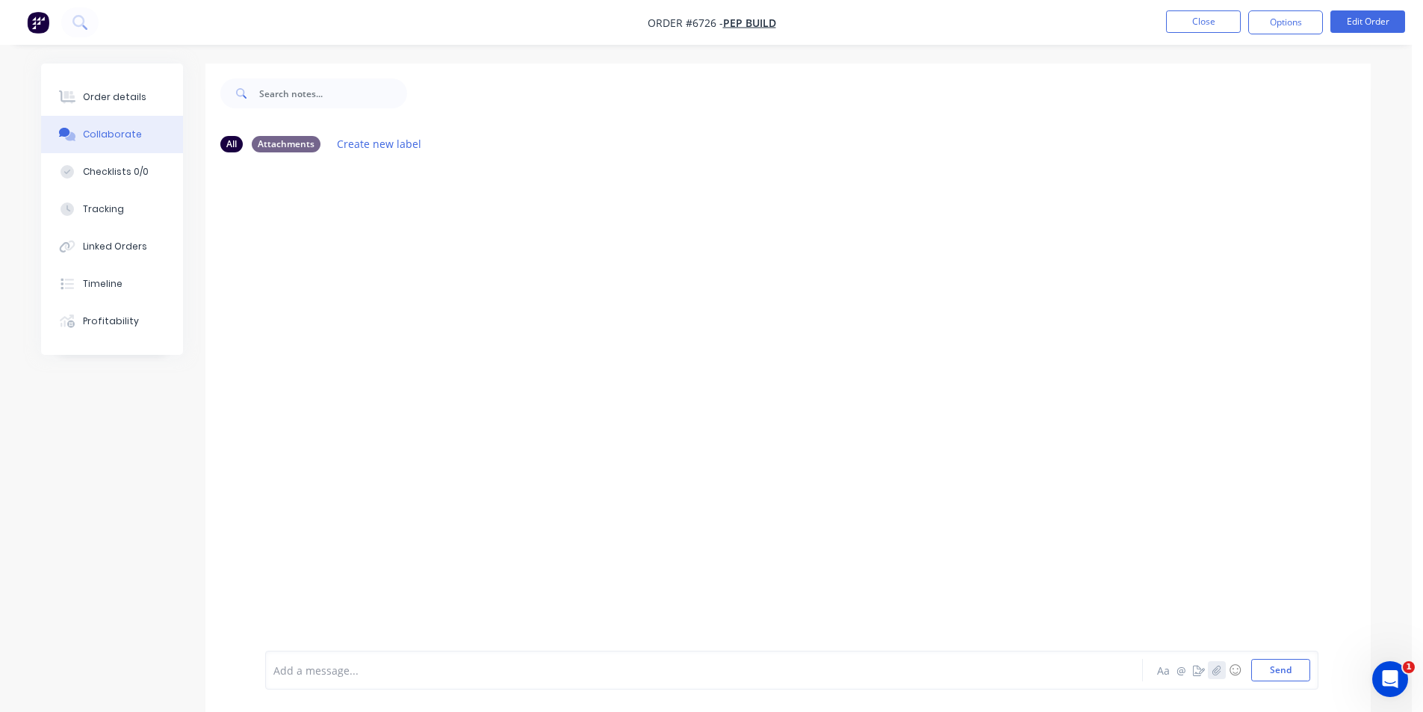
click at [1215, 669] on icon "button" at bounding box center [1217, 670] width 8 height 10
click at [1259, 684] on div "Add a message... Aa @ ☺ Send" at bounding box center [792, 632] width 1054 height 115
click at [1266, 678] on button "Send" at bounding box center [1281, 670] width 59 height 22
click at [1225, 667] on button "button" at bounding box center [1217, 670] width 18 height 18
click at [1309, 672] on div "Add a message... Aa @ ☺ Send" at bounding box center [792, 632] width 1054 height 115
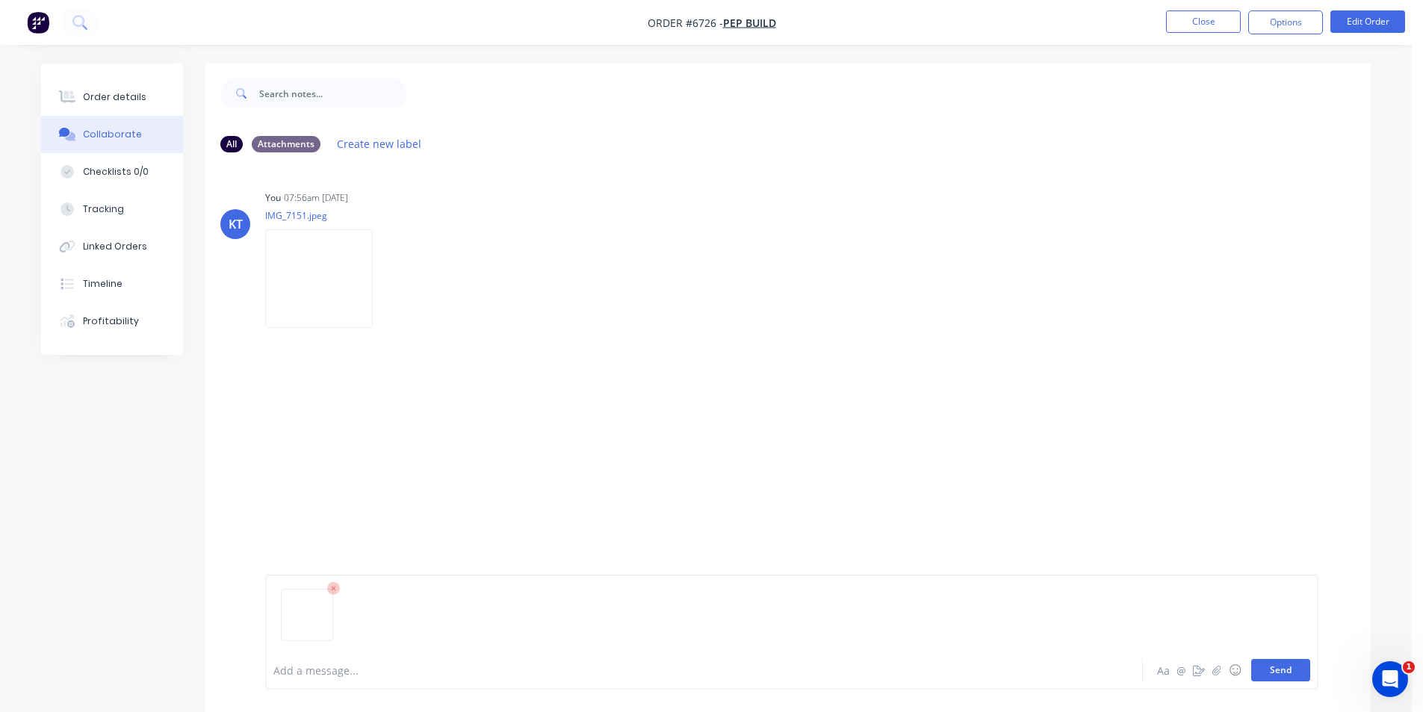
click at [1308, 675] on button "Send" at bounding box center [1281, 670] width 59 height 22
click at [67, 91] on icon at bounding box center [67, 96] width 17 height 13
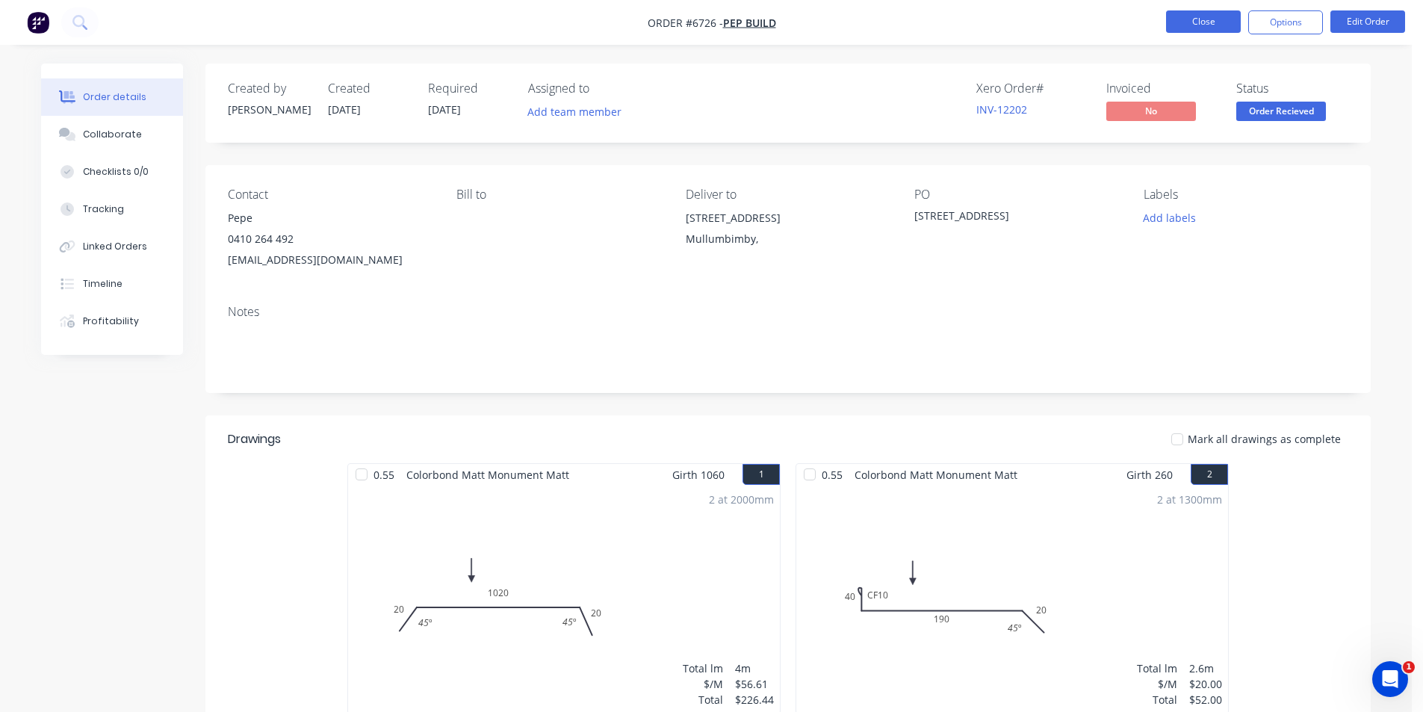
click at [1222, 30] on button "Close" at bounding box center [1203, 21] width 75 height 22
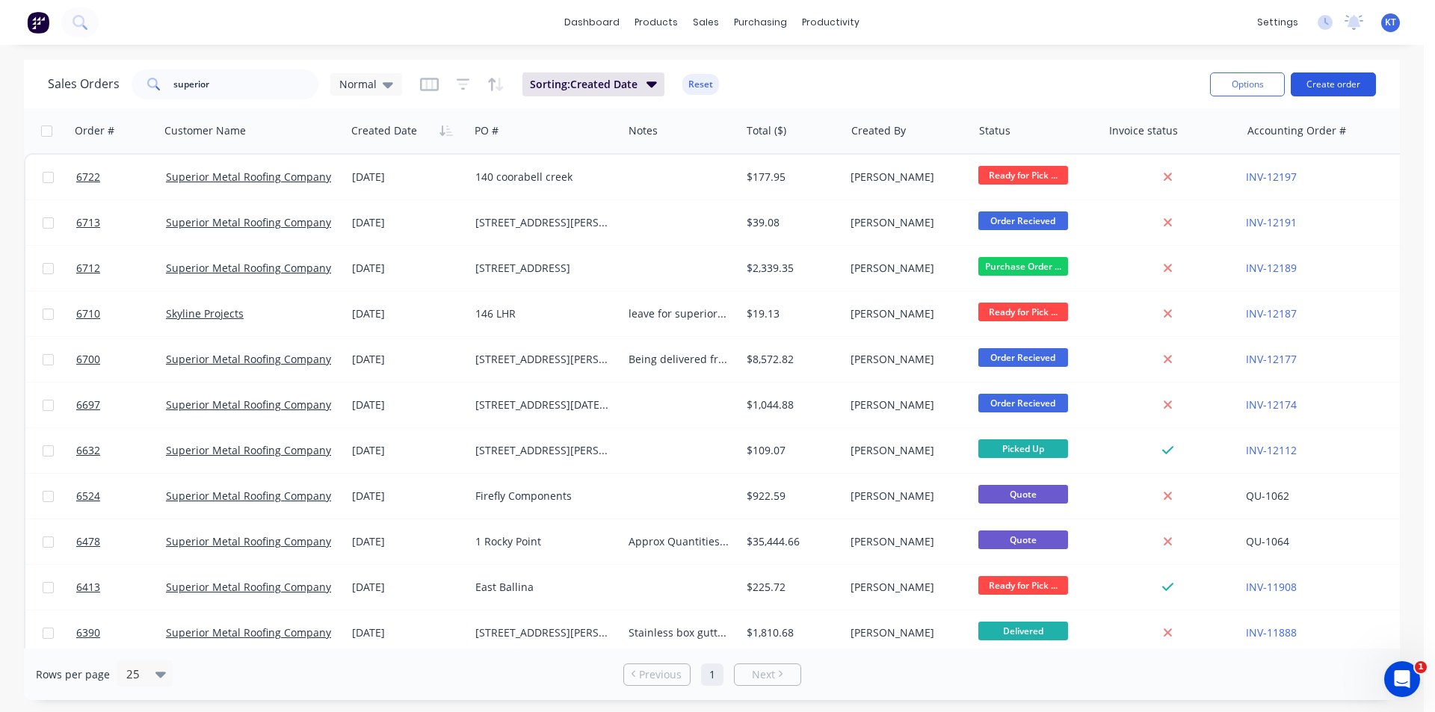
click at [1326, 81] on button "Create order" at bounding box center [1332, 84] width 85 height 24
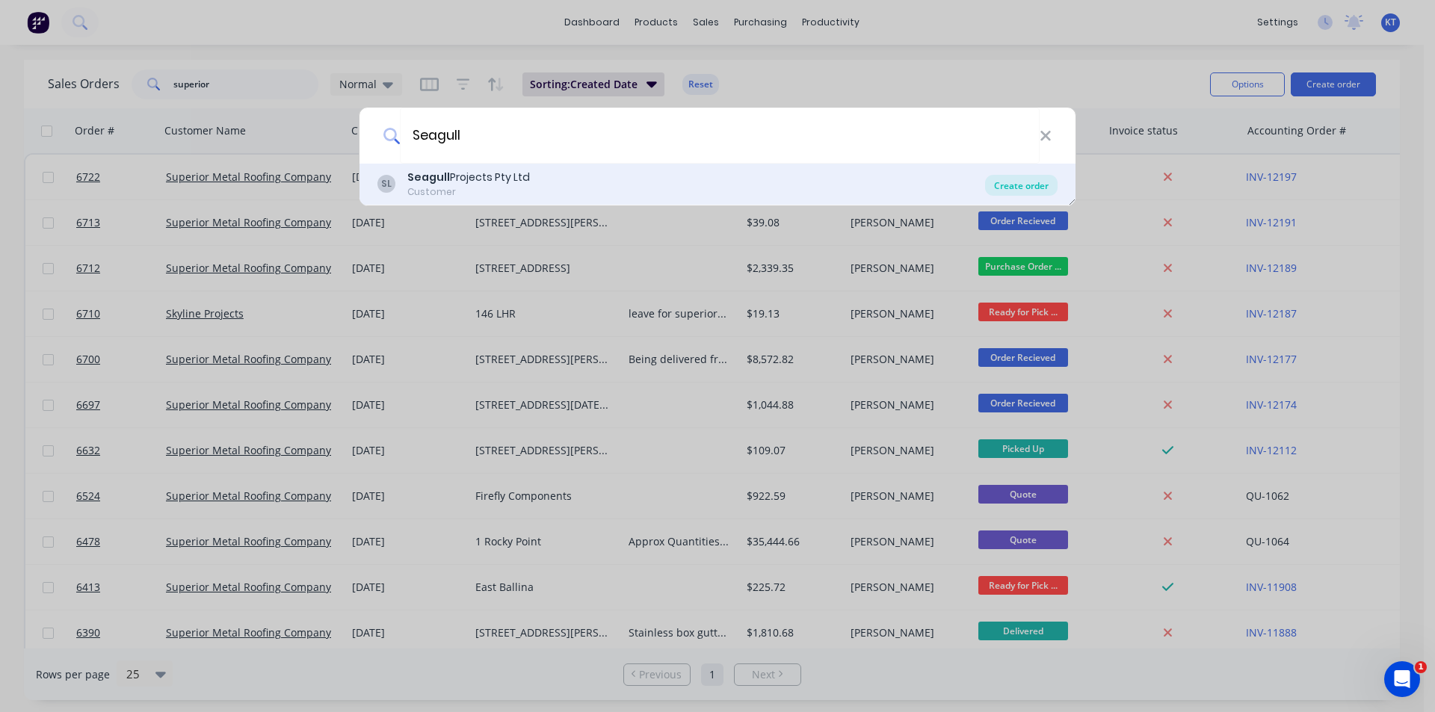
type input "Seagull"
click at [1020, 188] on div "Create order" at bounding box center [1021, 185] width 72 height 21
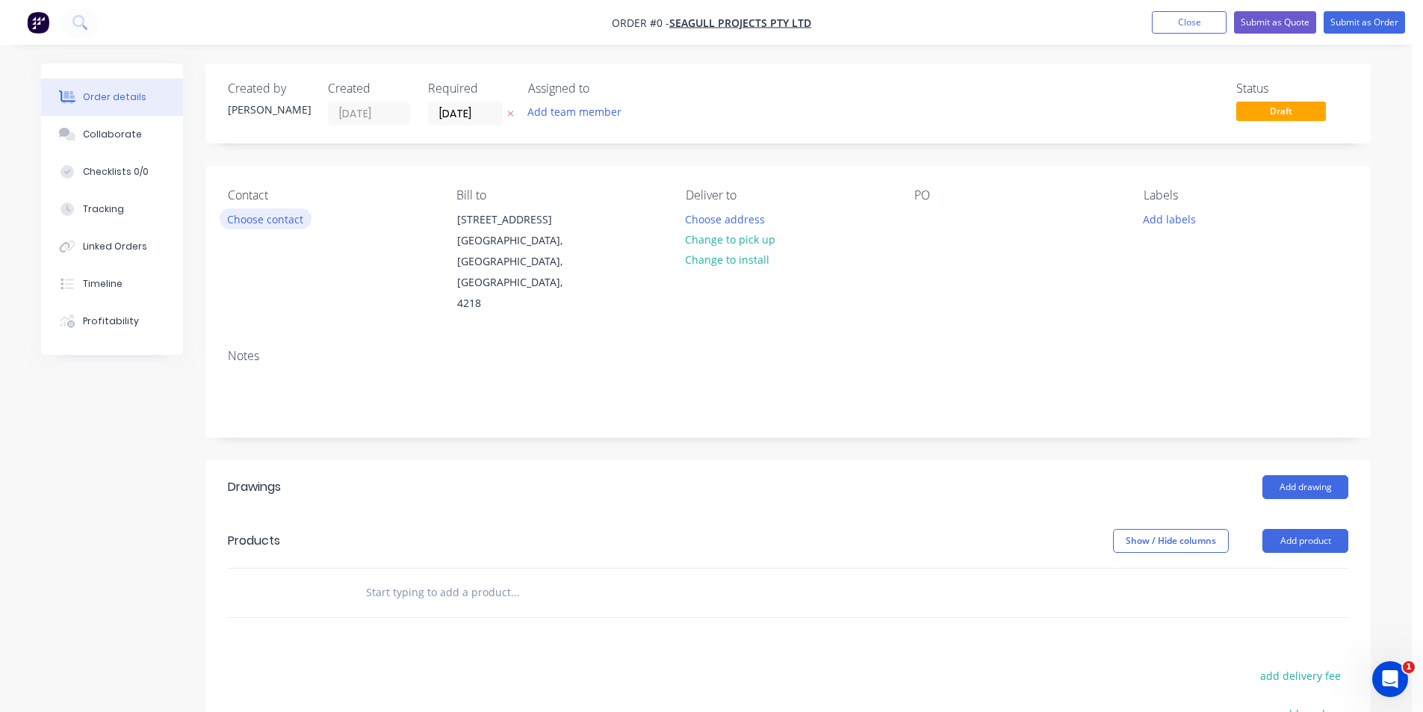
click at [294, 220] on button "Choose contact" at bounding box center [266, 218] width 92 height 20
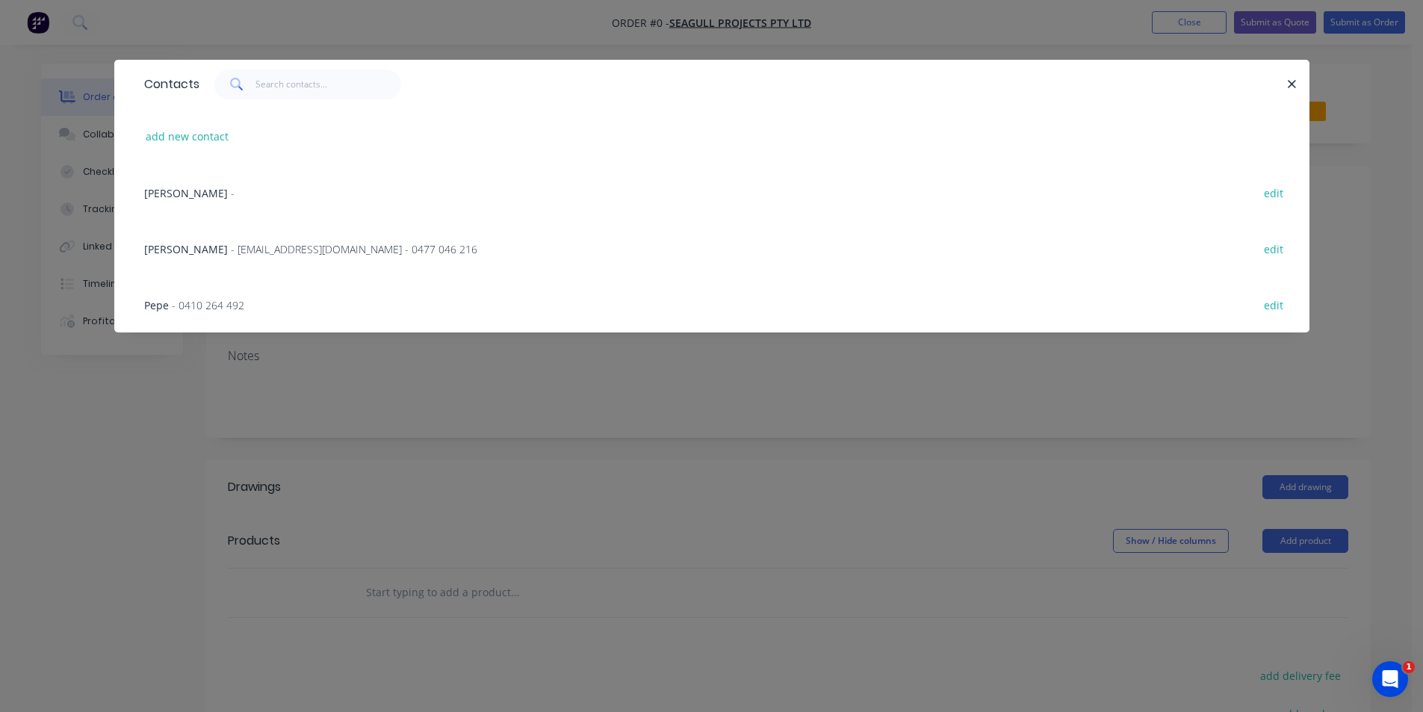
click at [276, 248] on span "- djbooth74@hotmail.com - 0477 046 216" at bounding box center [354, 249] width 247 height 14
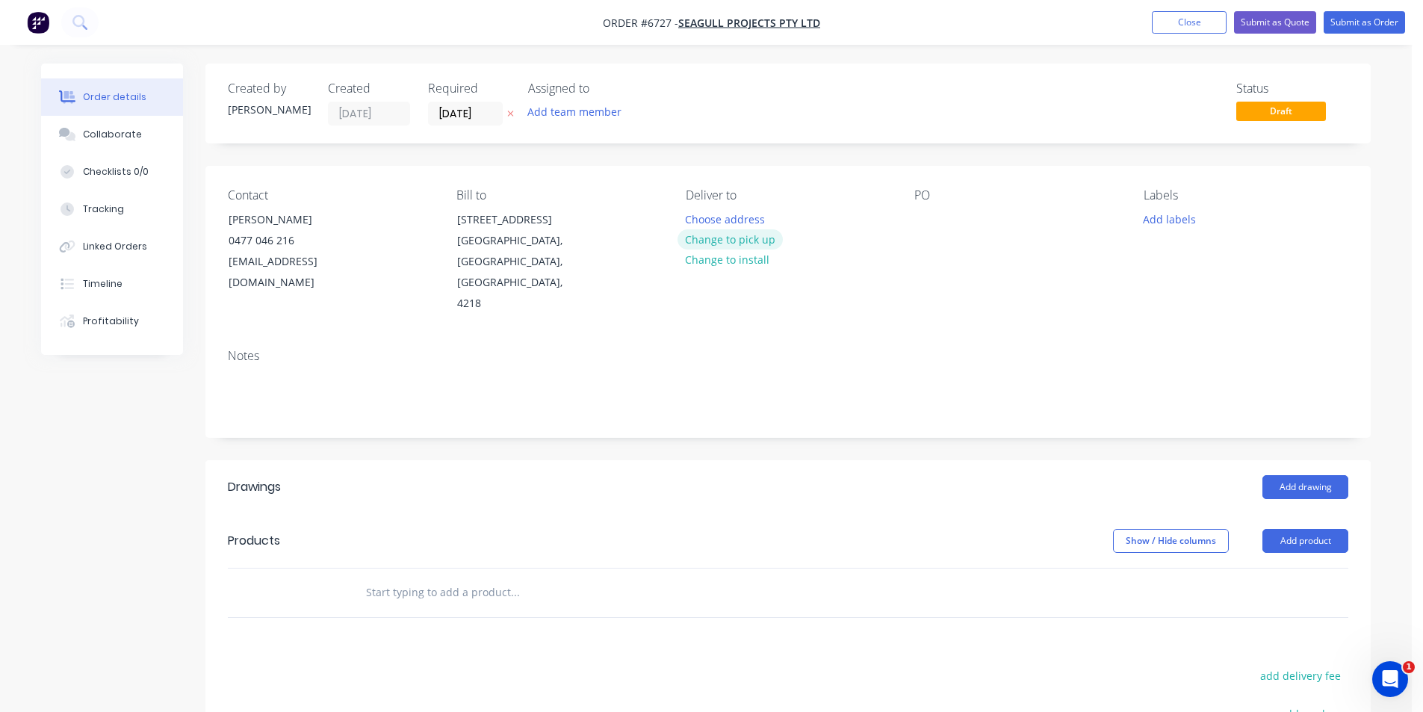
click at [762, 245] on button "Change to pick up" at bounding box center [731, 239] width 106 height 20
click at [920, 218] on div at bounding box center [927, 219] width 24 height 22
click at [1353, 473] on header "Drawings Add drawing" at bounding box center [788, 487] width 1166 height 54
click at [1314, 475] on button "Add drawing" at bounding box center [1306, 487] width 86 height 24
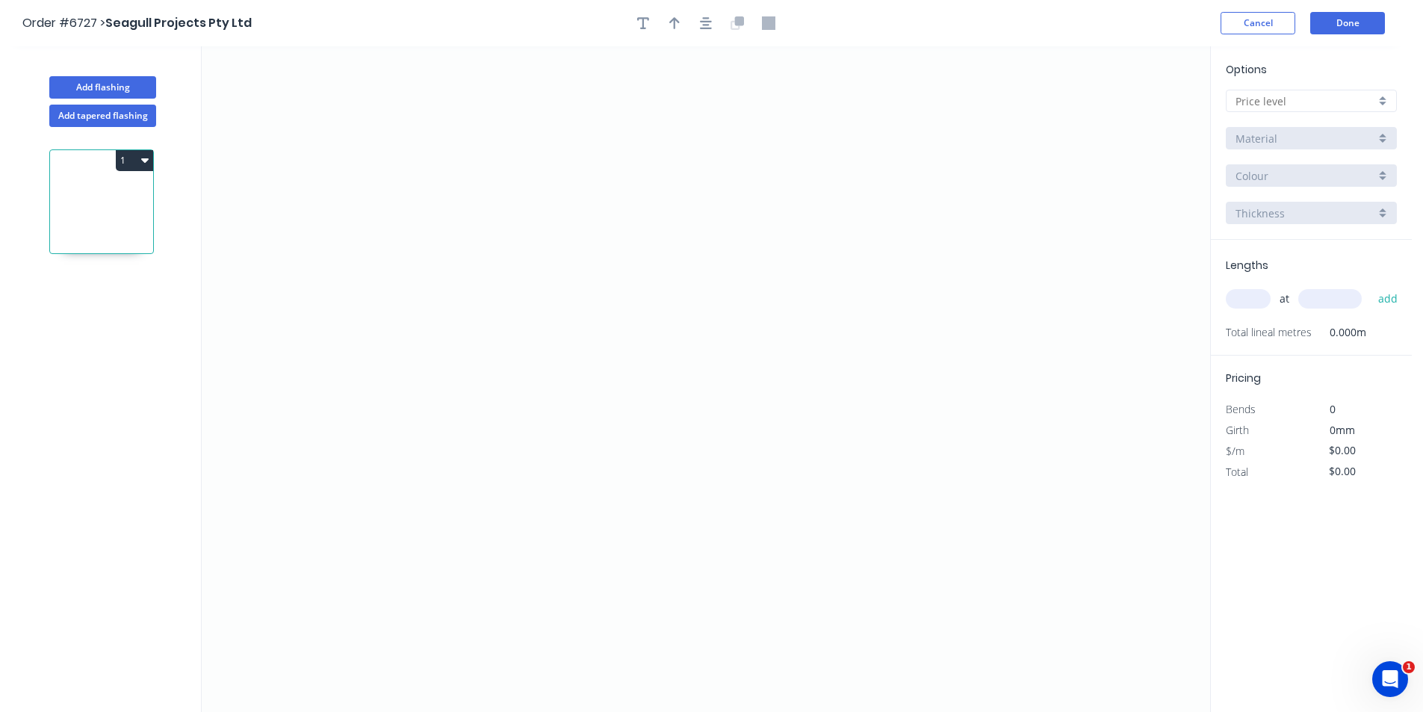
click at [1388, 108] on div at bounding box center [1311, 101] width 171 height 22
click at [1320, 214] on div "D" at bounding box center [1312, 208] width 170 height 26
type input "D"
click at [1319, 166] on div "Brass" at bounding box center [1311, 175] width 171 height 22
click at [1330, 143] on input "Brass" at bounding box center [1306, 139] width 140 height 16
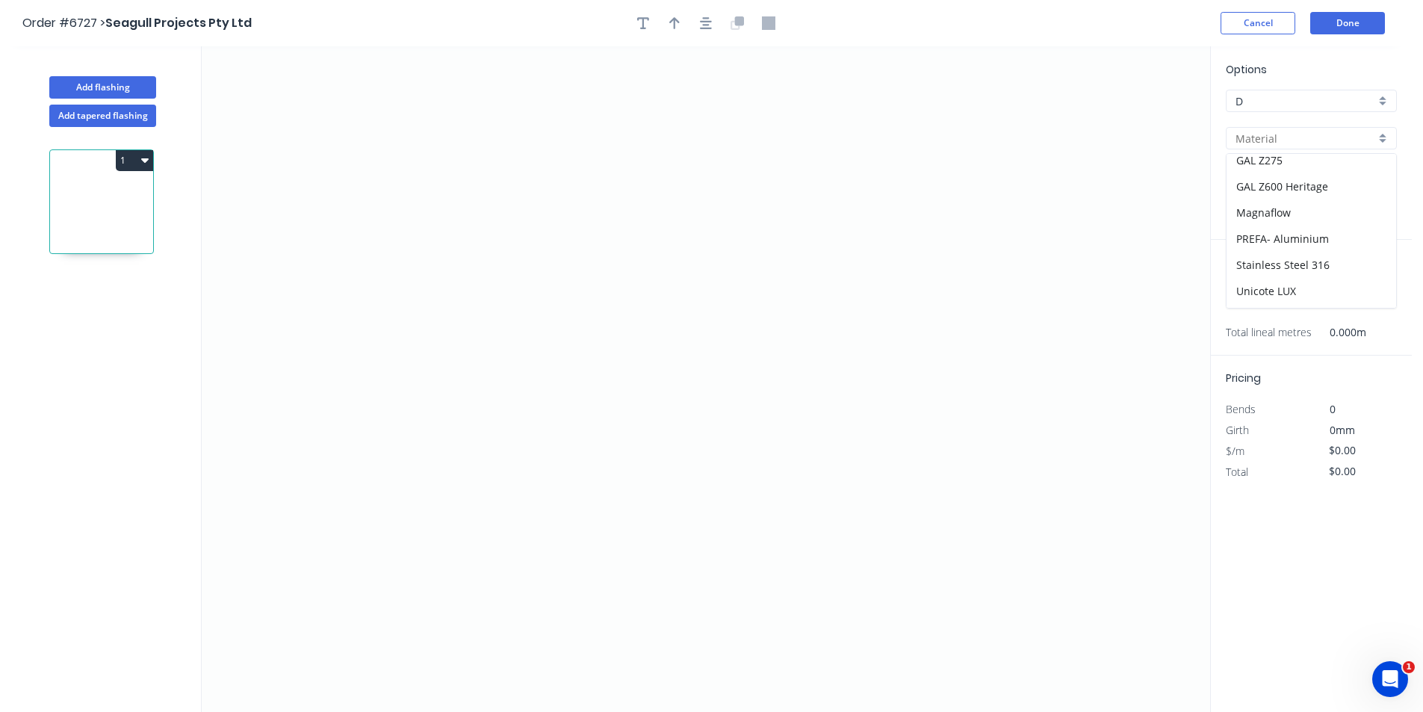
scroll to position [238, 0]
click at [1330, 191] on div "PREFA- Aluminium" at bounding box center [1312, 190] width 170 height 26
type input "PREFA- Aluminium"
type input "Black Grey"
type input "0.7"
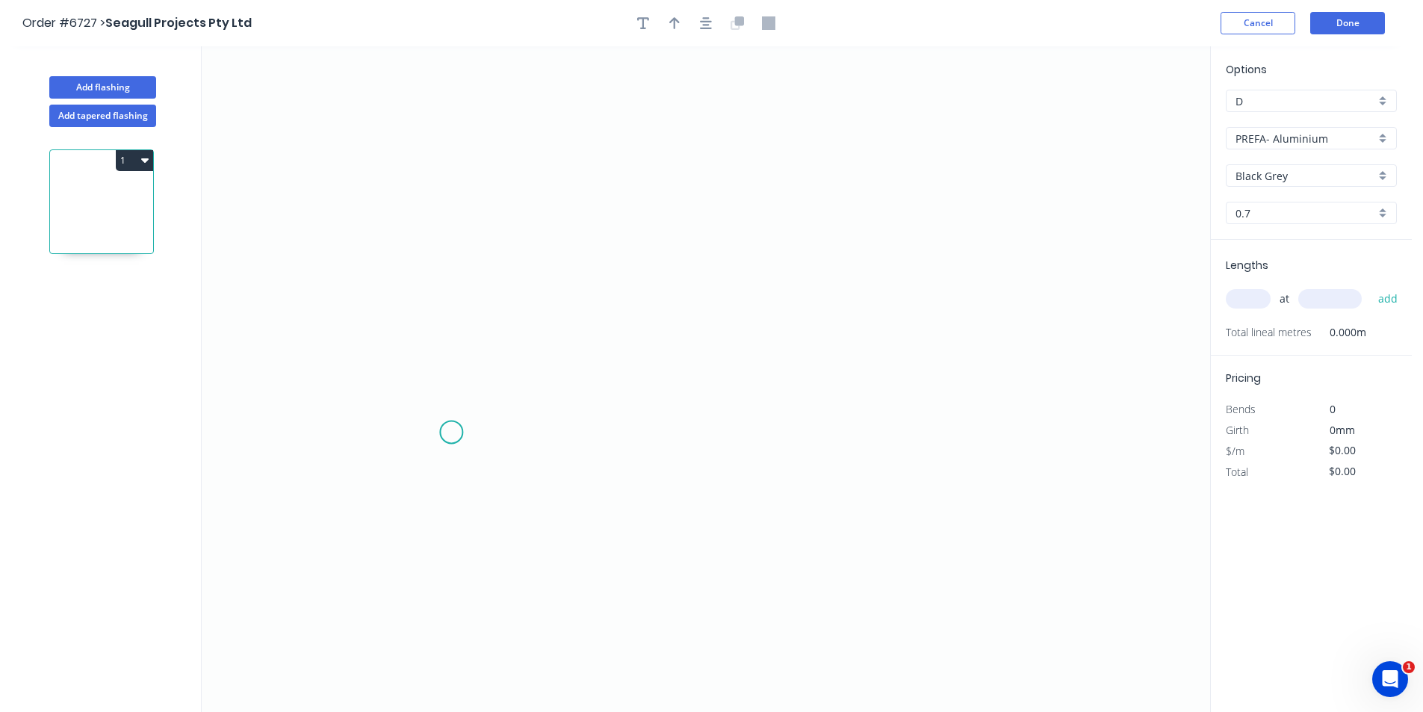
click at [451, 433] on icon "0" at bounding box center [706, 379] width 1009 height 666
click at [441, 382] on icon at bounding box center [446, 406] width 10 height 51
click at [675, 303] on icon at bounding box center [558, 342] width 234 height 78
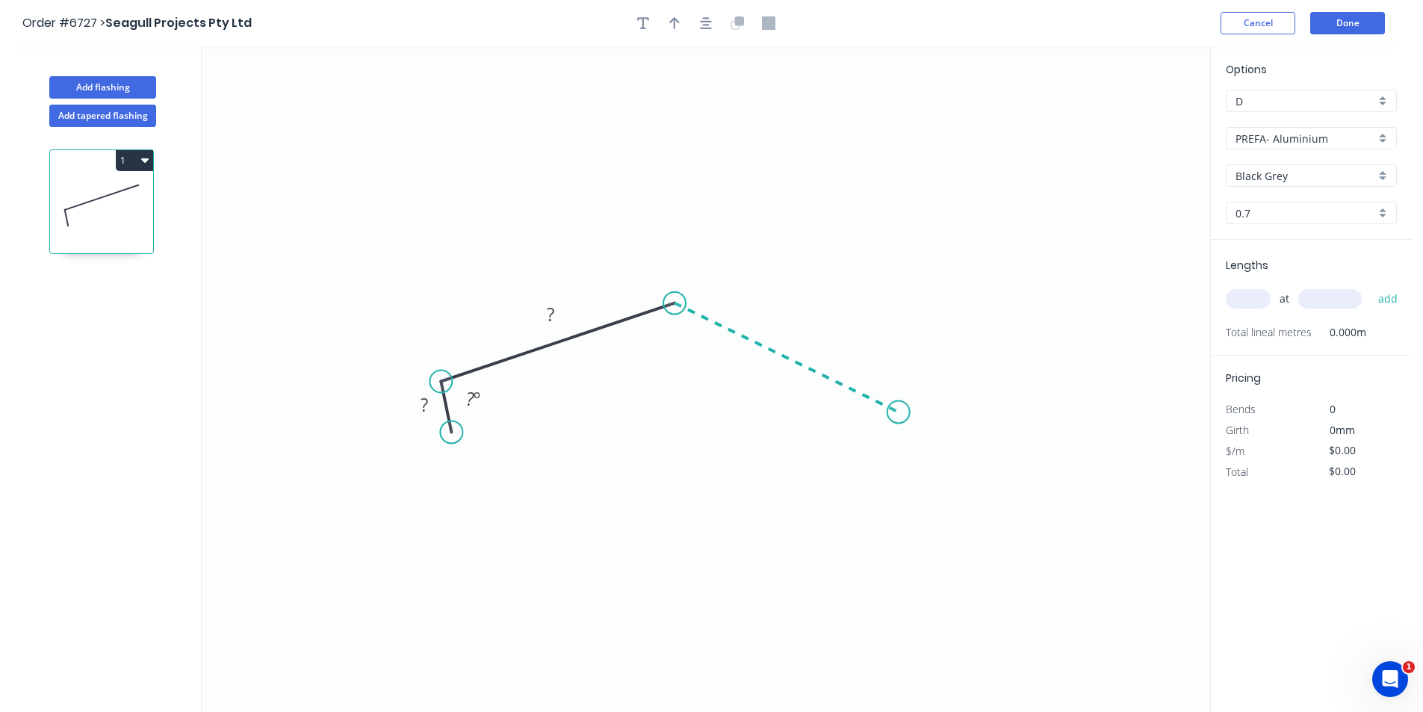
click at [899, 412] on icon "0 ? ? ? º" at bounding box center [706, 379] width 1009 height 666
click at [865, 471] on icon "0 ? ? ? ? º" at bounding box center [706, 379] width 1009 height 666
click at [708, 23] on icon "button" at bounding box center [706, 22] width 12 height 13
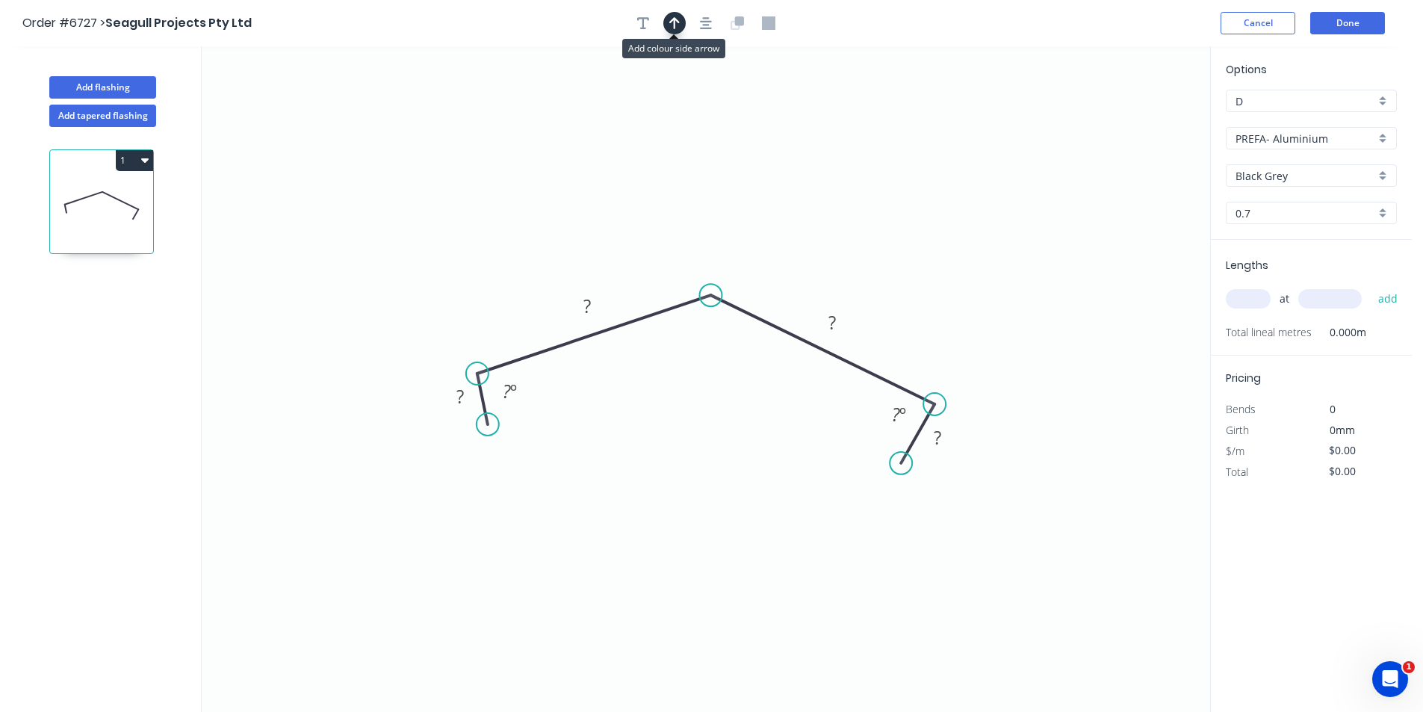
click at [678, 30] on button "button" at bounding box center [674, 23] width 22 height 22
drag, startPoint x: 1128, startPoint y: 120, endPoint x: 681, endPoint y: 217, distance: 458.0
click at [677, 220] on icon "0 ? ? ? ? ? º ? º" at bounding box center [706, 379] width 1009 height 666
drag, startPoint x: 1130, startPoint y: 119, endPoint x: 675, endPoint y: 277, distance: 481.8
click at [708, 274] on icon at bounding box center [708, 259] width 13 height 48
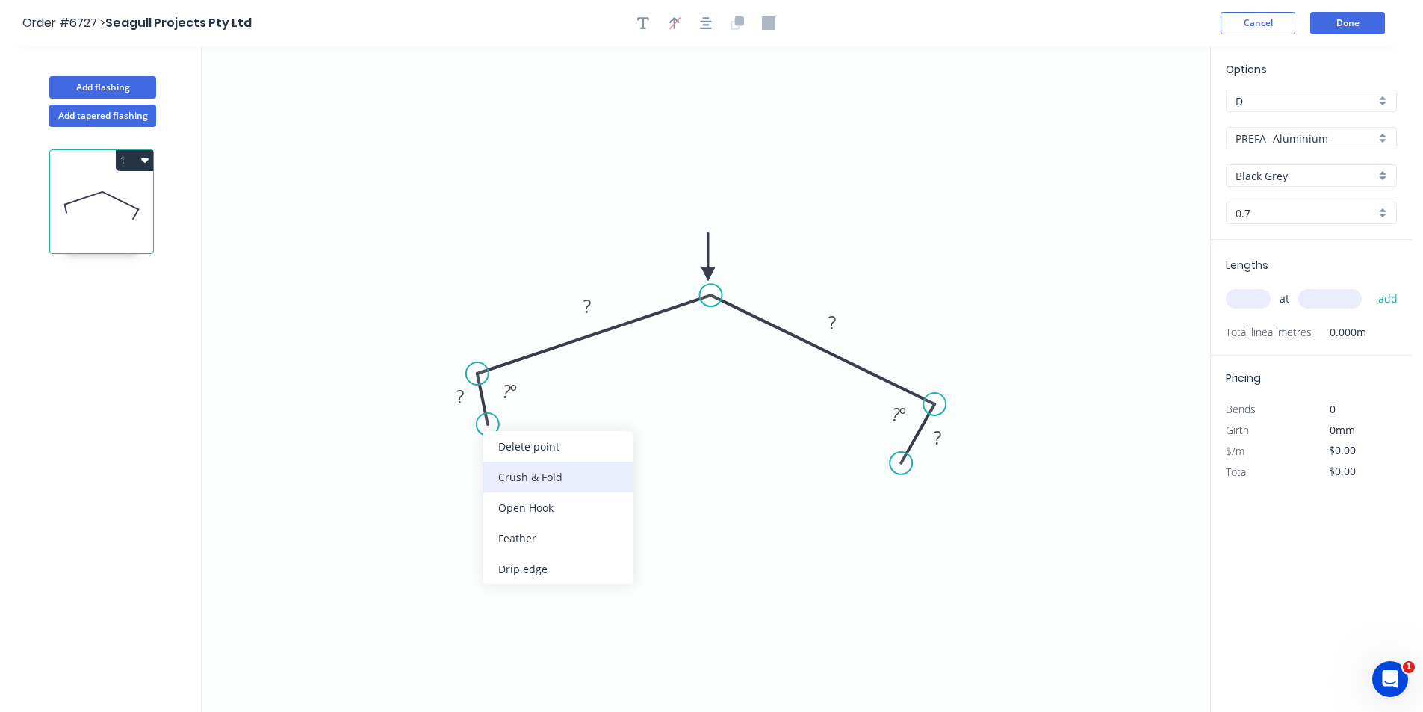
click at [528, 483] on div "Crush & Fold" at bounding box center [558, 477] width 150 height 31
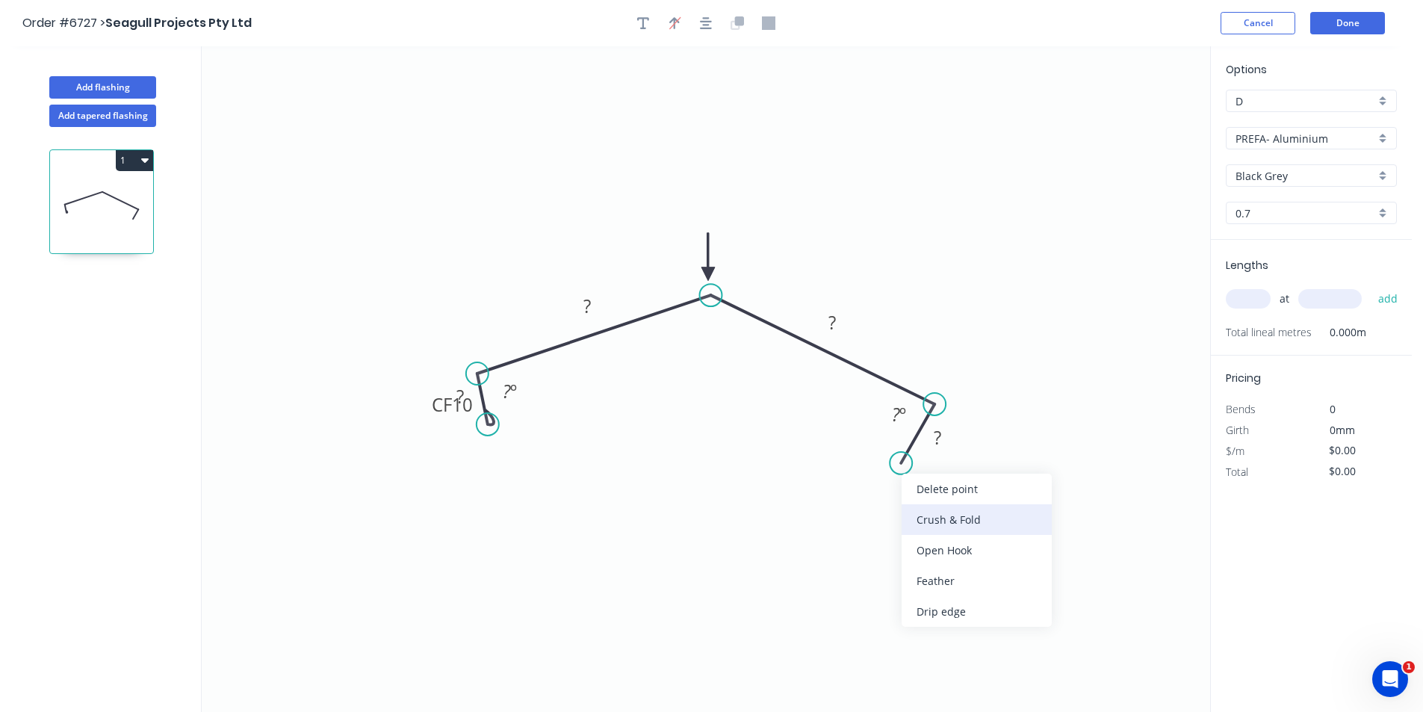
click at [948, 531] on div "Crush & Fold" at bounding box center [977, 519] width 150 height 31
click at [923, 549] on div "Delete bend" at bounding box center [972, 549] width 150 height 31
click at [930, 519] on div "Crush & Fold" at bounding box center [965, 512] width 150 height 31
click at [918, 511] on div "Flip bend" at bounding box center [974, 510] width 150 height 31
click at [947, 431] on rect at bounding box center [938, 438] width 30 height 21
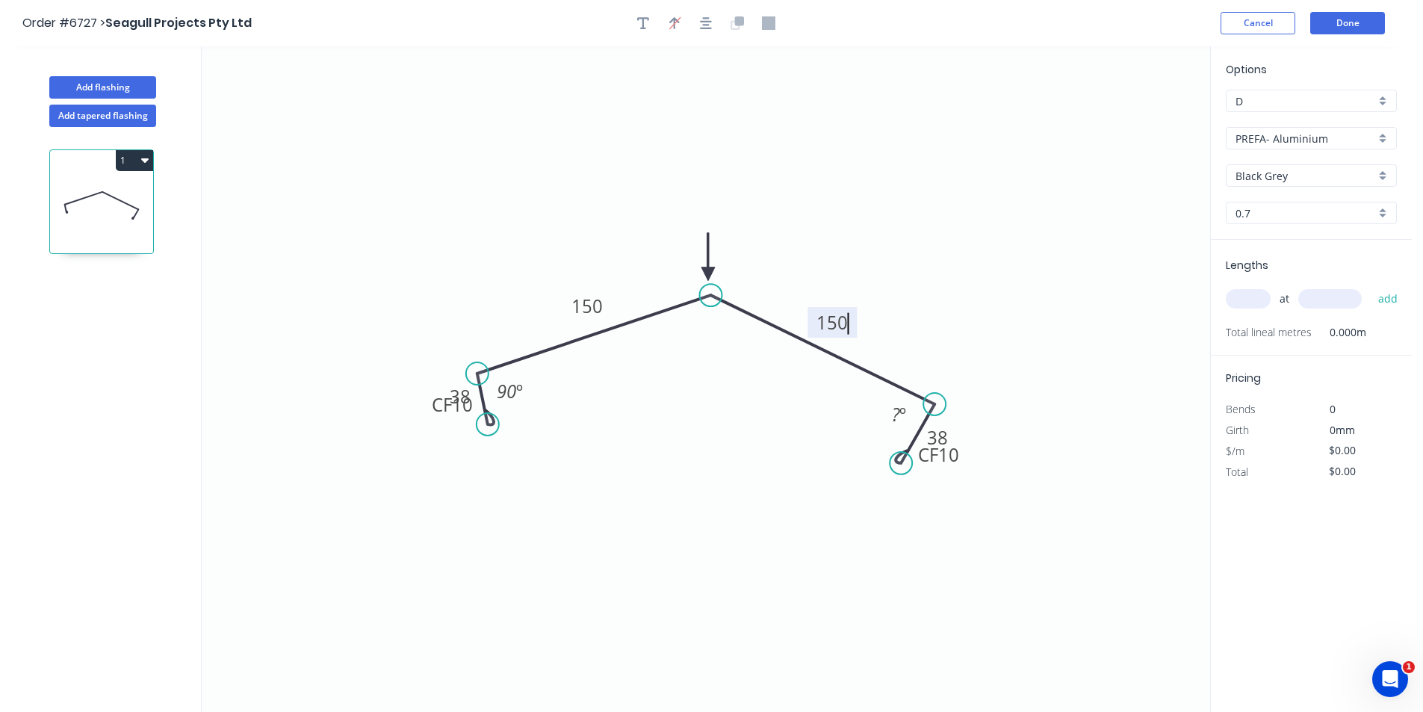
type input "$37.46"
click at [753, 348] on div "Show angle" at bounding box center [786, 346] width 150 height 31
click at [705, 329] on tspan "?" at bounding box center [706, 331] width 8 height 25
click at [1287, 300] on span "at" at bounding box center [1285, 298] width 10 height 21
click at [1247, 299] on input "text" at bounding box center [1248, 298] width 45 height 19
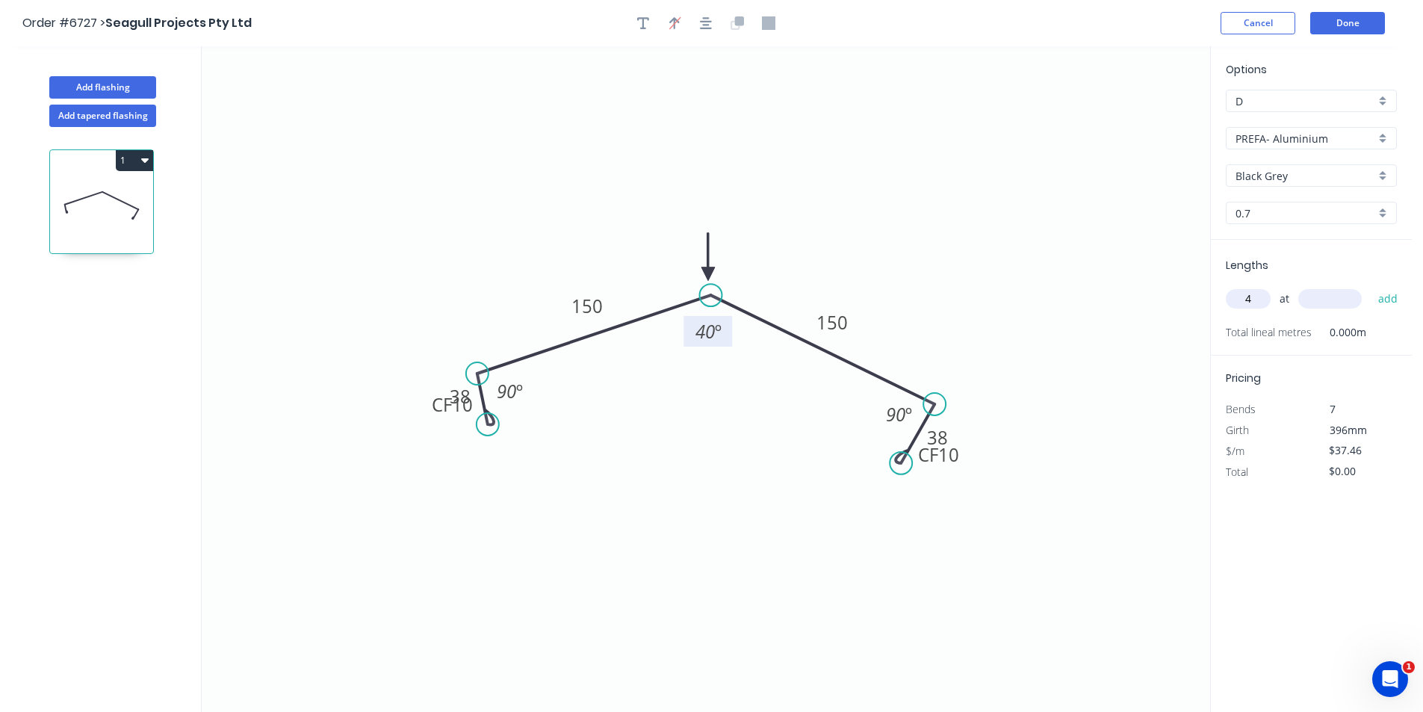
type input "4"
type input "3600"
click at [1371, 286] on button "add" at bounding box center [1388, 298] width 35 height 25
type input "$539.42"
click at [1349, 25] on button "Done" at bounding box center [1348, 23] width 75 height 22
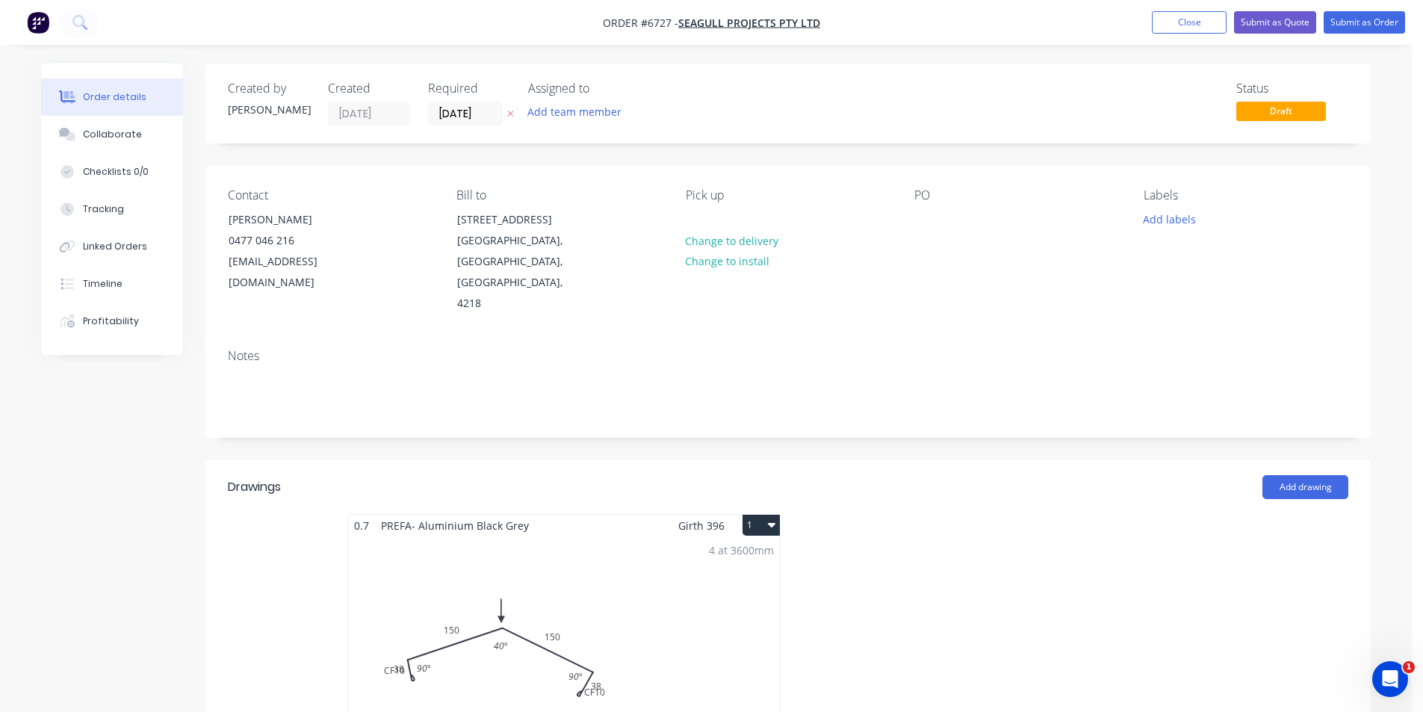
drag, startPoint x: 116, startPoint y: 134, endPoint x: 157, endPoint y: 114, distance: 46.1
click at [116, 134] on div "Collaborate" at bounding box center [112, 134] width 59 height 13
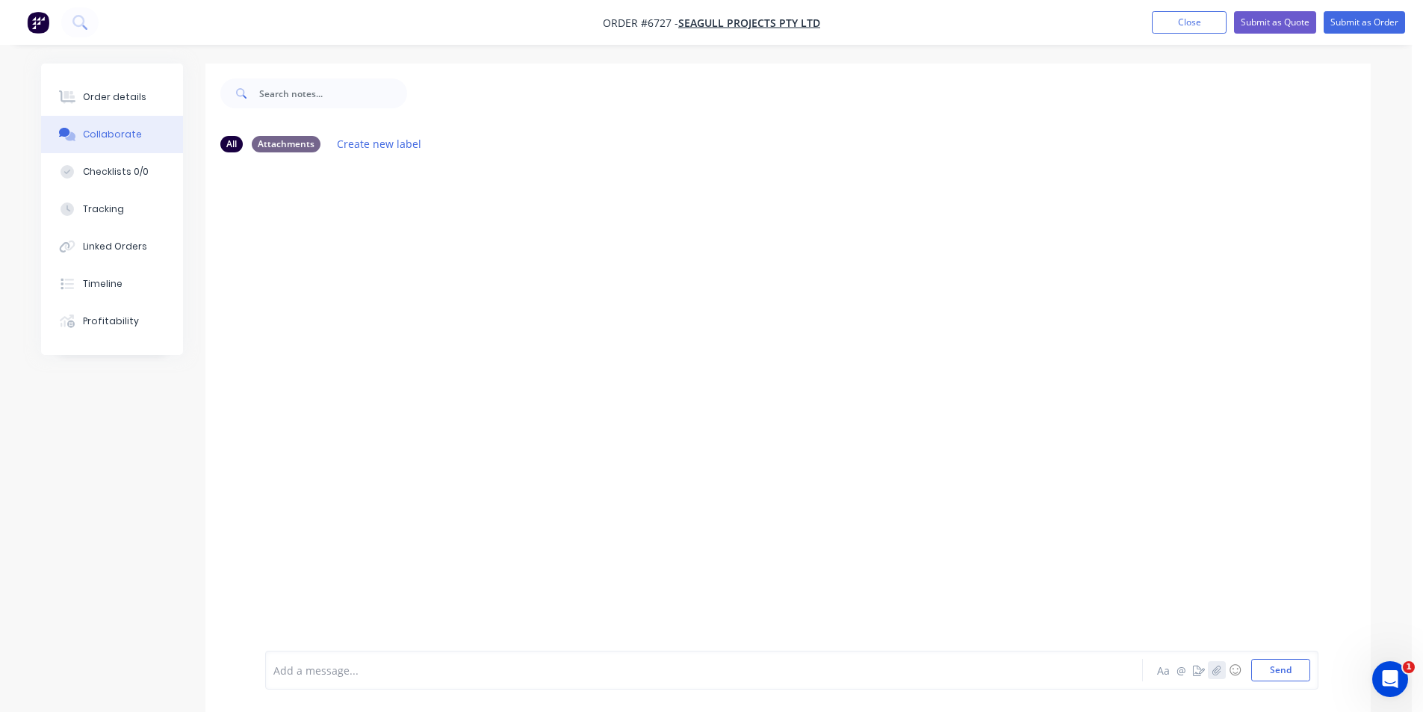
click at [1219, 669] on icon "button" at bounding box center [1217, 670] width 9 height 10
click at [1278, 676] on button "Send" at bounding box center [1281, 670] width 59 height 22
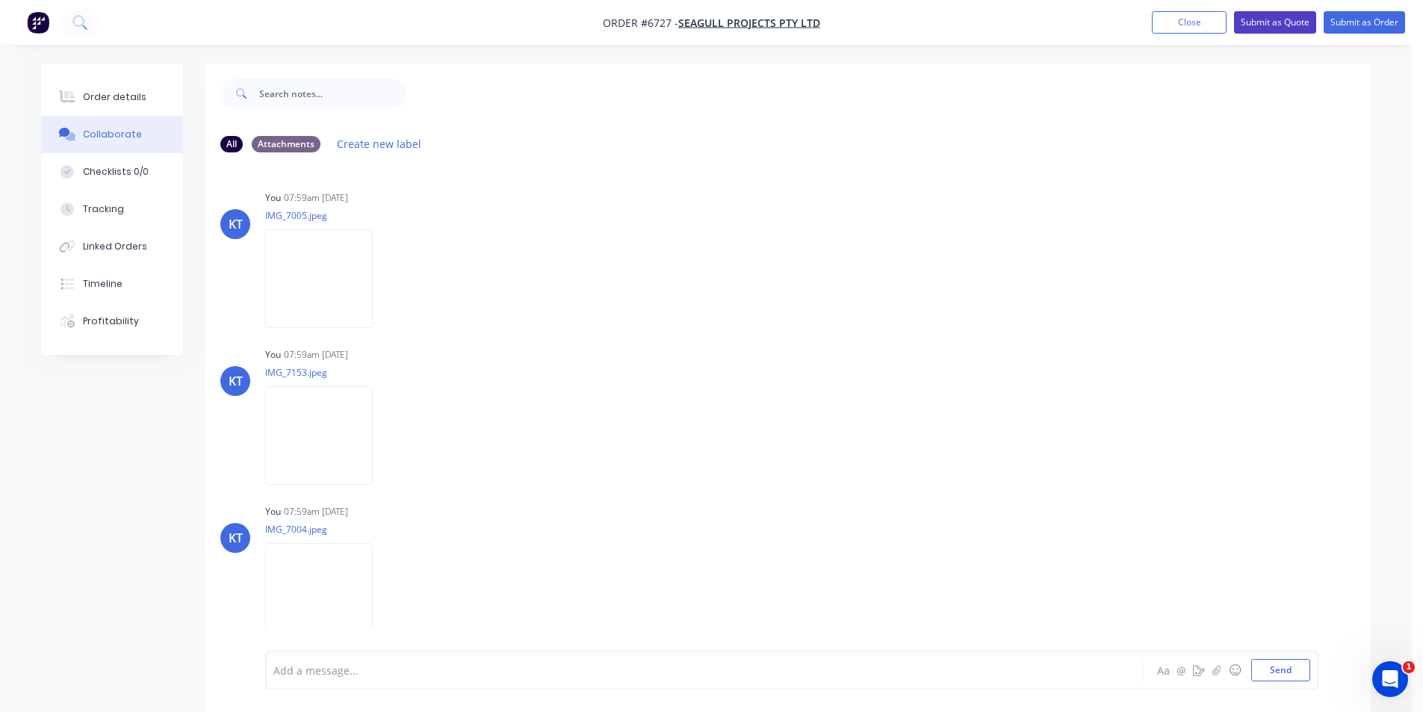
drag, startPoint x: 1178, startPoint y: 25, endPoint x: 1243, endPoint y: 18, distance: 65.4
click at [1178, 25] on button "Close" at bounding box center [1189, 22] width 75 height 22
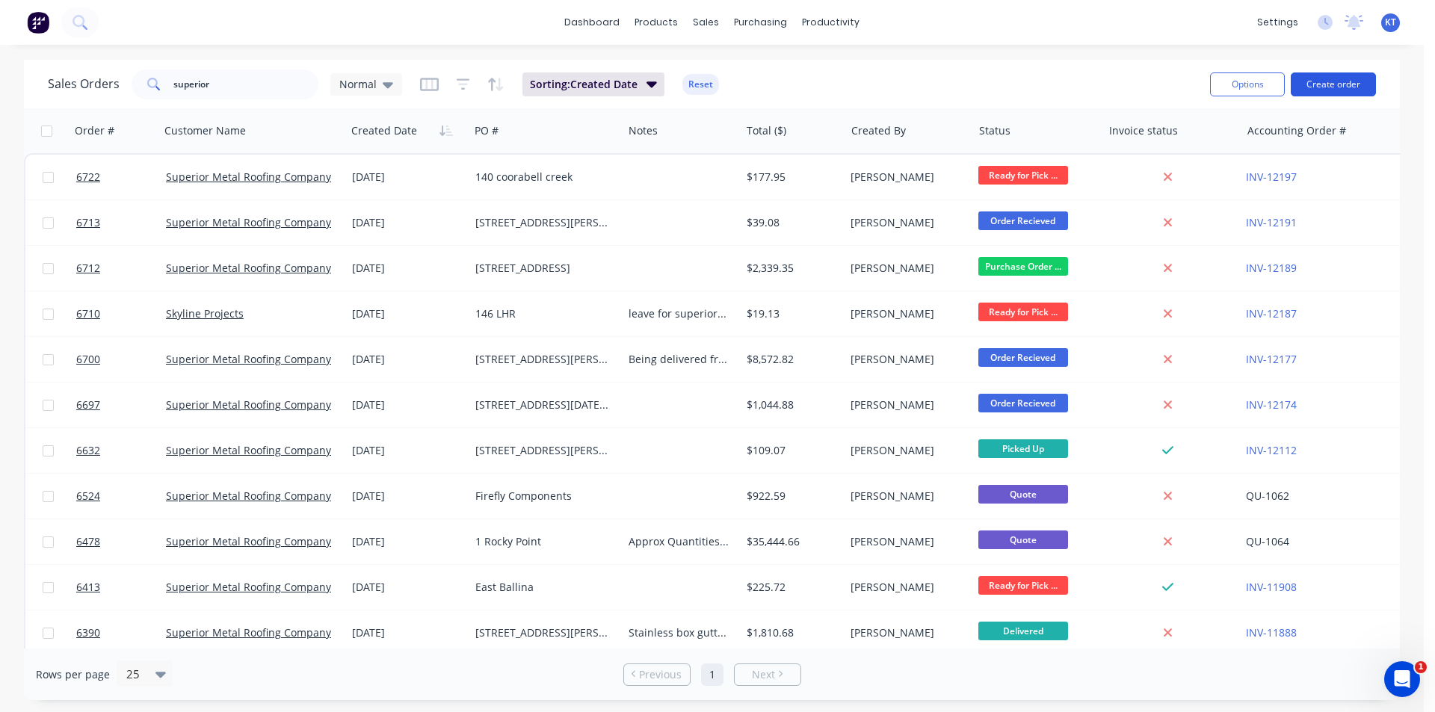
click at [1344, 85] on button "Create order" at bounding box center [1332, 84] width 85 height 24
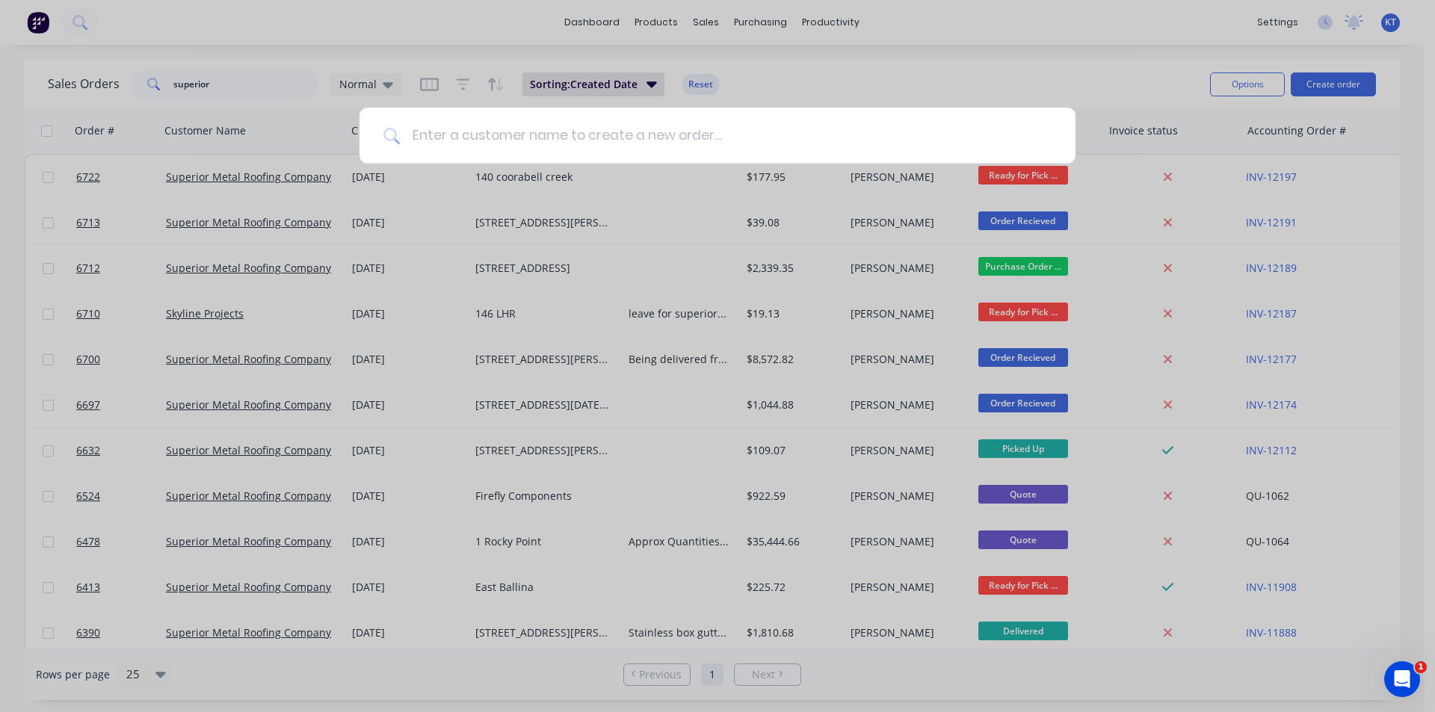
click at [449, 156] on input at bounding box center [726, 136] width 652 height 56
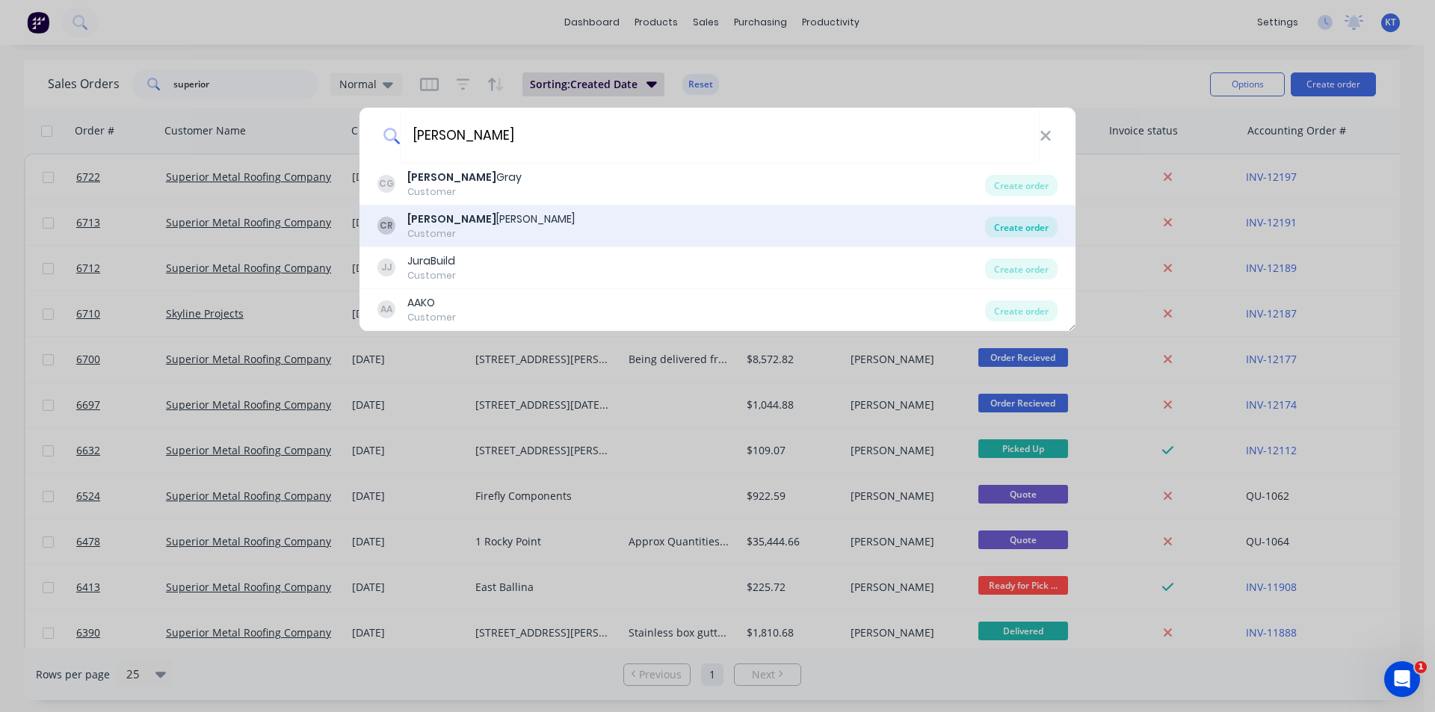
type input "Charlie"
click at [1005, 223] on div "Create order" at bounding box center [1021, 227] width 72 height 21
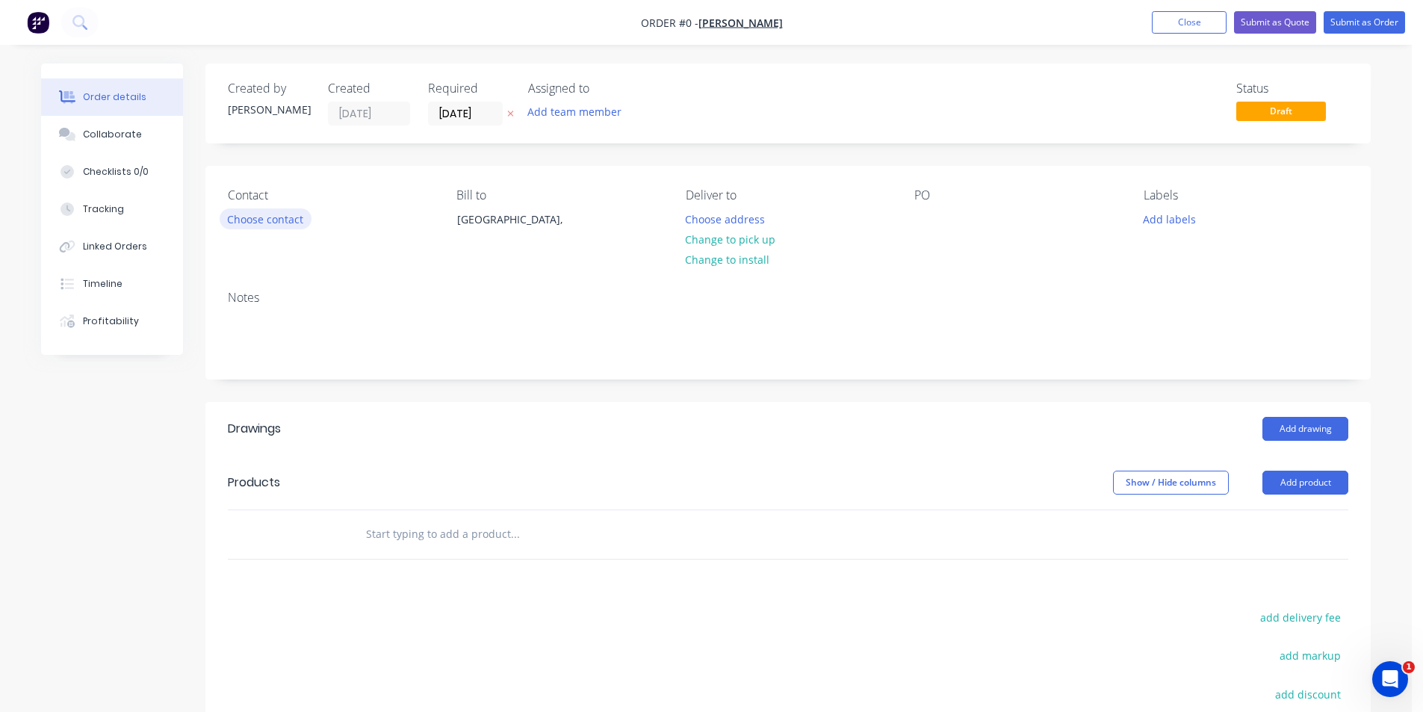
click at [250, 214] on button "Choose contact" at bounding box center [266, 218] width 92 height 20
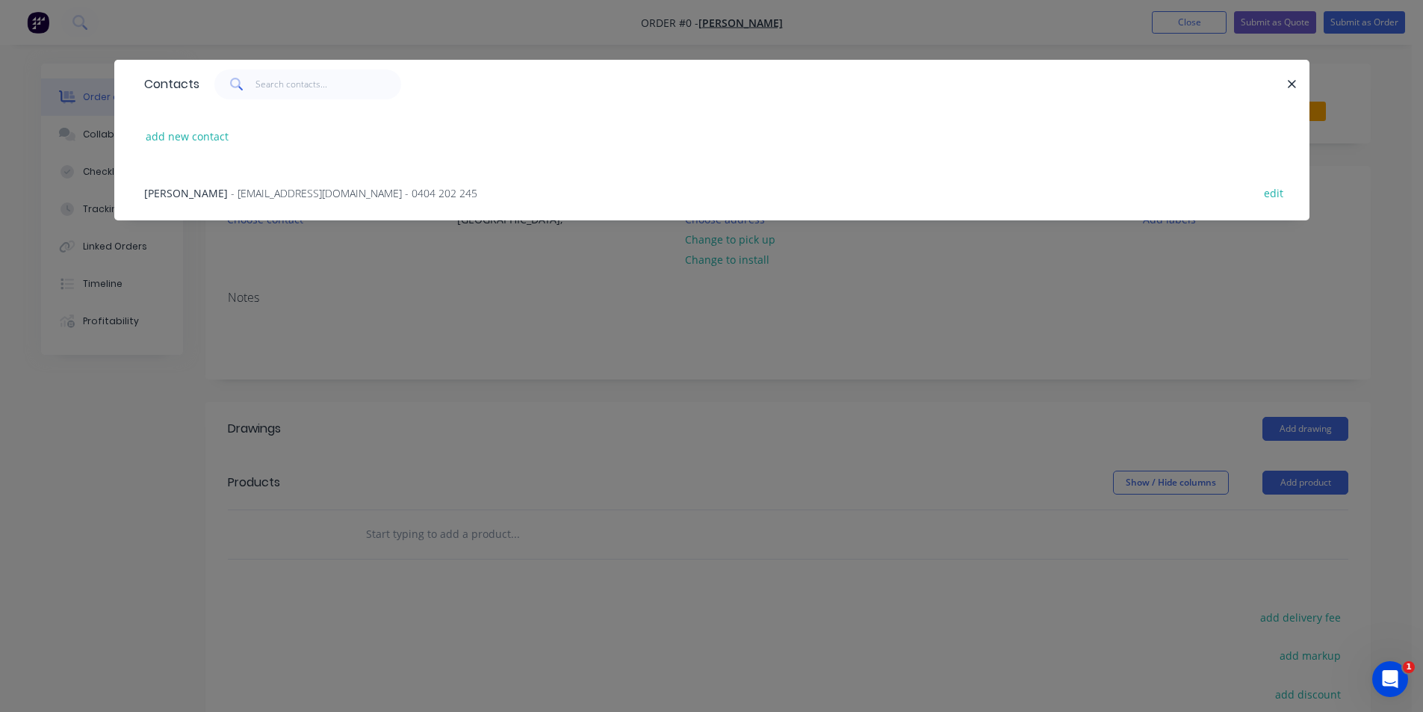
click at [291, 197] on span "- charlieross2480@gmail.com - 0404 202 245" at bounding box center [354, 193] width 247 height 14
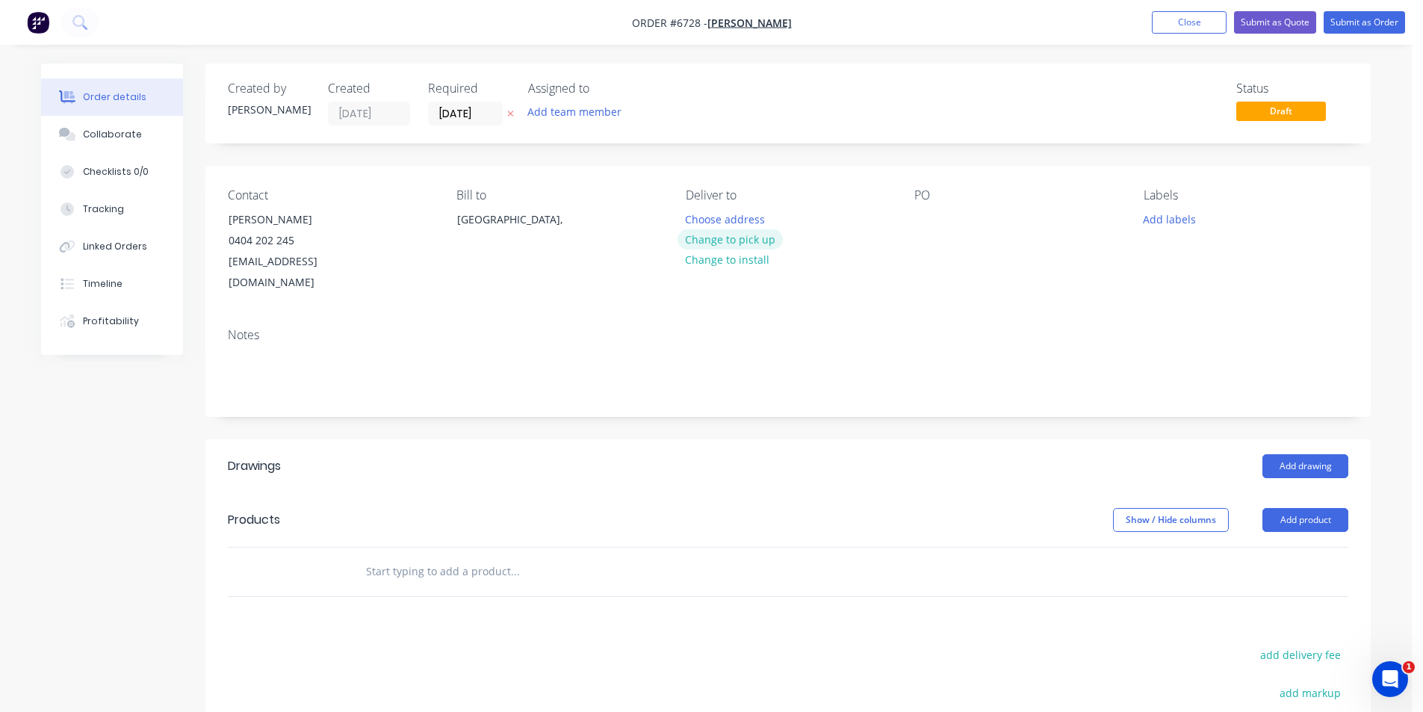
click at [702, 242] on button "Change to pick up" at bounding box center [731, 239] width 106 height 20
click at [921, 223] on div at bounding box center [927, 219] width 24 height 22
click at [1299, 454] on button "Add drawing" at bounding box center [1306, 466] width 86 height 24
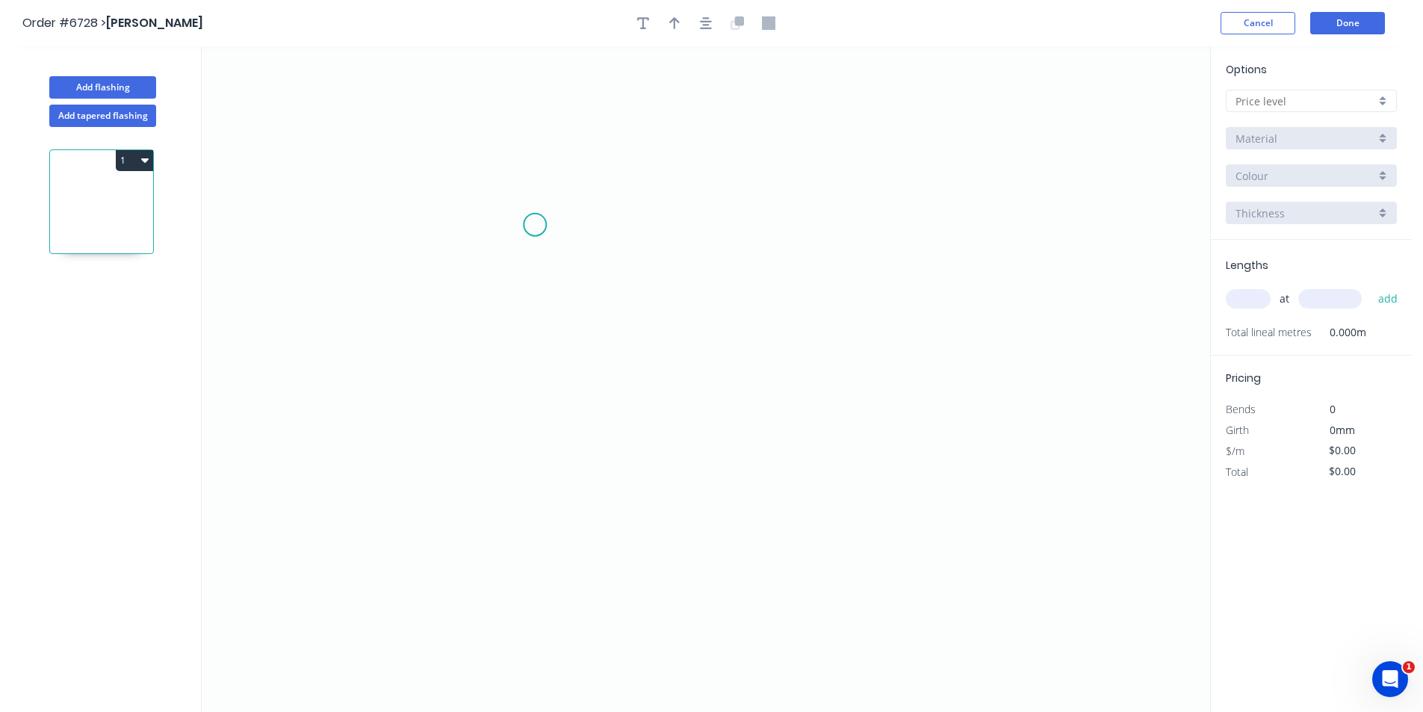
click at [535, 225] on icon "0" at bounding box center [706, 379] width 1009 height 666
click at [559, 359] on icon "0" at bounding box center [706, 379] width 1009 height 666
click at [763, 360] on icon "0 ?" at bounding box center [706, 379] width 1009 height 666
click at [755, 414] on icon "0 ? ? ? º" at bounding box center [706, 379] width 1009 height 666
click at [1302, 90] on div at bounding box center [1311, 101] width 171 height 22
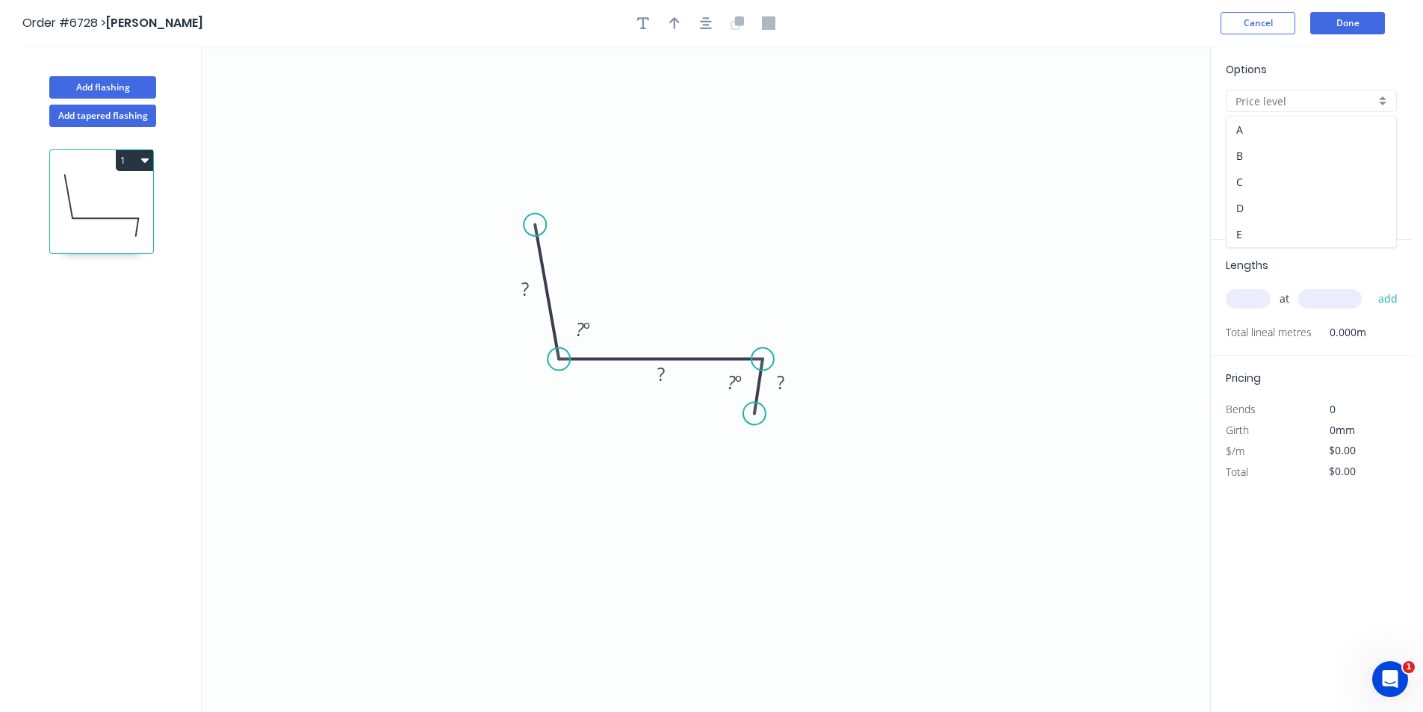
click at [1284, 195] on div "D" at bounding box center [1312, 208] width 170 height 26
type input "D"
click at [1292, 138] on input "Brass" at bounding box center [1306, 139] width 140 height 16
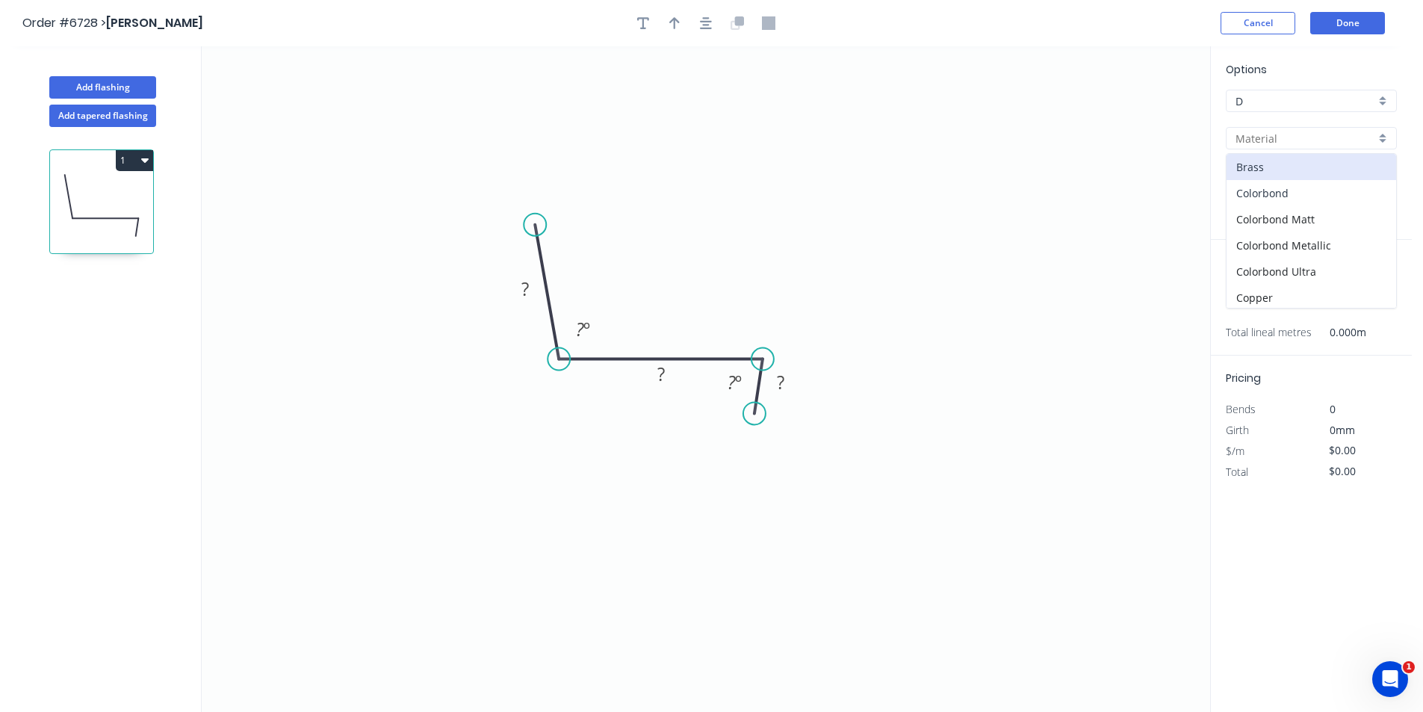
click at [1298, 200] on div "Colorbond" at bounding box center [1312, 193] width 170 height 26
type input "Colorbond"
type input "Basalt"
type input "0.55"
drag, startPoint x: 1310, startPoint y: 173, endPoint x: 1318, endPoint y: 185, distance: 13.9
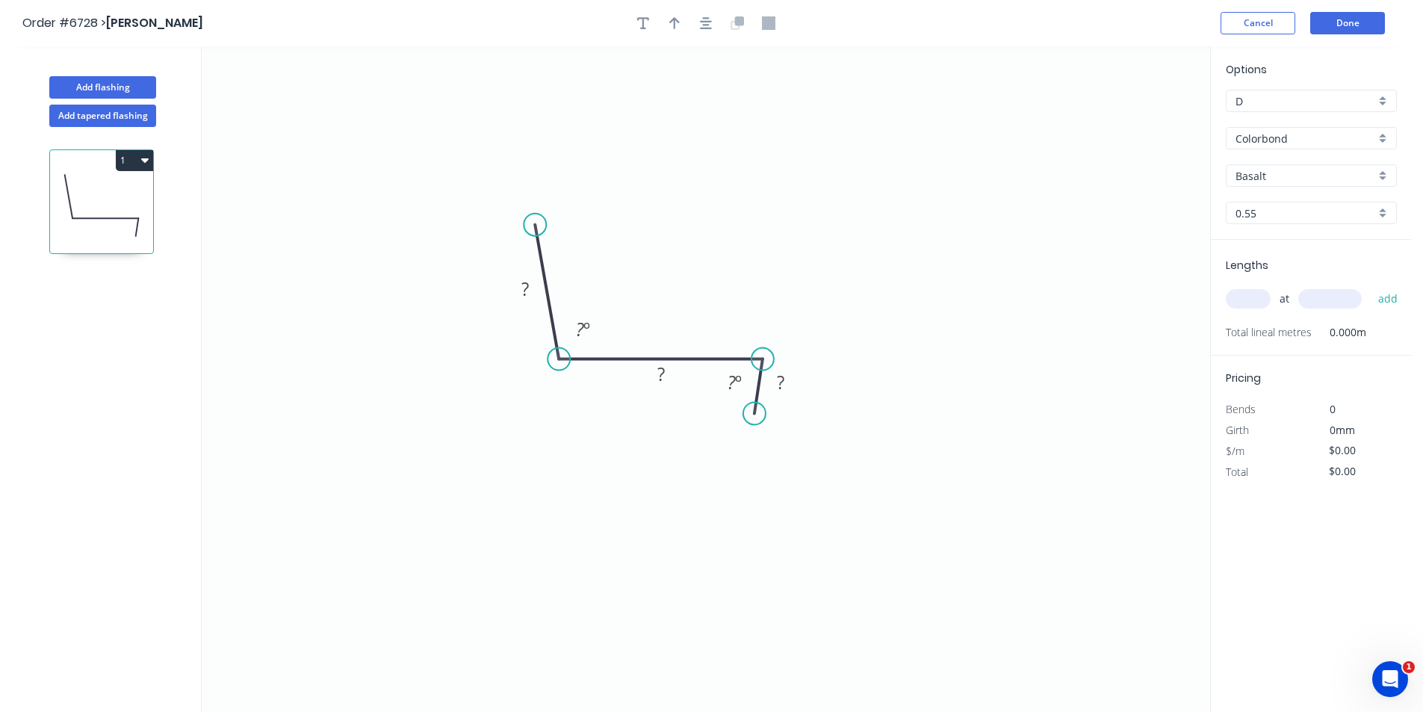
click at [1310, 174] on input "Basalt" at bounding box center [1306, 176] width 140 height 16
click at [1288, 341] on div "Dover White" at bounding box center [1312, 335] width 170 height 26
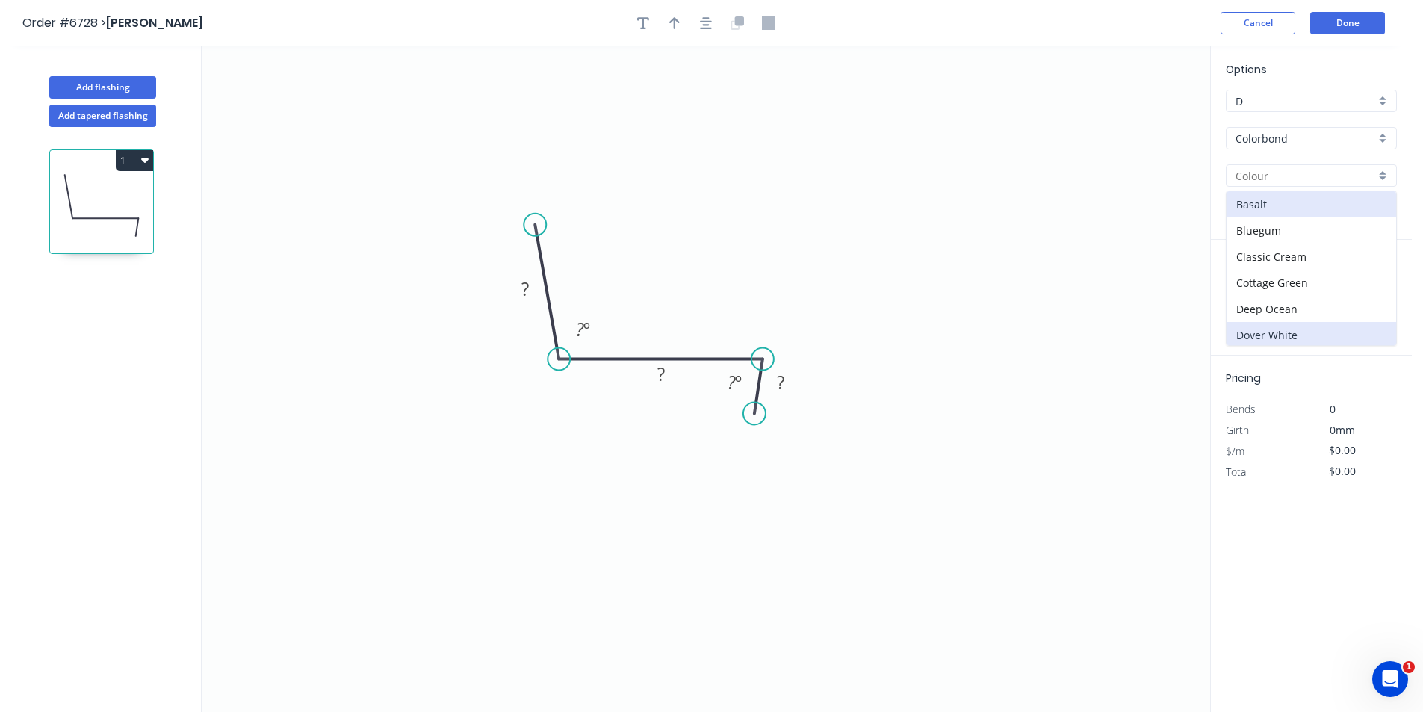
type input "Dover White"
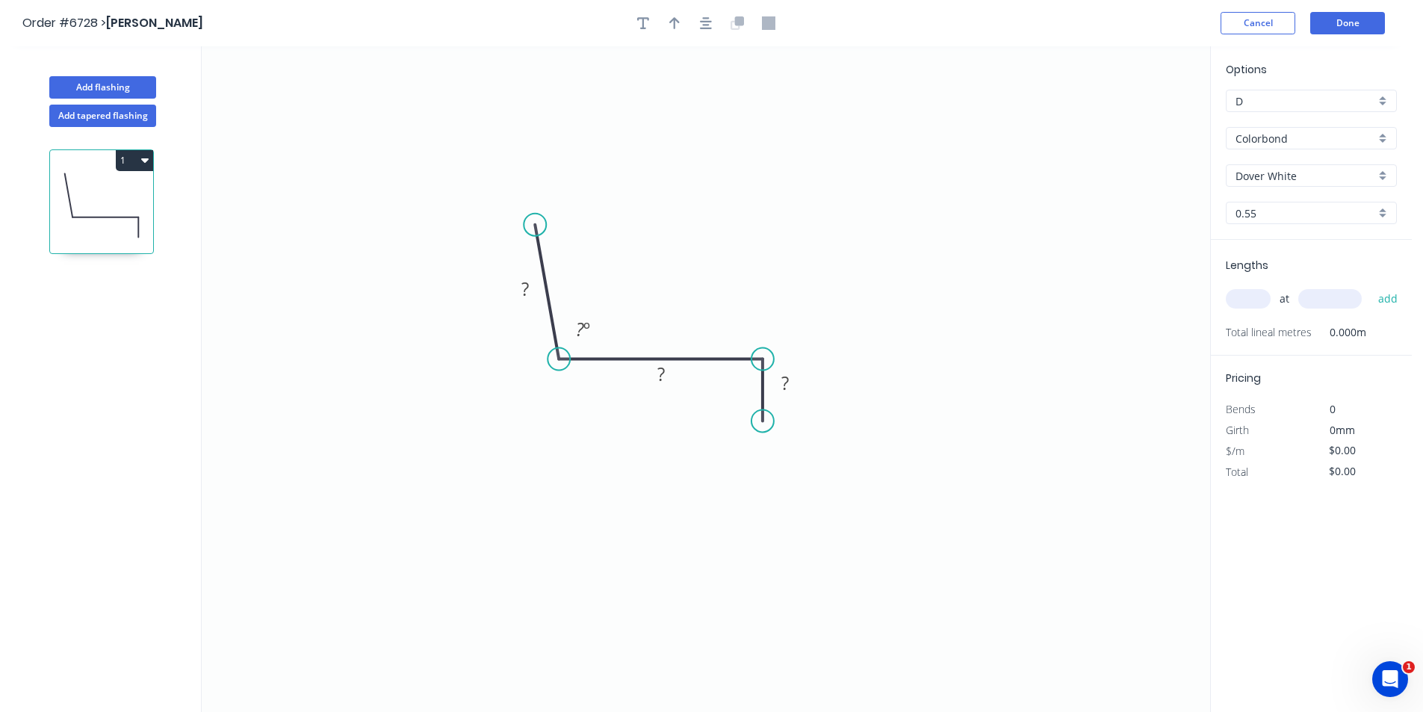
drag, startPoint x: 751, startPoint y: 419, endPoint x: 762, endPoint y: 421, distance: 11.4
click at [762, 421] on circle at bounding box center [763, 420] width 22 height 22
click at [802, 477] on div "Crush & Fold" at bounding box center [837, 472] width 150 height 31
click at [819, 468] on div "Flip bend" at bounding box center [830, 469] width 150 height 31
click at [795, 374] on rect at bounding box center [785, 384] width 30 height 21
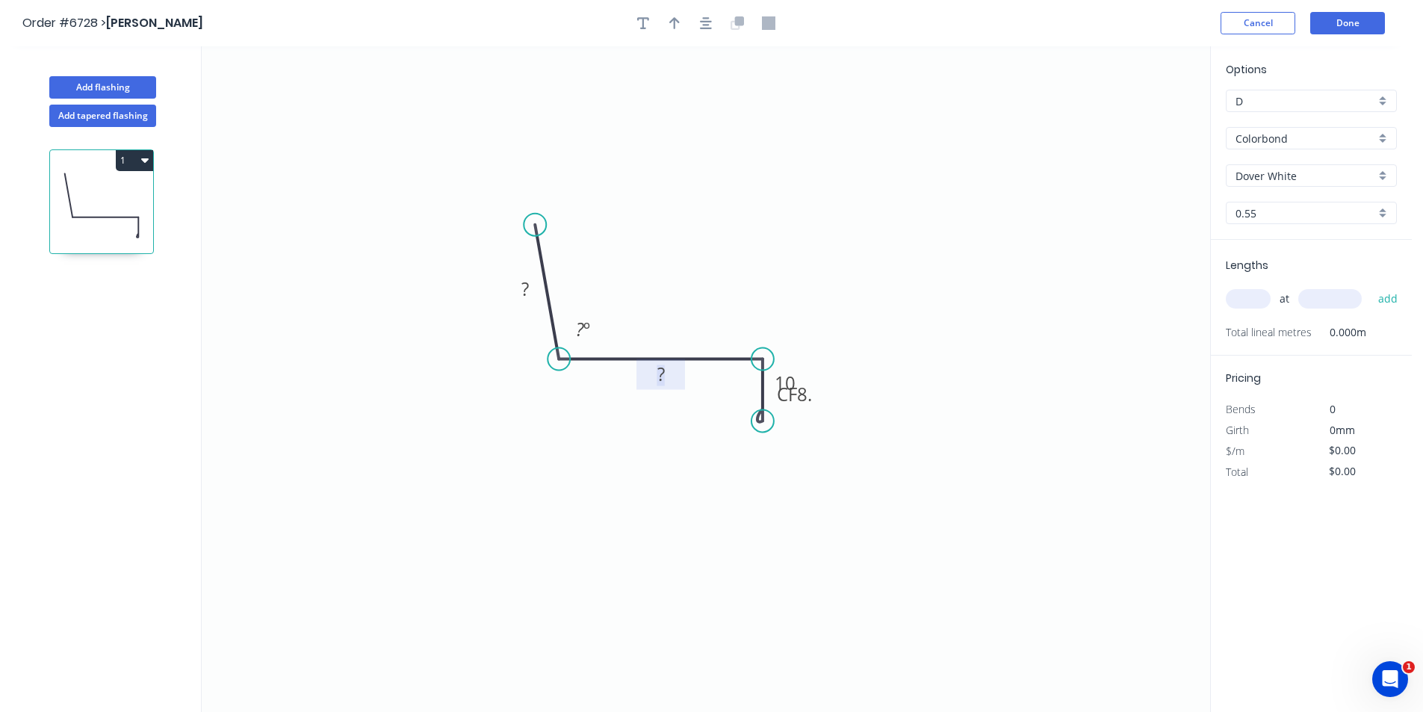
click at [670, 371] on rect at bounding box center [661, 375] width 30 height 21
type input "$17.39"
click at [711, 20] on icon "button" at bounding box center [706, 22] width 12 height 13
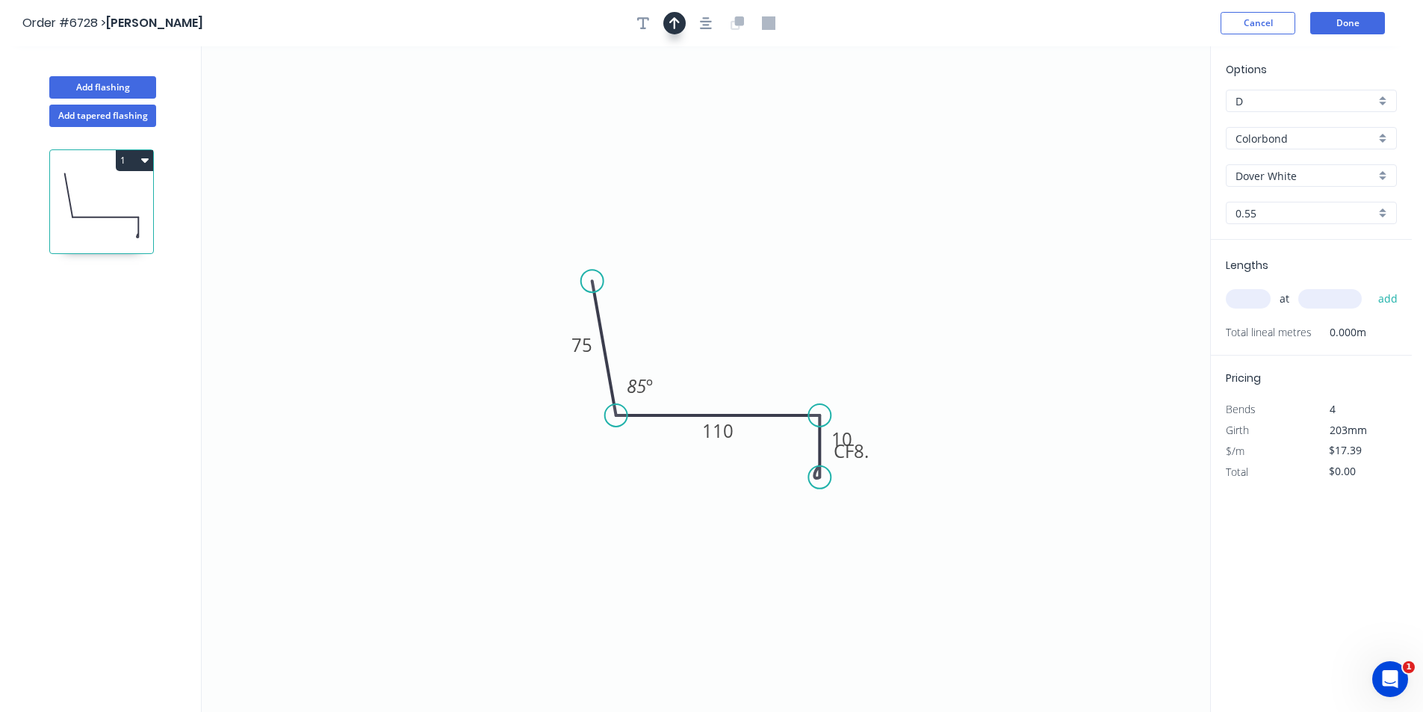
click at [678, 23] on icon "button" at bounding box center [674, 22] width 10 height 13
drag, startPoint x: 1136, startPoint y: 119, endPoint x: 724, endPoint y: 362, distance: 478.0
click at [724, 362] on icon at bounding box center [723, 345] width 13 height 48
click at [1266, 297] on input "text" at bounding box center [1248, 298] width 45 height 19
type input "1"
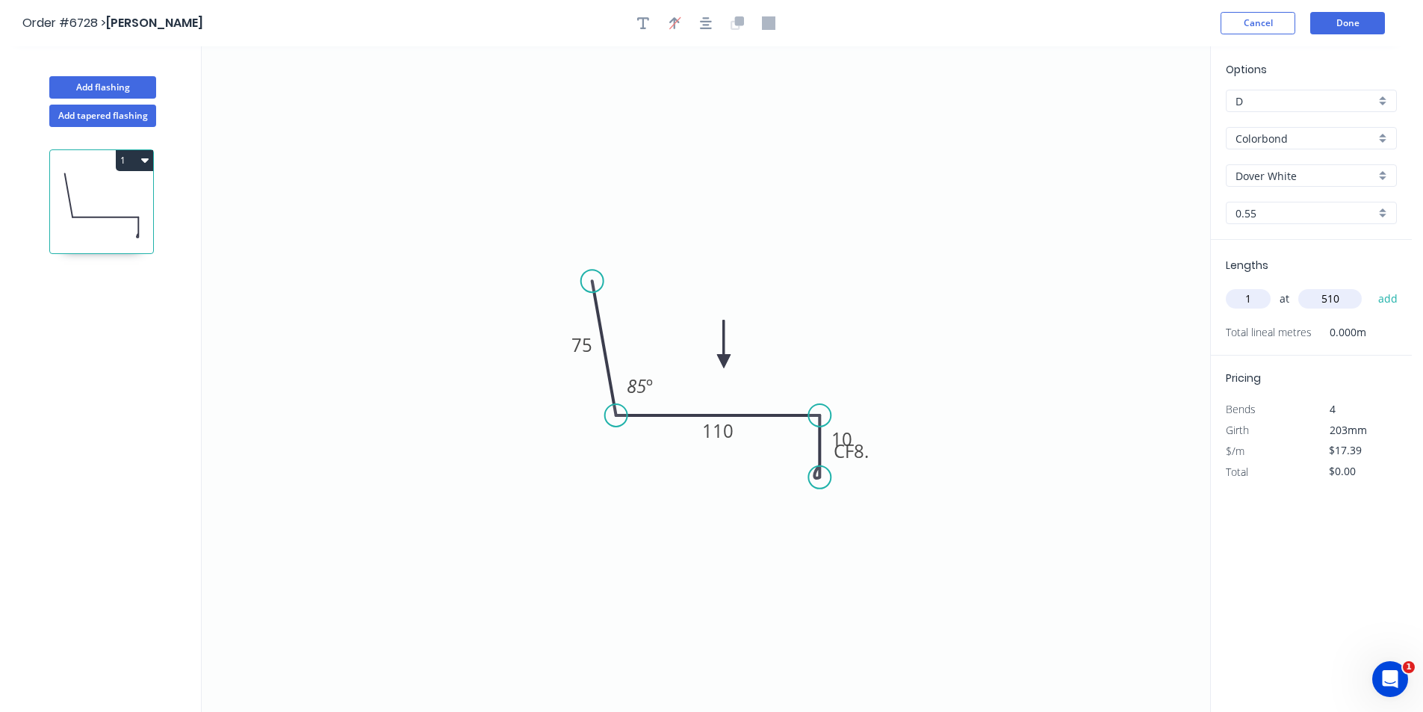
type input "510"
click at [1371, 286] on button "add" at bounding box center [1388, 298] width 35 height 25
type input "$17.39"
click at [1415, 55] on body "Order #6728 > Charlie Ross Cancel Done Add flashing Add tapered flashing 1 0 75…" at bounding box center [711, 370] width 1423 height 740
click at [1343, 30] on button "Done" at bounding box center [1348, 23] width 75 height 22
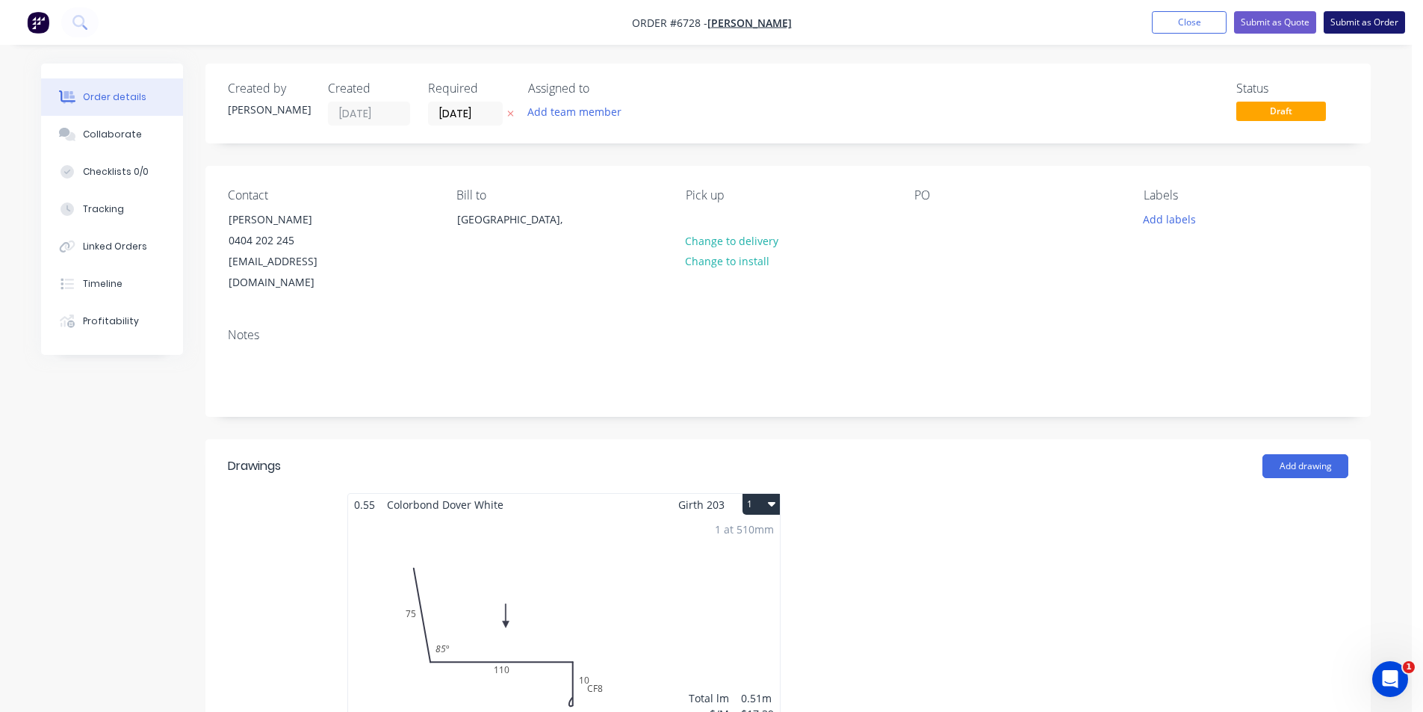
click at [1341, 22] on button "Submit as Order" at bounding box center [1364, 22] width 81 height 22
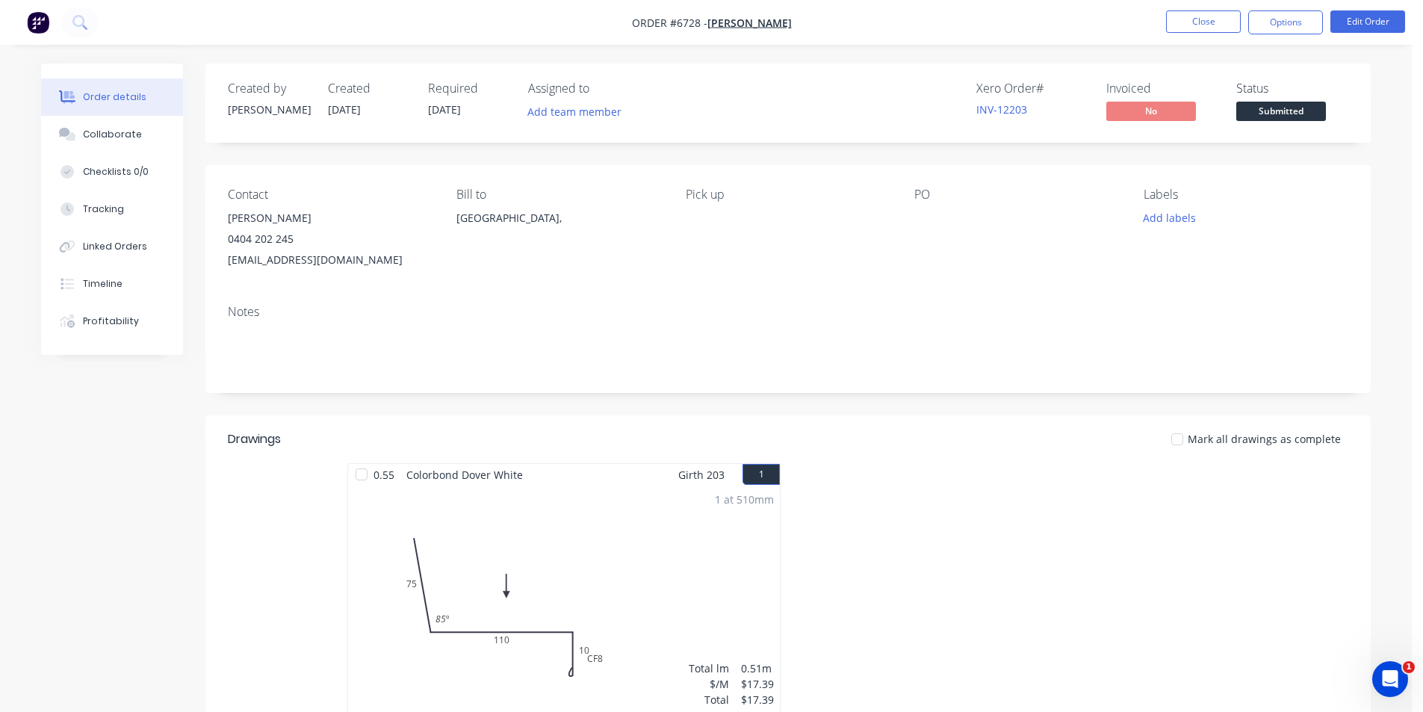
click at [1267, 111] on span "Submitted" at bounding box center [1282, 111] width 90 height 19
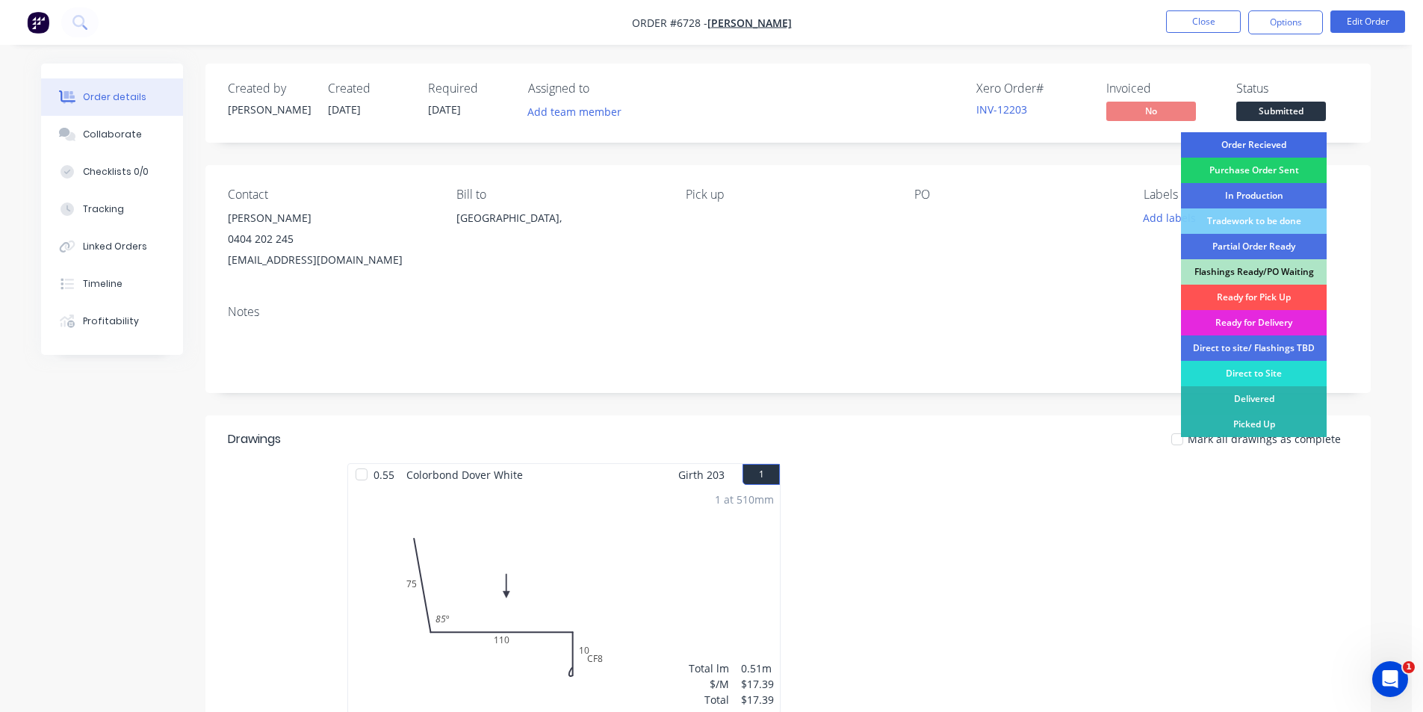
click at [1261, 142] on div "Order Recieved" at bounding box center [1254, 144] width 146 height 25
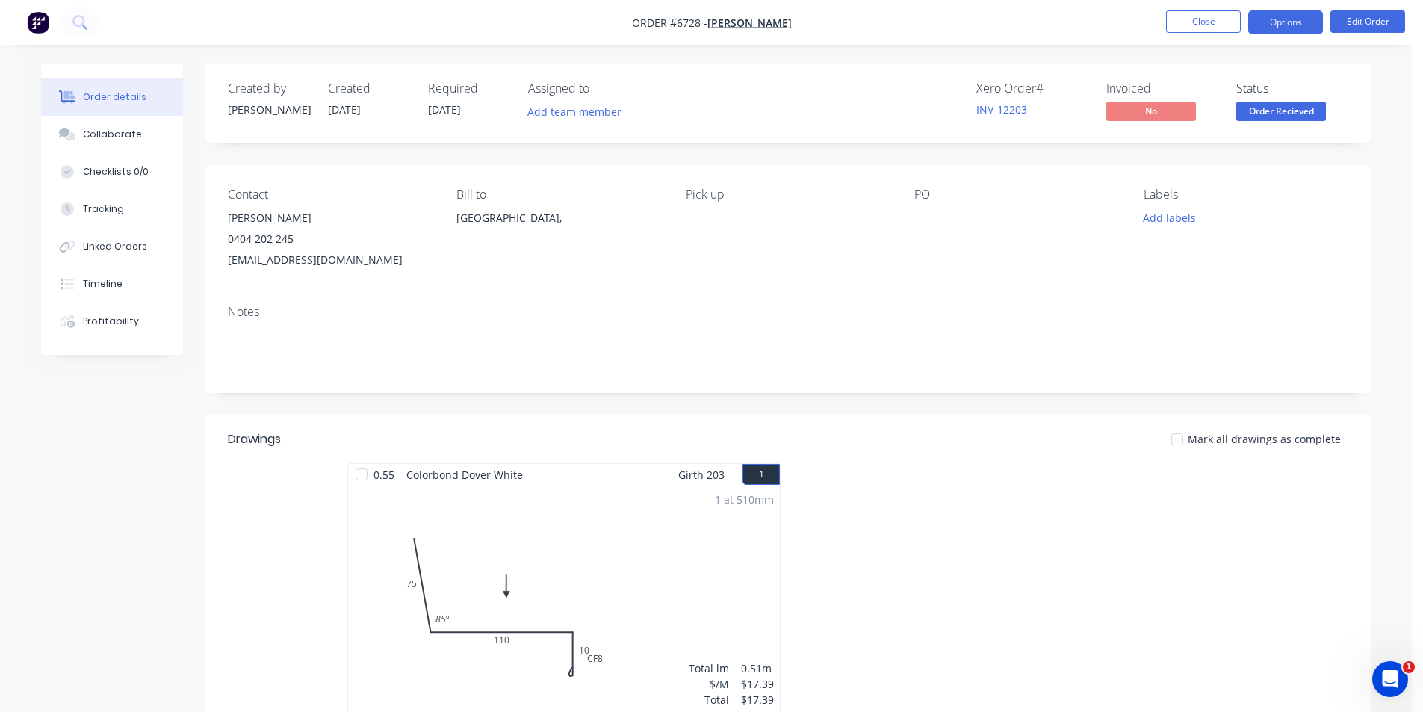
click at [1285, 27] on button "Options" at bounding box center [1286, 22] width 75 height 24
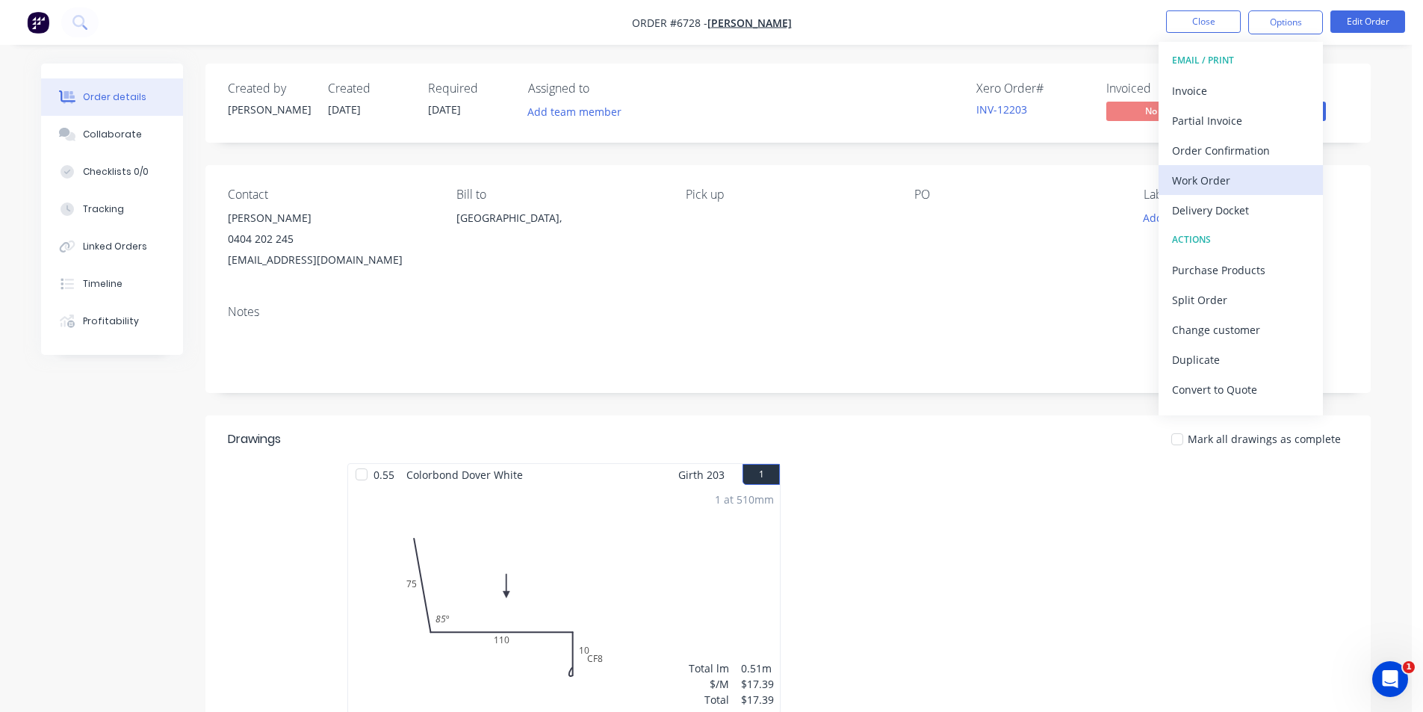
click at [1197, 178] on div "Work Order" at bounding box center [1240, 181] width 137 height 22
click at [1193, 178] on div "Custom" at bounding box center [1240, 181] width 137 height 22
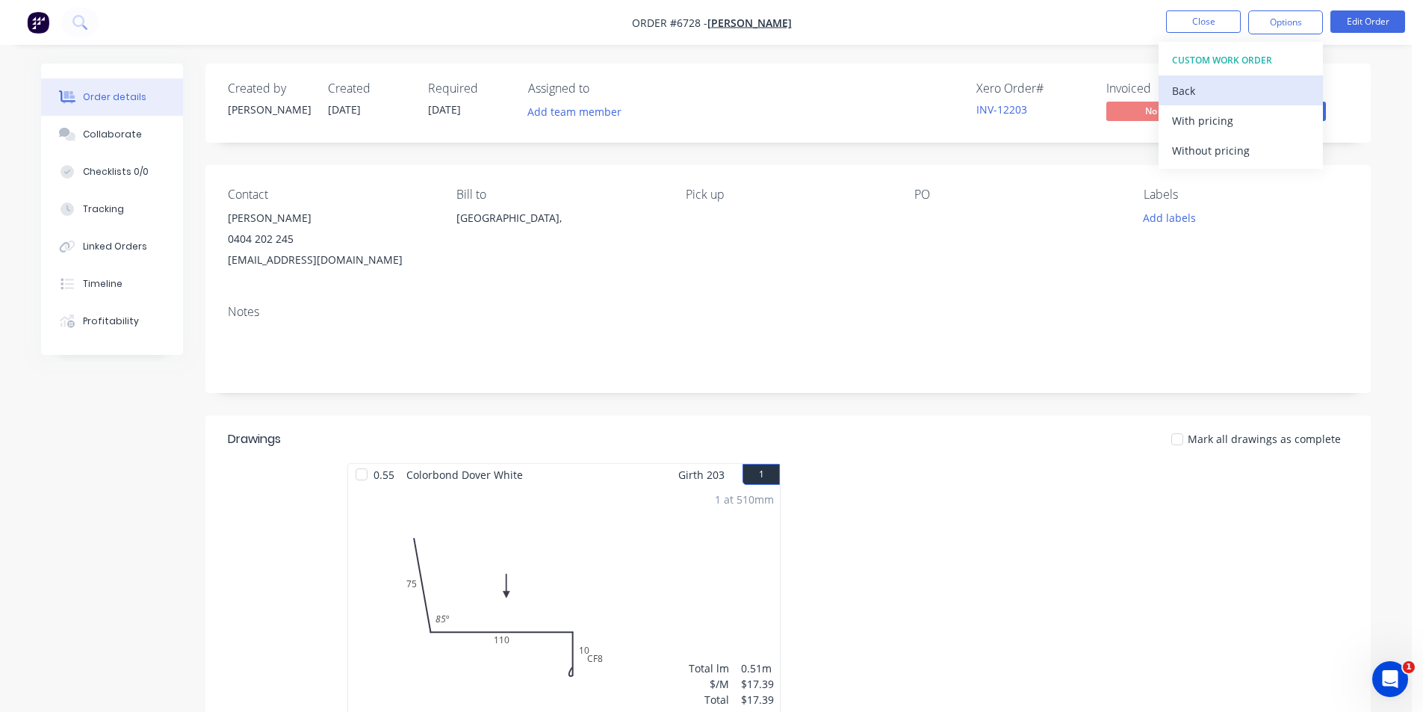
click at [1208, 91] on div "Back" at bounding box center [1240, 91] width 137 height 22
click at [1207, 161] on button "Without pricing" at bounding box center [1241, 150] width 164 height 30
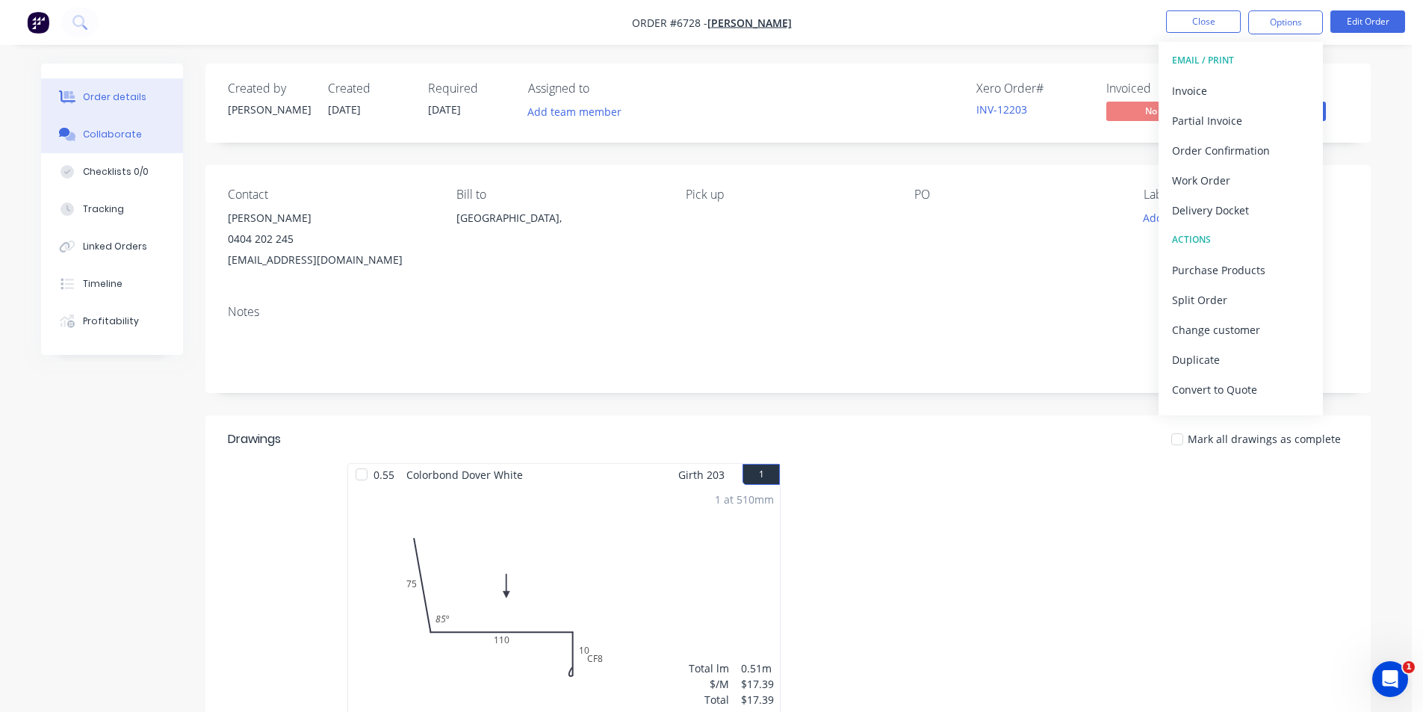
click at [144, 128] on button "Collaborate" at bounding box center [112, 134] width 142 height 37
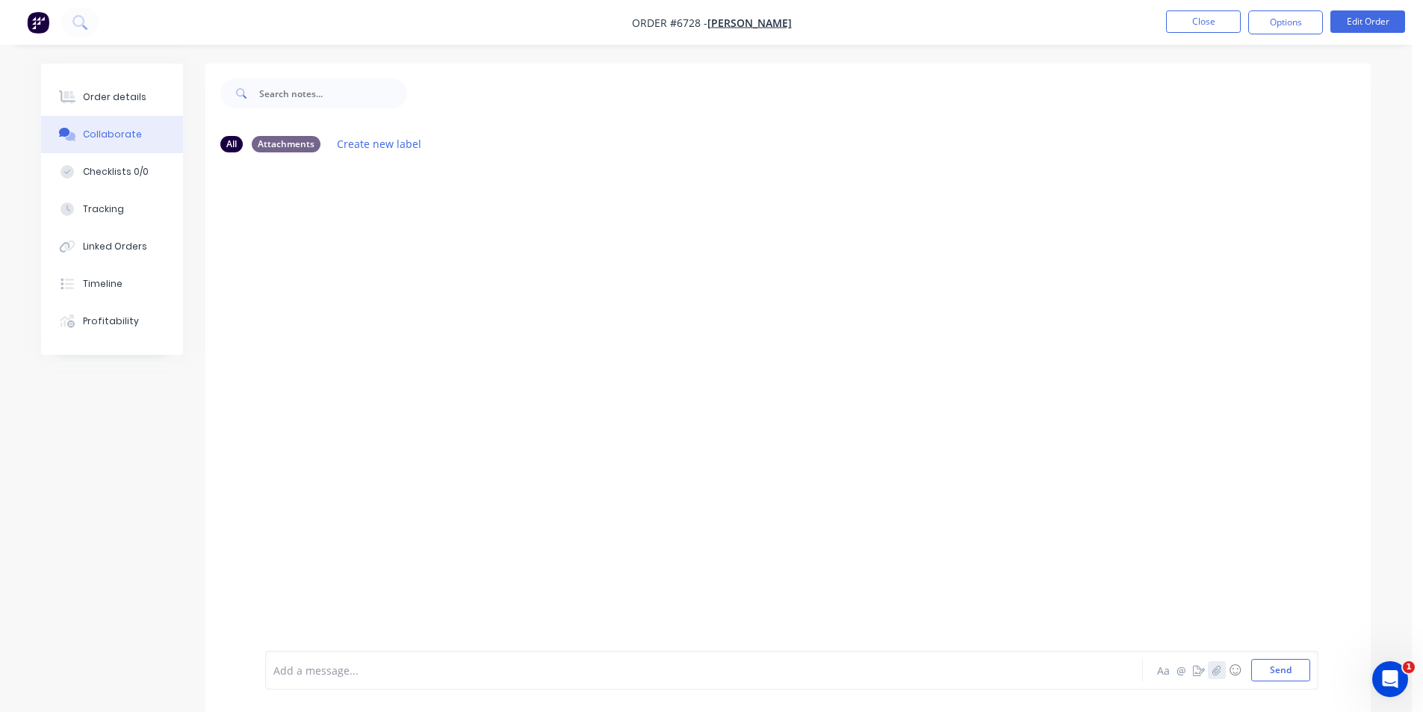
click at [1219, 672] on icon "button" at bounding box center [1217, 670] width 8 height 10
click at [1275, 666] on button "Send" at bounding box center [1281, 670] width 59 height 22
click at [1192, 34] on li "Close" at bounding box center [1203, 22] width 75 height 24
click at [1190, 26] on button "Close" at bounding box center [1203, 21] width 75 height 22
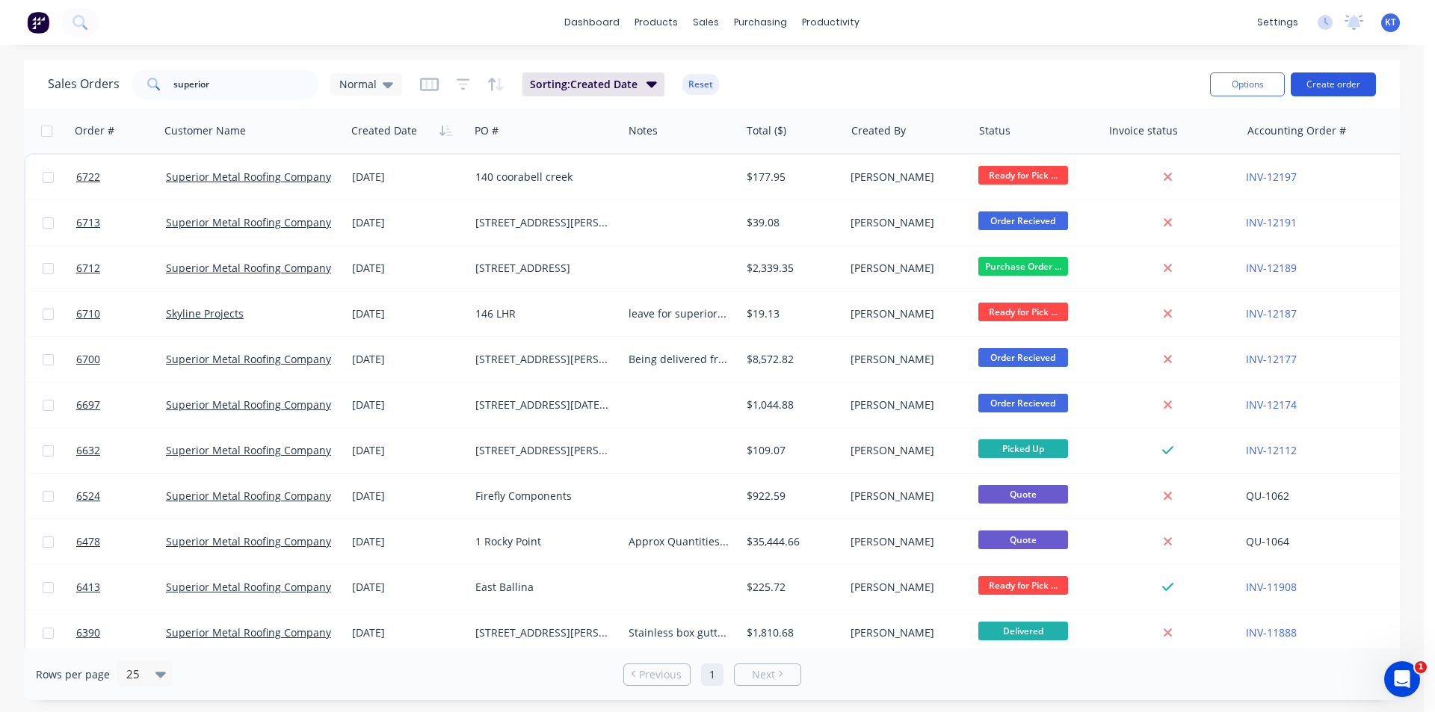
click at [1325, 90] on button "Create order" at bounding box center [1332, 84] width 85 height 24
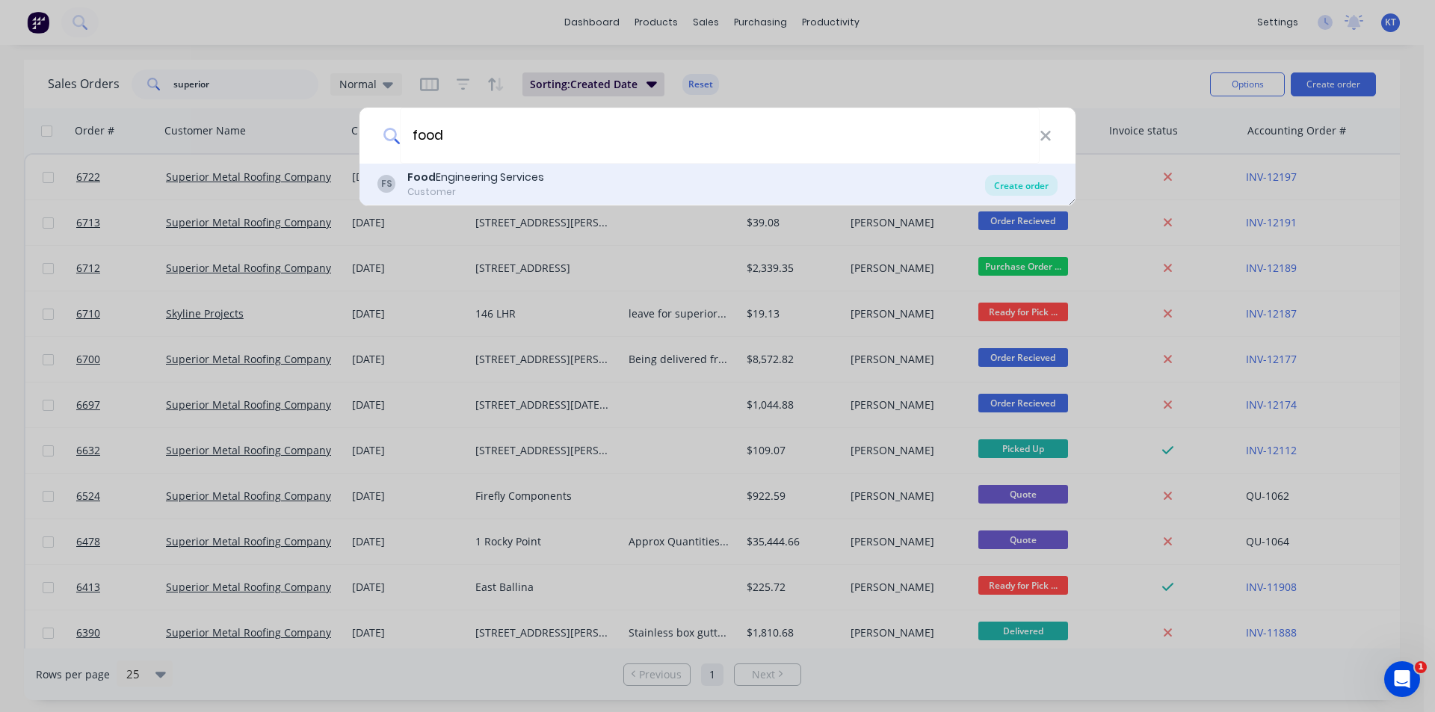
type input "food"
click at [1024, 185] on div "Create order" at bounding box center [1021, 185] width 72 height 21
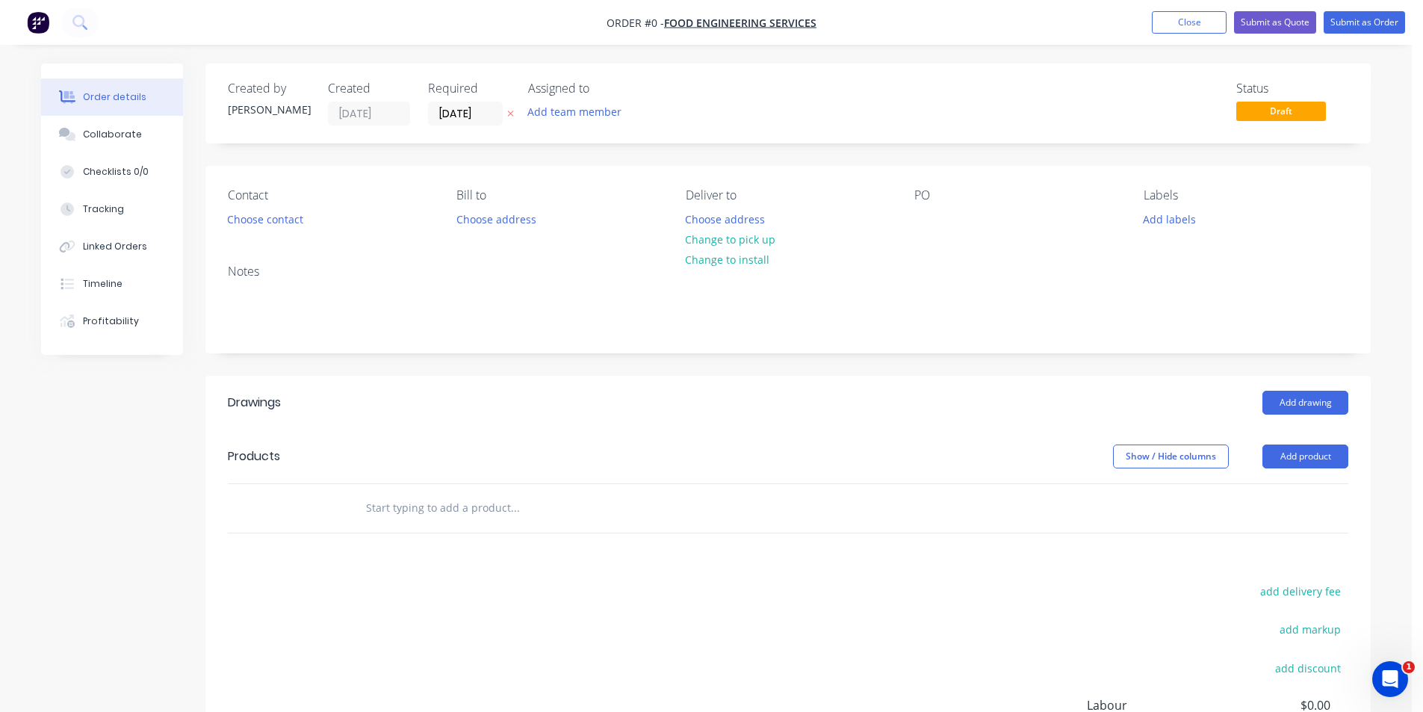
click at [197, 215] on div "Order details Collaborate Checklists 0/0 Tracking Linked Orders Timeline Profit…" at bounding box center [123, 209] width 164 height 291
click at [245, 220] on button "Choose contact" at bounding box center [266, 218] width 92 height 20
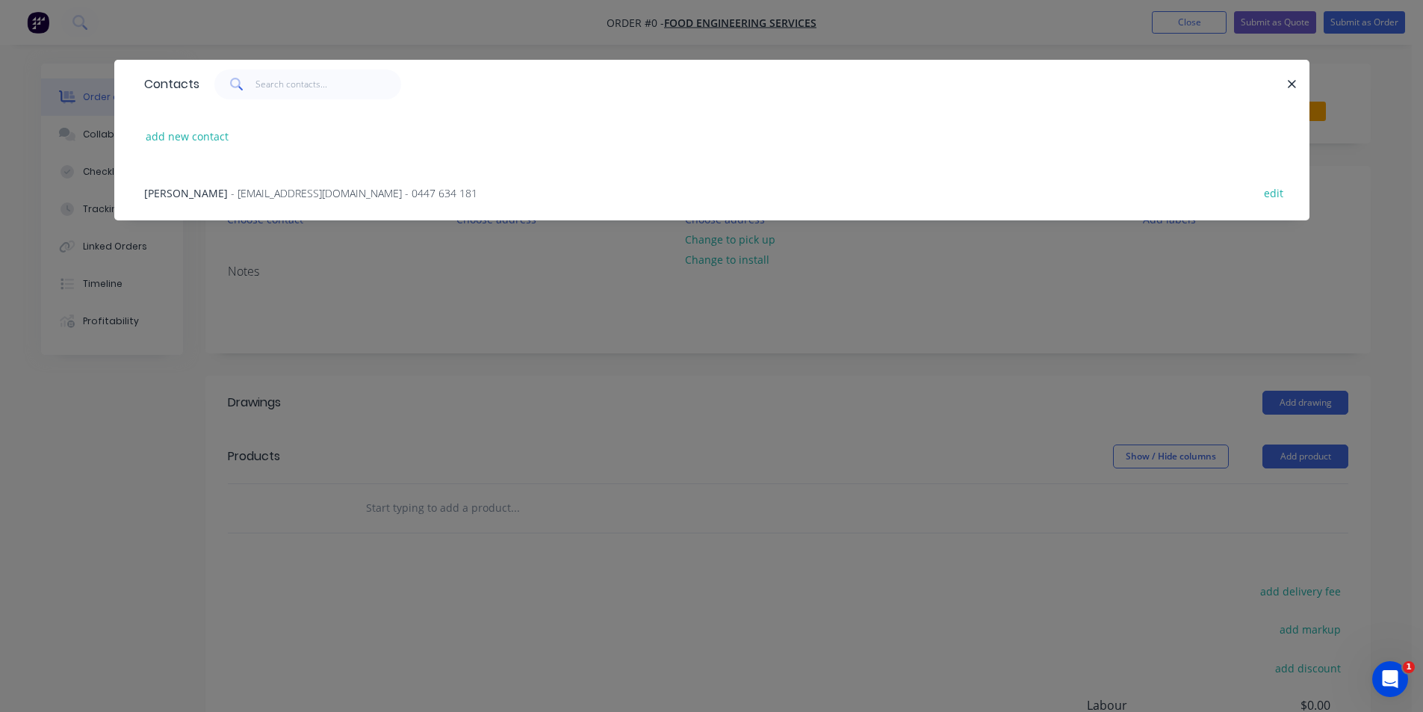
click at [315, 191] on span "- fes.engineering72@gmail.com - 0447 634 181" at bounding box center [354, 193] width 247 height 14
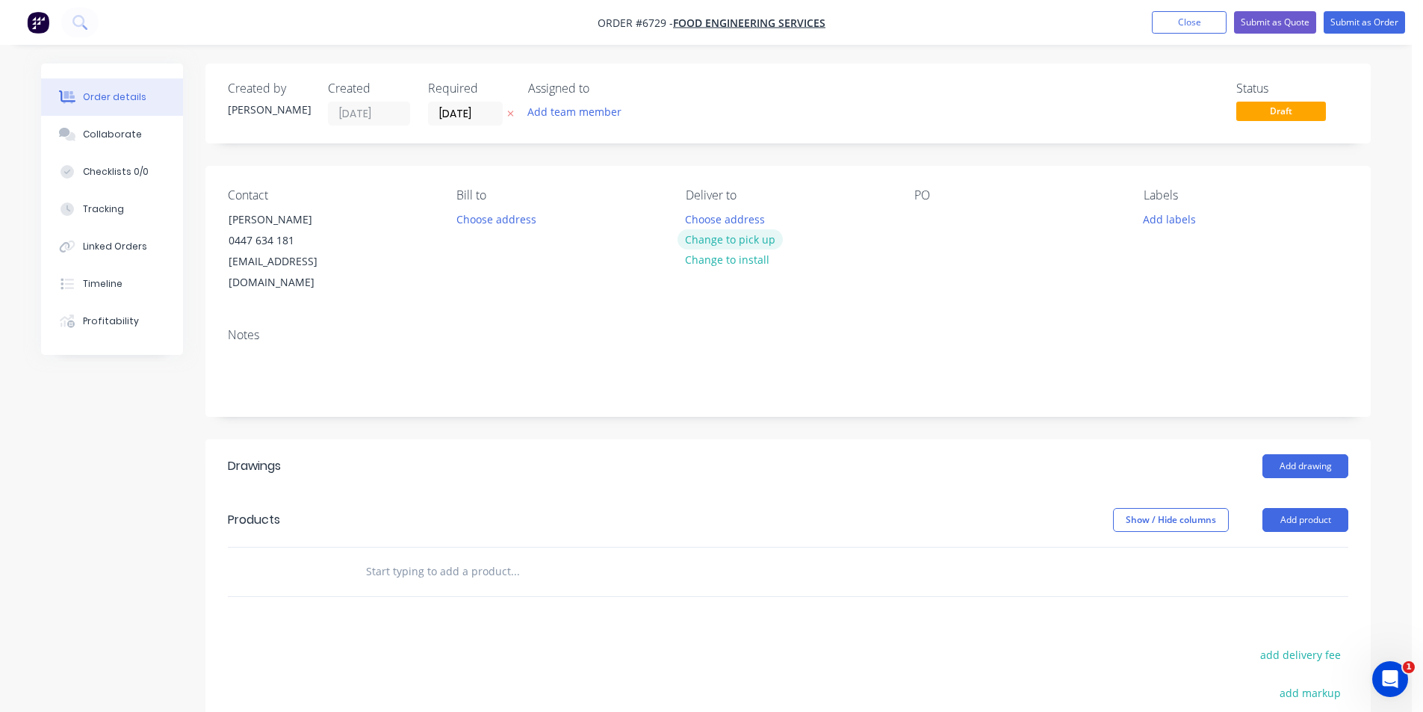
click at [759, 229] on button "Change to pick up" at bounding box center [731, 239] width 106 height 20
click at [1308, 454] on button "Add drawing" at bounding box center [1306, 466] width 86 height 24
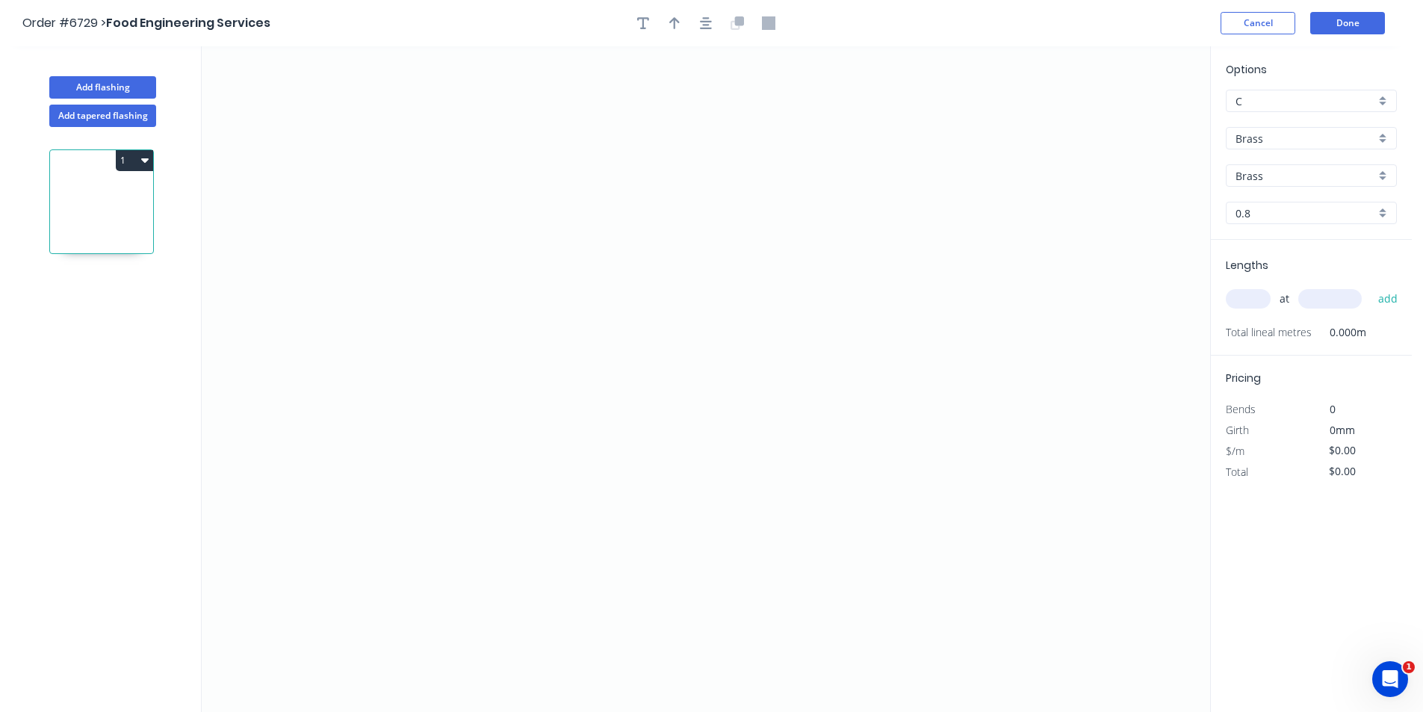
click at [1305, 139] on input "Brass" at bounding box center [1306, 139] width 140 height 16
click at [1298, 194] on div "Colorbond" at bounding box center [1312, 193] width 170 height 26
type input "Colorbond"
type input "Basalt"
type input "0.55"
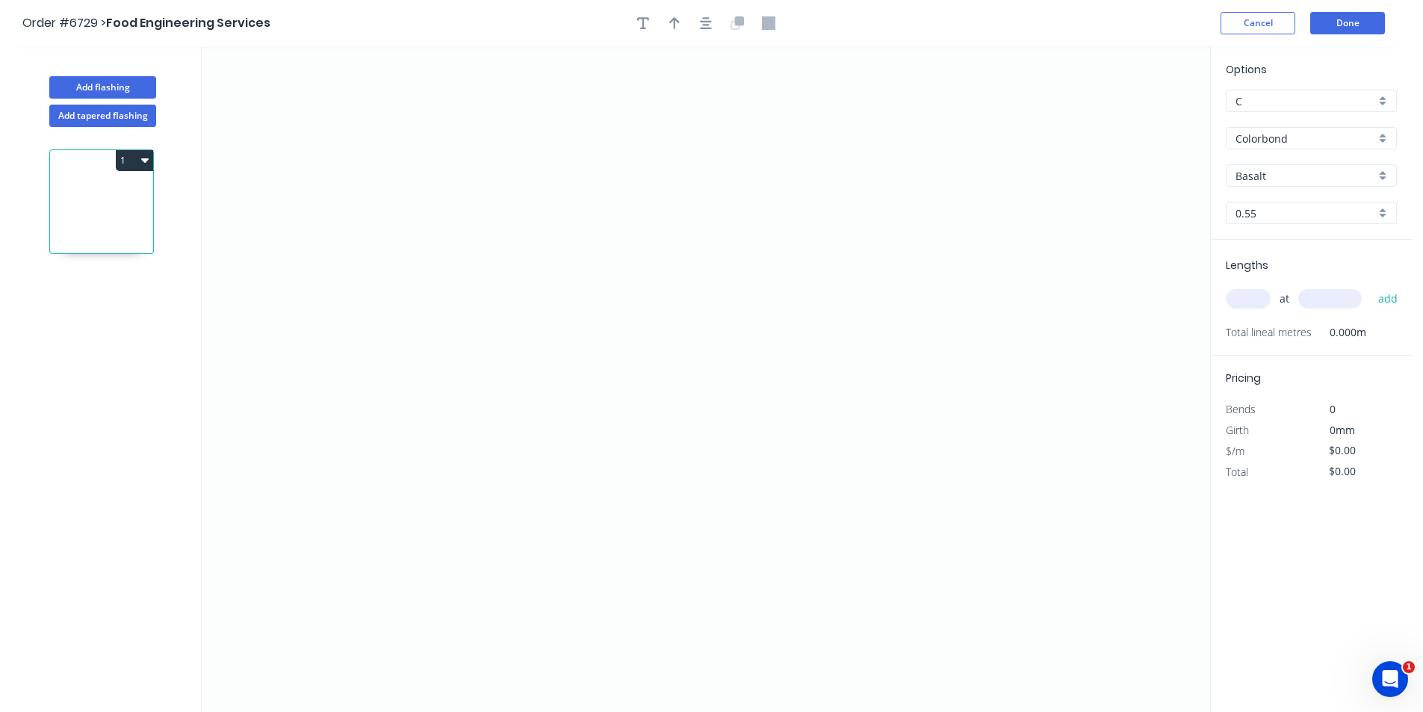
click at [1288, 182] on input "Basalt" at bounding box center [1306, 176] width 140 height 16
click at [1279, 250] on div "Night Sky" at bounding box center [1312, 245] width 170 height 26
type input "Night Sky"
click at [616, 410] on icon "0" at bounding box center [706, 379] width 1009 height 666
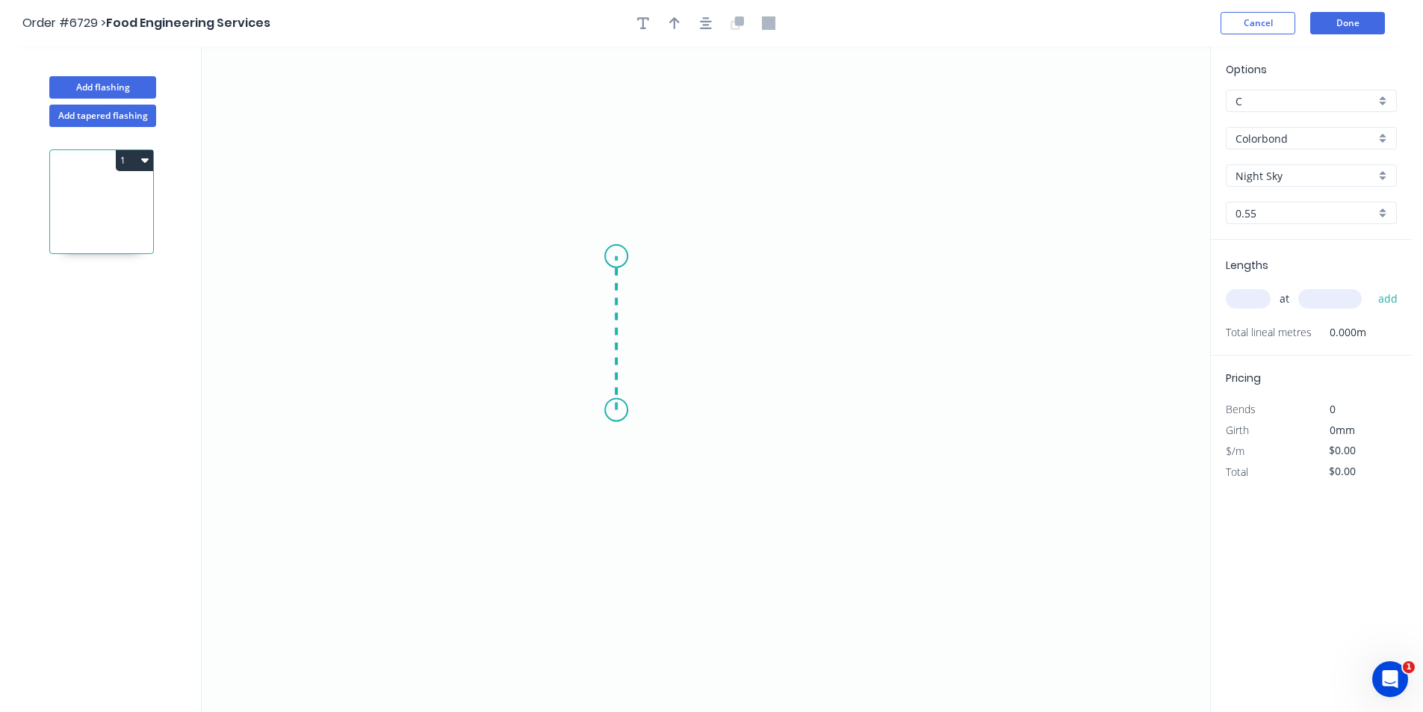
click at [607, 256] on icon "0" at bounding box center [706, 379] width 1009 height 666
click at [823, 259] on icon "0 ?" at bounding box center [706, 379] width 1009 height 666
click at [820, 409] on icon "0 ? ?" at bounding box center [706, 379] width 1009 height 666
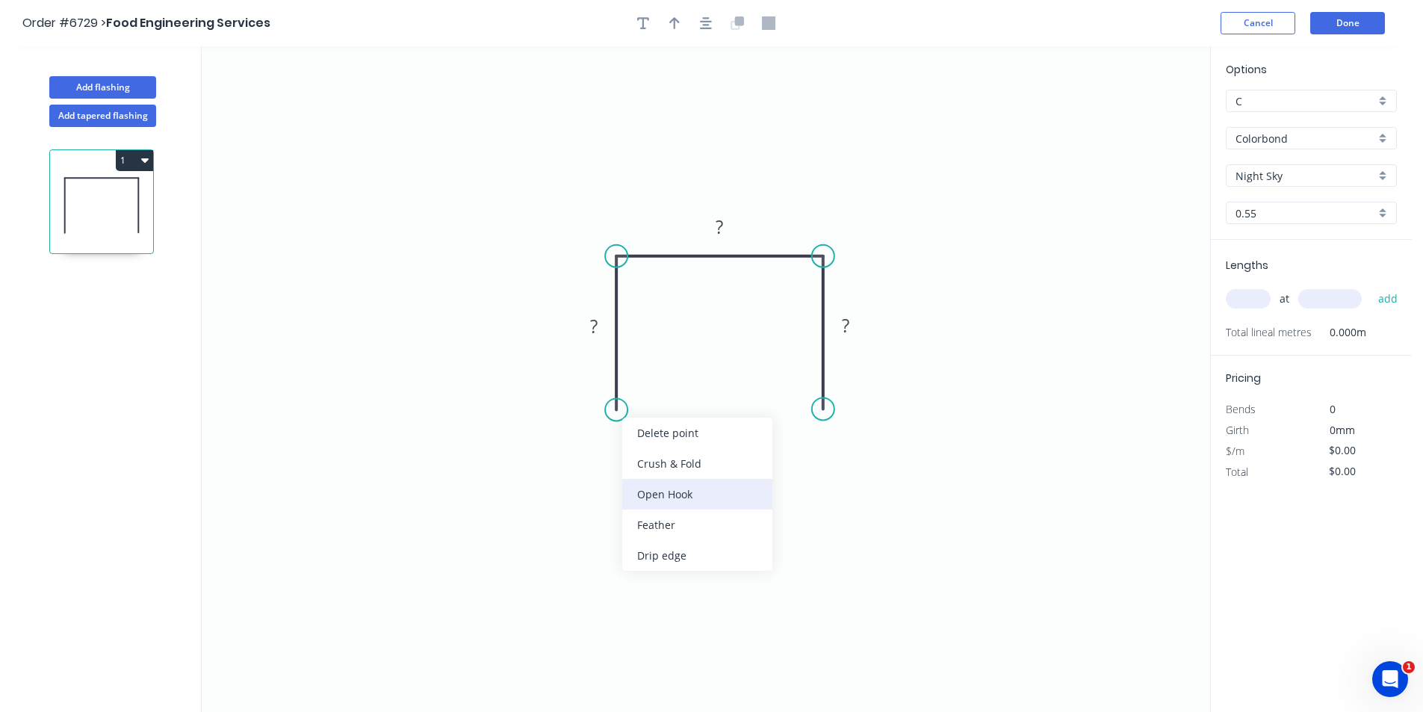
click at [650, 480] on div "Open Hook" at bounding box center [697, 494] width 150 height 31
click at [638, 459] on div "Flip bend" at bounding box center [694, 461] width 150 height 31
click at [629, 480] on div "Delete bend" at bounding box center [683, 495] width 150 height 31
click at [642, 460] on div "Crush & Fold" at bounding box center [698, 464] width 150 height 31
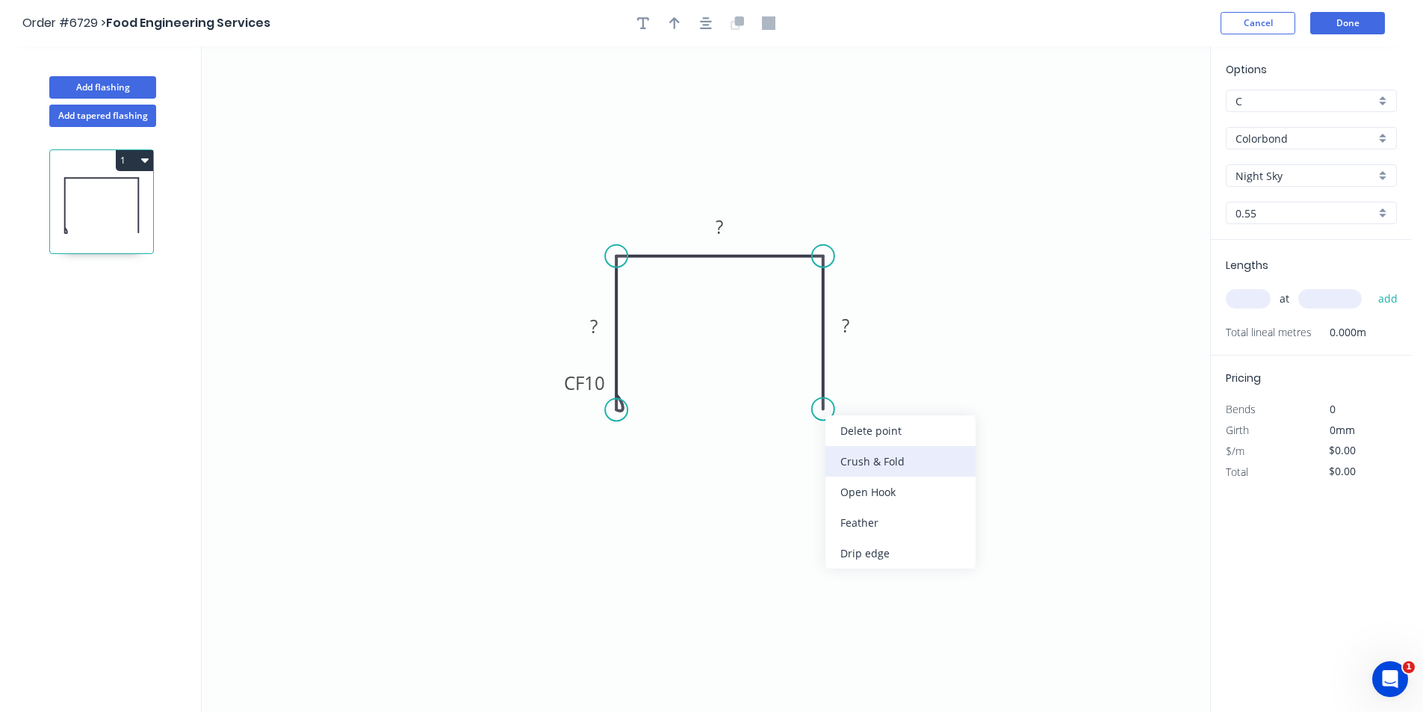
click at [843, 462] on div "Crush & Fold" at bounding box center [901, 461] width 150 height 31
click at [844, 450] on div "Delete point" at bounding box center [902, 437] width 150 height 31
click at [825, 249] on circle at bounding box center [823, 256] width 22 height 22
click at [830, 423] on icon "0 CF 10 ? ?" at bounding box center [706, 379] width 1009 height 666
click at [841, 463] on div "Crush & Fold" at bounding box center [904, 473] width 150 height 31
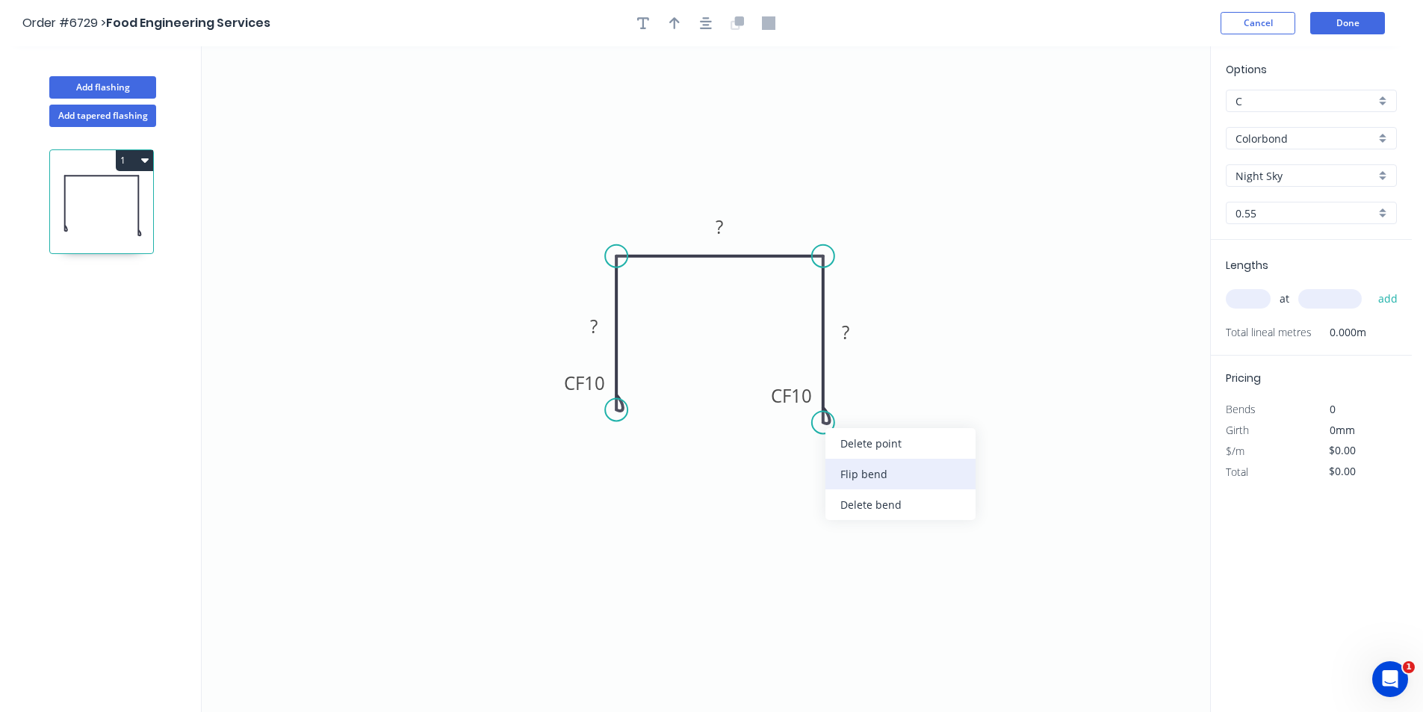
click at [856, 465] on div "Flip bend" at bounding box center [901, 474] width 150 height 31
click at [844, 329] on tspan "?" at bounding box center [845, 332] width 7 height 25
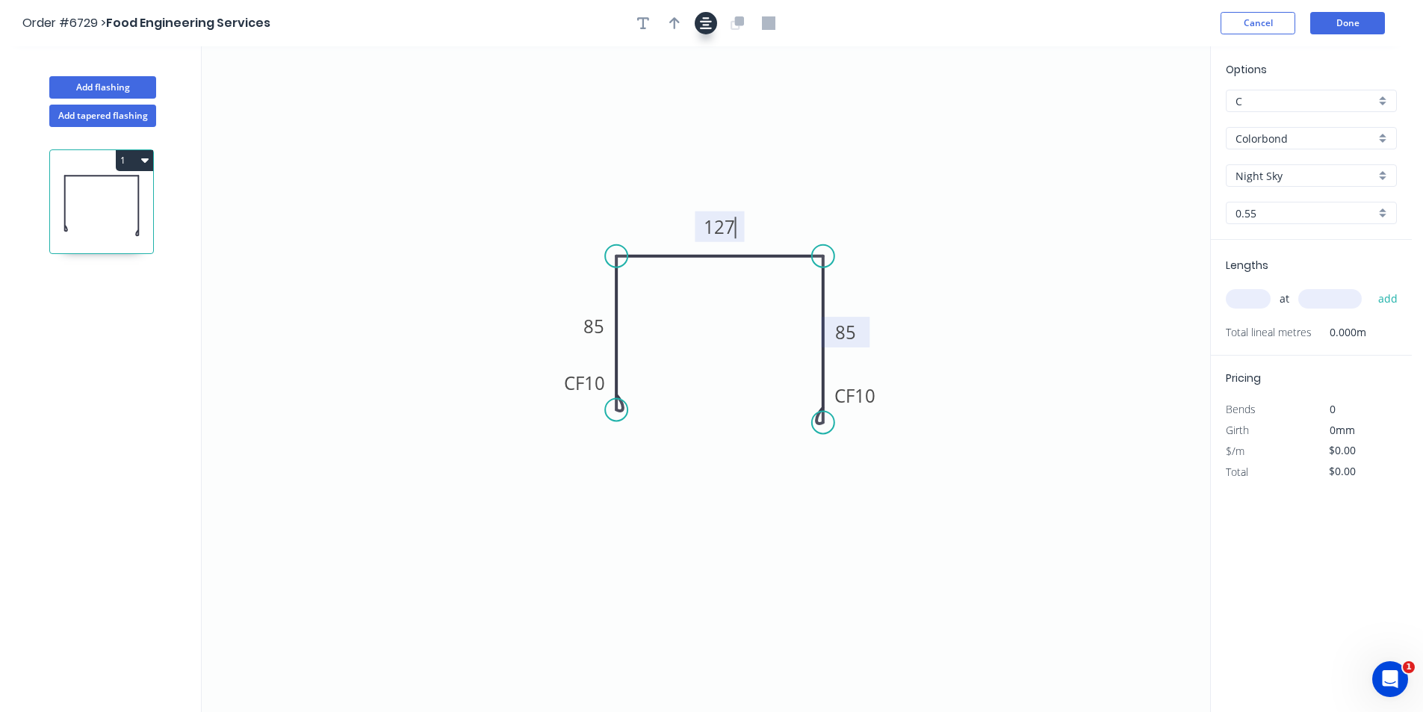
click at [699, 22] on button "button" at bounding box center [706, 23] width 22 height 22
type input "$20.88"
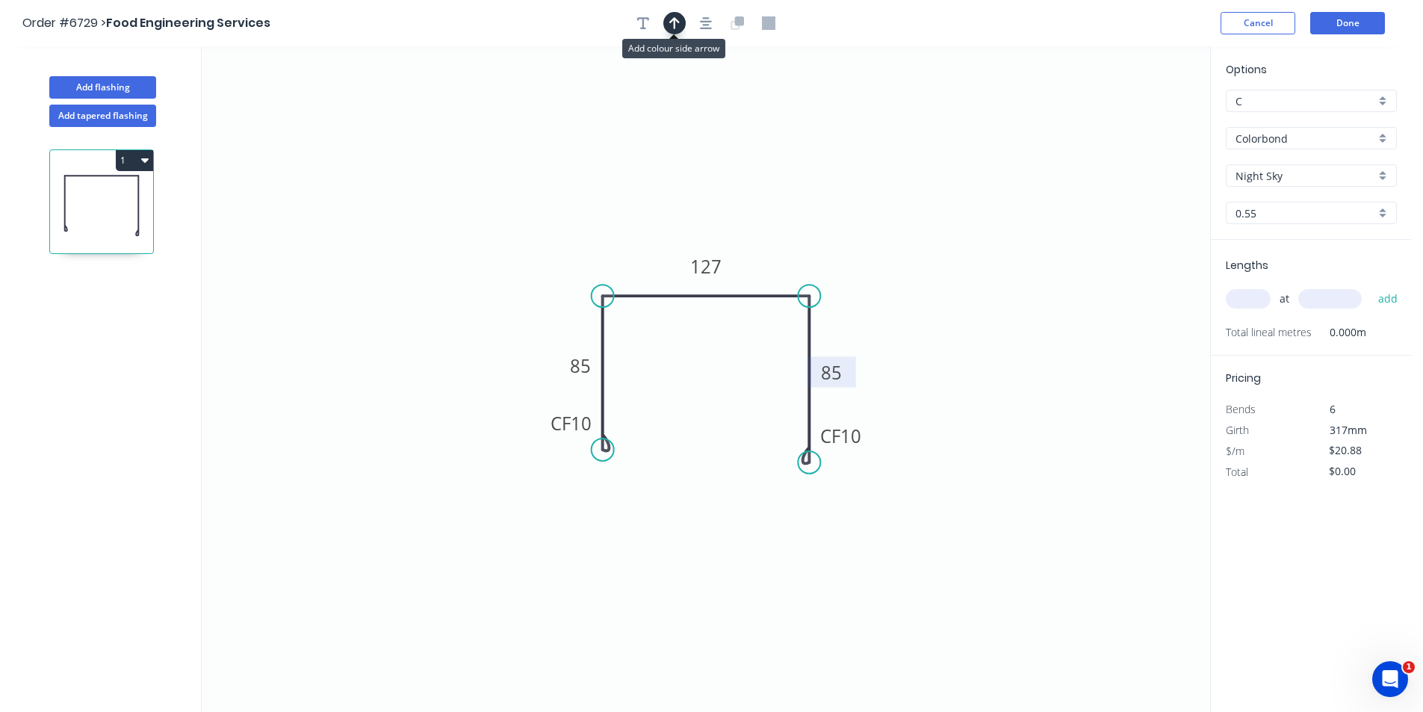
click at [666, 22] on button "button" at bounding box center [674, 23] width 22 height 22
drag, startPoint x: 1137, startPoint y: 117, endPoint x: 773, endPoint y: 255, distance: 389.9
click at [773, 255] on icon at bounding box center [772, 238] width 13 height 48
click at [1243, 304] on input "text" at bounding box center [1248, 298] width 45 height 19
type input "1"
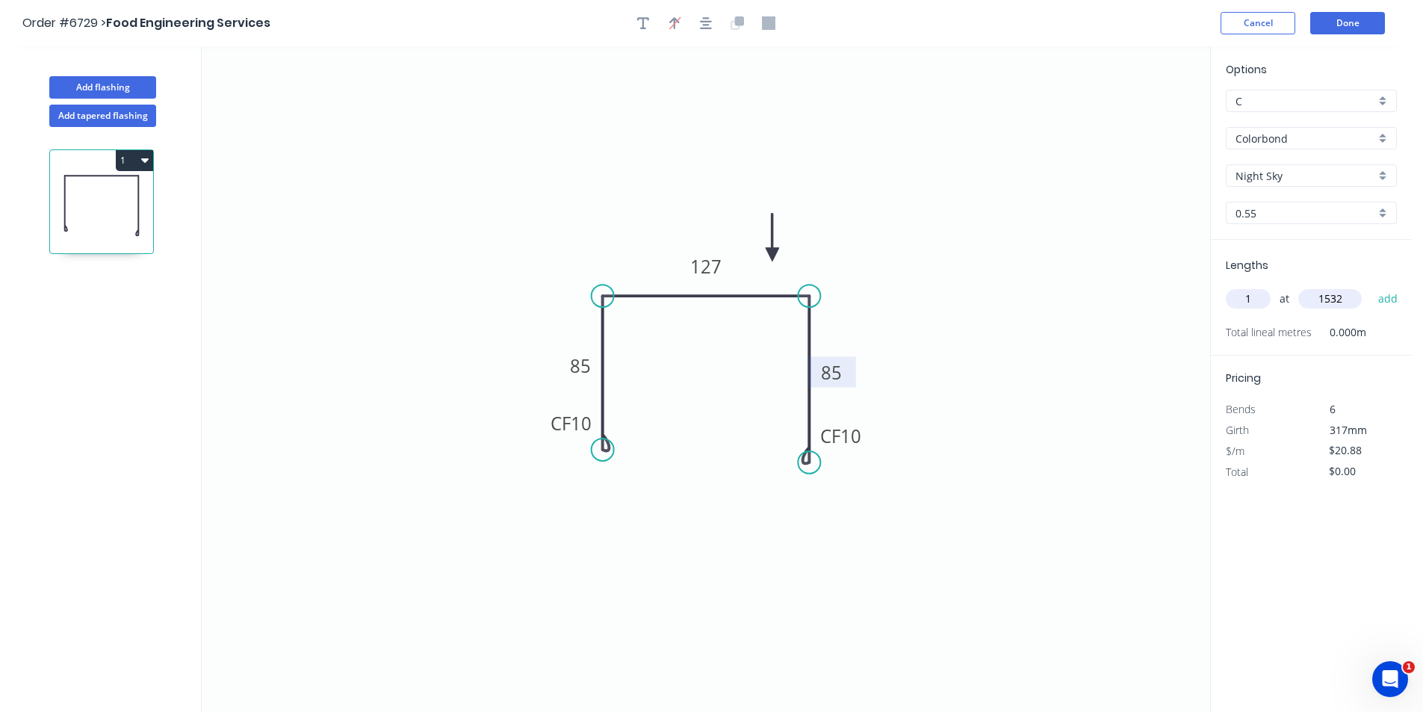
type input "1532"
click at [1371, 286] on button "add" at bounding box center [1388, 298] width 35 height 25
type input "$31.99"
click at [1349, 30] on button "Done" at bounding box center [1348, 23] width 75 height 22
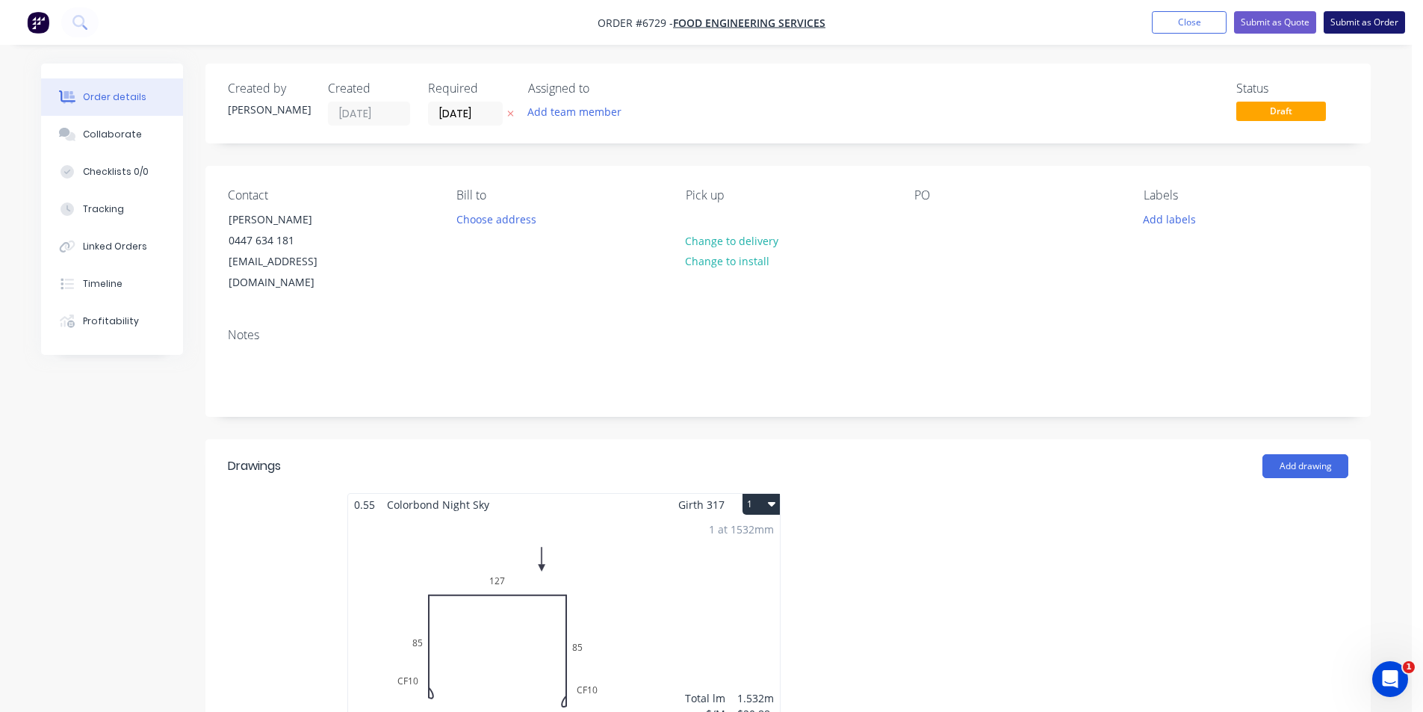
click at [1347, 27] on button "Submit as Order" at bounding box center [1364, 22] width 81 height 22
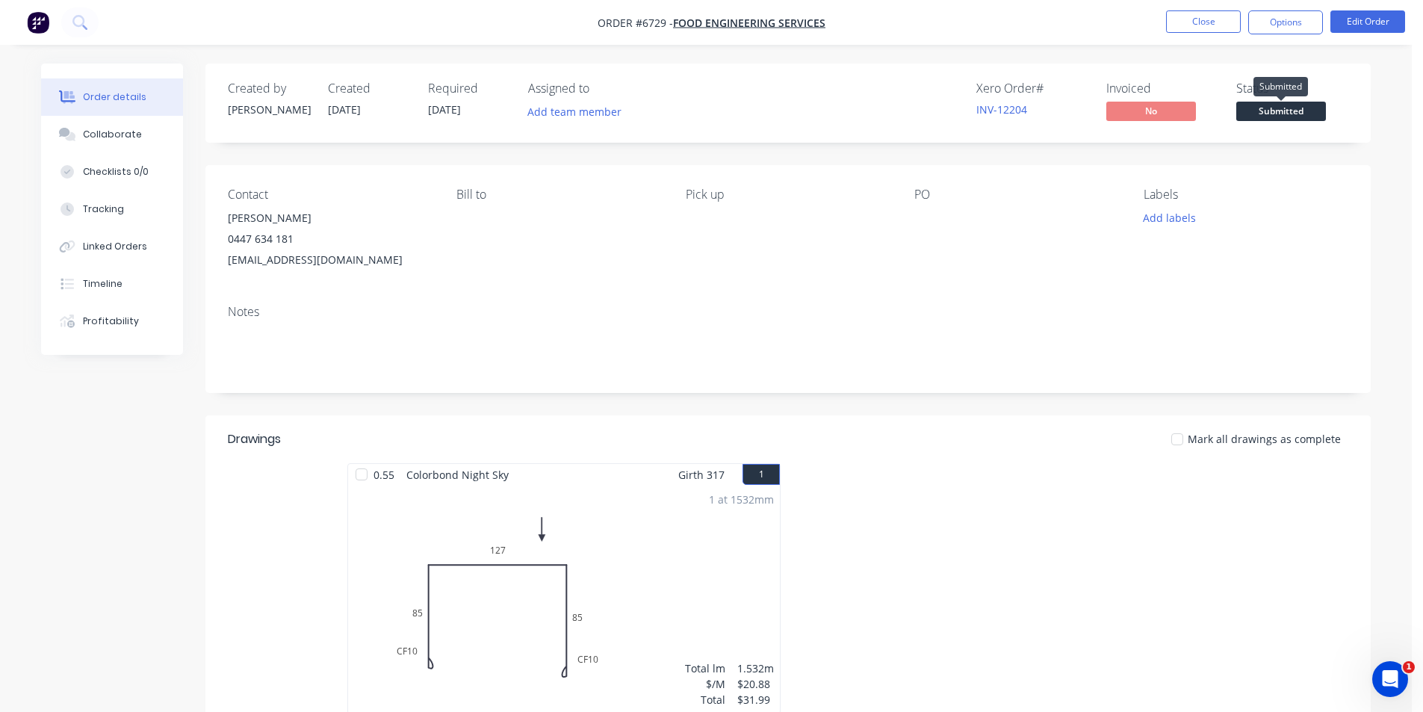
click at [1267, 104] on span "Submitted" at bounding box center [1282, 111] width 90 height 19
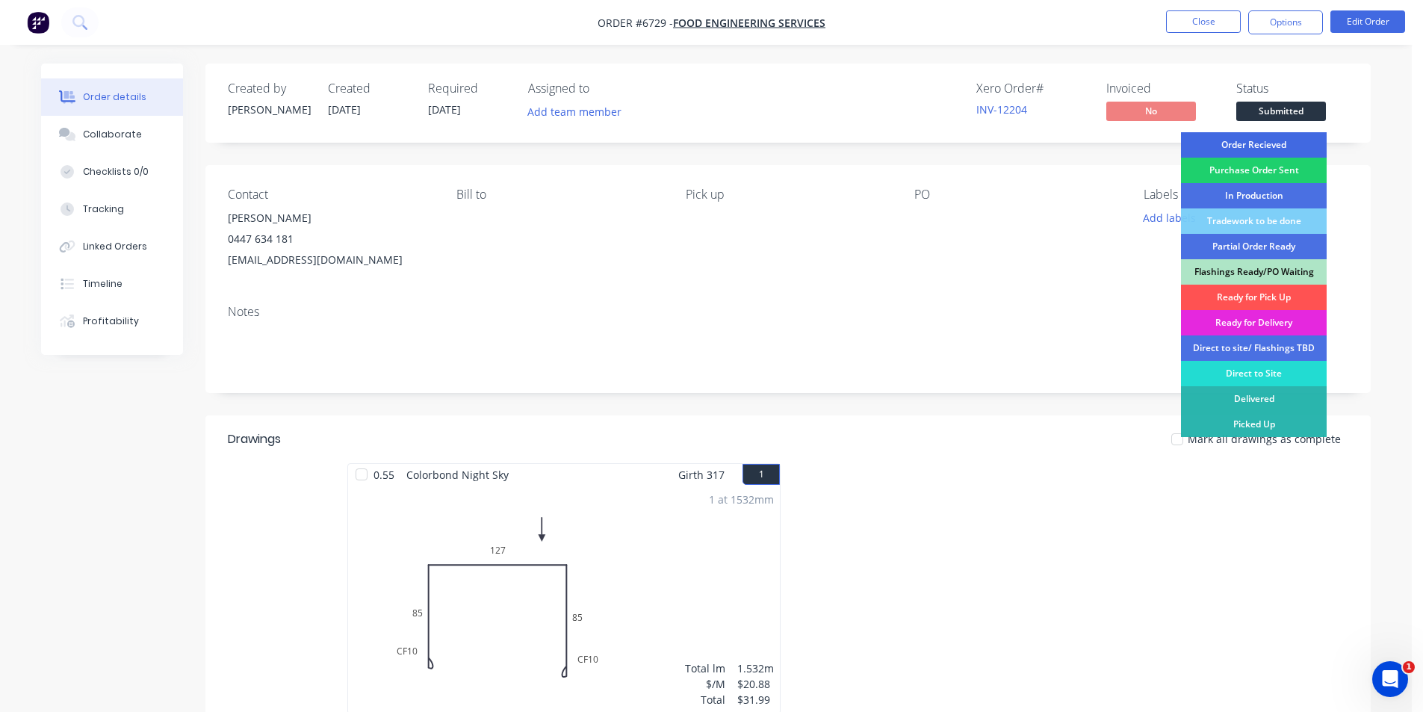
click at [1268, 148] on div "Order Recieved" at bounding box center [1254, 144] width 146 height 25
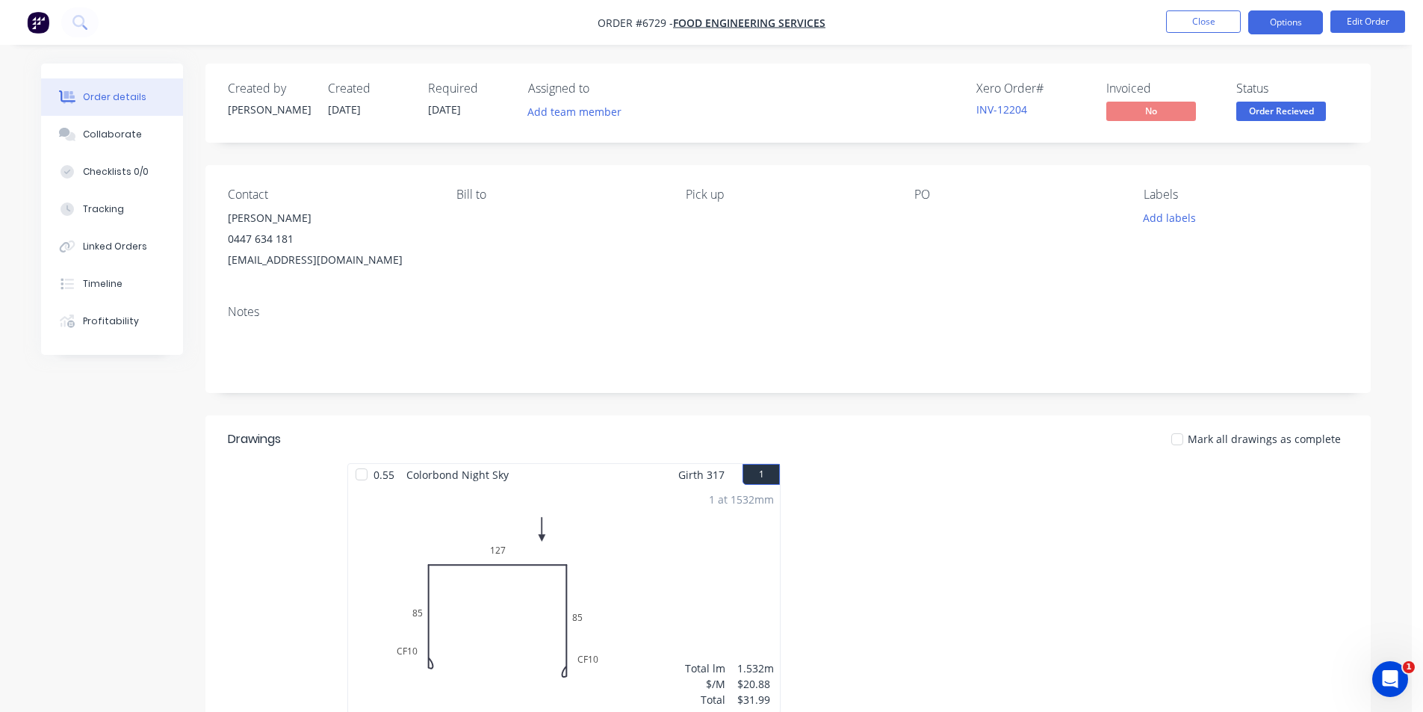
click at [1284, 26] on button "Options" at bounding box center [1286, 22] width 75 height 24
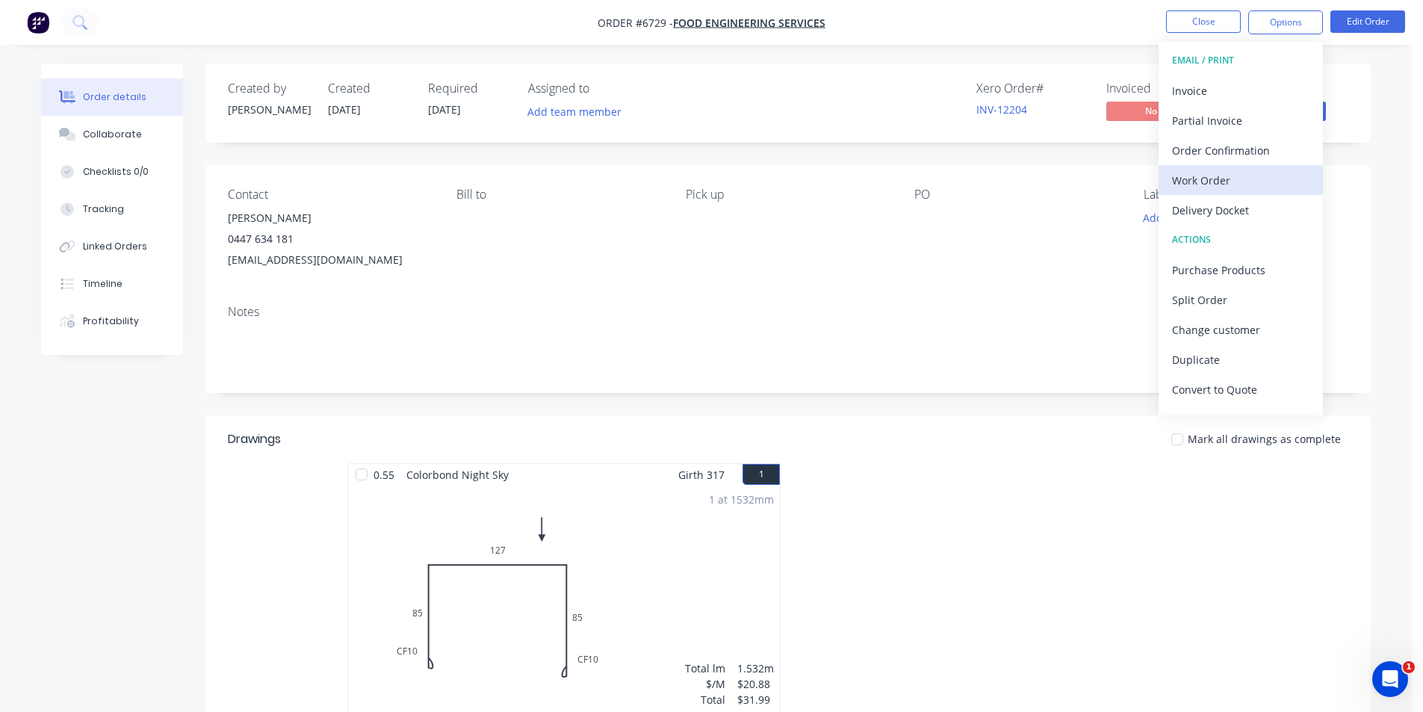
click at [1223, 184] on div "Work Order" at bounding box center [1240, 181] width 137 height 22
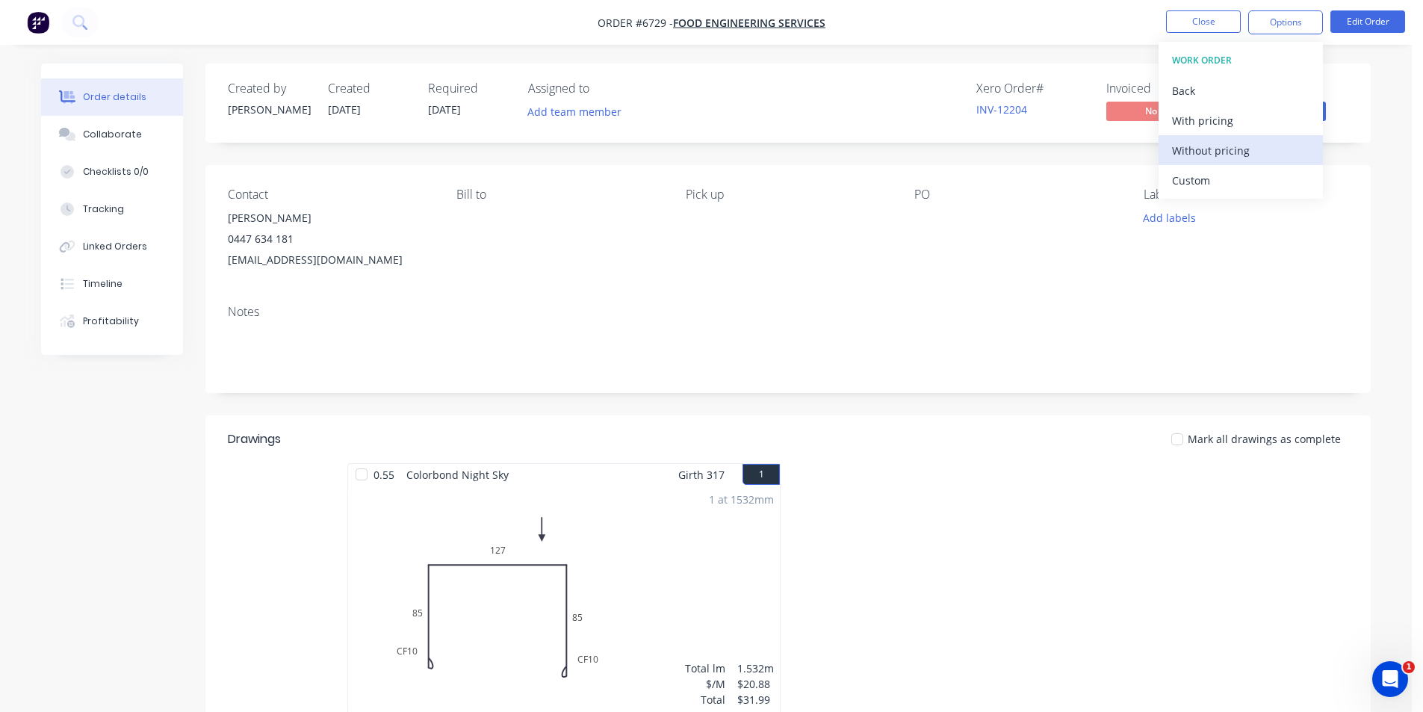
click at [1217, 155] on div "Without pricing" at bounding box center [1240, 151] width 137 height 22
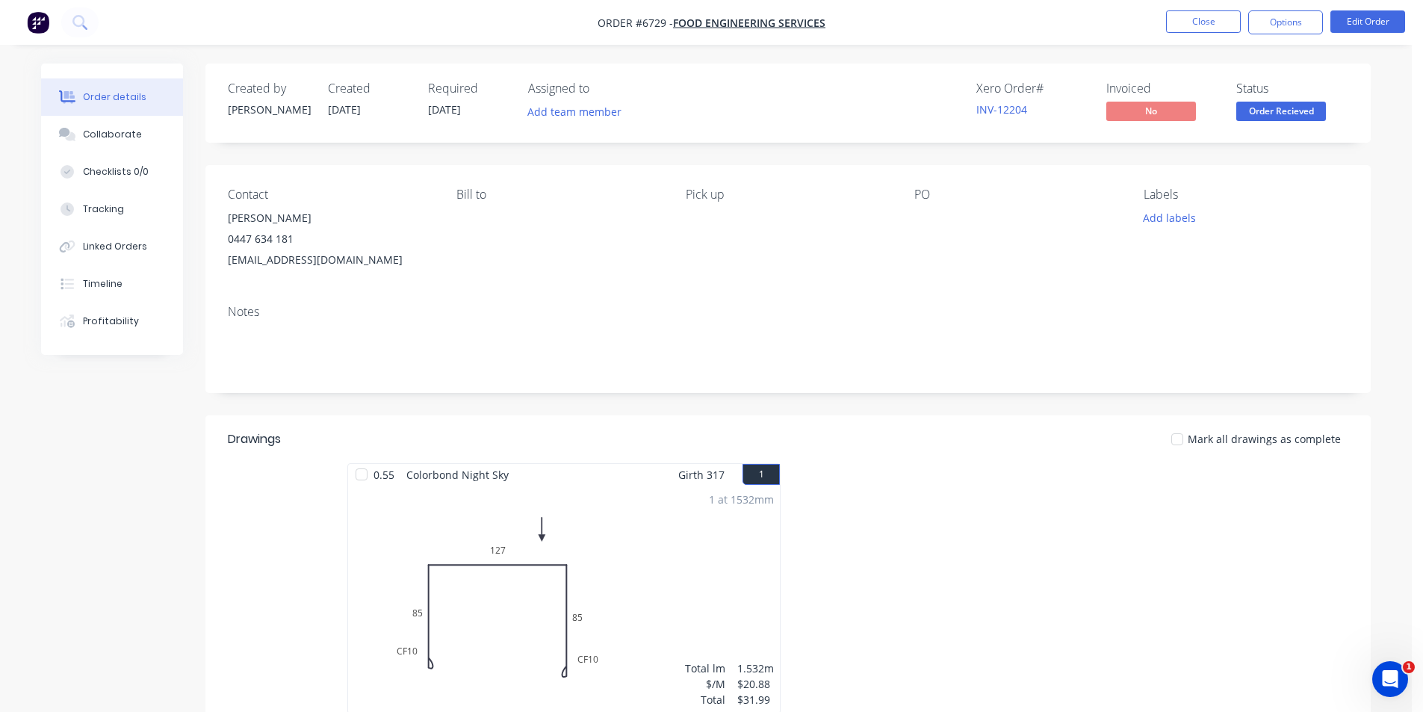
click at [1356, 183] on div "Contact Mark Pooley 0447 634 181 fes.engineering72@gmail.com Bill to Pick up PO…" at bounding box center [788, 229] width 1166 height 128
click at [144, 119] on button "Collaborate" at bounding box center [112, 134] width 142 height 37
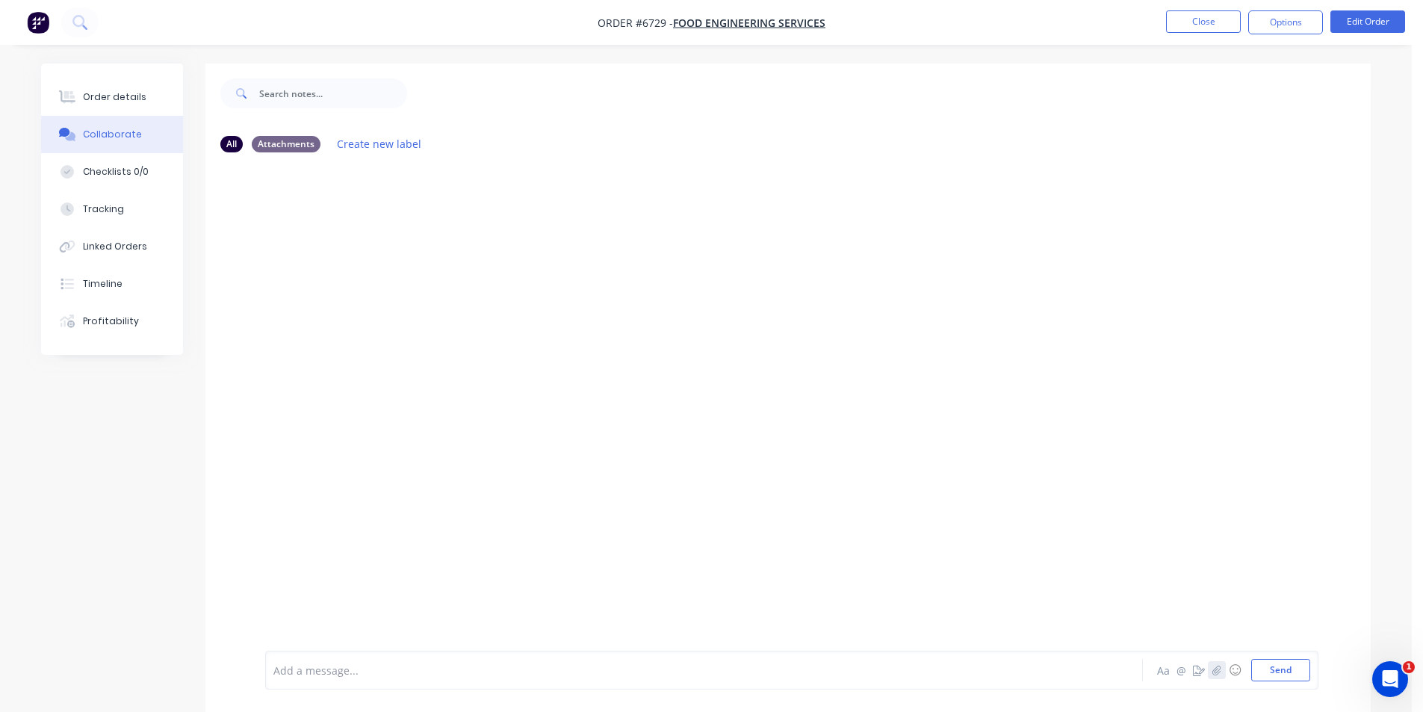
click at [1221, 671] on icon "button" at bounding box center [1217, 670] width 8 height 10
click at [1269, 683] on div "Loading PDF… Add a message... Aa @ ☺ Send" at bounding box center [792, 632] width 1054 height 115
click at [1269, 670] on button "Send" at bounding box center [1281, 670] width 59 height 22
drag, startPoint x: 120, startPoint y: 80, endPoint x: 120, endPoint y: 100, distance: 20.2
click at [120, 100] on button "Order details" at bounding box center [112, 96] width 142 height 37
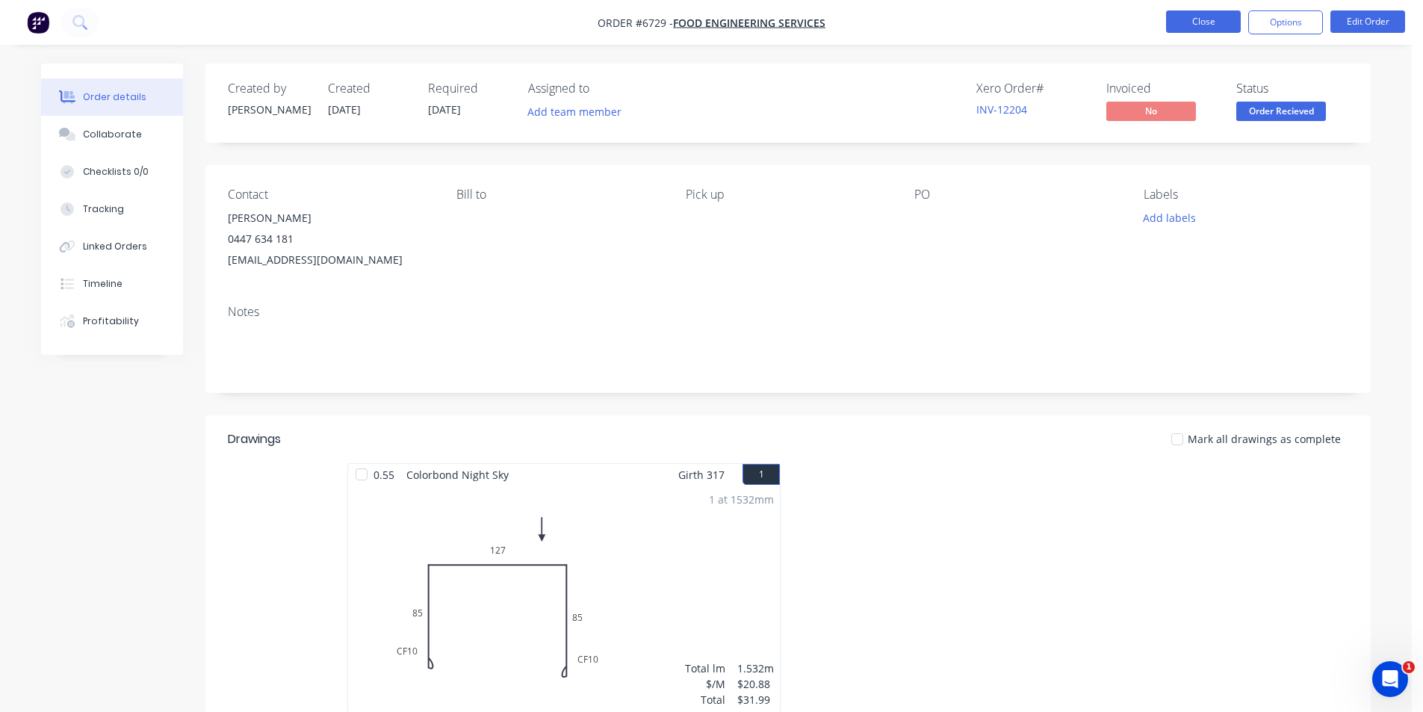
click at [1223, 25] on button "Close" at bounding box center [1203, 21] width 75 height 22
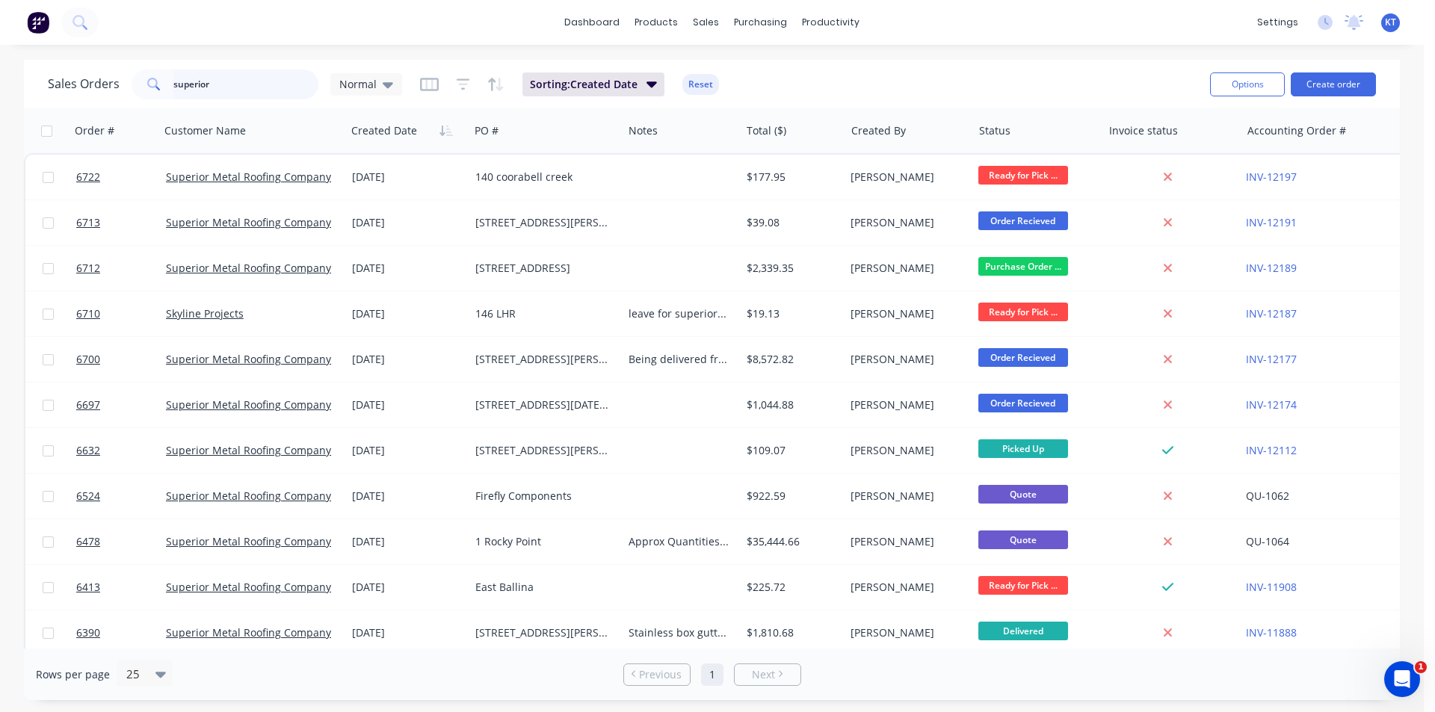
click at [218, 90] on input "superior" at bounding box center [246, 84] width 146 height 30
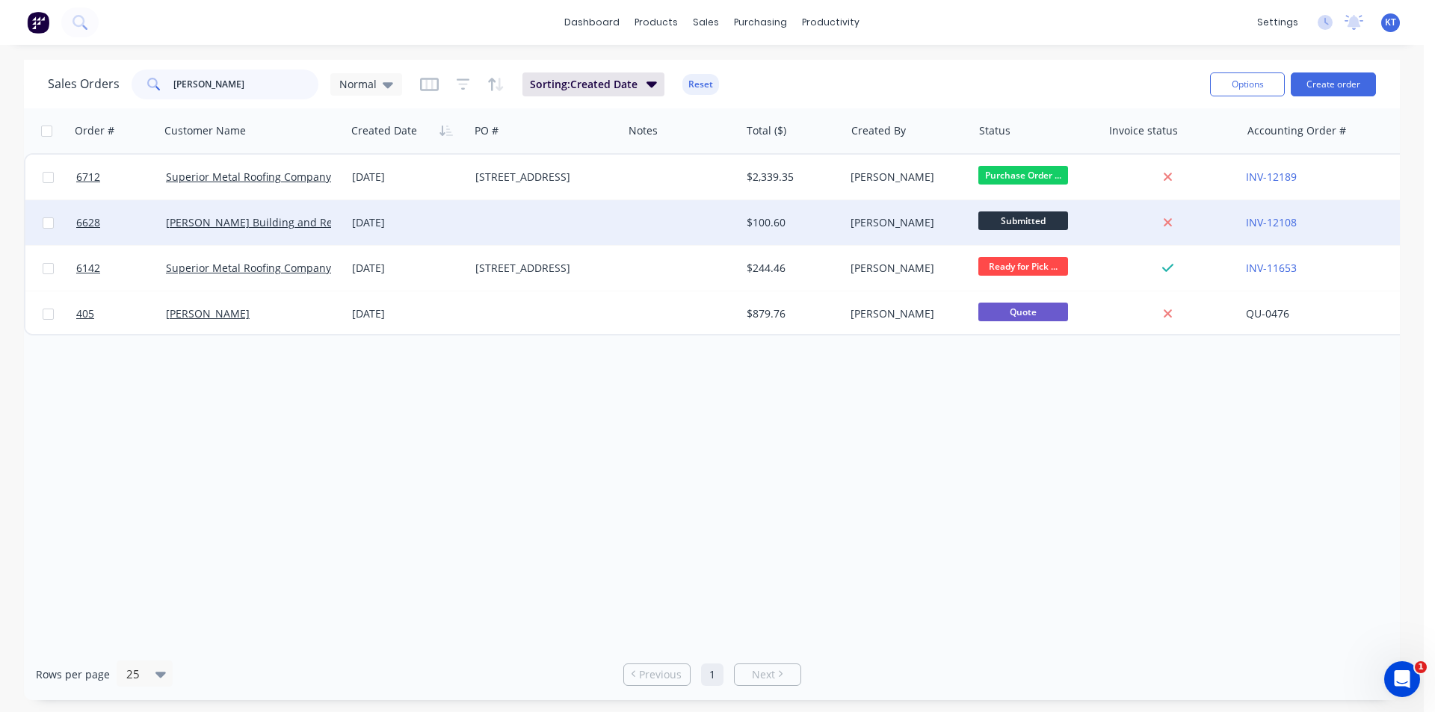
type input "martin"
click at [369, 222] on div "22 Aug 2025" at bounding box center [407, 222] width 111 height 15
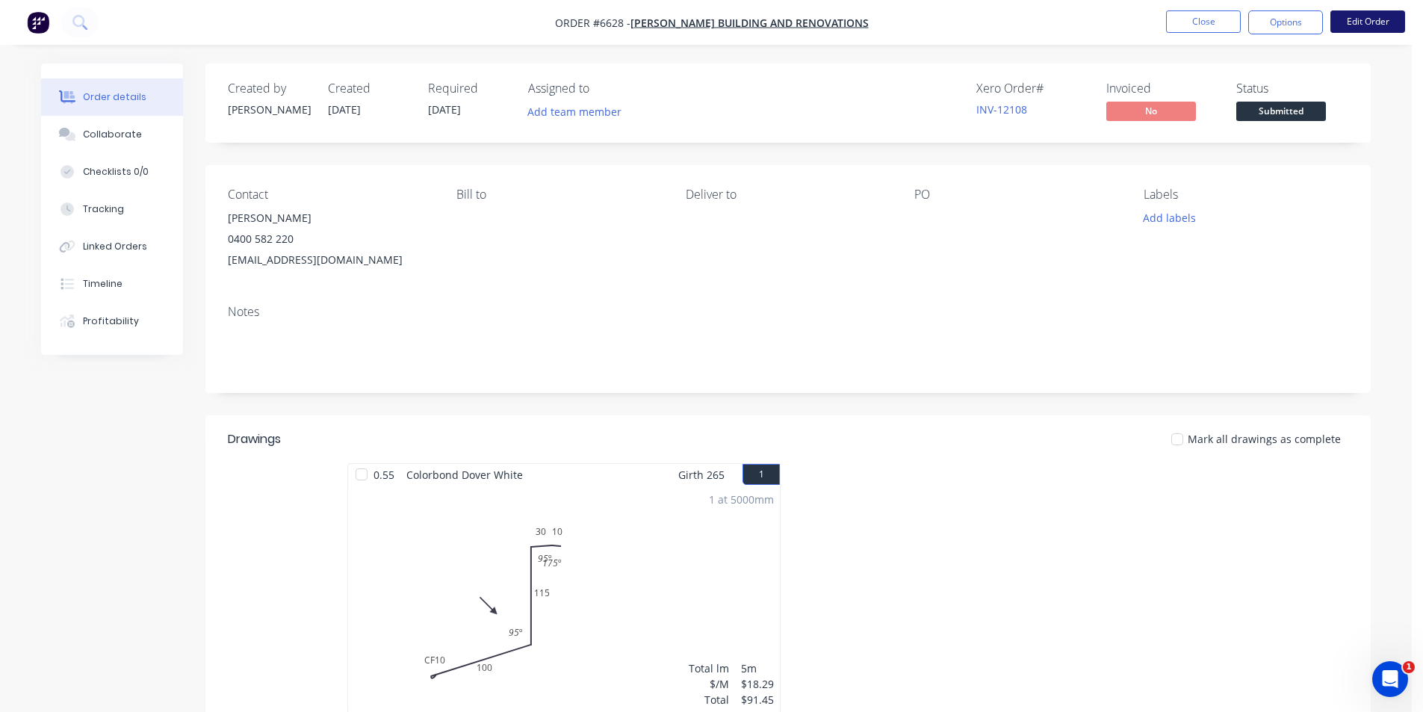
click at [1360, 12] on button "Edit Order" at bounding box center [1368, 21] width 75 height 22
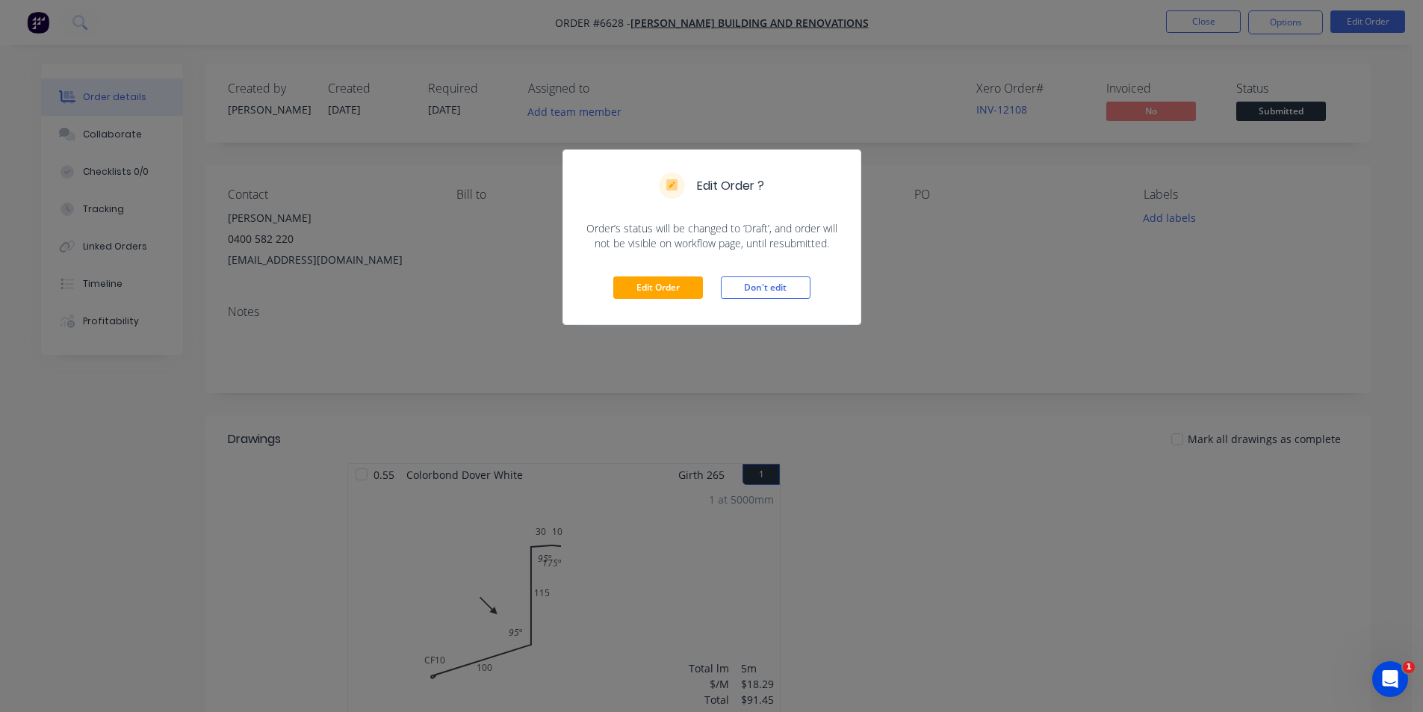
click at [658, 306] on div "Edit Order Don't edit" at bounding box center [711, 287] width 297 height 73
click at [693, 284] on button "Edit Order" at bounding box center [658, 287] width 90 height 22
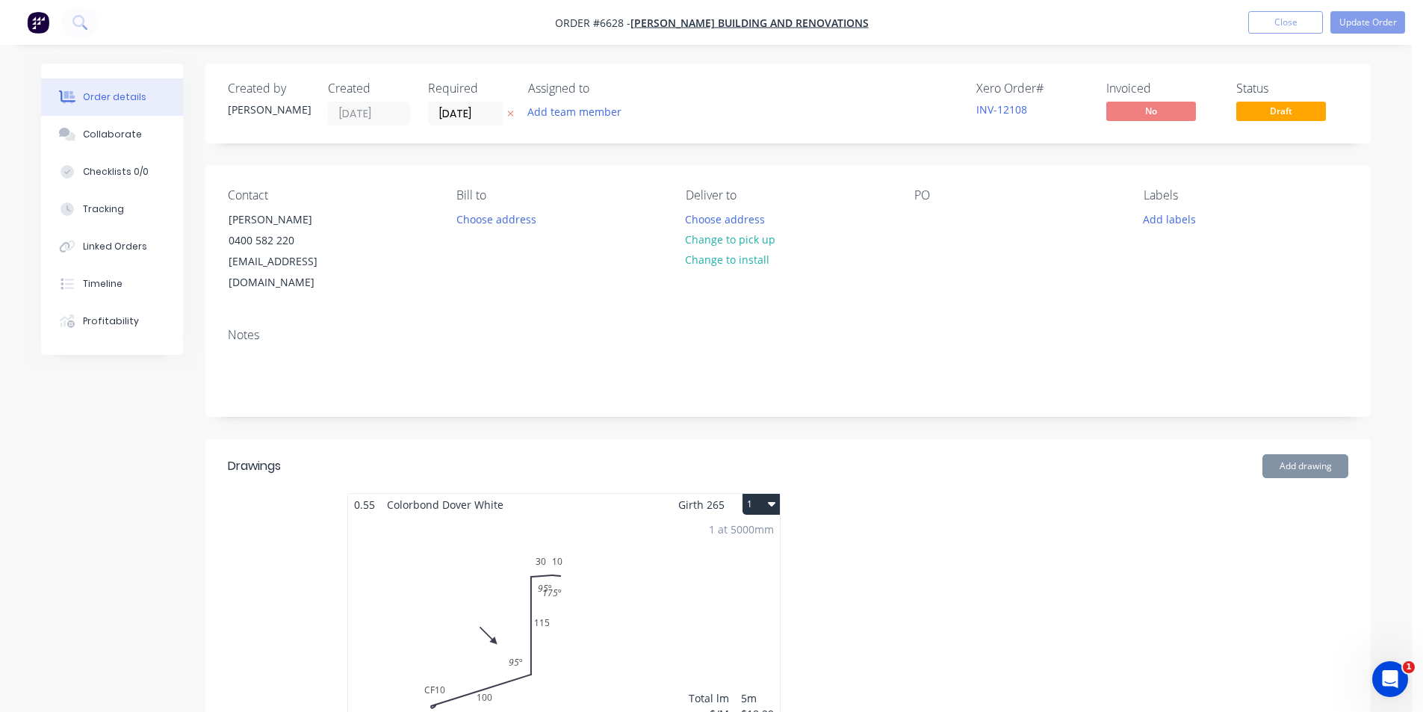
click at [590, 578] on div "1 at 5000mm Total lm $/M Total 5m $18.29 $91.45" at bounding box center [564, 630] width 432 height 228
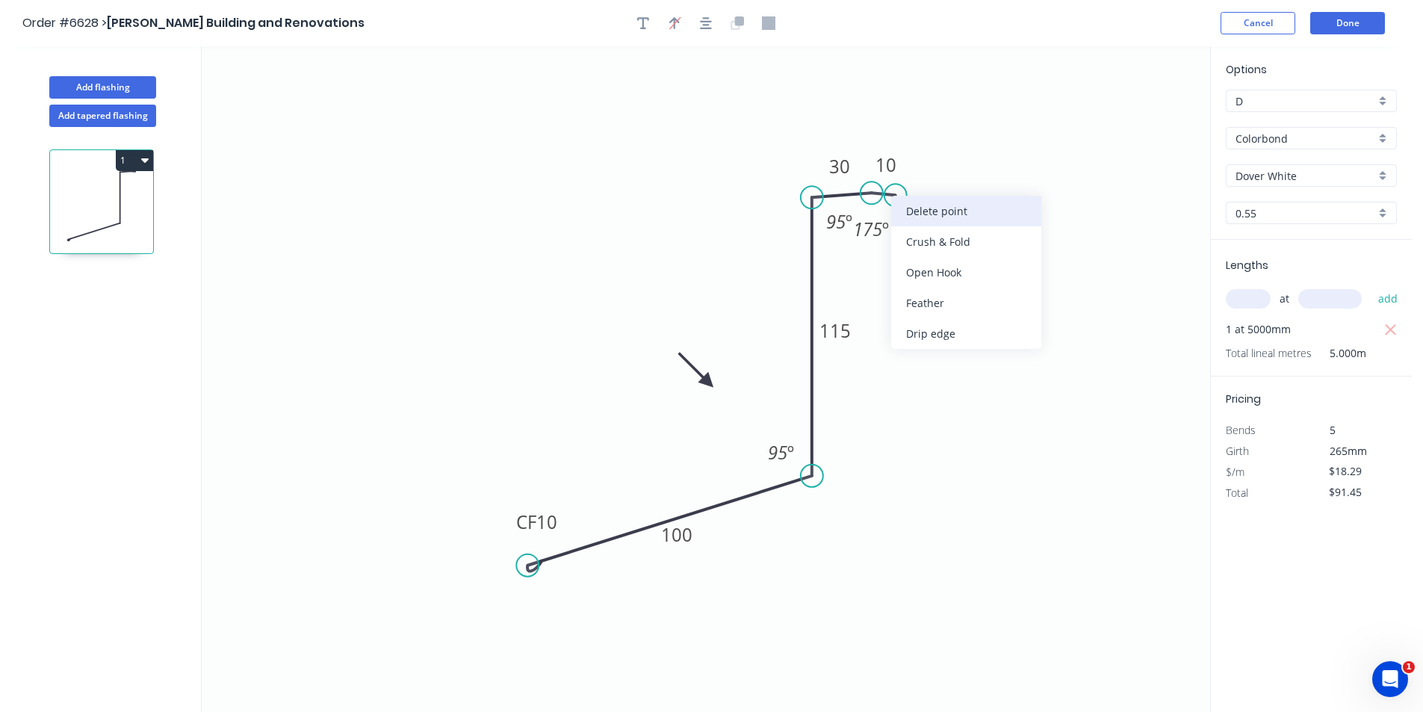
click at [935, 200] on div "Delete point" at bounding box center [966, 211] width 150 height 31
type input "$0.00"
type input "$17.39"
type input "$86.95"
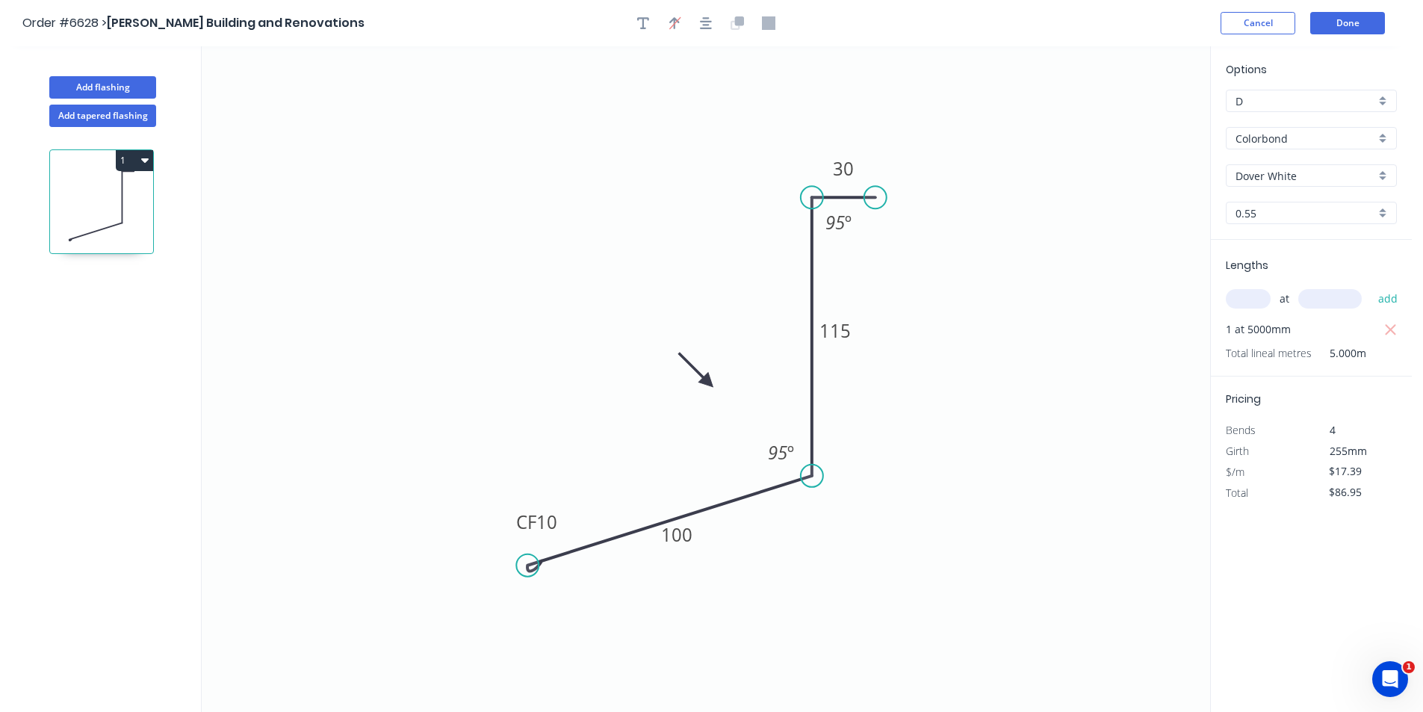
click at [876, 197] on circle at bounding box center [875, 197] width 22 height 22
click at [876, 196] on circle at bounding box center [875, 197] width 22 height 22
click at [876, 129] on icon "0 CF 10 100 115 30 95 º 95 º" at bounding box center [706, 379] width 1009 height 666
type input "$18.29"
type input "$91.45"
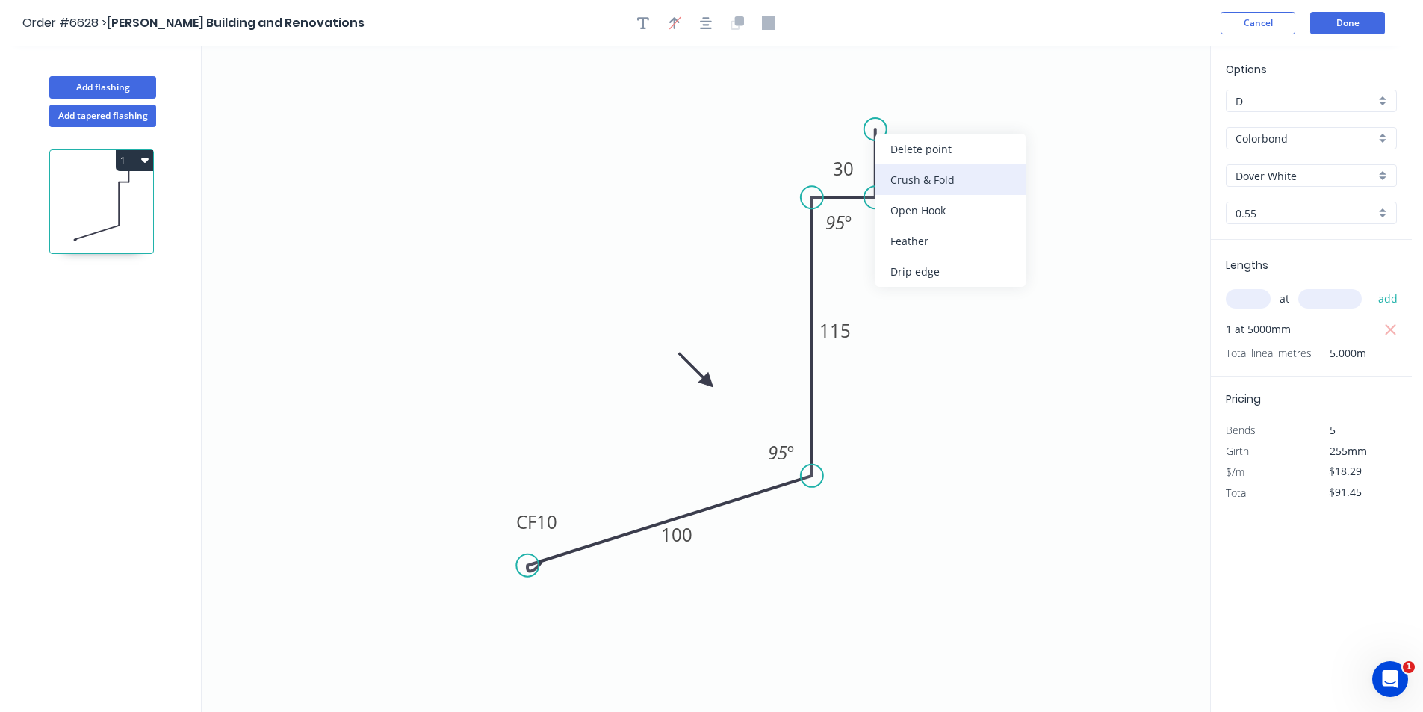
click at [942, 176] on div "Crush & Fold" at bounding box center [951, 179] width 150 height 31
type input "$0.00"
click at [903, 191] on div "Flip bend" at bounding box center [944, 182] width 150 height 31
click at [900, 158] on tspan "?" at bounding box center [897, 156] width 7 height 25
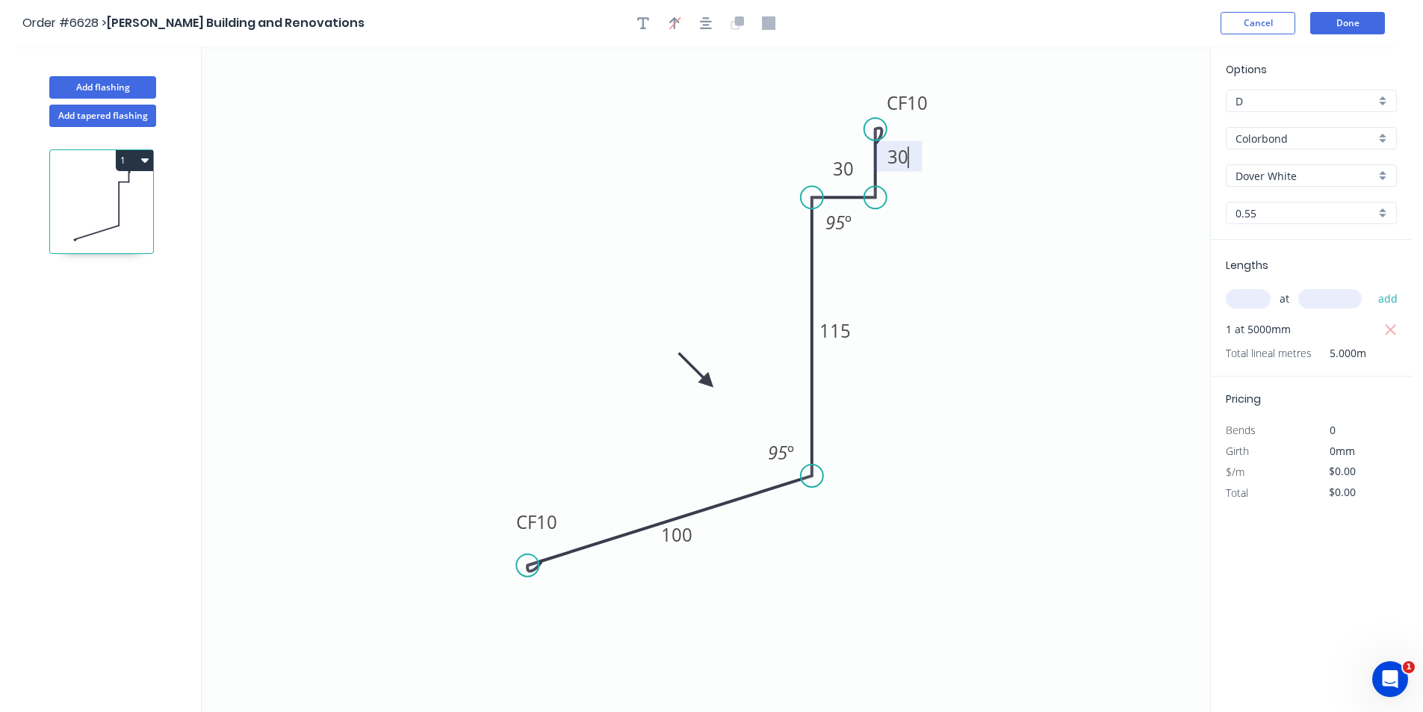
type input "$20.10"
type input "$100.50"
click at [830, 344] on rect at bounding box center [835, 330] width 49 height 31
click at [844, 338] on tspan "115" at bounding box center [835, 330] width 31 height 25
click at [782, 365] on icon "0 CF 10 100 100 30 CF 10 30 95 º 90 º" at bounding box center [706, 379] width 1009 height 666
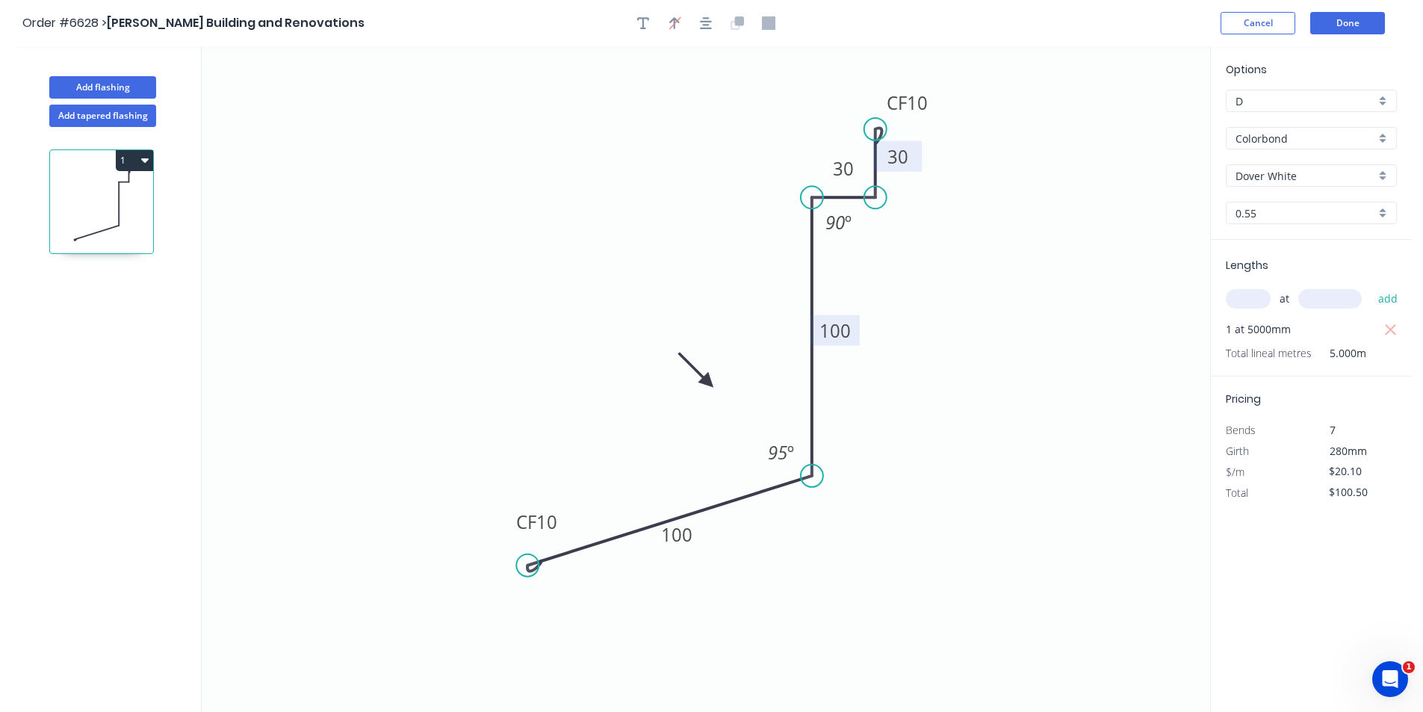
click at [1016, 356] on icon "0 CF 10 100 100 30 CF 10 30 95 º 90 º" at bounding box center [706, 379] width 1009 height 666
click at [128, 84] on button "Add flashing" at bounding box center [102, 87] width 107 height 22
type input "$0.00"
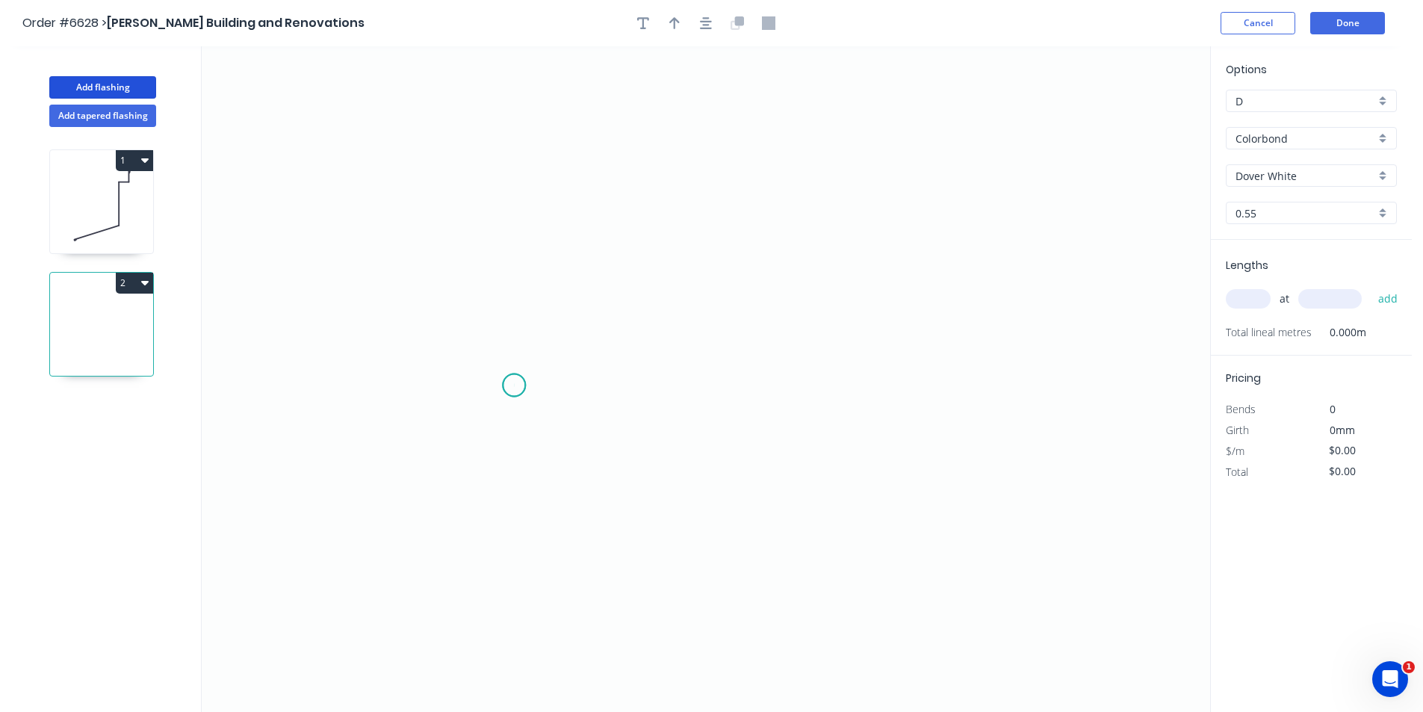
click at [514, 386] on icon "0" at bounding box center [706, 379] width 1009 height 666
click at [513, 267] on icon "0" at bounding box center [706, 379] width 1009 height 666
click at [795, 272] on icon "0 ?" at bounding box center [706, 379] width 1009 height 666
click at [806, 310] on icon "0 ? ?" at bounding box center [706, 379] width 1009 height 666
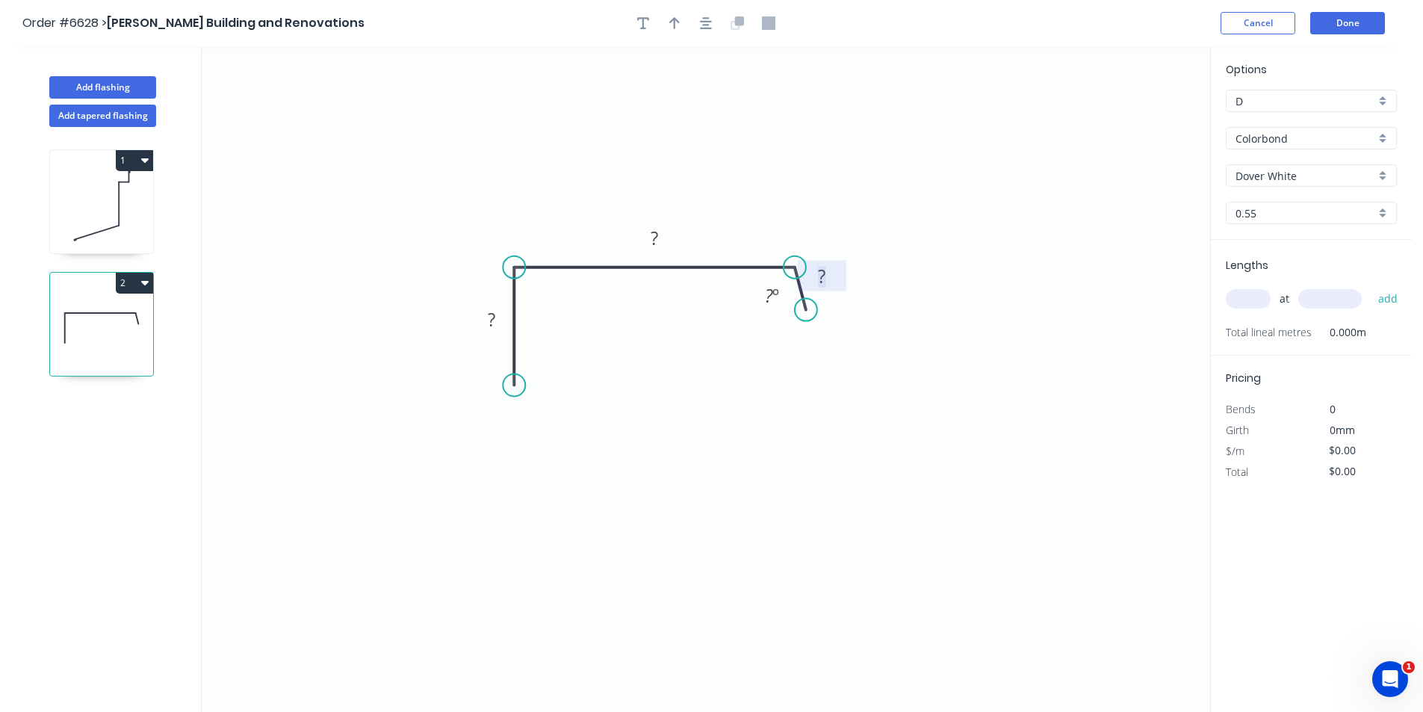
click at [835, 279] on rect at bounding box center [822, 277] width 30 height 21
type input "$11.94"
click at [764, 297] on rect at bounding box center [772, 296] width 30 height 21
click at [699, 26] on button "button" at bounding box center [706, 23] width 22 height 22
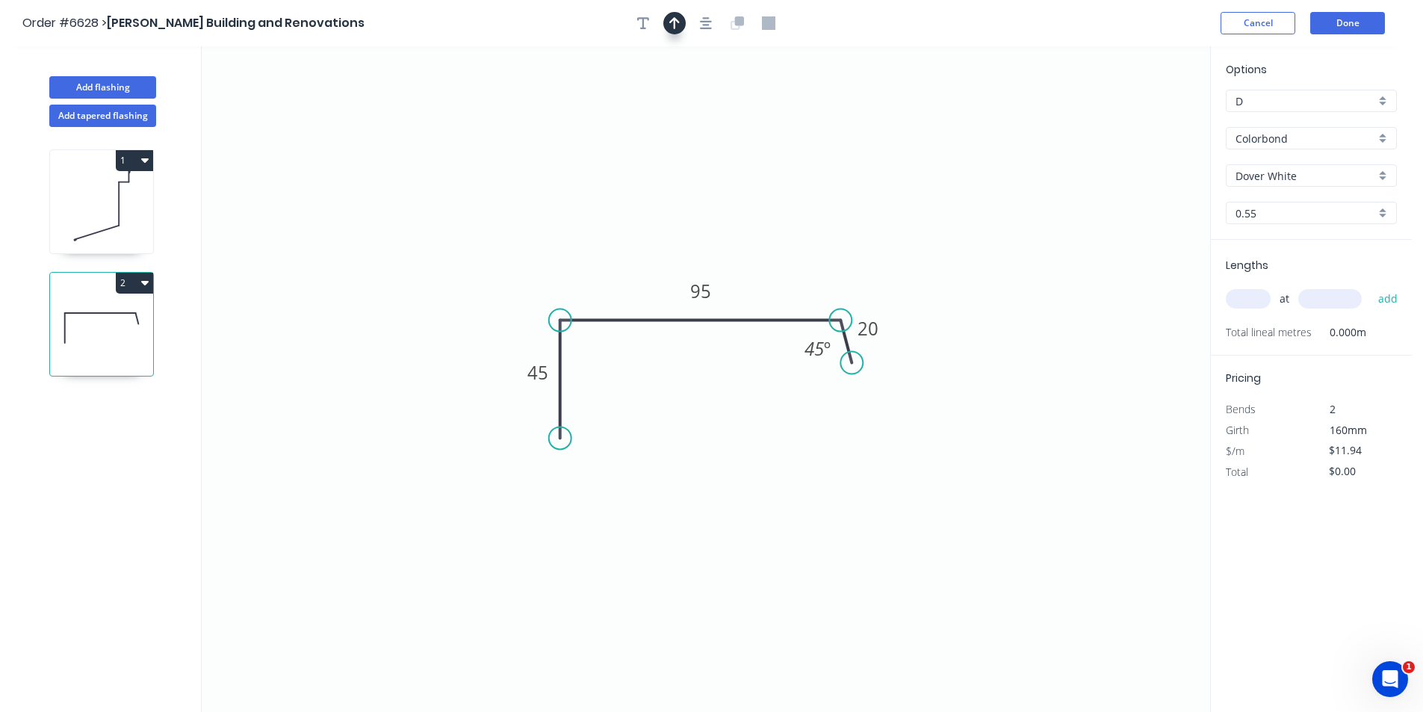
click at [684, 24] on button "button" at bounding box center [674, 23] width 22 height 22
drag, startPoint x: 1137, startPoint y: 119, endPoint x: 757, endPoint y: 254, distance: 403.6
click at [757, 254] on icon at bounding box center [756, 237] width 13 height 48
click at [1254, 297] on input "text" at bounding box center [1248, 298] width 45 height 19
type input "2"
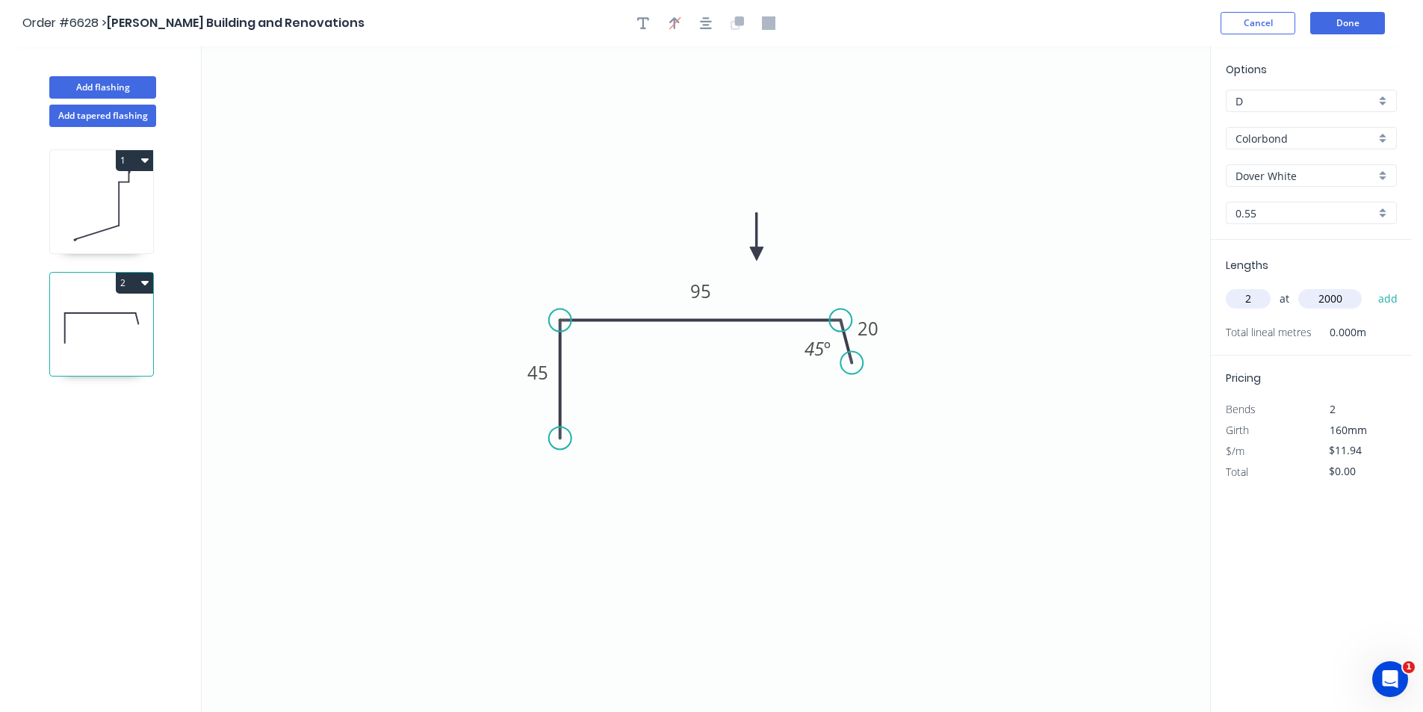
type input "2000"
click at [1371, 286] on button "add" at bounding box center [1388, 298] width 35 height 25
type input "$47.76"
click at [109, 85] on button "Add flashing" at bounding box center [102, 87] width 107 height 22
type input "$0.00"
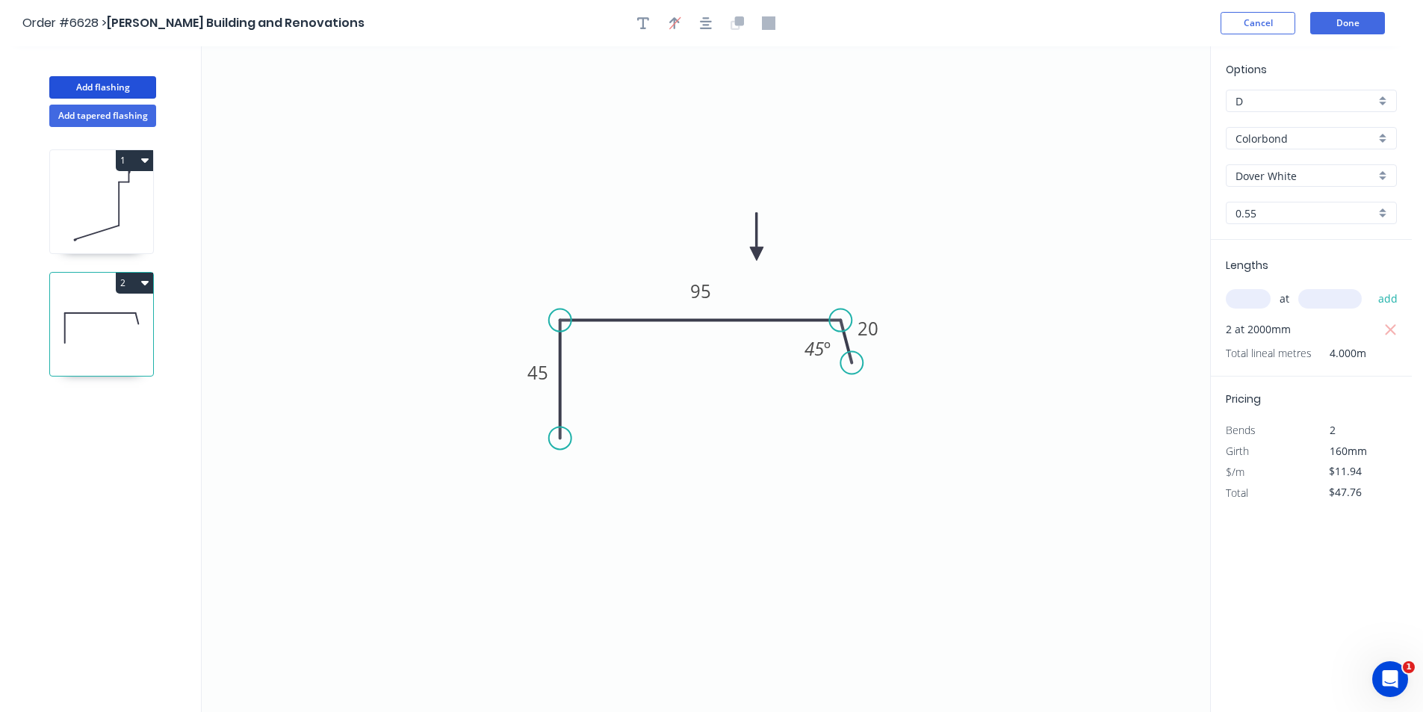
type input "$0.00"
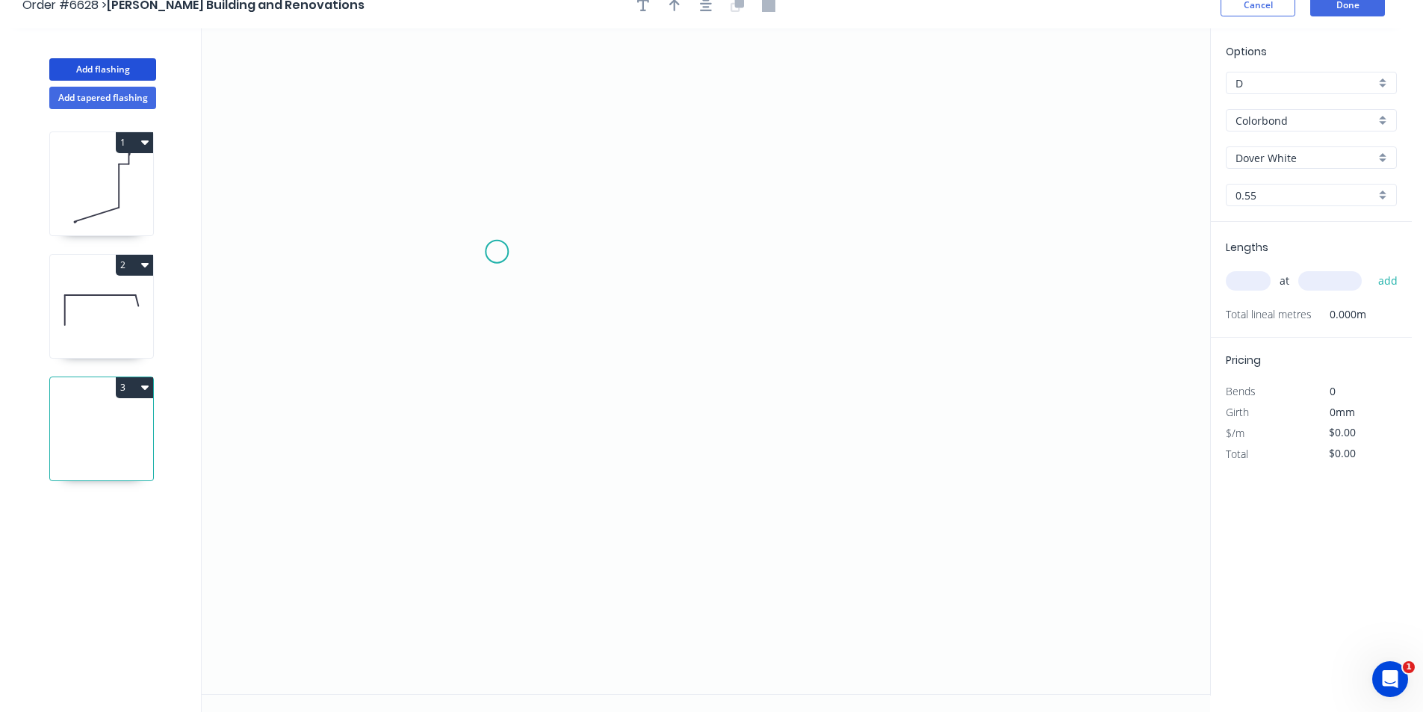
scroll to position [28, 0]
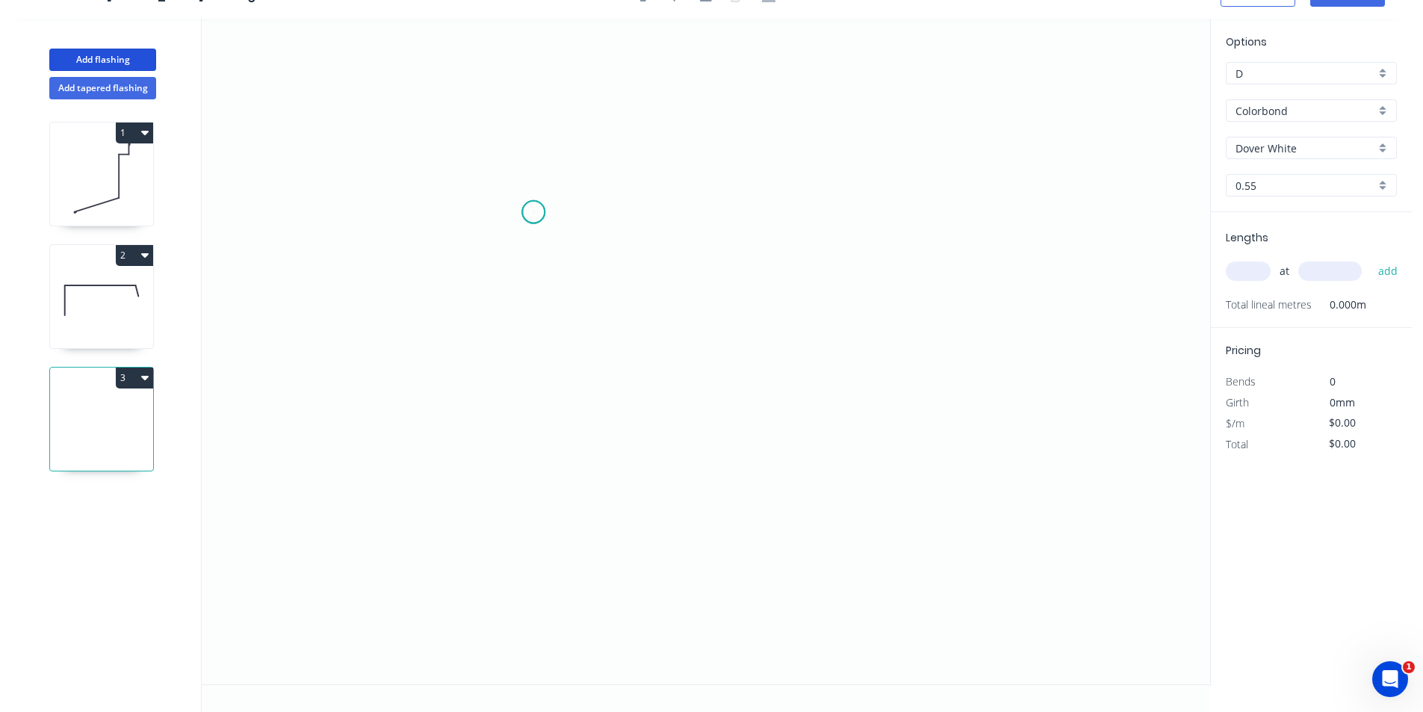
click at [533, 212] on icon "0" at bounding box center [706, 352] width 1009 height 666
click at [529, 411] on icon "0" at bounding box center [706, 352] width 1009 height 666
click at [743, 414] on icon "0 ?" at bounding box center [706, 352] width 1009 height 666
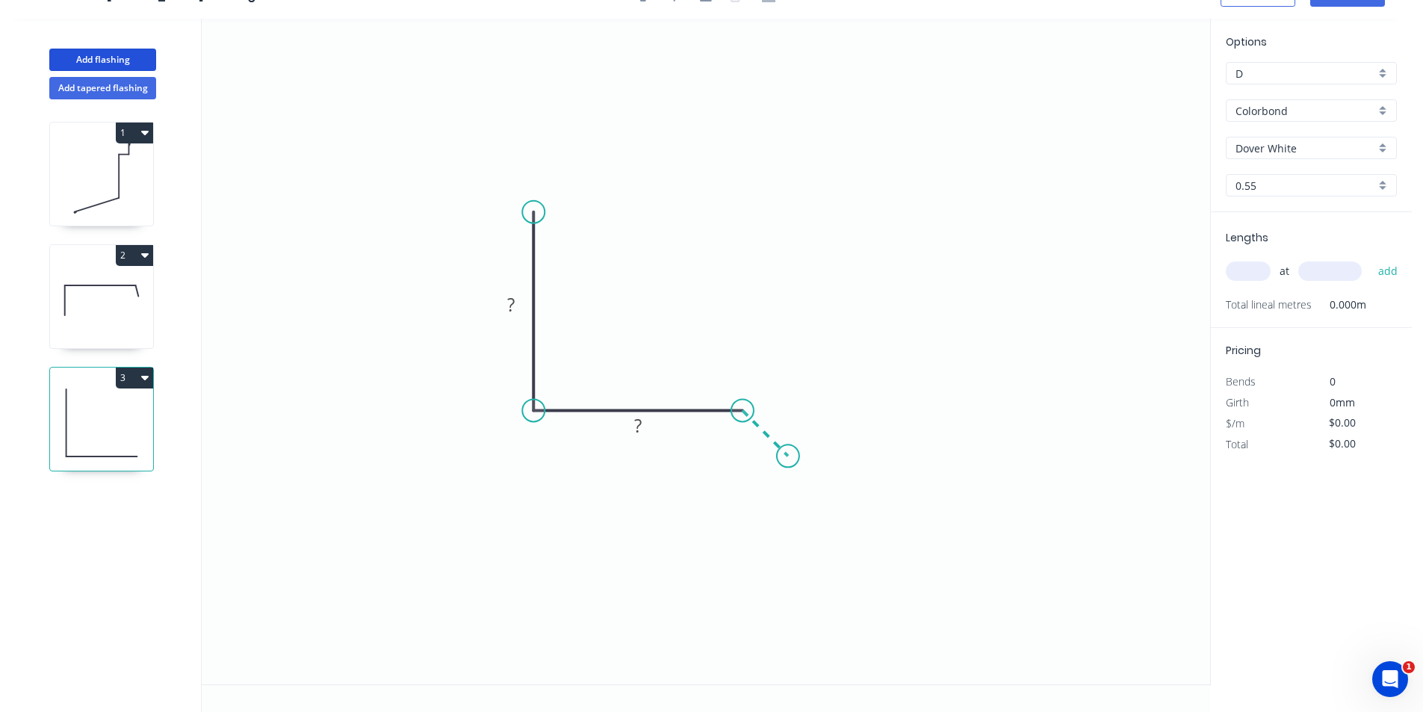
click at [788, 463] on icon "0 ? ?" at bounding box center [706, 352] width 1009 height 666
click at [522, 309] on rect at bounding box center [511, 305] width 30 height 21
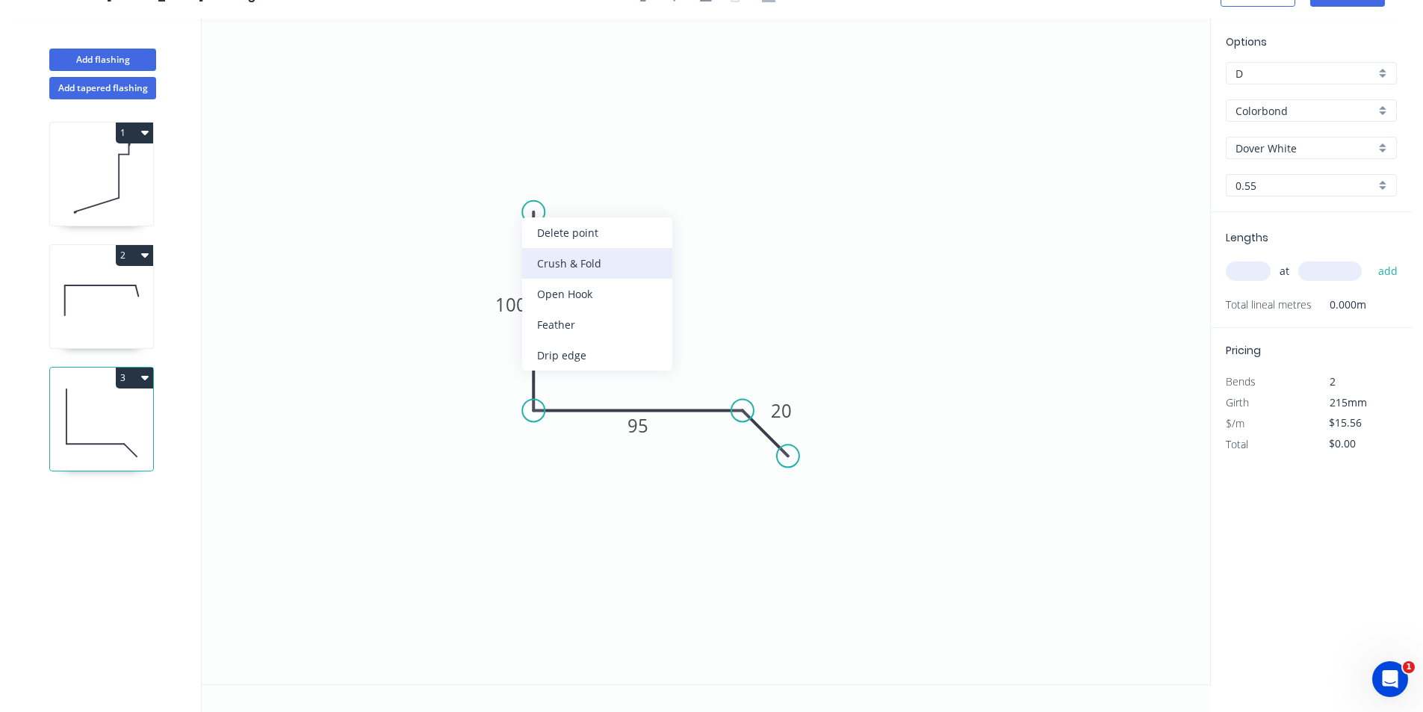
click at [562, 266] on div "Crush & Fold" at bounding box center [597, 263] width 150 height 31
type input "$17.39"
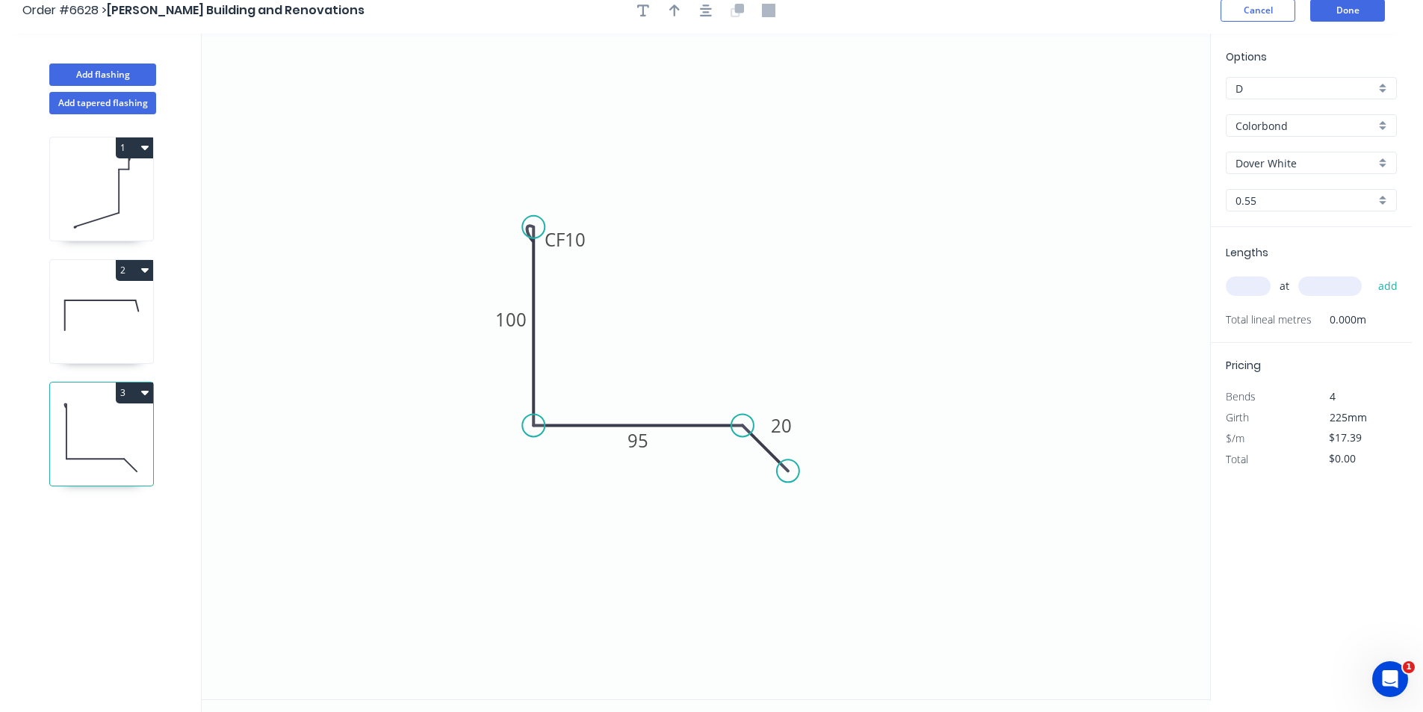
scroll to position [0, 0]
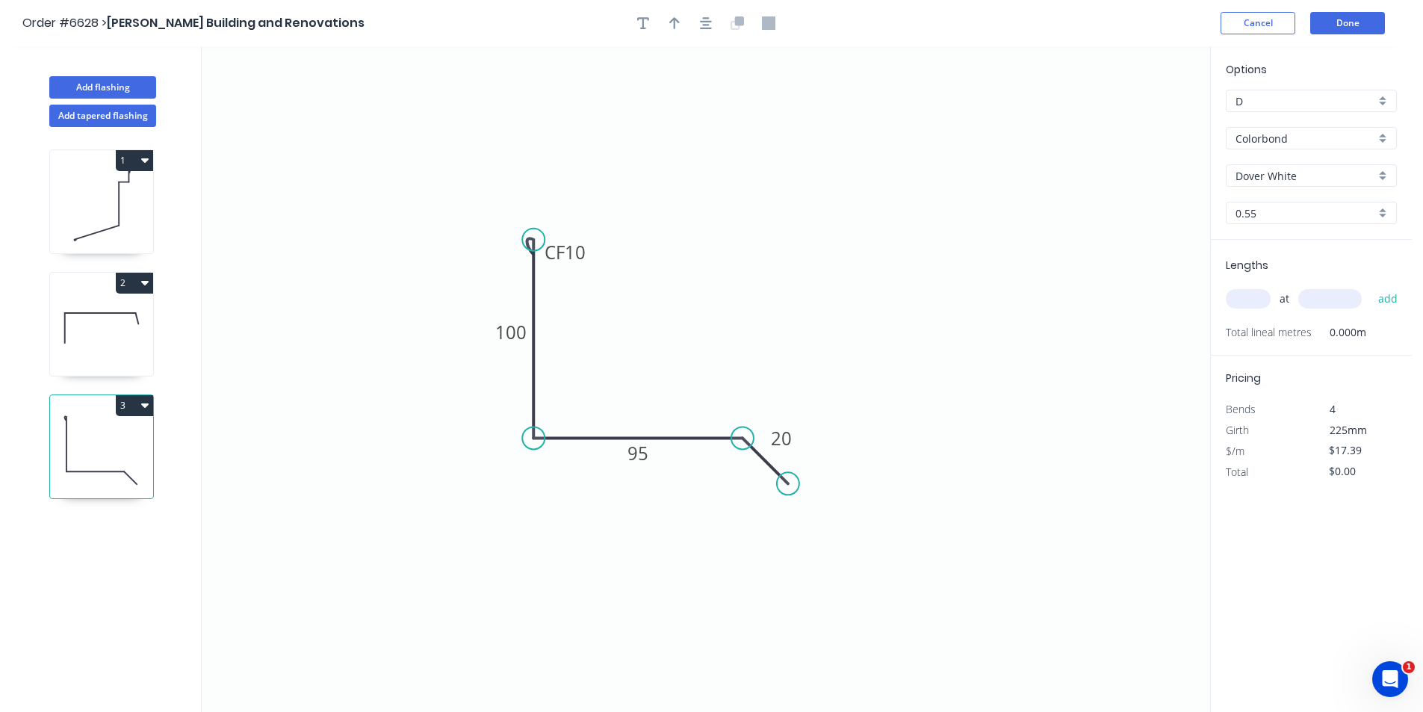
click at [718, 22] on div at bounding box center [706, 23] width 157 height 22
click at [711, 24] on icon "button" at bounding box center [706, 22] width 12 height 13
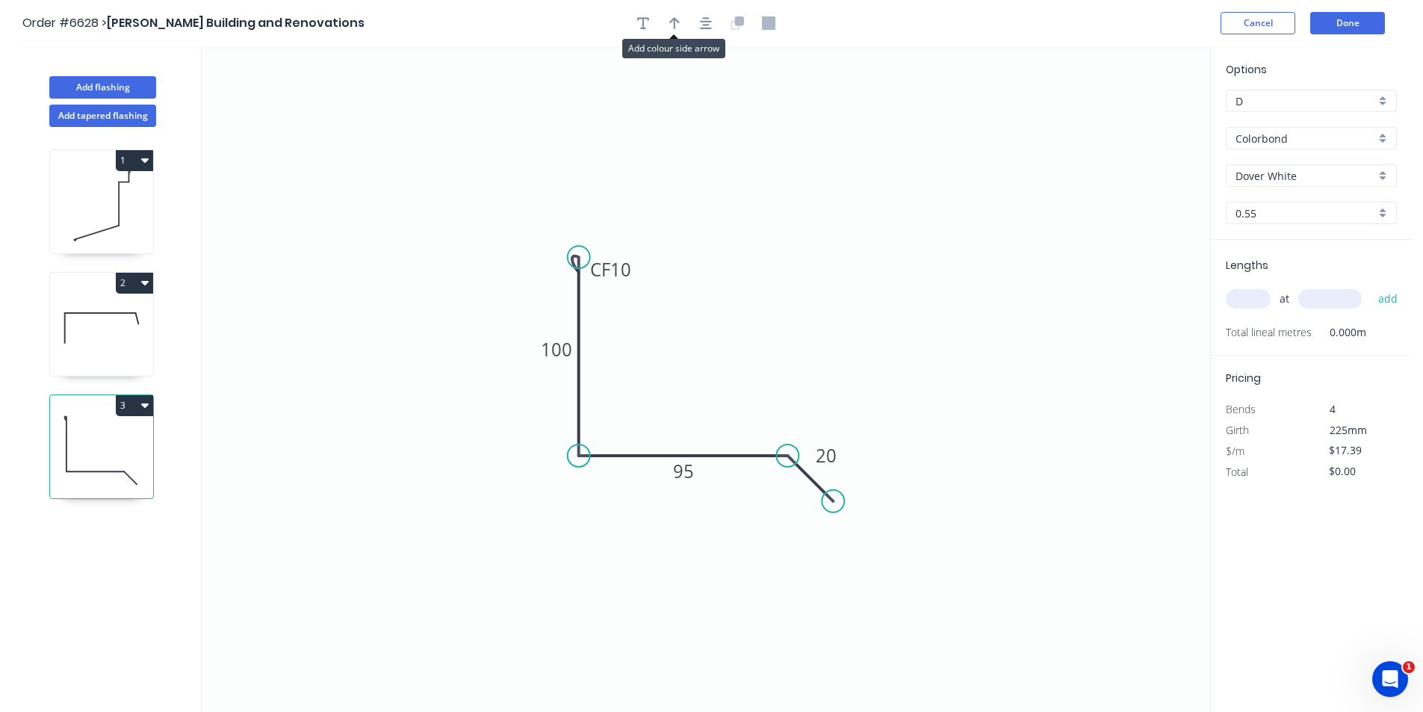
drag, startPoint x: 675, startPoint y: 16, endPoint x: 969, endPoint y: 108, distance: 307.7
click at [676, 17] on icon "button" at bounding box center [674, 22] width 10 height 13
drag, startPoint x: 1134, startPoint y: 118, endPoint x: 682, endPoint y: 394, distance: 529.5
click at [731, 394] on icon at bounding box center [737, 370] width 13 height 48
click at [1236, 288] on div "at add" at bounding box center [1313, 298] width 174 height 25
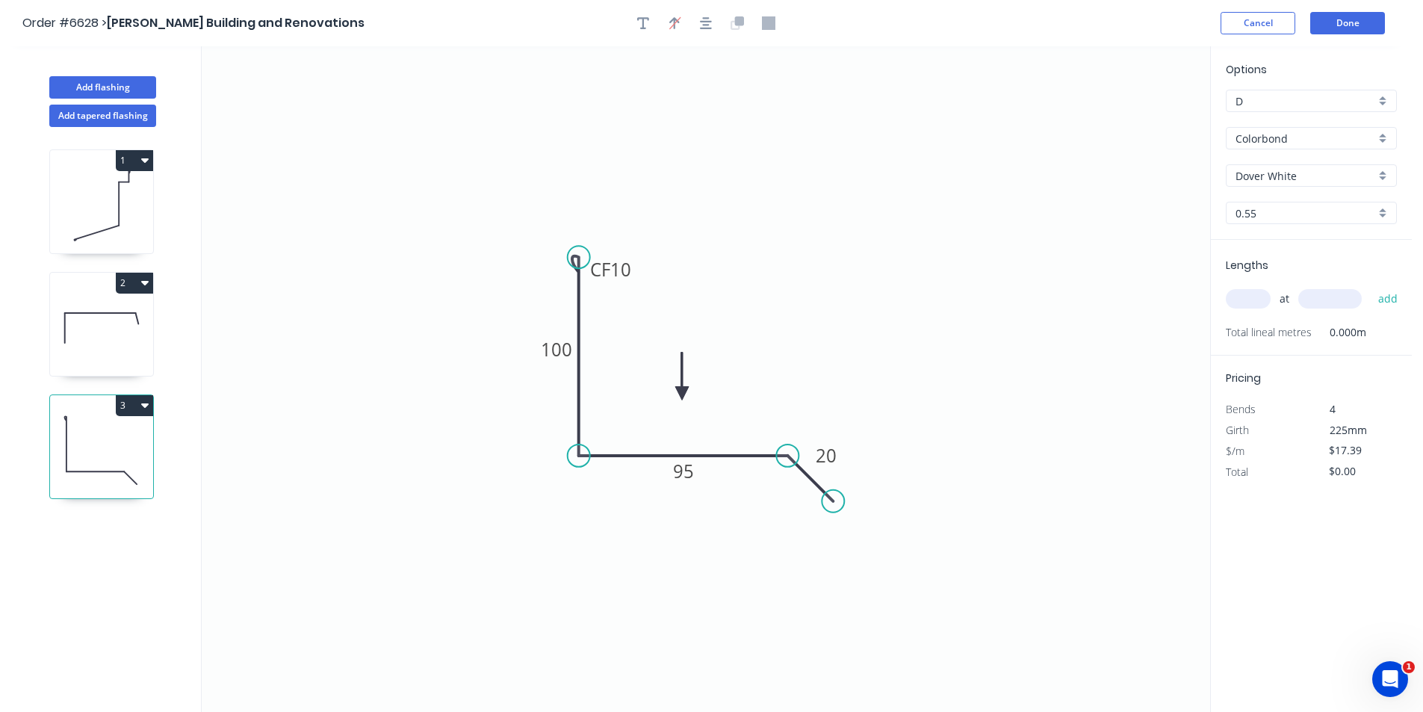
click at [1239, 302] on input "text" at bounding box center [1248, 298] width 45 height 19
type input "1"
type input "600"
click at [1371, 286] on button "add" at bounding box center [1388, 298] width 35 height 25
type input "$17.39"
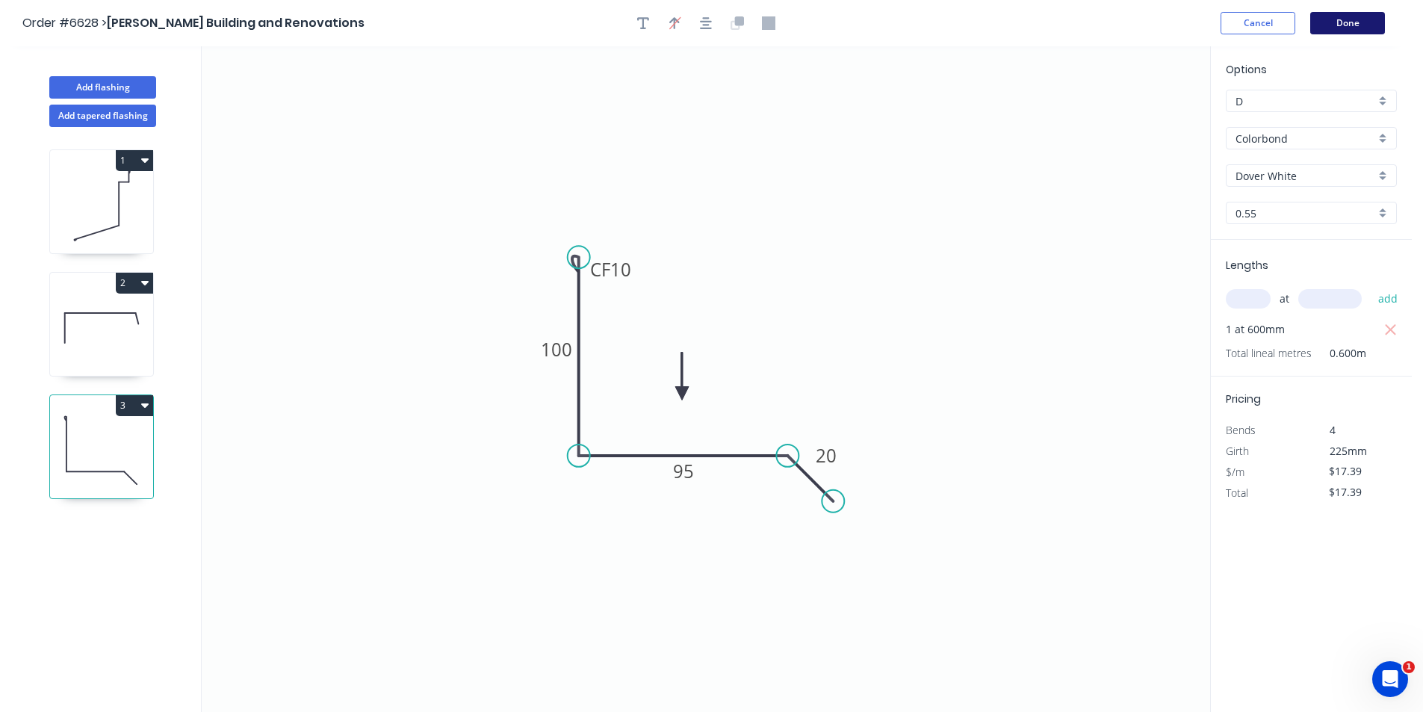
click at [1335, 33] on button "Done" at bounding box center [1348, 23] width 75 height 22
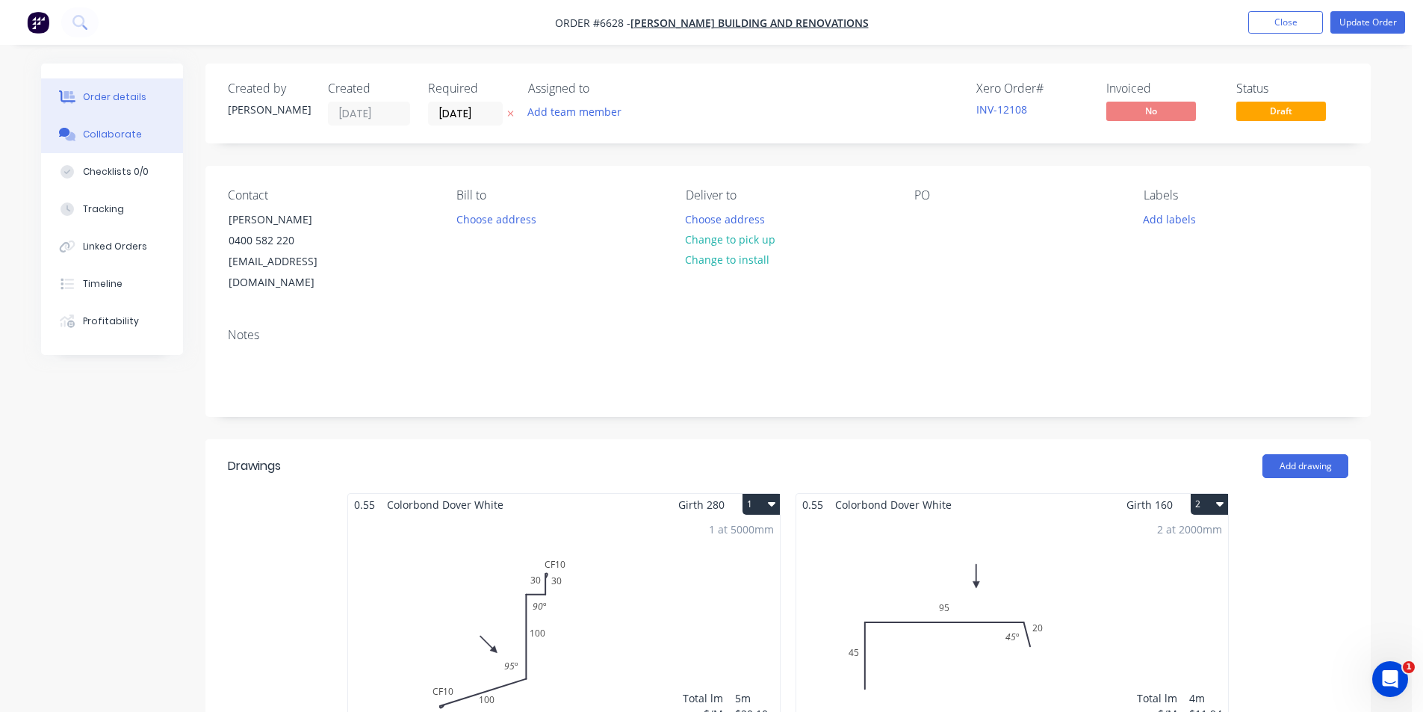
click at [101, 134] on div "Collaborate" at bounding box center [112, 134] width 59 height 13
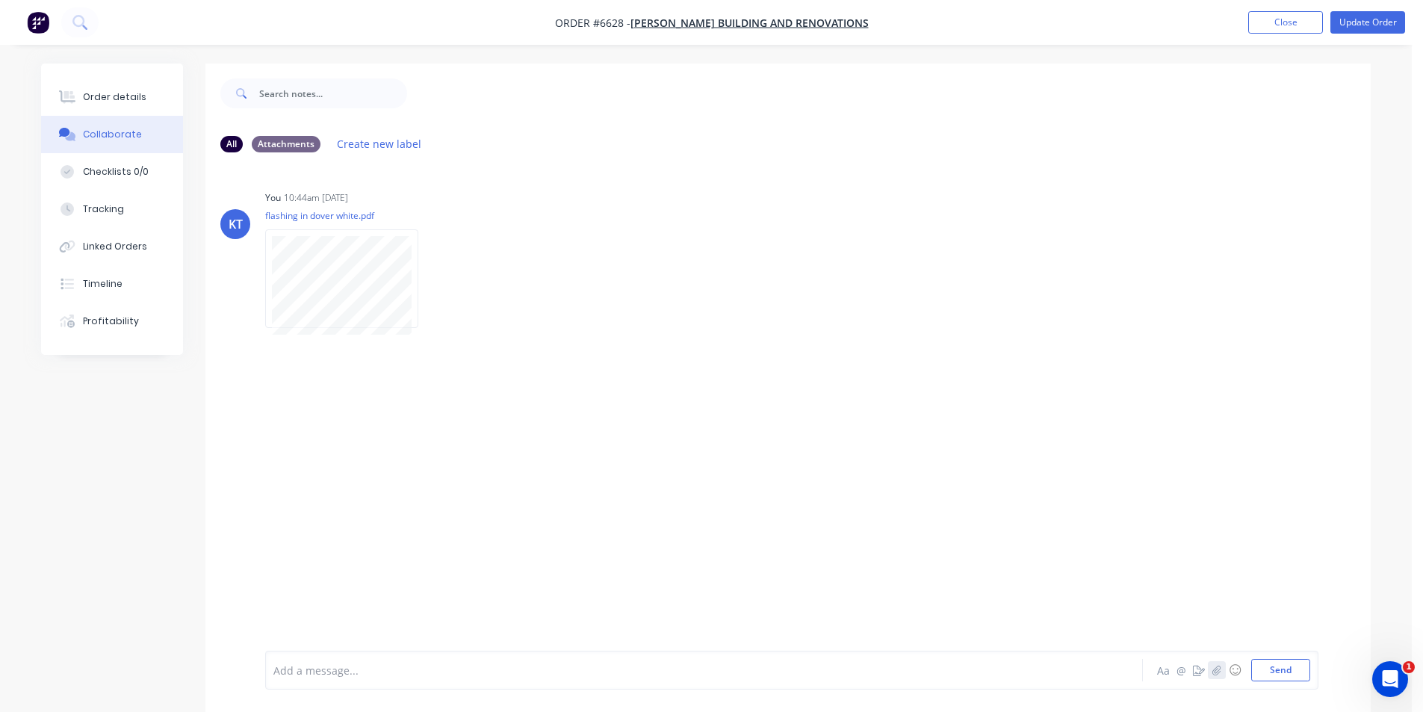
click at [1216, 665] on icon "button" at bounding box center [1217, 670] width 9 height 10
click at [1284, 672] on button "Send" at bounding box center [1281, 670] width 59 height 22
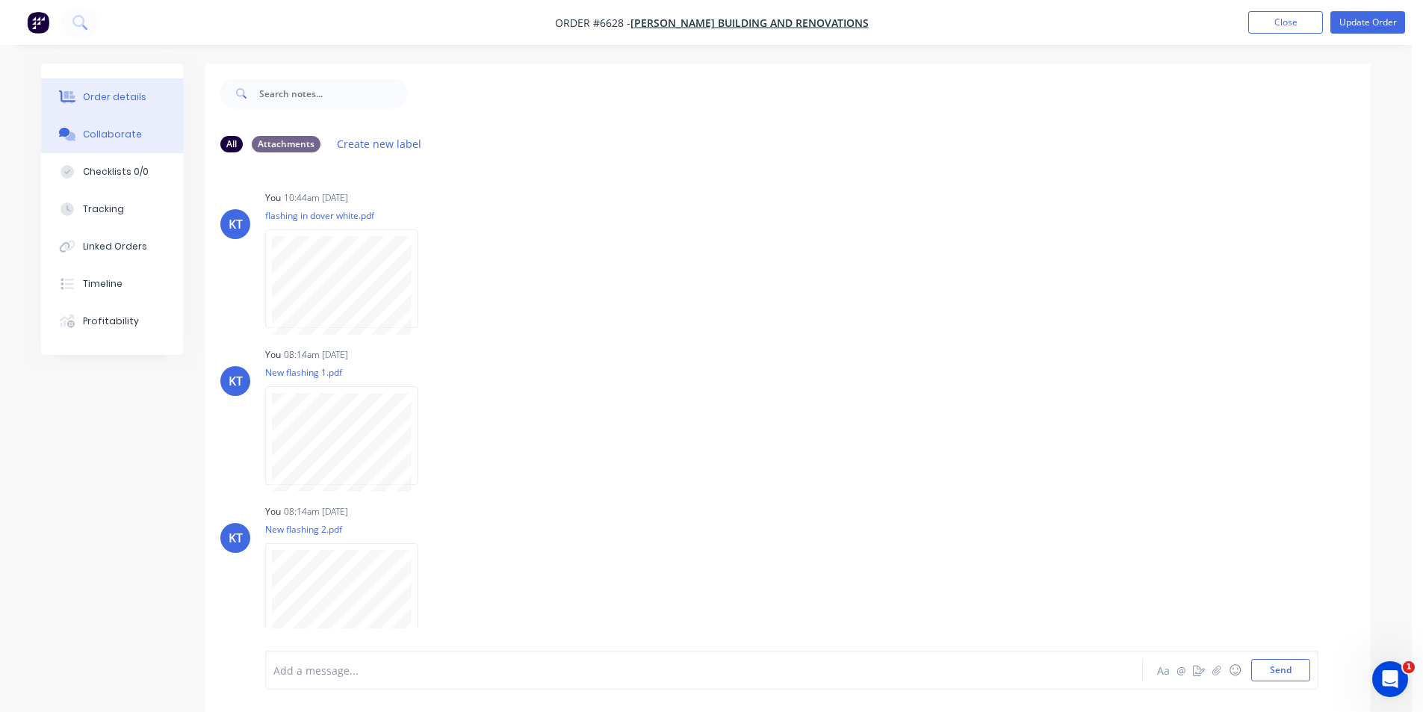
click at [155, 98] on button "Order details" at bounding box center [112, 96] width 142 height 37
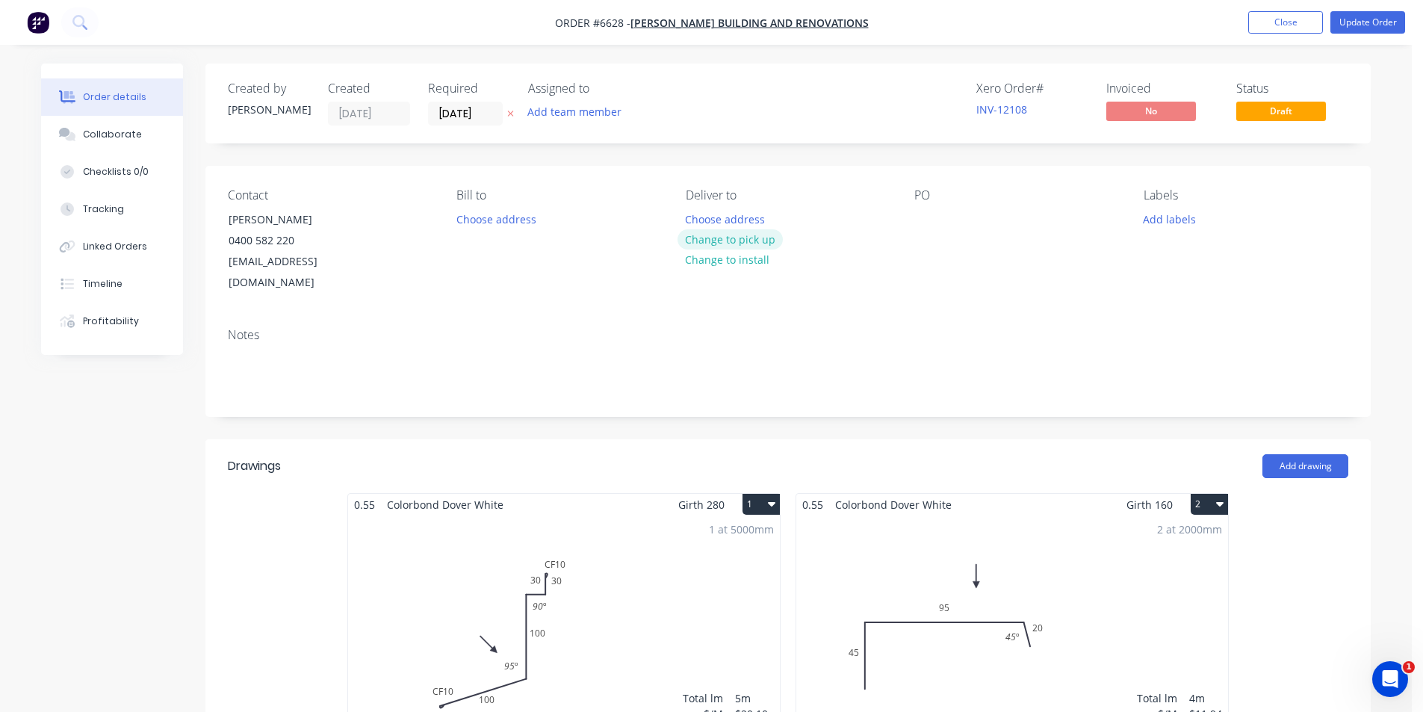
click at [755, 237] on button "Change to pick up" at bounding box center [731, 239] width 106 height 20
drag, startPoint x: 1355, startPoint y: 28, endPoint x: 1320, endPoint y: 43, distance: 38.2
click at [1355, 29] on button "Update Order" at bounding box center [1368, 22] width 75 height 22
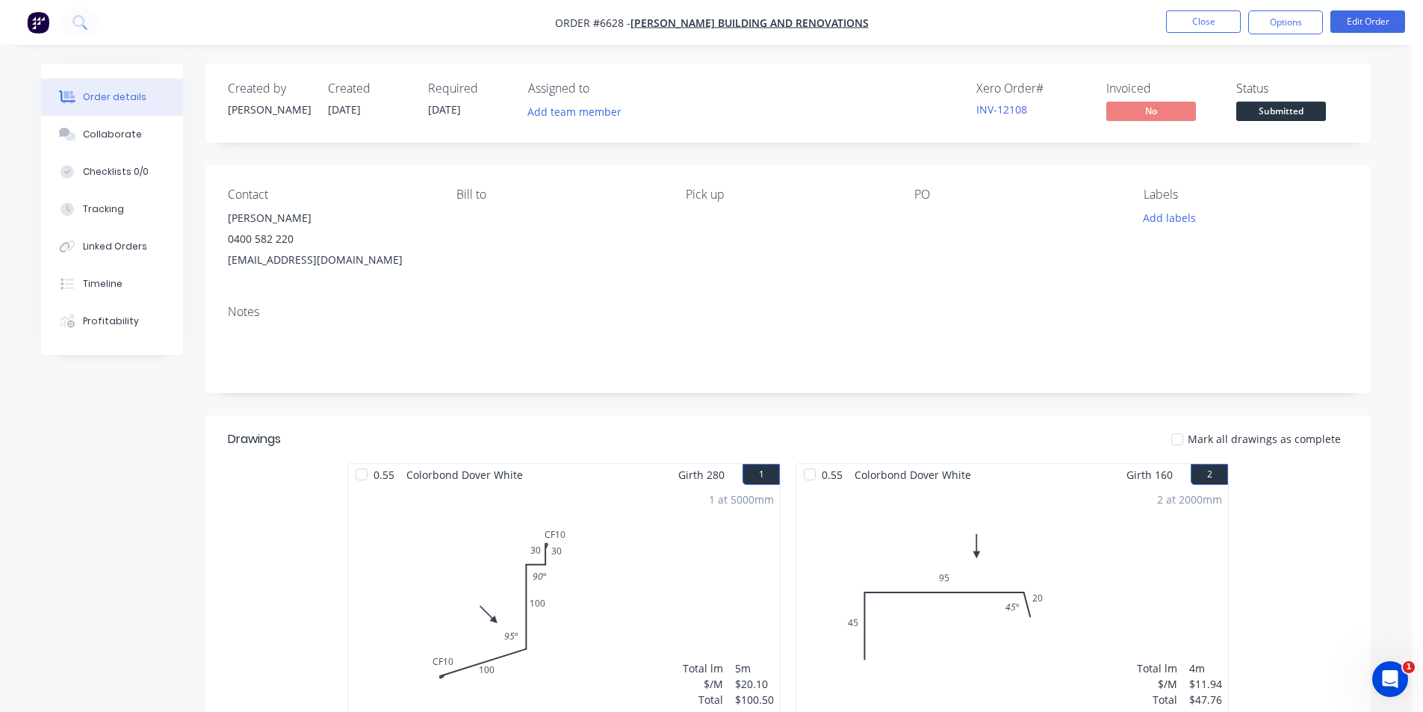
click at [1308, 103] on span "Submitted" at bounding box center [1282, 111] width 90 height 19
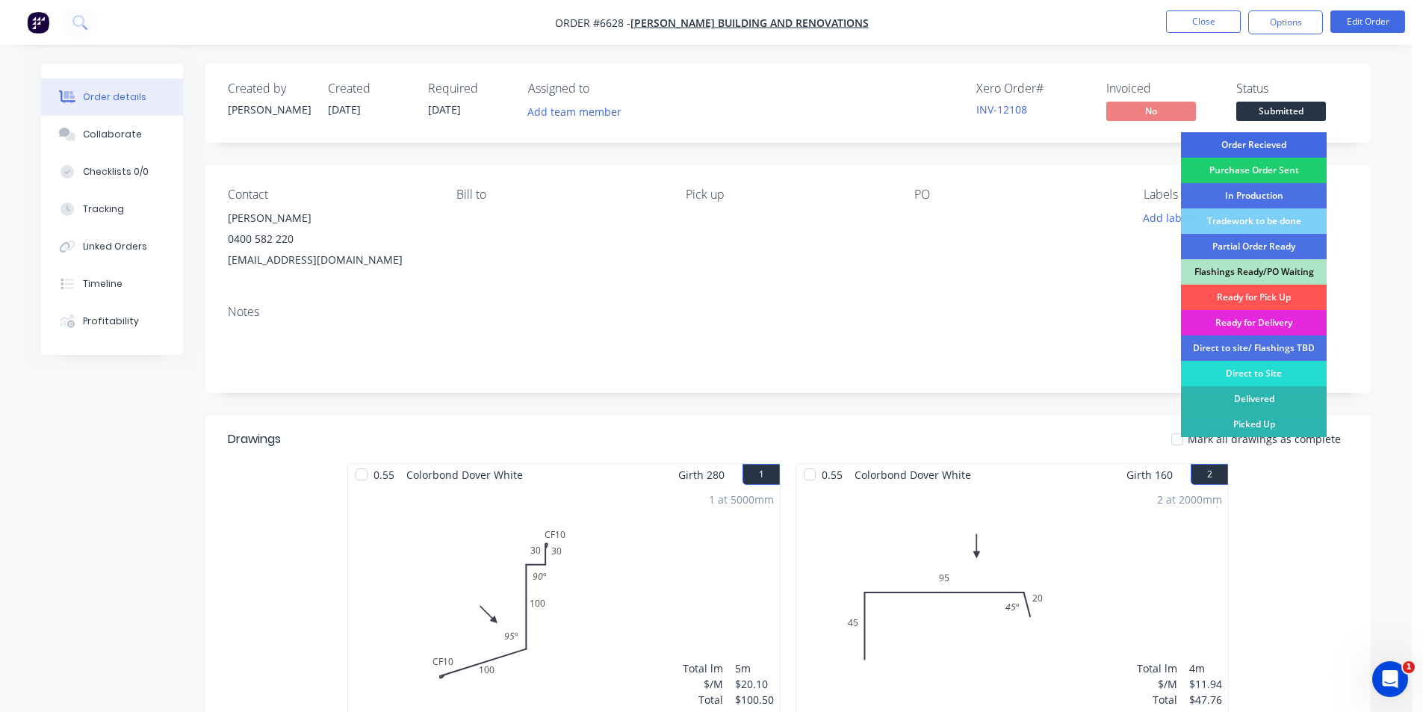
click at [1287, 132] on div "Order Recieved" at bounding box center [1254, 144] width 146 height 25
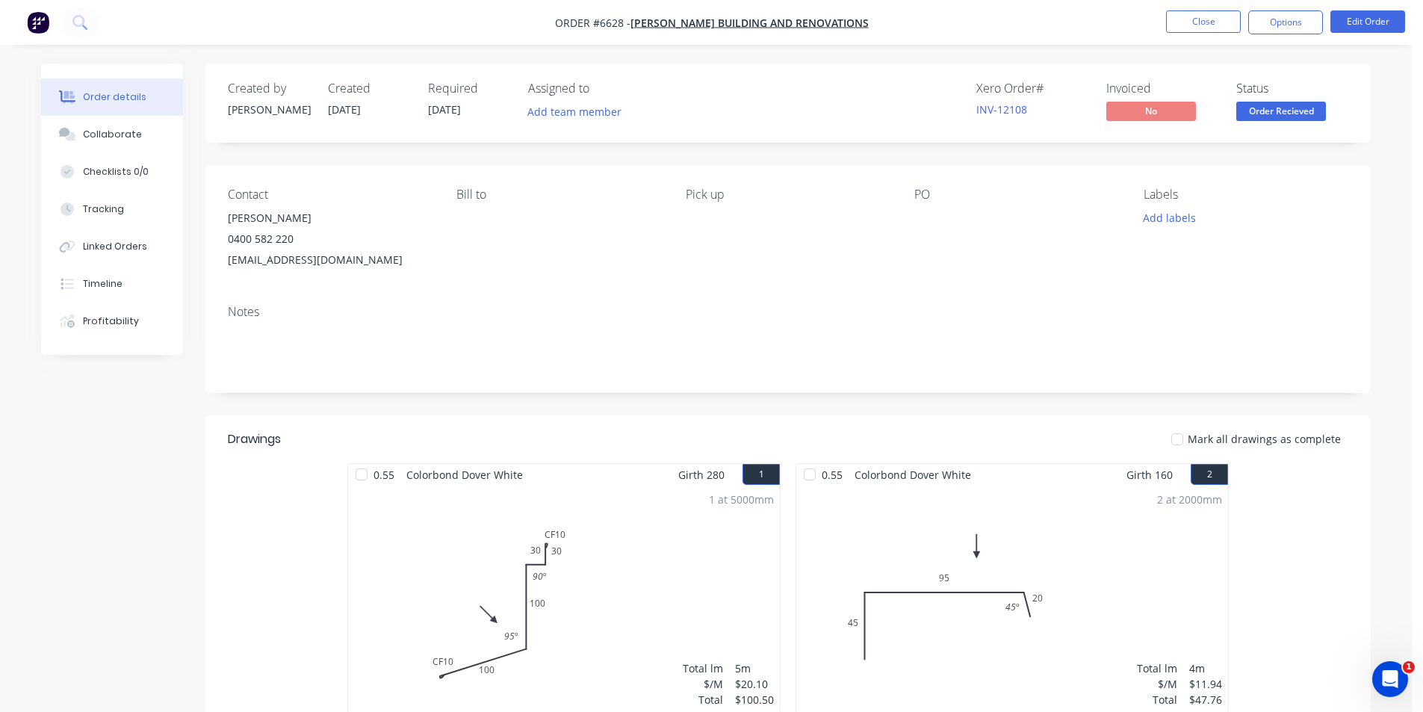
drag, startPoint x: 1318, startPoint y: 29, endPoint x: 1317, endPoint y: 38, distance: 9.1
click at [1318, 28] on button "Options" at bounding box center [1286, 22] width 75 height 24
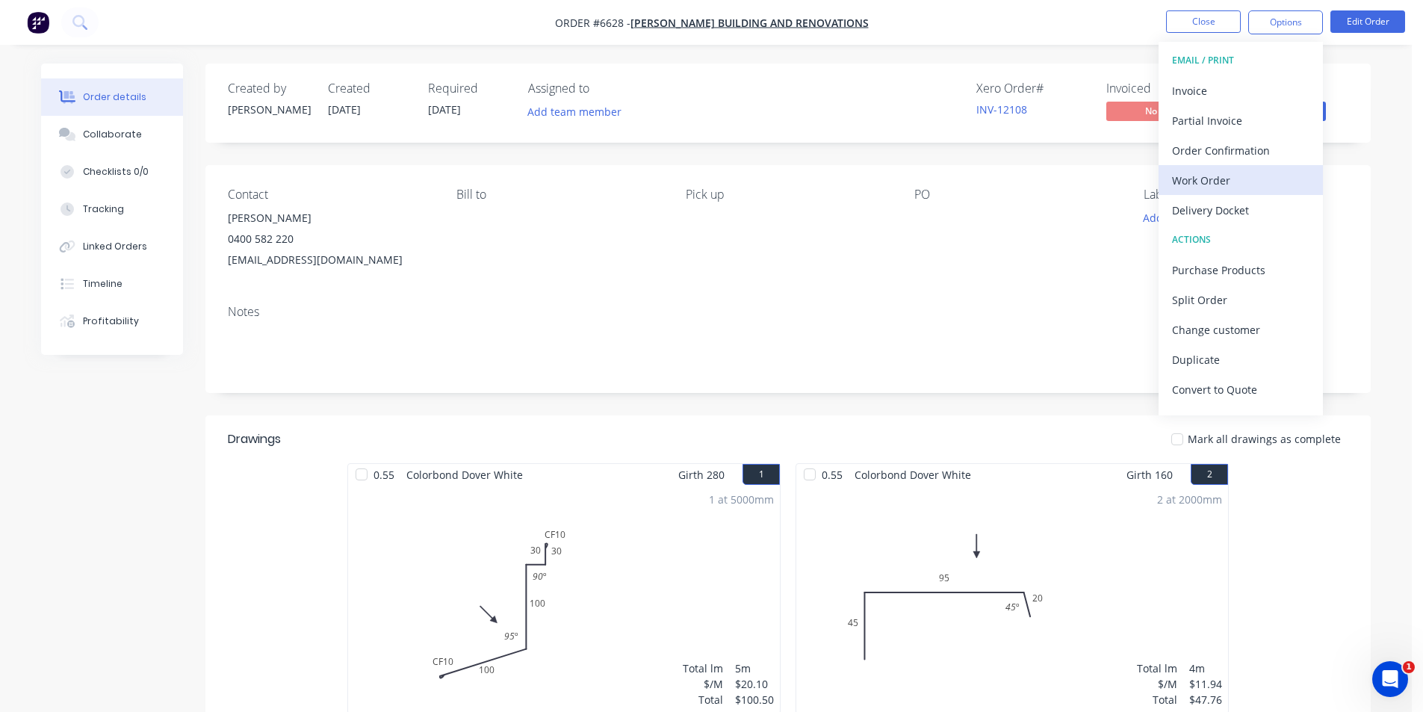
click at [1234, 175] on div "Work Order" at bounding box center [1240, 181] width 137 height 22
click at [1239, 170] on div "Custom" at bounding box center [1240, 181] width 137 height 22
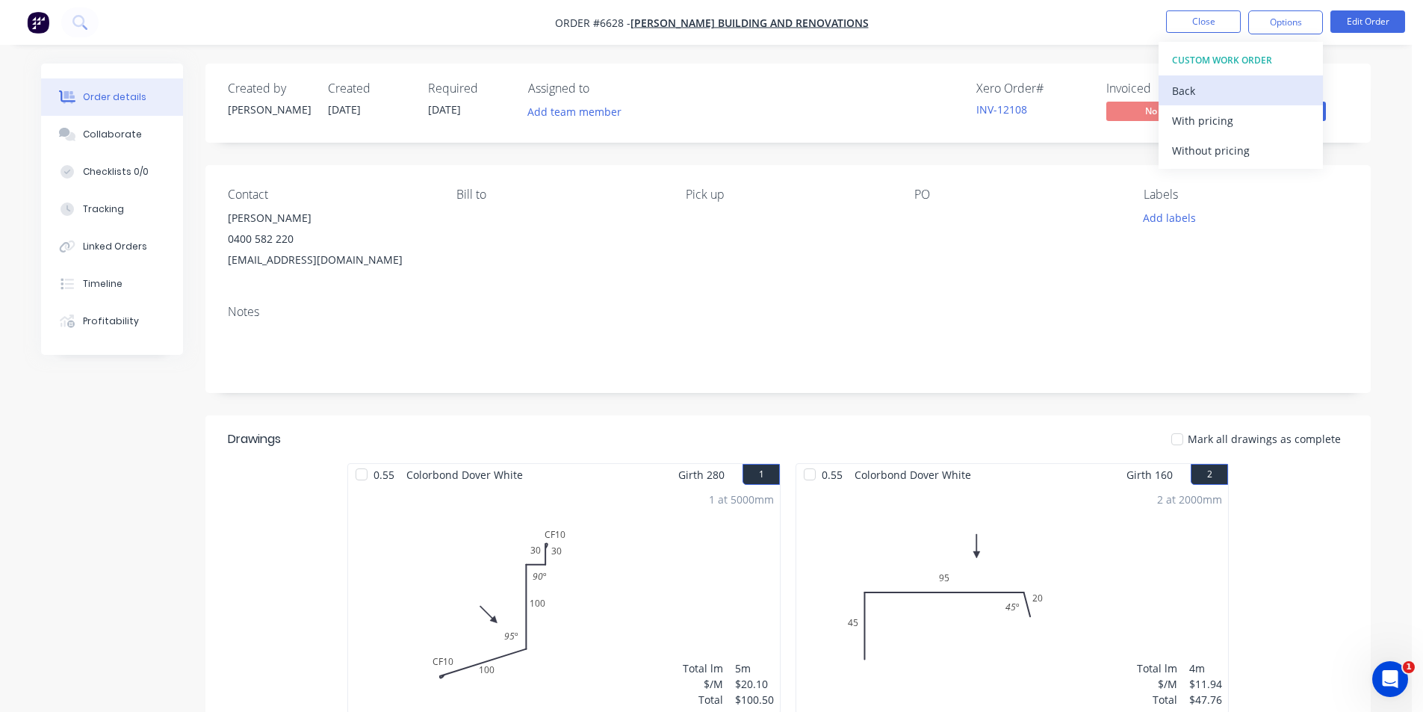
click at [1233, 96] on div "Back" at bounding box center [1240, 91] width 137 height 22
click at [1228, 153] on div "Without pricing" at bounding box center [1240, 151] width 137 height 22
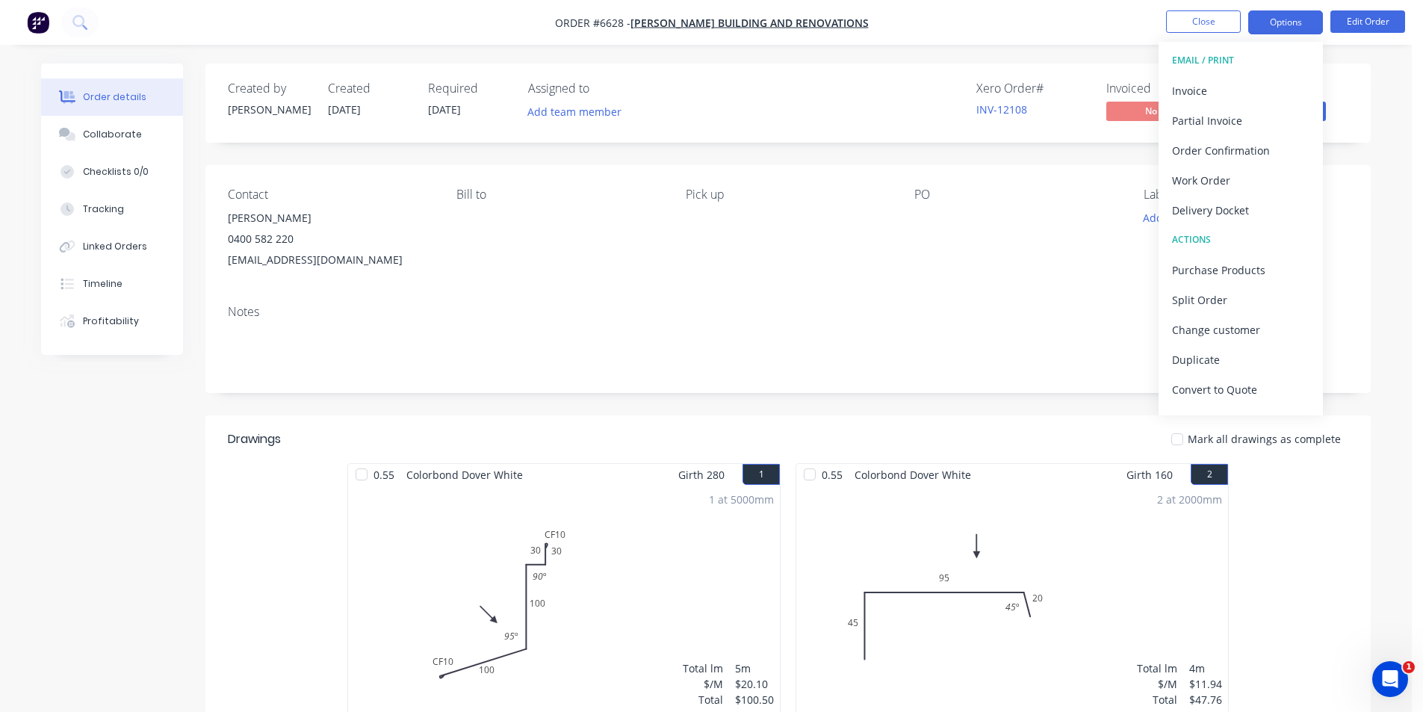
click at [1253, 26] on button "Options" at bounding box center [1286, 22] width 75 height 24
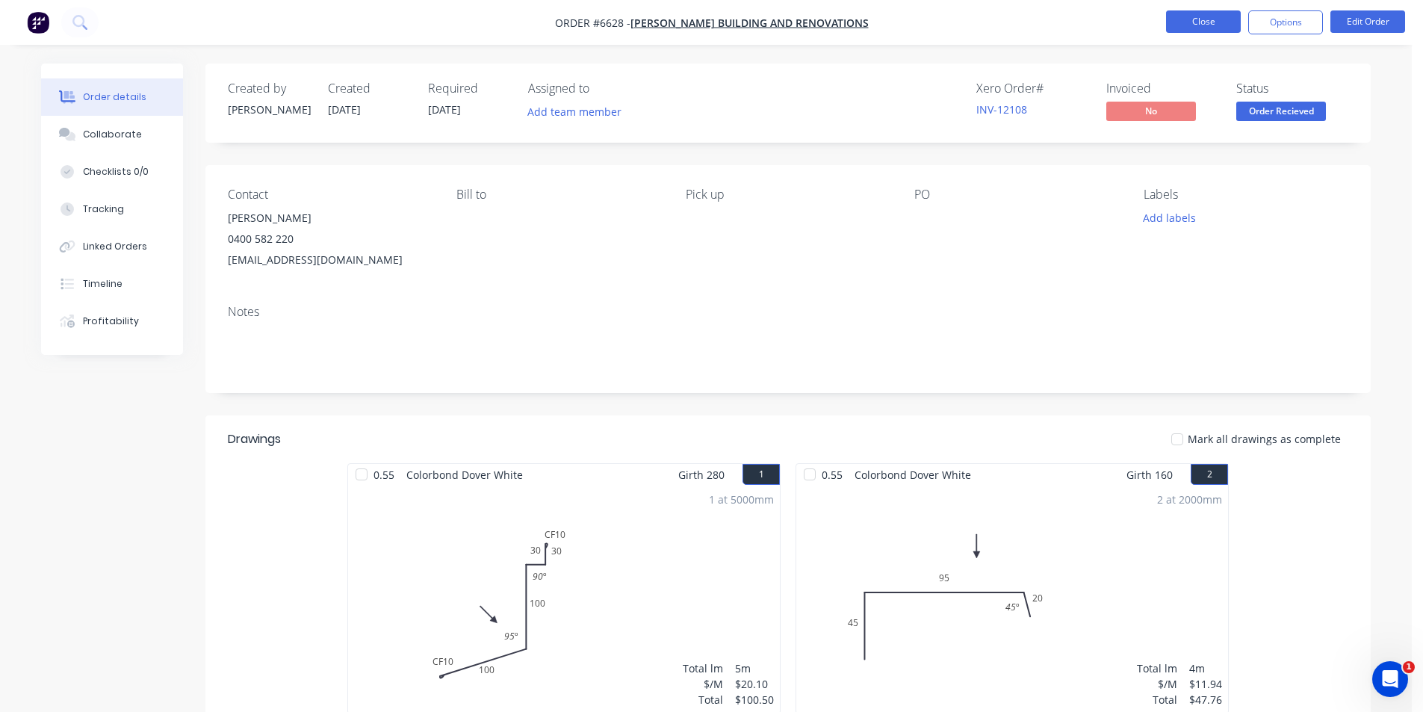
click at [1210, 16] on button "Close" at bounding box center [1203, 21] width 75 height 22
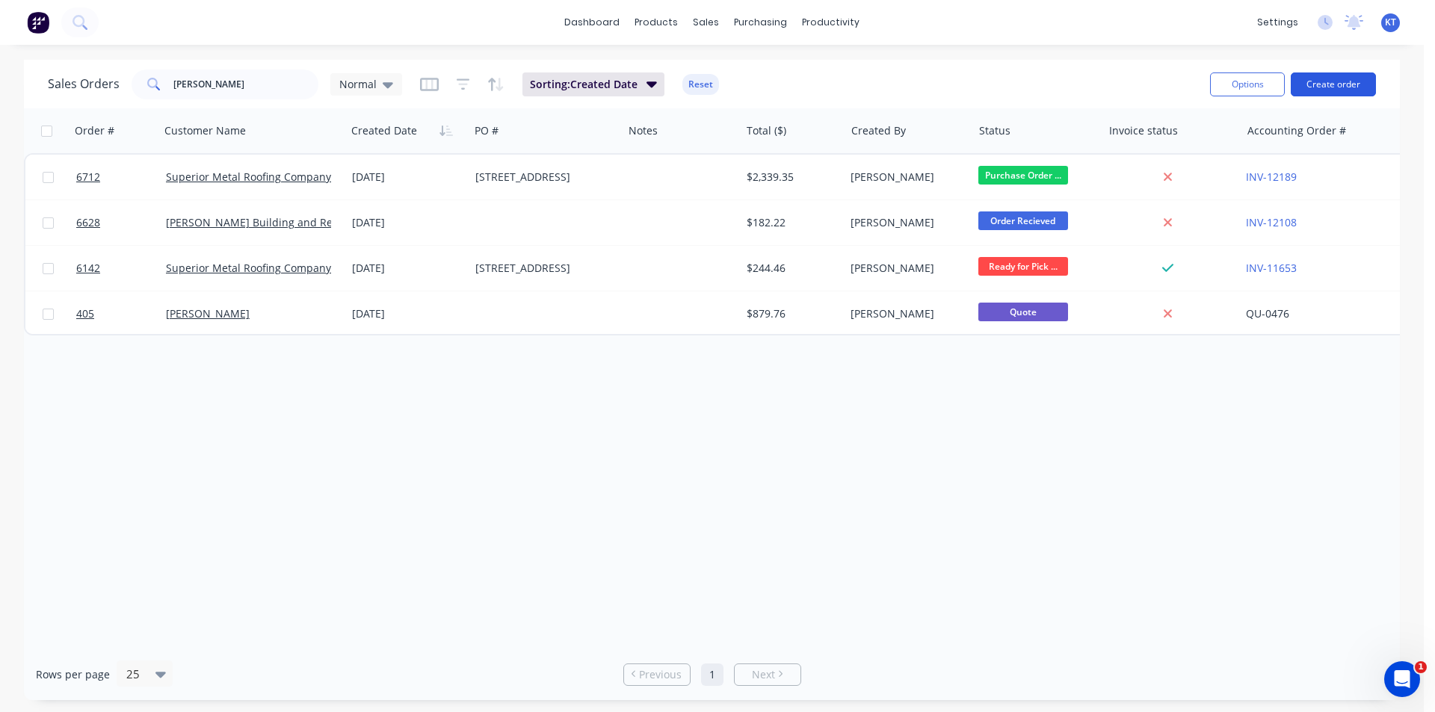
click at [1340, 84] on button "Create order" at bounding box center [1332, 84] width 85 height 24
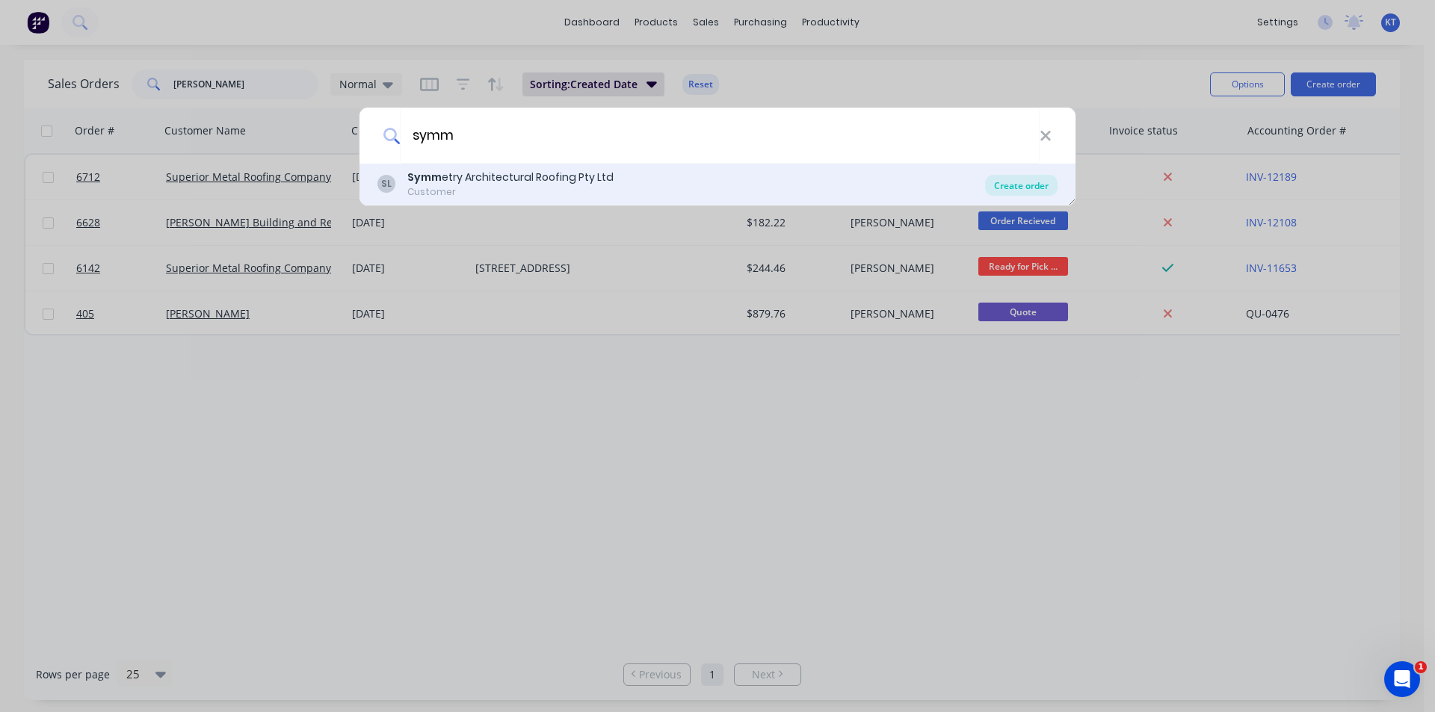
type input "symm"
click at [1012, 188] on div "Create order" at bounding box center [1021, 185] width 72 height 21
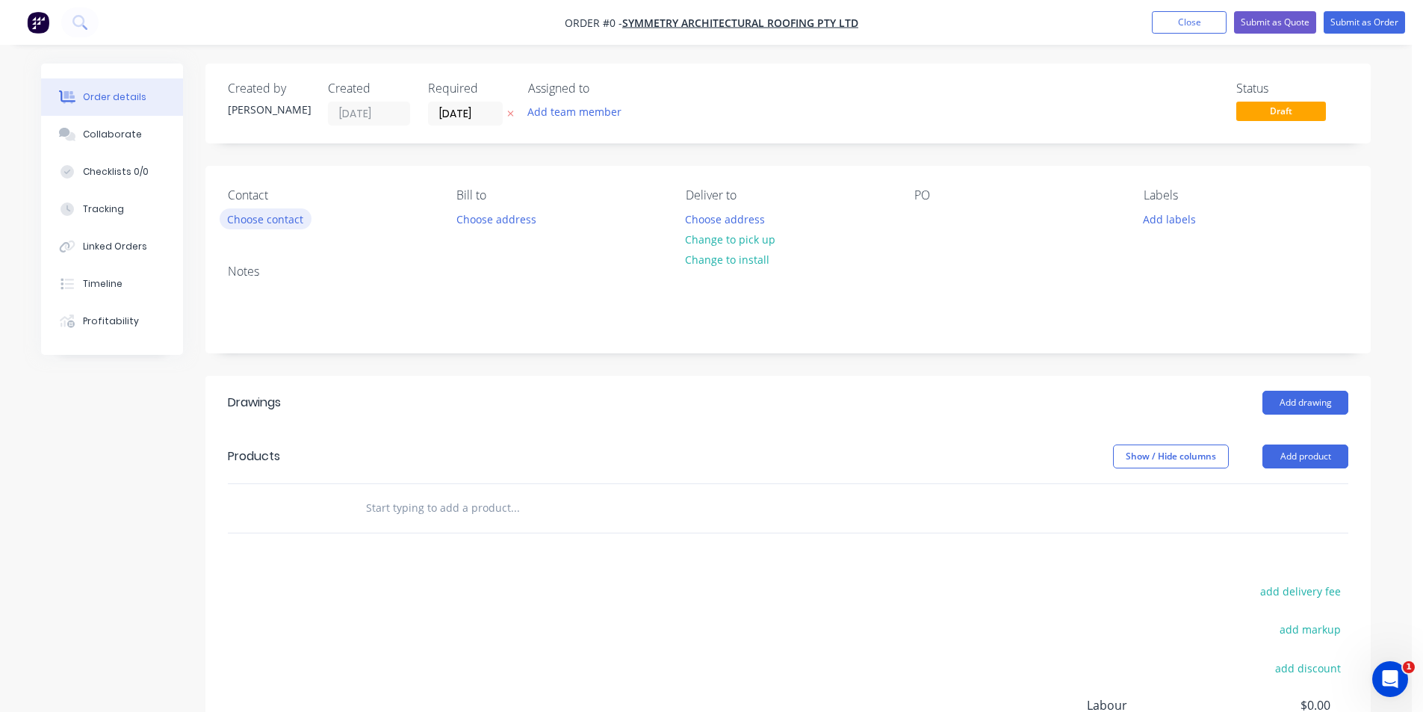
click at [240, 217] on button "Choose contact" at bounding box center [266, 218] width 92 height 20
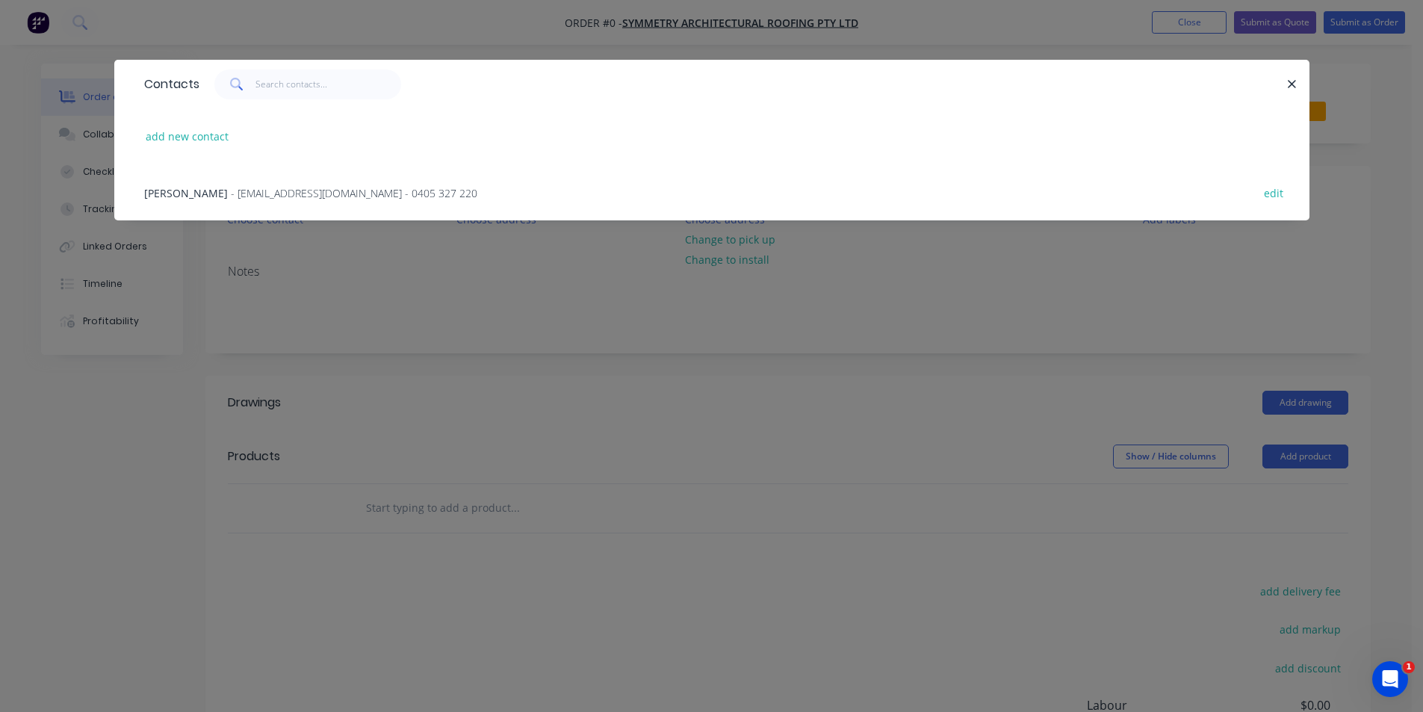
click at [343, 199] on span "- nippardteal@hotmail.com - 0405 327 220" at bounding box center [354, 193] width 247 height 14
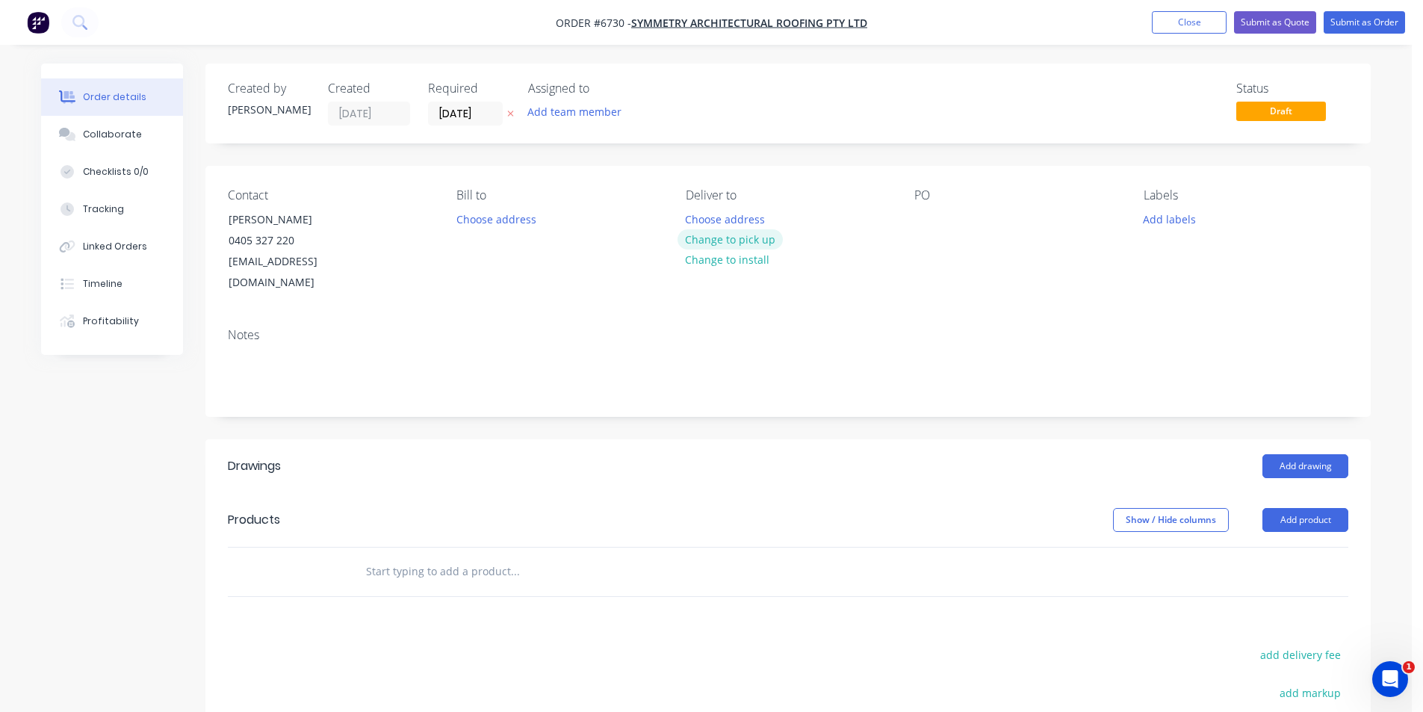
click at [754, 242] on button "Change to pick up" at bounding box center [731, 239] width 106 height 20
click at [929, 224] on div at bounding box center [927, 219] width 24 height 22
click at [953, 219] on div "465" at bounding box center [936, 219] width 42 height 22
click at [1299, 454] on button "Add drawing" at bounding box center [1306, 466] width 86 height 24
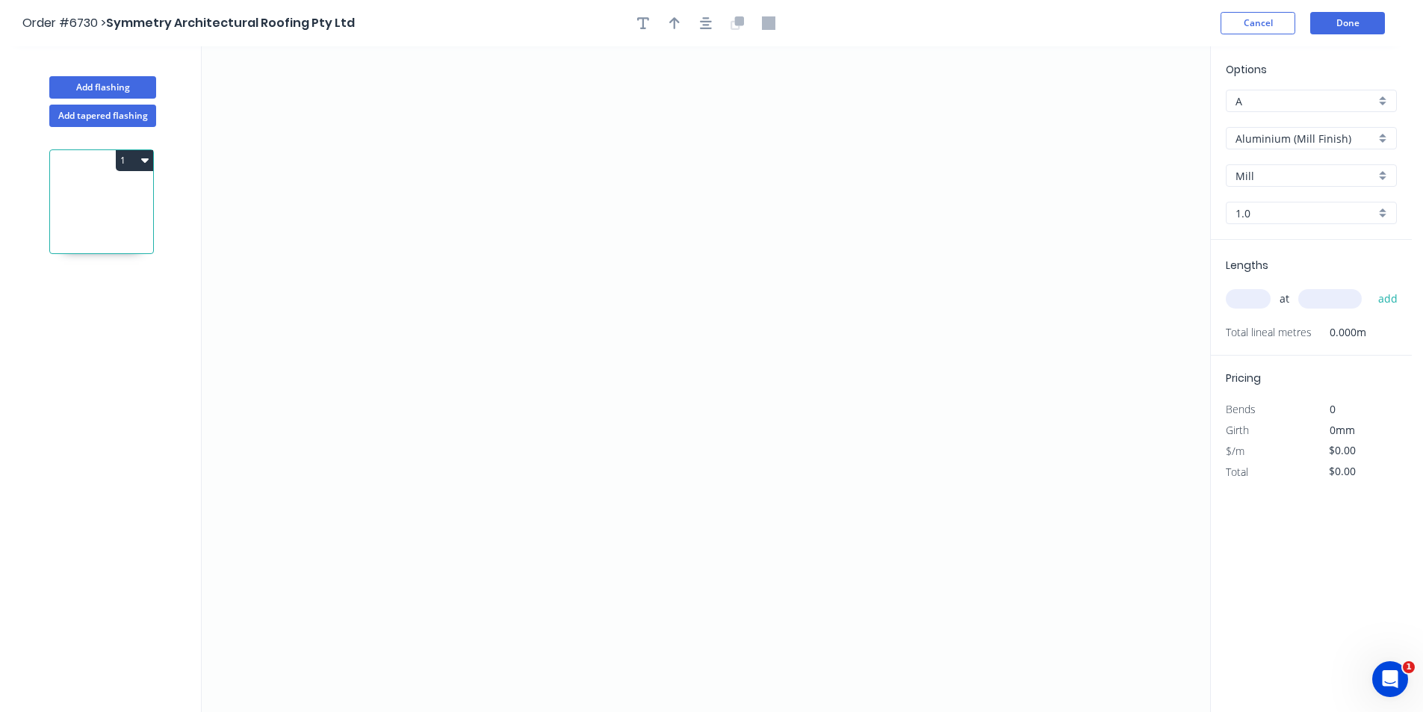
click at [1326, 142] on input "Aluminium (Mill Finish)" at bounding box center [1306, 139] width 140 height 16
click at [1317, 180] on div "GAL Z600 Heritage" at bounding box center [1312, 178] width 170 height 26
type input "GAL Z600 Heritage"
type input "GAL Z600"
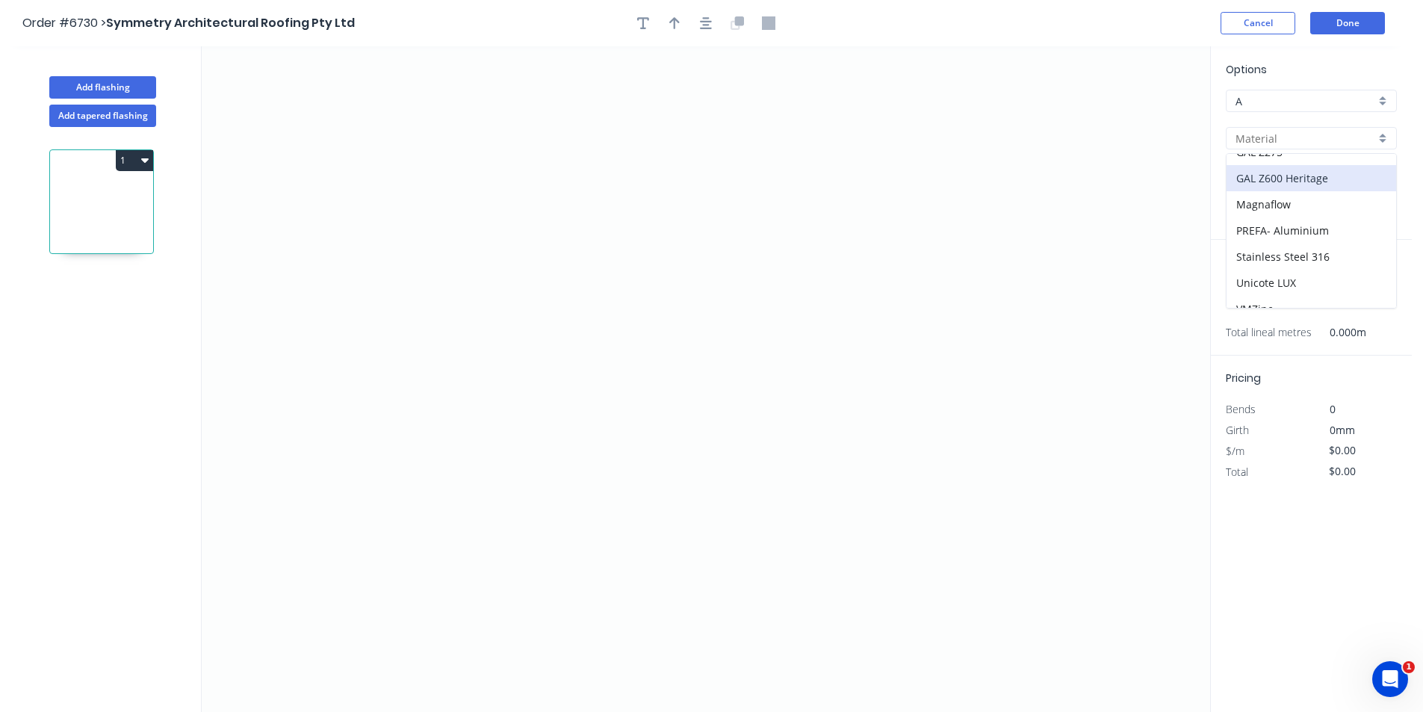
type input "0.55"
click at [455, 279] on icon "0" at bounding box center [706, 379] width 1009 height 666
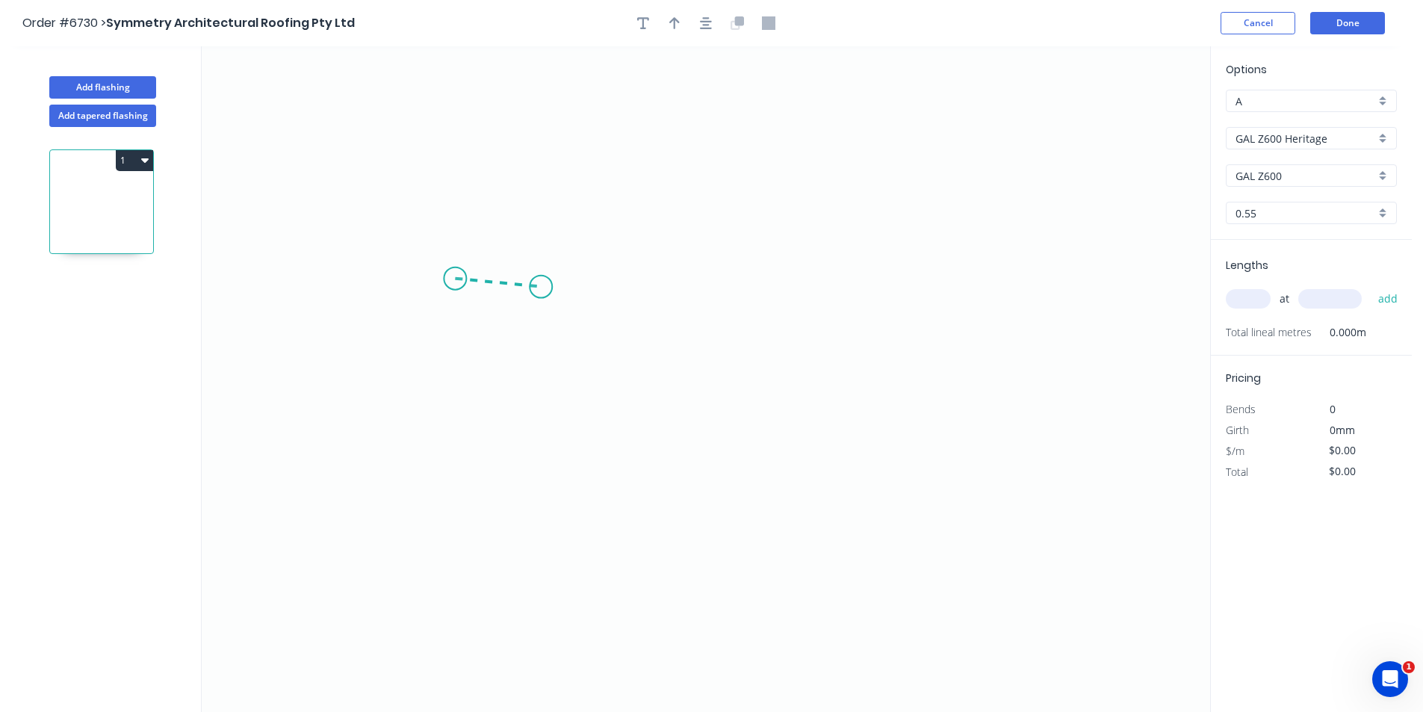
click at [541, 287] on icon "0" at bounding box center [706, 379] width 1009 height 666
click at [533, 415] on icon "0 ?" at bounding box center [706, 379] width 1009 height 666
click at [903, 448] on icon "0 ? ? ? º" at bounding box center [706, 379] width 1009 height 666
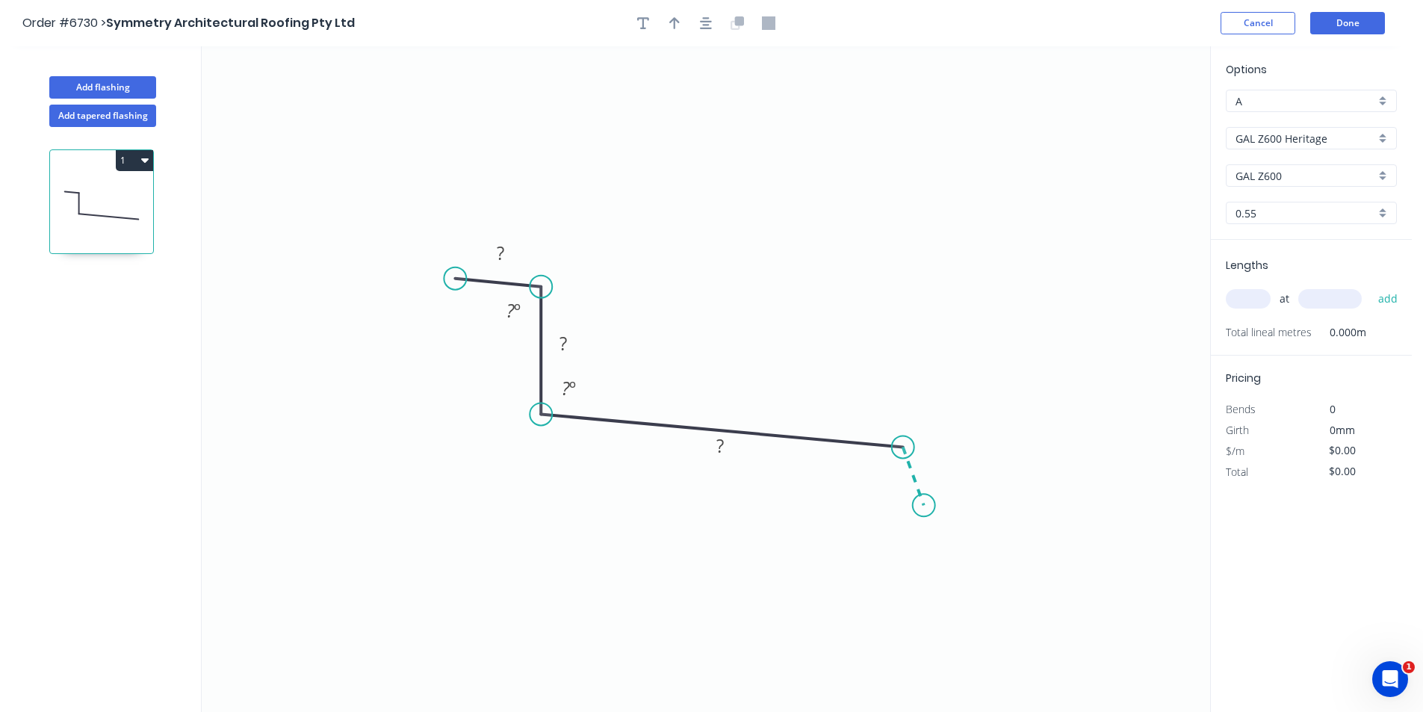
click at [924, 507] on icon "0 ? ? ? ? º ? º" at bounding box center [706, 379] width 1009 height 666
drag, startPoint x: 455, startPoint y: 279, endPoint x: 445, endPoint y: 270, distance: 13.8
click at [445, 270] on circle at bounding box center [446, 270] width 22 height 22
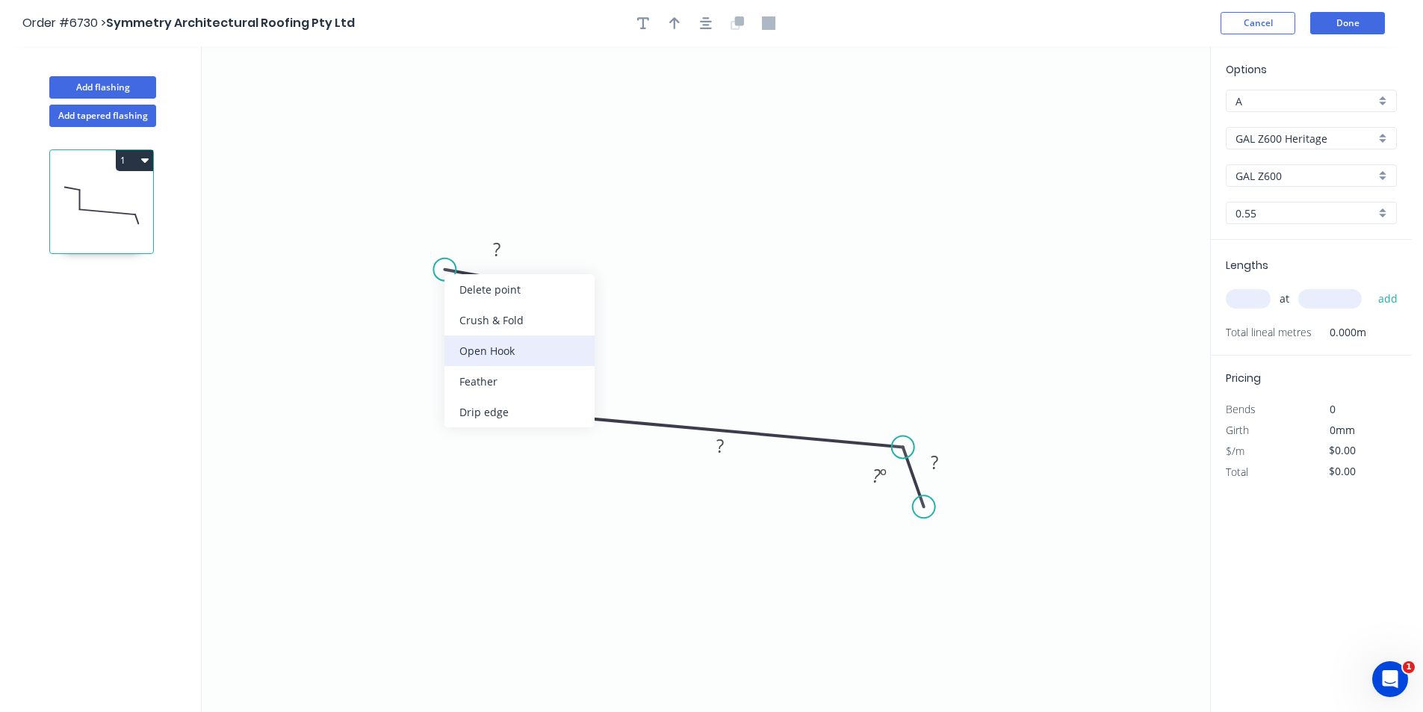
click at [499, 351] on div "Open Hook" at bounding box center [520, 350] width 150 height 31
click at [512, 323] on div "Flip bend" at bounding box center [521, 320] width 150 height 31
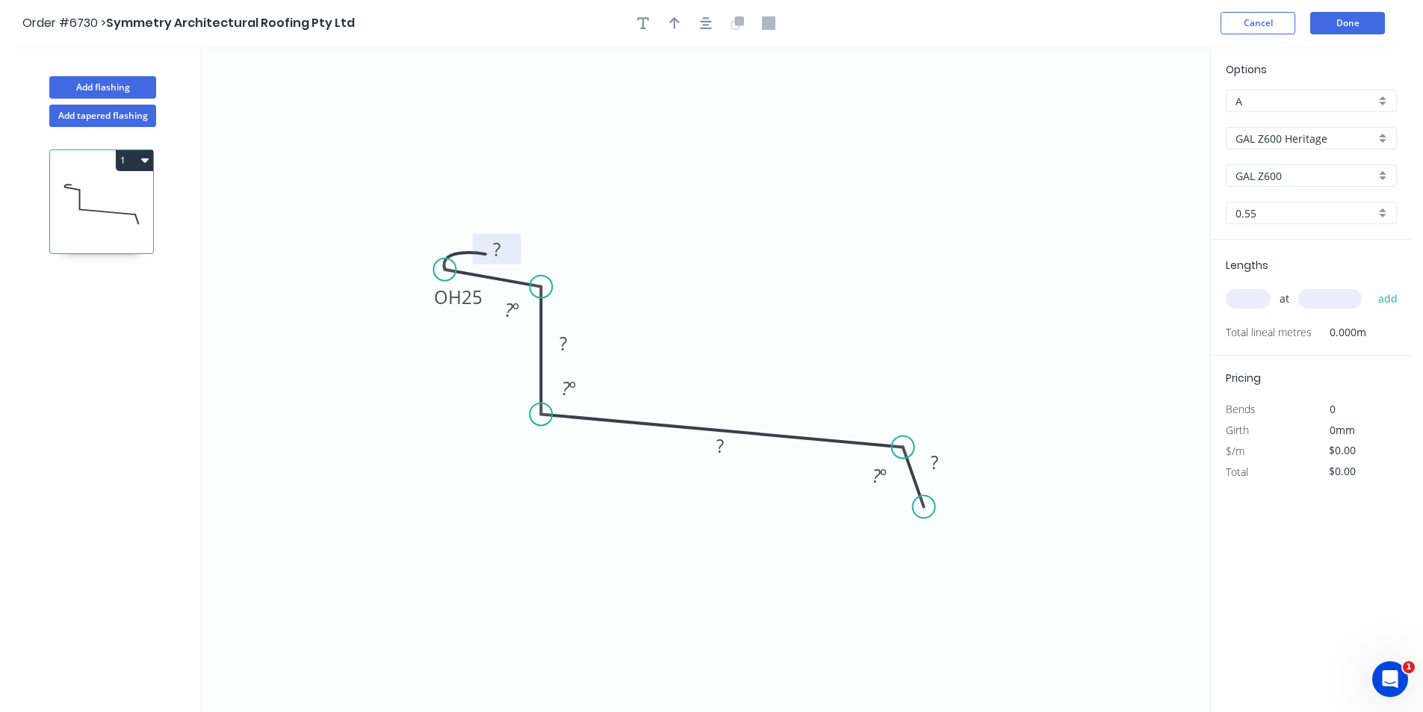
click at [504, 247] on rect at bounding box center [497, 250] width 30 height 21
click at [498, 251] on tspan "?" at bounding box center [496, 249] width 7 height 25
type input "$27.20"
click at [459, 298] on tspan "OH" at bounding box center [448, 297] width 28 height 25
click at [644, 25] on icon "button" at bounding box center [643, 23] width 12 height 12
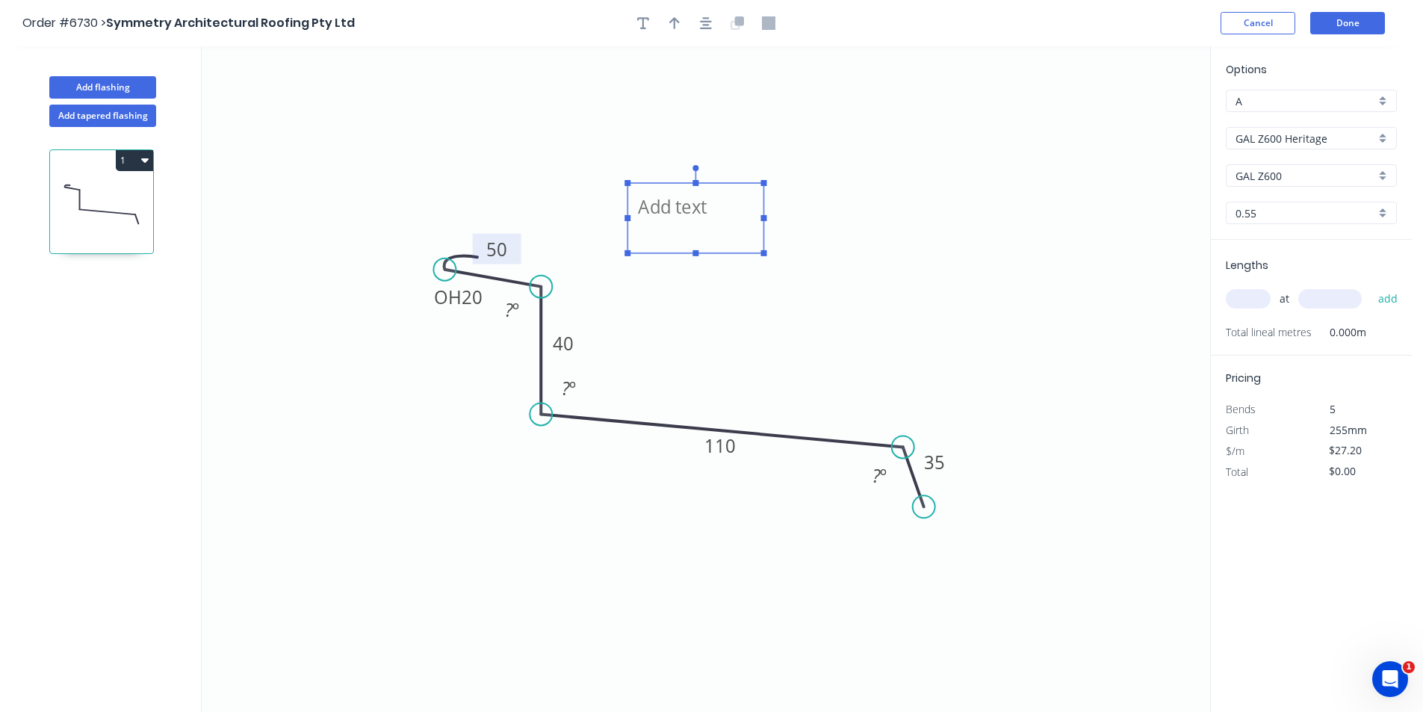
drag, startPoint x: 273, startPoint y: 81, endPoint x: 671, endPoint y: 194, distance: 413.2
click at [671, 194] on textarea at bounding box center [695, 218] width 121 height 55
type textarea "SEE DRAWING"
click at [673, 21] on icon "button" at bounding box center [674, 22] width 10 height 13
click at [676, 18] on icon "button" at bounding box center [674, 22] width 10 height 13
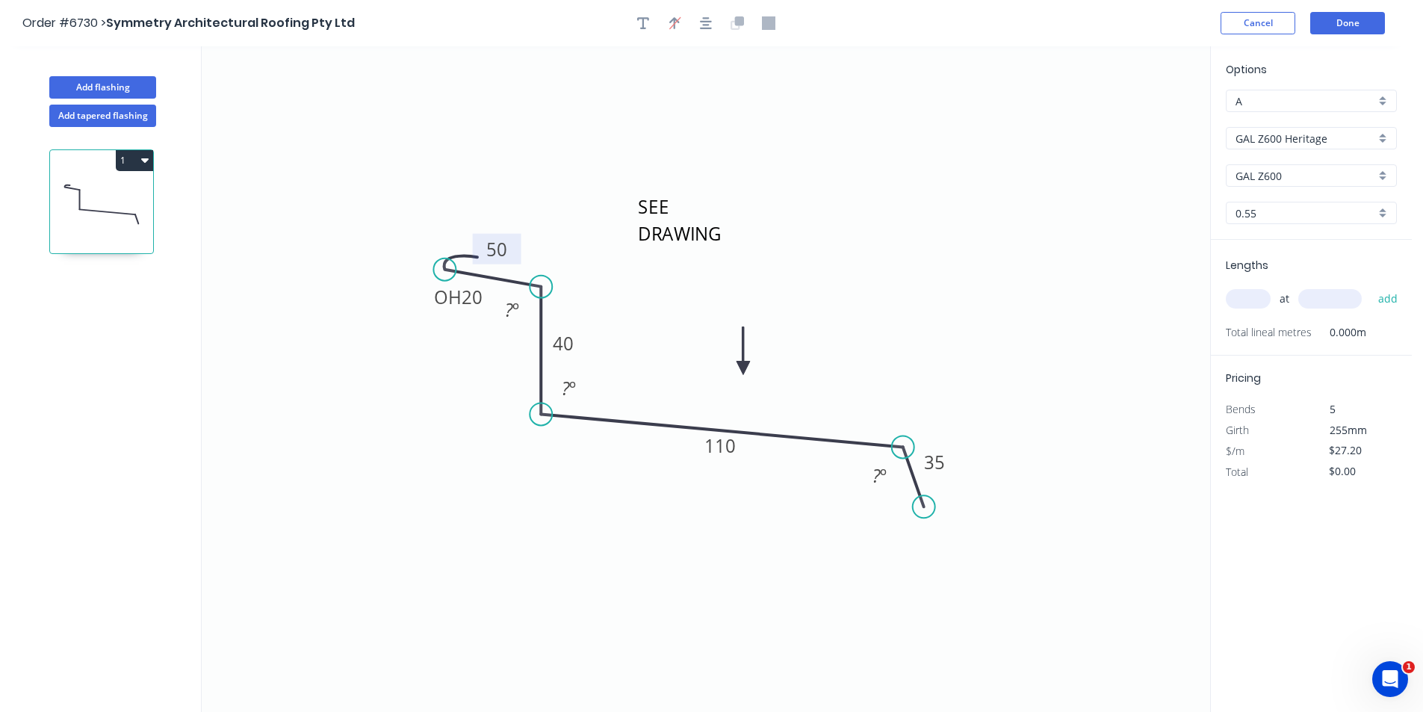
drag, startPoint x: 1137, startPoint y: 121, endPoint x: 681, endPoint y: 385, distance: 527.2
click at [737, 375] on icon at bounding box center [743, 351] width 13 height 48
click at [1252, 300] on input "text" at bounding box center [1248, 298] width 45 height 19
type input "2"
type input "3500"
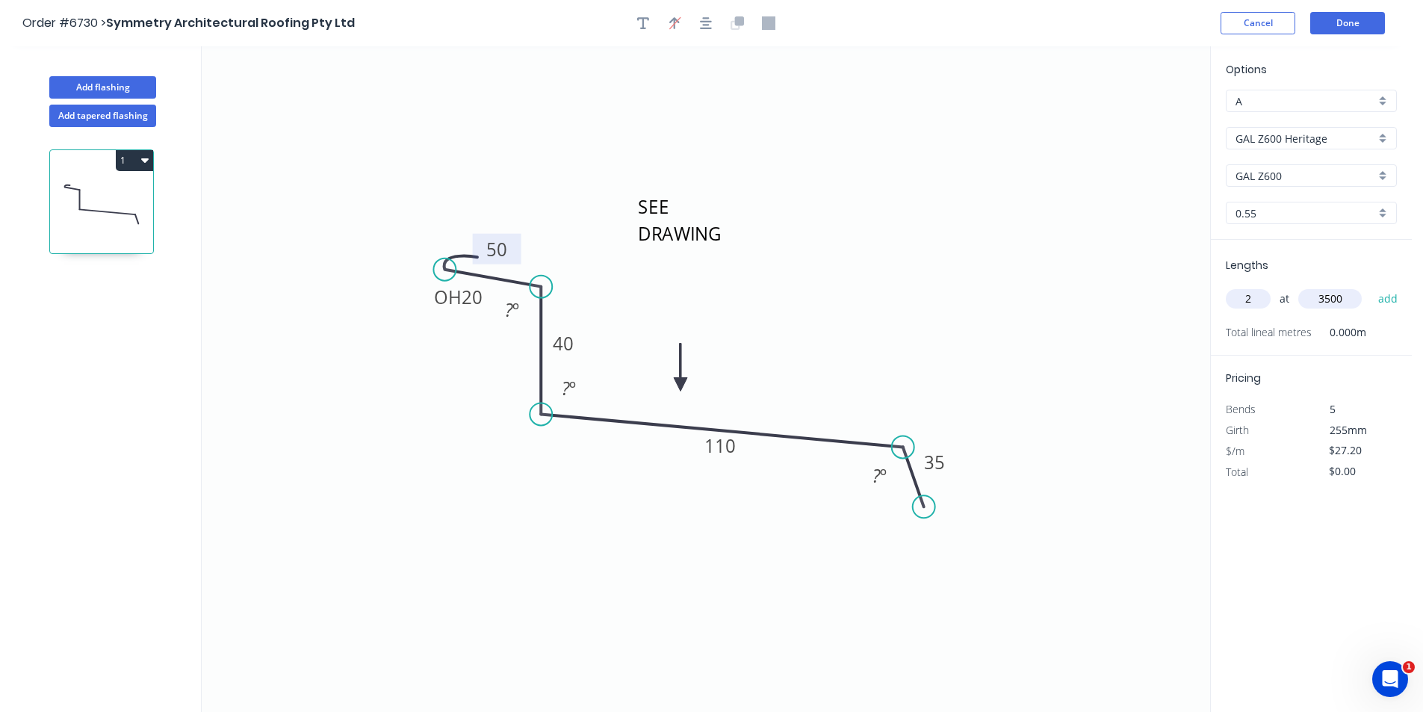
click at [1371, 286] on button "add" at bounding box center [1388, 298] width 35 height 25
type input "$190.40"
type input "1"
type input "1500"
click at [1371, 286] on button "add" at bounding box center [1388, 298] width 35 height 25
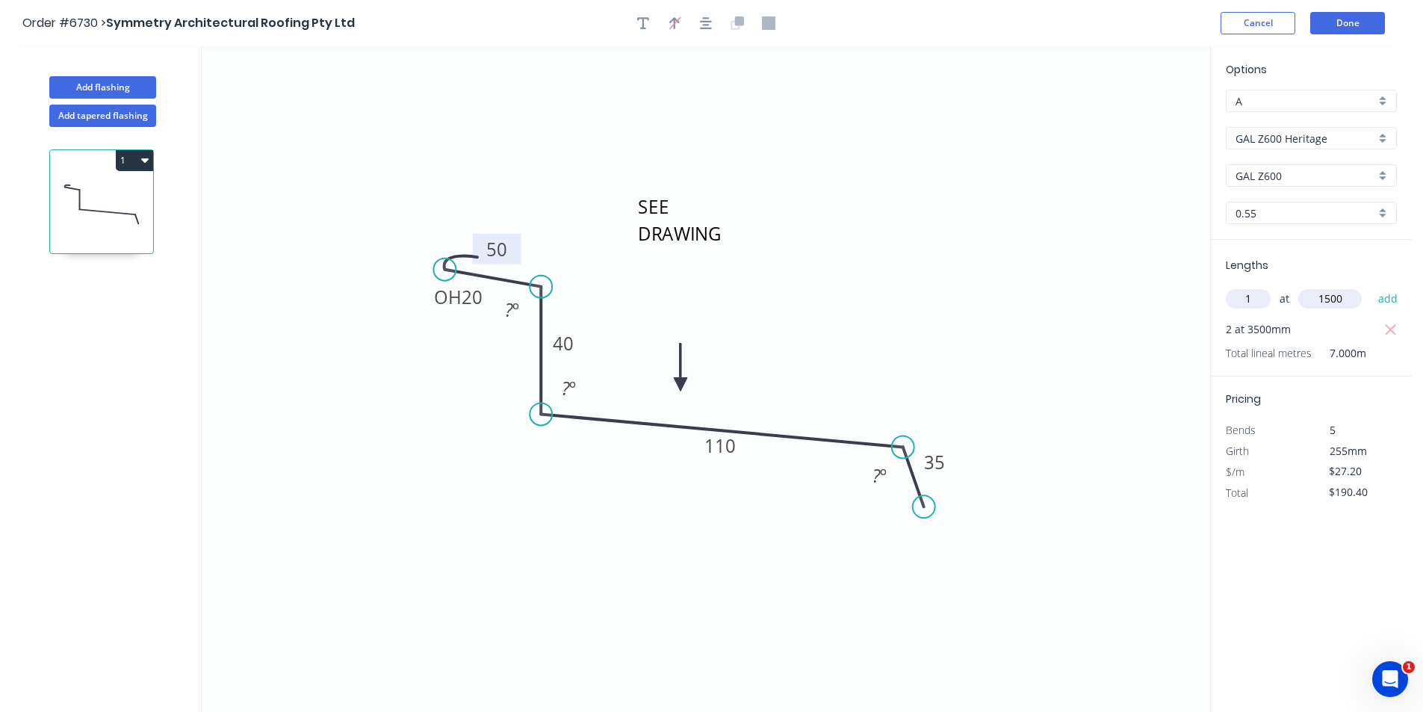
type input "$231.20"
click at [143, 90] on button "Add flashing" at bounding box center [102, 87] width 107 height 22
type input "$0.00"
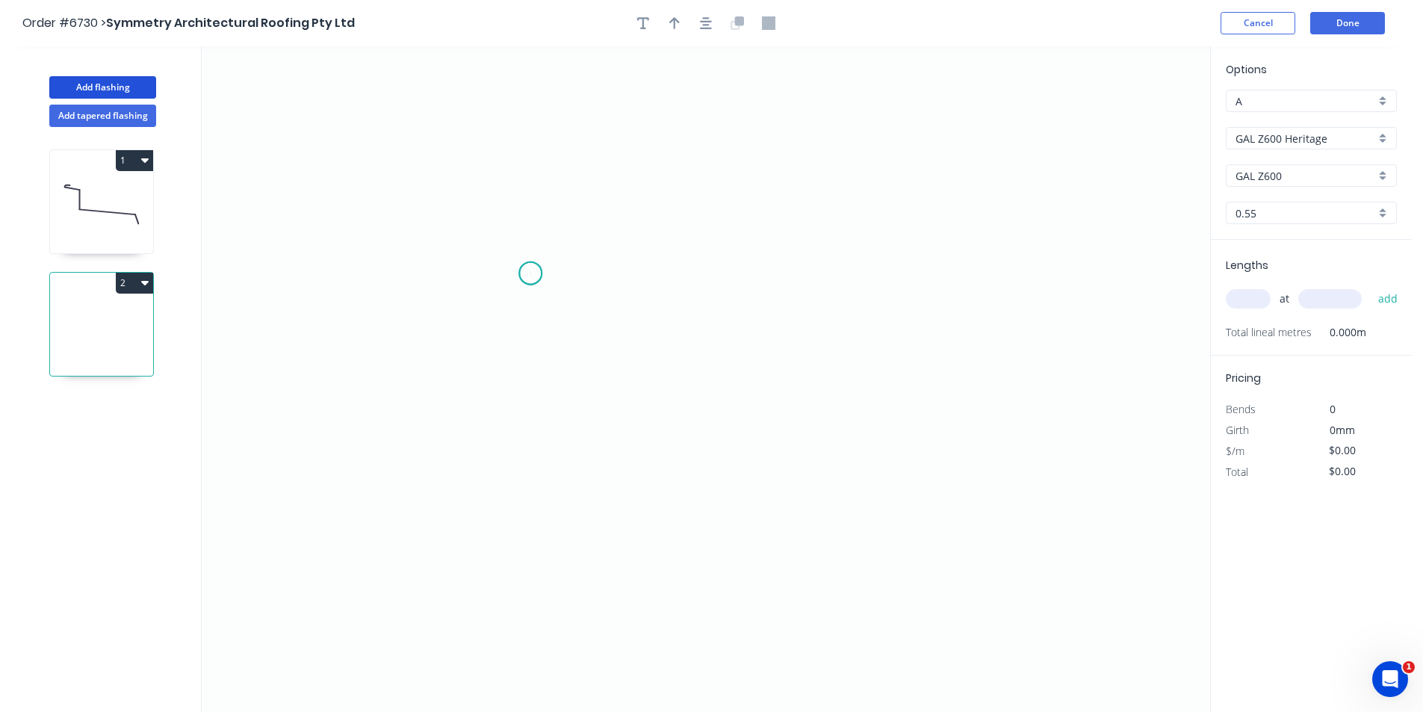
click at [531, 273] on icon "0" at bounding box center [706, 379] width 1009 height 666
click at [531, 415] on icon "0" at bounding box center [706, 379] width 1009 height 666
click at [897, 448] on icon "0 ?" at bounding box center [706, 379] width 1009 height 666
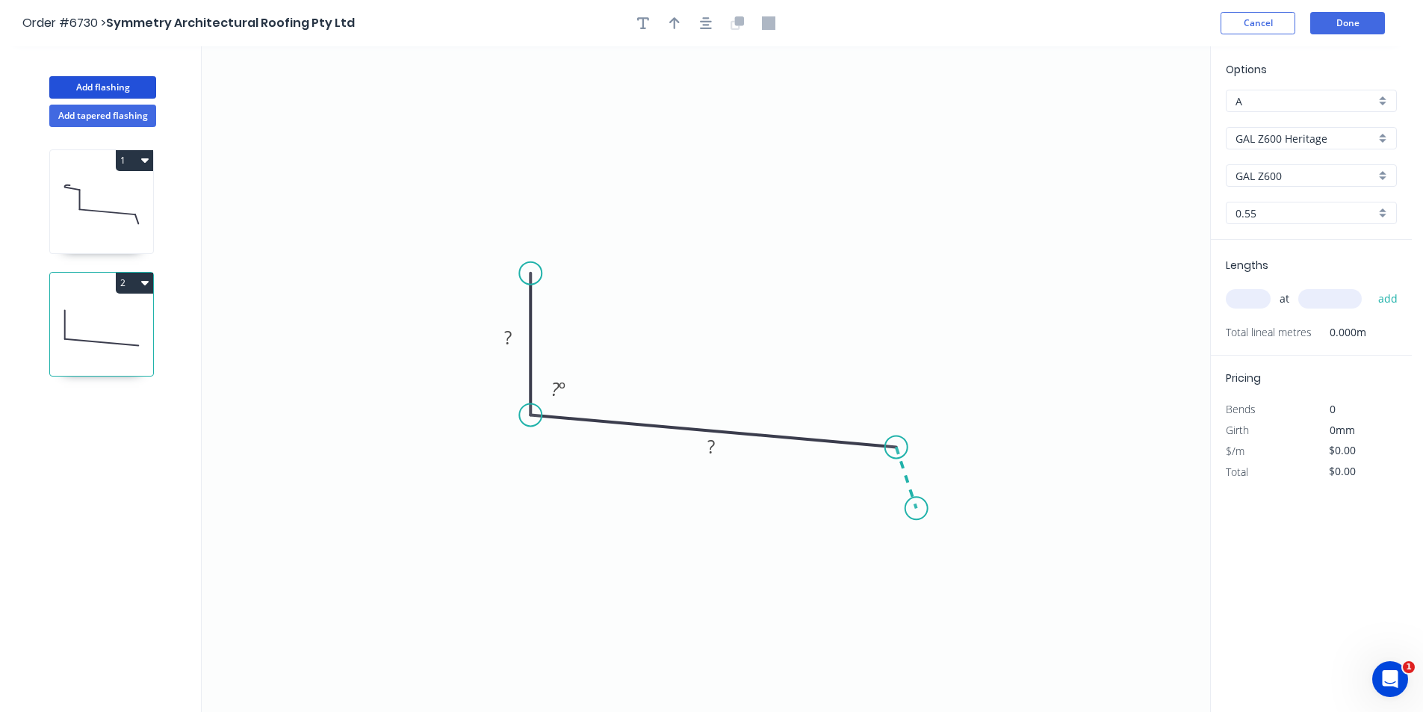
click at [917, 509] on icon "0 ? ? ? º" at bounding box center [706, 379] width 1009 height 666
click at [519, 335] on rect at bounding box center [508, 338] width 30 height 21
drag, startPoint x: 521, startPoint y: 269, endPoint x: 531, endPoint y: 271, distance: 10.7
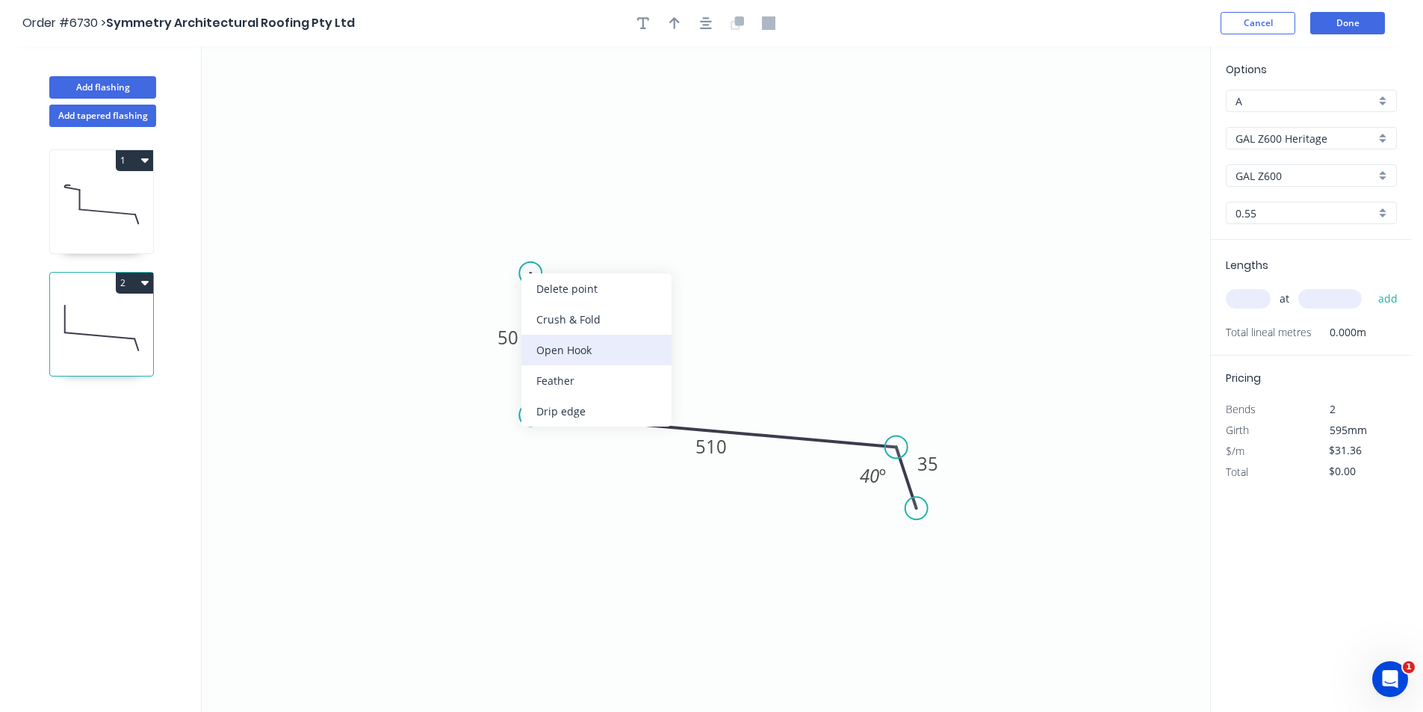
click at [619, 359] on div "Open Hook" at bounding box center [597, 350] width 150 height 31
type input "$46.31"
click at [567, 322] on div "Flip bend" at bounding box center [608, 322] width 150 height 31
click at [518, 282] on tspan "25" at bounding box center [512, 285] width 21 height 25
click at [519, 282] on rect at bounding box center [499, 285] width 56 height 31
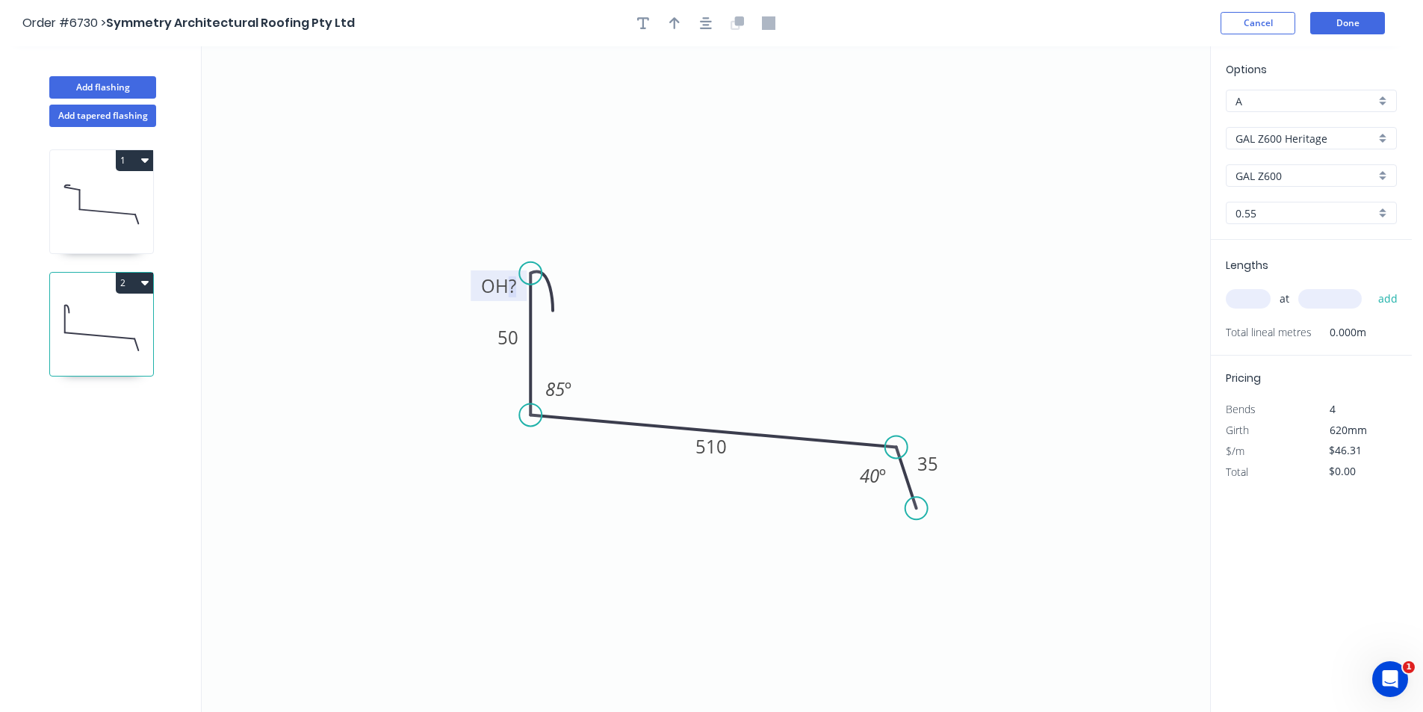
click at [513, 291] on tspan "?" at bounding box center [512, 285] width 7 height 25
click at [702, 24] on icon "button" at bounding box center [706, 22] width 12 height 13
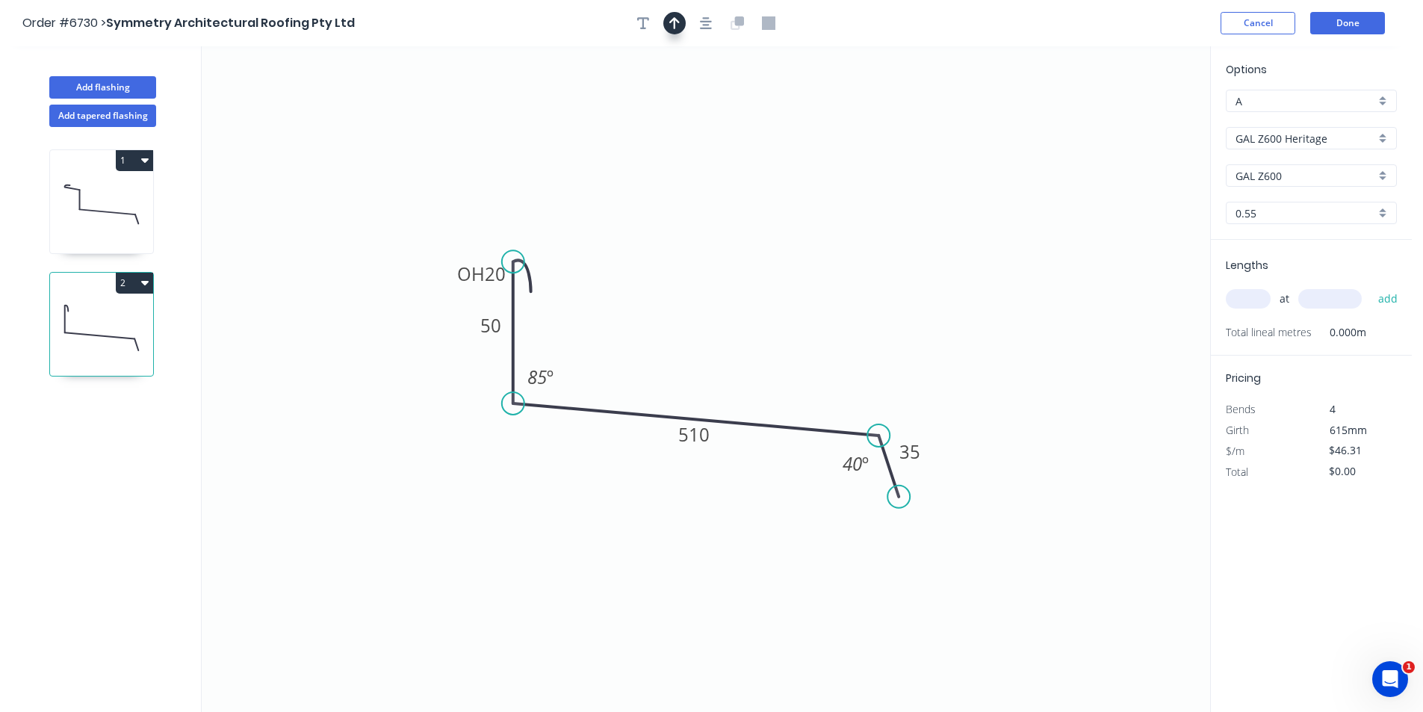
click at [671, 25] on icon "button" at bounding box center [674, 22] width 10 height 13
drag, startPoint x: 986, startPoint y: 176, endPoint x: 726, endPoint y: 344, distance: 310.0
click at [696, 365] on icon at bounding box center [696, 351] width 13 height 48
click at [1258, 300] on input "text" at bounding box center [1248, 298] width 45 height 19
type input "1"
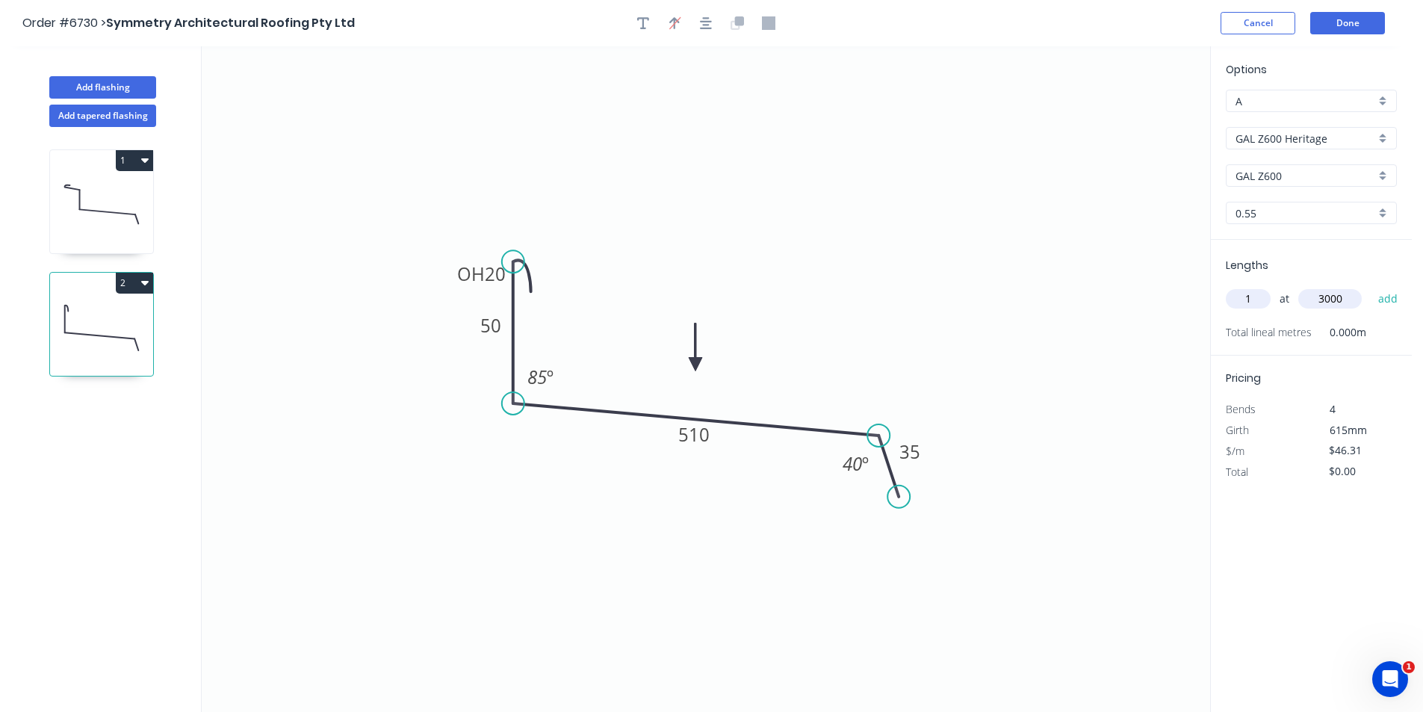
click at [1371, 286] on button "add" at bounding box center [1388, 298] width 35 height 25
click at [78, 92] on button "Add flashing" at bounding box center [102, 87] width 107 height 22
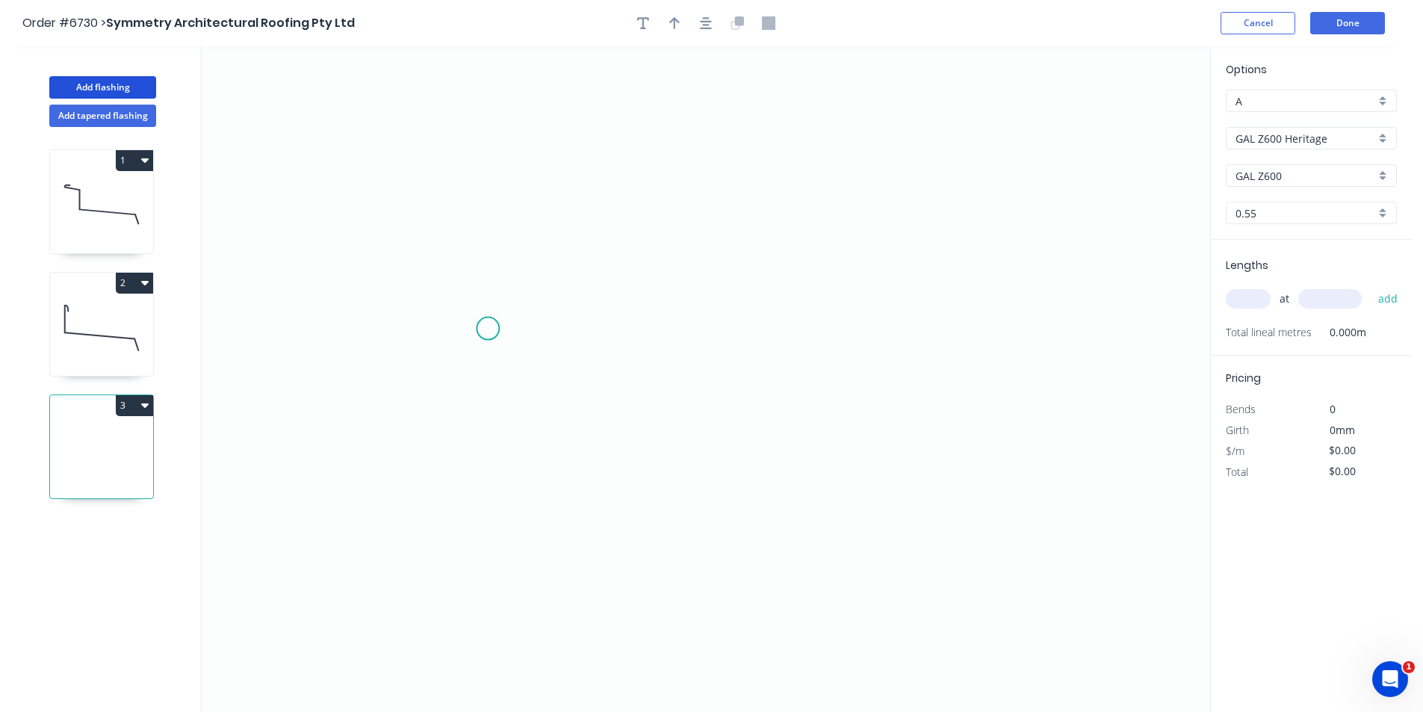
click at [486, 329] on icon "0" at bounding box center [706, 379] width 1009 height 666
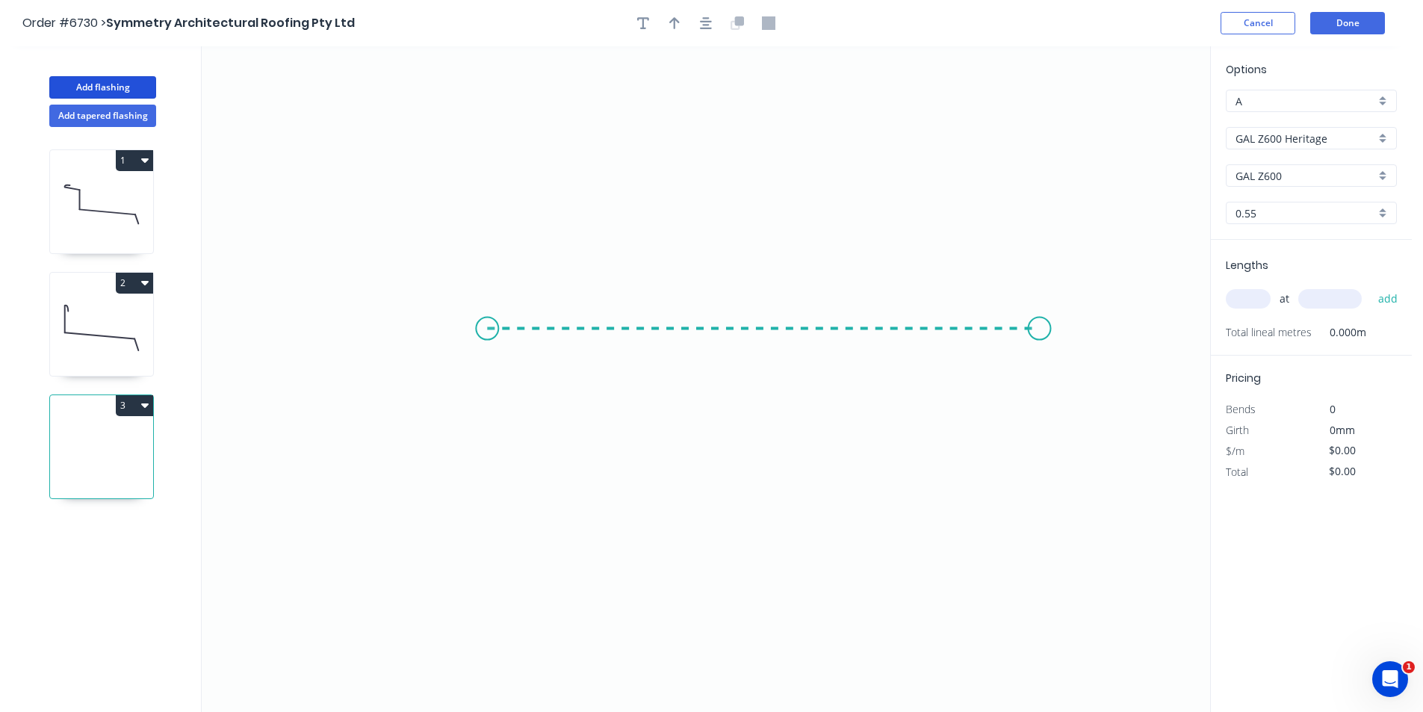
click at [1040, 335] on icon "0" at bounding box center [706, 379] width 1009 height 666
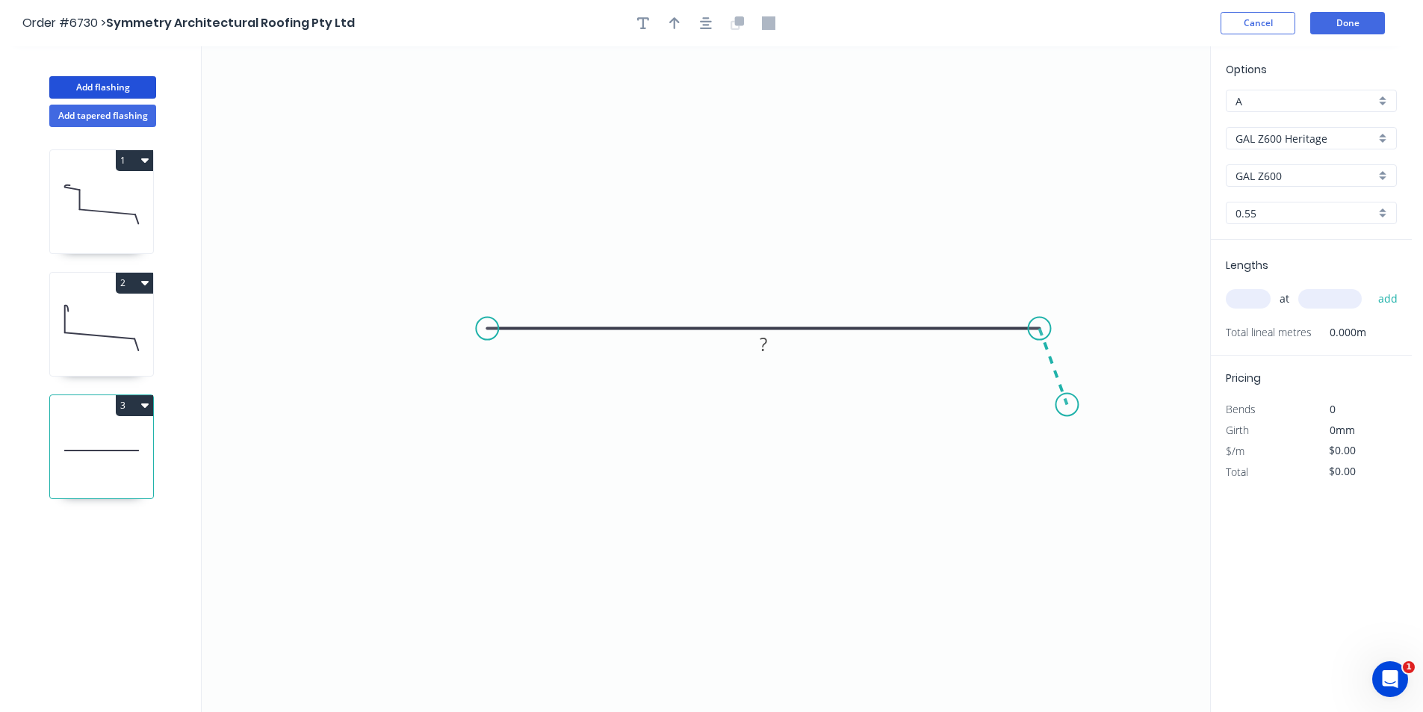
click at [1068, 405] on icon "0 ?" at bounding box center [706, 379] width 1009 height 666
click at [696, 22] on button "button" at bounding box center [706, 23] width 22 height 22
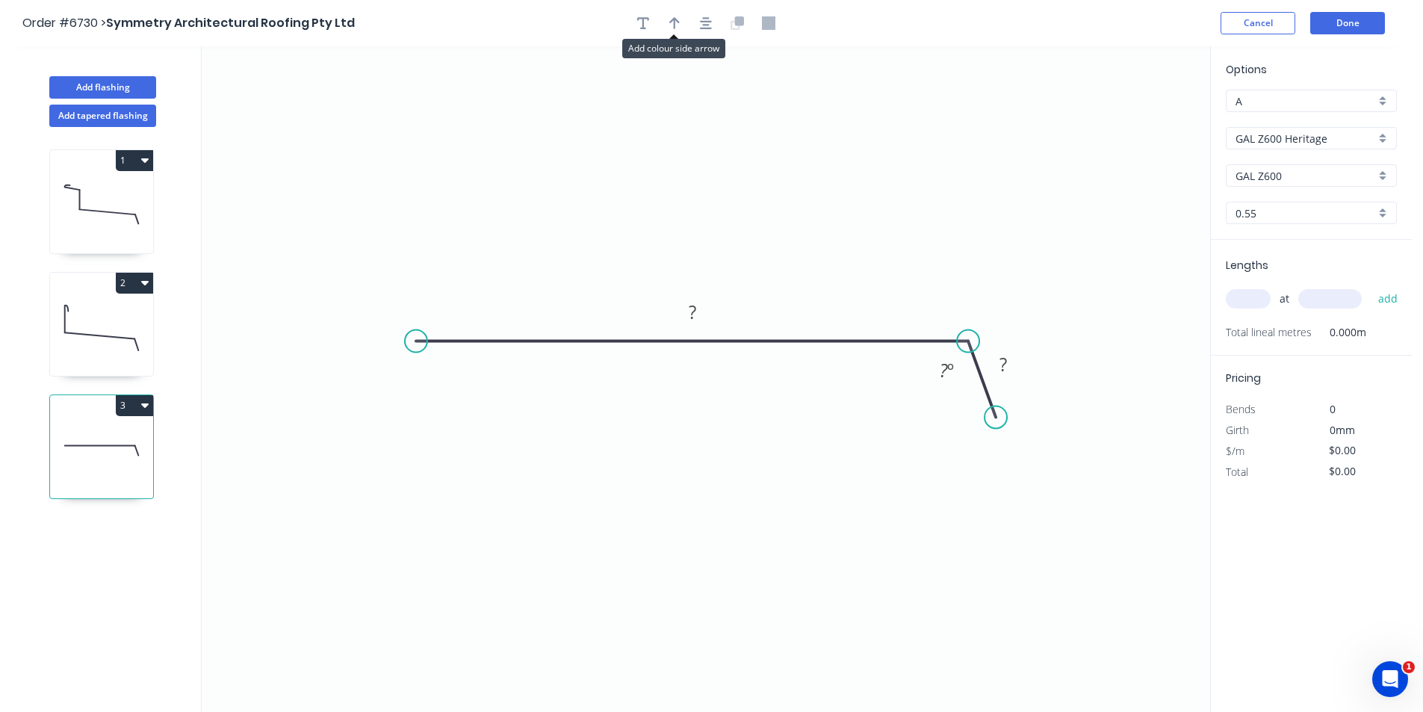
click at [663, 29] on div at bounding box center [706, 23] width 157 height 22
click at [666, 27] on button "button" at bounding box center [674, 23] width 22 height 22
drag, startPoint x: 1136, startPoint y: 118, endPoint x: 548, endPoint y: 304, distance: 617.5
click at [526, 306] on icon at bounding box center [524, 289] width 13 height 48
click at [696, 311] on rect at bounding box center [693, 313] width 30 height 21
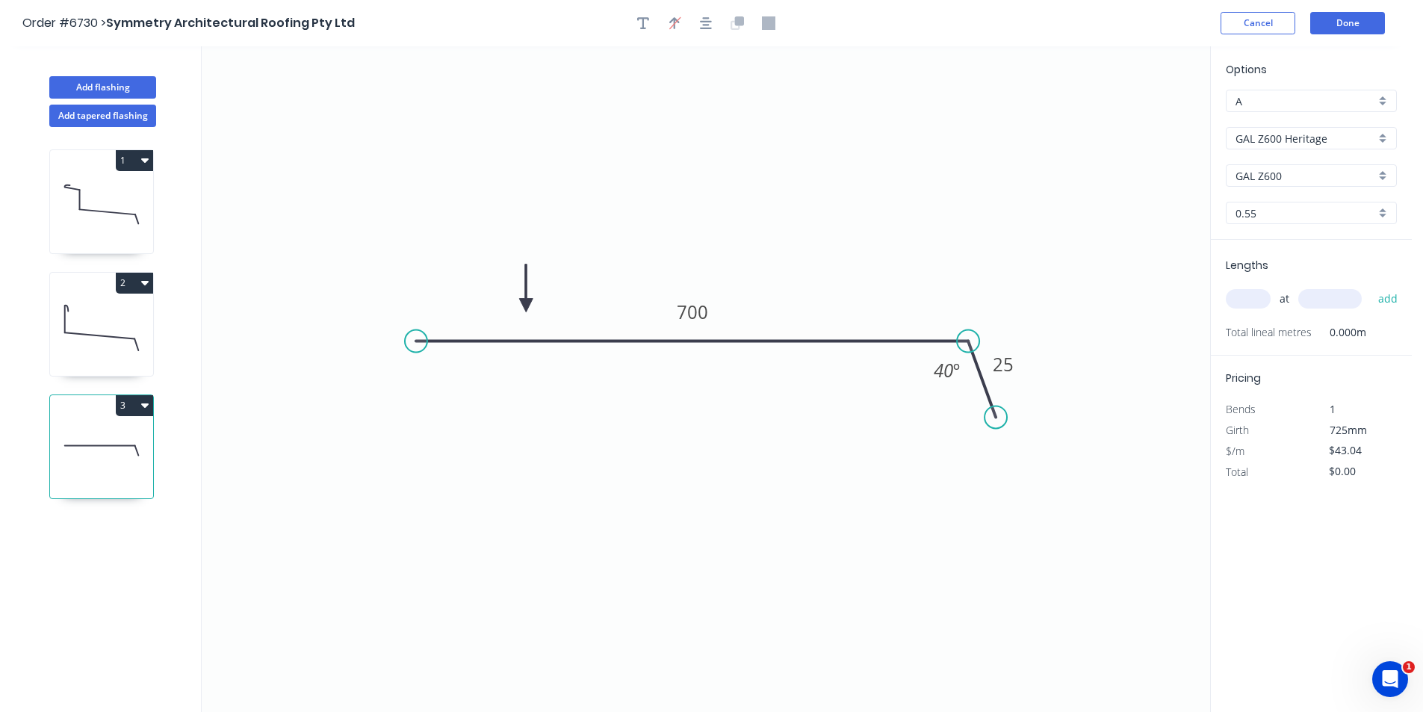
click at [1258, 292] on input "text" at bounding box center [1248, 298] width 45 height 19
click at [1371, 286] on button "add" at bounding box center [1388, 298] width 35 height 25
click at [129, 415] on button "3" at bounding box center [134, 405] width 37 height 21
click at [120, 85] on button "Add flashing" at bounding box center [102, 87] width 107 height 22
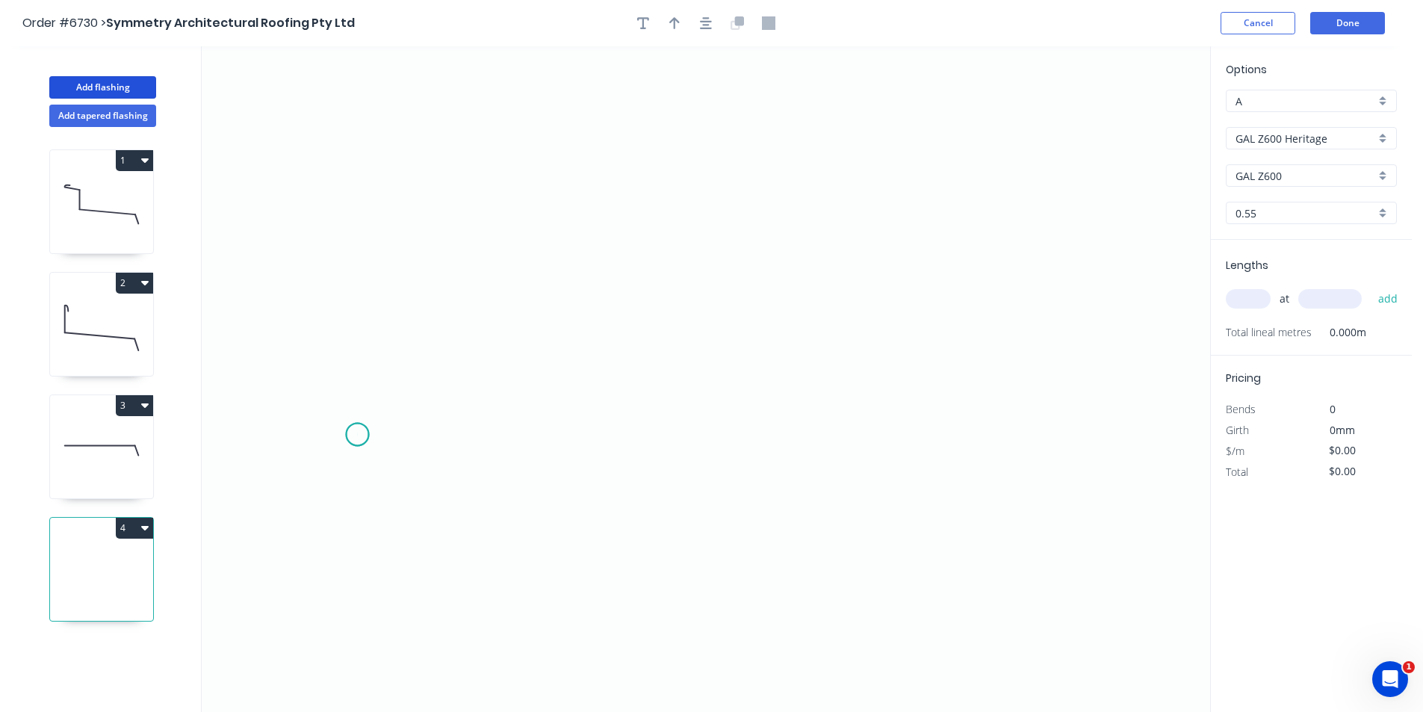
click at [357, 435] on icon "0" at bounding box center [706, 379] width 1009 height 666
click at [731, 276] on icon at bounding box center [544, 355] width 373 height 158
click at [734, 274] on circle at bounding box center [731, 276] width 22 height 22
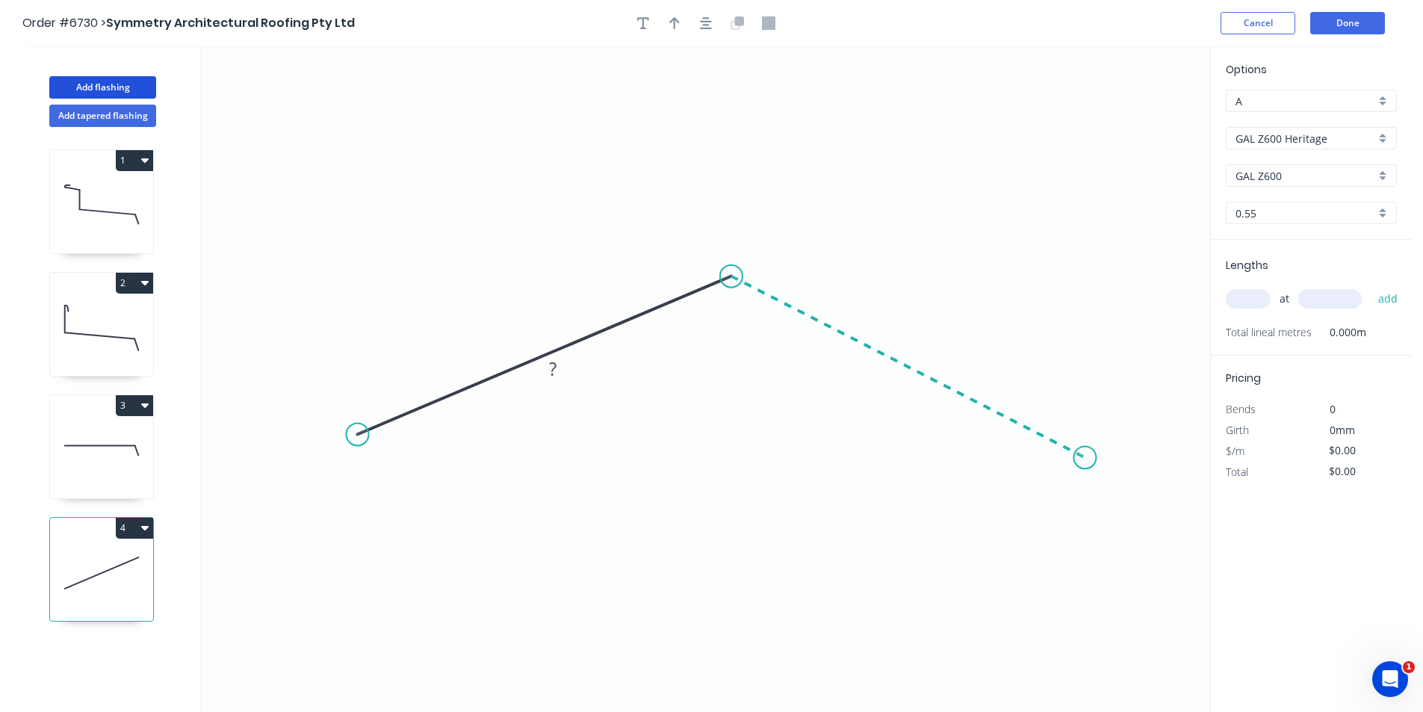
click at [1087, 463] on icon "0 ?" at bounding box center [706, 379] width 1009 height 666
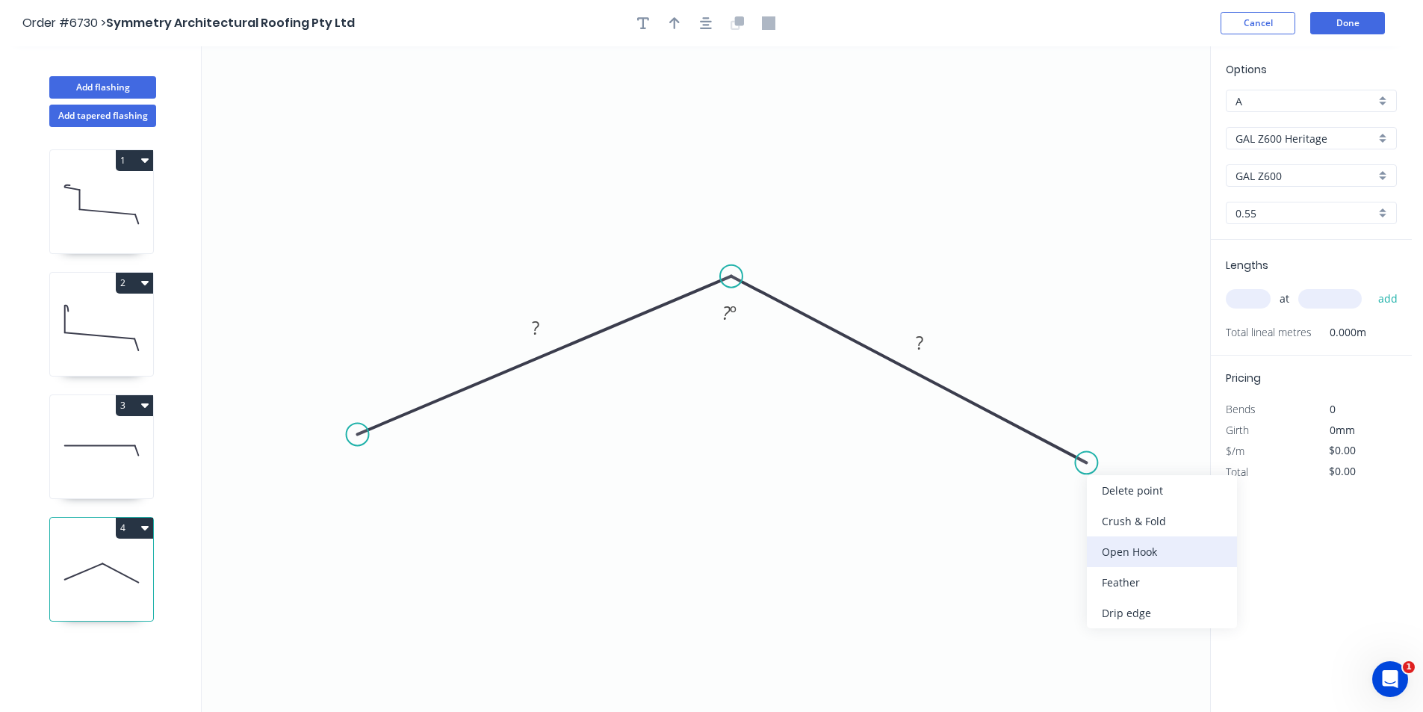
click at [1139, 555] on div "Open Hook" at bounding box center [1162, 551] width 150 height 31
click at [1114, 540] on div "Delete bend" at bounding box center [1162, 544] width 150 height 31
click at [1114, 554] on div "Open Hook" at bounding box center [1155, 551] width 150 height 31
click at [1101, 513] on div "Flip bend" at bounding box center [1167, 516] width 150 height 31
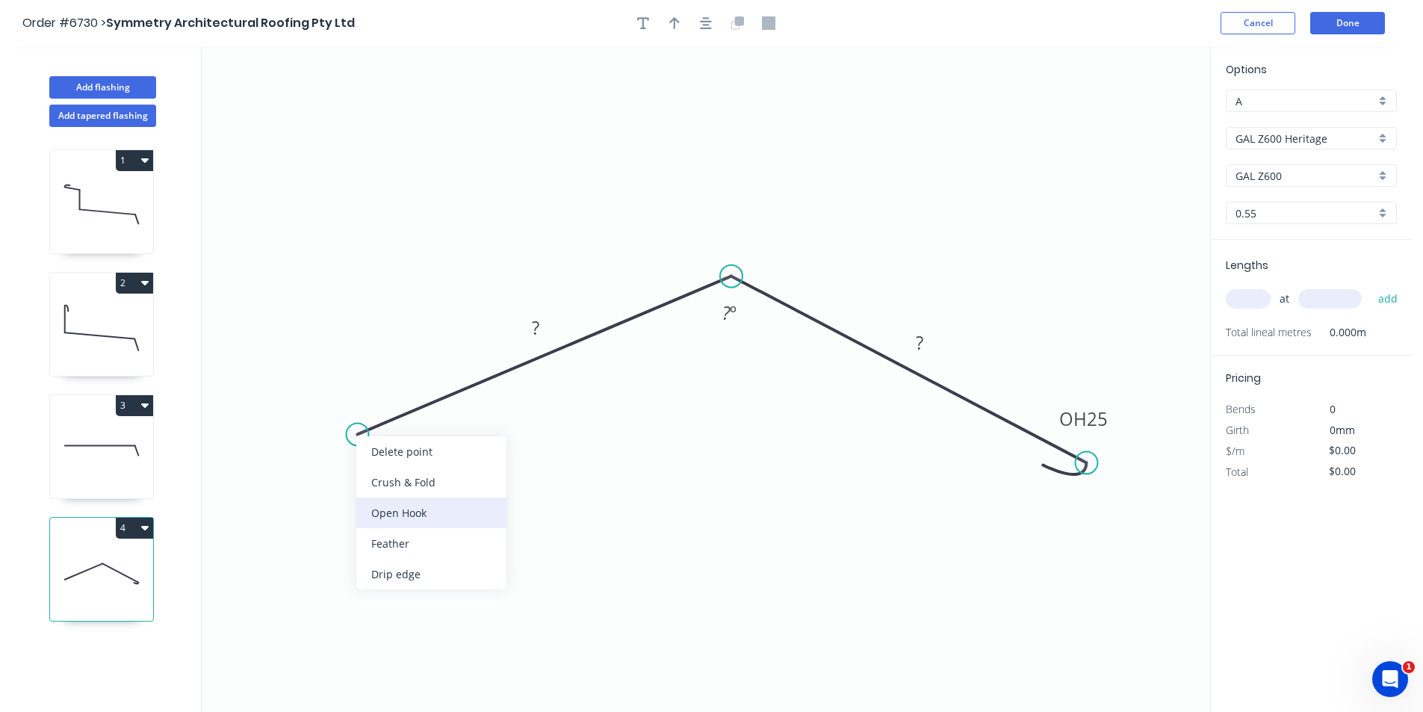
click at [436, 507] on div "Open Hook" at bounding box center [431, 513] width 150 height 31
click at [384, 392] on tspan "25" at bounding box center [377, 390] width 21 height 25
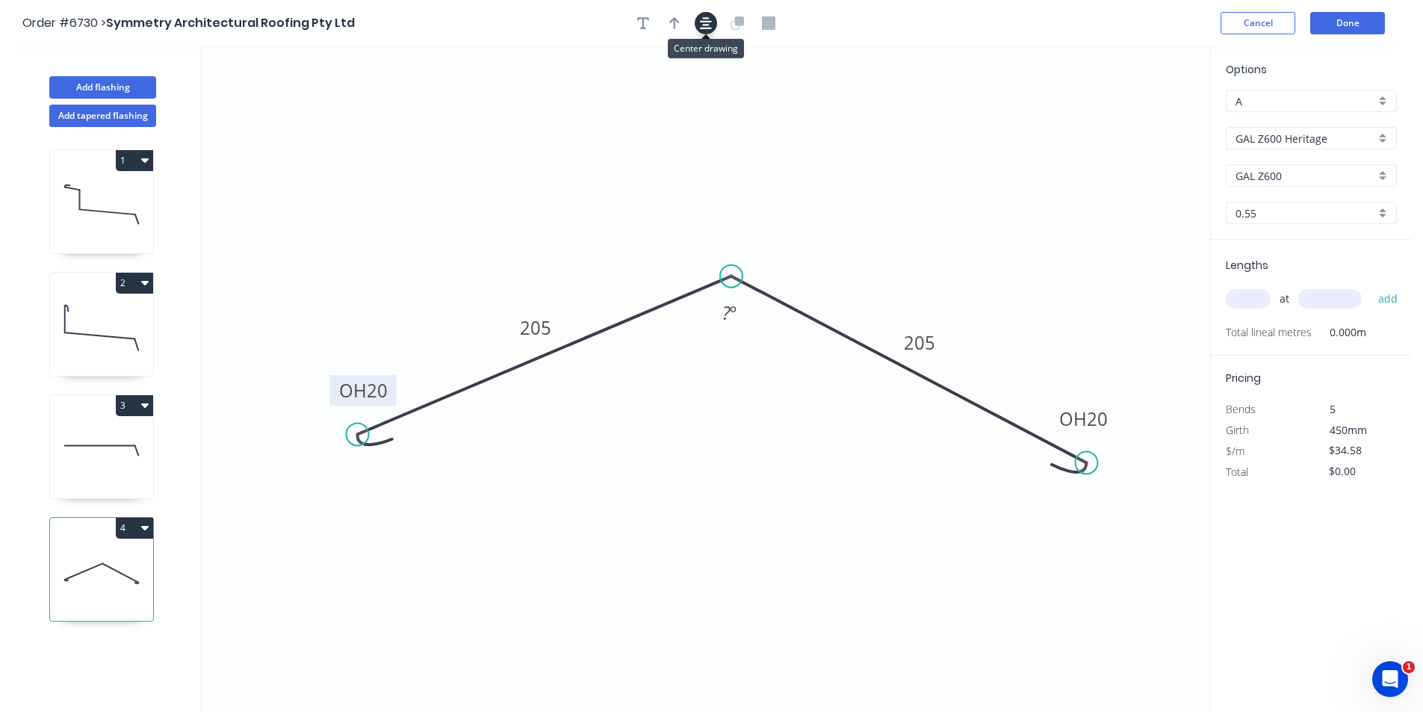
click at [703, 16] on icon "button" at bounding box center [706, 22] width 12 height 13
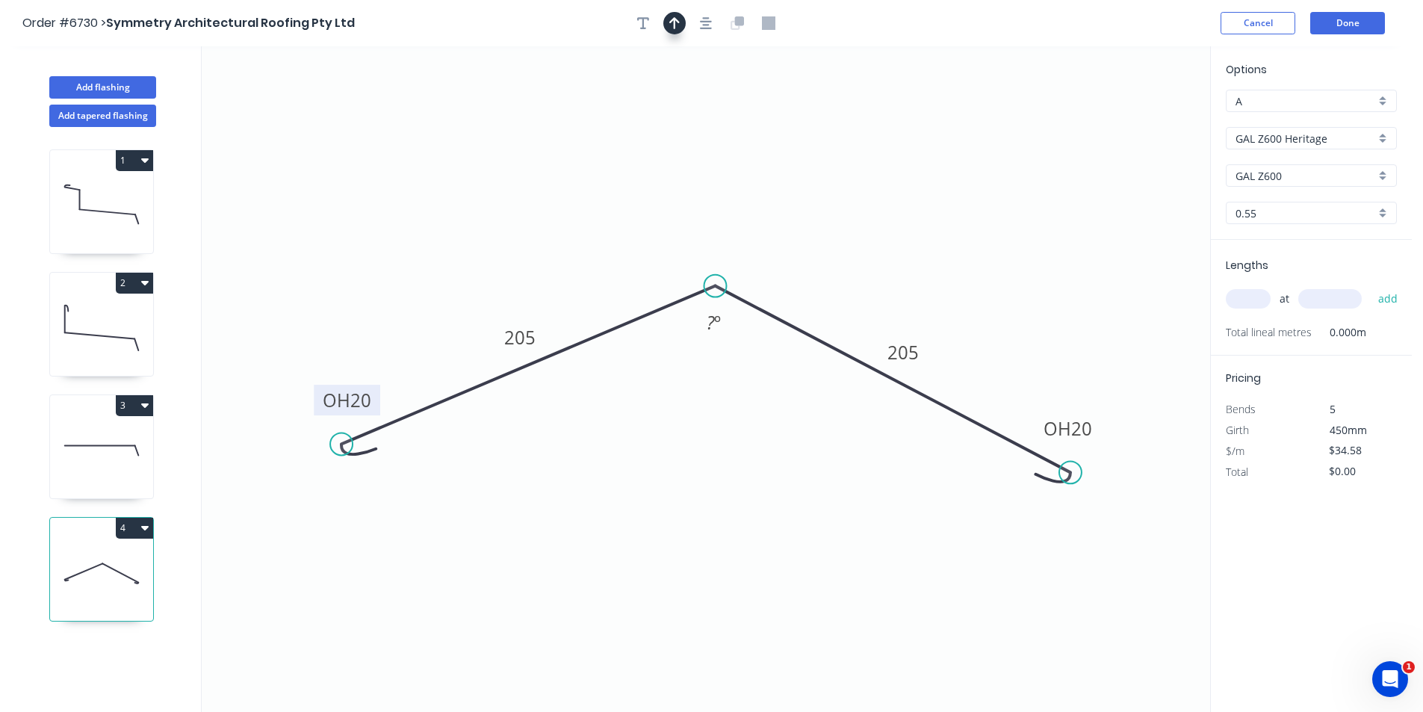
click at [669, 25] on button "button" at bounding box center [674, 23] width 22 height 22
drag, startPoint x: 1122, startPoint y: 129, endPoint x: 763, endPoint y: 202, distance: 365.9
click at [767, 207] on icon at bounding box center [767, 190] width 13 height 48
click at [653, 33] on div at bounding box center [706, 23] width 157 height 22
click at [652, 26] on button "button" at bounding box center [643, 23] width 22 height 22
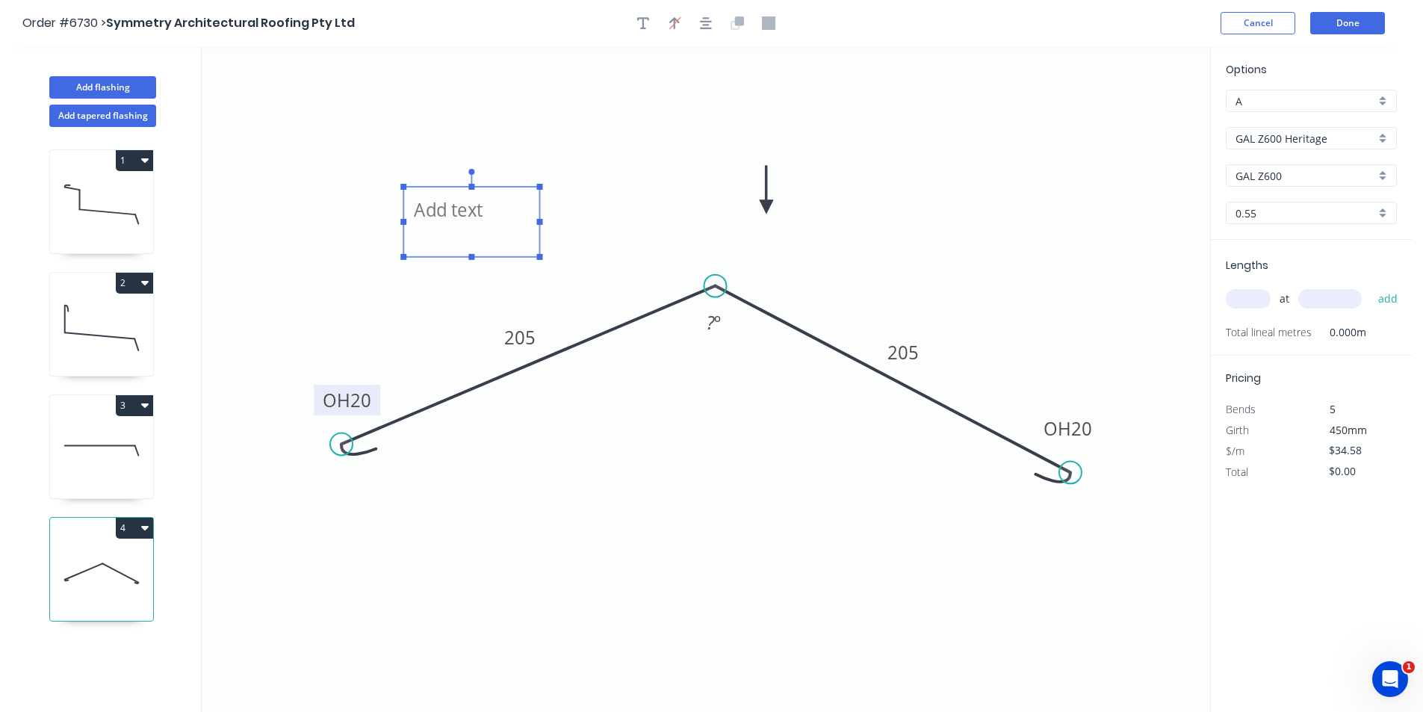
drag, startPoint x: 341, startPoint y: 130, endPoint x: 514, endPoint y: 207, distance: 189.7
click at [514, 207] on textarea at bounding box center [471, 221] width 121 height 55
click at [1272, 300] on div "at add" at bounding box center [1313, 298] width 174 height 25
click at [1270, 300] on div "at add" at bounding box center [1313, 298] width 174 height 25
click at [1237, 301] on input "text" at bounding box center [1248, 298] width 45 height 19
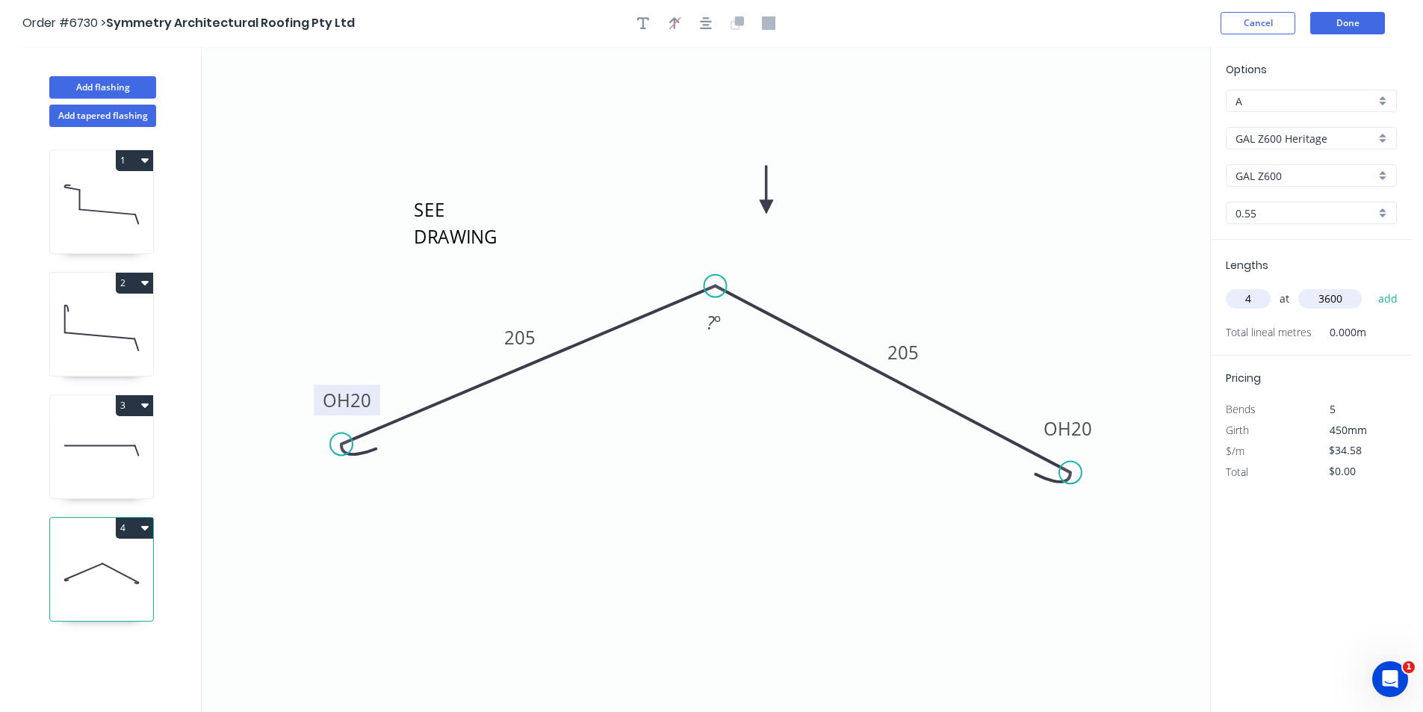
click at [1371, 286] on button "add" at bounding box center [1388, 298] width 35 height 25
click at [111, 97] on button "Add flashing" at bounding box center [102, 87] width 107 height 22
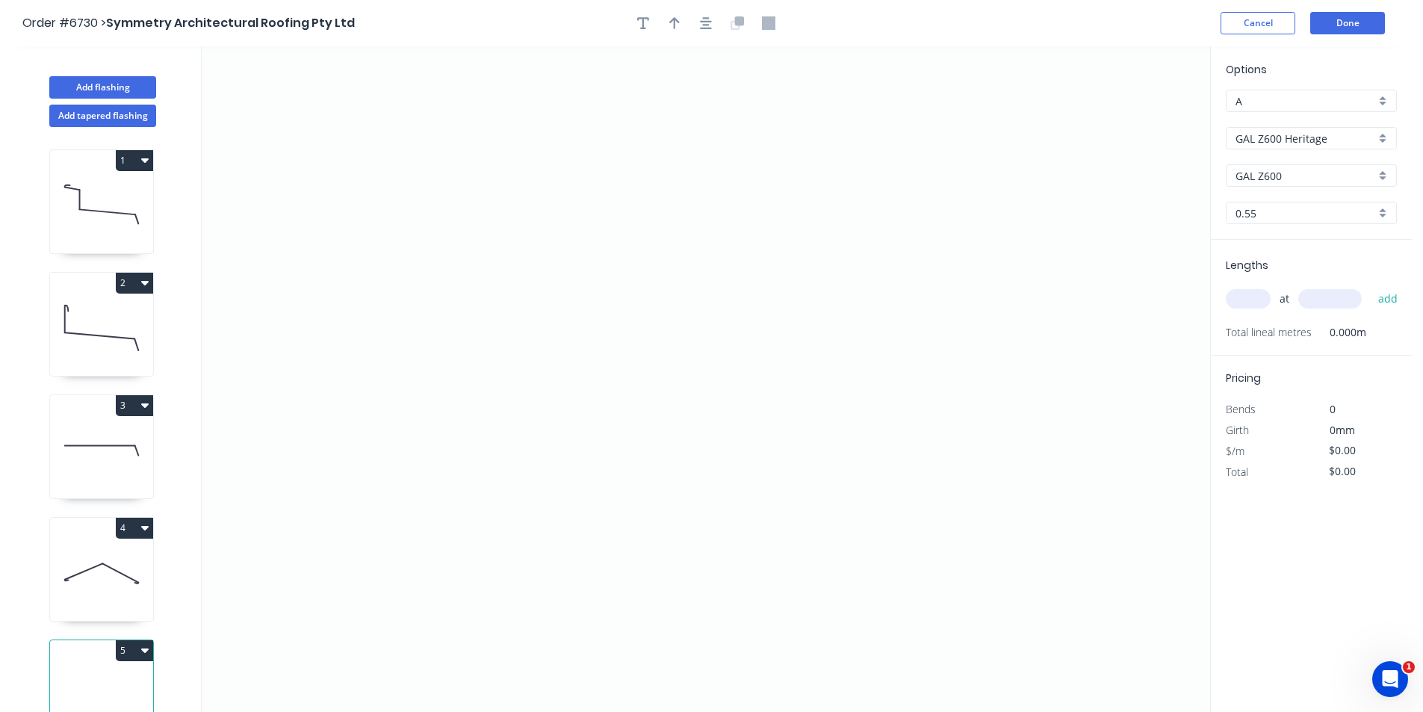
click at [1324, 144] on input "GAL Z600 Heritage" at bounding box center [1306, 139] width 140 height 16
click at [1291, 264] on div "GAL Z275" at bounding box center [1312, 261] width 170 height 26
click at [1323, 208] on input "0.55" at bounding box center [1306, 213] width 140 height 16
click at [1315, 269] on div "0.9" at bounding box center [1312, 268] width 170 height 26
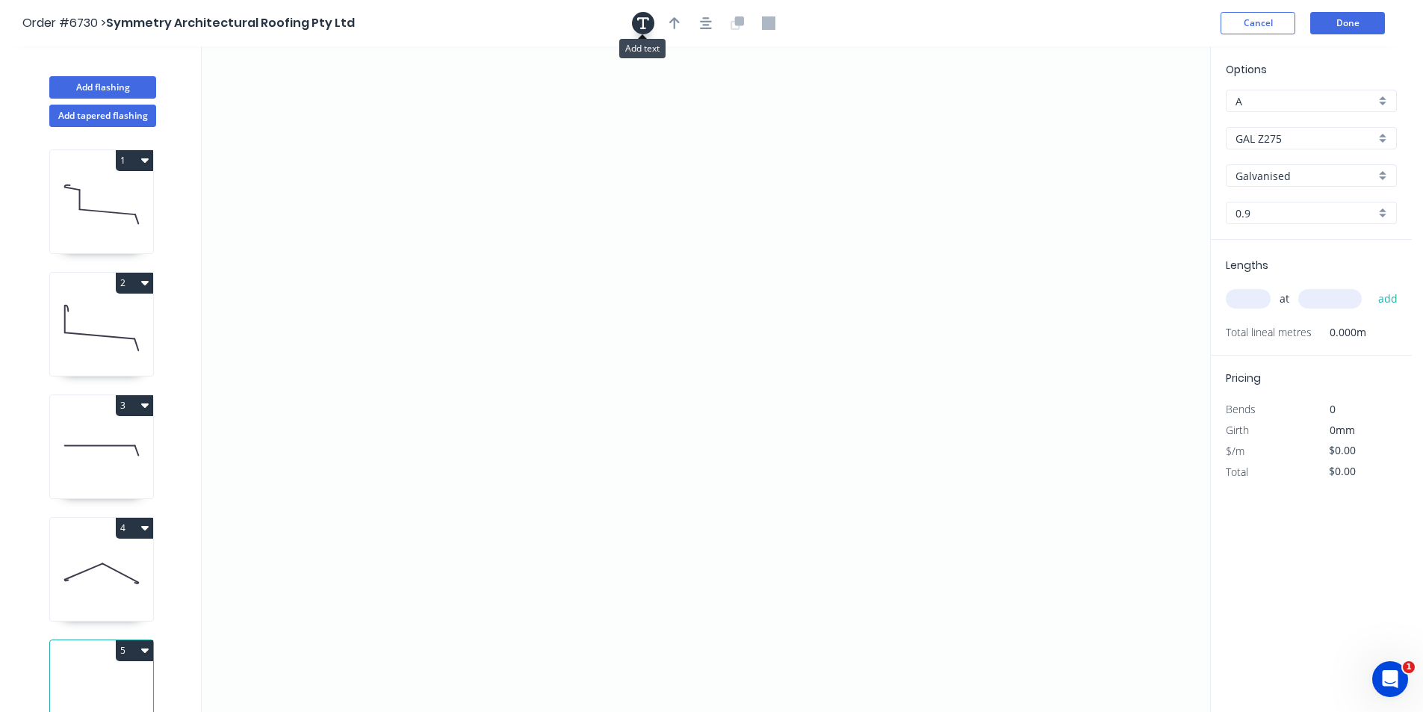
click at [652, 26] on button "button" at bounding box center [643, 23] width 22 height 22
drag, startPoint x: 287, startPoint y: 97, endPoint x: 582, endPoint y: 253, distance: 333.6
click at [582, 253] on textarea at bounding box center [593, 260] width 121 height 55
click at [840, 412] on icon ".9 GAL" at bounding box center [706, 379] width 1009 height 666
drag, startPoint x: 334, startPoint y: 486, endPoint x: 491, endPoint y: 471, distance: 157.6
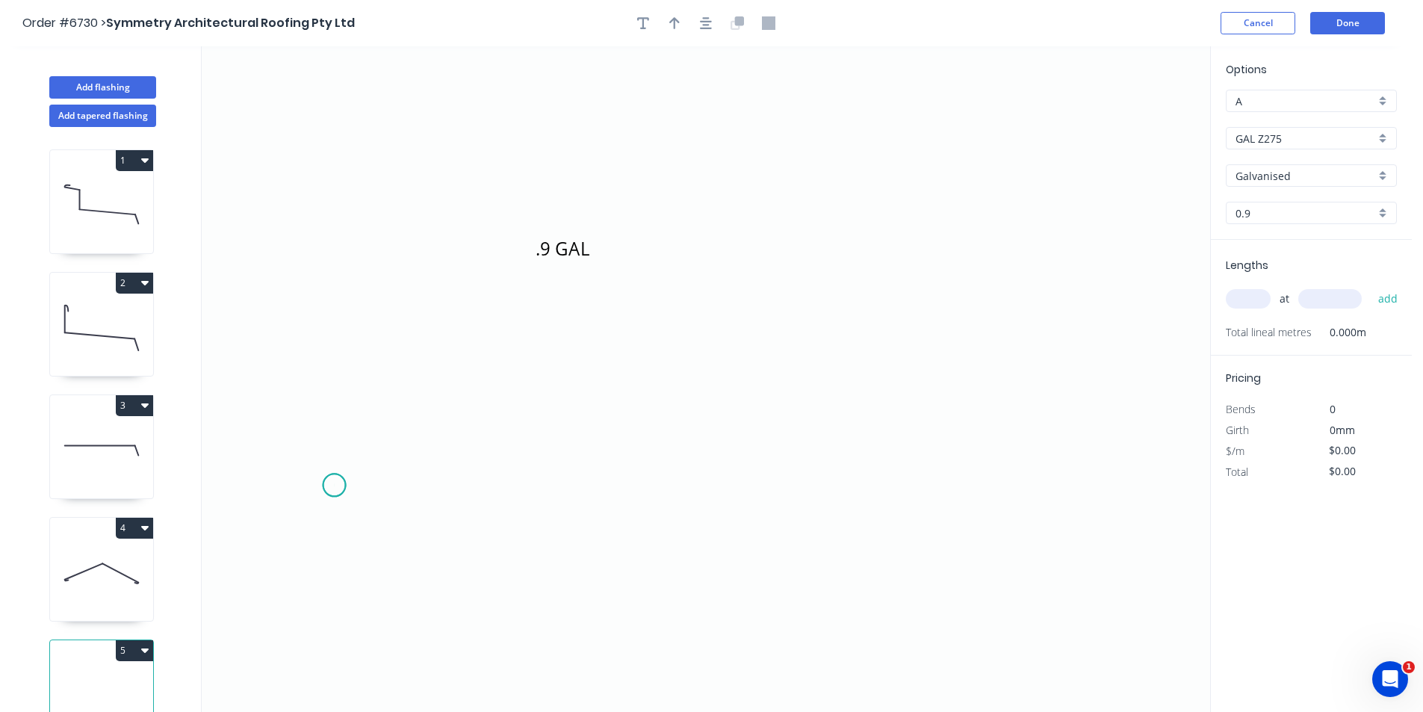
click at [336, 486] on icon ".9 GAL" at bounding box center [706, 379] width 1009 height 666
click at [561, 411] on icon ".9 GAL" at bounding box center [706, 379] width 1009 height 666
click at [581, 480] on icon ".9 GAL ?" at bounding box center [706, 379] width 1009 height 666
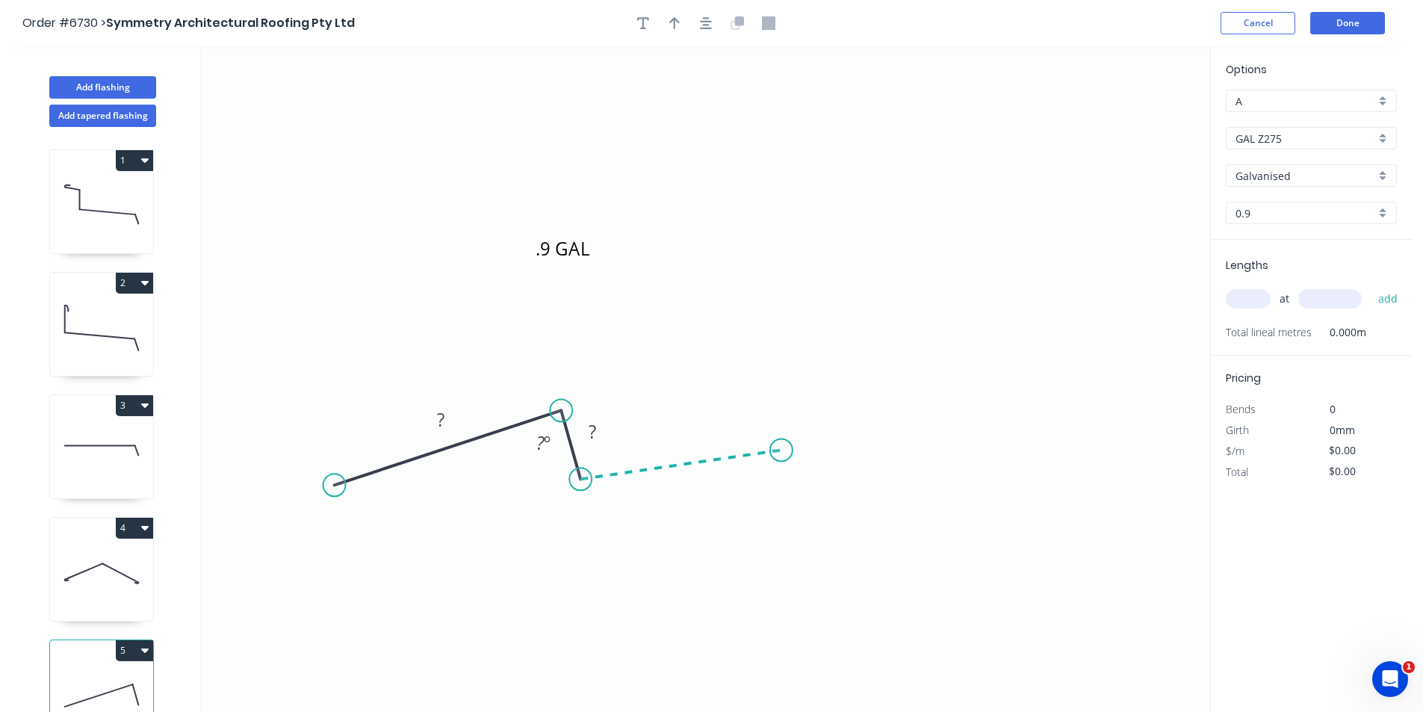
click at [782, 451] on icon ".9 GAL ? ? ? º" at bounding box center [706, 379] width 1009 height 666
click at [942, 492] on icon ".9 GAL ? ? ? ? º ? º" at bounding box center [706, 379] width 1009 height 666
click at [983, 412] on icon ".9 GAL ? ? ? ? ? º ? º ? º" at bounding box center [706, 379] width 1009 height 666
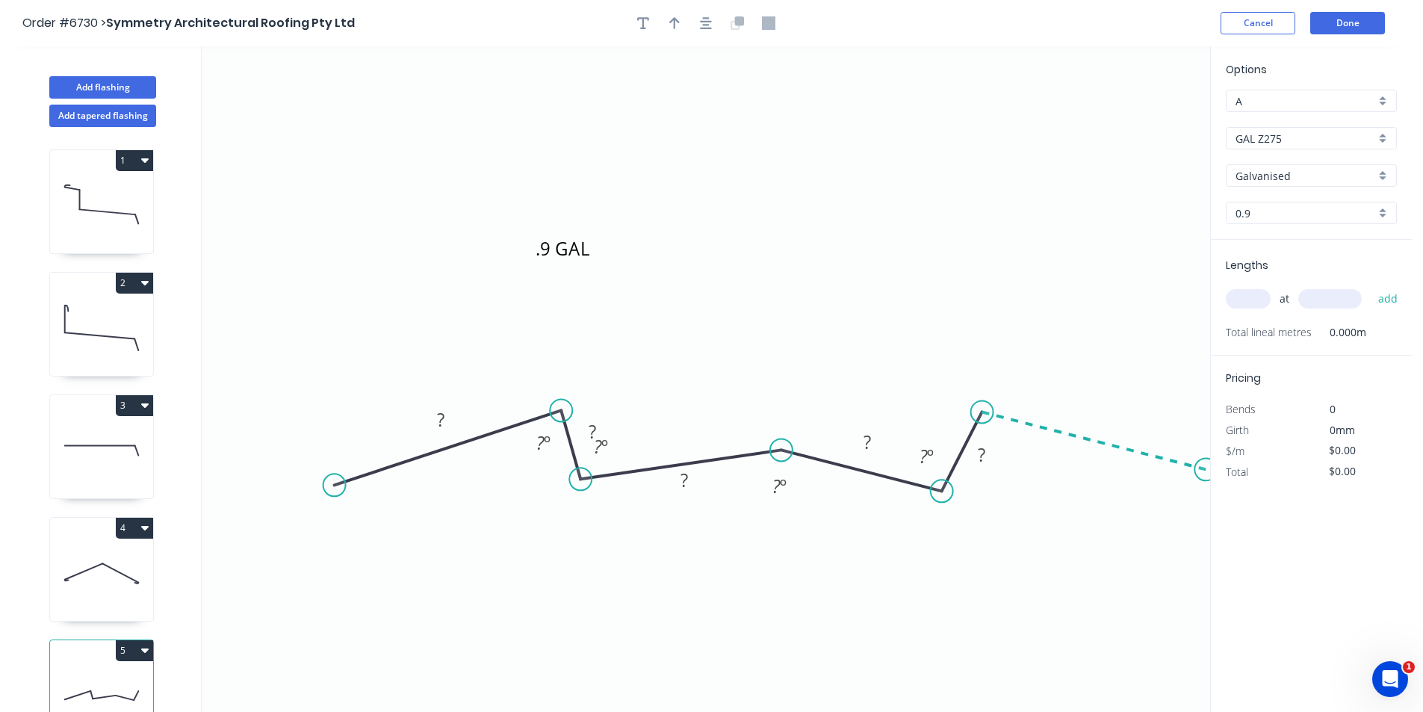
click at [1207, 470] on icon ".9 GAL ? ? ? ? ? ? º ? º ? º ? º" at bounding box center [706, 379] width 1009 height 666
click at [681, 28] on button "button" at bounding box center [674, 23] width 22 height 22
drag, startPoint x: 1136, startPoint y: 113, endPoint x: 711, endPoint y: 366, distance: 494.9
click at [708, 366] on icon ".9 GAL ? ? ? ? ? ? ? º ? º ? º ? º ? º" at bounding box center [706, 379] width 1009 height 666
drag, startPoint x: 1132, startPoint y: 120, endPoint x: 702, endPoint y: 371, distance: 498.3
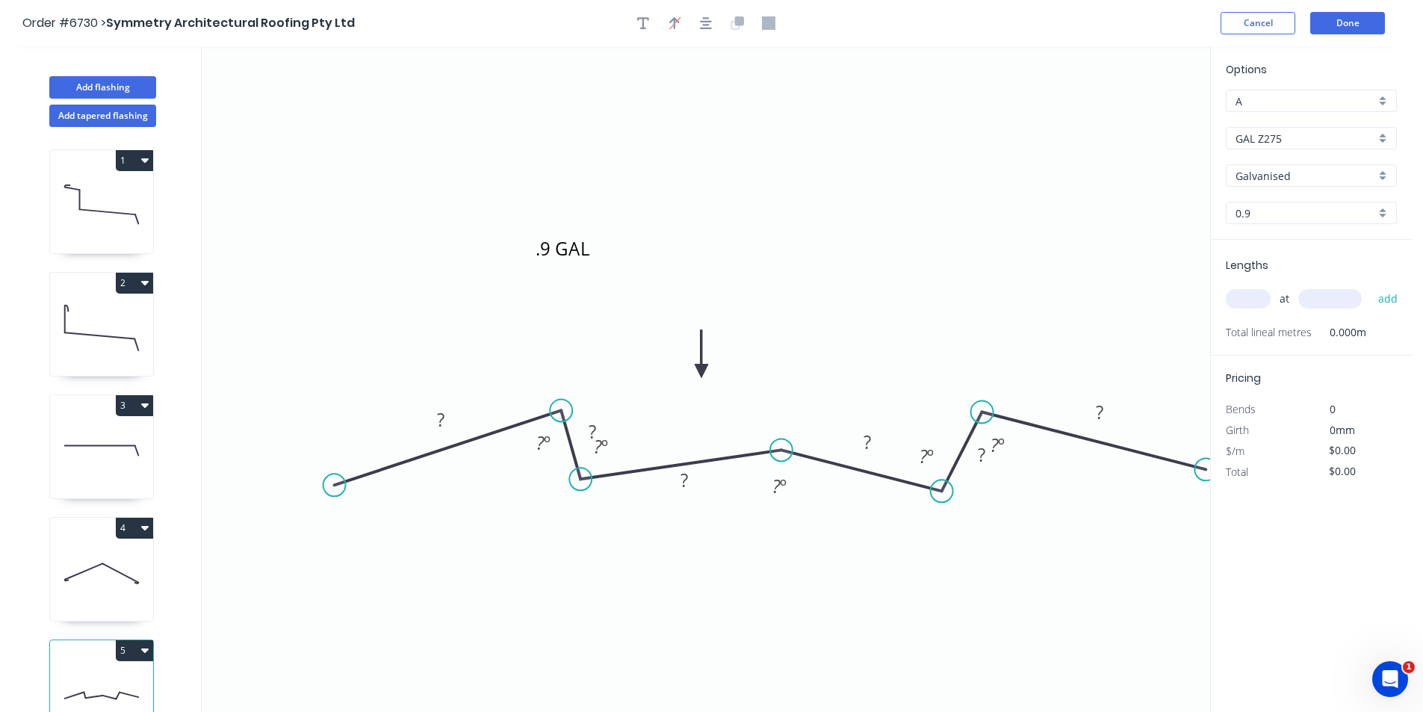
click at [702, 371] on icon at bounding box center [701, 354] width 13 height 48
click at [545, 449] on tspan "º" at bounding box center [547, 442] width 7 height 25
click at [1248, 297] on input "text" at bounding box center [1248, 298] width 45 height 19
click at [1260, 297] on input "45" at bounding box center [1248, 298] width 45 height 19
click at [1371, 286] on button "add" at bounding box center [1388, 298] width 35 height 25
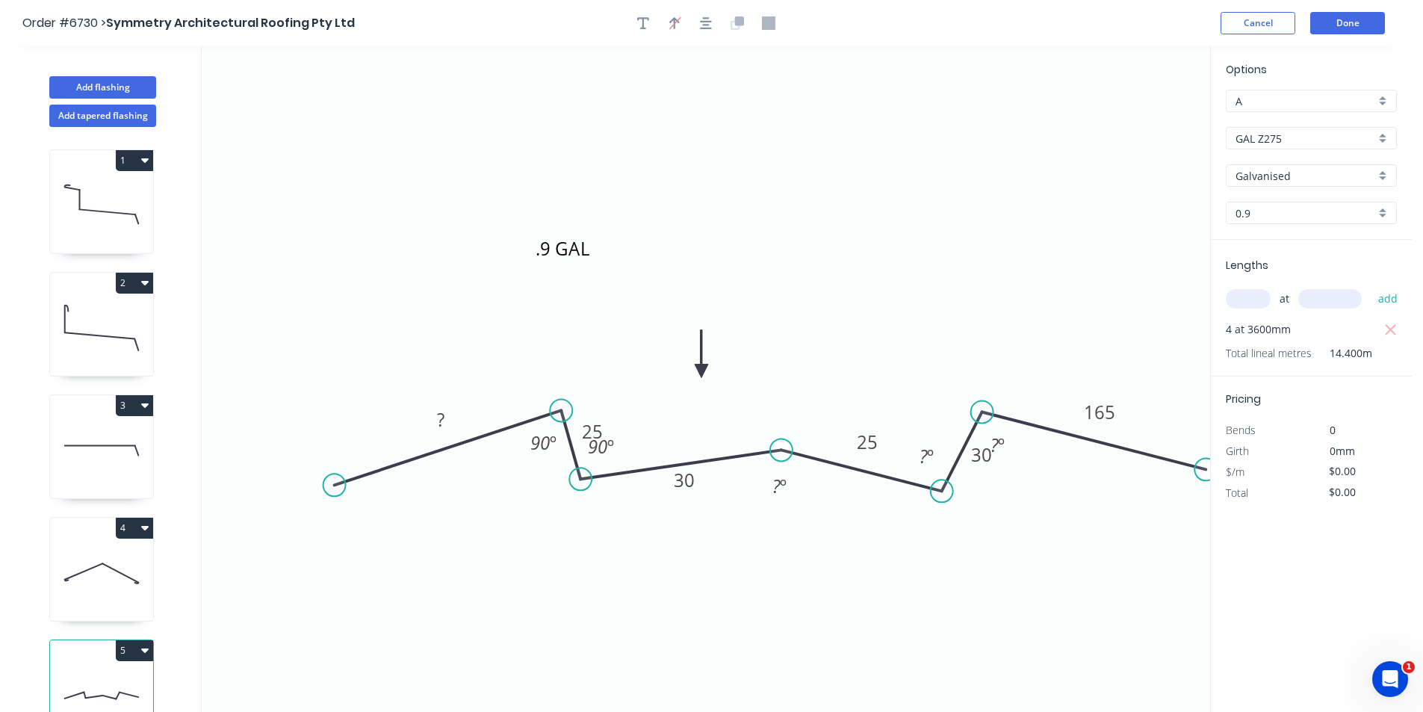
click at [1351, 37] on header "Order #6730 > Symmetry Architectural Roofing Pty Ltd Cancel Done" at bounding box center [706, 23] width 1412 height 46
click at [870, 439] on tspan "25" at bounding box center [867, 442] width 21 height 25
click at [1358, 25] on button "Done" at bounding box center [1348, 23] width 75 height 22
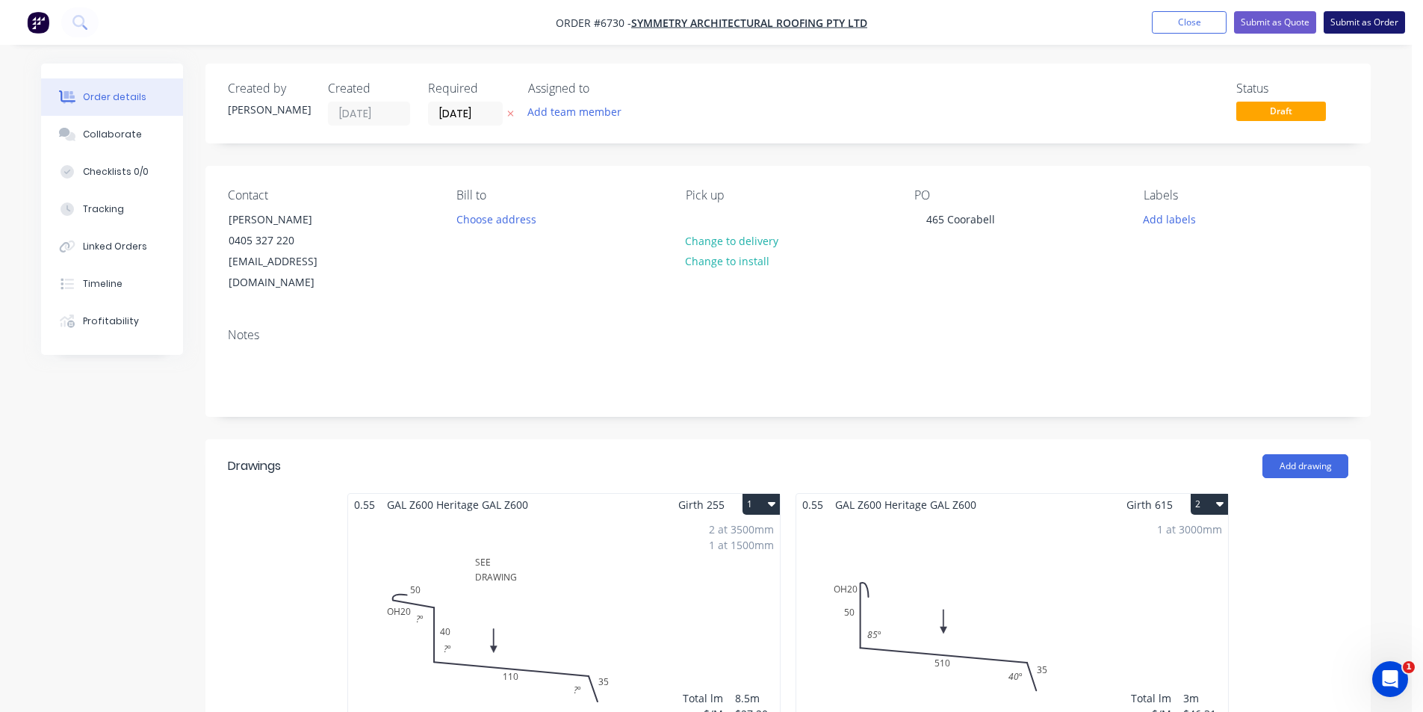
click at [1362, 21] on button "Submit as Order" at bounding box center [1364, 22] width 81 height 22
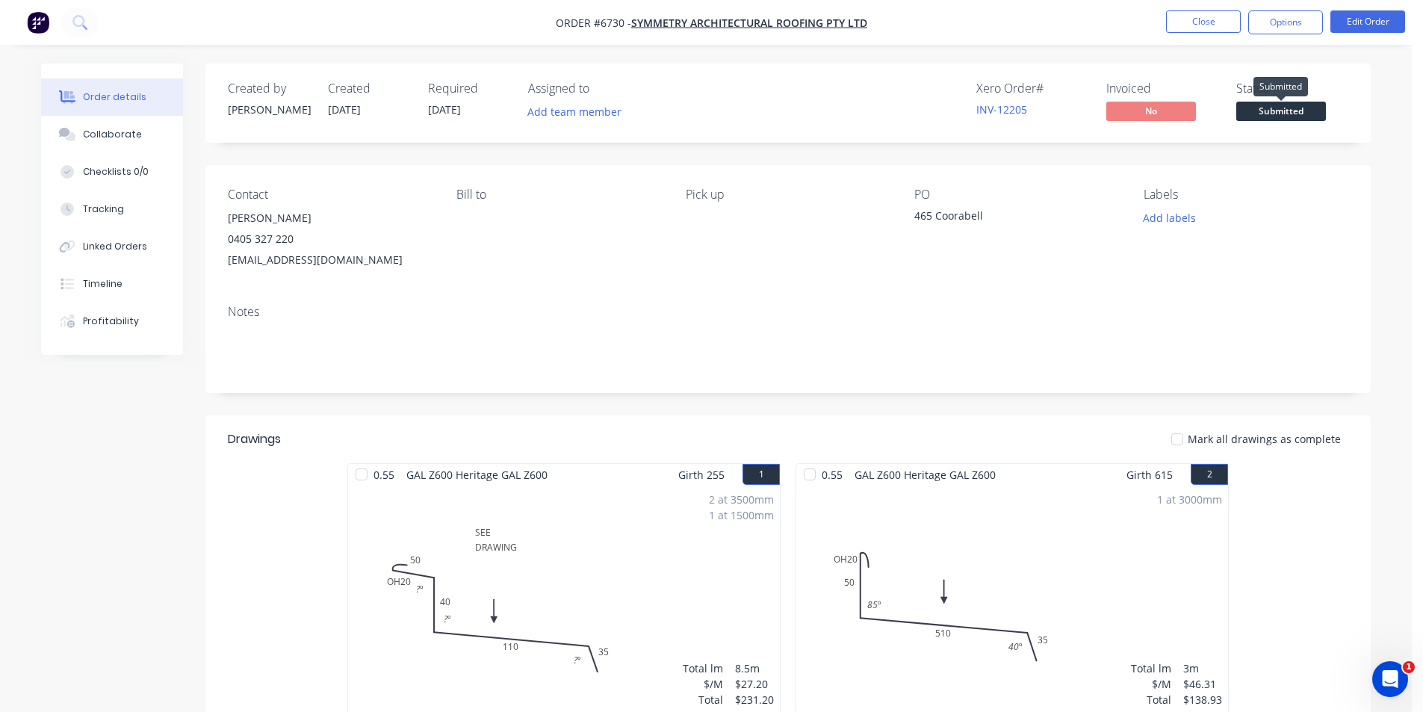
click at [1318, 116] on span "Submitted" at bounding box center [1282, 111] width 90 height 19
click at [1288, 17] on button "Options" at bounding box center [1286, 22] width 75 height 24
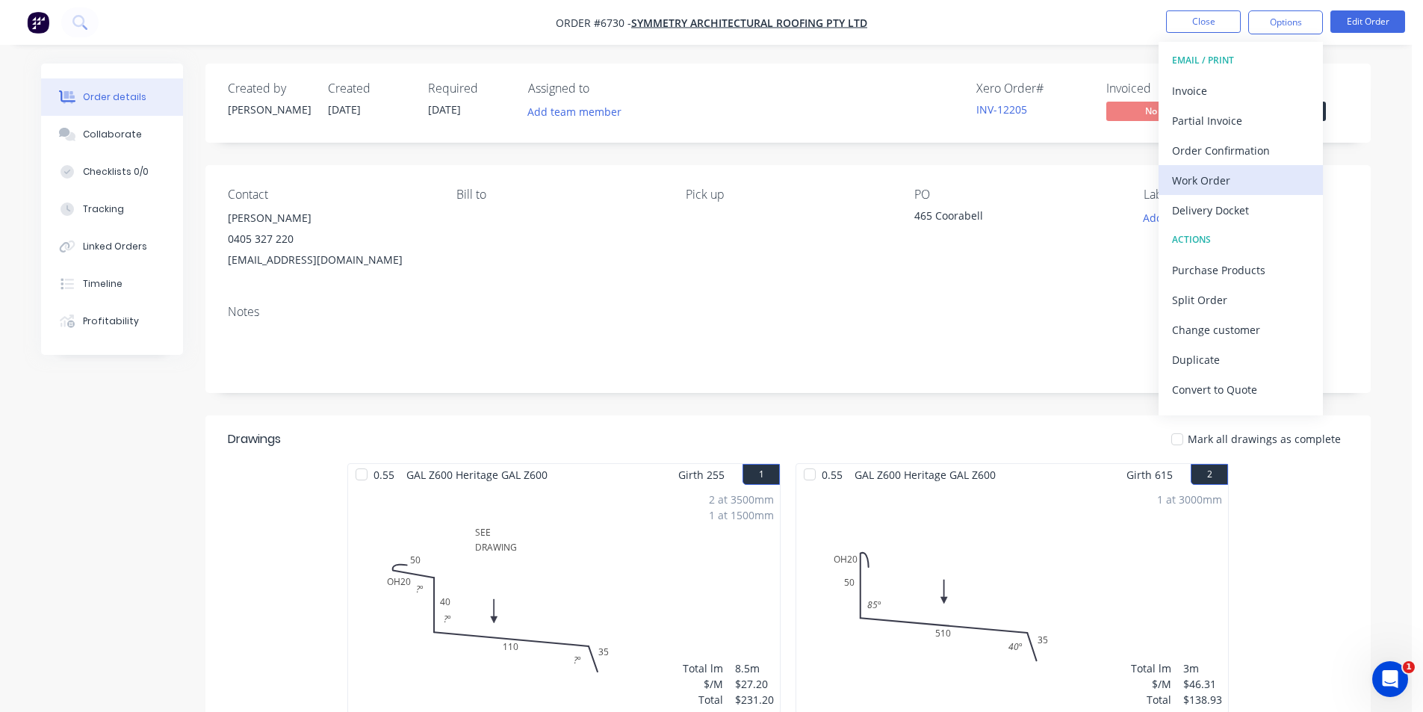
click at [1278, 185] on div "Work Order" at bounding box center [1240, 181] width 137 height 22
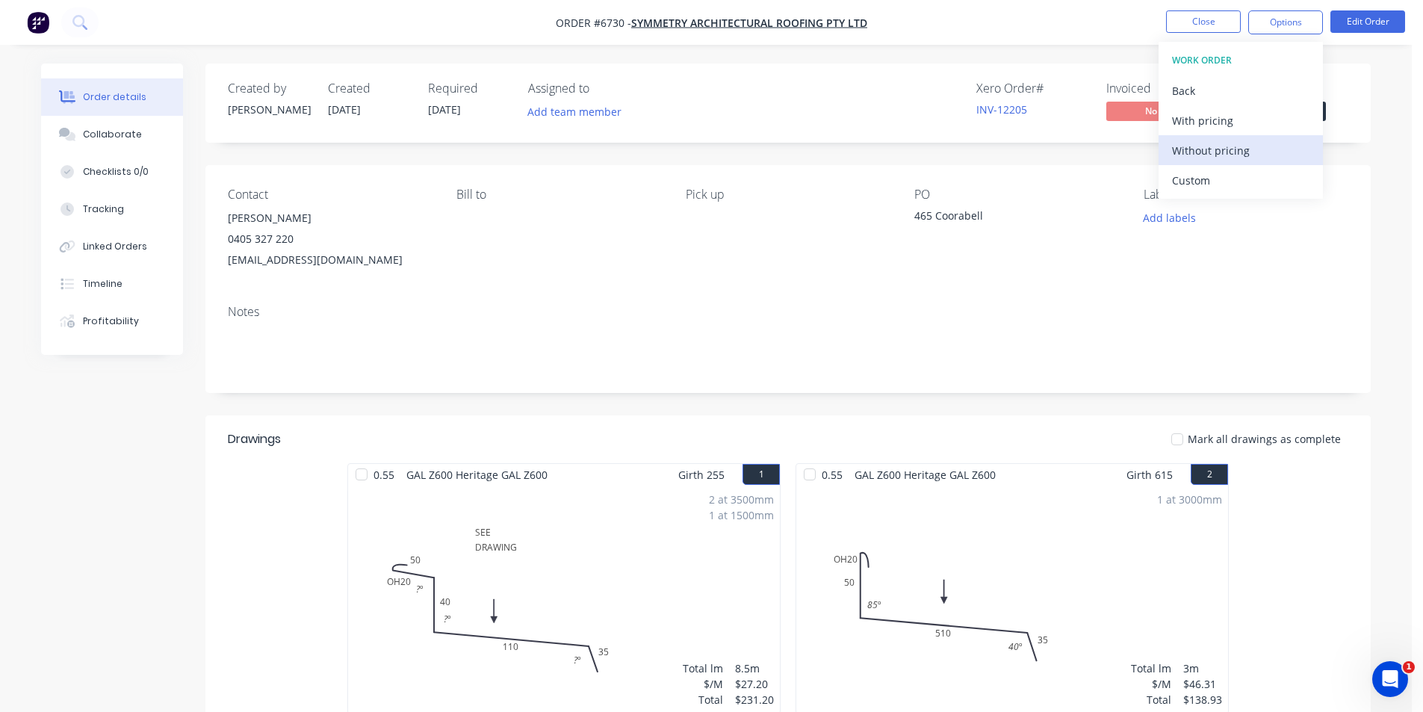
click at [1205, 149] on div "Without pricing" at bounding box center [1240, 151] width 137 height 22
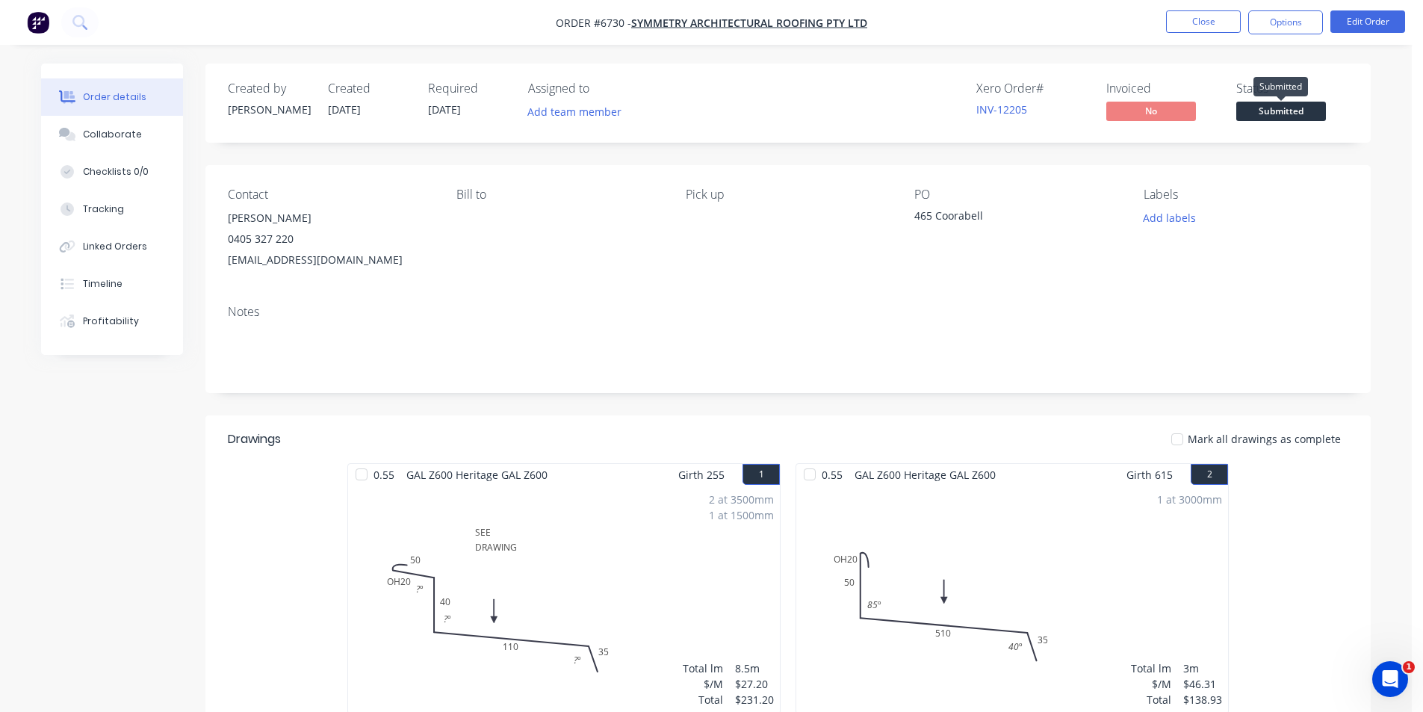
click at [1292, 120] on span "Submitted" at bounding box center [1282, 111] width 90 height 19
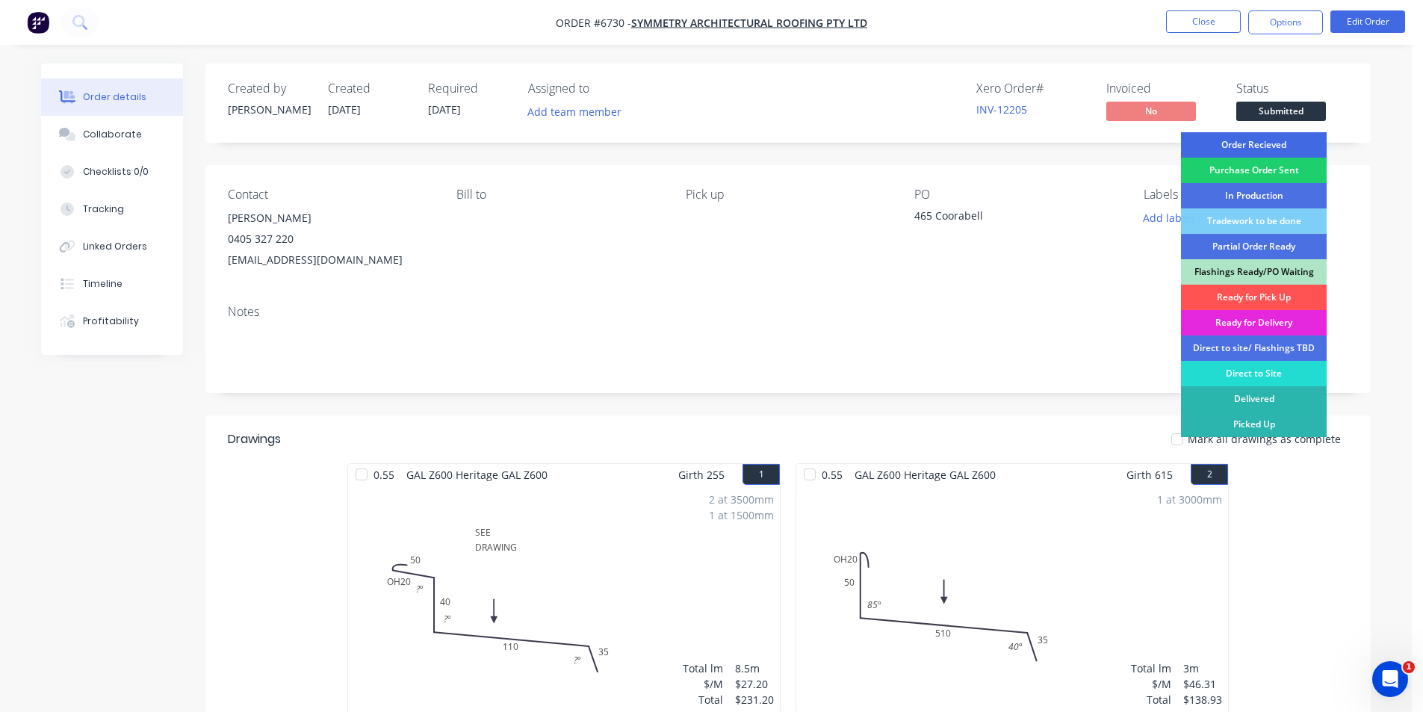
click at [1289, 139] on div "Order Recieved" at bounding box center [1254, 144] width 146 height 25
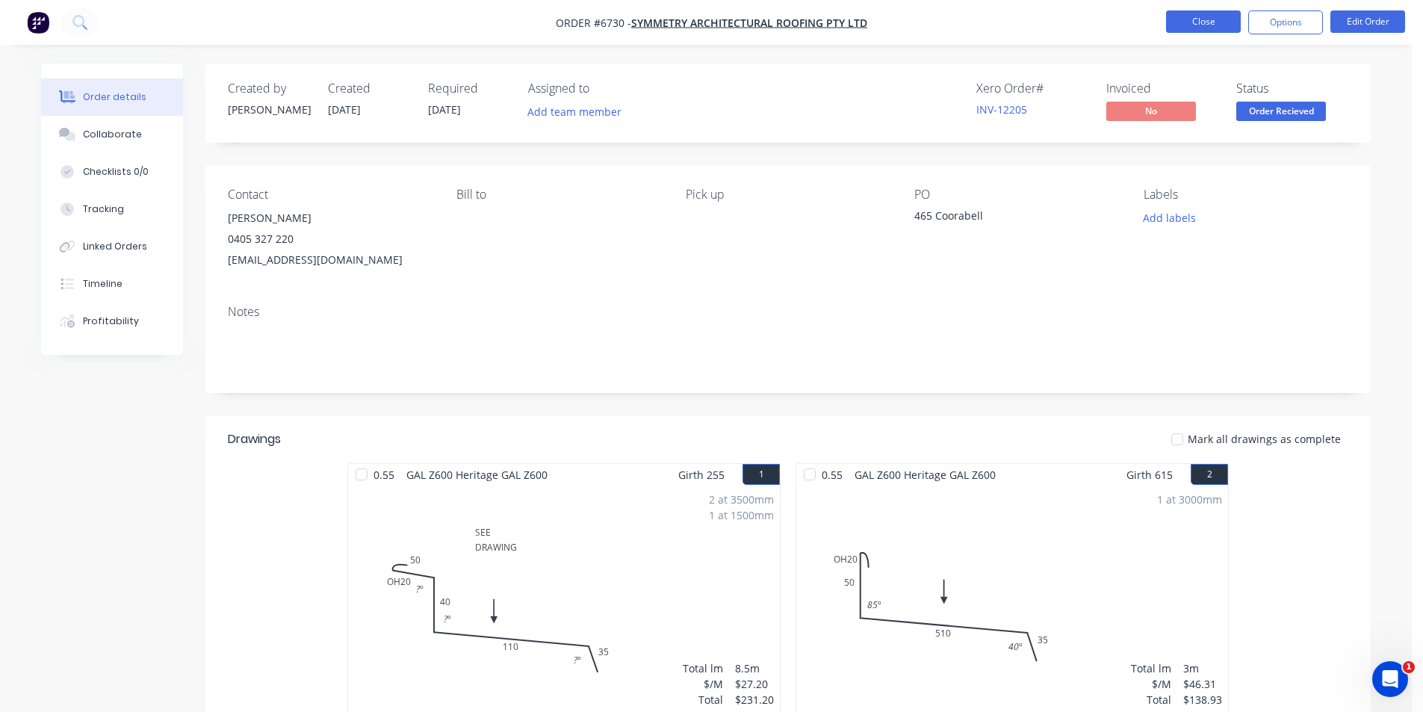
click at [1237, 16] on button "Close" at bounding box center [1203, 21] width 75 height 22
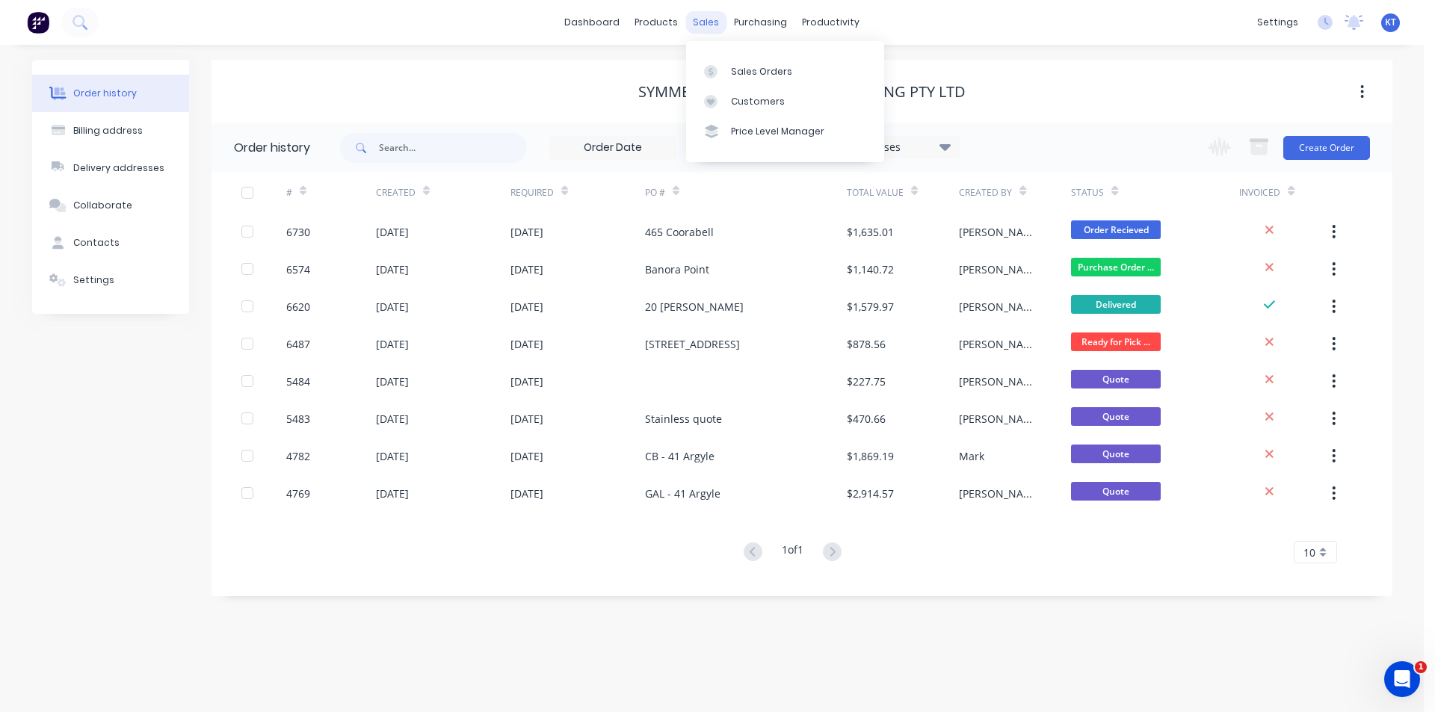
drag, startPoint x: 711, startPoint y: 16, endPoint x: 715, endPoint y: 25, distance: 10.4
click at [711, 16] on div "sales" at bounding box center [705, 22] width 41 height 22
click at [754, 58] on link "Sales Orders" at bounding box center [785, 71] width 198 height 30
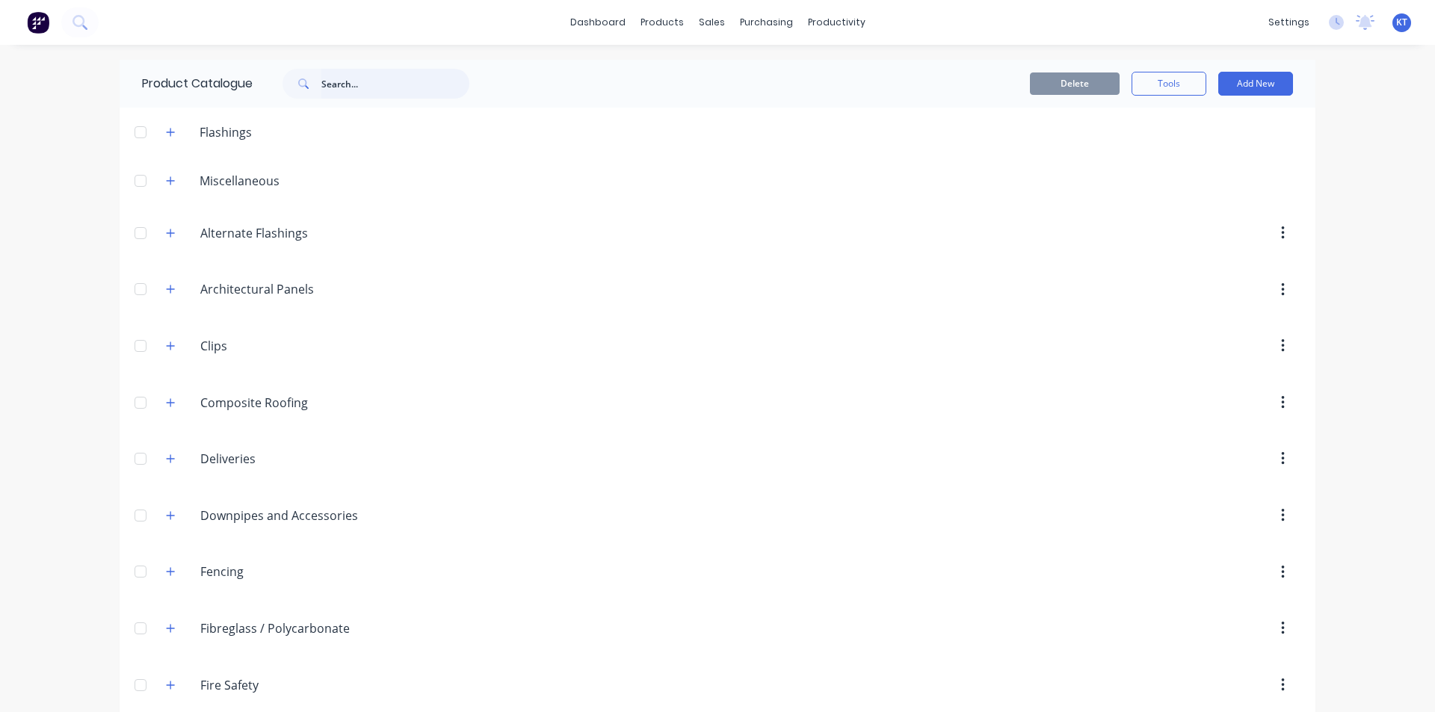
click at [337, 79] on input "text" at bounding box center [395, 84] width 148 height 30
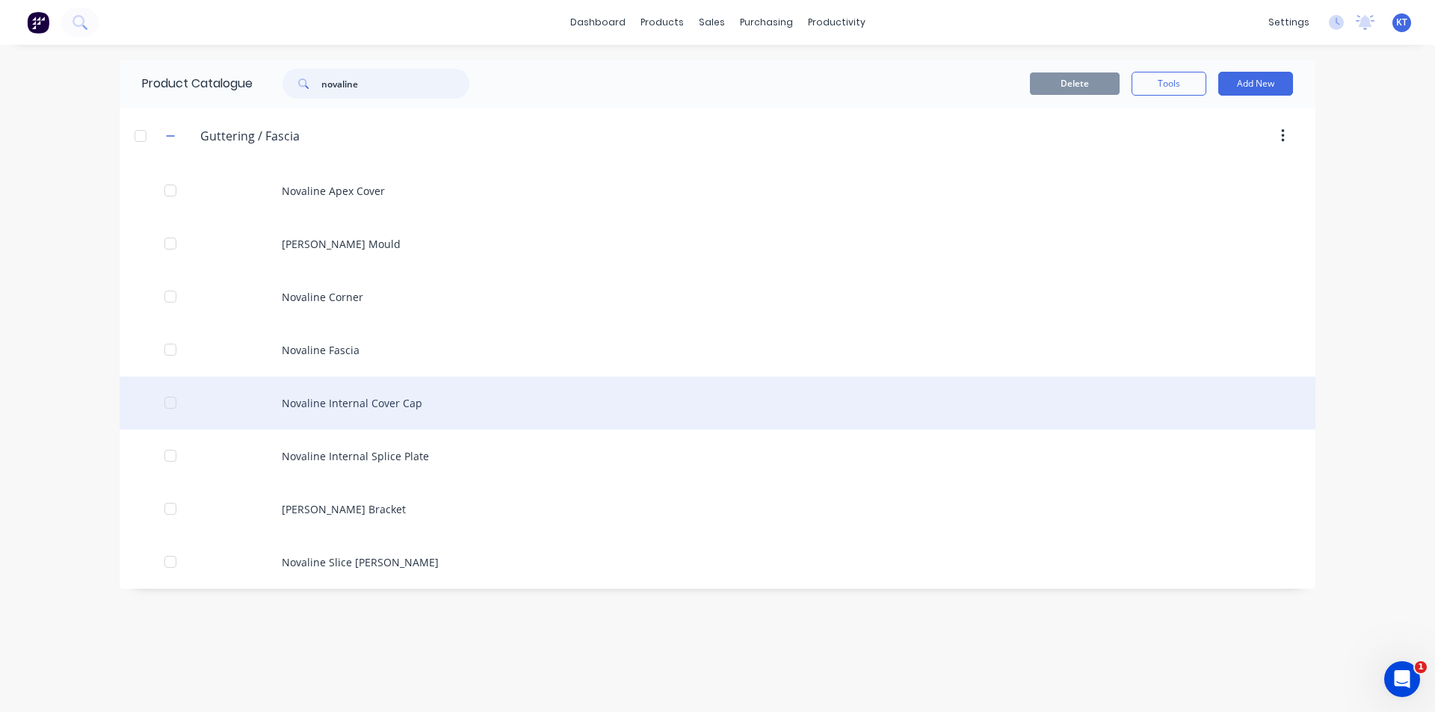
type input "novaline"
click at [393, 398] on div "Novaline Internal Cover Cap" at bounding box center [717, 403] width 1195 height 53
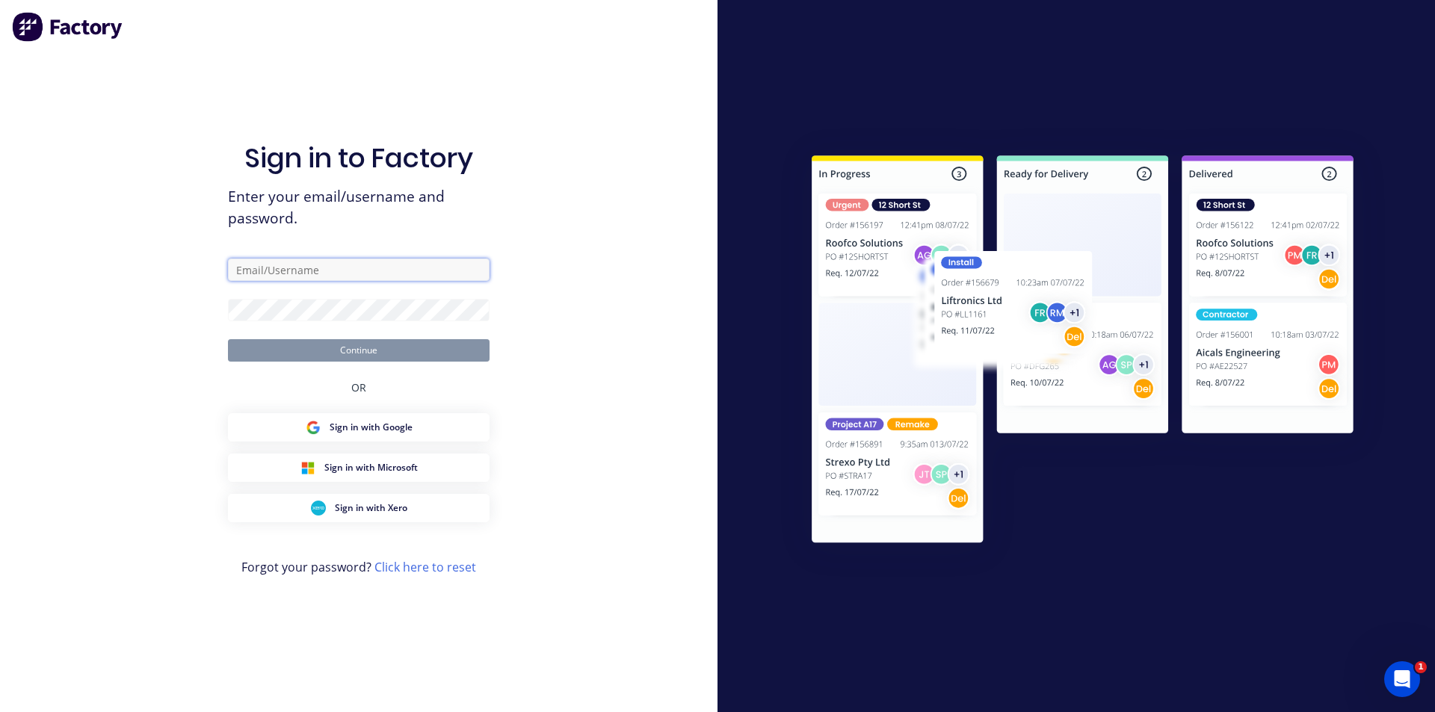
type input "katie@architecturalroofing.com.au"
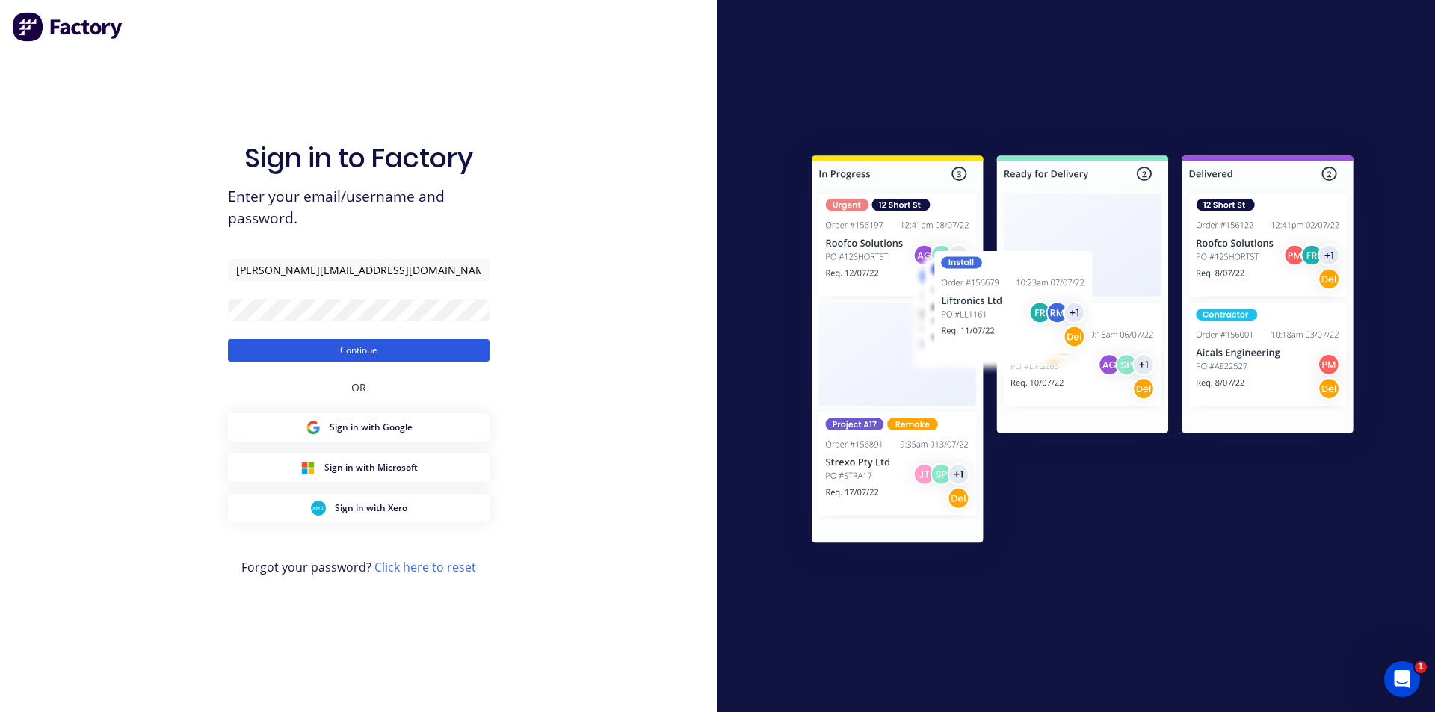
click at [351, 353] on button "Continue" at bounding box center [359, 350] width 262 height 22
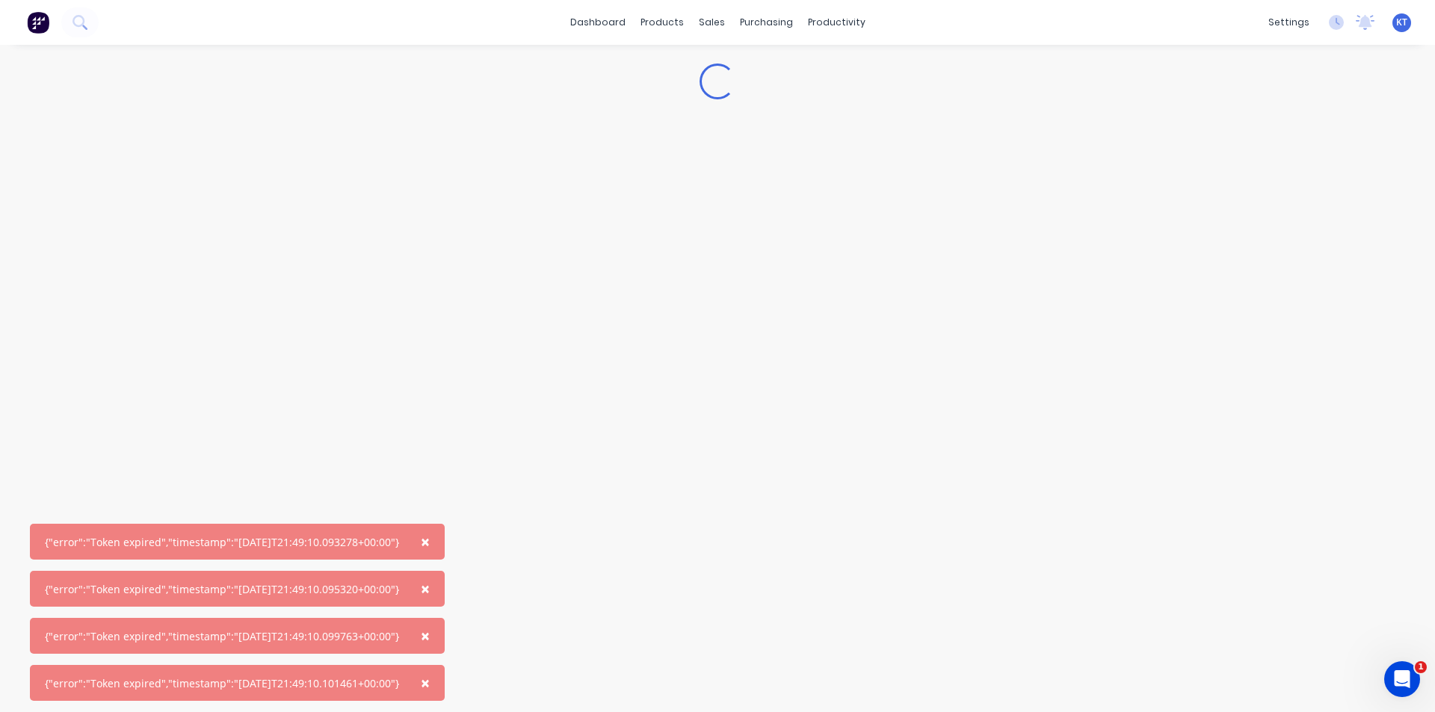
click at [439, 492] on div "Loading..." at bounding box center [717, 363] width 1435 height 637
click at [430, 545] on span "×" at bounding box center [425, 541] width 9 height 21
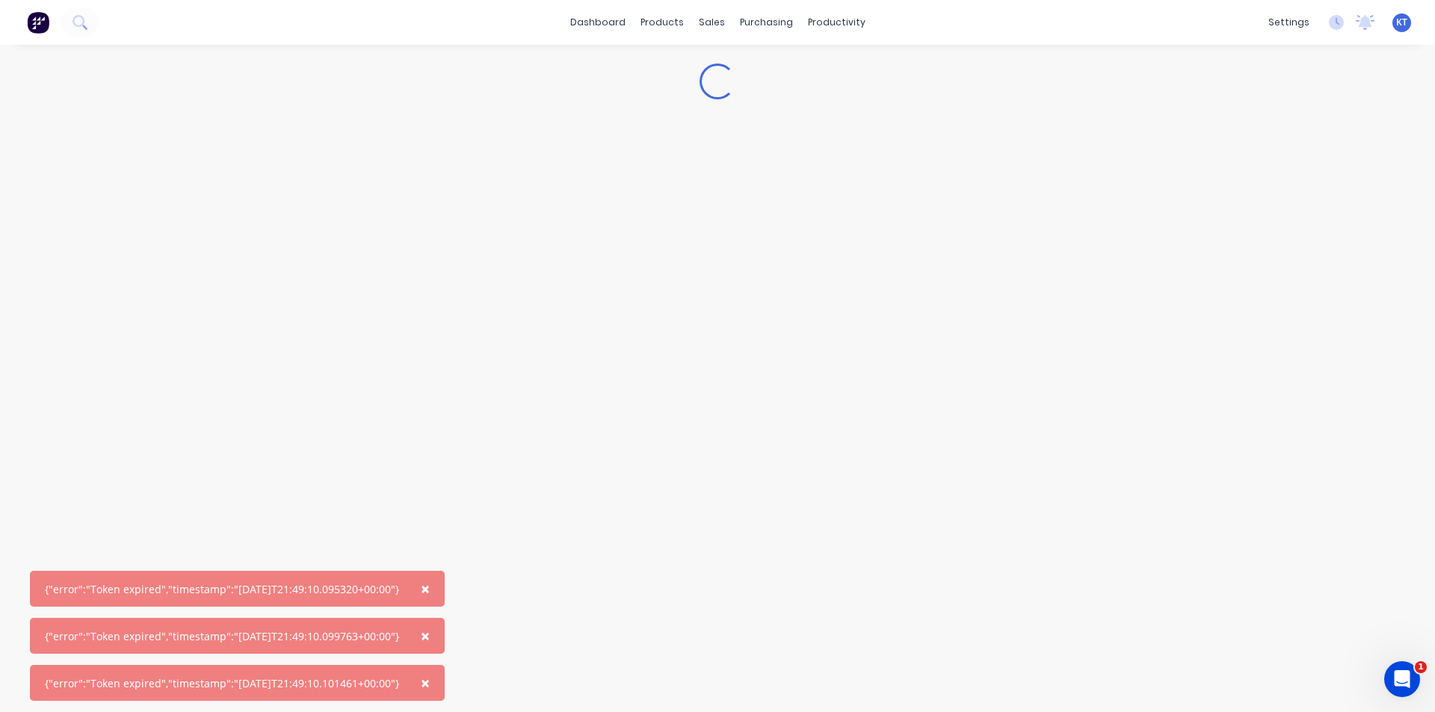
click at [430, 584] on span "×" at bounding box center [425, 588] width 9 height 21
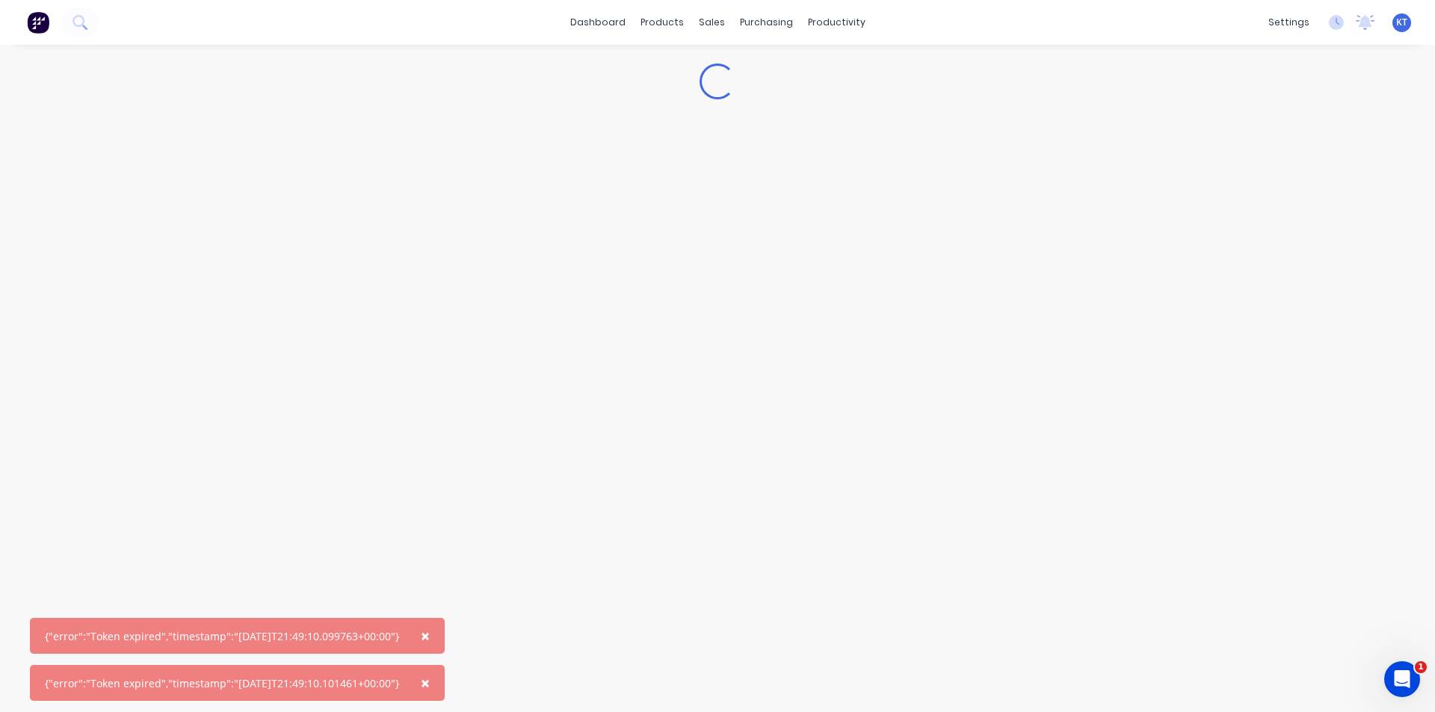
click at [430, 646] on span "×" at bounding box center [425, 635] width 9 height 21
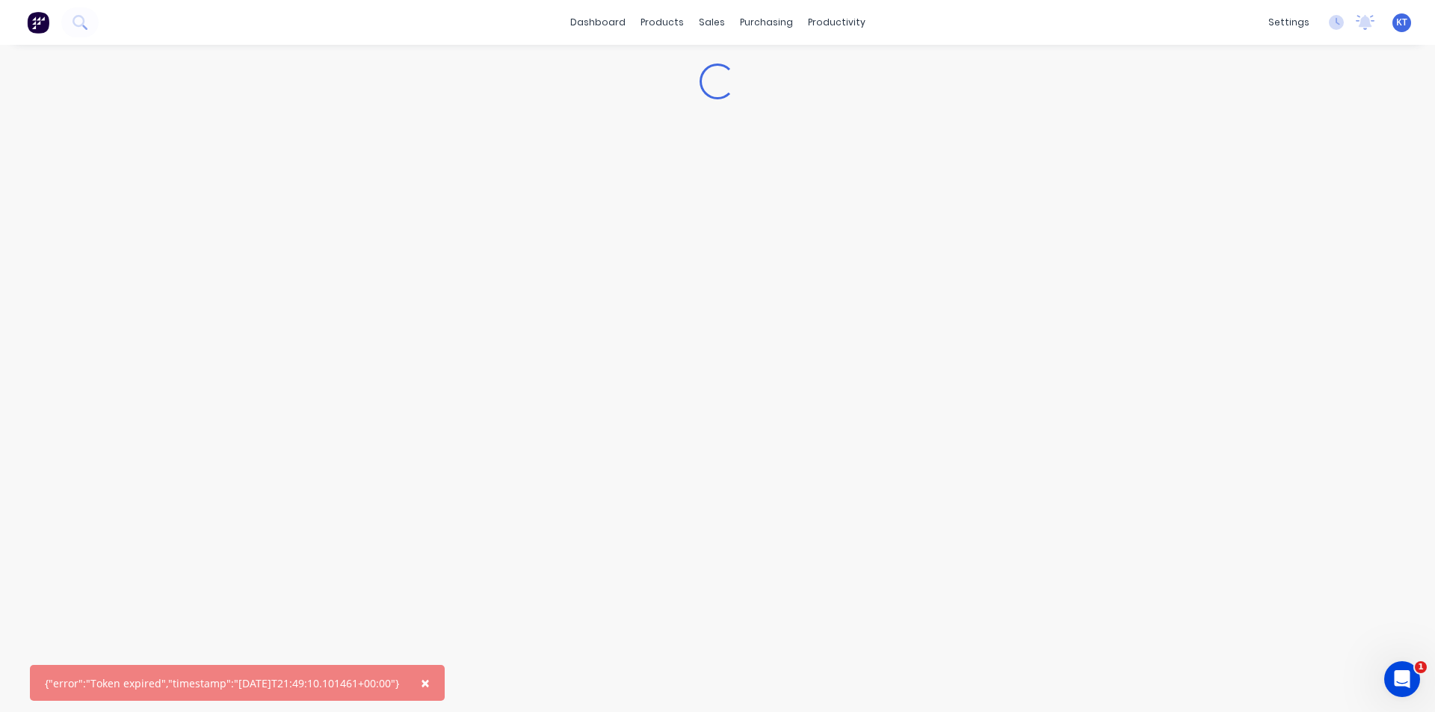
click at [430, 685] on span "×" at bounding box center [425, 682] width 9 height 21
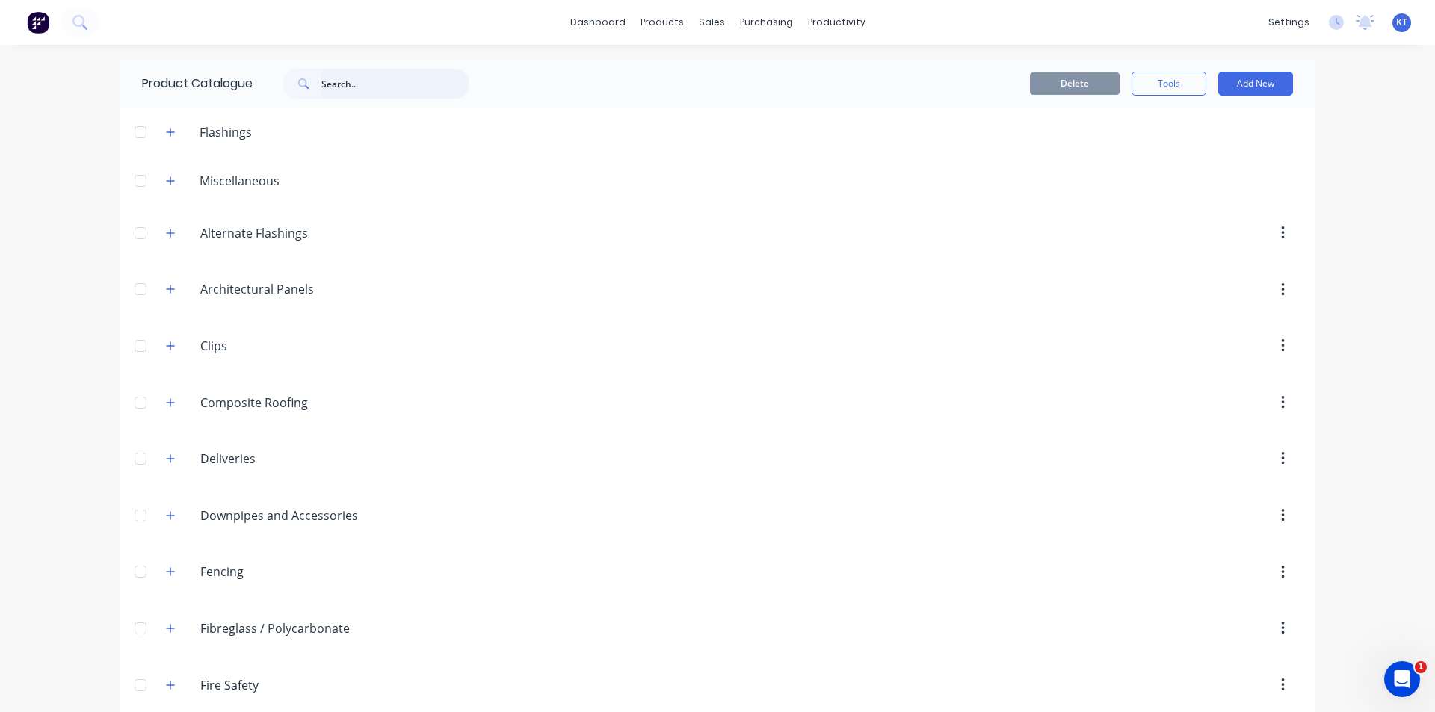
click at [356, 85] on input "text" at bounding box center [395, 84] width 148 height 30
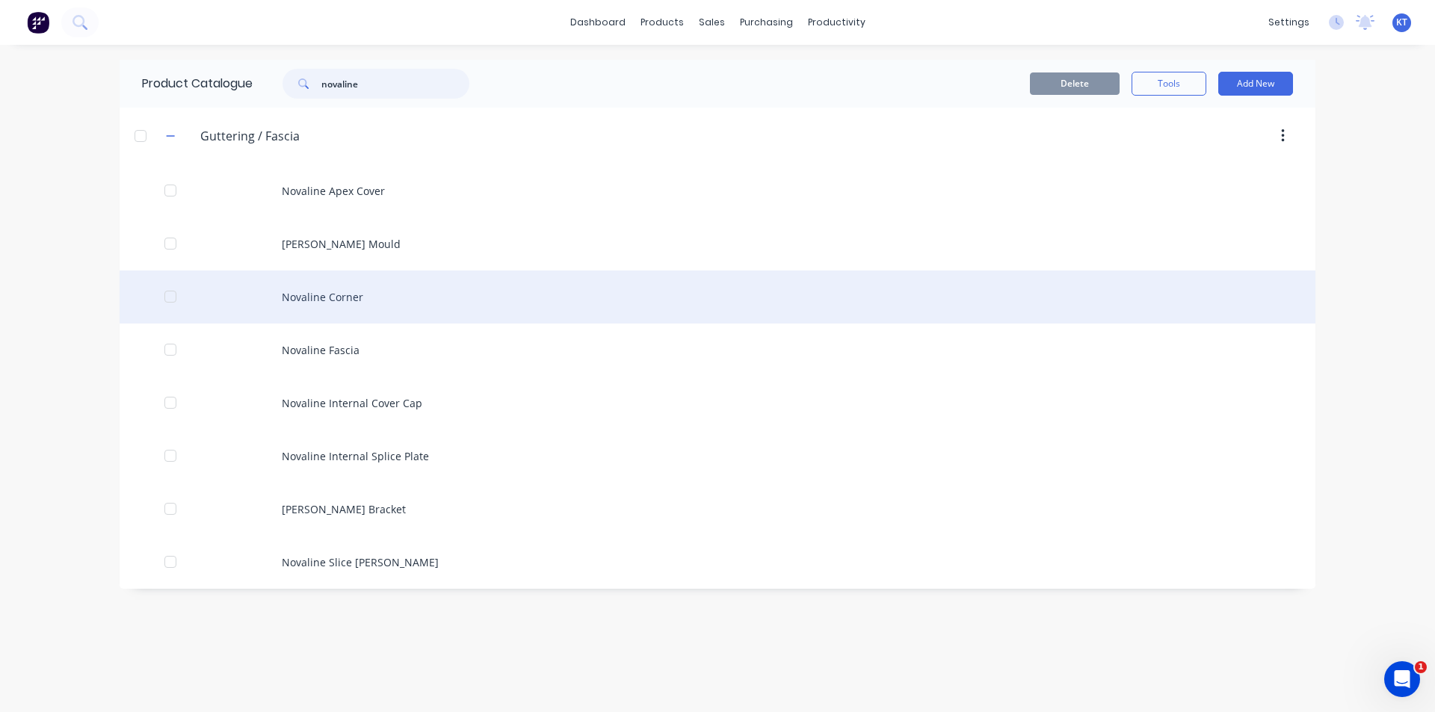
type input "novaline"
click at [323, 310] on div "Novaline Corner" at bounding box center [717, 296] width 1195 height 53
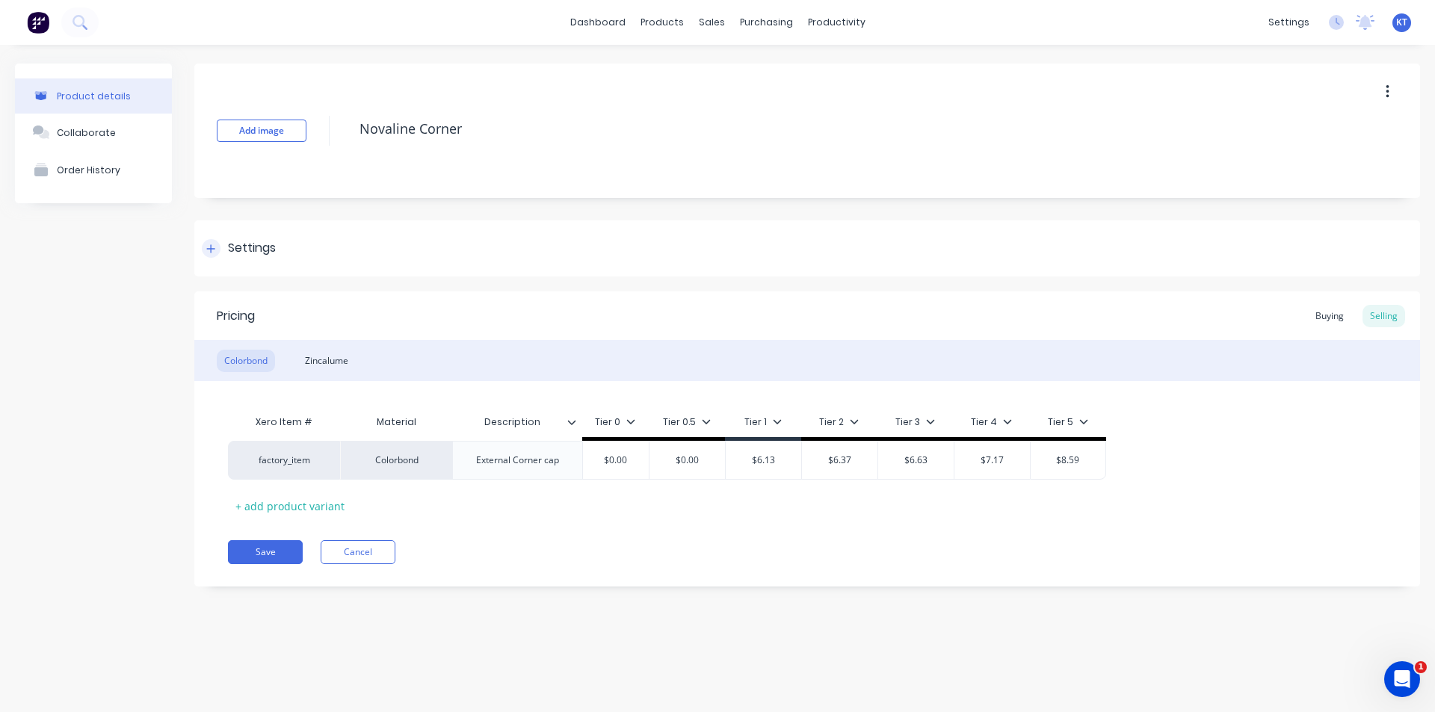
click at [217, 247] on div at bounding box center [211, 248] width 19 height 19
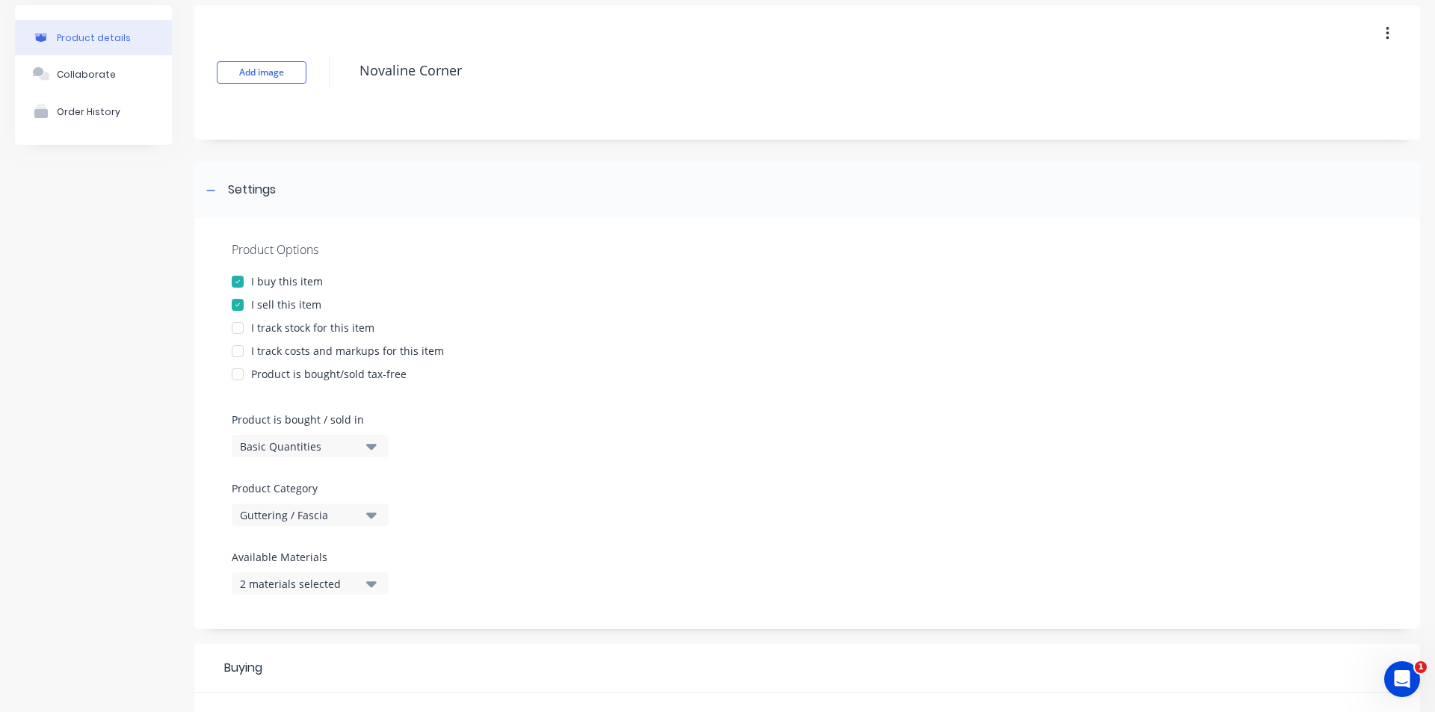
scroll to position [149, 0]
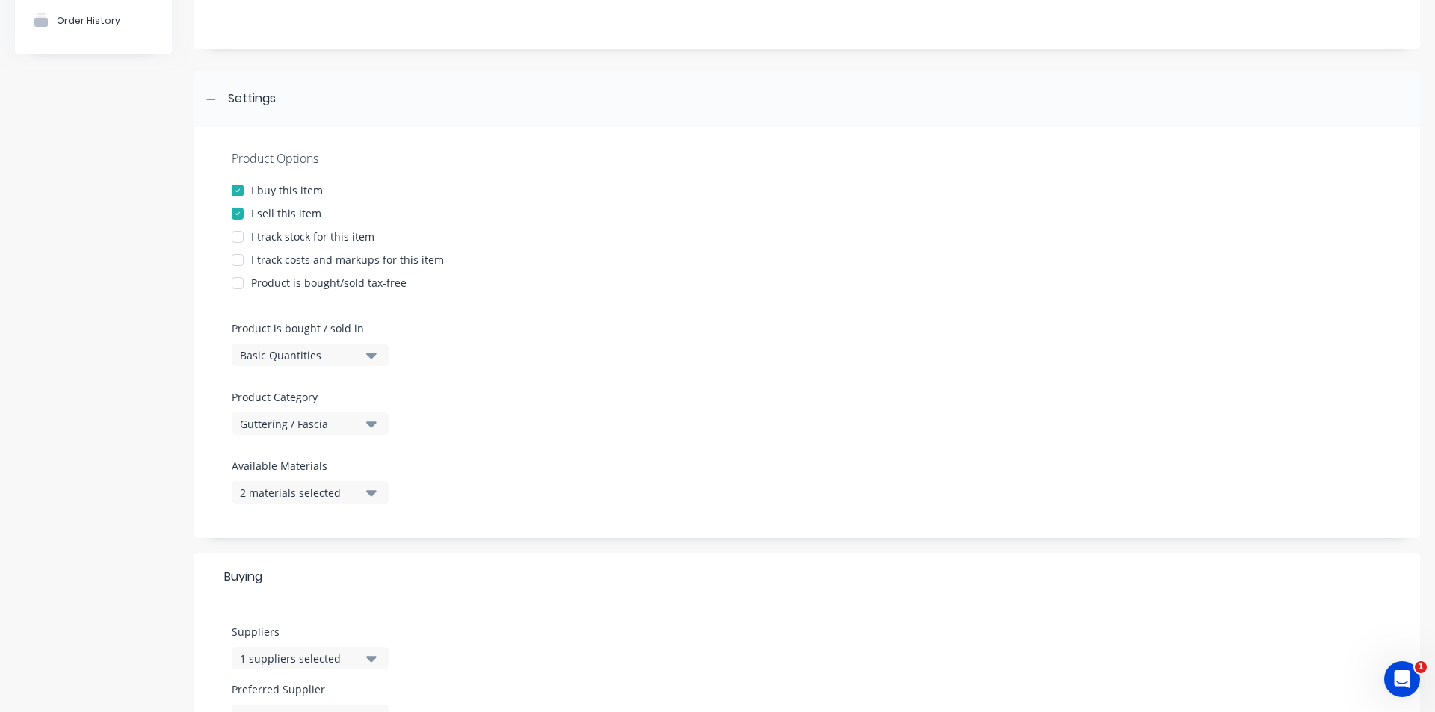
click at [361, 480] on div "Available Materials 2 materials selected" at bounding box center [310, 481] width 157 height 46
click at [360, 496] on button "2 materials selected" at bounding box center [310, 492] width 157 height 22
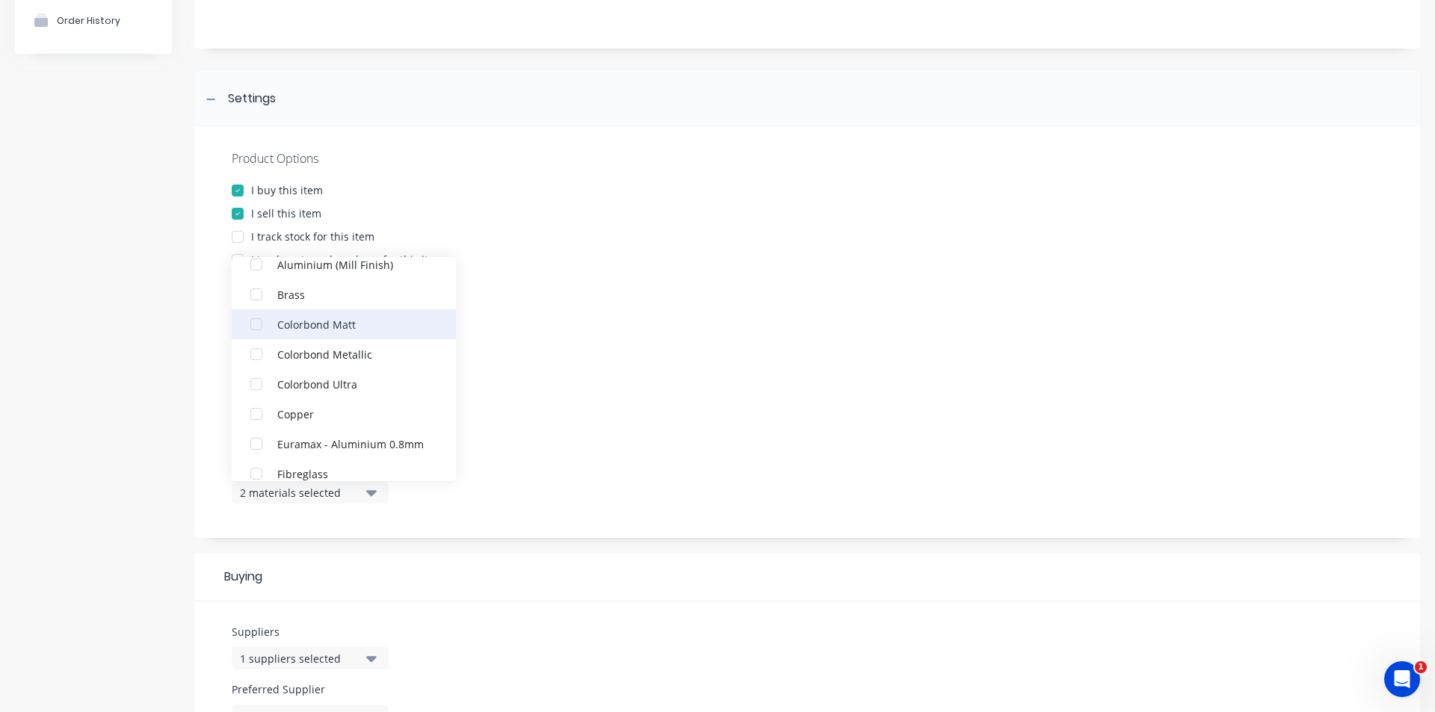
click at [257, 331] on div "button" at bounding box center [256, 324] width 30 height 30
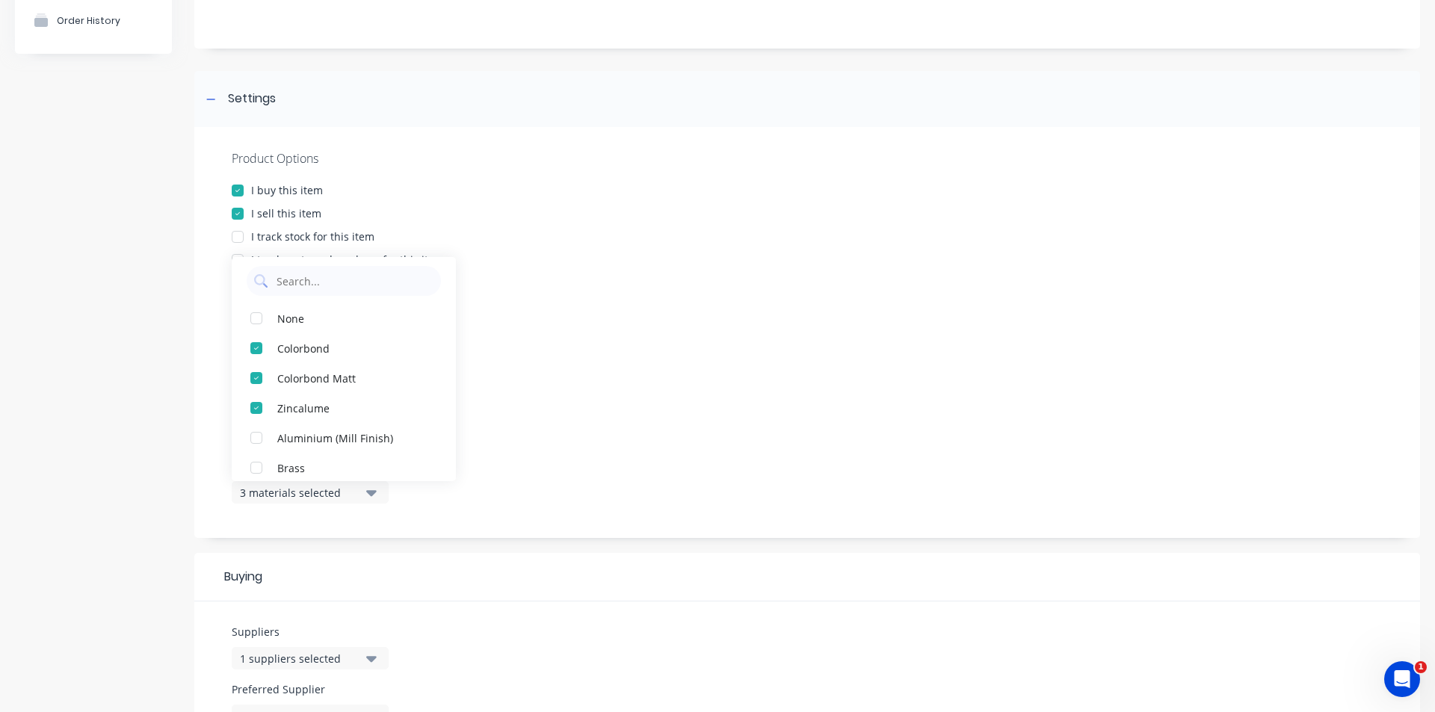
scroll to position [0, 0]
click at [261, 413] on div "button" at bounding box center [256, 414] width 30 height 30
click at [619, 386] on div at bounding box center [807, 383] width 1151 height 11
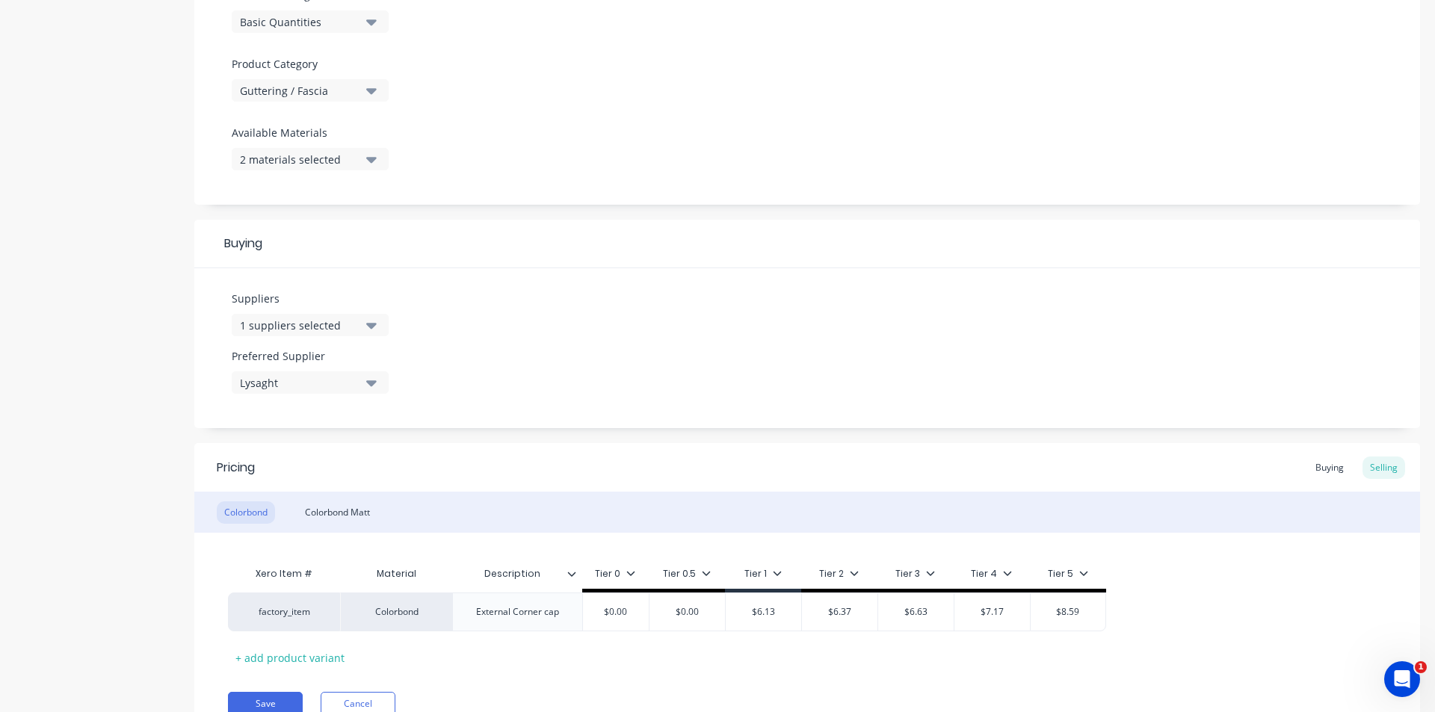
scroll to position [550, 0]
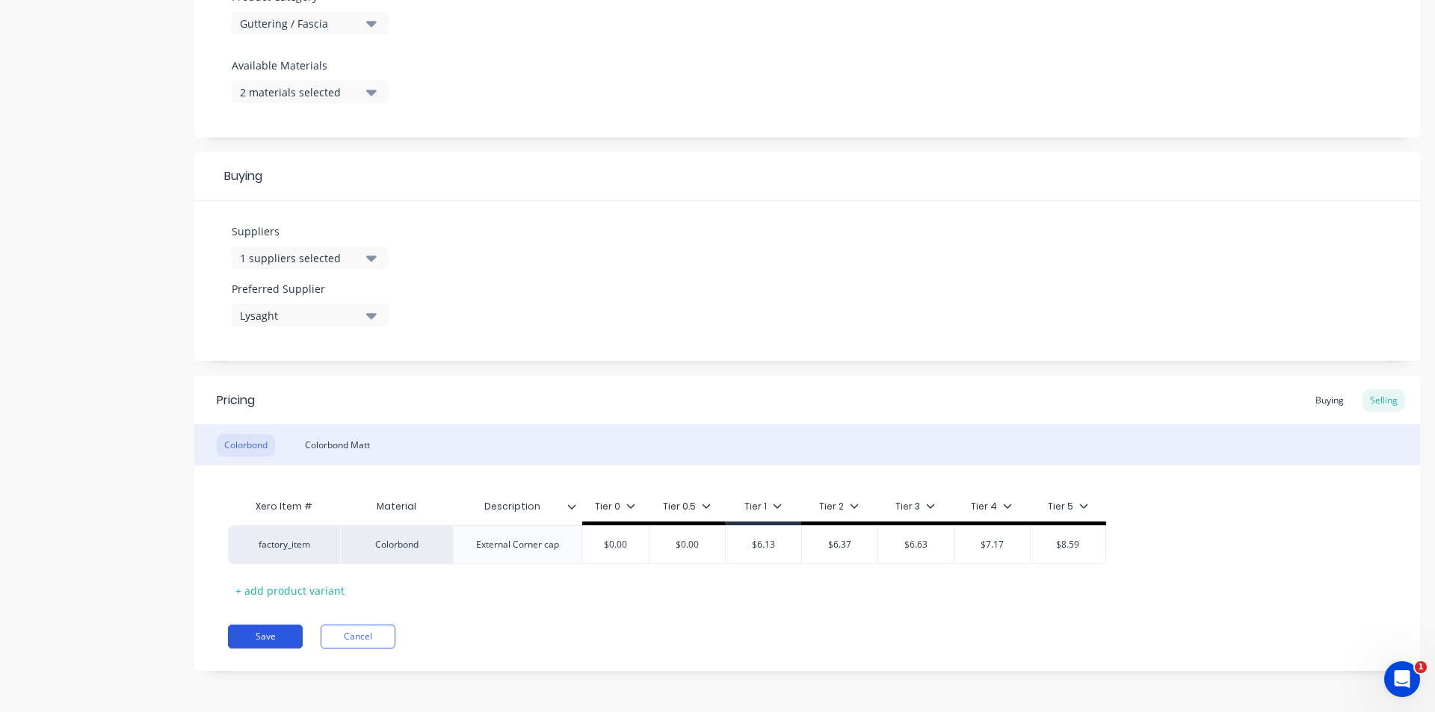
click at [283, 641] on button "Save" at bounding box center [265, 637] width 75 height 24
type textarea "x"
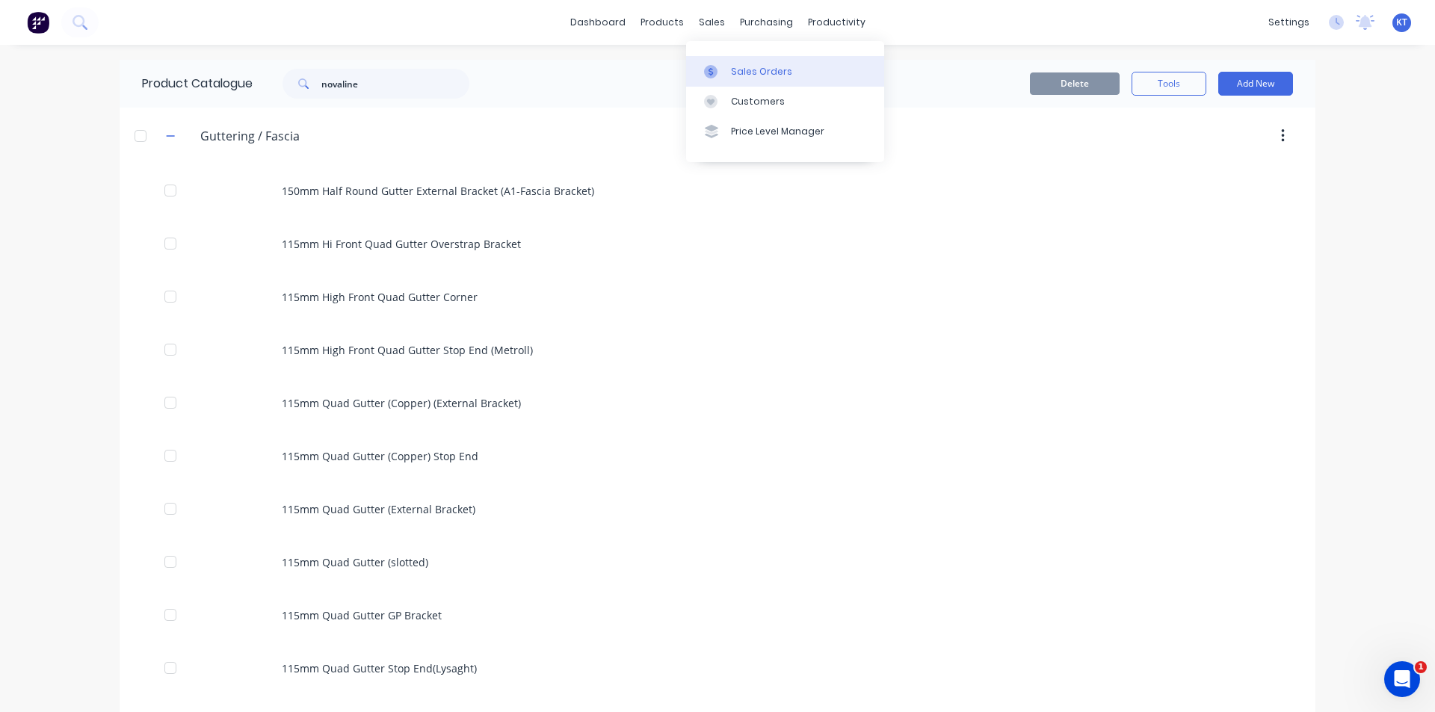
click at [776, 72] on div "Sales Orders" at bounding box center [761, 71] width 61 height 13
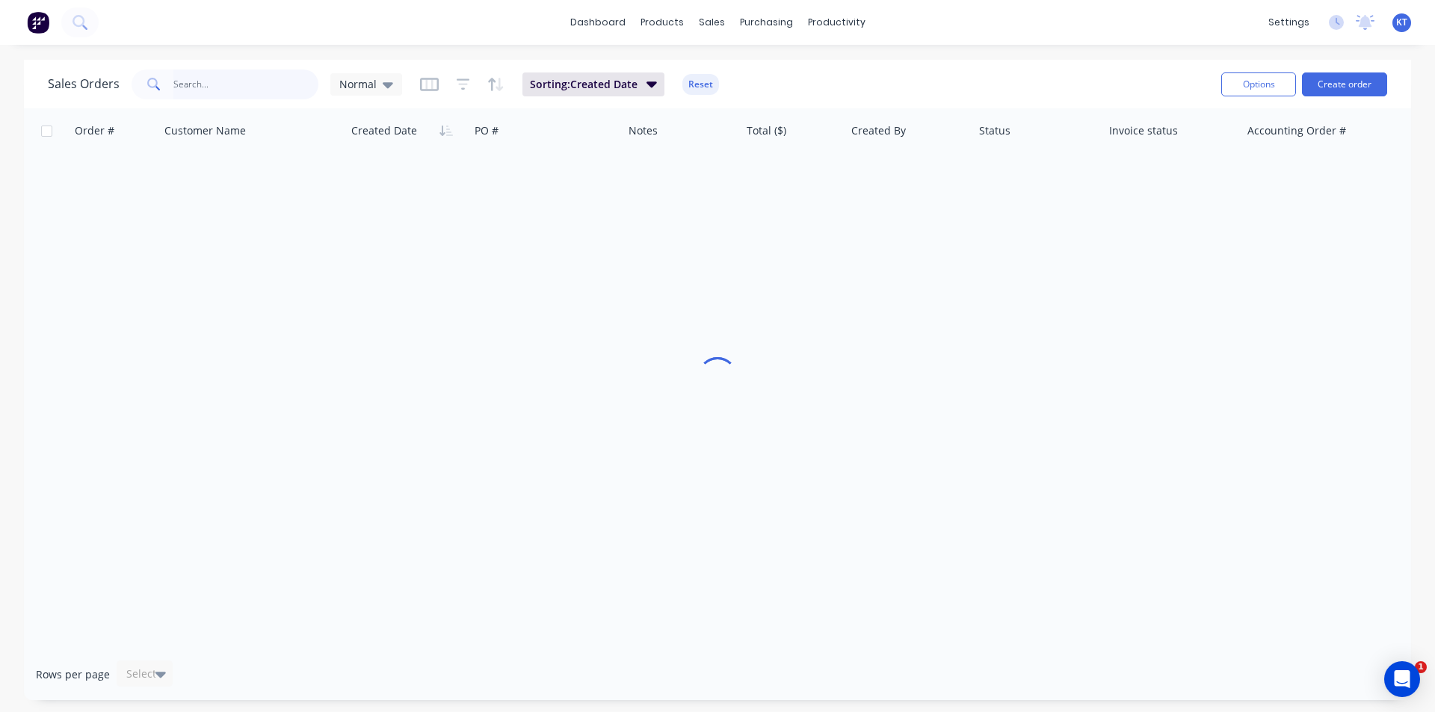
click at [209, 92] on input "text" at bounding box center [246, 84] width 146 height 30
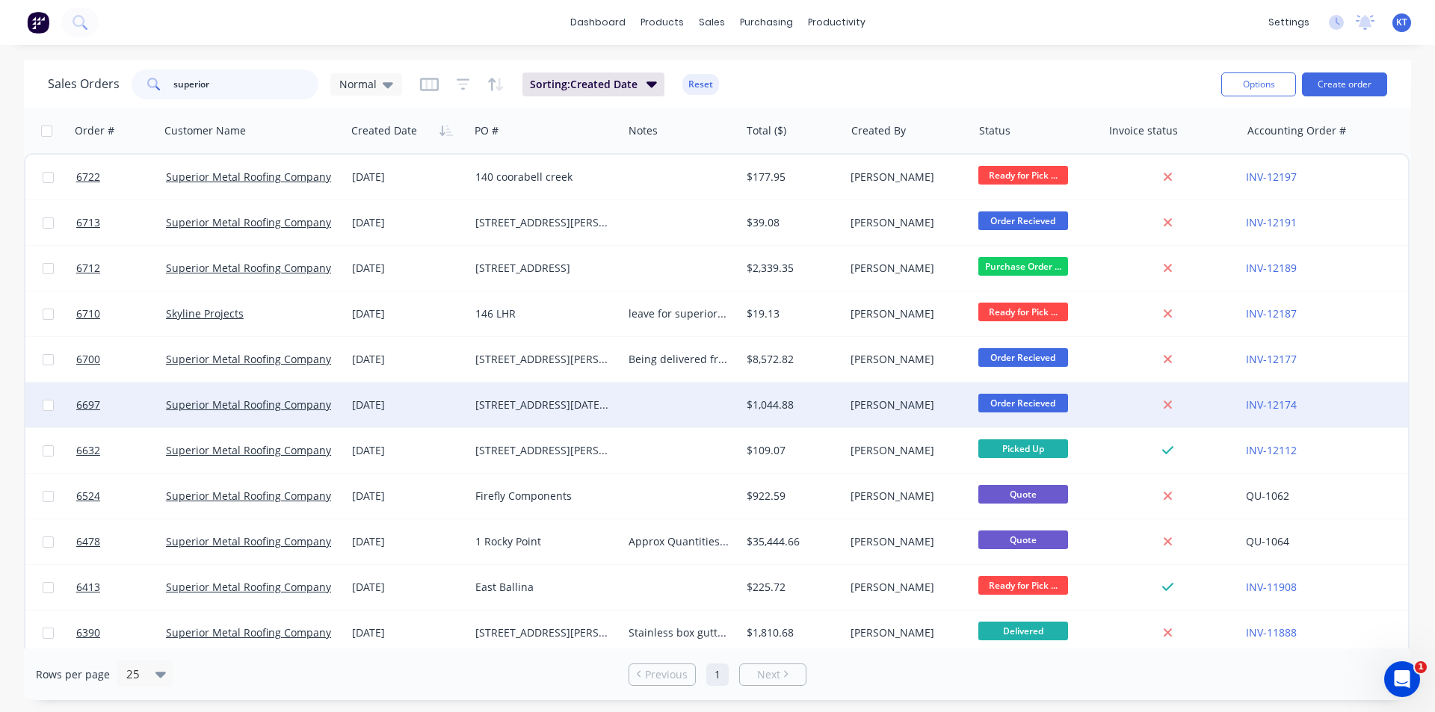
type input "superior"
click at [545, 403] on div "955 Friday Hutt Rd" at bounding box center [542, 405] width 134 height 15
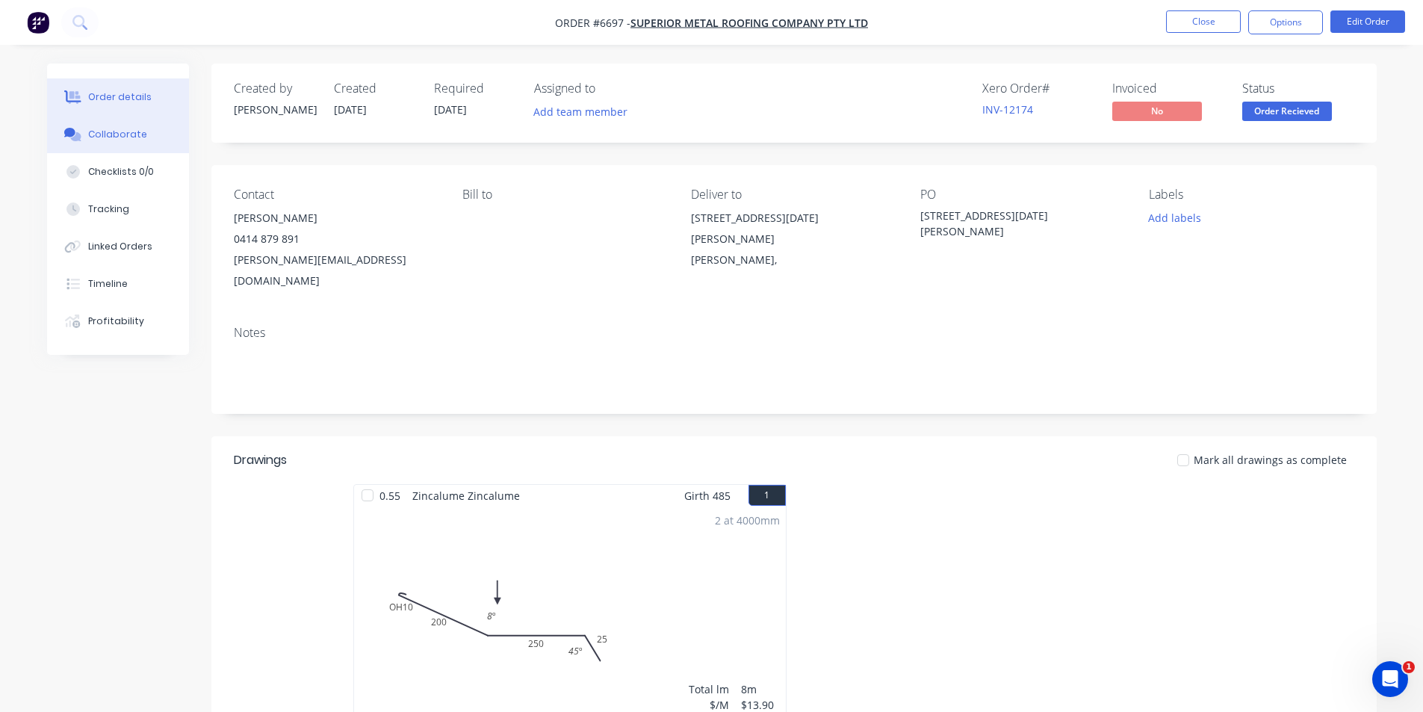
click at [105, 134] on div "Collaborate" at bounding box center [117, 134] width 59 height 13
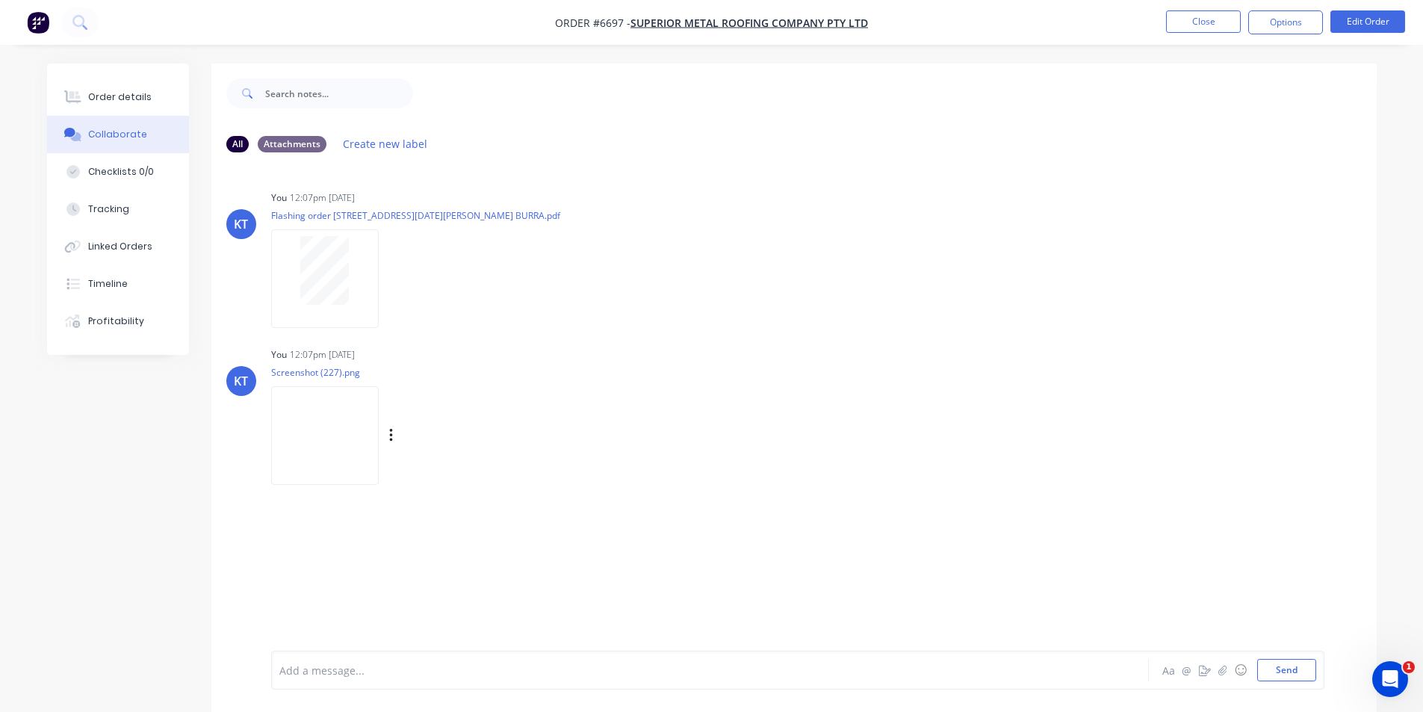
click at [344, 436] on img at bounding box center [325, 435] width 108 height 98
click at [123, 108] on button "Order details" at bounding box center [118, 96] width 142 height 37
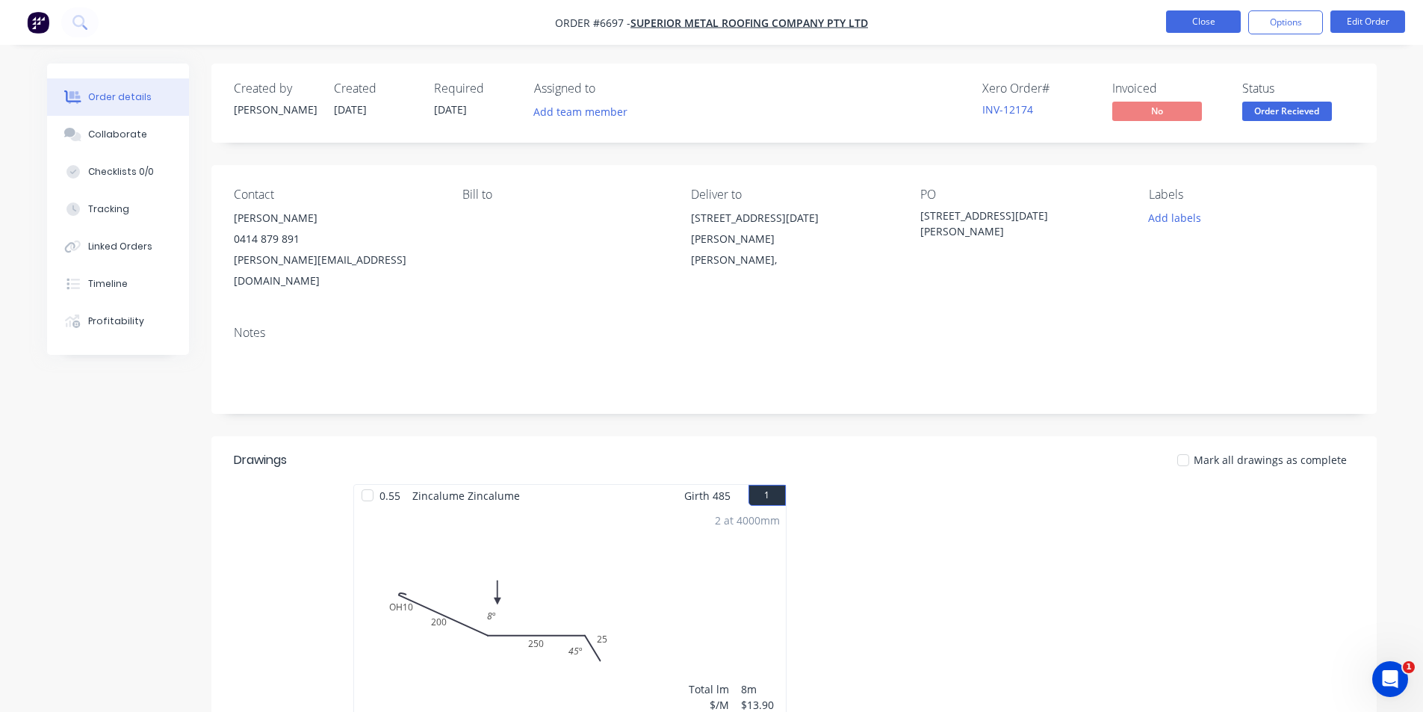
click at [1223, 15] on button "Close" at bounding box center [1203, 21] width 75 height 22
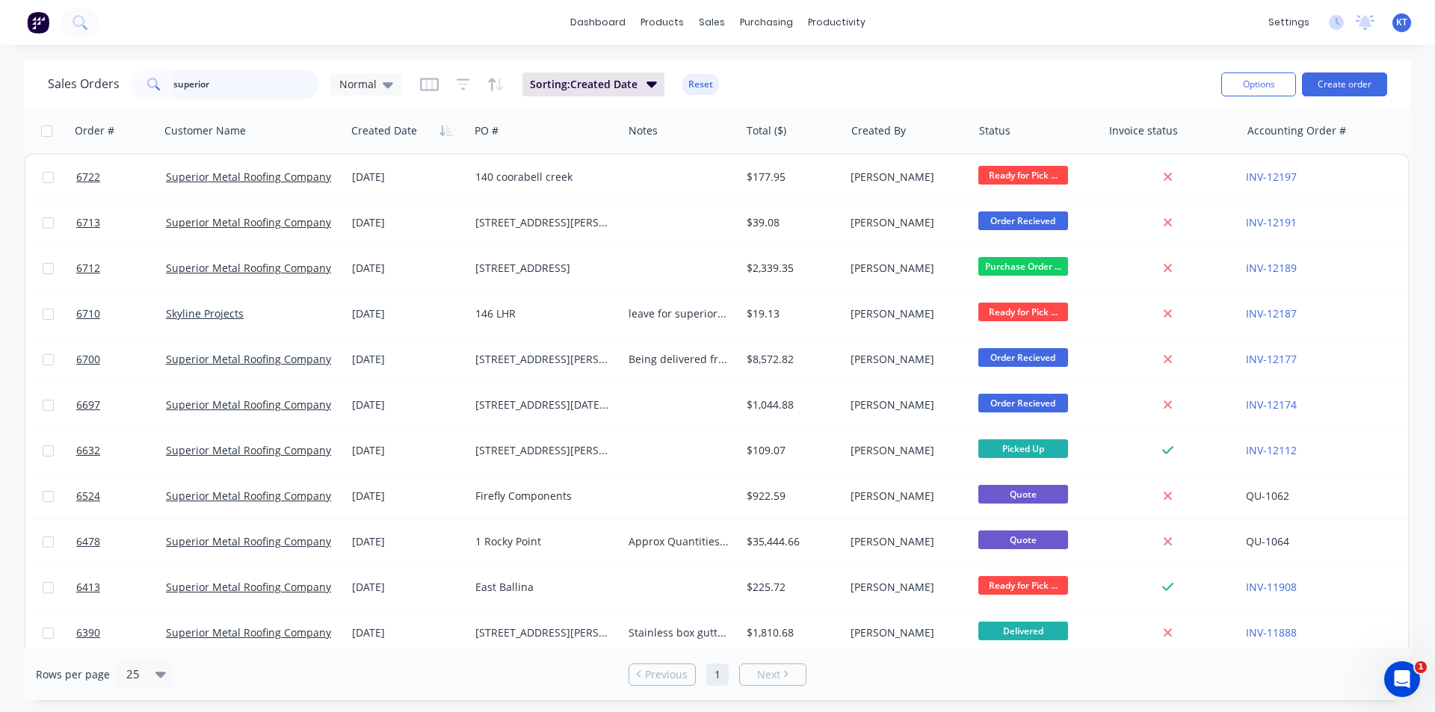
click at [256, 84] on input "superior" at bounding box center [246, 84] width 146 height 30
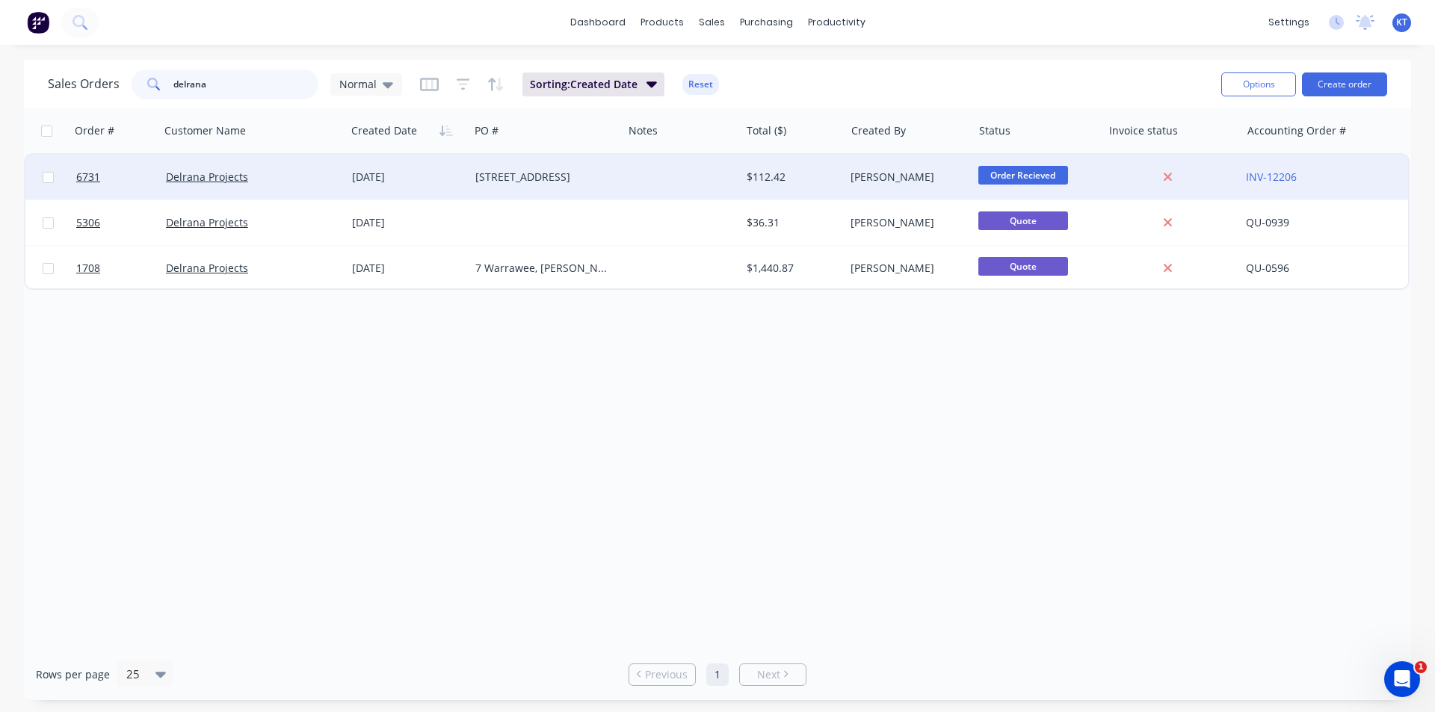
type input "delrana"
click at [244, 186] on div "Delrana Projects" at bounding box center [253, 177] width 186 height 45
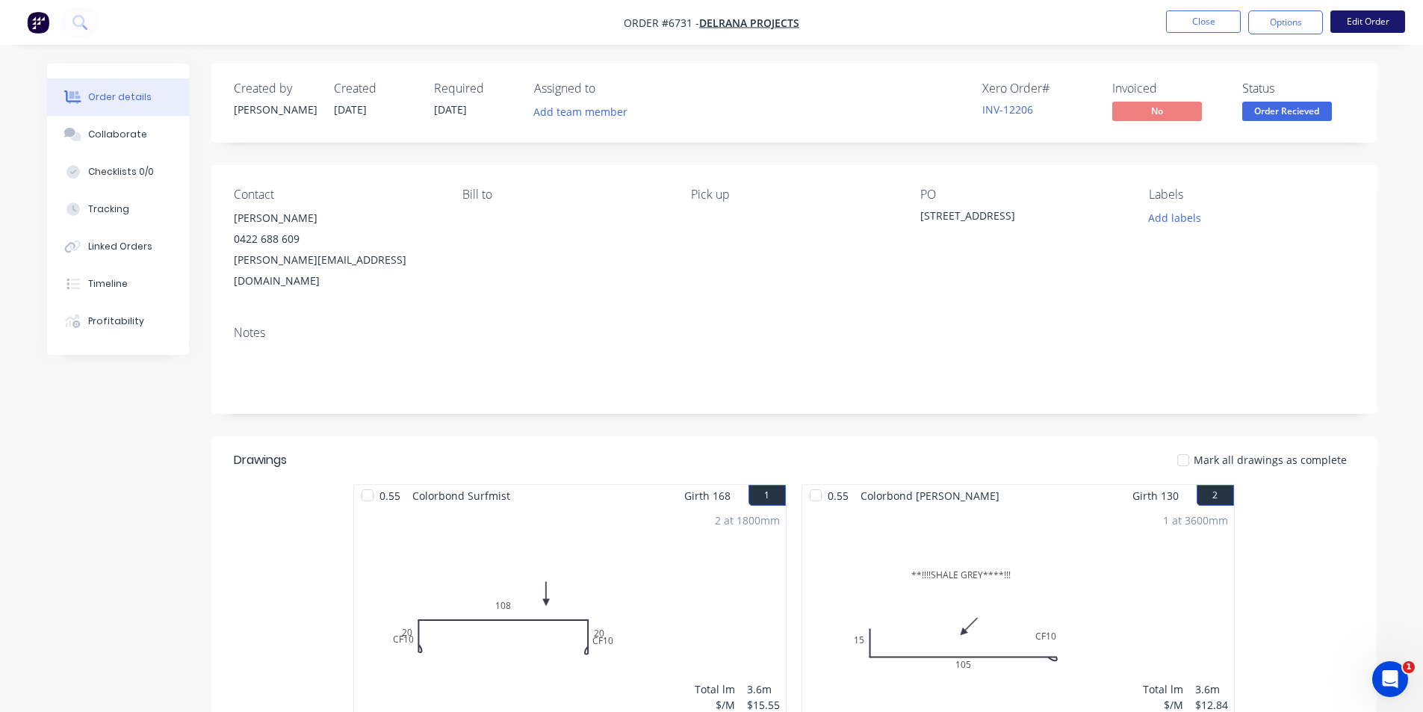
click at [1361, 21] on button "Edit Order" at bounding box center [1368, 21] width 75 height 22
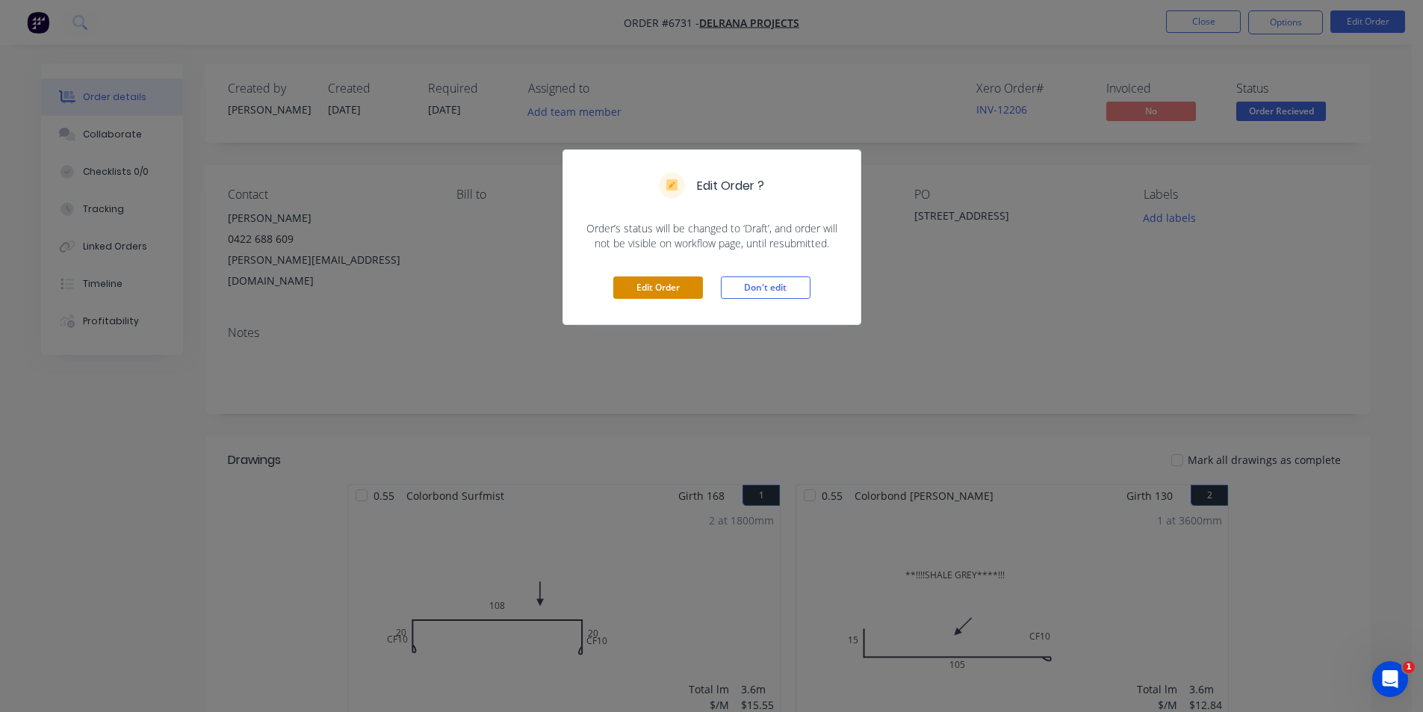
click at [645, 290] on button "Edit Order" at bounding box center [658, 287] width 90 height 22
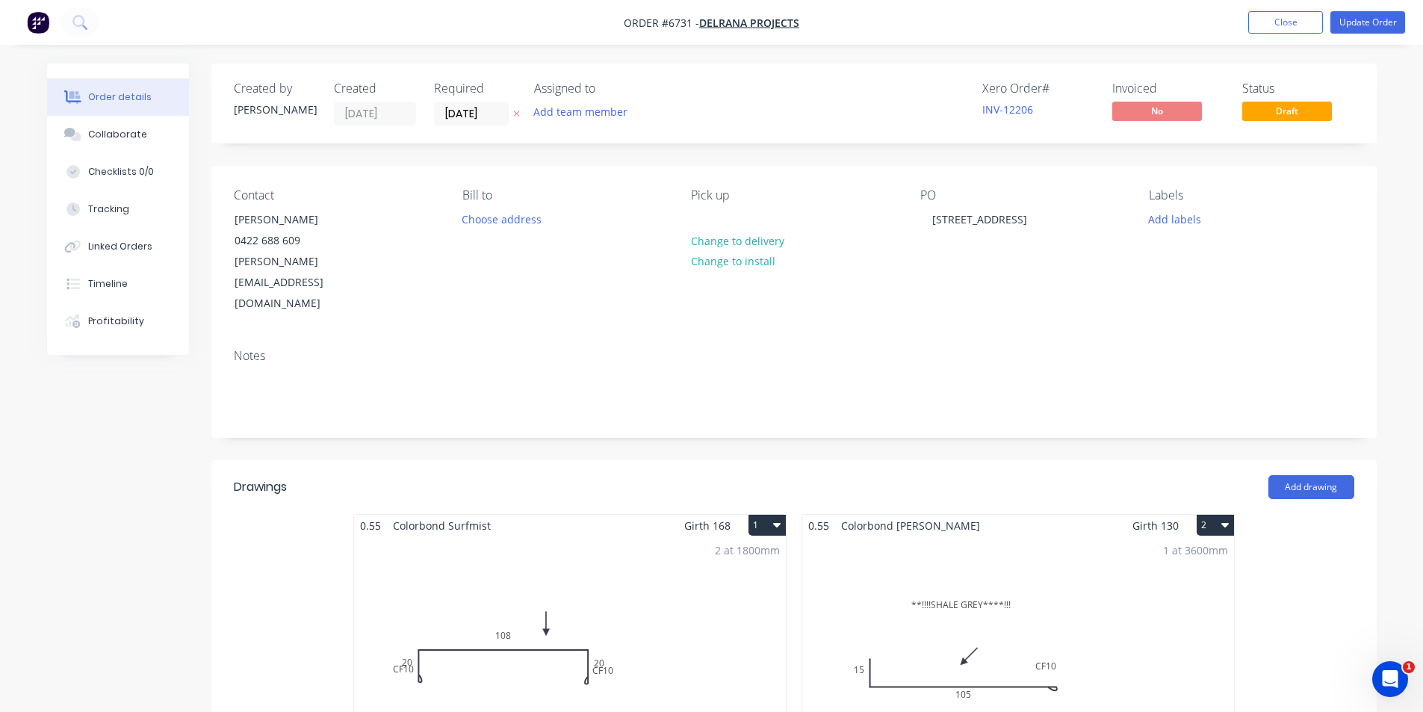
click at [714, 539] on div "2 at 1800mm Total lm $/M Total 3.6m $15.55 $55.98" at bounding box center [570, 650] width 432 height 228
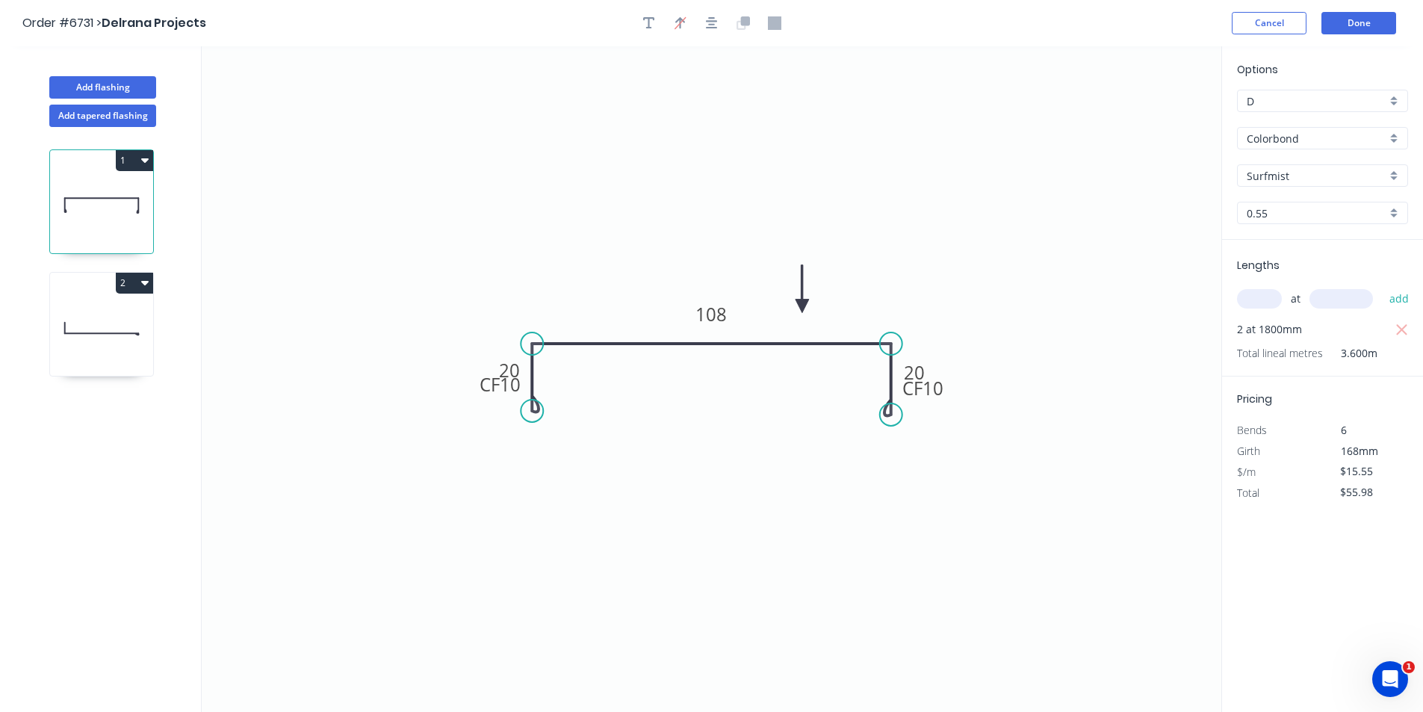
click at [1238, 285] on div "at add" at bounding box center [1324, 299] width 174 height 40
click at [1279, 301] on input "text" at bounding box center [1259, 298] width 45 height 19
type input "1"
type input "4200"
click at [1382, 286] on button "add" at bounding box center [1399, 298] width 35 height 25
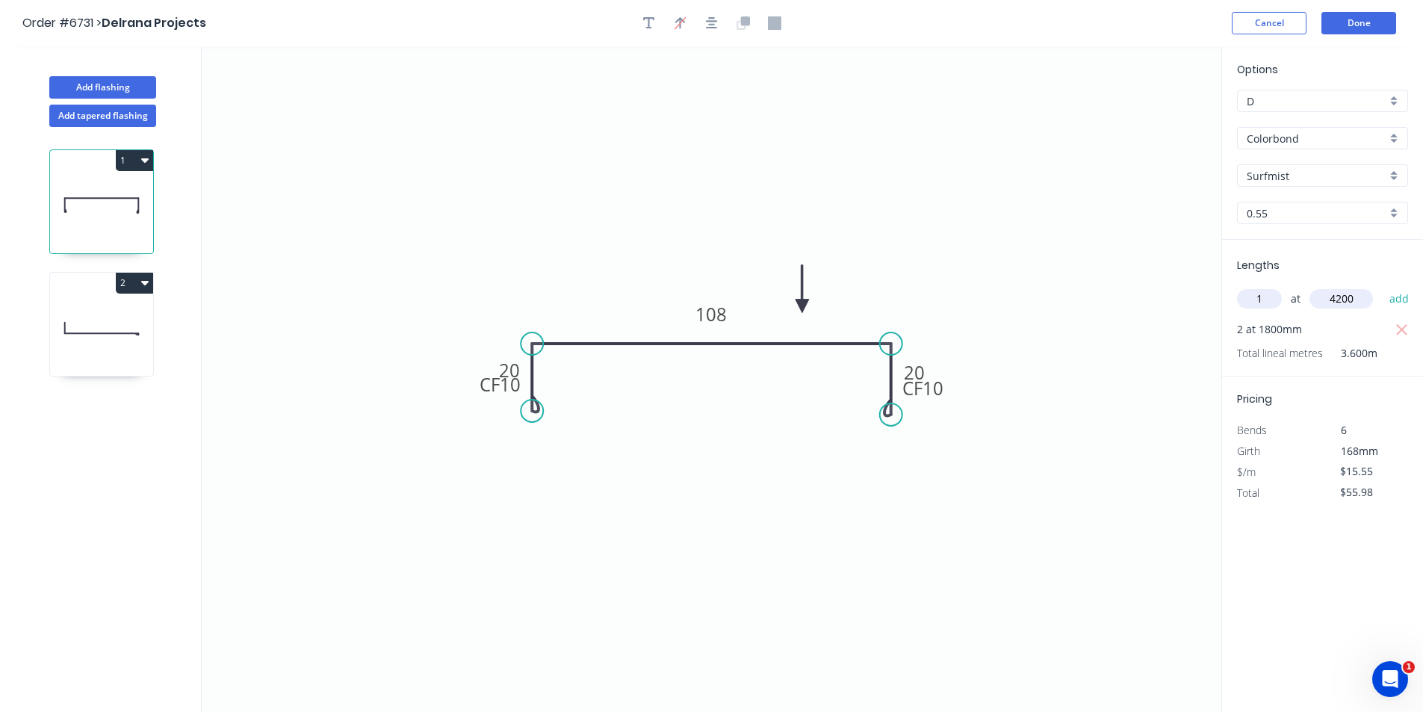
type input "$121.29"
click at [1375, 22] on button "Done" at bounding box center [1359, 23] width 75 height 22
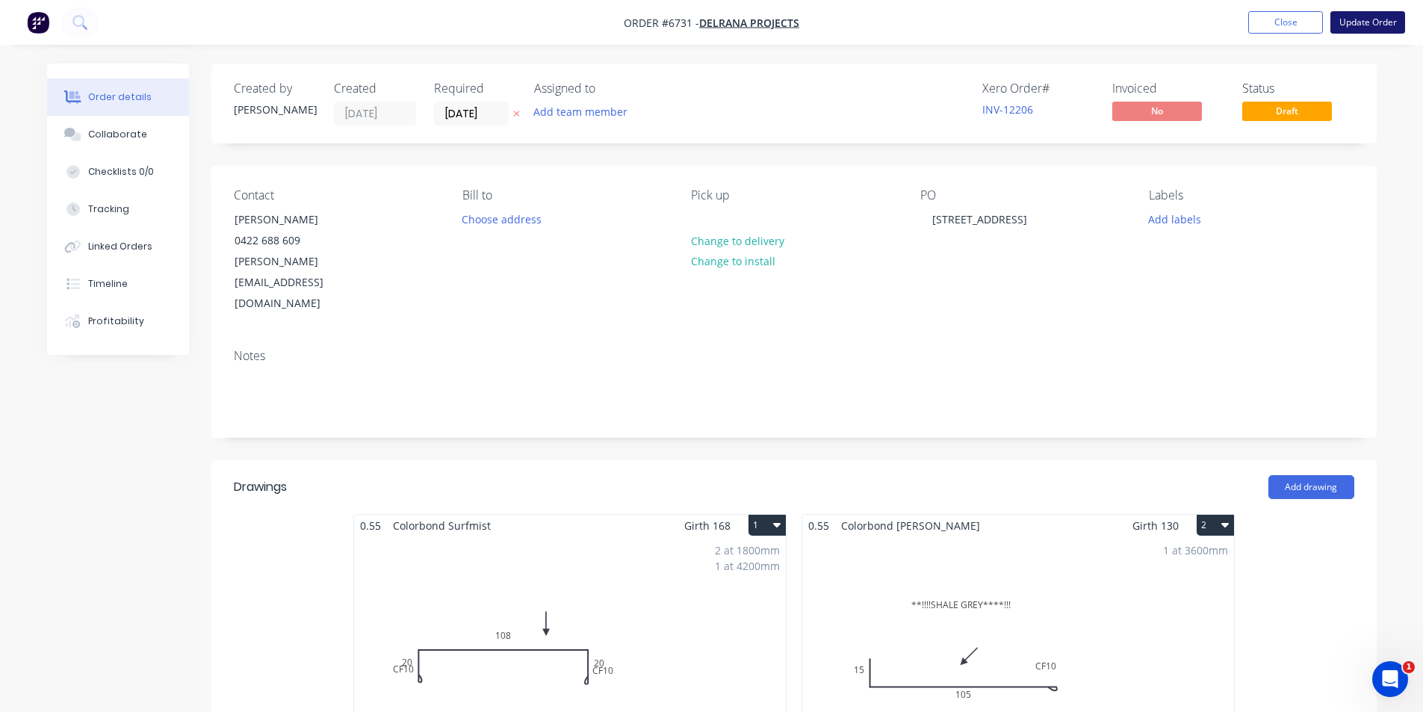
click at [1348, 11] on button "Update Order" at bounding box center [1368, 22] width 75 height 22
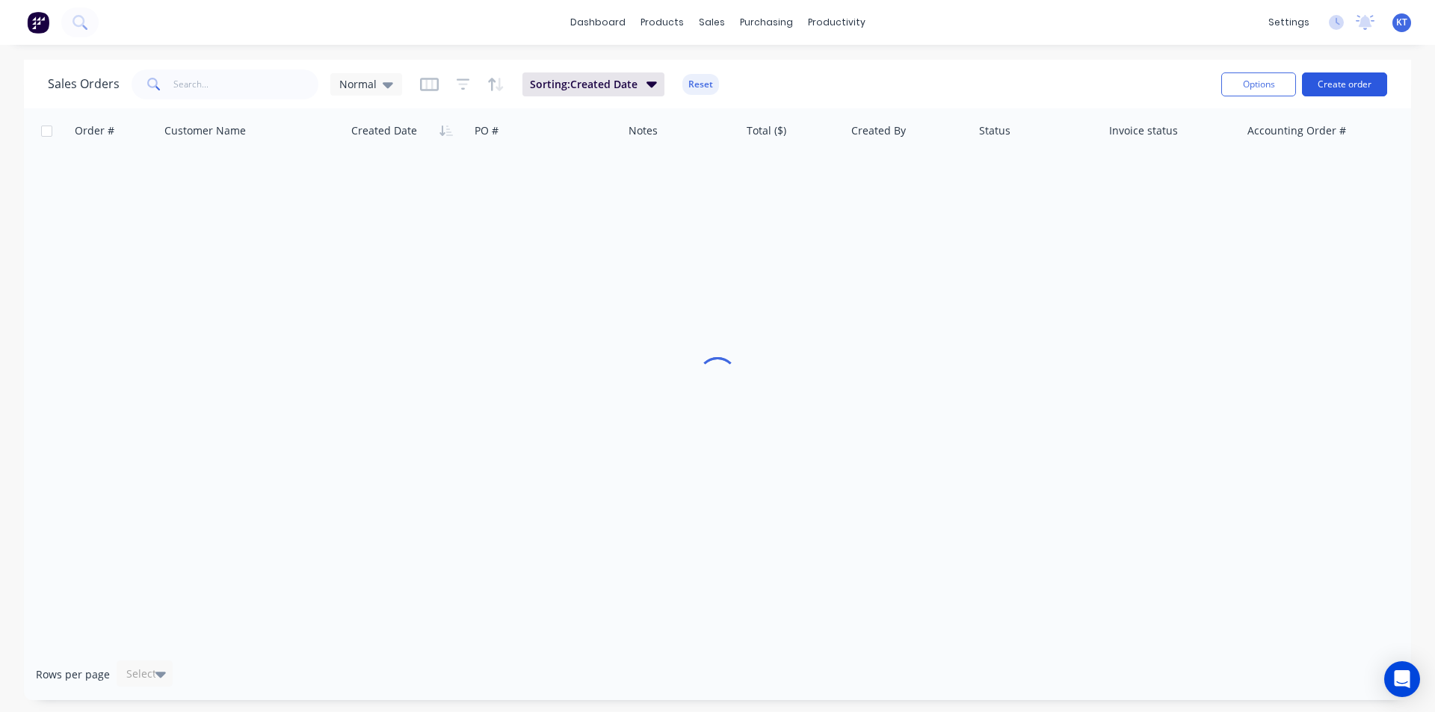
click at [1320, 82] on button "Create order" at bounding box center [1344, 84] width 85 height 24
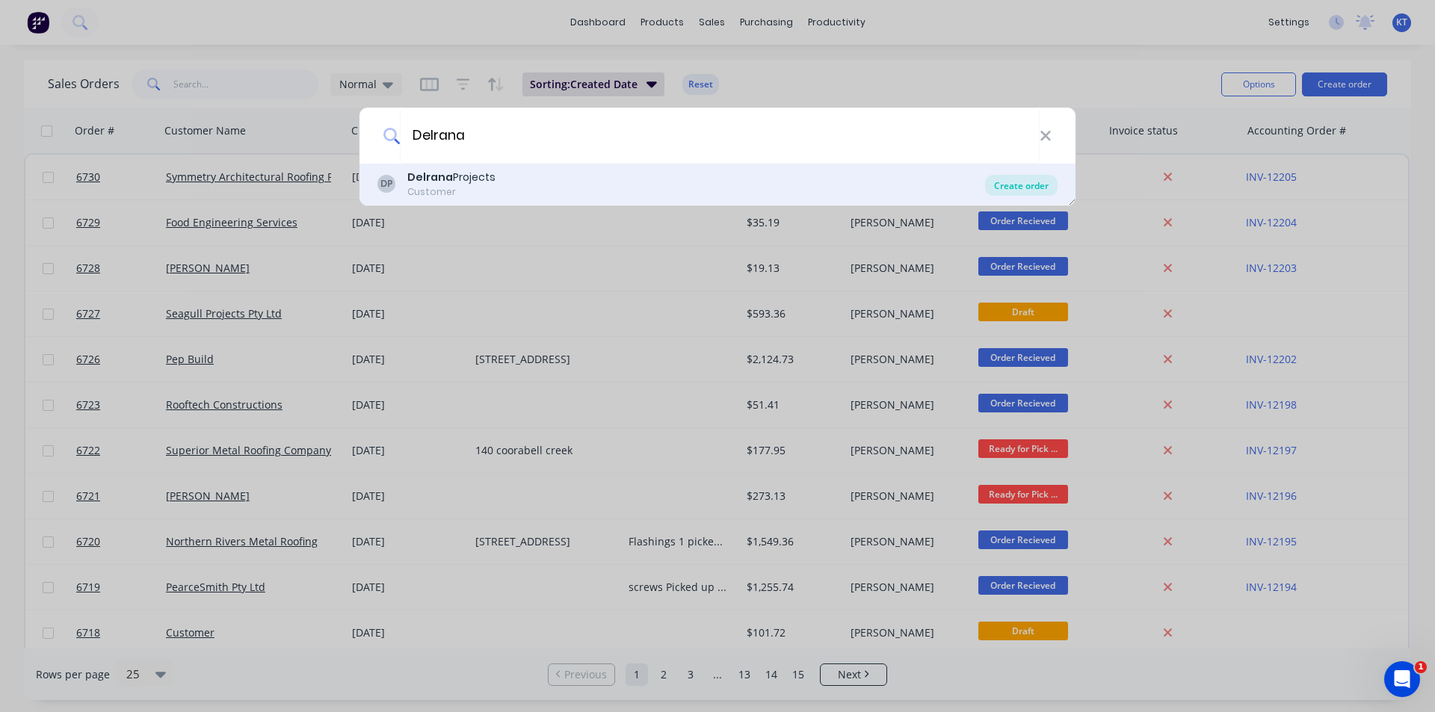
type input "Delrana"
click at [1007, 183] on div "Create order" at bounding box center [1021, 185] width 72 height 21
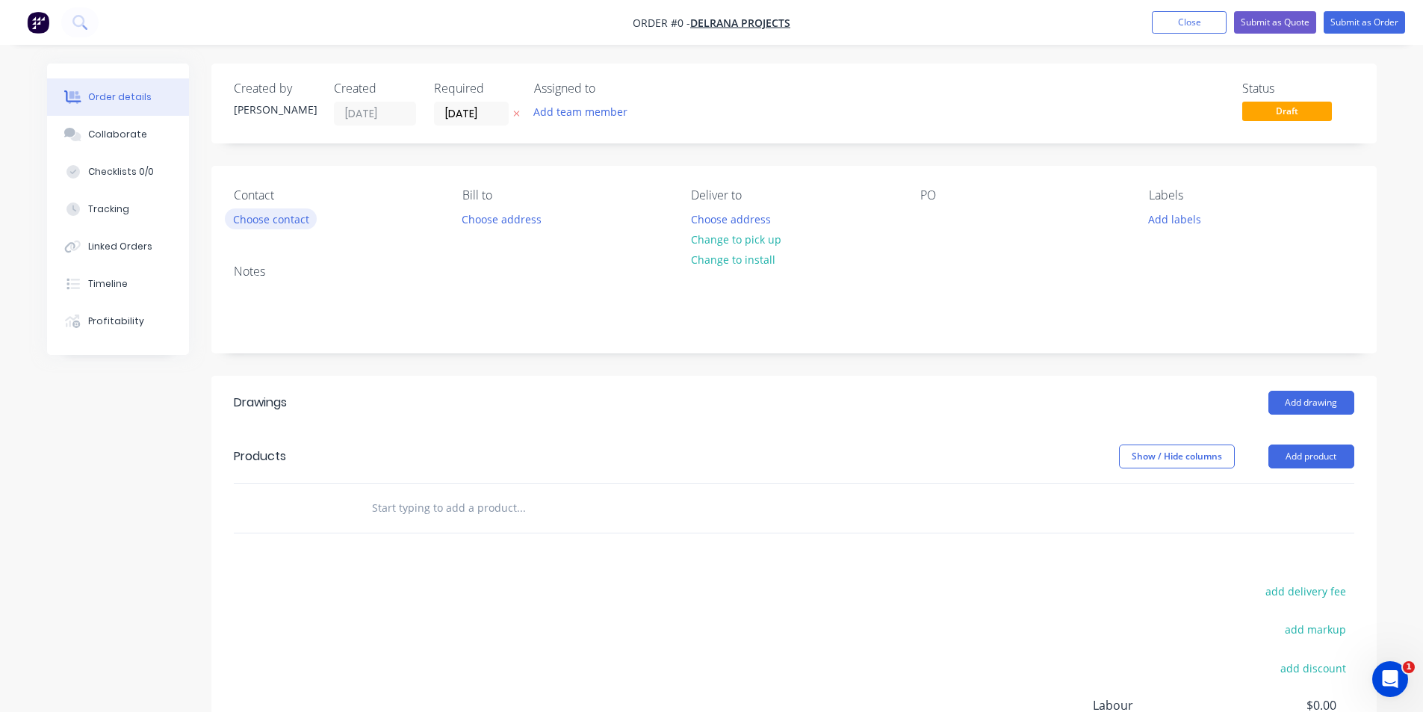
click at [277, 214] on button "Choose contact" at bounding box center [271, 218] width 92 height 20
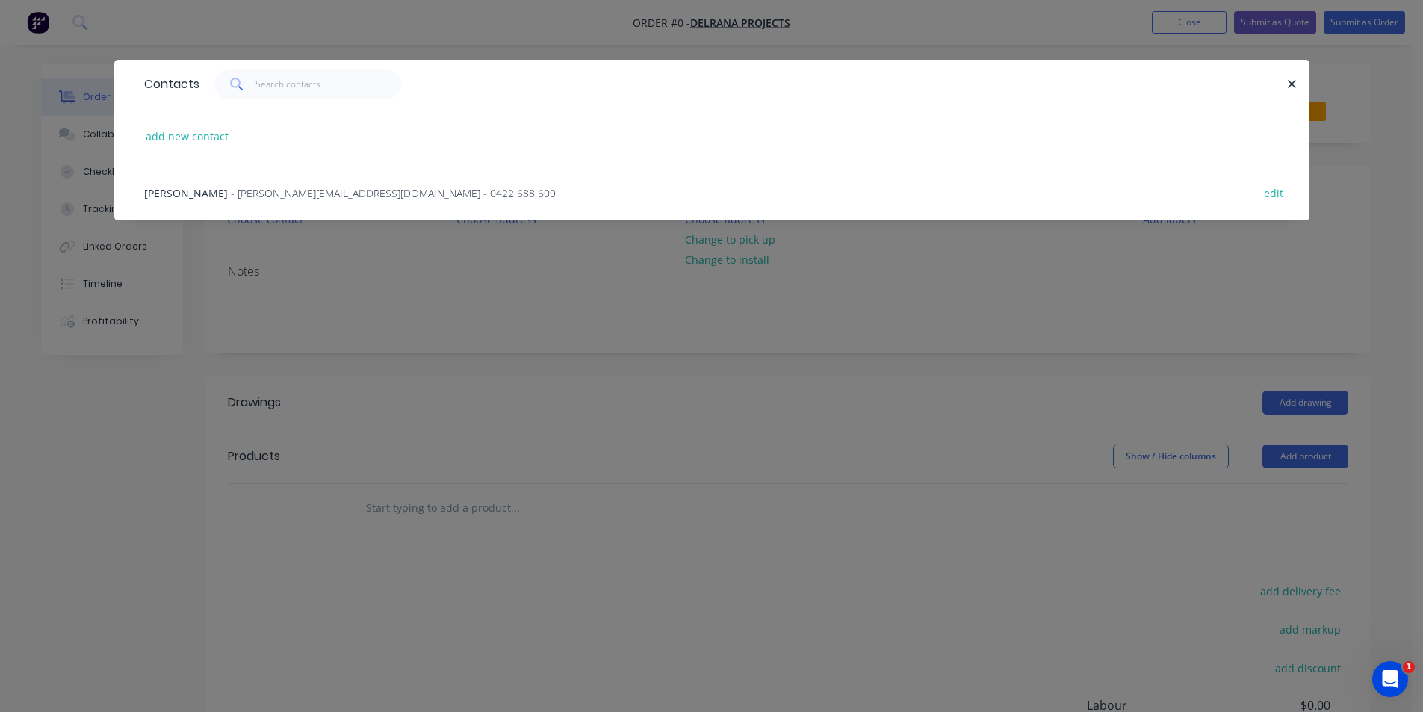
click at [277, 202] on div "Riley - [EMAIL_ADDRESS][DOMAIN_NAME] - 0422 688 609 edit" at bounding box center [712, 192] width 1151 height 56
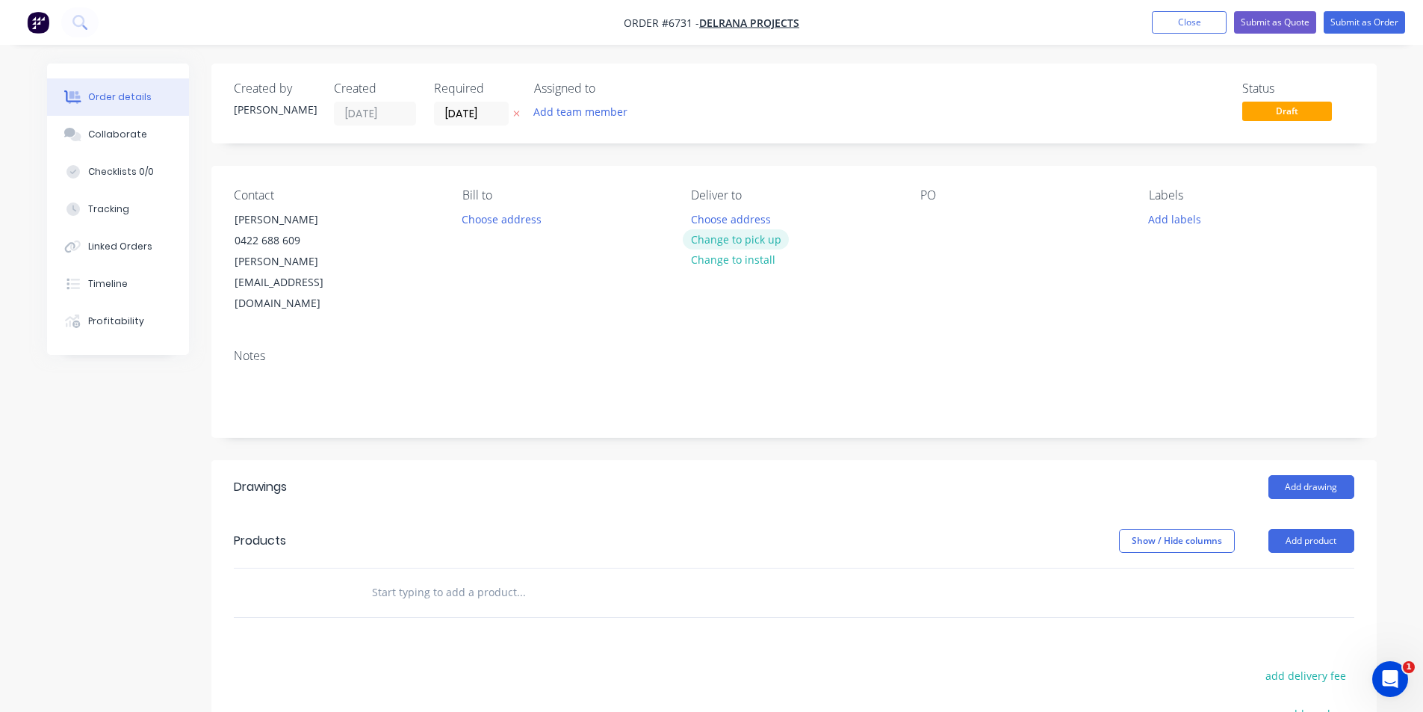
click at [726, 244] on button "Change to pick up" at bounding box center [736, 239] width 106 height 20
click at [929, 220] on div at bounding box center [933, 219] width 24 height 22
click at [1314, 475] on button "Add drawing" at bounding box center [1312, 487] width 86 height 24
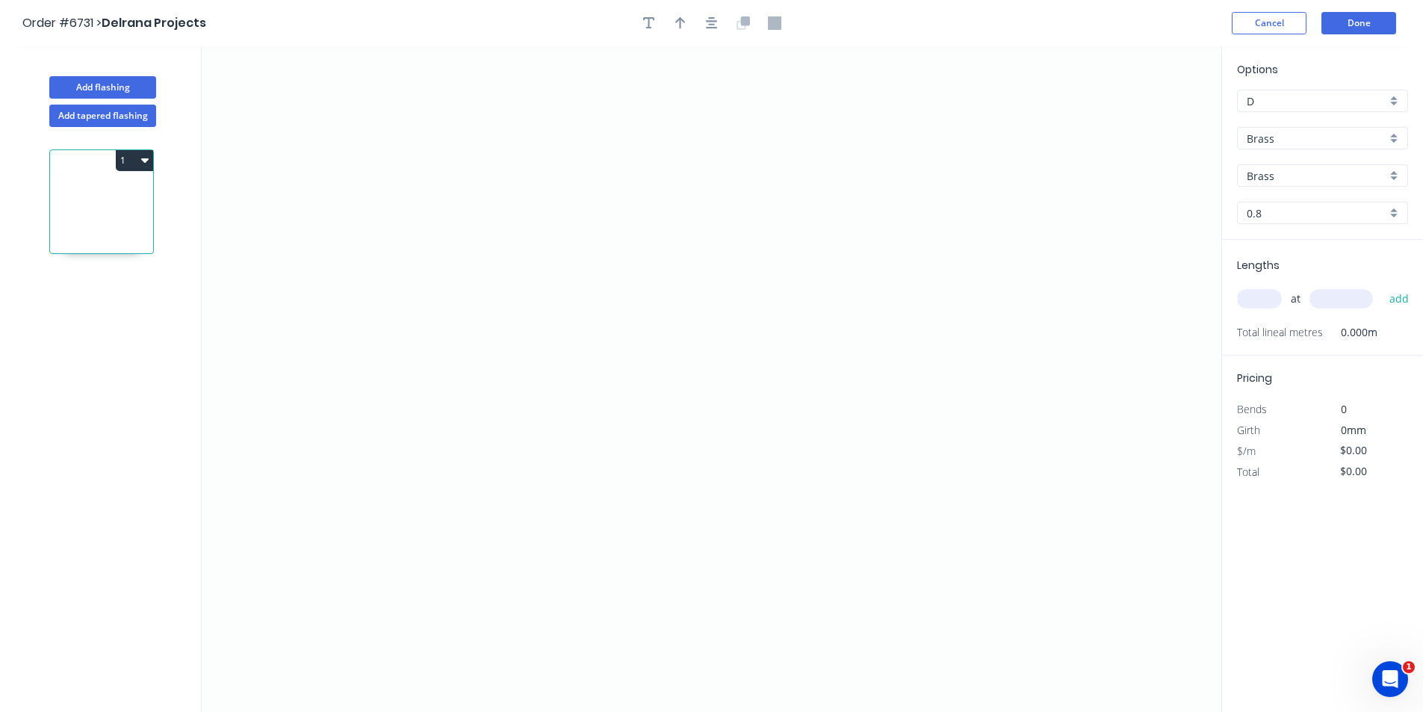
click at [1258, 132] on input "Brass" at bounding box center [1317, 139] width 140 height 16
click at [1274, 194] on div "Colorbond" at bounding box center [1323, 193] width 170 height 26
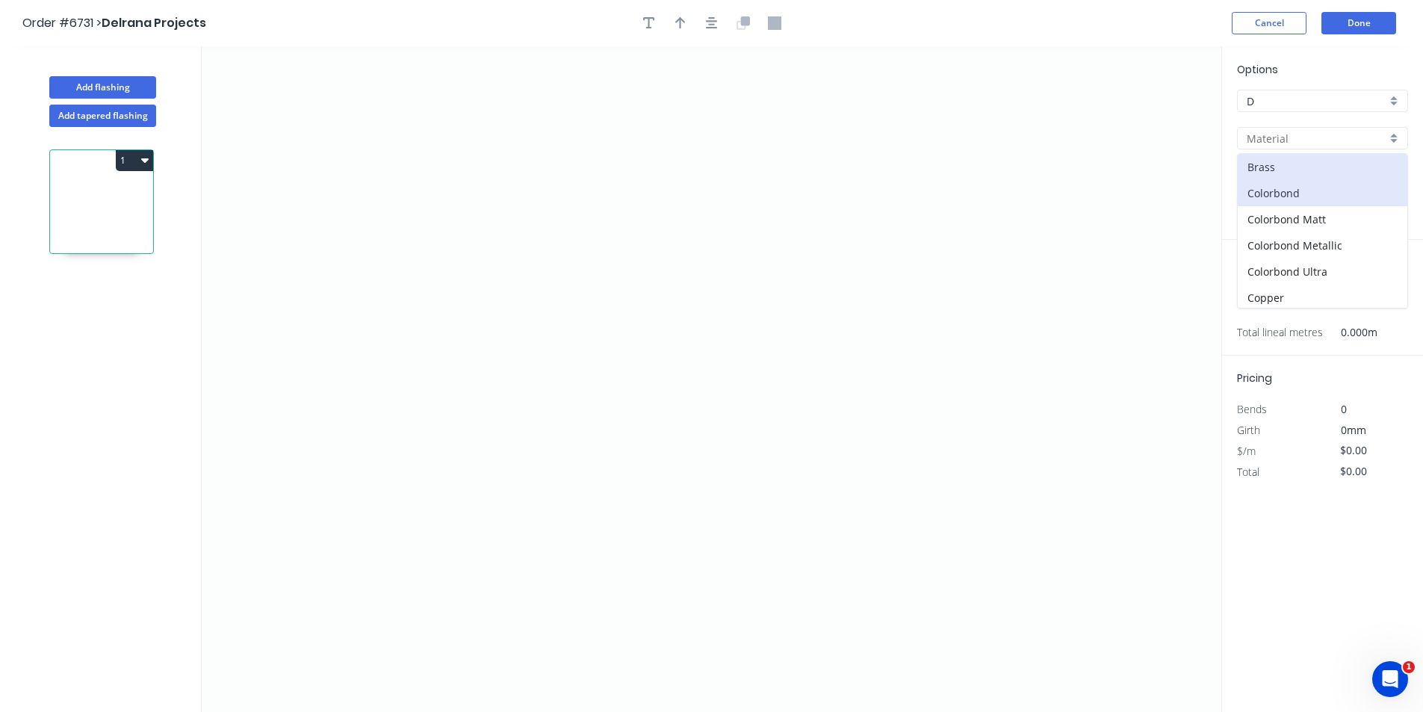
type input "Colorbond"
type input "Basalt"
type input "0.55"
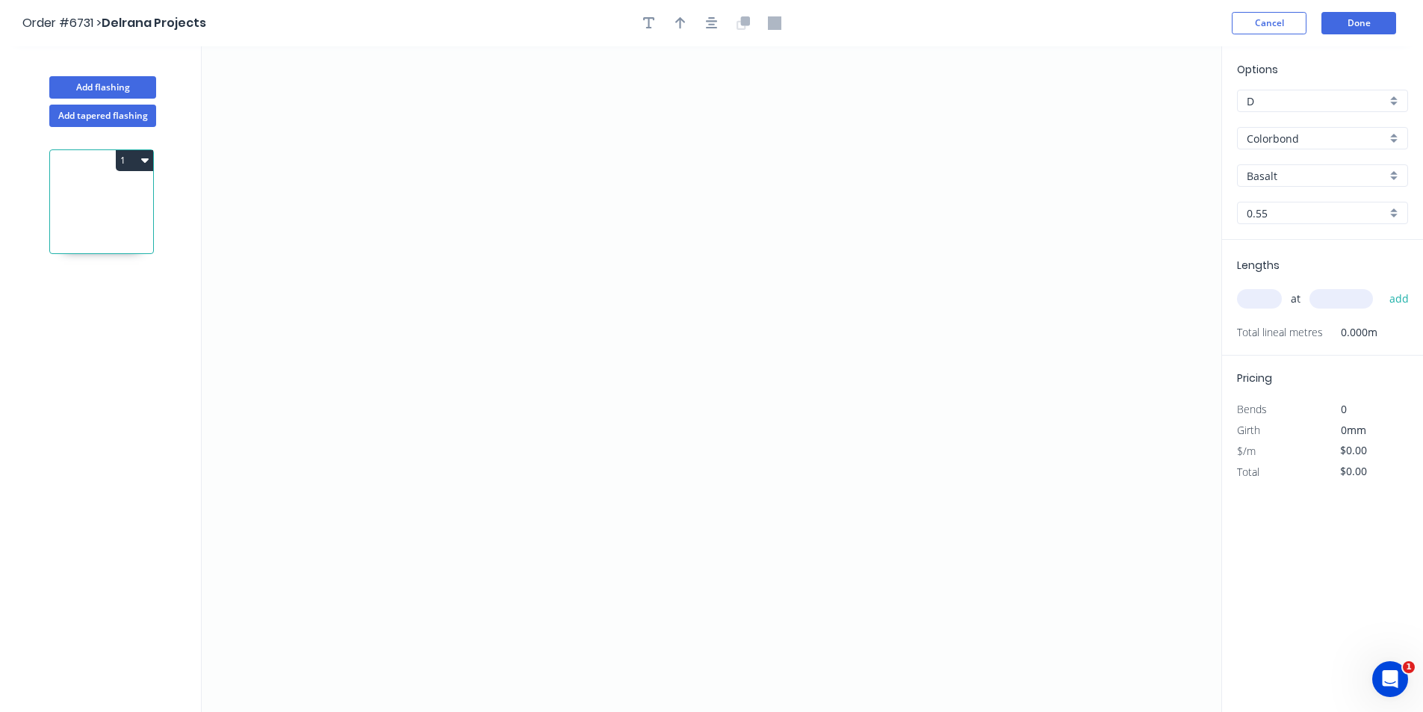
click at [1320, 180] on input "Basalt" at bounding box center [1317, 176] width 140 height 16
click at [1320, 180] on input "text" at bounding box center [1317, 176] width 140 height 16
click at [1349, 176] on input "text" at bounding box center [1317, 176] width 140 height 16
click at [1296, 247] on div "Surfmist" at bounding box center [1323, 254] width 170 height 26
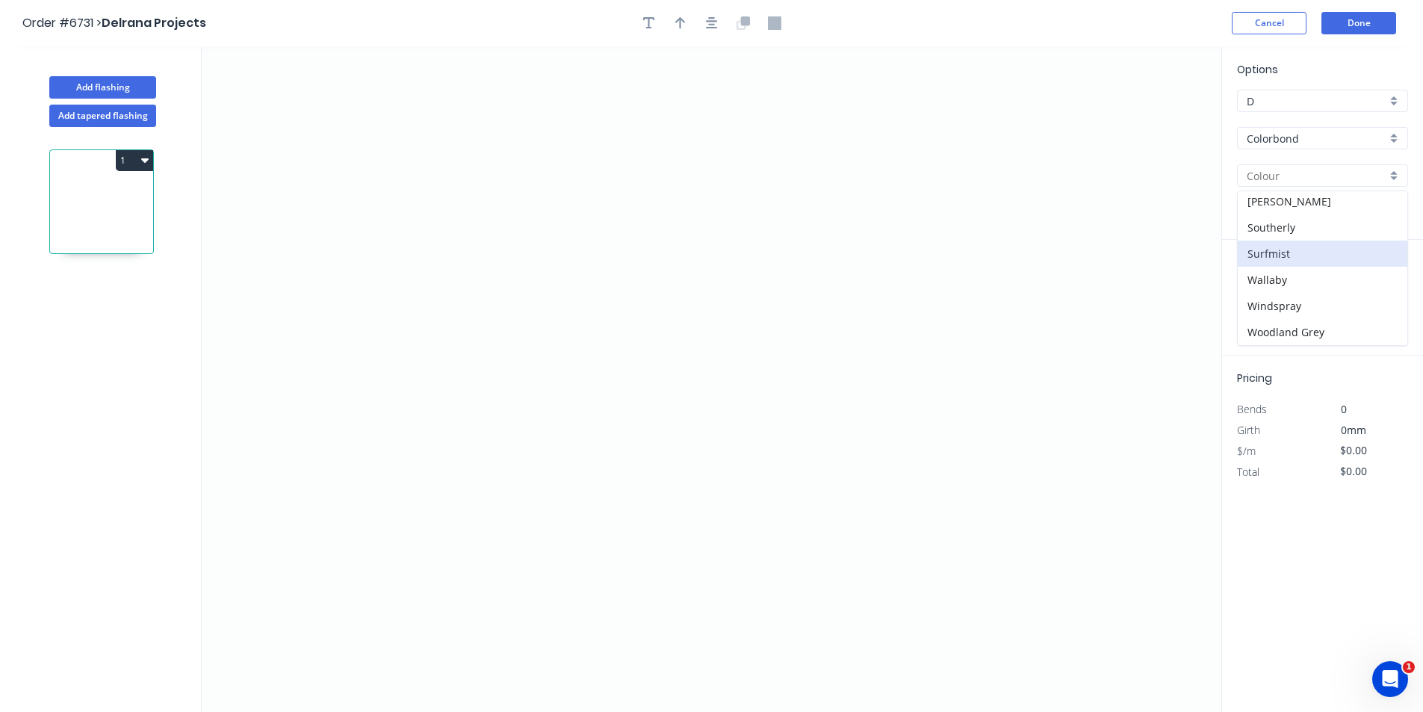
type input "Surfmist"
drag, startPoint x: 505, startPoint y: 463, endPoint x: 508, endPoint y: 393, distance: 70.3
click at [505, 460] on icon "0" at bounding box center [712, 379] width 1020 height 666
click at [508, 396] on icon "0" at bounding box center [712, 379] width 1020 height 666
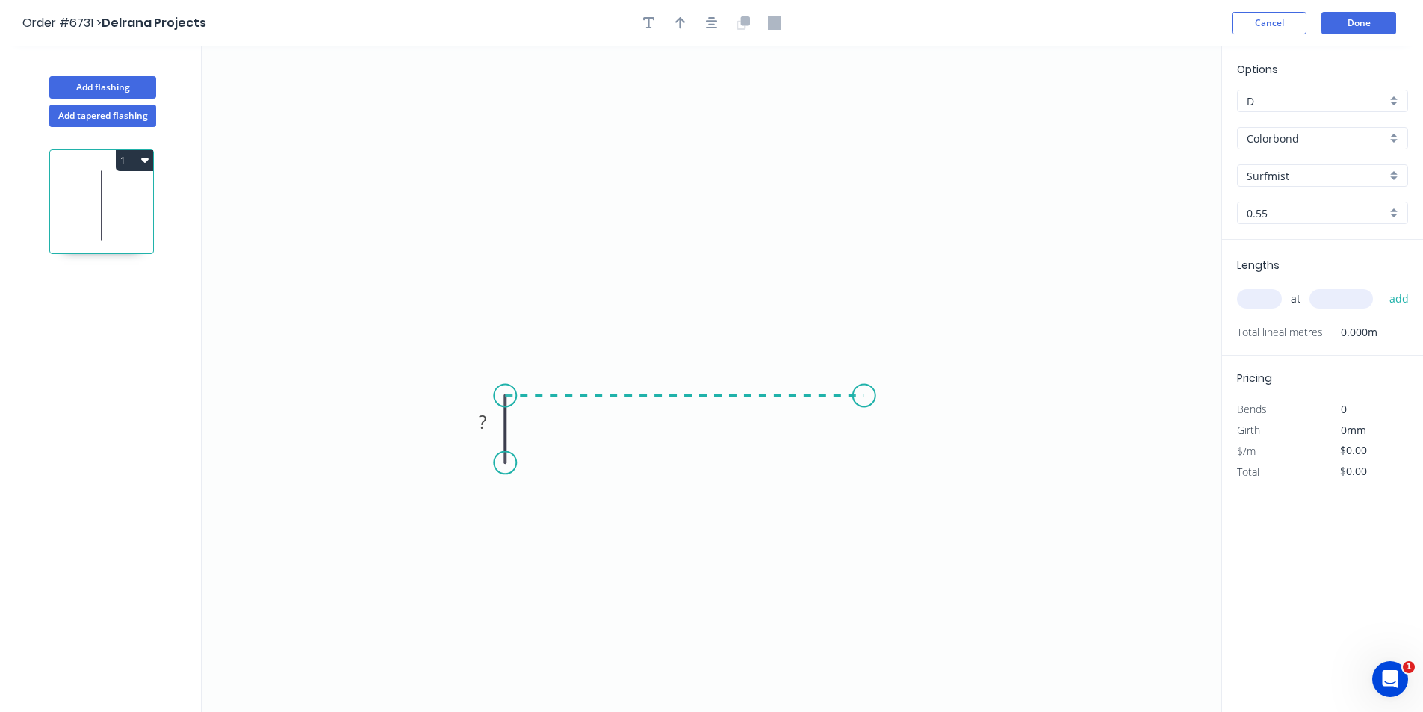
click at [864, 374] on icon "0 ?" at bounding box center [712, 379] width 1020 height 666
click at [862, 467] on icon "0 ? ?" at bounding box center [712, 379] width 1020 height 666
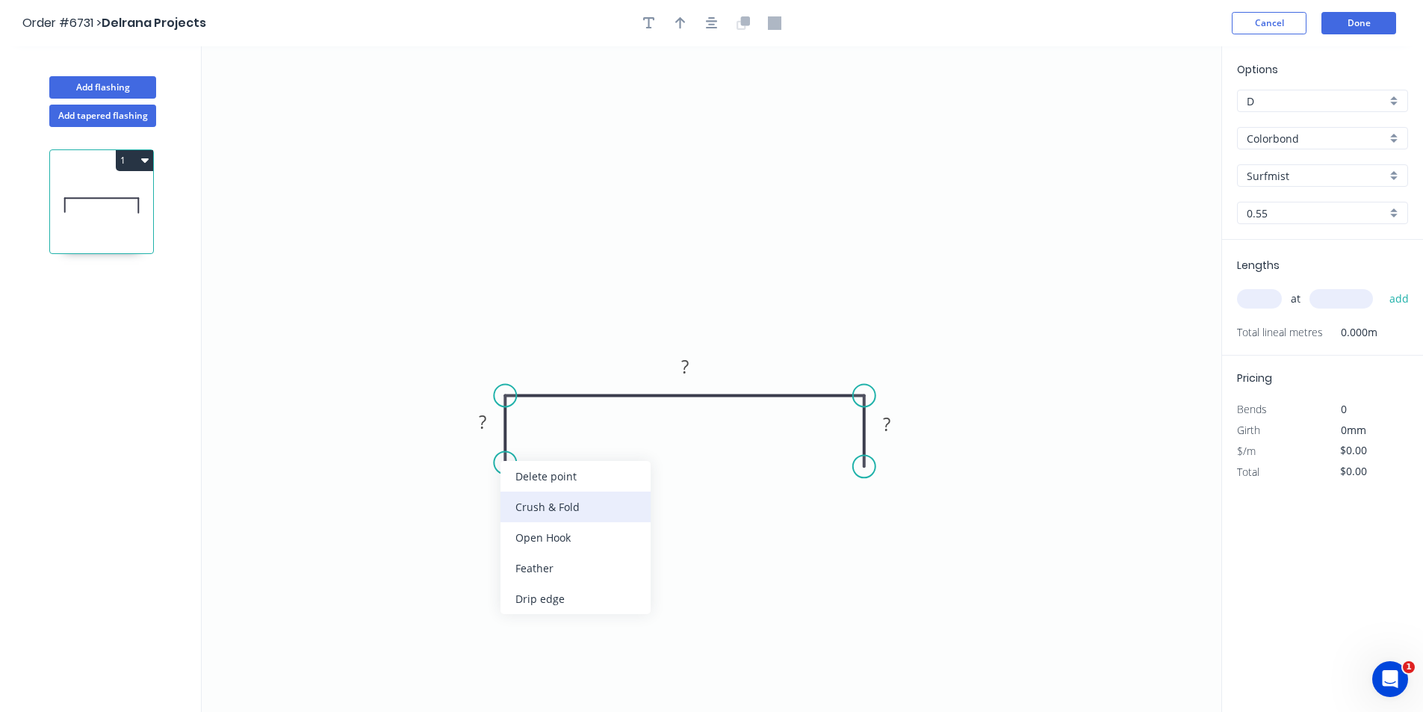
click at [549, 498] on div "Crush & Fold" at bounding box center [576, 507] width 150 height 31
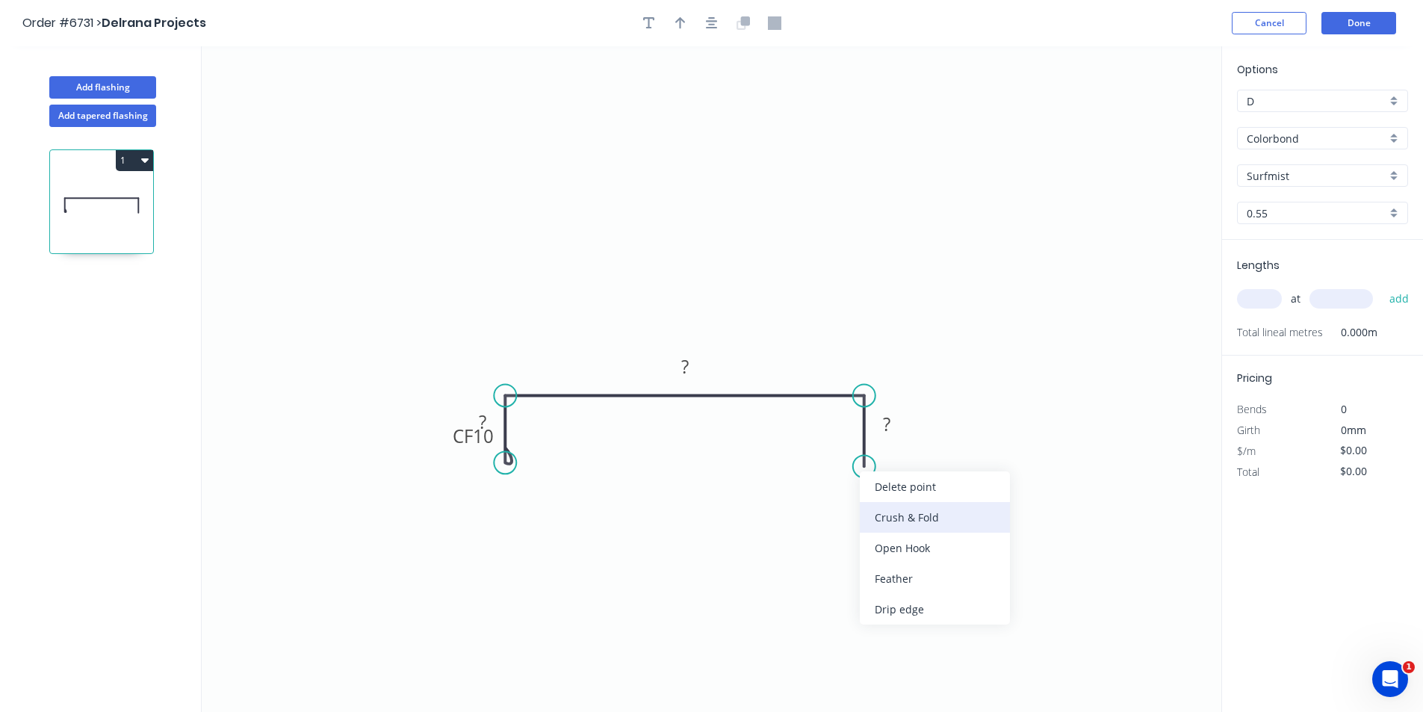
click at [880, 512] on div "Crush & Fold" at bounding box center [935, 517] width 150 height 31
click at [891, 515] on div "Flip bend" at bounding box center [937, 519] width 150 height 31
click at [888, 416] on tspan "?" at bounding box center [886, 424] width 7 height 25
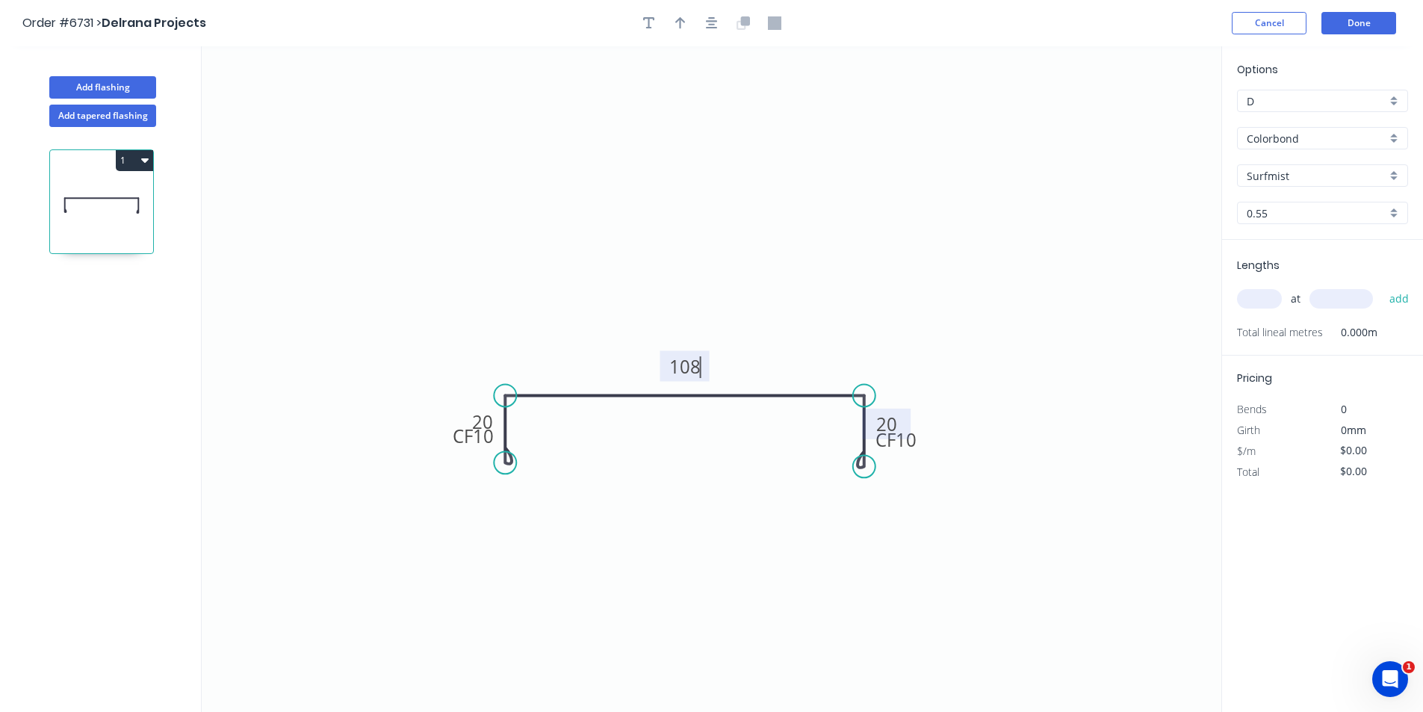
type input "$15.55"
click at [719, 26] on button "button" at bounding box center [712, 23] width 22 height 22
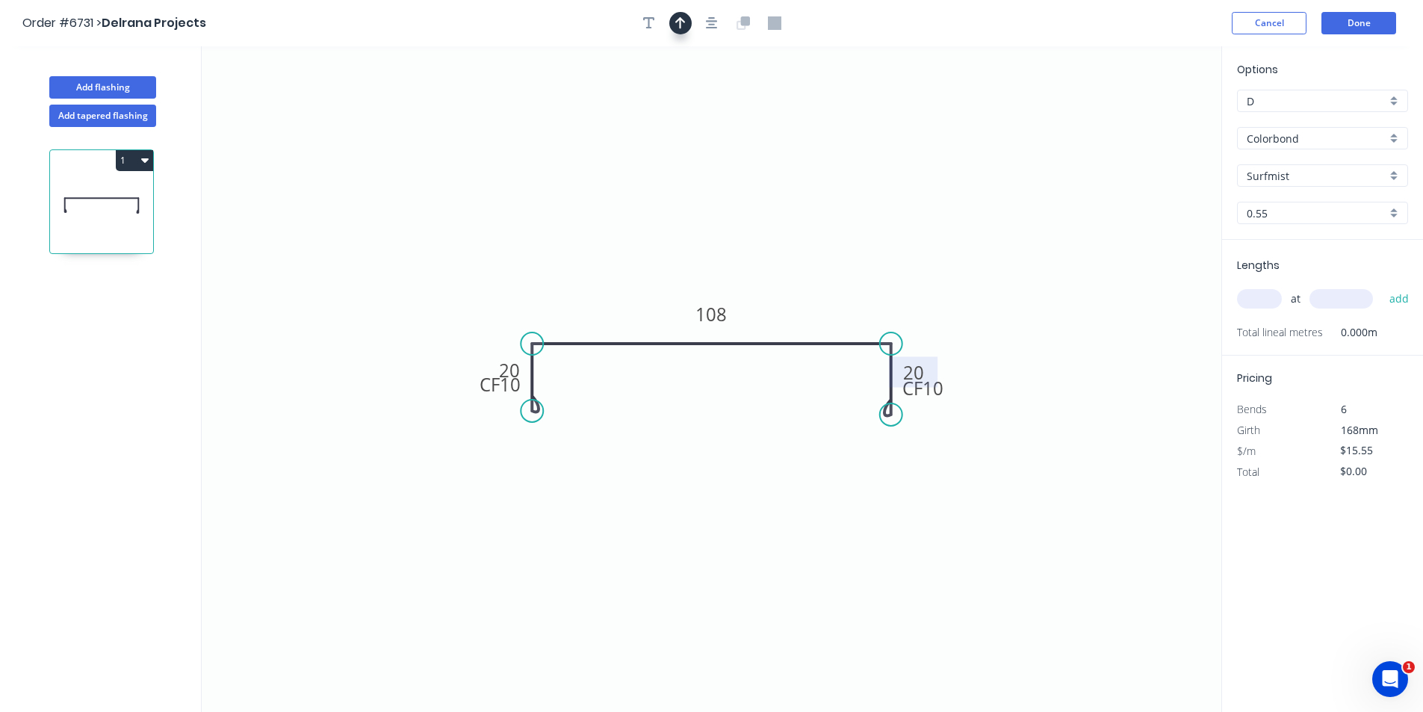
click at [687, 16] on button "button" at bounding box center [680, 23] width 22 height 22
drag, startPoint x: 1145, startPoint y: 117, endPoint x: 791, endPoint y: 308, distance: 402.5
click at [802, 306] on icon at bounding box center [802, 288] width 13 height 48
click at [1269, 302] on input "text" at bounding box center [1259, 298] width 45 height 19
type input "2"
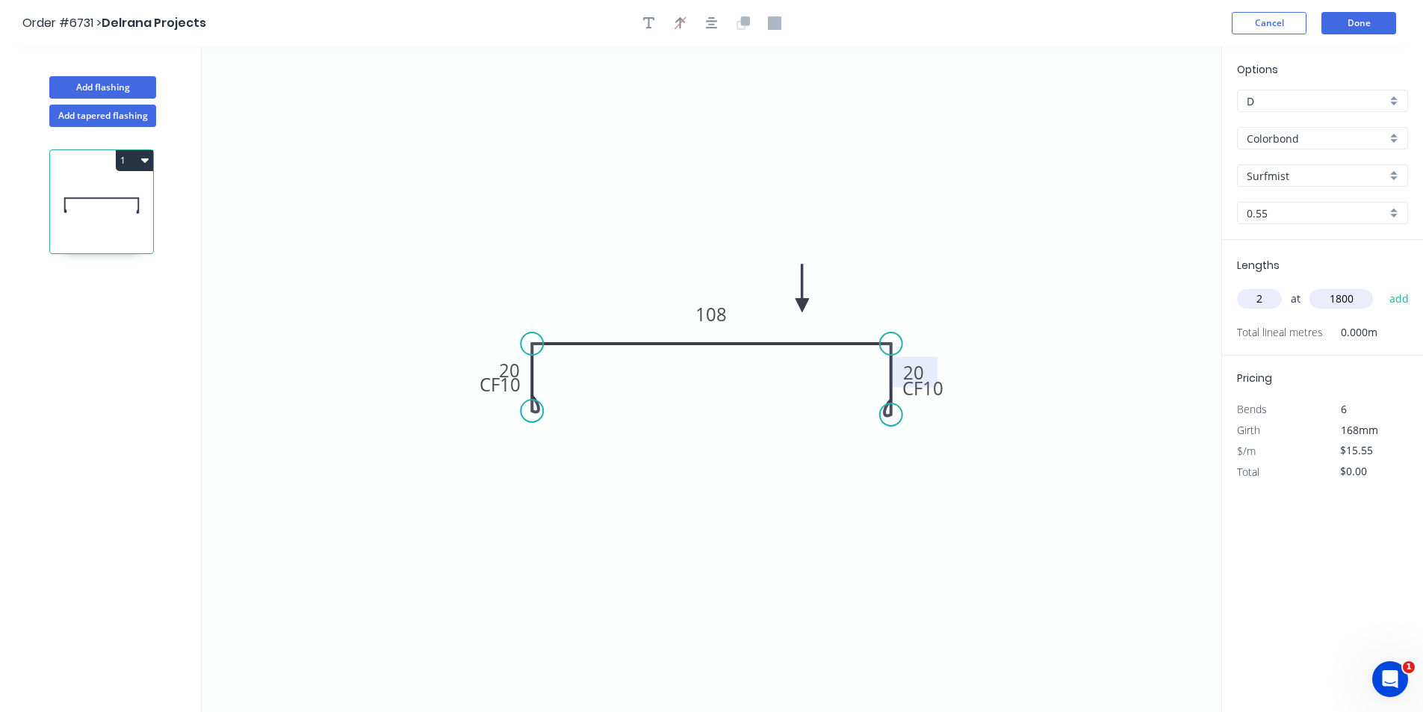
type input "1800"
click at [1382, 286] on button "add" at bounding box center [1399, 298] width 35 height 25
type input "$55.98"
drag, startPoint x: 105, startPoint y: 84, endPoint x: 181, endPoint y: 83, distance: 76.2
click at [105, 84] on button "Add flashing" at bounding box center [102, 87] width 107 height 22
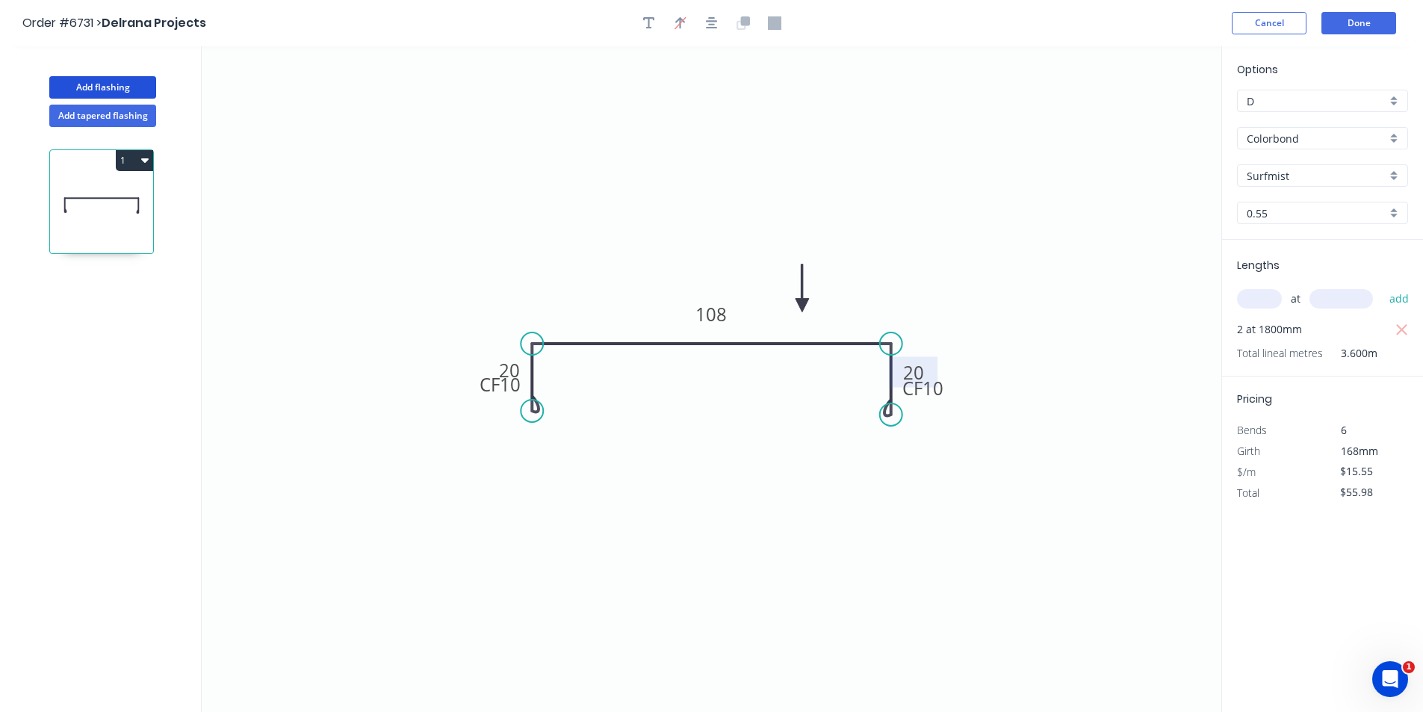
type input "$0.00"
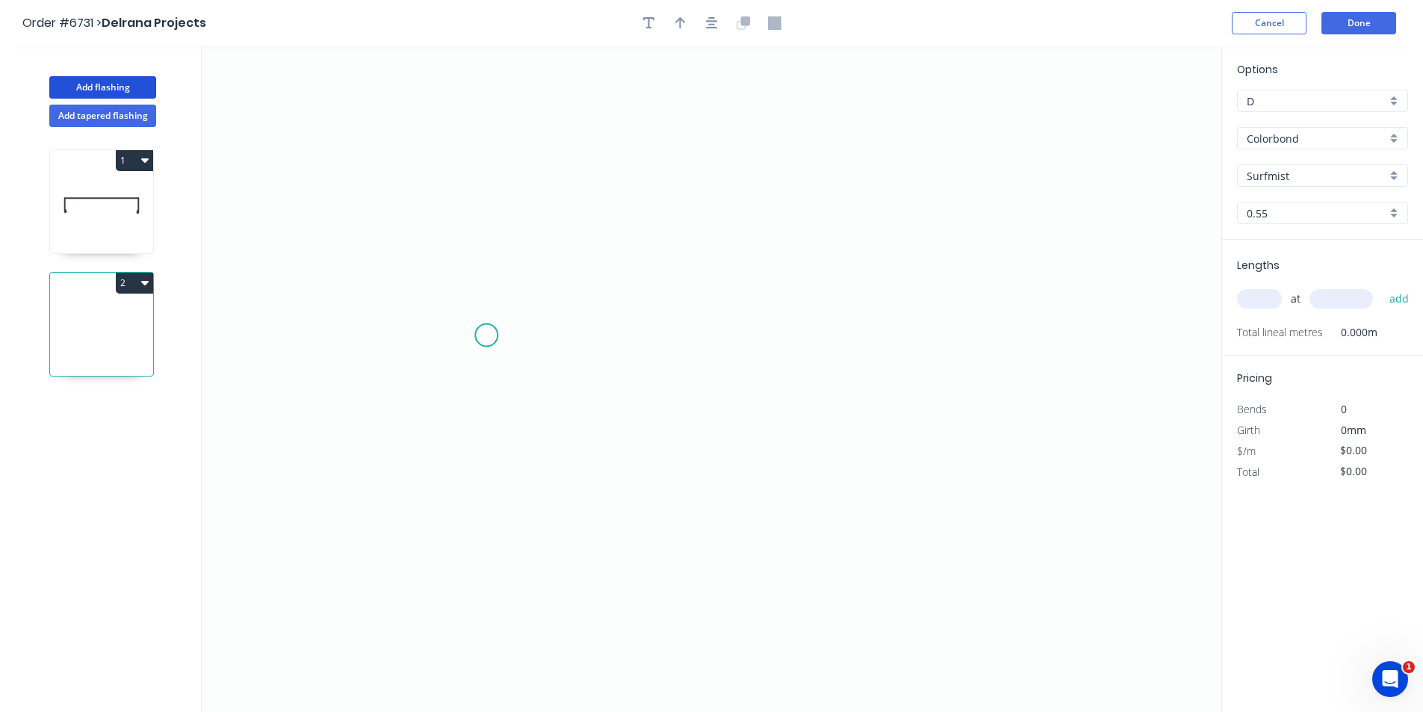
click at [486, 334] on icon "0" at bounding box center [712, 379] width 1020 height 666
click at [483, 385] on icon "0" at bounding box center [712, 379] width 1020 height 666
click at [828, 399] on icon "0 ?" at bounding box center [712, 379] width 1020 height 666
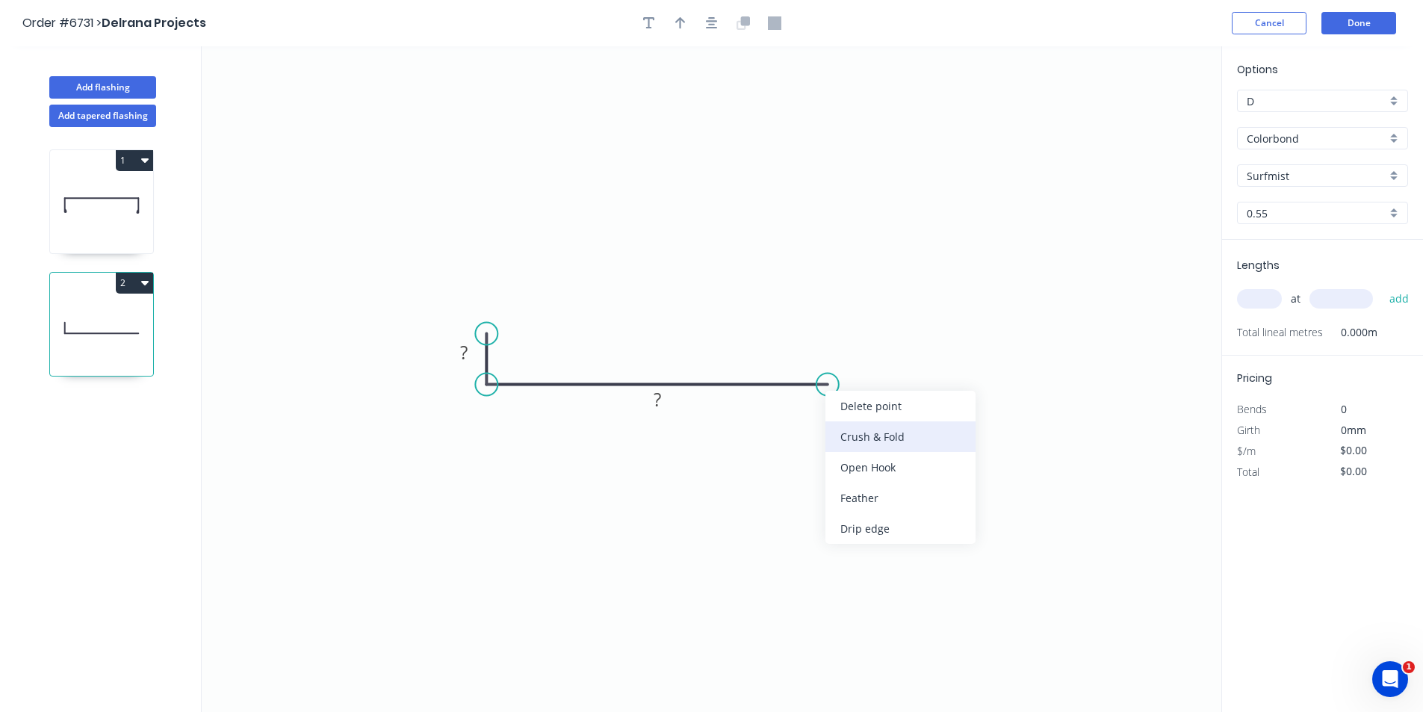
click at [862, 439] on div "Crush & Fold" at bounding box center [901, 436] width 150 height 31
click at [871, 439] on div "Flip bend" at bounding box center [897, 434] width 150 height 31
click at [465, 356] on tspan "?" at bounding box center [463, 352] width 7 height 25
type input "$12.84"
click at [709, 17] on icon "button" at bounding box center [712, 23] width 12 height 12
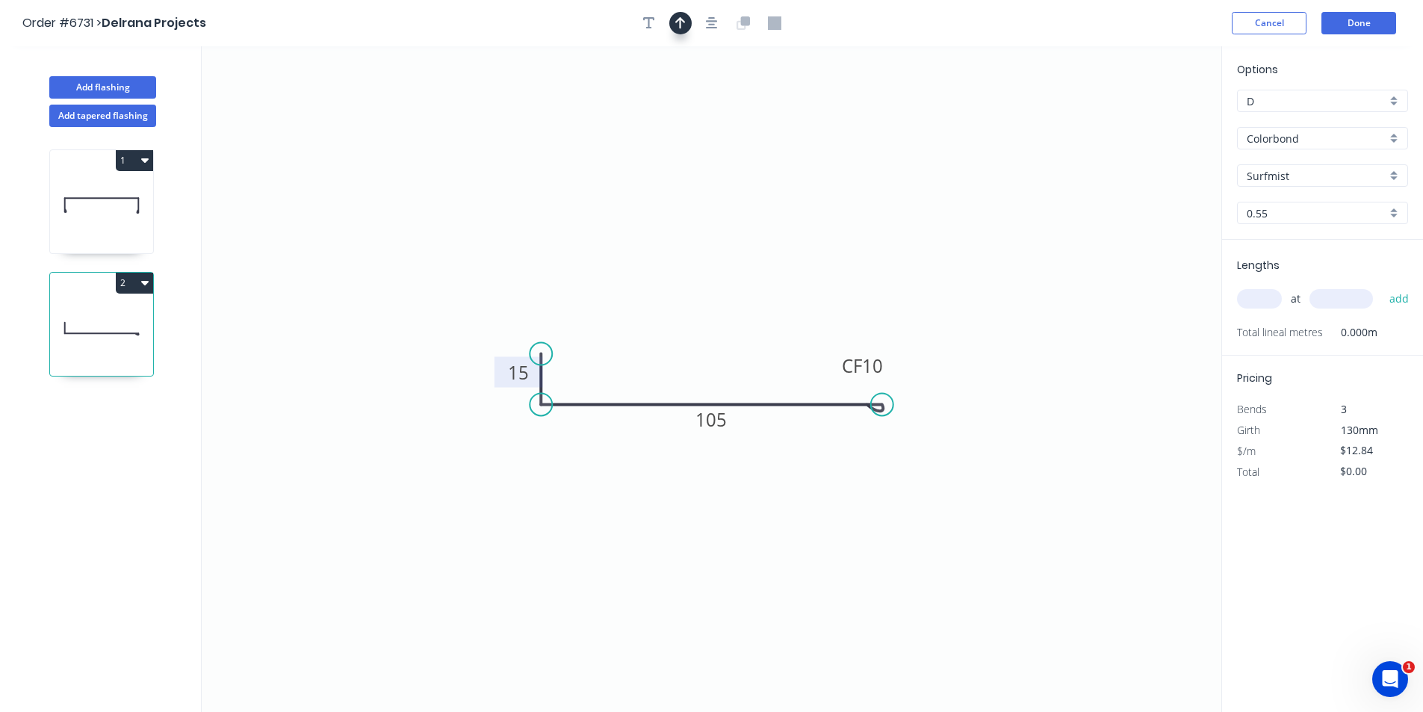
drag, startPoint x: 683, startPoint y: 23, endPoint x: 685, endPoint y: 31, distance: 7.8
click at [682, 24] on button "button" at bounding box center [680, 23] width 22 height 22
click at [1145, 121] on icon at bounding box center [1145, 104] width 13 height 48
drag, startPoint x: 1148, startPoint y: 121, endPoint x: 711, endPoint y: 359, distance: 497.2
click at [711, 359] on icon at bounding box center [723, 346] width 43 height 43
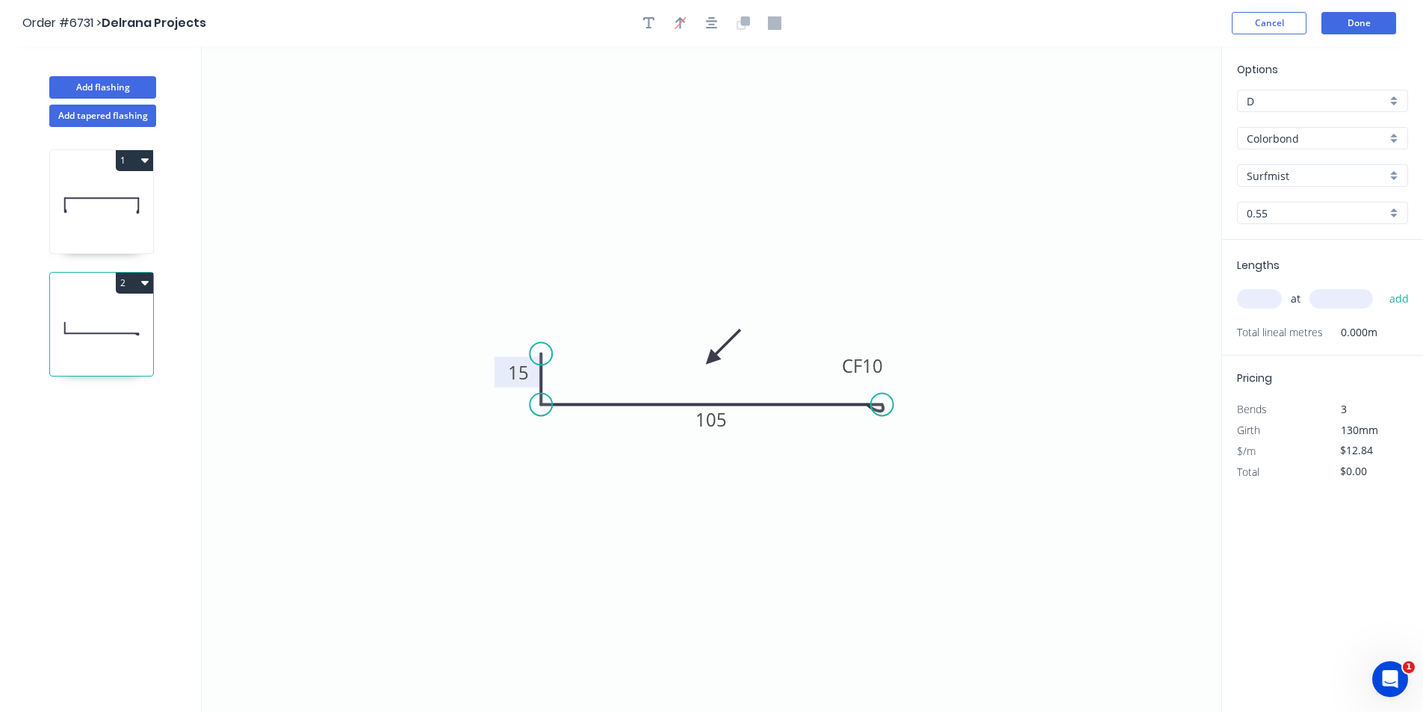
click at [1274, 297] on input "text" at bounding box center [1259, 298] width 45 height 19
type input "1"
type input "3600"
click at [1382, 286] on button "add" at bounding box center [1399, 298] width 35 height 25
type input "$46.22"
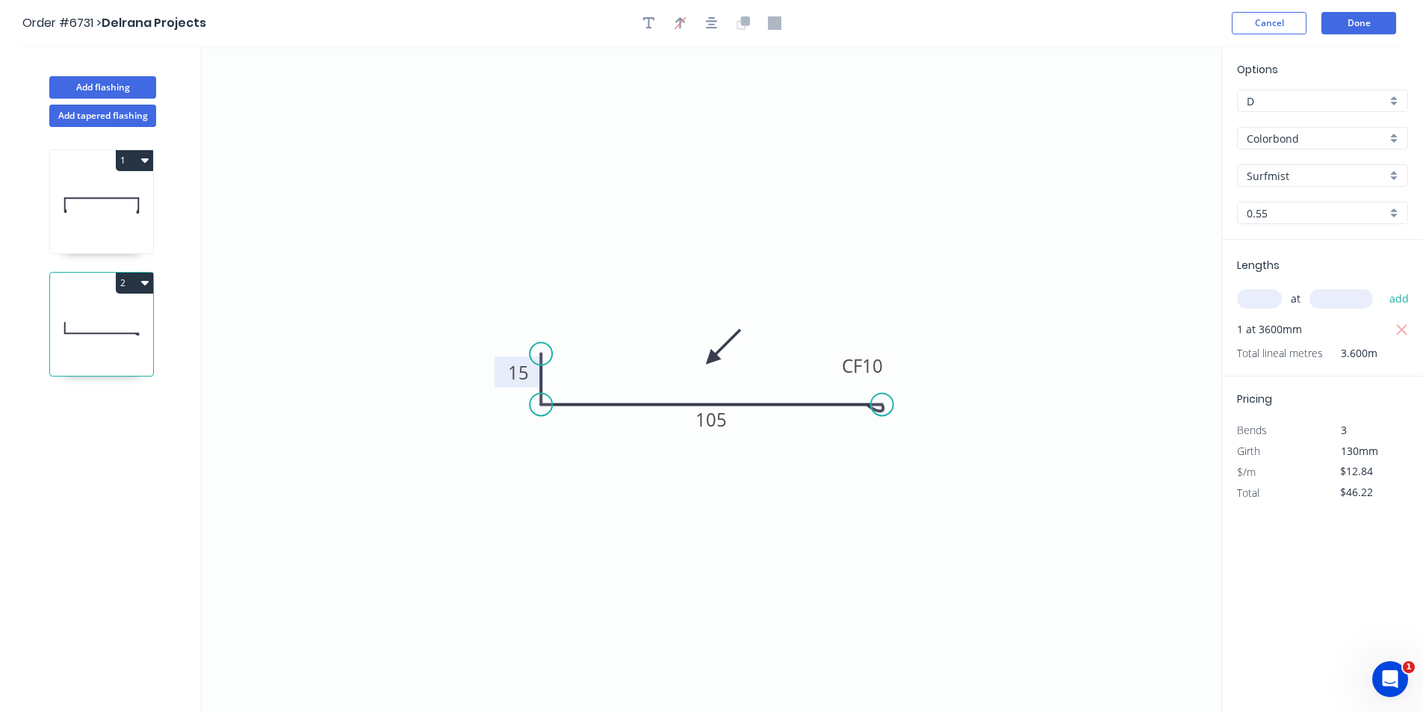
click at [1346, 171] on input "Surfmist" at bounding box center [1317, 176] width 140 height 16
click at [1309, 265] on div "Southerly" at bounding box center [1323, 275] width 170 height 26
type input "Southerly"
click at [1296, 170] on input "Southerly" at bounding box center [1317, 176] width 140 height 16
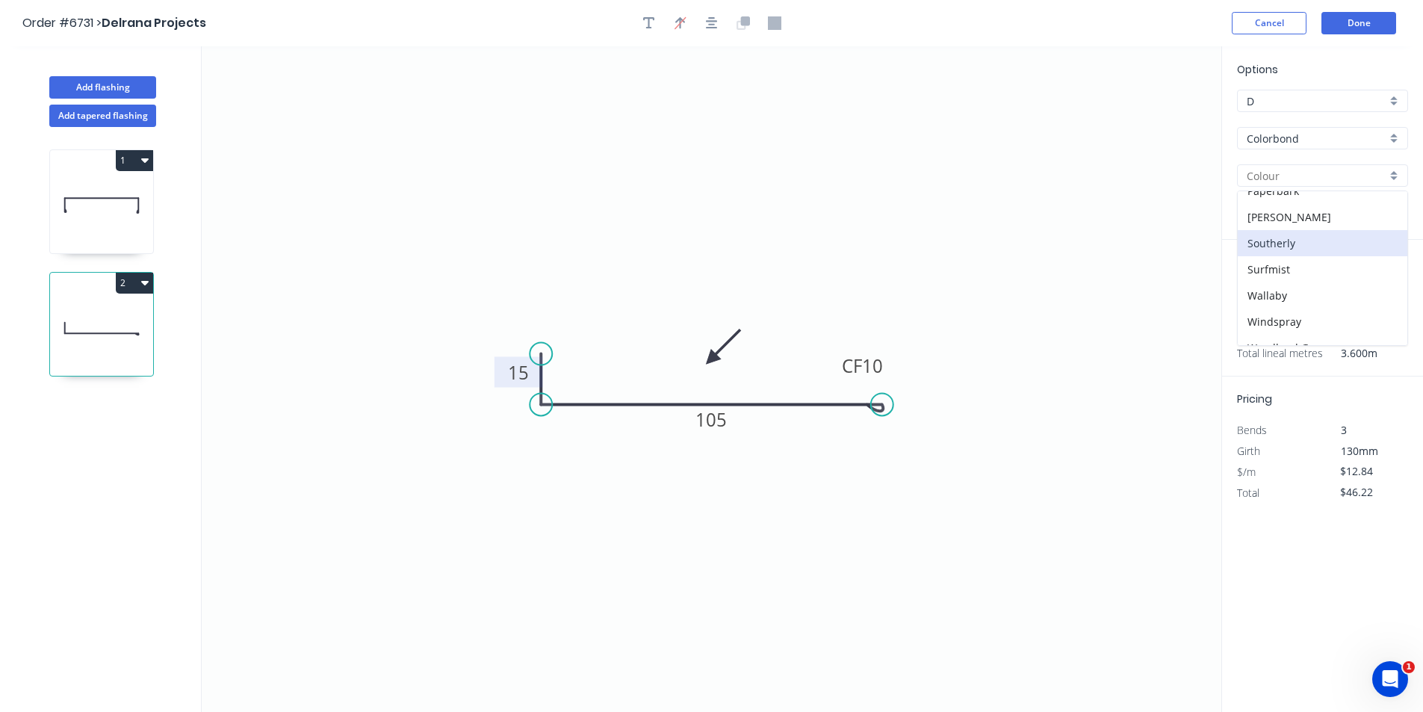
scroll to position [421, 0]
click at [1289, 207] on div "[PERSON_NAME]" at bounding box center [1323, 201] width 170 height 26
type input "[PERSON_NAME]"
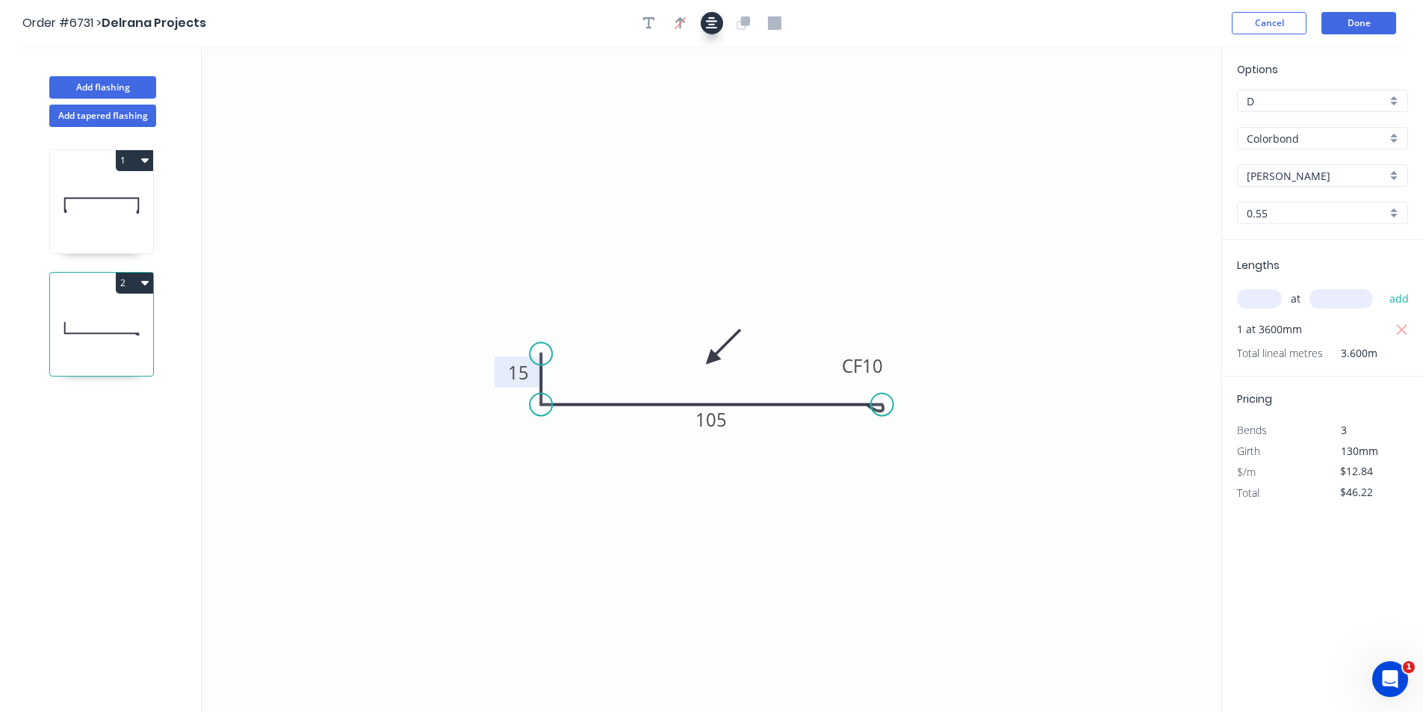
click at [714, 22] on icon "button" at bounding box center [712, 22] width 12 height 13
click at [651, 18] on icon "button" at bounding box center [649, 23] width 12 height 12
drag, startPoint x: 223, startPoint y: 85, endPoint x: 246, endPoint y: 94, distance: 24.1
click at [246, 94] on icon "15 CF 10 105" at bounding box center [712, 379] width 1020 height 666
drag, startPoint x: 277, startPoint y: 107, endPoint x: 640, endPoint y: 279, distance: 402.1
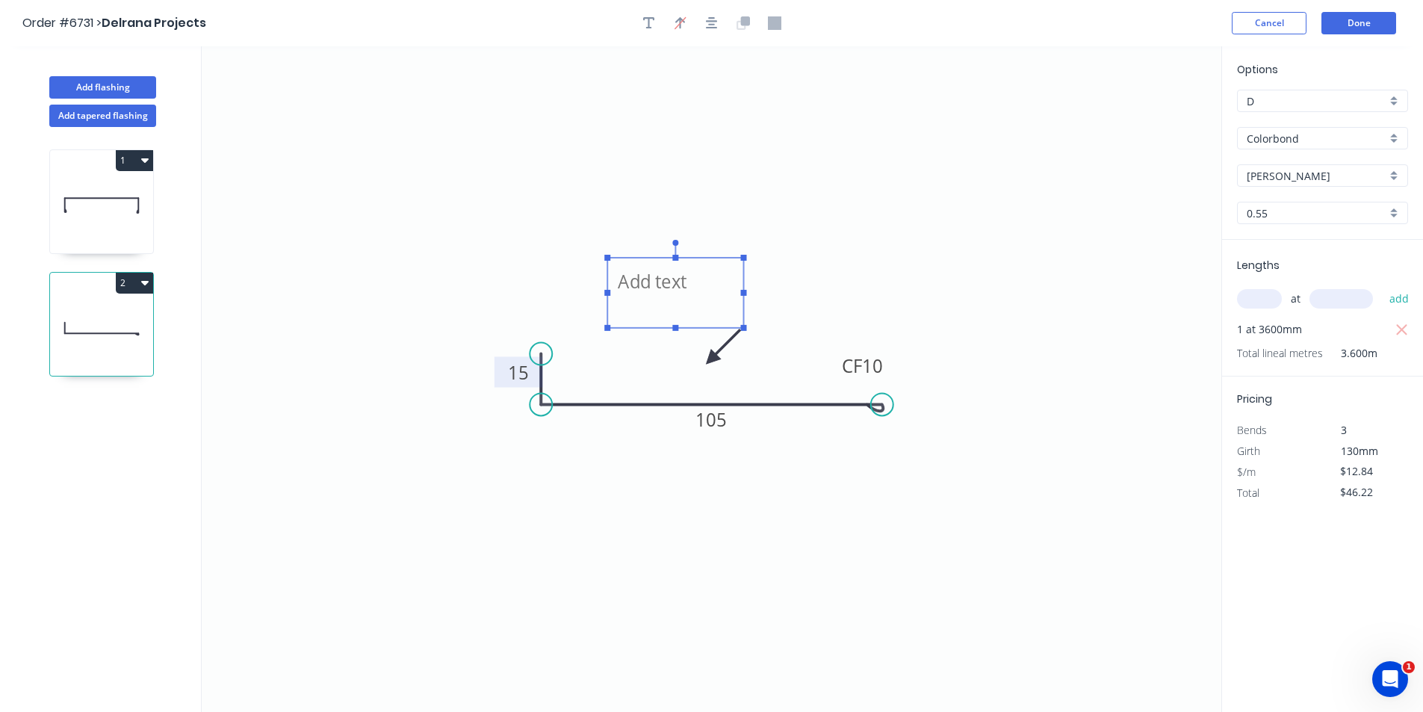
click at [640, 279] on textarea at bounding box center [675, 292] width 121 height 55
drag, startPoint x: 743, startPoint y: 292, endPoint x: 869, endPoint y: 318, distance: 128.8
click at [865, 311] on g at bounding box center [736, 285] width 264 height 91
type textarea "**!!!!SHALE GREY****!!!"
click at [1279, 298] on input "text" at bounding box center [1259, 298] width 45 height 19
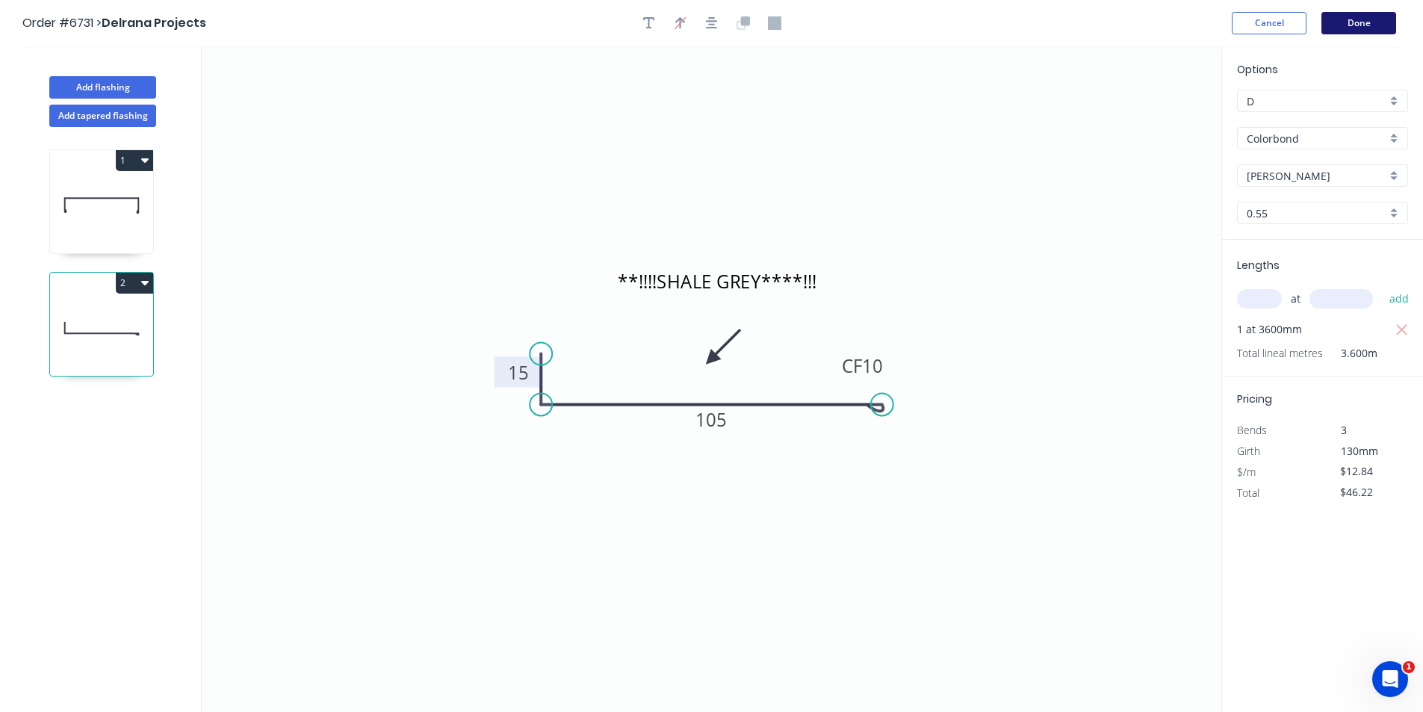
click at [1379, 22] on button "Done" at bounding box center [1359, 23] width 75 height 22
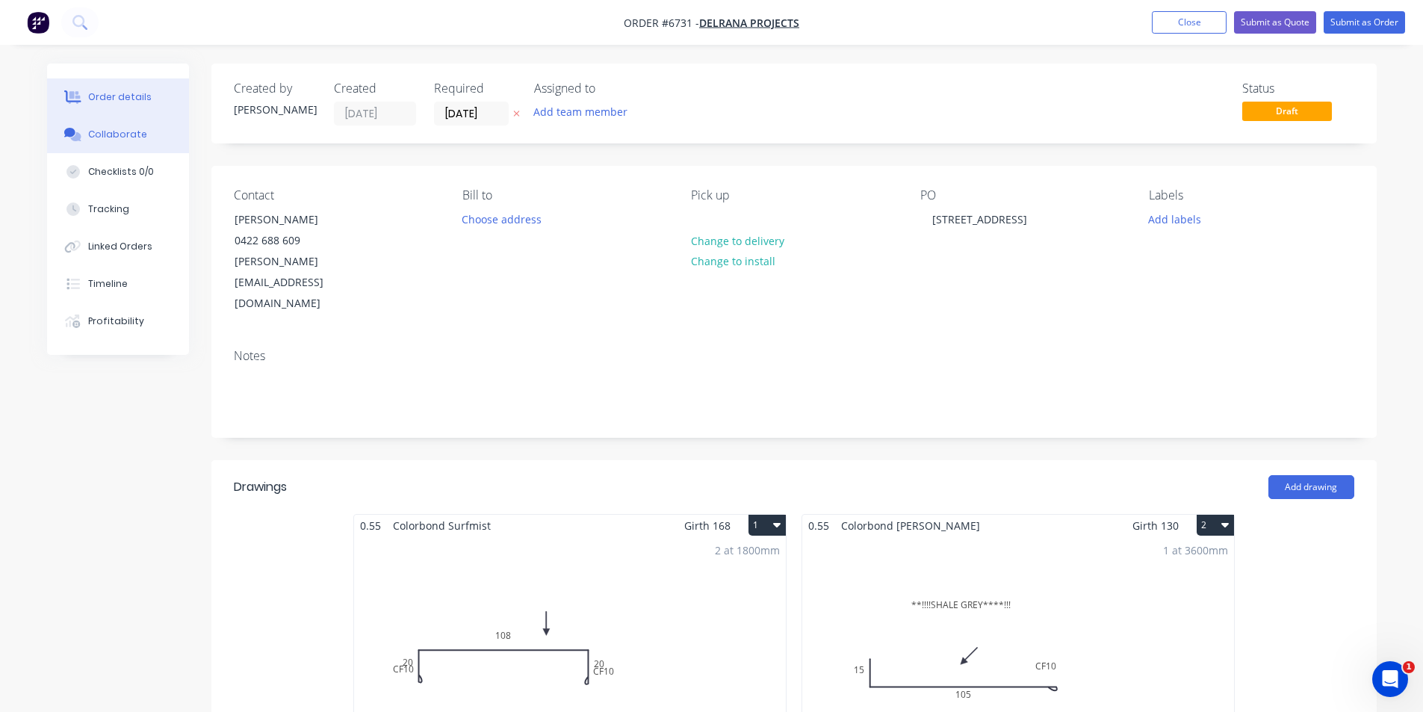
click at [129, 135] on div "Collaborate" at bounding box center [117, 134] width 59 height 13
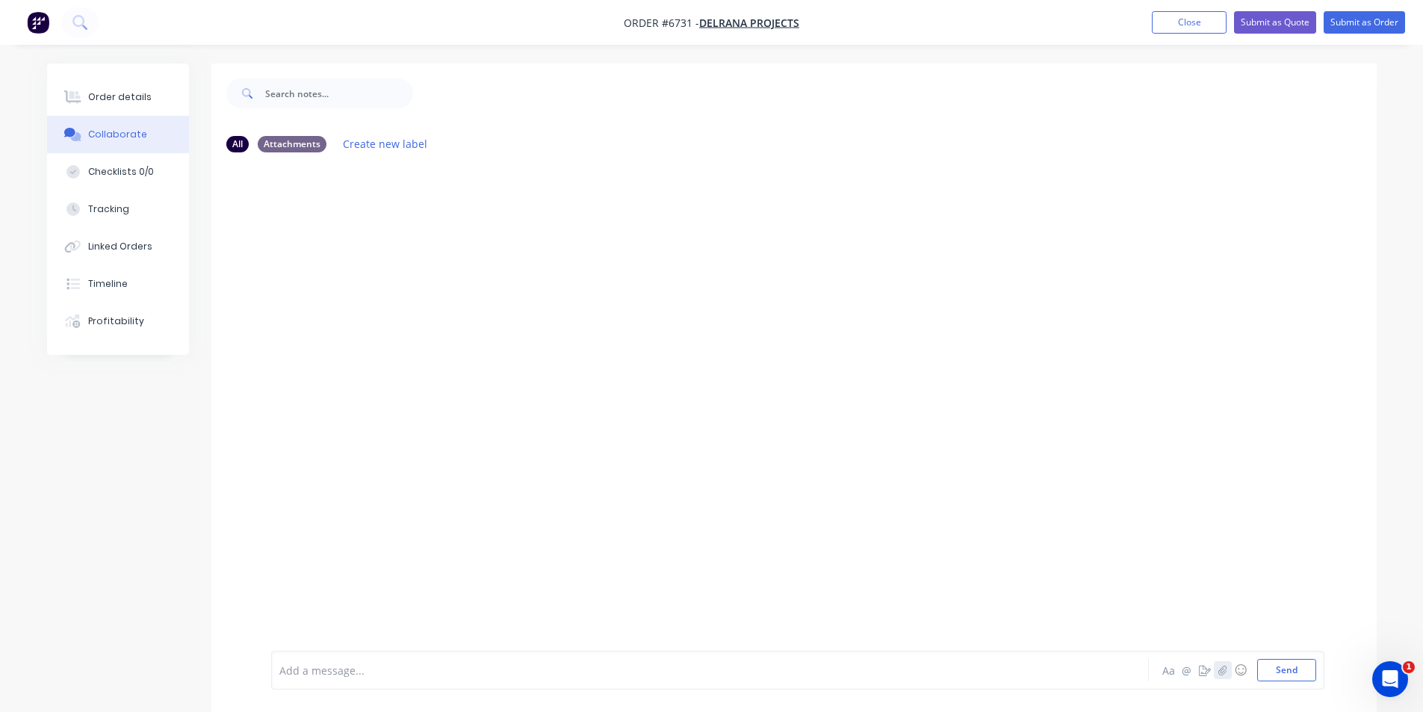
click at [1221, 672] on icon "button" at bounding box center [1223, 670] width 8 height 10
click at [1302, 680] on button "Send" at bounding box center [1287, 670] width 59 height 22
click at [1217, 677] on button "button" at bounding box center [1223, 670] width 18 height 18
click at [1291, 678] on button "Send" at bounding box center [1287, 670] width 59 height 22
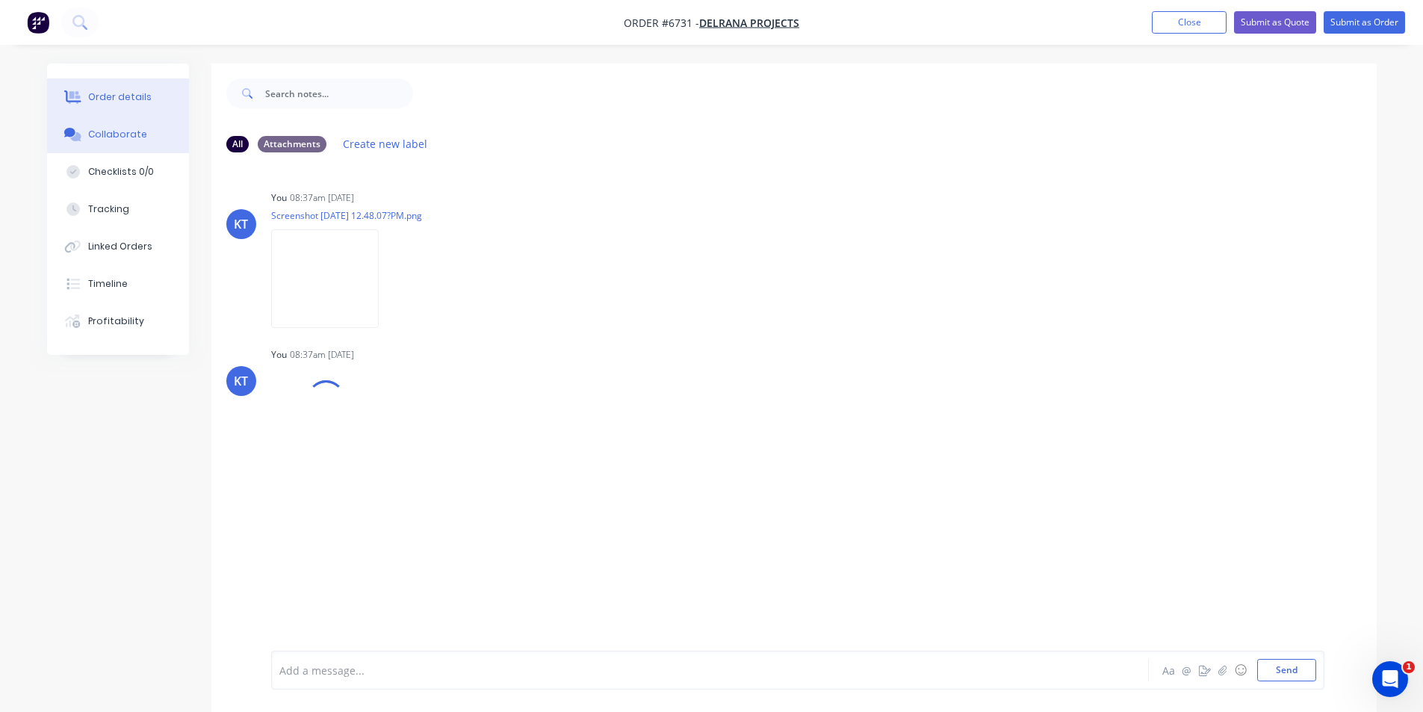
click at [98, 90] on div "Order details" at bounding box center [120, 96] width 64 height 13
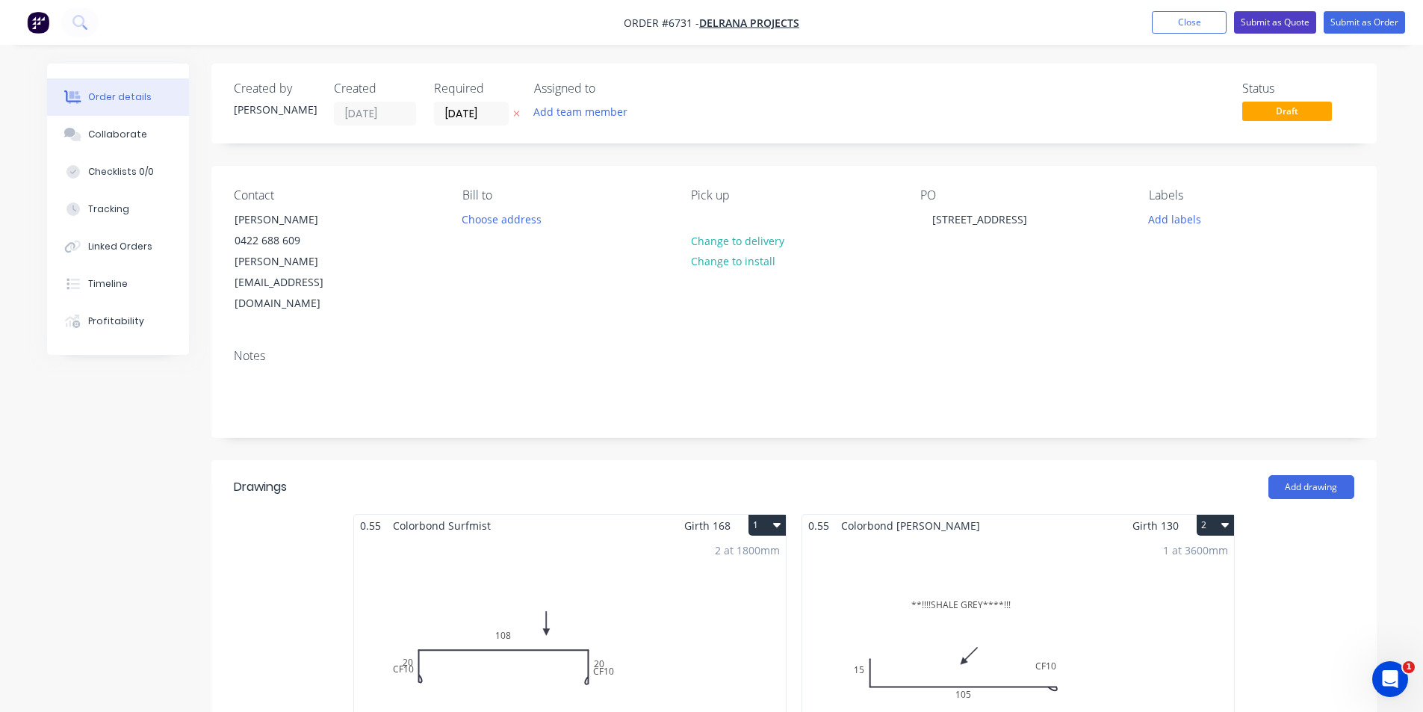
click at [1285, 29] on button "Submit as Quote" at bounding box center [1275, 22] width 82 height 22
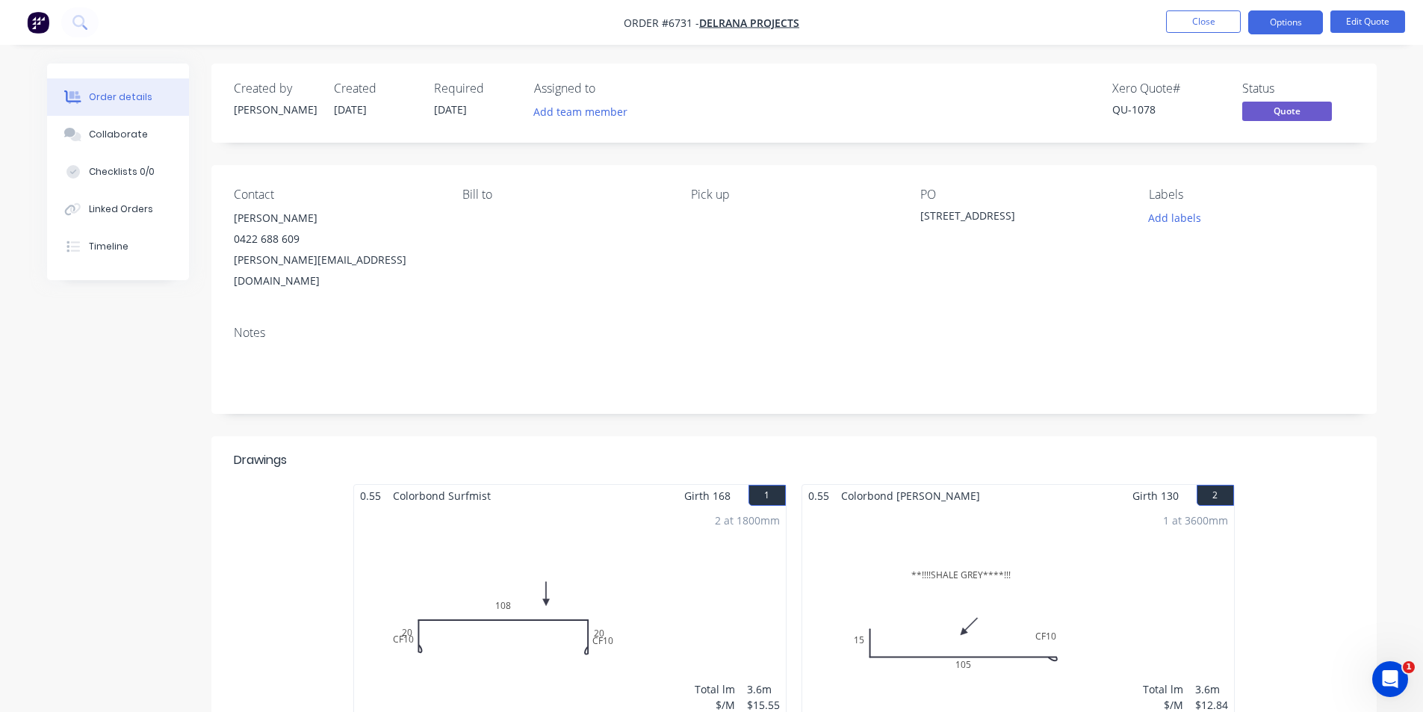
click at [1311, 25] on button "Options" at bounding box center [1286, 22] width 75 height 24
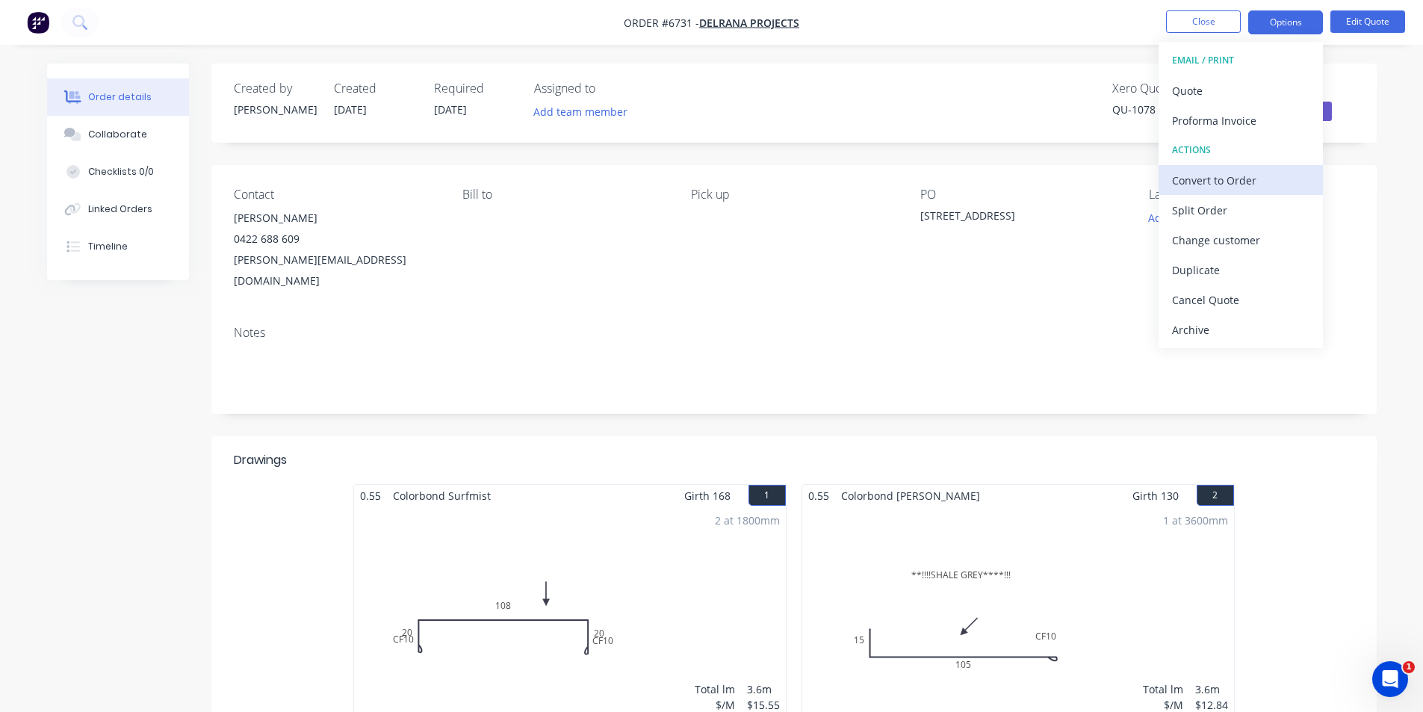
click at [1220, 171] on div "Convert to Order" at bounding box center [1240, 181] width 137 height 22
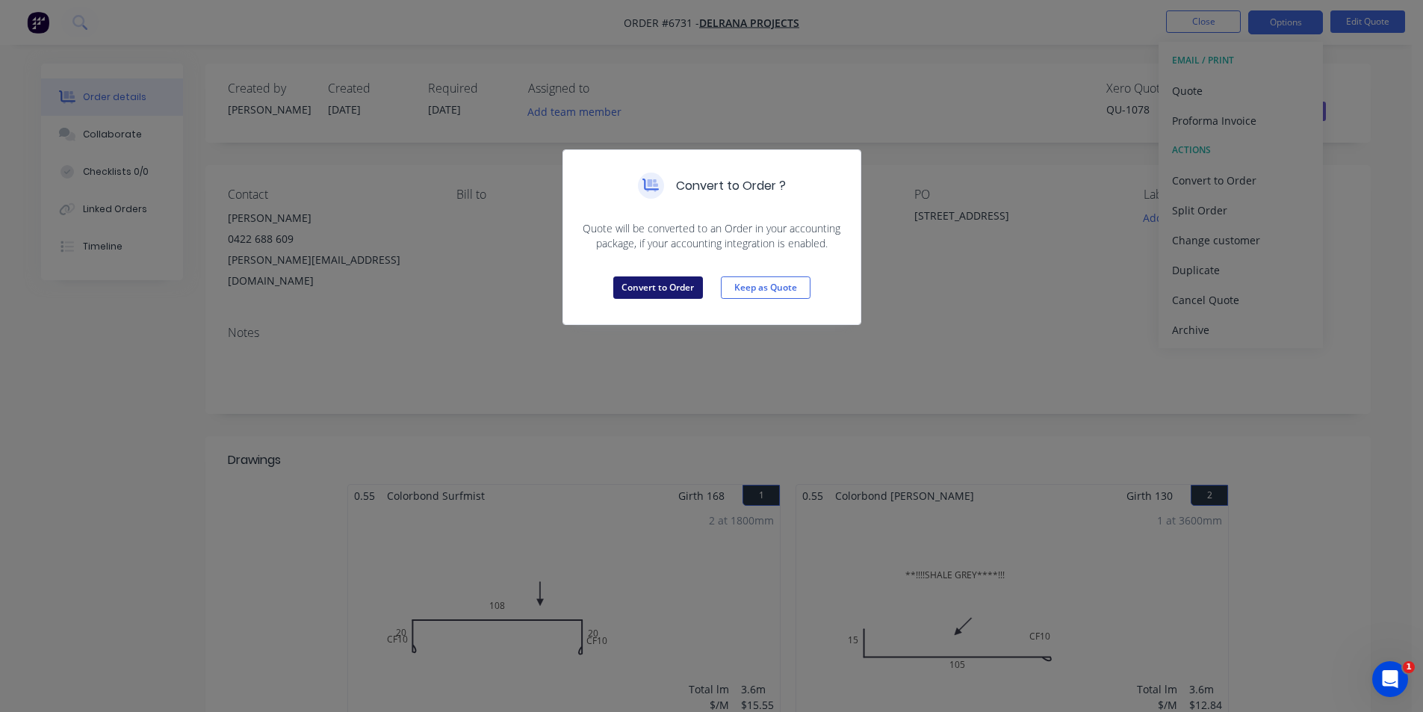
click at [642, 294] on button "Convert to Order" at bounding box center [658, 287] width 90 height 22
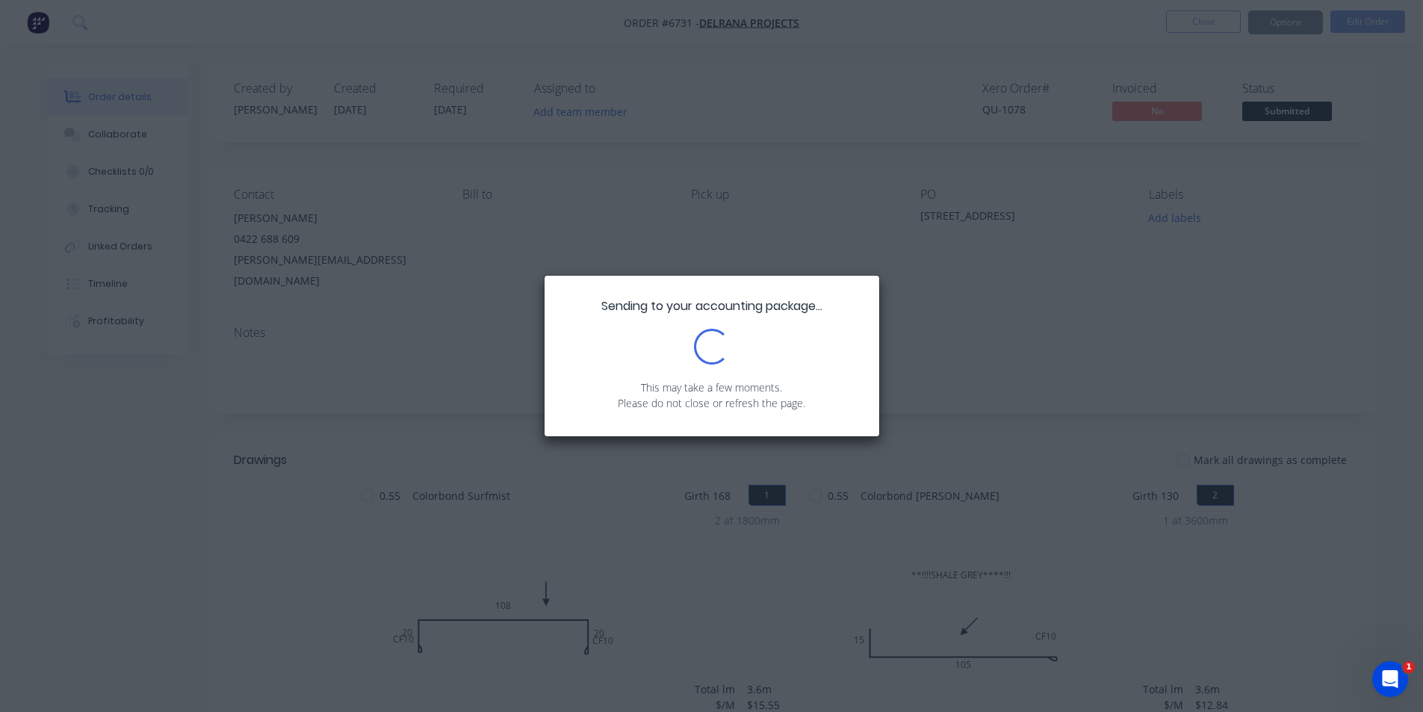
click at [1314, 117] on div "Sending to your accounting package... Loading... This may take a few moments. P…" at bounding box center [711, 356] width 1423 height 712
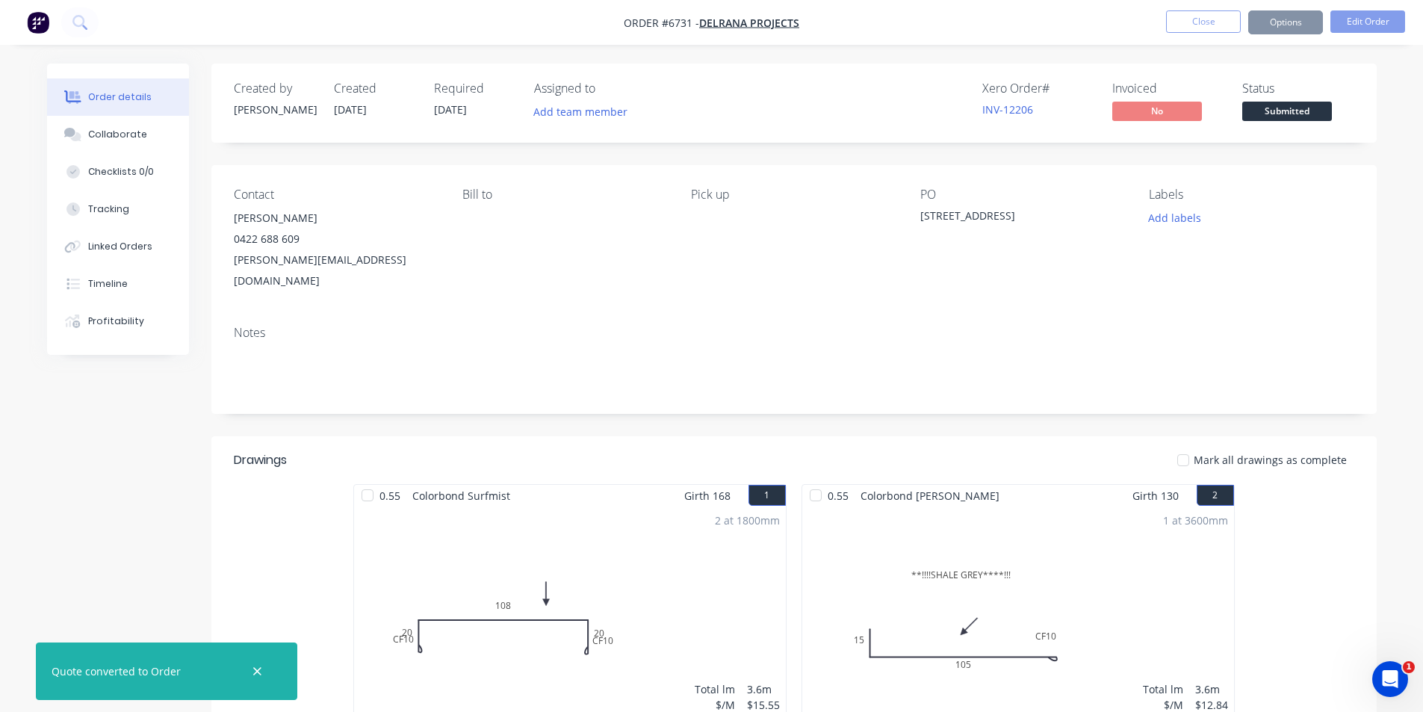
click at [1325, 117] on span "Submitted" at bounding box center [1288, 111] width 90 height 19
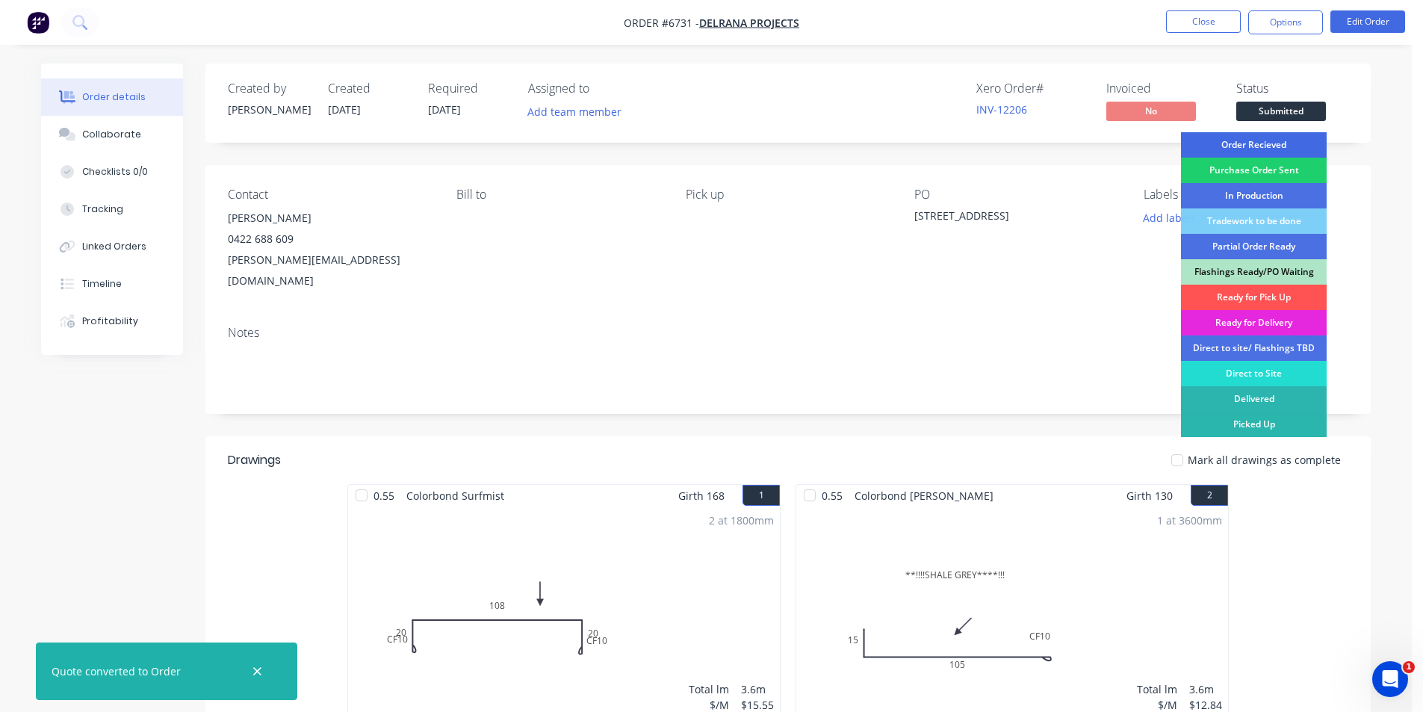
click at [1303, 133] on div "Order Recieved" at bounding box center [1254, 144] width 146 height 25
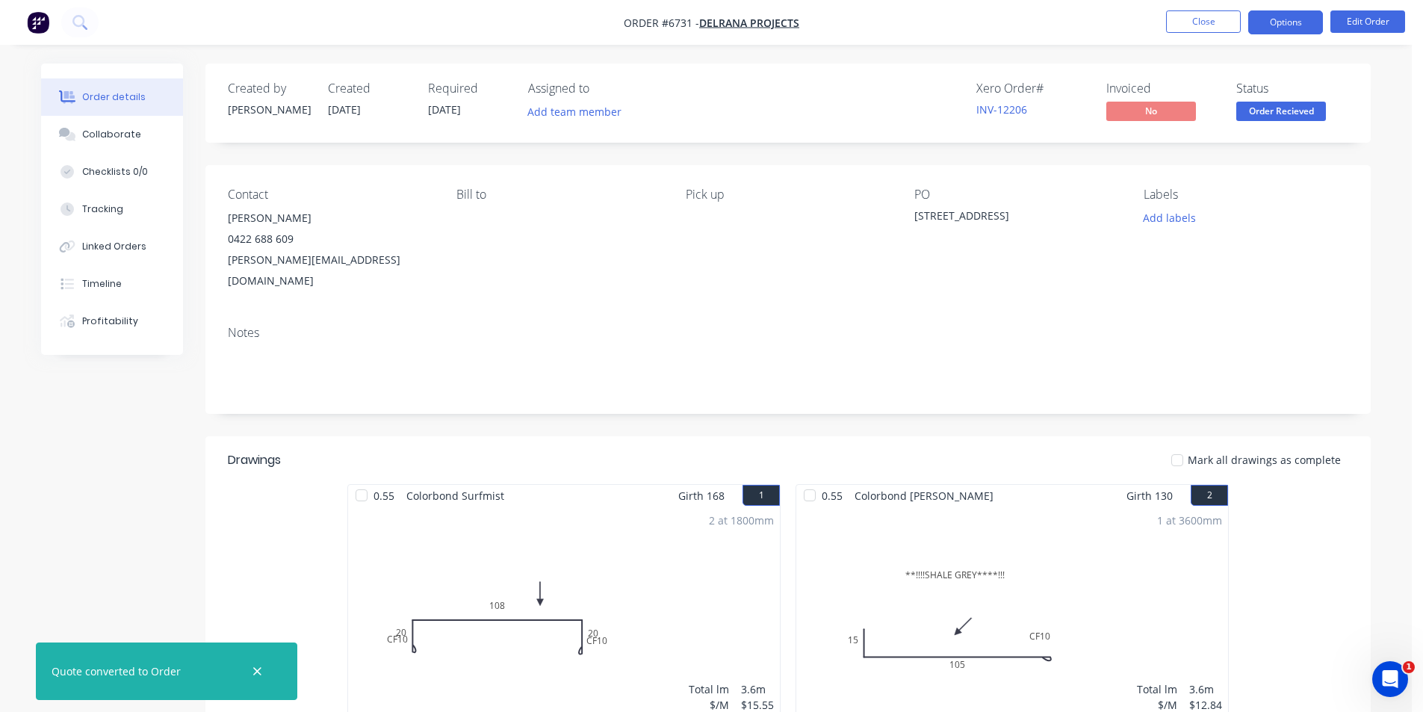
click at [1298, 23] on button "Options" at bounding box center [1286, 22] width 75 height 24
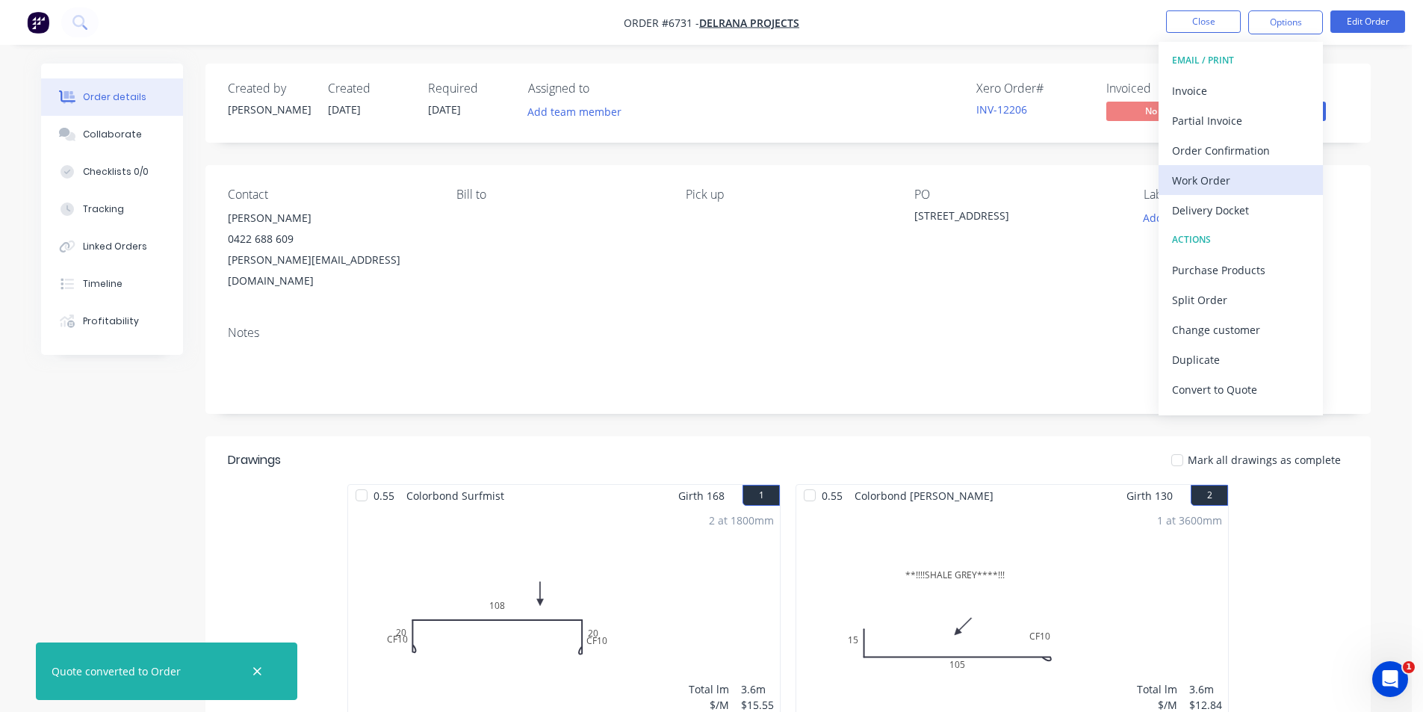
click at [1229, 177] on div "Work Order" at bounding box center [1240, 181] width 137 height 22
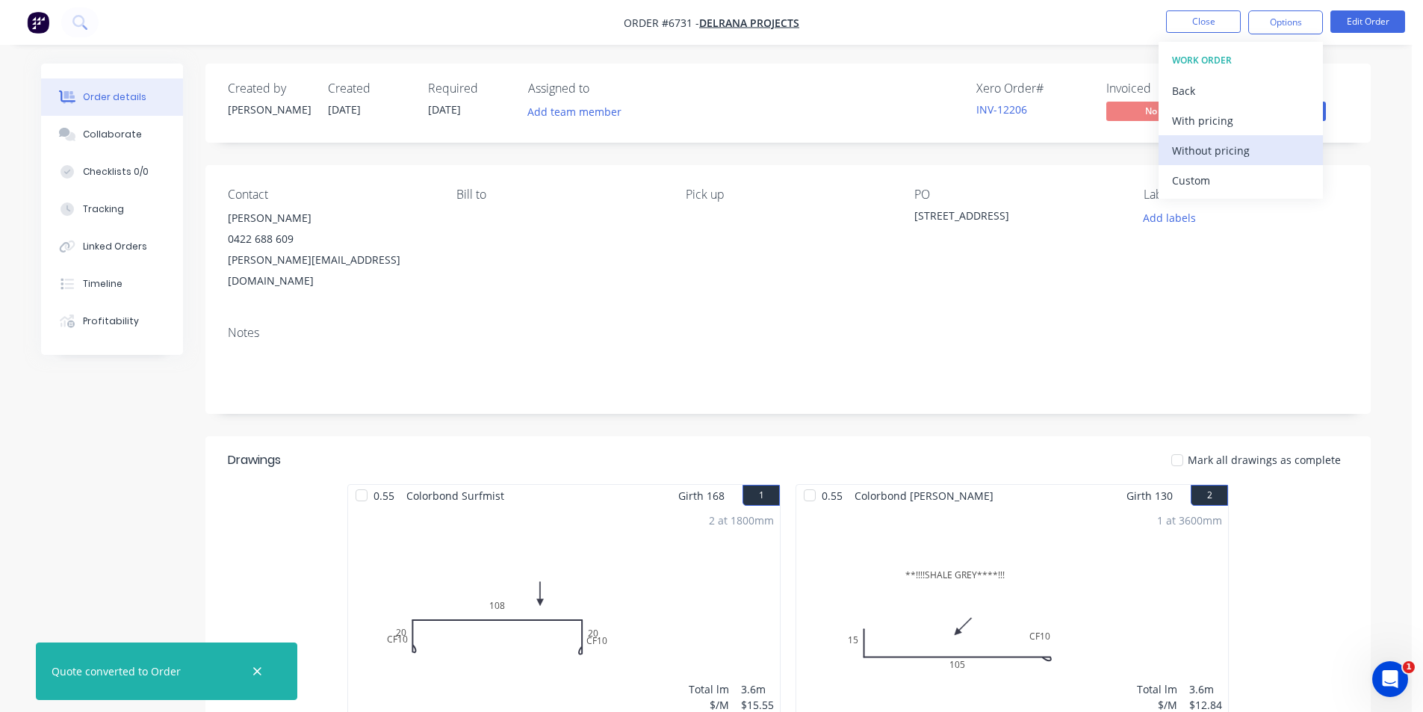
click at [1234, 147] on div "Without pricing" at bounding box center [1240, 151] width 137 height 22
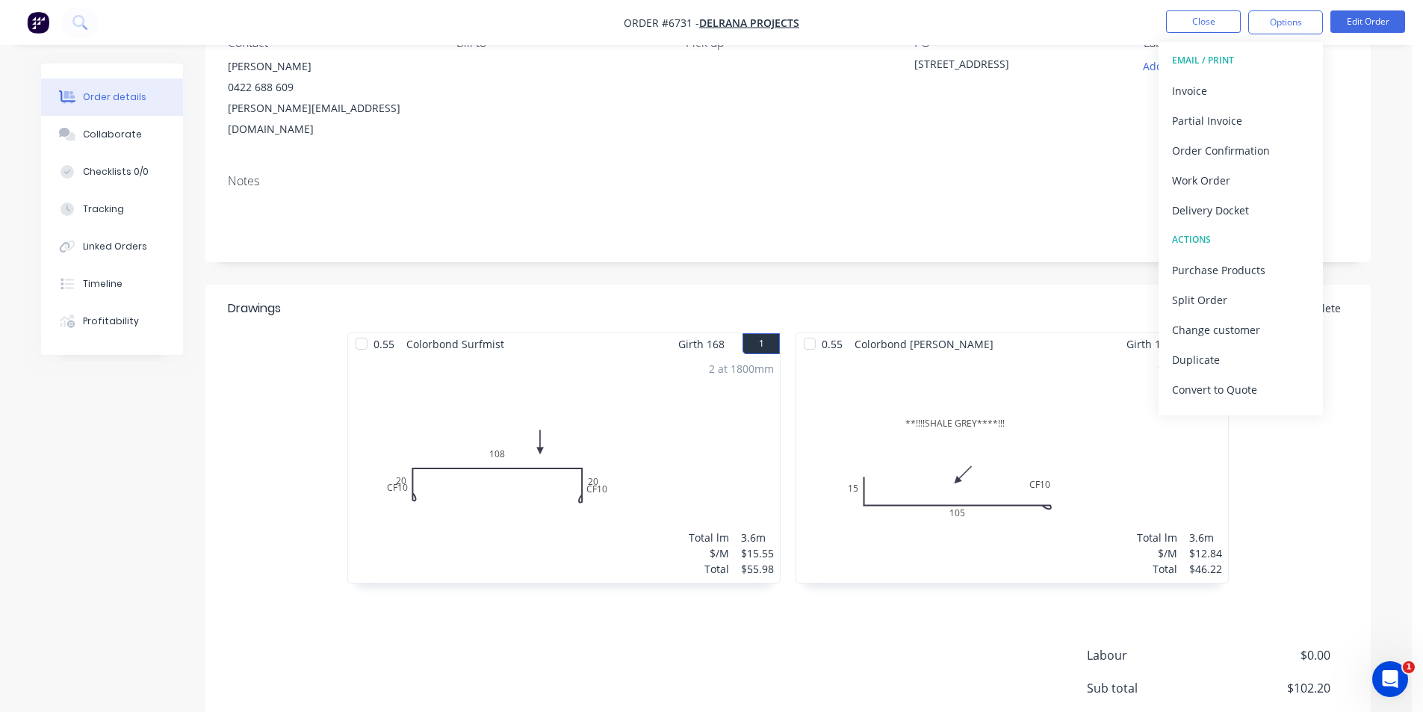
scroll to position [59, 0]
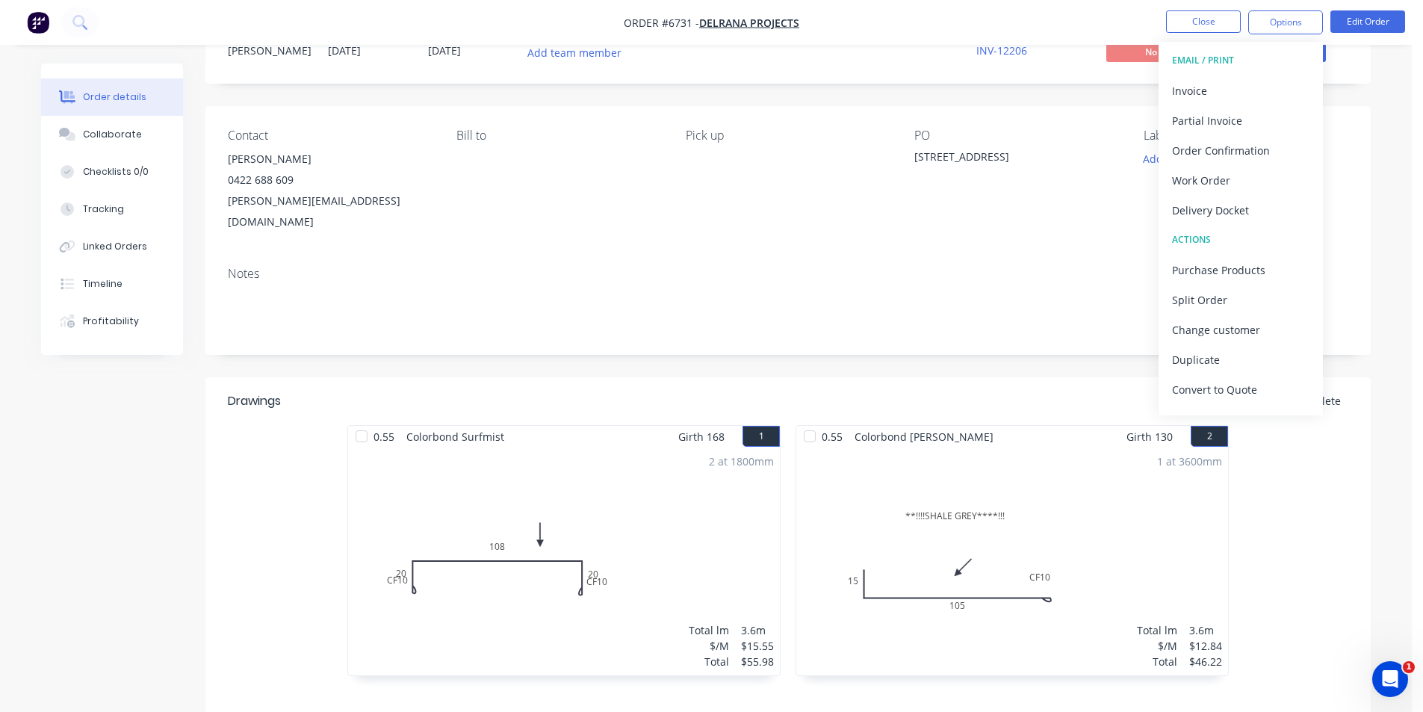
click at [1216, 35] on nav "Order #6731 - Delrana Projects Close Options EMAIL / PRINT Invoice Partial Invo…" at bounding box center [711, 22] width 1423 height 45
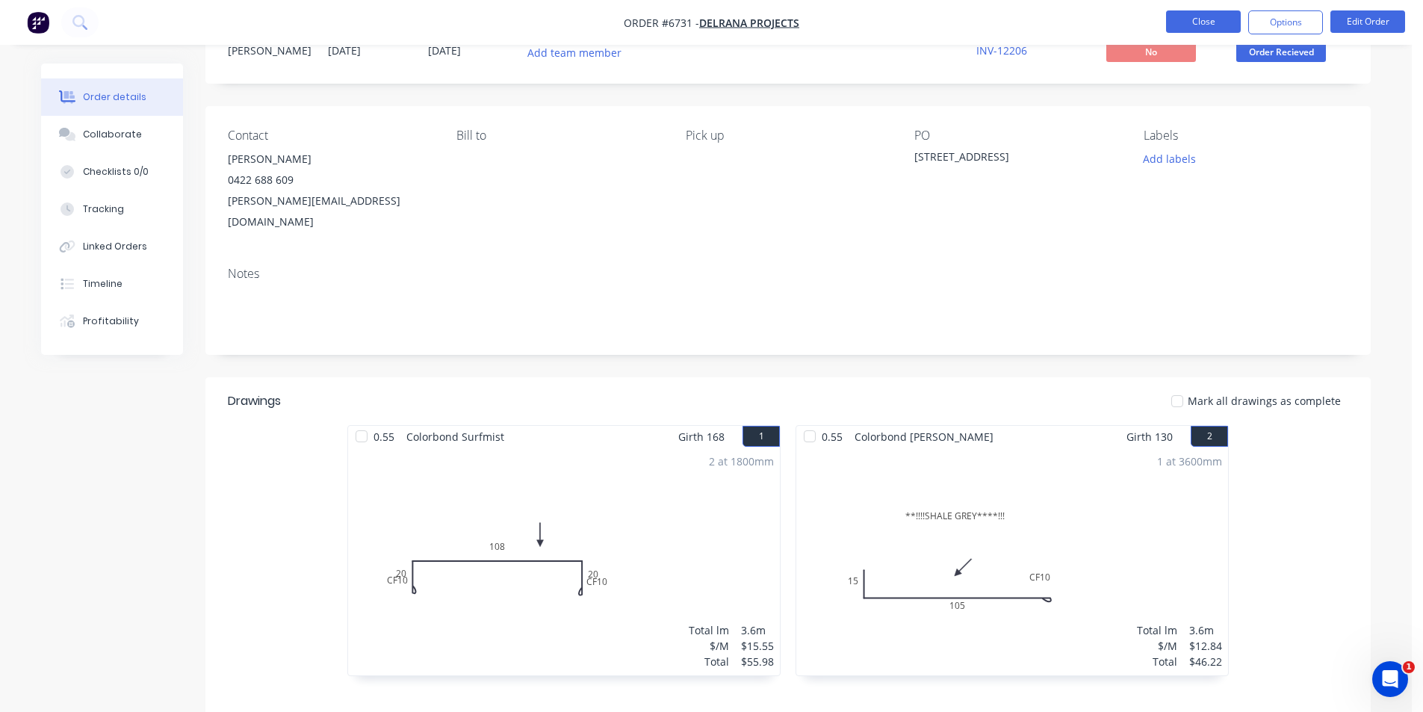
click at [1216, 31] on button "Close" at bounding box center [1203, 21] width 75 height 22
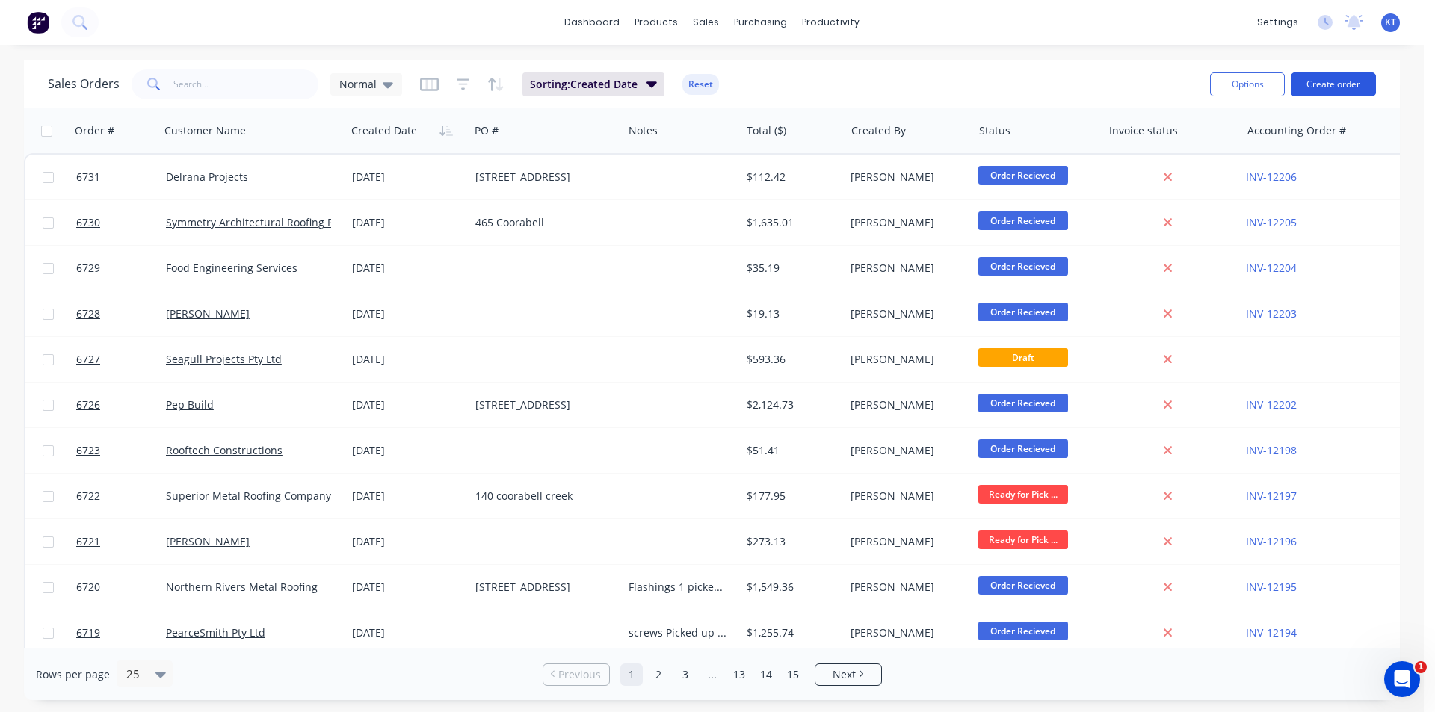
click at [1369, 78] on button "Create order" at bounding box center [1332, 84] width 85 height 24
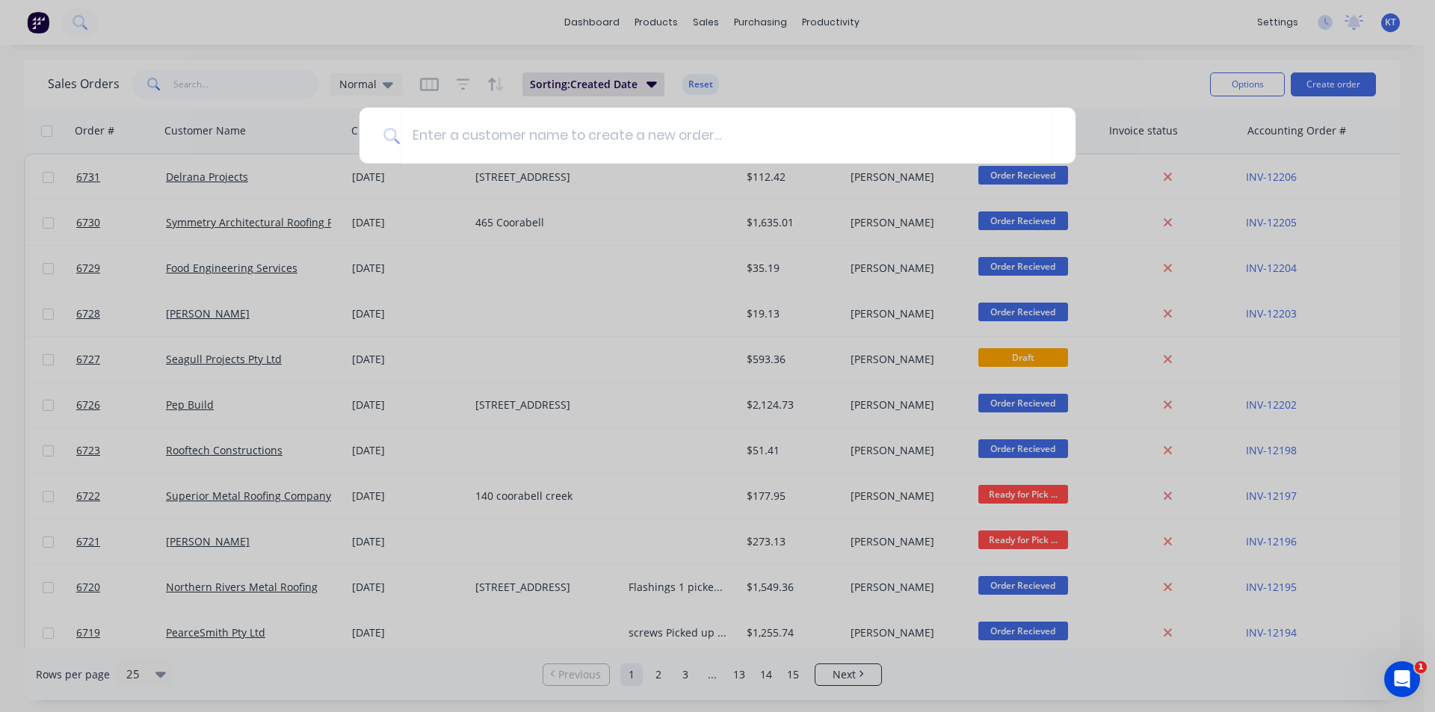
type input "K"
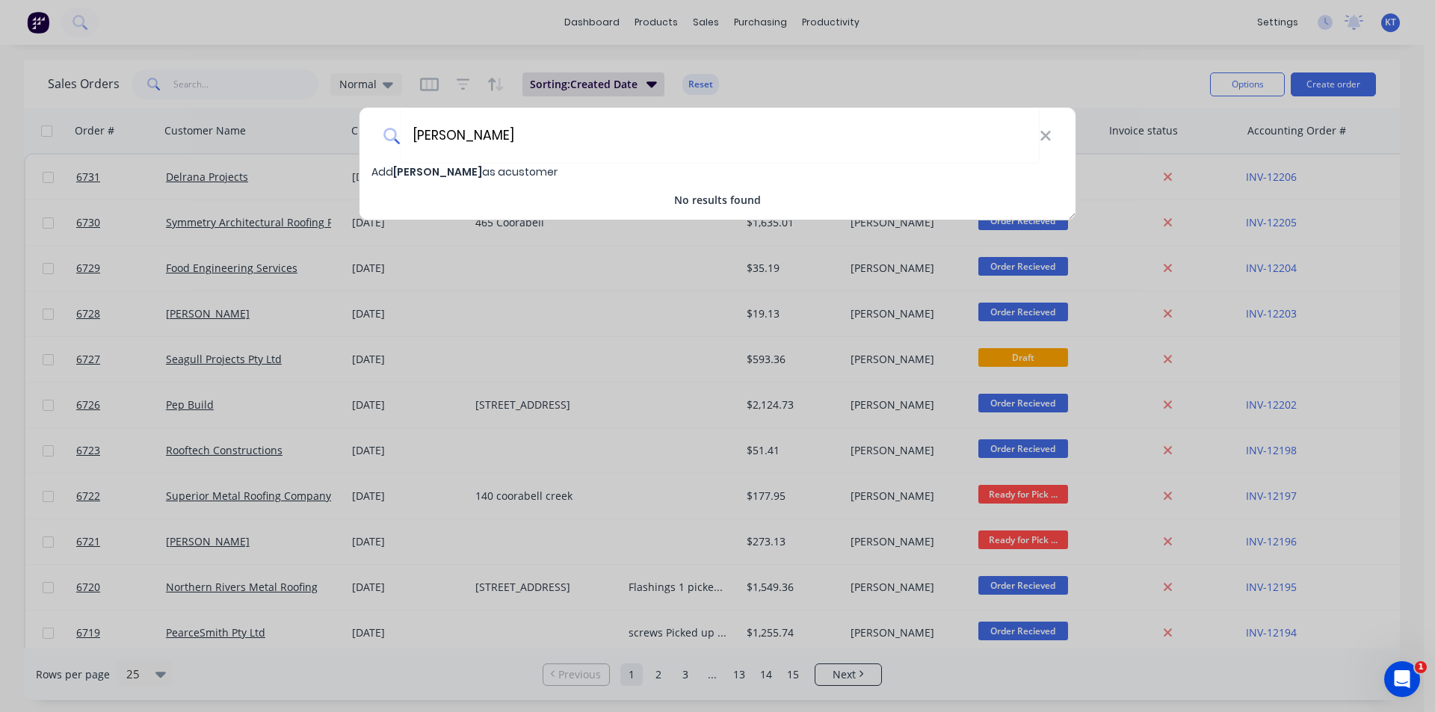
type input "[PERSON_NAME]"
click at [536, 172] on span "Add Josh Pauling as a customer" at bounding box center [464, 171] width 186 height 15
select select "AU"
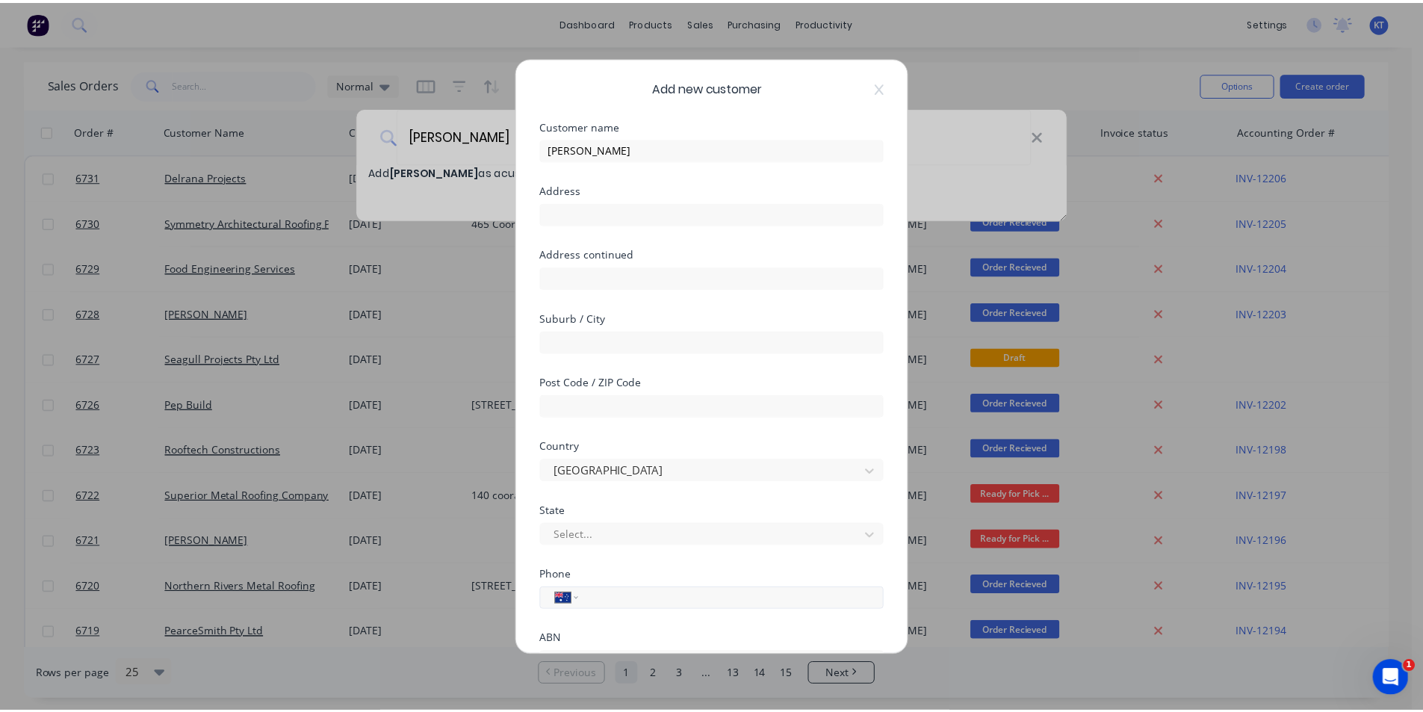
scroll to position [132, 0]
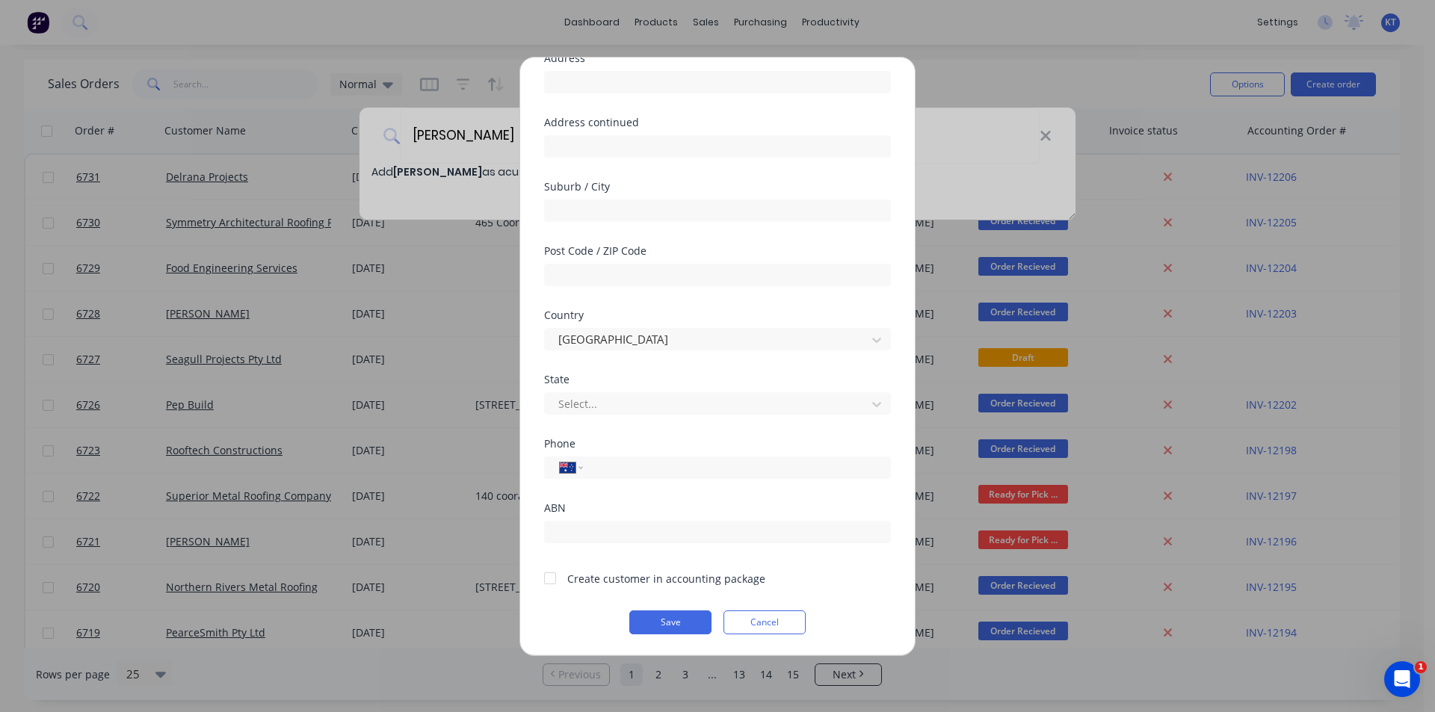
click at [551, 577] on div at bounding box center [550, 578] width 30 height 30
click at [641, 463] on input "tel" at bounding box center [734, 467] width 282 height 17
drag, startPoint x: 724, startPoint y: 466, endPoint x: 558, endPoint y: 474, distance: 166.1
click at [558, 474] on div "International Afghanistan Åland Islands Albania Algeria American Samoa Andorra …" at bounding box center [717, 468] width 347 height 22
type input "0432 402 210"
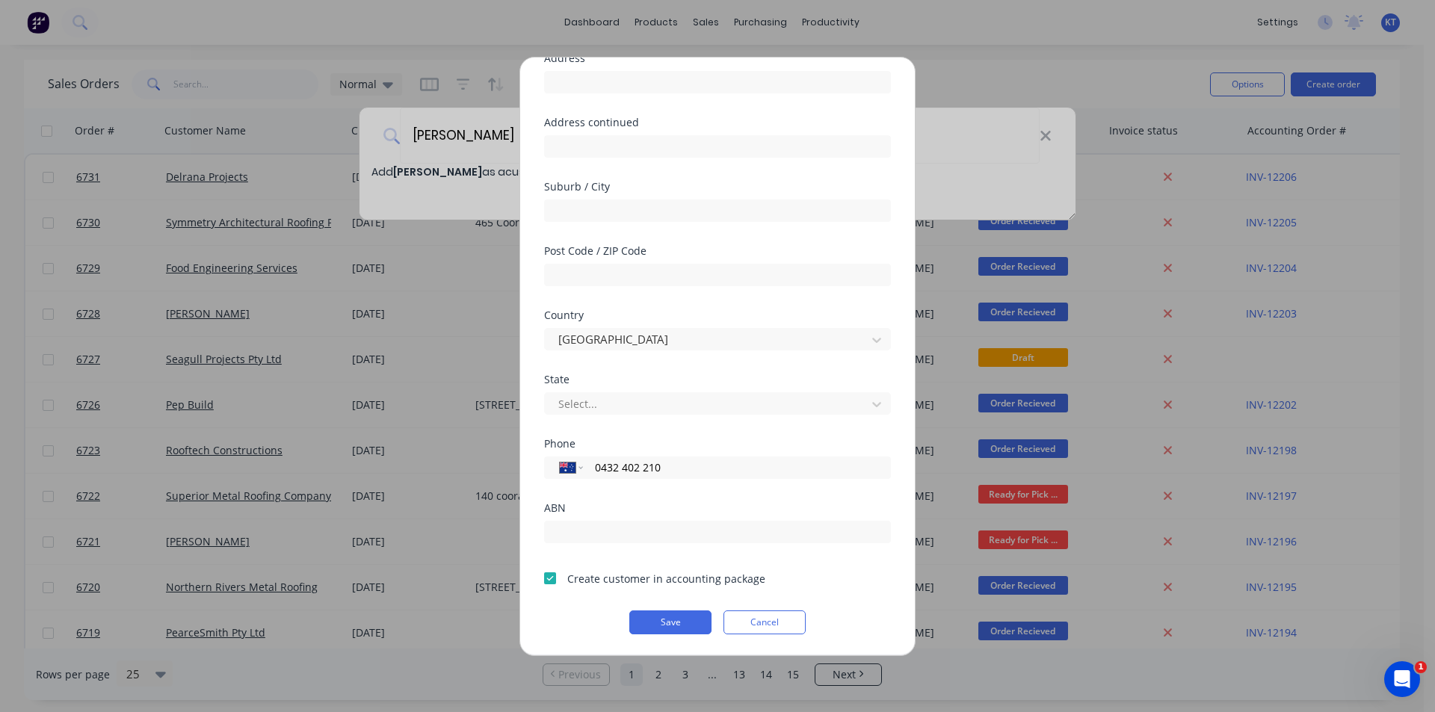
click at [690, 636] on div "Add new customer Customer name Josh Pauling Address Address continued Suburb / …" at bounding box center [717, 357] width 395 height 598
click at [690, 631] on button "Save" at bounding box center [670, 622] width 82 height 24
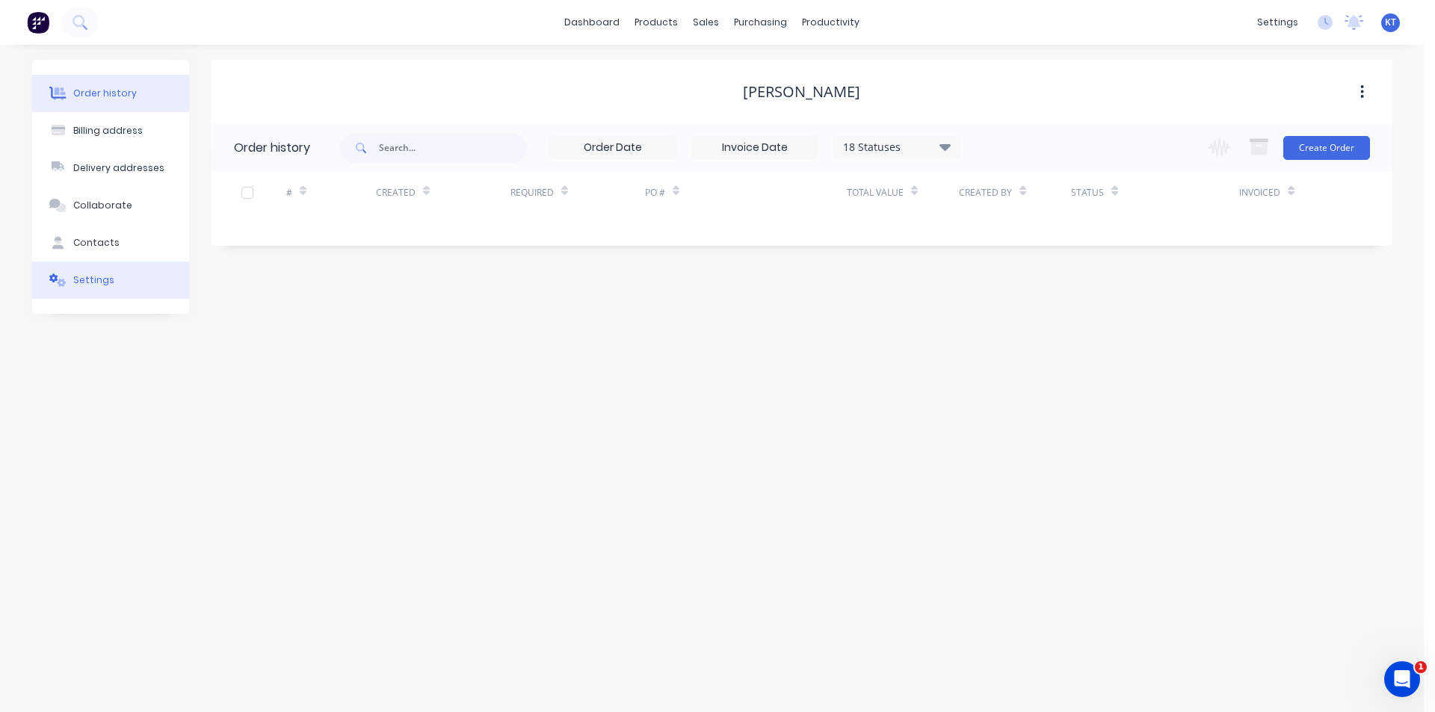
click at [100, 283] on div "Settings" at bounding box center [93, 279] width 41 height 13
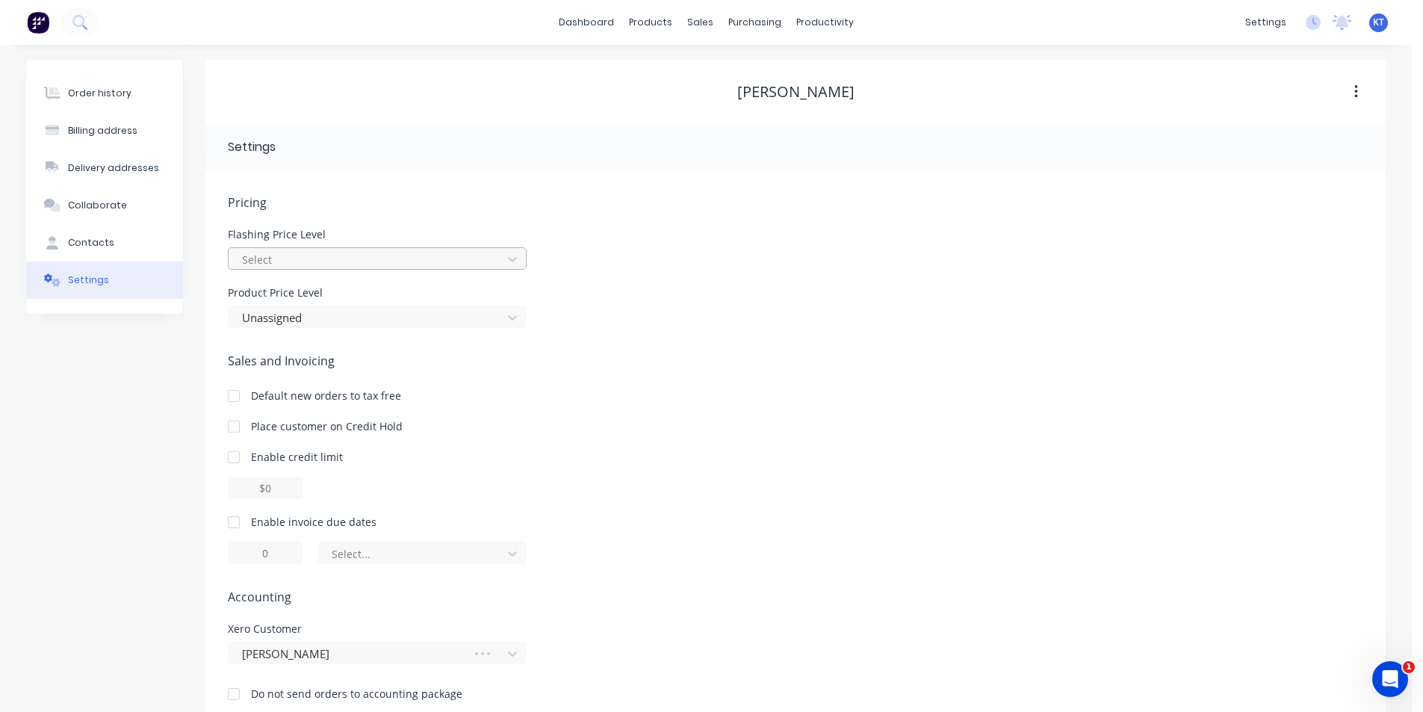
click at [328, 248] on div "Select" at bounding box center [367, 259] width 263 height 22
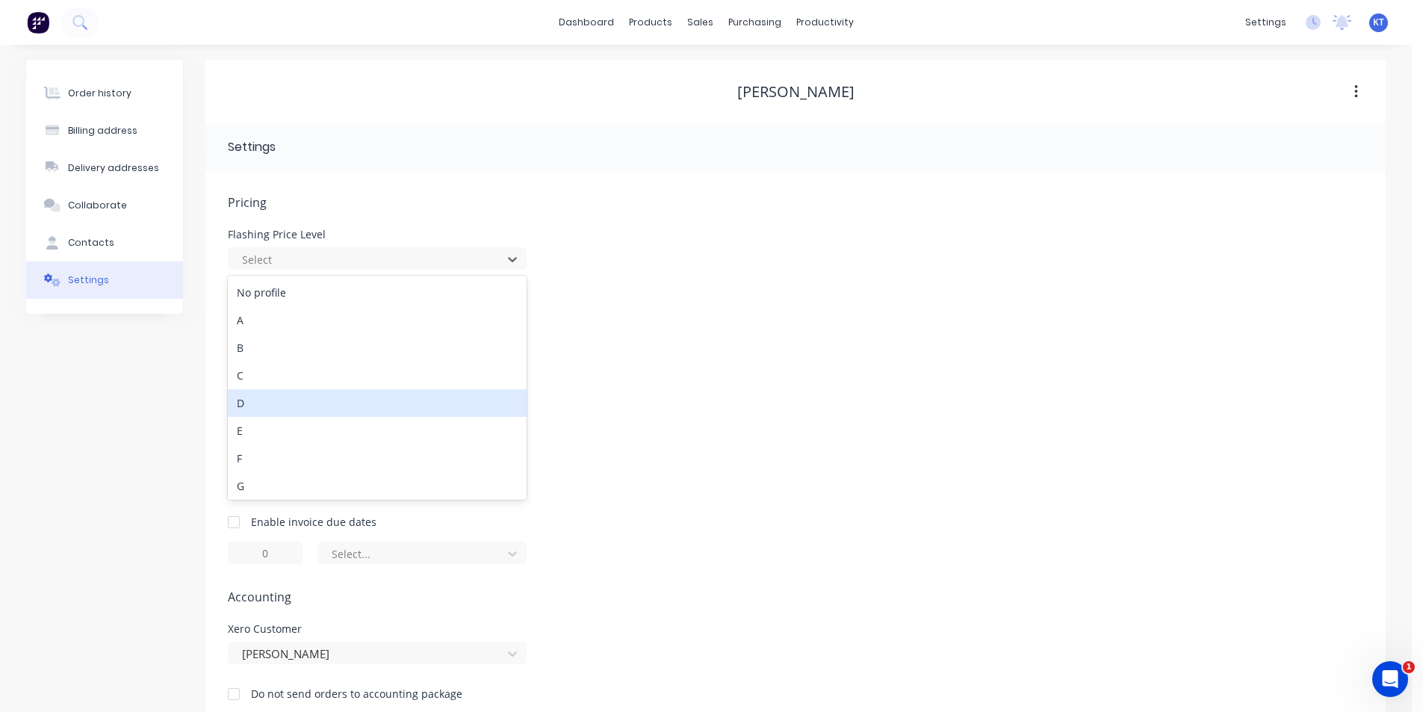
click at [265, 403] on div "D" at bounding box center [377, 403] width 299 height 28
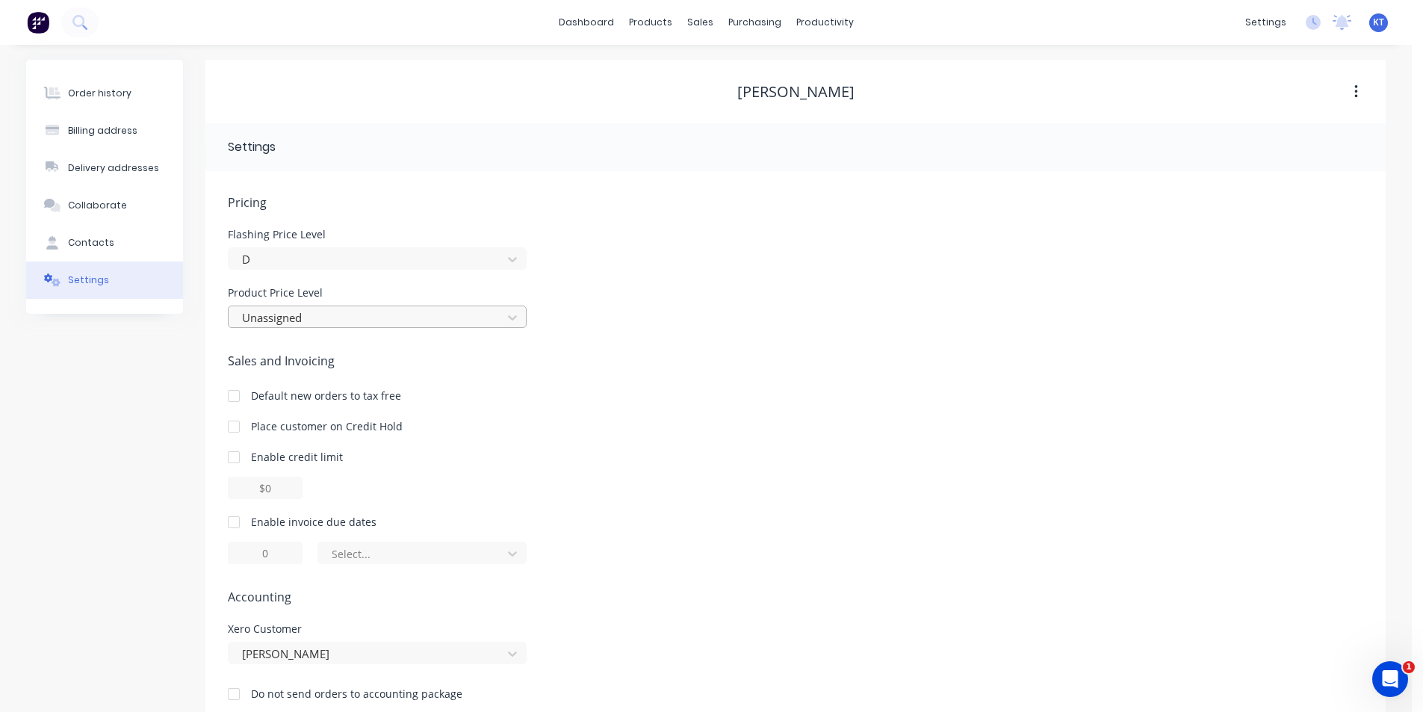
click at [293, 316] on div at bounding box center [368, 318] width 254 height 19
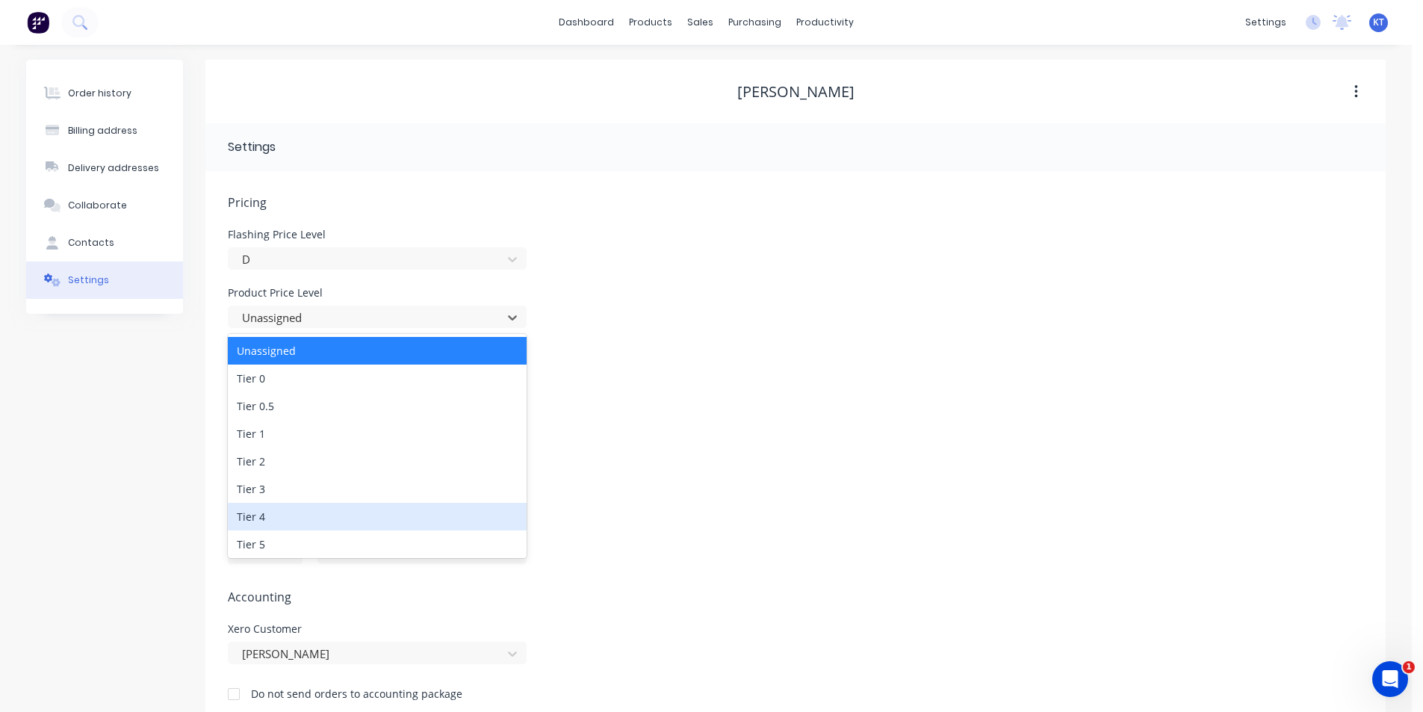
click at [271, 520] on div "Tier 4" at bounding box center [377, 517] width 299 height 28
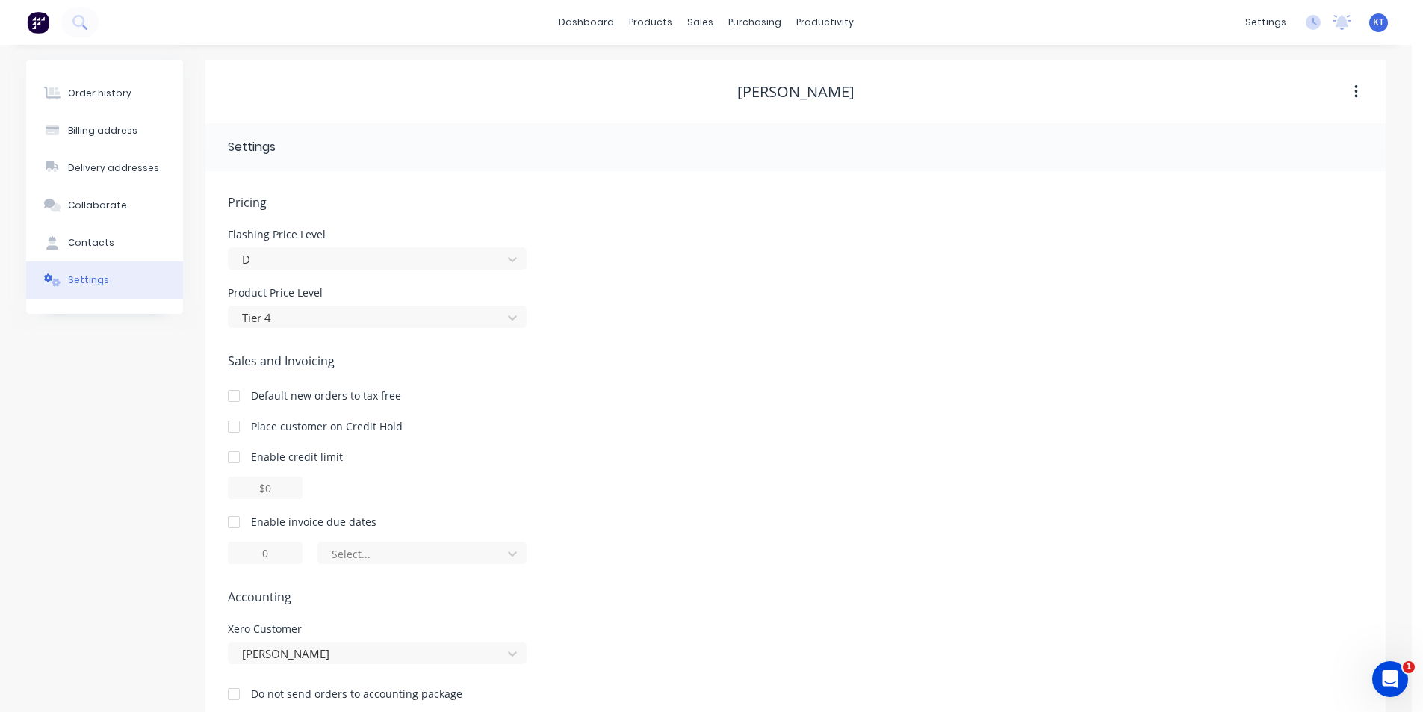
drag, startPoint x: 221, startPoint y: 520, endPoint x: 238, endPoint y: 525, distance: 17.0
click at [224, 522] on div at bounding box center [234, 522] width 30 height 30
type input "1"
click at [236, 524] on div at bounding box center [234, 522] width 30 height 30
drag, startPoint x: 238, startPoint y: 516, endPoint x: 256, endPoint y: 530, distance: 23.0
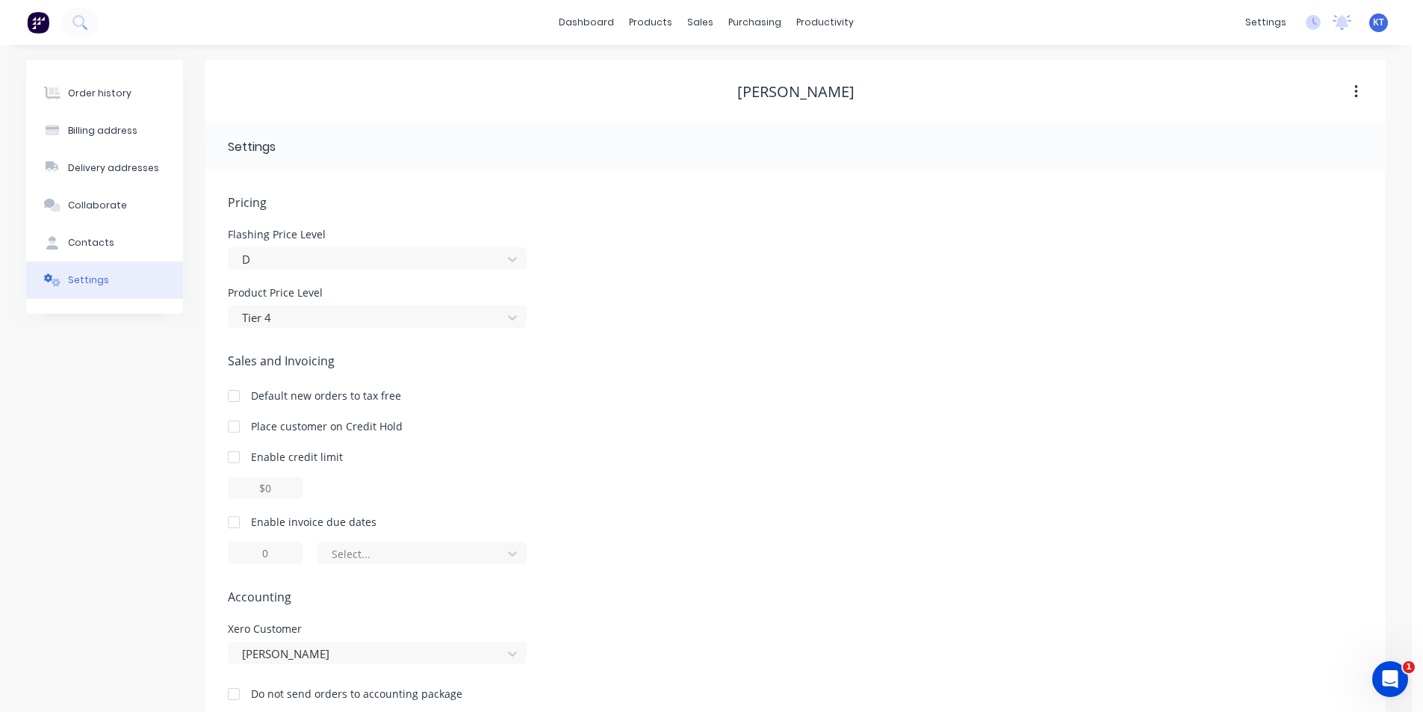
click at [237, 517] on div at bounding box center [234, 522] width 30 height 30
click at [269, 552] on input "1" at bounding box center [265, 553] width 75 height 22
click at [427, 561] on div at bounding box center [412, 554] width 164 height 19
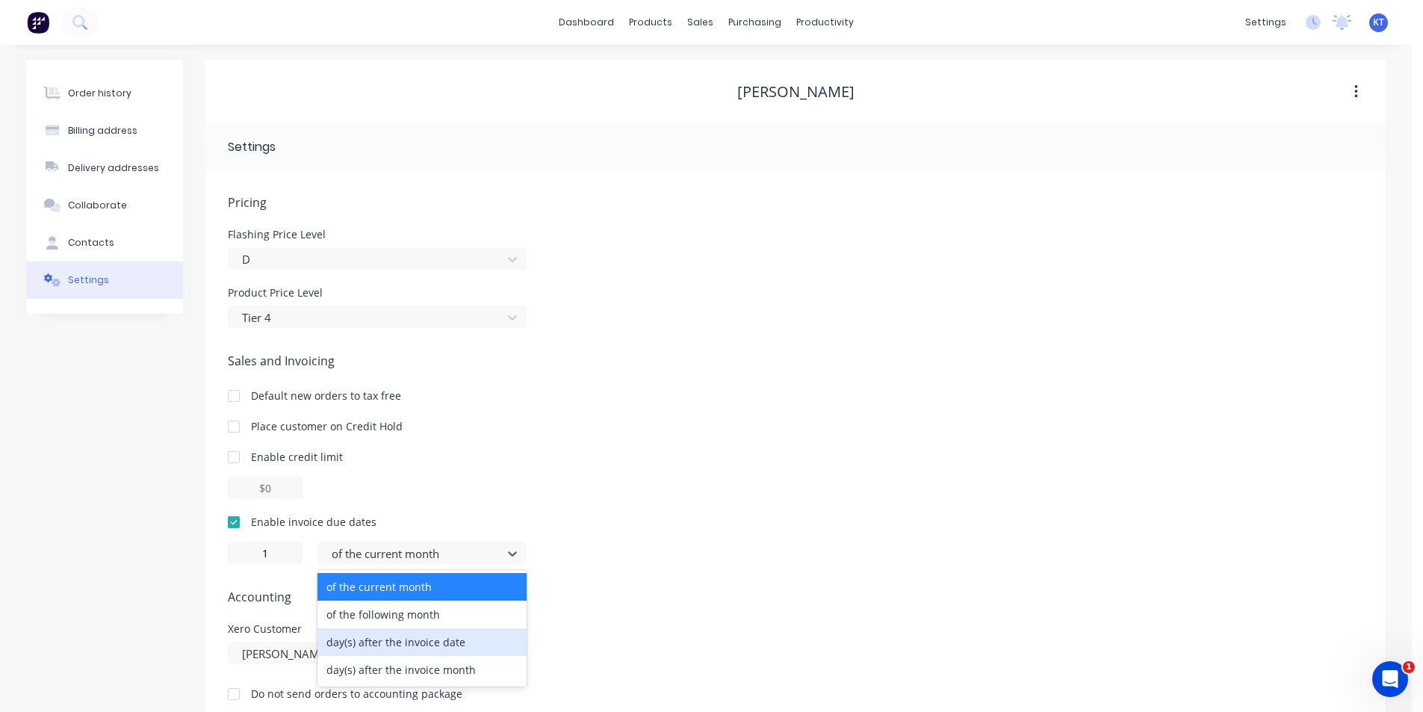
drag, startPoint x: 427, startPoint y: 640, endPoint x: 262, endPoint y: 521, distance: 203.4
click at [426, 639] on div "day(s) after the invoice date" at bounding box center [422, 642] width 209 height 28
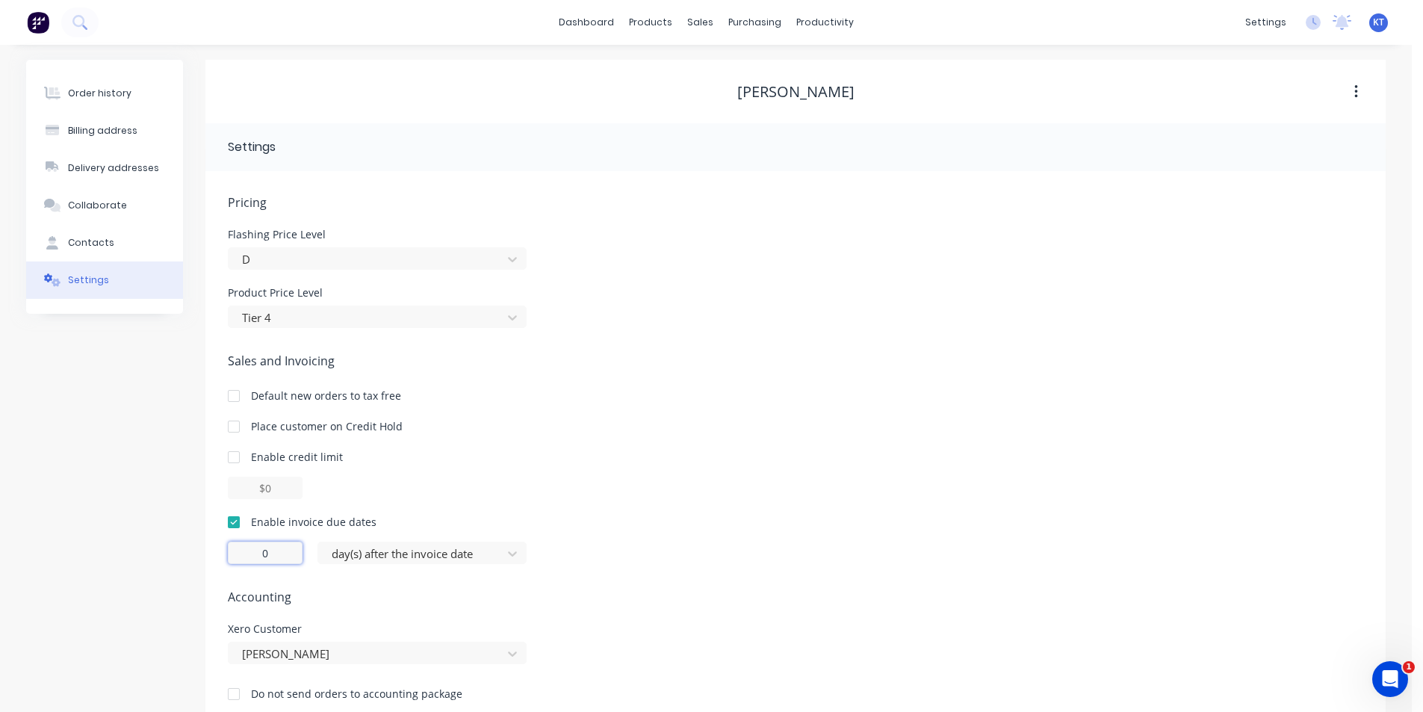
click at [279, 563] on input "0" at bounding box center [265, 553] width 75 height 22
click at [587, 518] on div "Enable invoice due dates" at bounding box center [796, 522] width 1136 height 16
type input "1"
click at [102, 244] on div "Contacts" at bounding box center [91, 242] width 46 height 13
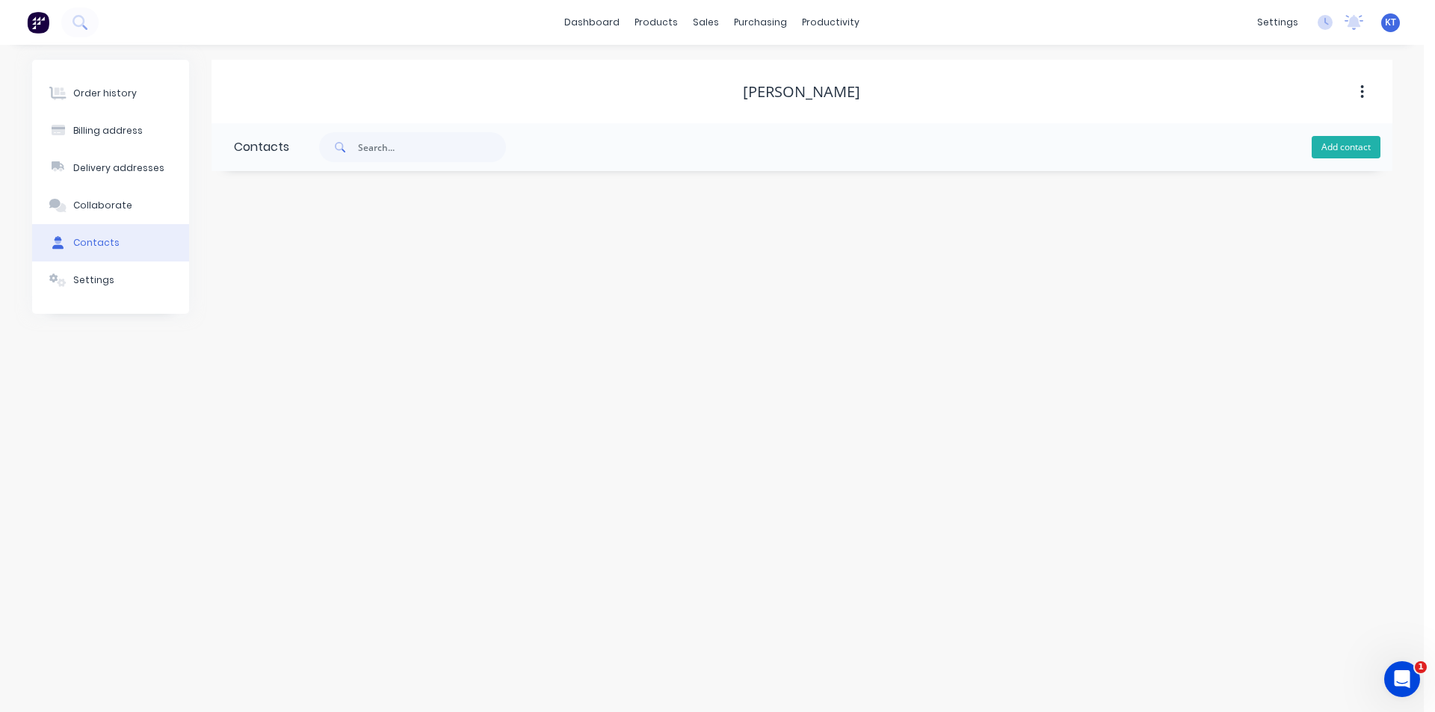
click at [1352, 155] on button "Add contact" at bounding box center [1345, 147] width 69 height 22
select select "AU"
click at [290, 257] on input "text" at bounding box center [356, 257] width 244 height 22
type input "Josh"
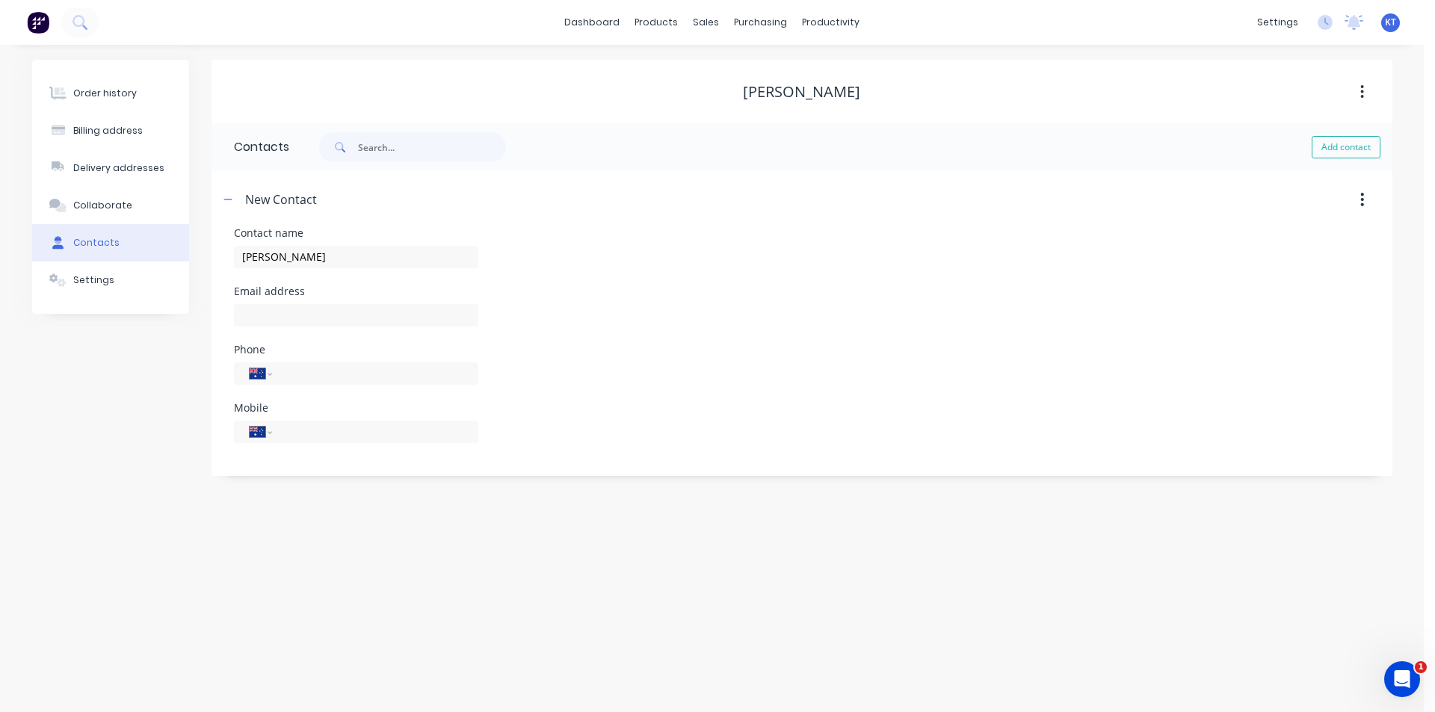
drag, startPoint x: 455, startPoint y: 435, endPoint x: 495, endPoint y: 511, distance: 85.9
click at [455, 435] on input "tel" at bounding box center [371, 431] width 179 height 17
select select "AU"
type input "0432 402 210"
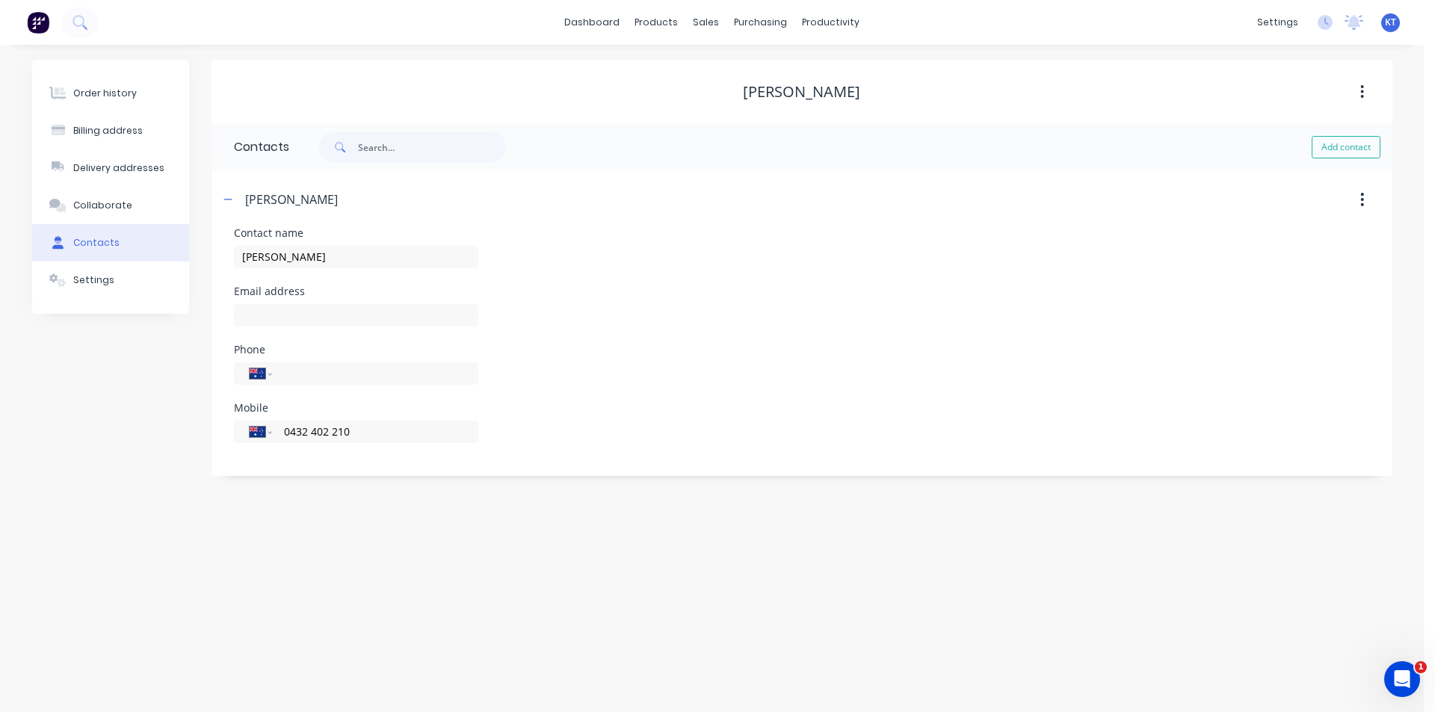
click at [338, 332] on div at bounding box center [356, 322] width 244 height 44
paste input "josh_p05@hotmail.com"
type input "josh_p05@hotmail.com"
drag, startPoint x: 115, startPoint y: 89, endPoint x: 1032, endPoint y: 388, distance: 964.3
click at [118, 89] on div "Order history" at bounding box center [105, 93] width 64 height 13
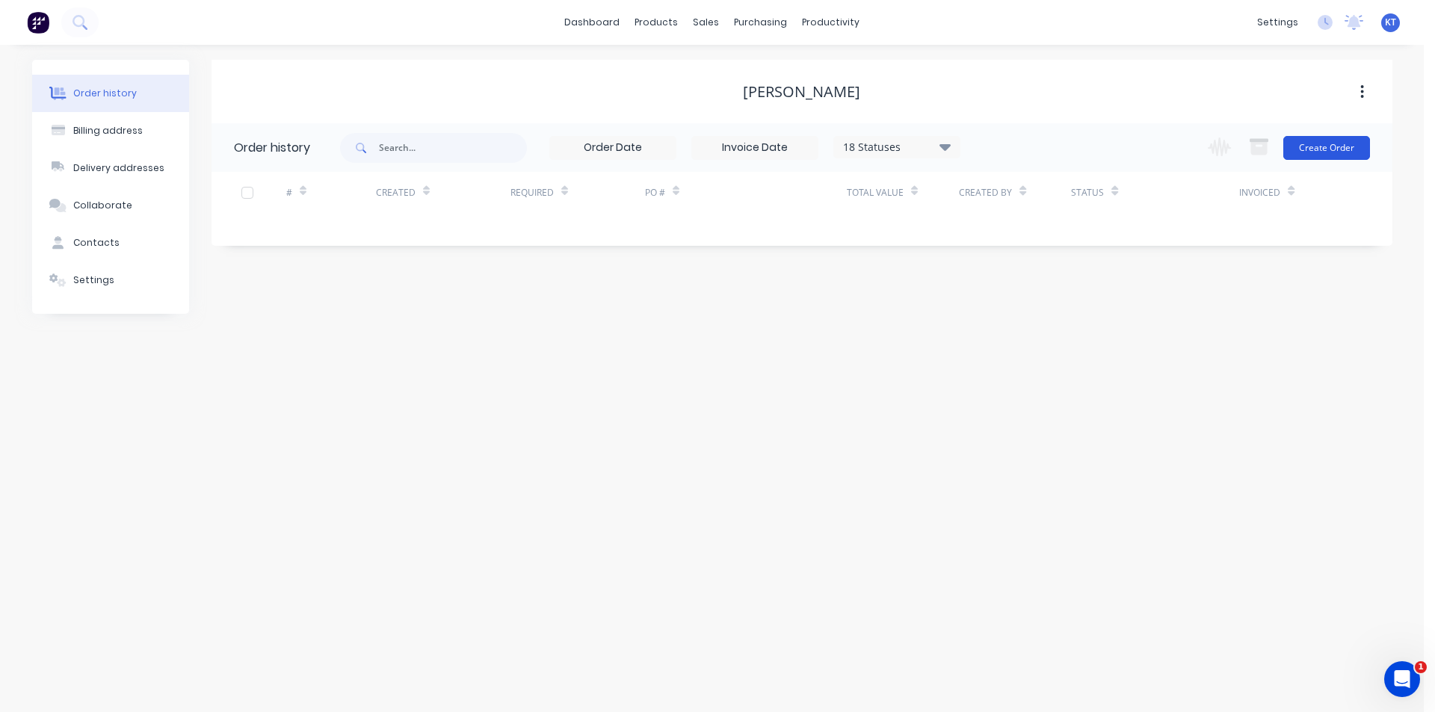
click at [1344, 142] on button "Create Order" at bounding box center [1326, 148] width 87 height 24
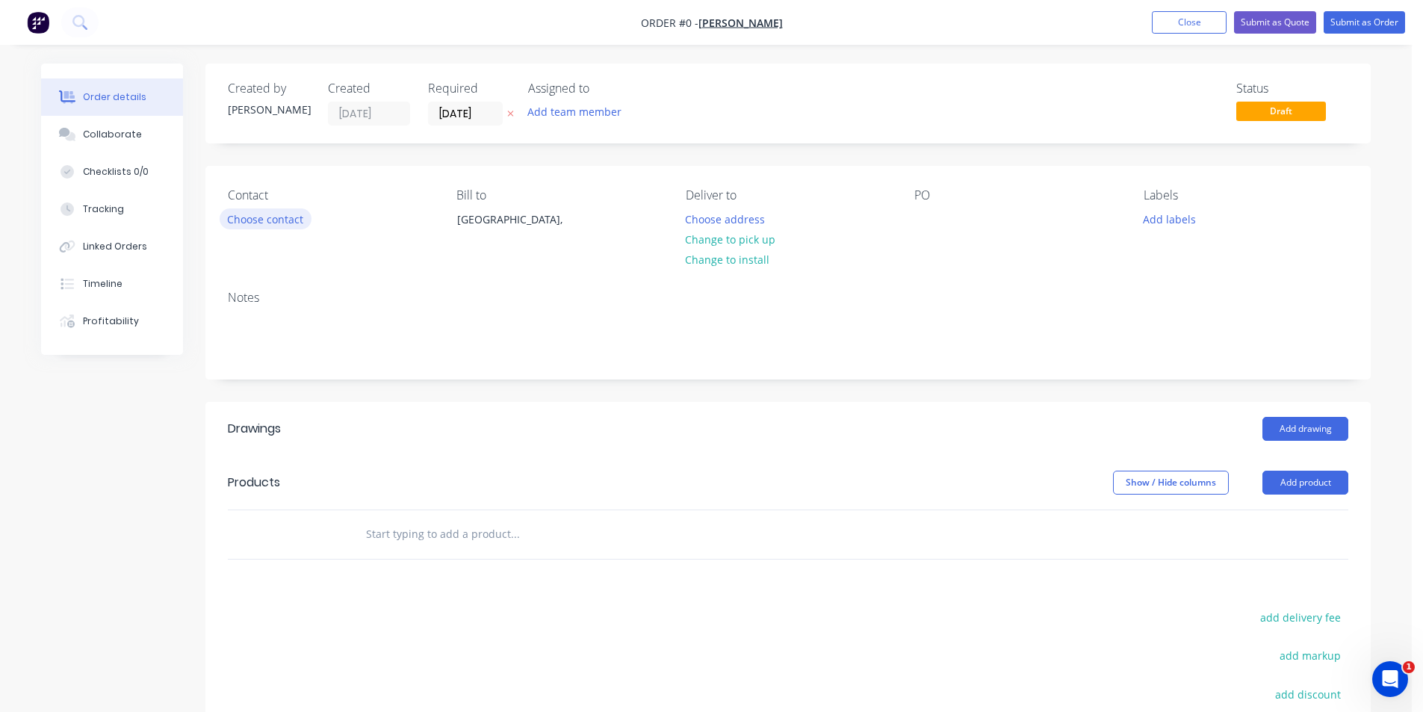
click at [240, 223] on button "Choose contact" at bounding box center [266, 218] width 92 height 20
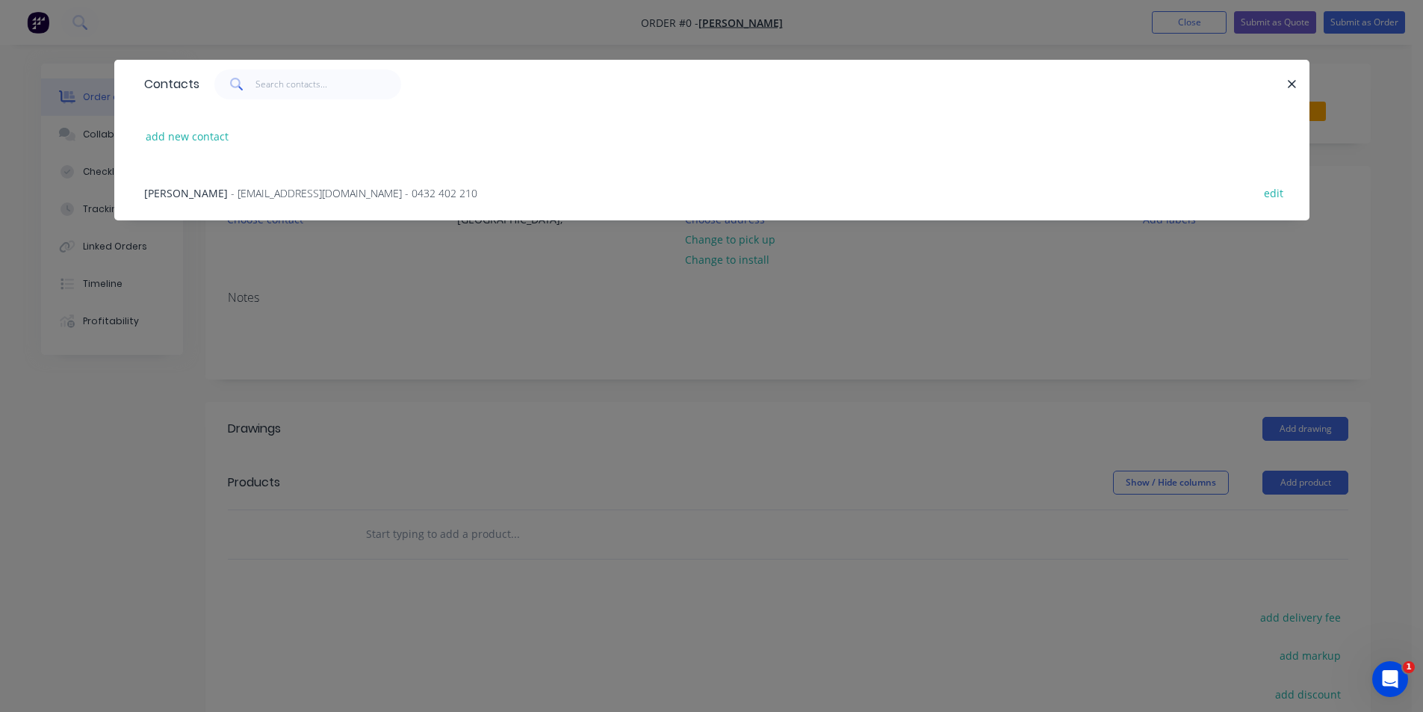
click at [231, 196] on span "- josh_p05@hotmail.com - 0432 402 210" at bounding box center [354, 193] width 247 height 14
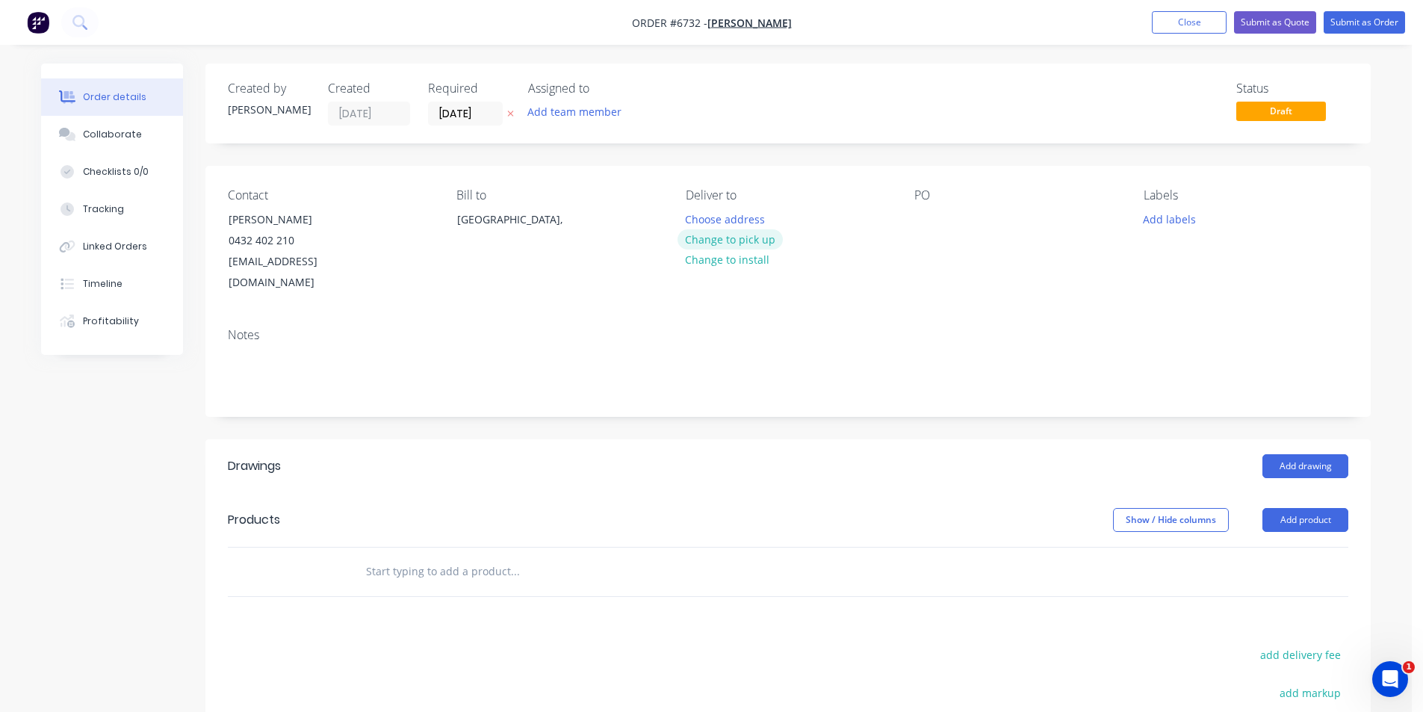
click at [750, 241] on button "Change to pick up" at bounding box center [731, 239] width 106 height 20
click at [940, 220] on div "PO" at bounding box center [1017, 240] width 205 height 105
click at [939, 219] on div "PO" at bounding box center [1017, 240] width 205 height 105
click at [924, 215] on div at bounding box center [927, 219] width 24 height 22
click at [1323, 439] on header "Drawings Add drawing" at bounding box center [788, 466] width 1166 height 54
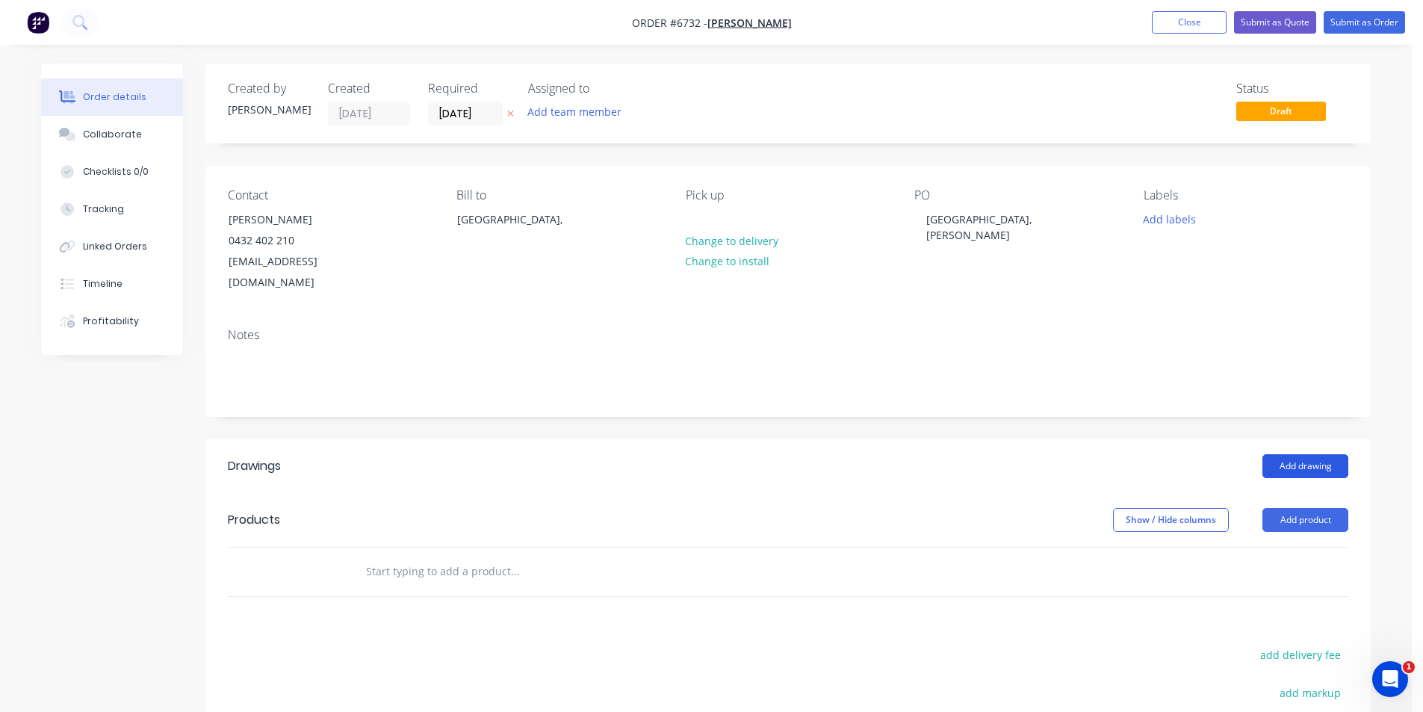
click at [1314, 454] on button "Add drawing" at bounding box center [1306, 466] width 86 height 24
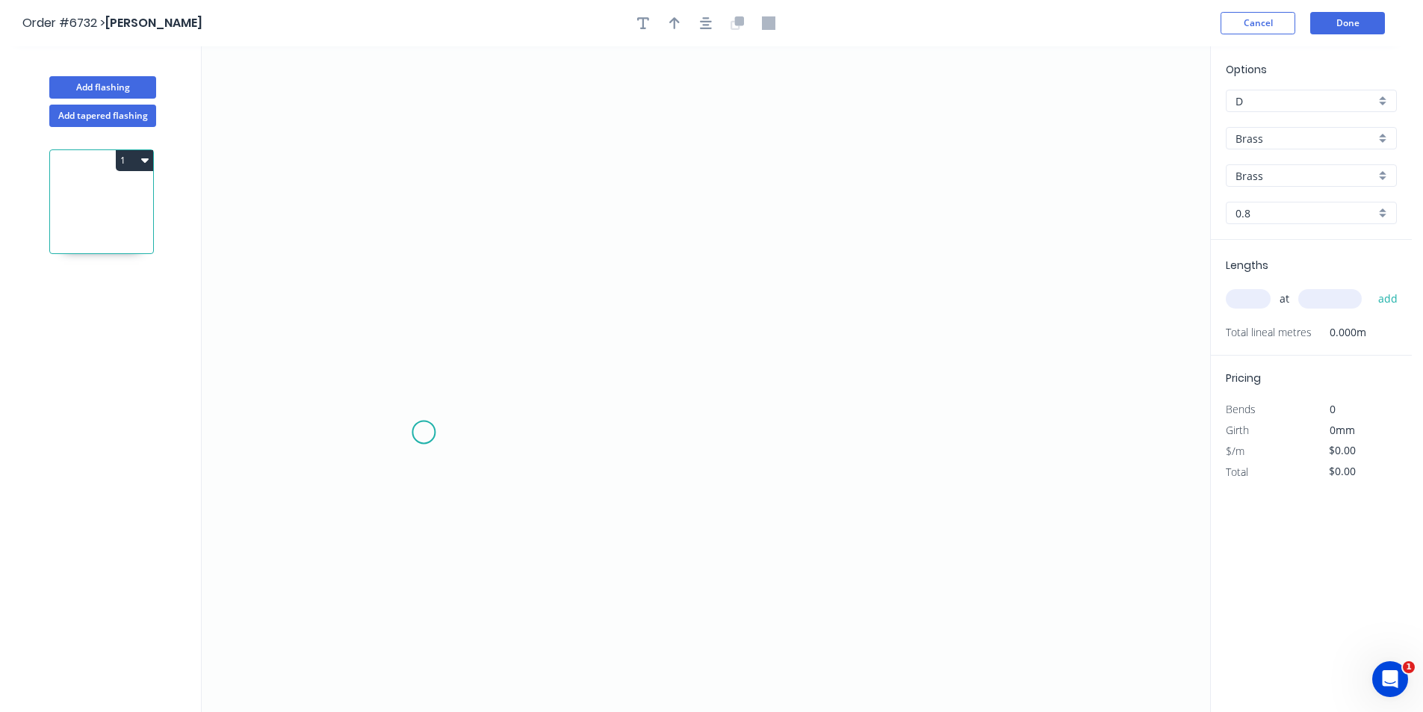
click at [423, 433] on icon "0" at bounding box center [706, 379] width 1009 height 666
click at [453, 398] on icon "0" at bounding box center [706, 379] width 1009 height 666
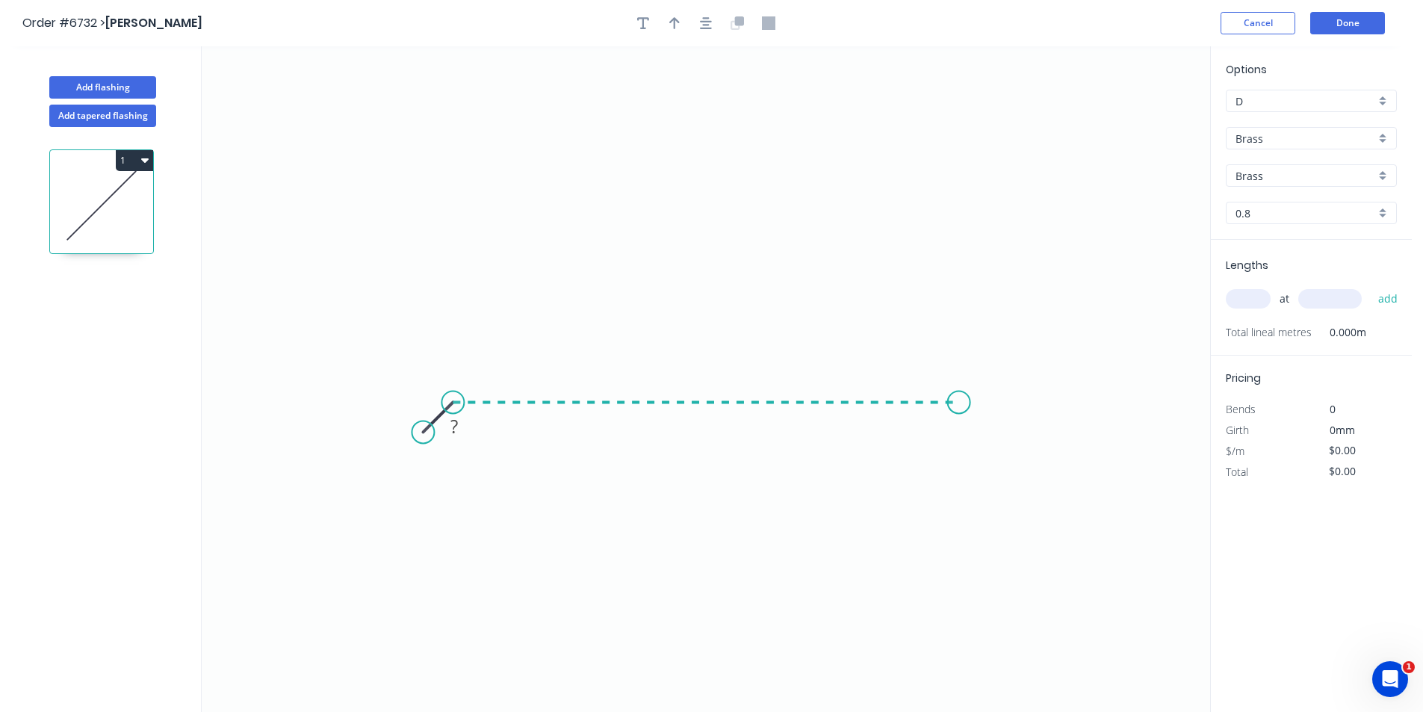
click at [959, 406] on icon "0 ?" at bounding box center [706, 379] width 1009 height 666
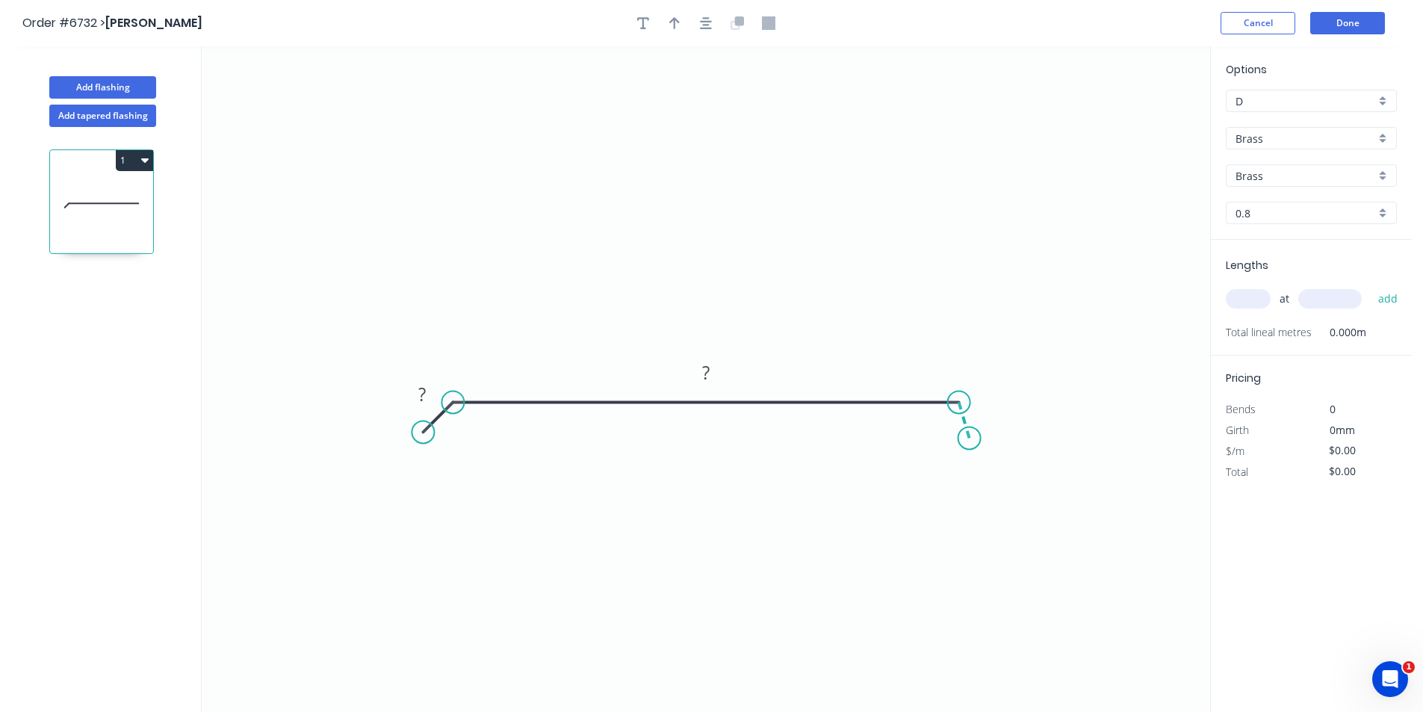
click at [970, 439] on icon "0 ? ?" at bounding box center [706, 379] width 1009 height 666
click at [1340, 146] on div "Brass" at bounding box center [1311, 138] width 171 height 22
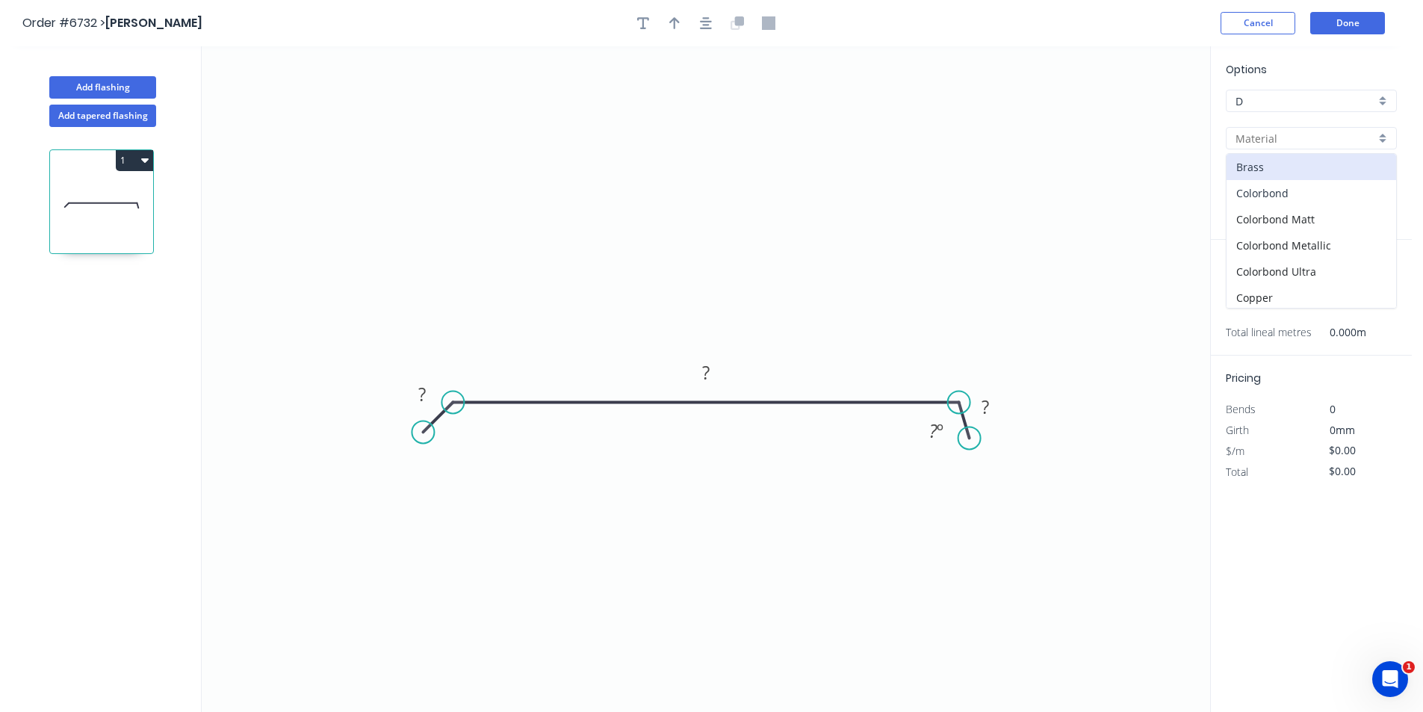
click at [1338, 197] on div "Colorbond" at bounding box center [1312, 193] width 170 height 26
type input "Colorbond"
type input "Basalt"
type input "0.55"
click at [1337, 176] on input "Basalt" at bounding box center [1306, 176] width 140 height 16
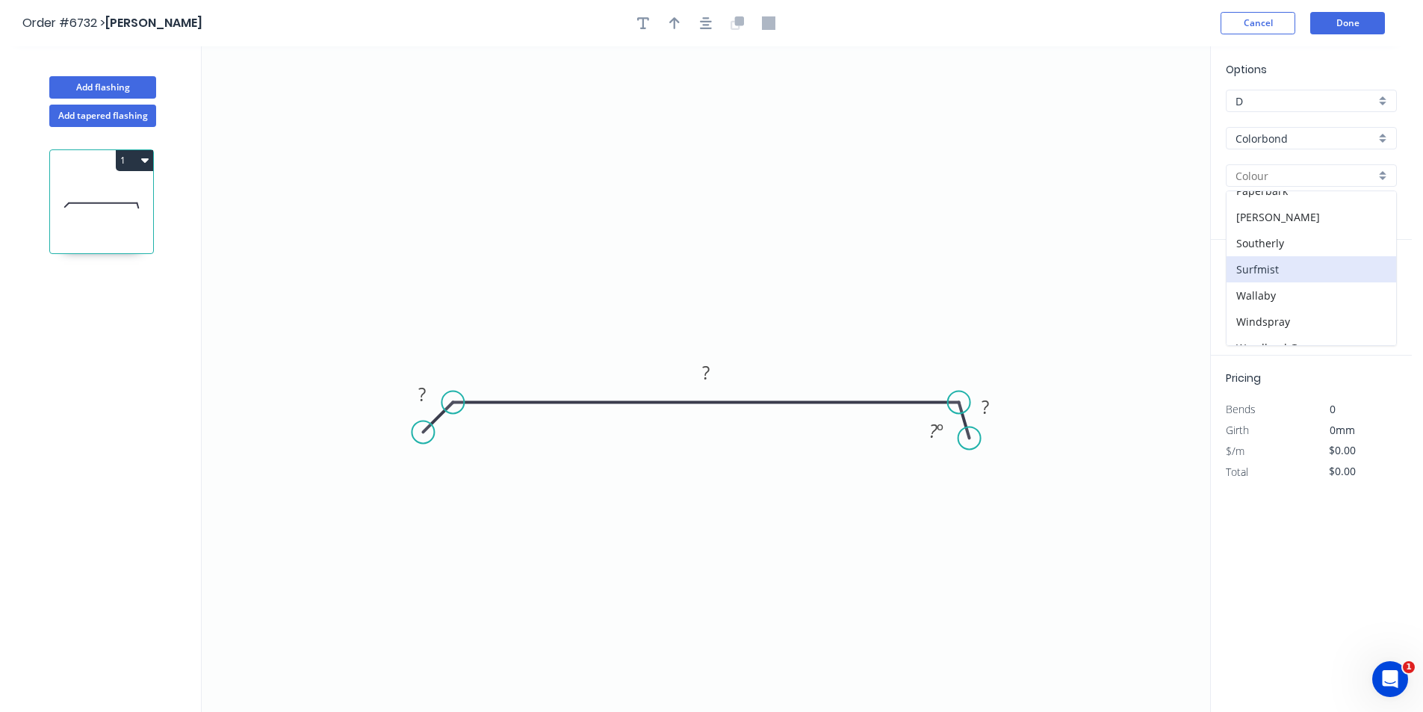
scroll to position [421, 0]
click at [1329, 336] on div "Woodland Grey" at bounding box center [1312, 332] width 170 height 26
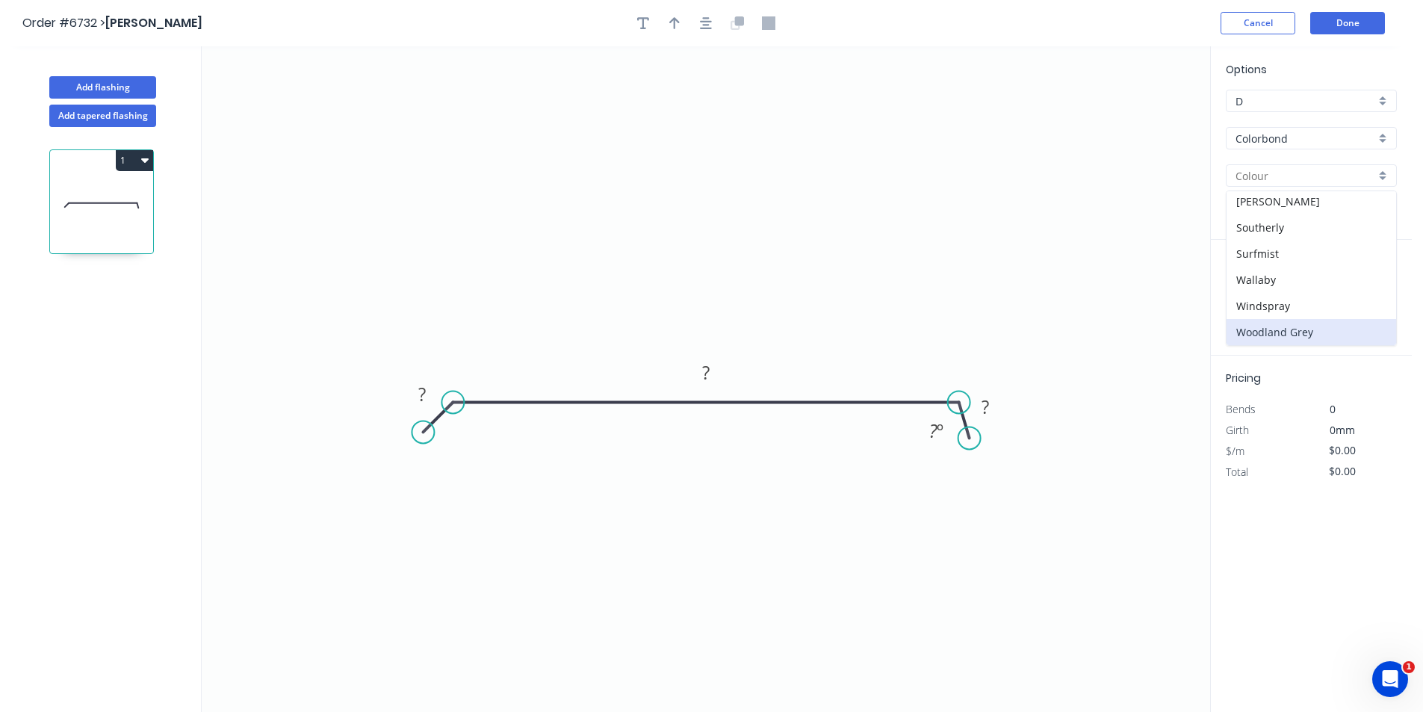
type input "Woodland Grey"
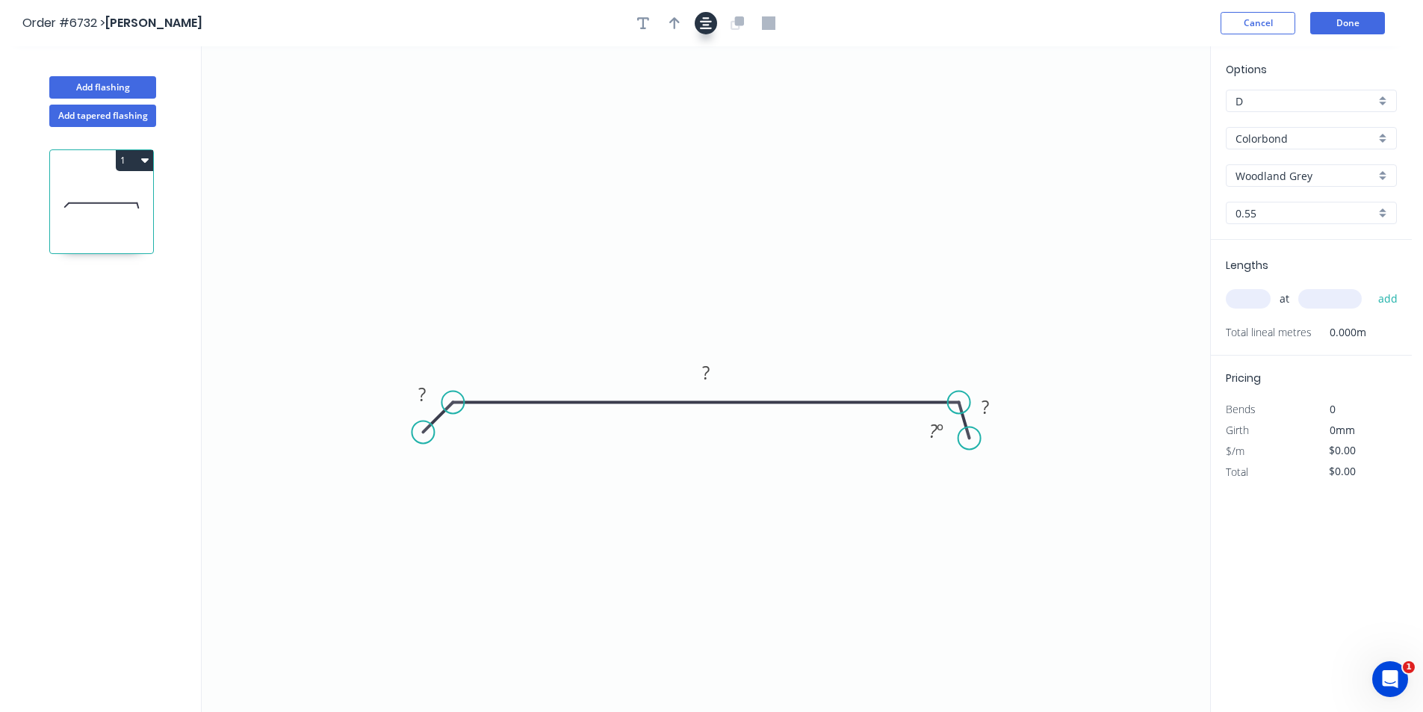
click at [707, 24] on icon "button" at bounding box center [706, 23] width 12 height 12
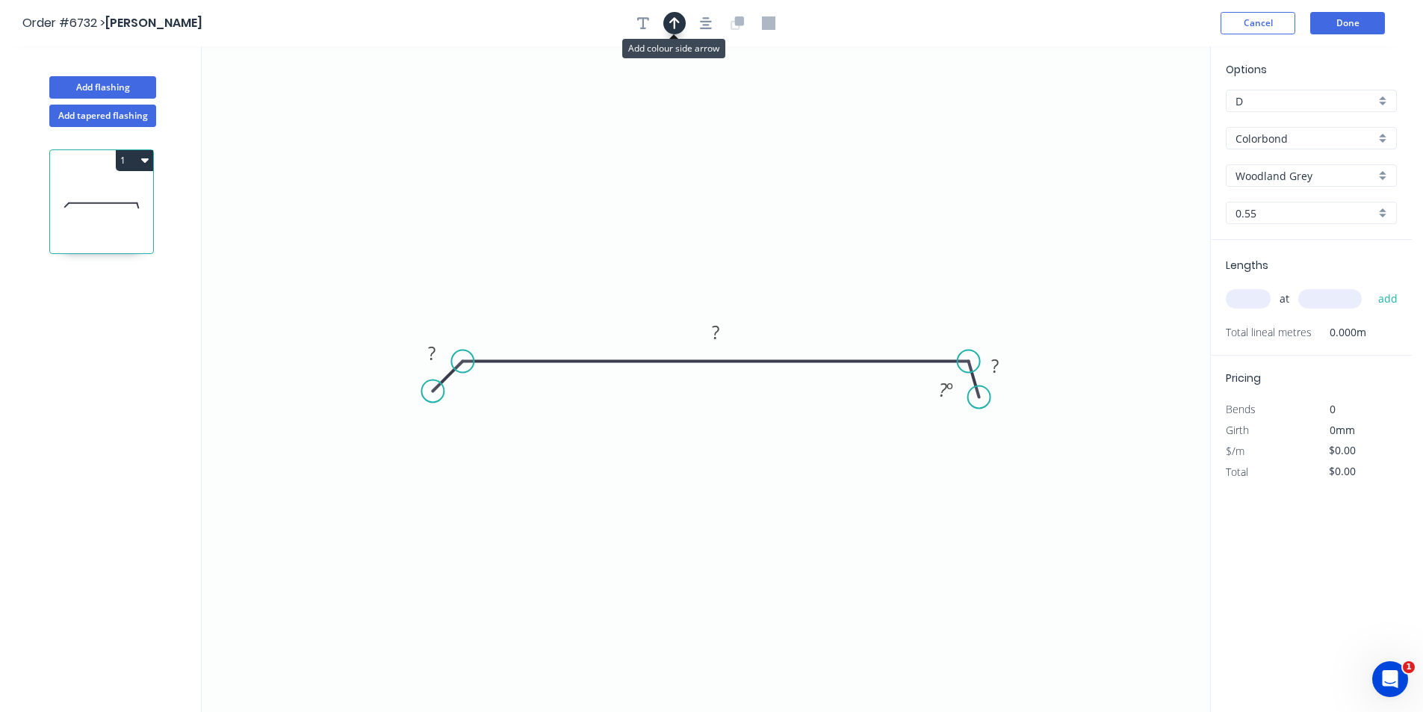
click at [677, 16] on icon "button" at bounding box center [674, 22] width 10 height 13
drag, startPoint x: 1132, startPoint y: 122, endPoint x: 868, endPoint y: 277, distance: 306.1
click at [813, 284] on icon at bounding box center [812, 268] width 13 height 48
click at [440, 358] on rect at bounding box center [432, 354] width 30 height 21
type input "$49.23"
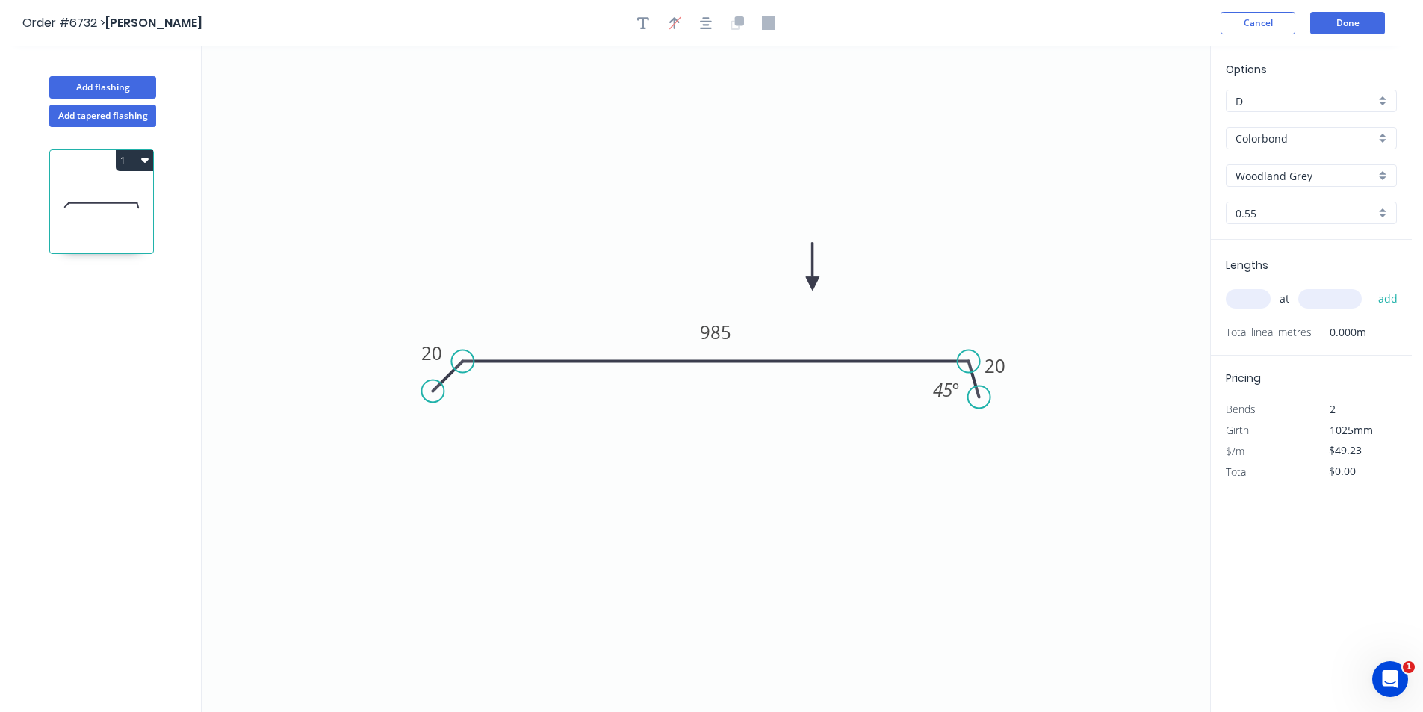
drag, startPoint x: 1226, startPoint y: 288, endPoint x: 1248, endPoint y: 305, distance: 27.2
click at [1227, 291] on div "at add" at bounding box center [1313, 298] width 174 height 25
click at [1248, 305] on input "text" at bounding box center [1248, 298] width 45 height 19
type input "1"
type input "3000"
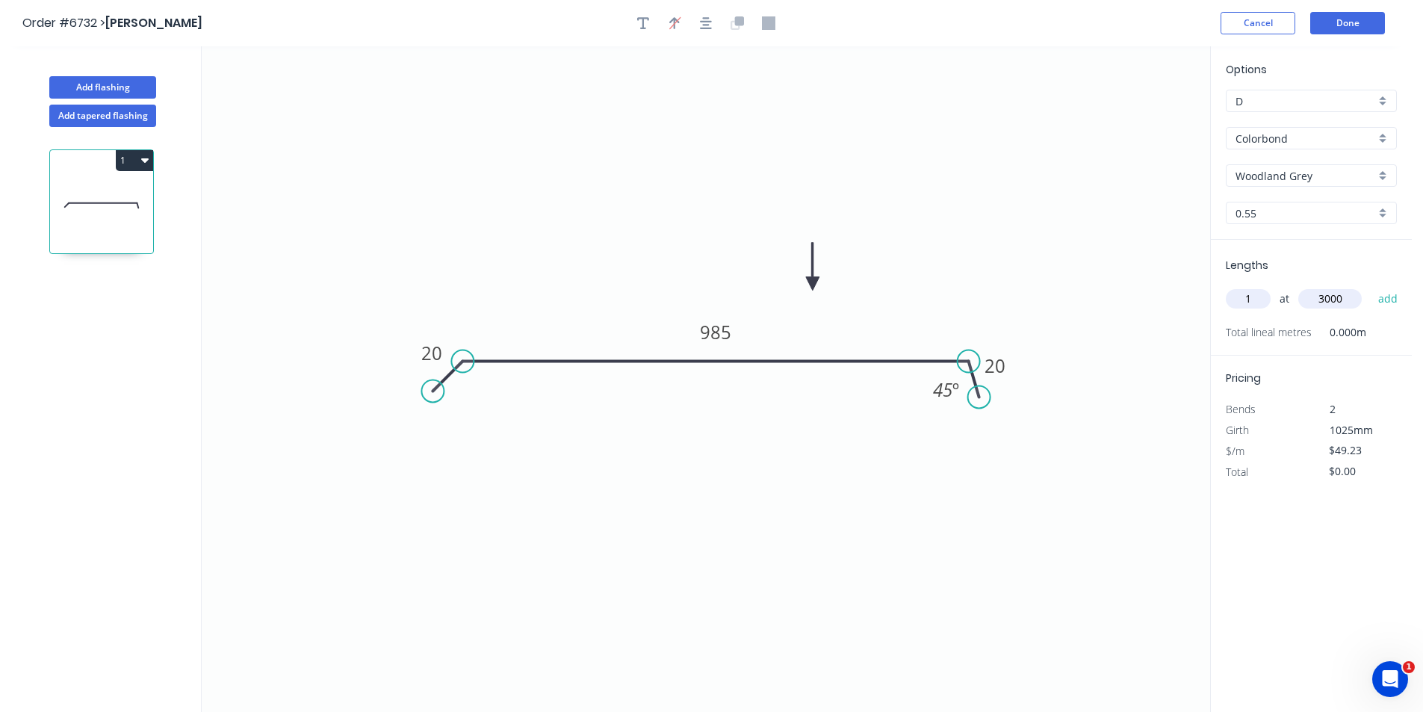
click at [1371, 286] on button "add" at bounding box center [1388, 298] width 35 height 25
type input "."
type input "$147.69"
type input "."
click at [1343, 24] on button "Done" at bounding box center [1348, 23] width 75 height 22
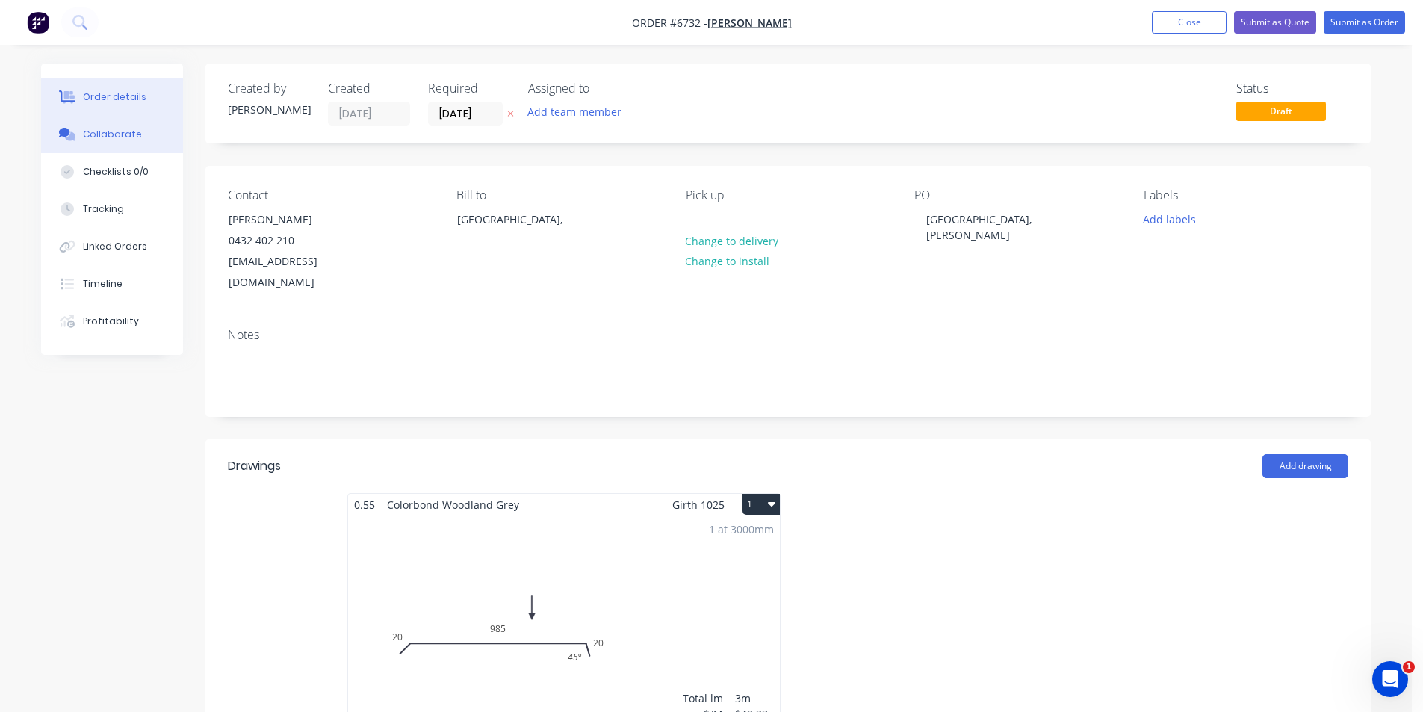
click at [112, 134] on div "Collaborate" at bounding box center [112, 134] width 59 height 13
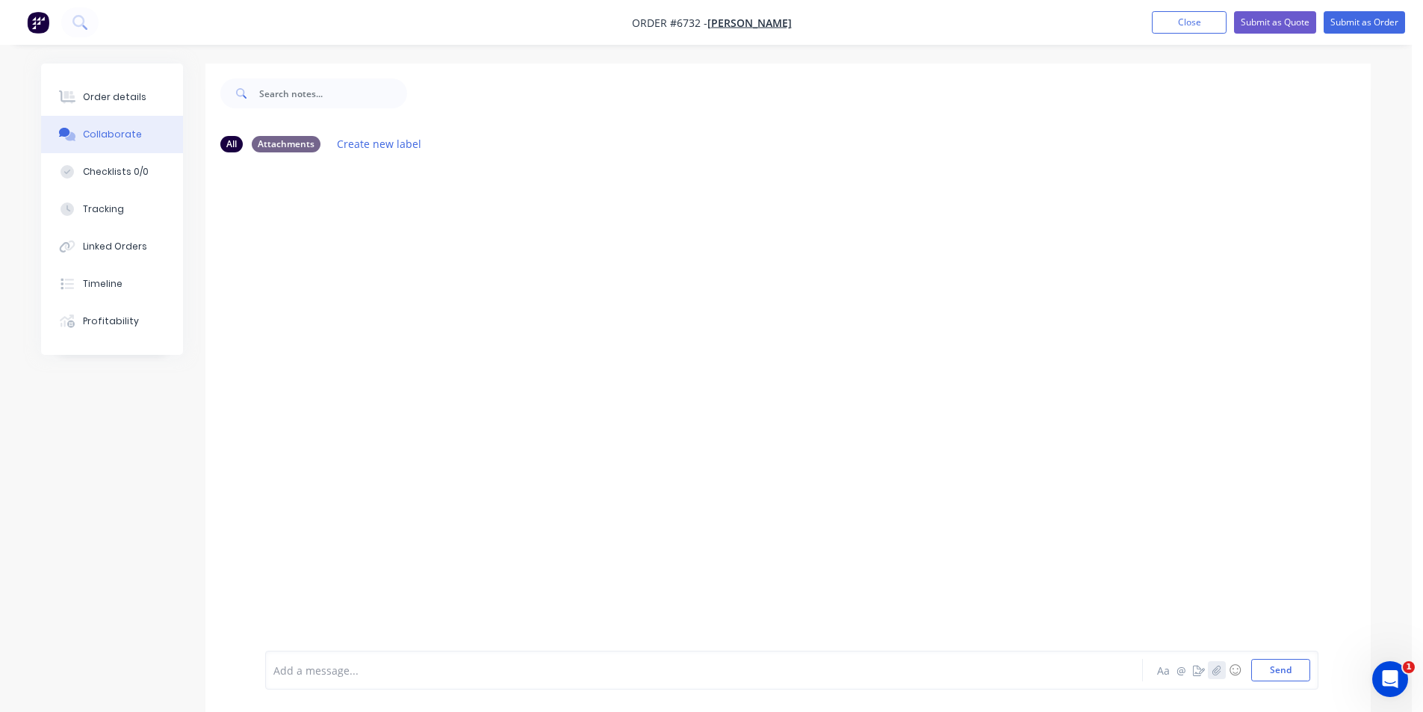
click at [1214, 671] on icon "button" at bounding box center [1217, 670] width 8 height 10
click at [1256, 663] on button "Send" at bounding box center [1281, 670] width 59 height 22
click at [55, 96] on button "Order details" at bounding box center [112, 96] width 142 height 37
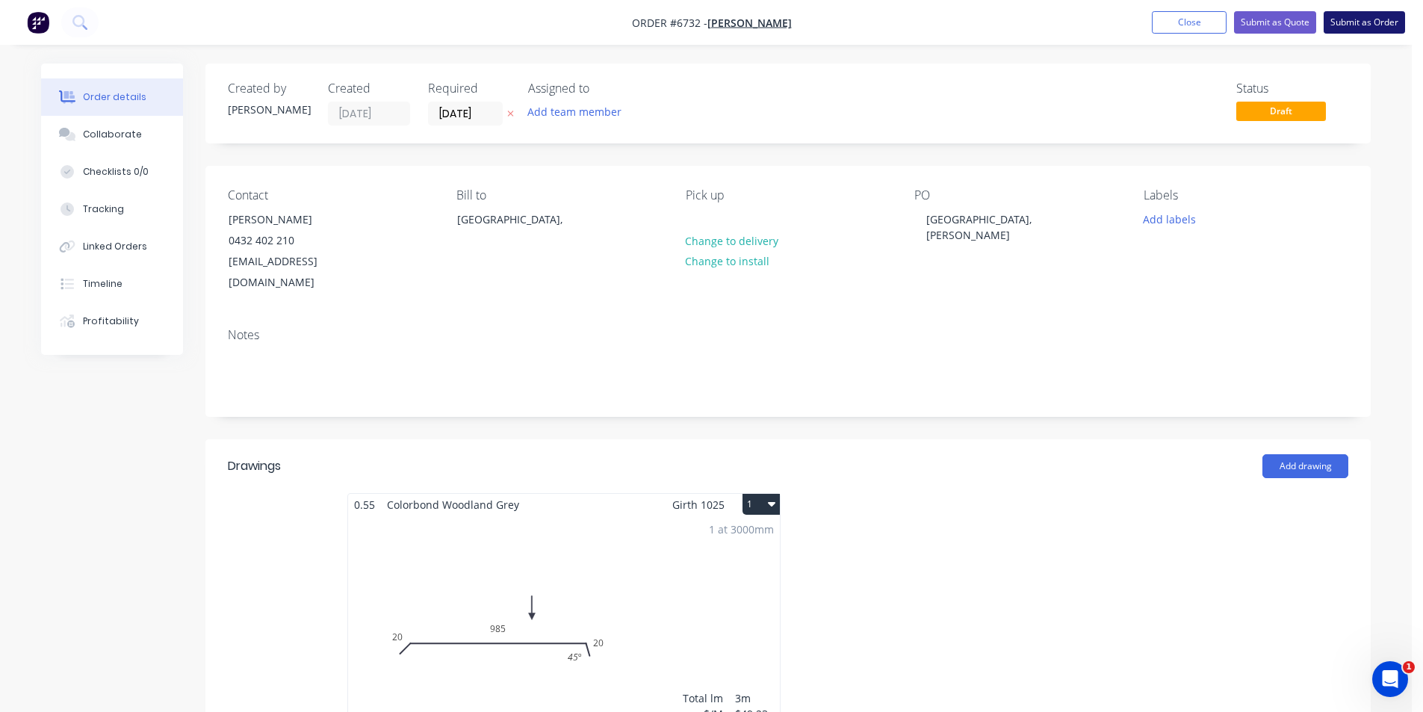
click at [1348, 17] on button "Submit as Order" at bounding box center [1364, 22] width 81 height 22
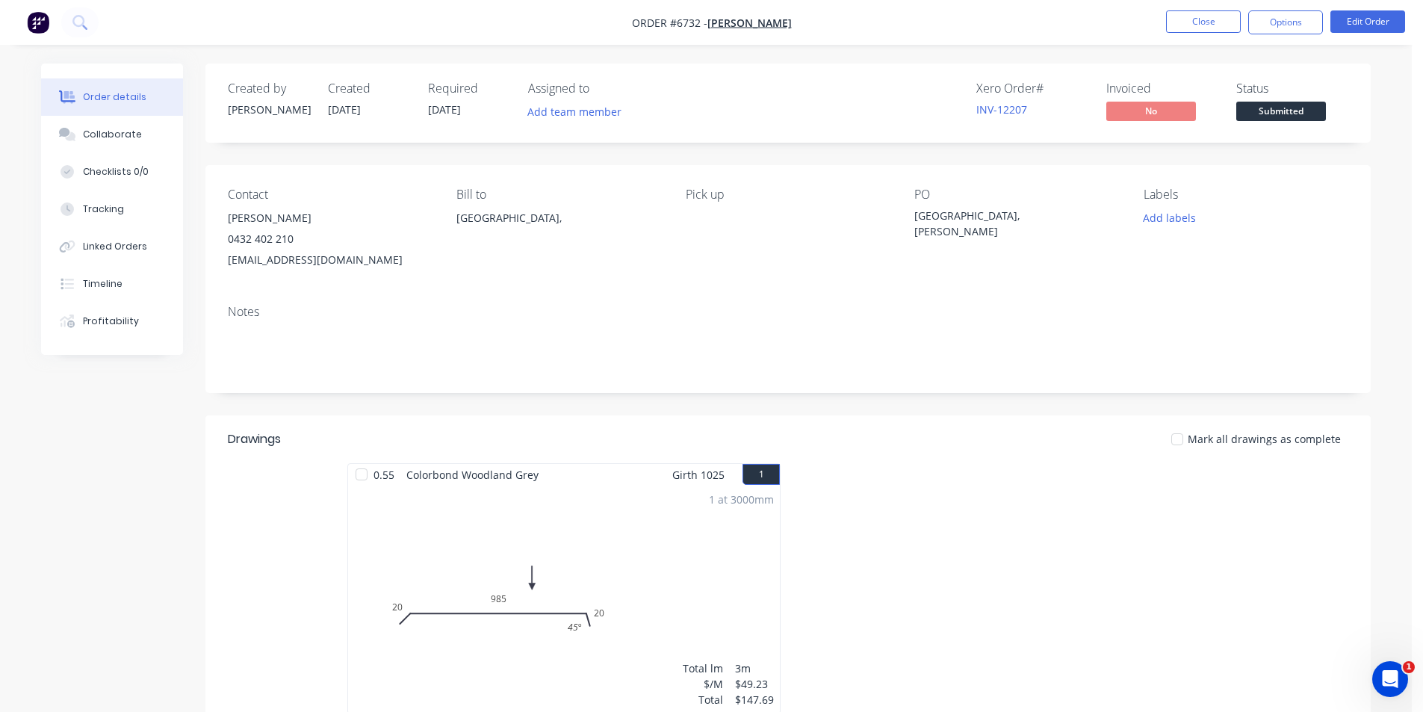
click at [1295, 108] on span "Submitted" at bounding box center [1282, 111] width 90 height 19
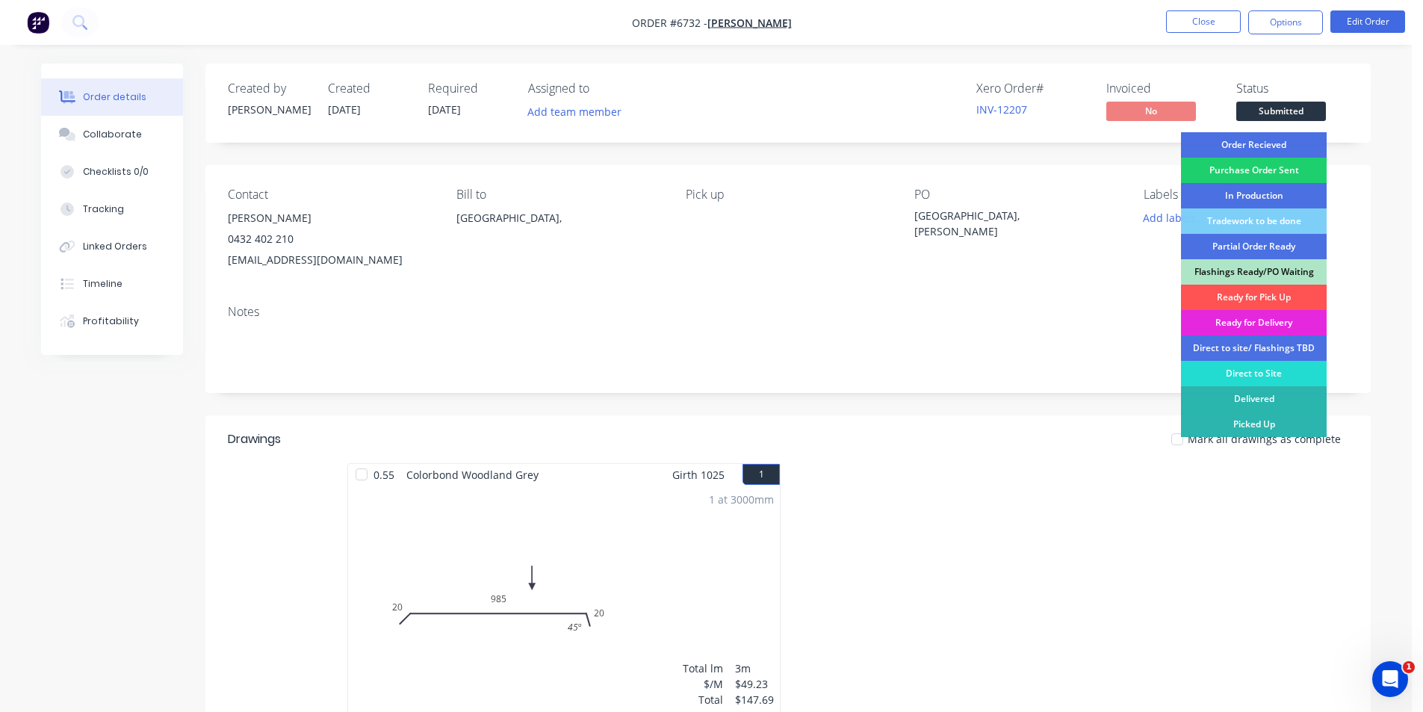
click at [1286, 143] on div "Order Recieved" at bounding box center [1254, 144] width 146 height 25
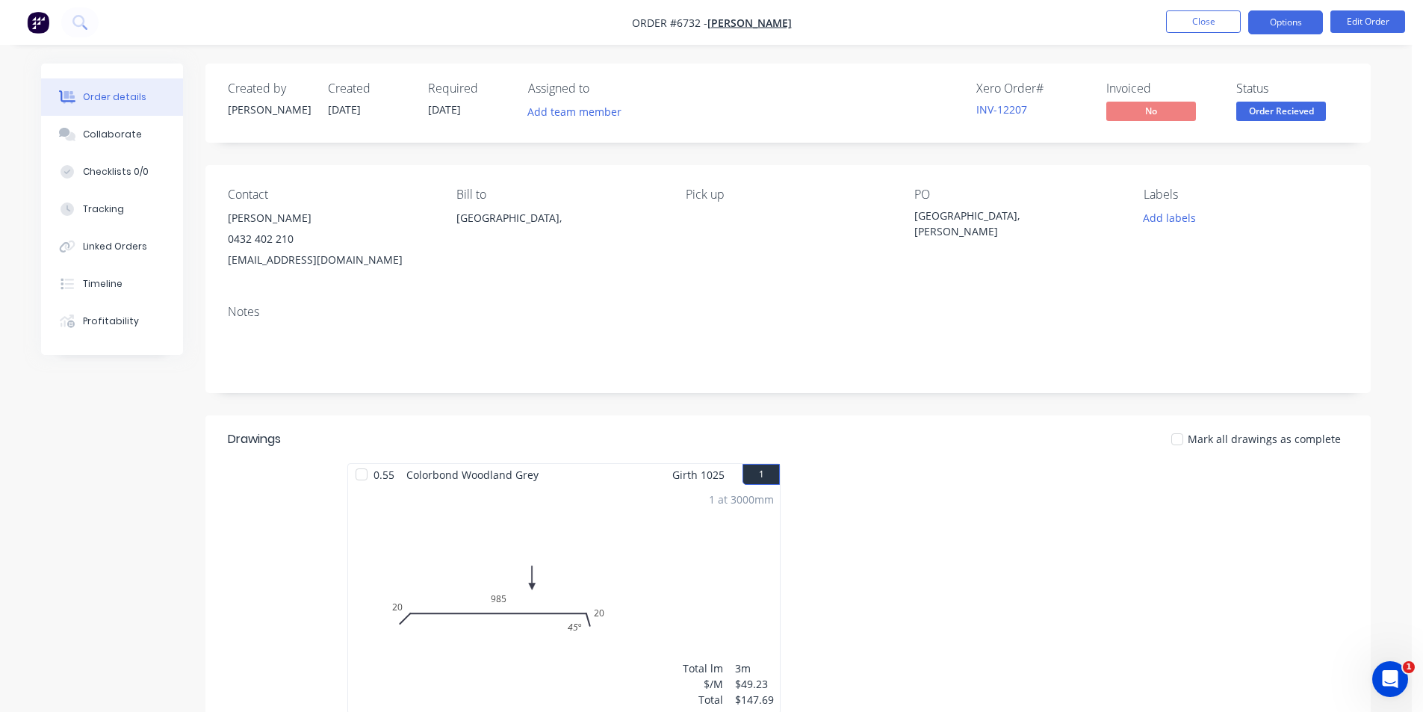
click at [1287, 25] on button "Options" at bounding box center [1286, 22] width 75 height 24
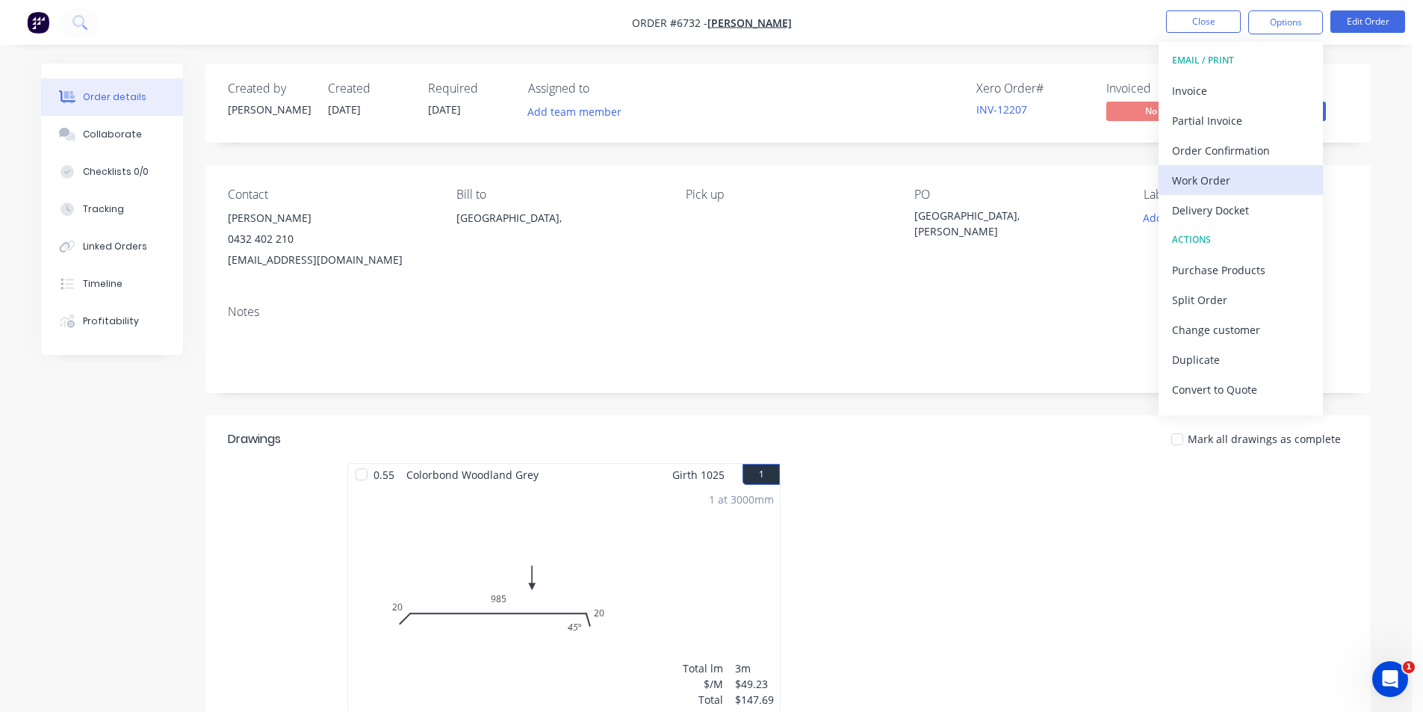
click at [1250, 186] on div "Work Order" at bounding box center [1240, 181] width 137 height 22
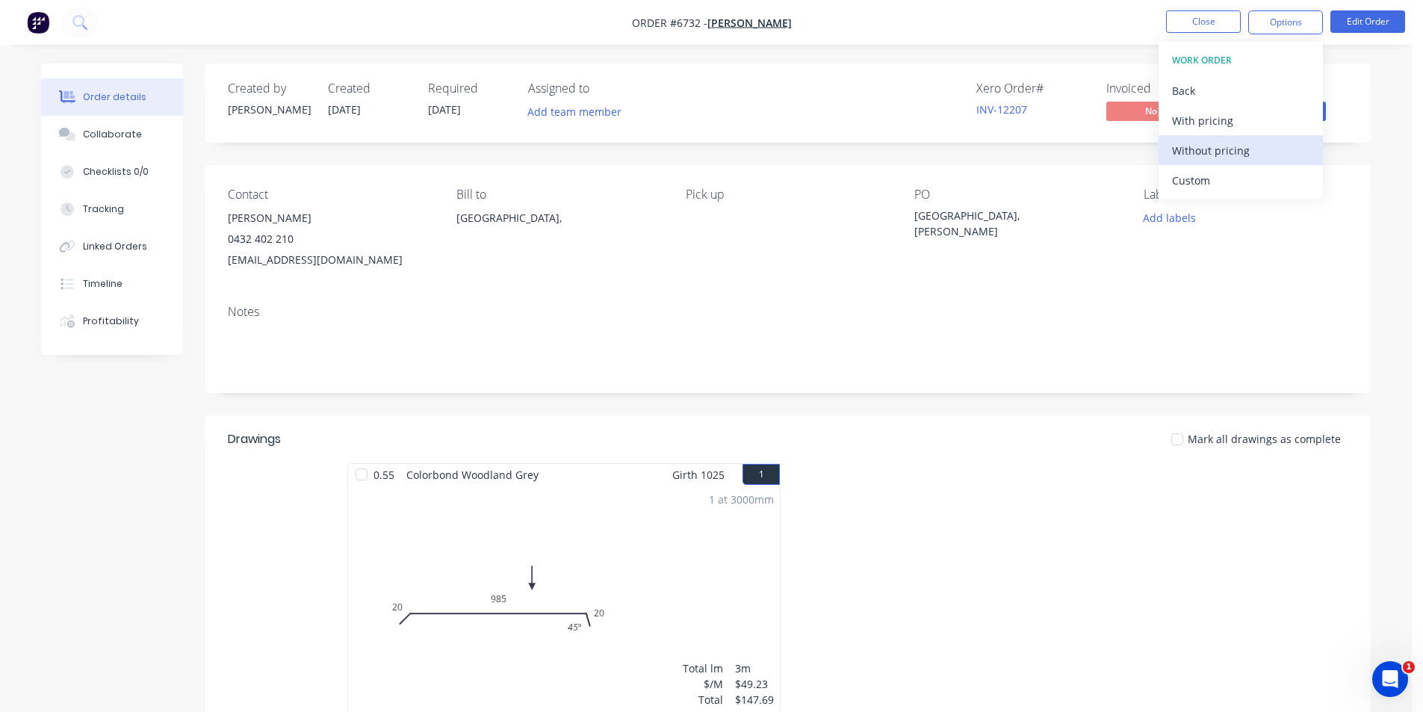
click at [1252, 145] on div "Without pricing" at bounding box center [1240, 151] width 137 height 22
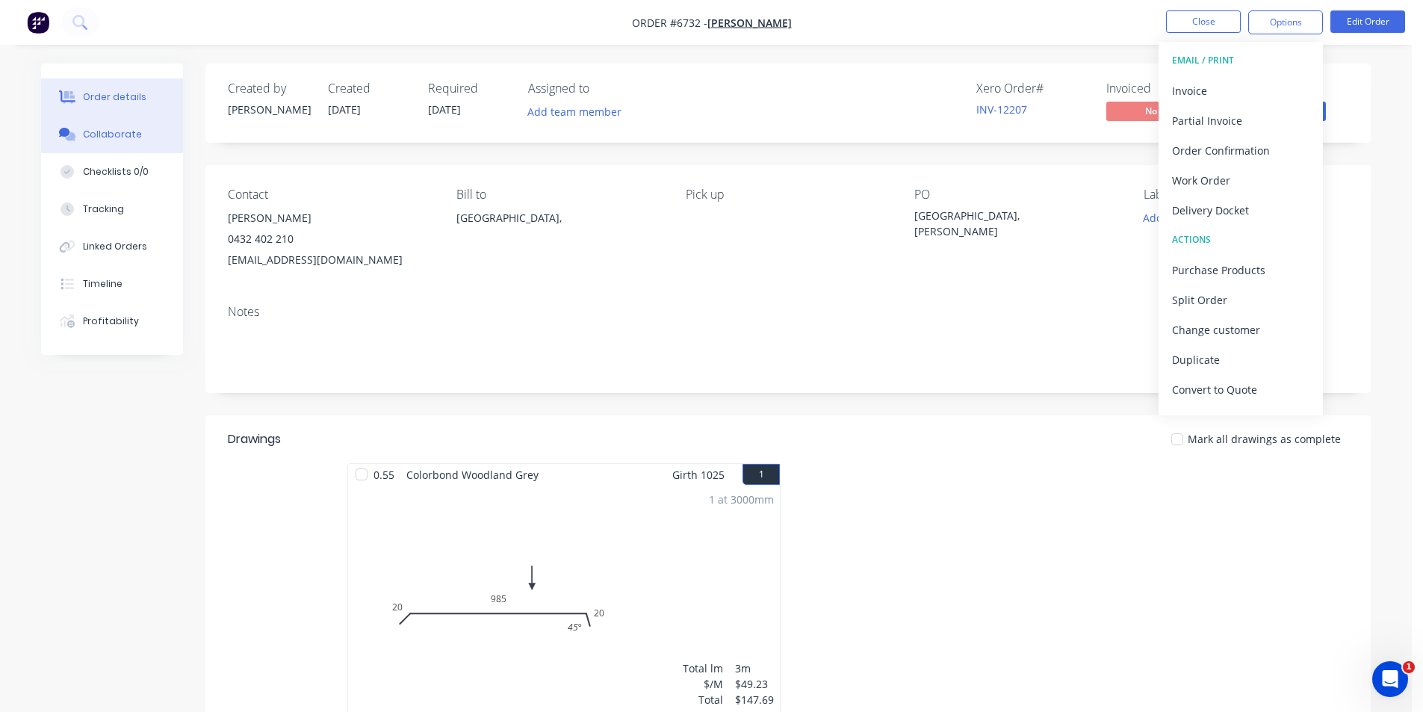
click at [129, 133] on div "Collaborate" at bounding box center [112, 134] width 59 height 13
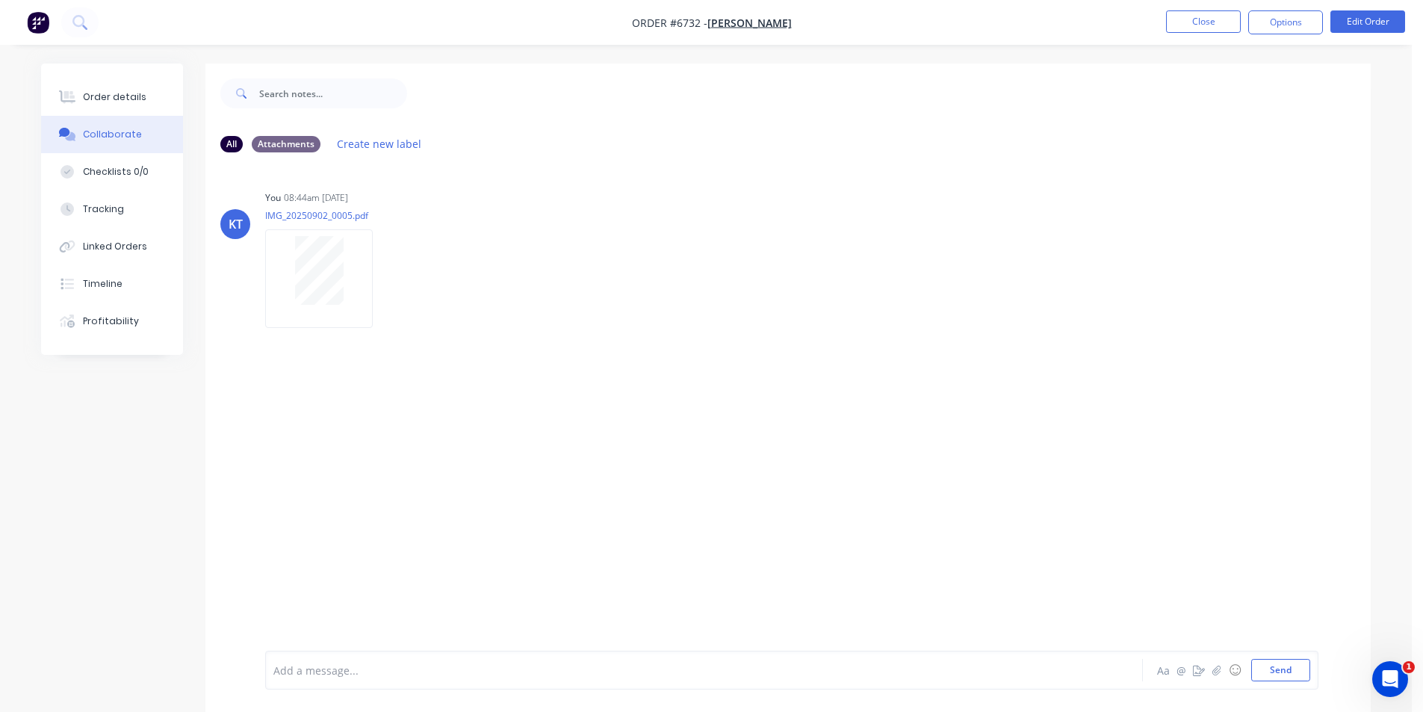
click at [186, 102] on div "Order details Collaborate Checklists 0/0 Tracking Linked Orders Timeline Profit…" at bounding box center [123, 209] width 164 height 291
click at [63, 109] on button "Order details" at bounding box center [112, 96] width 142 height 37
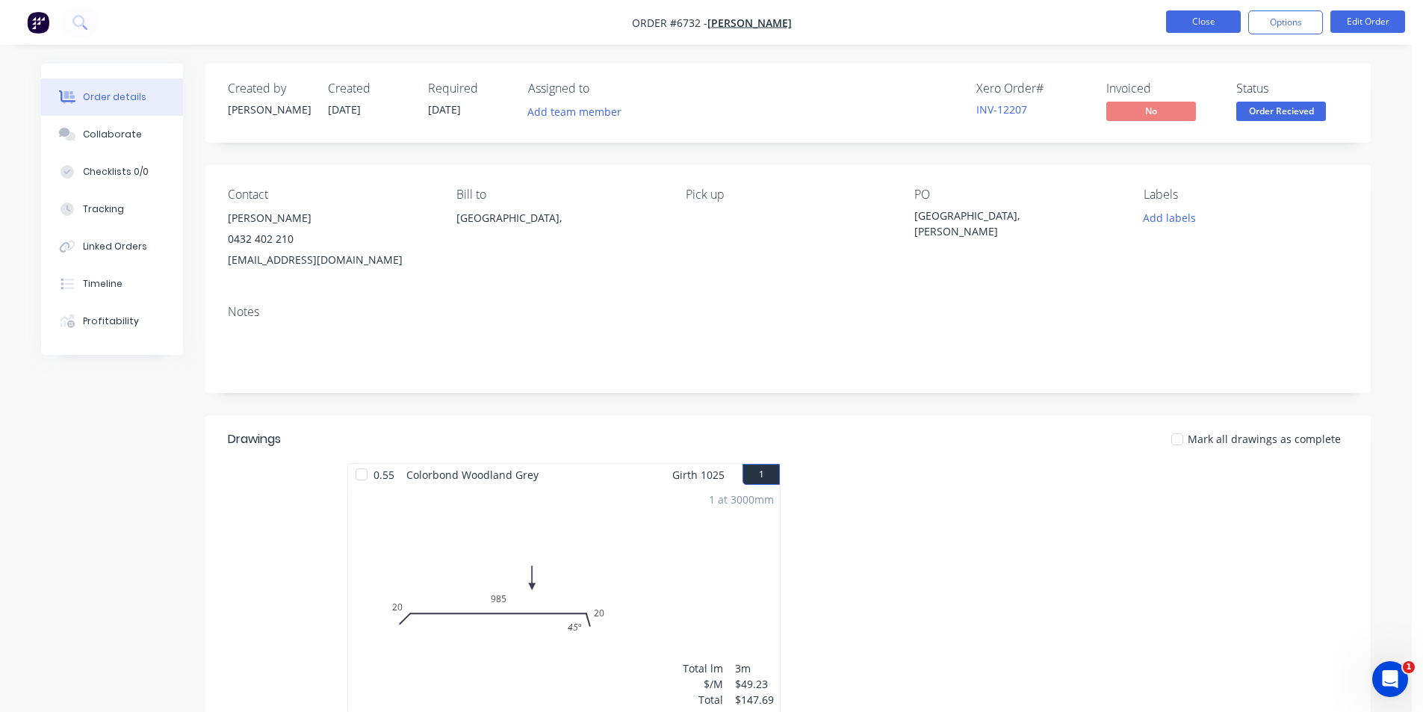
click at [1234, 16] on button "Close" at bounding box center [1203, 21] width 75 height 22
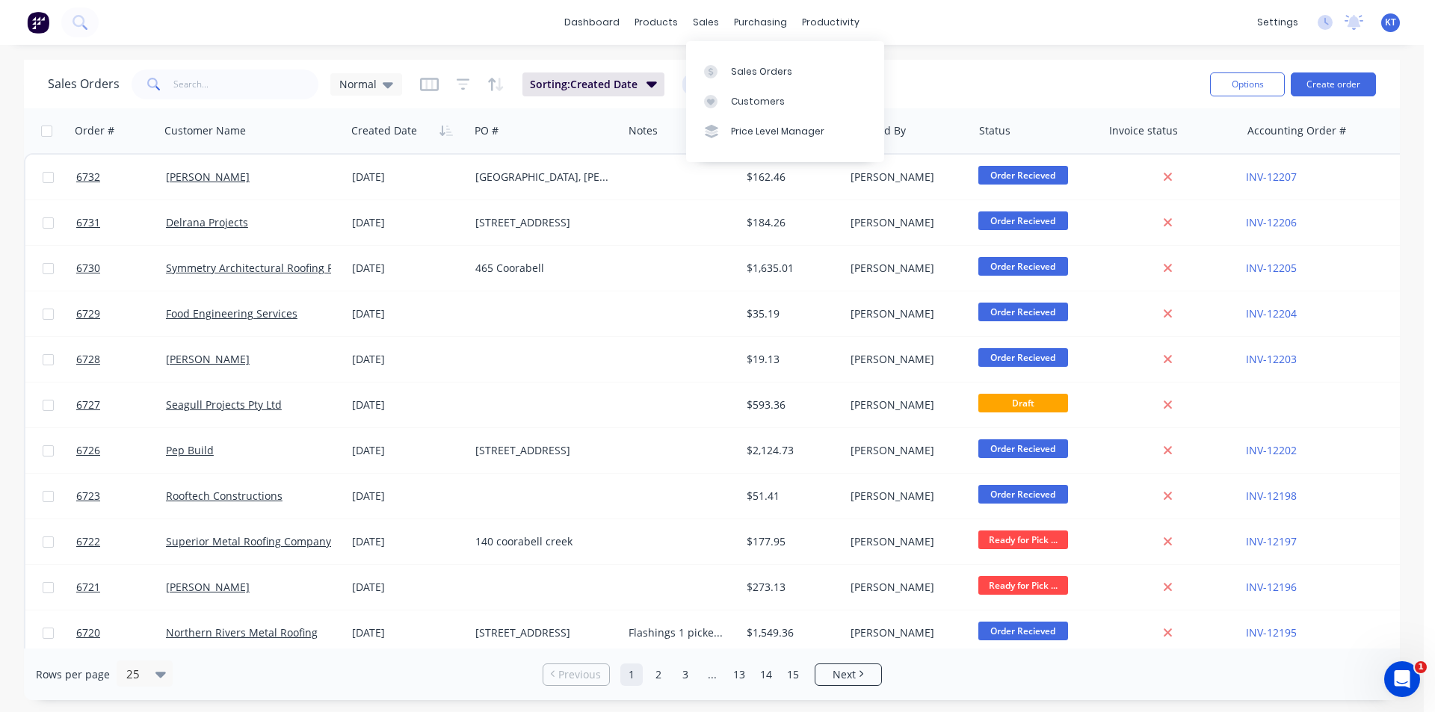
drag, startPoint x: 731, startPoint y: 60, endPoint x: 755, endPoint y: 53, distance: 25.6
click at [731, 60] on link "Sales Orders" at bounding box center [785, 71] width 198 height 30
click at [1317, 91] on button "Create order" at bounding box center [1344, 84] width 85 height 24
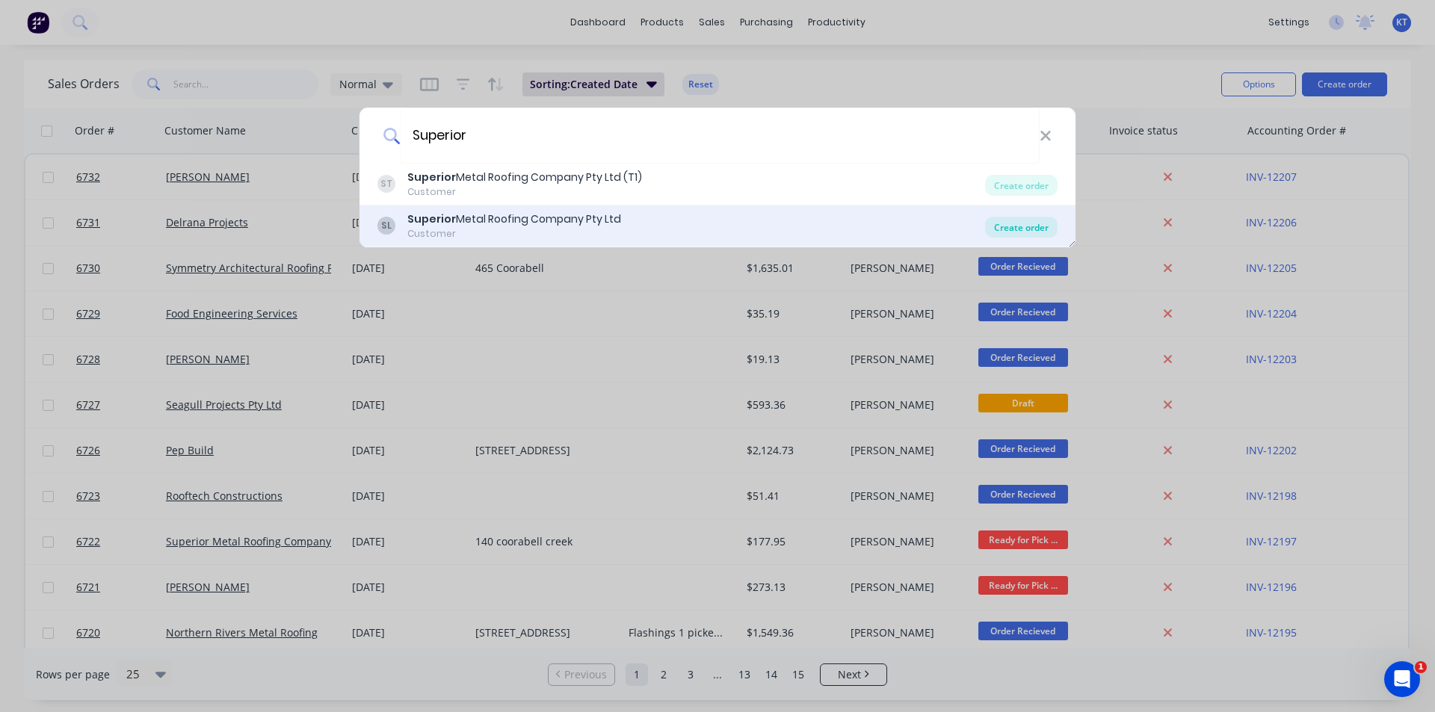
type input "Superior"
click at [990, 229] on div "Create order" at bounding box center [1021, 227] width 72 height 21
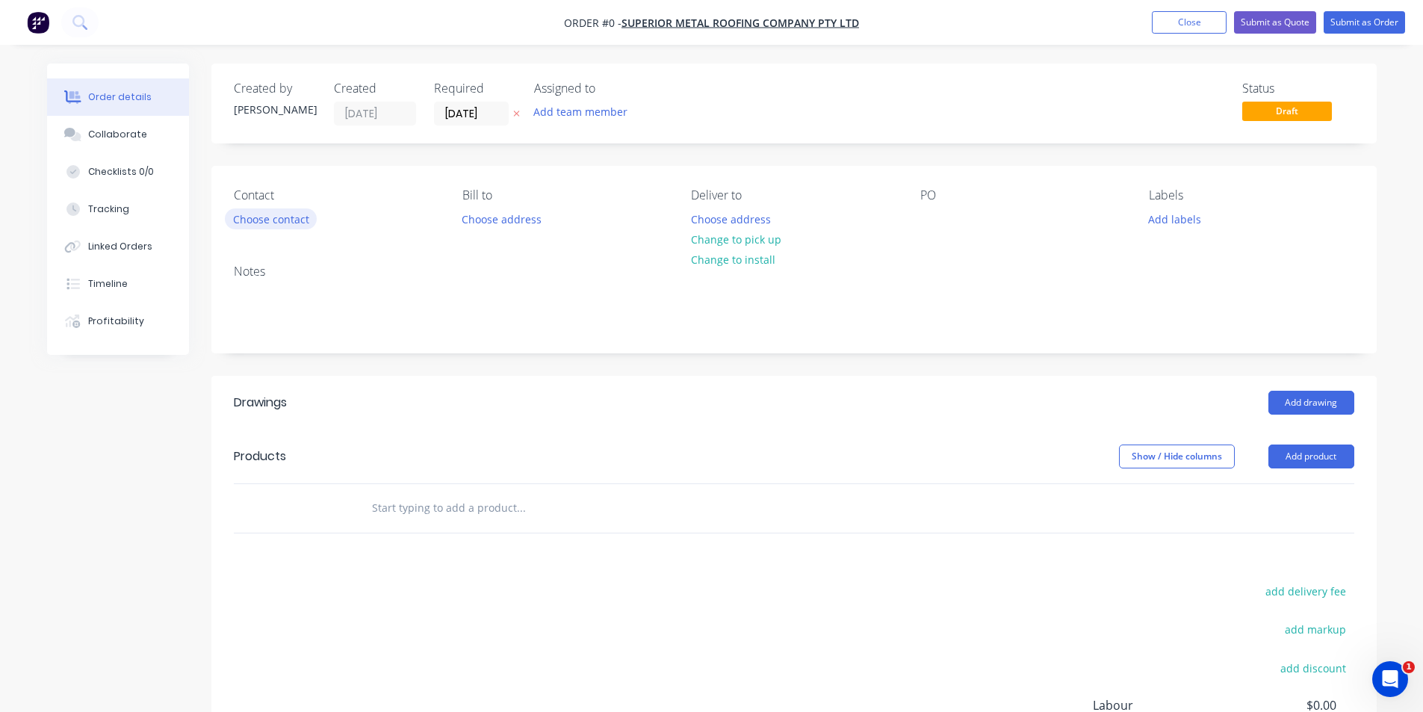
click at [266, 217] on button "Choose contact" at bounding box center [271, 218] width 92 height 20
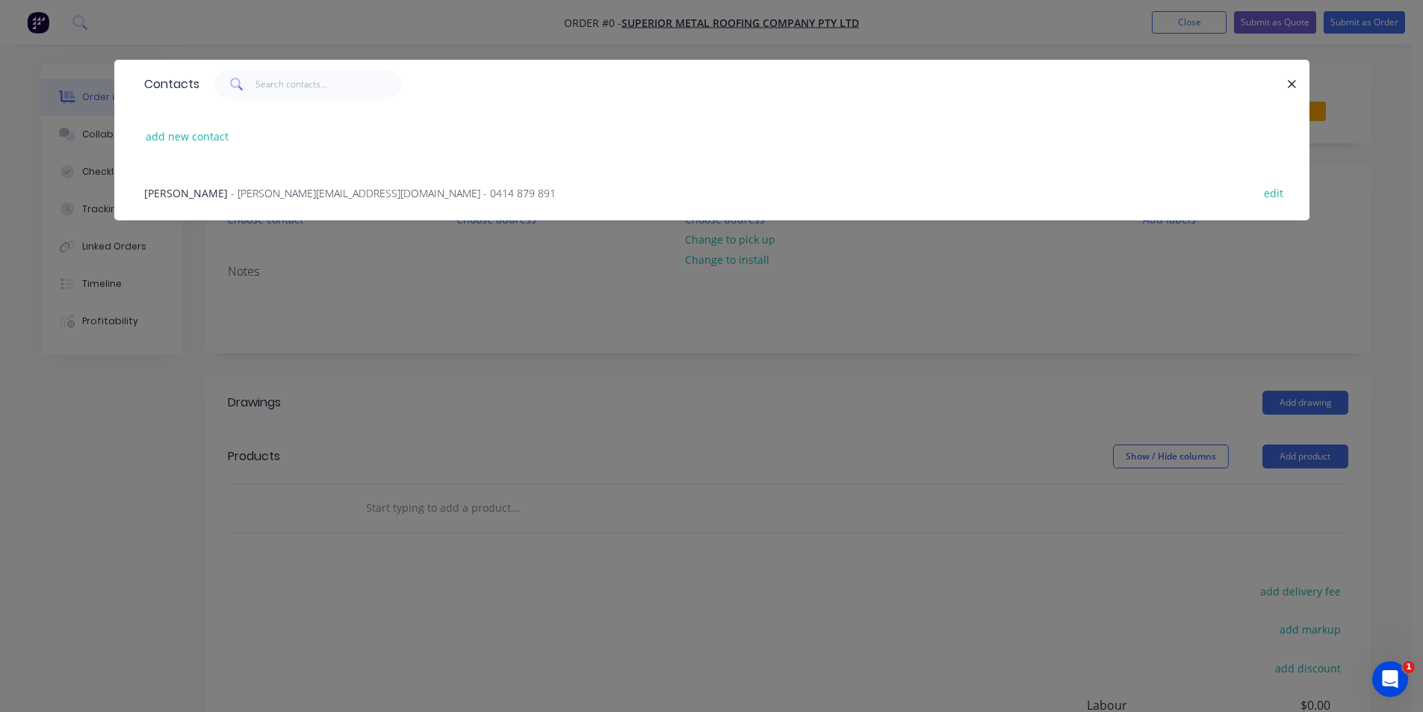
click at [247, 187] on span "- [PERSON_NAME][EMAIL_ADDRESS][DOMAIN_NAME] - 0414 879 891" at bounding box center [393, 193] width 325 height 14
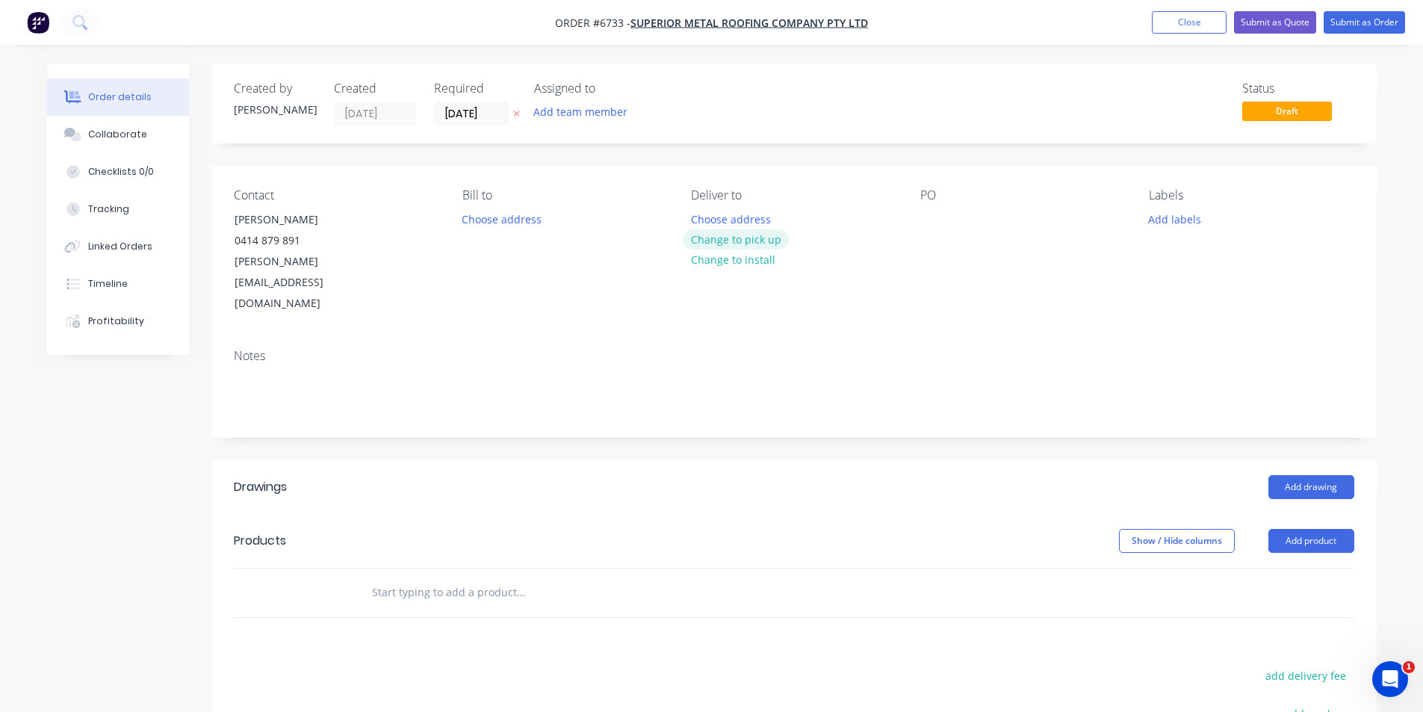
click at [740, 244] on button "Change to pick up" at bounding box center [736, 239] width 106 height 20
click at [929, 227] on div at bounding box center [933, 219] width 24 height 22
click at [929, 221] on div at bounding box center [933, 219] width 24 height 22
click at [1337, 475] on button "Add drawing" at bounding box center [1312, 487] width 86 height 24
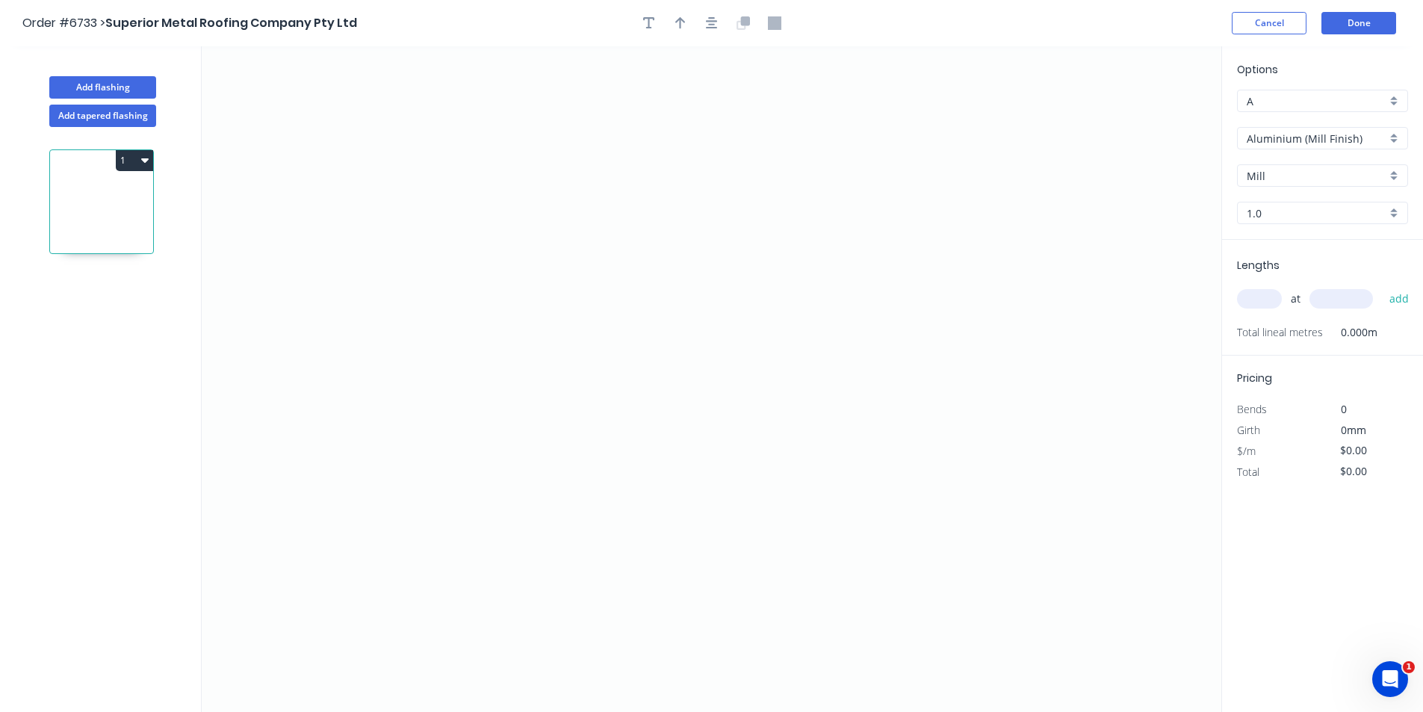
click at [1330, 141] on input "Aluminium (Mill Finish)" at bounding box center [1317, 139] width 140 height 16
click at [1327, 221] on div "Colorbond" at bounding box center [1323, 219] width 170 height 26
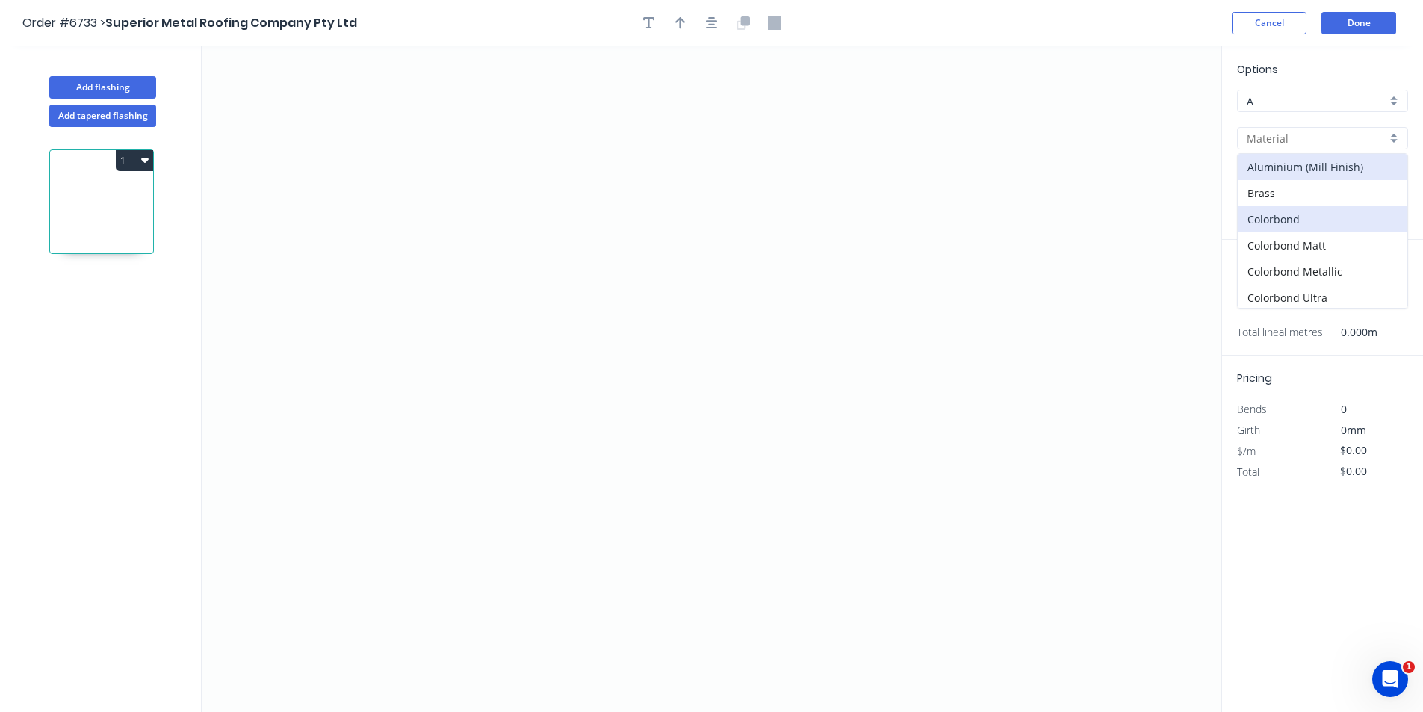
type input "Colorbond"
type input "Basalt"
type input "0.55"
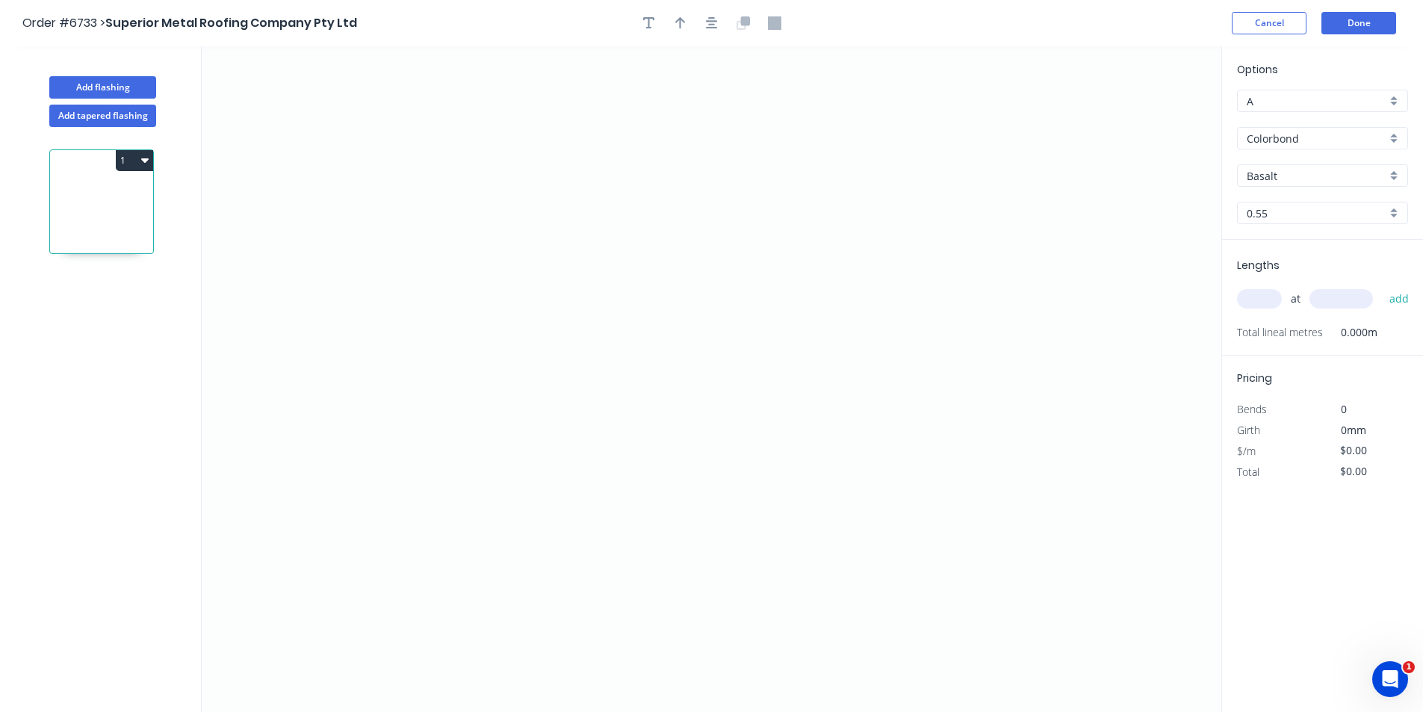
click at [1327, 182] on input "Basalt" at bounding box center [1317, 176] width 140 height 16
click at [1277, 300] on div "Pale Eucalypt" at bounding box center [1323, 298] width 170 height 26
type input "Pale Eucalypt"
click at [552, 229] on icon "0" at bounding box center [712, 379] width 1020 height 666
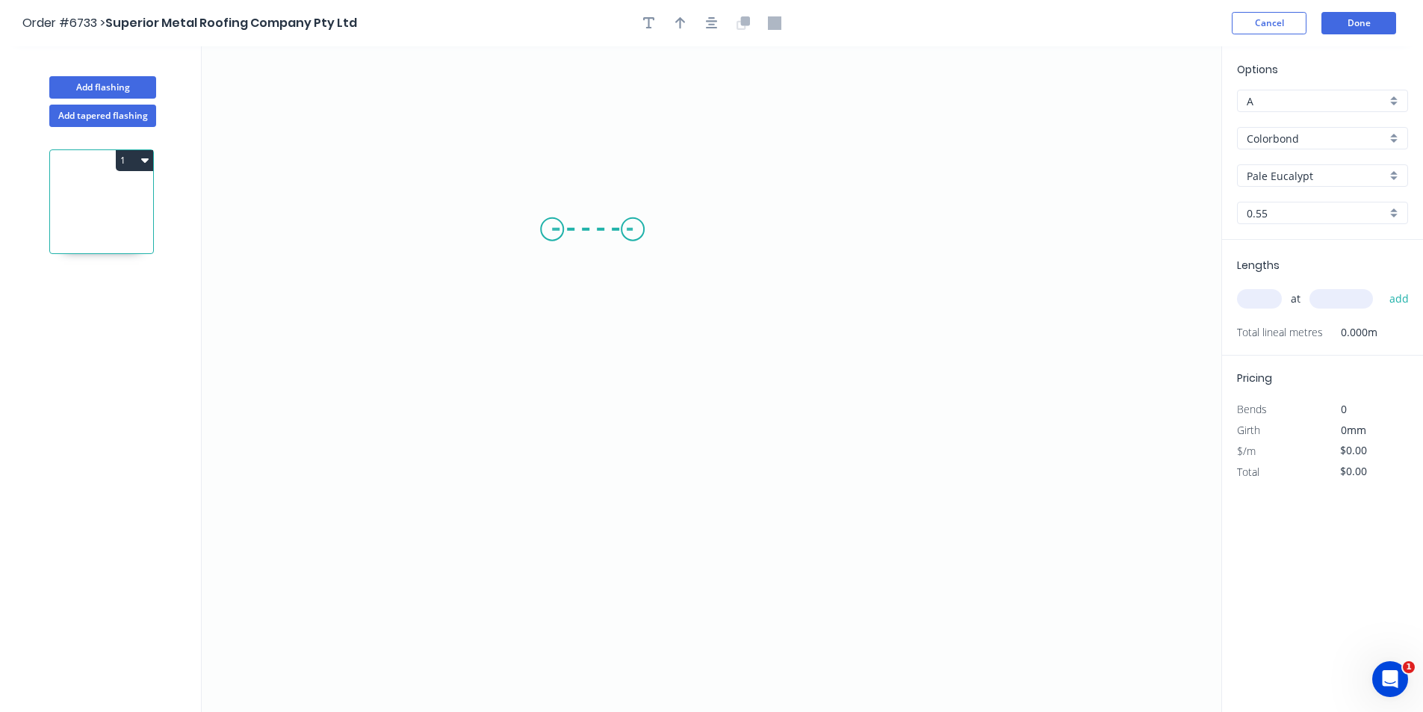
click at [633, 232] on icon "0" at bounding box center [712, 379] width 1020 height 666
click at [629, 470] on icon "0 ?" at bounding box center [712, 379] width 1020 height 666
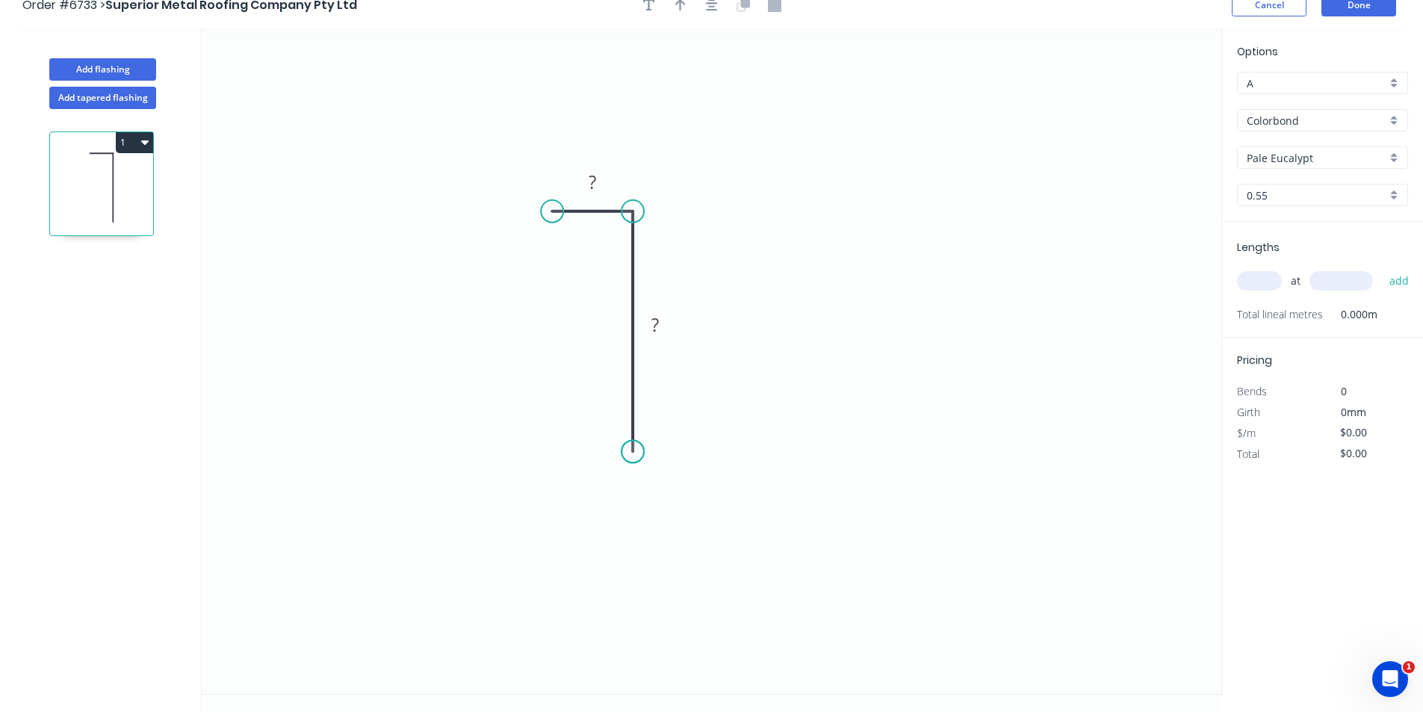
scroll to position [28, 0]
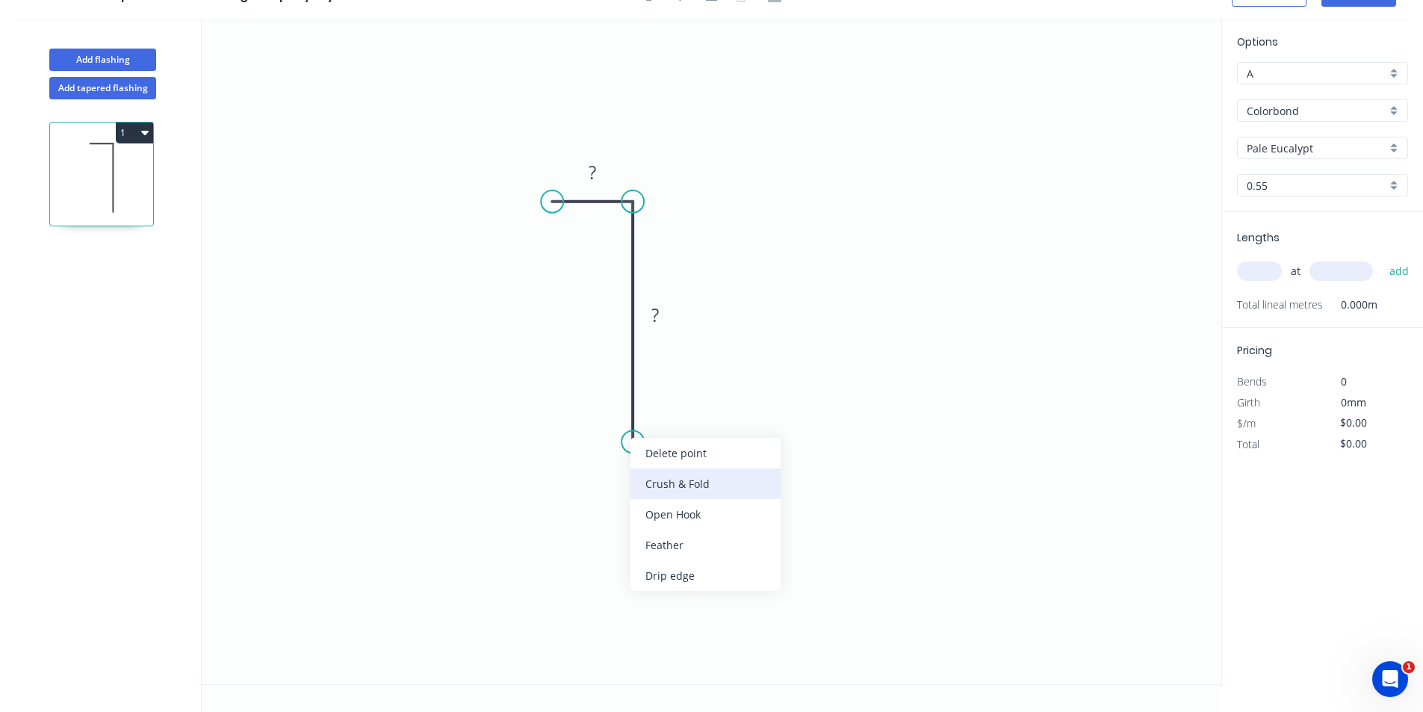
click at [660, 474] on div "Crush & Fold" at bounding box center [706, 483] width 150 height 31
click at [684, 505] on div "Flip bend" at bounding box center [706, 494] width 150 height 31
click at [653, 321] on tspan "?" at bounding box center [655, 315] width 7 height 25
type input "$9.44"
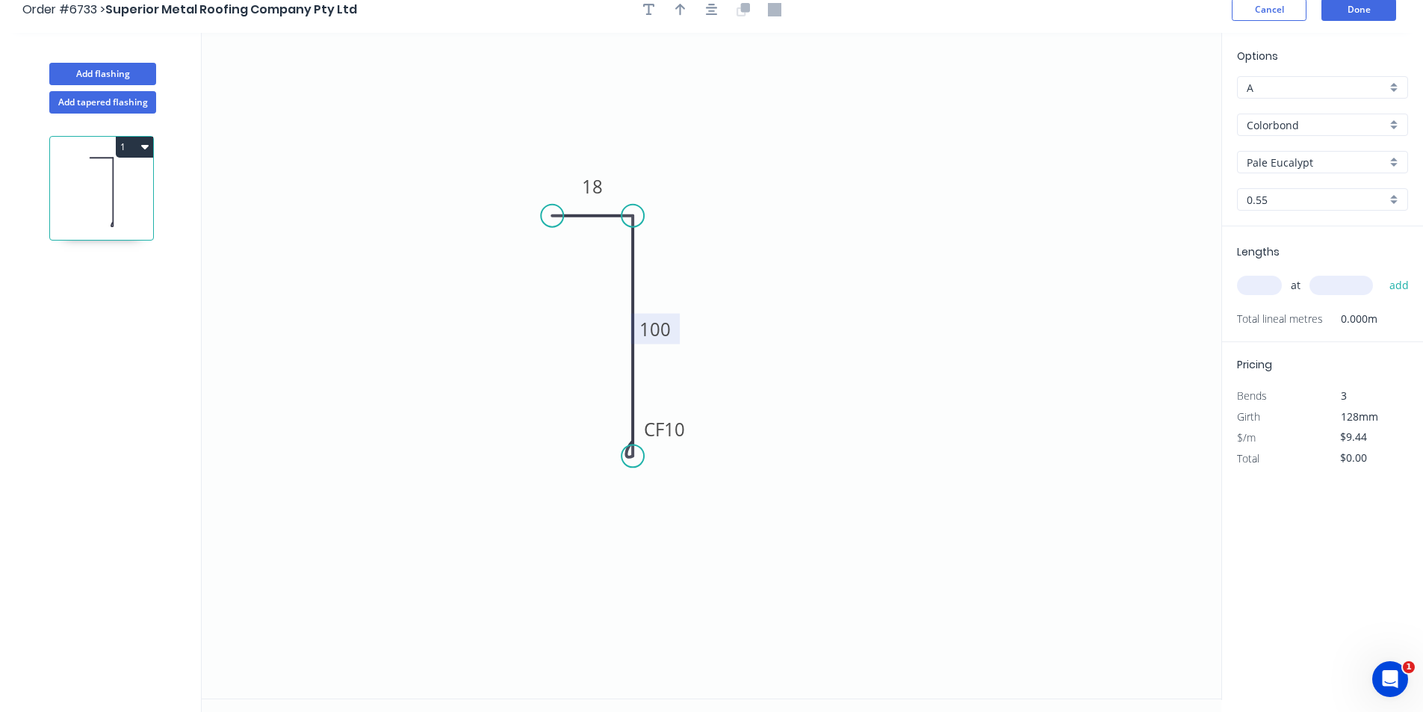
scroll to position [0, 0]
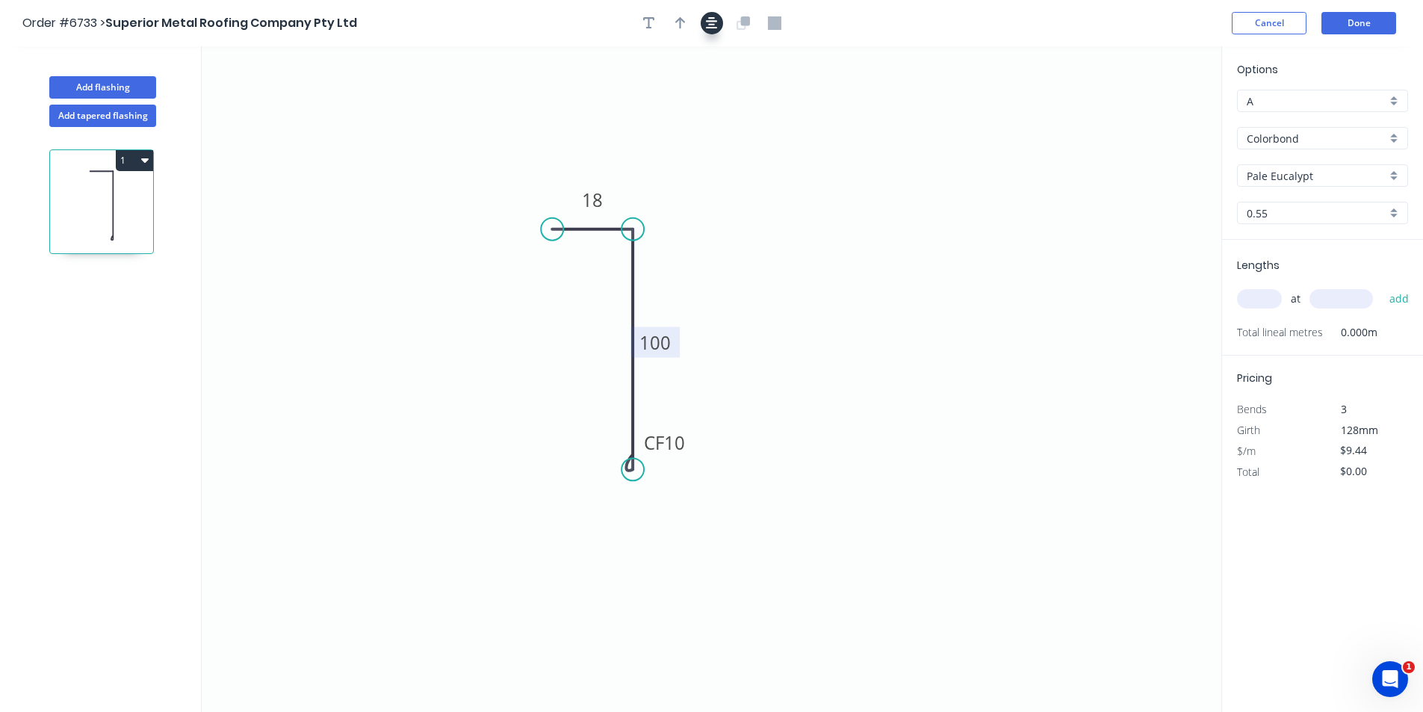
click at [706, 23] on icon "button" at bounding box center [712, 22] width 12 height 13
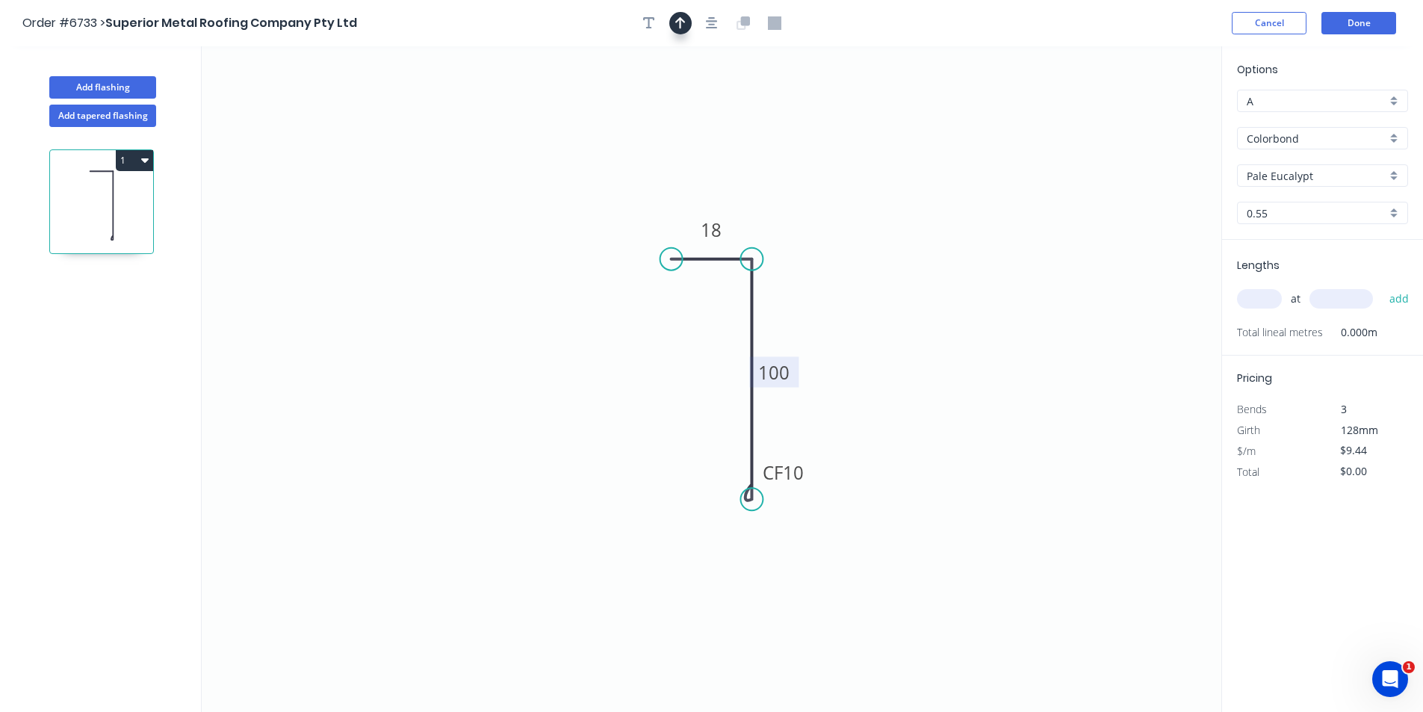
click at [677, 20] on icon "button" at bounding box center [680, 22] width 10 height 13
click at [1145, 116] on icon at bounding box center [1145, 104] width 13 height 48
drag, startPoint x: 1145, startPoint y: 116, endPoint x: 802, endPoint y: 224, distance: 360.4
click at [802, 224] on icon at bounding box center [813, 212] width 43 height 43
click at [1275, 305] on input "text" at bounding box center [1259, 298] width 45 height 19
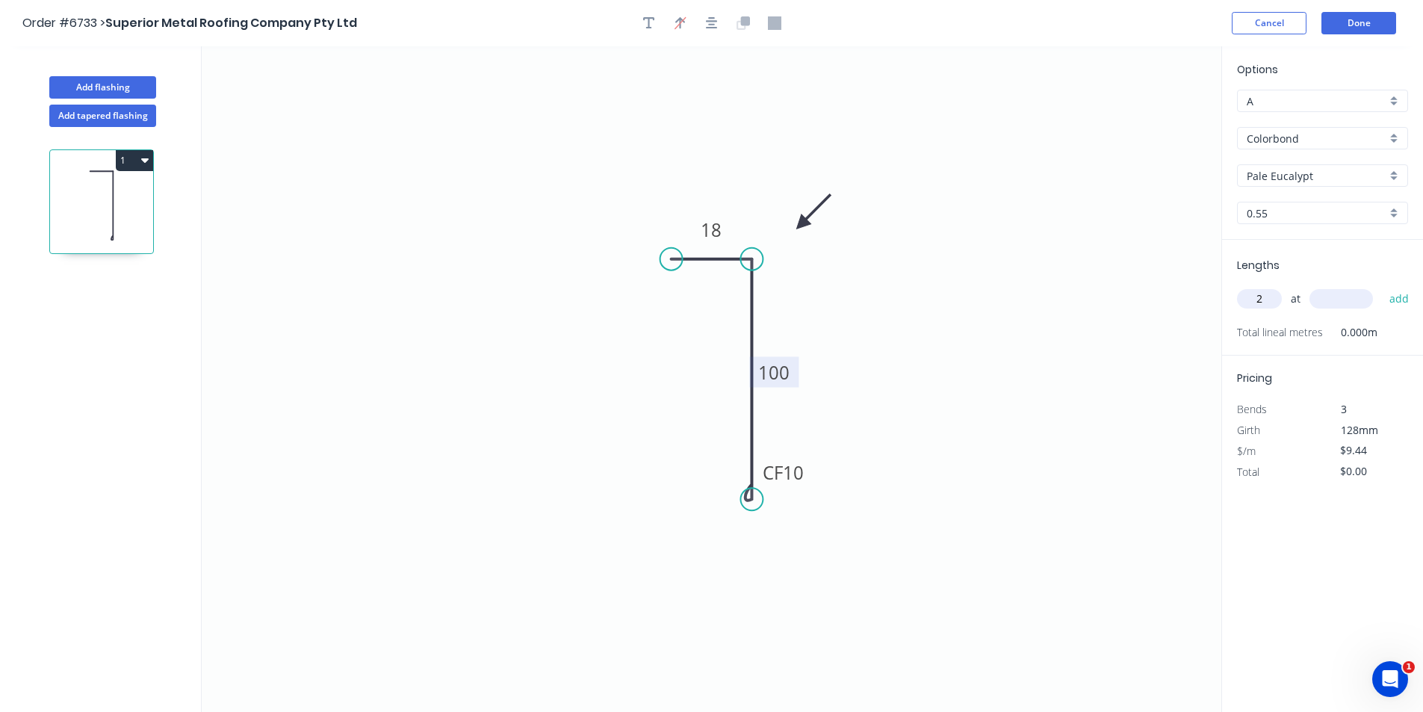
type input "2"
type input "1800"
click at [1382, 286] on button "add" at bounding box center [1399, 298] width 35 height 25
type input "$33.98"
click at [1382, 20] on button "Done" at bounding box center [1359, 23] width 75 height 22
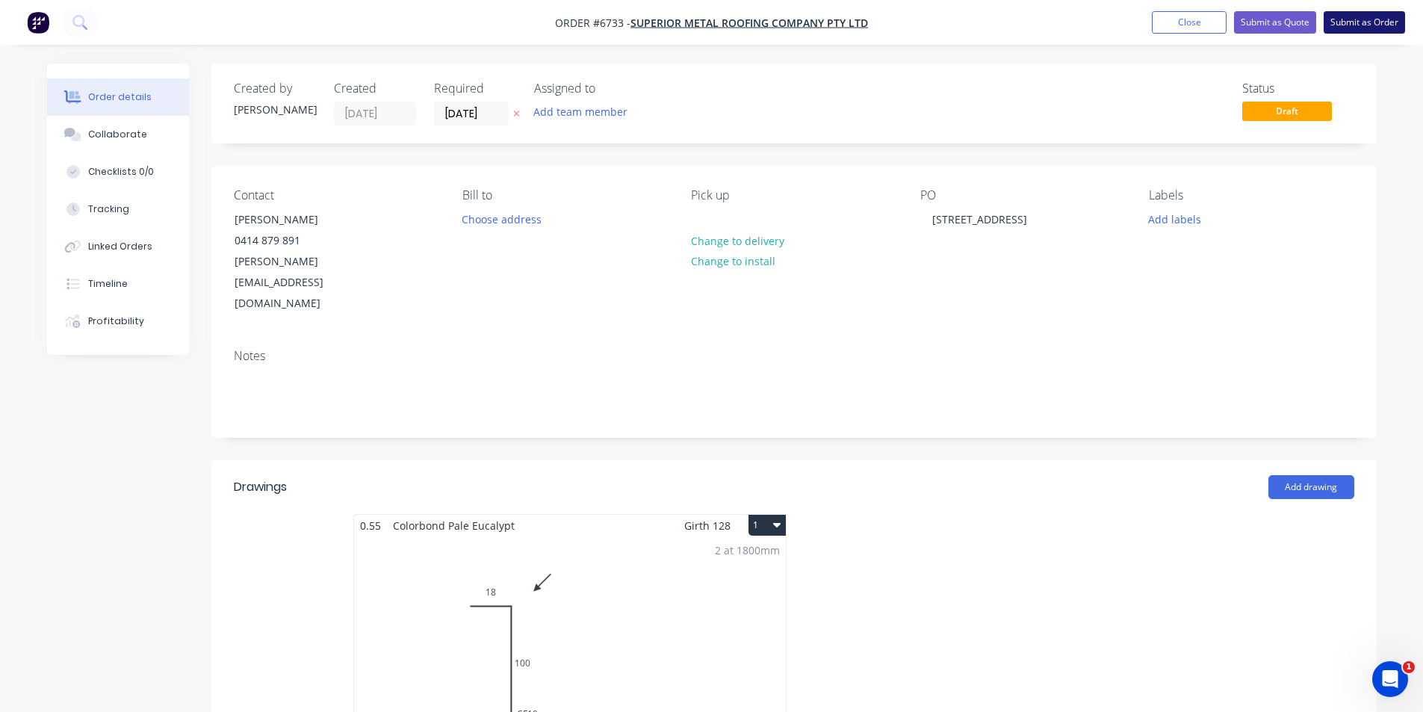
click at [1374, 28] on button "Submit as Order" at bounding box center [1364, 22] width 81 height 22
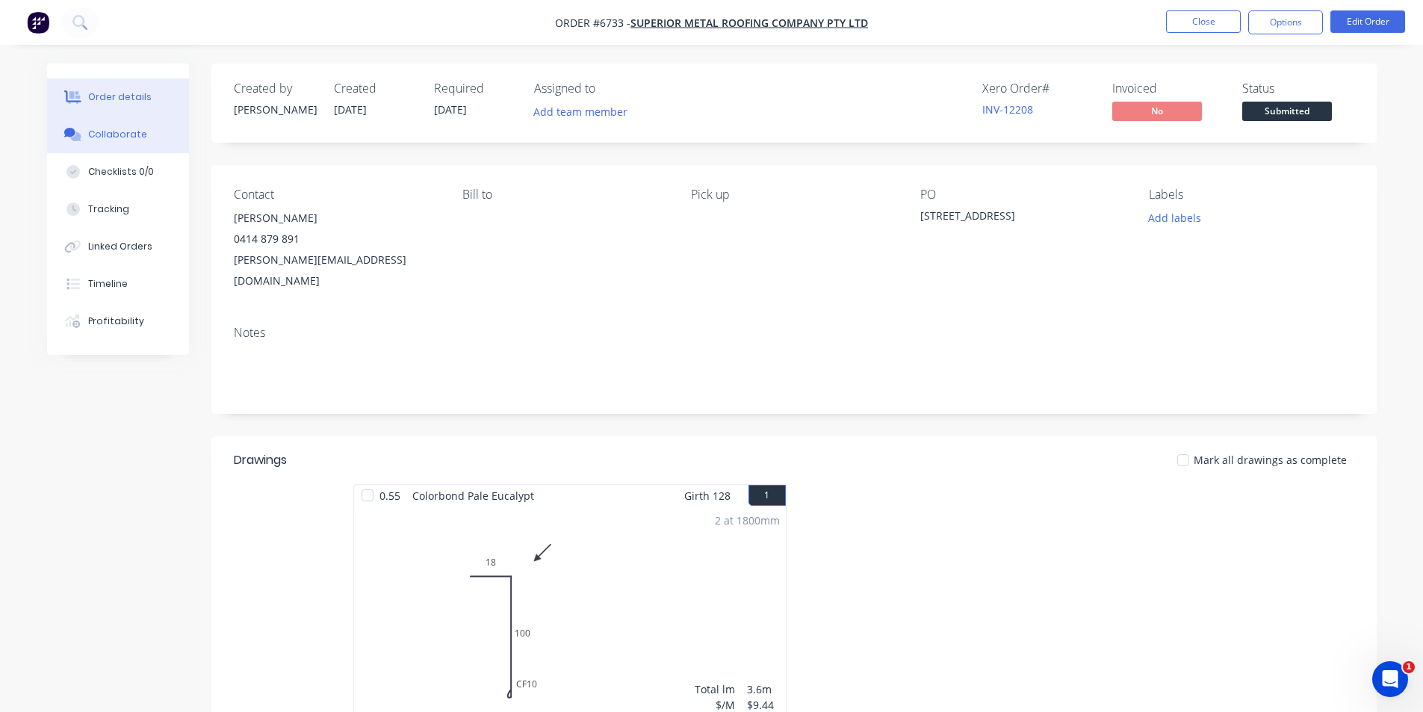
click at [140, 122] on button "Collaborate" at bounding box center [118, 134] width 142 height 37
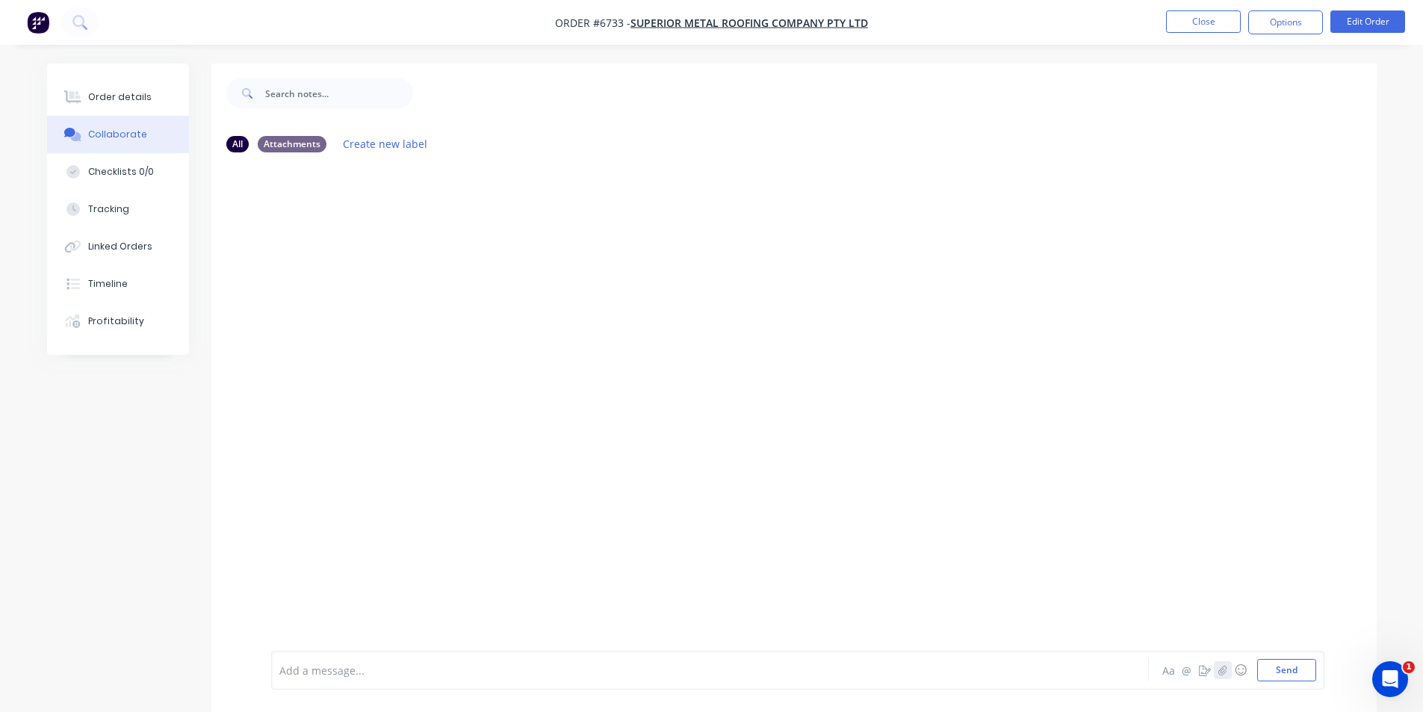
click at [1222, 670] on icon "button" at bounding box center [1222, 670] width 9 height 10
click at [1278, 678] on button "Send" at bounding box center [1287, 670] width 59 height 22
click at [100, 99] on div "Order details" at bounding box center [120, 96] width 64 height 13
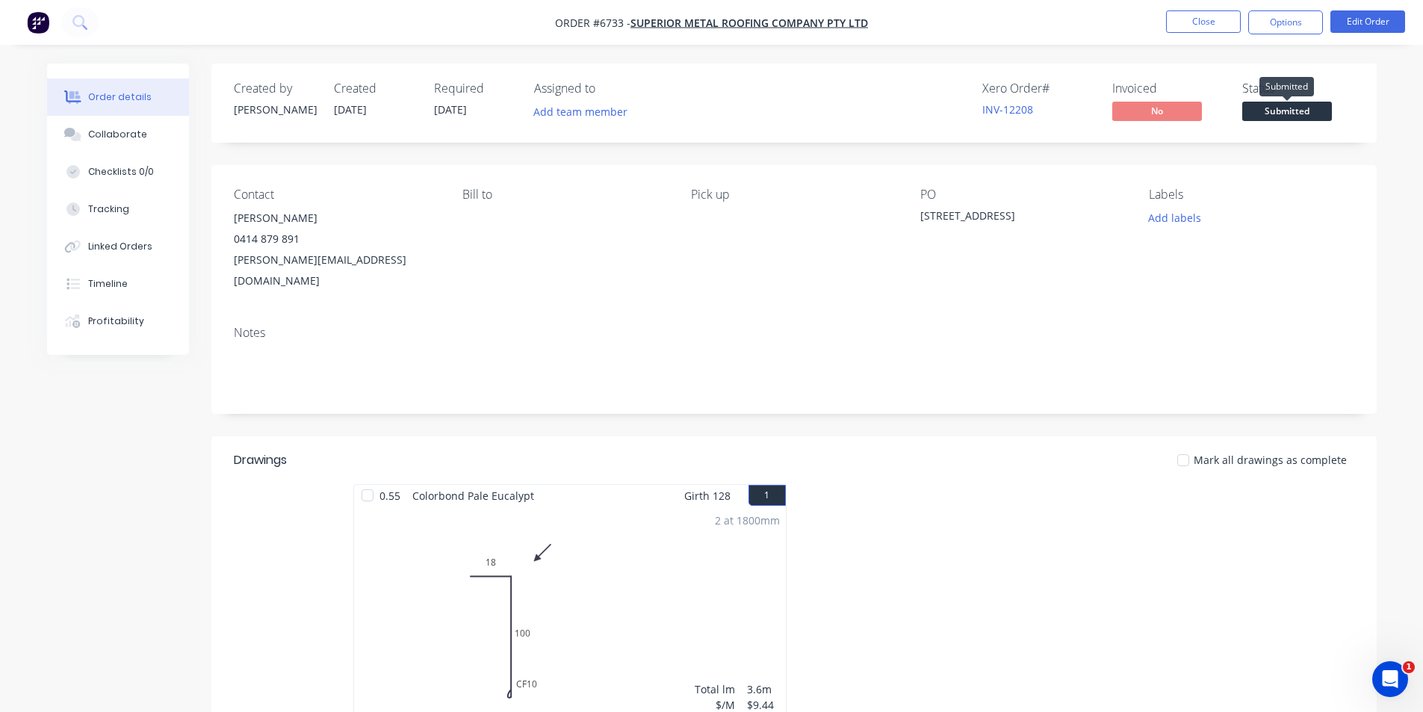
click at [1297, 110] on span "Submitted" at bounding box center [1288, 111] width 90 height 19
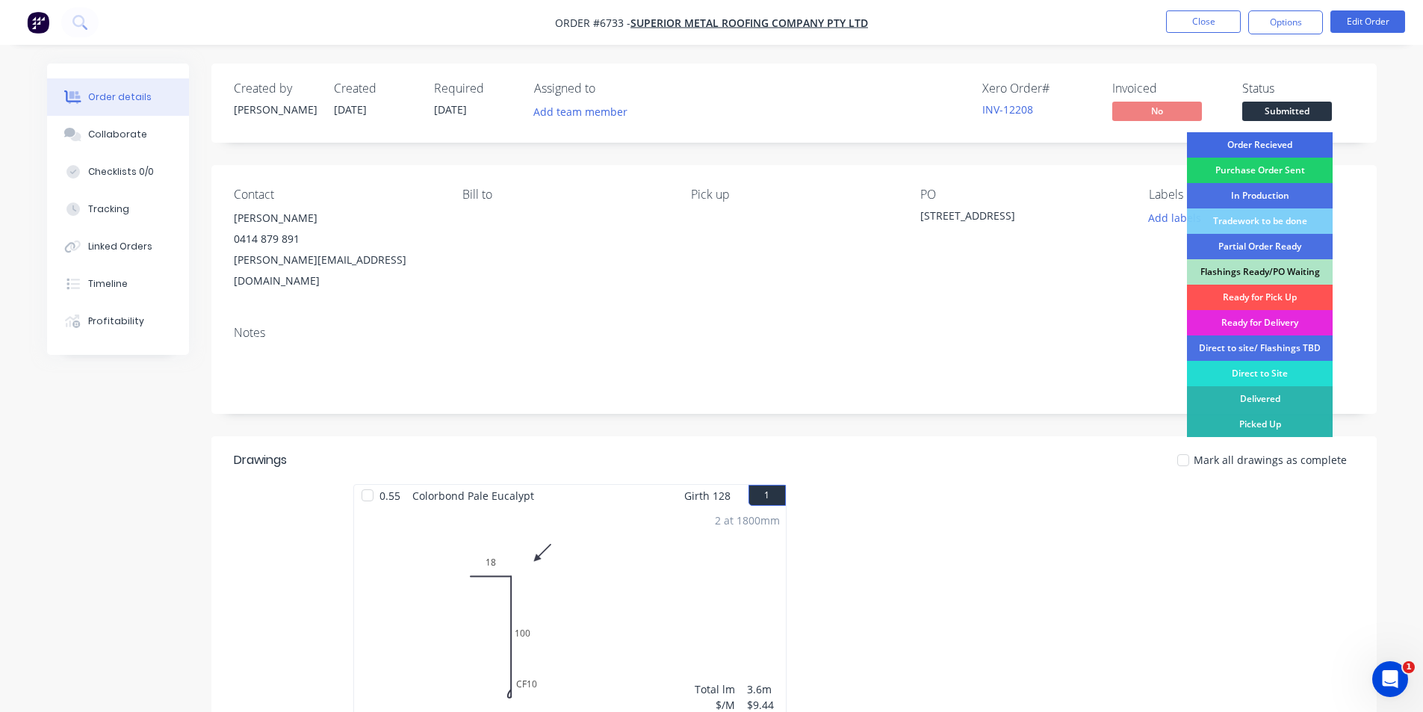
click at [1264, 140] on div "Order Recieved" at bounding box center [1260, 144] width 146 height 25
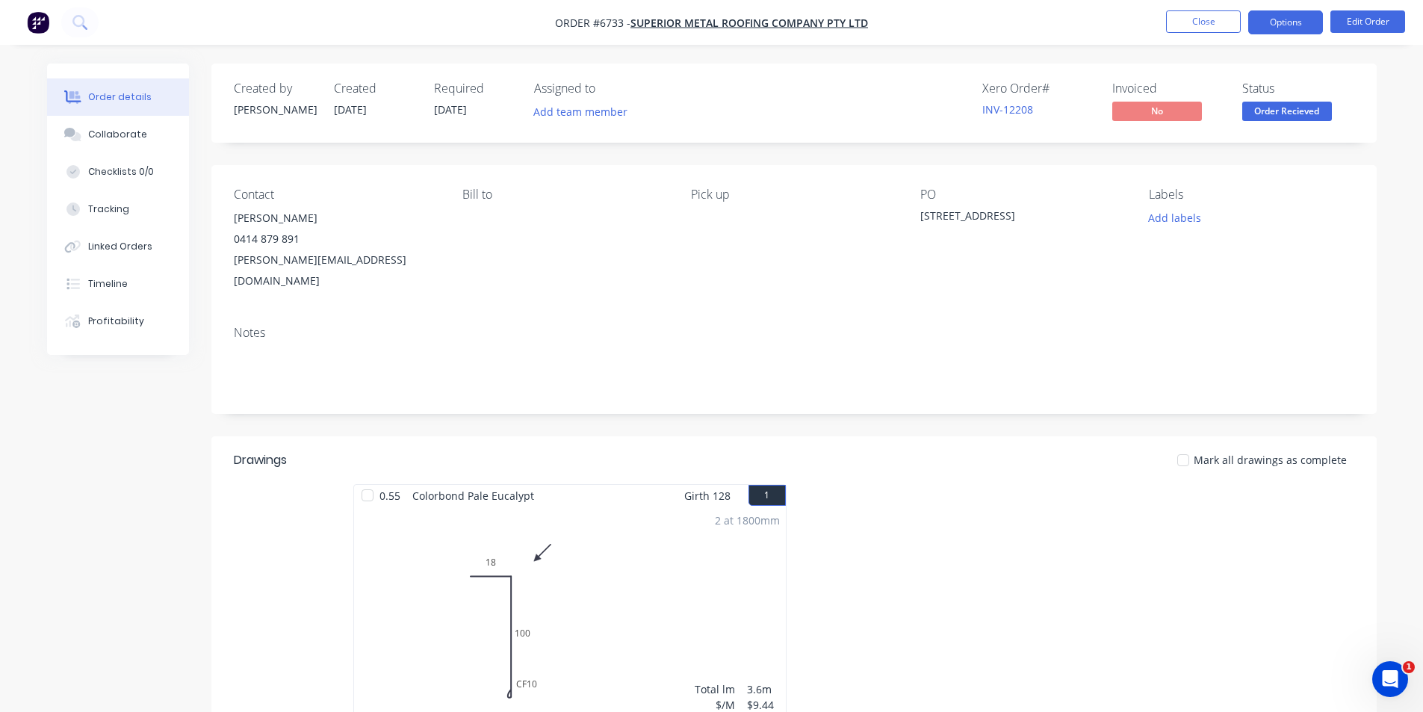
click at [1276, 12] on button "Options" at bounding box center [1286, 22] width 75 height 24
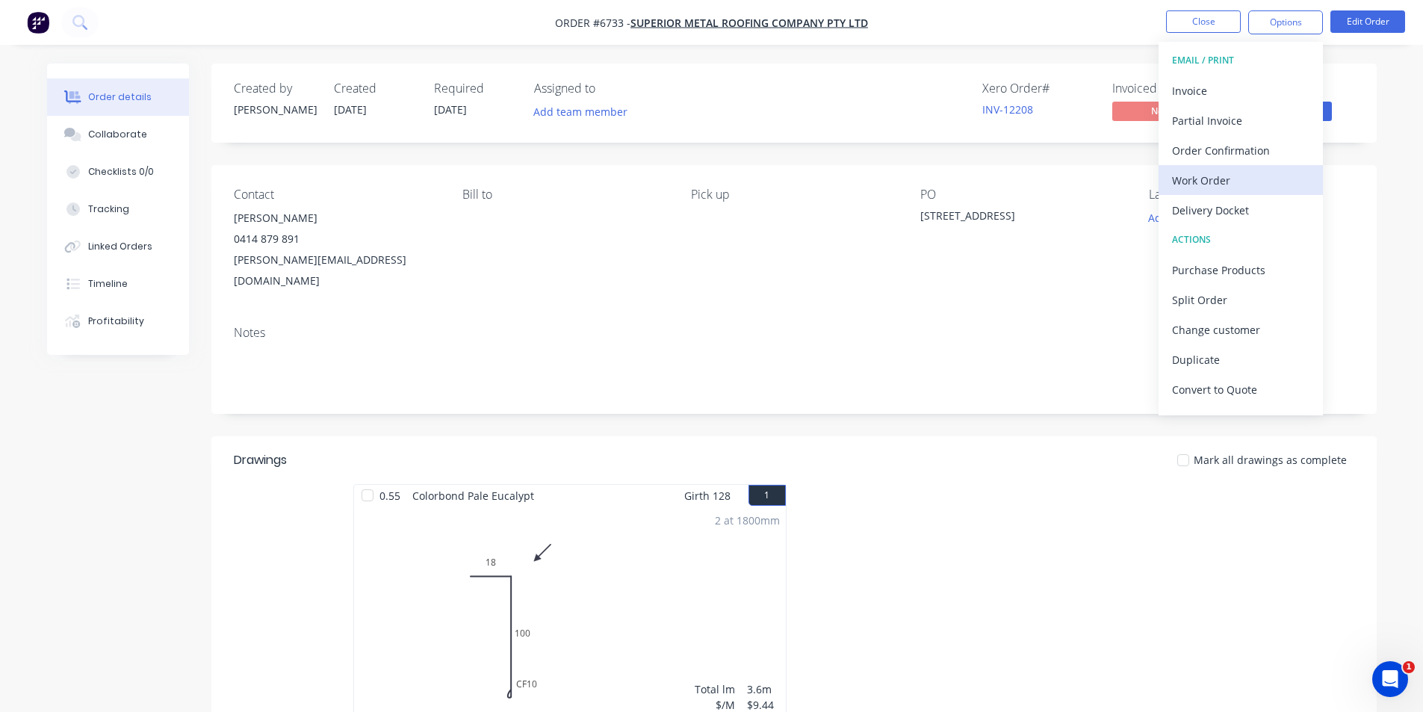
click at [1226, 172] on div "Work Order" at bounding box center [1240, 181] width 137 height 22
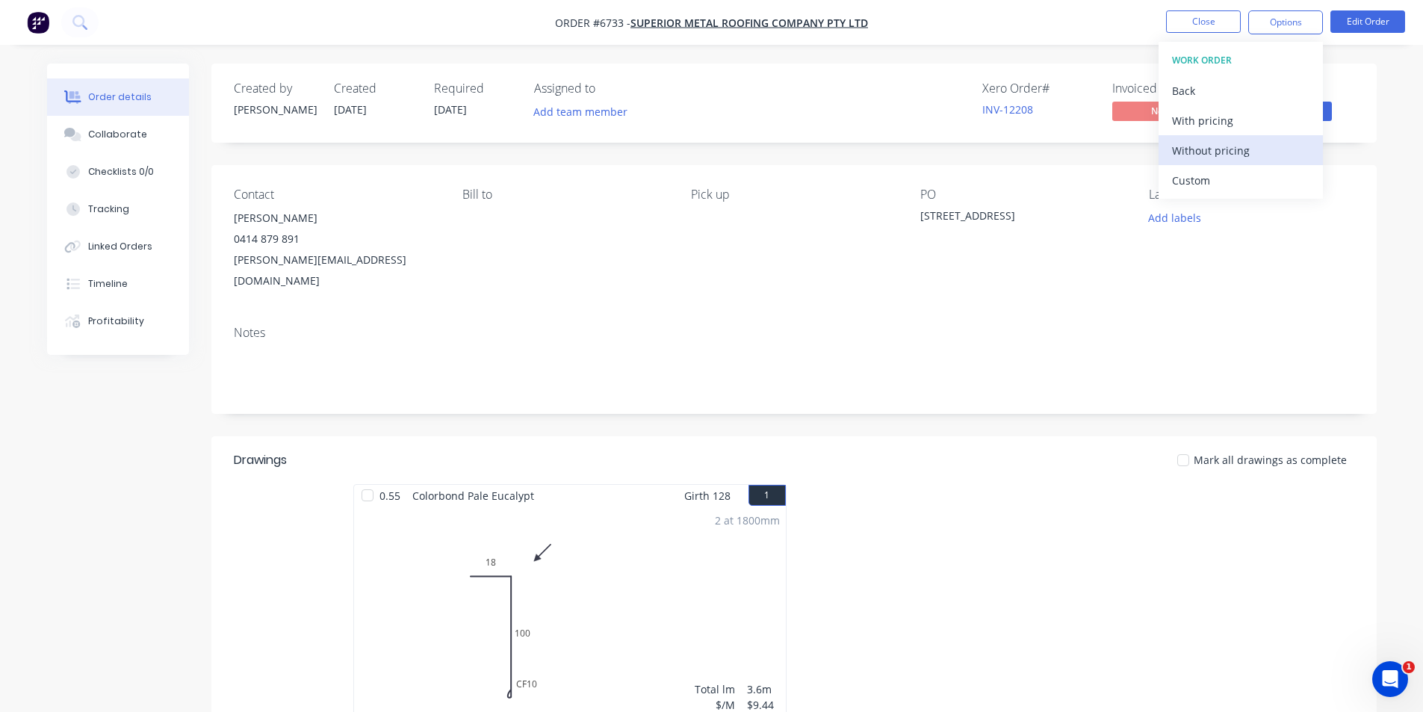
click at [1226, 155] on div "Without pricing" at bounding box center [1240, 151] width 137 height 22
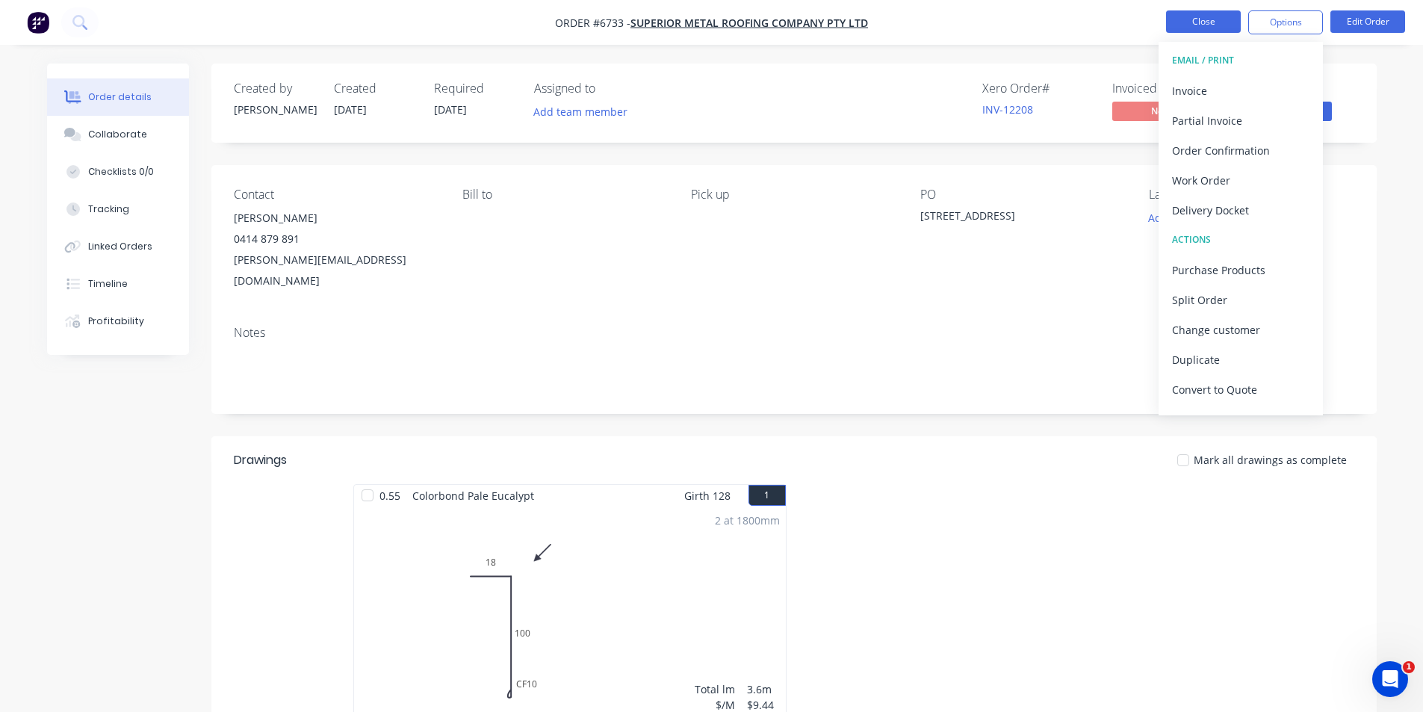
click at [1207, 15] on button "Close" at bounding box center [1203, 21] width 75 height 22
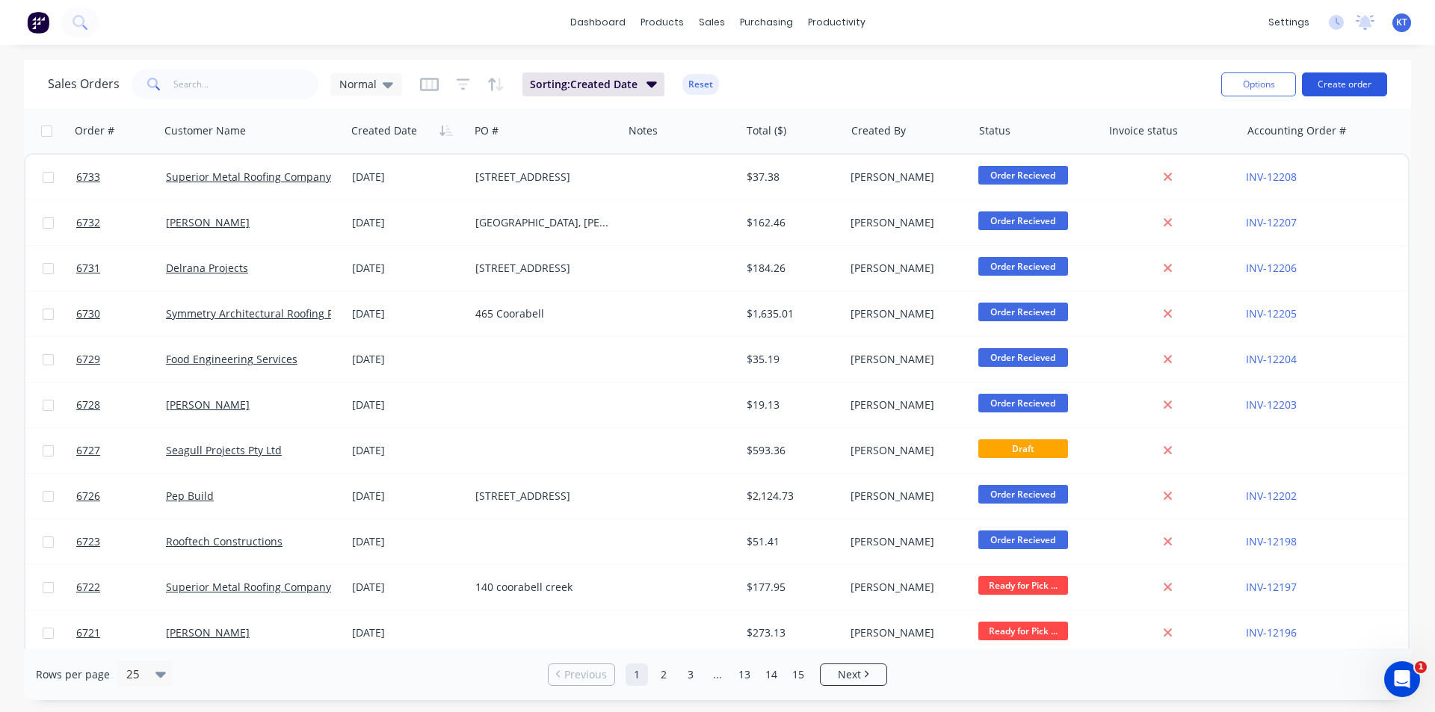
click at [1376, 87] on button "Create order" at bounding box center [1344, 84] width 85 height 24
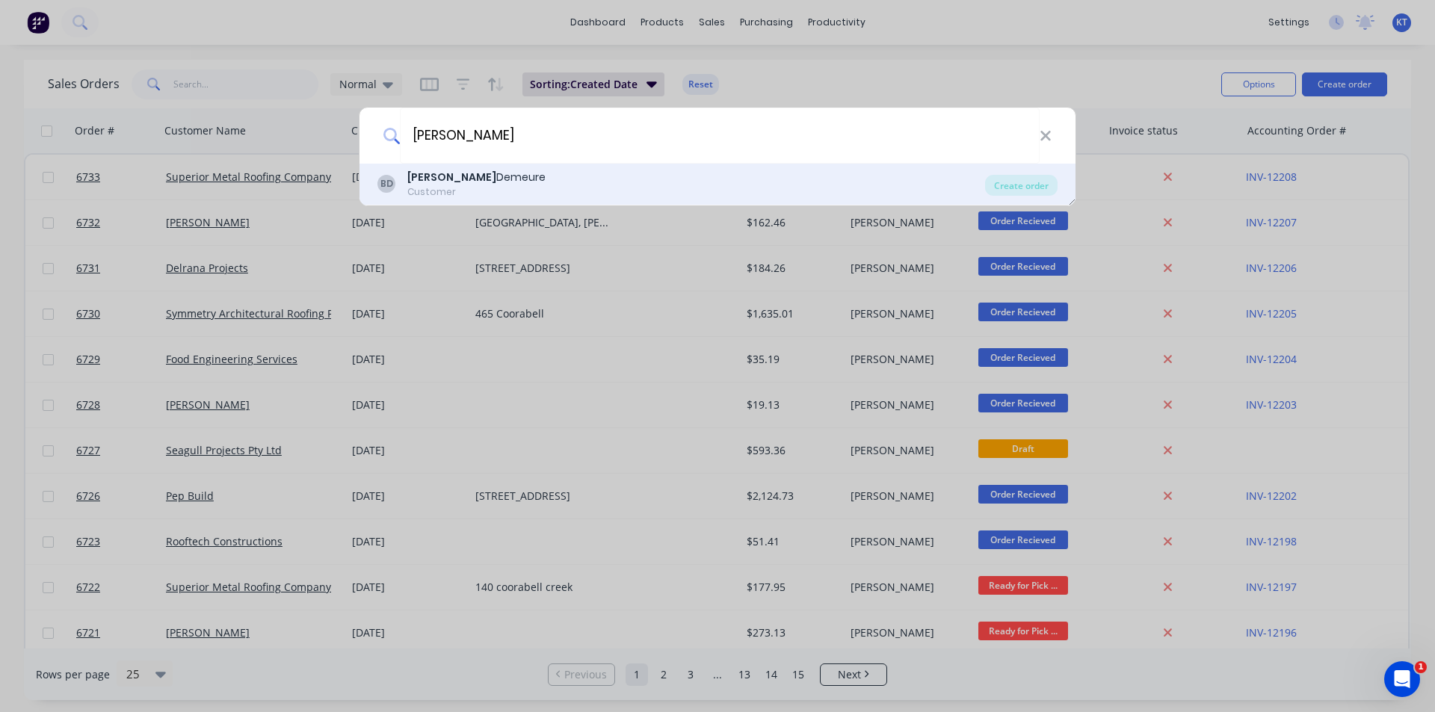
type input "[PERSON_NAME]"
click at [542, 179] on div "[PERSON_NAME] Demeure Customer" at bounding box center [680, 184] width 607 height 29
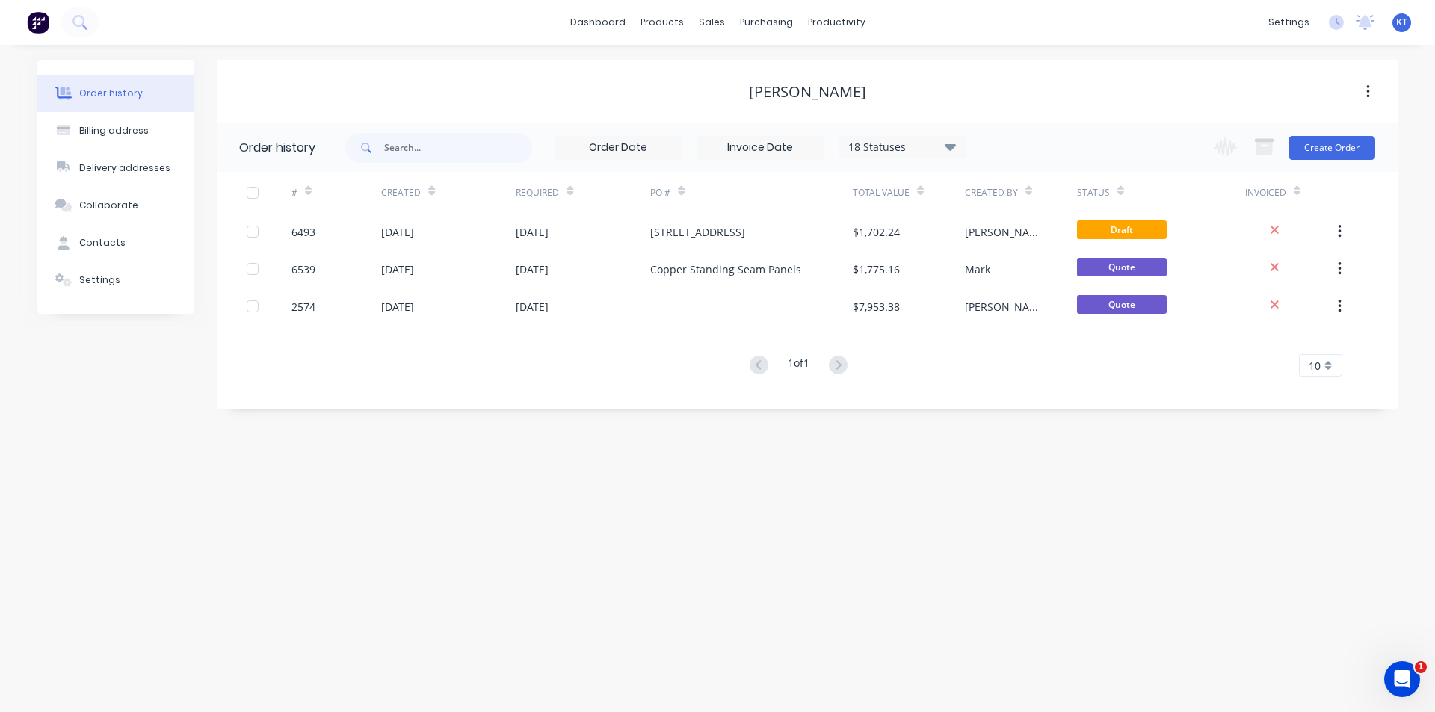
click at [1333, 161] on div "Change order status Submitted Order Recieved Purchase Order Sent In Production …" at bounding box center [1289, 147] width 170 height 49
click at [1337, 150] on button "Create Order" at bounding box center [1331, 148] width 87 height 24
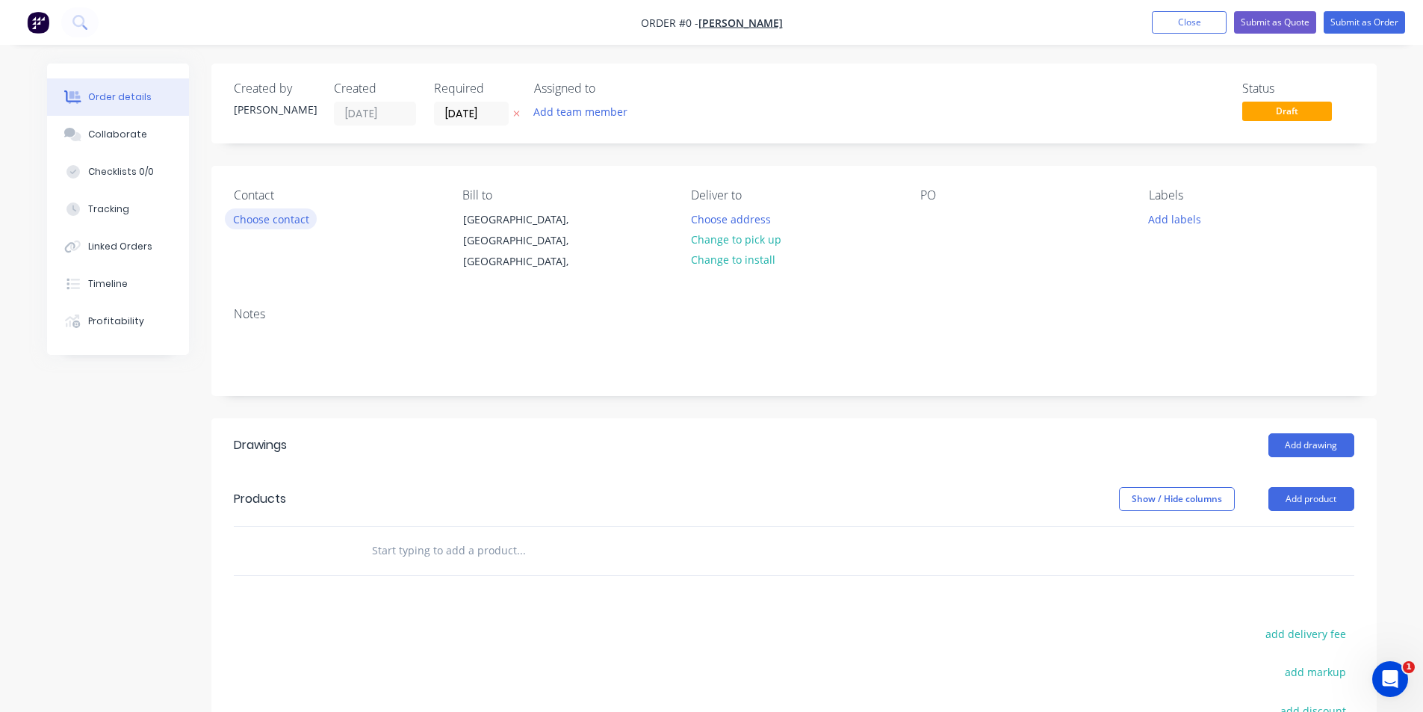
click at [262, 221] on button "Choose contact" at bounding box center [271, 218] width 92 height 20
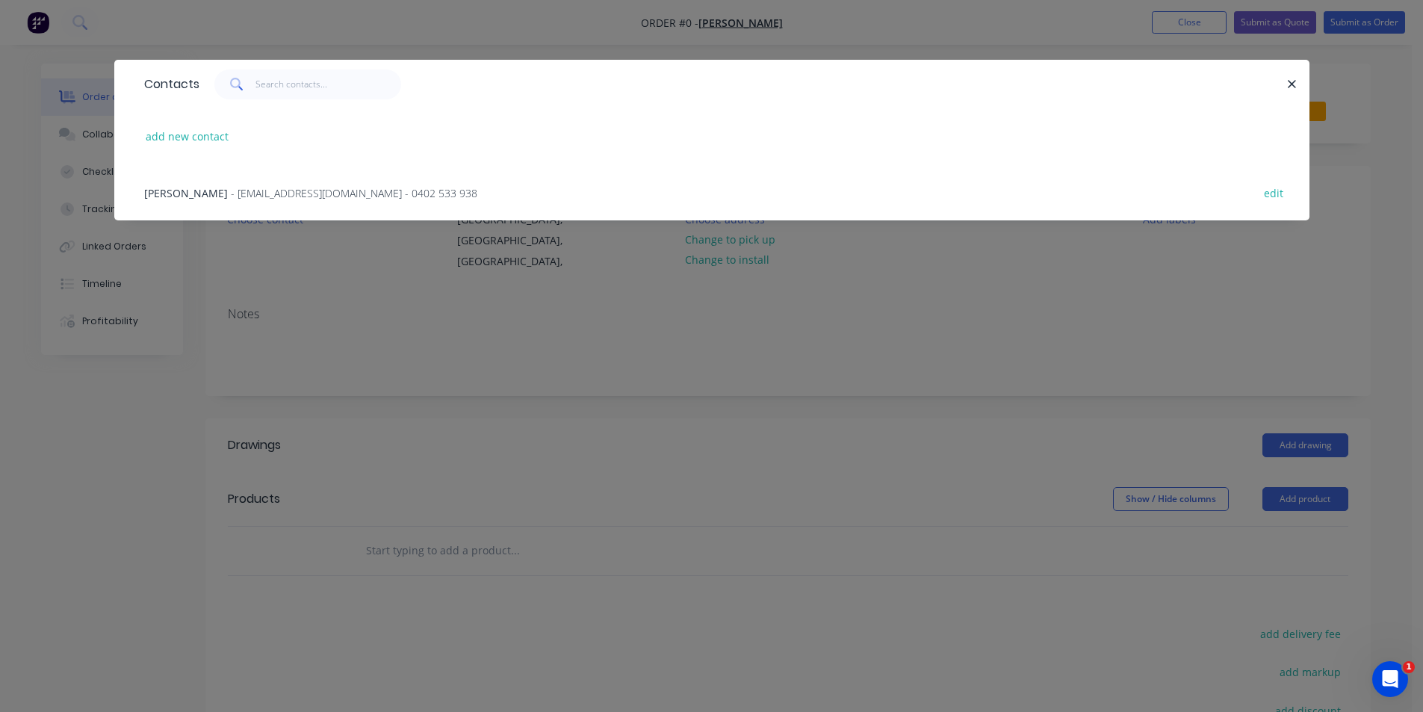
click at [250, 194] on span "- [EMAIL_ADDRESS][DOMAIN_NAME] - 0402 533 938" at bounding box center [354, 193] width 247 height 14
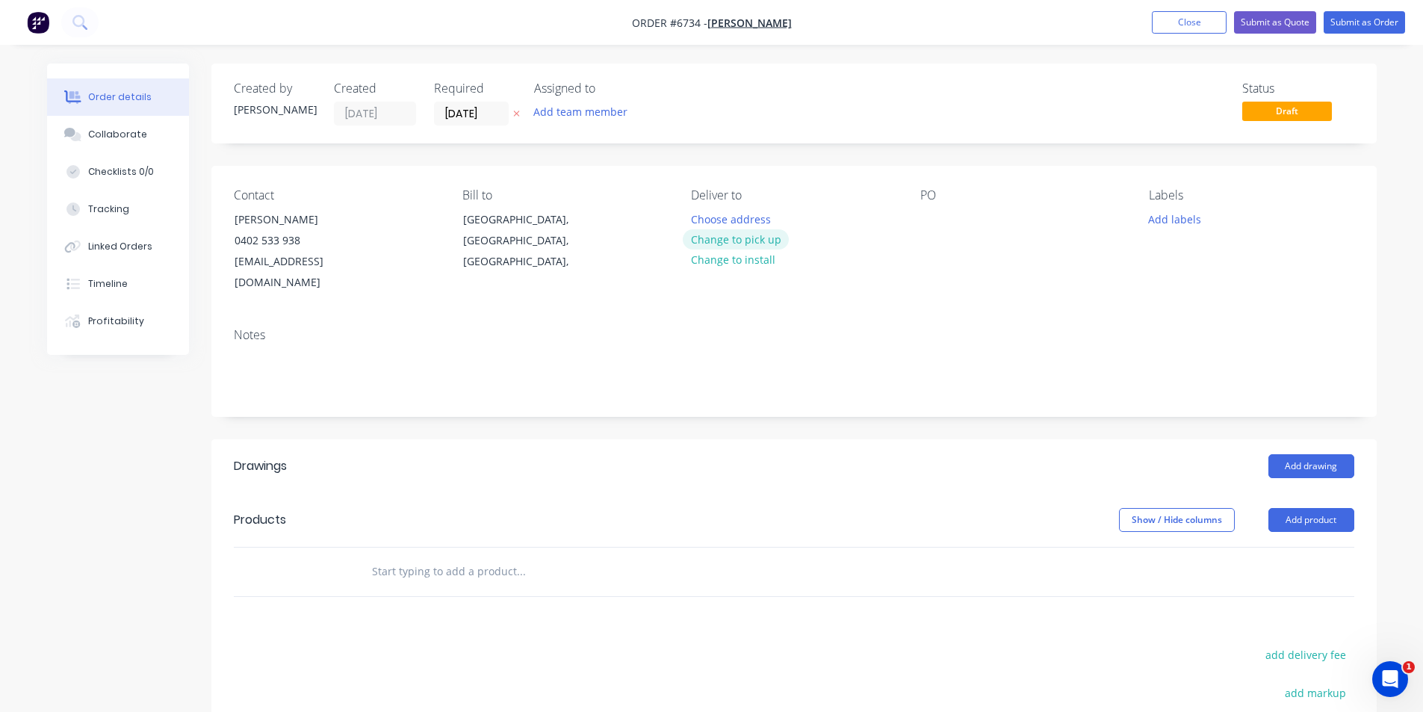
click at [710, 242] on button "Change to pick up" at bounding box center [736, 239] width 106 height 20
click at [743, 241] on button "Change to delivery" at bounding box center [737, 240] width 109 height 20
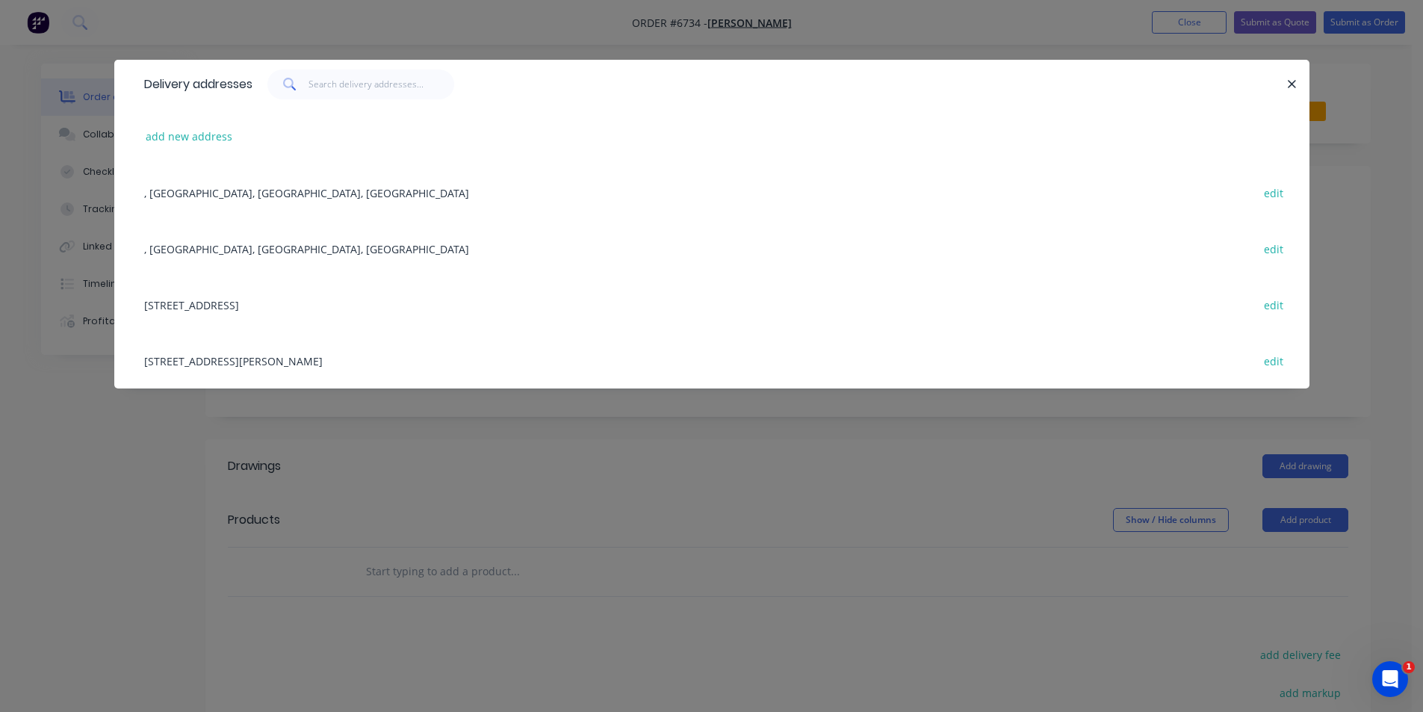
click at [203, 360] on div "[STREET_ADDRESS][PERSON_NAME] edit" at bounding box center [712, 360] width 1151 height 56
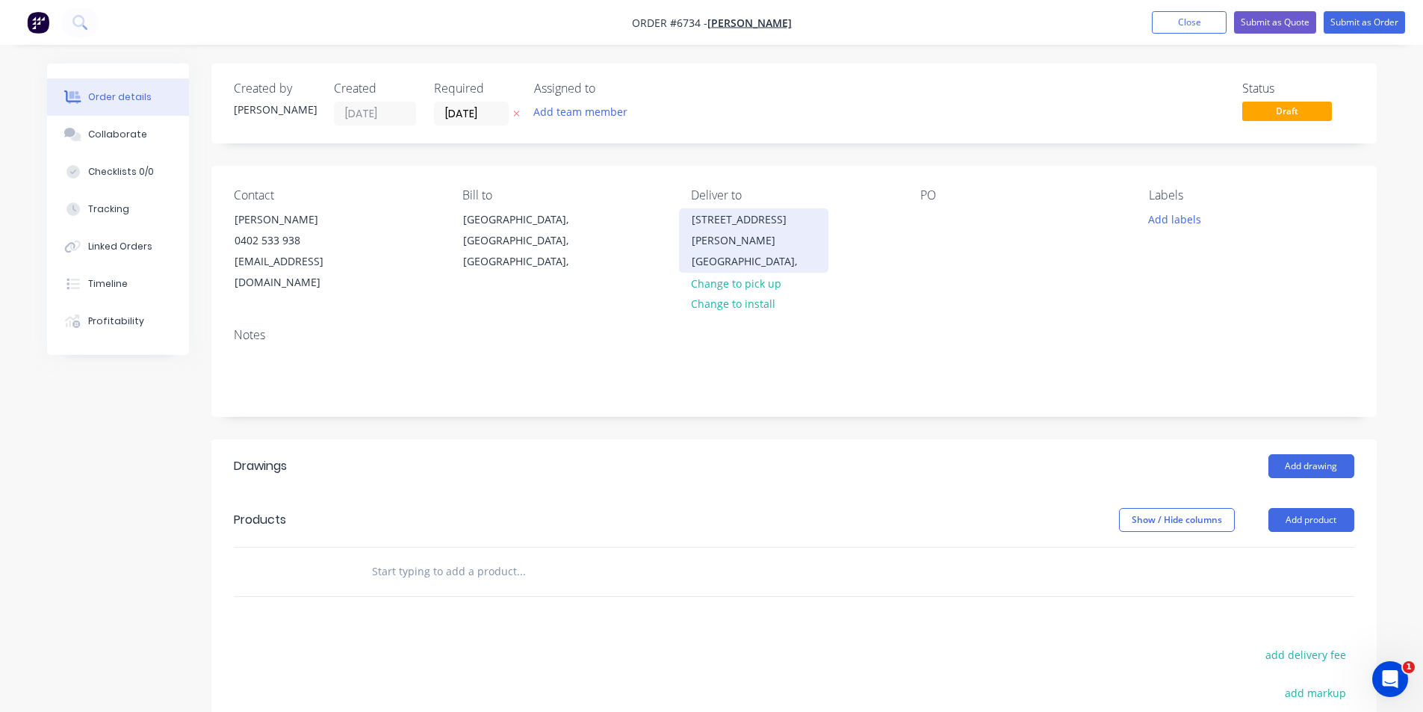
click at [723, 214] on div "[STREET_ADDRESS]" at bounding box center [754, 219] width 124 height 21
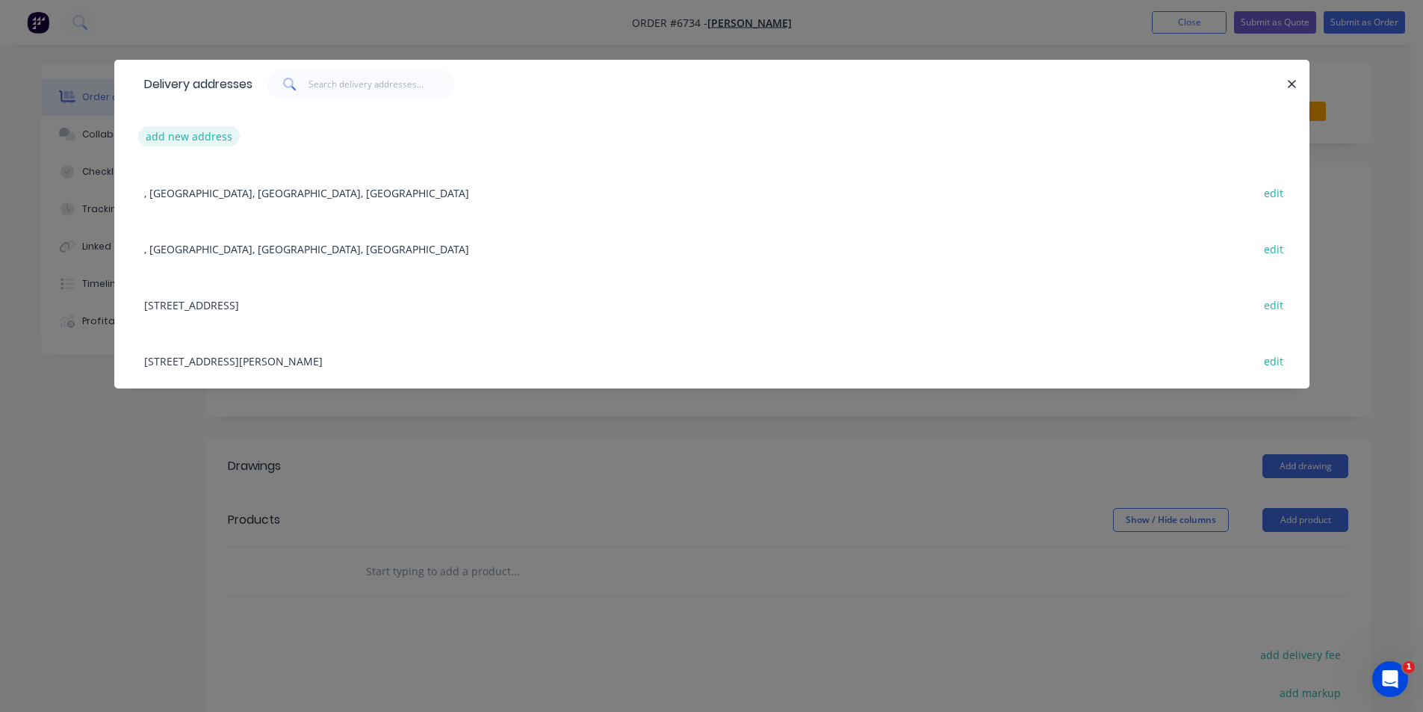
click at [170, 139] on button "add new address" at bounding box center [189, 136] width 102 height 20
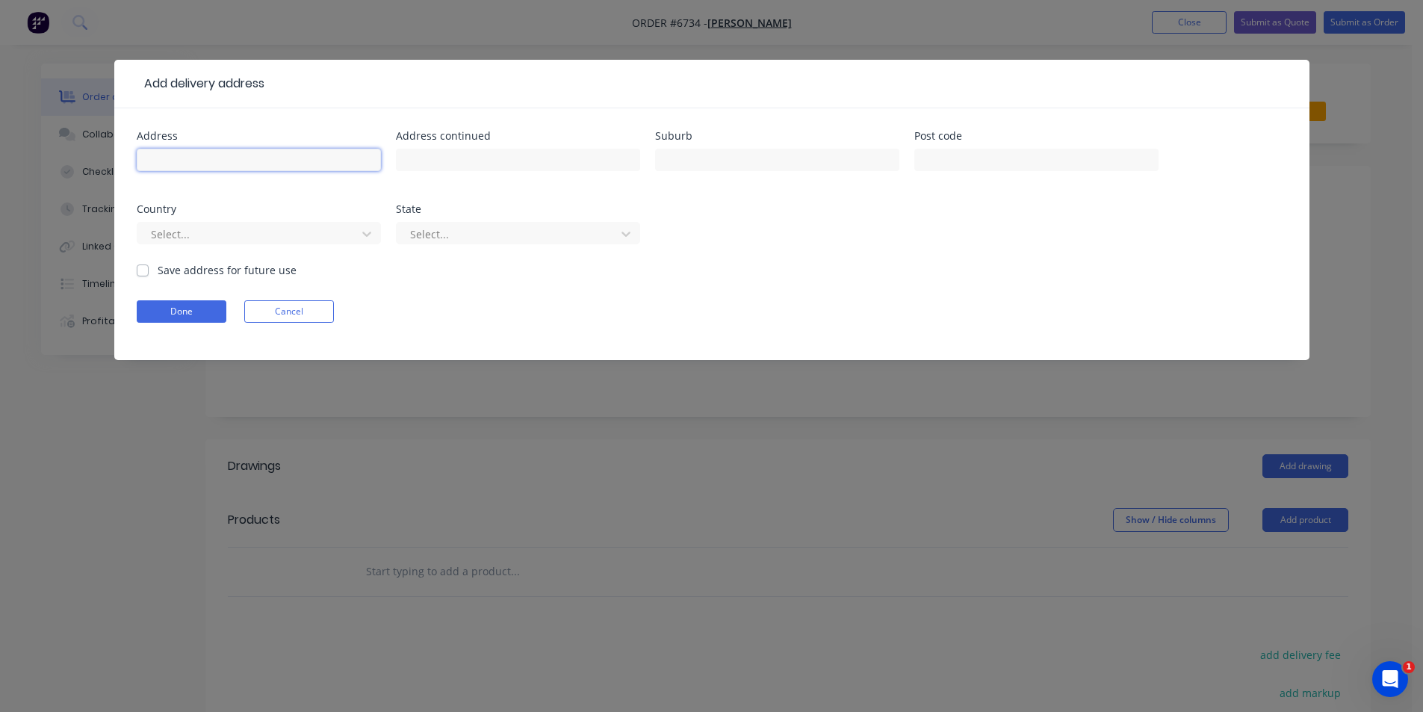
click at [226, 164] on input "text" at bounding box center [259, 160] width 244 height 22
type input "553 Left Bank Rd"
click at [733, 158] on input "text" at bounding box center [777, 160] width 244 height 22
type input "Mullumbimby Creek"
drag, startPoint x: 140, startPoint y: 268, endPoint x: 176, endPoint y: 299, distance: 46.6
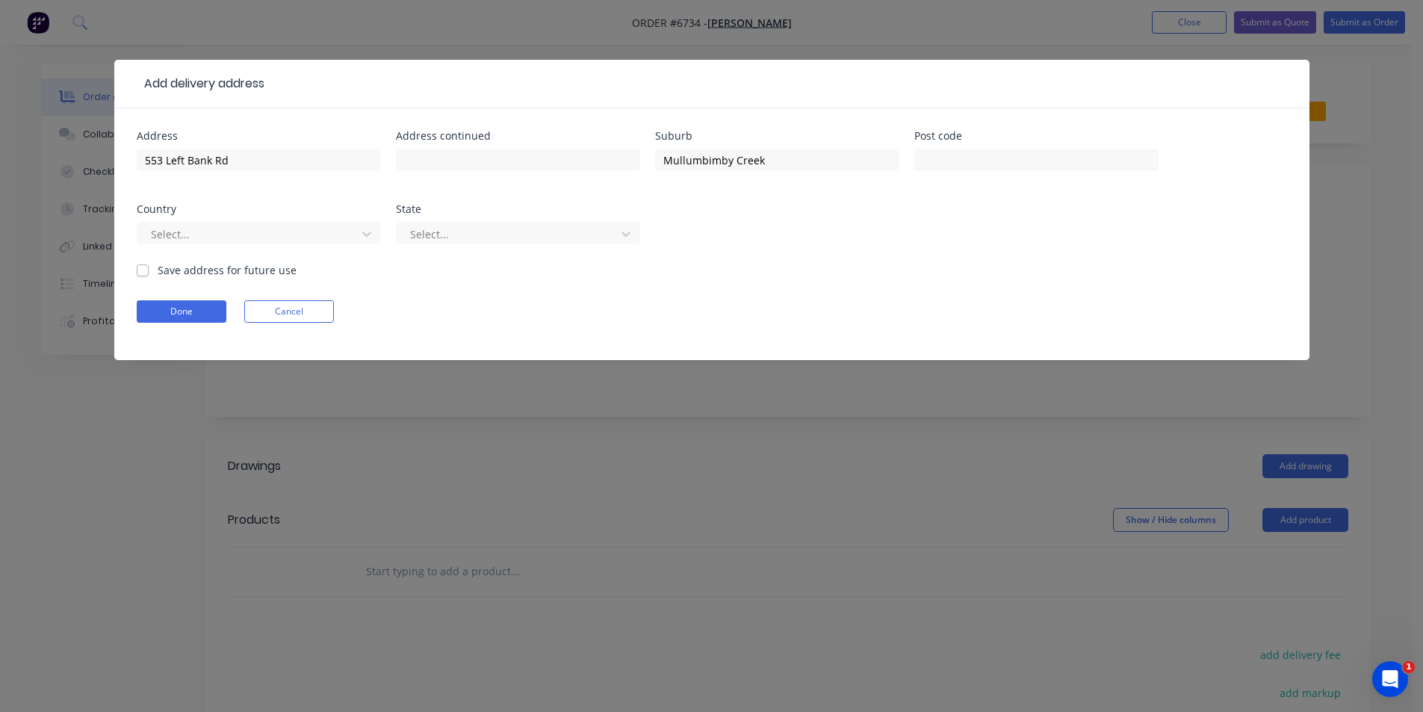
click at [158, 268] on label "Save address for future use" at bounding box center [227, 270] width 139 height 16
click at [140, 268] on input "Save address for future use" at bounding box center [143, 269] width 12 height 14
checkbox input "true"
click at [179, 307] on button "Done" at bounding box center [182, 311] width 90 height 22
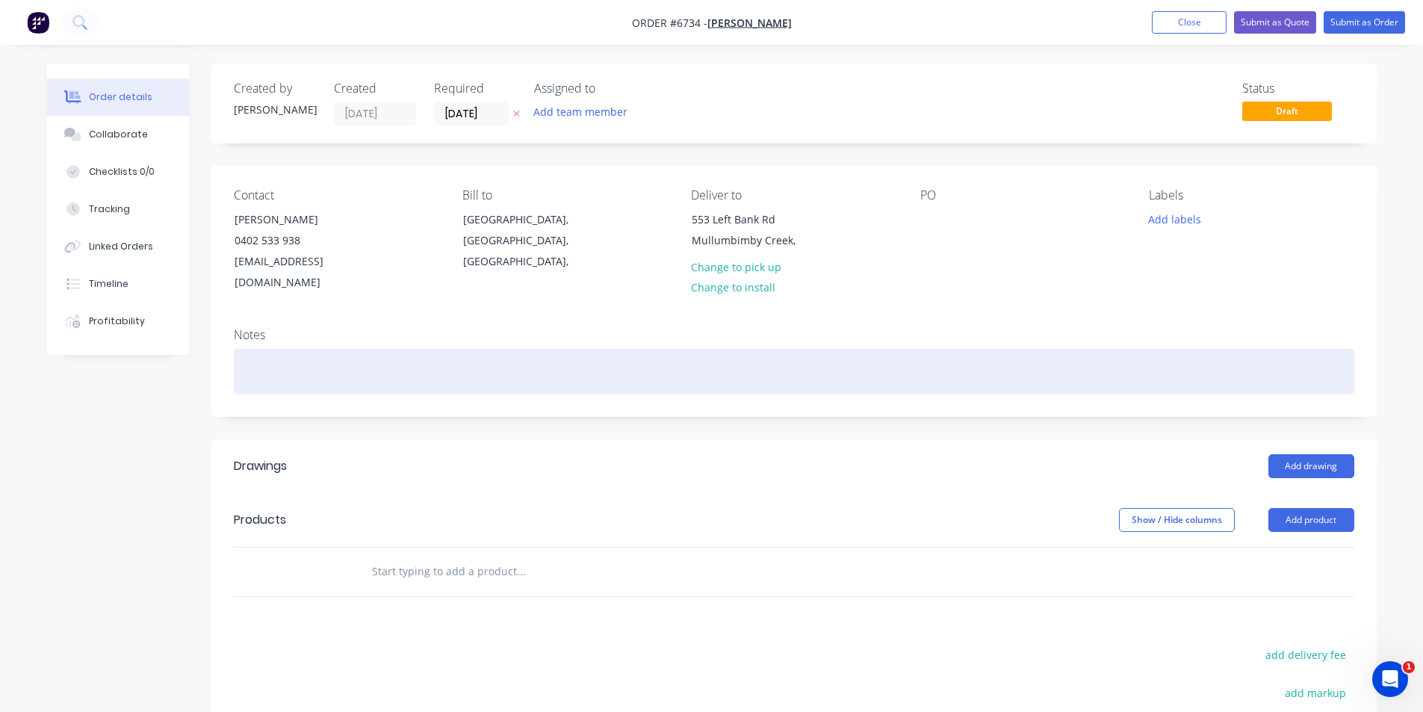
click at [409, 349] on div at bounding box center [794, 372] width 1121 height 46
paste div
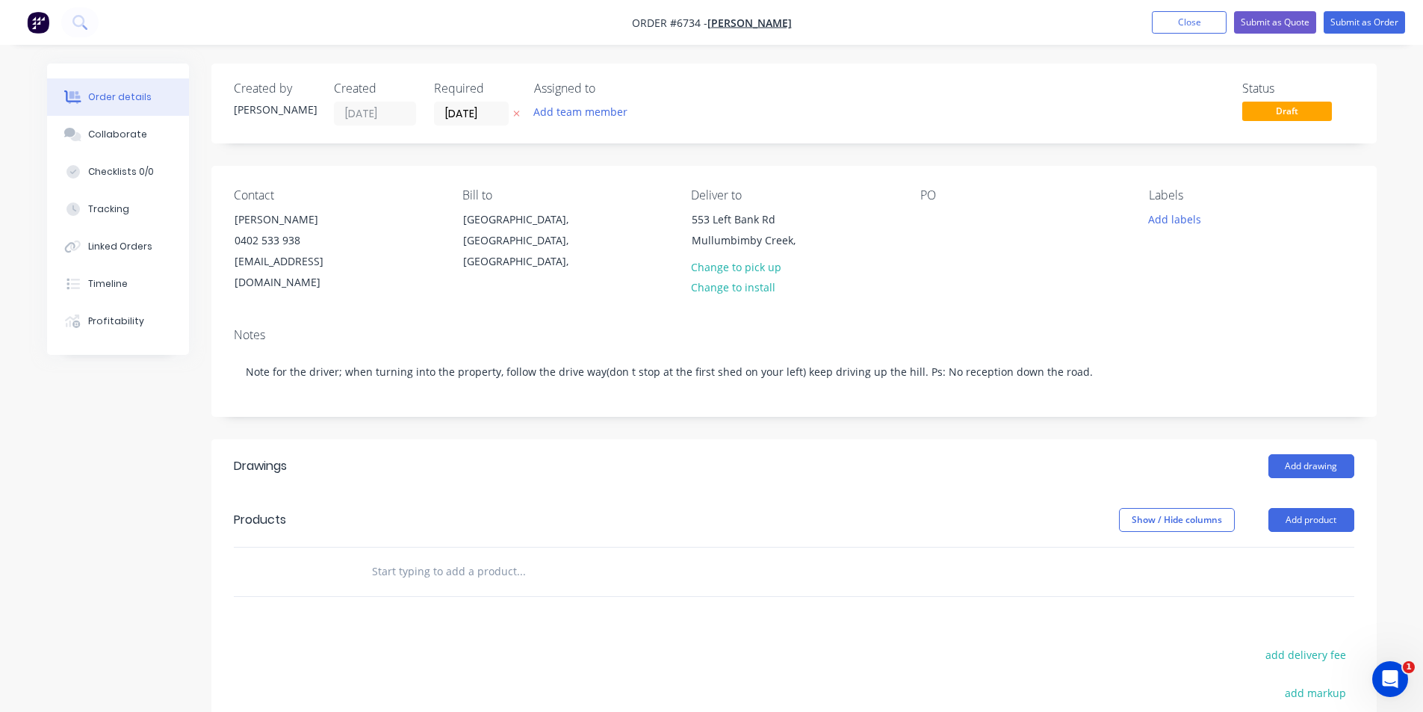
click at [1320, 460] on header "Drawings Add drawing" at bounding box center [794, 466] width 1166 height 54
click at [1327, 454] on button "Add drawing" at bounding box center [1312, 466] width 86 height 24
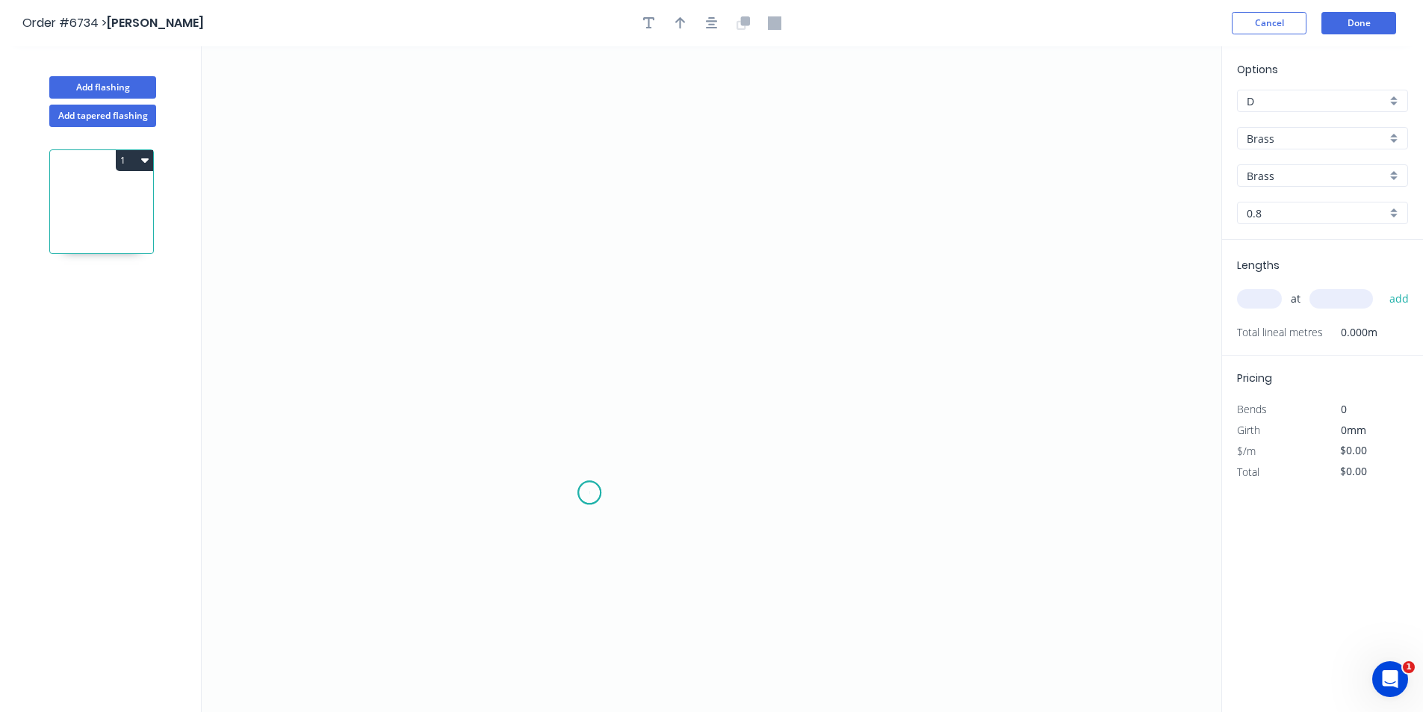
drag, startPoint x: 590, startPoint y: 493, endPoint x: 593, endPoint y: 395, distance: 98.0
click at [590, 489] on icon "0" at bounding box center [712, 379] width 1020 height 666
click at [594, 361] on icon "0" at bounding box center [712, 379] width 1020 height 666
click at [677, 360] on icon "0 ?" at bounding box center [712, 379] width 1020 height 666
click at [683, 415] on icon "0 ? ?" at bounding box center [712, 379] width 1020 height 666
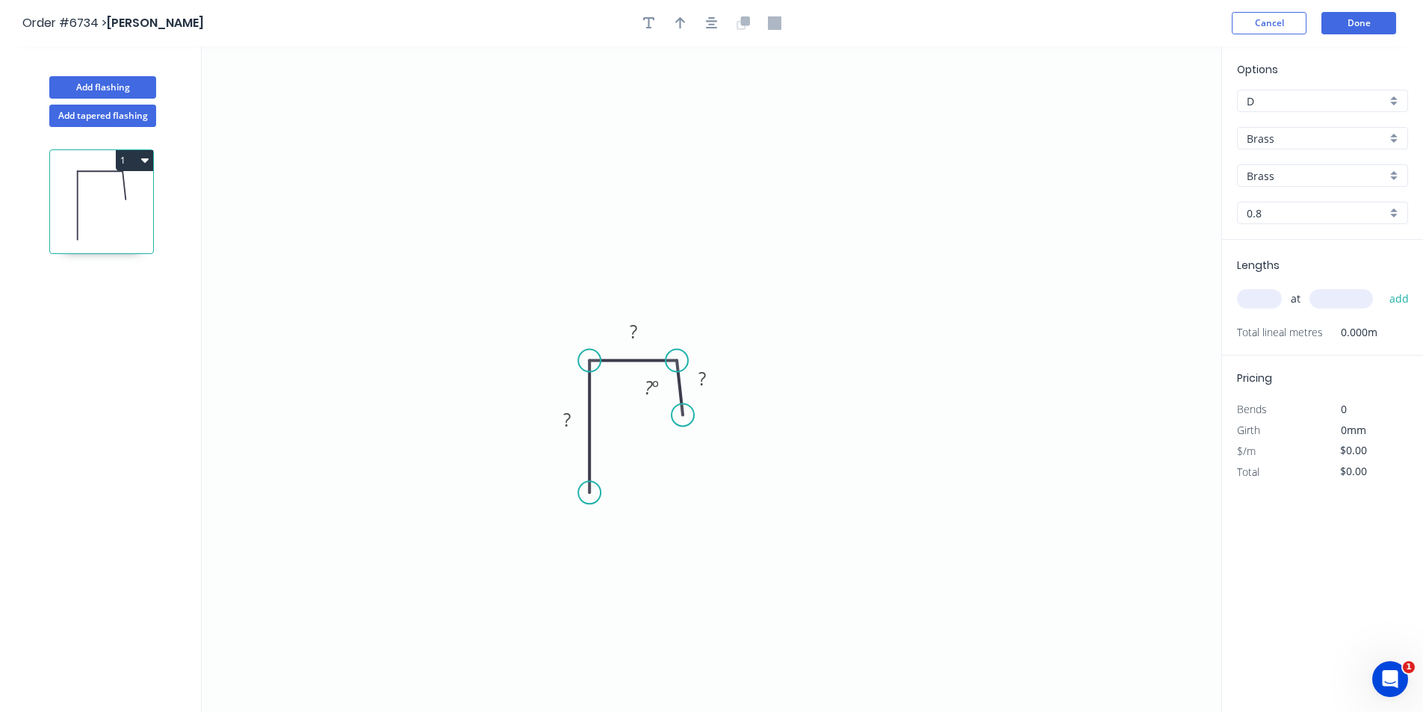
click at [1355, 136] on input "Brass" at bounding box center [1317, 139] width 140 height 16
click at [1343, 202] on div "Colorbond" at bounding box center [1323, 193] width 170 height 26
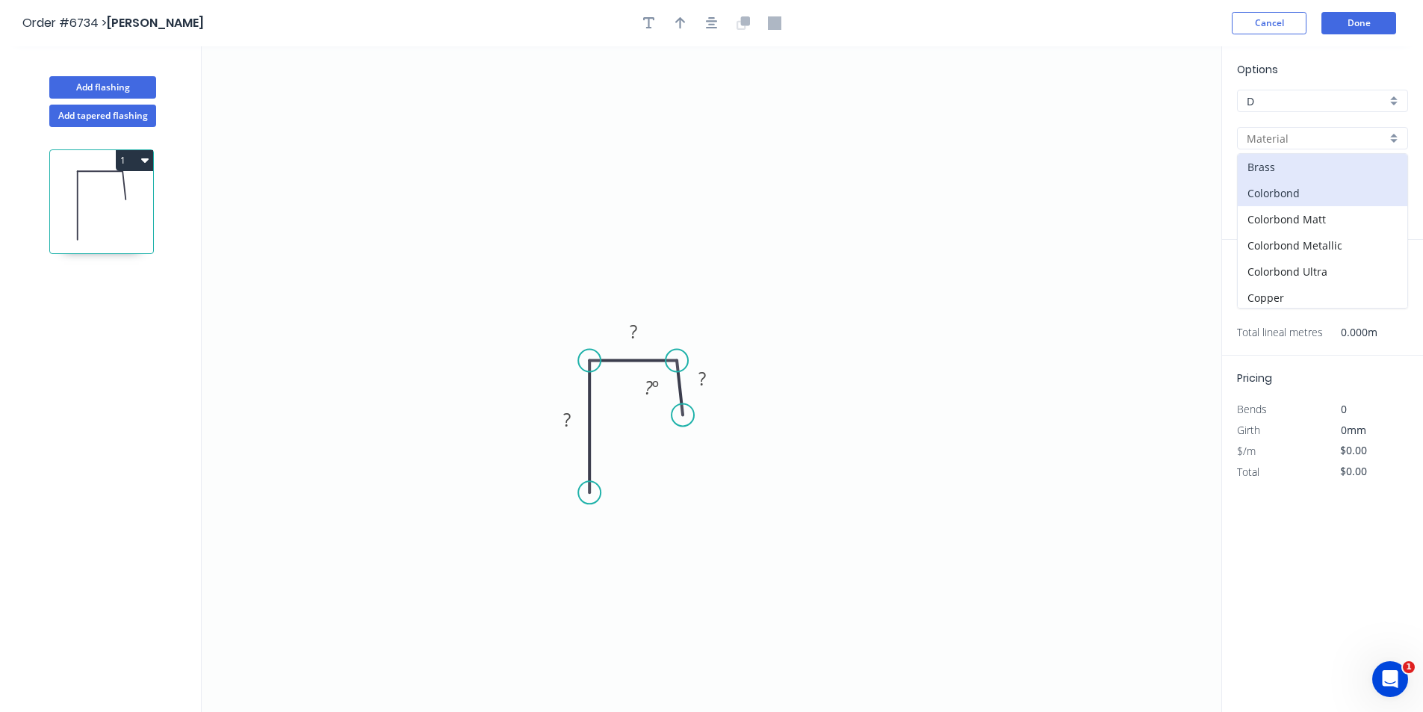
type input "Colorbond"
type input "Basalt"
type input "0.55"
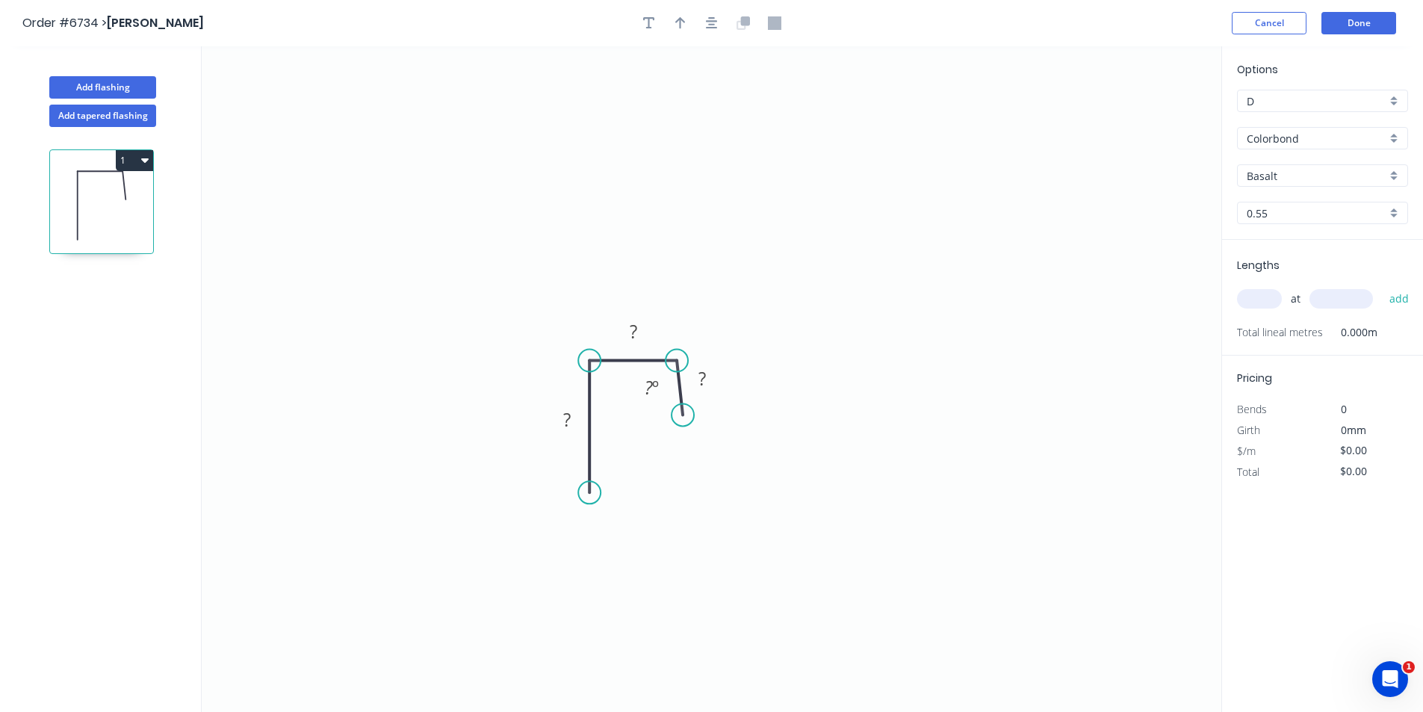
click at [1341, 197] on div "Options D D Colorbond Colorbond Colorbond Matt Colorbond Metallic Colorbond Ult…" at bounding box center [1322, 150] width 201 height 179
click at [1341, 182] on input "Basalt" at bounding box center [1317, 176] width 140 height 16
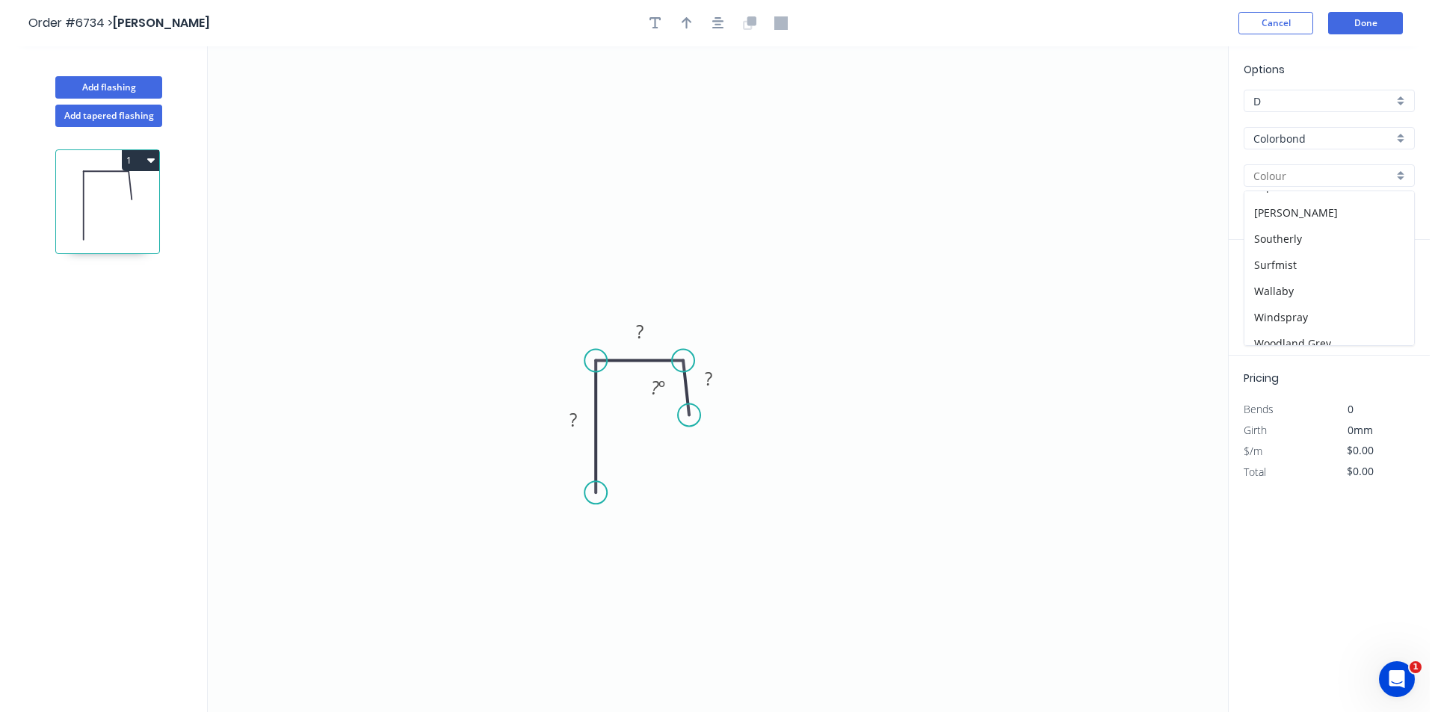
scroll to position [421, 0]
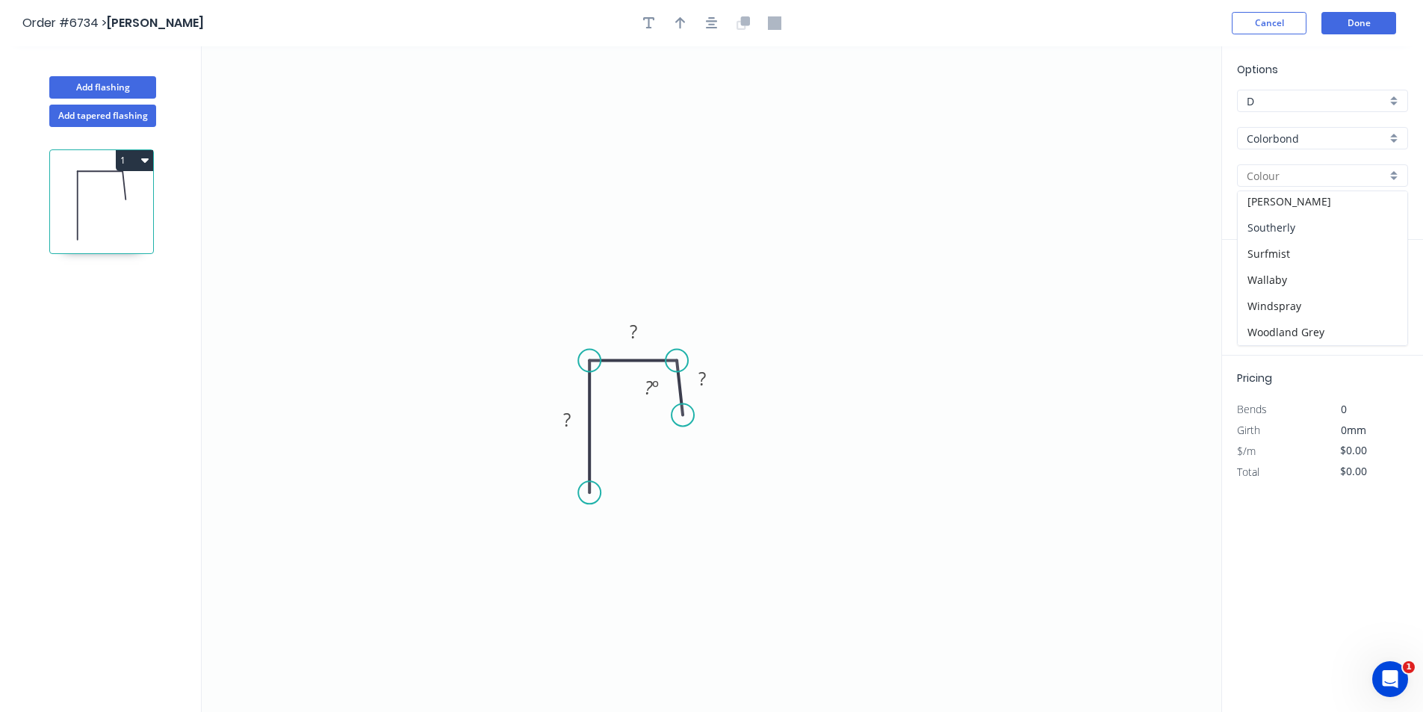
click at [1283, 233] on div "Southerly" at bounding box center [1323, 227] width 170 height 26
type input "Southerly"
click at [681, 417] on circle at bounding box center [677, 416] width 22 height 22
click at [551, 415] on rect at bounding box center [567, 419] width 49 height 31
click at [580, 422] on rect at bounding box center [569, 422] width 30 height 21
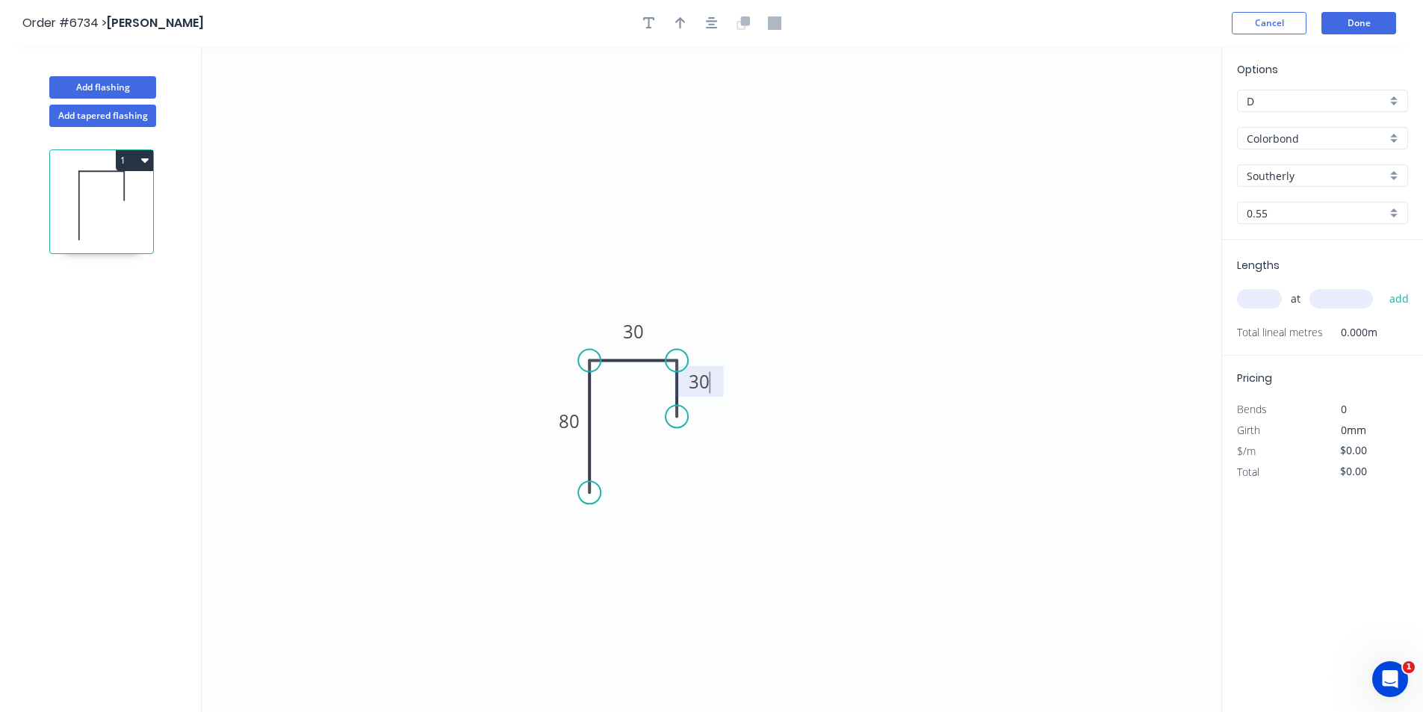
type input "$11.94"
click at [714, 23] on icon "button" at bounding box center [712, 22] width 12 height 13
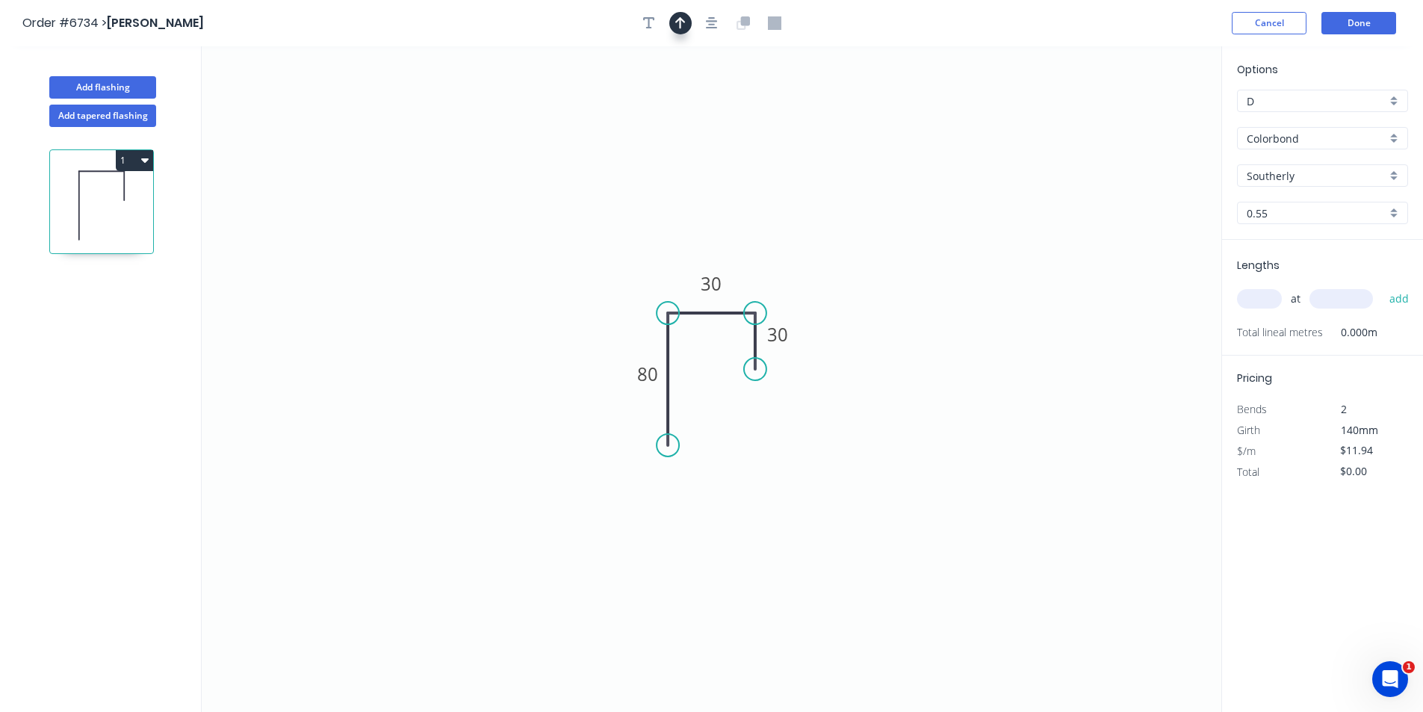
click at [681, 22] on icon "button" at bounding box center [680, 23] width 10 height 12
drag, startPoint x: 1139, startPoint y: 126, endPoint x: 705, endPoint y: 235, distance: 447.8
click at [705, 235] on icon at bounding box center [705, 218] width 13 height 48
click at [1252, 295] on input "text" at bounding box center [1259, 298] width 45 height 19
type input "6"
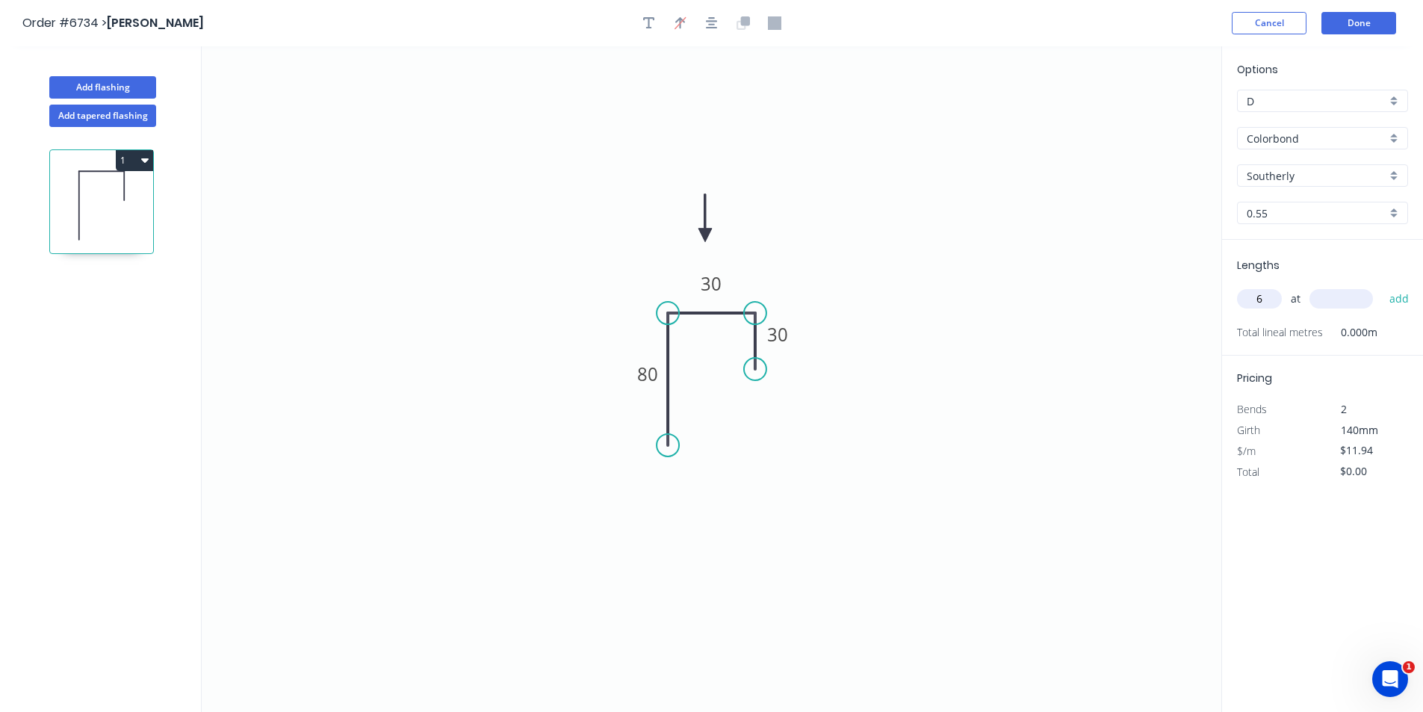
type input "6"
type input "2200"
click at [1382, 286] on button "add" at bounding box center [1399, 298] width 35 height 25
type input "$157.61"
click at [1355, 4] on header "Order #6734 > Bastien Demeure Cancel Done" at bounding box center [711, 23] width 1423 height 46
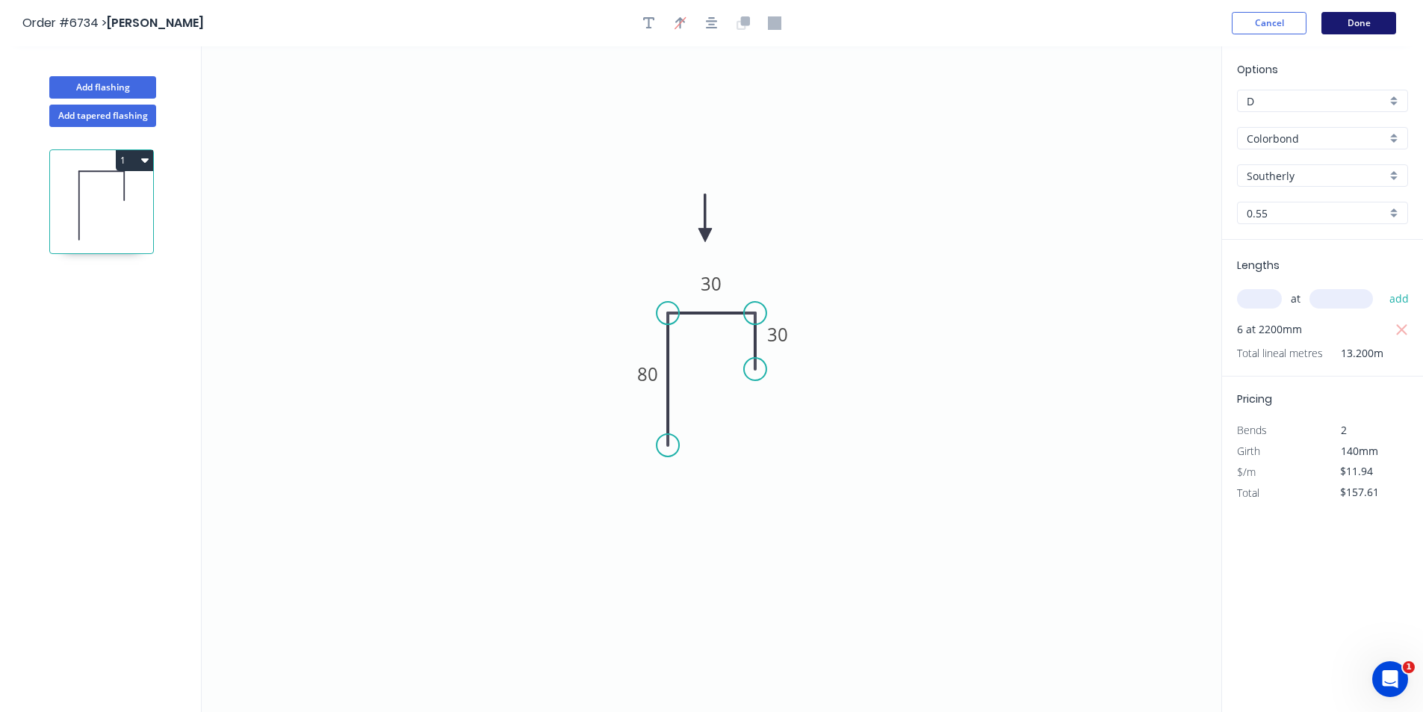
click at [1385, 28] on button "Done" at bounding box center [1359, 23] width 75 height 22
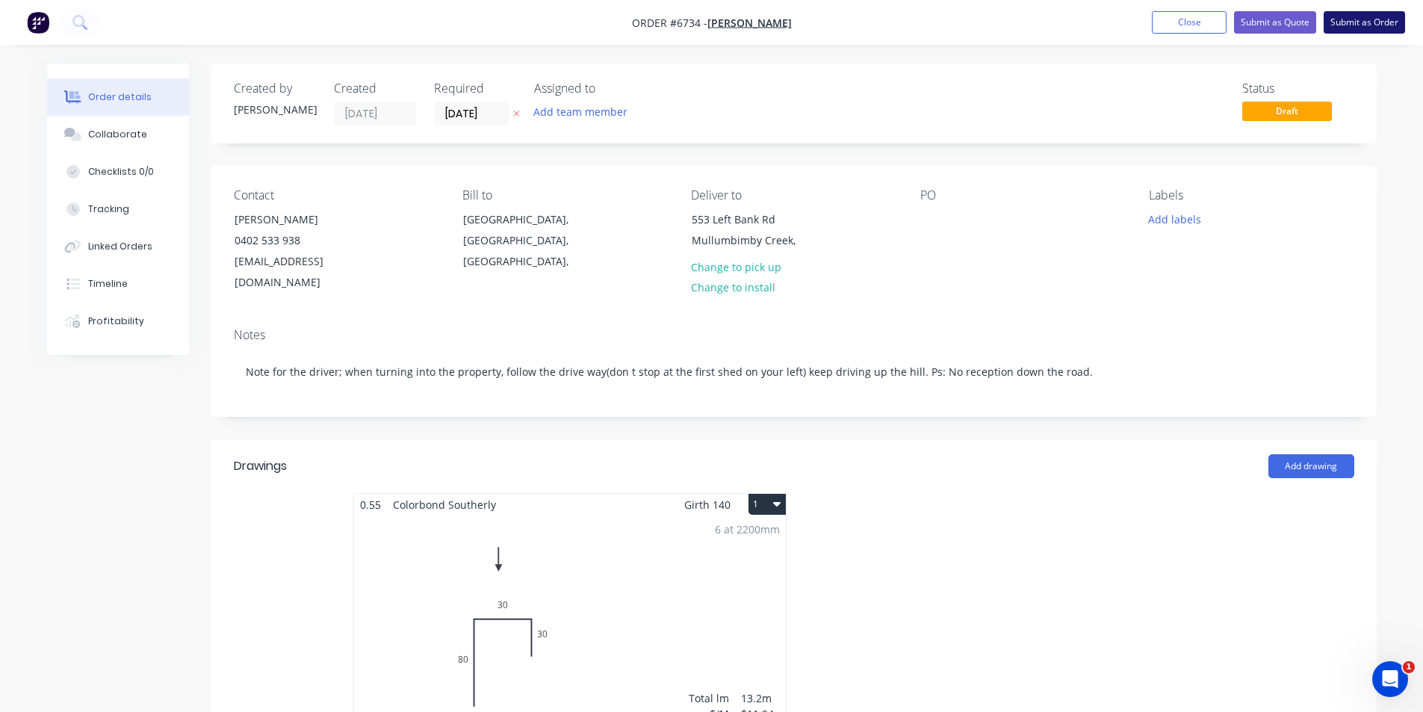
click at [1353, 28] on button "Submit as Order" at bounding box center [1364, 22] width 81 height 22
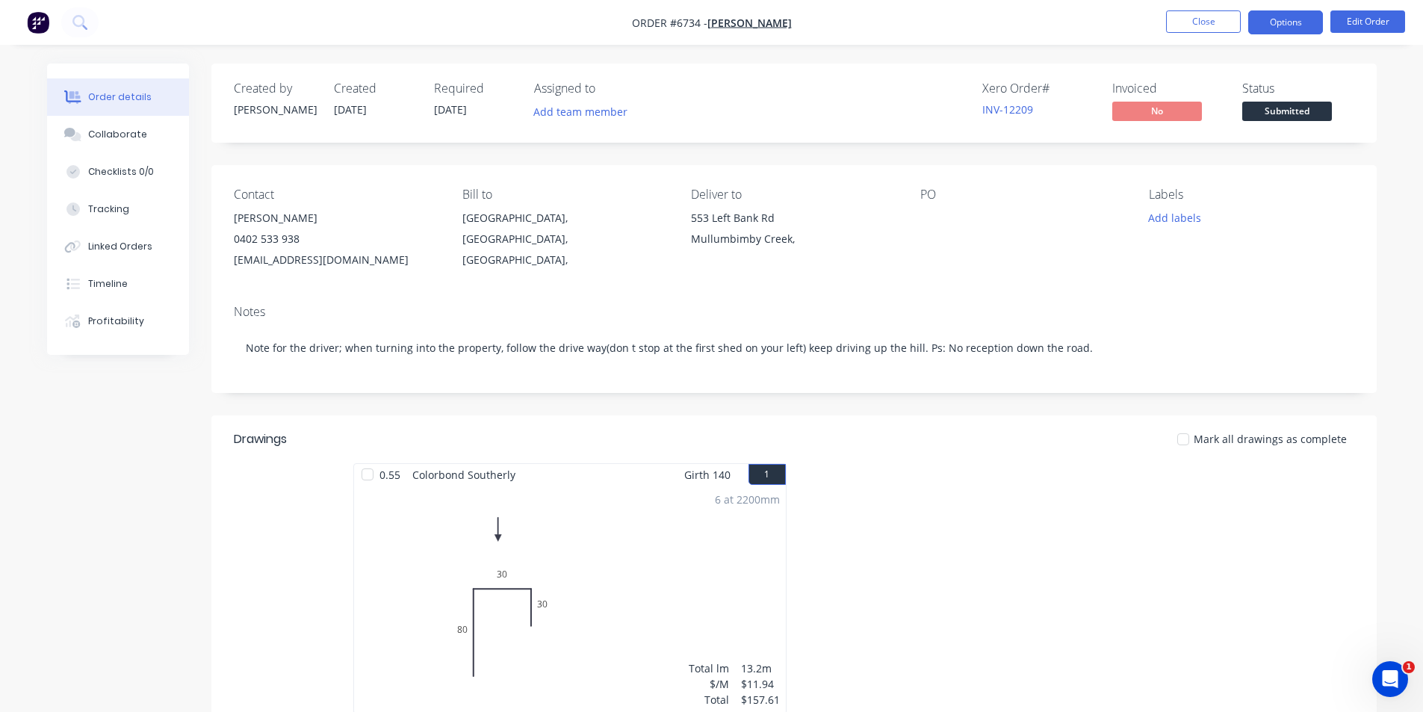
click at [1288, 29] on button "Options" at bounding box center [1286, 22] width 75 height 24
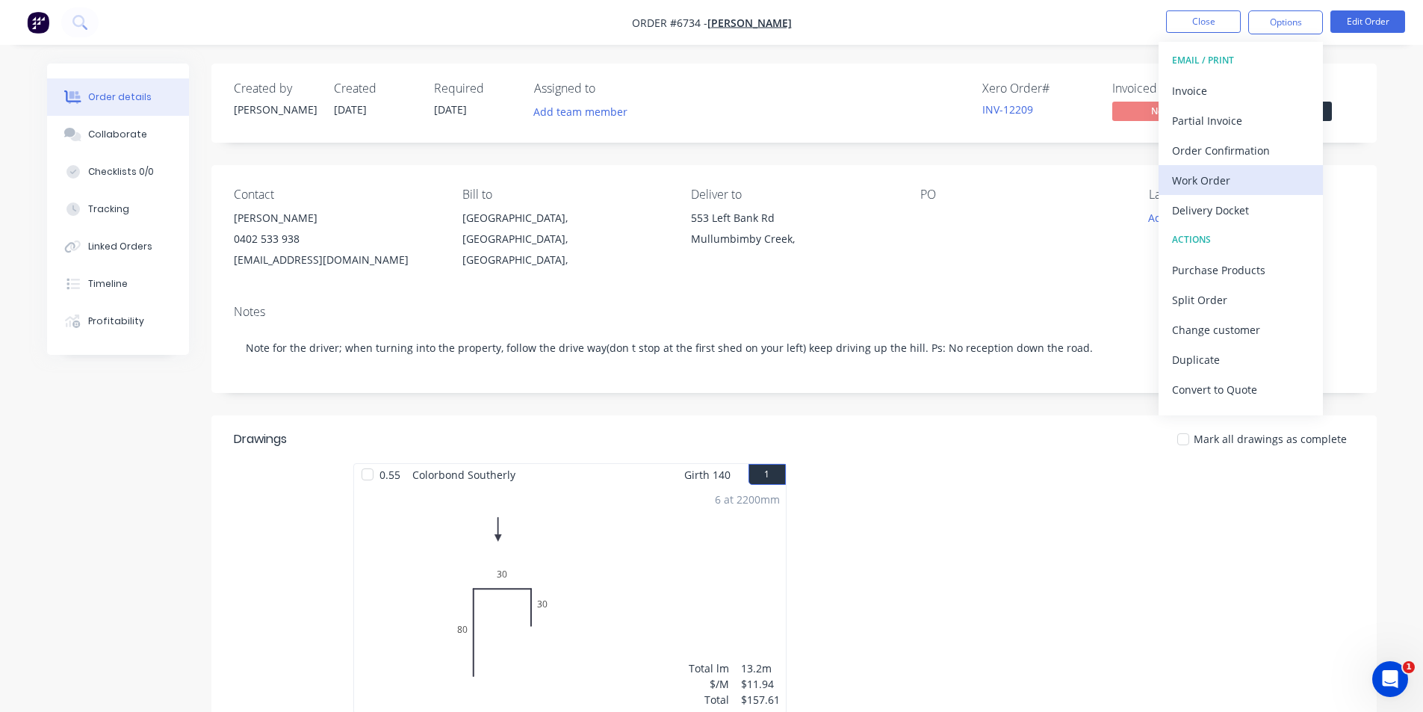
click at [1242, 185] on div "Work Order" at bounding box center [1240, 181] width 137 height 22
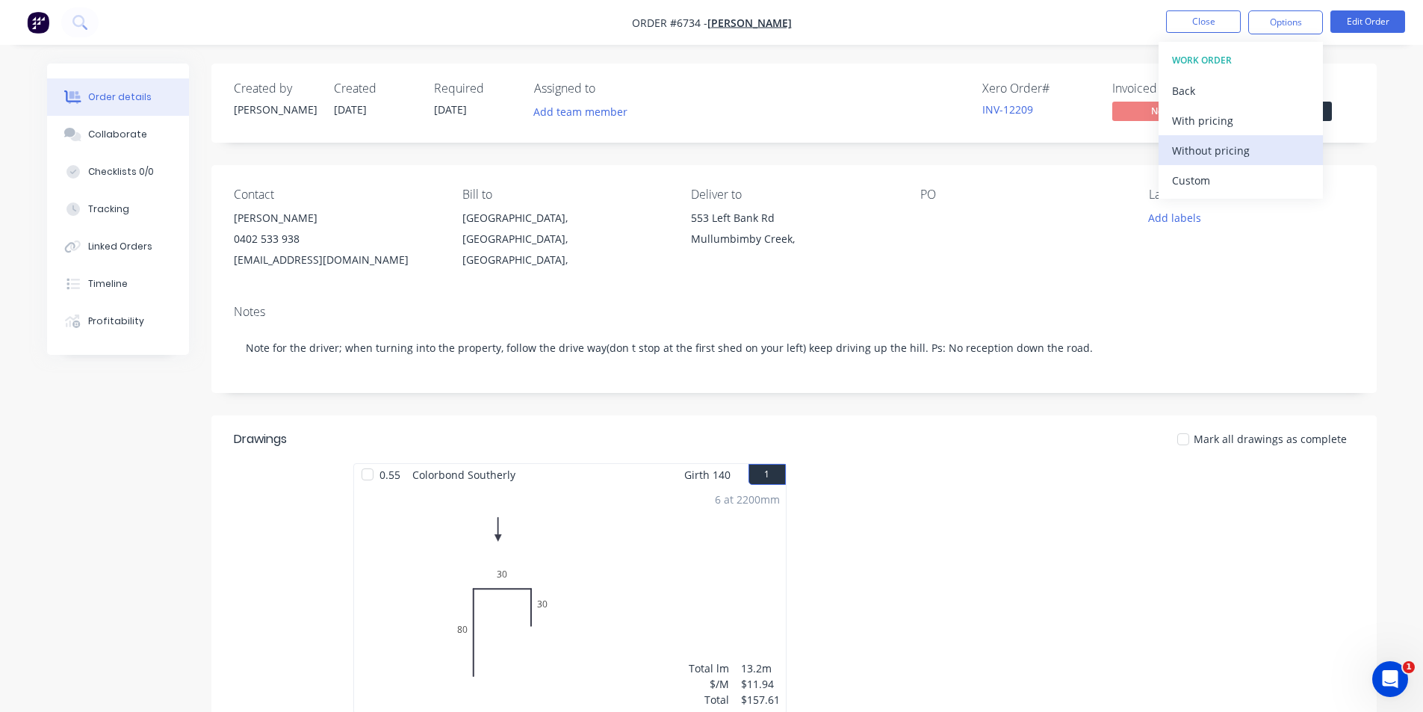
click at [1242, 149] on div "Without pricing" at bounding box center [1240, 151] width 137 height 22
click at [1213, 2] on nav "Order #6734 - Bastien Demeure Close Options EMAIL / PRINT Invoice Partial Invoi…" at bounding box center [711, 22] width 1423 height 45
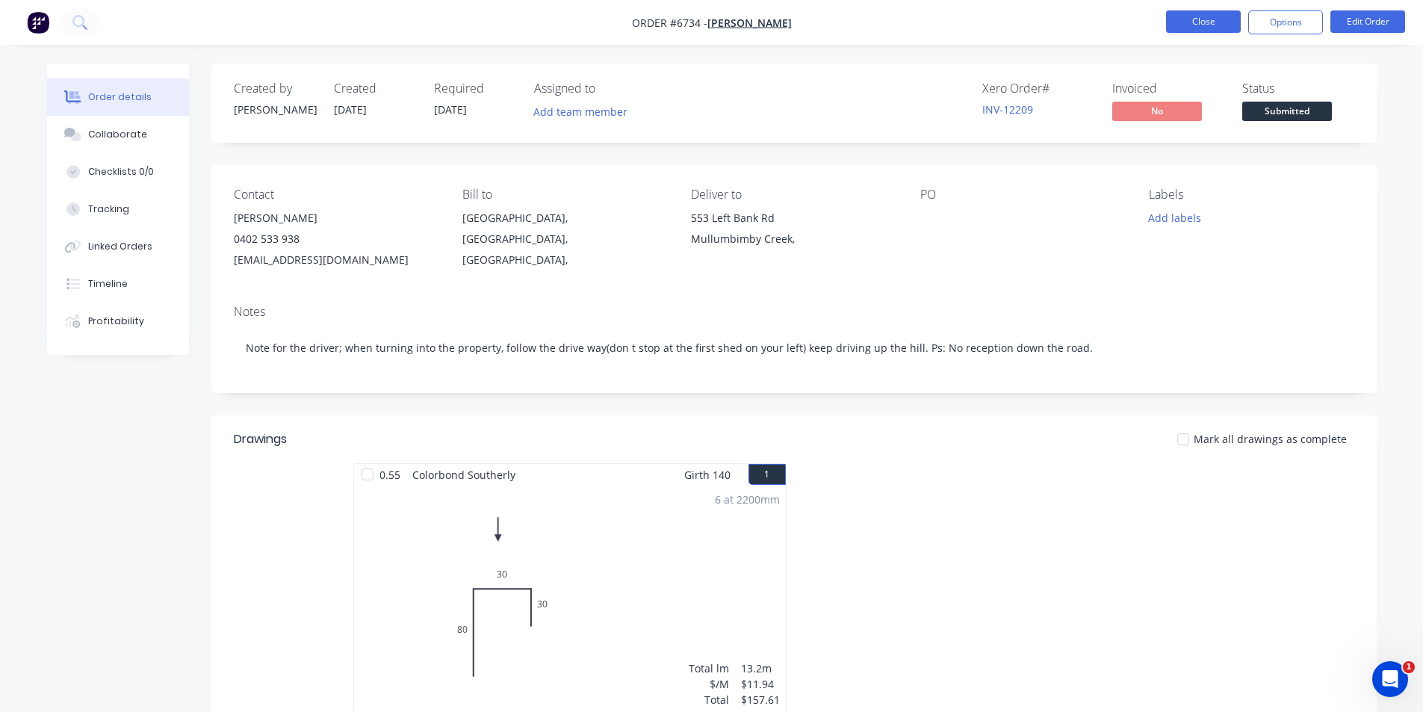
click at [1210, 11] on button "Close" at bounding box center [1203, 21] width 75 height 22
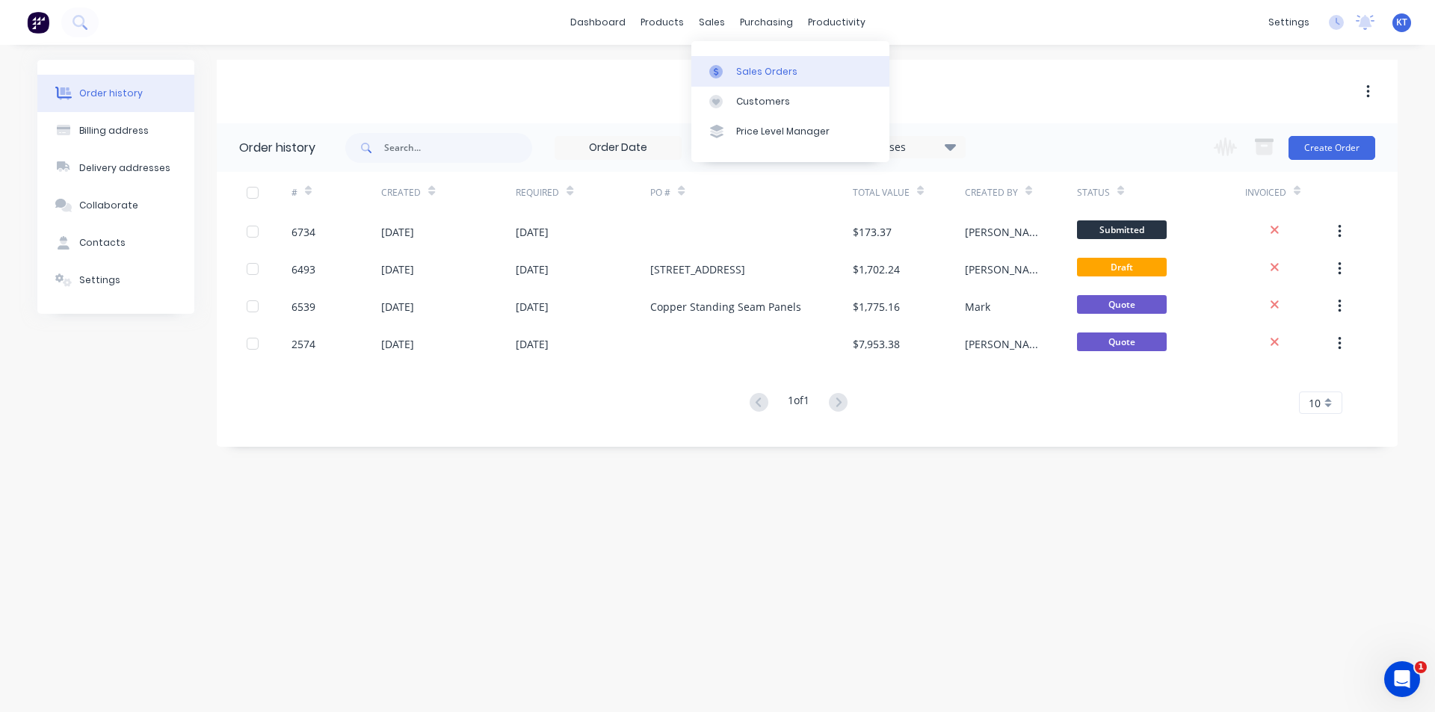
click at [730, 59] on link "Sales Orders" at bounding box center [790, 71] width 198 height 30
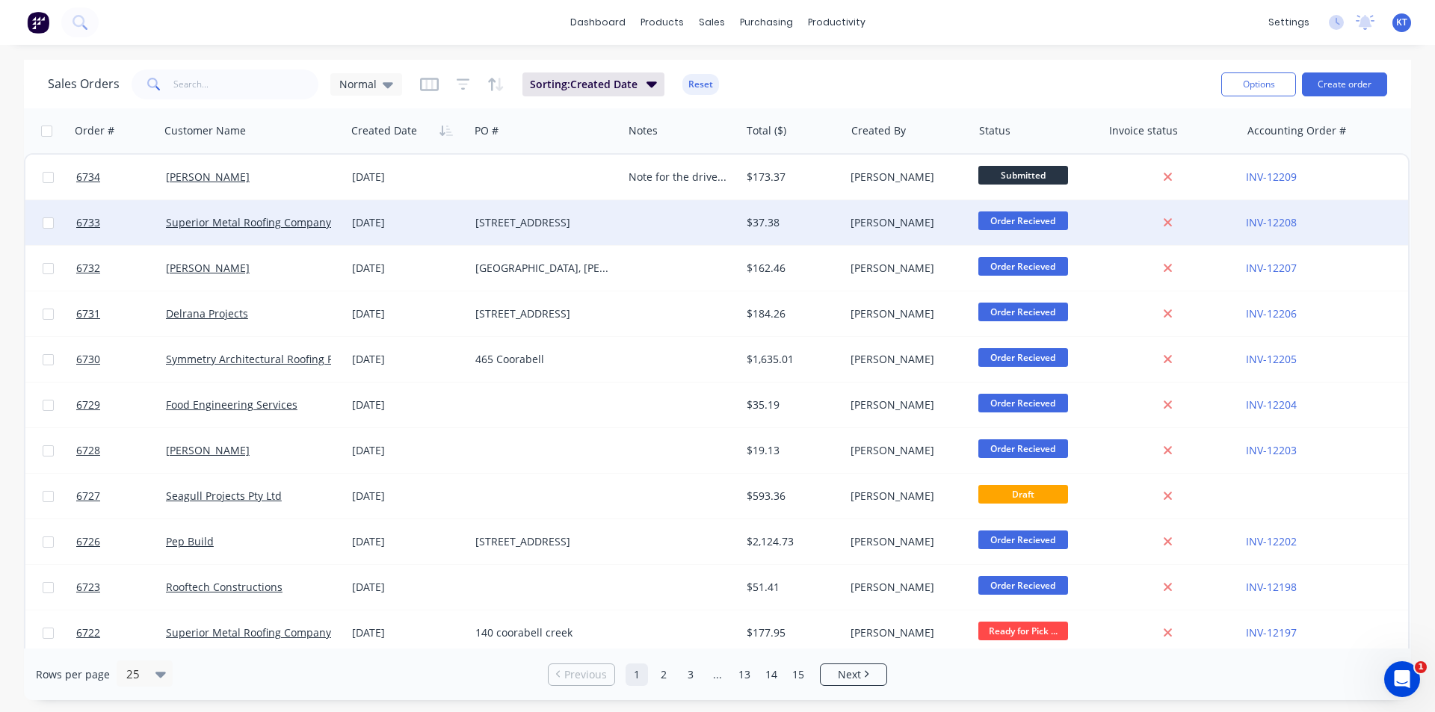
click at [622, 226] on div "[STREET_ADDRESS]" at bounding box center [545, 222] width 153 height 45
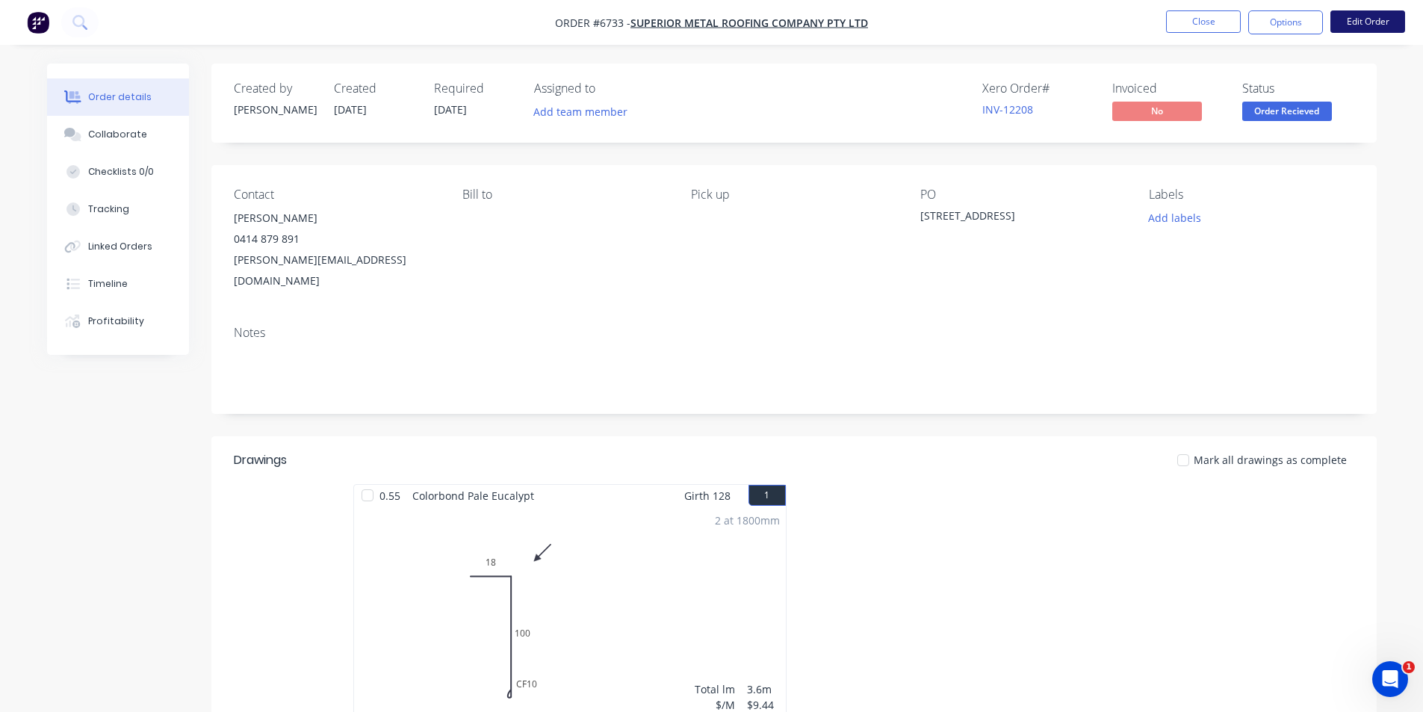
click at [1361, 25] on button "Edit Order" at bounding box center [1368, 21] width 75 height 22
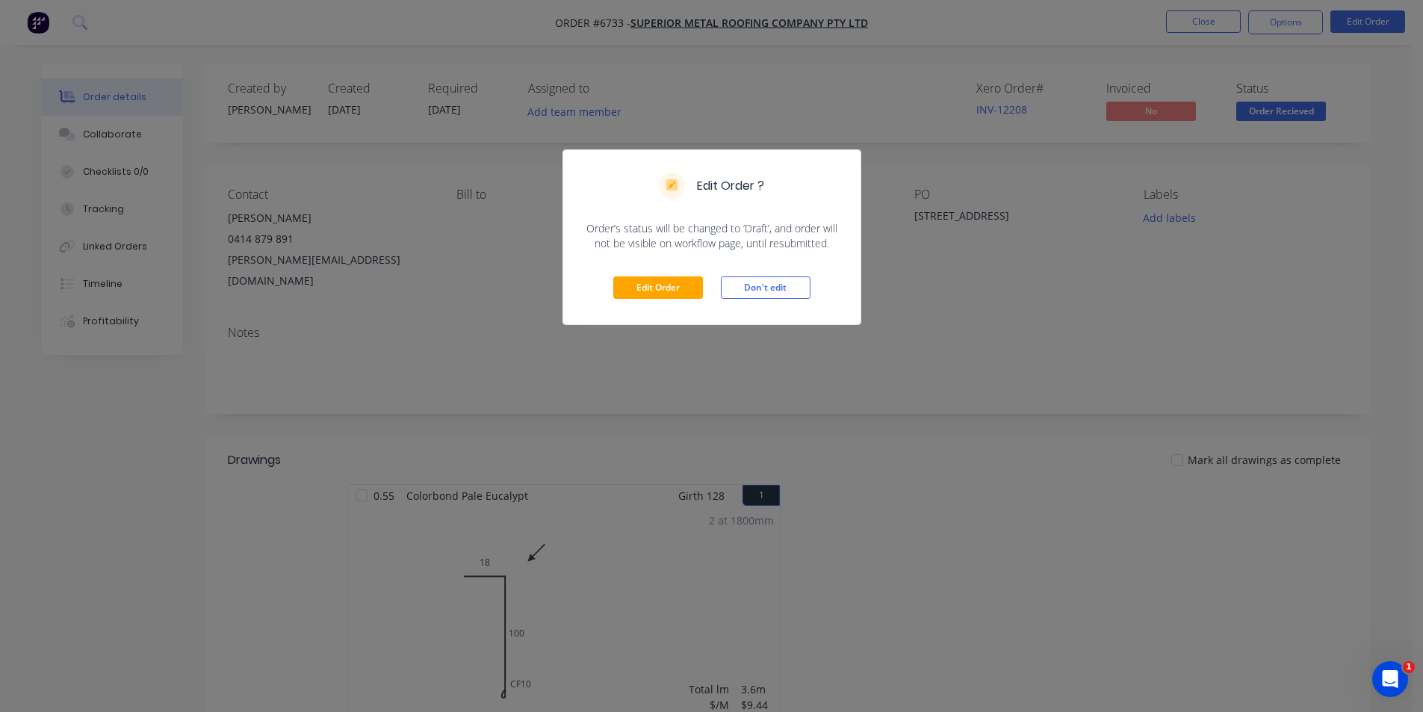
click at [676, 300] on div "Edit Order Don't edit" at bounding box center [711, 287] width 297 height 73
click at [677, 293] on button "Edit Order" at bounding box center [658, 287] width 90 height 22
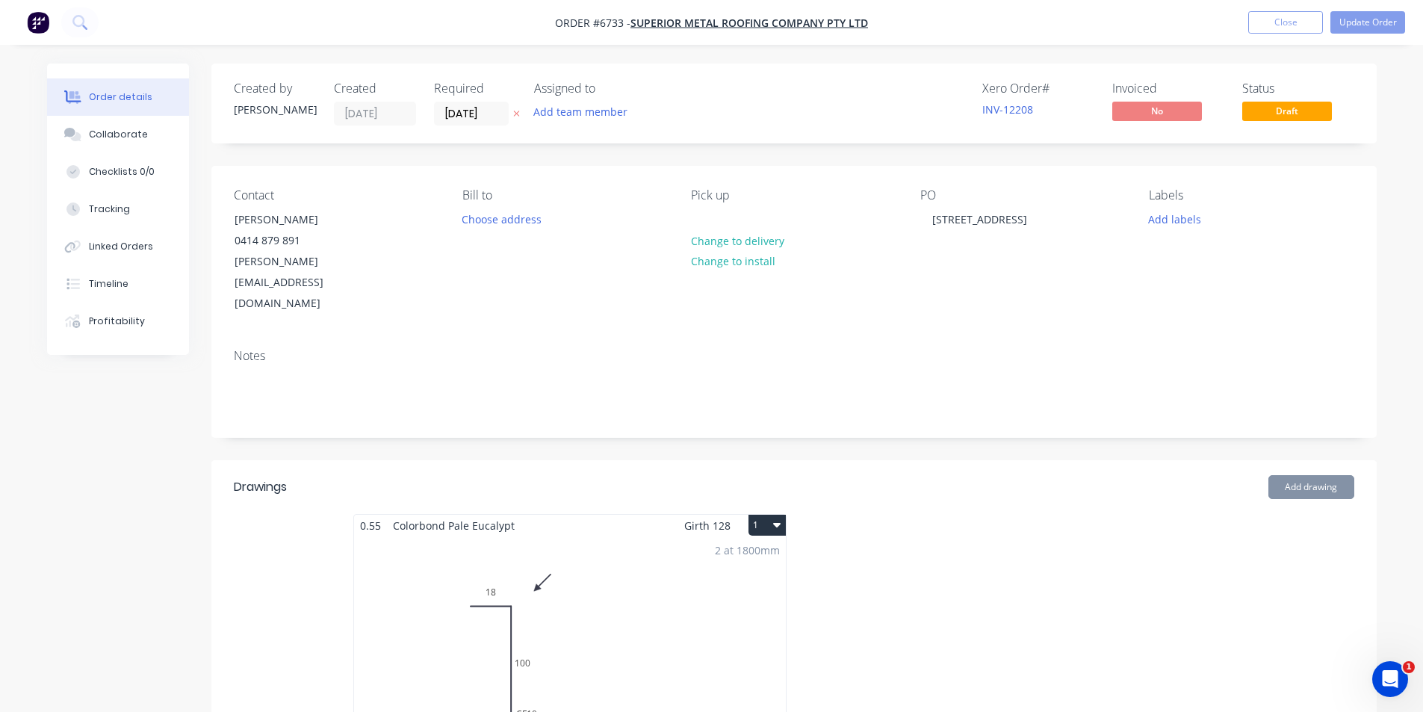
click at [702, 536] on div "2 at 1800mm Total lm $/M Total 3.6m $9.44 $33.98" at bounding box center [570, 650] width 432 height 228
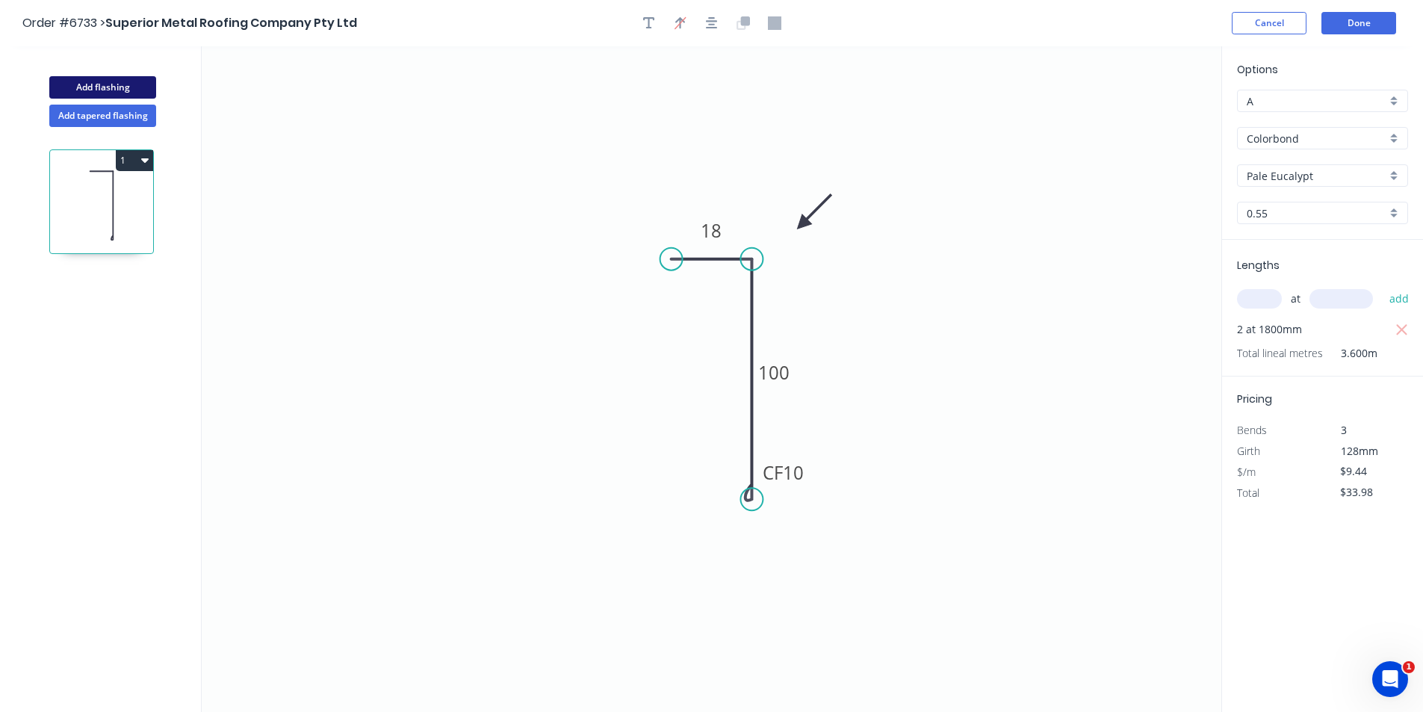
click at [90, 78] on button "Add flashing" at bounding box center [102, 87] width 107 height 22
type input "$0.00"
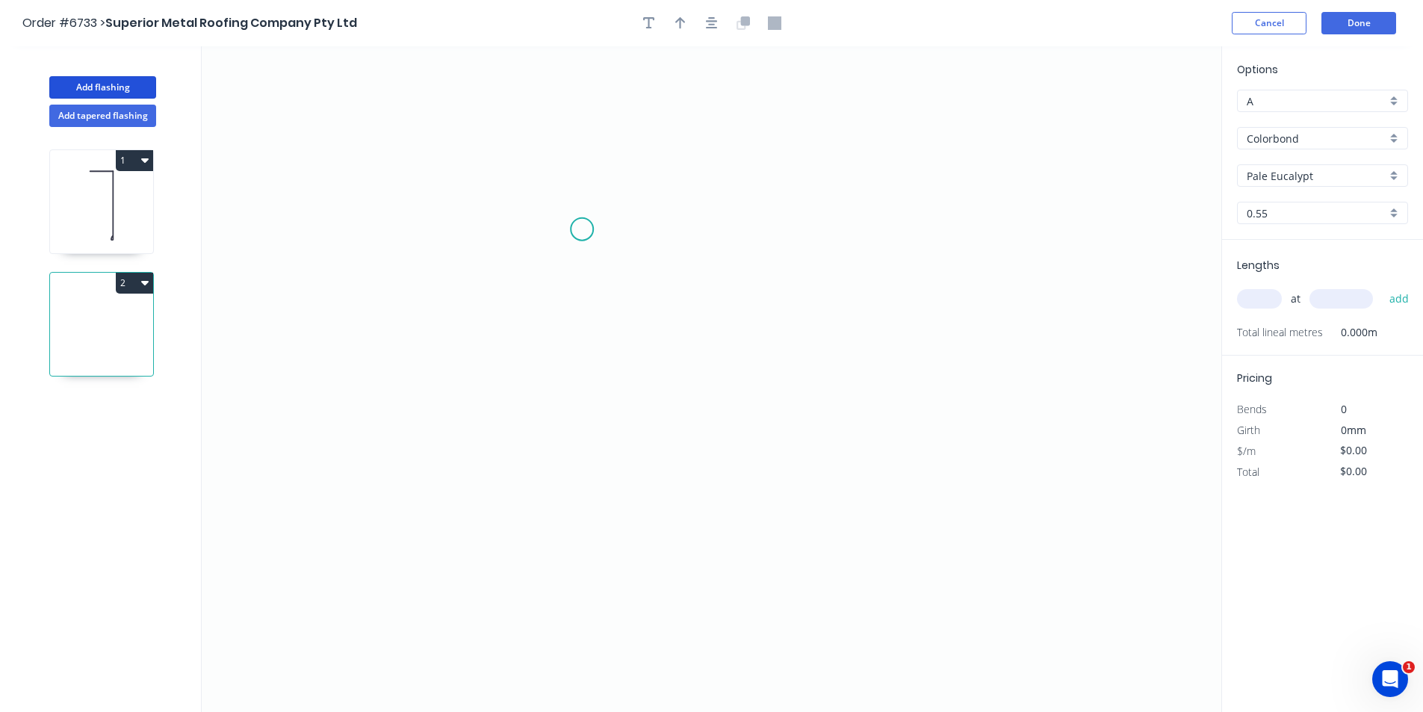
click at [582, 229] on icon "0" at bounding box center [712, 379] width 1020 height 666
click at [589, 401] on icon "0" at bounding box center [712, 379] width 1020 height 666
click at [631, 399] on icon "0 ?" at bounding box center [712, 379] width 1020 height 666
click at [631, 457] on icon "0 ? ?" at bounding box center [712, 379] width 1020 height 666
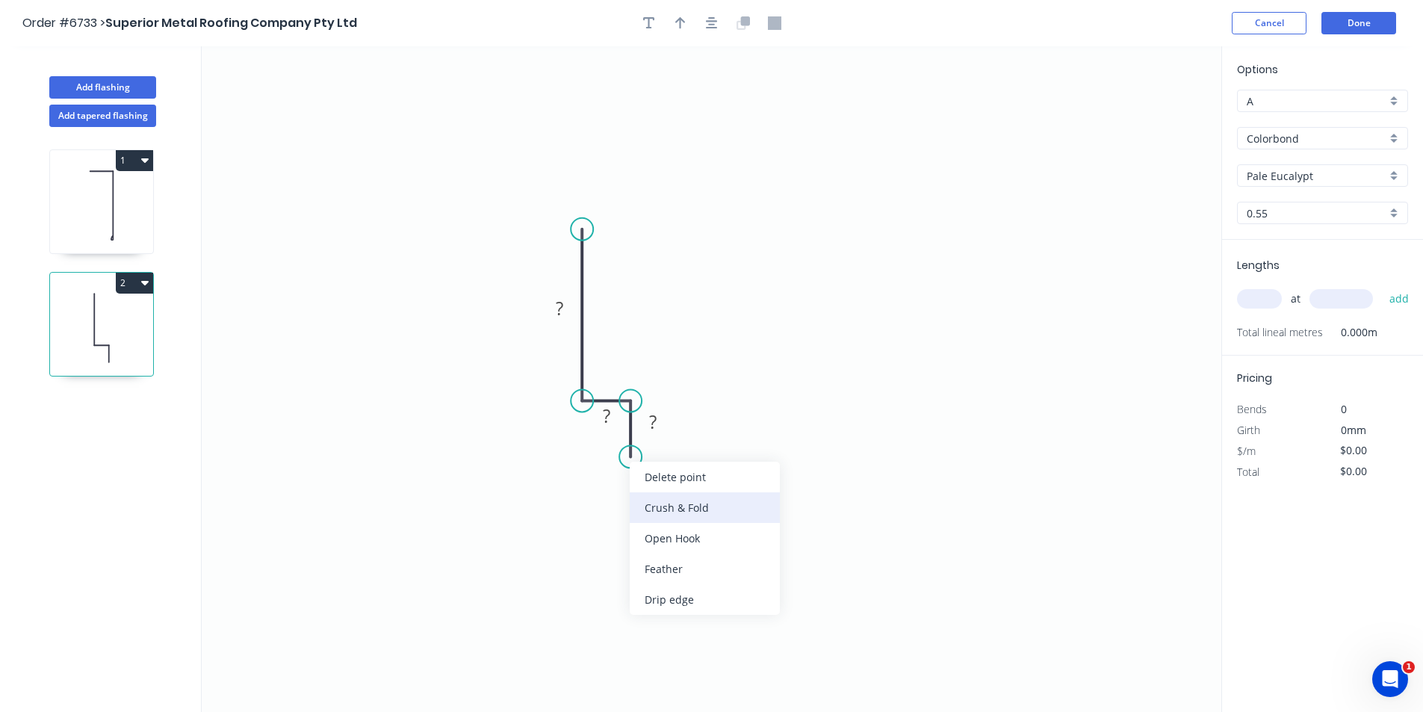
click at [702, 515] on div "Crush & Fold" at bounding box center [705, 507] width 150 height 31
click at [683, 542] on div "Delete bend" at bounding box center [709, 540] width 150 height 31
click at [652, 421] on tspan "?" at bounding box center [652, 421] width 7 height 25
type input "$8.78"
click at [588, 443] on div "Show angle" at bounding box center [654, 455] width 150 height 31
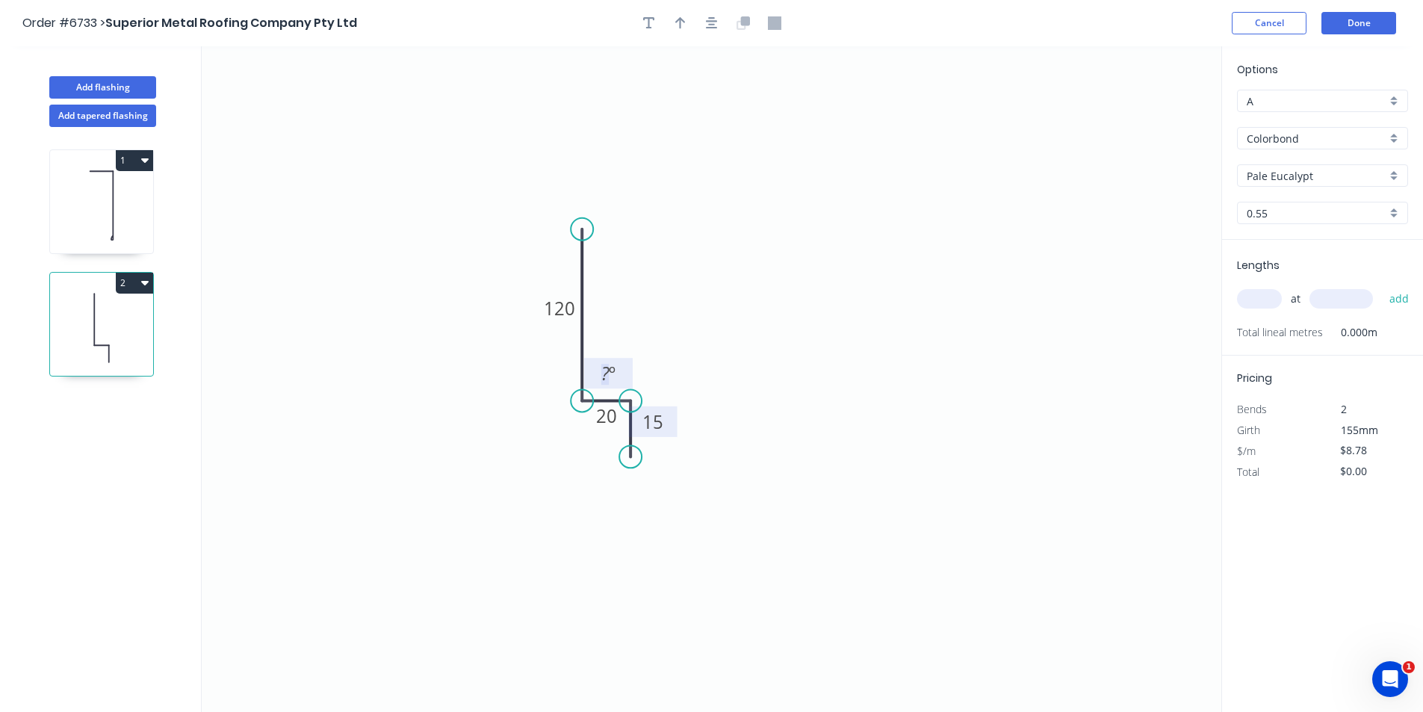
click at [604, 376] on tspan "?" at bounding box center [605, 373] width 8 height 25
click at [646, 451] on div "Show angle" at bounding box center [705, 449] width 150 height 31
drag, startPoint x: 587, startPoint y: 439, endPoint x: 561, endPoint y: 466, distance: 38.1
click at [561, 466] on rect at bounding box center [578, 454] width 49 height 31
click at [573, 443] on tspan "?" at bounding box center [575, 454] width 8 height 25
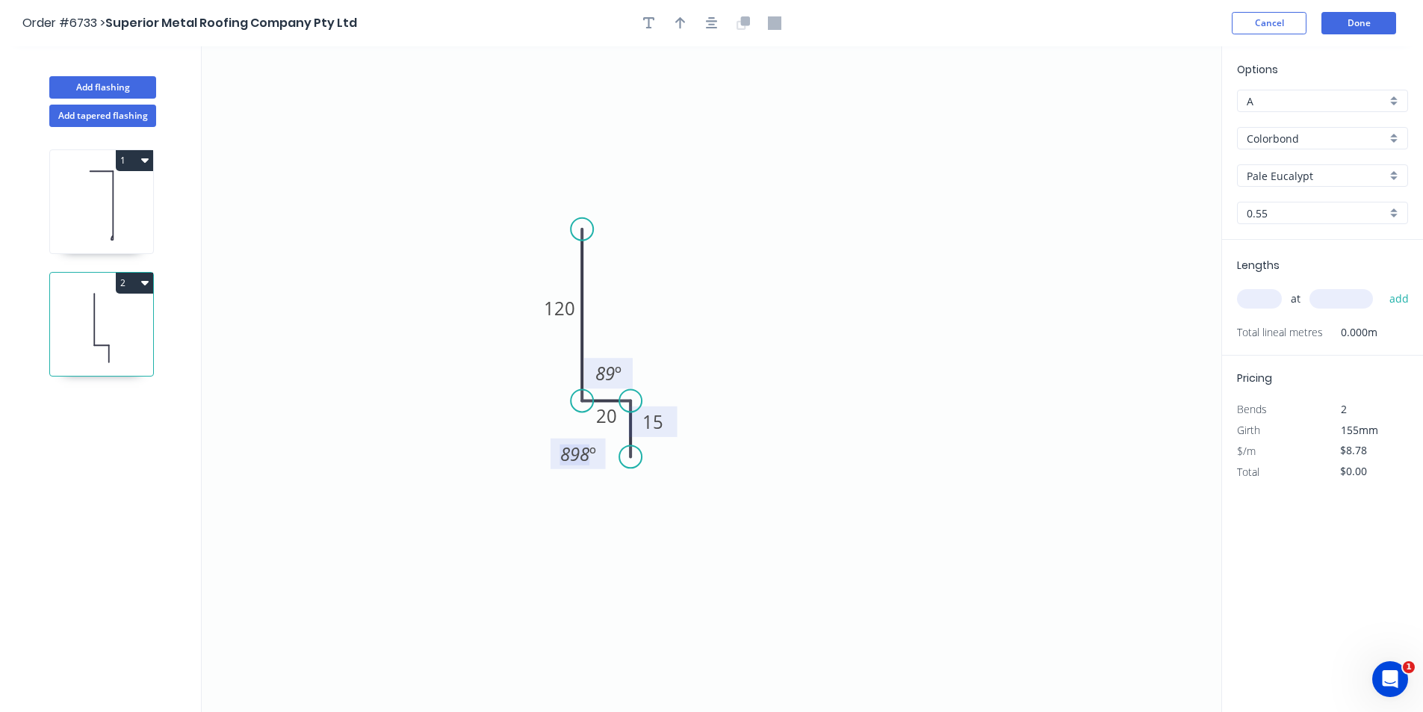
click at [590, 443] on tspan "º" at bounding box center [593, 454] width 7 height 25
click at [704, 30] on button "button" at bounding box center [712, 23] width 22 height 22
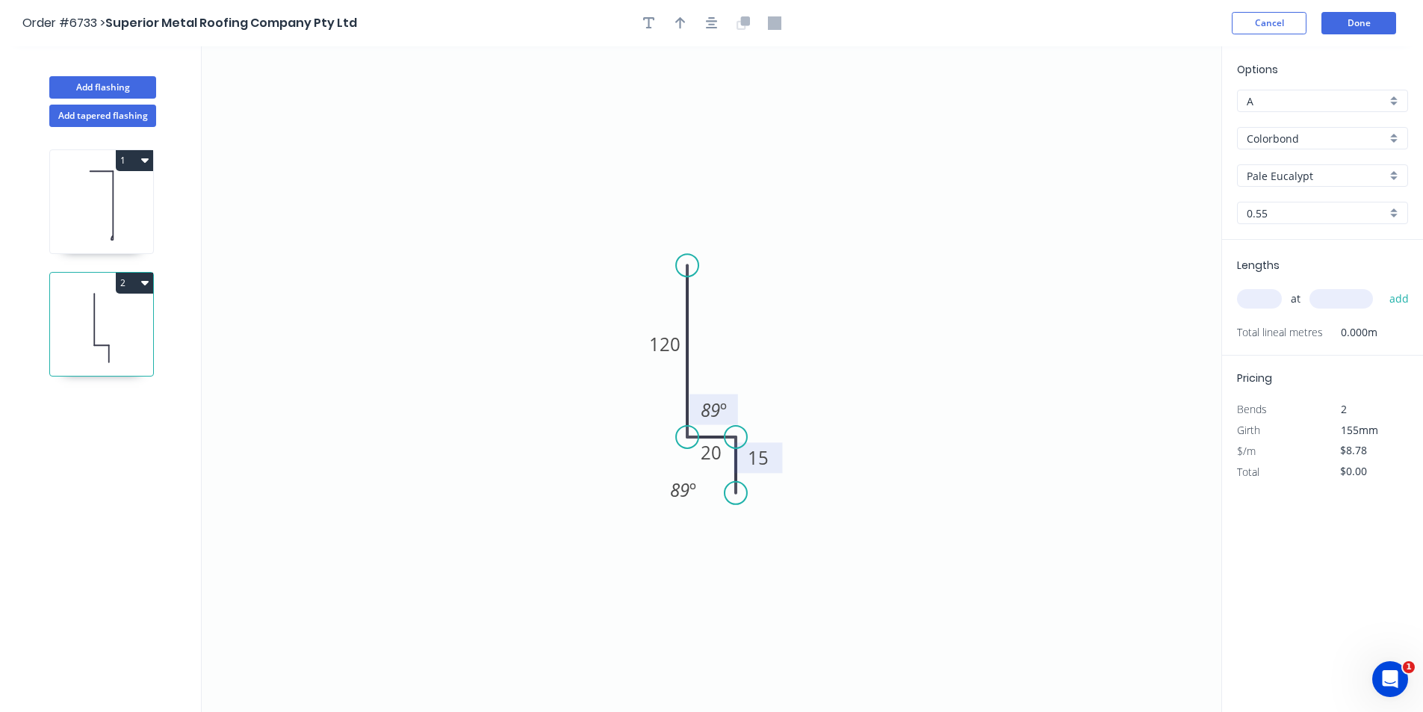
click at [685, 22] on button "button" at bounding box center [680, 23] width 22 height 22
click at [1152, 112] on icon "0 120 20 15 89 º 89 º" at bounding box center [712, 379] width 1020 height 666
click at [1151, 114] on icon "0 120 20 15 89 º 89 º" at bounding box center [712, 379] width 1020 height 666
click at [1148, 117] on icon at bounding box center [1145, 104] width 13 height 48
drag, startPoint x: 1148, startPoint y: 117, endPoint x: 741, endPoint y: 368, distance: 478.4
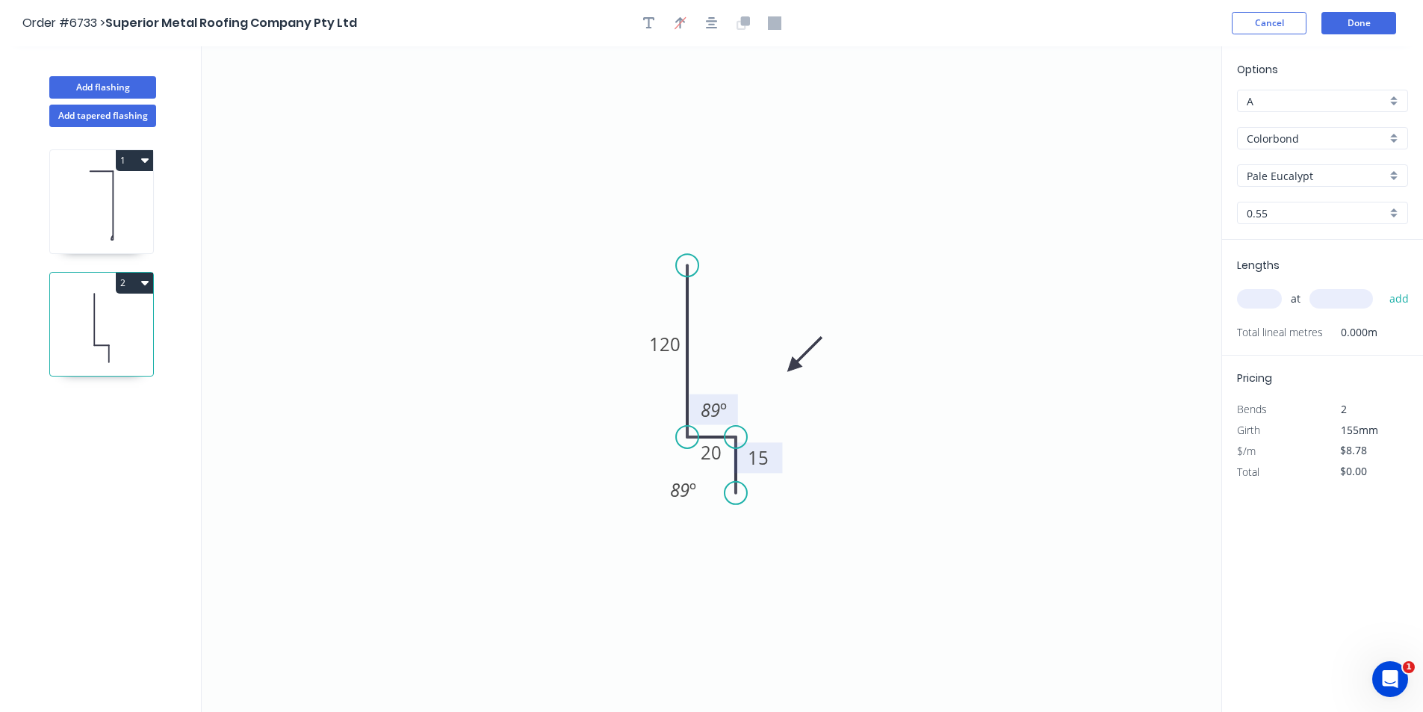
click at [783, 368] on icon at bounding box center [804, 353] width 43 height 43
click at [1276, 295] on input "text" at bounding box center [1259, 298] width 45 height 19
click at [1277, 291] on input "text" at bounding box center [1259, 298] width 45 height 19
click at [1263, 300] on input "text" at bounding box center [1259, 298] width 45 height 19
type input "1"
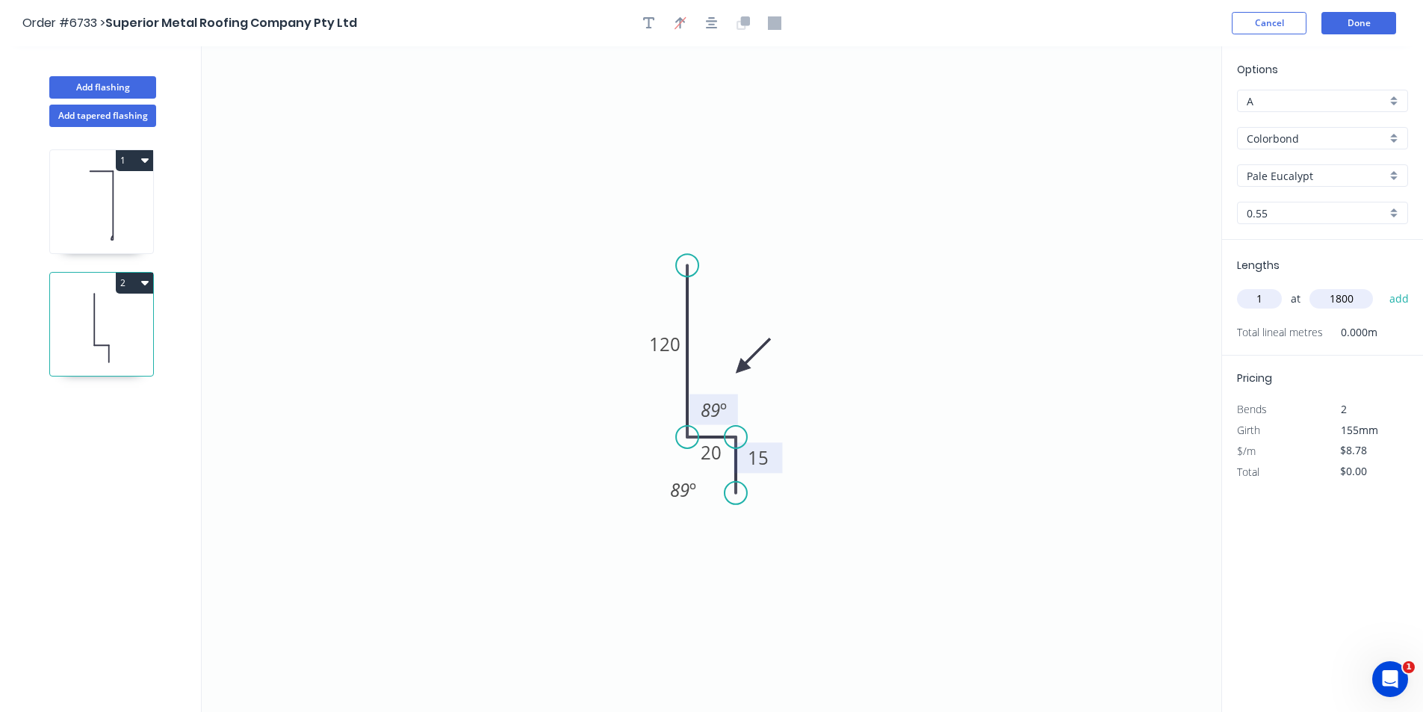
type input "1800"
click at [1382, 286] on button "add" at bounding box center [1399, 298] width 35 height 25
type input "$15.80"
click at [1360, 34] on button "Done" at bounding box center [1359, 23] width 75 height 22
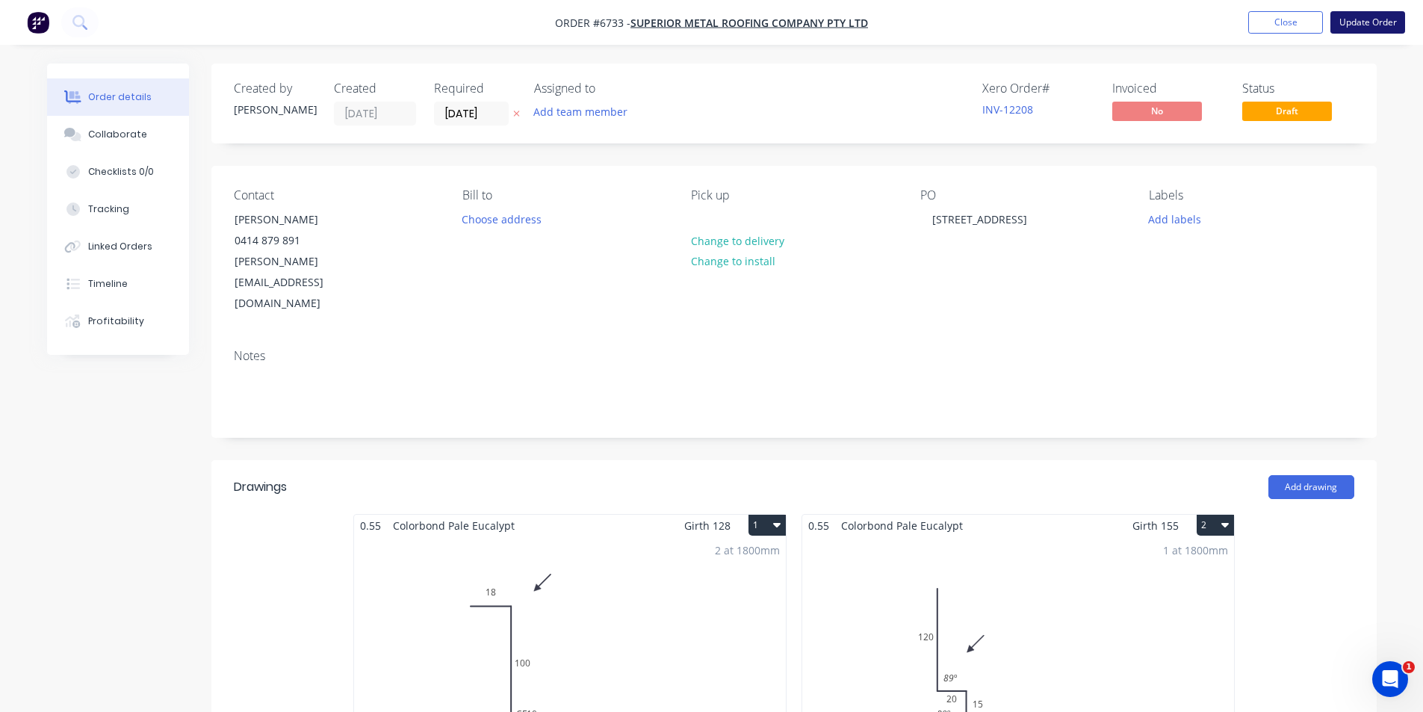
click at [1379, 20] on button "Update Order" at bounding box center [1368, 22] width 75 height 22
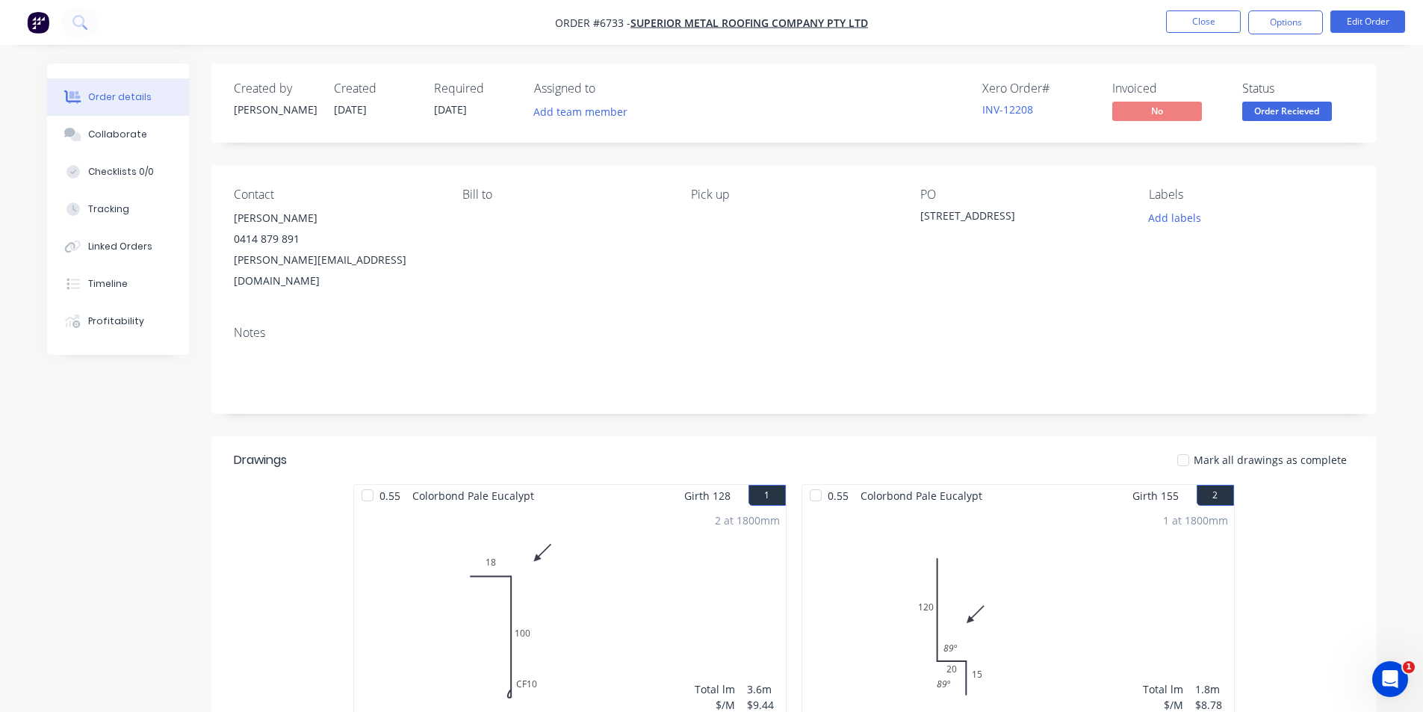
click at [1289, 7] on nav "Order #6733 - Superior Metal Roofing Company Pty Ltd Close Options Edit Order" at bounding box center [711, 22] width 1423 height 45
click at [1287, 19] on button "Options" at bounding box center [1286, 22] width 75 height 24
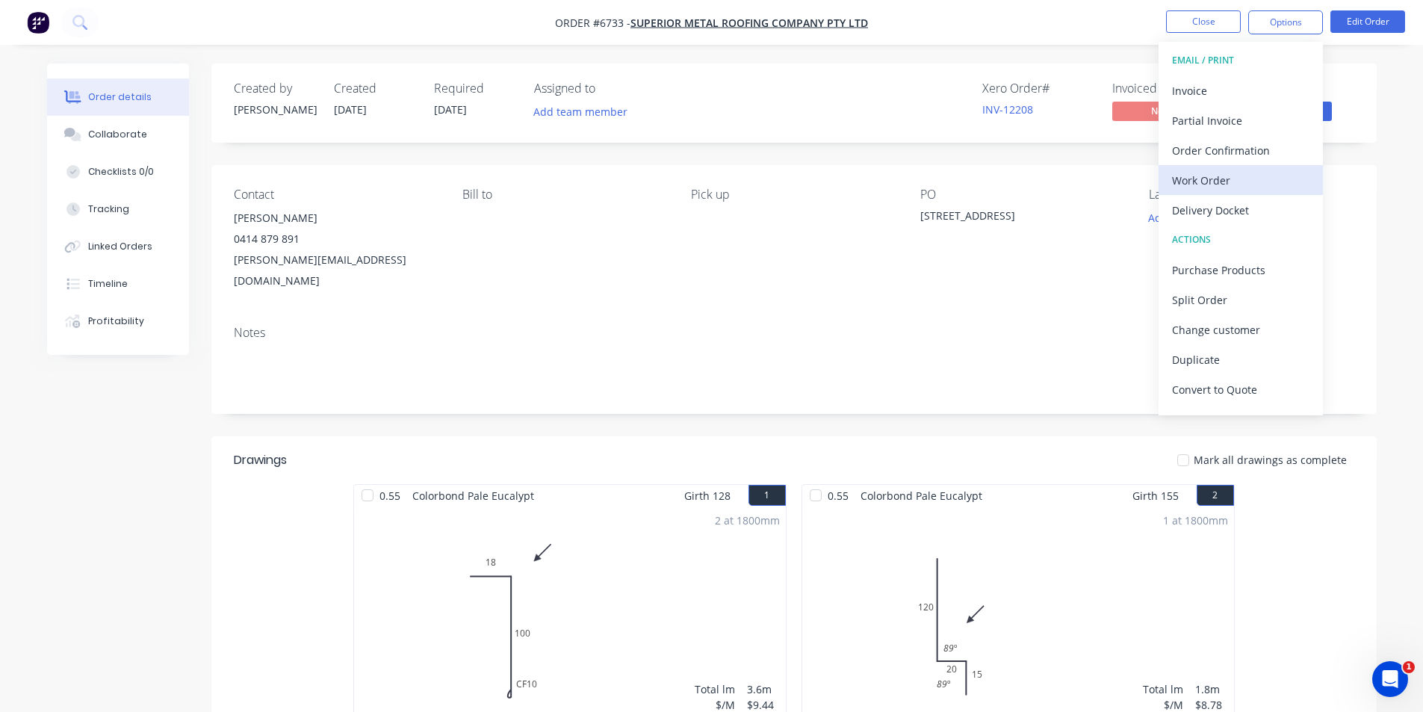
click at [1257, 176] on div "Work Order" at bounding box center [1240, 181] width 137 height 22
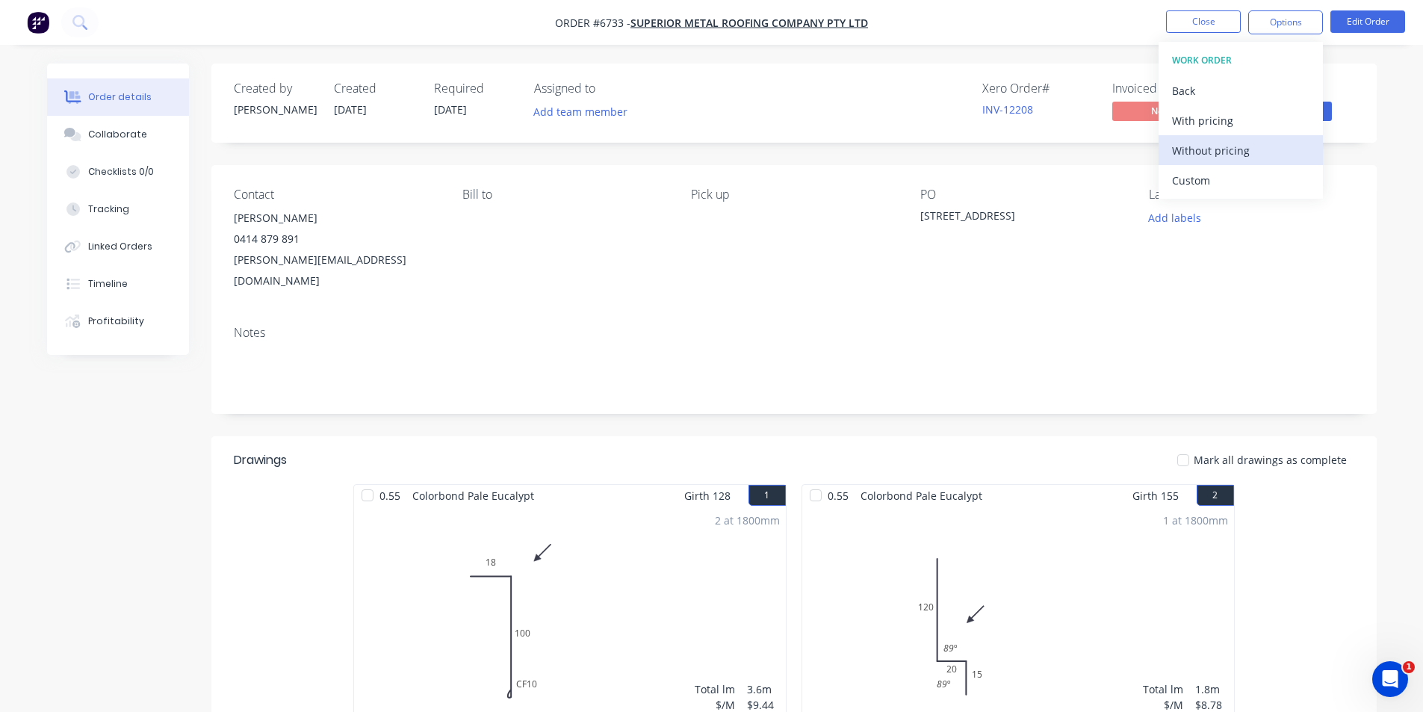
click at [1252, 145] on div "Without pricing" at bounding box center [1240, 151] width 137 height 22
